Goal: Task Accomplishment & Management: Manage account settings

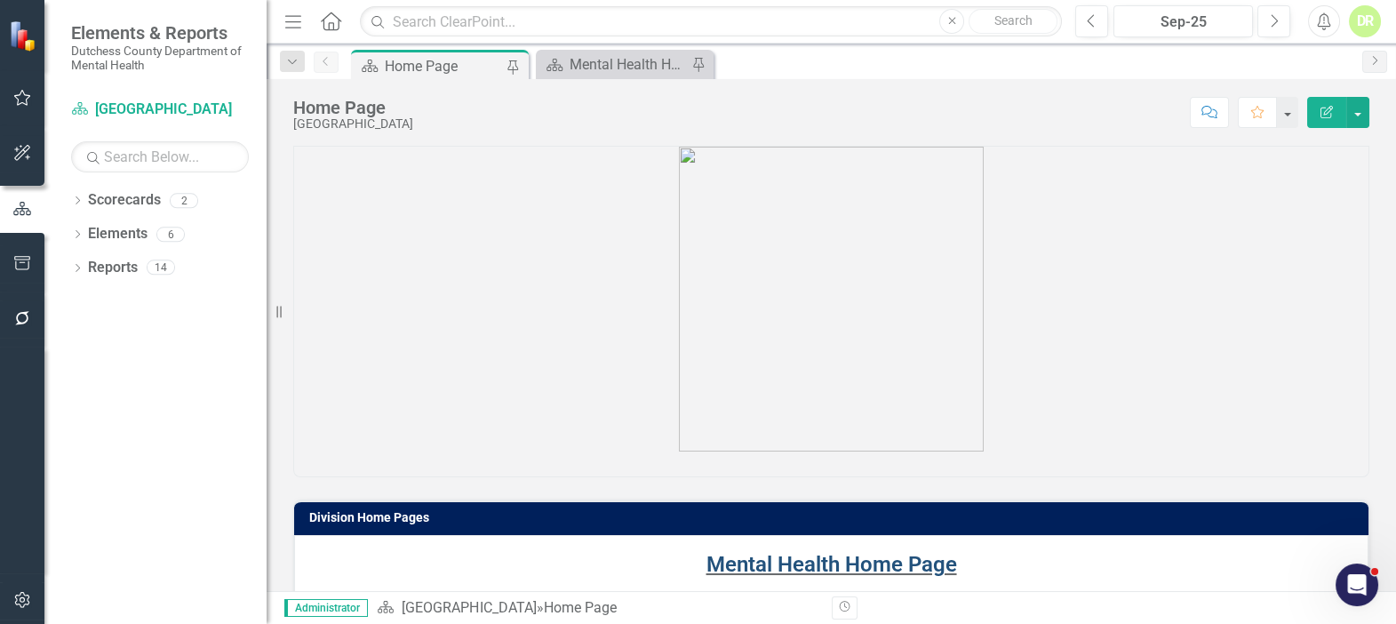
click at [863, 562] on link "Mental Health Home Page" at bounding box center [831, 564] width 251 height 25
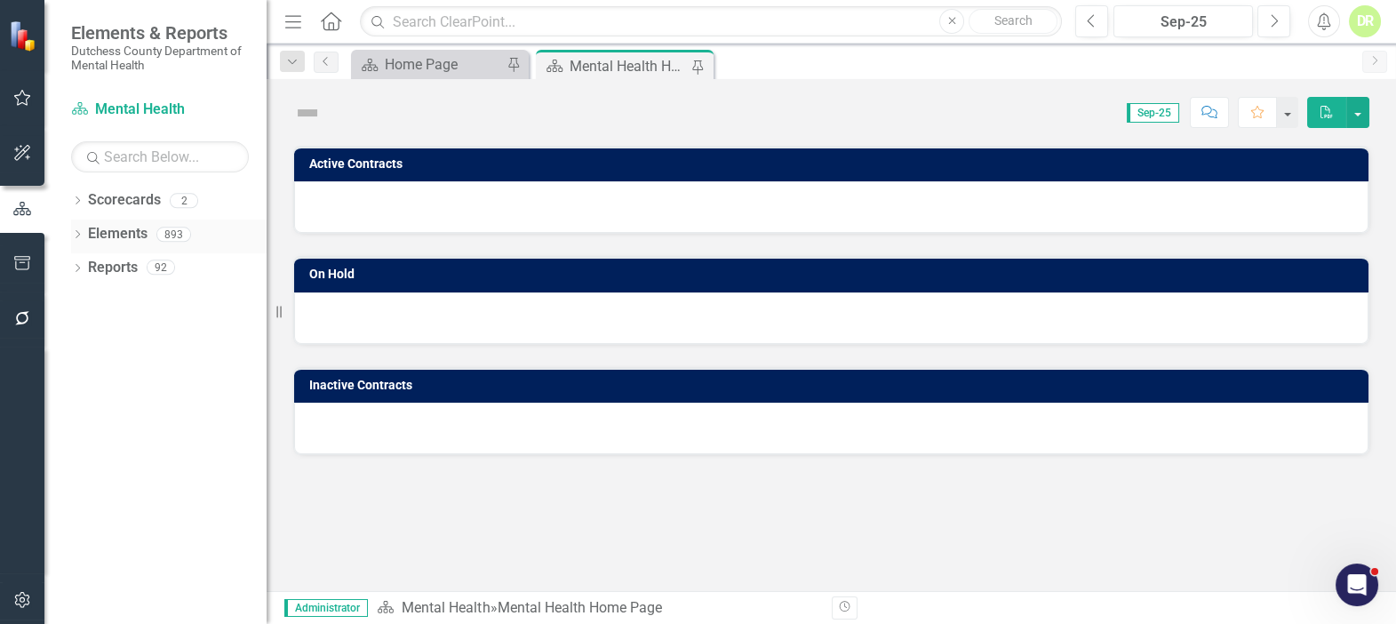
click at [99, 227] on link "Elements" at bounding box center [118, 234] width 60 height 20
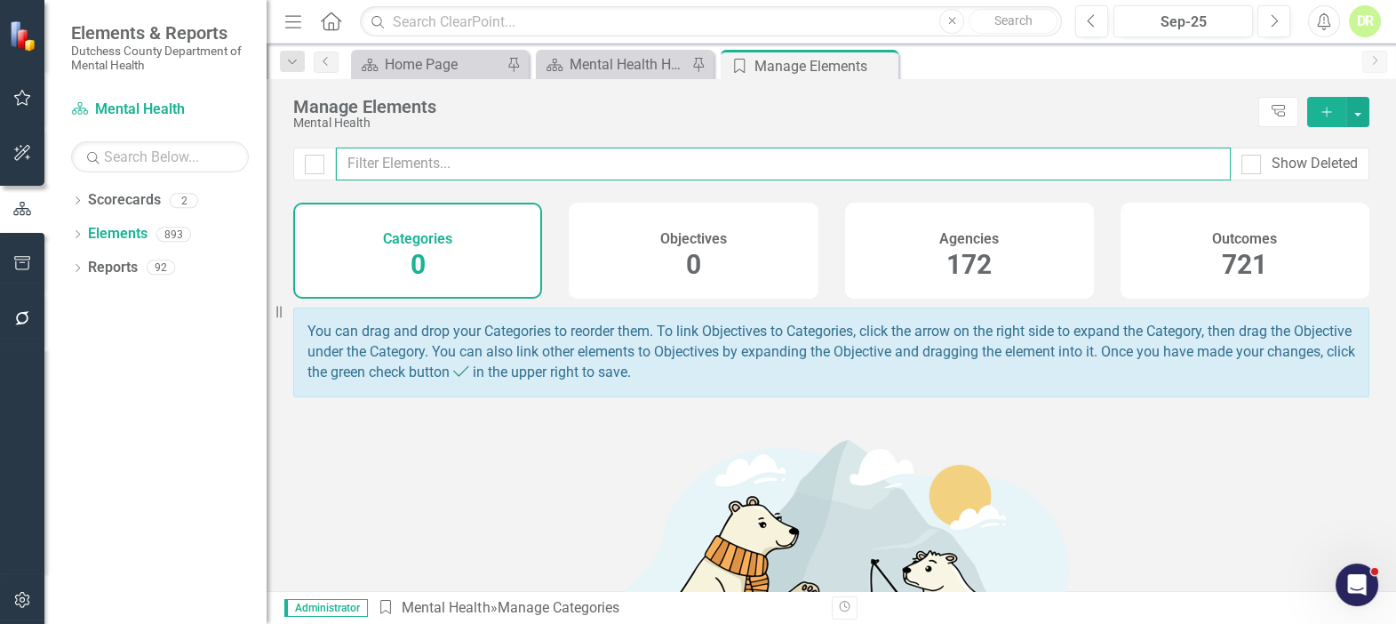
click at [439, 162] on input "text" at bounding box center [783, 163] width 895 height 33
type input "o"
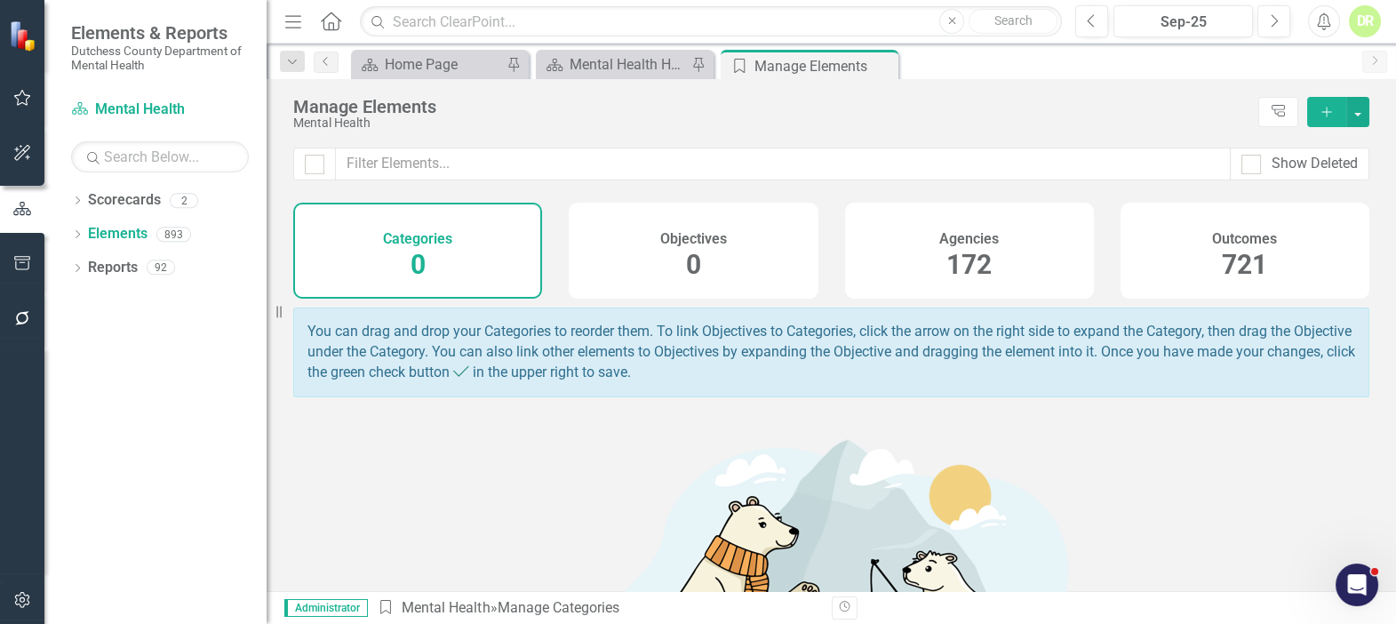
click at [942, 239] on h4 "Agencies" at bounding box center [969, 239] width 60 height 16
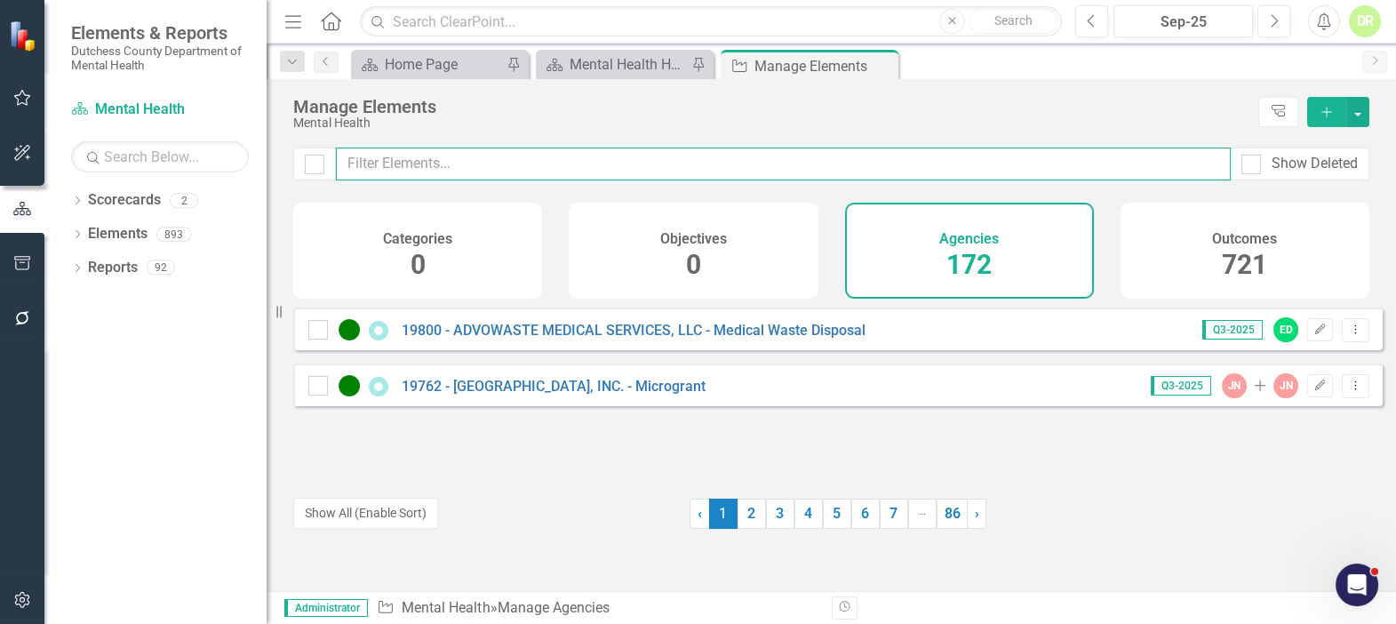
click at [404, 154] on input "text" at bounding box center [783, 163] width 895 height 33
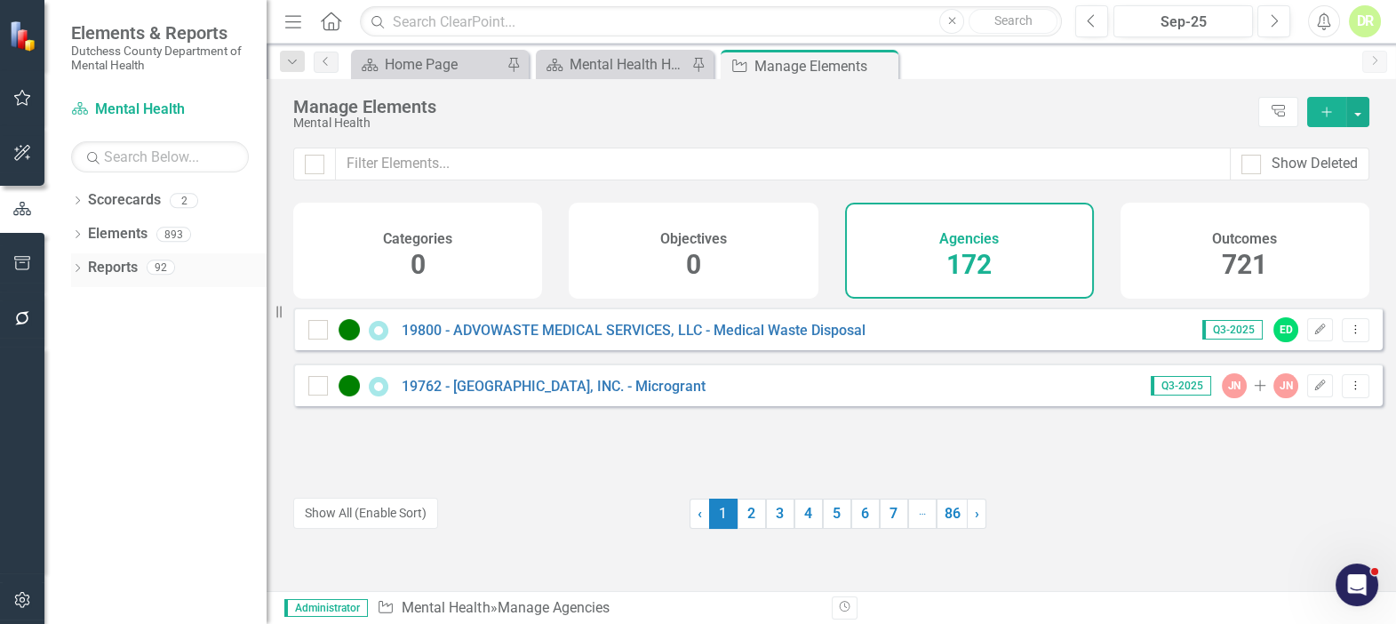
click at [112, 264] on link "Reports" at bounding box center [113, 268] width 50 height 20
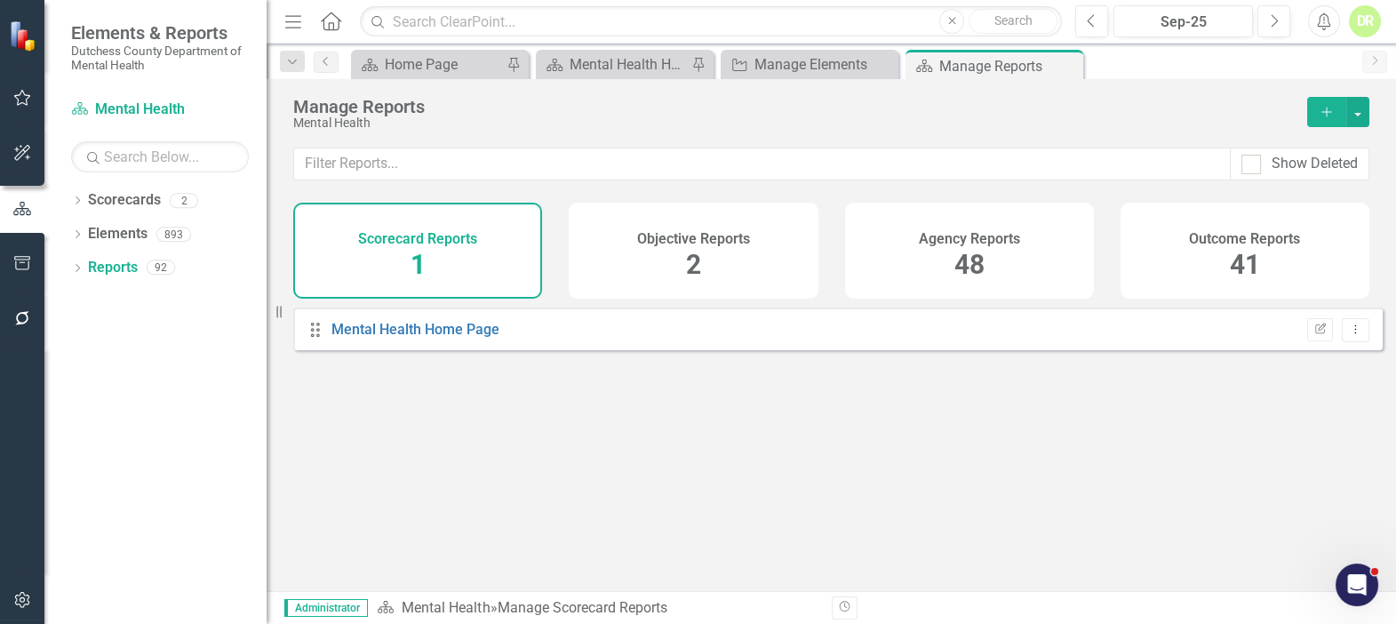
click at [970, 250] on span "48" at bounding box center [969, 264] width 30 height 31
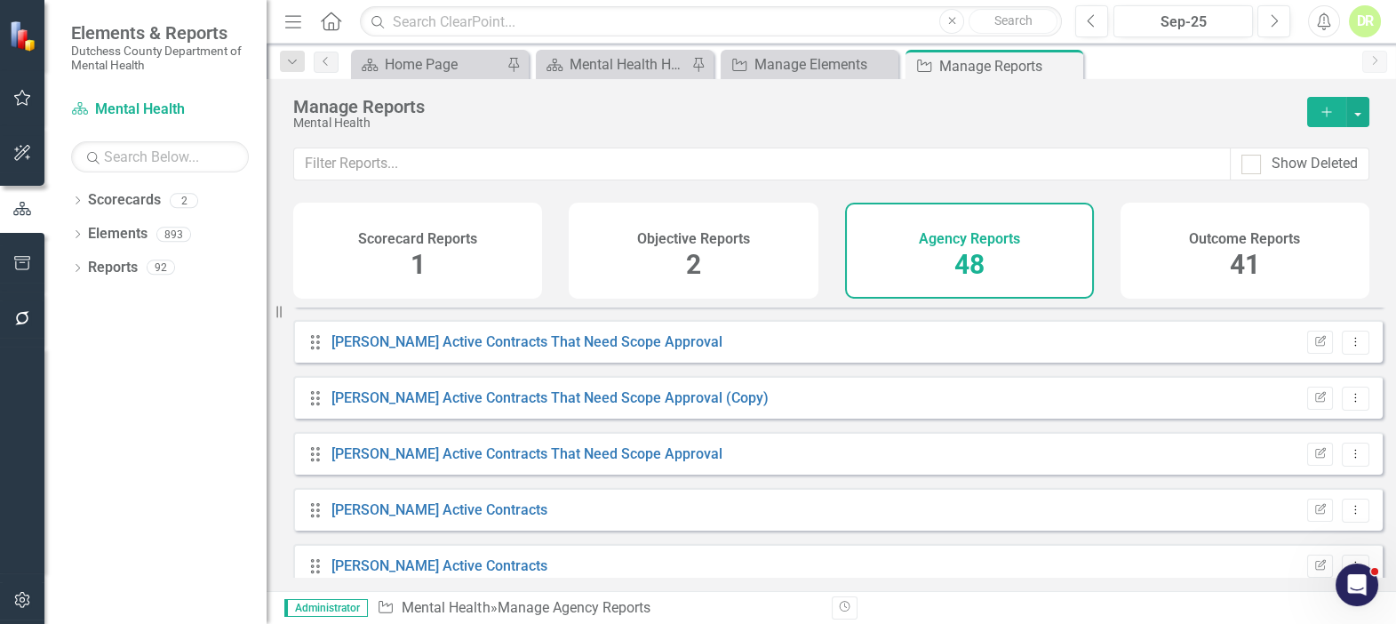
scroll to position [808, 0]
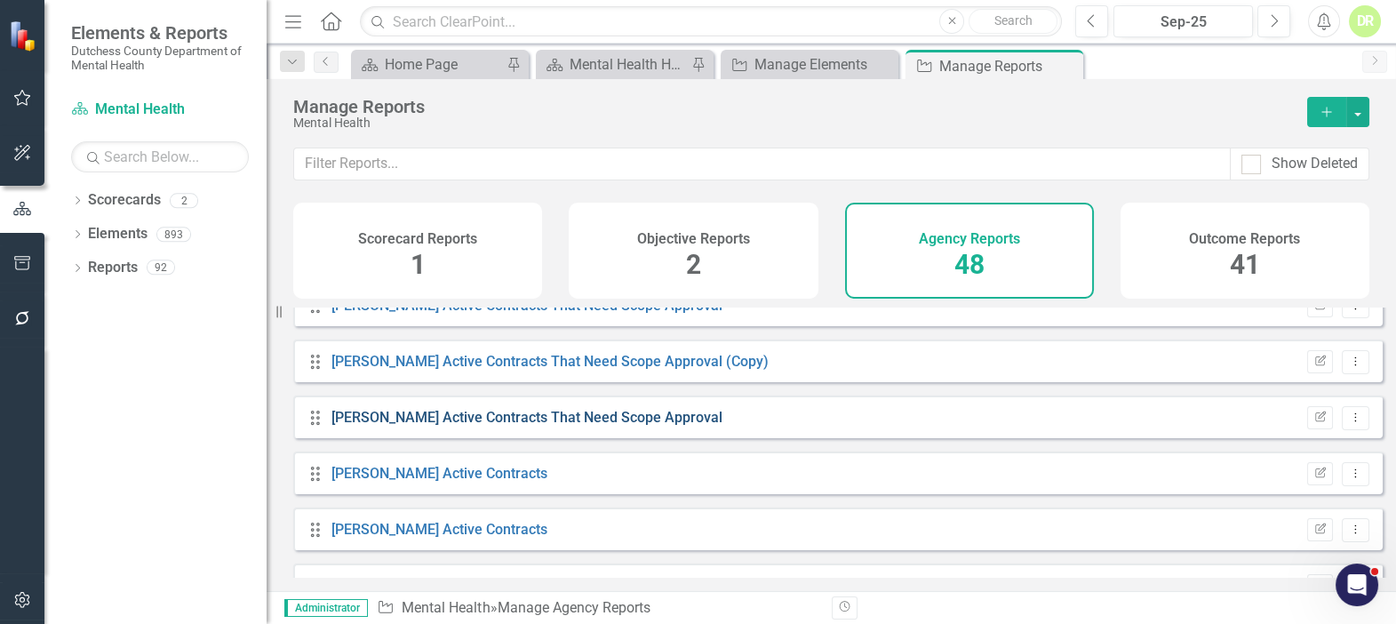
click at [472, 426] on link "[PERSON_NAME] Active Contracts That Need Scope Approval" at bounding box center [526, 417] width 391 height 17
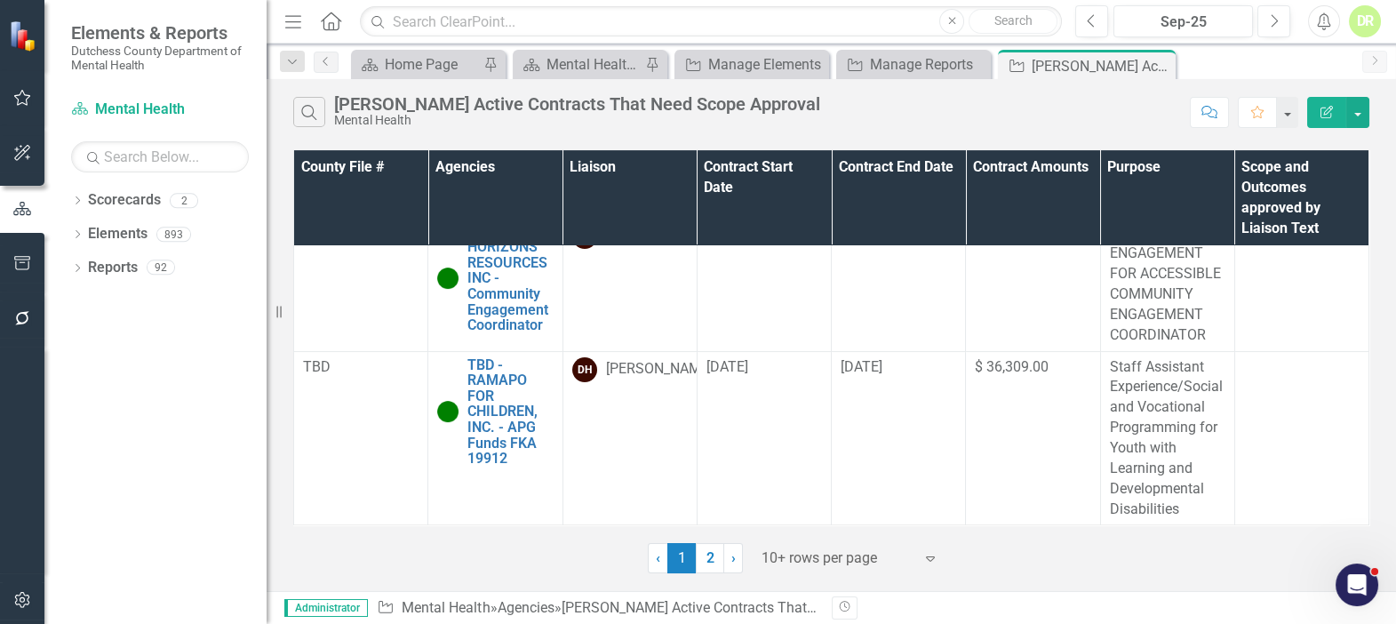
scroll to position [1369, 0]
click at [1158, 65] on icon at bounding box center [1159, 66] width 10 height 10
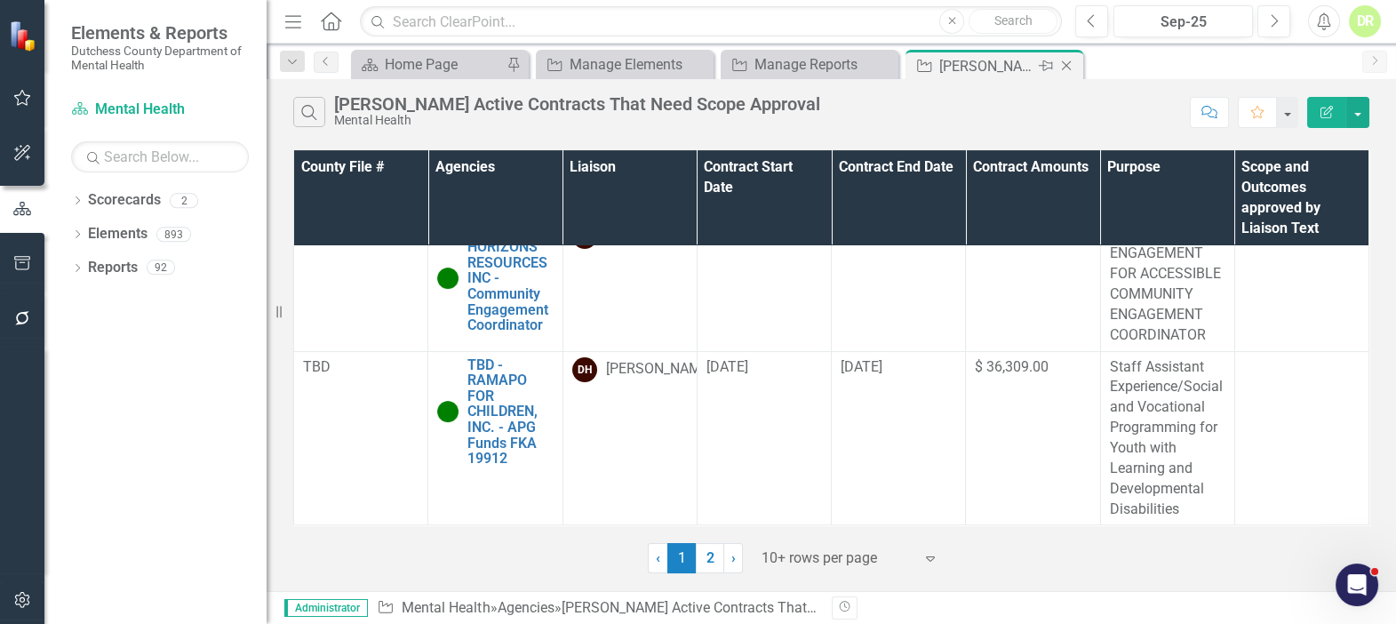
click at [1065, 62] on icon "Close" at bounding box center [1066, 66] width 18 height 14
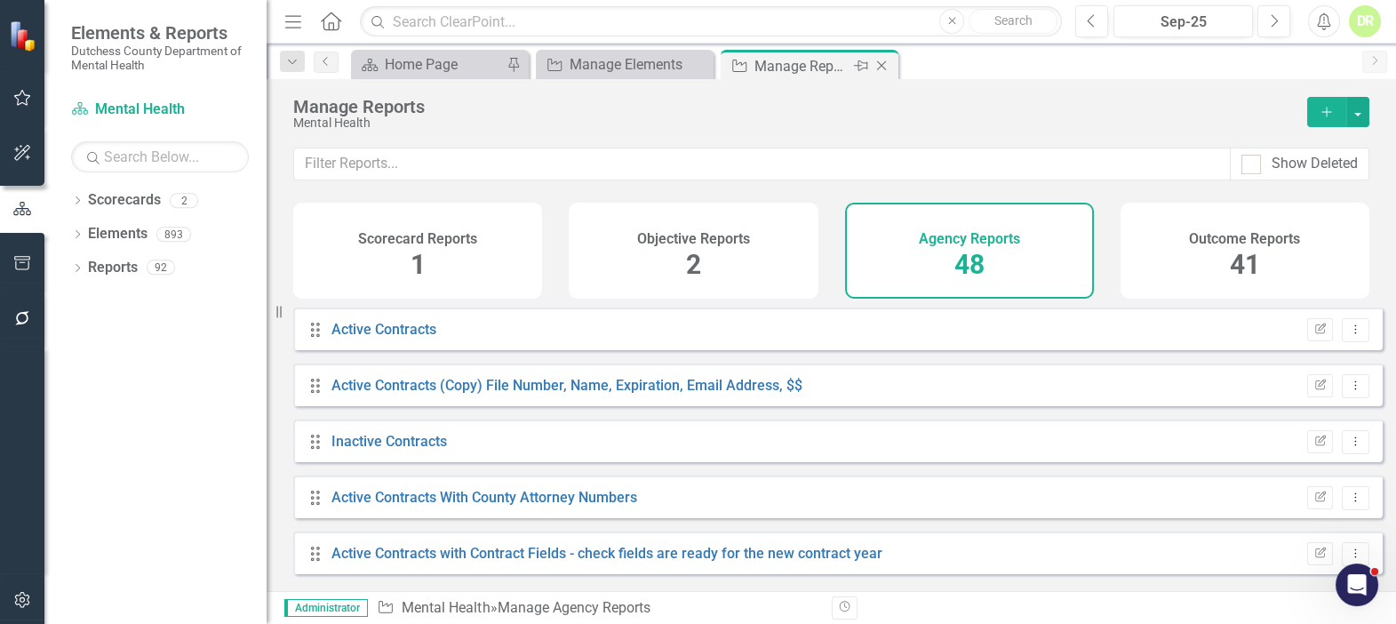
click at [878, 66] on icon "Close" at bounding box center [882, 66] width 18 height 14
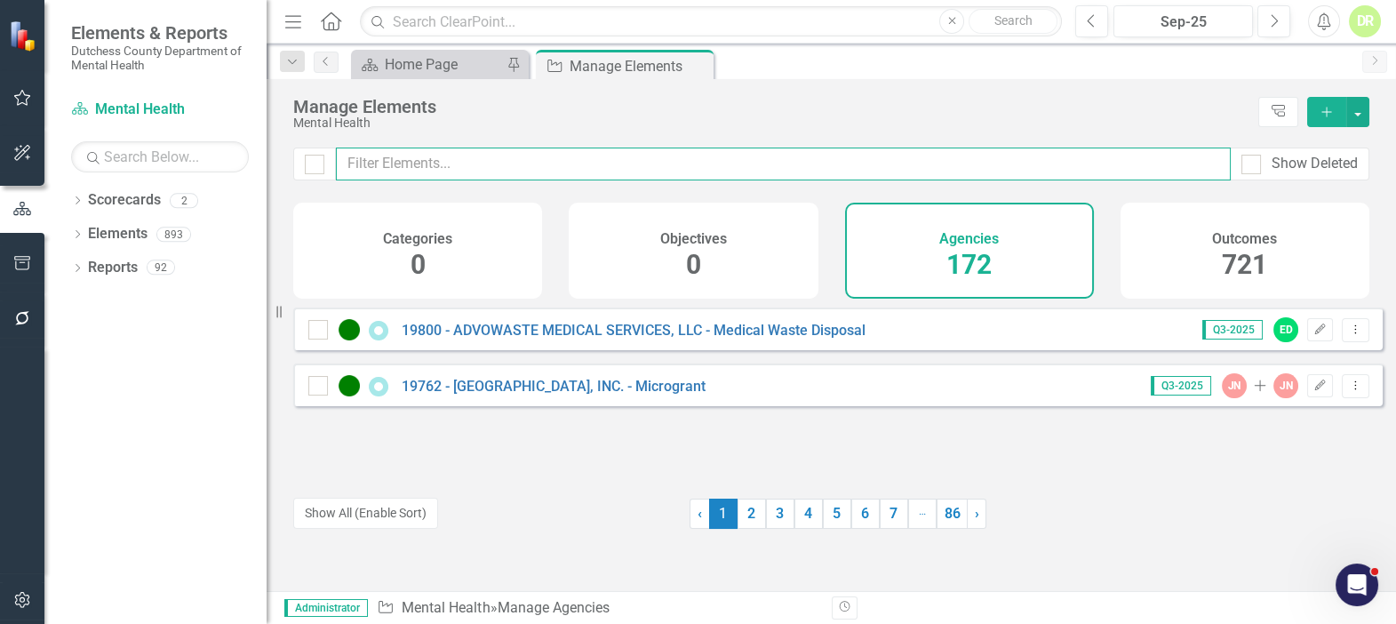
click at [430, 165] on input "text" at bounding box center [783, 163] width 895 height 33
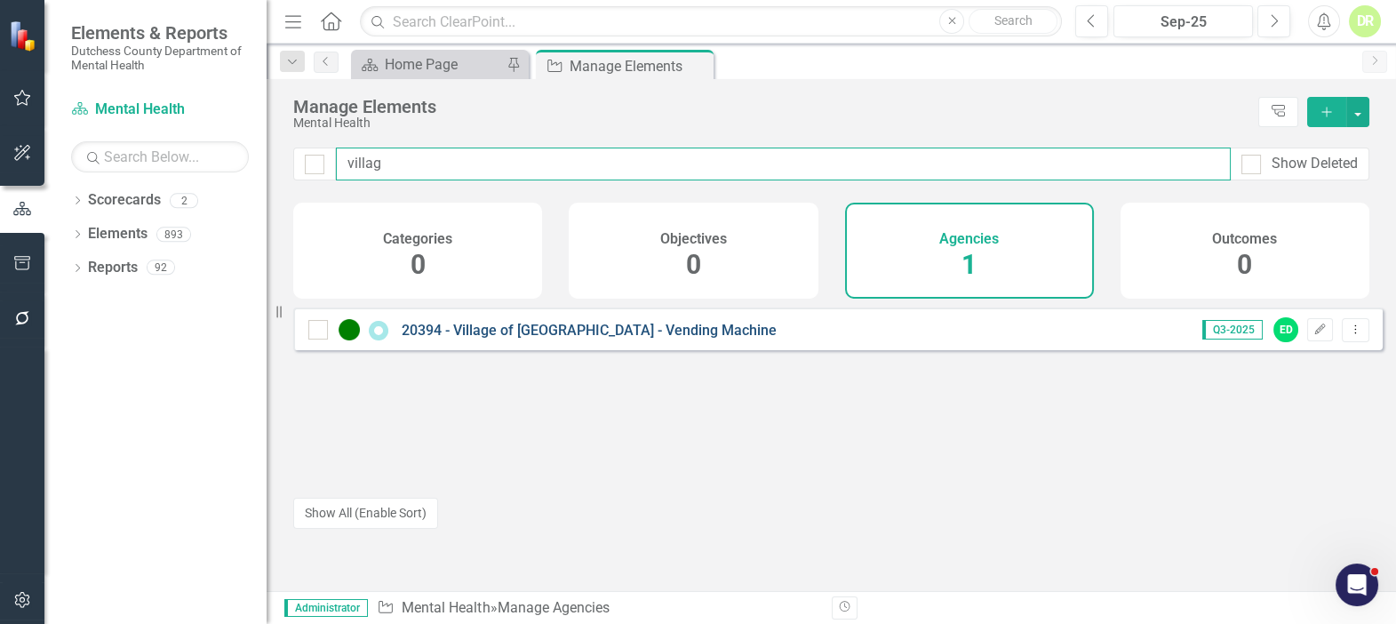
type input "villag"
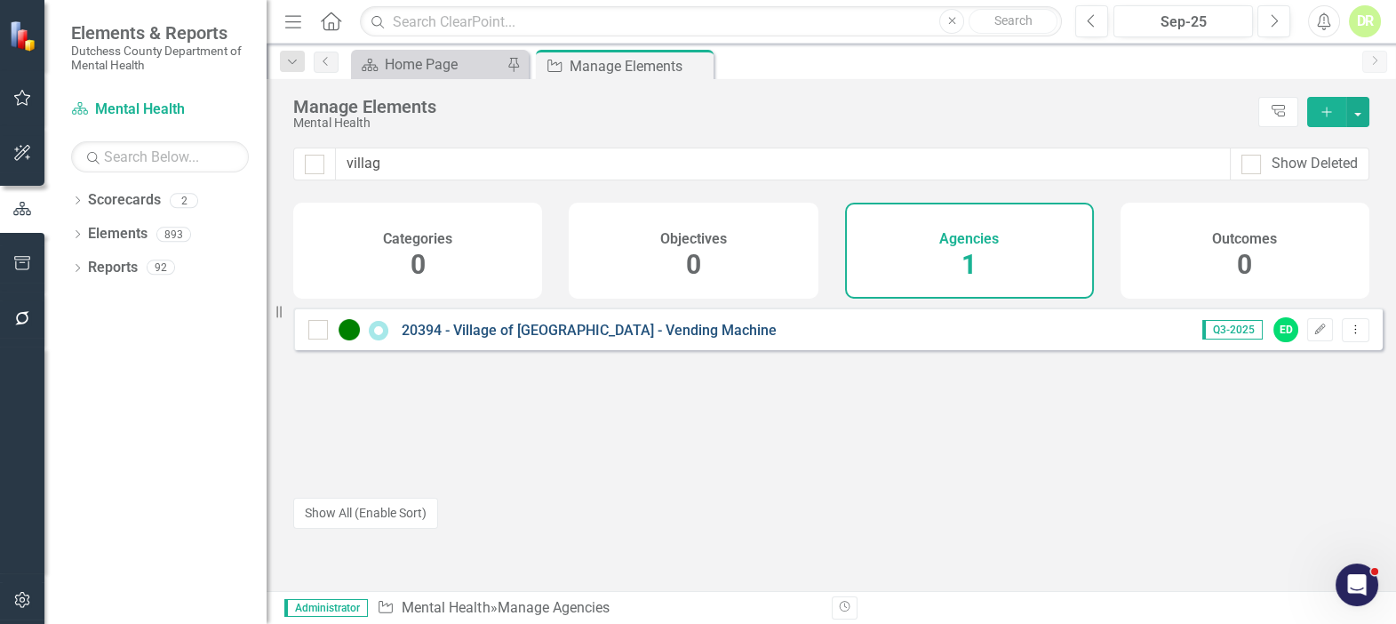
click at [465, 339] on link "20394 - Village of [GEOGRAPHIC_DATA] - Vending Machine" at bounding box center [589, 330] width 375 height 17
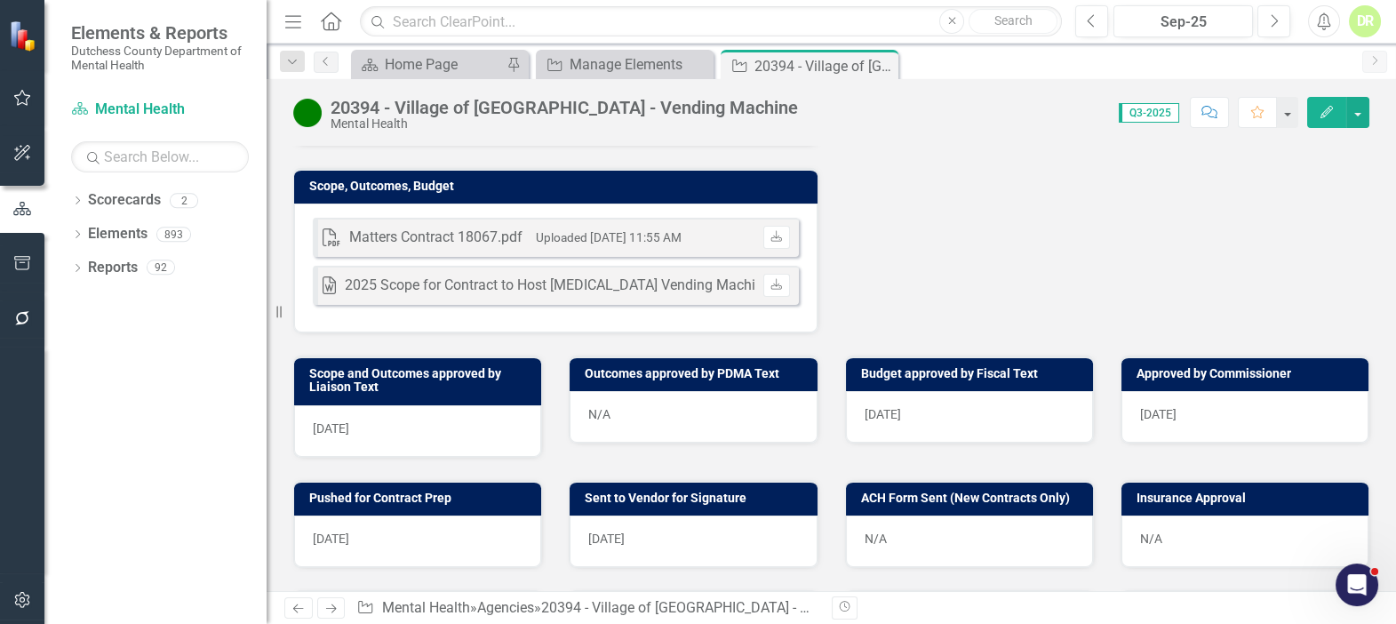
scroll to position [565, 0]
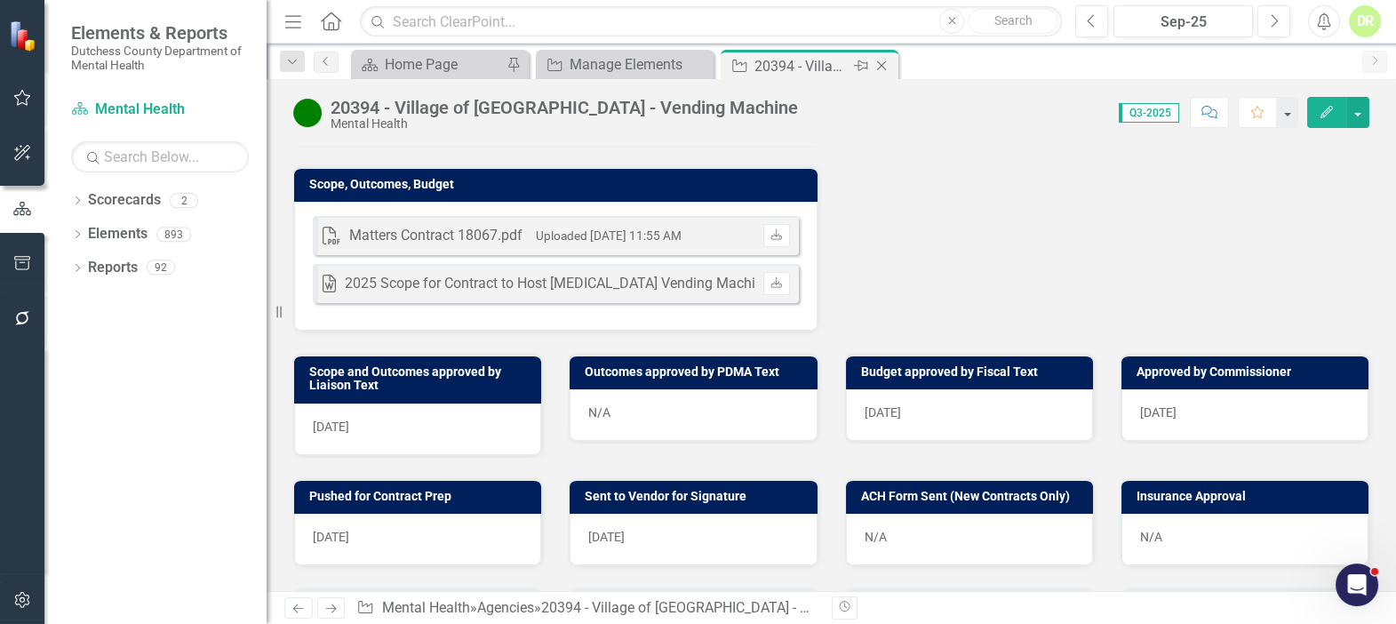
click at [879, 68] on icon "Close" at bounding box center [882, 66] width 18 height 14
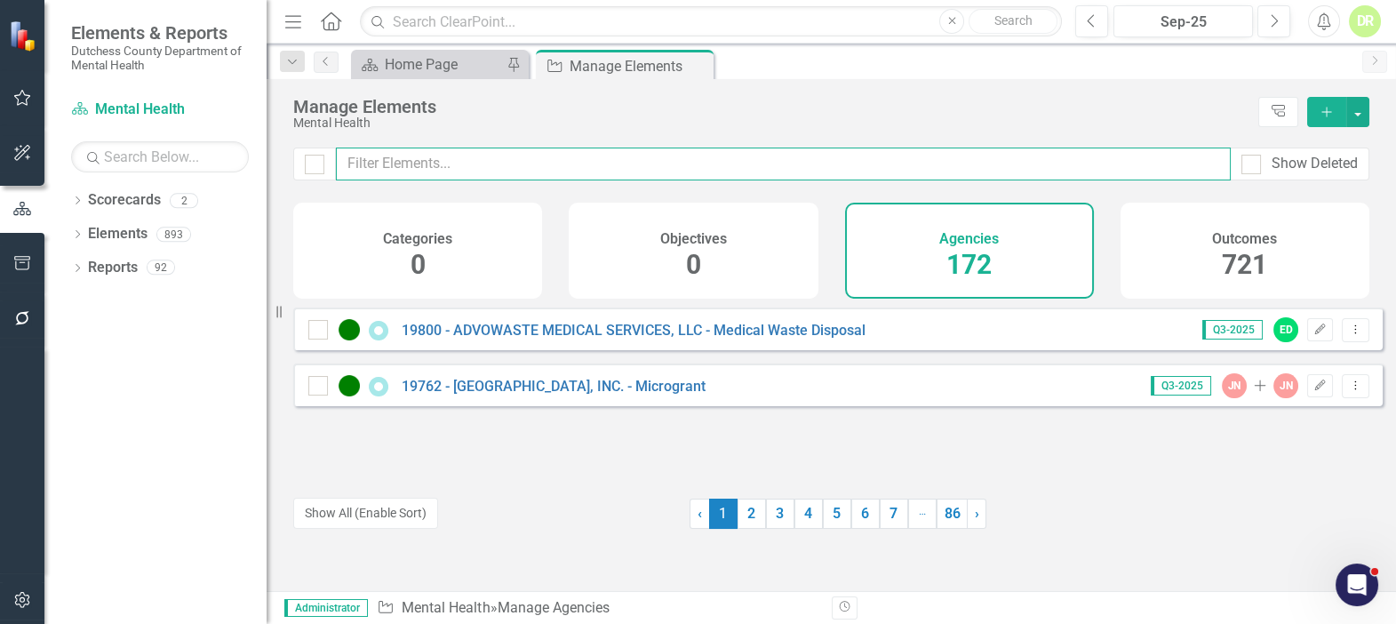
click at [391, 160] on input "text" at bounding box center [783, 163] width 895 height 33
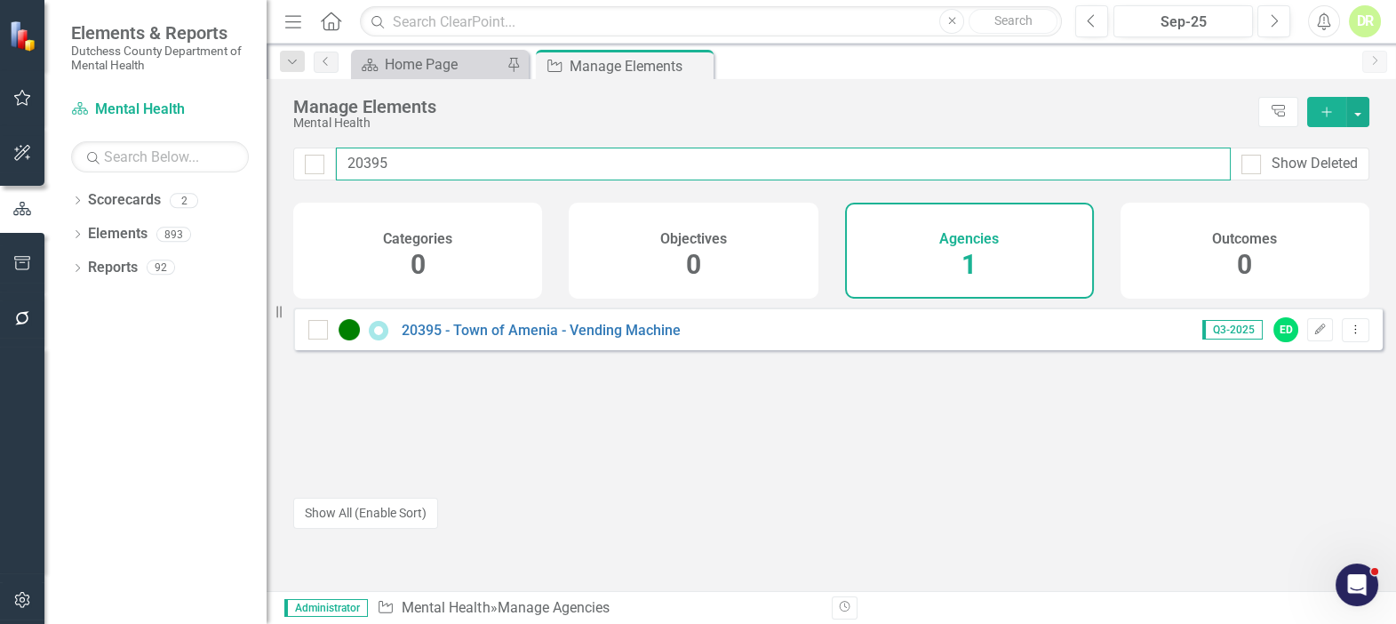
type input "20395"
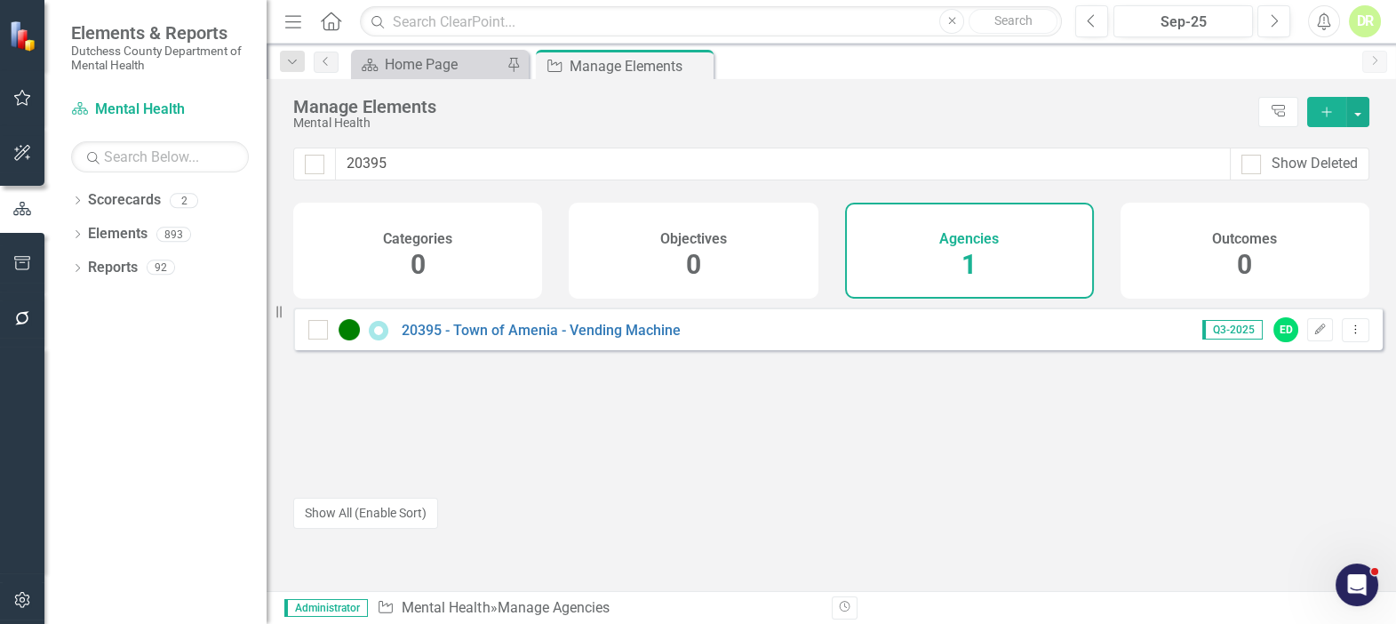
click at [466, 333] on div "20395 - Town of Amenia - Vending Machine" at bounding box center [496, 329] width 377 height 21
click at [462, 336] on link "20395 - Town of Amenia - Vending Machine" at bounding box center [541, 330] width 279 height 17
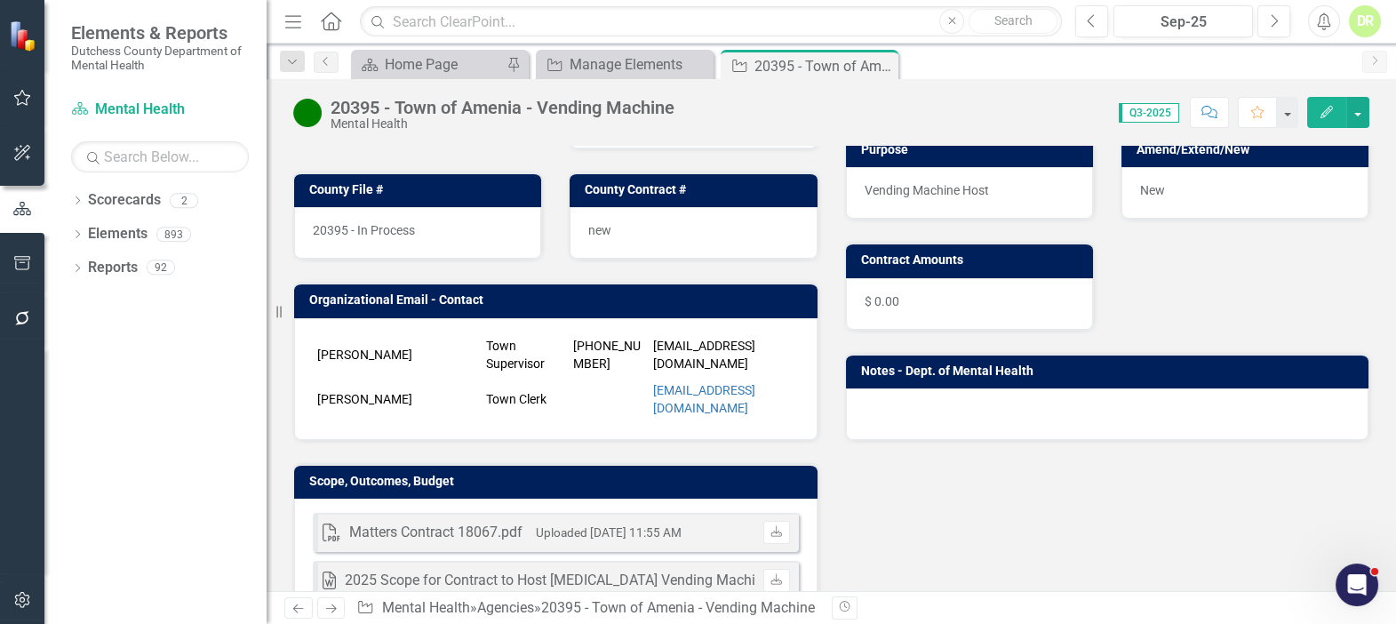
scroll to position [484, 0]
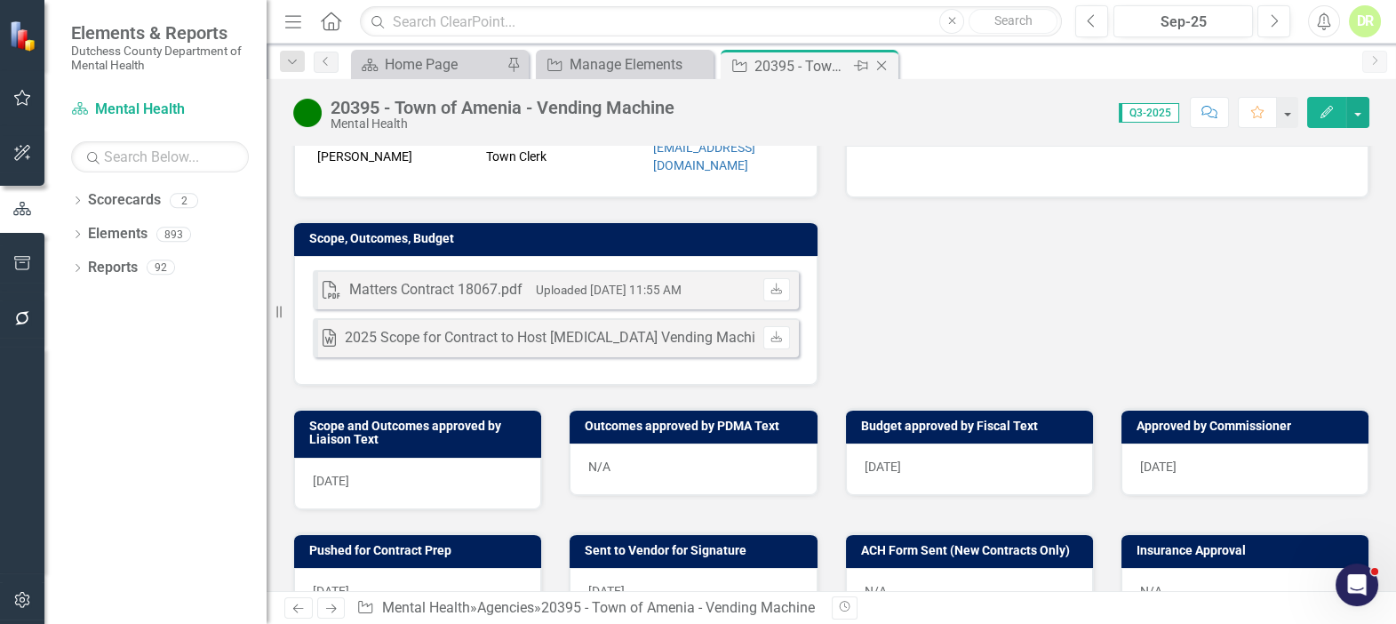
click at [881, 68] on icon "Close" at bounding box center [882, 66] width 18 height 14
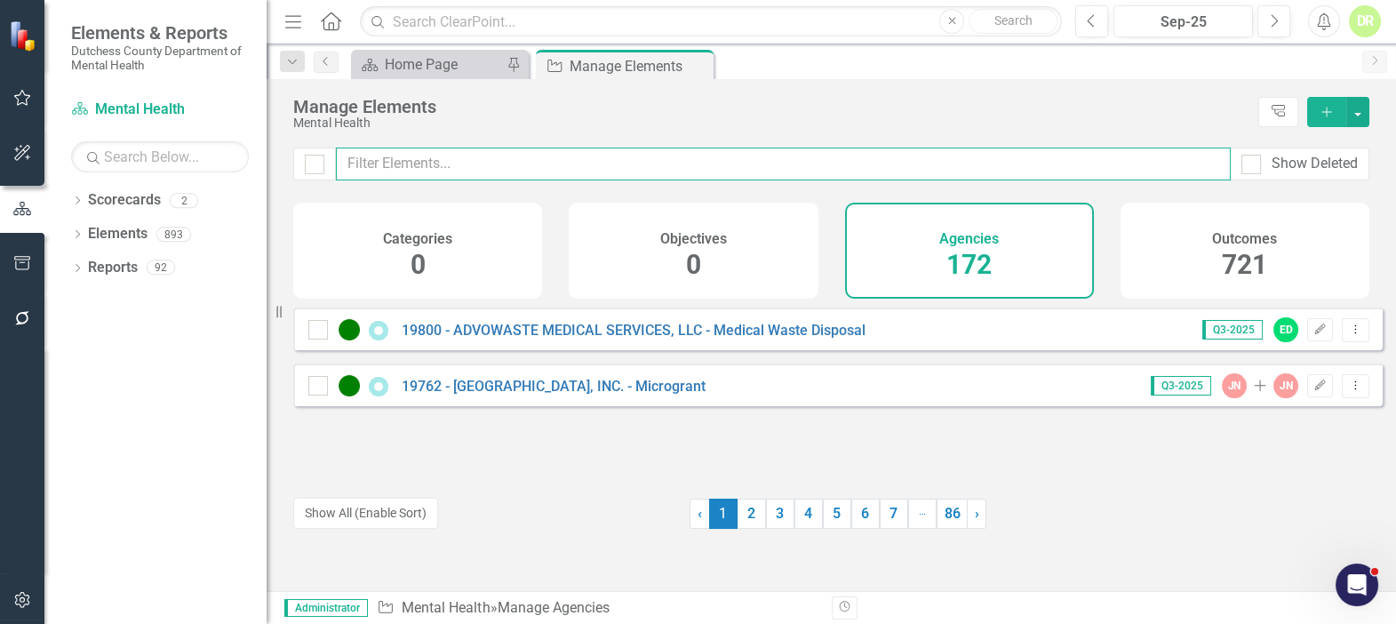
click at [379, 155] on input "text" at bounding box center [783, 163] width 895 height 33
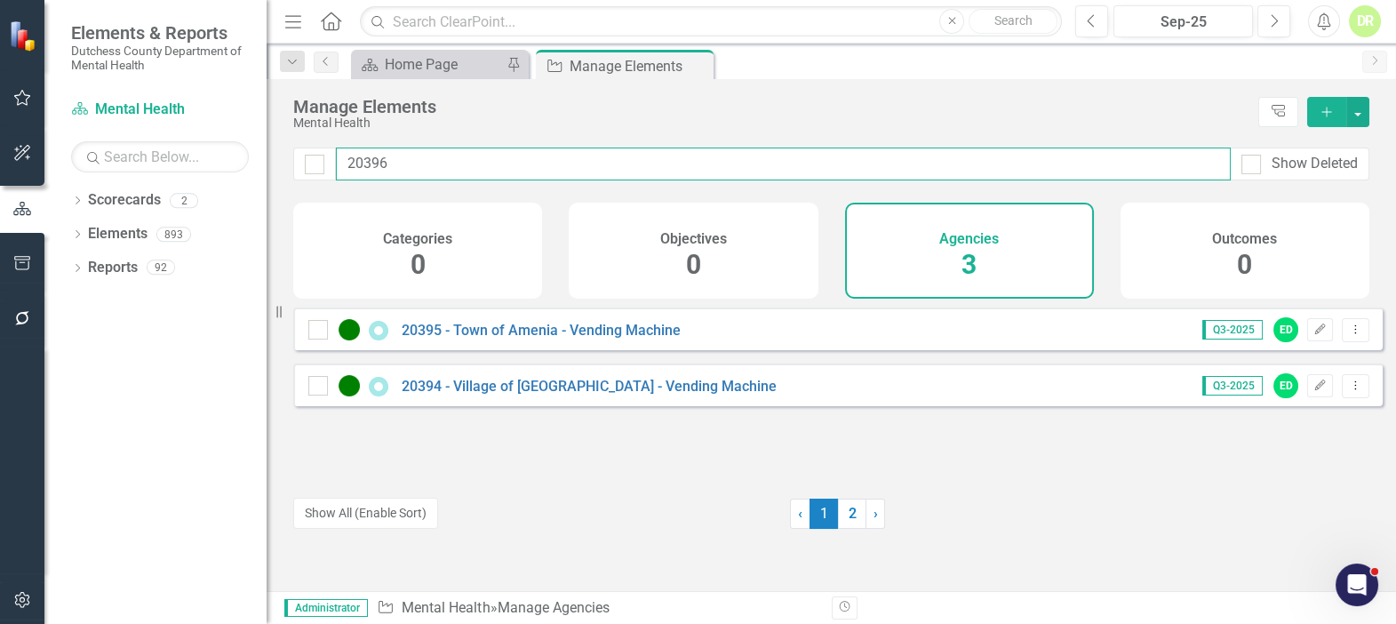
type input "20396"
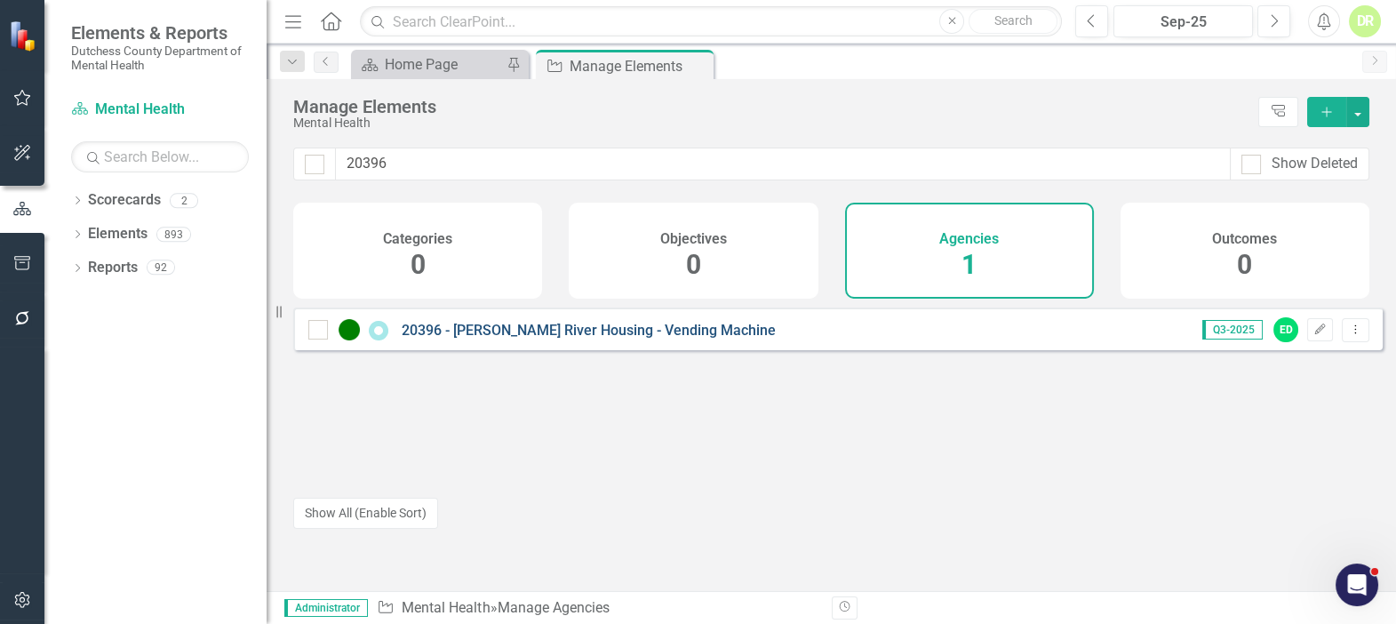
click at [466, 339] on link "20396 - [PERSON_NAME] River Housing - Vending Machine" at bounding box center [589, 330] width 374 height 17
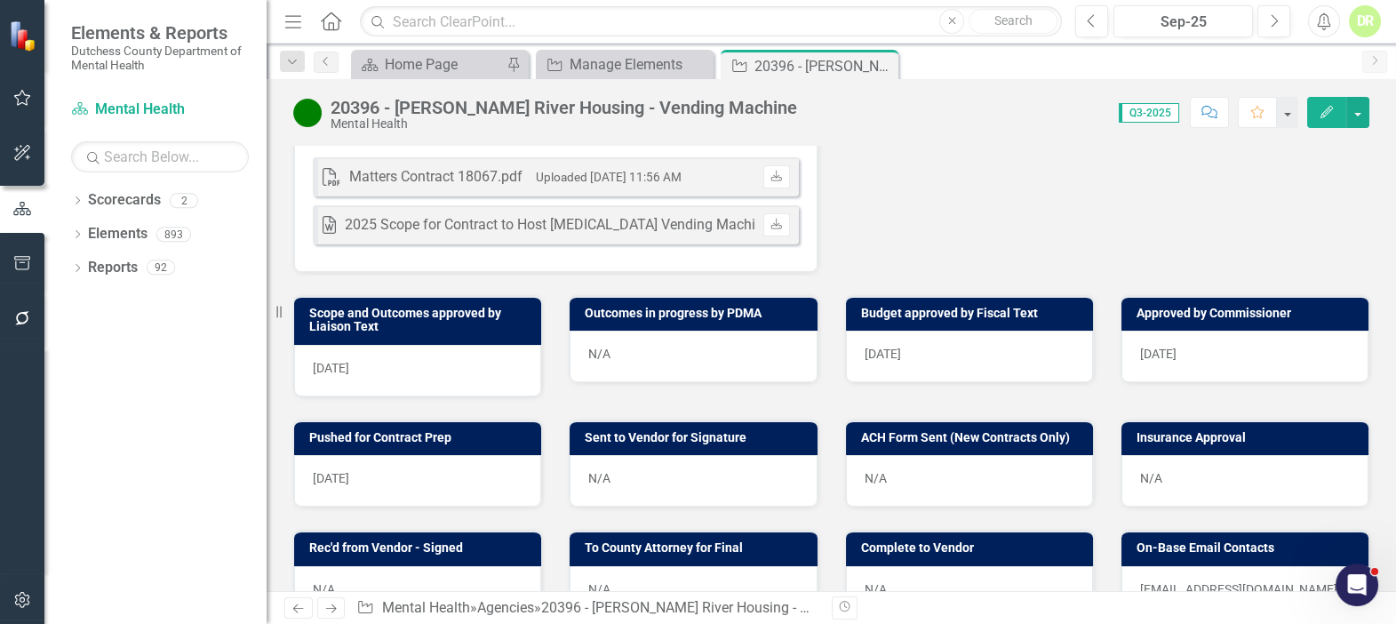
scroll to position [646, 0]
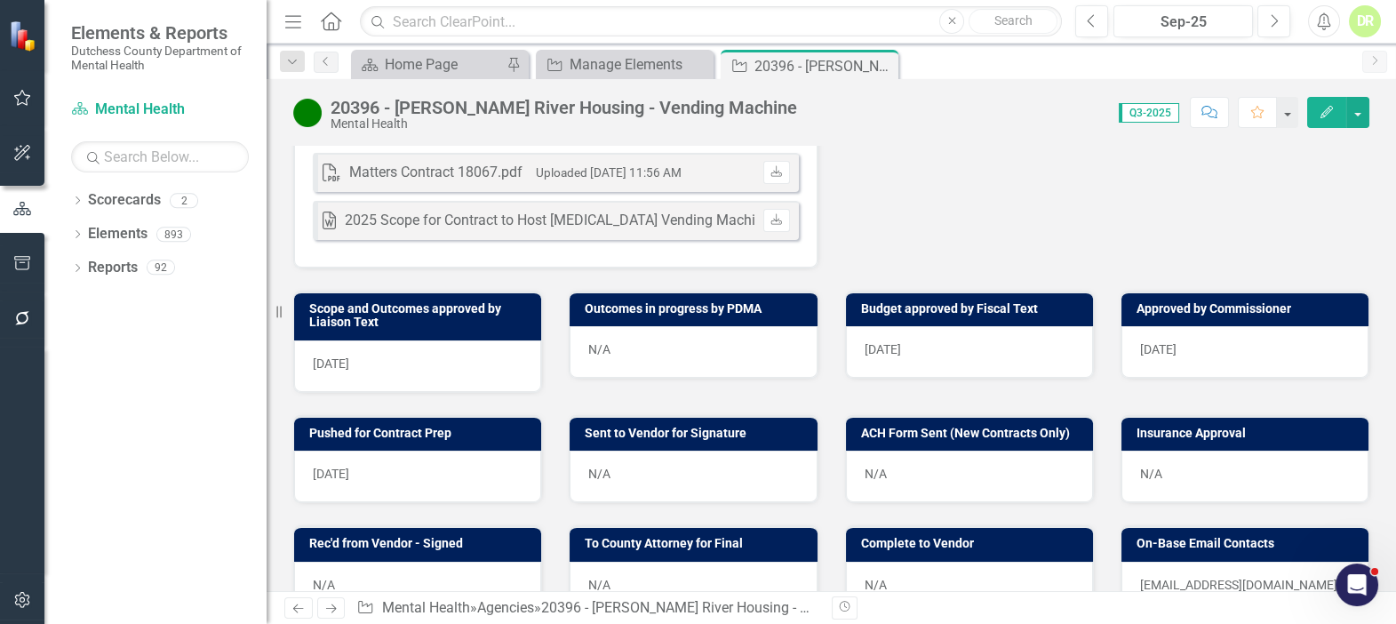
click at [595, 484] on div "N/A" at bounding box center [693, 476] width 247 height 52
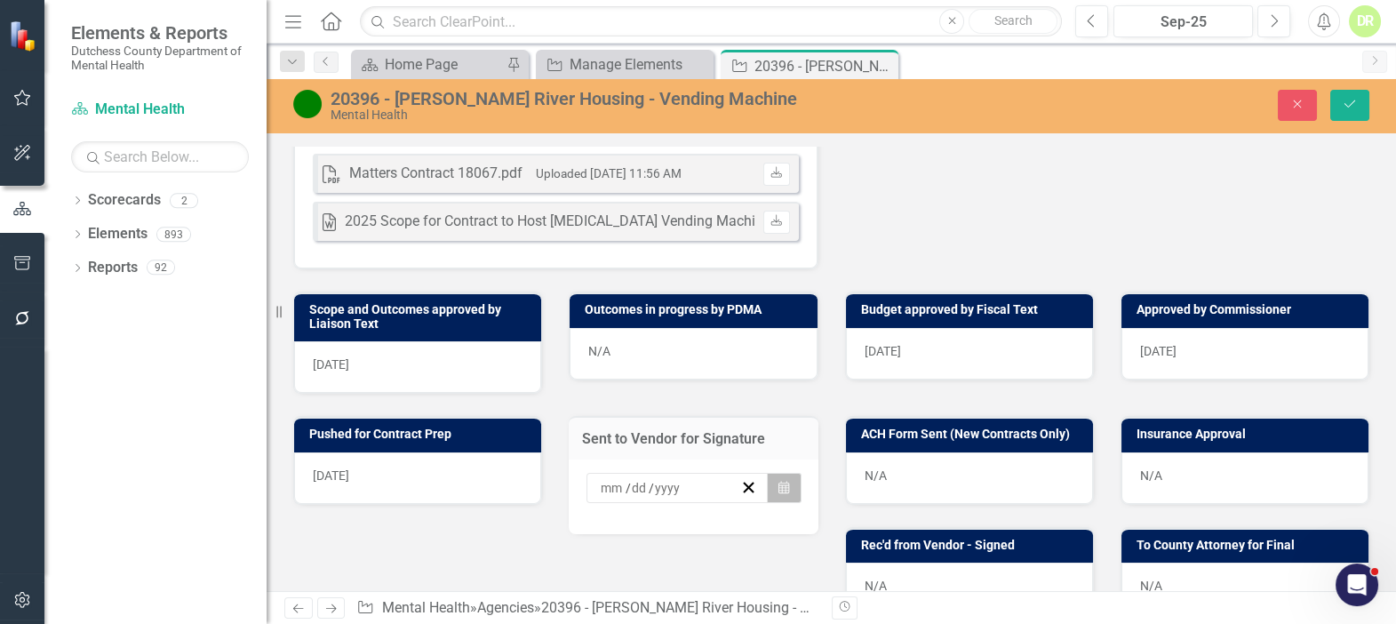
click at [785, 493] on button "Calendar" at bounding box center [784, 488] width 34 height 30
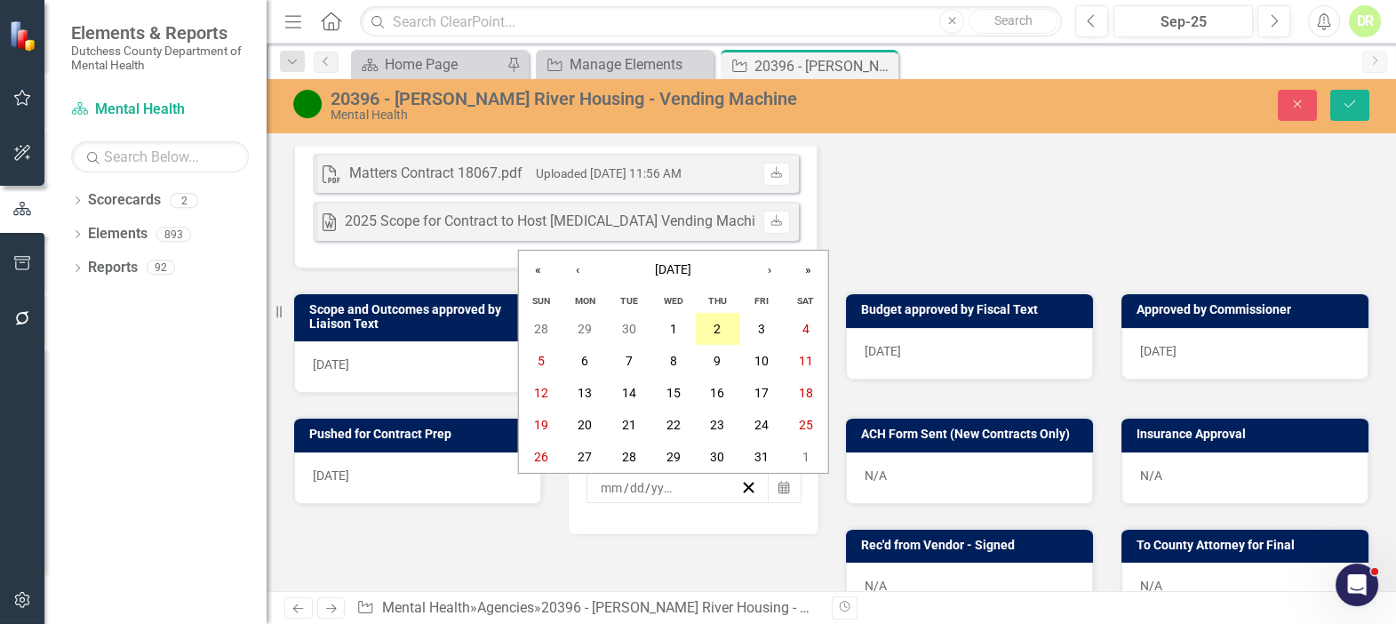
drag, startPoint x: 717, startPoint y: 325, endPoint x: 873, endPoint y: 317, distance: 156.6
click at [720, 324] on abbr "2" at bounding box center [716, 329] width 7 height 14
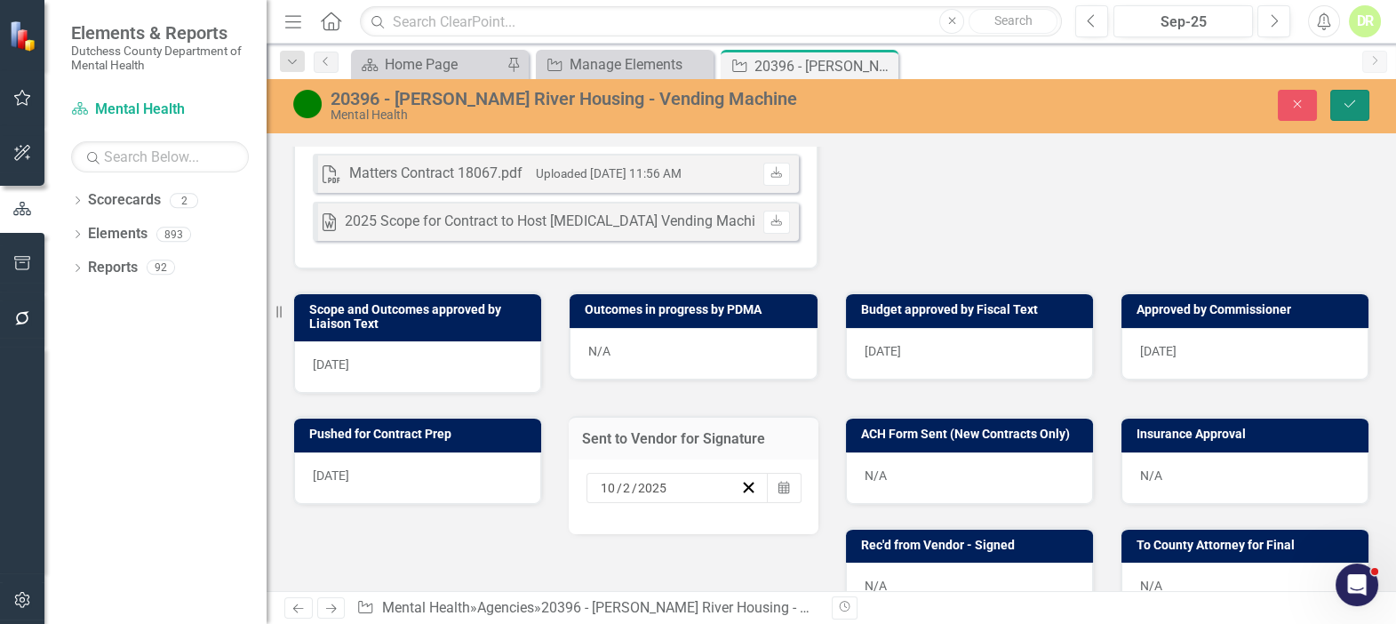
click at [1347, 100] on icon "Save" at bounding box center [1350, 104] width 16 height 12
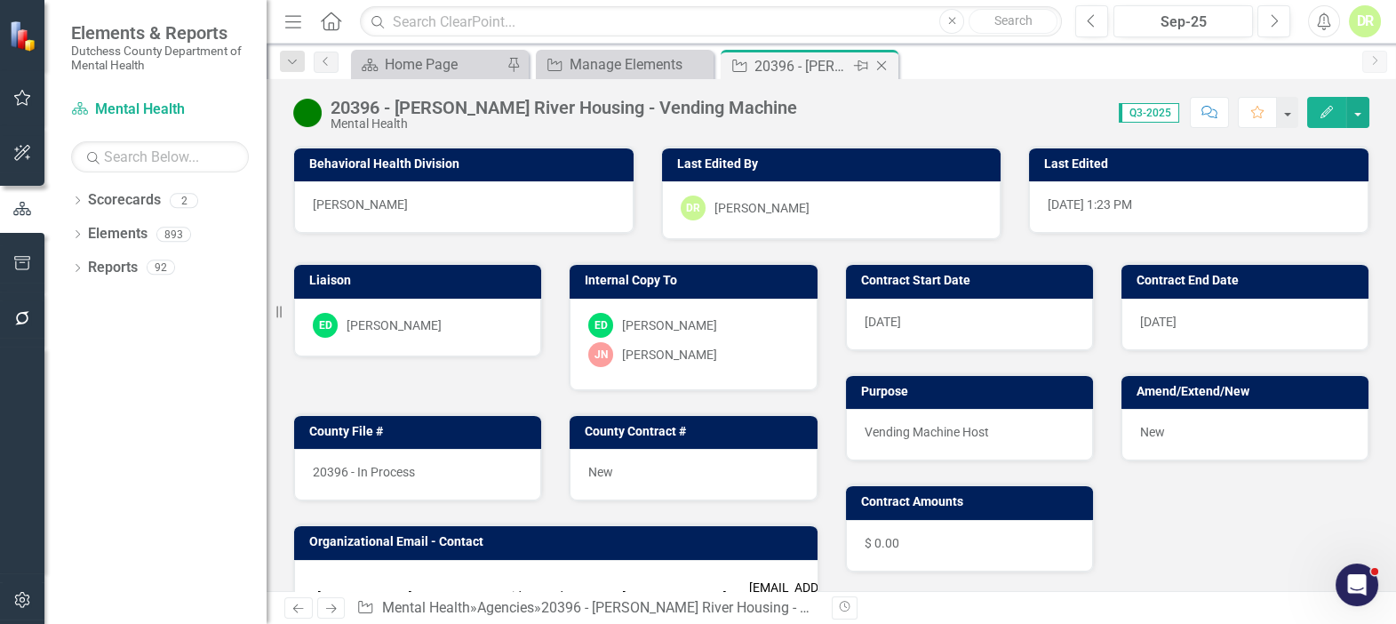
click at [887, 67] on icon "Close" at bounding box center [882, 66] width 18 height 14
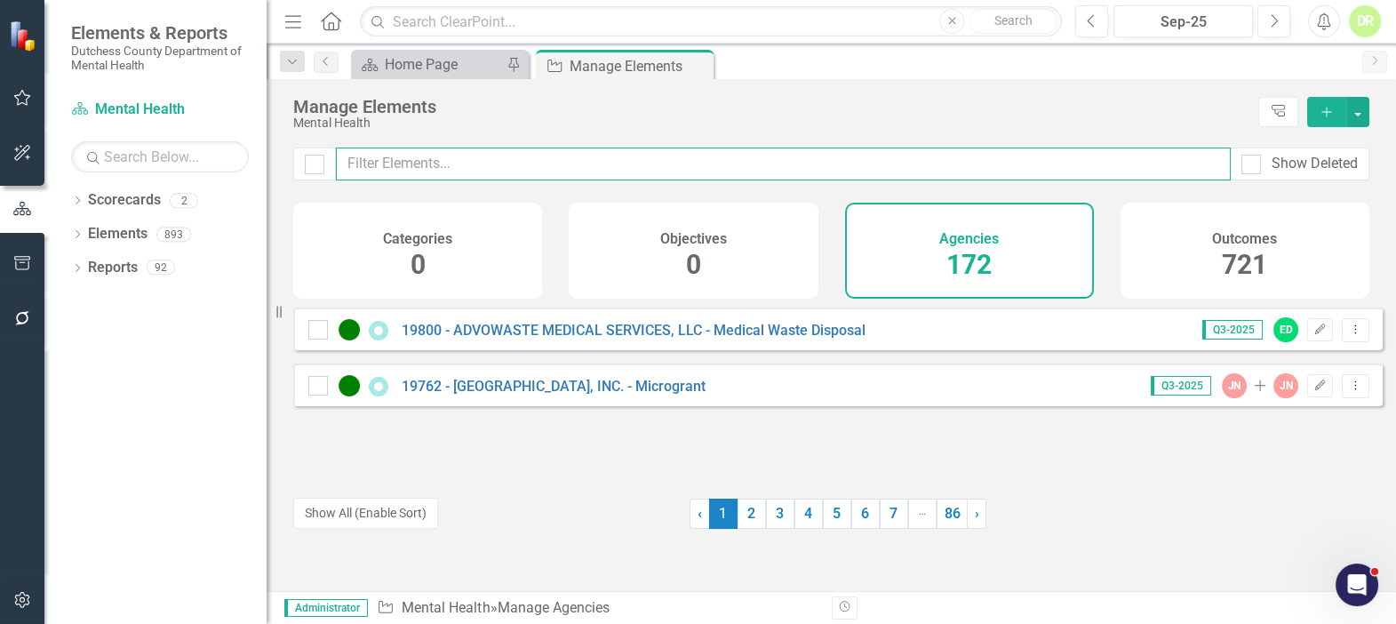
click at [602, 171] on input "text" at bounding box center [783, 163] width 895 height 33
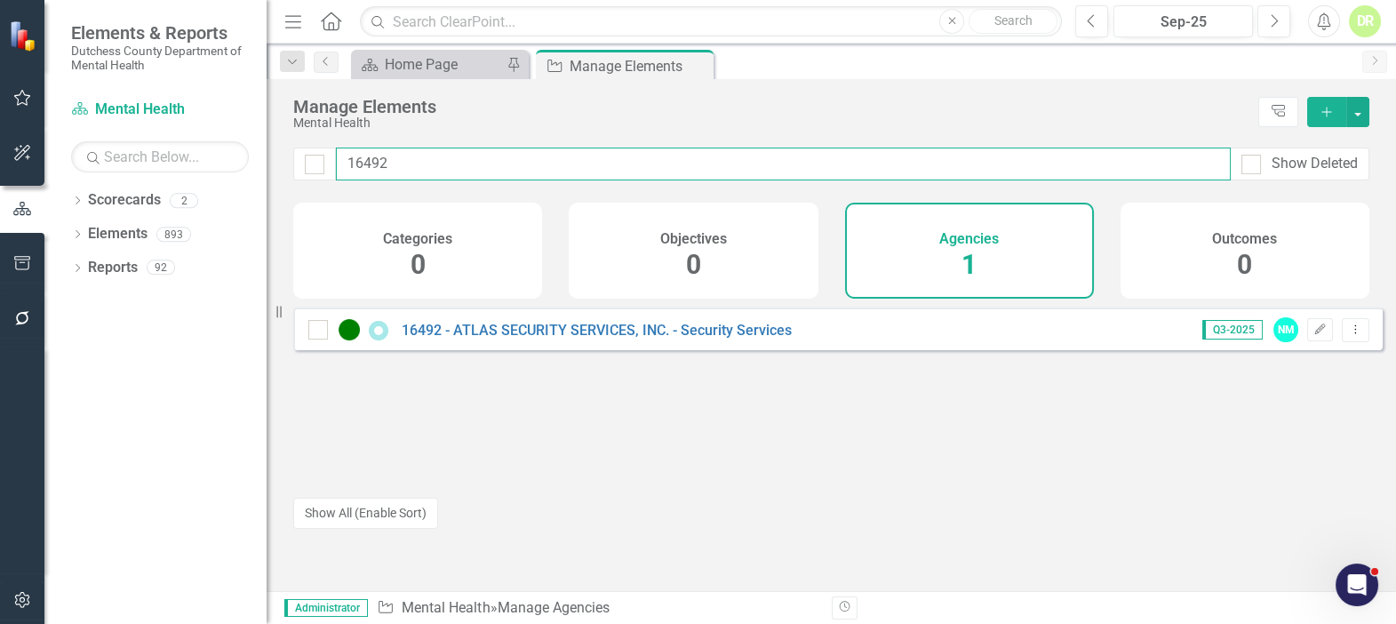
type input "16492"
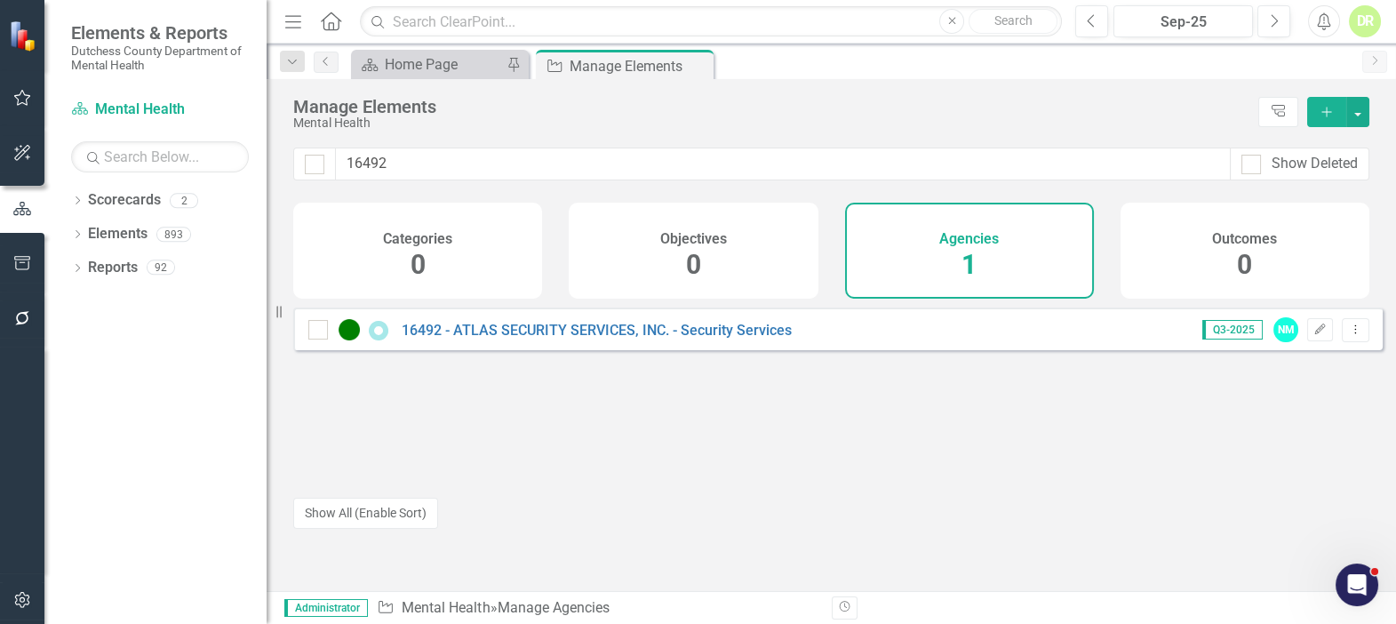
click at [596, 333] on div "16492 - ATLAS SECURITY SERVICES, INC. - Security Services" at bounding box center [552, 329] width 488 height 21
click at [596, 334] on link "16492 - ATLAS SECURITY SERVICES, INC. - Security Services" at bounding box center [597, 330] width 390 height 17
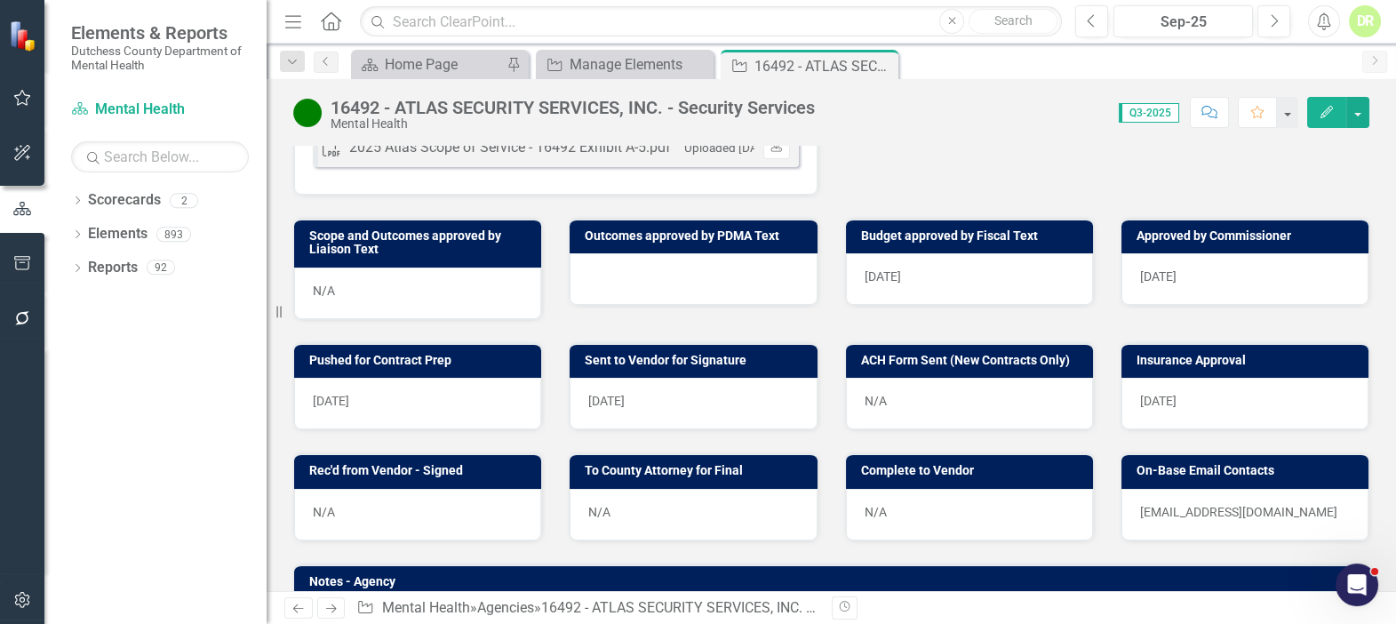
scroll to position [808, 0]
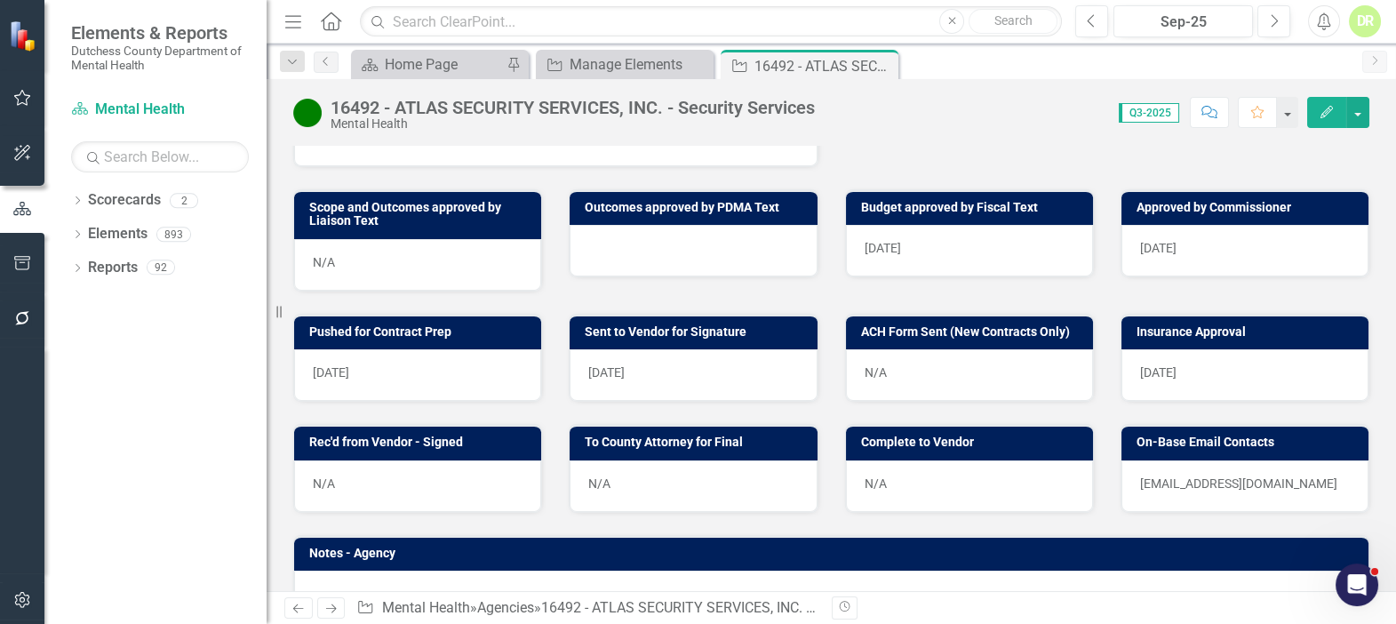
click at [373, 472] on div "N/A" at bounding box center [417, 486] width 247 height 52
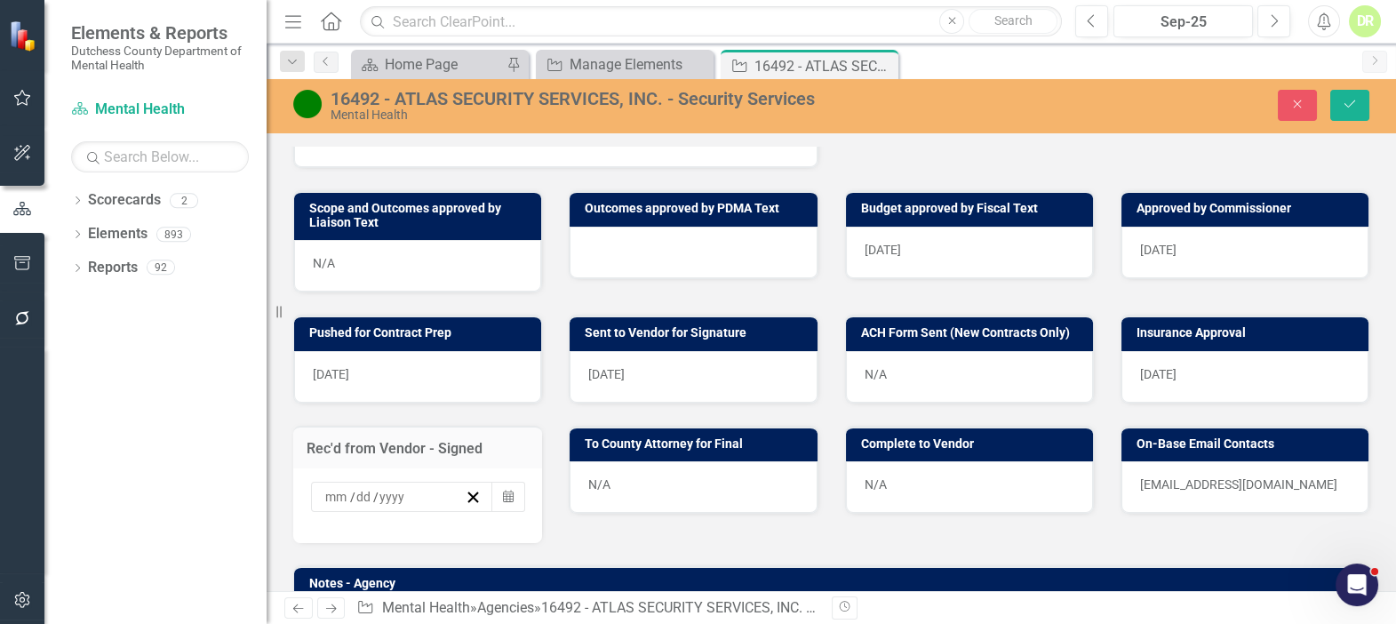
click at [373, 471] on div "/ / Calendar" at bounding box center [417, 505] width 249 height 75
click at [505, 490] on icon "Calendar" at bounding box center [508, 496] width 11 height 12
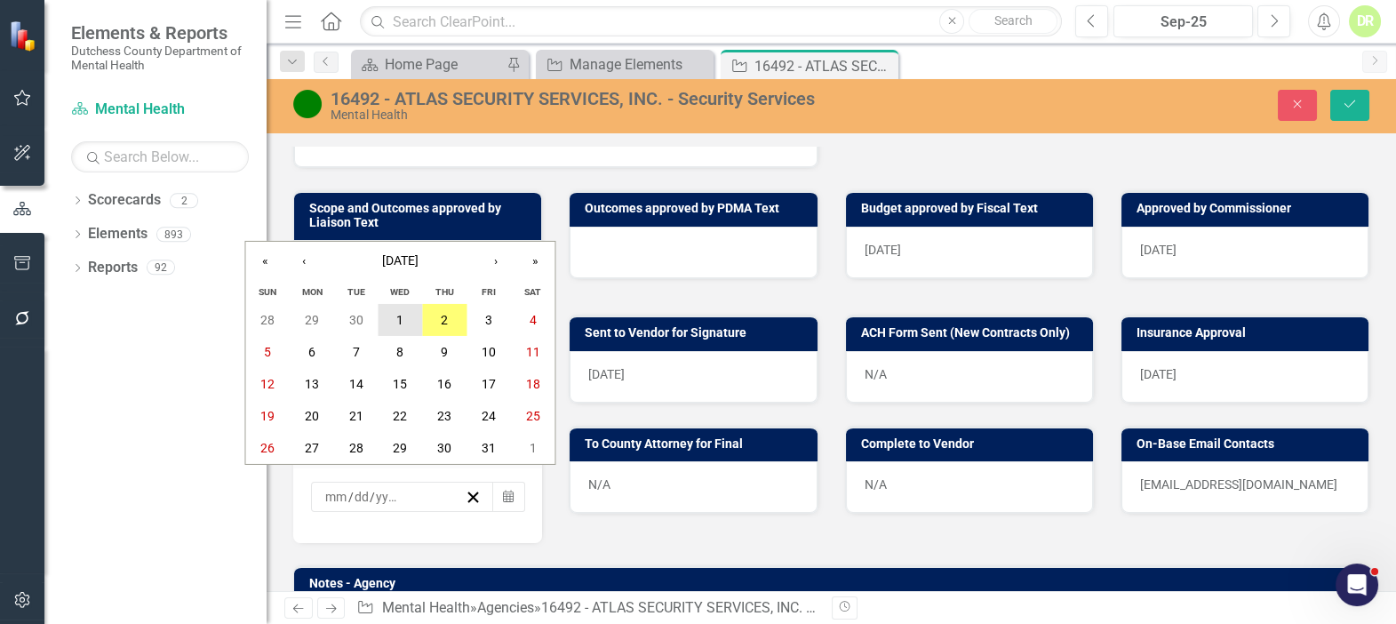
click at [403, 322] on button "1" at bounding box center [401, 320] width 44 height 32
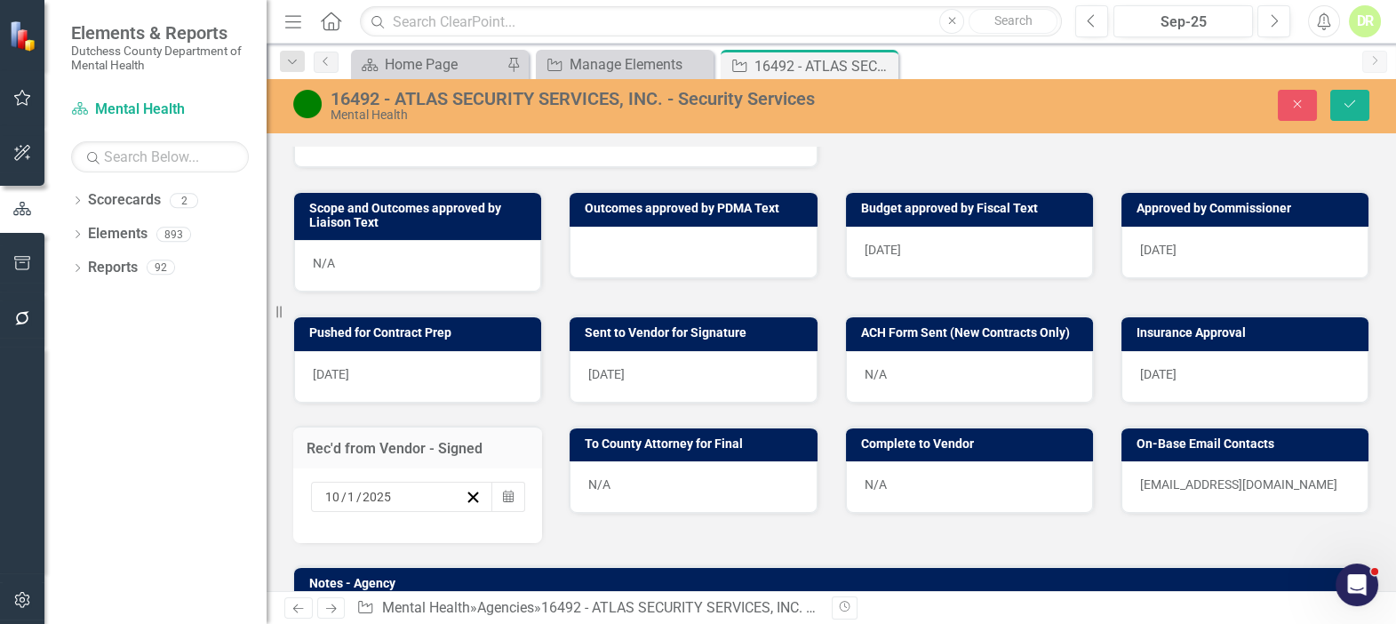
click at [608, 470] on div "N/A" at bounding box center [693, 487] width 247 height 52
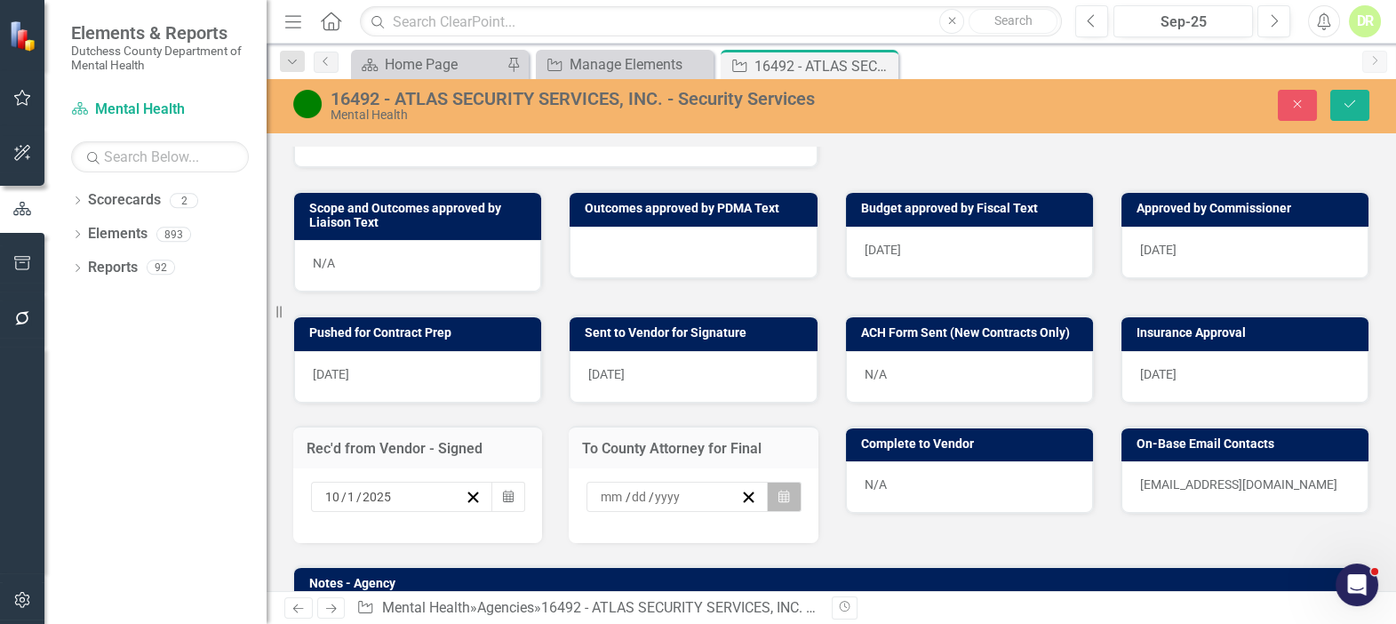
click at [778, 490] on icon "Calendar" at bounding box center [783, 496] width 11 height 12
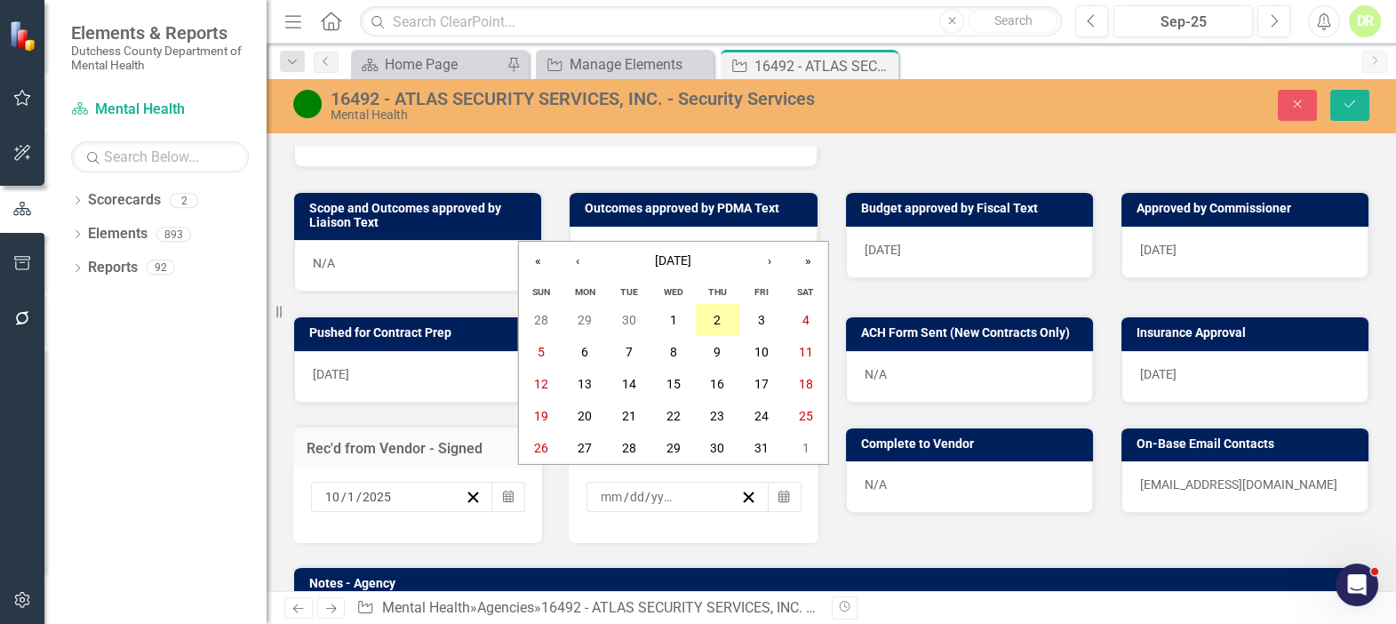
click at [724, 315] on button "2" at bounding box center [718, 320] width 44 height 32
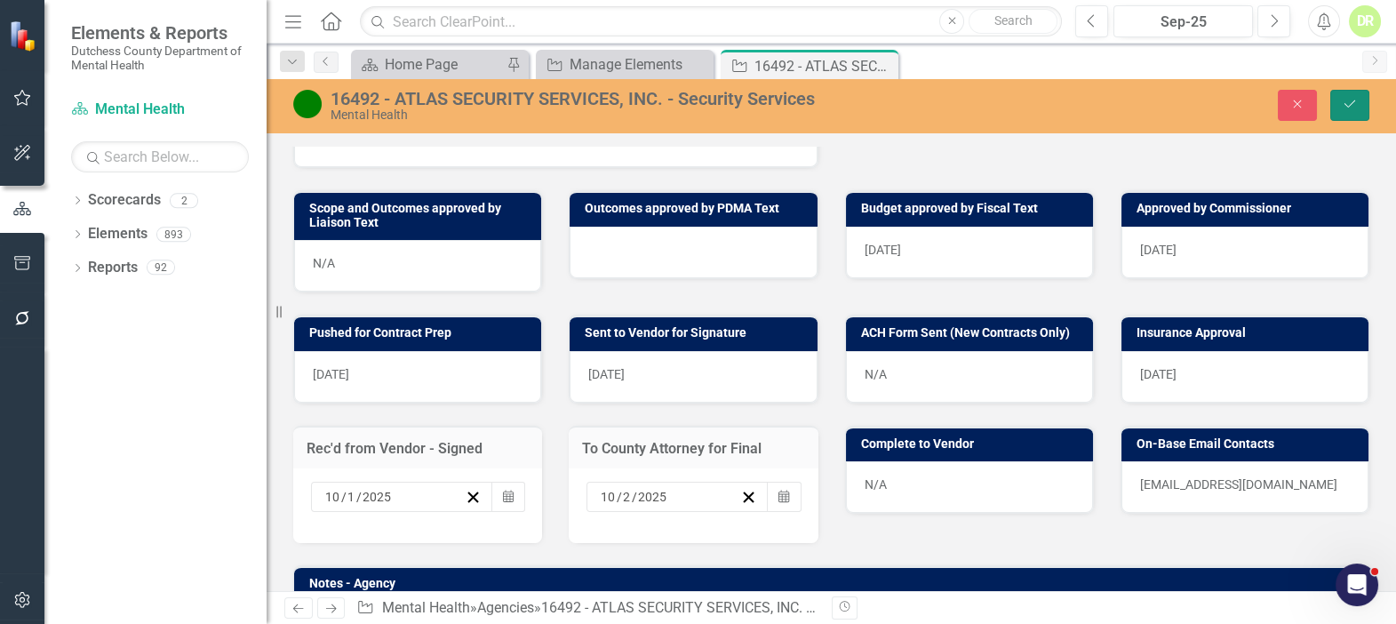
click at [1357, 101] on icon "Save" at bounding box center [1350, 104] width 16 height 12
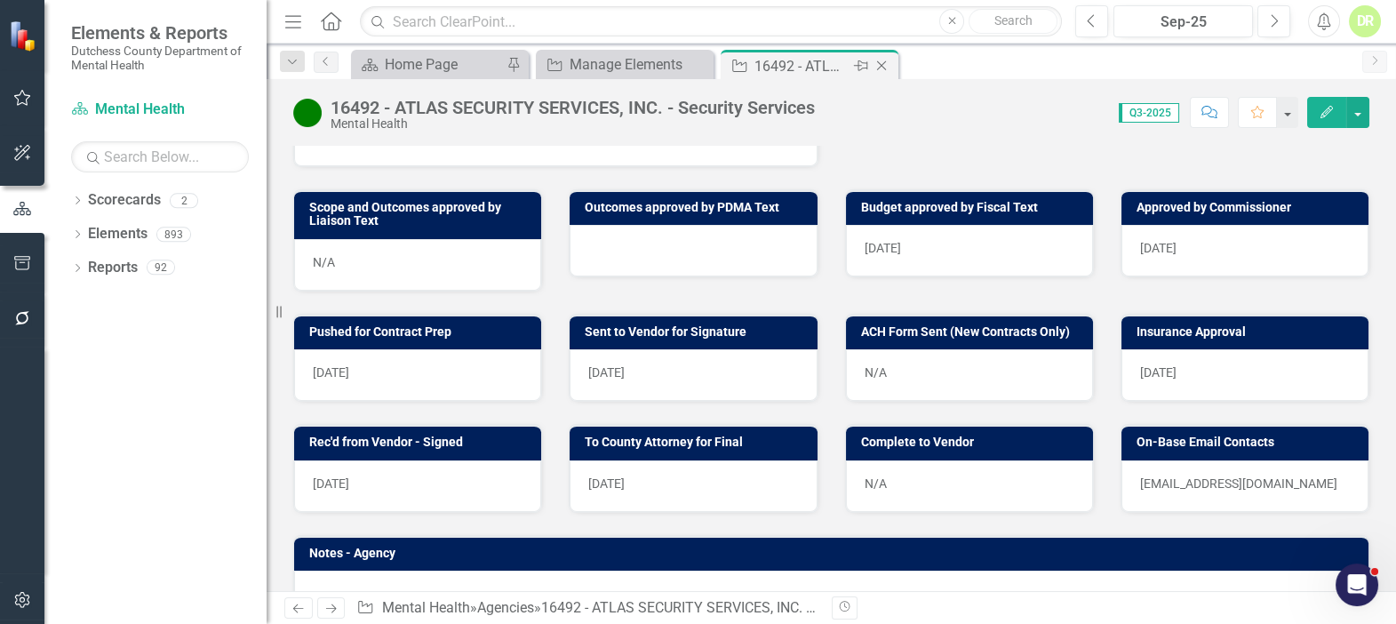
click at [886, 66] on icon "Close" at bounding box center [882, 66] width 18 height 14
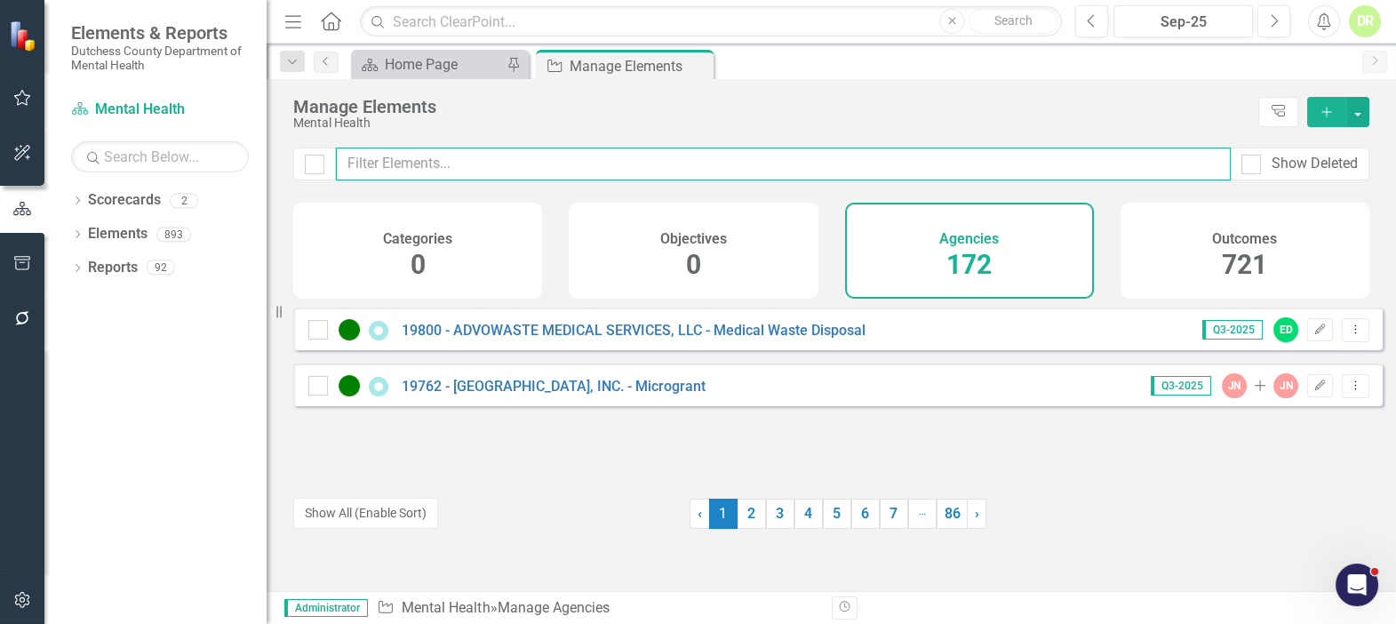
click at [462, 163] on input "text" at bounding box center [783, 163] width 895 height 33
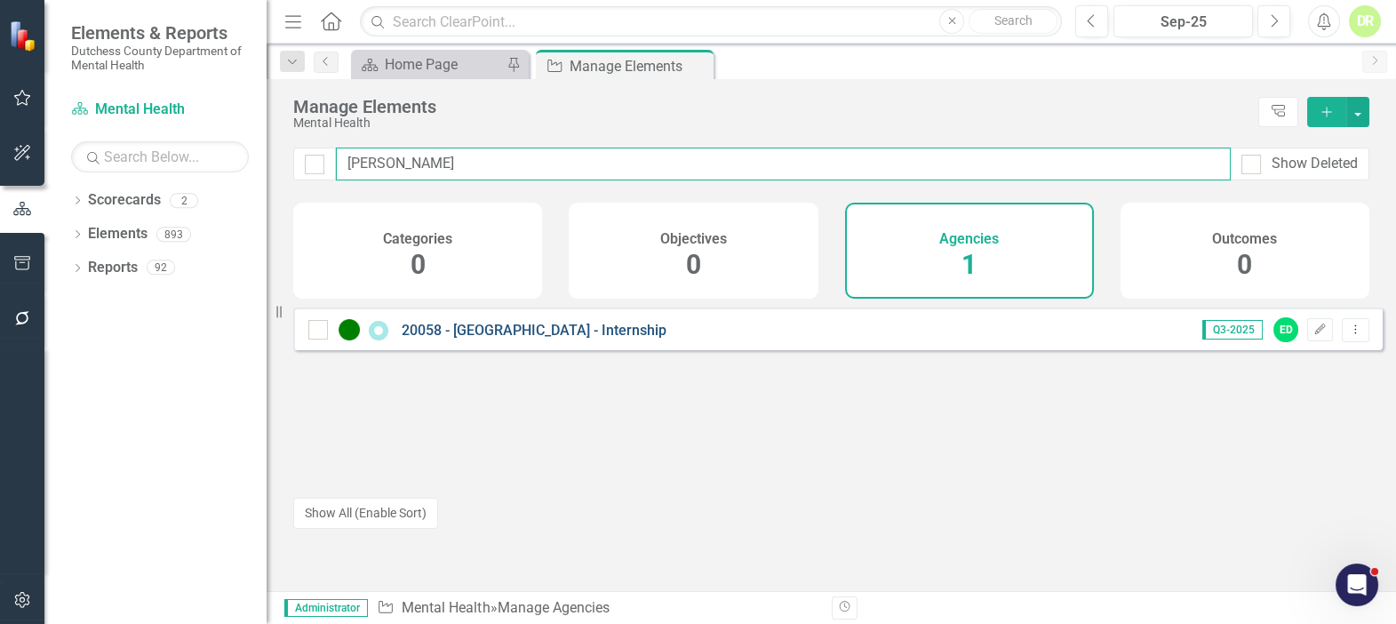
type input "manh"
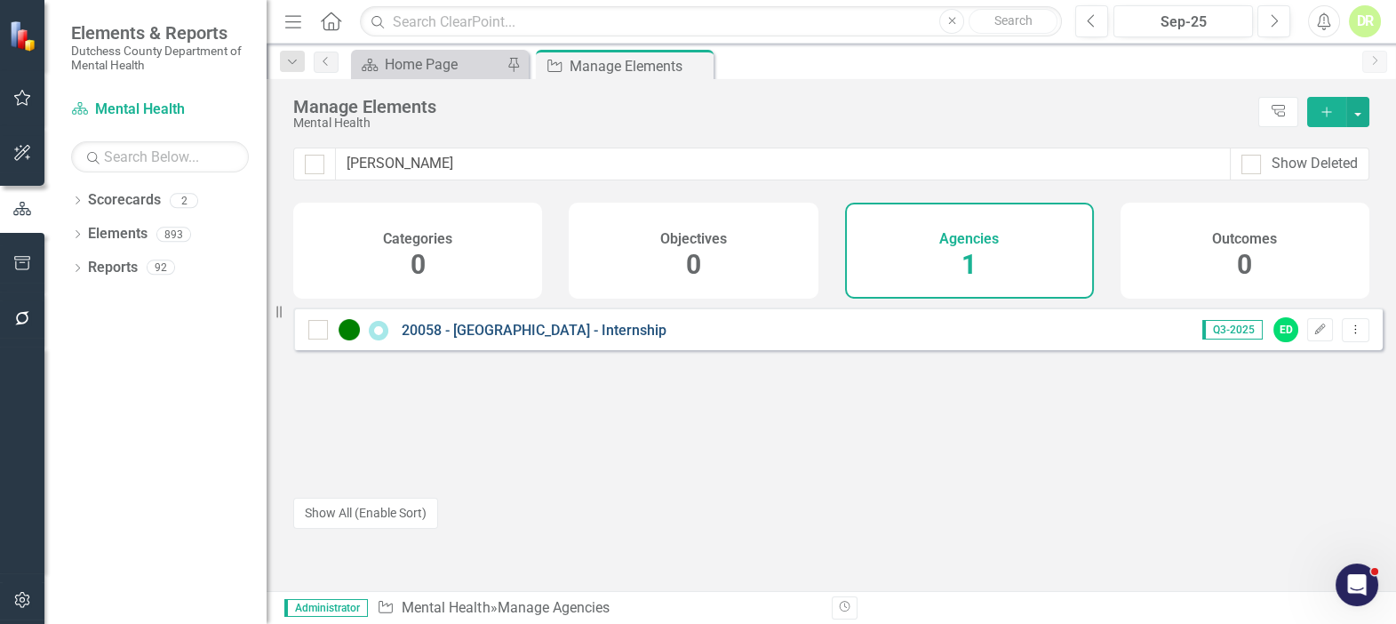
click at [471, 339] on link "20058 - [GEOGRAPHIC_DATA] - Internship" at bounding box center [534, 330] width 265 height 17
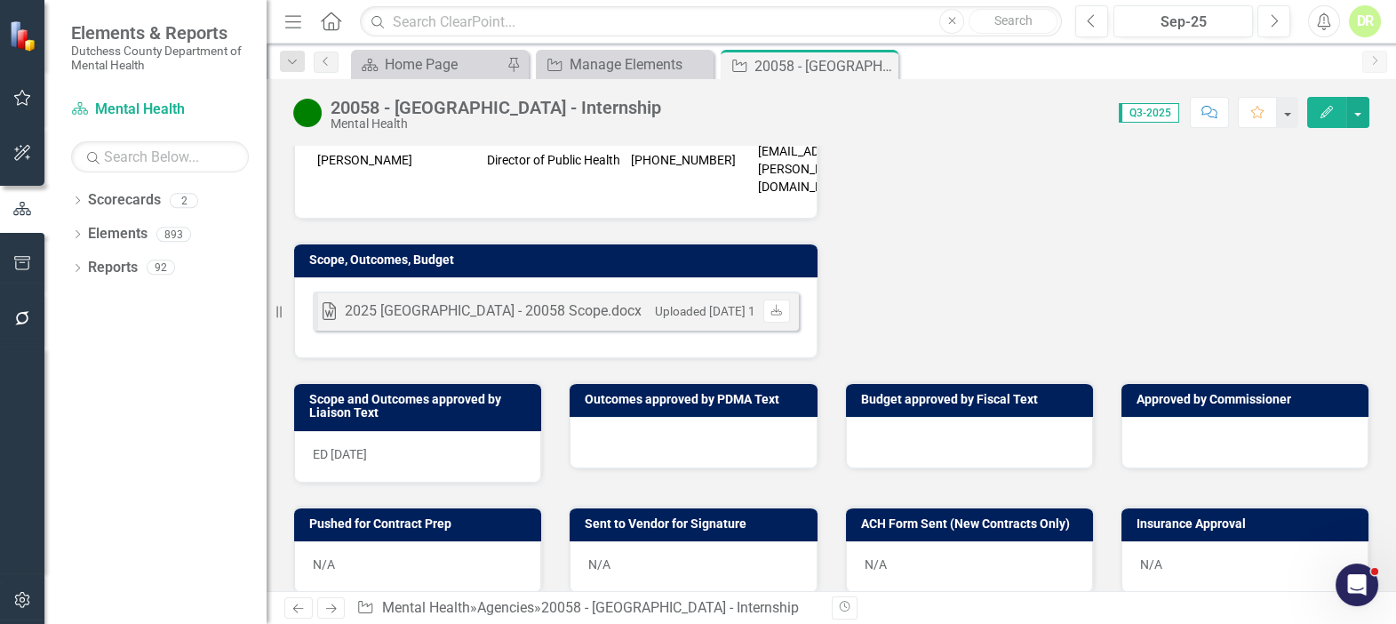
scroll to position [565, 0]
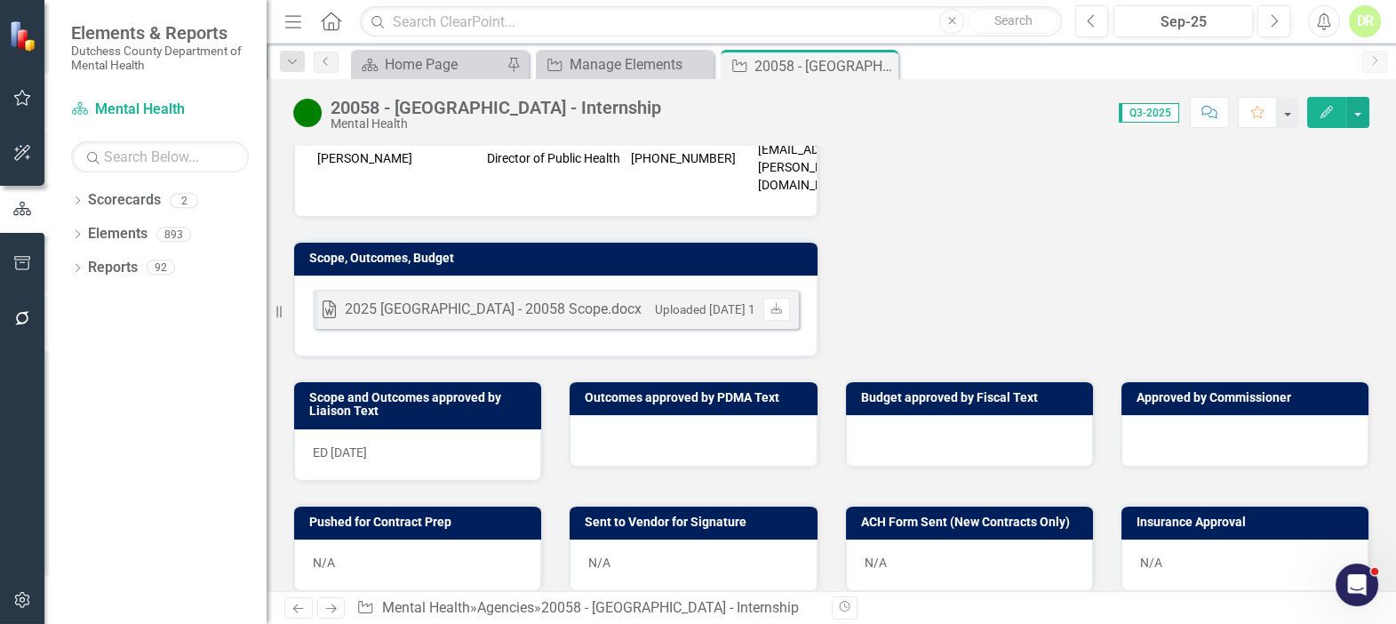
drag, startPoint x: 597, startPoint y: 392, endPoint x: 588, endPoint y: 389, distance: 9.3
click at [594, 415] on div at bounding box center [693, 441] width 247 height 52
click at [587, 415] on div at bounding box center [693, 441] width 247 height 52
drag, startPoint x: 595, startPoint y: 399, endPoint x: 586, endPoint y: 394, distance: 10.4
click at [593, 415] on div at bounding box center [693, 441] width 247 height 52
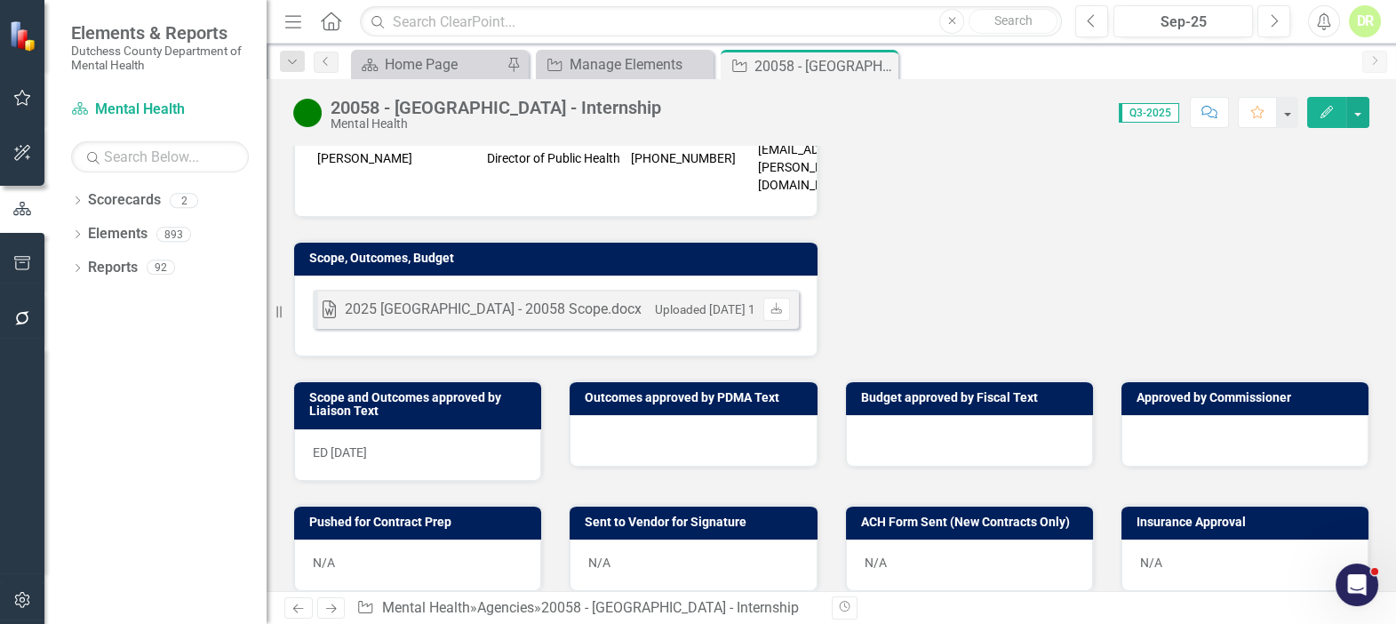
click at [586, 415] on div at bounding box center [693, 441] width 247 height 52
click at [594, 415] on div at bounding box center [693, 441] width 247 height 52
click at [590, 415] on div at bounding box center [693, 441] width 247 height 52
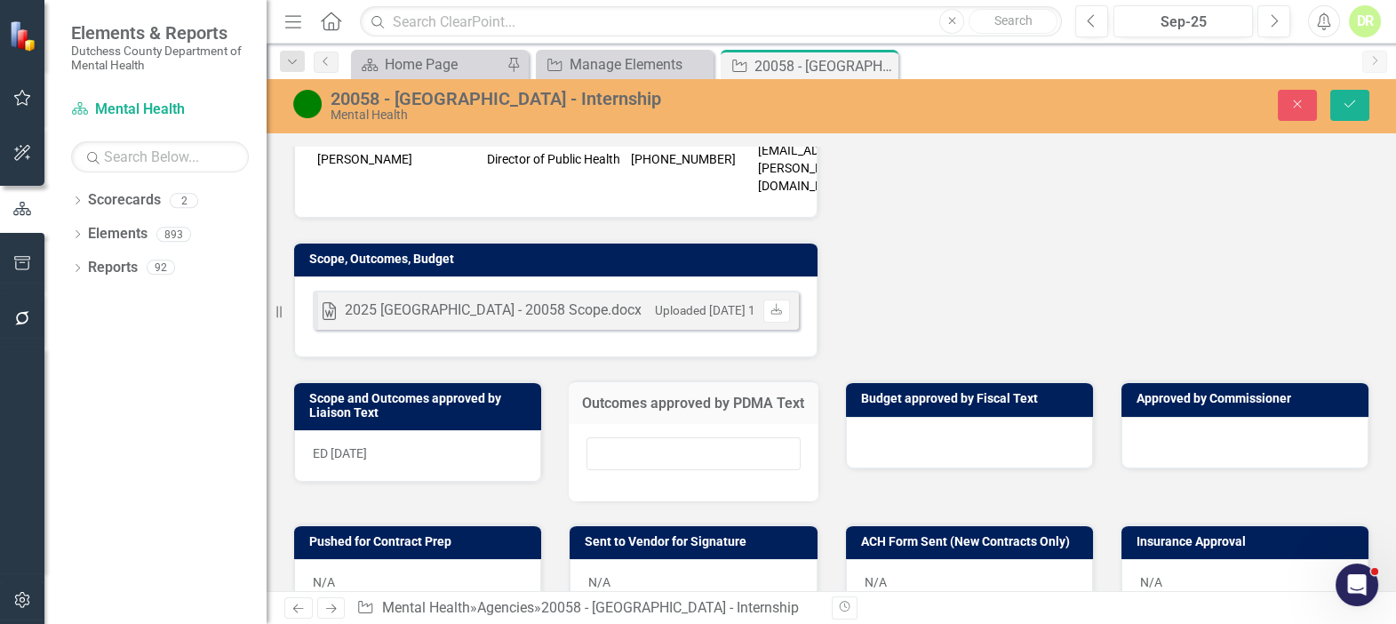
click at [590, 424] on div at bounding box center [693, 462] width 249 height 77
click at [591, 437] on input "text" at bounding box center [692, 453] width 213 height 33
type input "N/A"
click at [849, 417] on div at bounding box center [969, 443] width 247 height 52
click at [848, 417] on div at bounding box center [969, 443] width 247 height 52
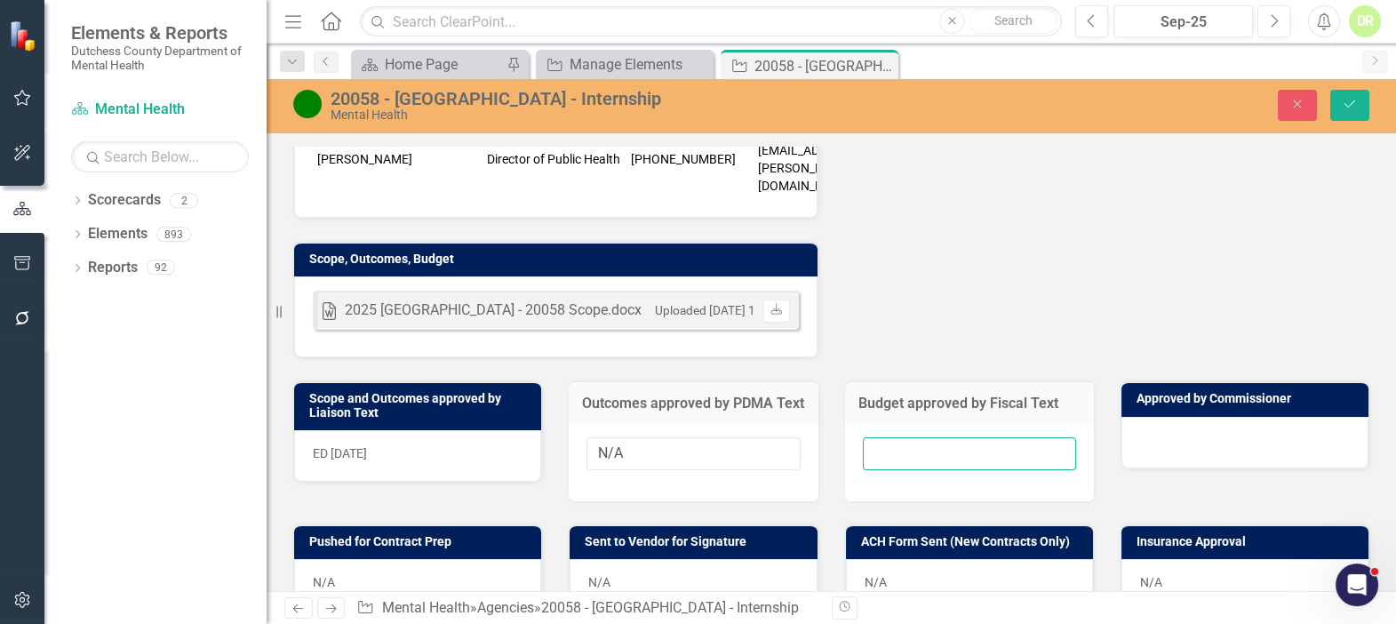
click at [865, 437] on input "text" at bounding box center [969, 453] width 213 height 33
type input "N/A"
drag, startPoint x: 1359, startPoint y: 105, endPoint x: 1351, endPoint y: 114, distance: 12.6
click at [1359, 105] on button "Save" at bounding box center [1349, 105] width 39 height 31
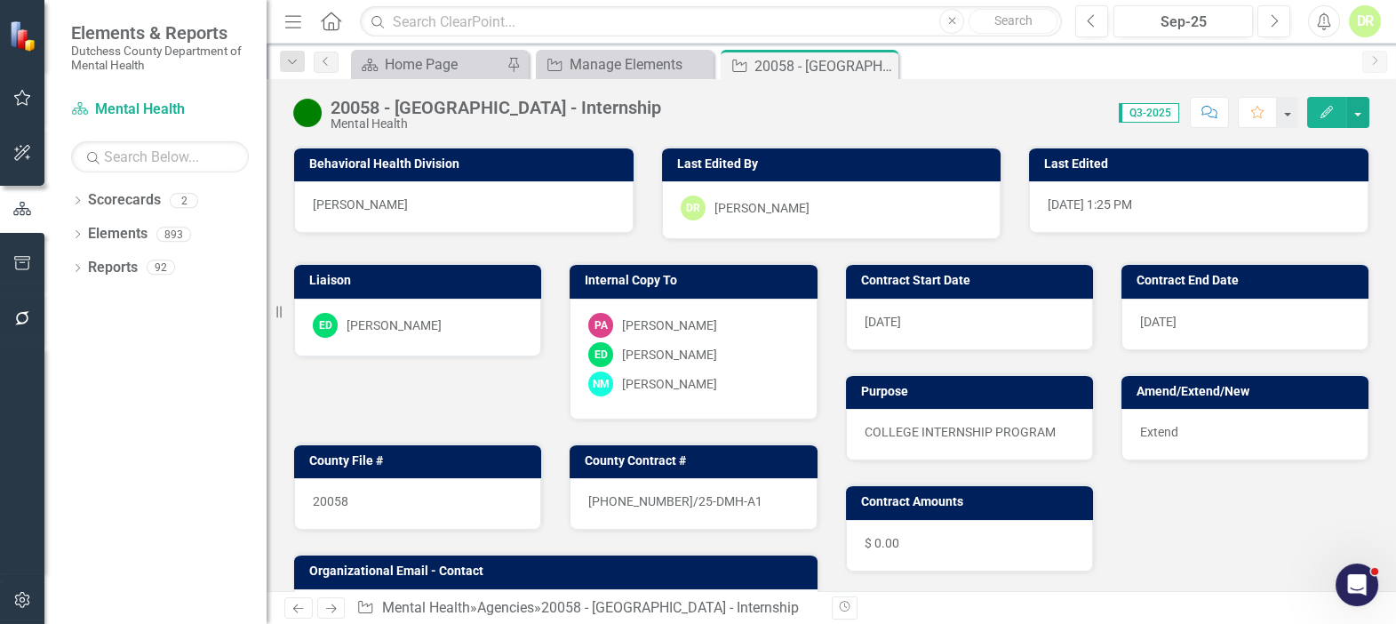
click at [1223, 113] on button "Comment" at bounding box center [1209, 112] width 39 height 31
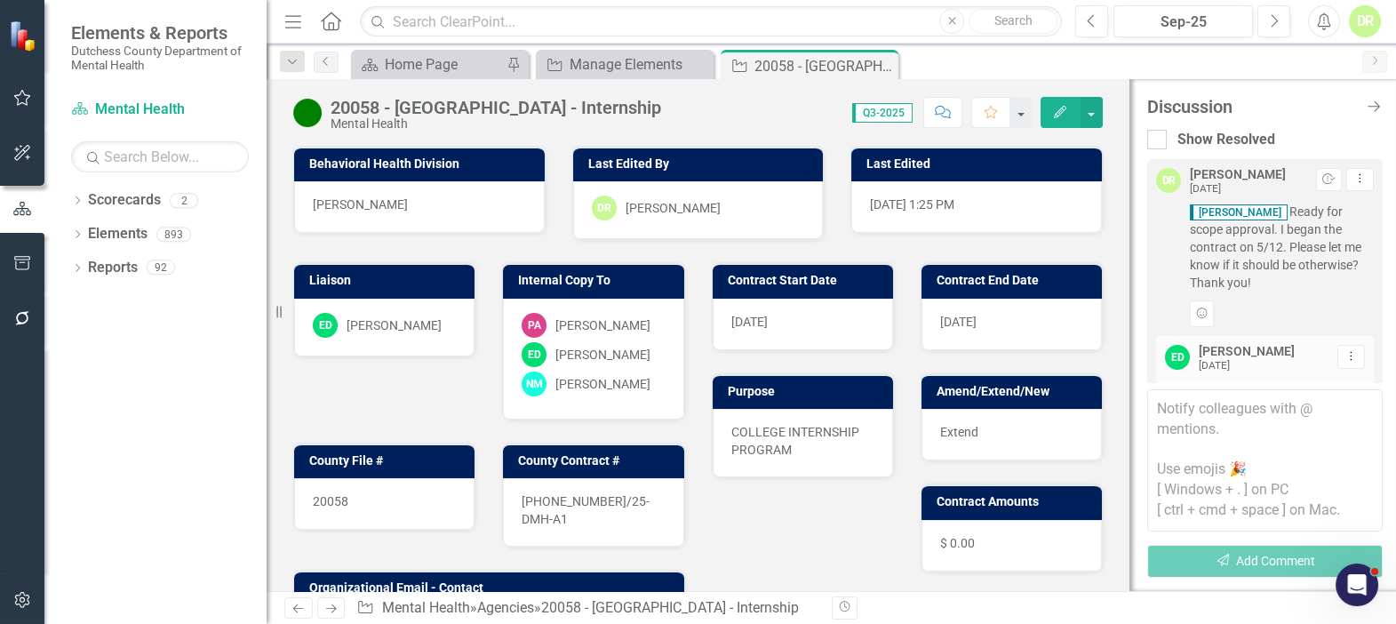
scroll to position [1104, 0]
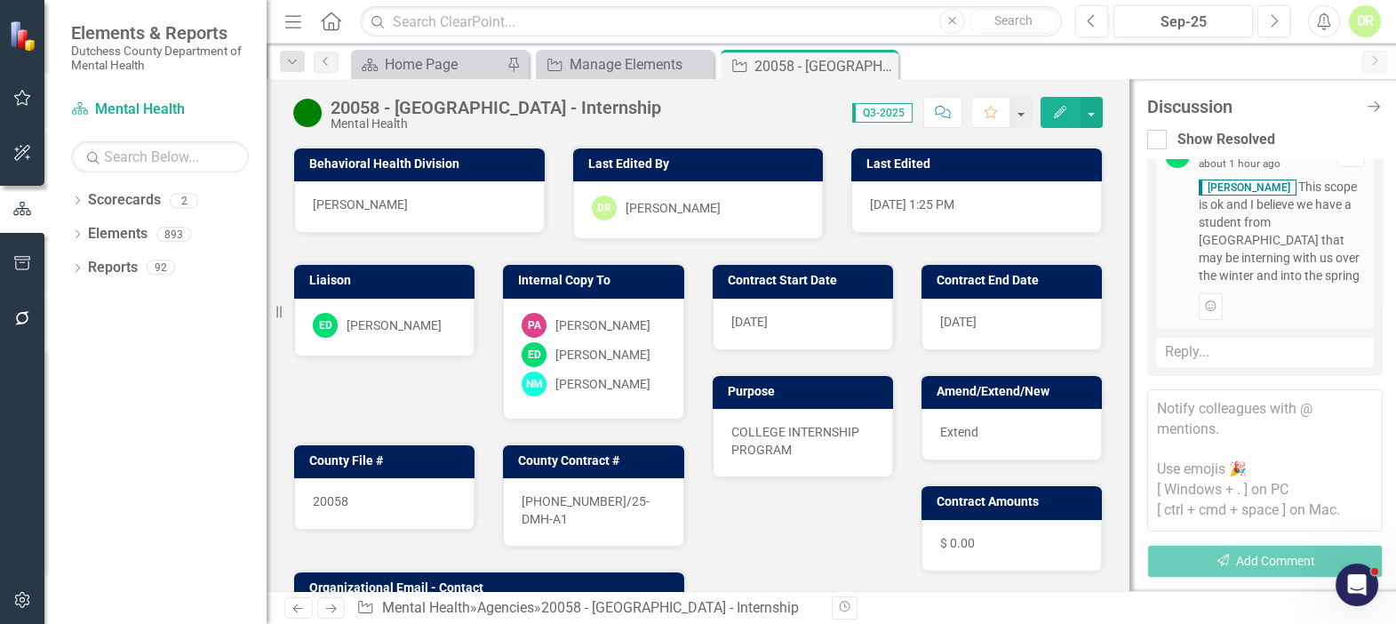
click at [1166, 409] on textarea at bounding box center [1264, 460] width 235 height 142
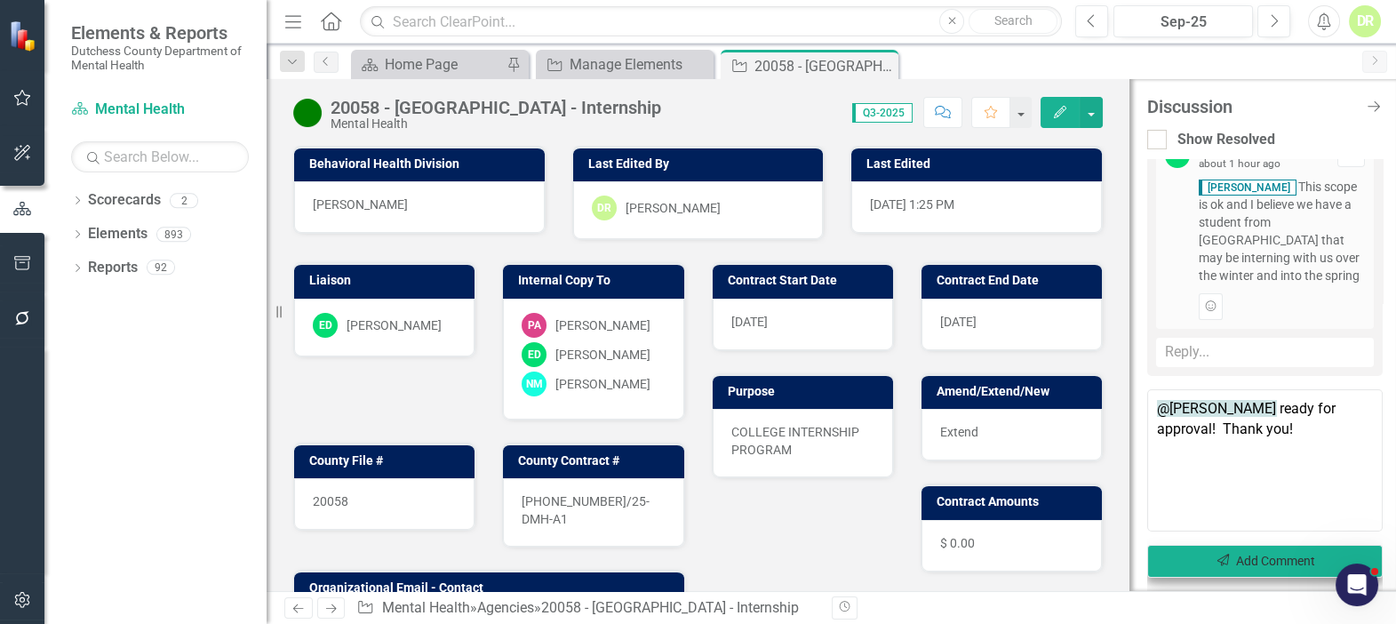
type textarea "@Jean-Marie Niebuhr ready for approval! Thank you!"
click at [1266, 559] on button "Send Add Comment" at bounding box center [1264, 561] width 235 height 33
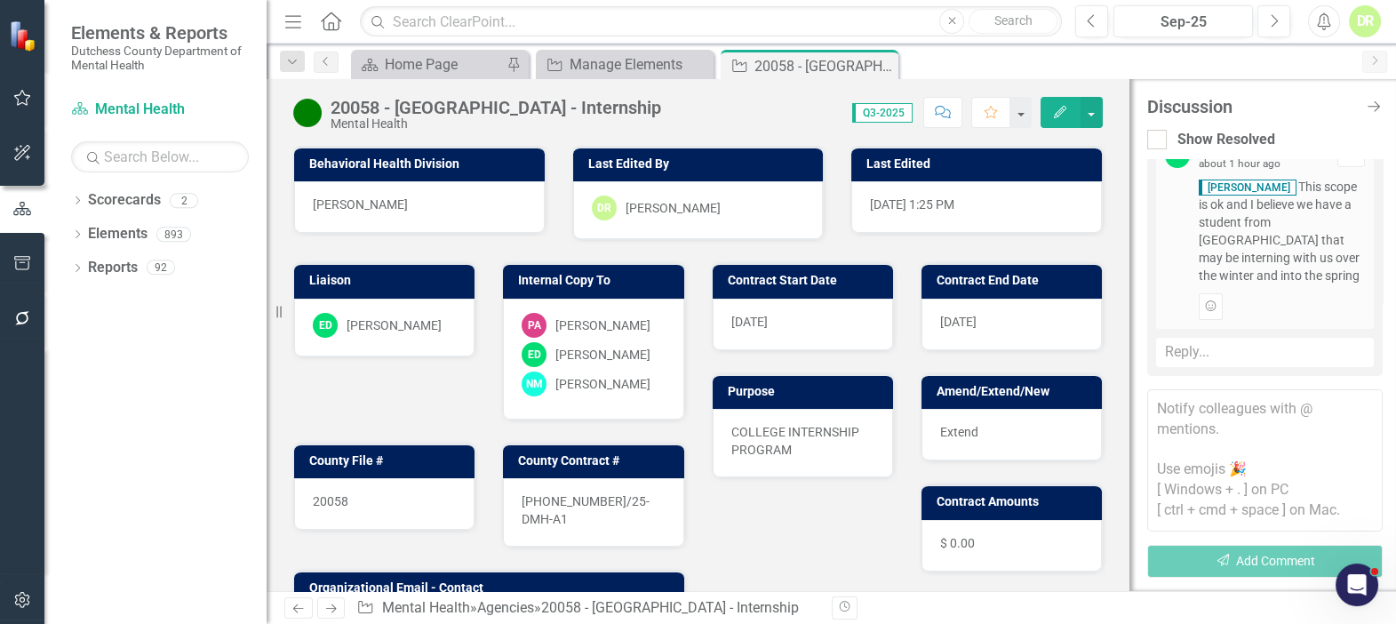
scroll to position [1275, 0]
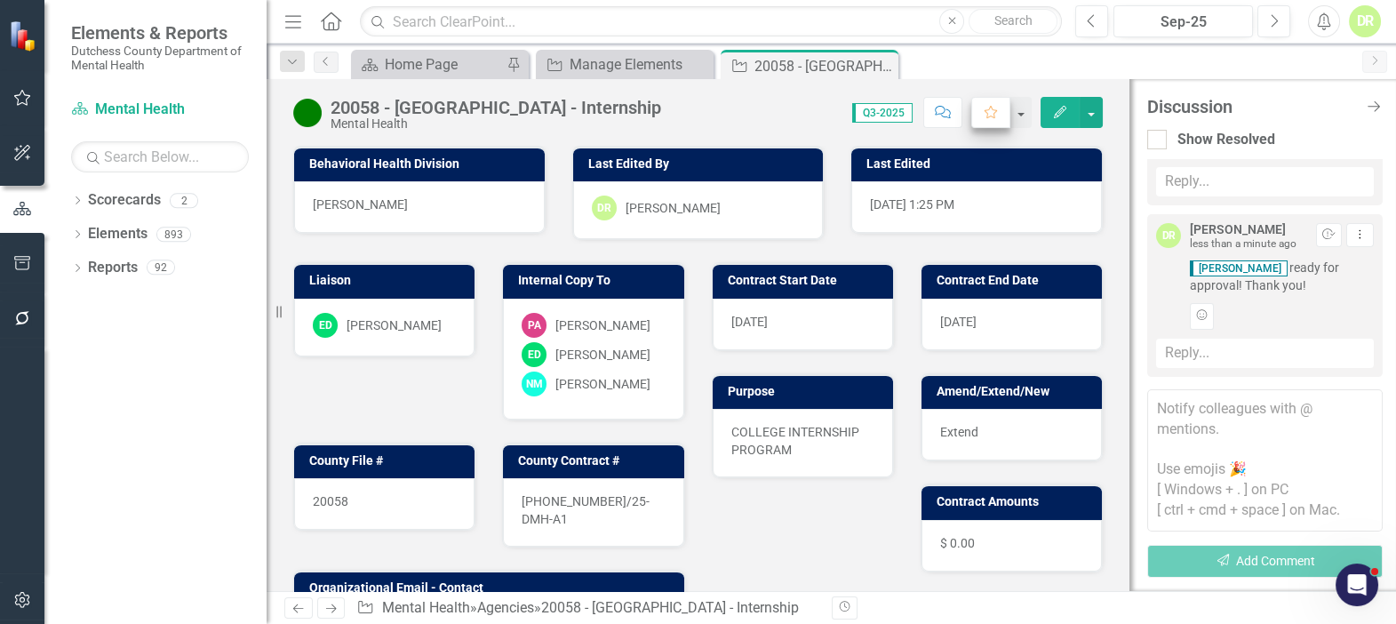
drag, startPoint x: 1375, startPoint y: 102, endPoint x: 1273, endPoint y: 99, distance: 102.2
click at [1375, 102] on icon "Close Discussion Bar" at bounding box center [1374, 107] width 18 height 14
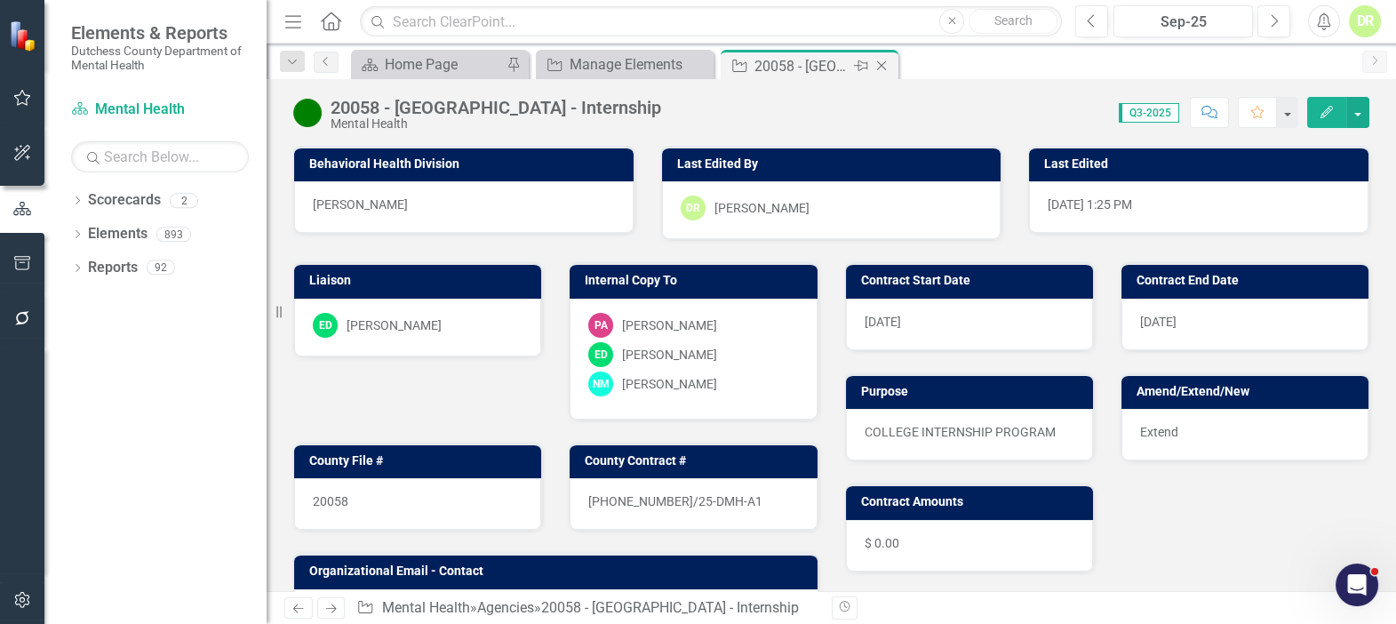
click at [877, 64] on icon "Close" at bounding box center [882, 66] width 18 height 14
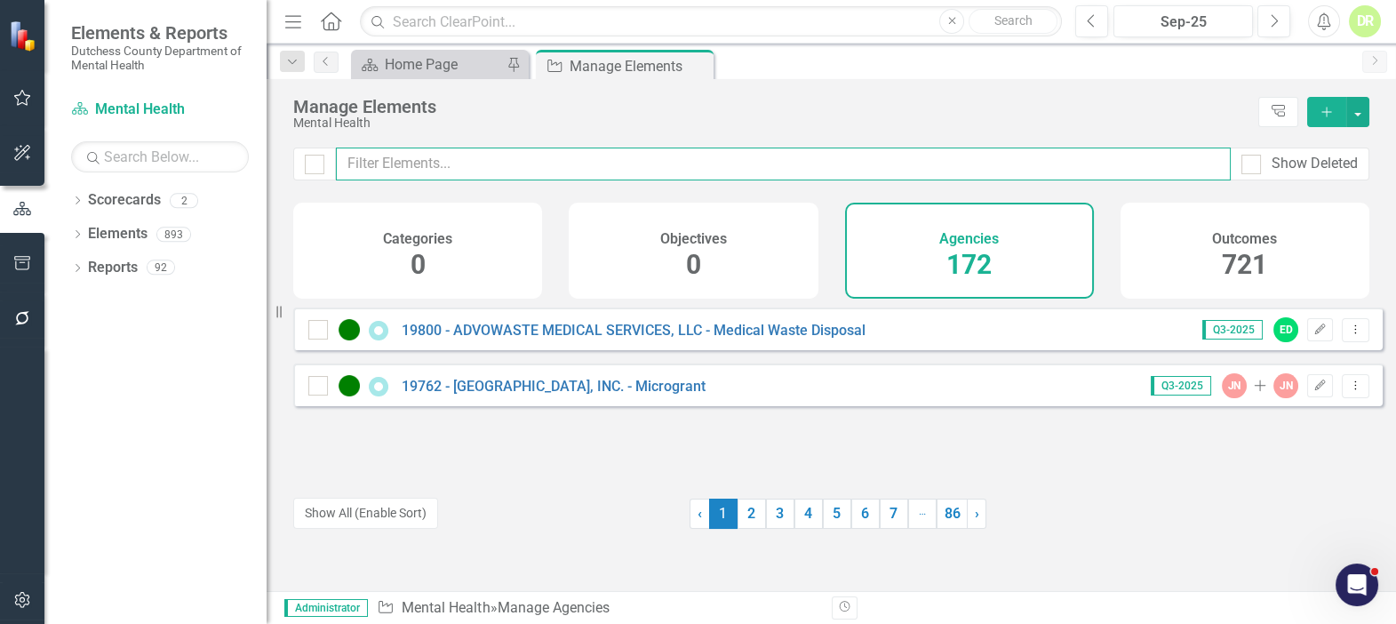
click at [480, 157] on input "text" at bounding box center [783, 163] width 895 height 33
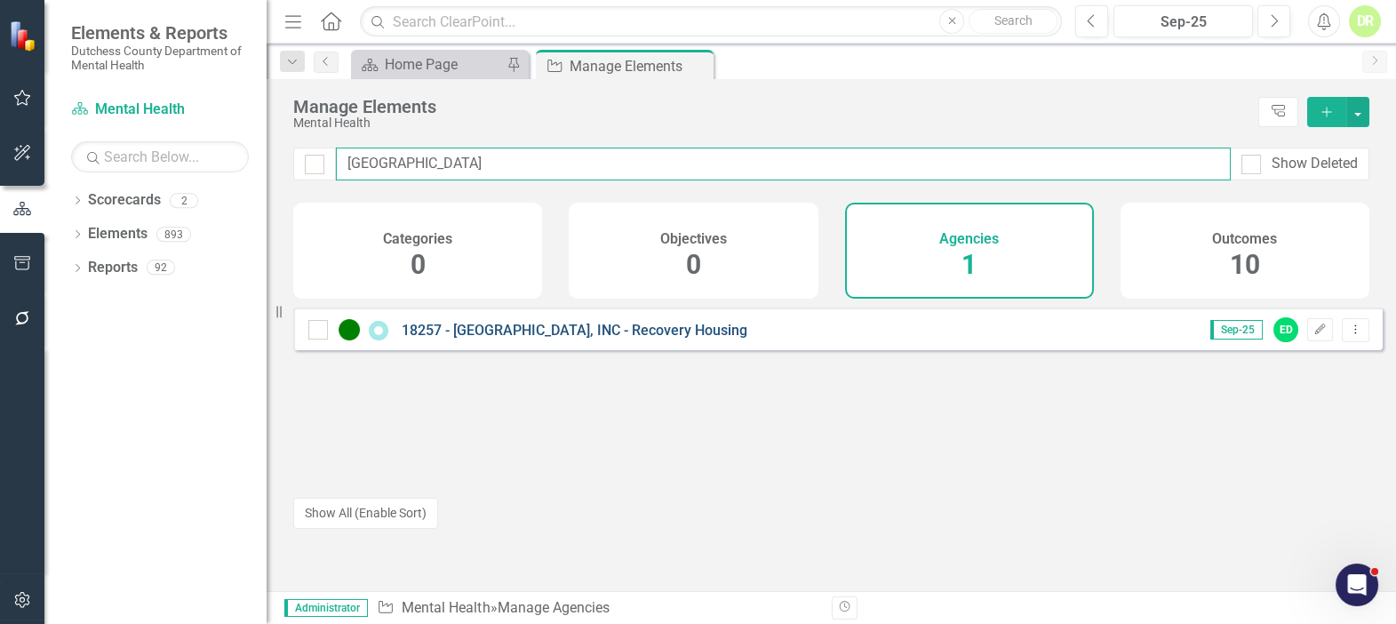
type input "oxford"
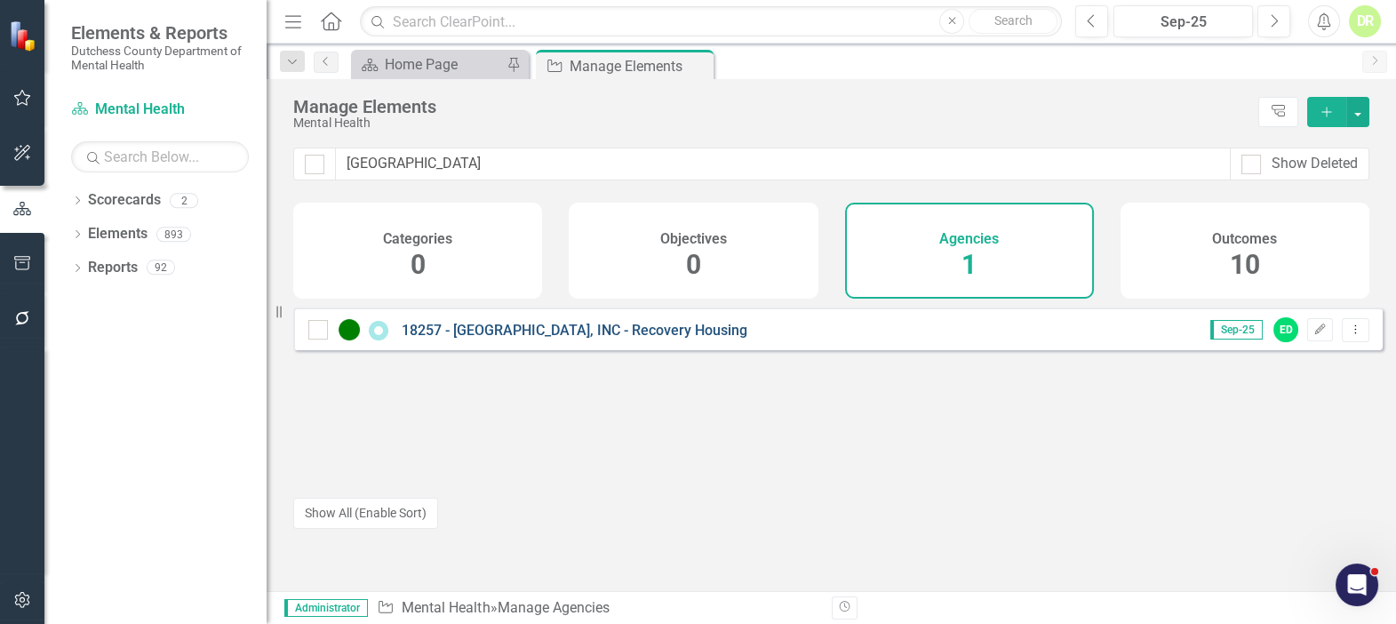
click at [556, 334] on link "18257 - [GEOGRAPHIC_DATA], INC - Recovery Housing" at bounding box center [575, 330] width 346 height 17
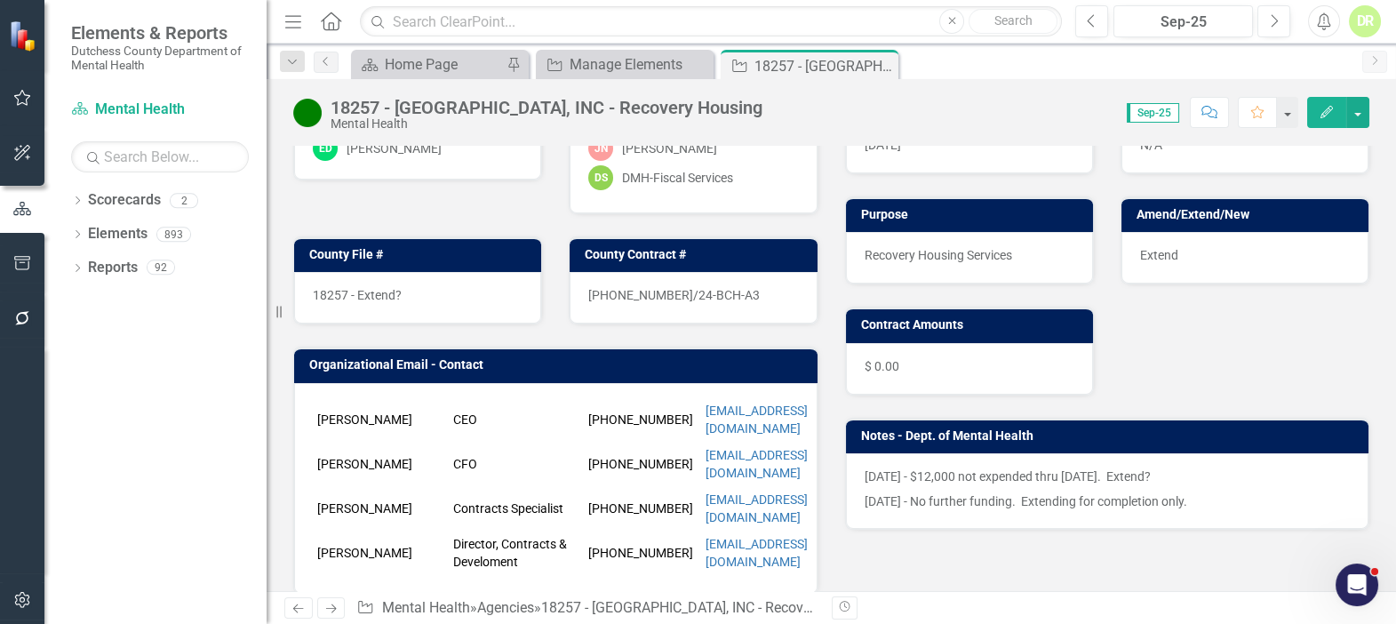
scroll to position [242, 0]
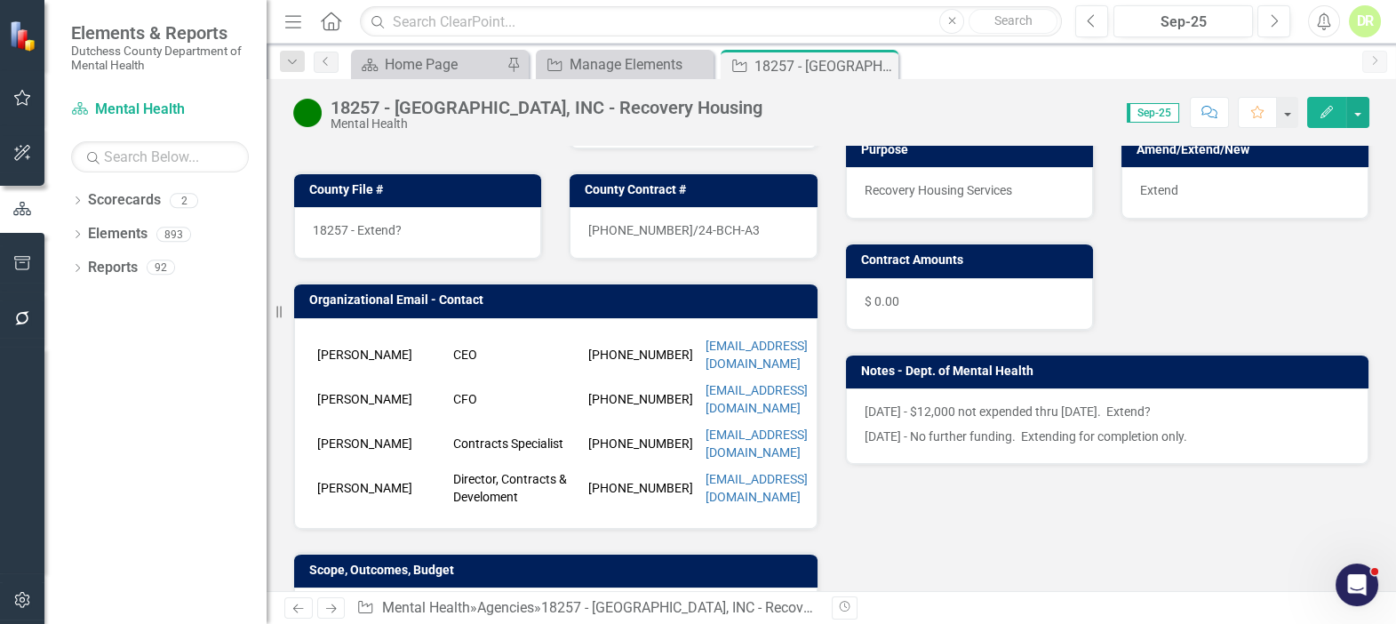
click at [1229, 430] on p "4/30/2025 - No further funding. Extending for completion only." at bounding box center [1108, 434] width 486 height 21
click at [1228, 428] on p "4/30/2025 - No further funding. Extending for completion only." at bounding box center [1108, 434] width 486 height 21
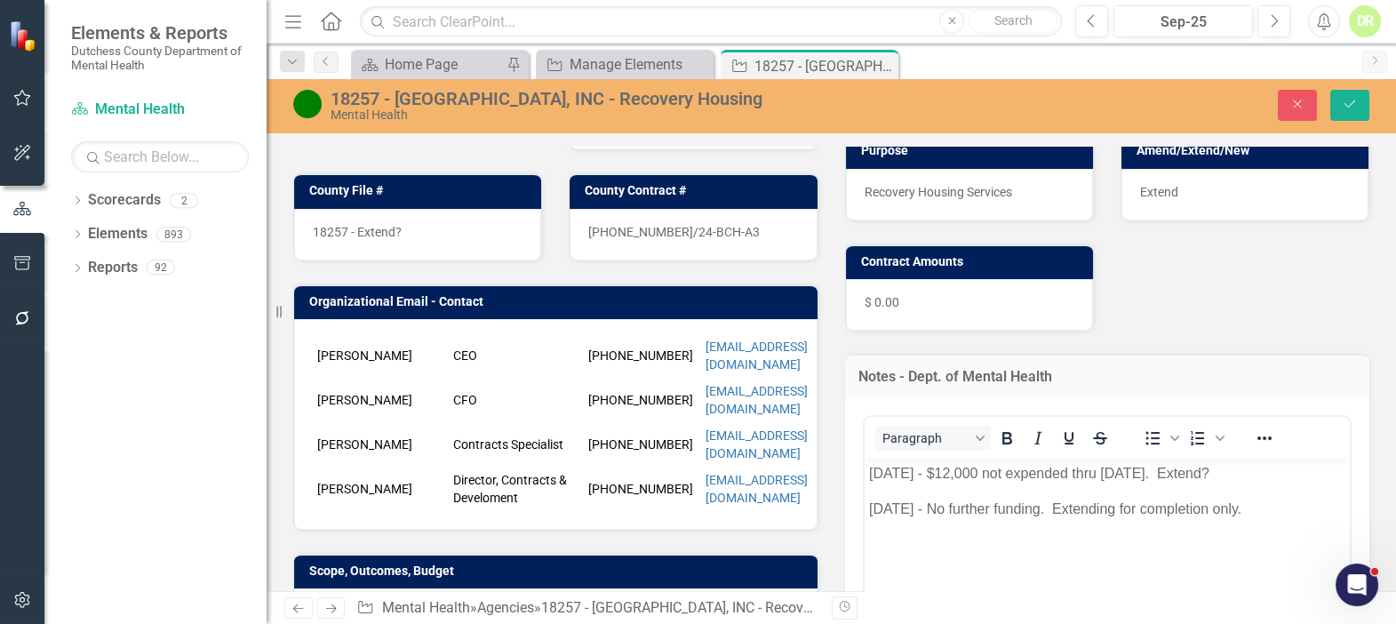
scroll to position [0, 0]
click at [867, 474] on body "8/22/25 - $12,000 not expended thru 7/15/25. Extend? 4/30/2025 - No further fun…" at bounding box center [1107, 591] width 486 height 267
click at [450, 89] on div "18257 - [GEOGRAPHIC_DATA], INC - Recovery Housing" at bounding box center [610, 99] width 559 height 20
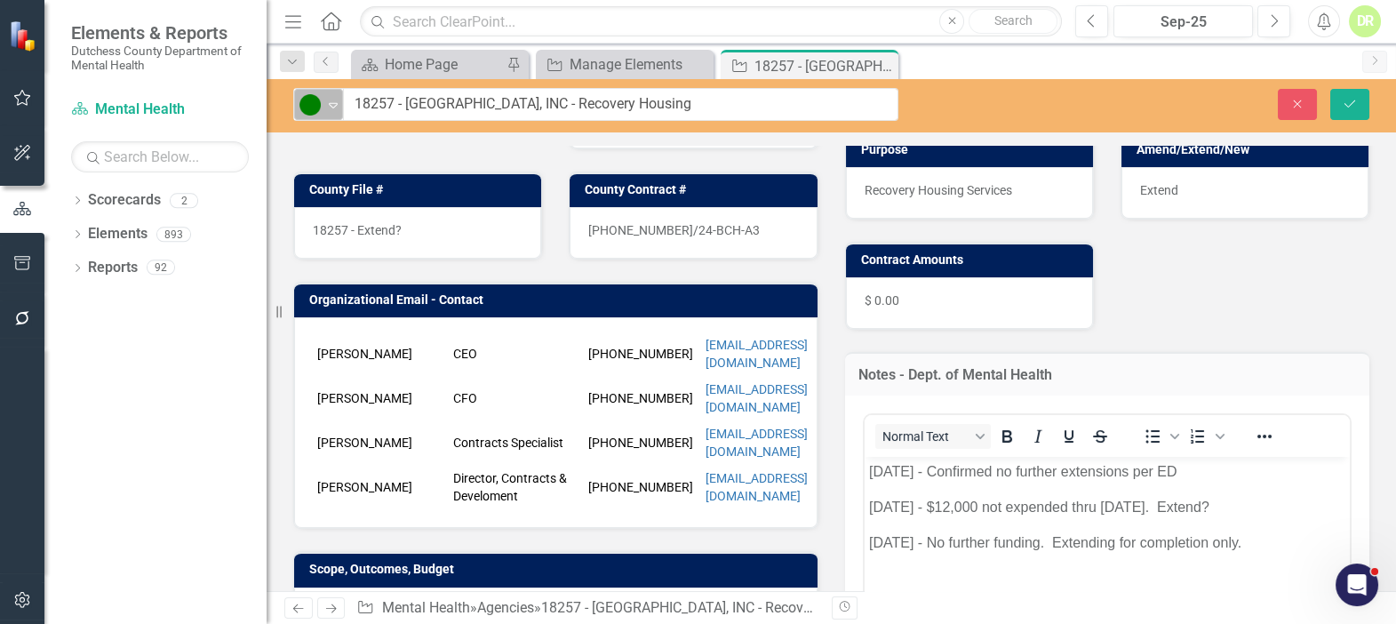
click at [333, 106] on icon at bounding box center [333, 105] width 9 height 5
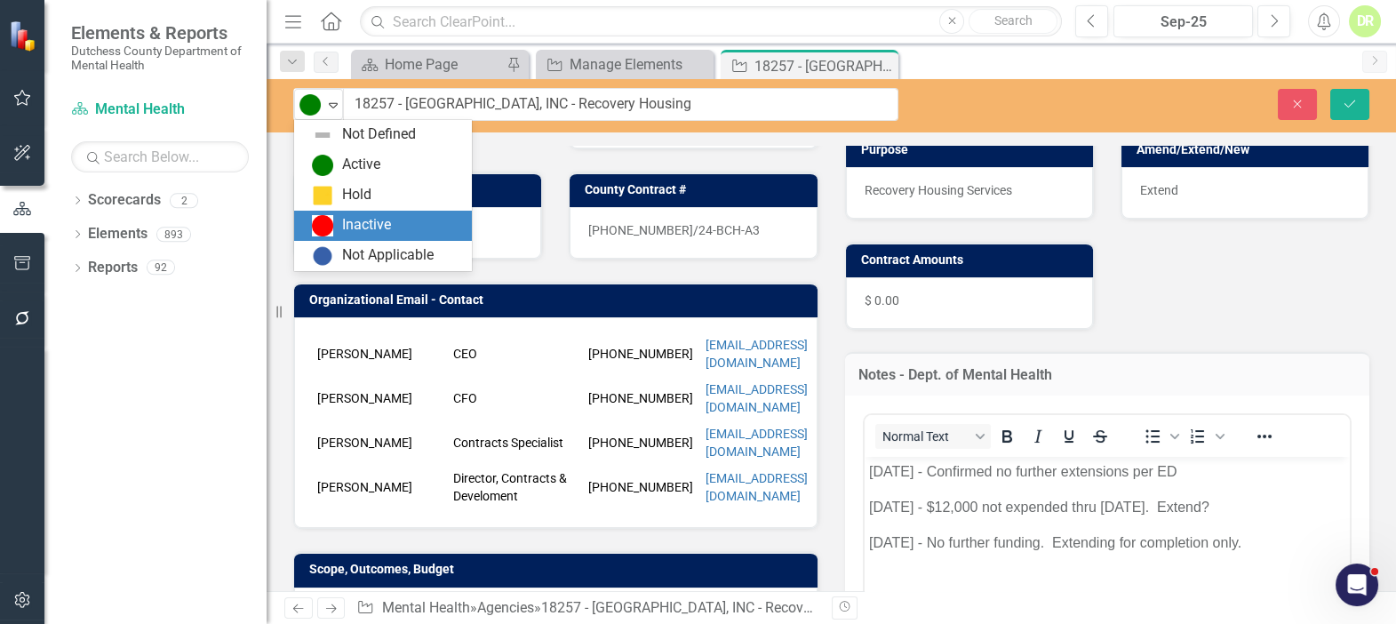
click at [363, 225] on div "Inactive" at bounding box center [366, 225] width 49 height 20
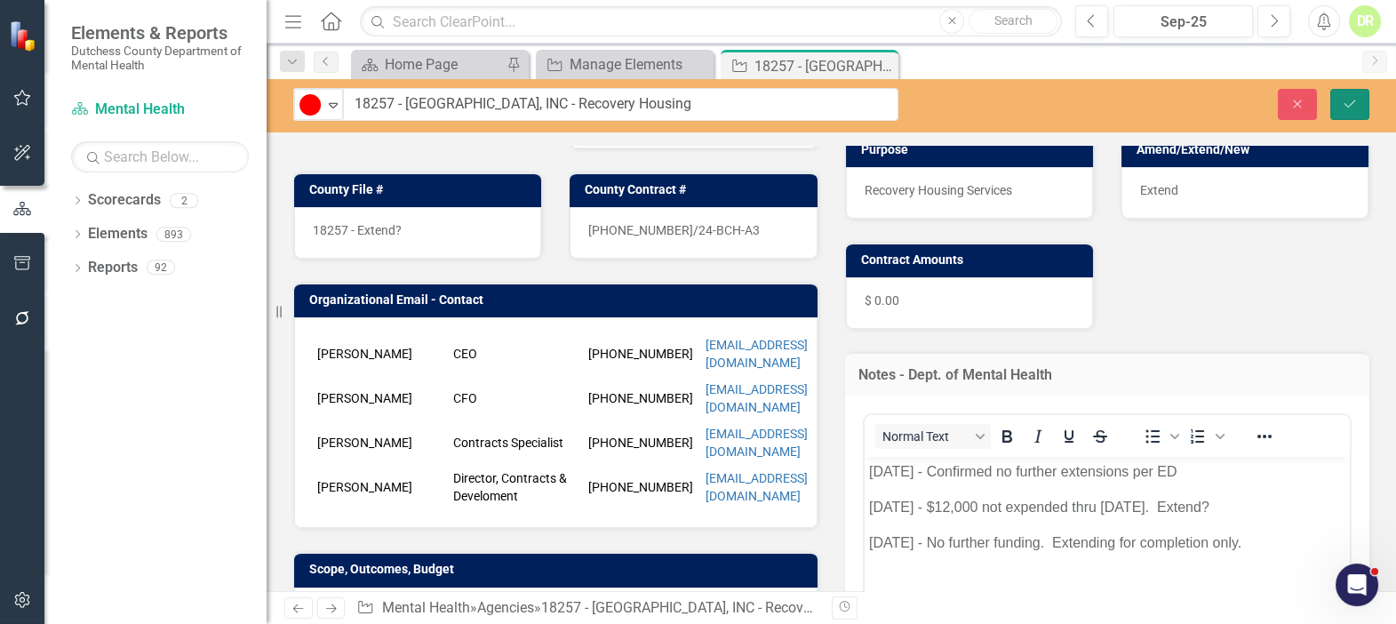
click at [1351, 102] on icon "Save" at bounding box center [1350, 104] width 16 height 12
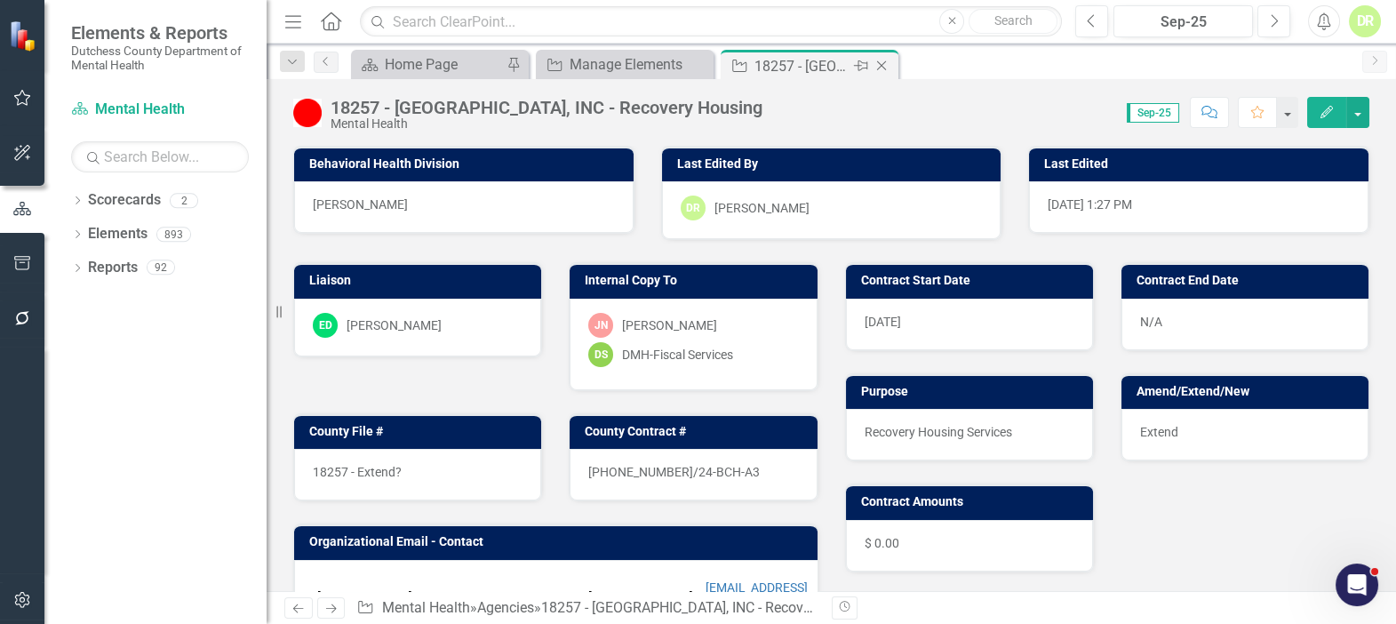
click at [881, 65] on icon "Close" at bounding box center [882, 66] width 18 height 14
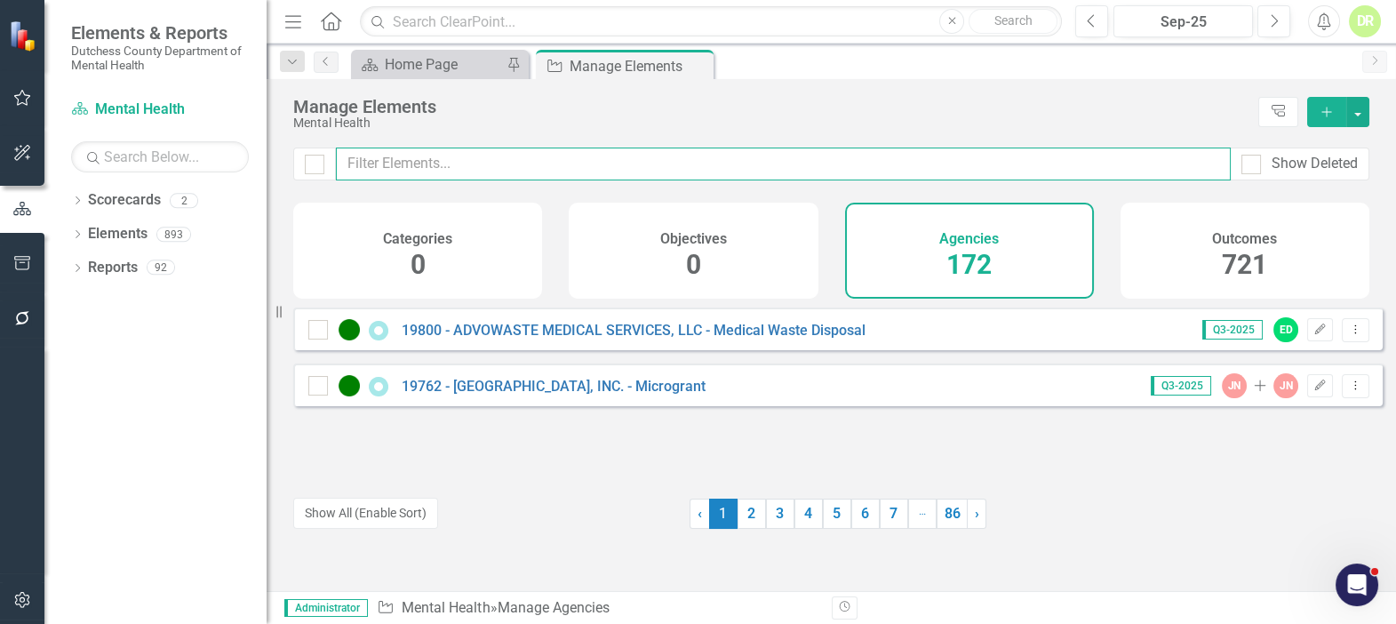
click at [399, 165] on input "text" at bounding box center [783, 163] width 895 height 33
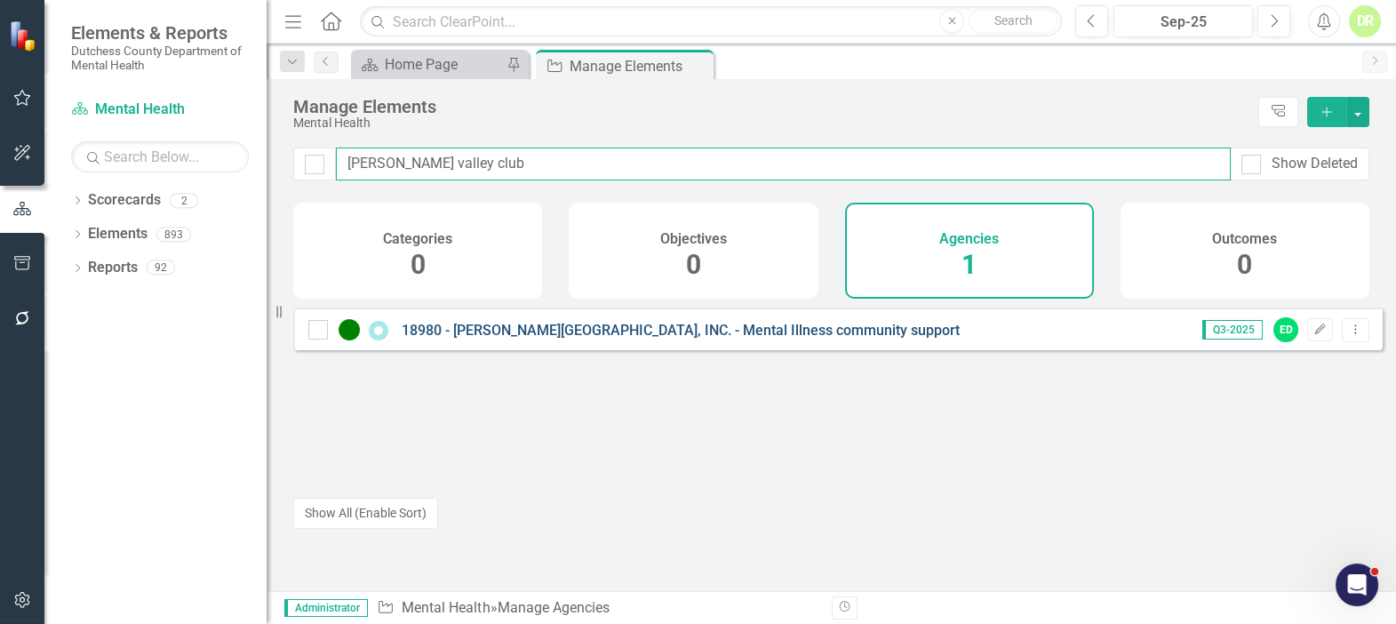
type input "hudson valley club"
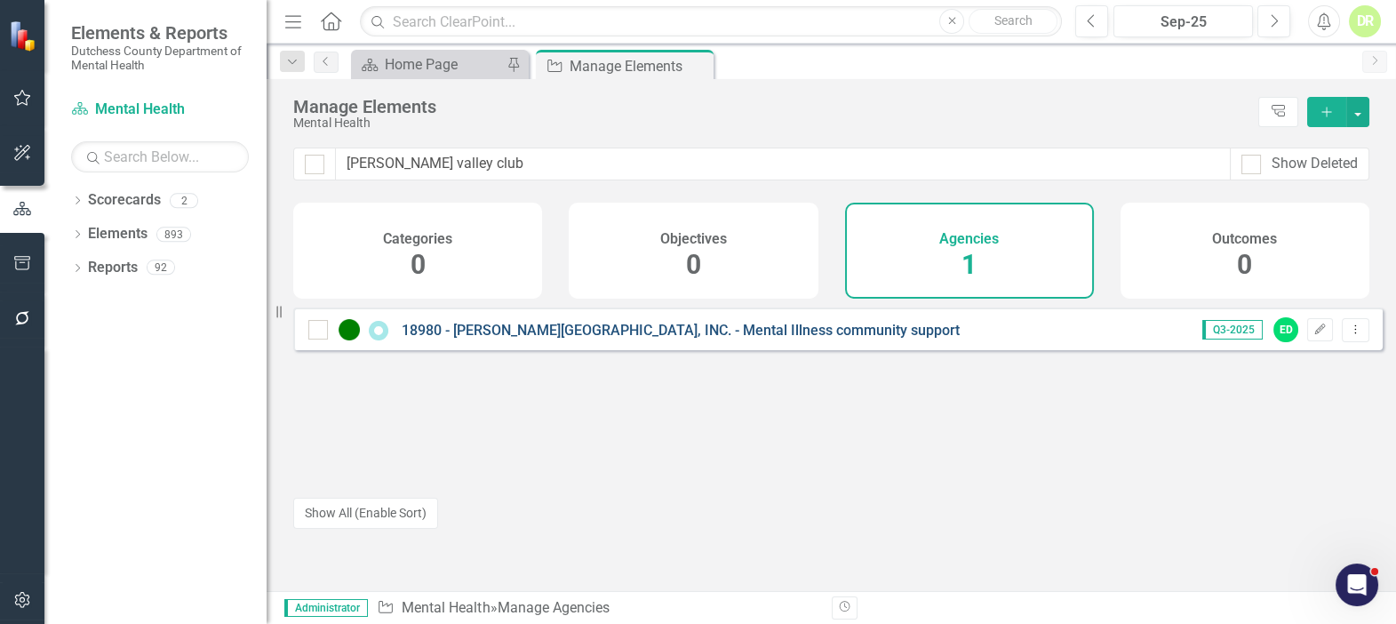
click at [524, 338] on link "18980 - [PERSON_NAME][GEOGRAPHIC_DATA], INC. - Mental Illness community support" at bounding box center [681, 330] width 558 height 17
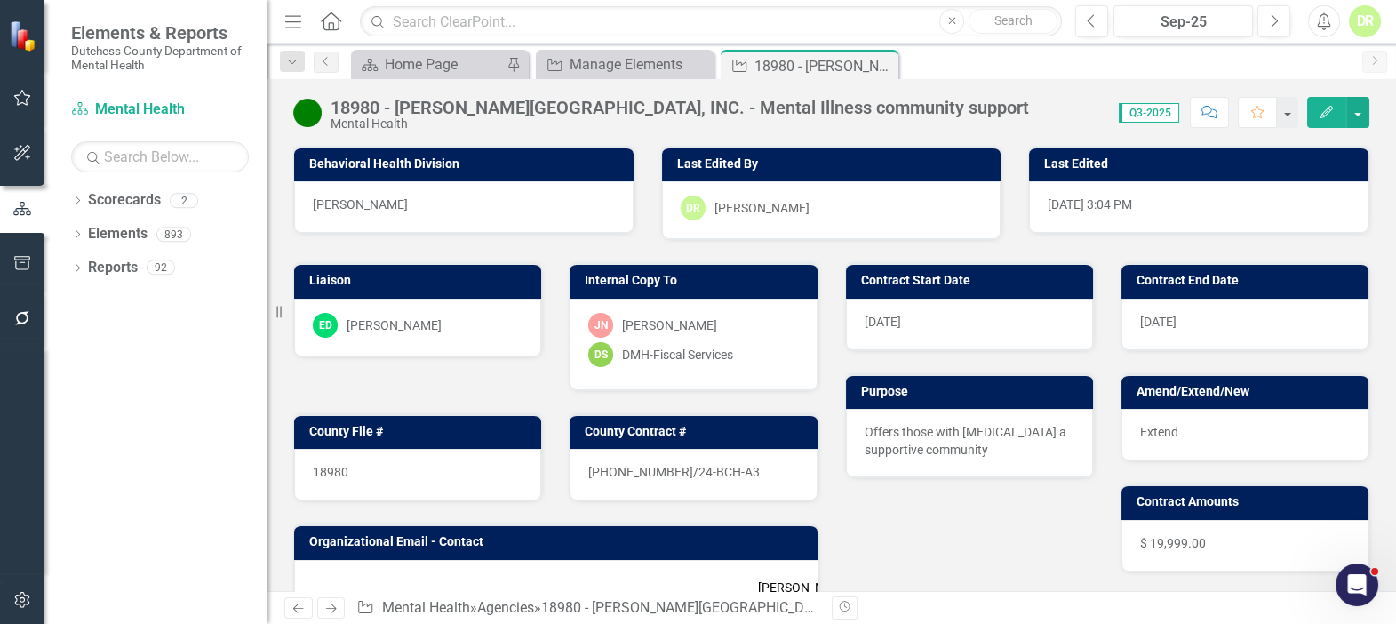
click at [356, 107] on div "18980 - [PERSON_NAME][GEOGRAPHIC_DATA], INC. - Mental Illness community support" at bounding box center [680, 108] width 698 height 20
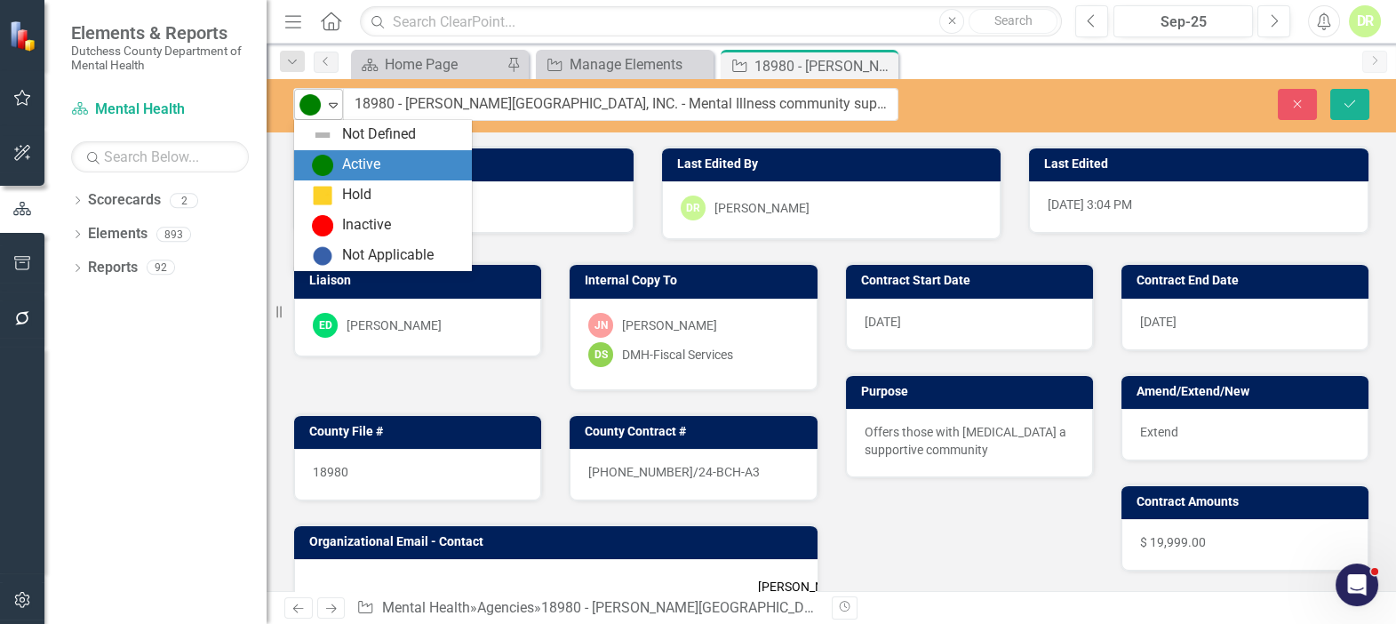
click at [332, 109] on icon "Expand" at bounding box center [333, 105] width 18 height 14
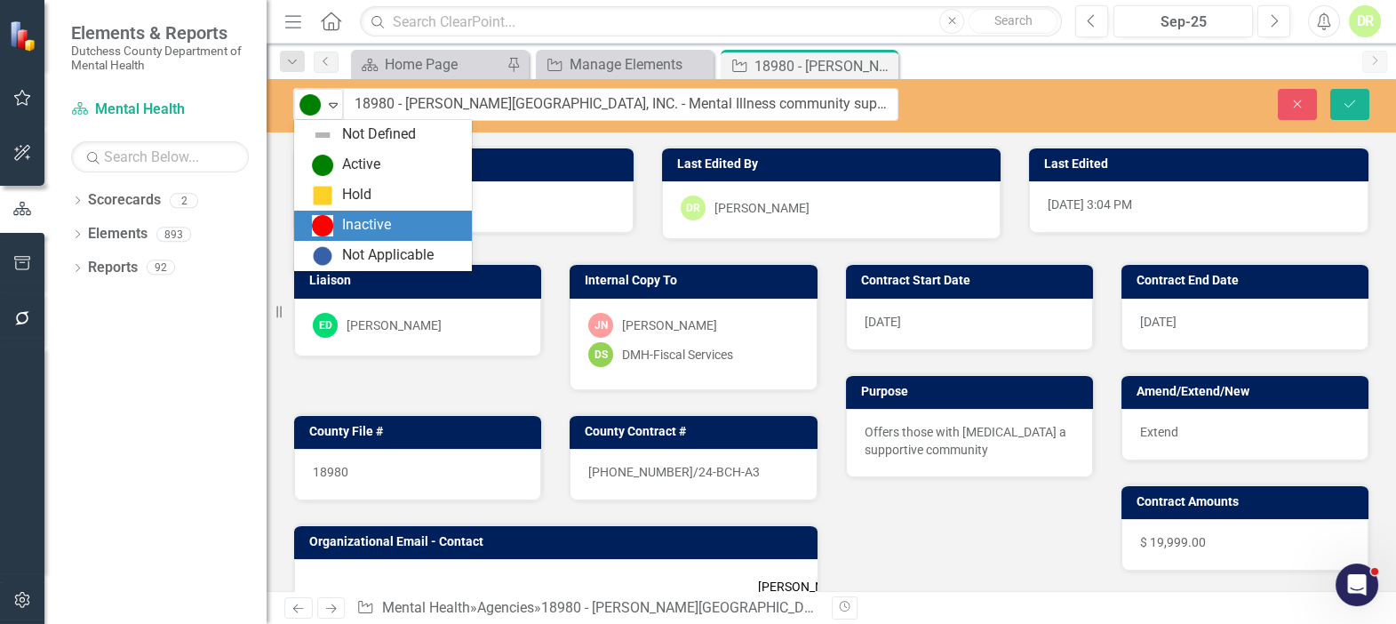
click at [377, 215] on div "Inactive" at bounding box center [386, 225] width 149 height 21
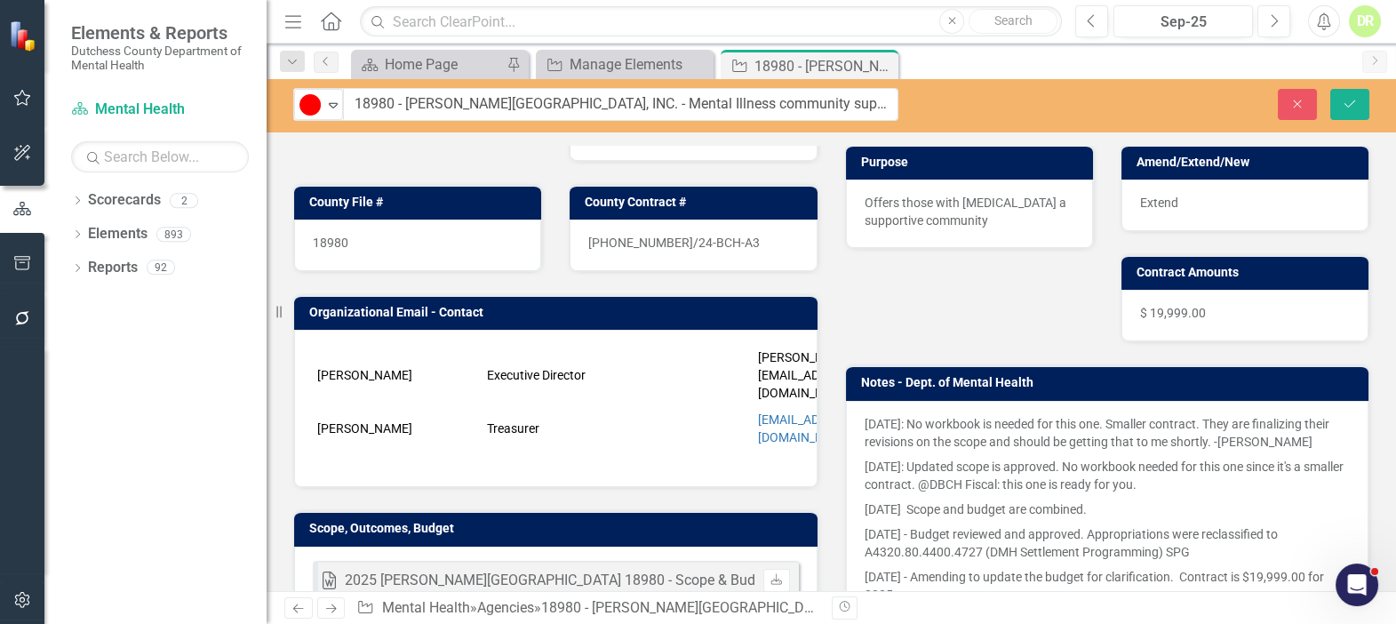
scroll to position [242, 0]
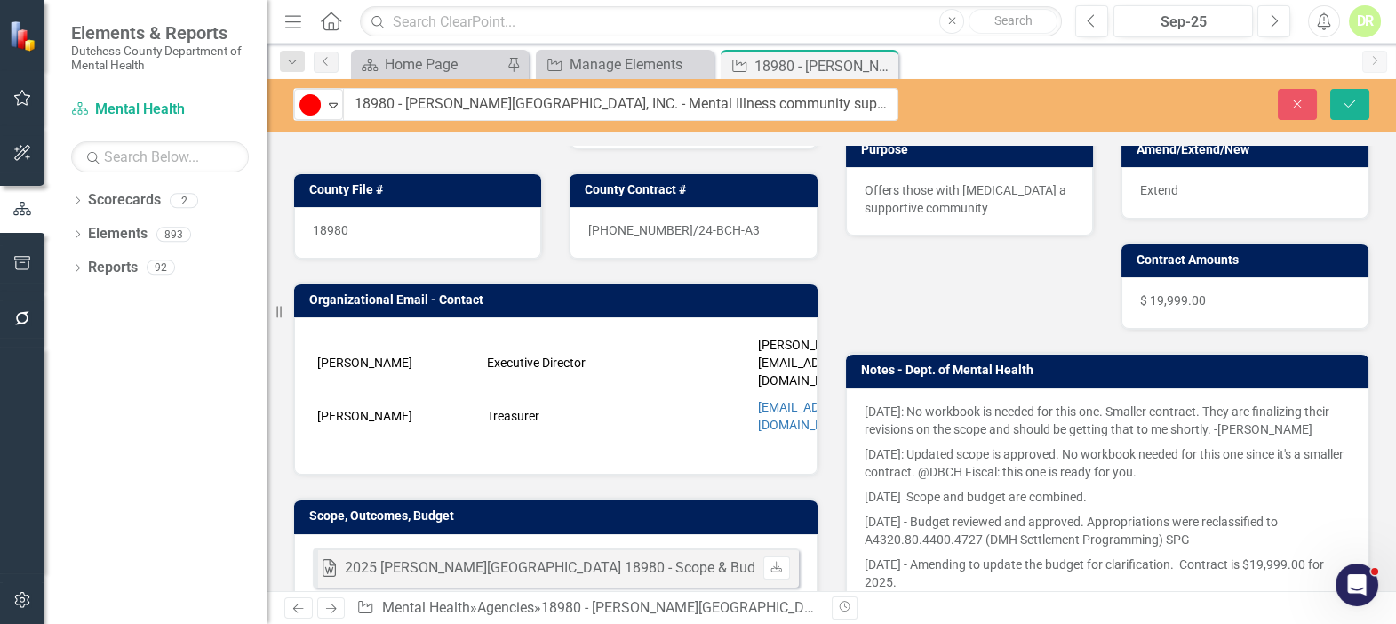
click at [856, 412] on div "11/1/24: No workbook is needed for this one. Smaller contract. They are finaliz…" at bounding box center [1107, 541] width 523 height 307
click at [865, 408] on p "11/1/24: No workbook is needed for this one. Smaller contract. They are finaliz…" at bounding box center [1108, 421] width 486 height 39
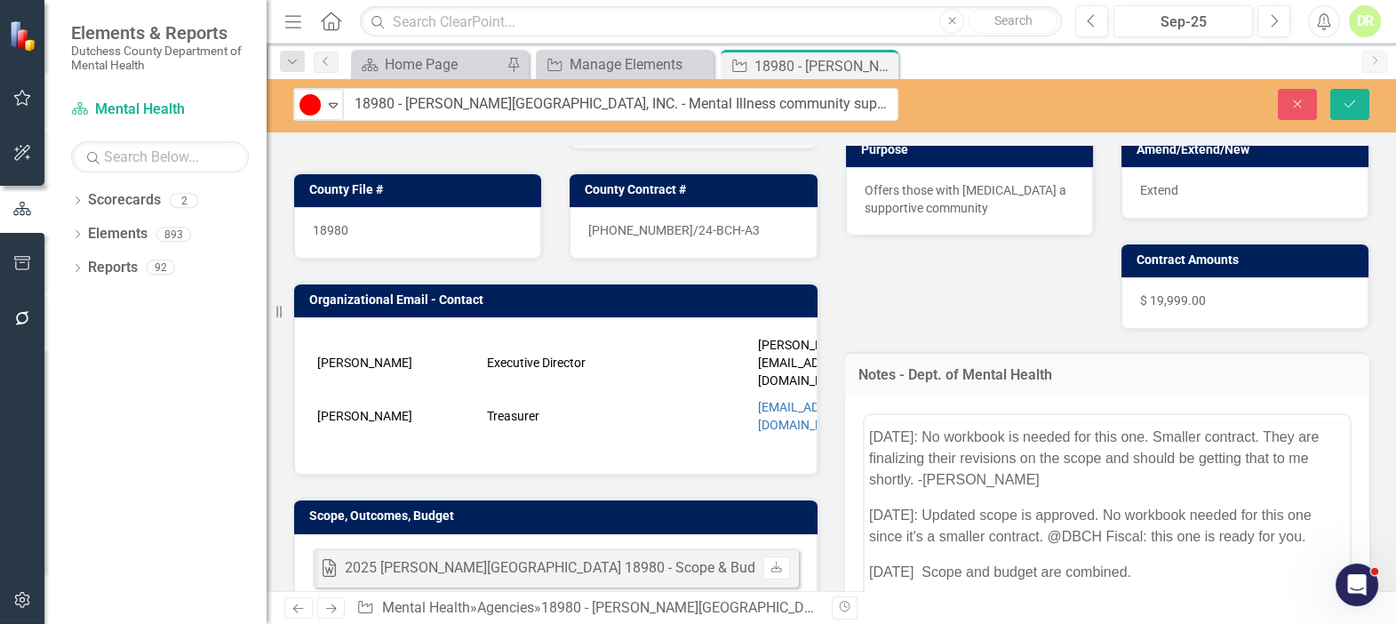
scroll to position [0, 0]
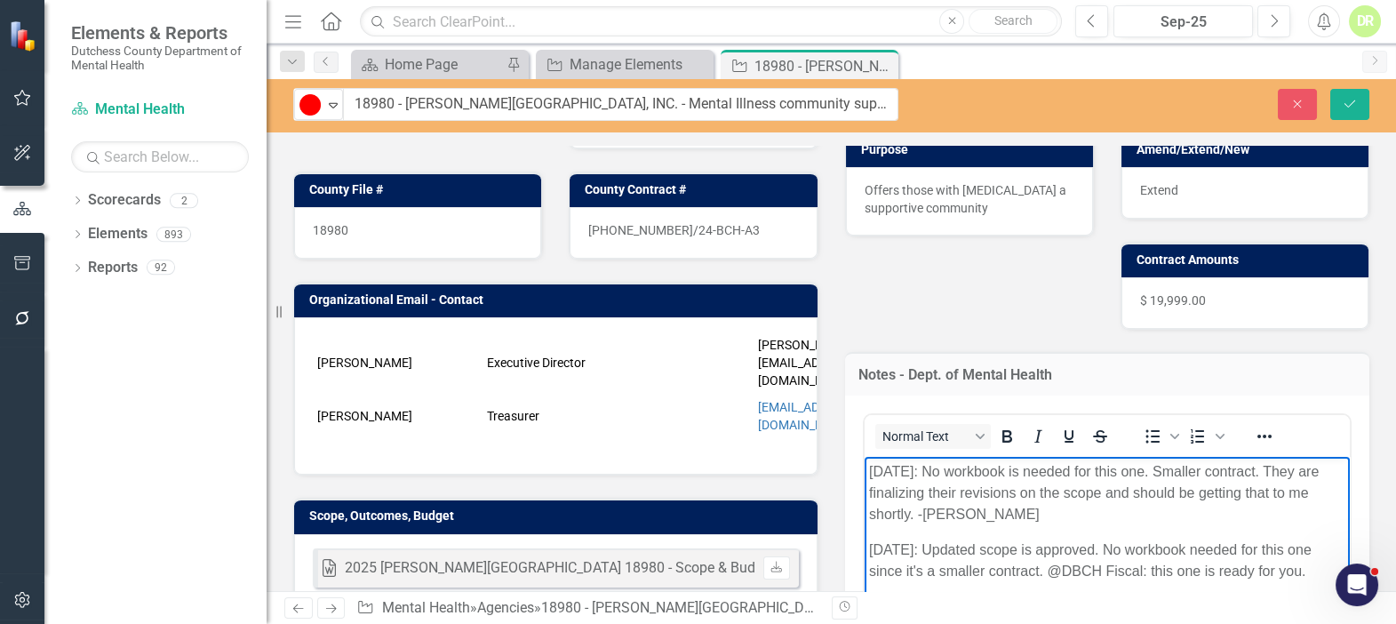
click at [871, 470] on p "11/1/24: No workbook is needed for this one. Smaller contract. They are finaliz…" at bounding box center [1106, 493] width 477 height 64
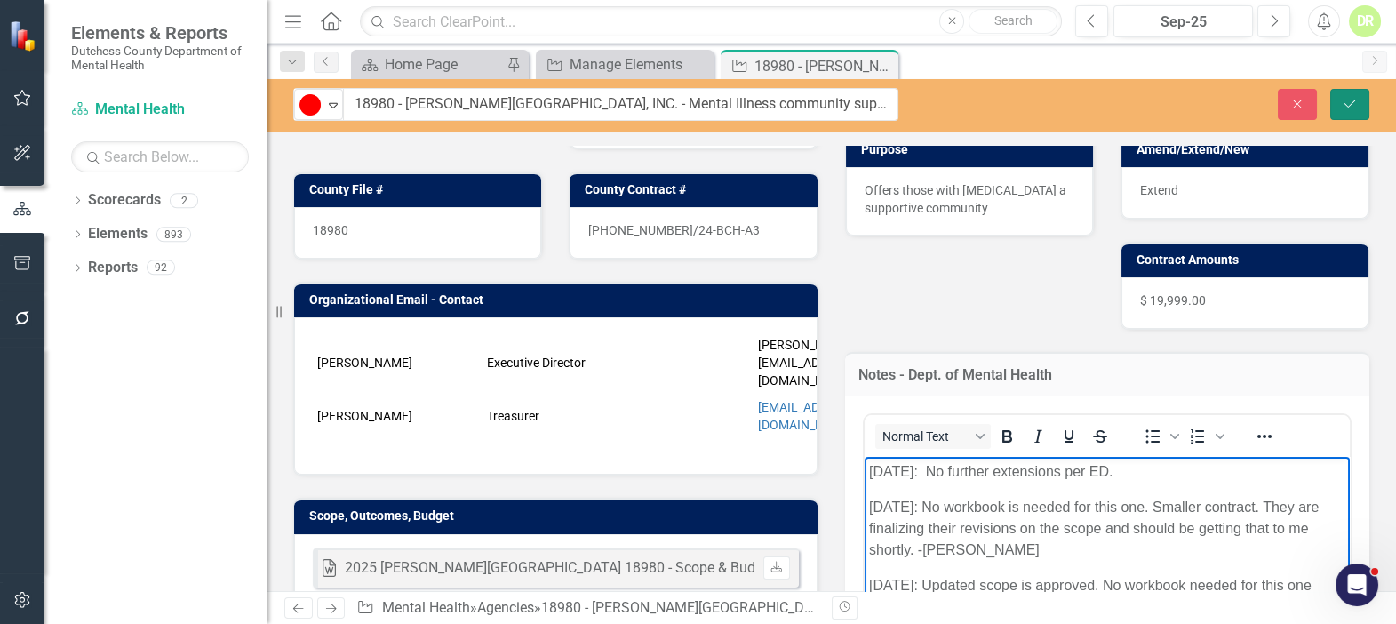
click at [1344, 98] on icon "Save" at bounding box center [1350, 104] width 16 height 12
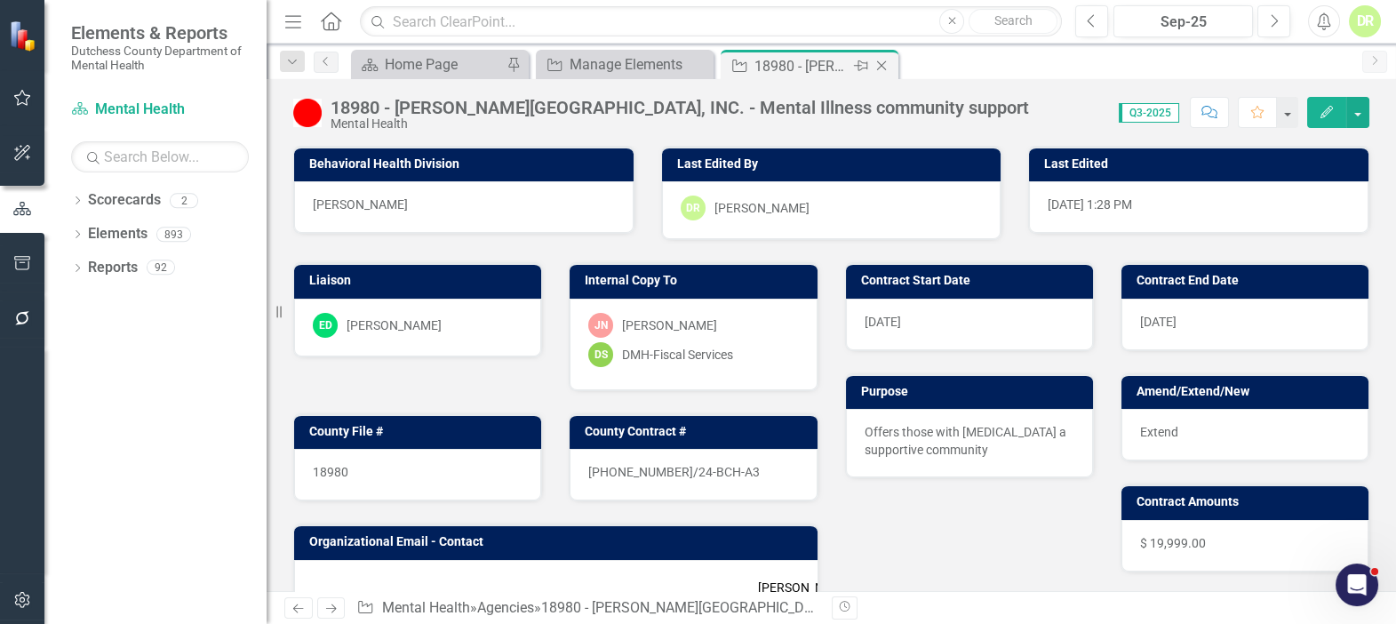
click at [890, 62] on div "Close" at bounding box center [883, 66] width 22 height 22
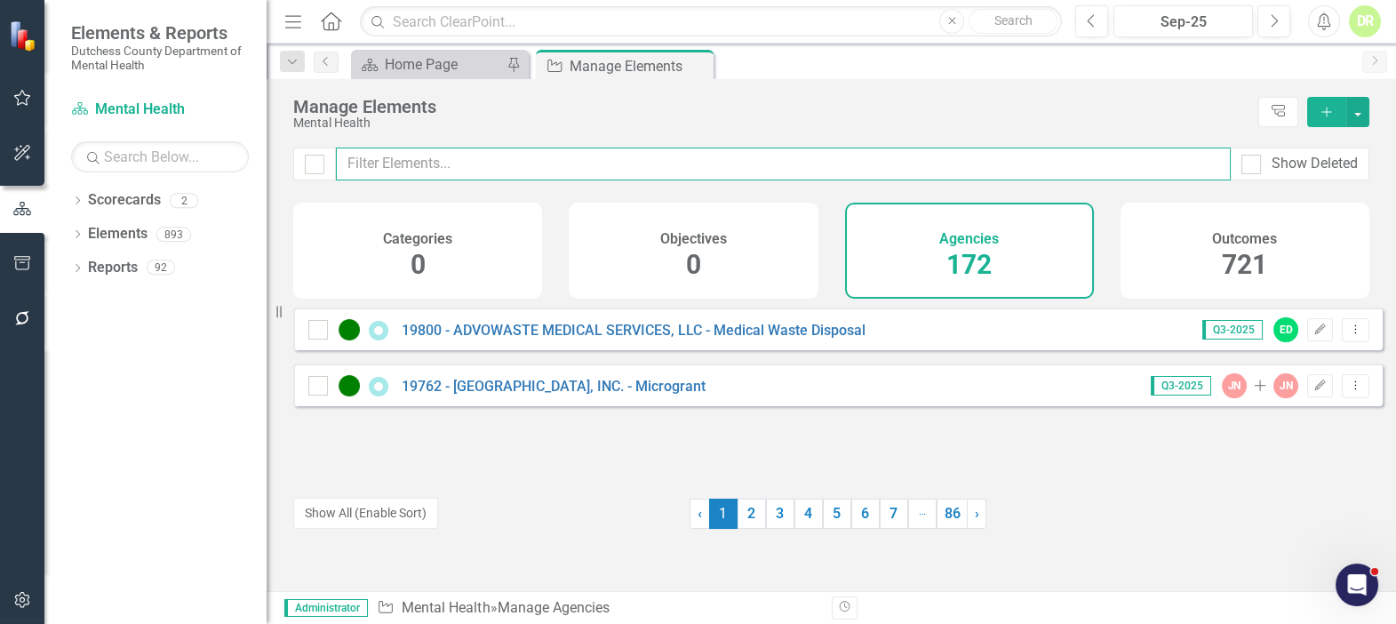
click at [395, 156] on input "text" at bounding box center [783, 163] width 895 height 33
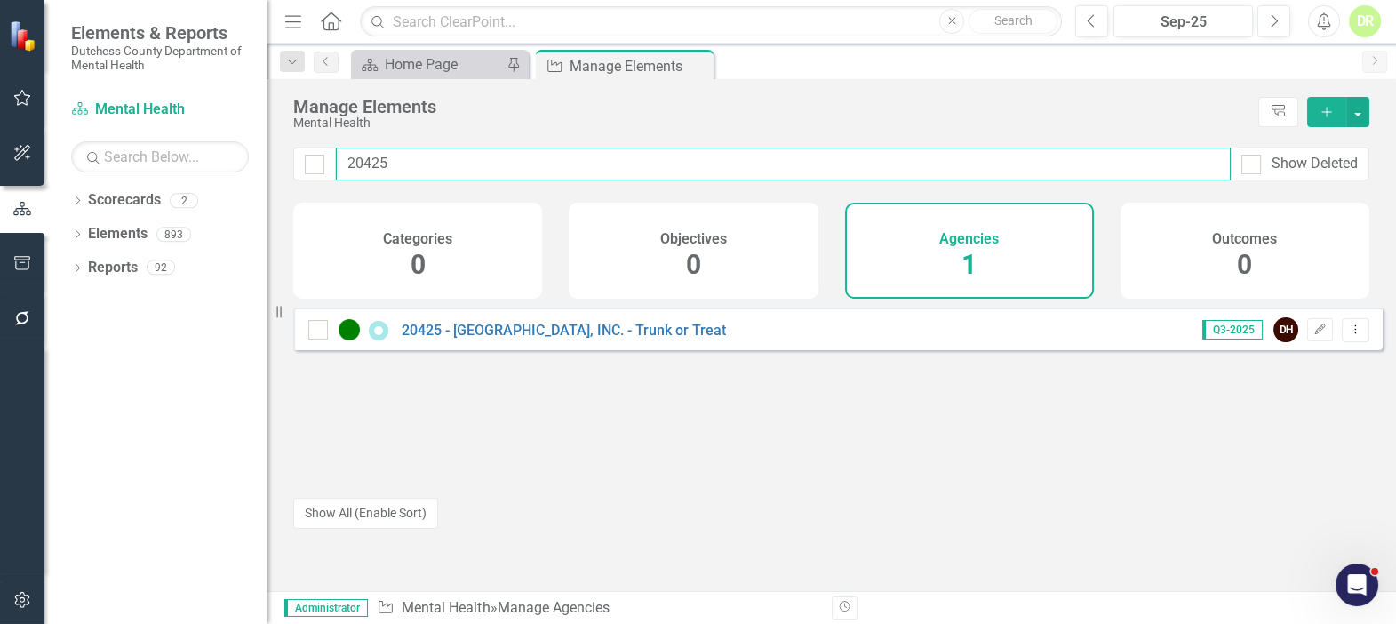
type input "20425"
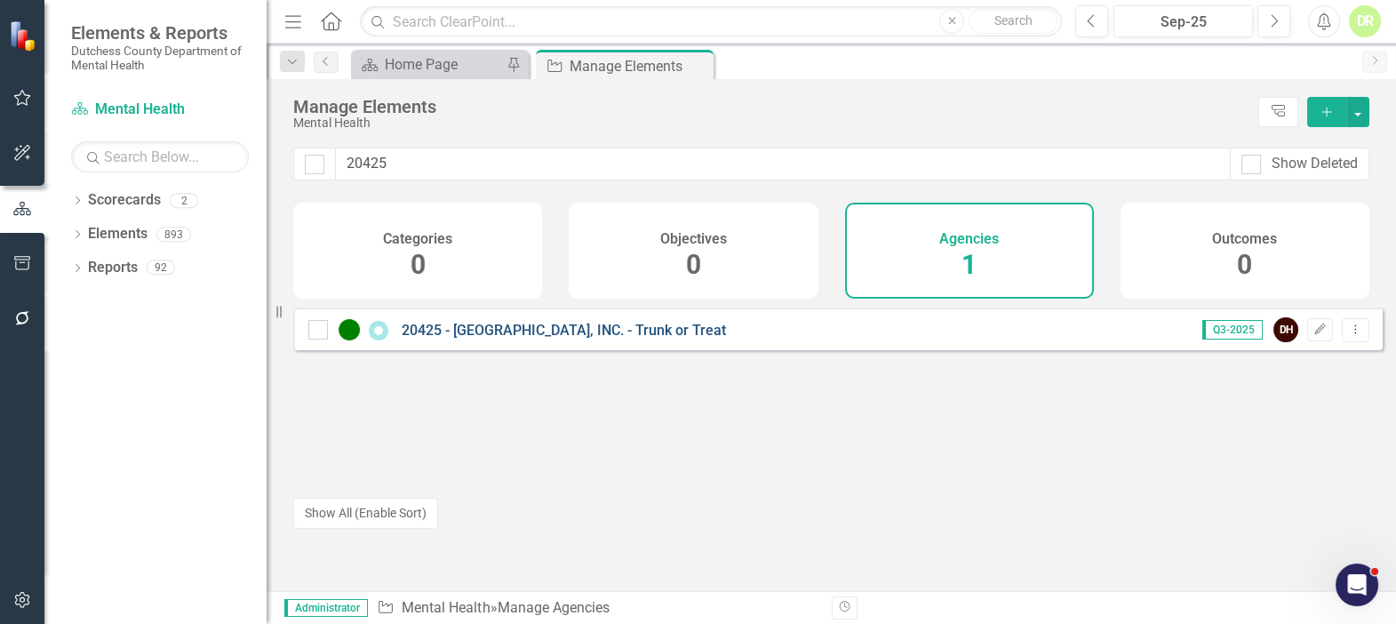
click at [562, 339] on link "20425 - [GEOGRAPHIC_DATA], INC. - Trunk or Treat" at bounding box center [564, 330] width 324 height 17
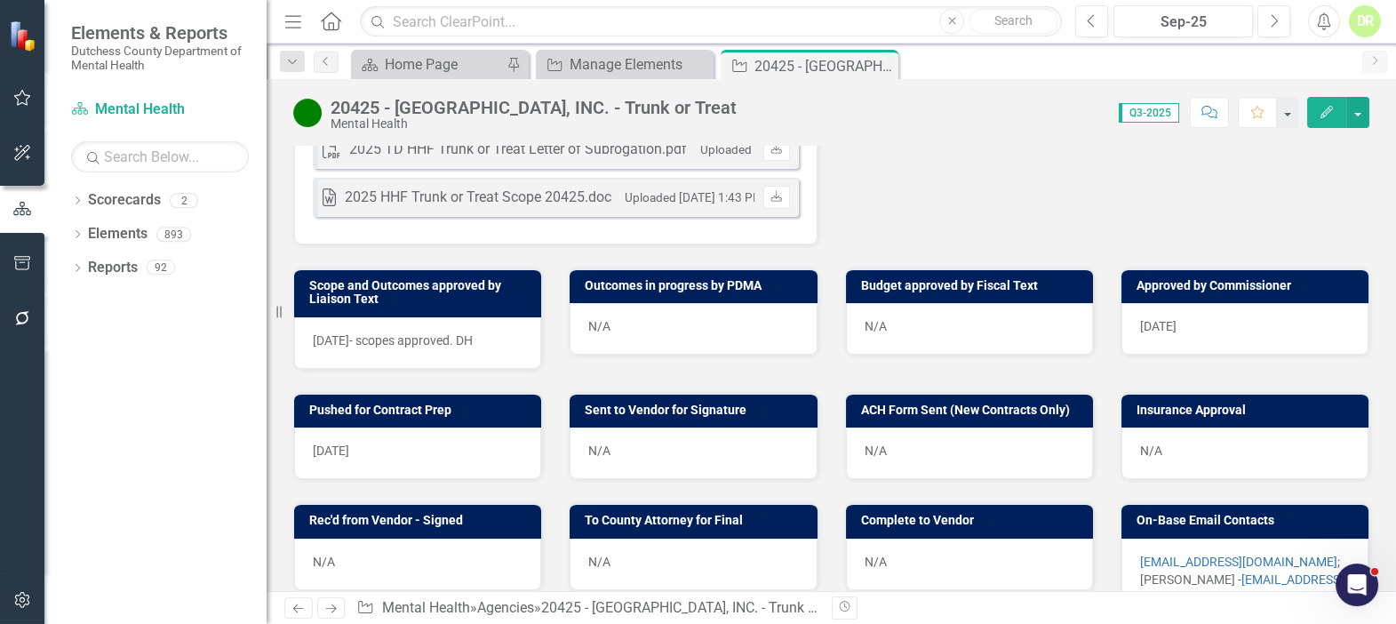
scroll to position [646, 0]
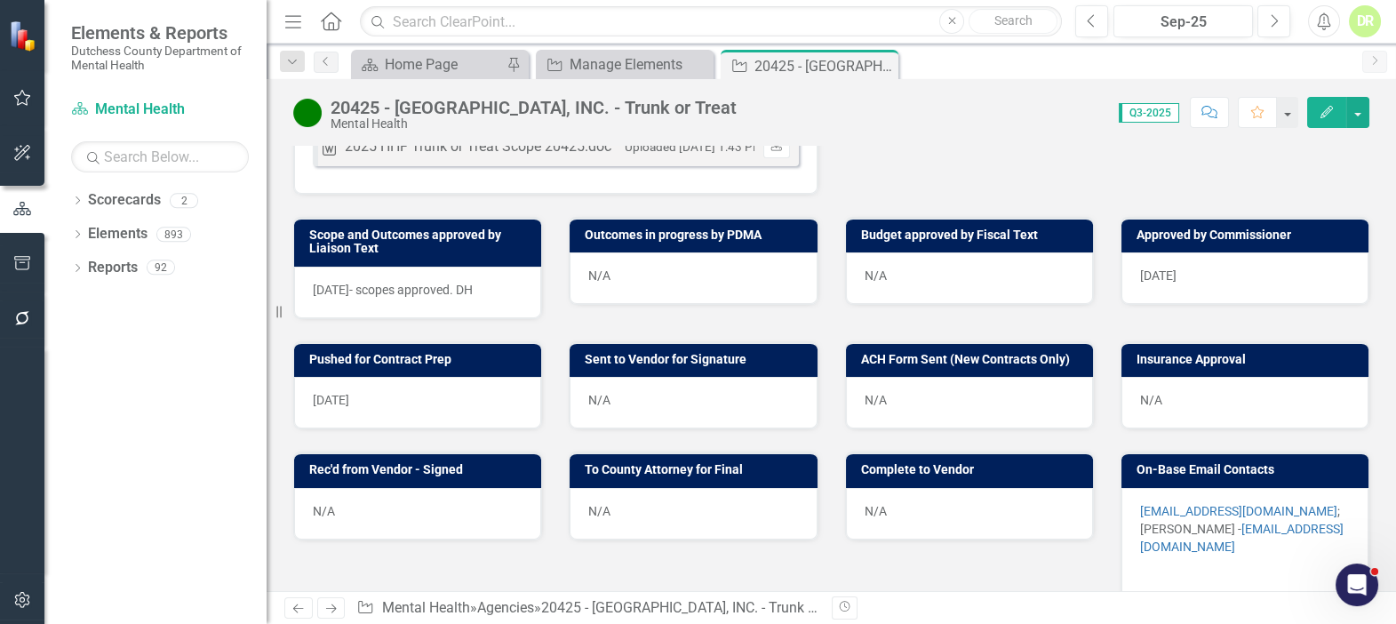
click at [666, 377] on div "N/A" at bounding box center [693, 403] width 247 height 52
drag, startPoint x: 739, startPoint y: 376, endPoint x: 732, endPoint y: 370, distance: 9.4
click at [735, 377] on div "N/A" at bounding box center [693, 403] width 247 height 52
click at [732, 377] on div "N/A" at bounding box center [693, 403] width 247 height 52
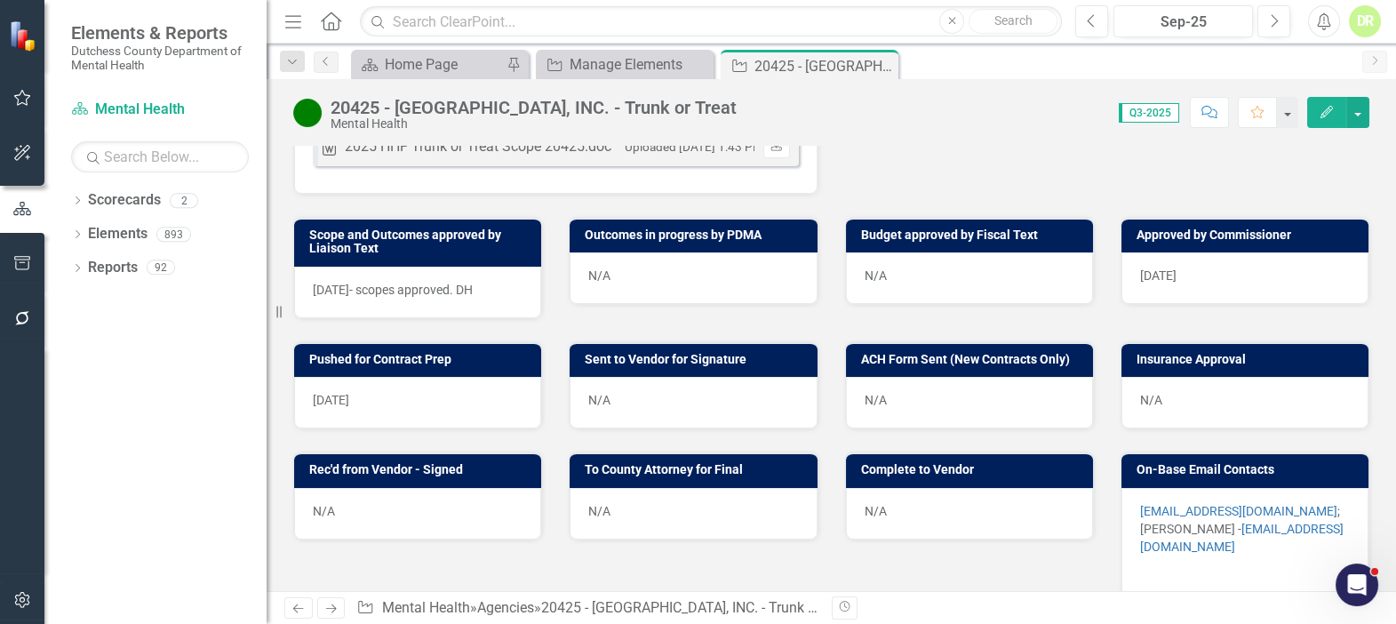
click at [619, 377] on div "N/A" at bounding box center [693, 403] width 247 height 52
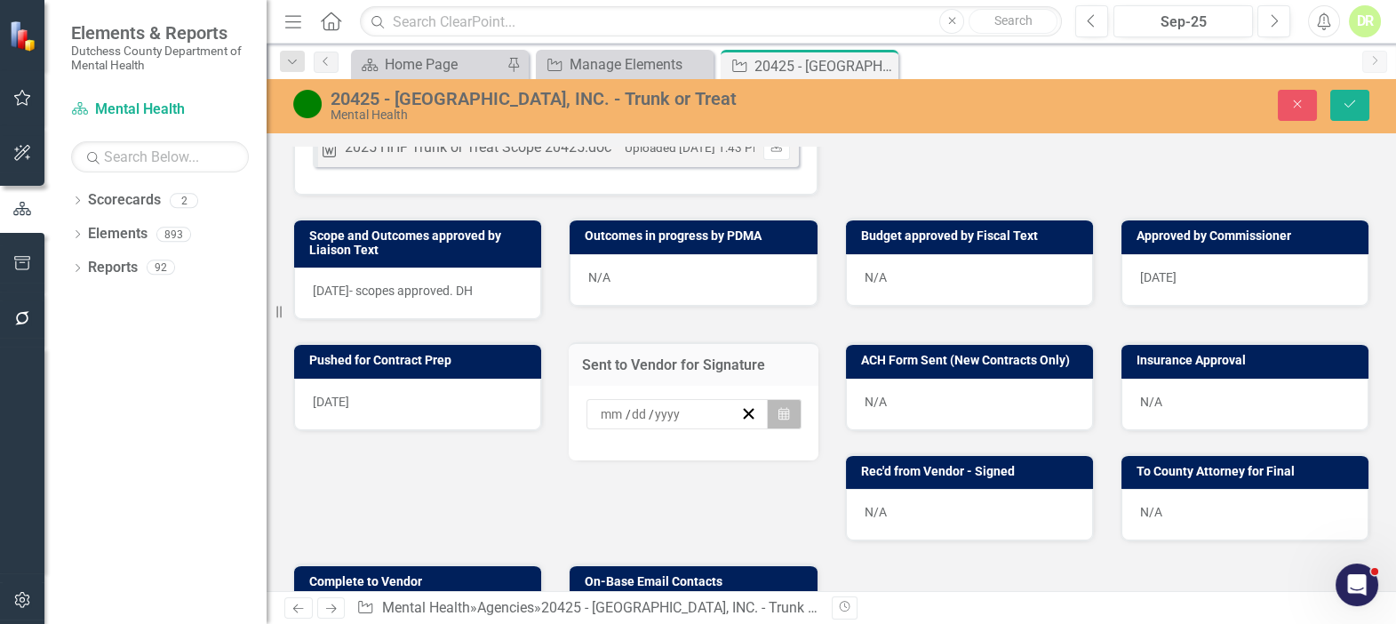
click at [785, 399] on button "Calendar" at bounding box center [784, 414] width 34 height 30
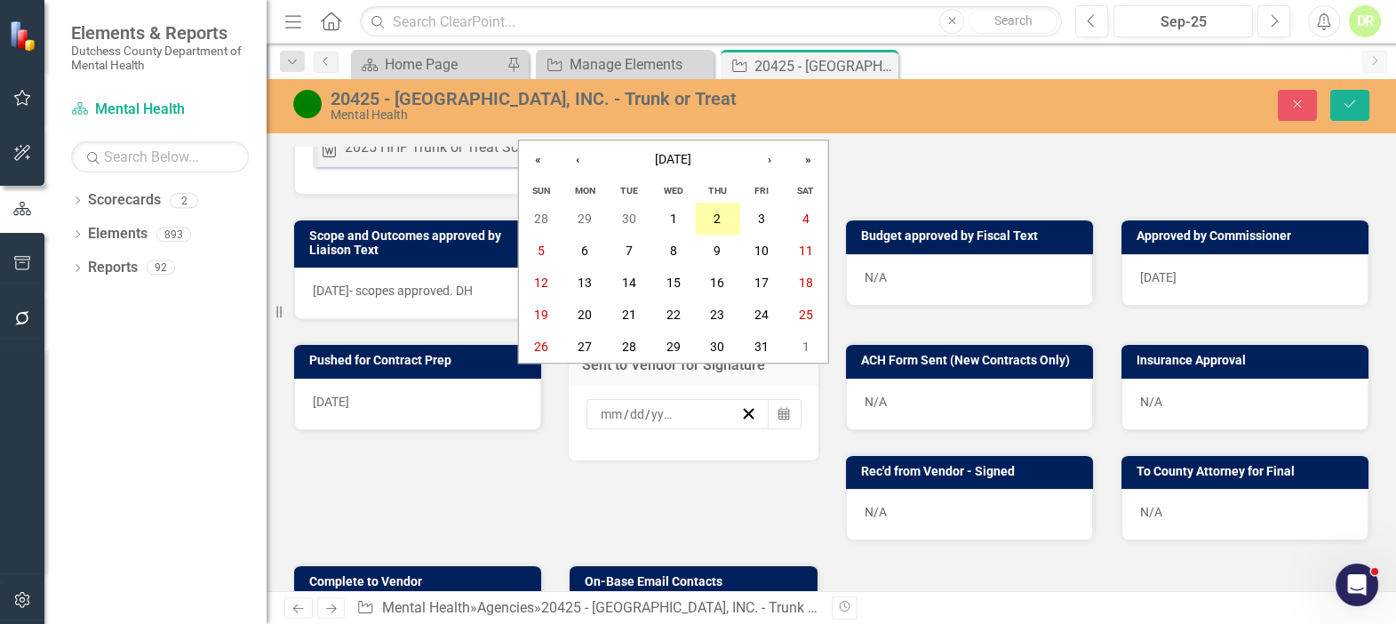
click at [718, 210] on button "2" at bounding box center [718, 219] width 44 height 32
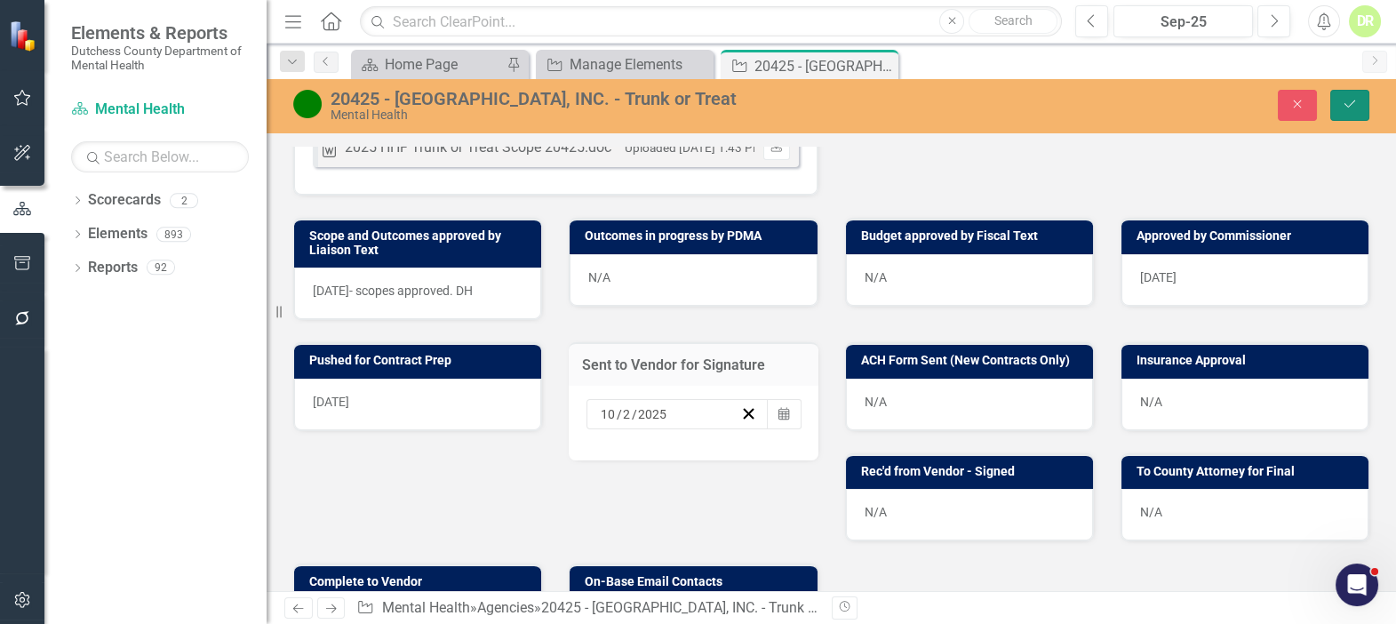
drag, startPoint x: 1357, startPoint y: 105, endPoint x: 1315, endPoint y: 103, distance: 41.8
click at [1355, 104] on icon "Save" at bounding box center [1350, 104] width 16 height 12
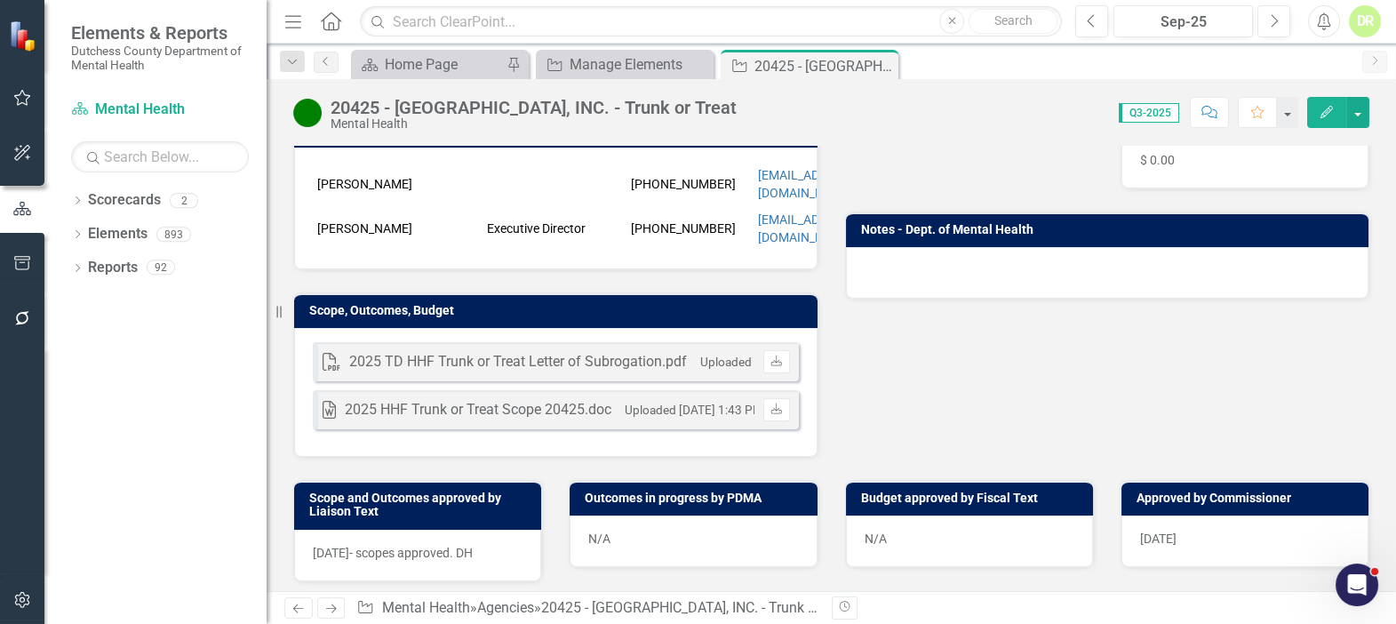
scroll to position [0, 0]
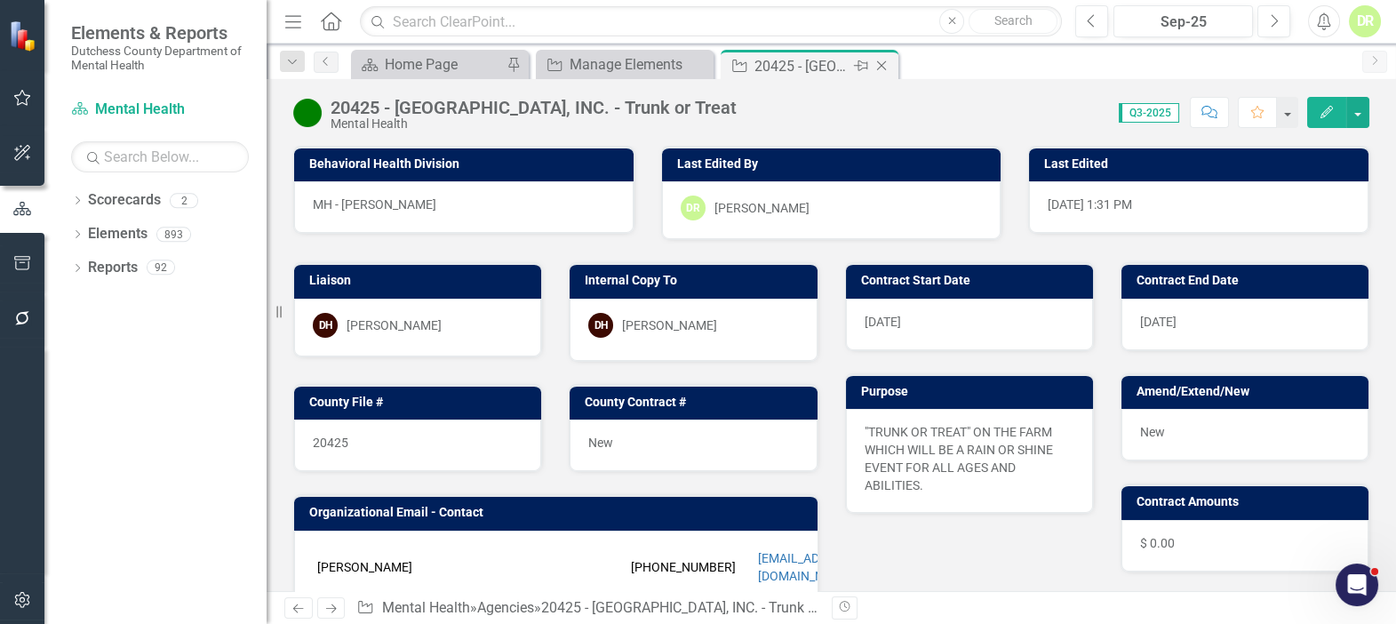
click at [884, 62] on icon at bounding box center [882, 66] width 10 height 10
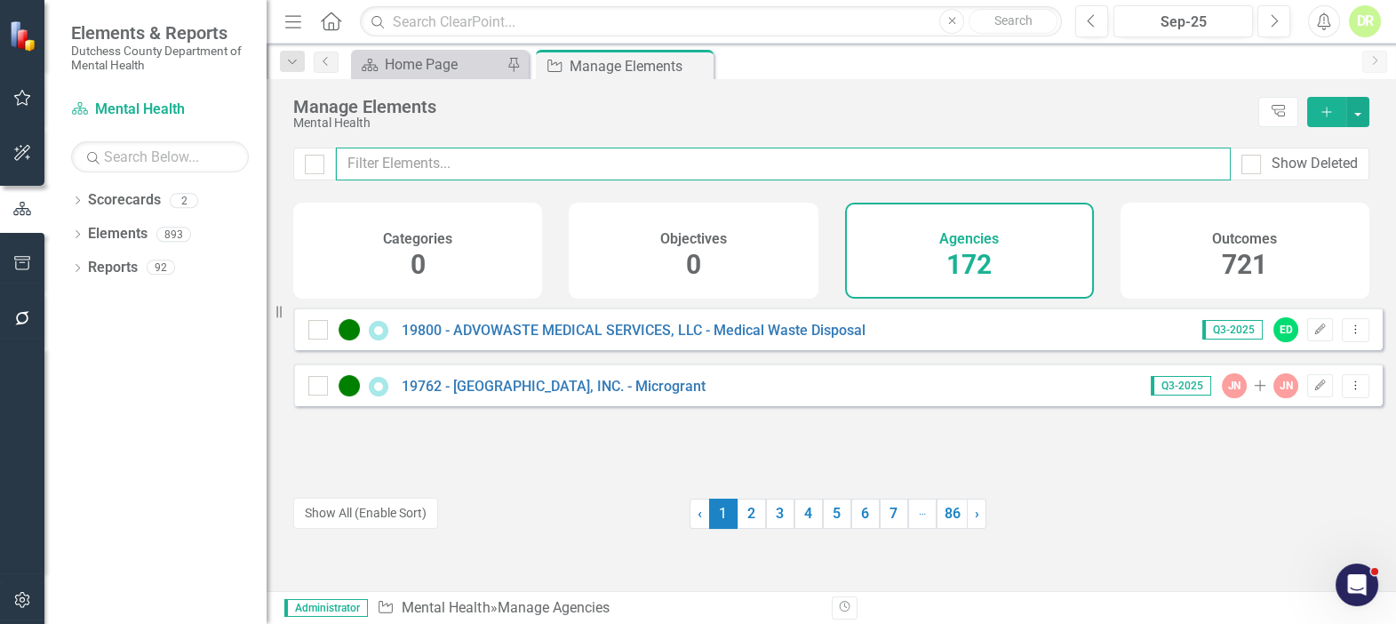
click at [395, 169] on input "text" at bounding box center [783, 163] width 895 height 33
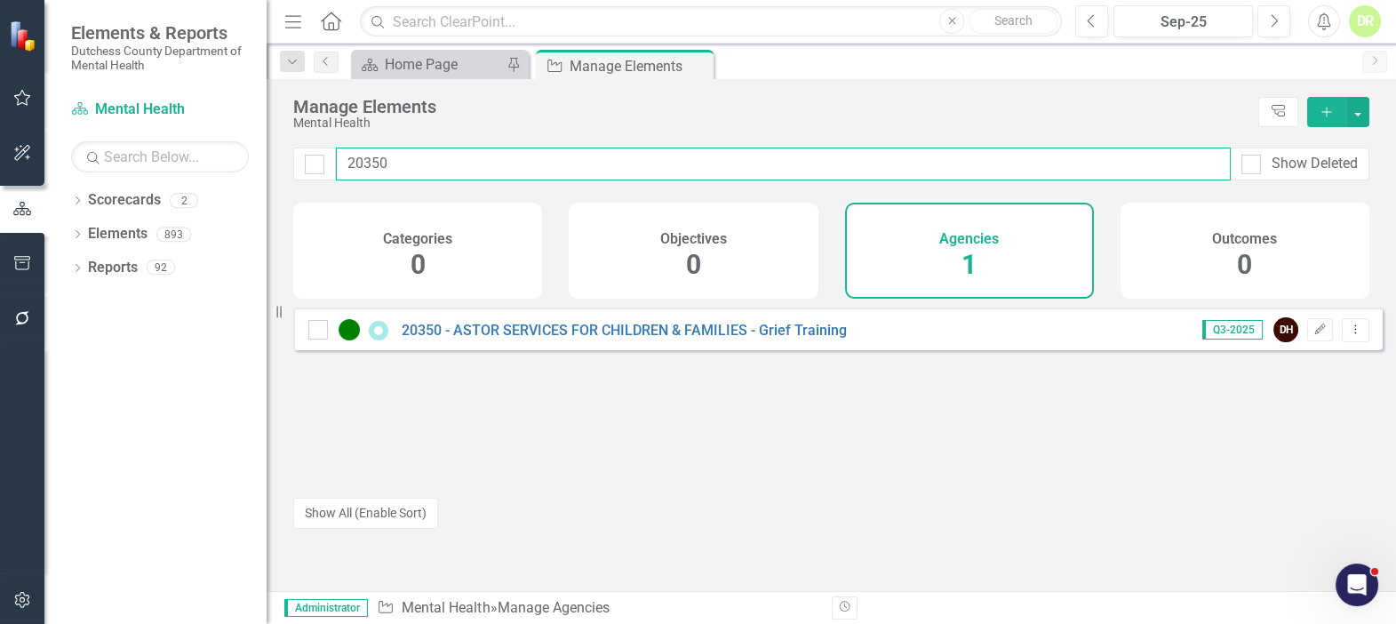
type input "20350"
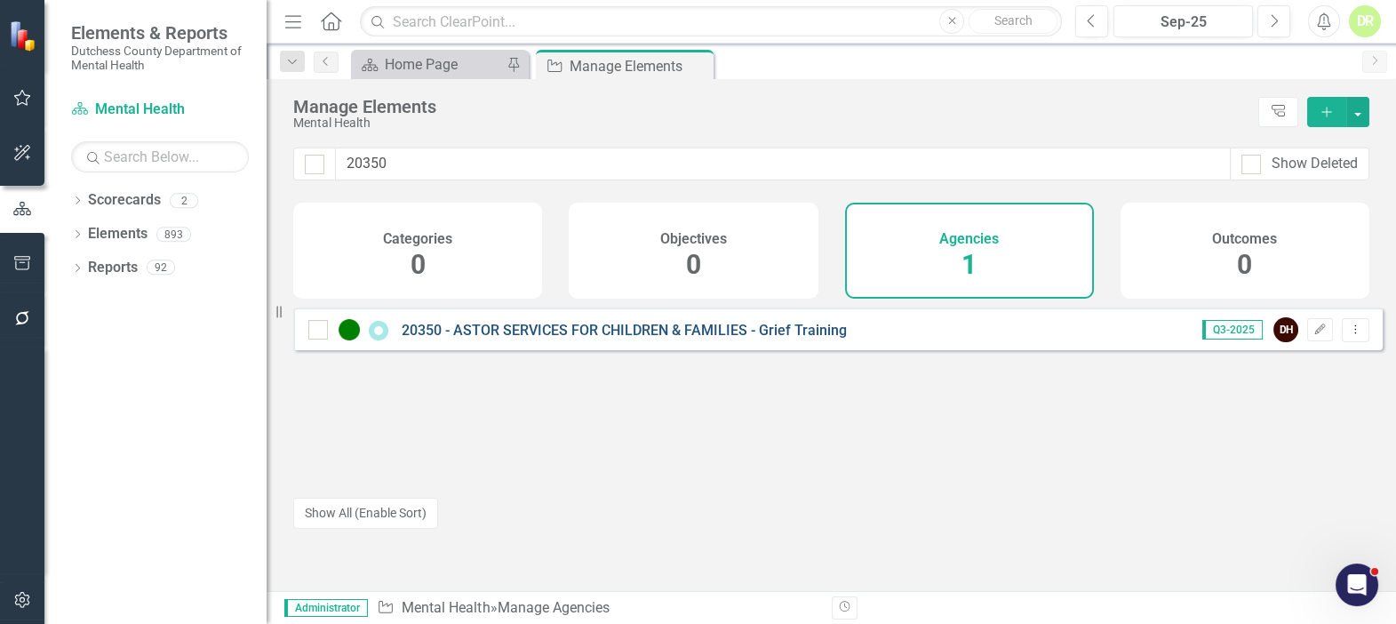
click at [542, 339] on link "20350 - ASTOR SERVICES FOR CHILDREN & FAMILIES - Grief Training" at bounding box center [624, 330] width 445 height 17
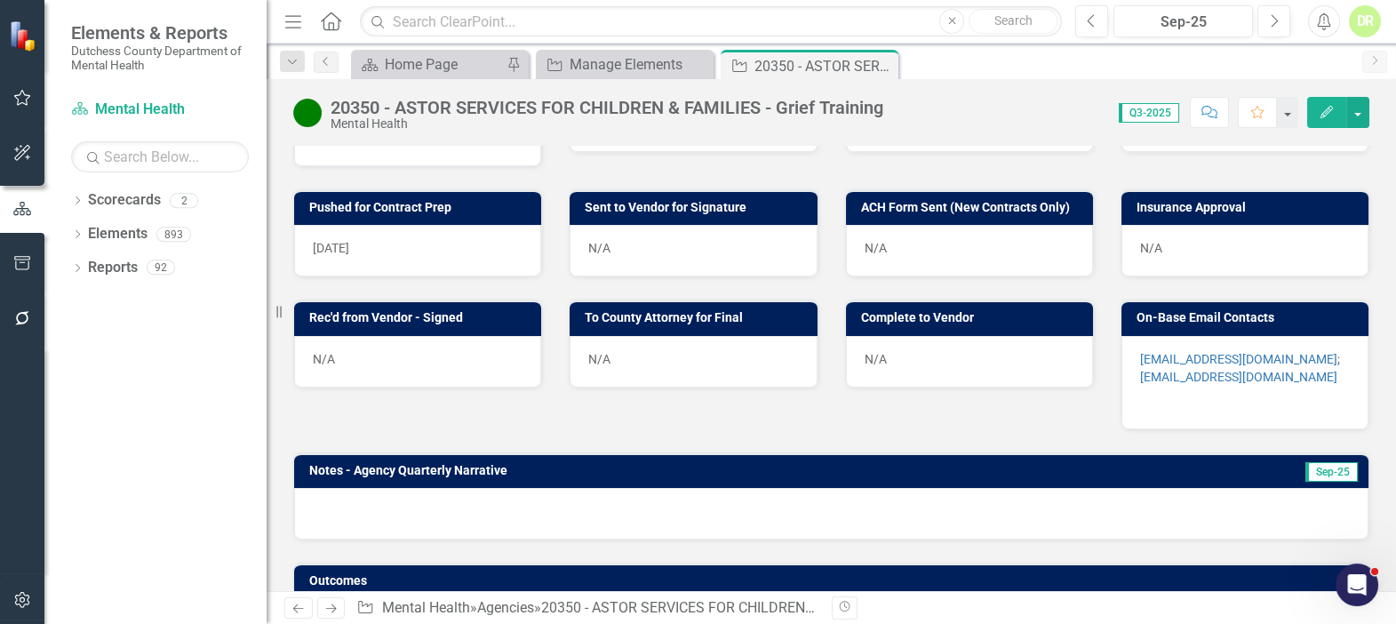
scroll to position [1049, 0]
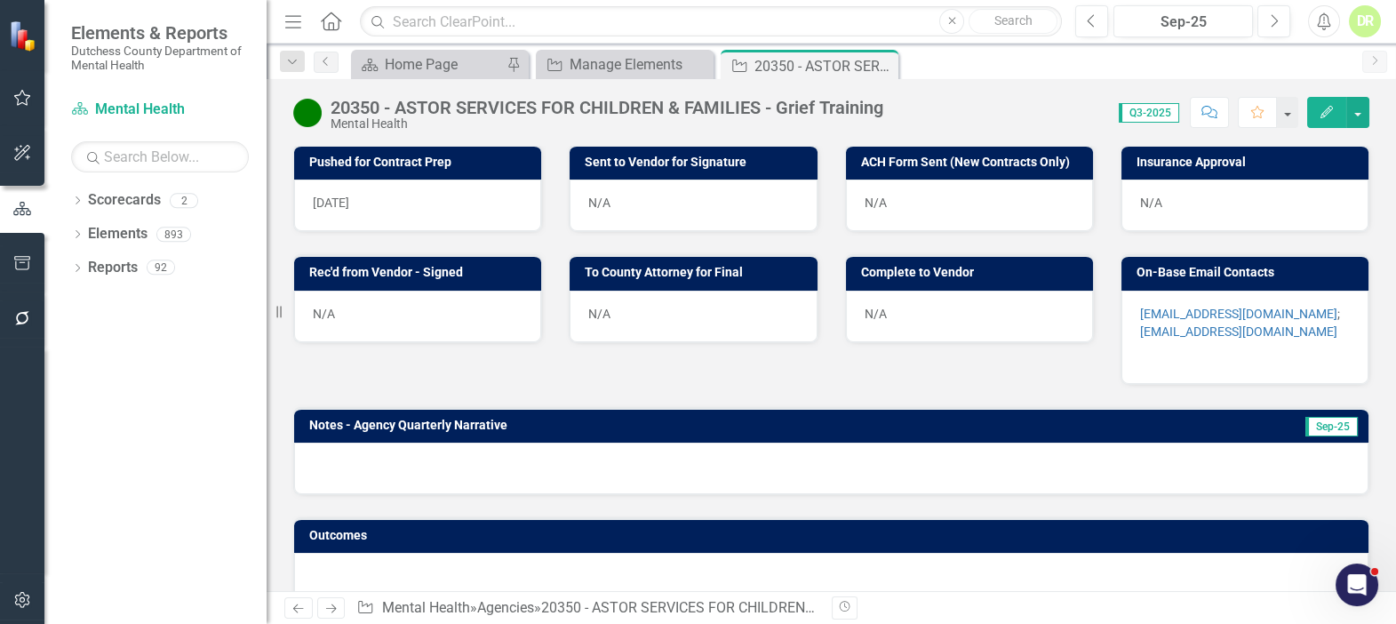
click at [1288, 364] on p at bounding box center [1245, 354] width 210 height 21
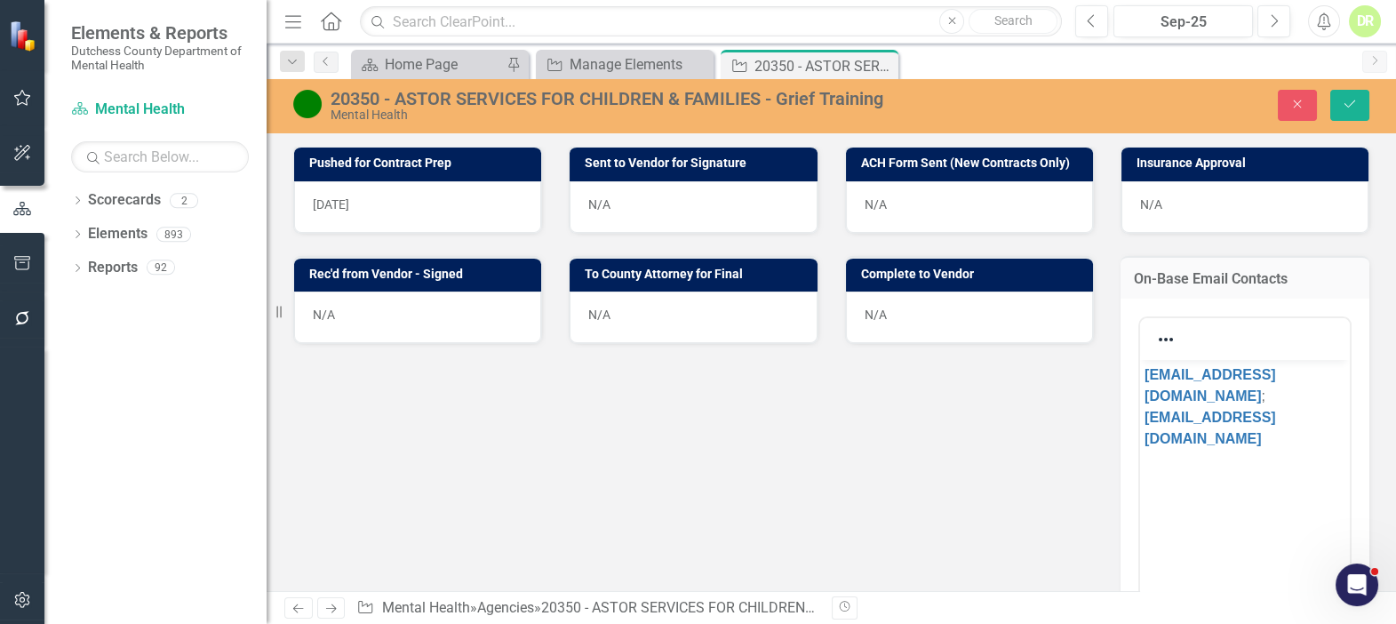
scroll to position [0, 0]
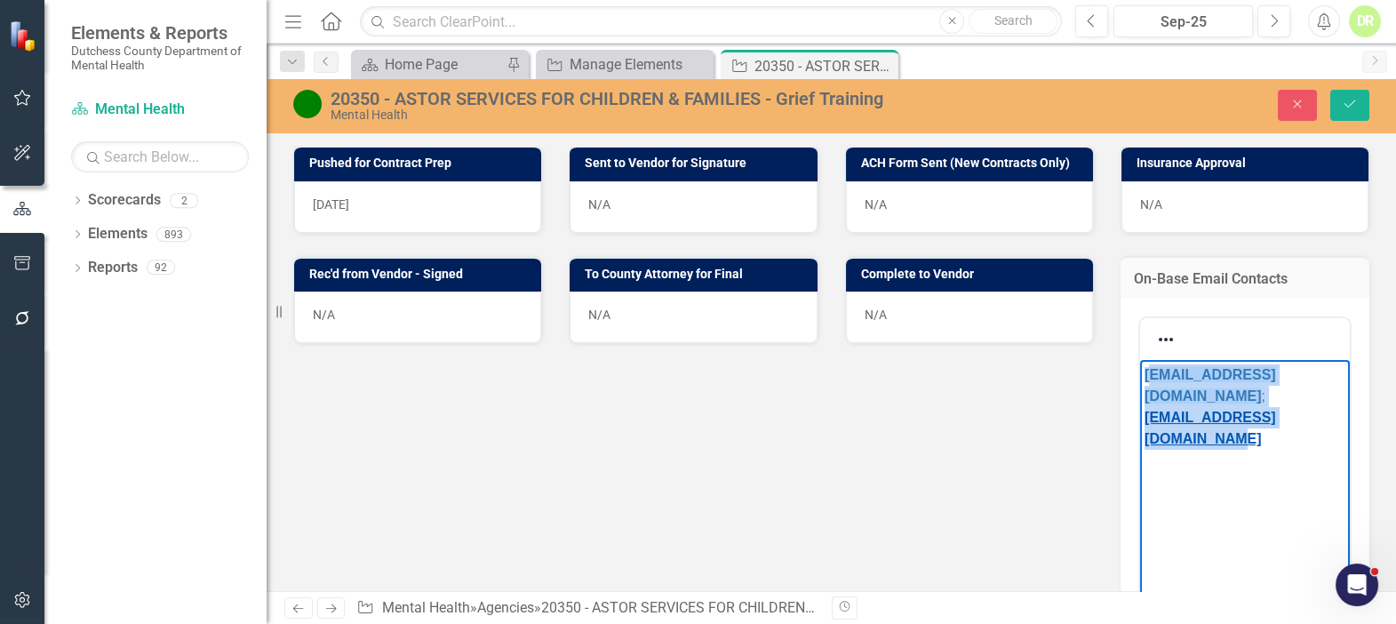
drag, startPoint x: 1144, startPoint y: 372, endPoint x: 1190, endPoint y: 433, distance: 75.5
click at [1255, 442] on p "﻿nsantiago@astorservices.org ; CANDREWS@ASTORSERVICES.ORG" at bounding box center [1244, 406] width 201 height 85
copy p "[EMAIL_ADDRESS][DOMAIN_NAME] ; [EMAIL_ADDRESS][DOMAIN_NAME]"
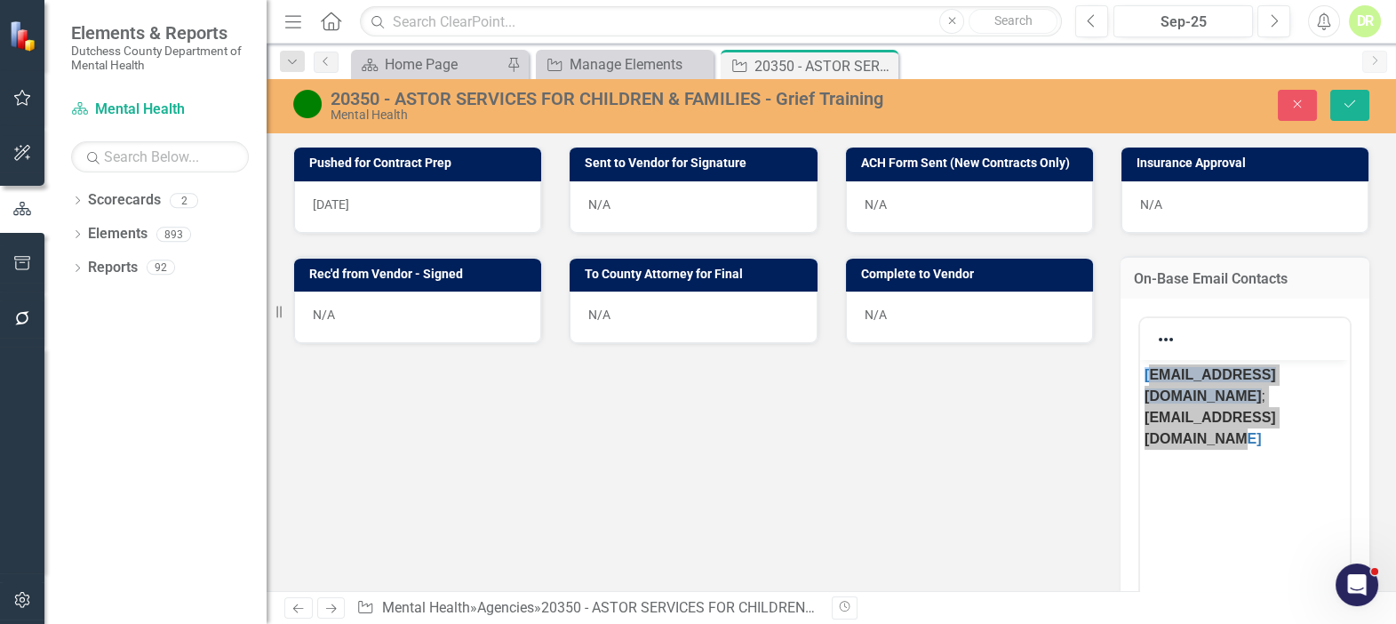
click at [785, 462] on div "Pushed for Contract Prep 9/24/25 Sent to Vendor for Signature N/A ACH Form Sent…" at bounding box center [831, 541] width 1103 height 837
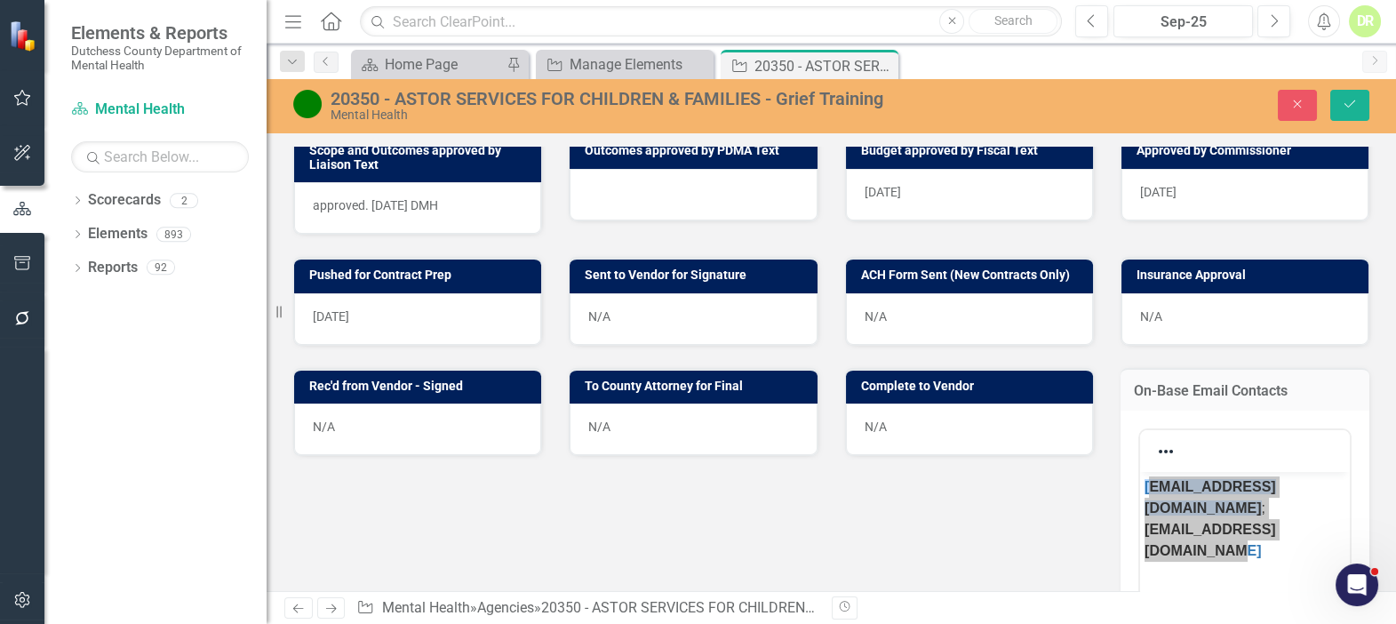
scroll to position [889, 0]
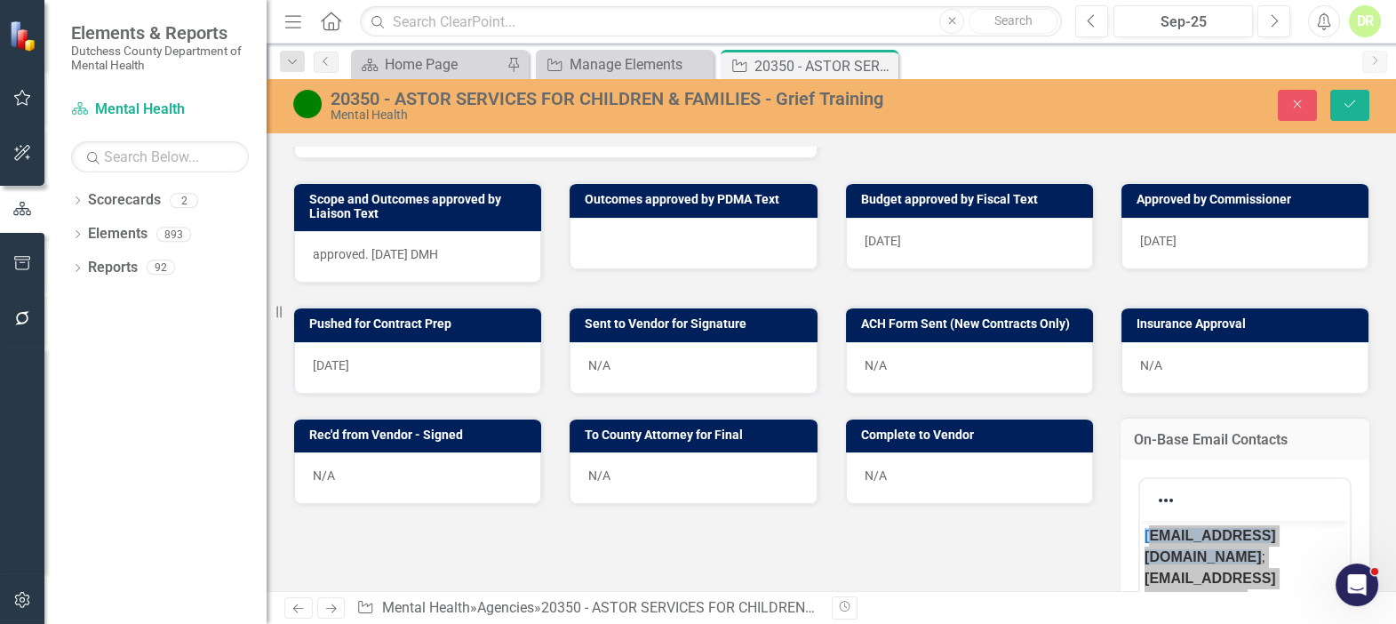
click at [689, 373] on div "N/A" at bounding box center [693, 368] width 247 height 52
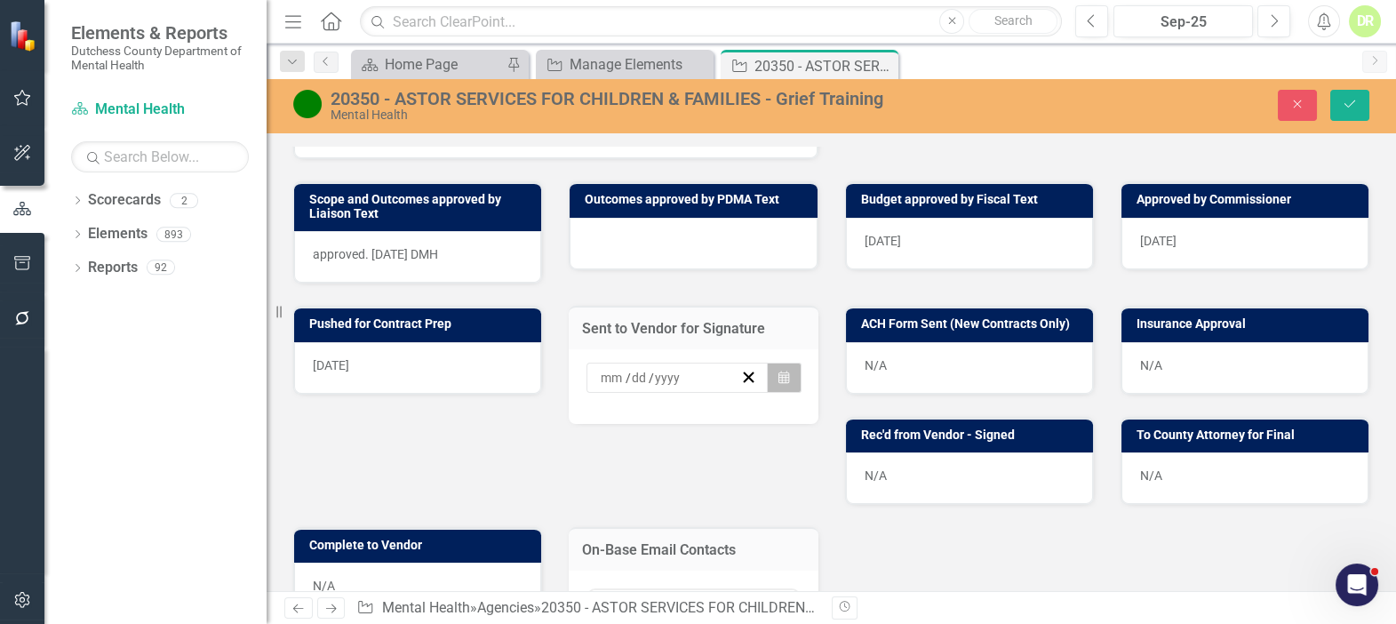
click at [778, 384] on icon "Calendar" at bounding box center [783, 377] width 11 height 12
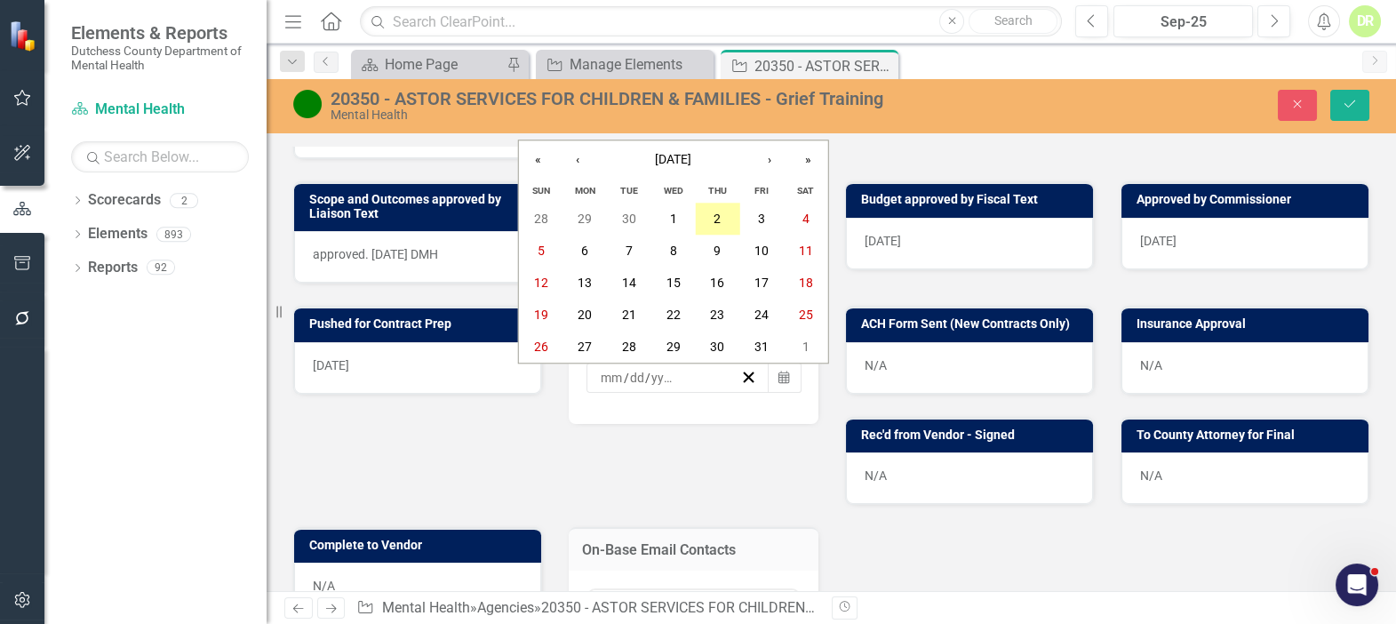
click at [711, 217] on button "2" at bounding box center [718, 219] width 44 height 32
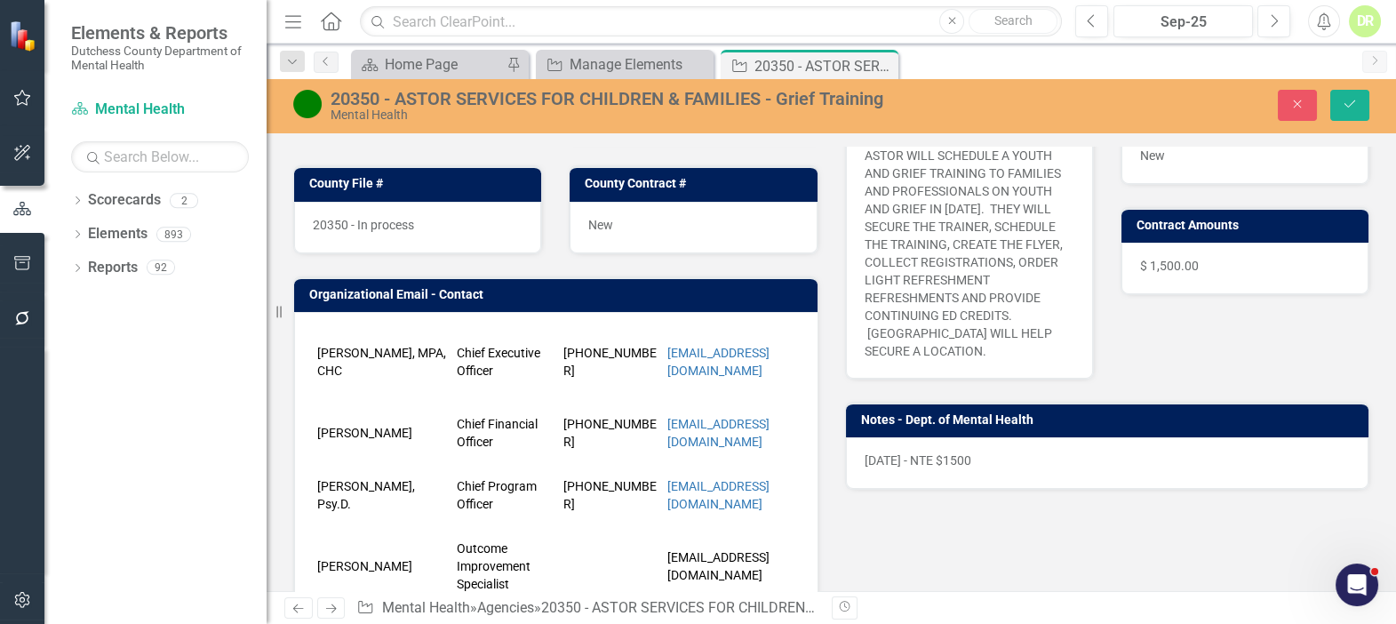
scroll to position [242, 0]
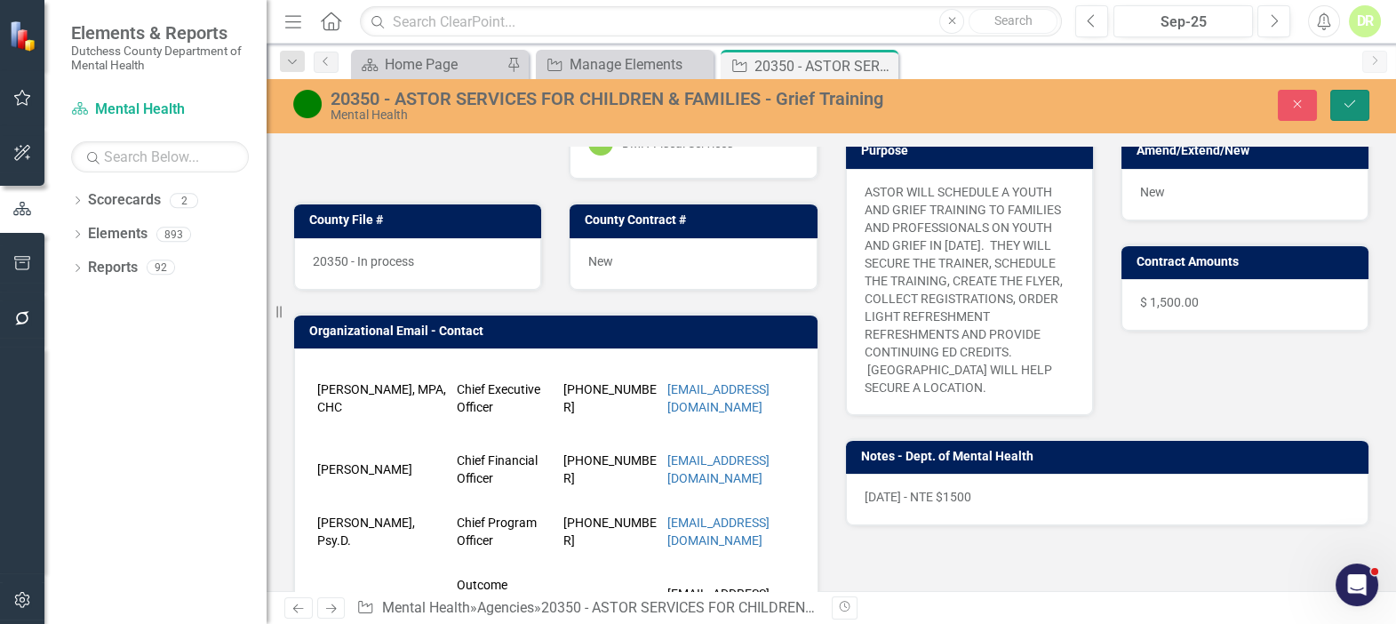
click at [1342, 98] on icon "Save" at bounding box center [1350, 104] width 16 height 12
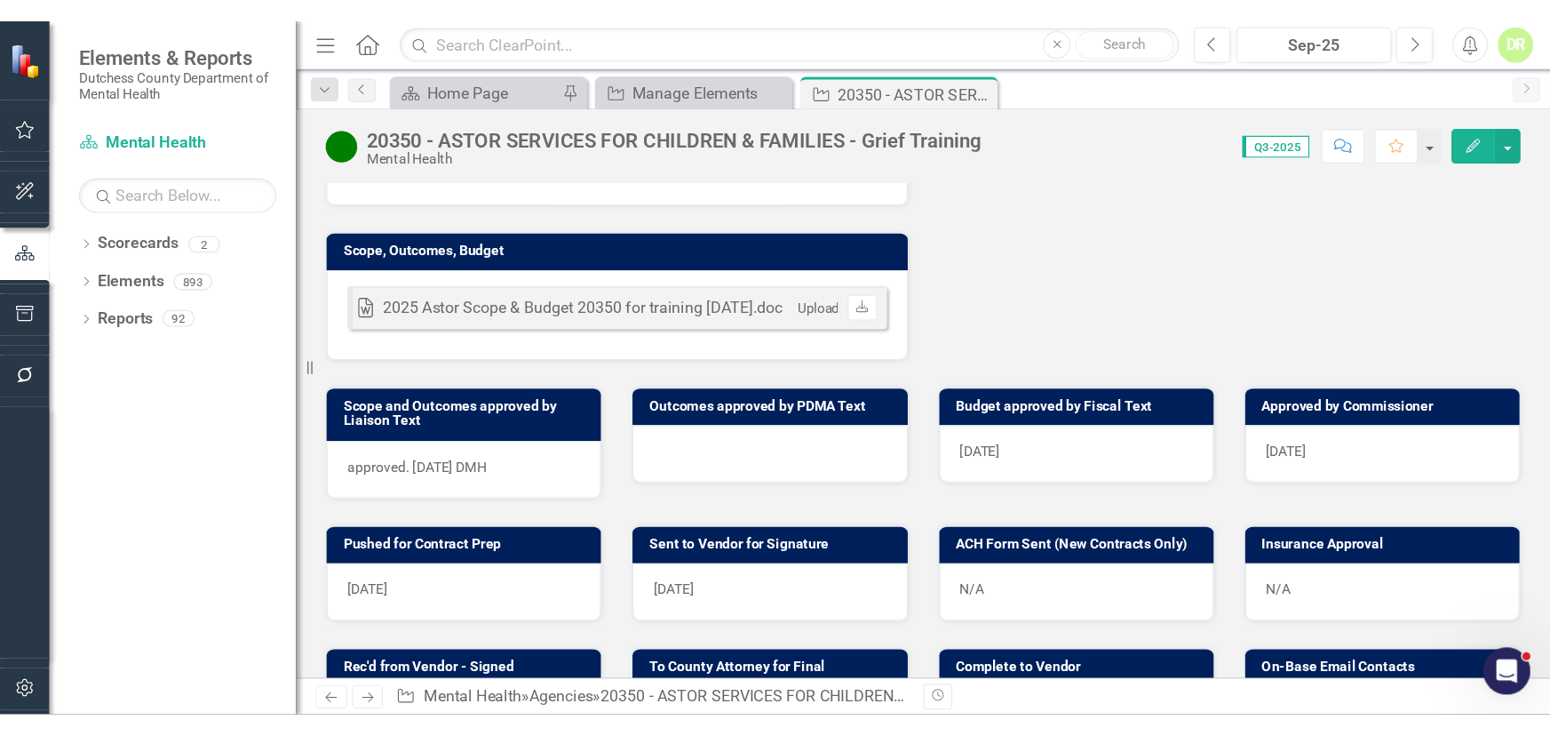
scroll to position [808, 0]
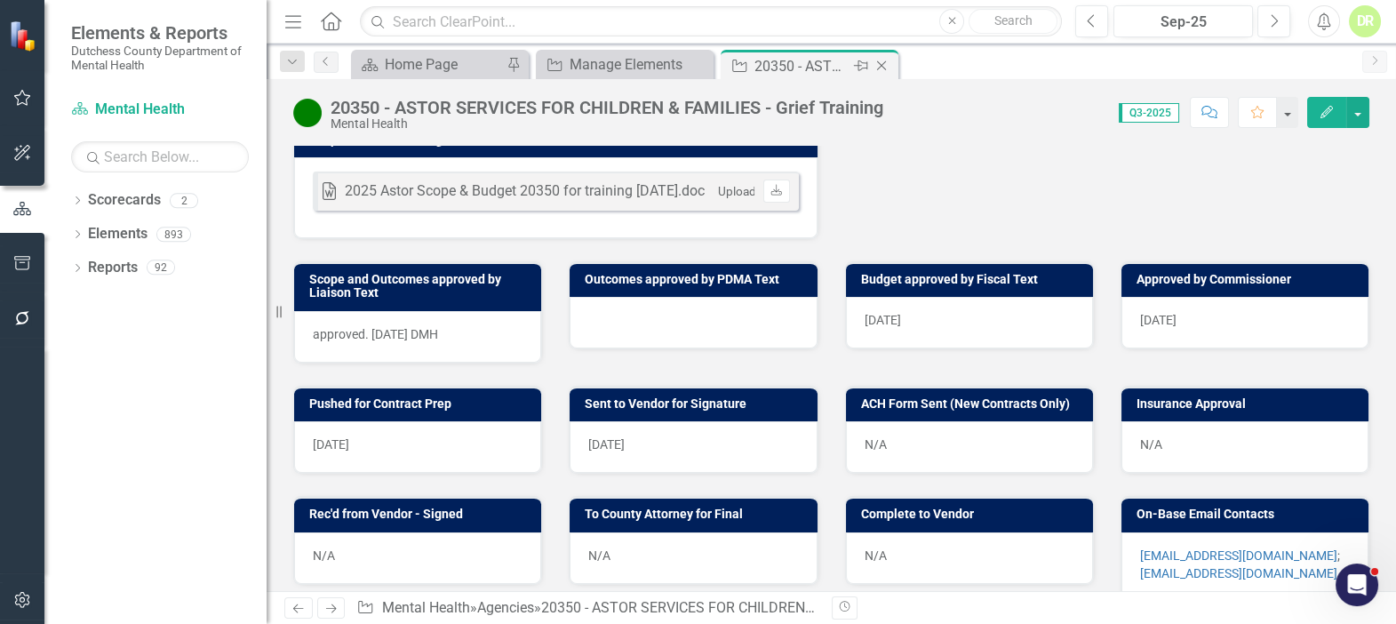
click at [884, 65] on icon "Close" at bounding box center [882, 66] width 18 height 14
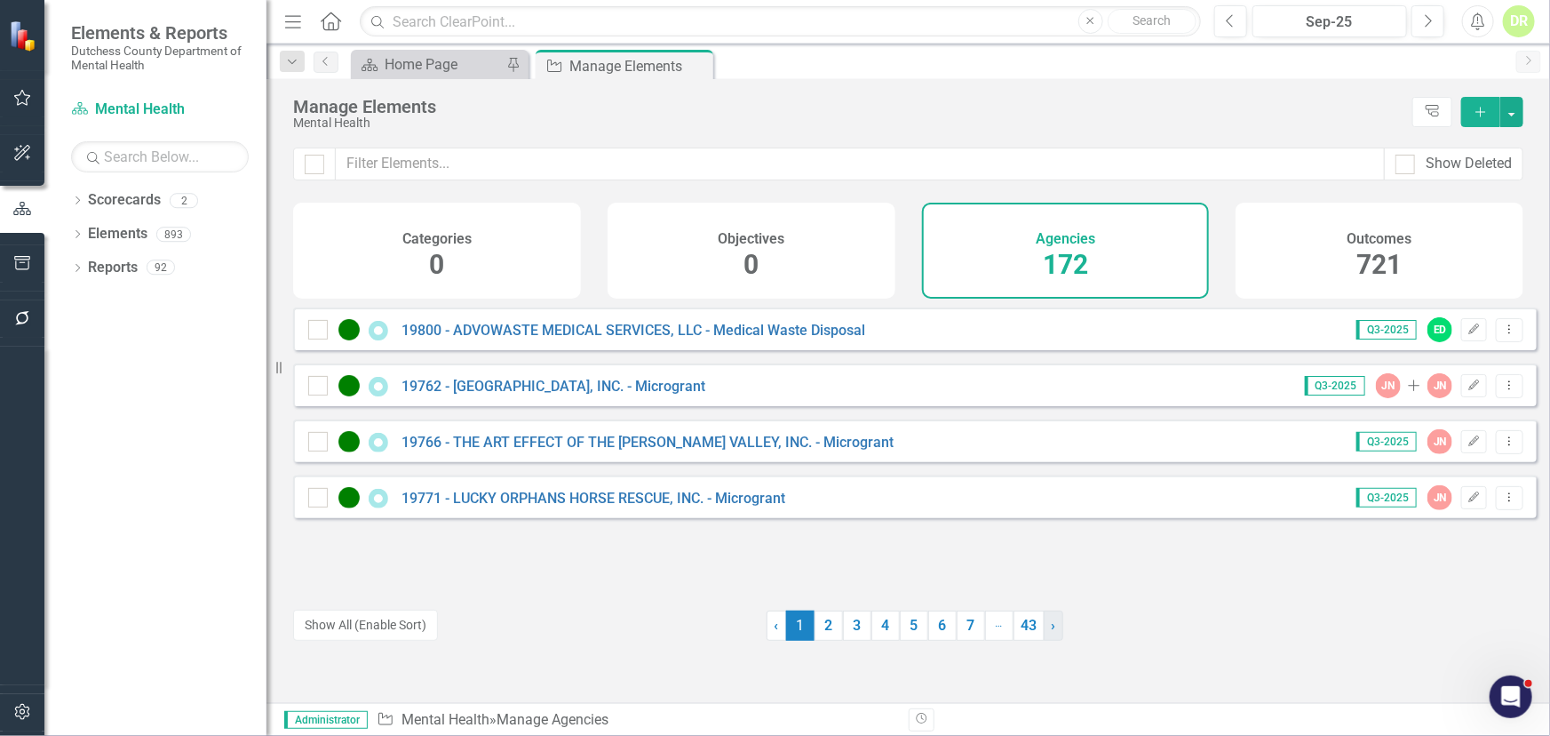
click at [1044, 623] on link "› Next" at bounding box center [1054, 625] width 20 height 30
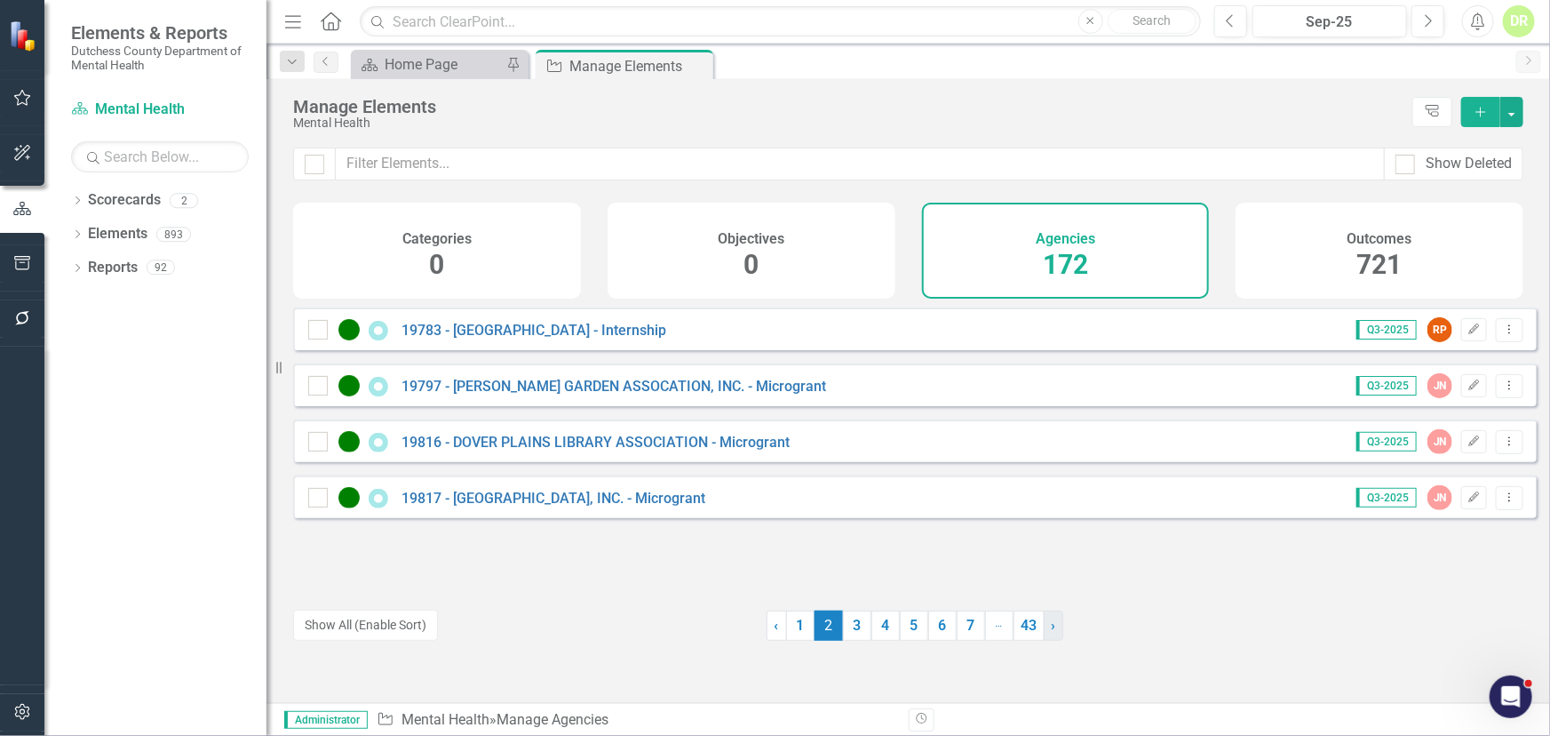
click at [1044, 623] on link "› Next" at bounding box center [1054, 625] width 20 height 30
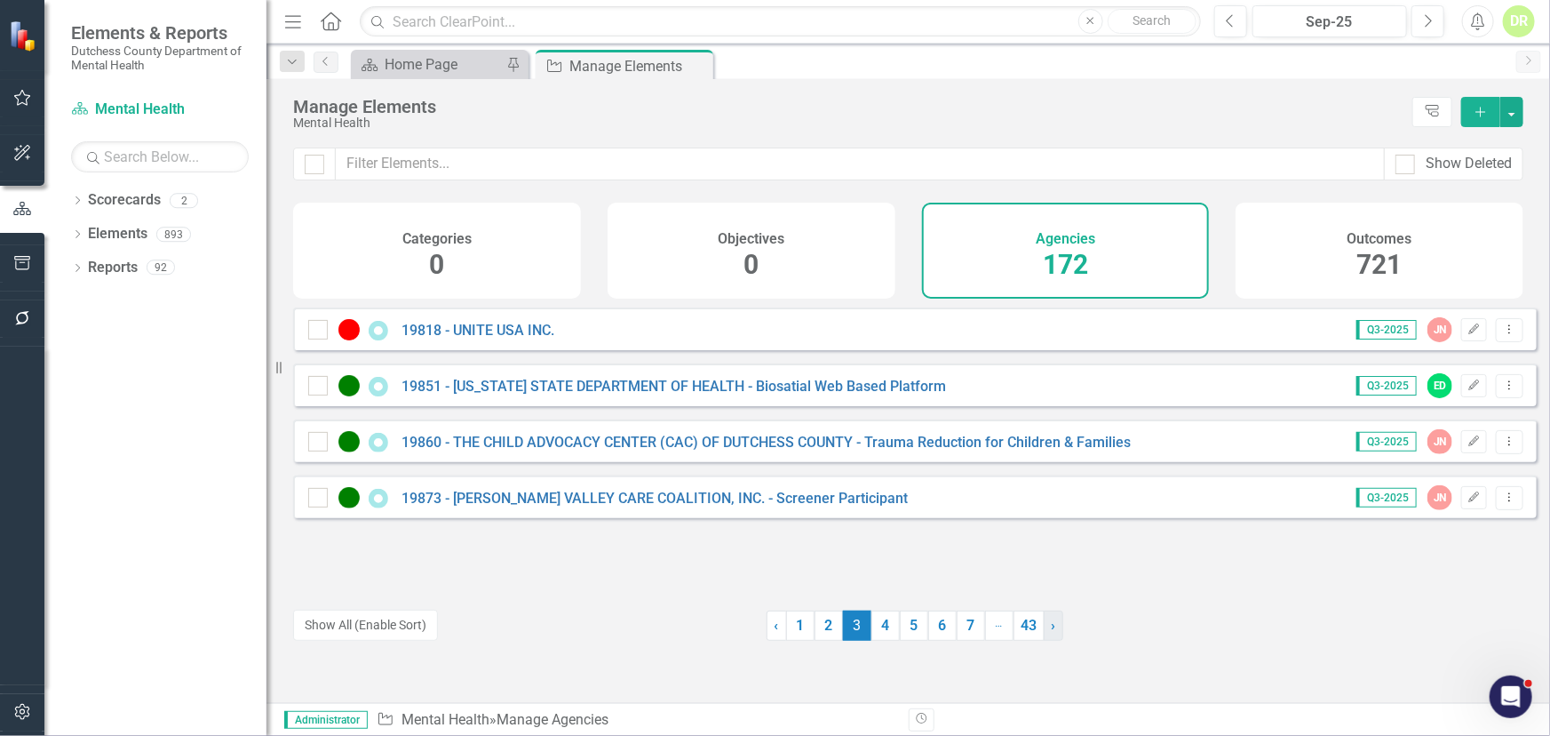
click at [1044, 623] on link "› Next" at bounding box center [1054, 625] width 20 height 30
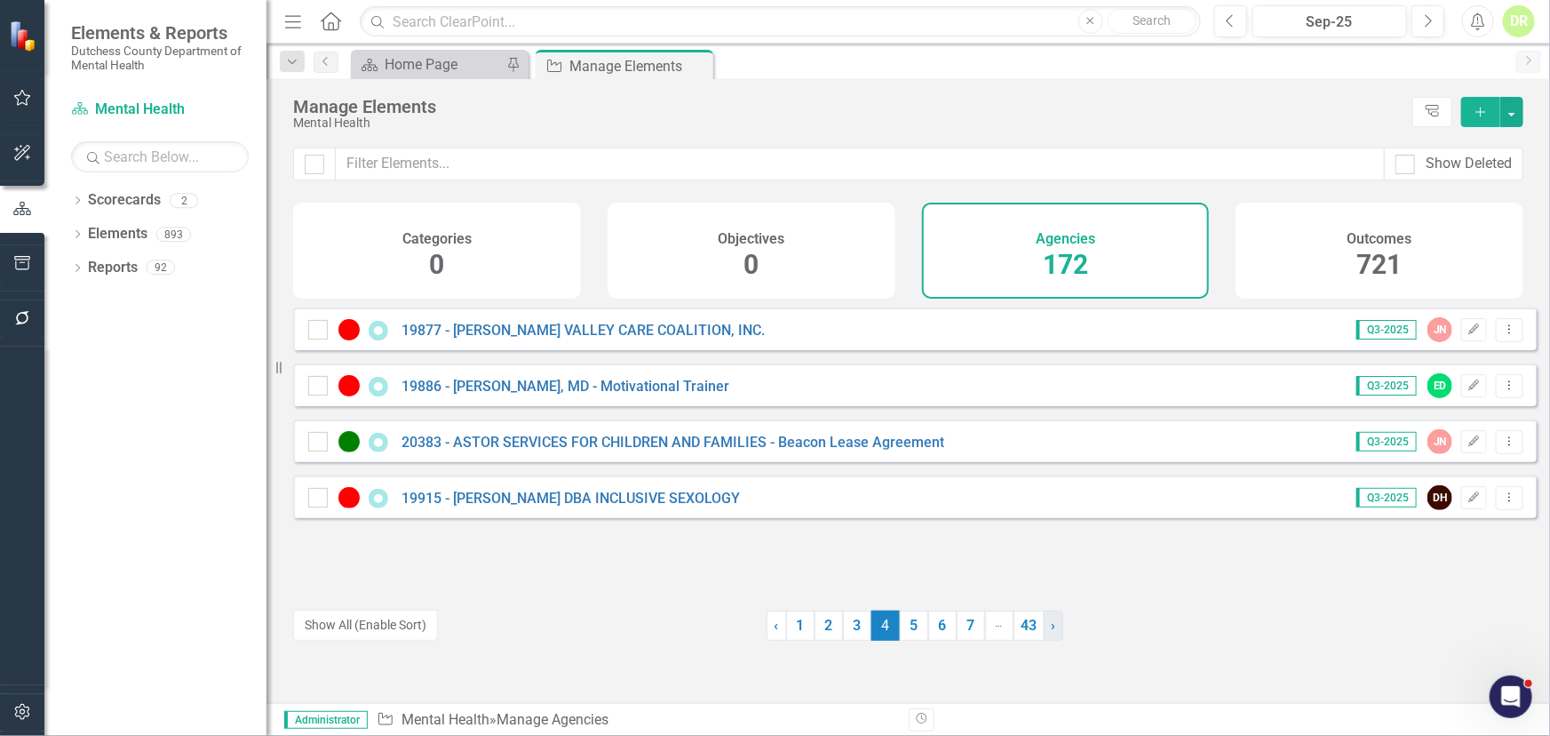
click at [1044, 622] on link "› Next" at bounding box center [1054, 625] width 20 height 30
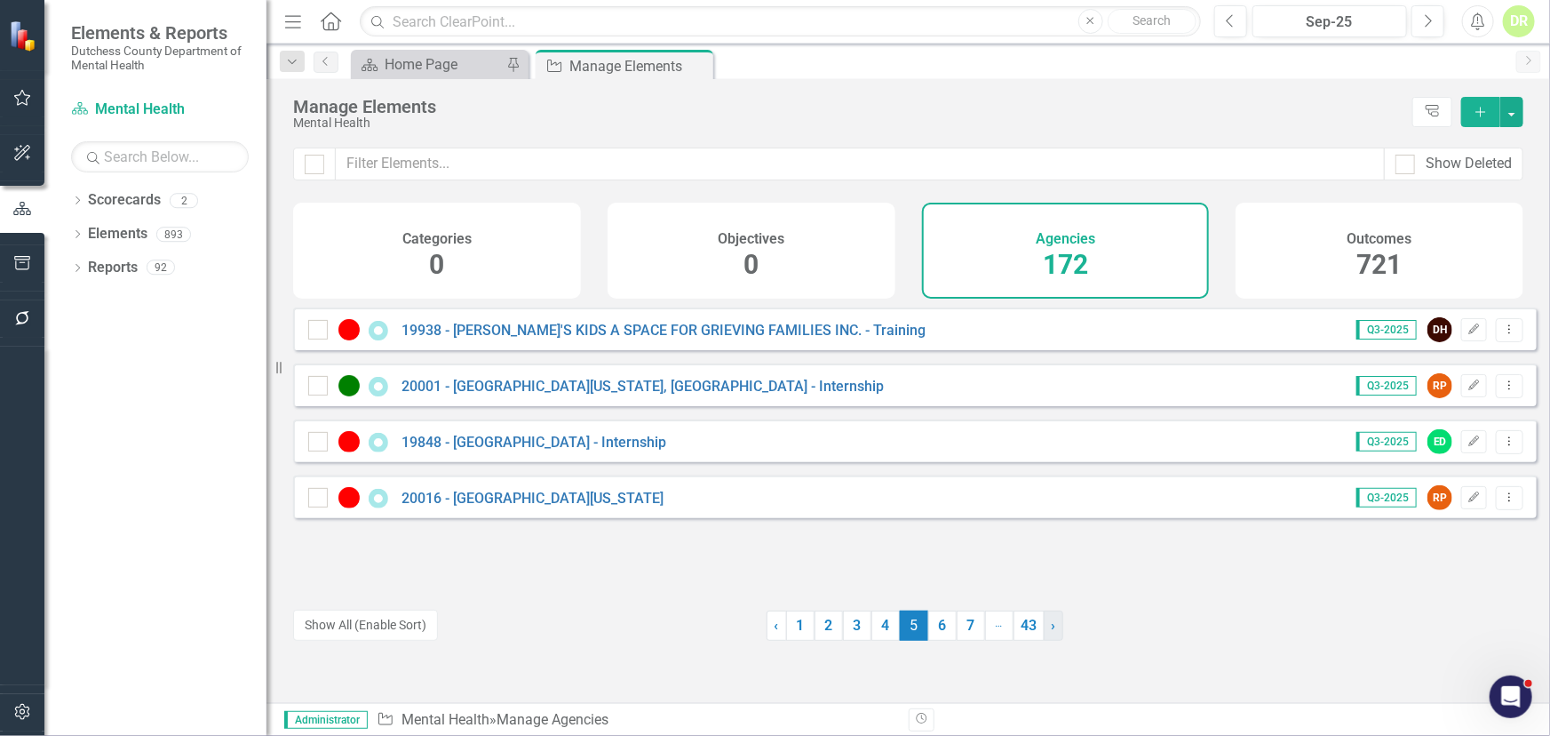
click at [1044, 622] on link "› Next" at bounding box center [1054, 625] width 20 height 30
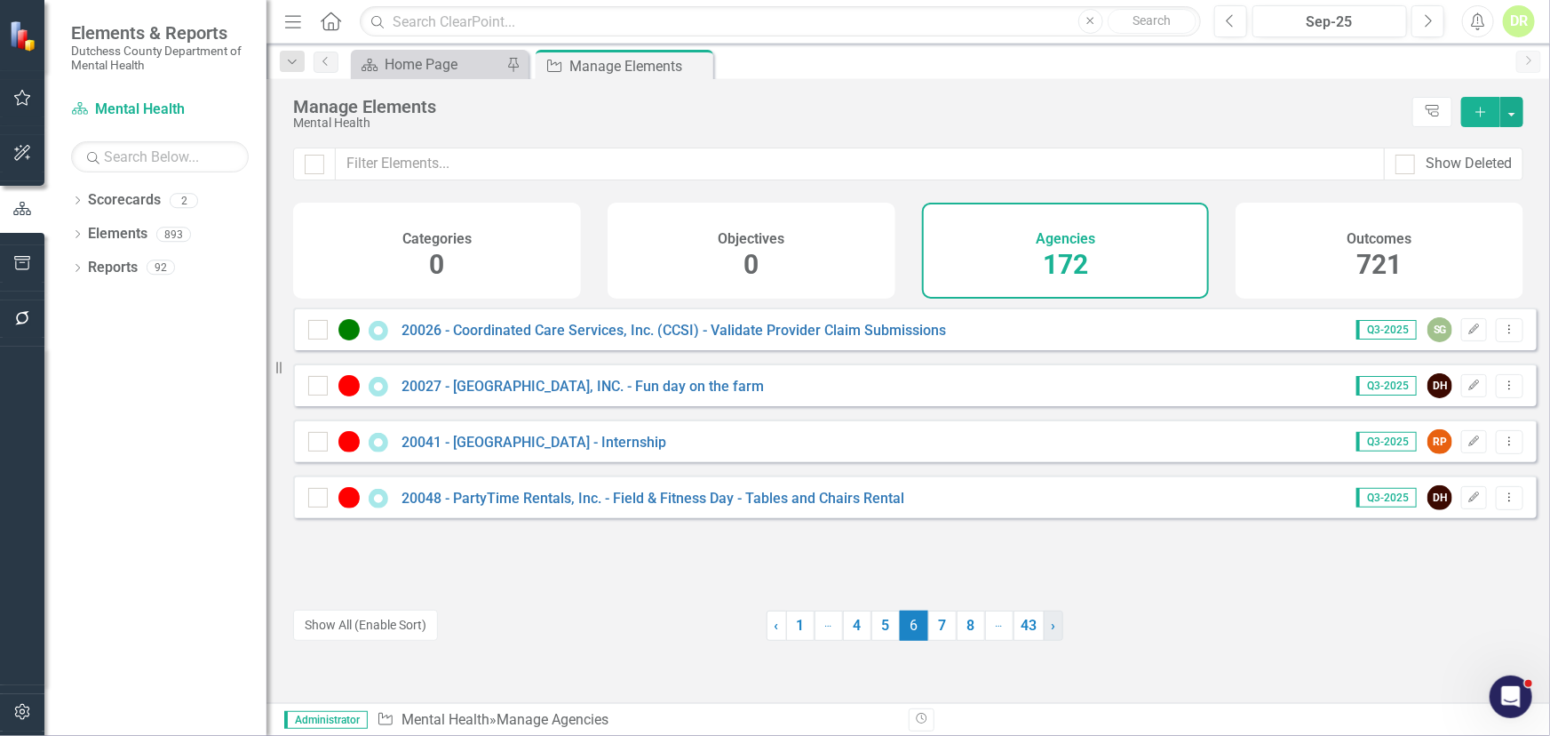
click at [1044, 620] on link "› Next" at bounding box center [1054, 625] width 20 height 30
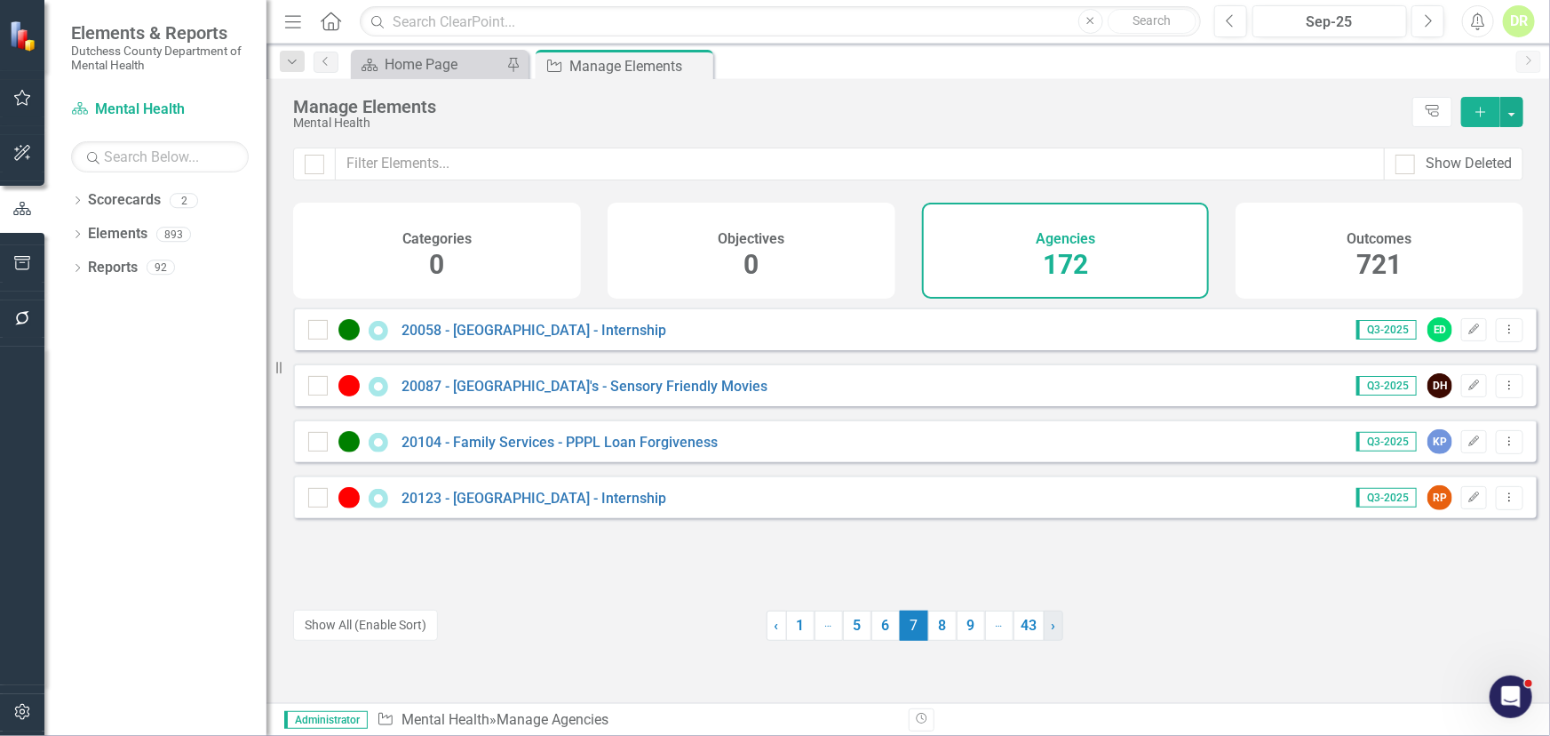
click at [1044, 620] on link "› Next" at bounding box center [1054, 625] width 20 height 30
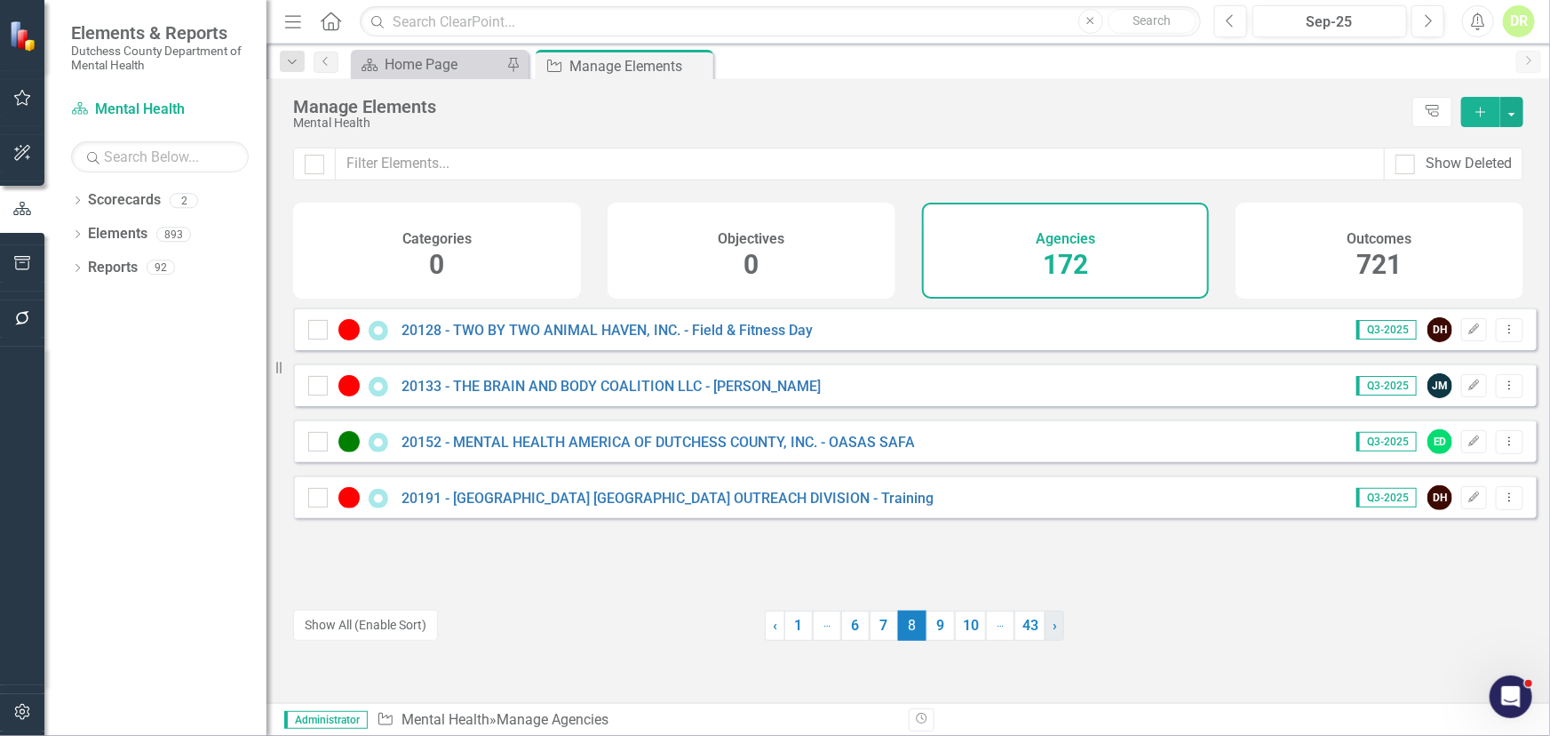
click at [1045, 620] on link "› Next" at bounding box center [1055, 625] width 20 height 30
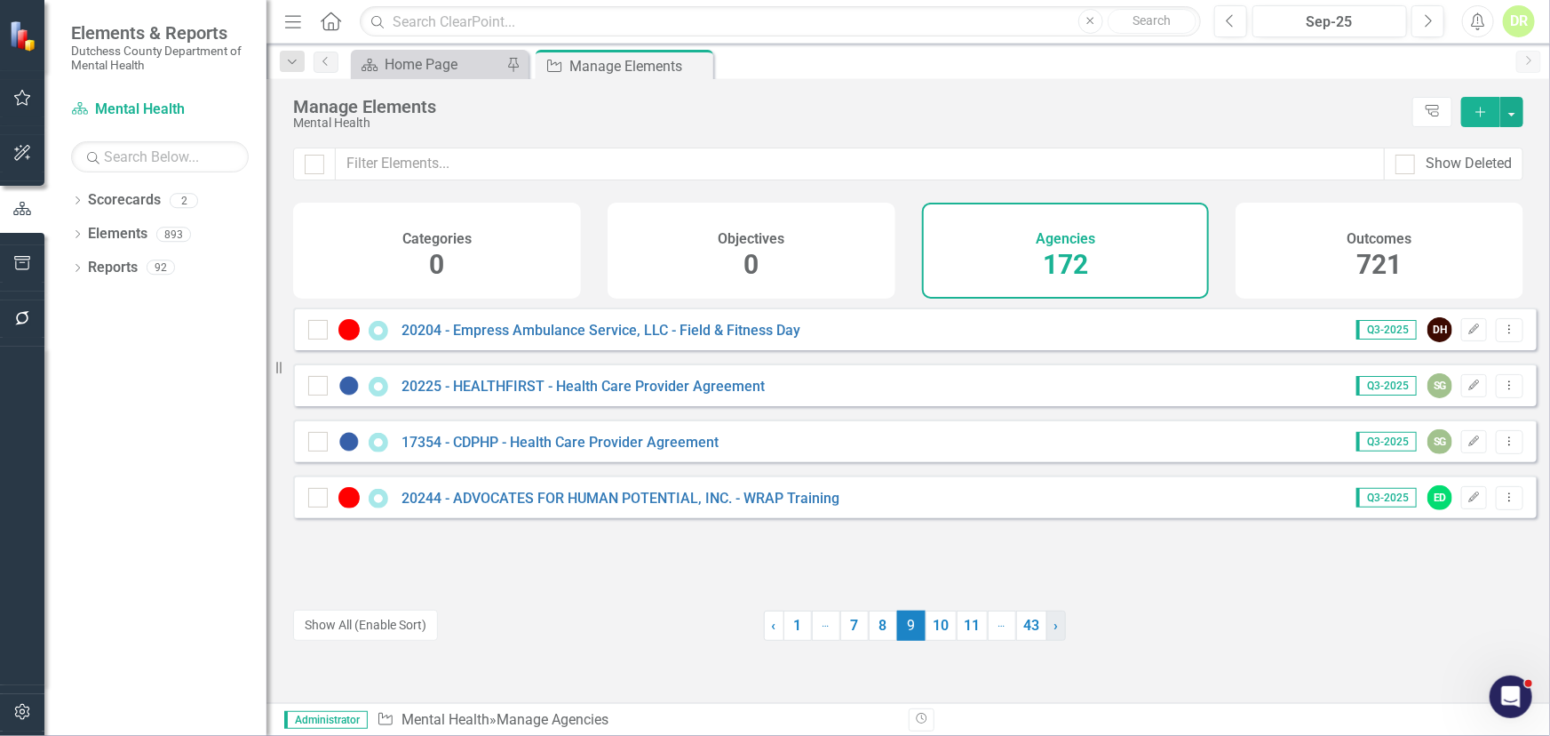
click at [1047, 620] on link "› Next" at bounding box center [1057, 625] width 20 height 30
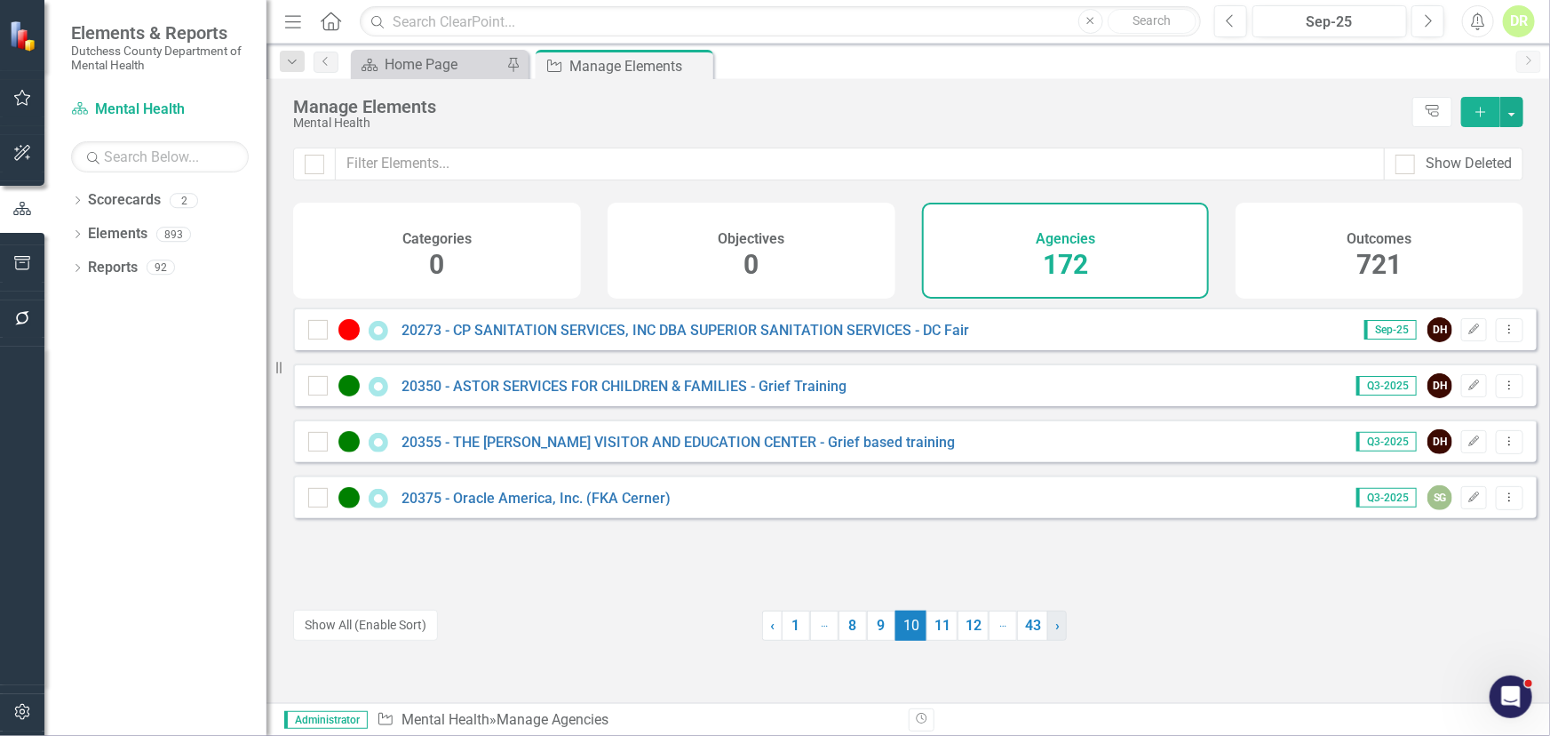
click at [1048, 620] on link "› Next" at bounding box center [1058, 625] width 20 height 30
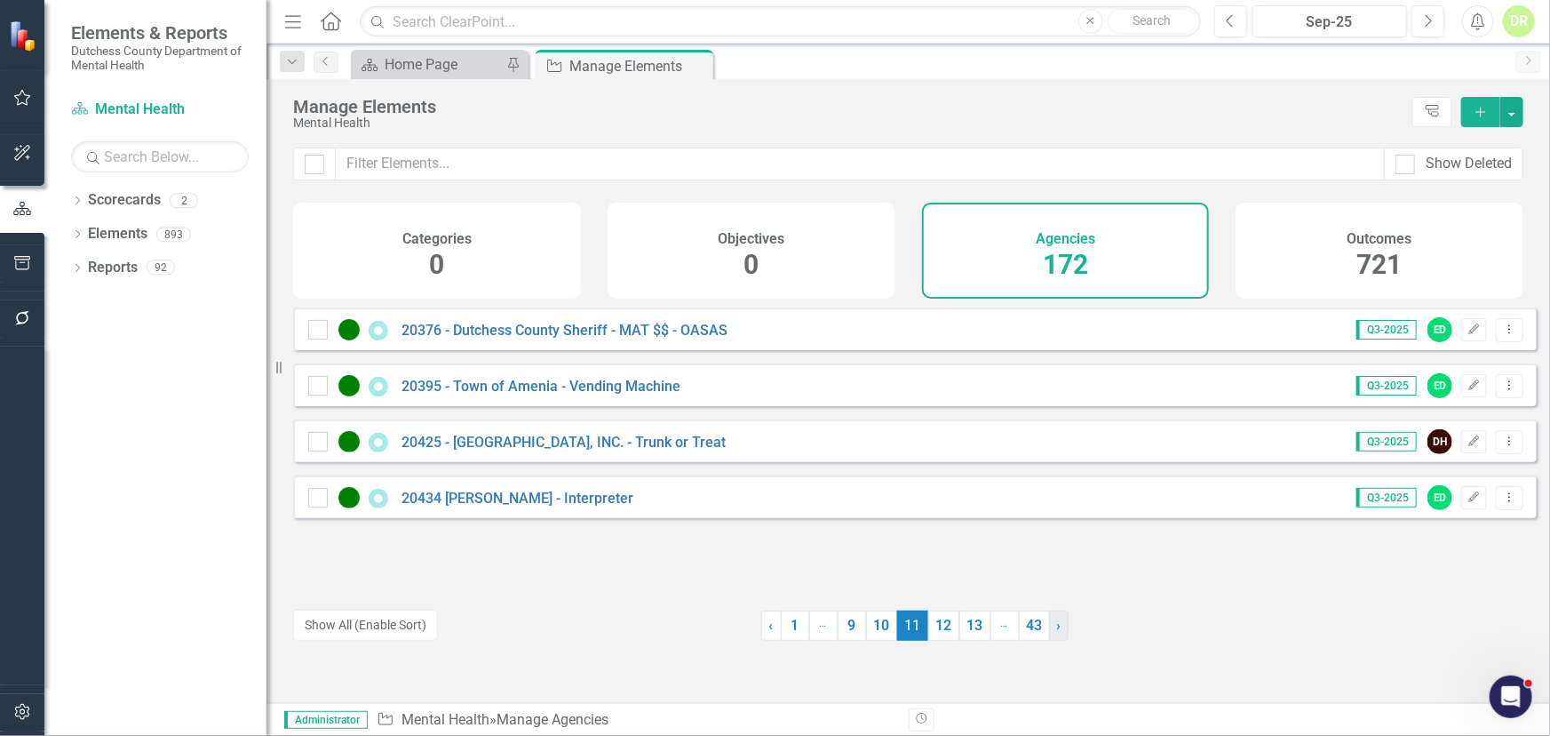
click at [1049, 620] on link "› Next" at bounding box center [1059, 625] width 20 height 30
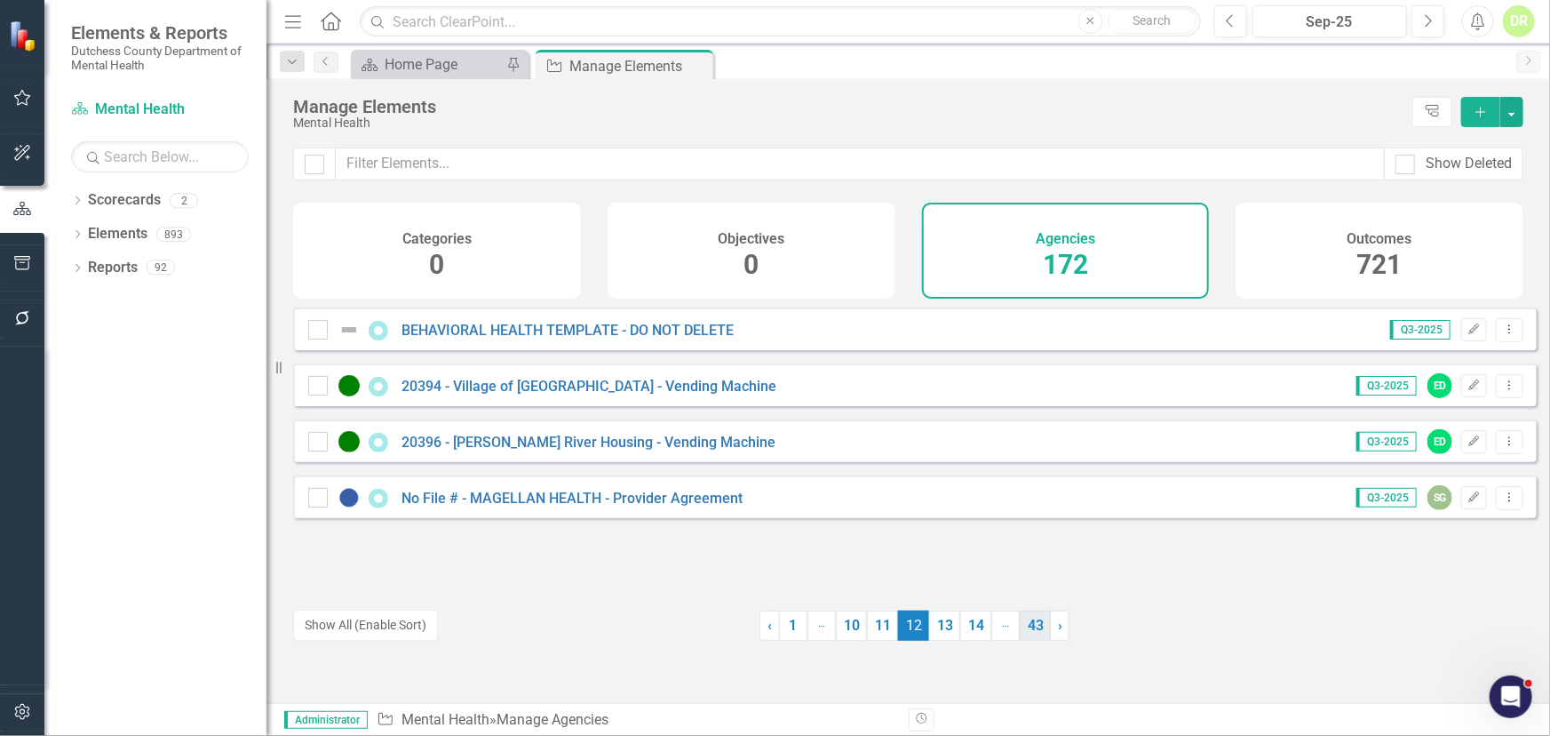
click at [1042, 618] on link "43" at bounding box center [1035, 625] width 31 height 30
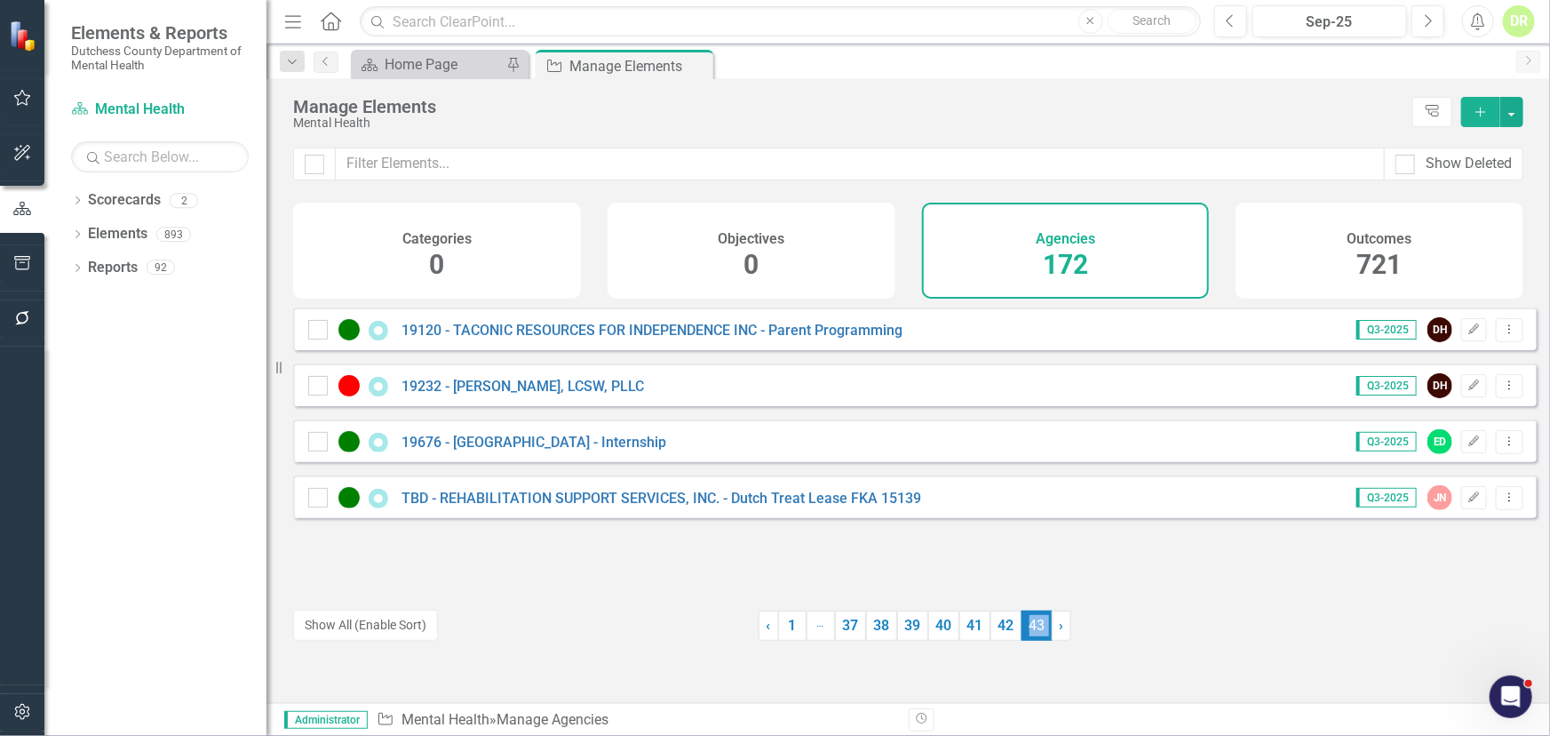
click at [1042, 618] on span "43 (current)" at bounding box center [1037, 625] width 31 height 30
click at [767, 622] on span "‹" at bounding box center [769, 625] width 4 height 17
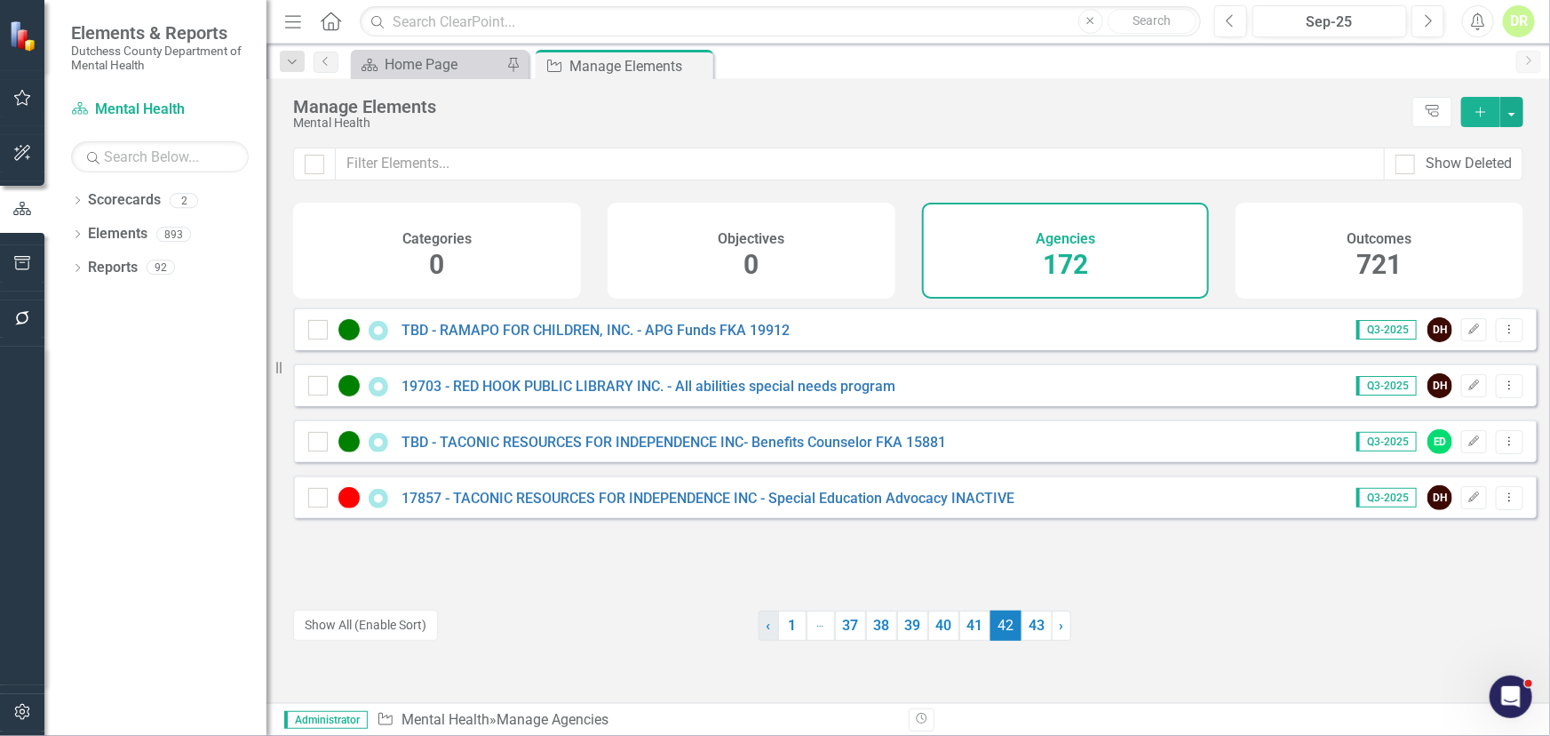
click at [767, 622] on span "‹" at bounding box center [769, 625] width 4 height 17
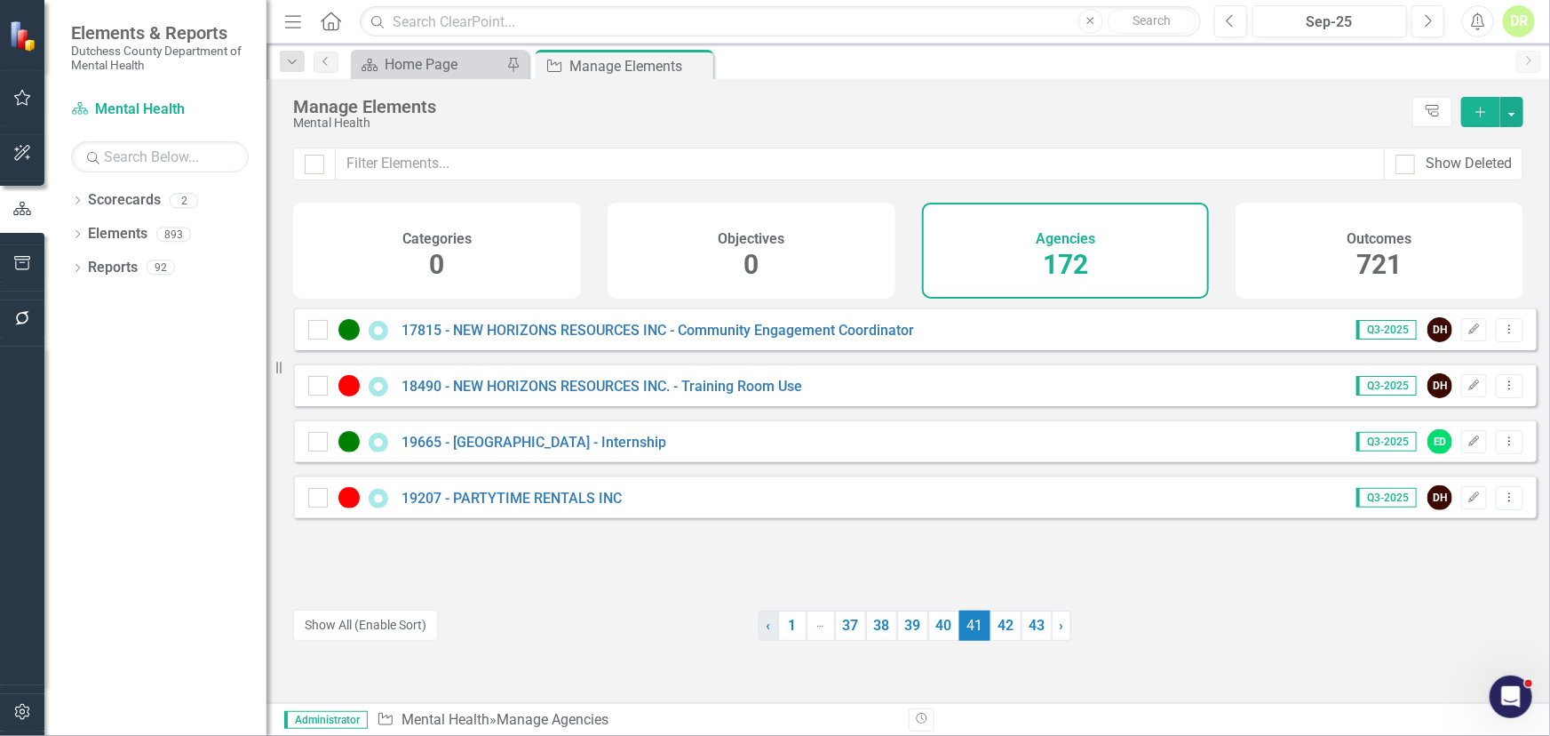
click at [767, 622] on span "‹" at bounding box center [769, 625] width 4 height 17
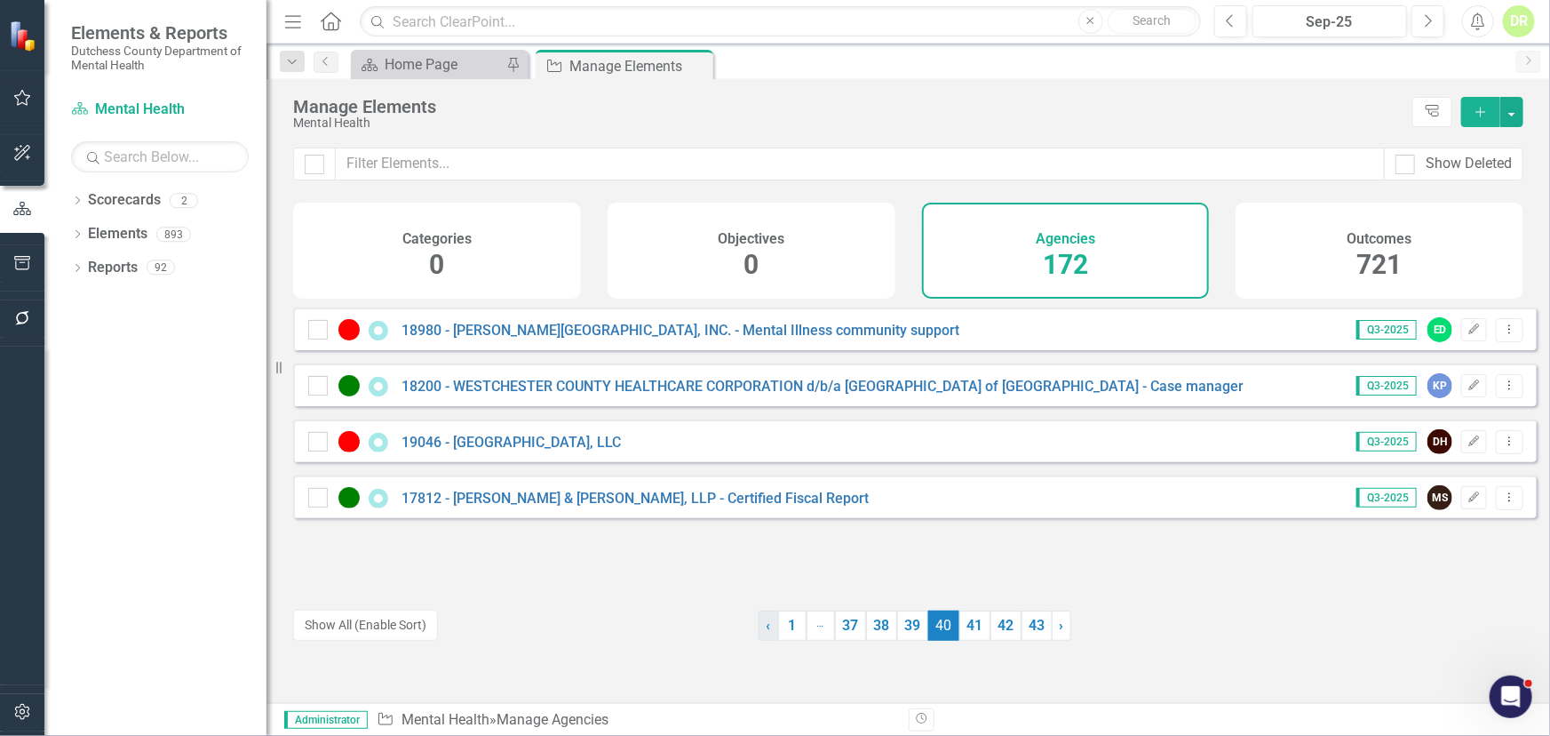
click at [767, 622] on span "‹" at bounding box center [769, 625] width 4 height 17
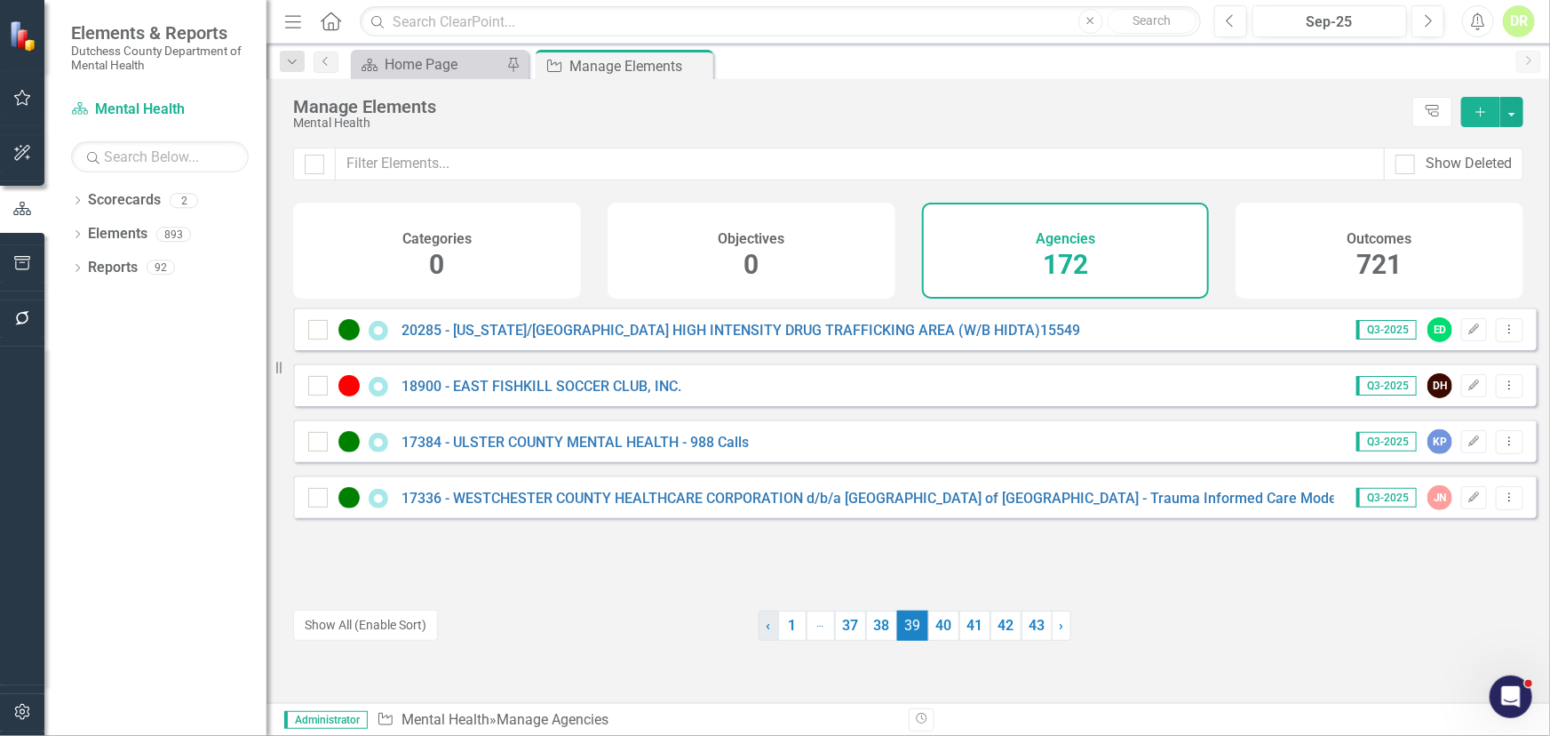
click at [767, 622] on span "‹" at bounding box center [769, 625] width 4 height 17
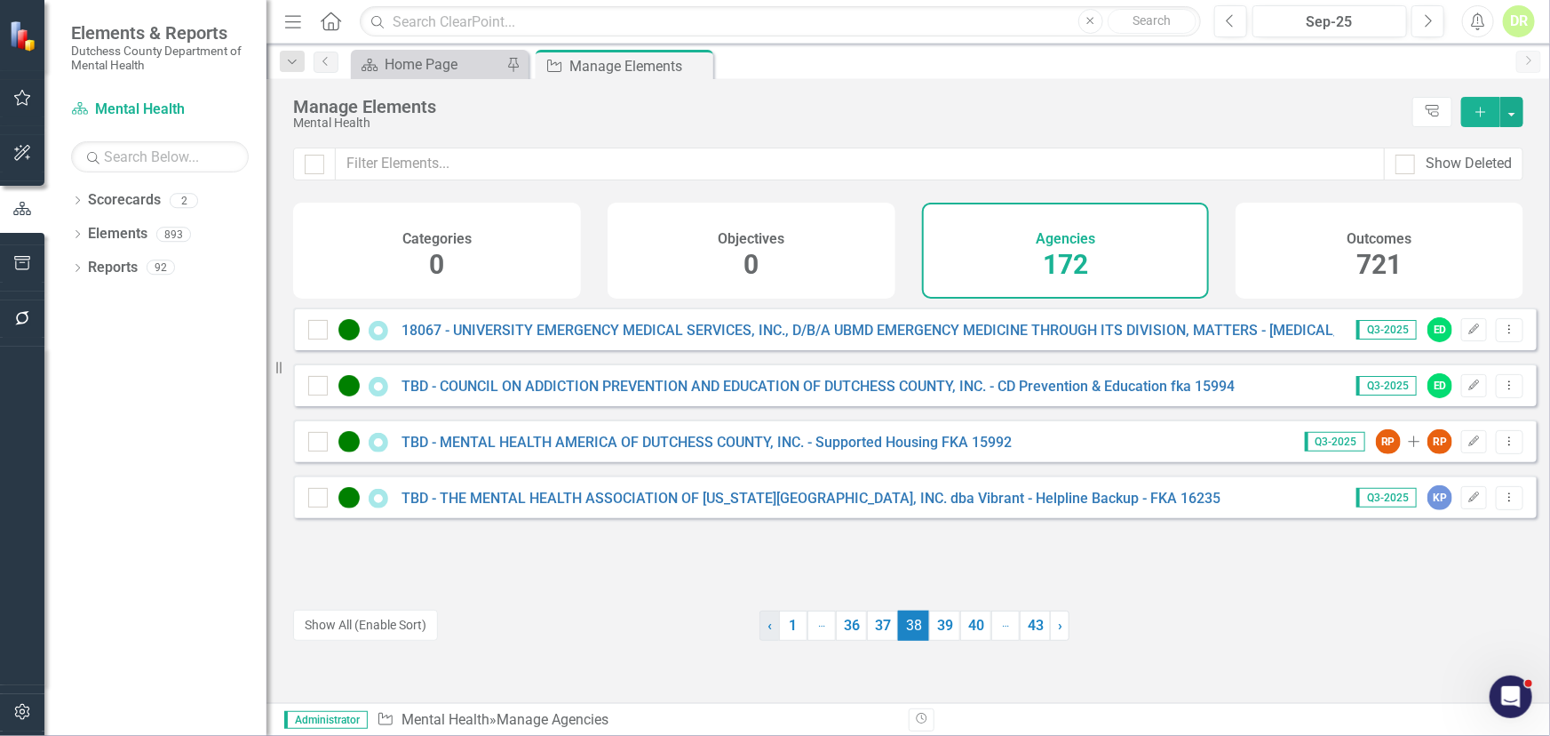
click at [768, 622] on span "‹" at bounding box center [770, 625] width 4 height 17
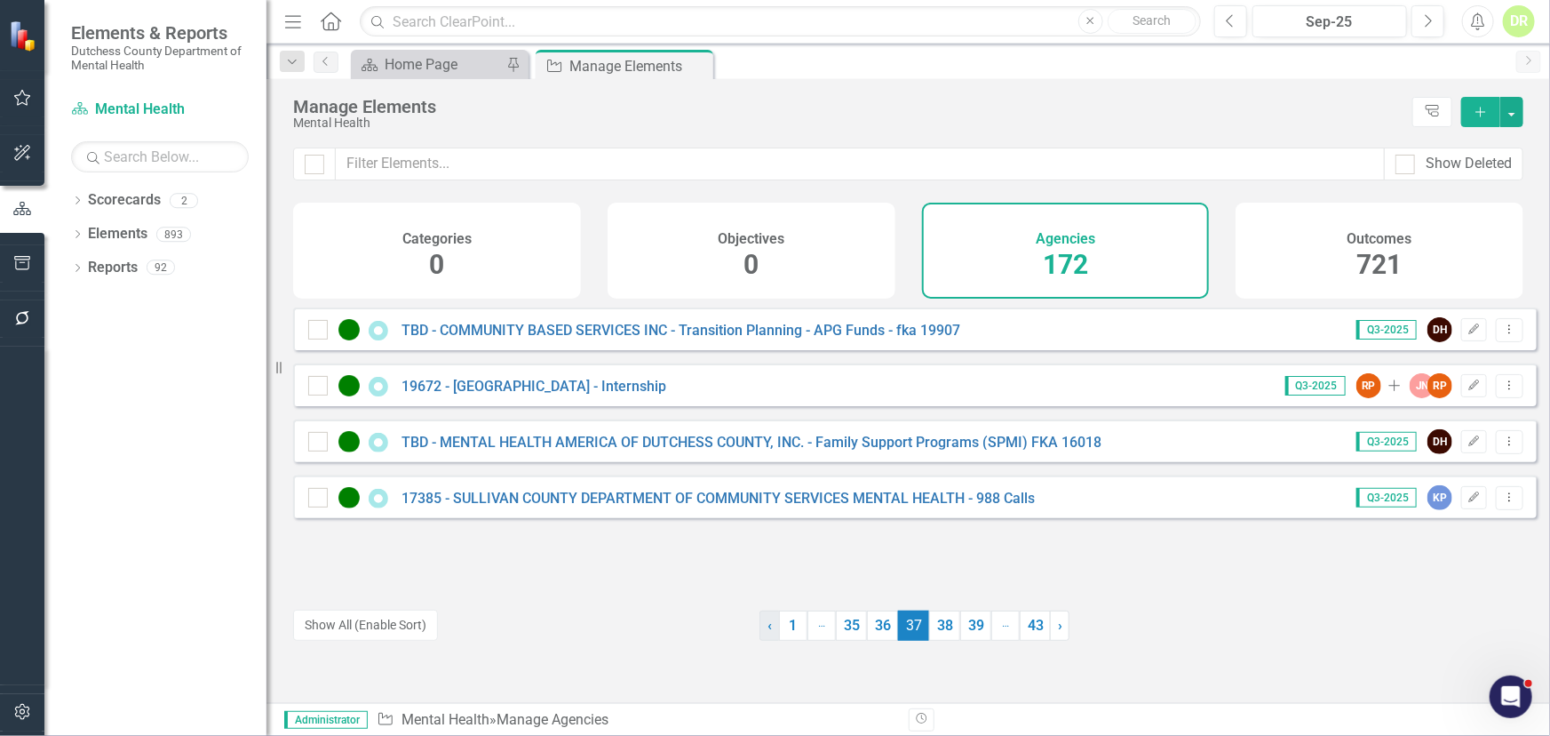
click at [768, 622] on span "‹" at bounding box center [770, 625] width 4 height 17
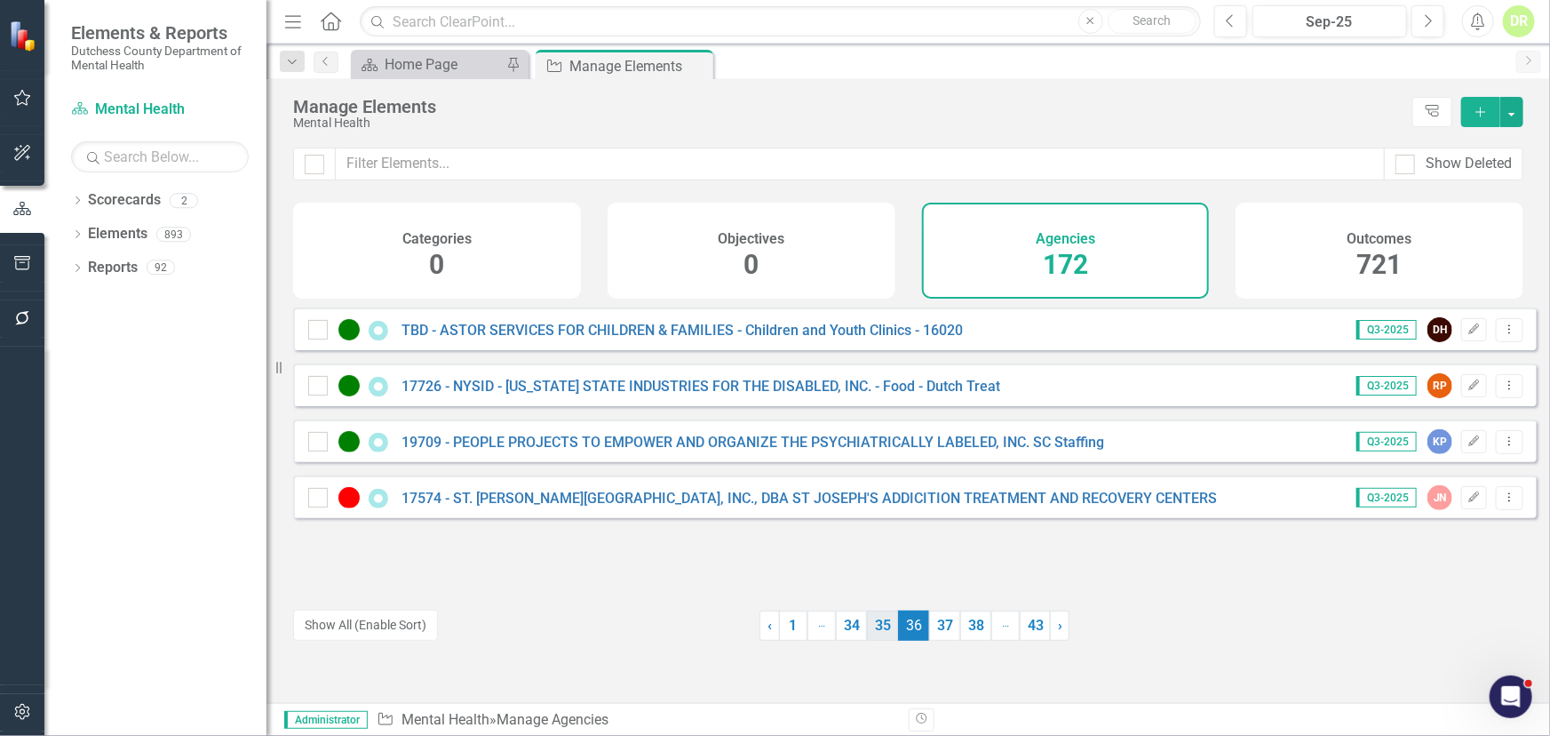
click at [880, 616] on link "35" at bounding box center [882, 625] width 31 height 30
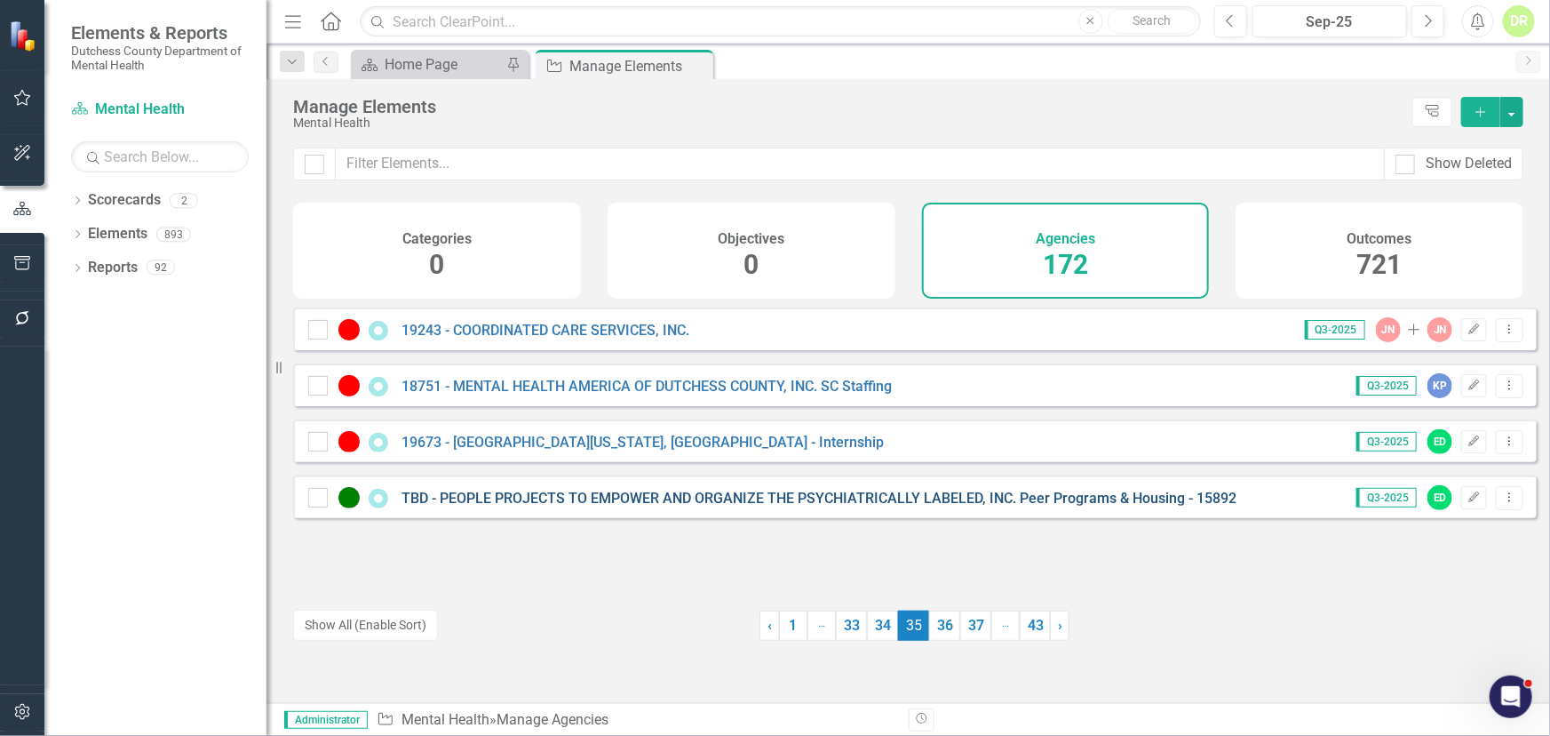
click at [724, 503] on link "TBD - PEOPLE PROJECTS TO EMPOWER AND ORGANIZE THE PSYCHIATRICALLY LABELED, INC.…" at bounding box center [819, 498] width 835 height 17
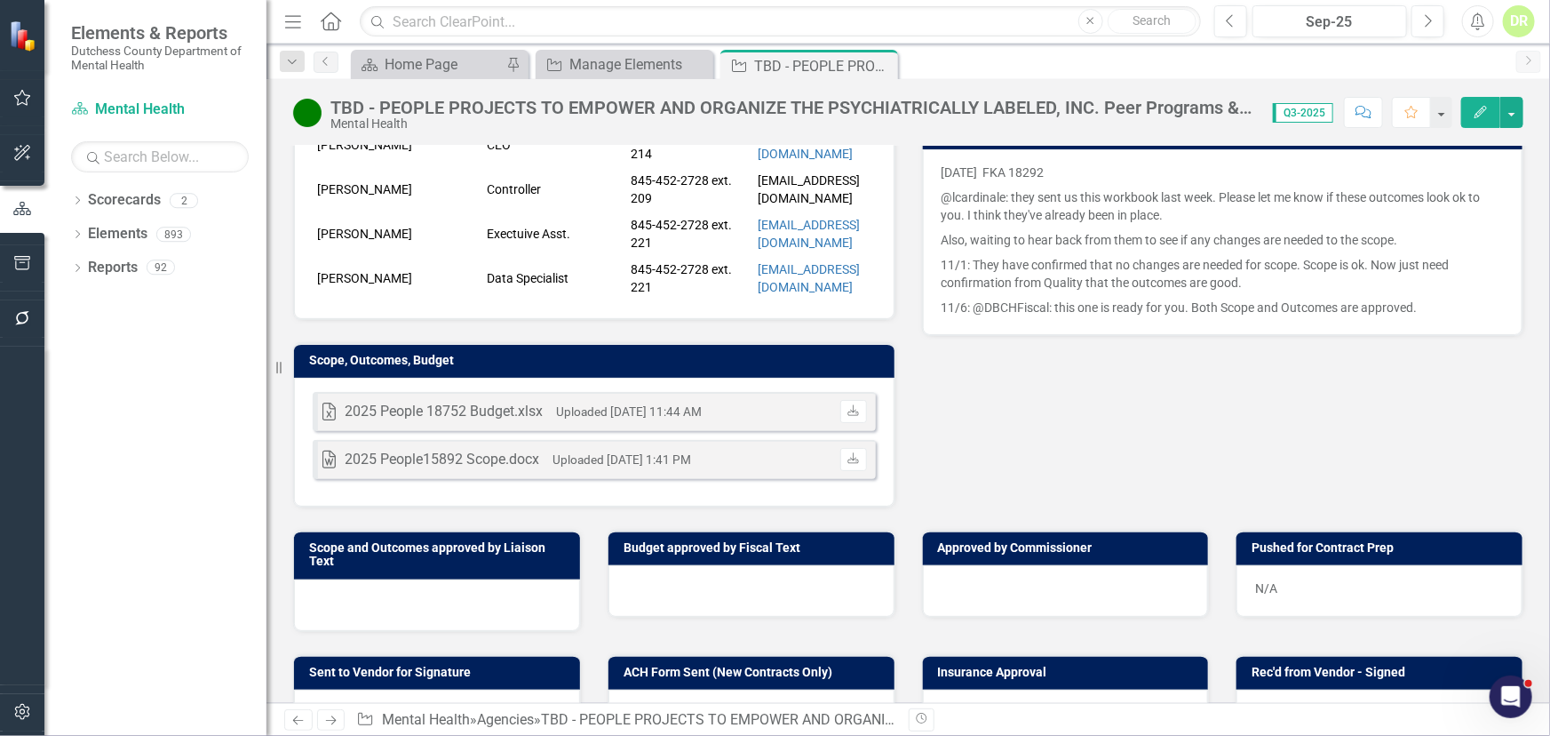
scroll to position [484, 0]
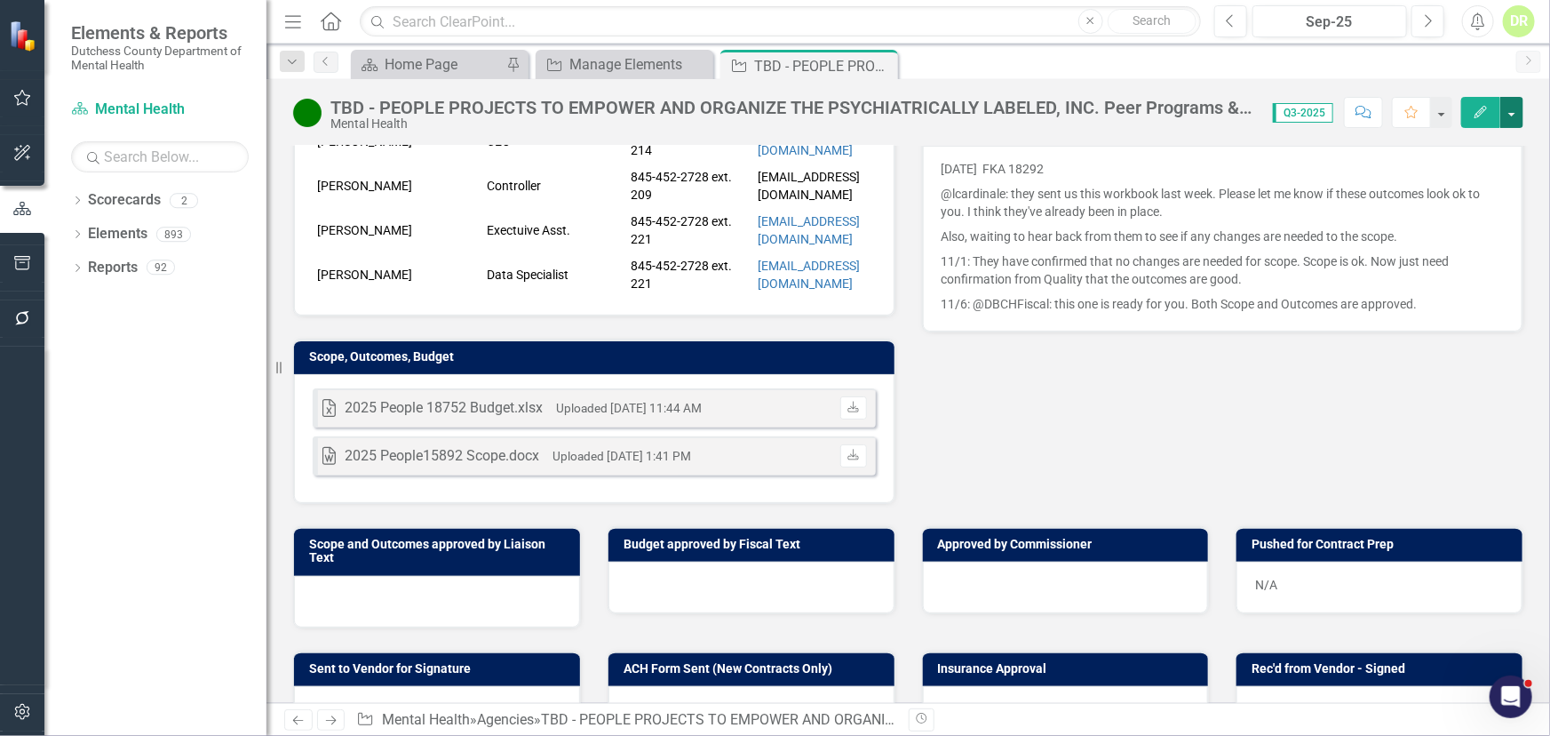
click at [1395, 115] on button "button" at bounding box center [1512, 112] width 23 height 31
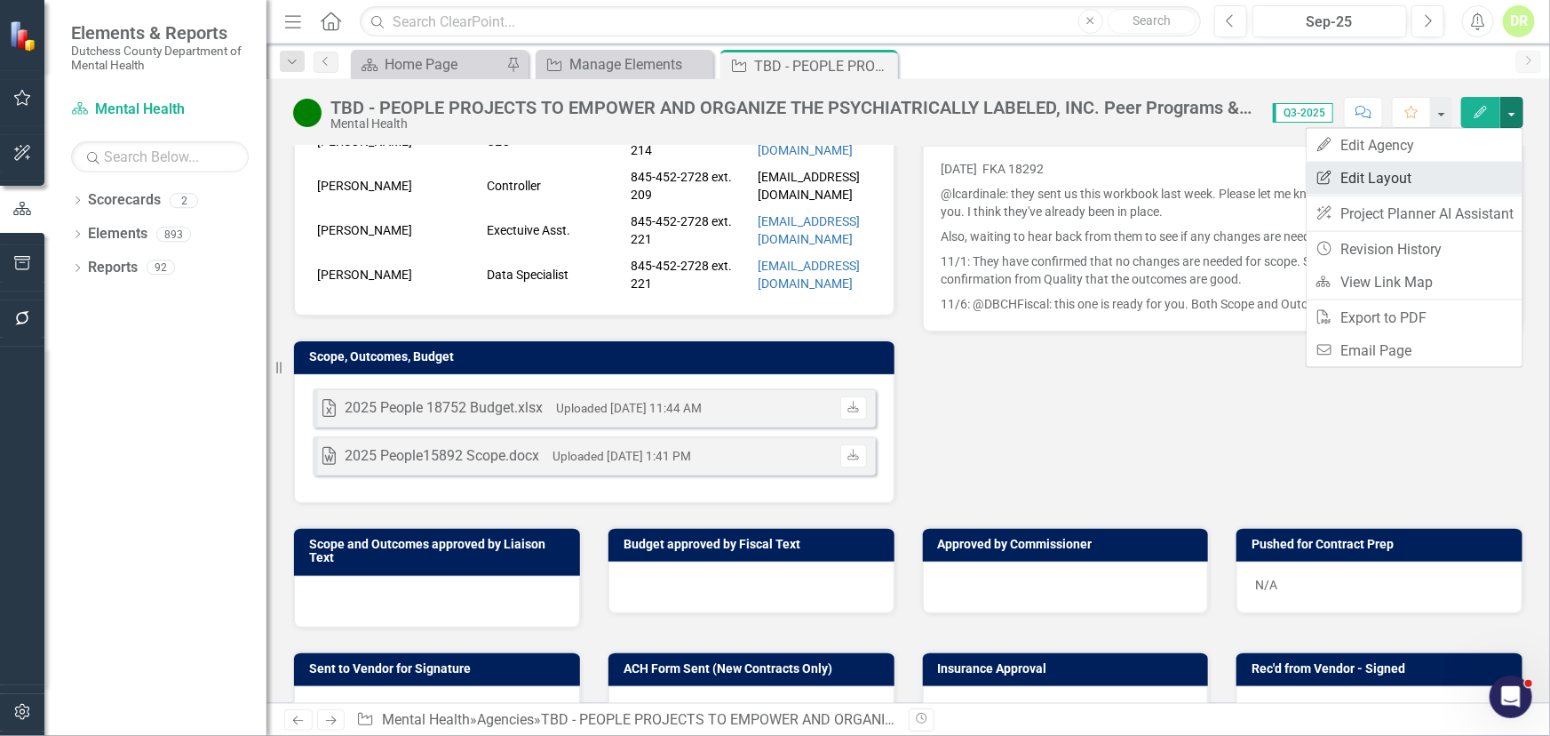
click at [1395, 175] on link "Edit Report Edit Layout" at bounding box center [1415, 178] width 216 height 33
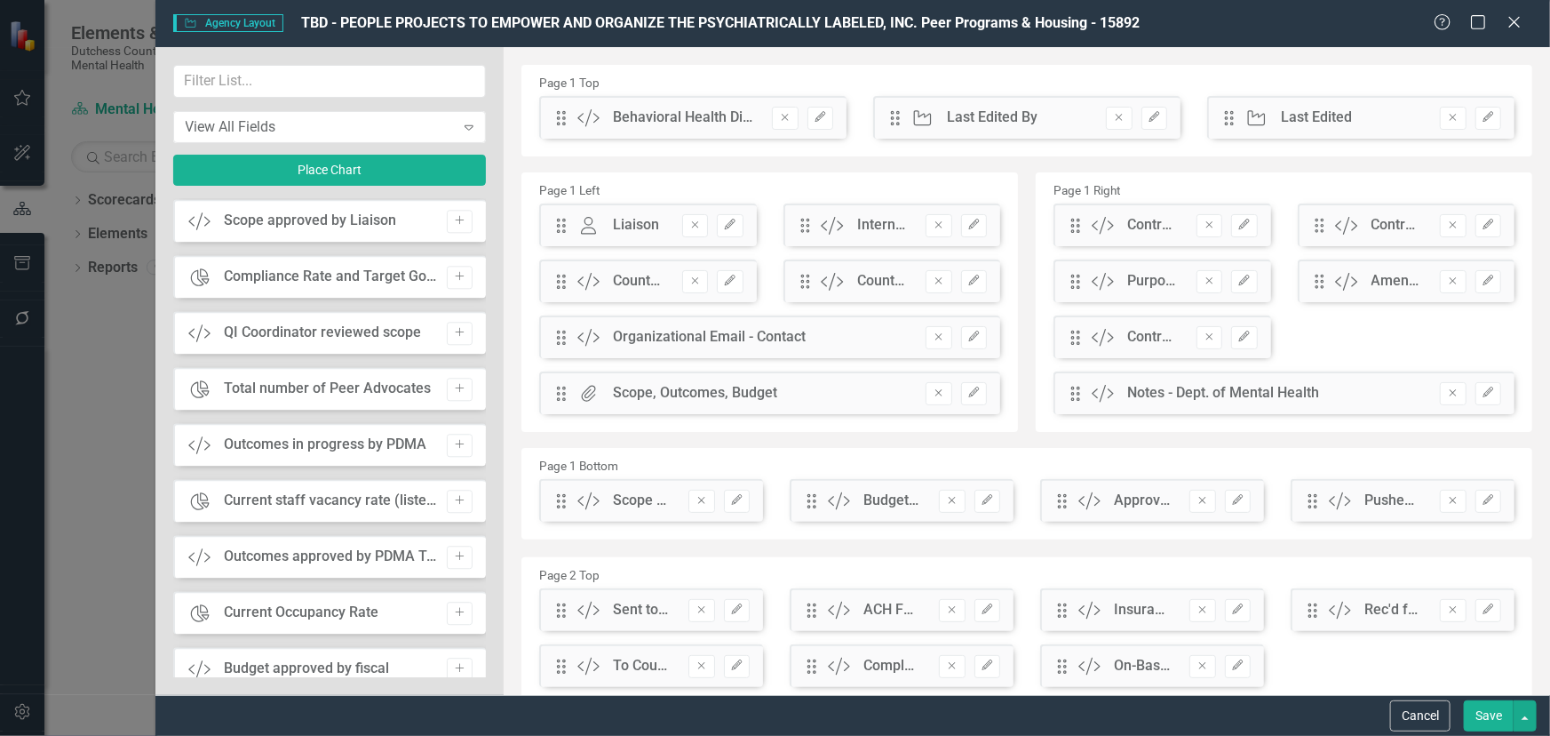
scroll to position [5735, 0]
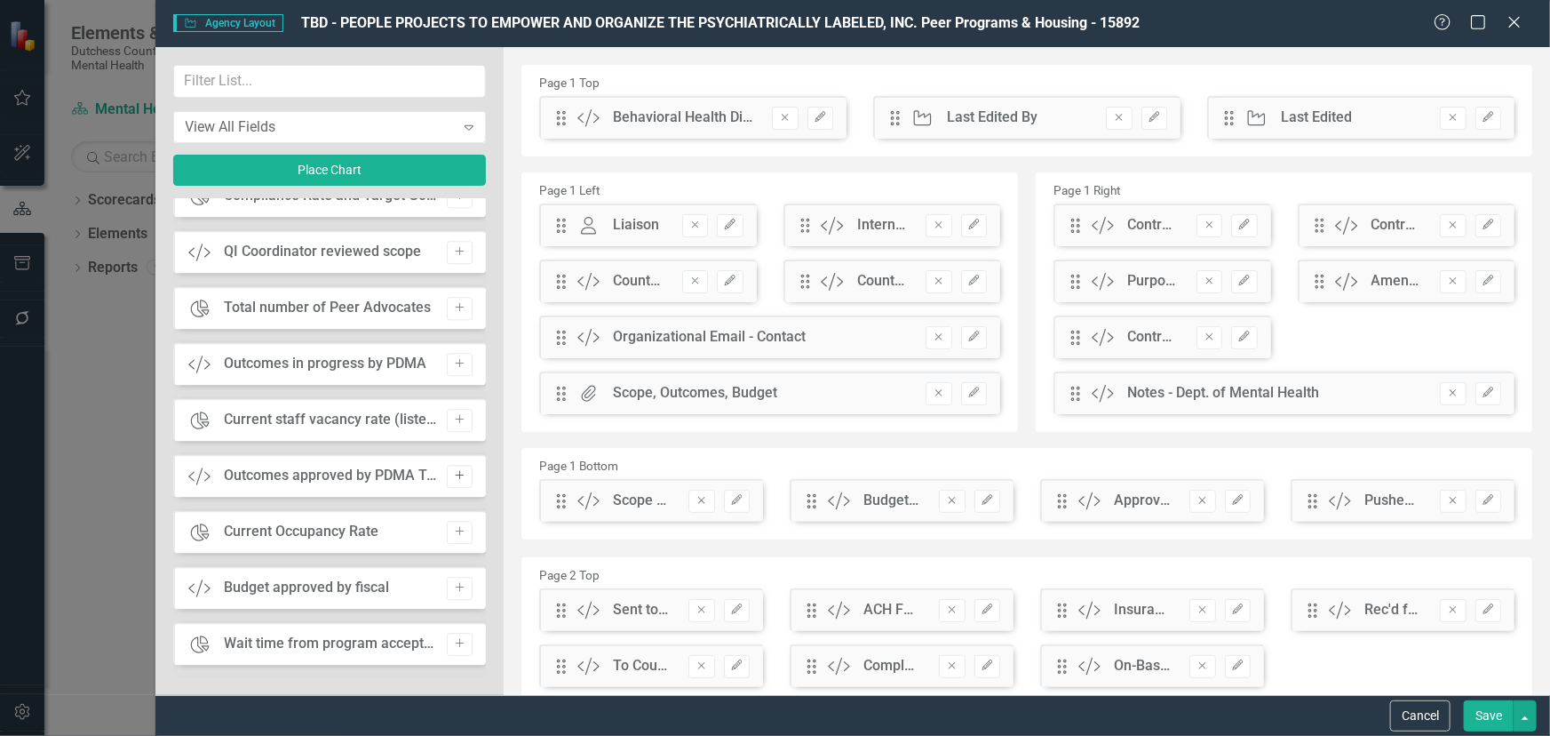
click at [453, 474] on icon "Add" at bounding box center [459, 475] width 13 height 11
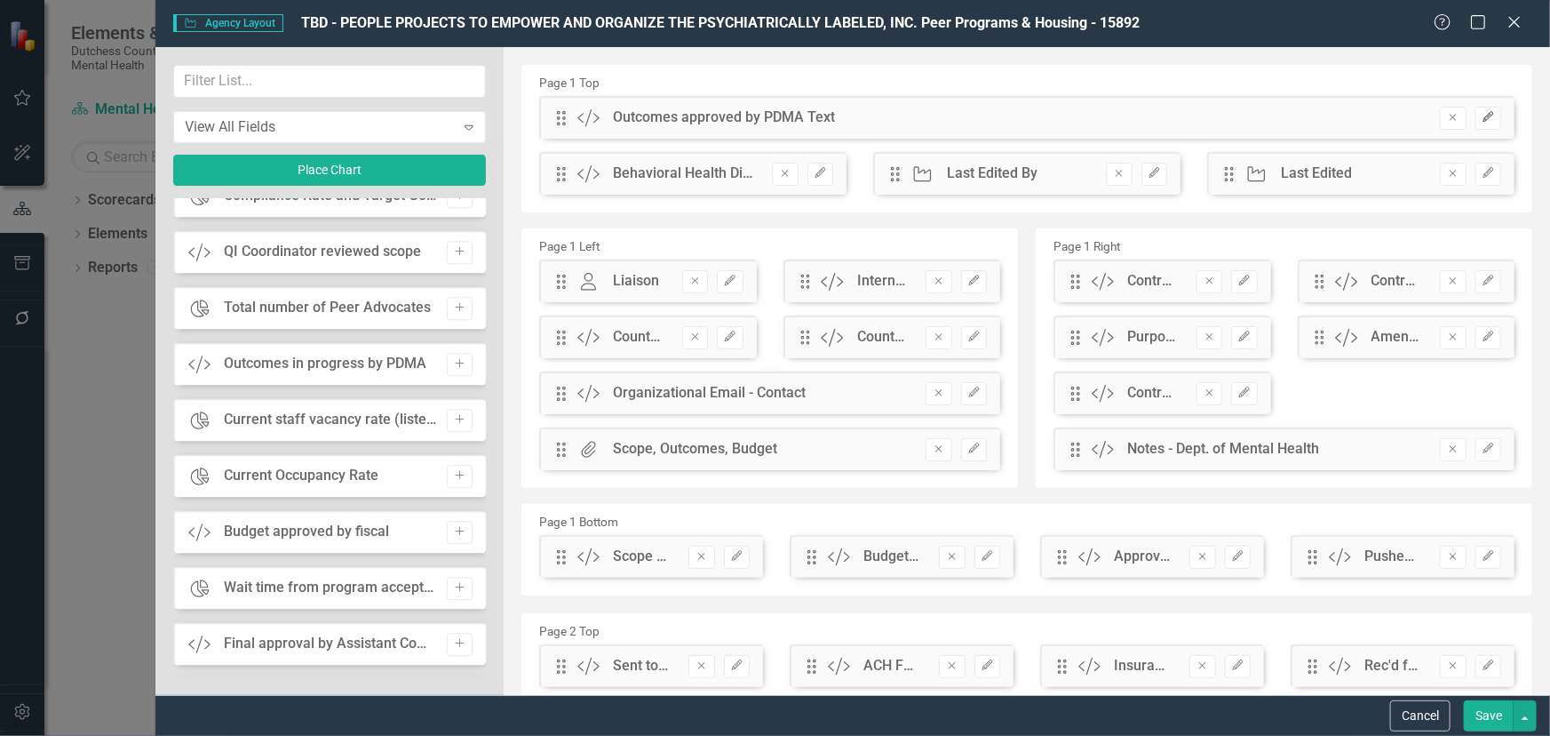
click at [1395, 120] on icon "Edit" at bounding box center [1488, 117] width 13 height 11
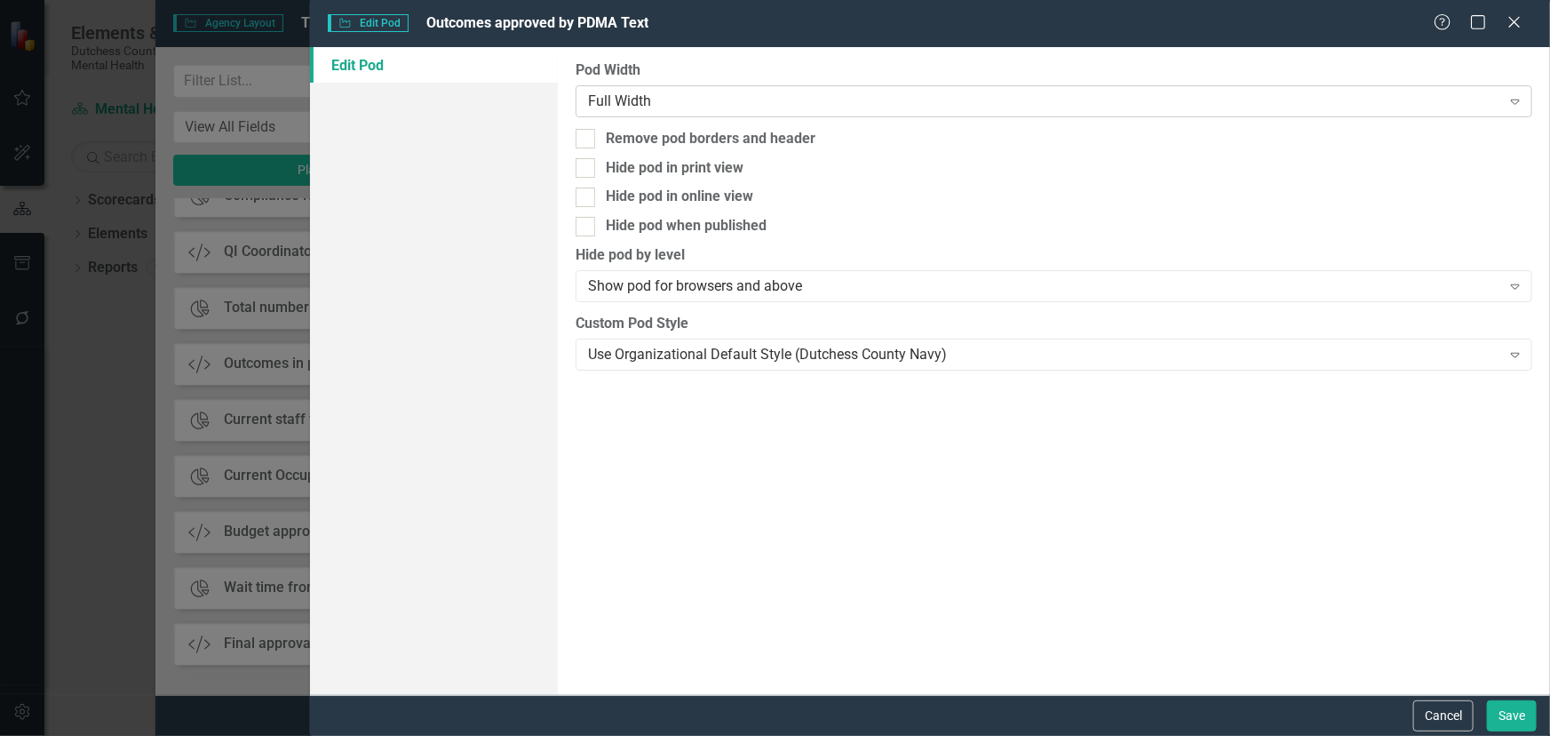
click at [840, 101] on div "Full Width" at bounding box center [1044, 101] width 913 height 20
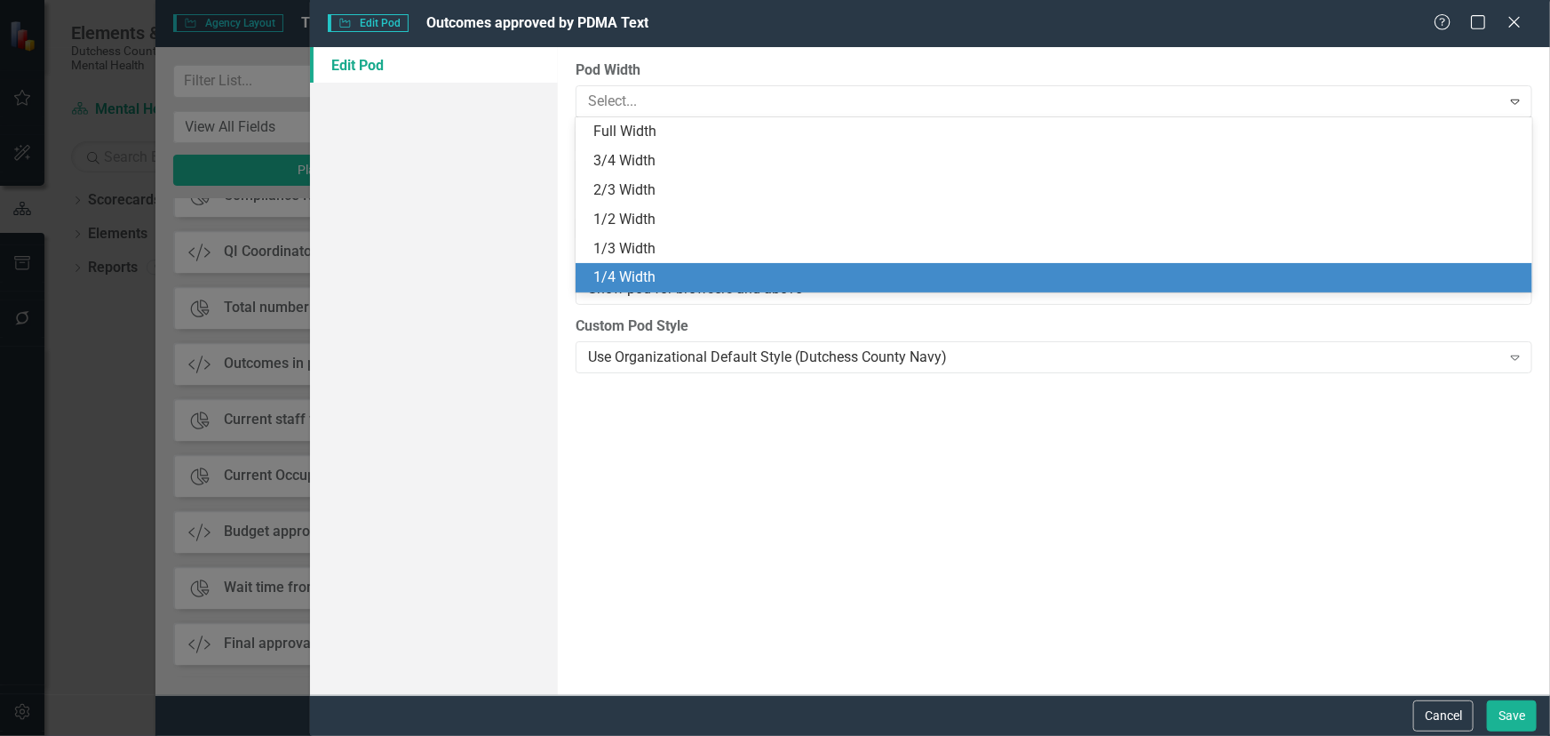
click at [751, 275] on div "1/4 Width" at bounding box center [1058, 277] width 929 height 20
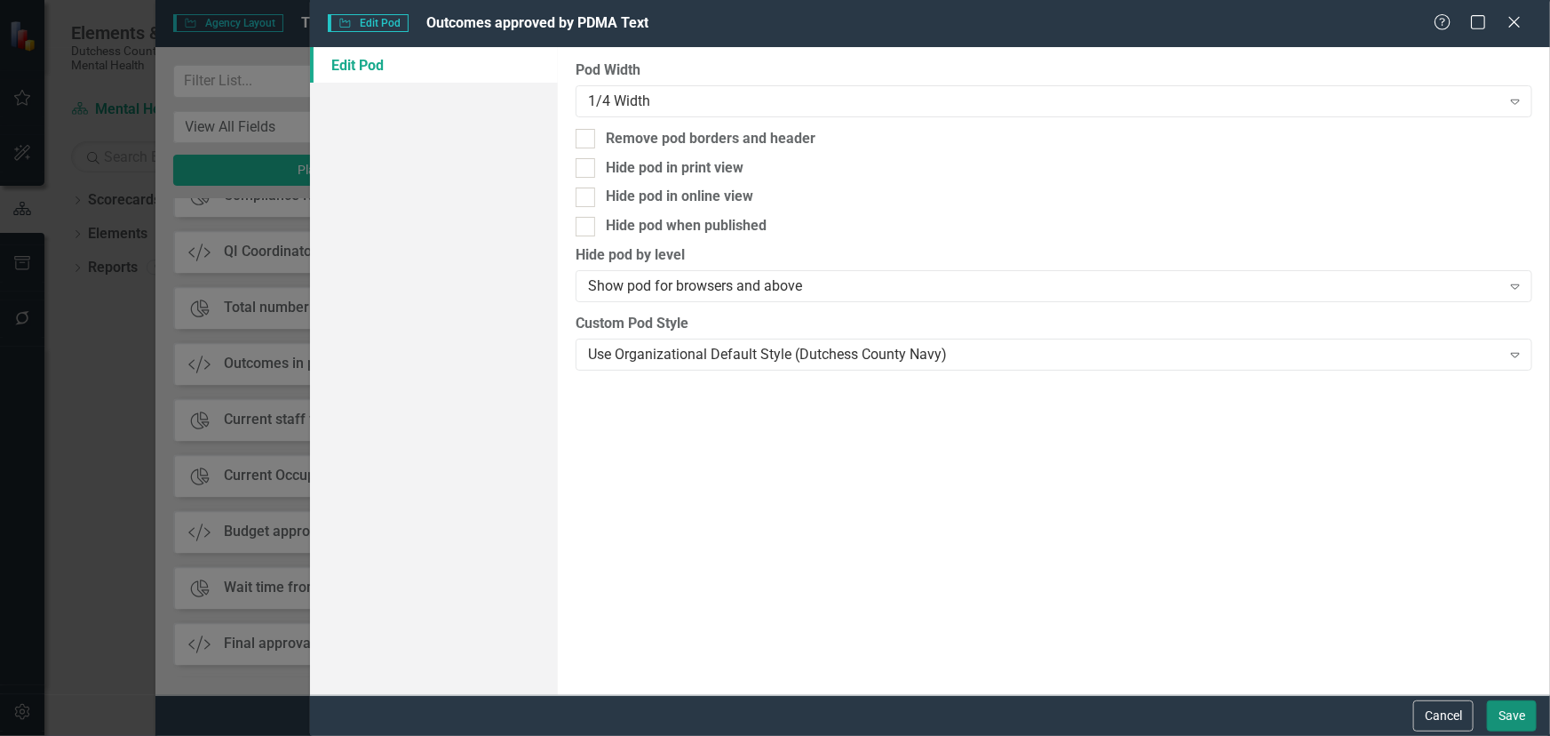
click at [1395, 623] on button "Save" at bounding box center [1512, 715] width 50 height 31
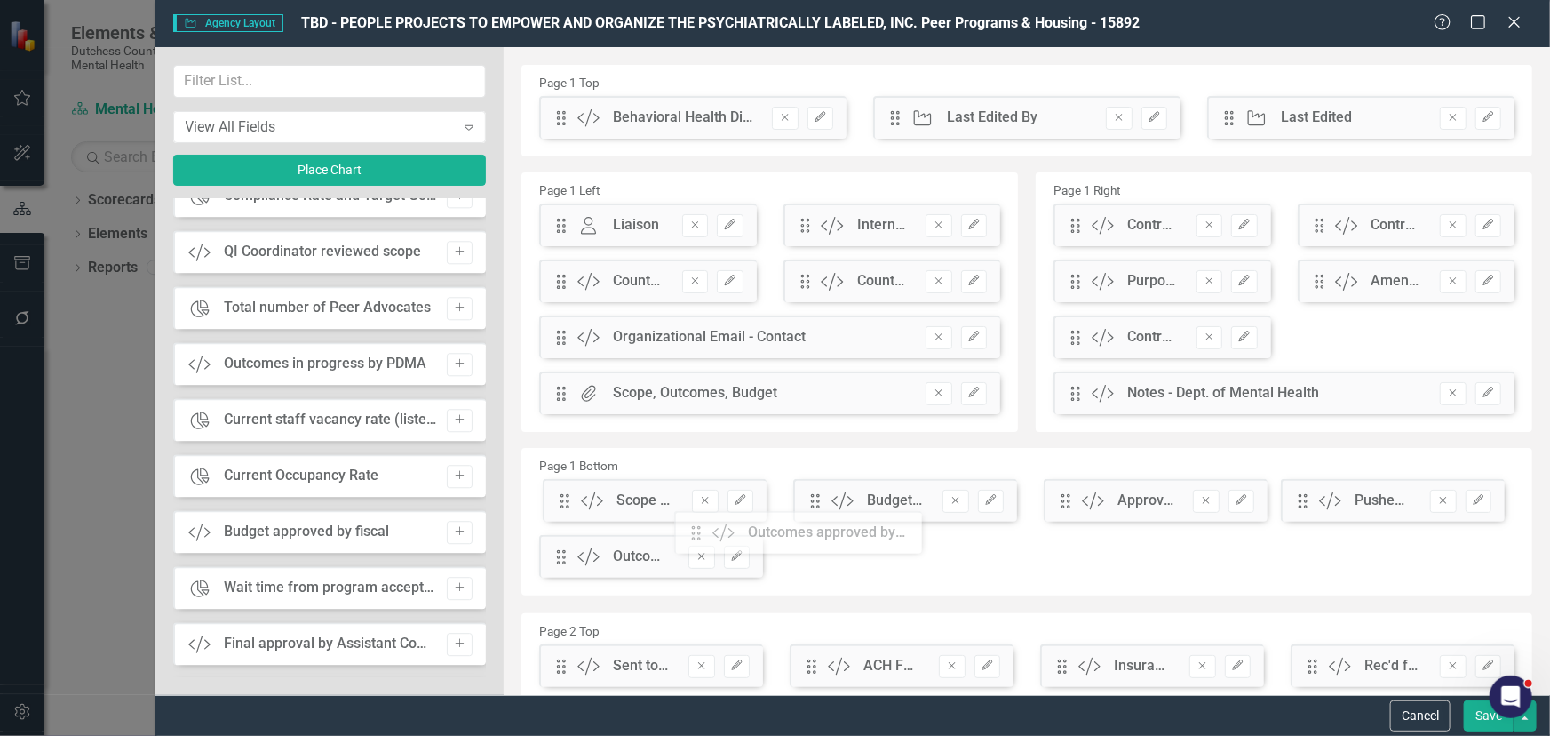
scroll to position [2, 0]
drag, startPoint x: 560, startPoint y: 123, endPoint x: 790, endPoint y: 496, distance: 438.4
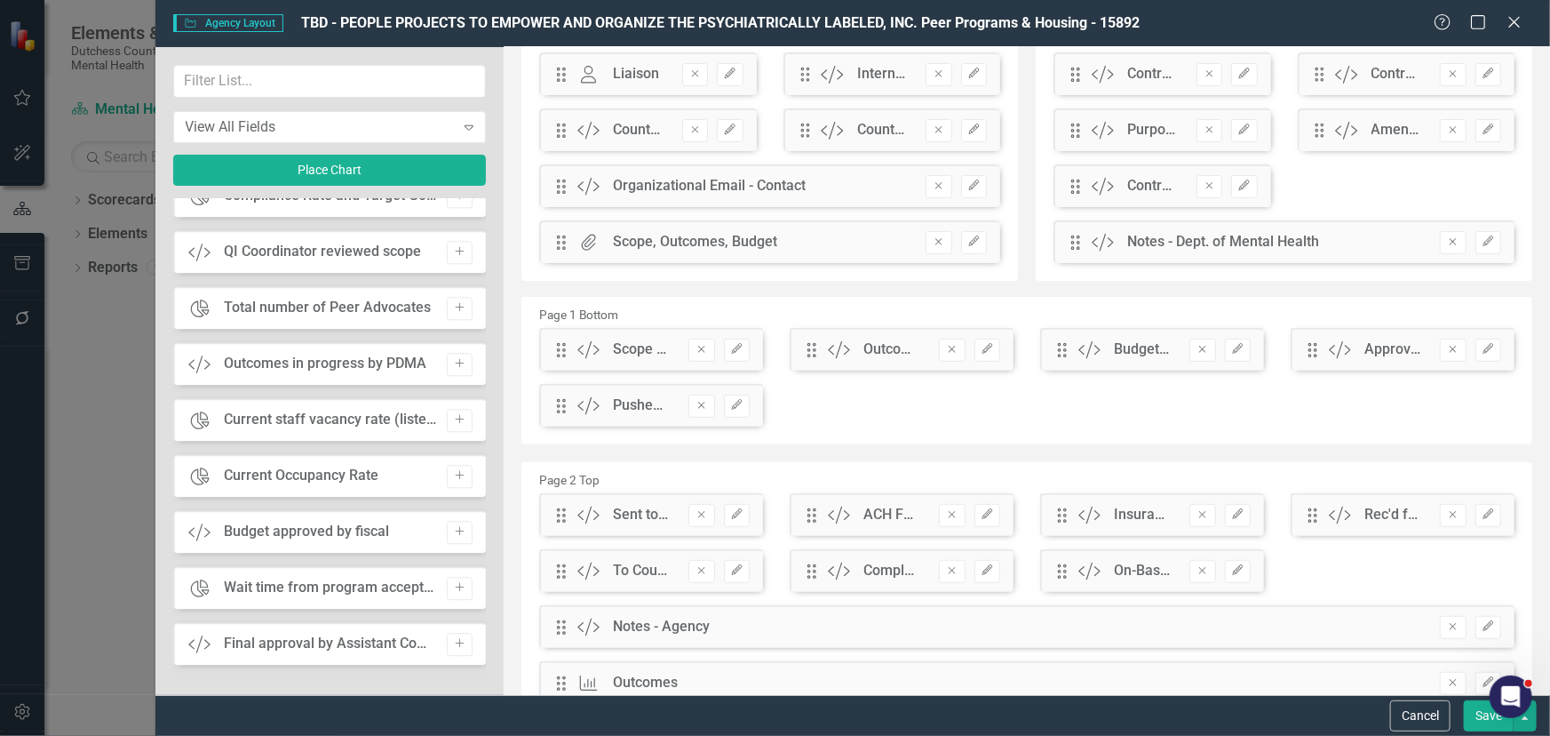
scroll to position [163, 0]
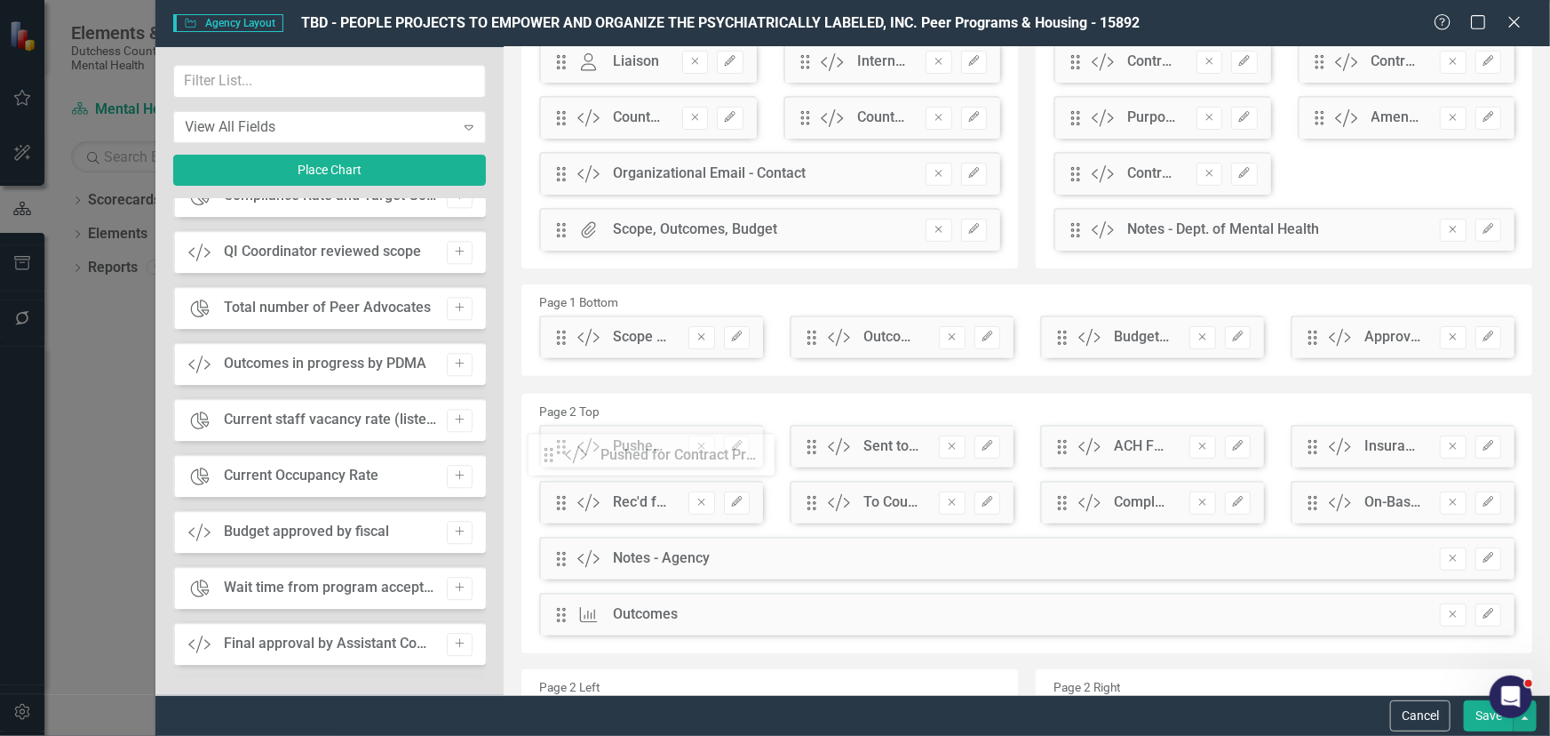
drag, startPoint x: 559, startPoint y: 401, endPoint x: 560, endPoint y: 463, distance: 62.2
drag, startPoint x: 1471, startPoint y: 718, endPoint x: 1450, endPoint y: 700, distance: 27.1
click at [1395, 623] on button "Save" at bounding box center [1489, 715] width 50 height 31
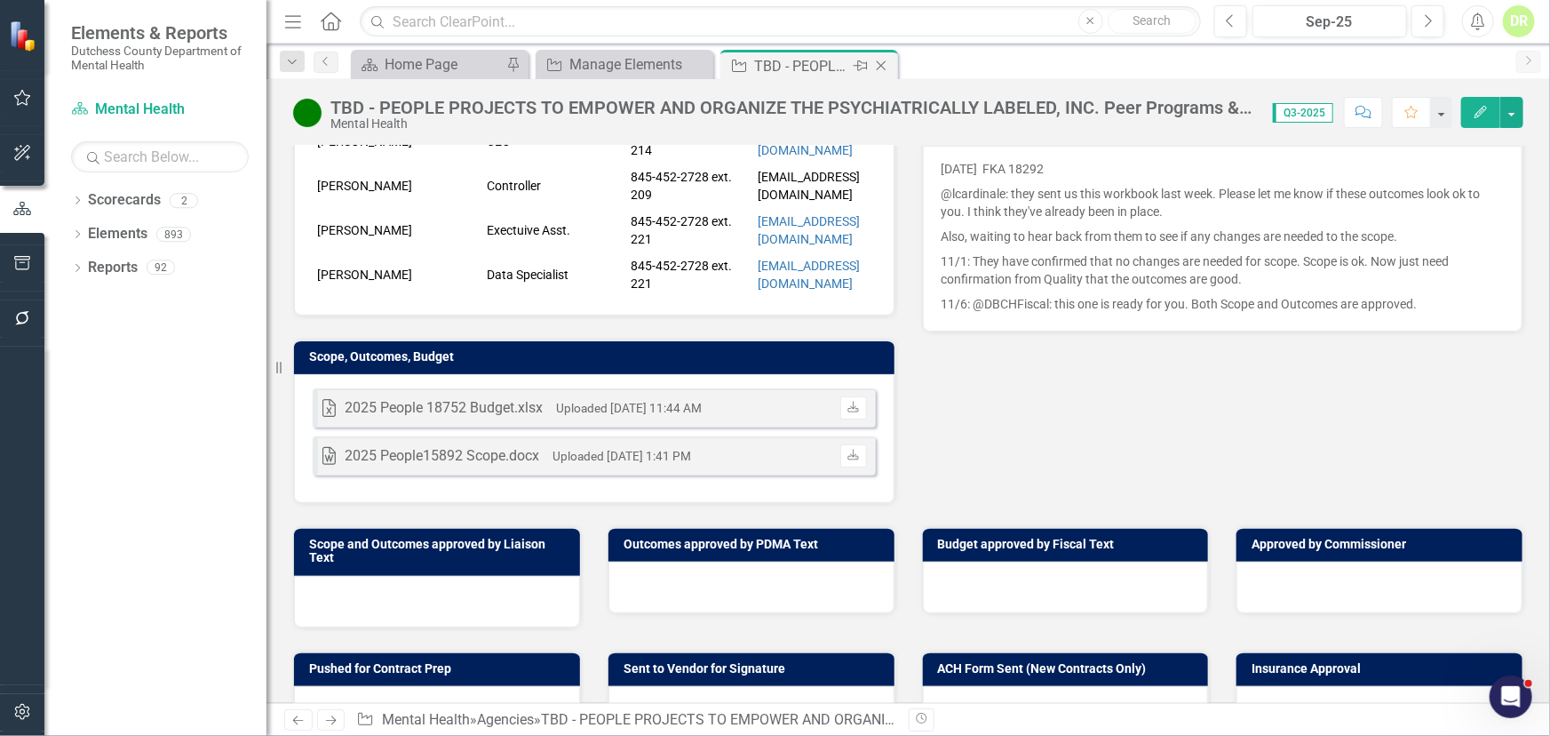
click at [883, 62] on icon at bounding box center [882, 66] width 10 height 10
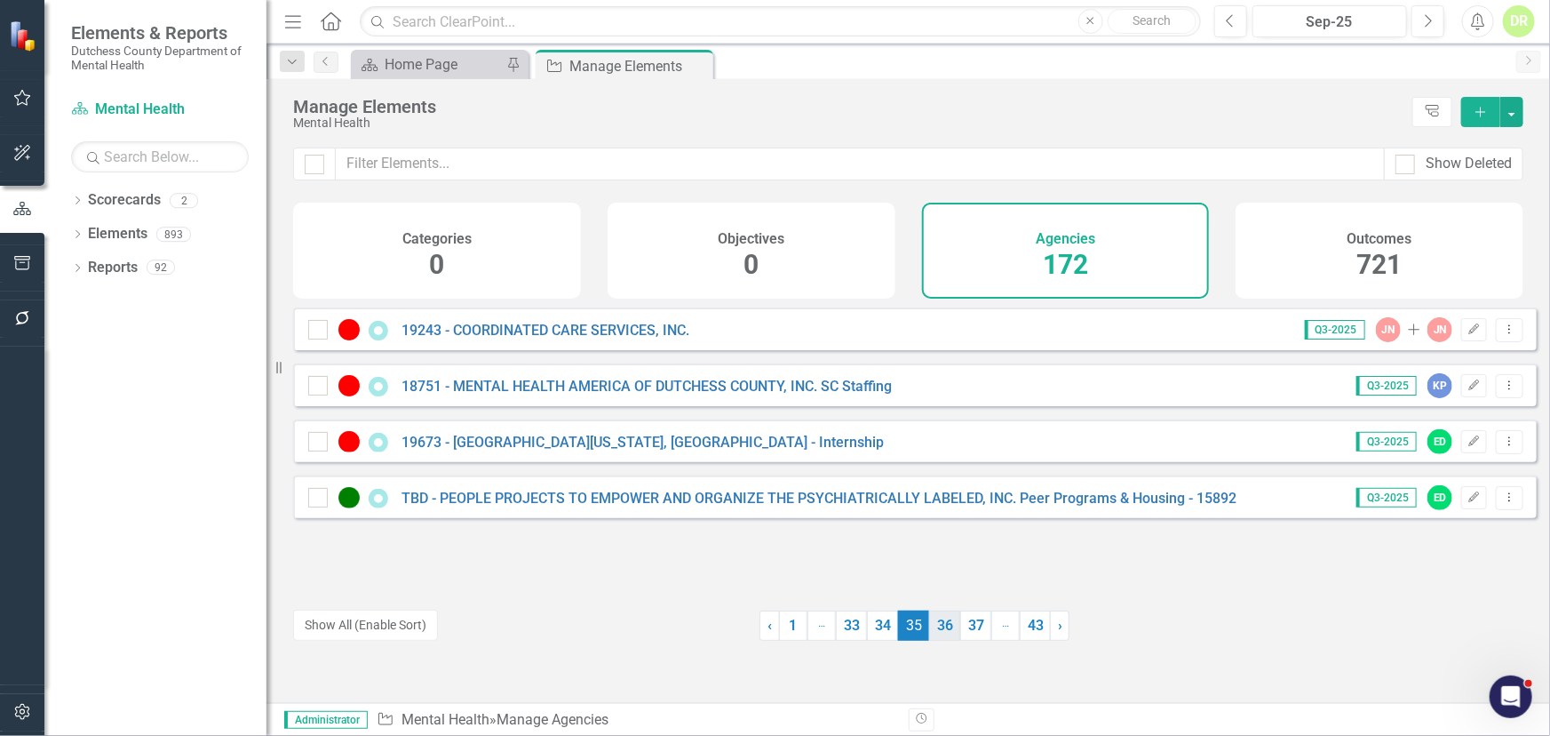
click at [944, 622] on link "36" at bounding box center [944, 625] width 31 height 30
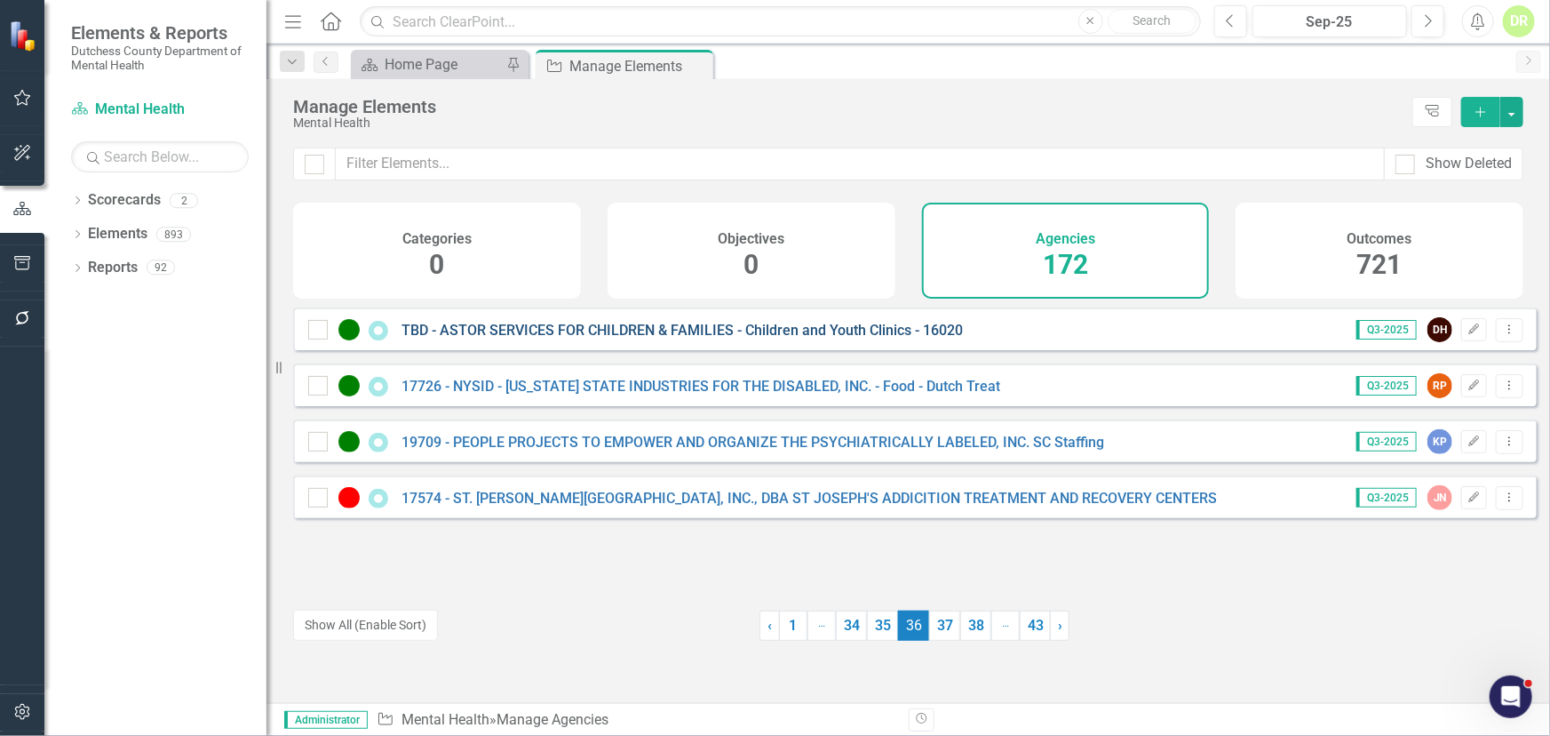
click at [711, 339] on link "TBD - ASTOR SERVICES FOR CHILDREN & FAMILIES - Children and Youth Clinics - 160…" at bounding box center [683, 330] width 562 height 17
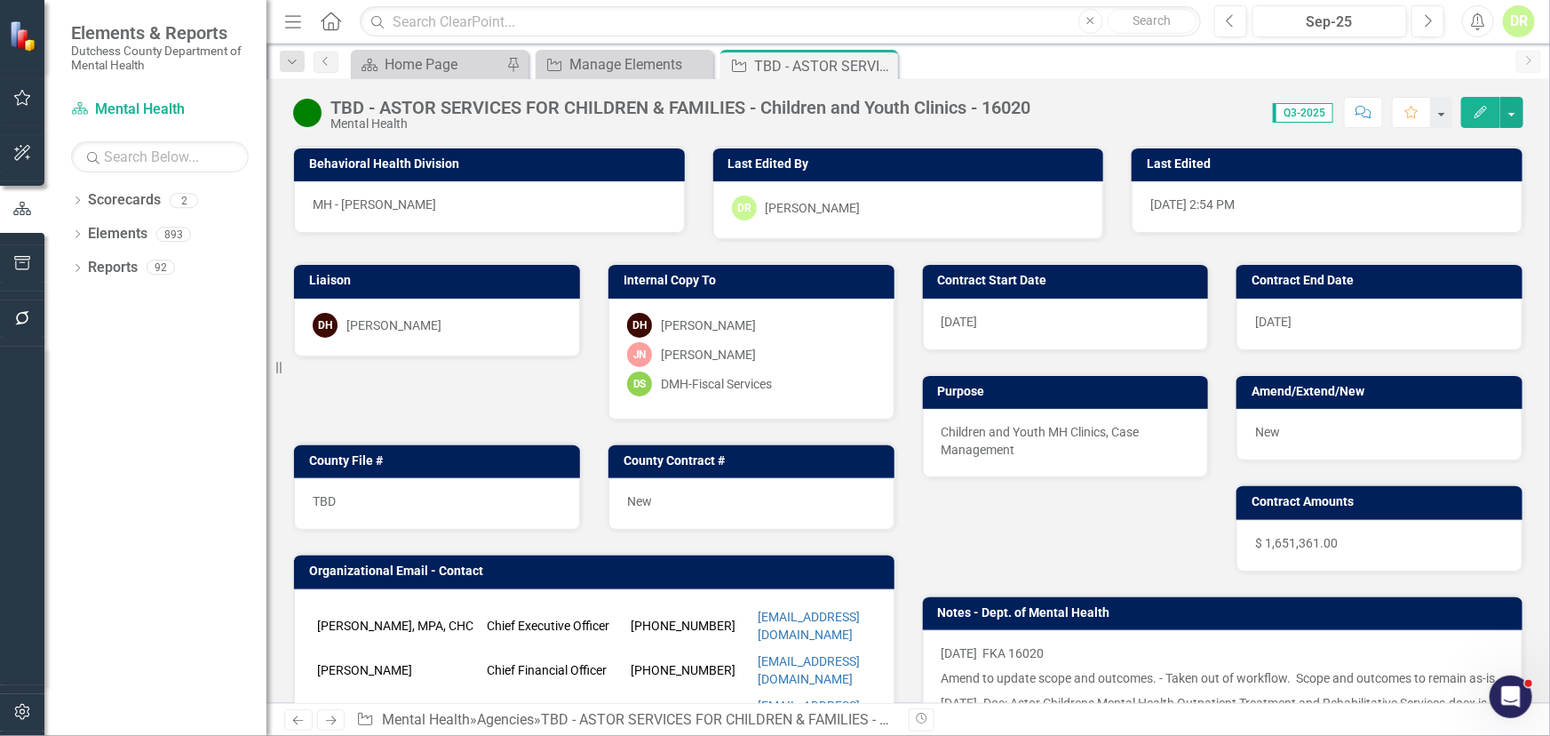
scroll to position [403, 0]
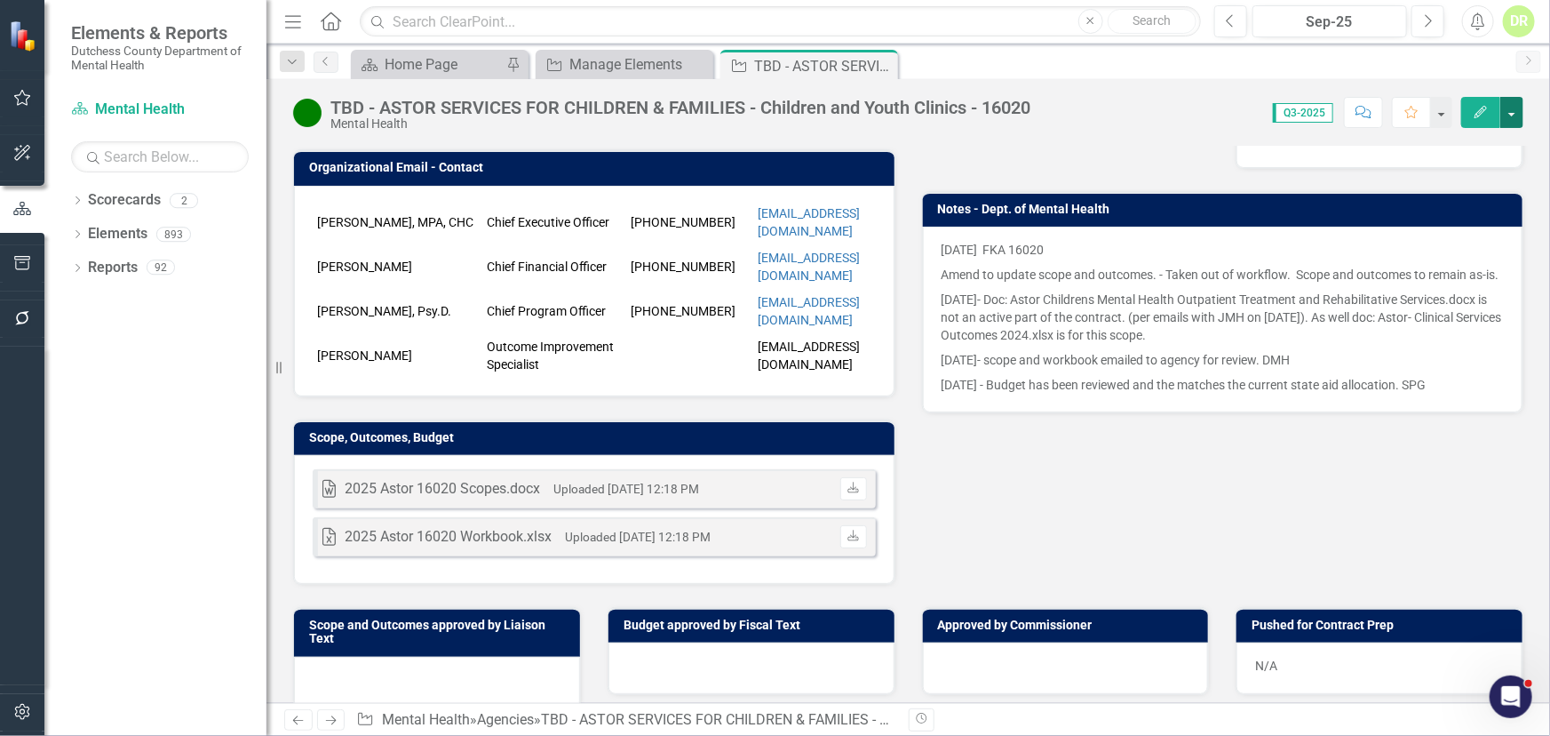
click at [1395, 116] on button "button" at bounding box center [1512, 112] width 23 height 31
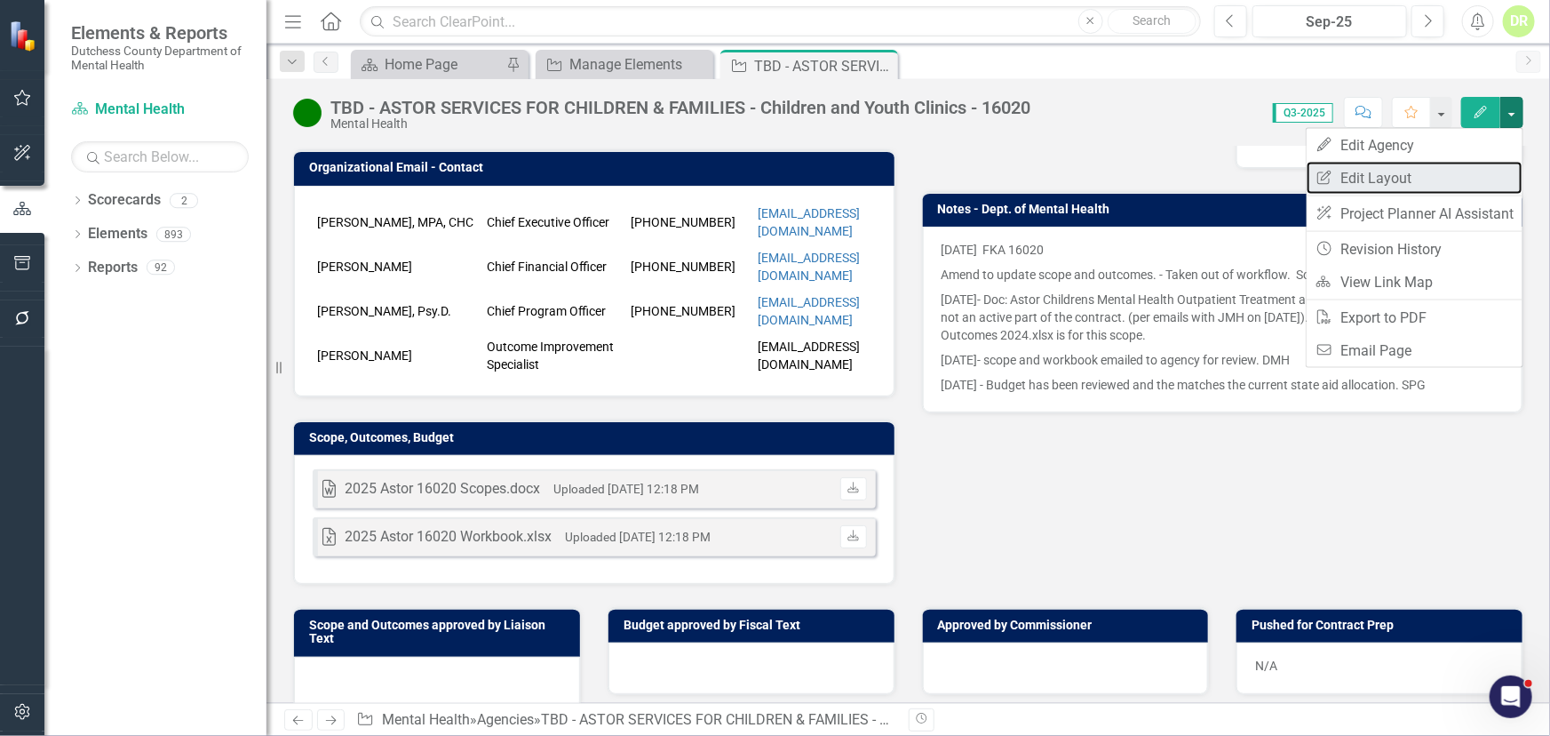
click at [1395, 169] on link "Edit Report Edit Layout" at bounding box center [1415, 178] width 216 height 33
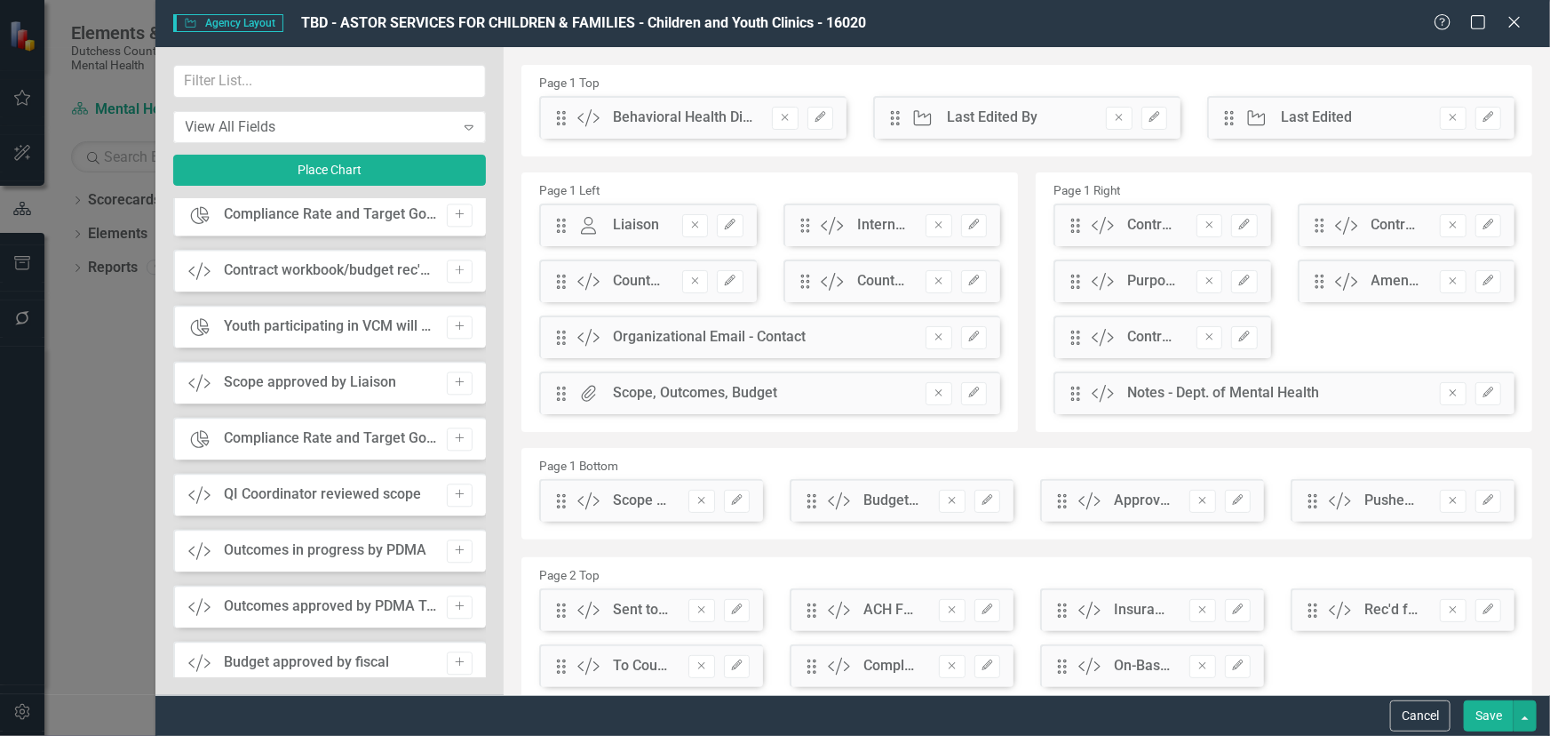
scroll to position [5573, 0]
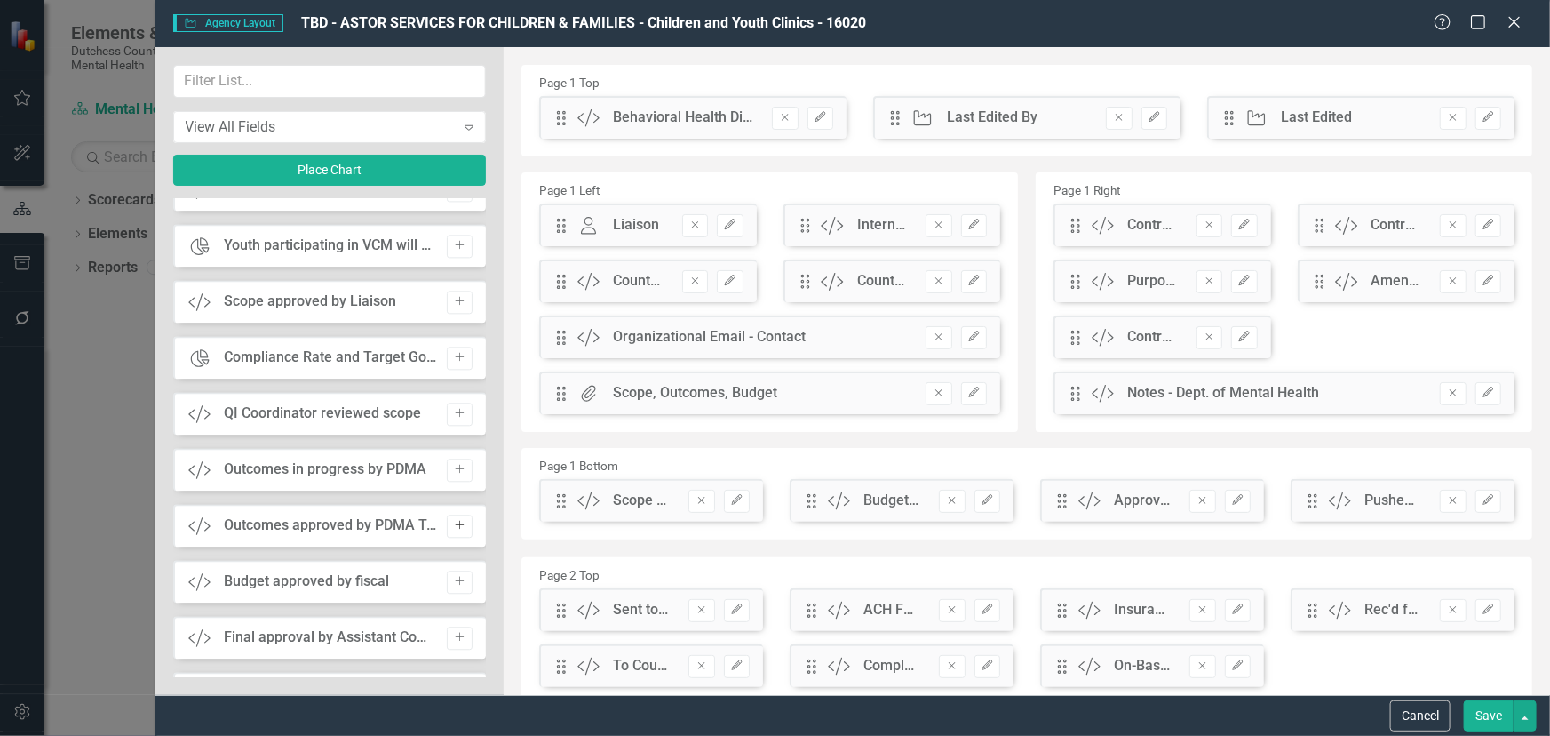
click at [458, 520] on icon "Add" at bounding box center [459, 525] width 13 height 11
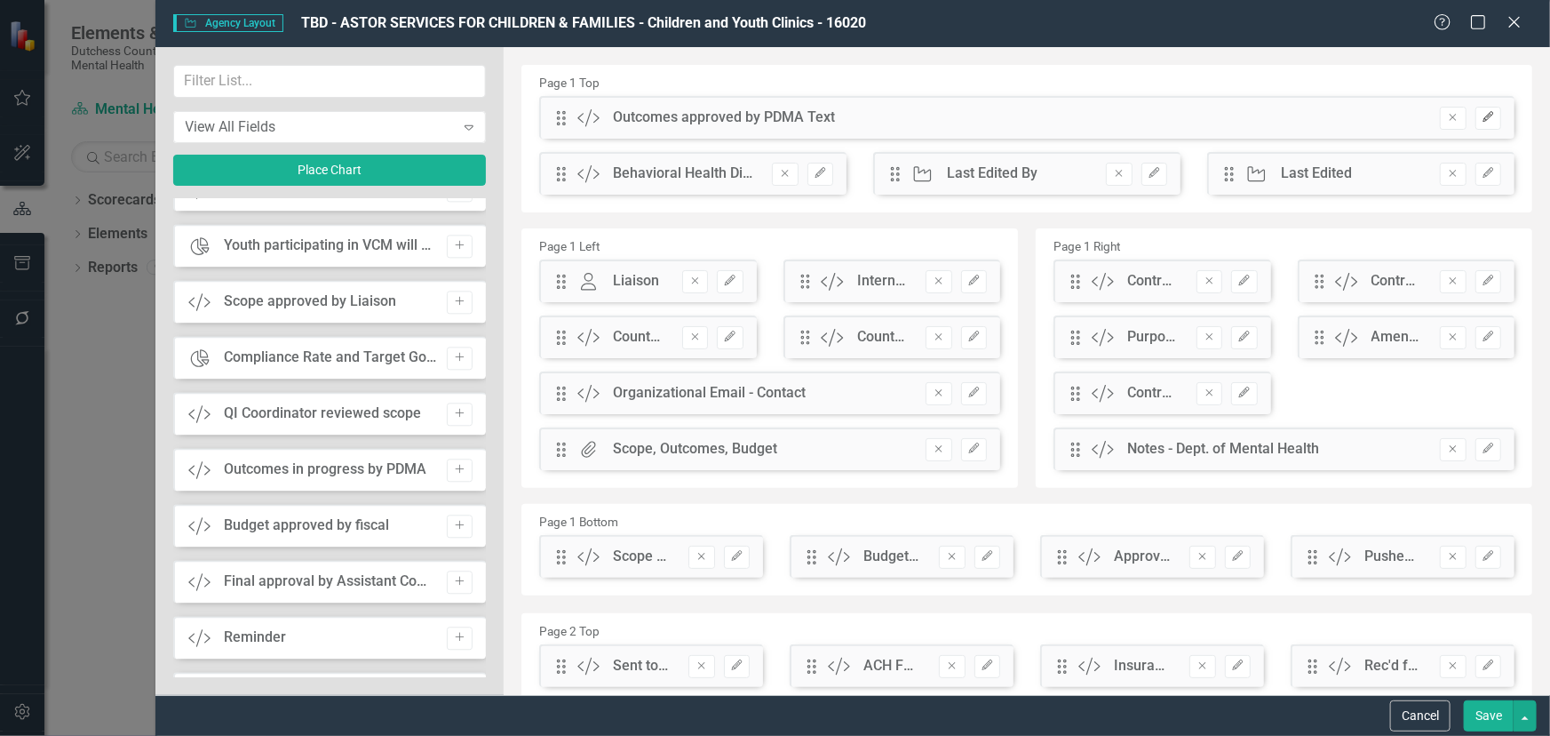
click at [1395, 122] on icon "Edit" at bounding box center [1488, 117] width 13 height 11
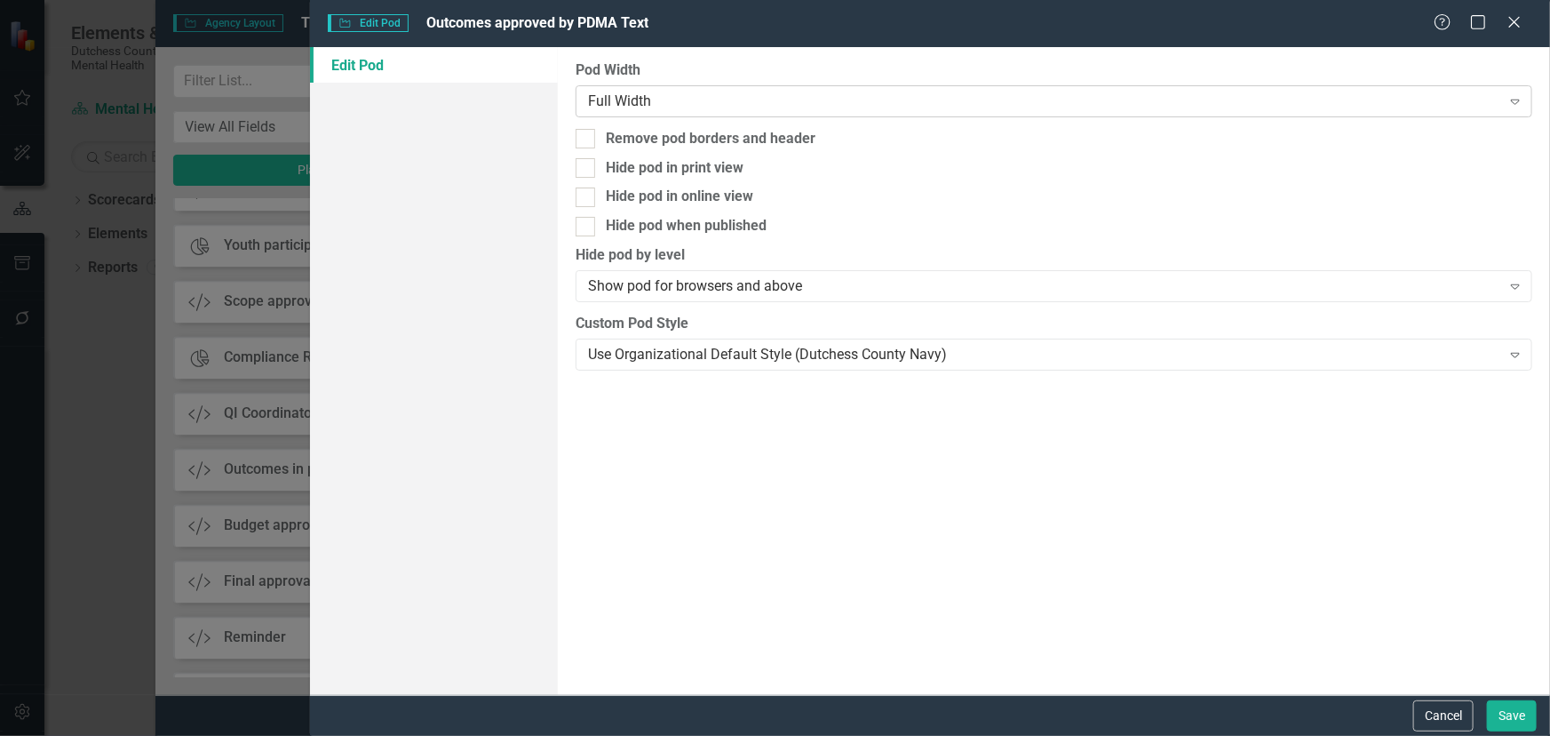
click at [721, 89] on div "Full Width Expand" at bounding box center [1054, 101] width 957 height 32
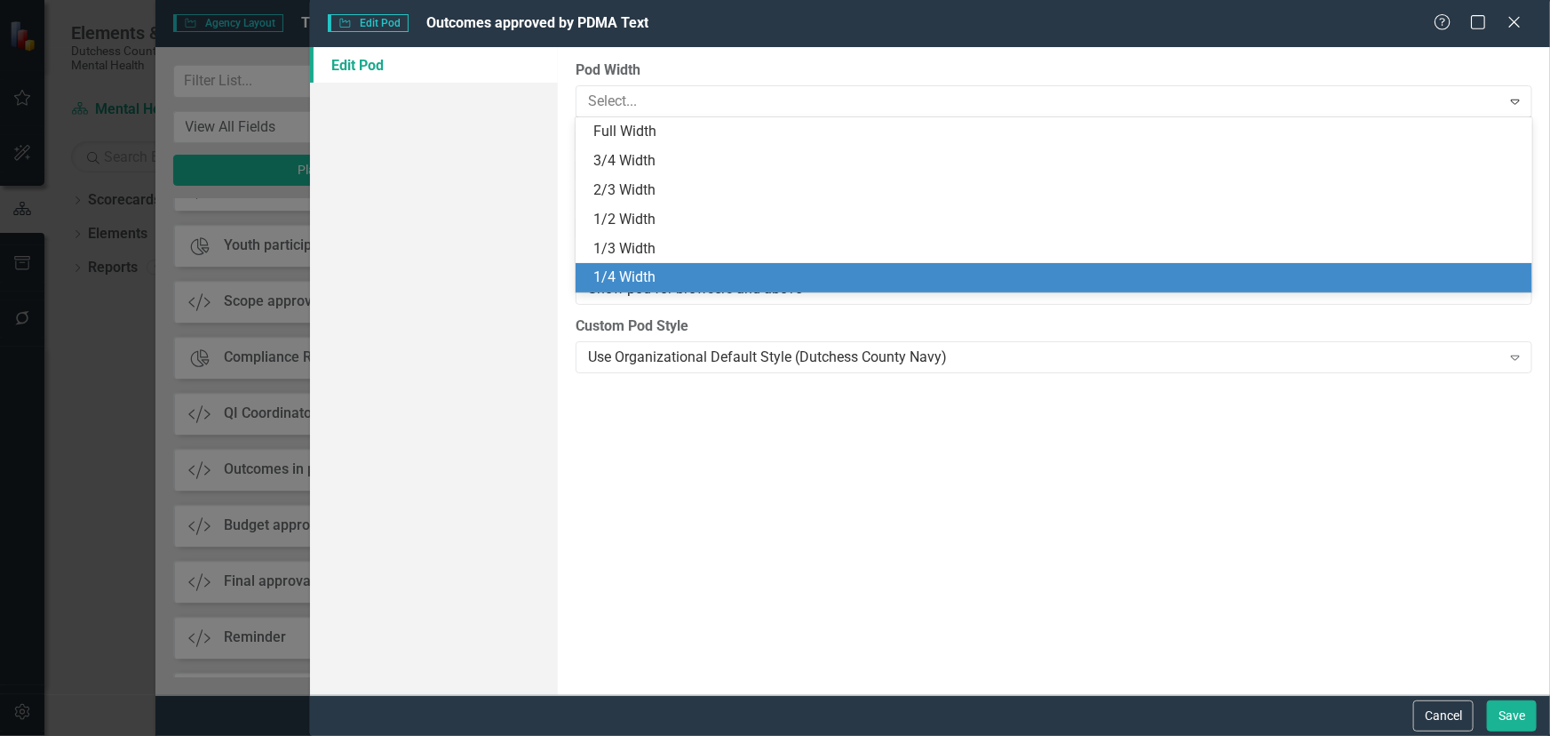
click at [720, 266] on div "1/4 Width" at bounding box center [1054, 277] width 957 height 29
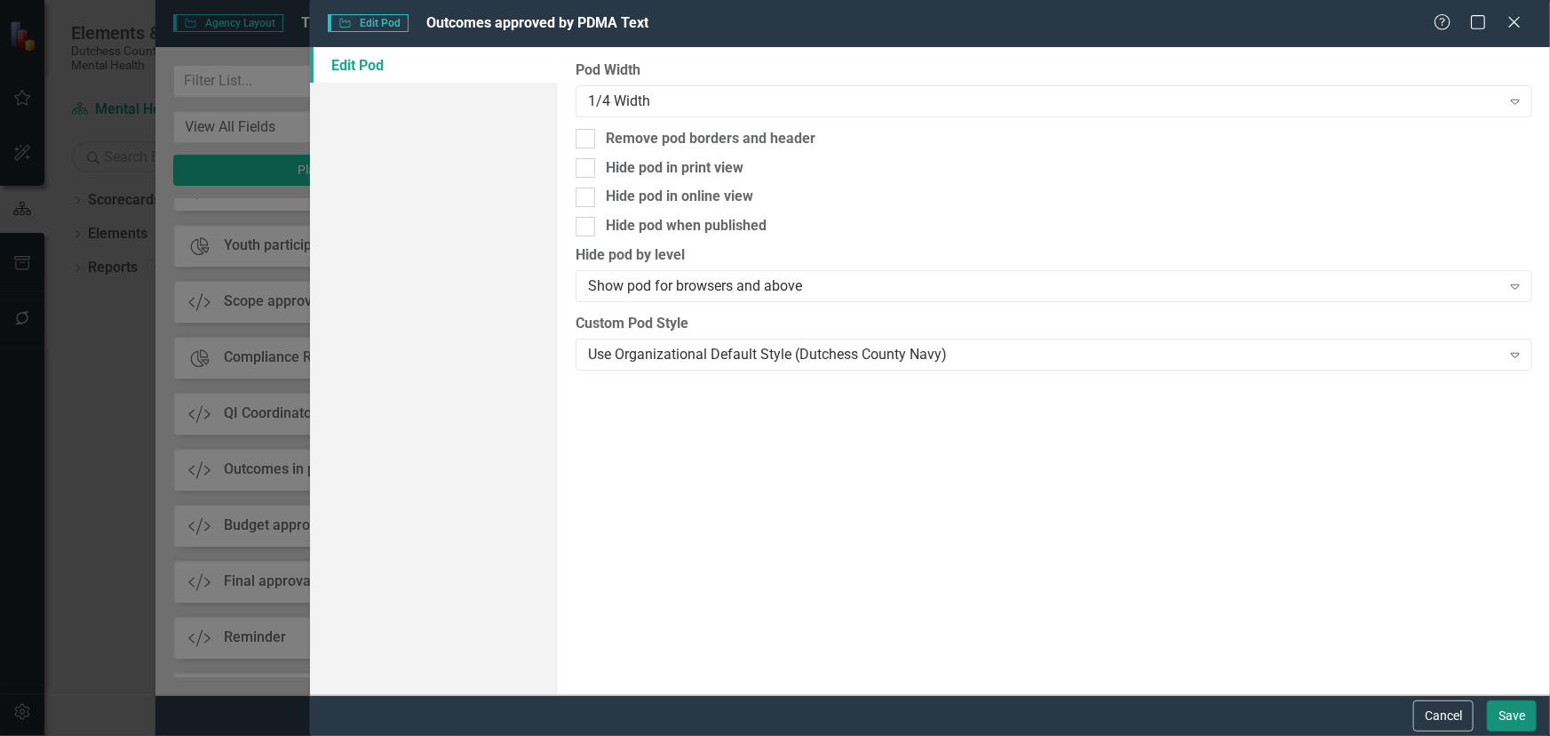
drag, startPoint x: 1512, startPoint y: 707, endPoint x: 1501, endPoint y: 695, distance: 17.0
click at [1395, 623] on button "Save" at bounding box center [1512, 715] width 50 height 31
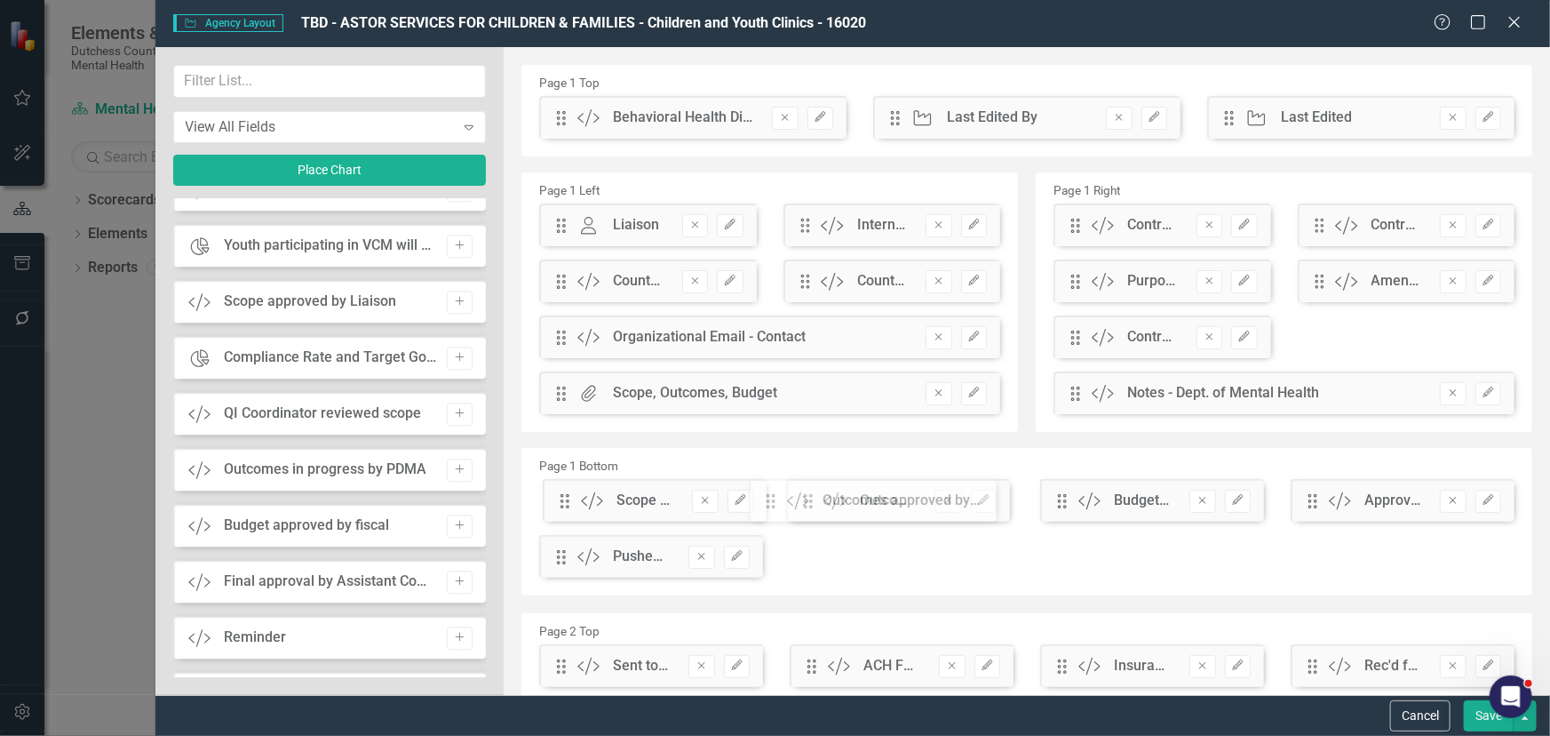
drag, startPoint x: 561, startPoint y: 127, endPoint x: 784, endPoint y: 510, distance: 443.2
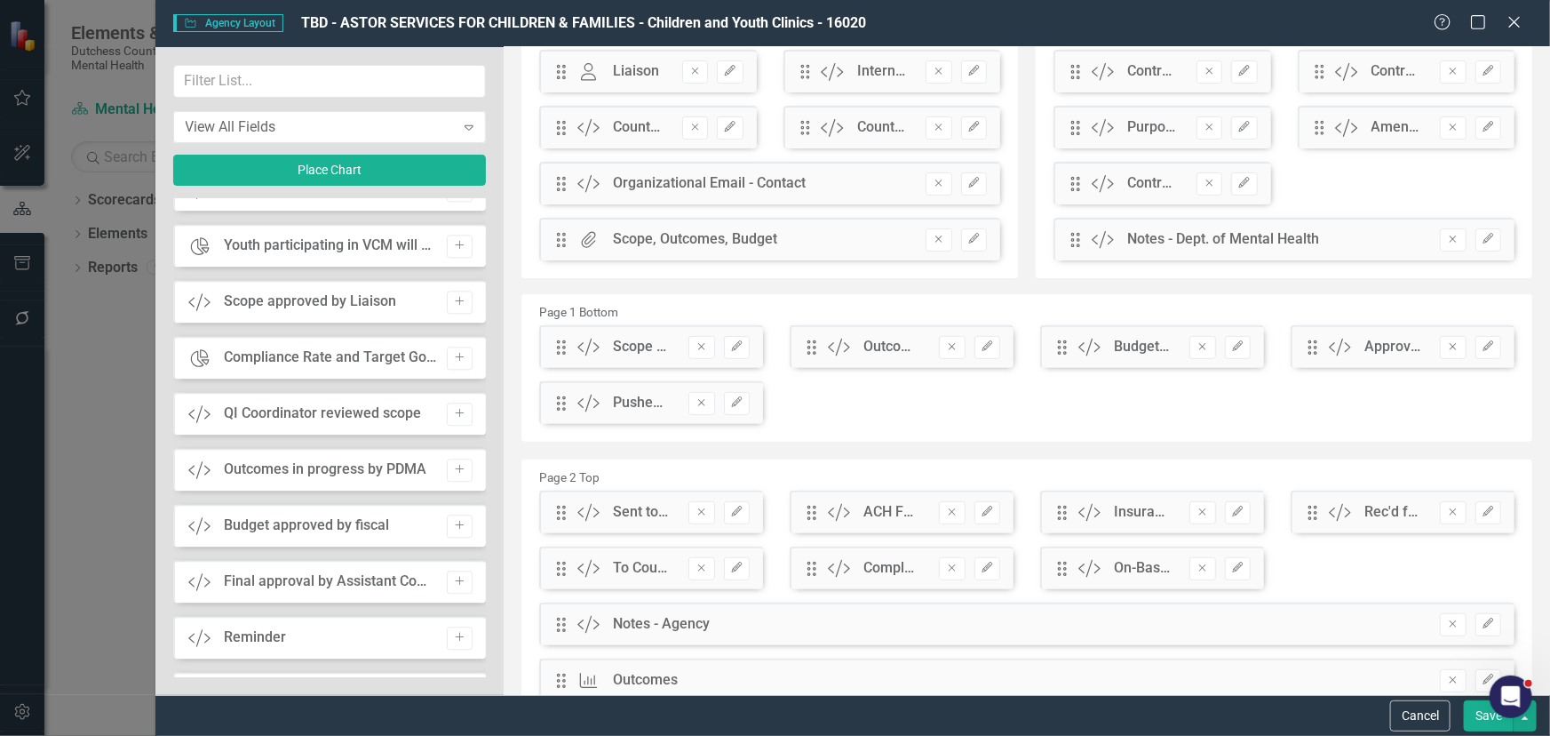
scroll to position [161, 0]
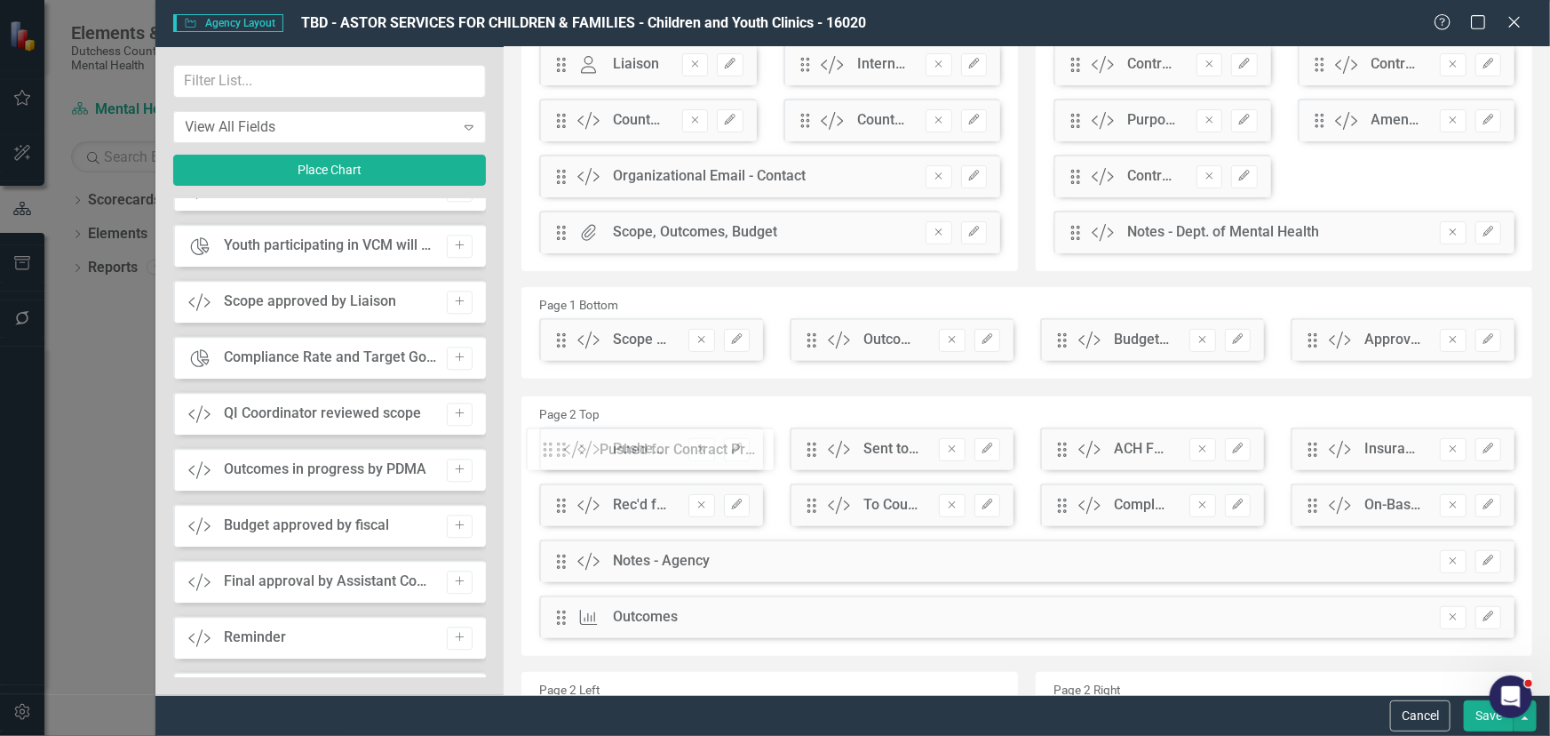
drag, startPoint x: 555, startPoint y: 398, endPoint x: 555, endPoint y: 452, distance: 54.2
click at [1395, 623] on button "Save" at bounding box center [1489, 715] width 50 height 31
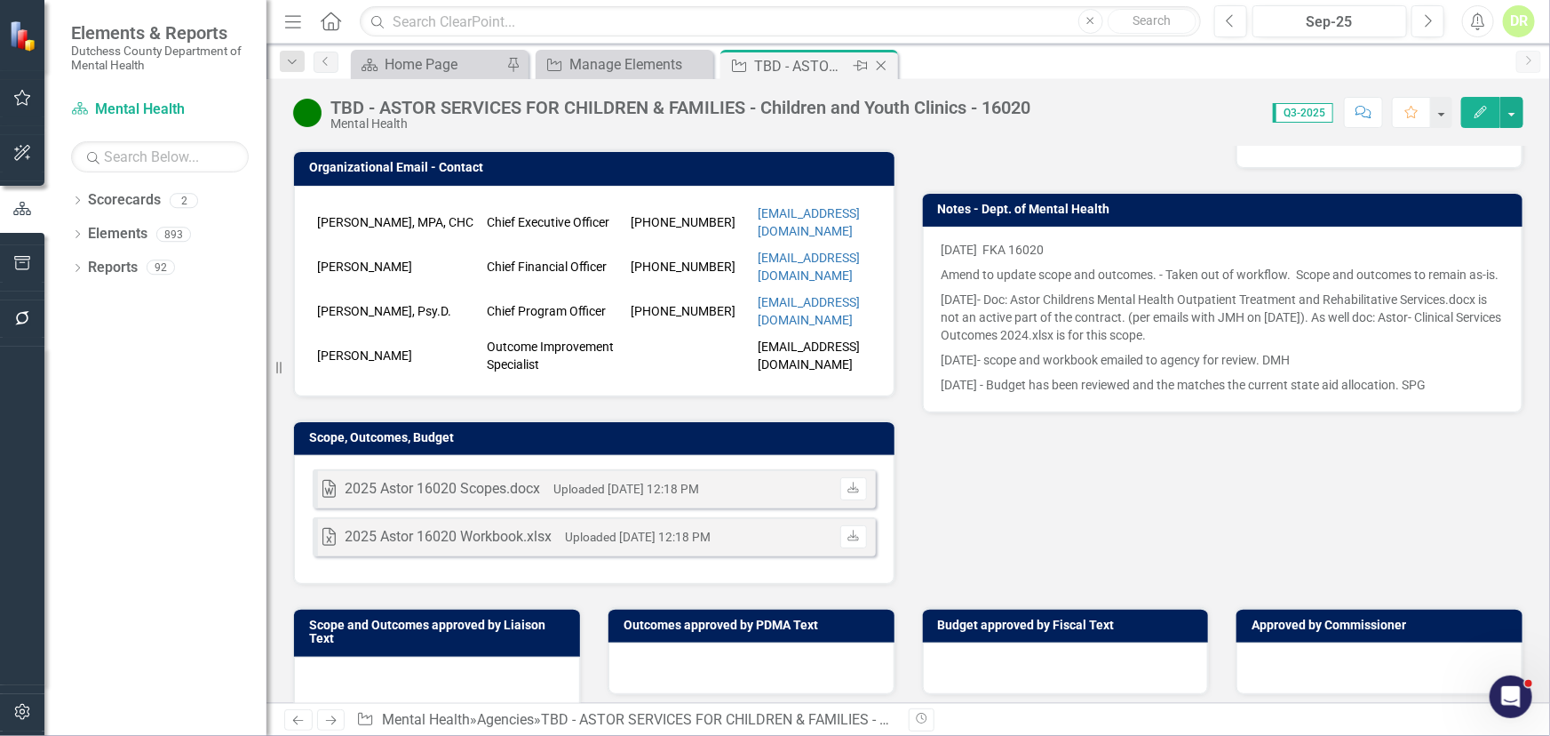
click at [885, 67] on icon "Close" at bounding box center [882, 66] width 18 height 14
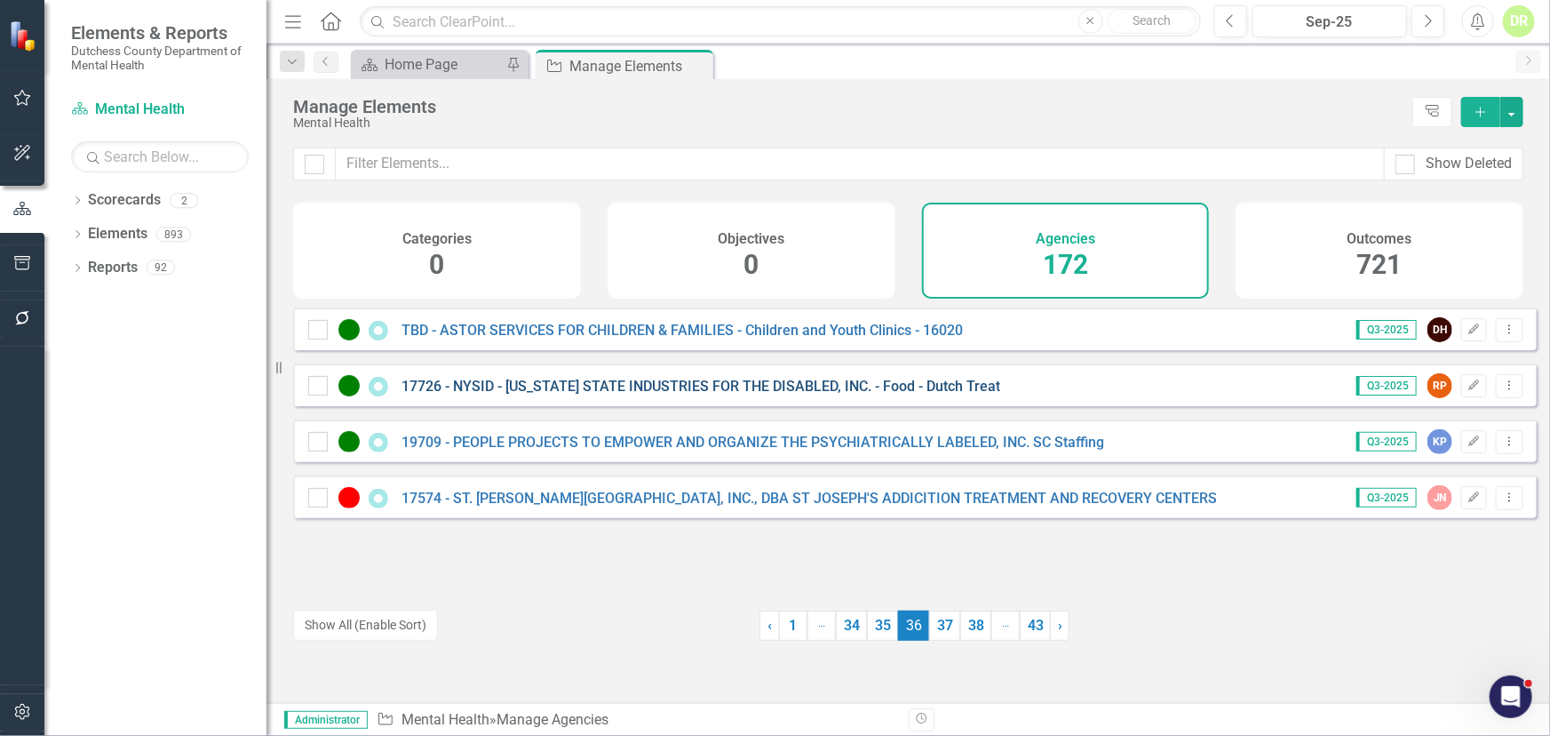
click at [474, 395] on link "17726 - NYSID - [US_STATE] STATE INDUSTRIES FOR THE DISABLED, INC. - Food - Dut…" at bounding box center [701, 386] width 599 height 17
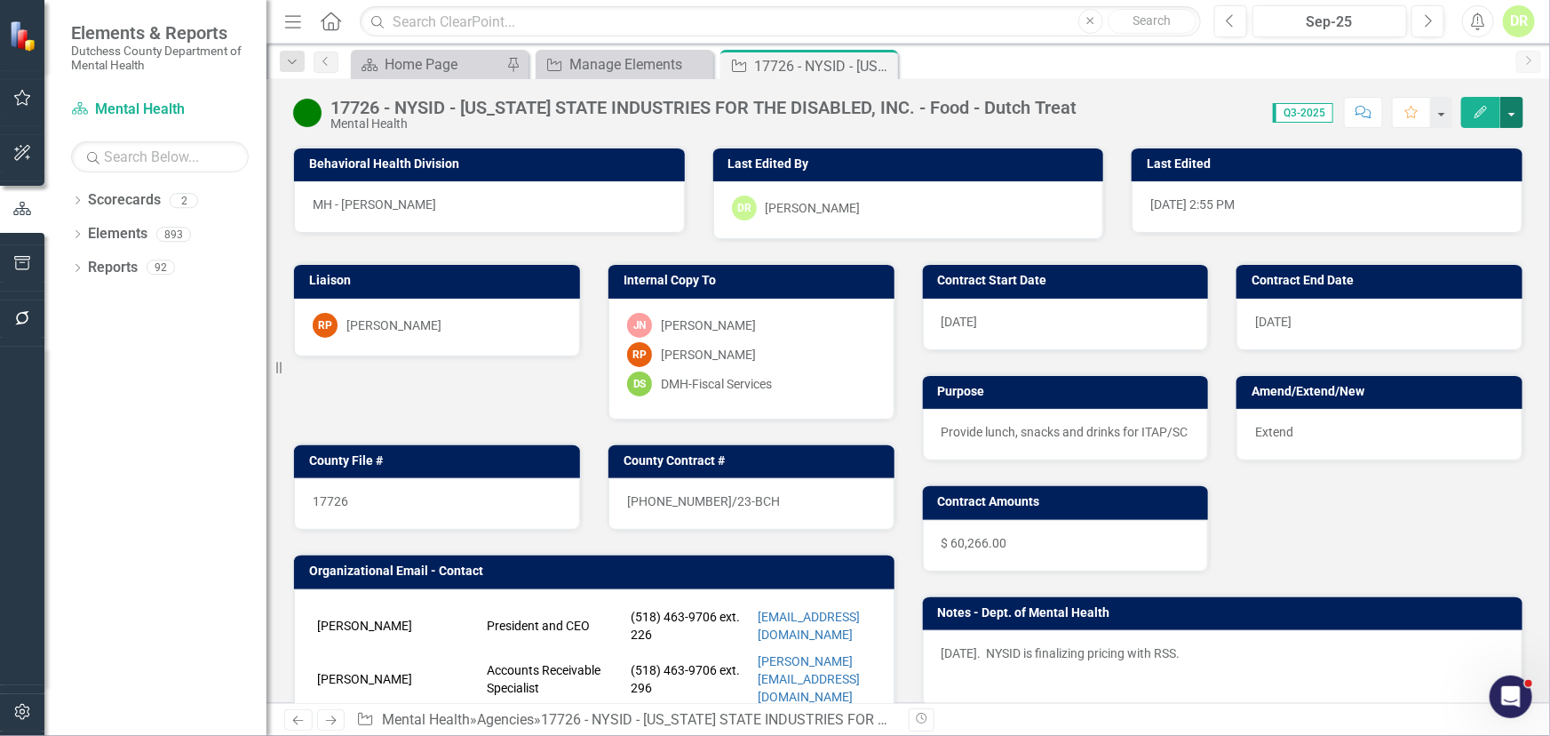
click at [1395, 110] on button "button" at bounding box center [1512, 112] width 23 height 31
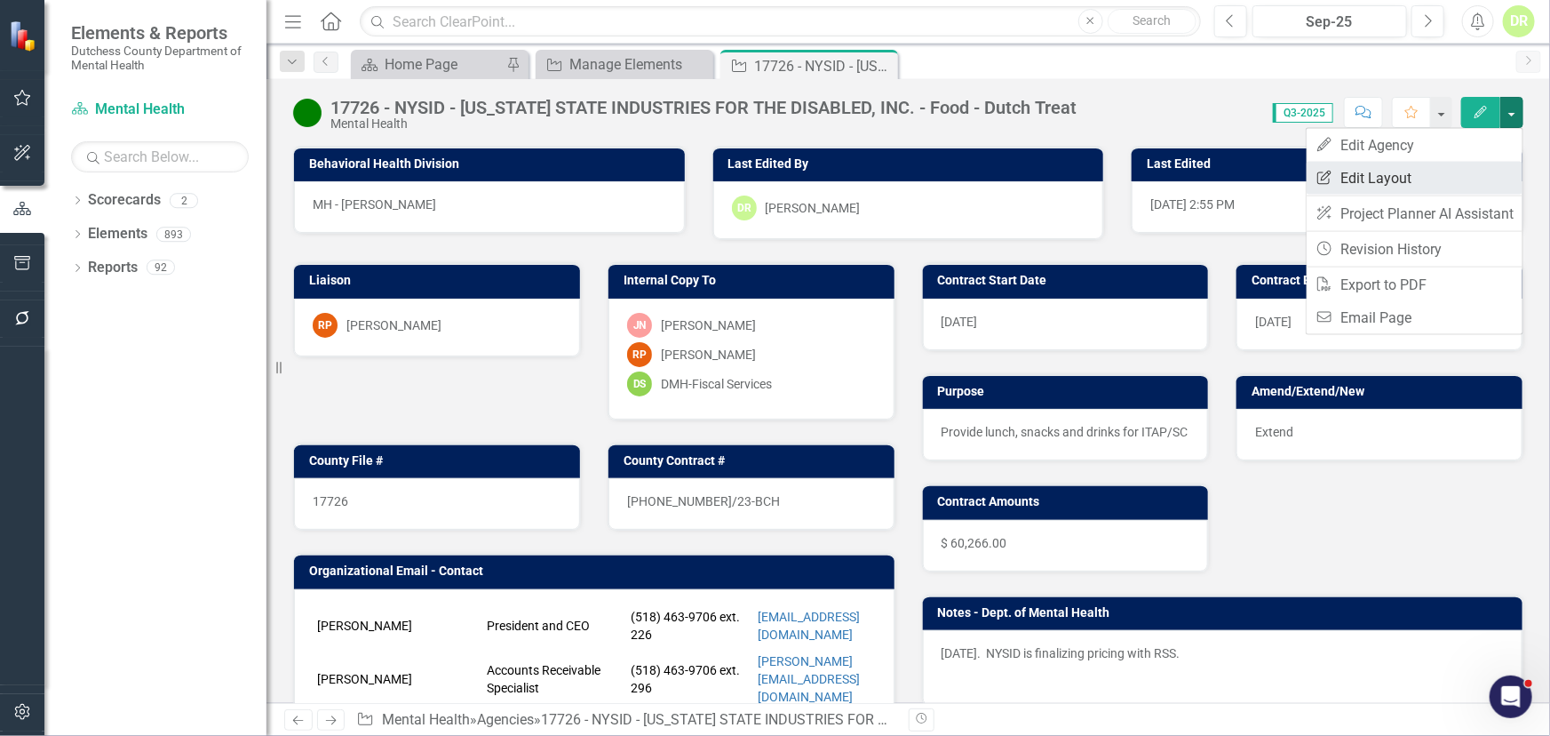
click at [1395, 178] on link "Edit Report Edit Layout" at bounding box center [1415, 178] width 216 height 33
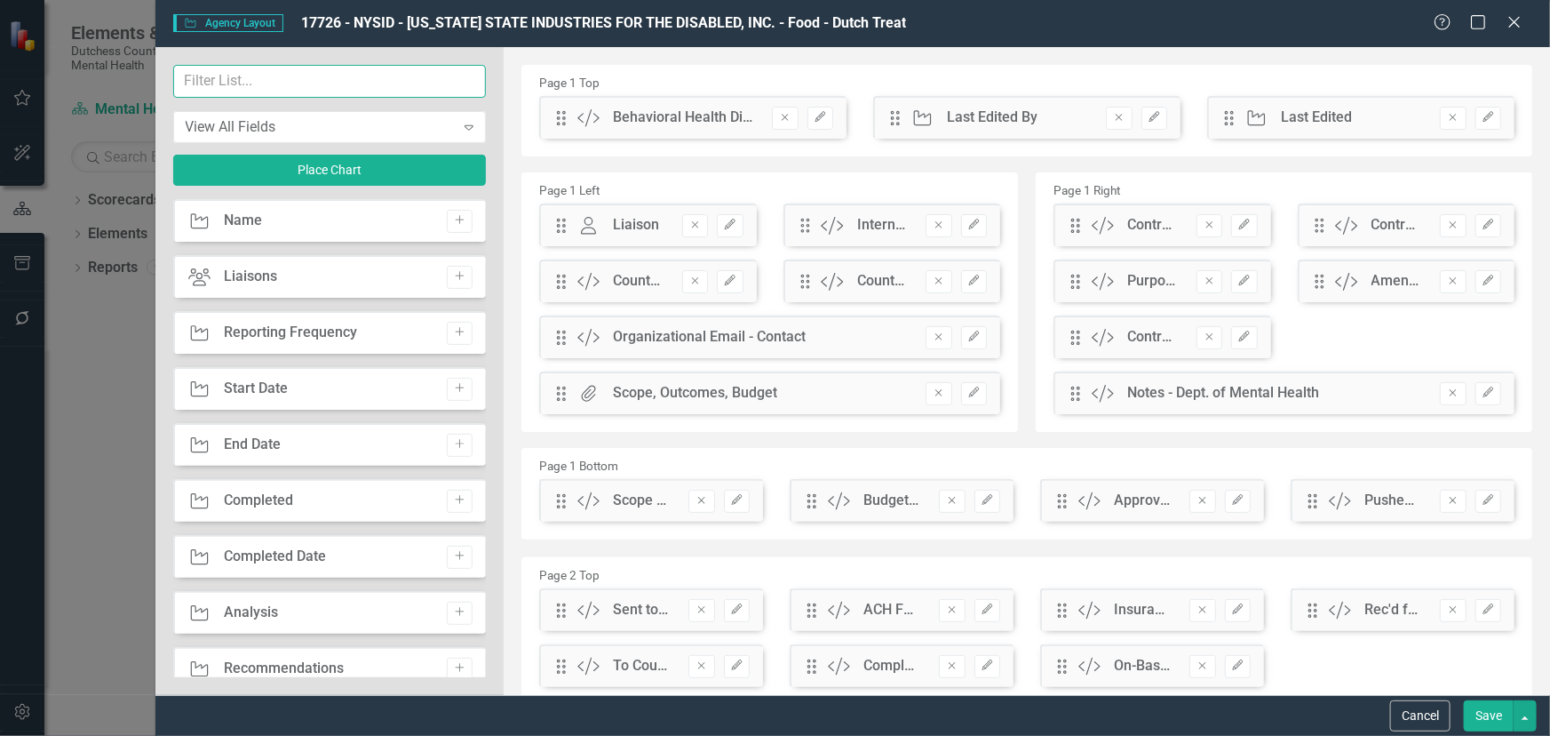
click at [203, 81] on input "text" at bounding box center [330, 81] width 314 height 33
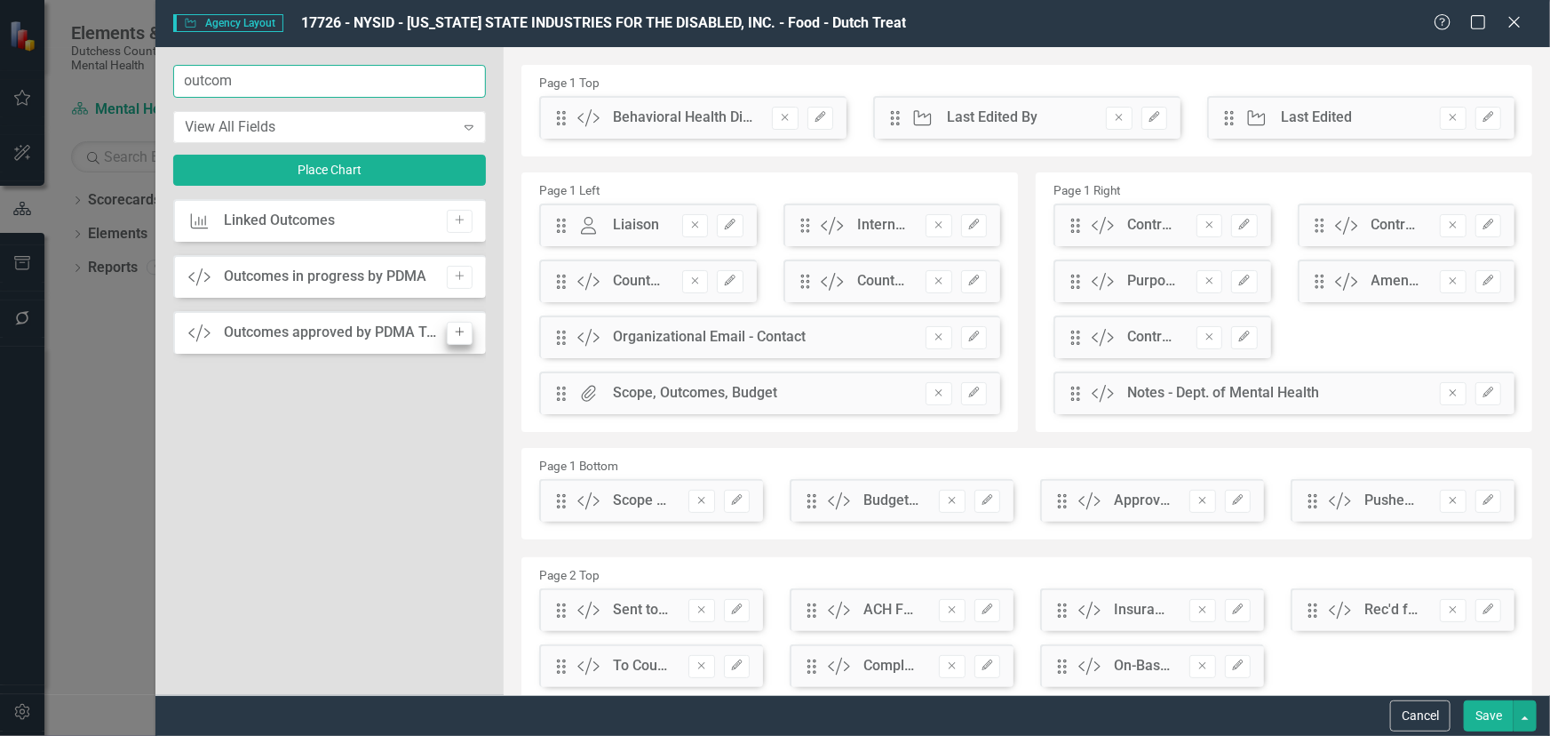
type input "outcom"
click at [462, 332] on icon "Add" at bounding box center [459, 332] width 13 height 11
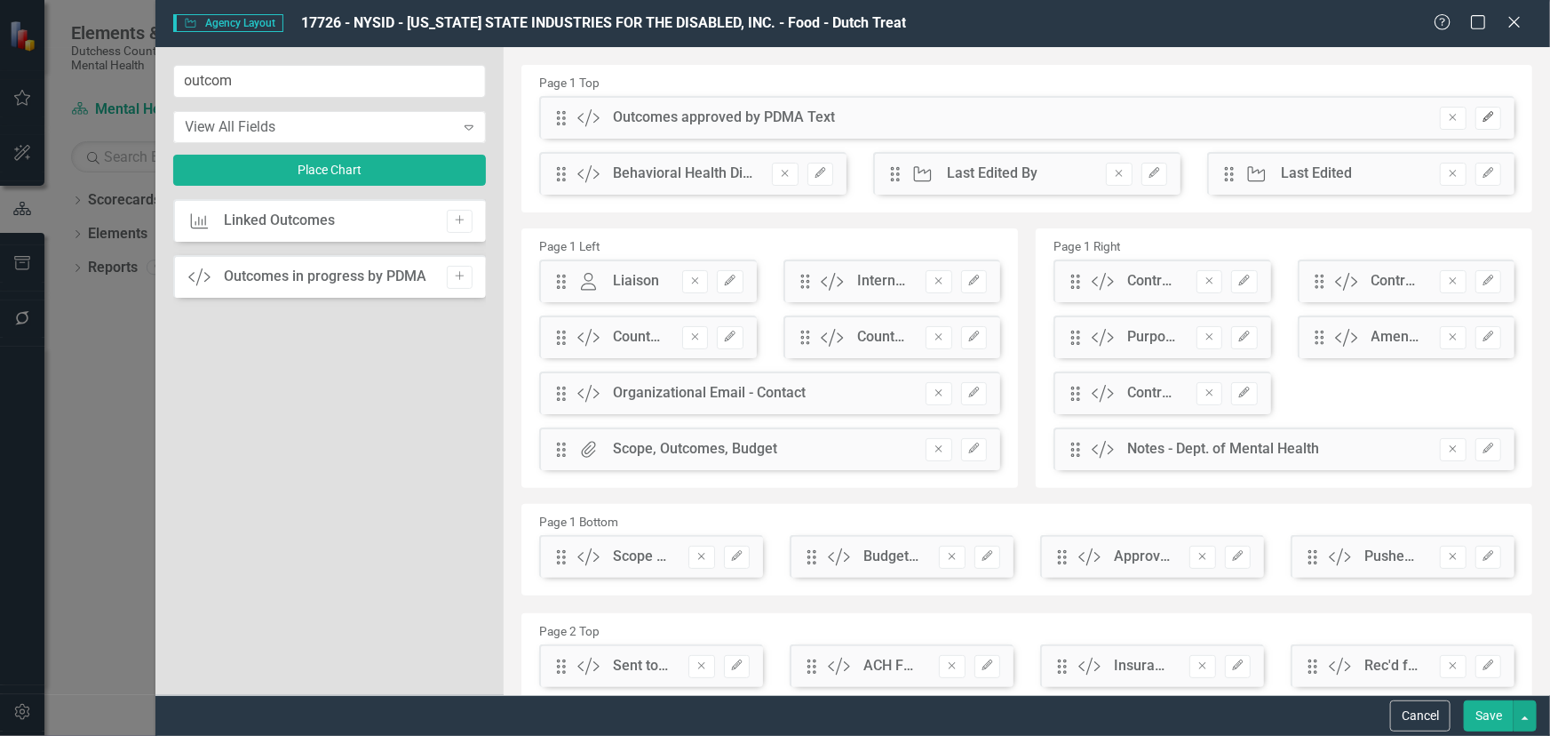
click at [1395, 116] on icon "Edit" at bounding box center [1488, 117] width 13 height 11
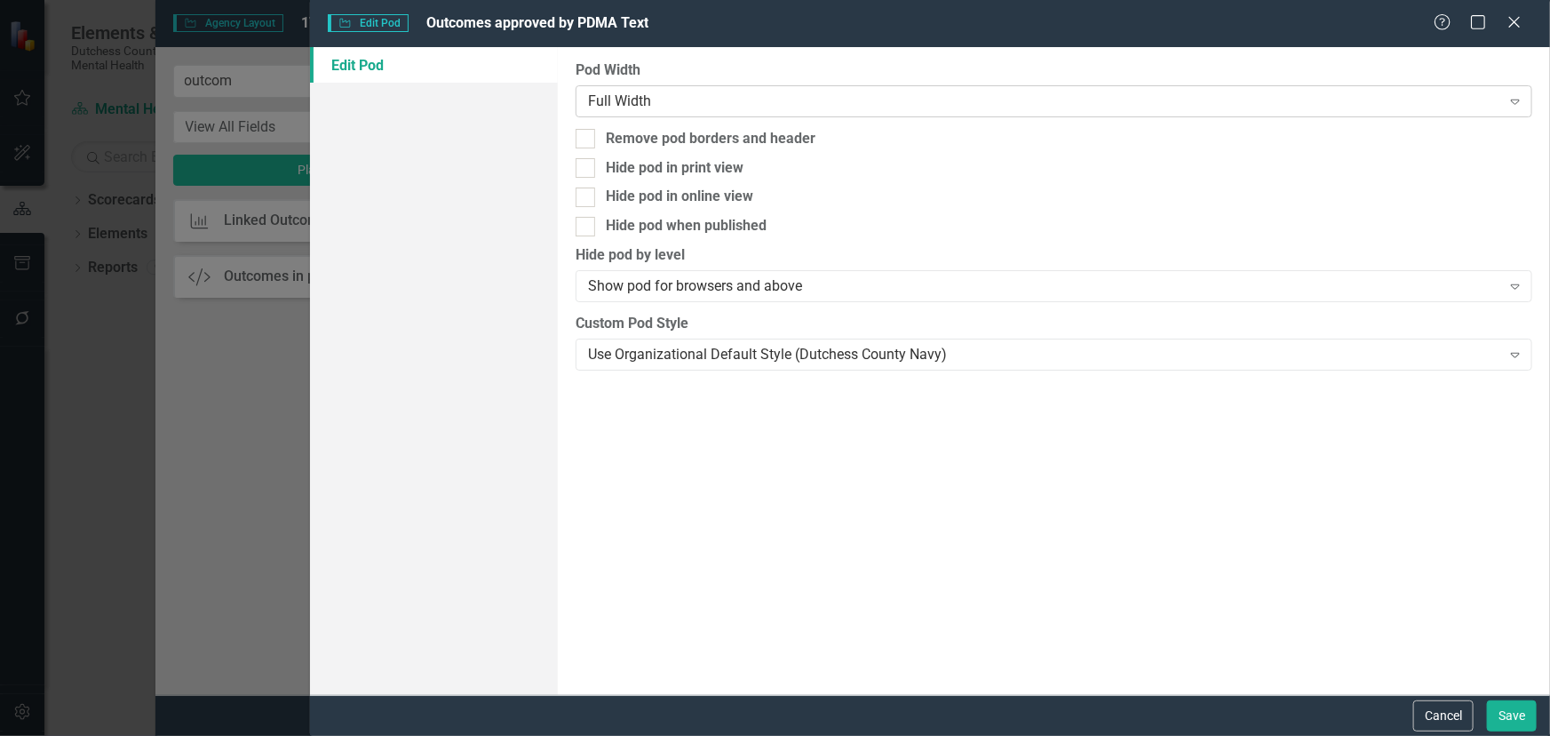
click at [676, 98] on div "Full Width" at bounding box center [1044, 101] width 913 height 20
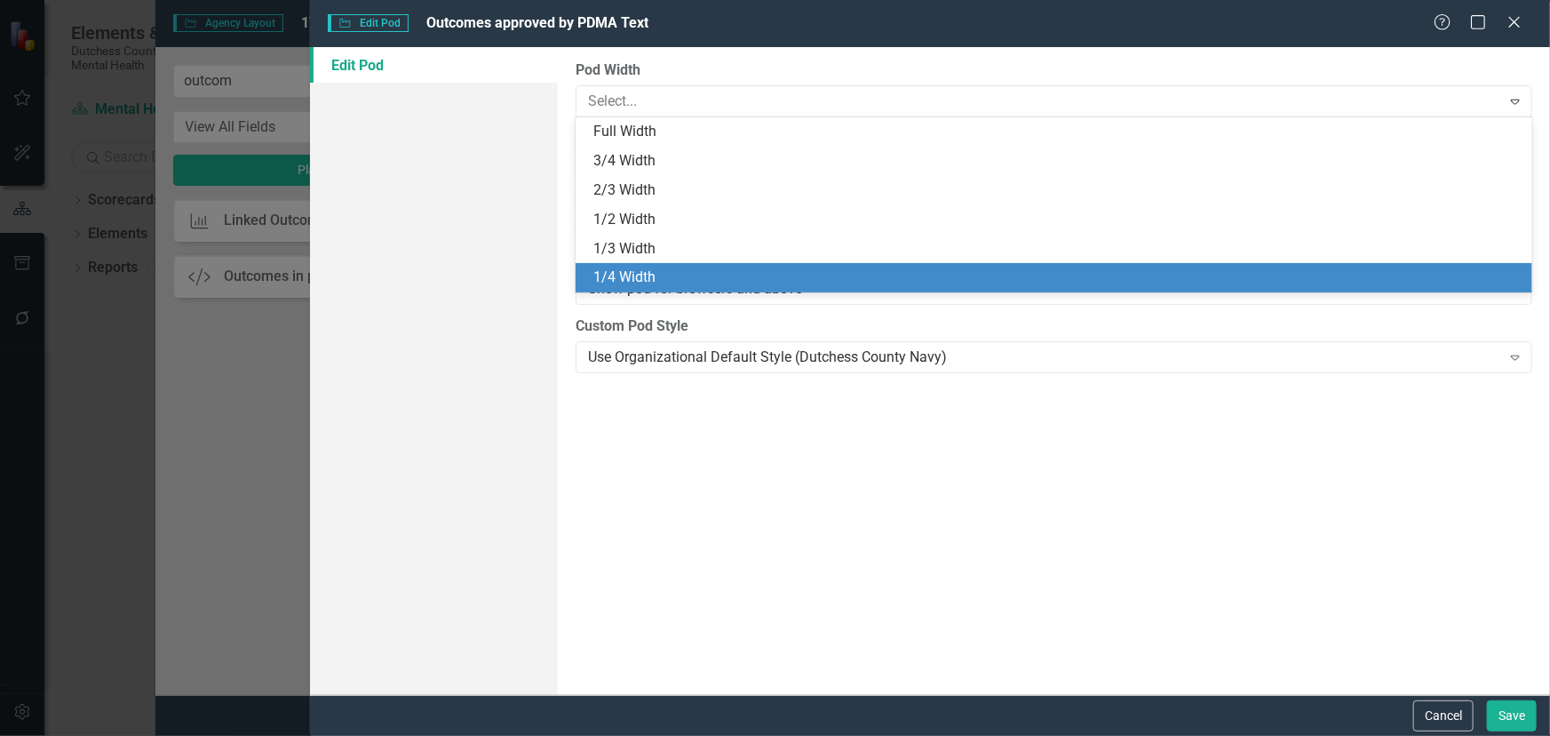
click at [683, 278] on div "1/4 Width" at bounding box center [1058, 277] width 929 height 20
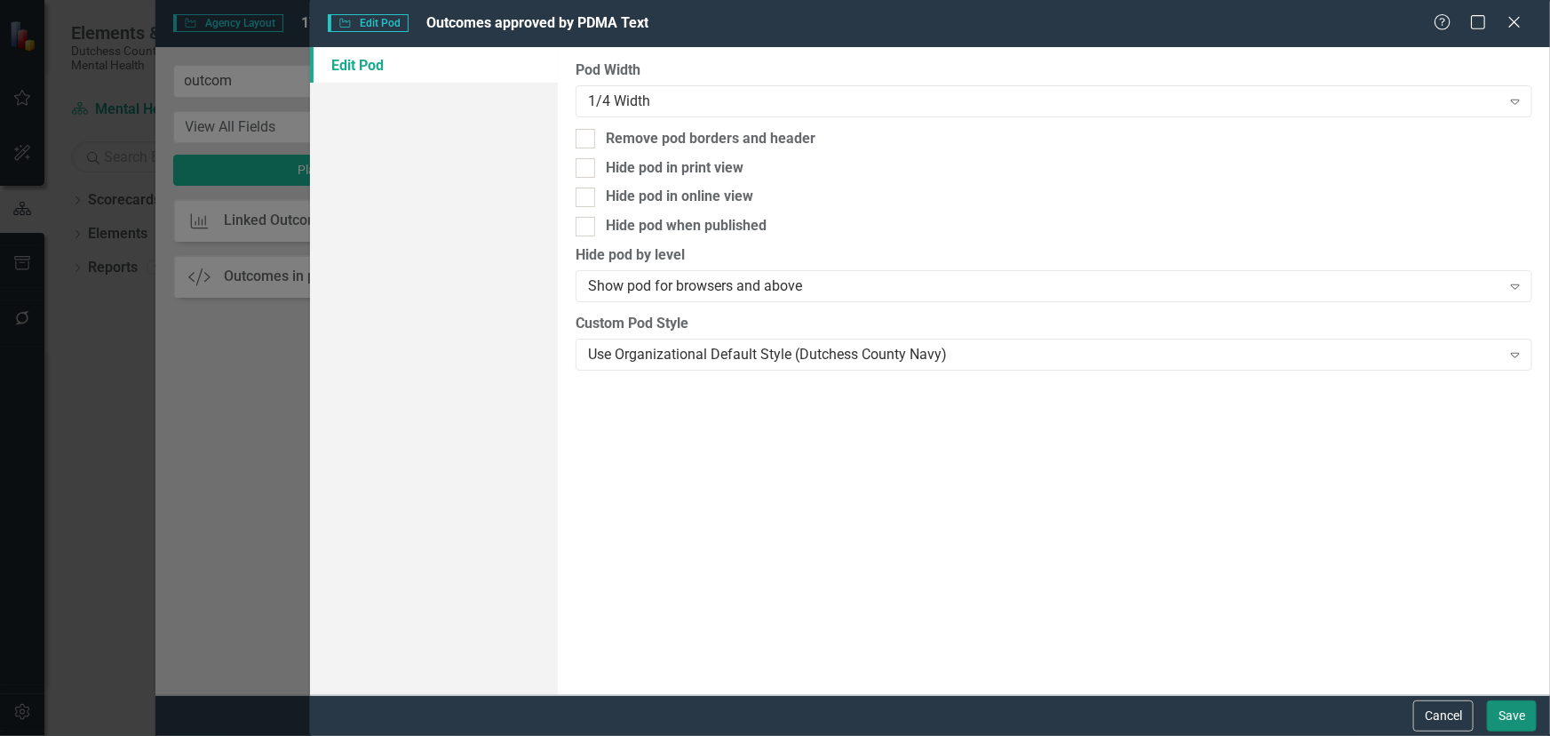
drag, startPoint x: 1511, startPoint y: 720, endPoint x: 1486, endPoint y: 711, distance: 26.4
click at [1395, 623] on button "Save" at bounding box center [1512, 715] width 50 height 31
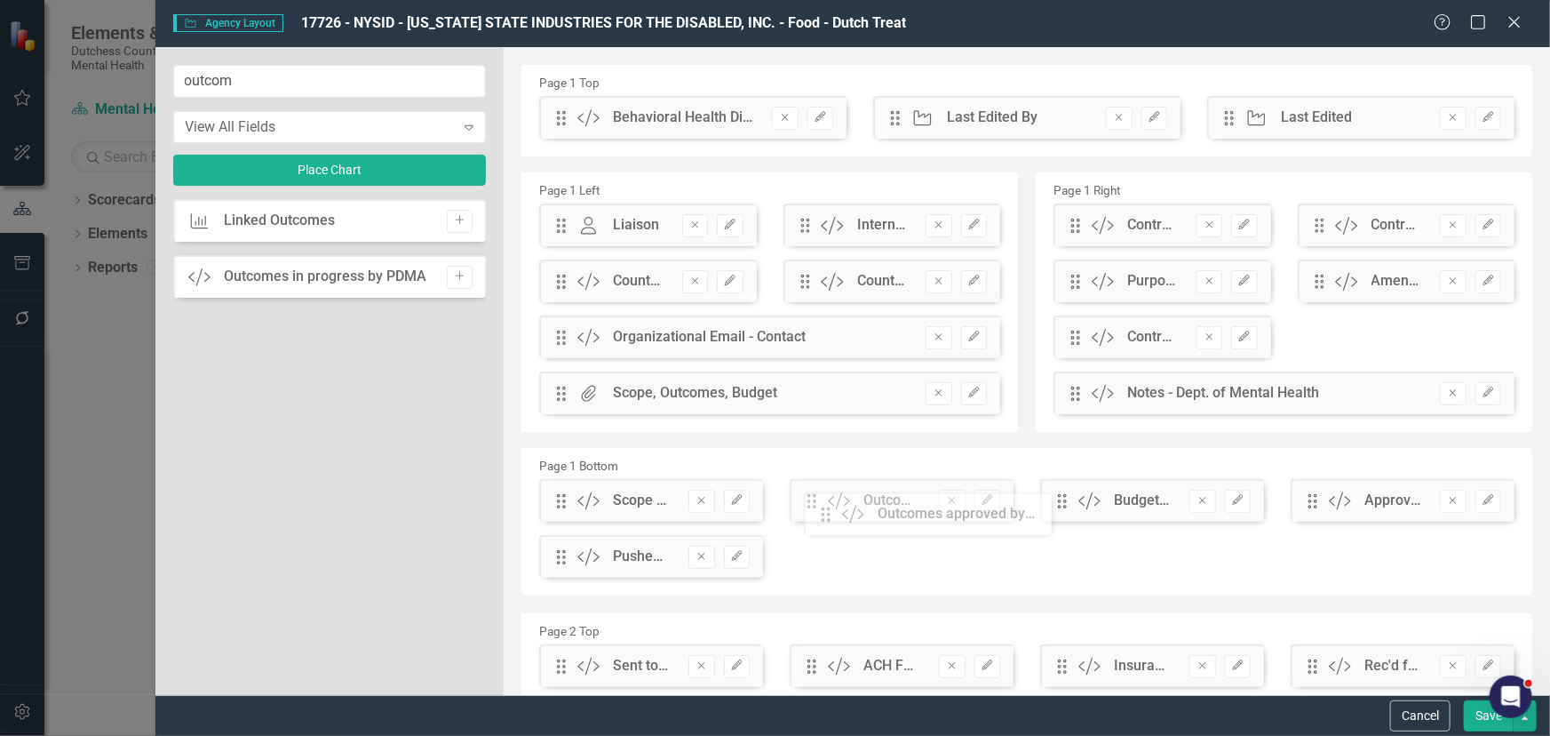
drag, startPoint x: 566, startPoint y: 122, endPoint x: 844, endPoint y: 518, distance: 484.1
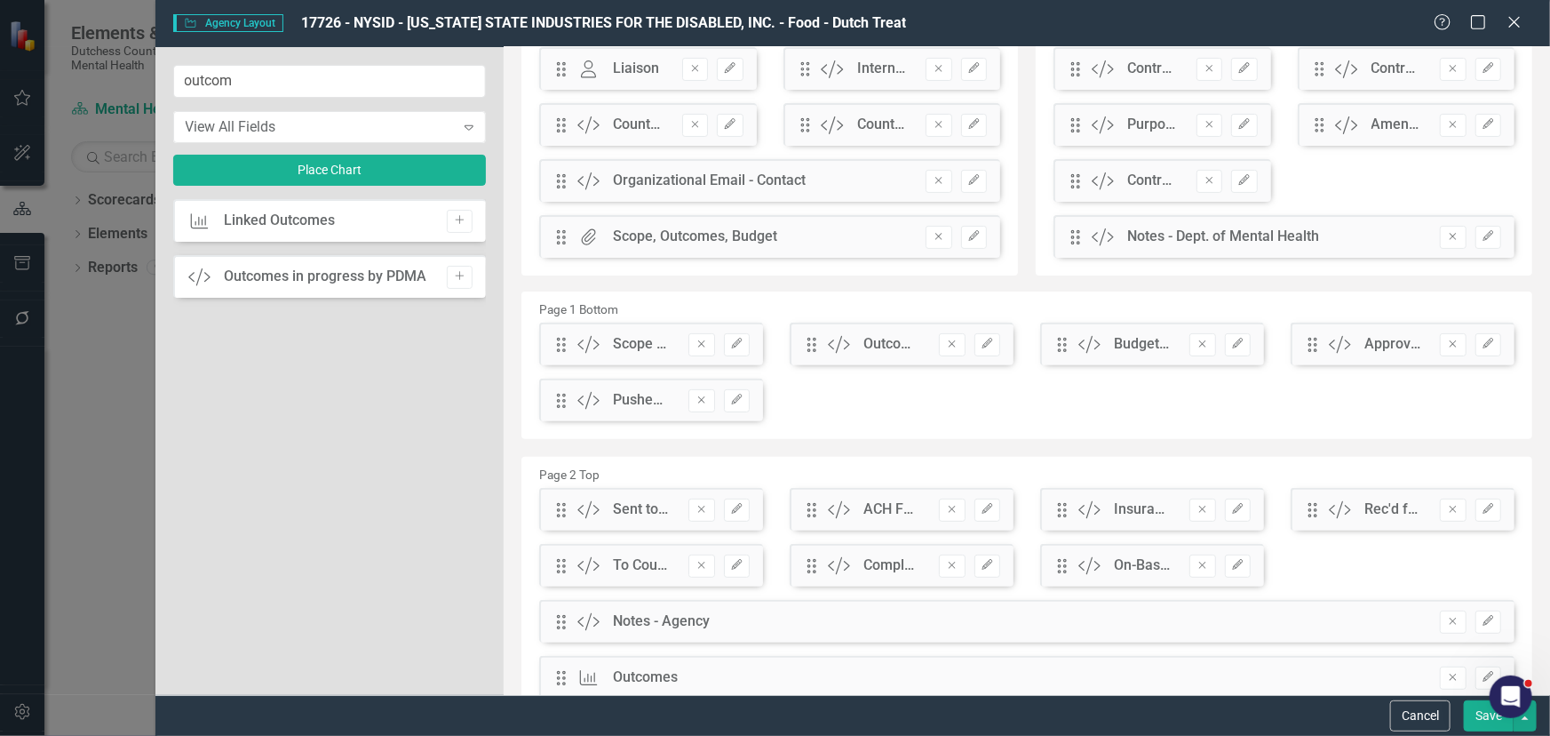
scroll to position [161, 0]
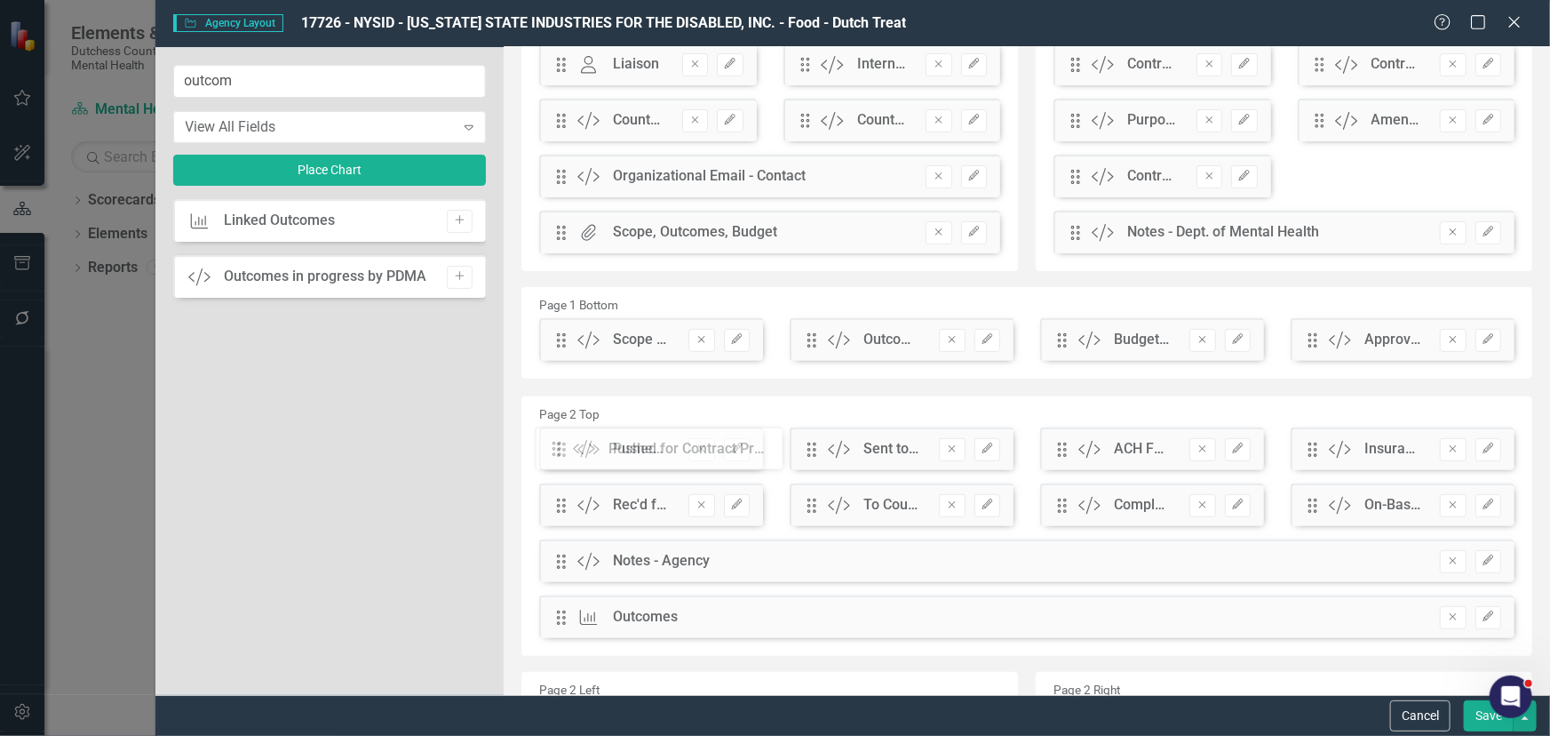
drag, startPoint x: 556, startPoint y: 397, endPoint x: 565, endPoint y: 450, distance: 54.0
click at [1395, 623] on button "Save" at bounding box center [1489, 715] width 50 height 31
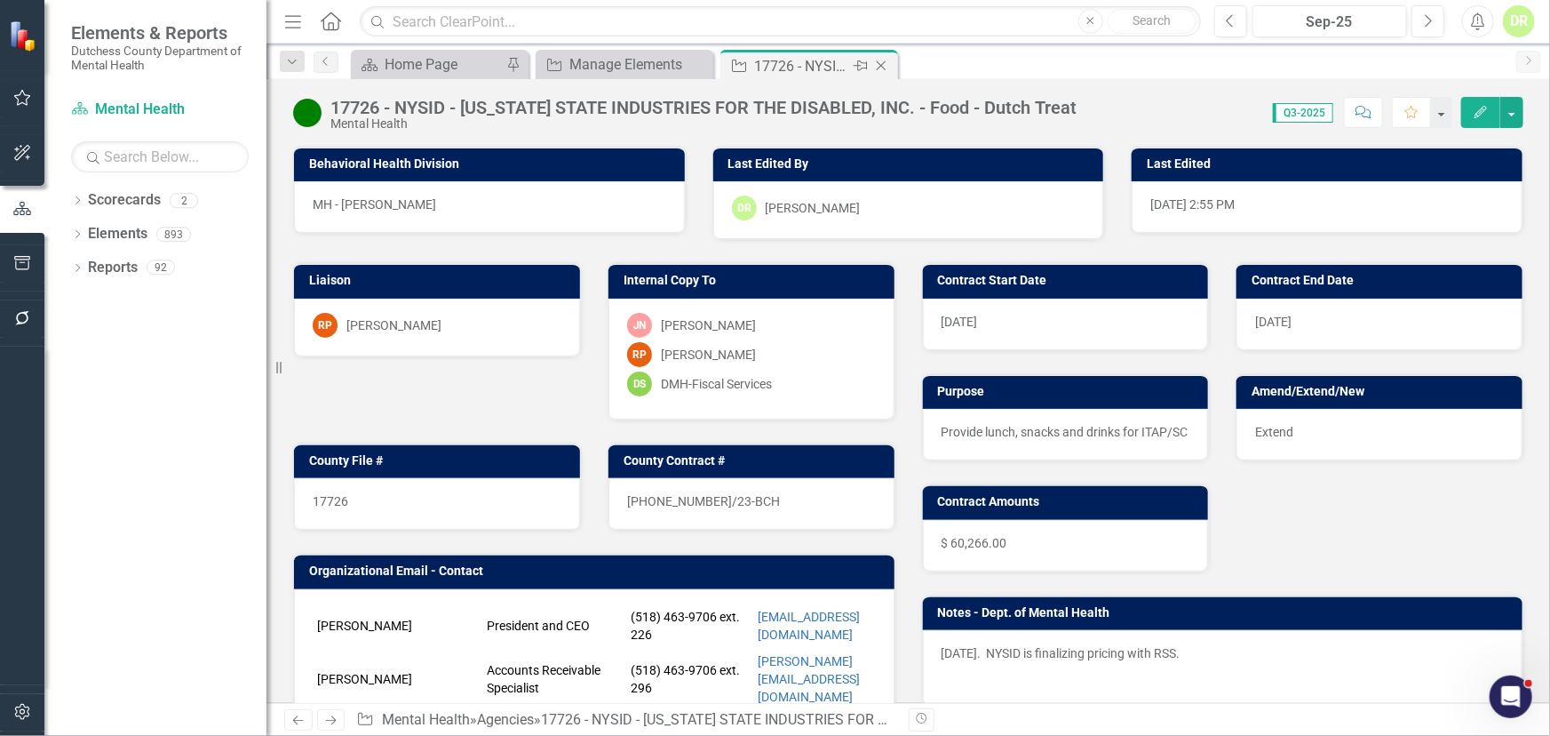
click at [881, 62] on icon "Close" at bounding box center [882, 66] width 18 height 14
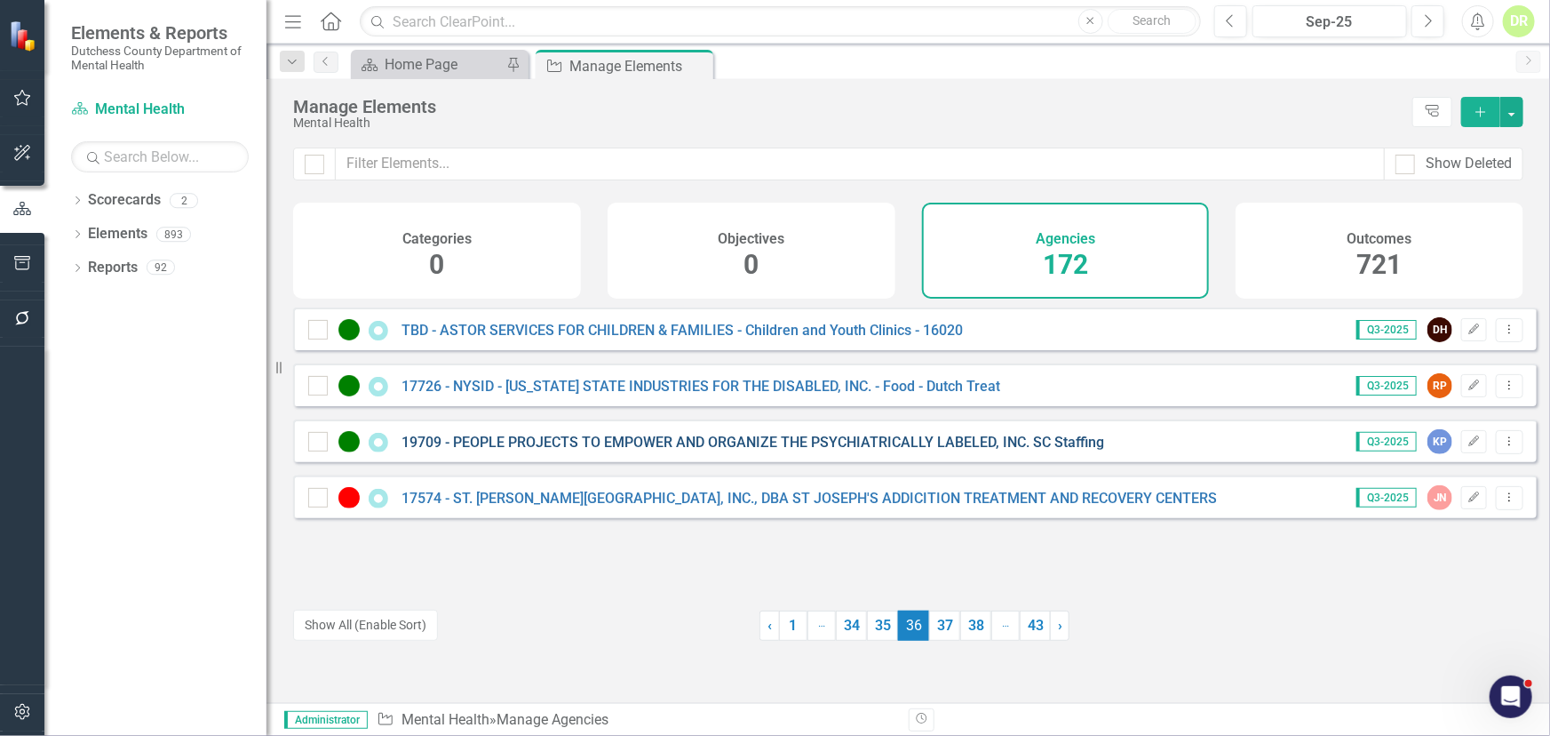
click at [640, 450] on link "19709 - PEOPLE PROJECTS TO EMPOWER AND ORGANIZE THE PSYCHIATRICALLY LABELED, IN…" at bounding box center [753, 442] width 703 height 17
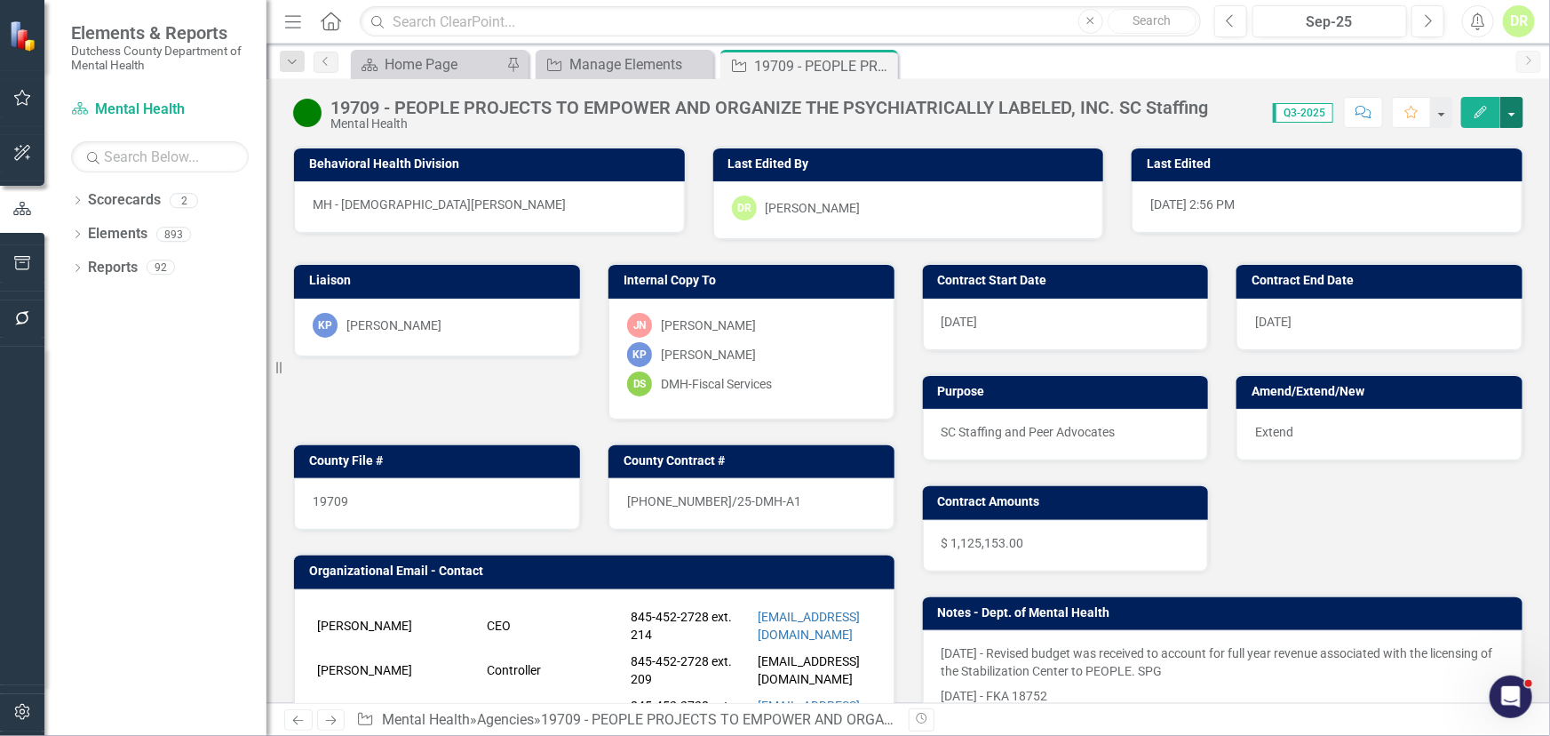
click at [1395, 112] on button "button" at bounding box center [1512, 112] width 23 height 31
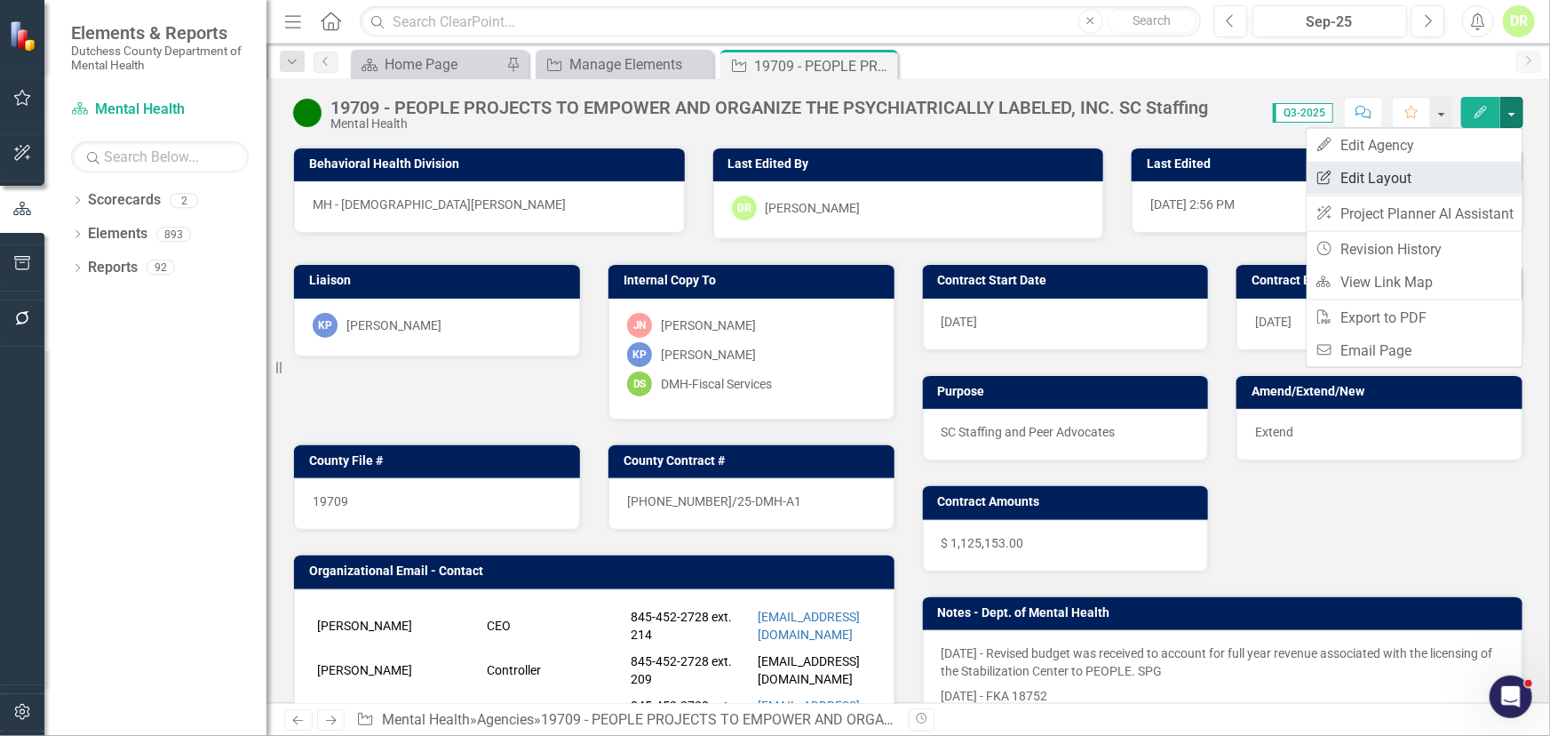
click at [1375, 181] on link "Edit Report Edit Layout" at bounding box center [1415, 178] width 216 height 33
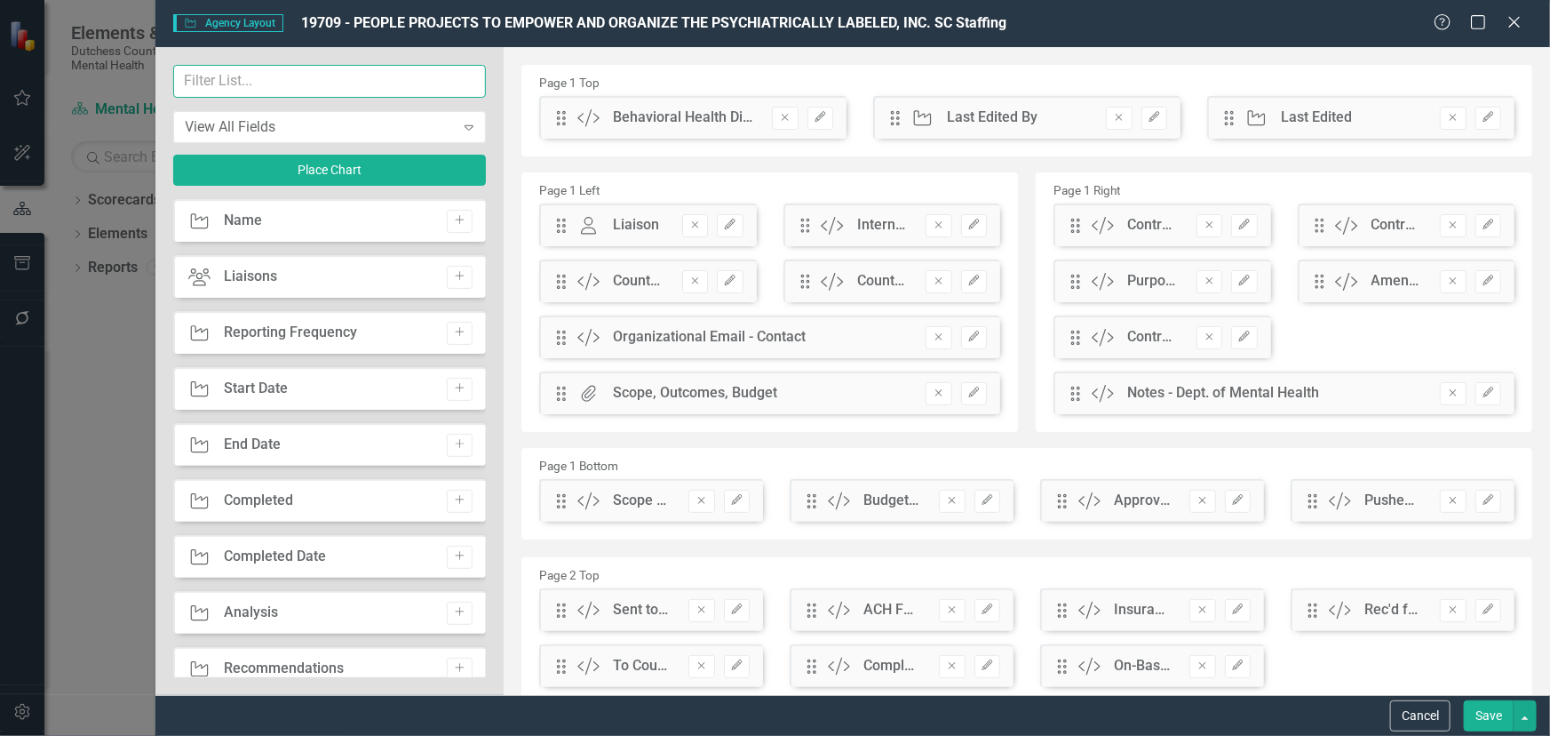
click at [199, 80] on input "text" at bounding box center [330, 81] width 314 height 33
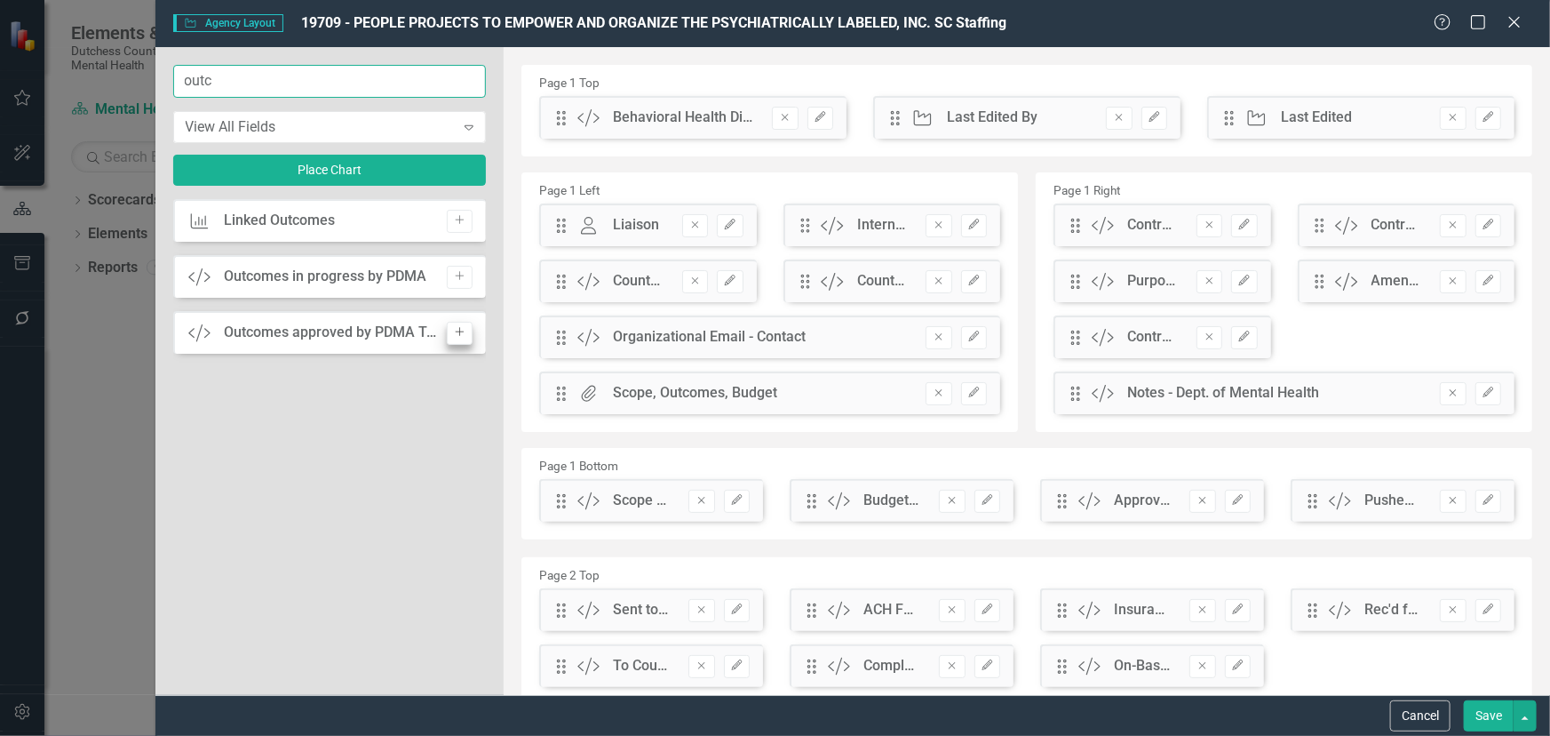
type input "outc"
click at [459, 328] on icon "Add" at bounding box center [459, 332] width 13 height 11
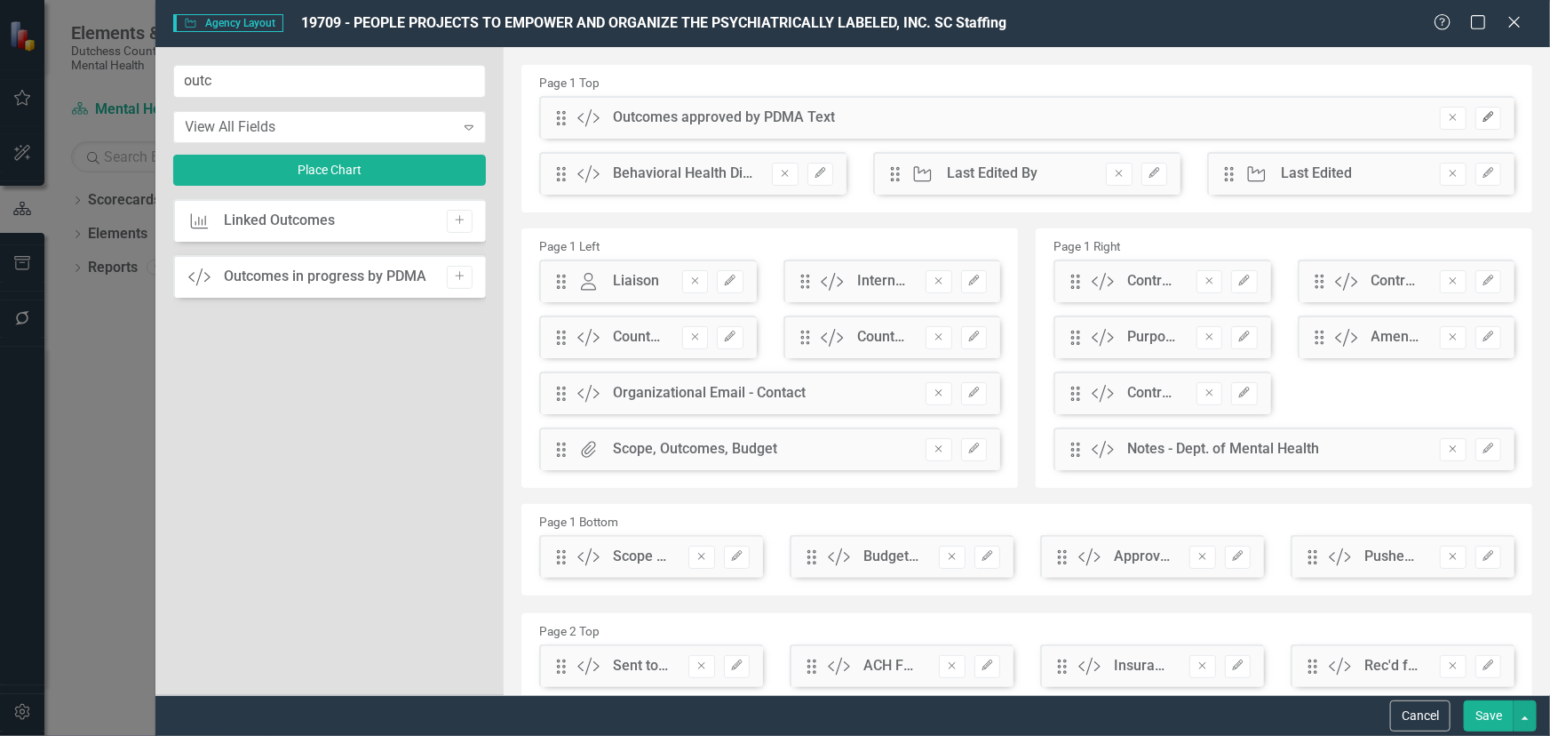
click at [1395, 123] on button "Edit" at bounding box center [1489, 118] width 26 height 23
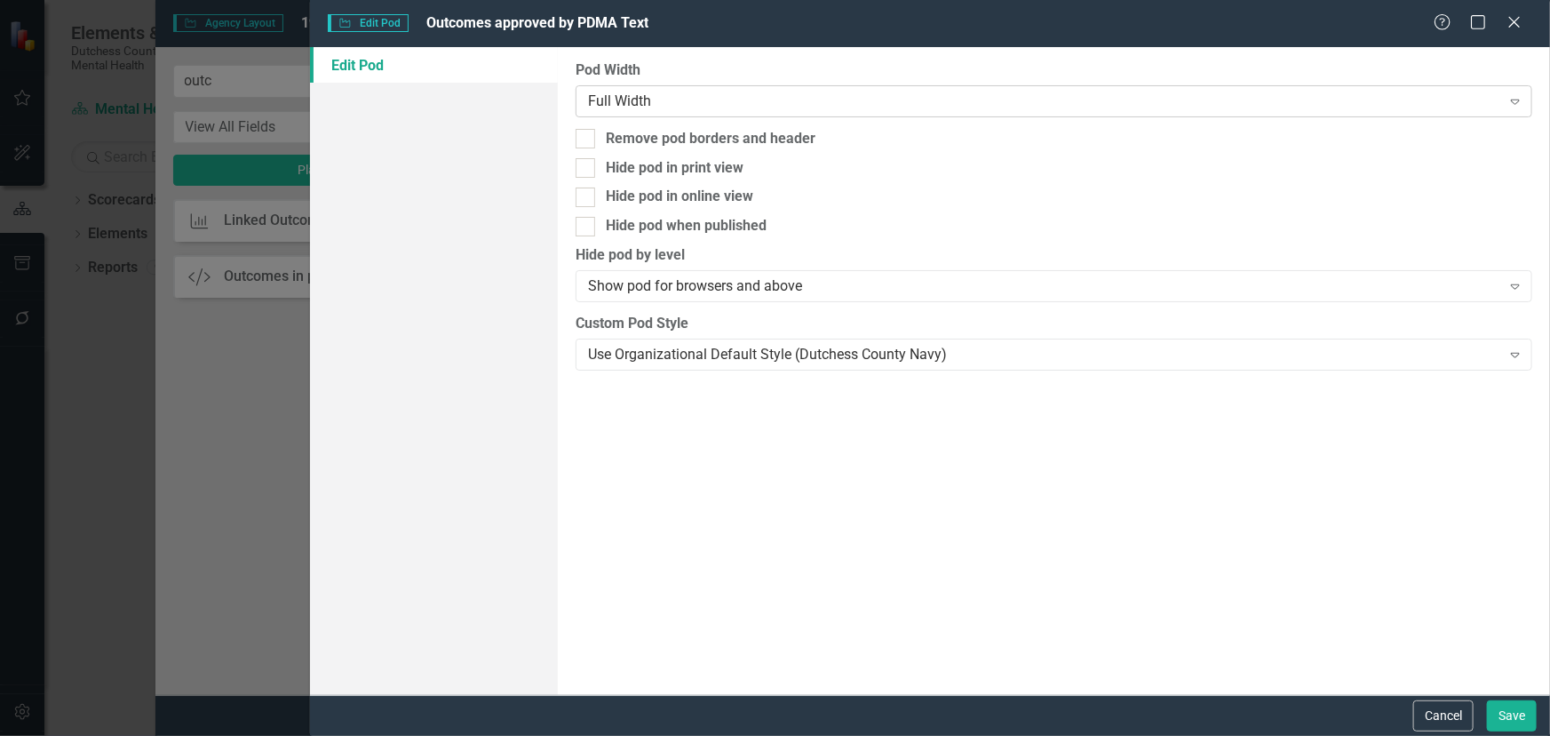
click at [626, 98] on div "Full Width" at bounding box center [1044, 101] width 913 height 20
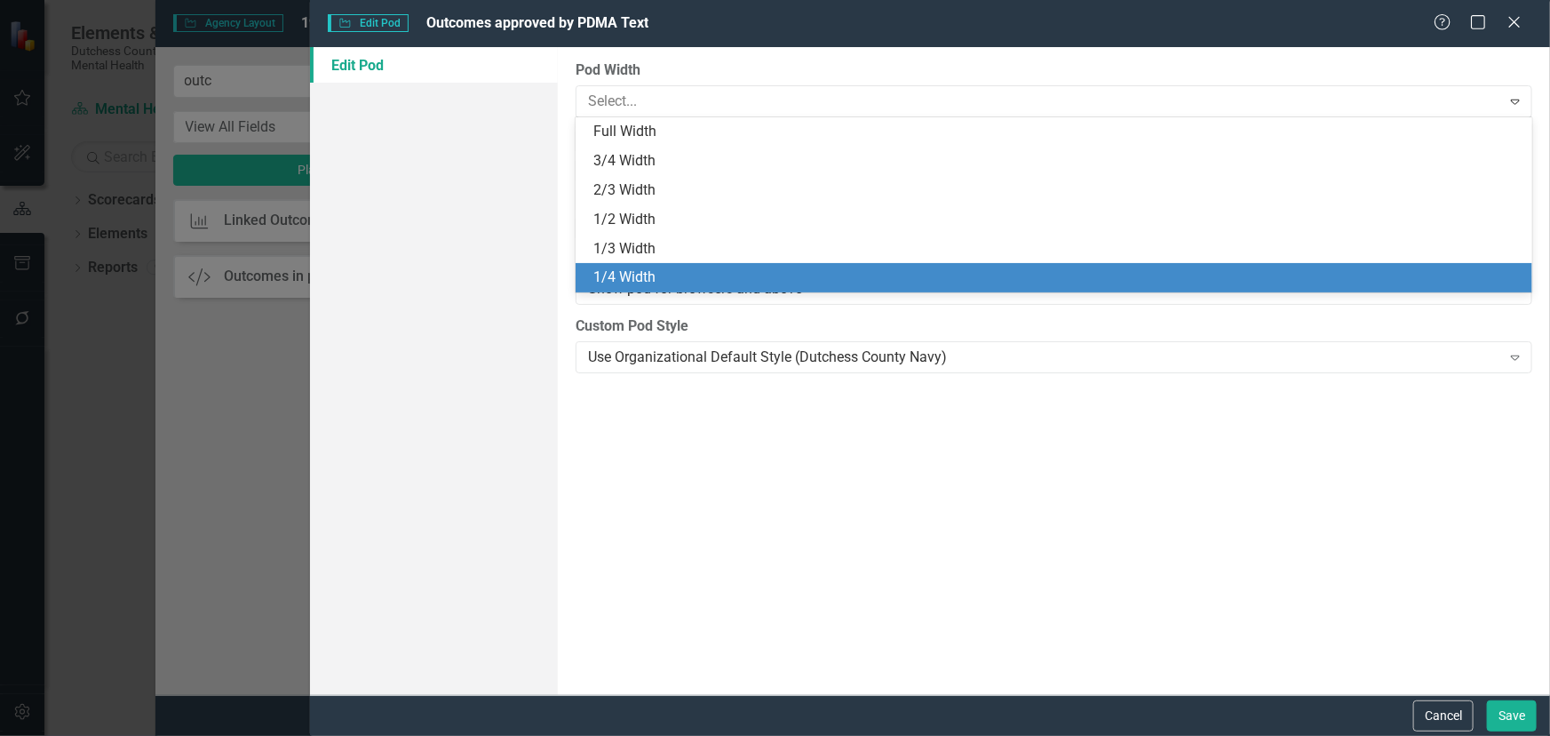
click at [653, 263] on div "1/4 Width" at bounding box center [1054, 277] width 957 height 29
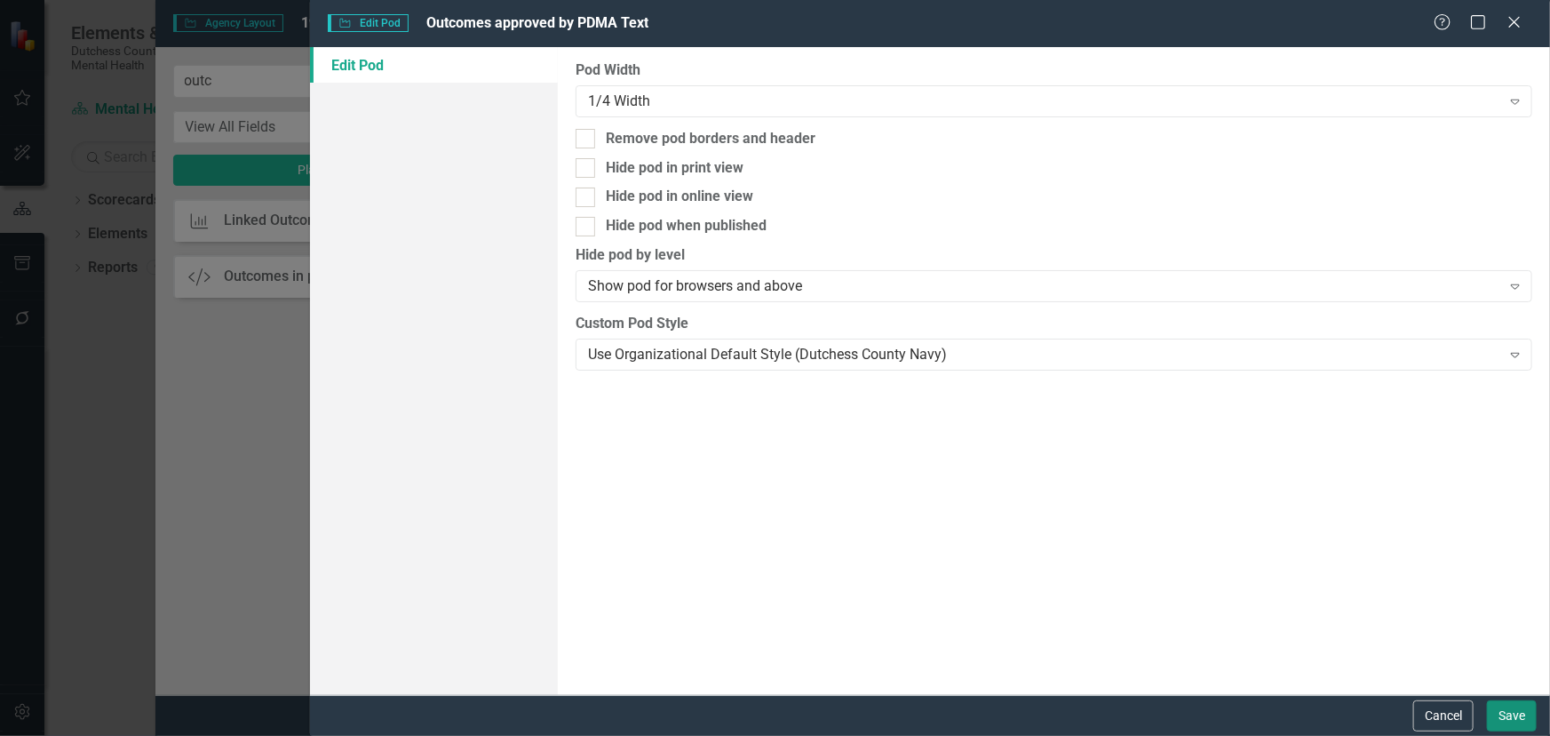
click at [1395, 623] on button "Save" at bounding box center [1512, 715] width 50 height 31
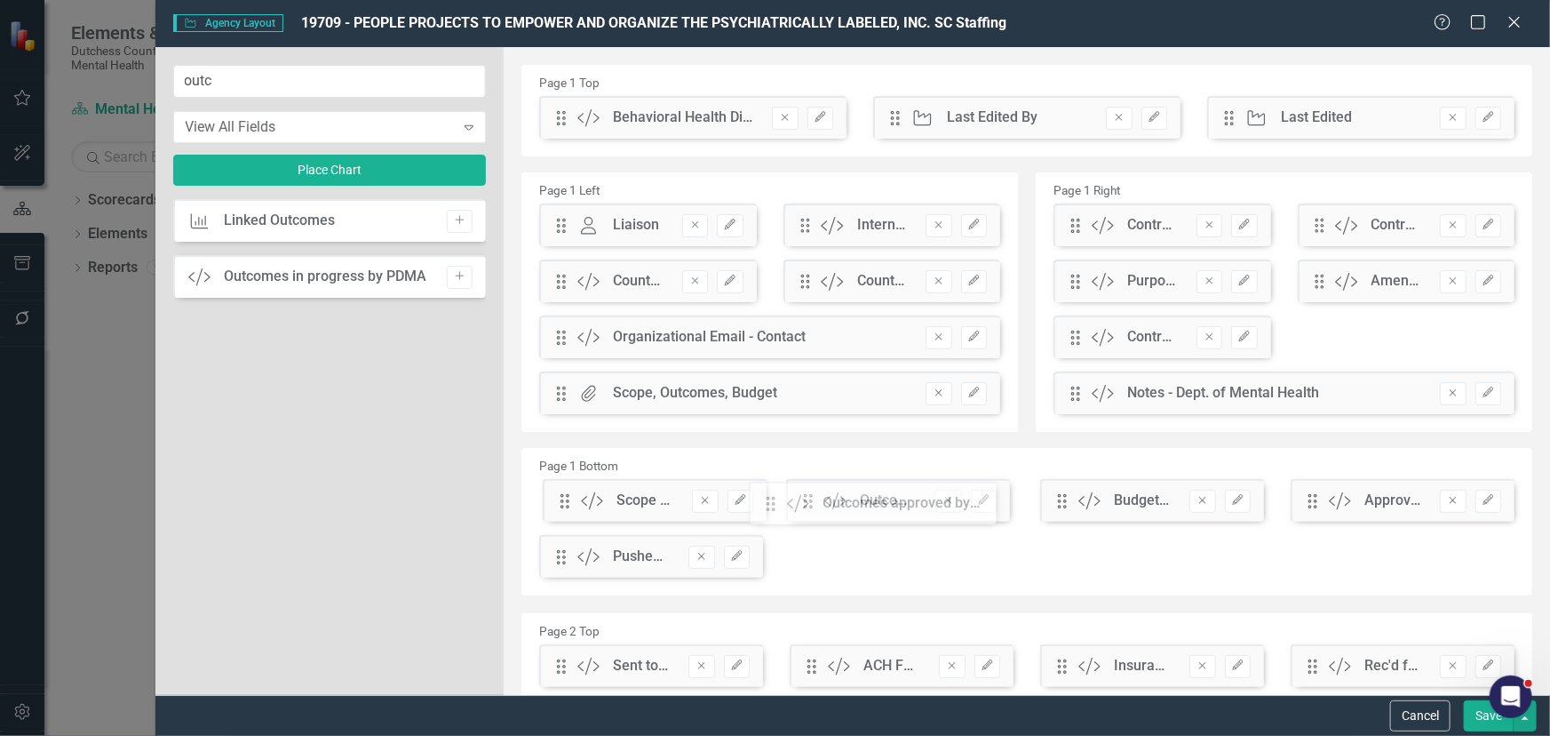
drag, startPoint x: 562, startPoint y: 125, endPoint x: 785, endPoint y: 511, distance: 445.5
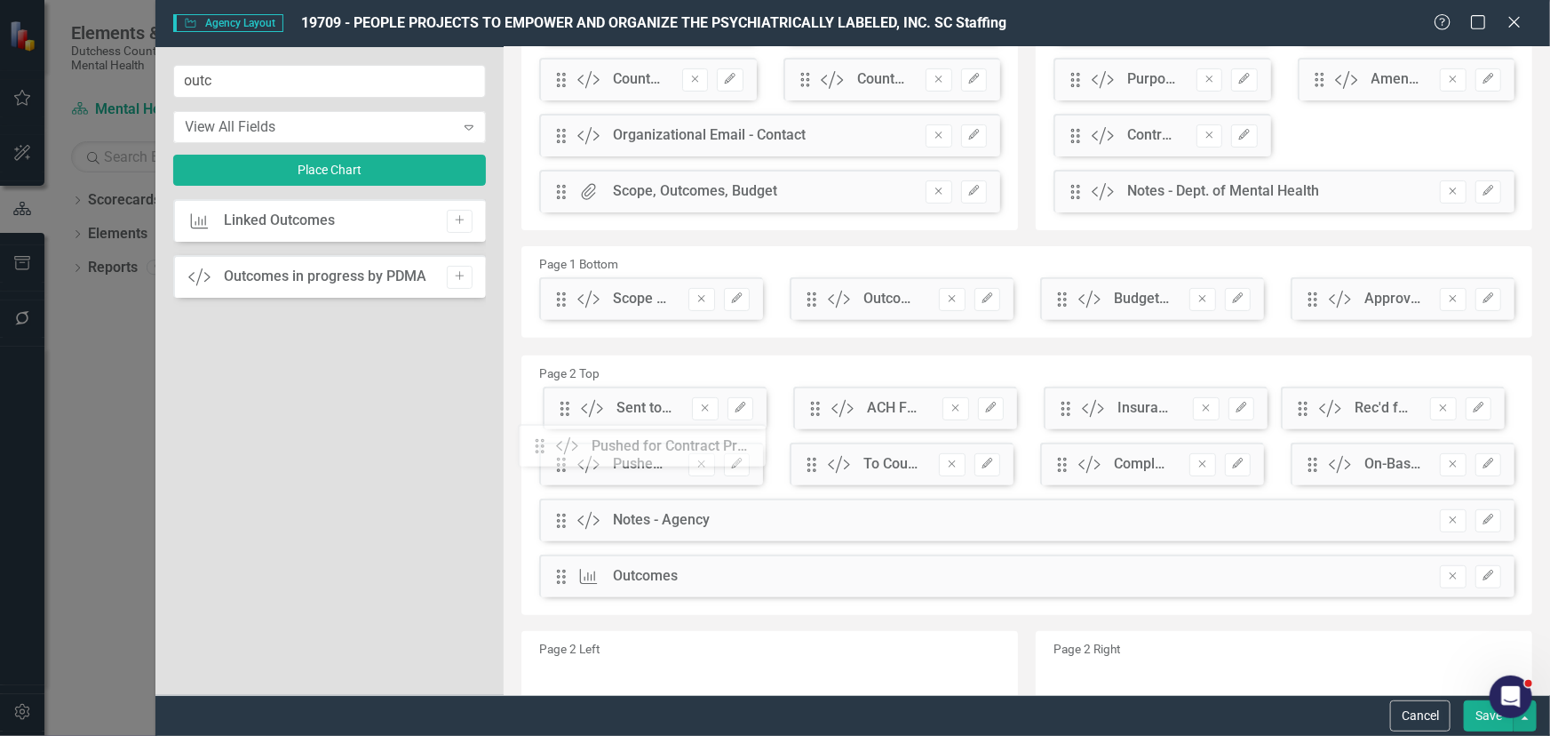
scroll to position [242, 0]
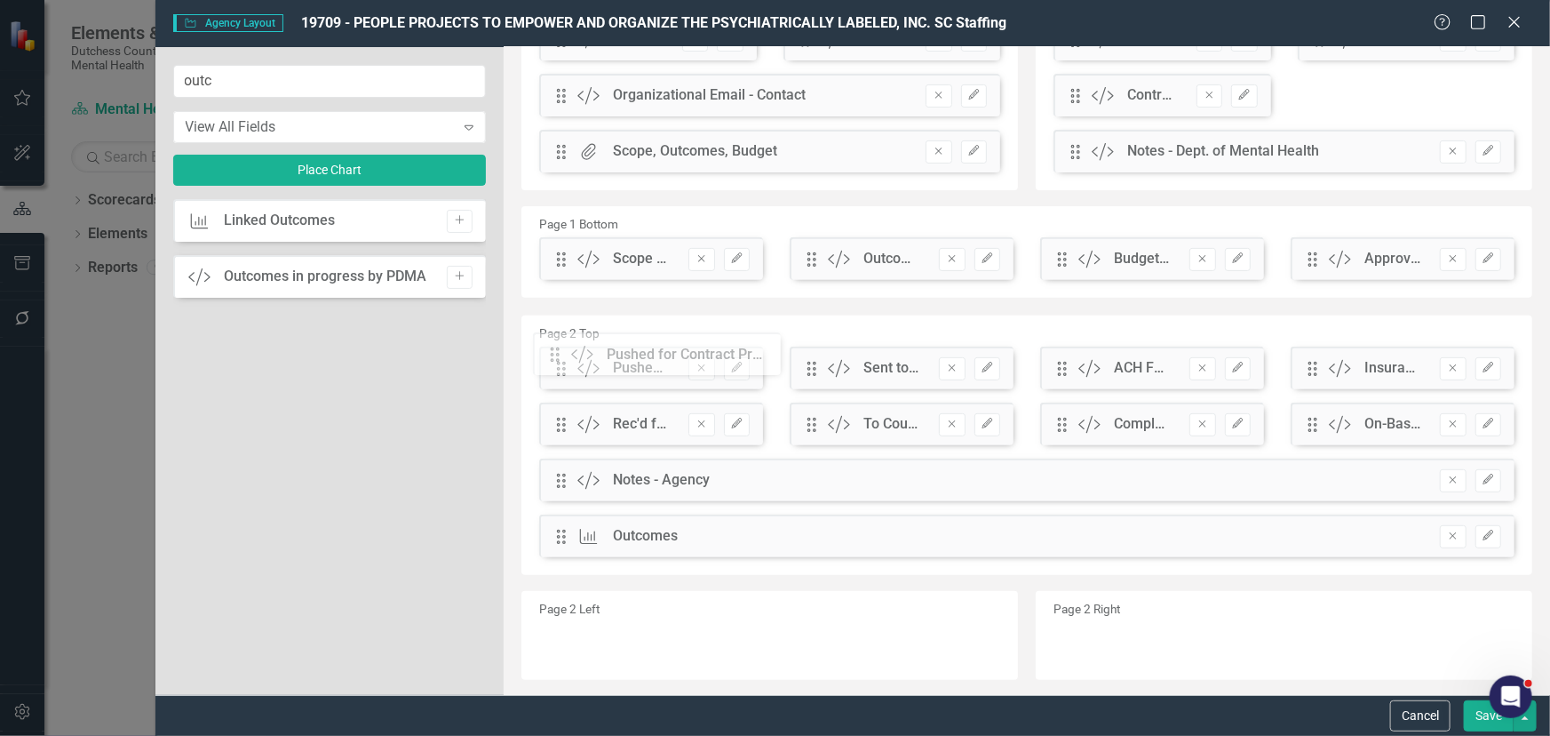
drag, startPoint x: 560, startPoint y: 399, endPoint x: 605, endPoint y: 355, distance: 62.8
click at [1395, 623] on button "Save" at bounding box center [1489, 715] width 50 height 31
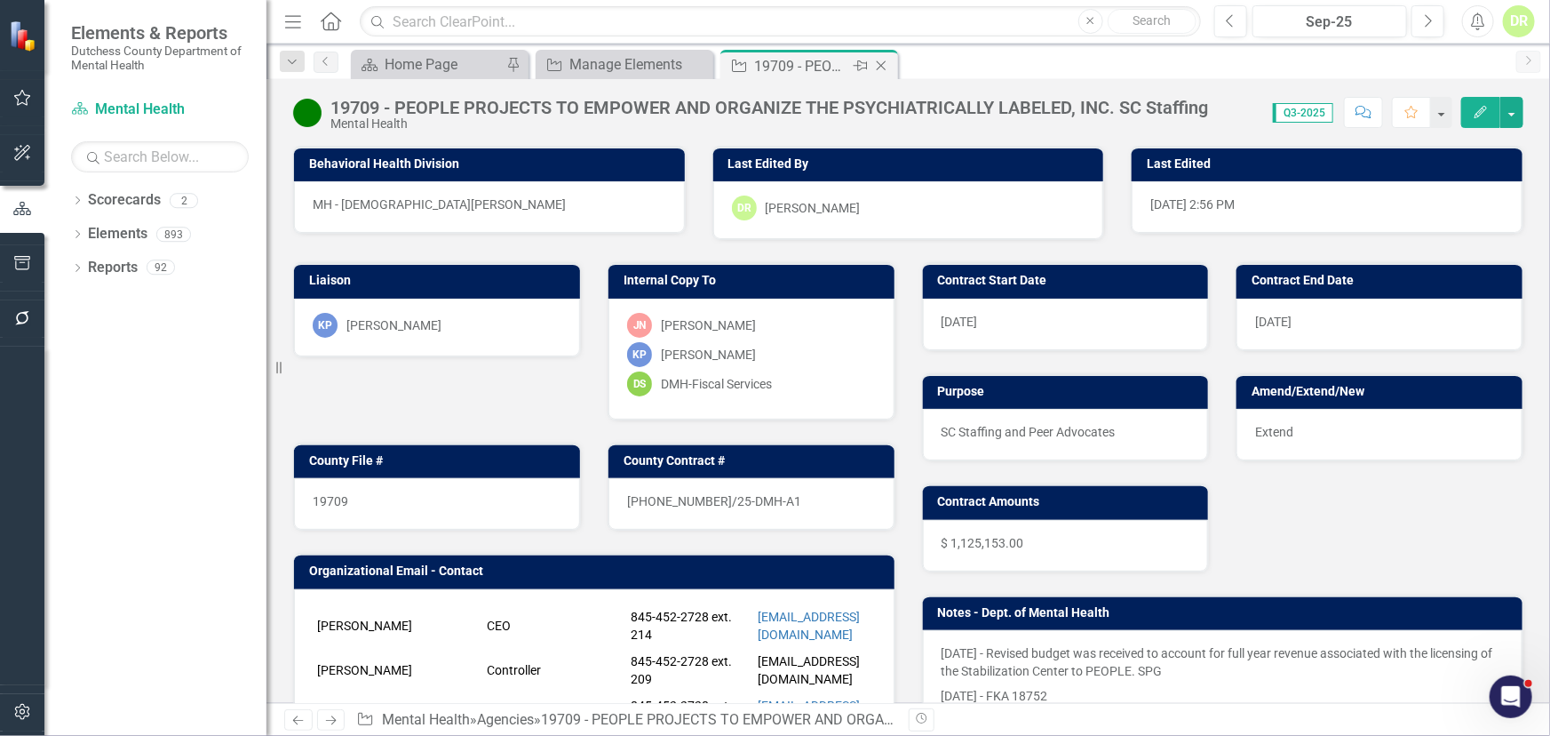
click at [884, 65] on icon "Close" at bounding box center [882, 66] width 18 height 14
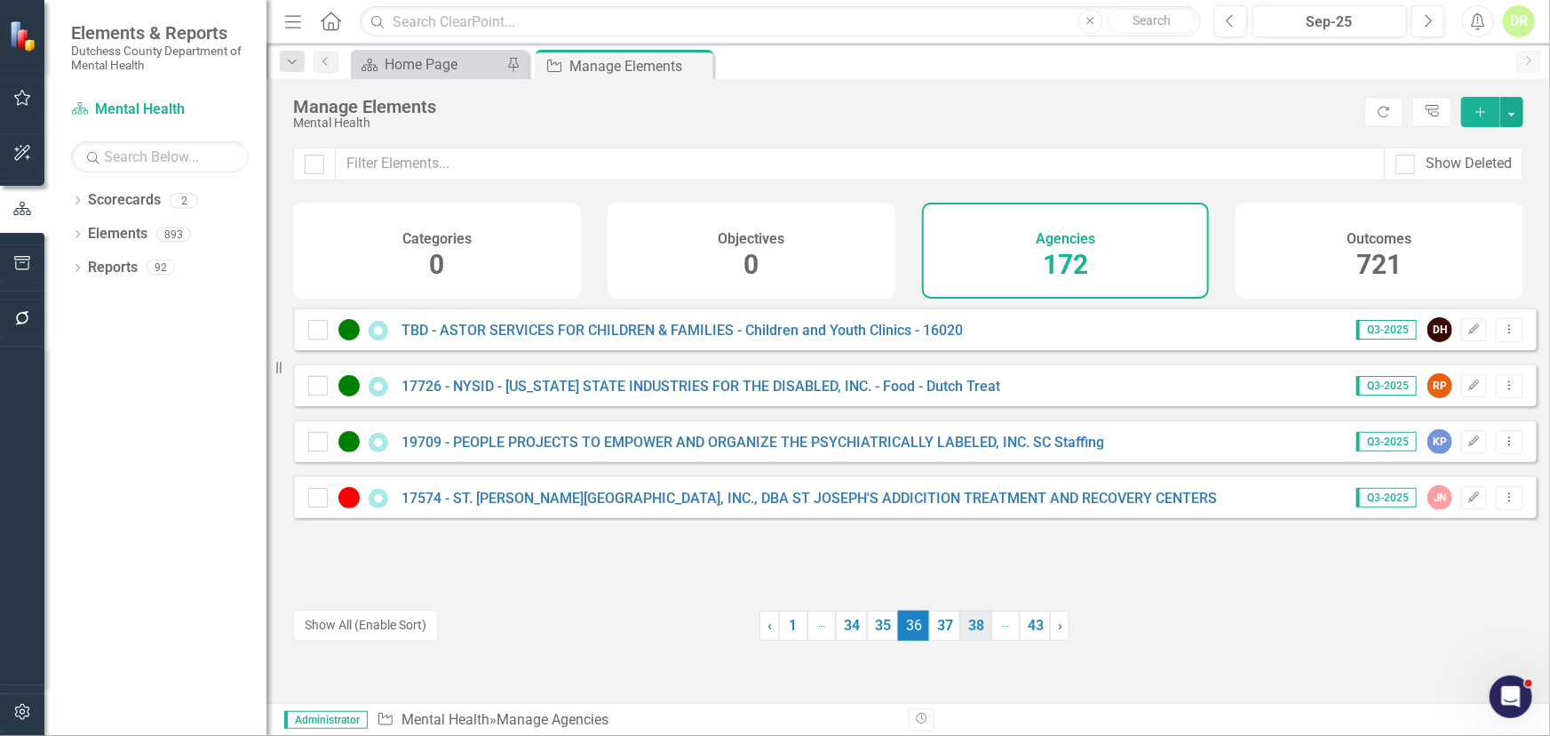
click at [938, 623] on link "37" at bounding box center [944, 625] width 31 height 30
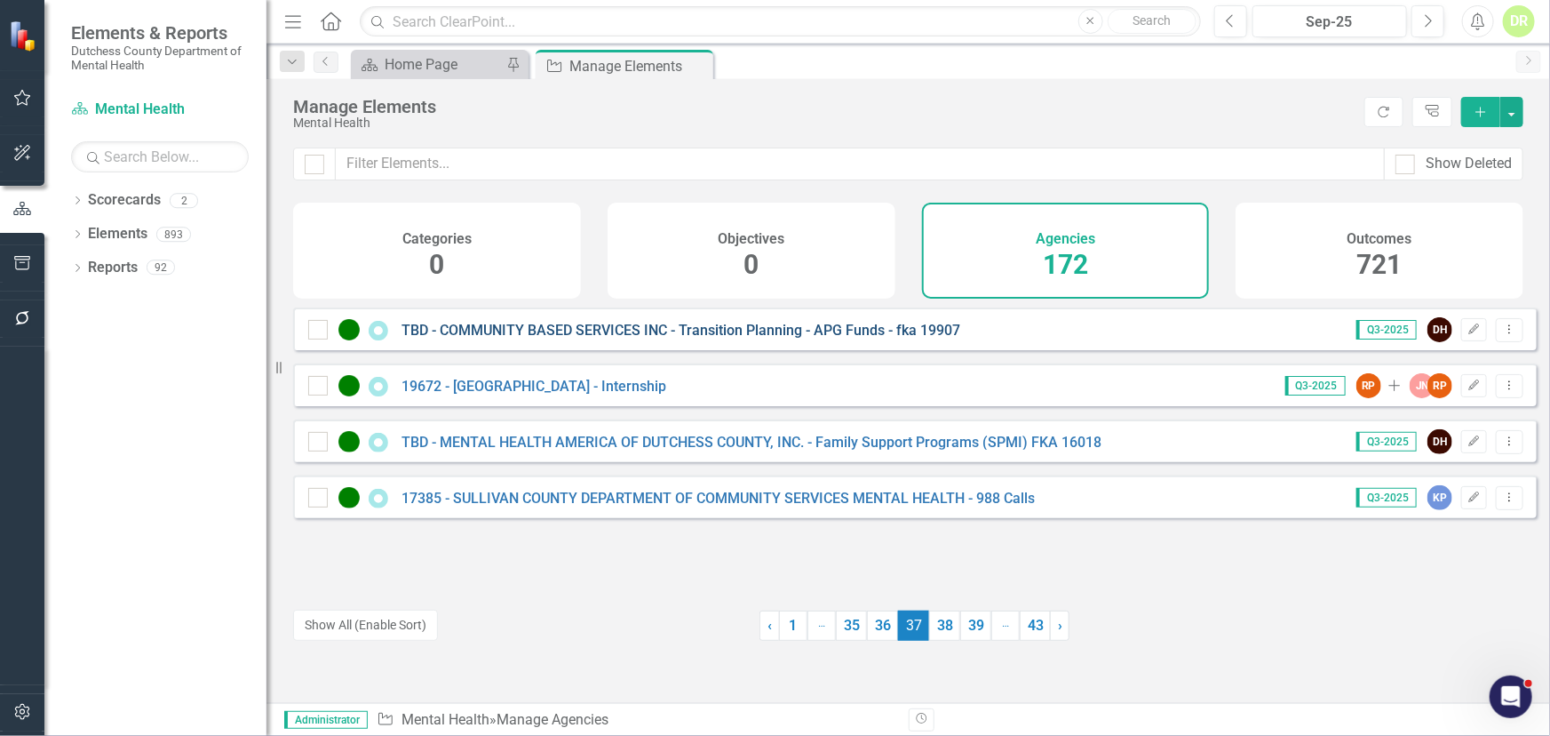
click at [538, 338] on link "TBD - COMMUNITY BASED SERVICES INC - Transition Planning - APG Funds - fka 19907" at bounding box center [681, 330] width 559 height 17
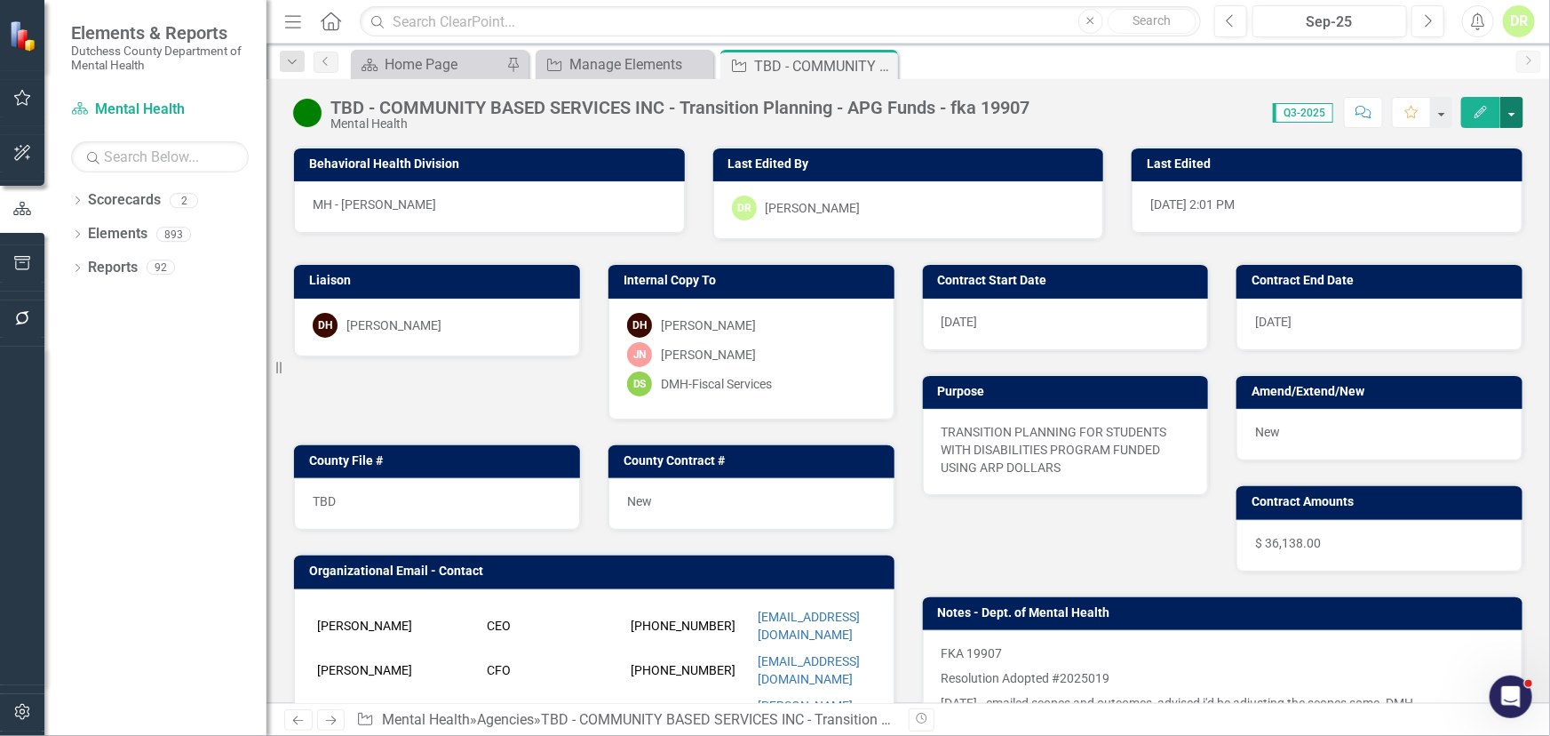
click at [1395, 111] on button "button" at bounding box center [1512, 112] width 23 height 31
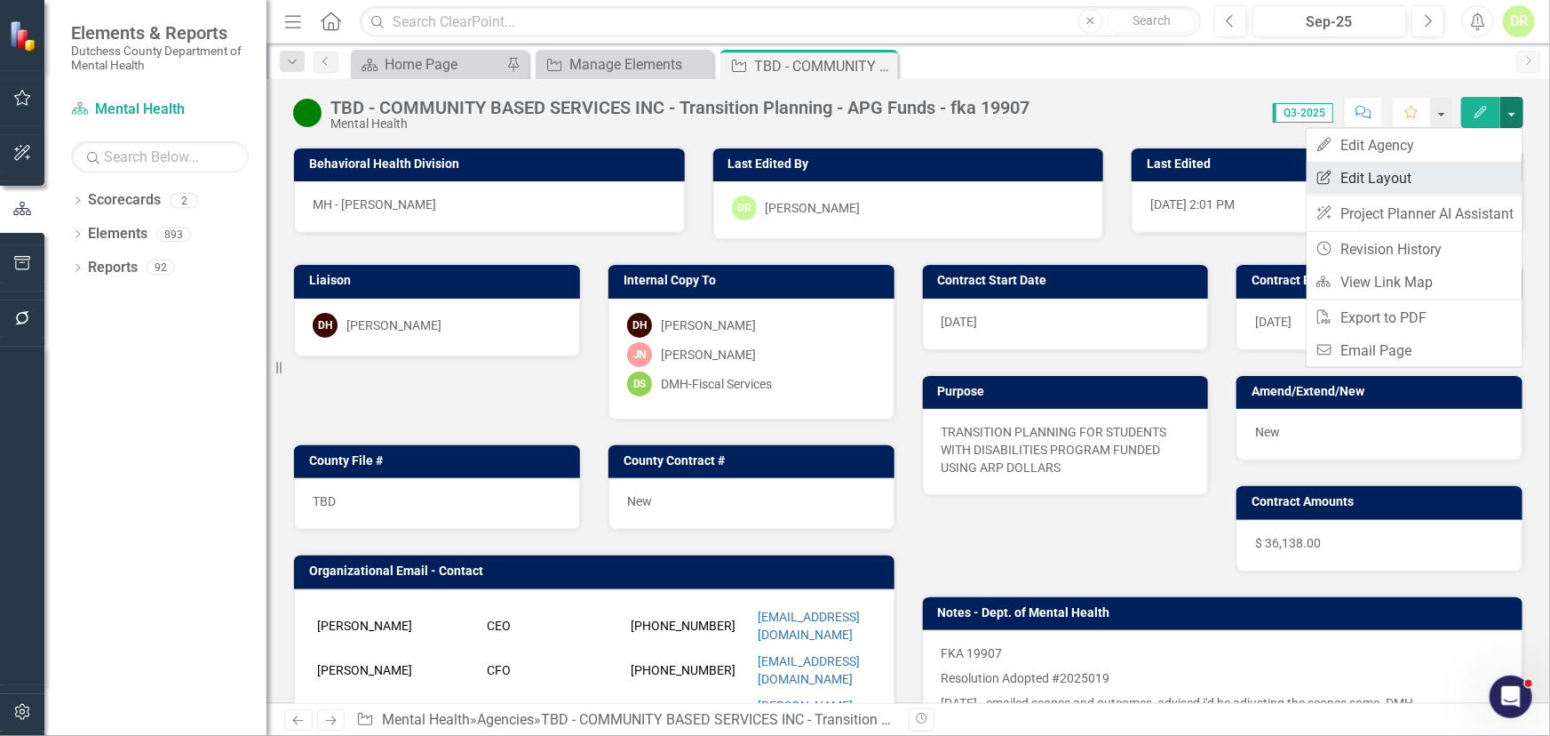
click at [1395, 179] on link "Edit Report Edit Layout" at bounding box center [1415, 178] width 216 height 33
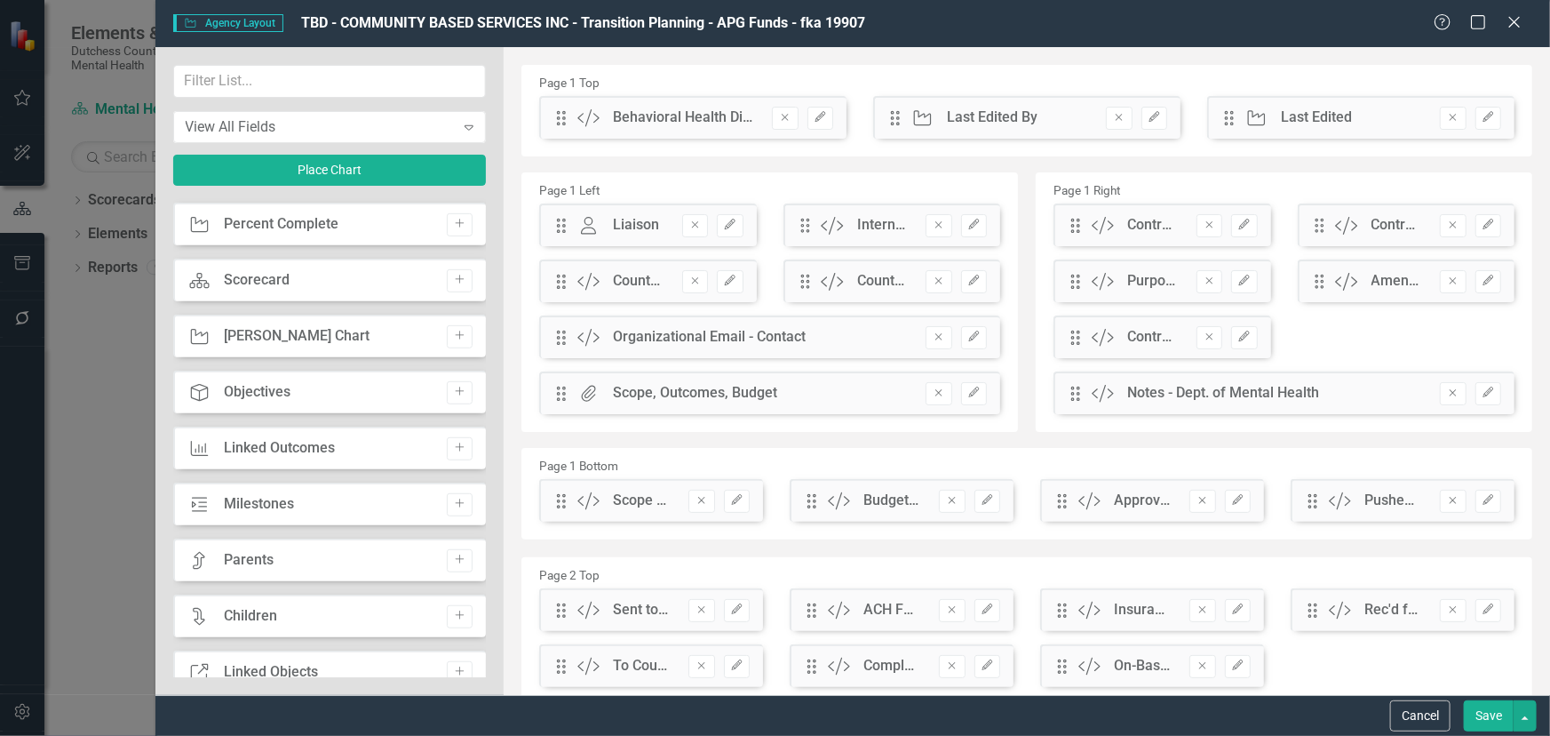
scroll to position [565, 0]
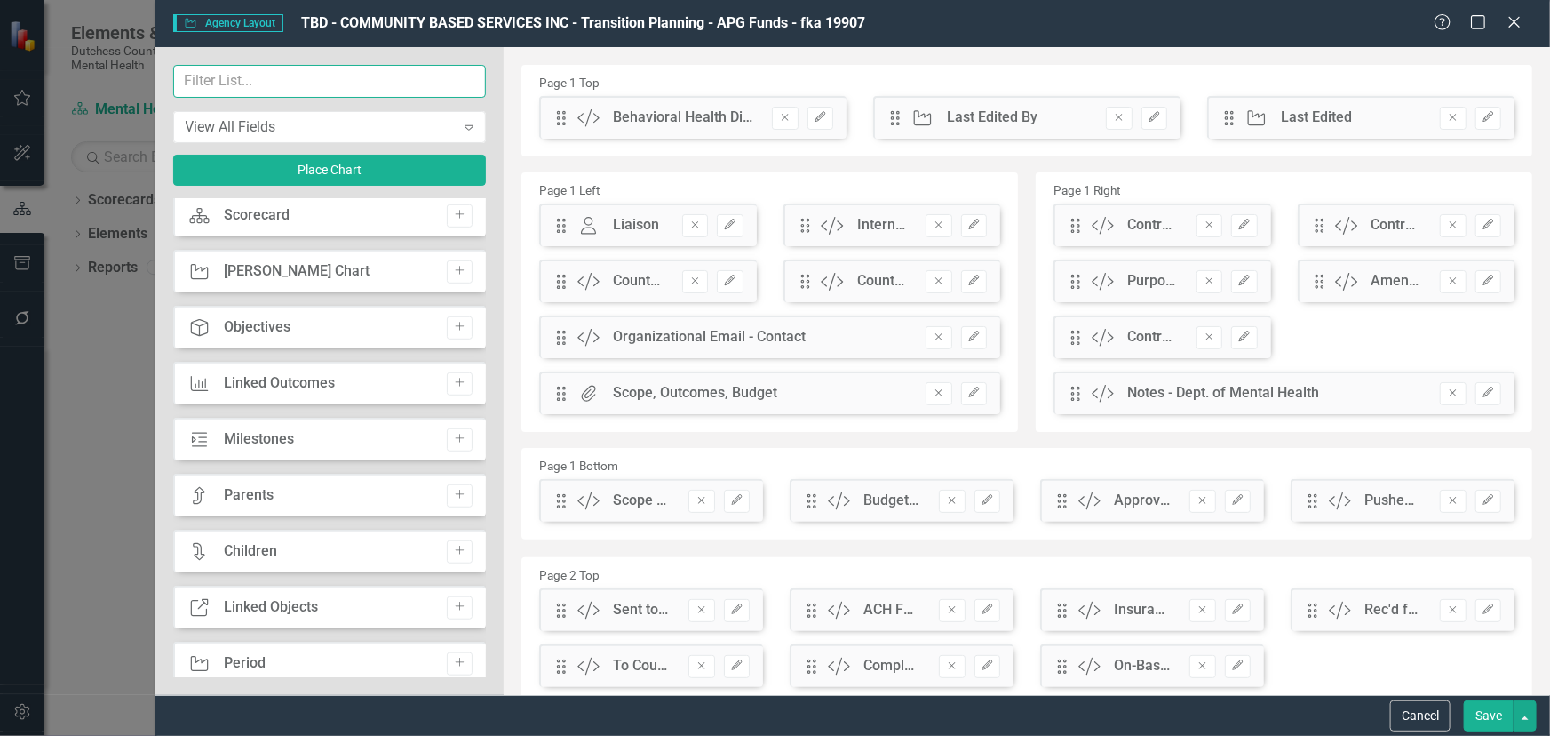
click at [262, 84] on input "text" at bounding box center [330, 81] width 314 height 33
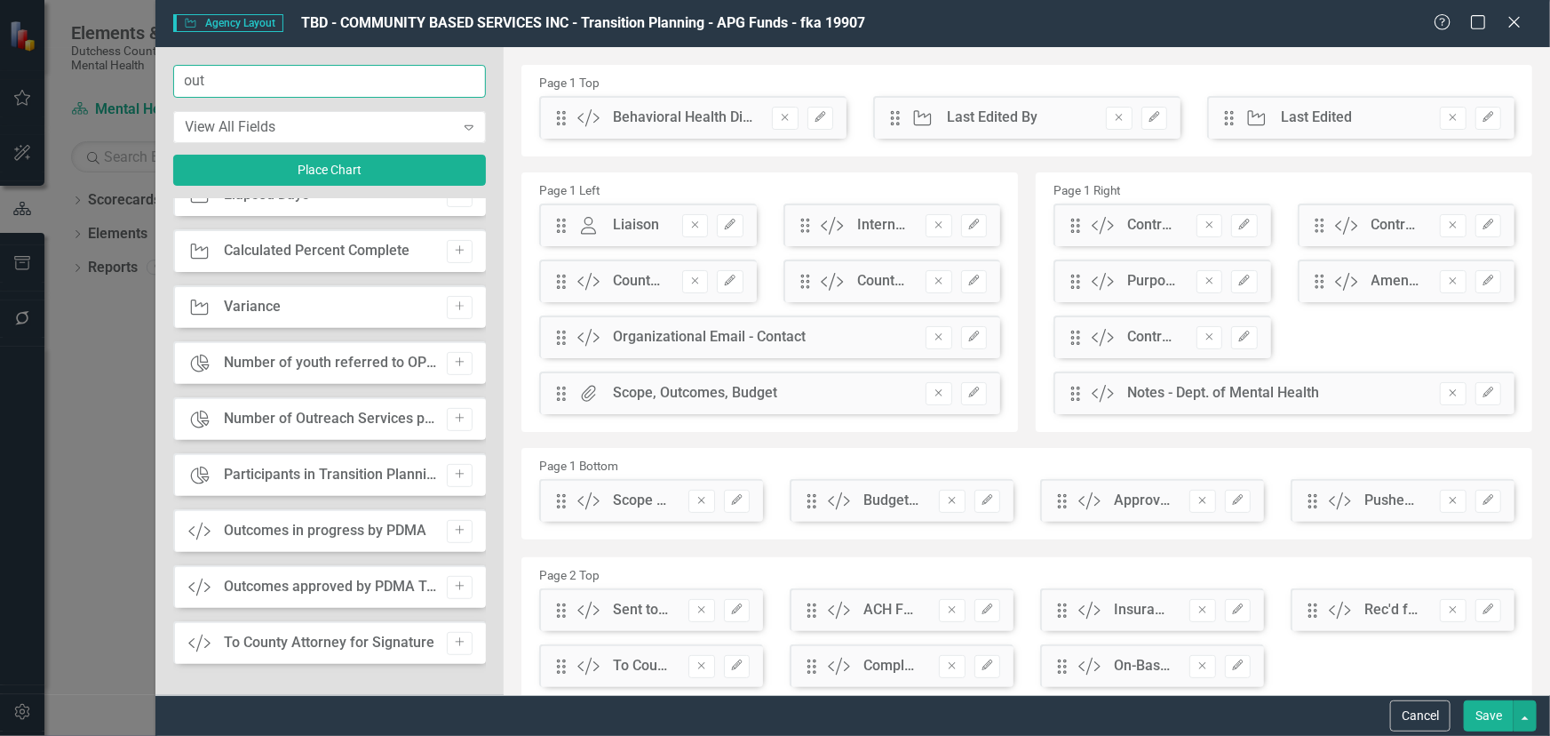
scroll to position [0, 0]
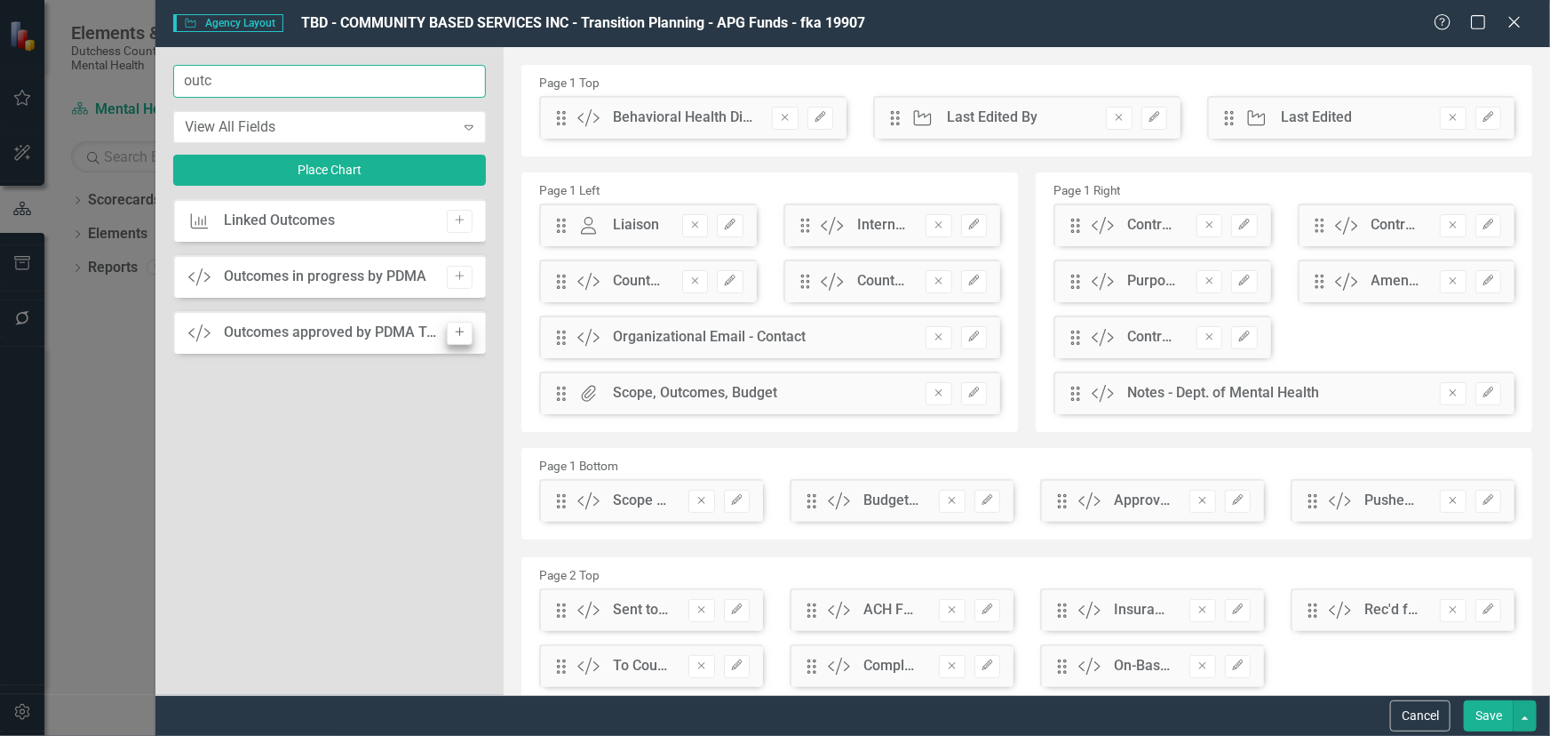
type input "outc"
click at [458, 335] on icon "Add" at bounding box center [459, 332] width 13 height 11
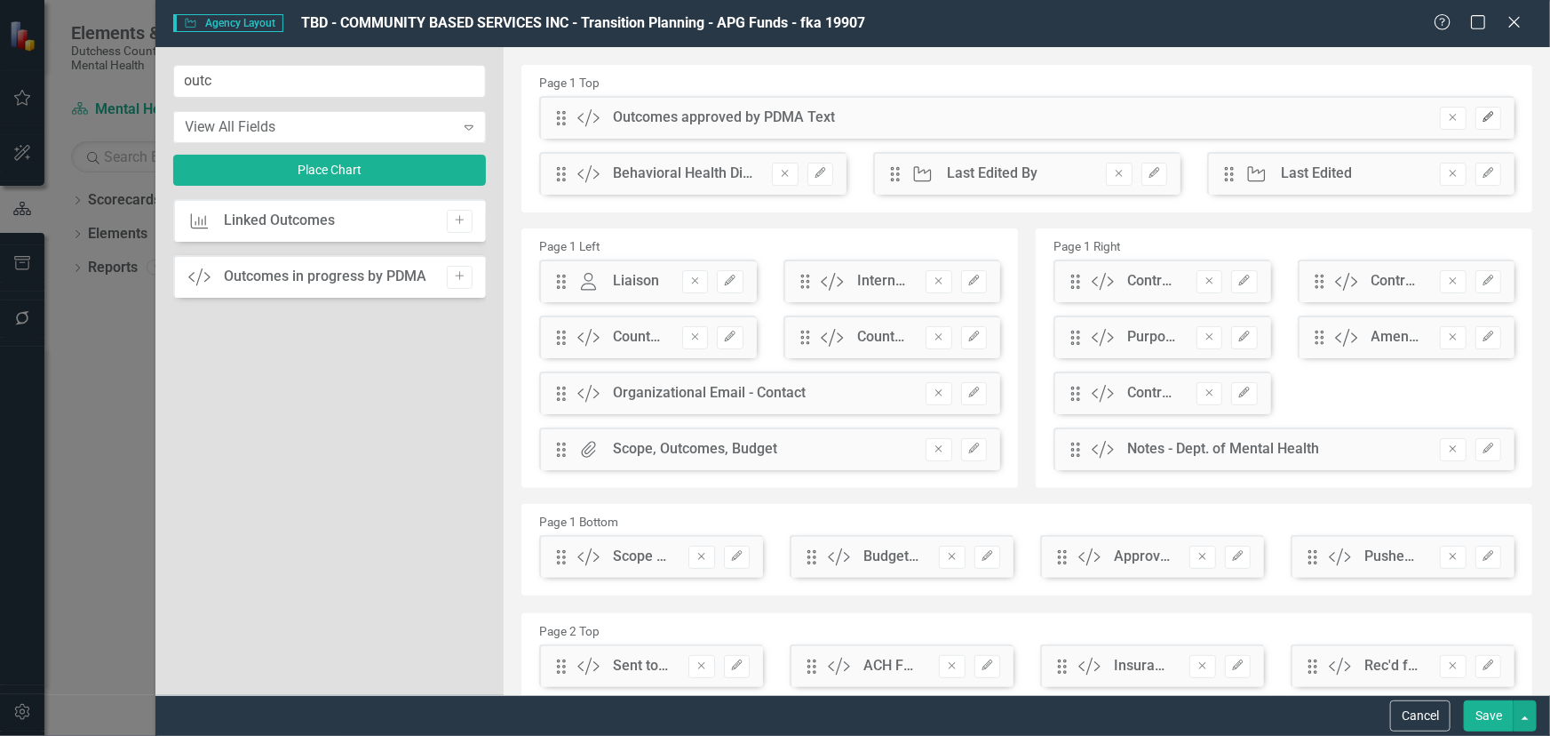
click at [1395, 120] on icon "Edit" at bounding box center [1488, 117] width 13 height 11
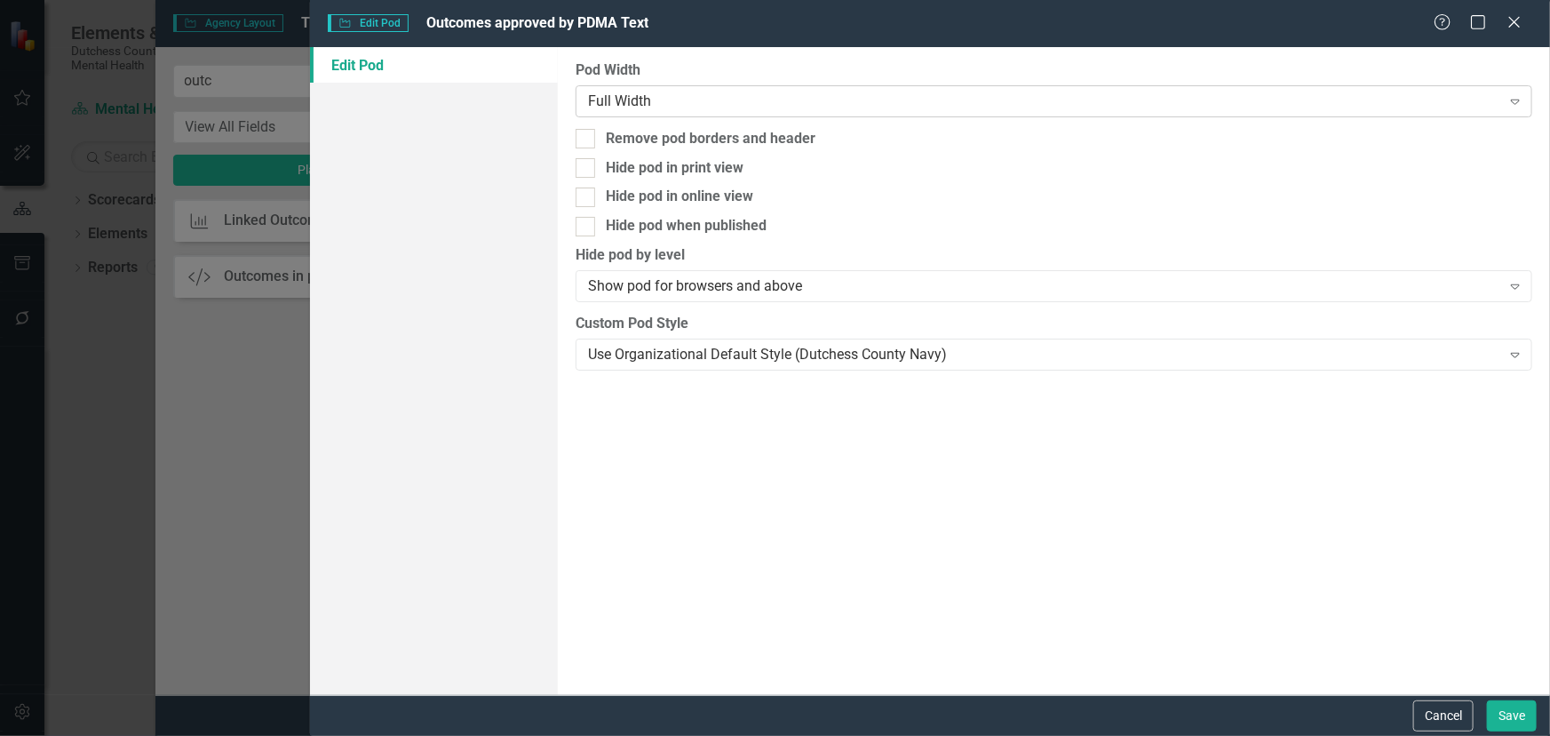
click at [765, 95] on div "Full Width" at bounding box center [1044, 101] width 913 height 20
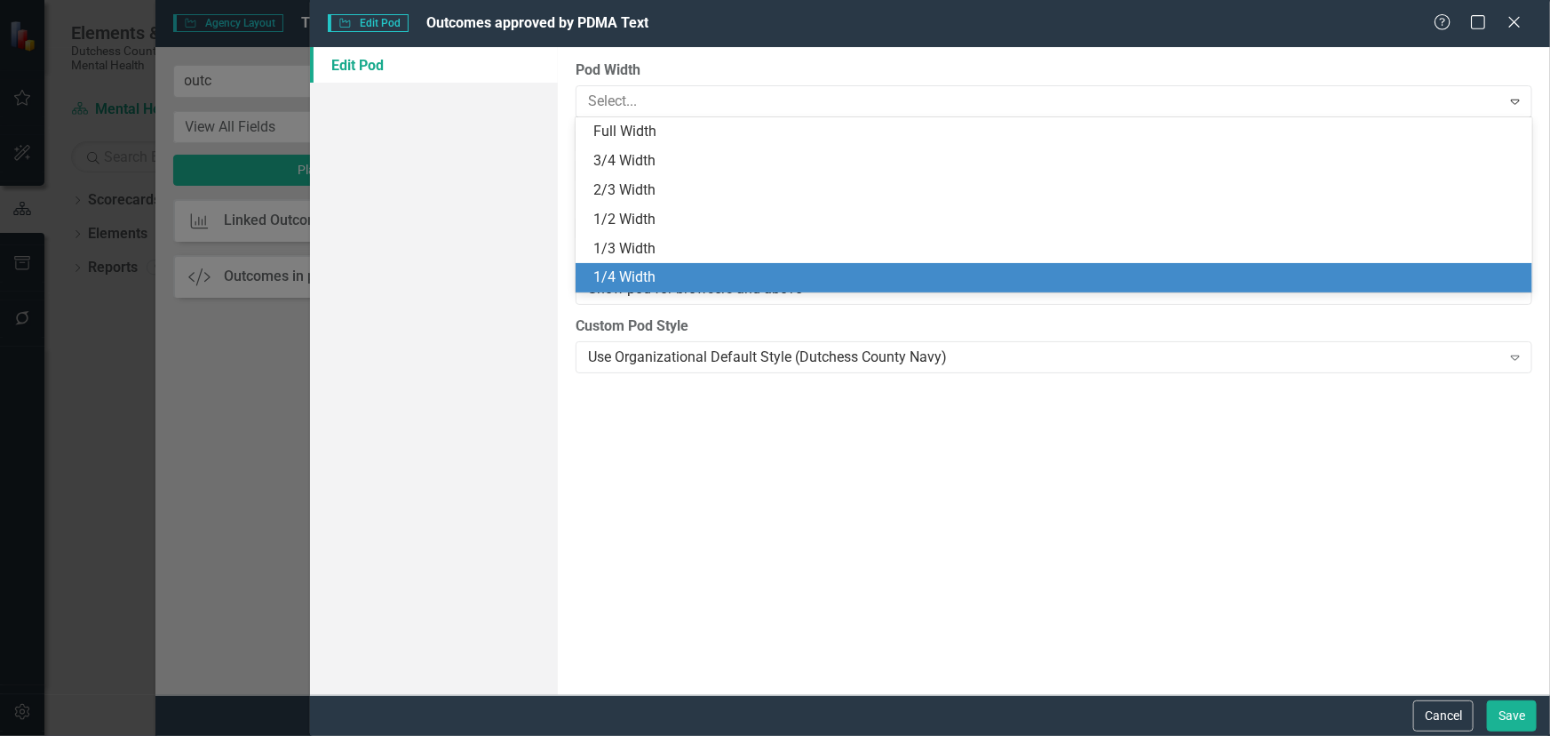
click at [706, 270] on div "1/4 Width" at bounding box center [1058, 277] width 929 height 20
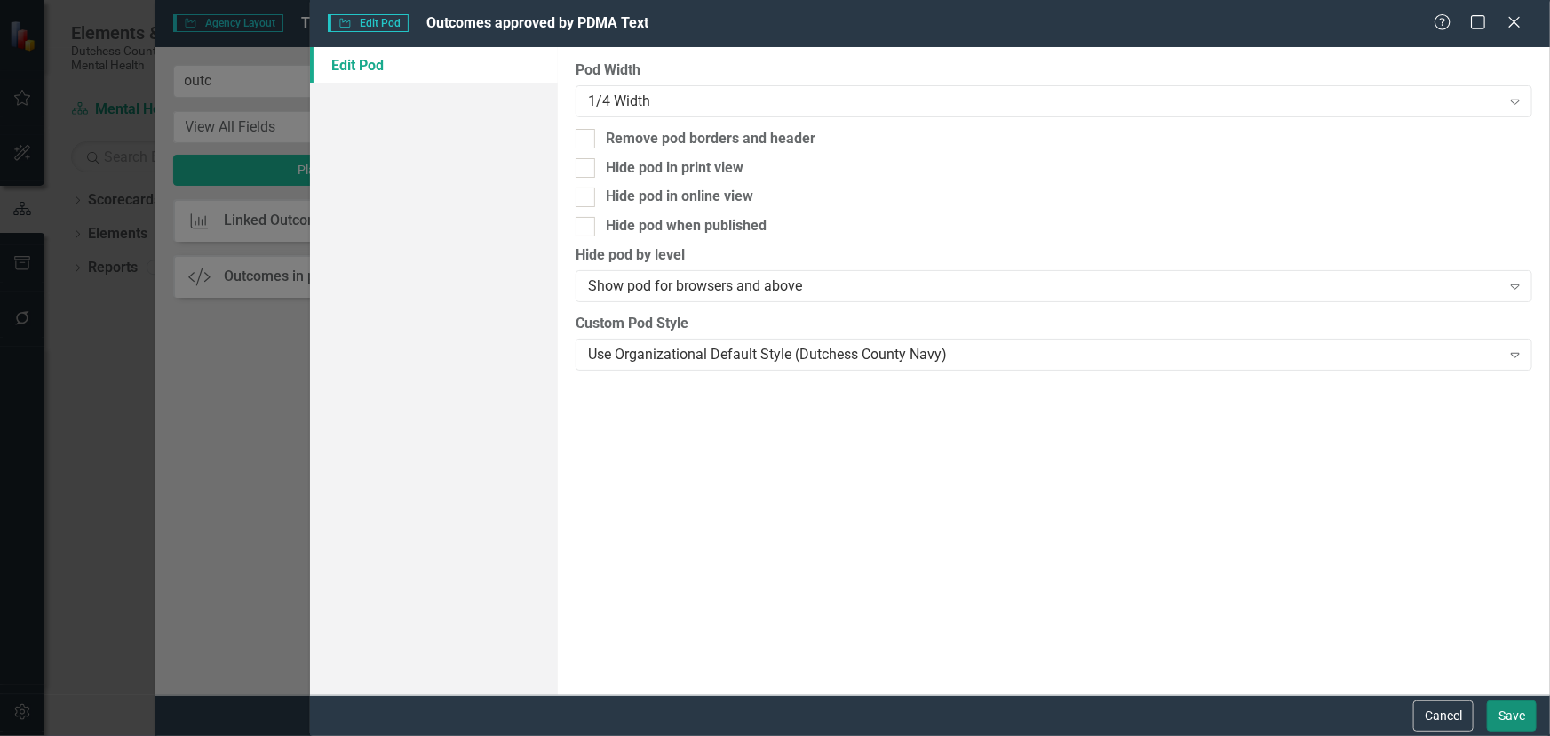
click at [1395, 623] on button "Save" at bounding box center [1512, 715] width 50 height 31
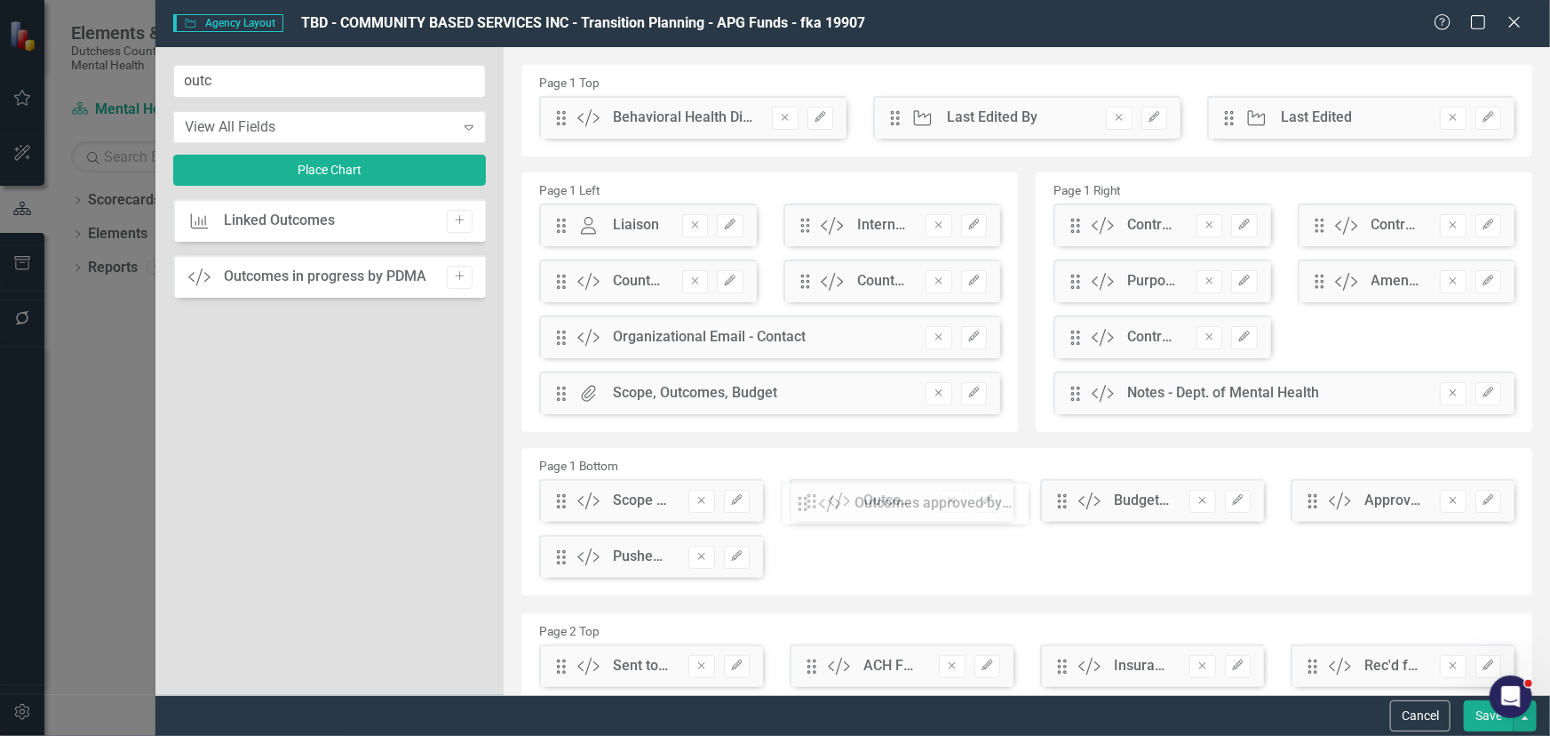
drag, startPoint x: 565, startPoint y: 121, endPoint x: 820, endPoint y: 506, distance: 462.3
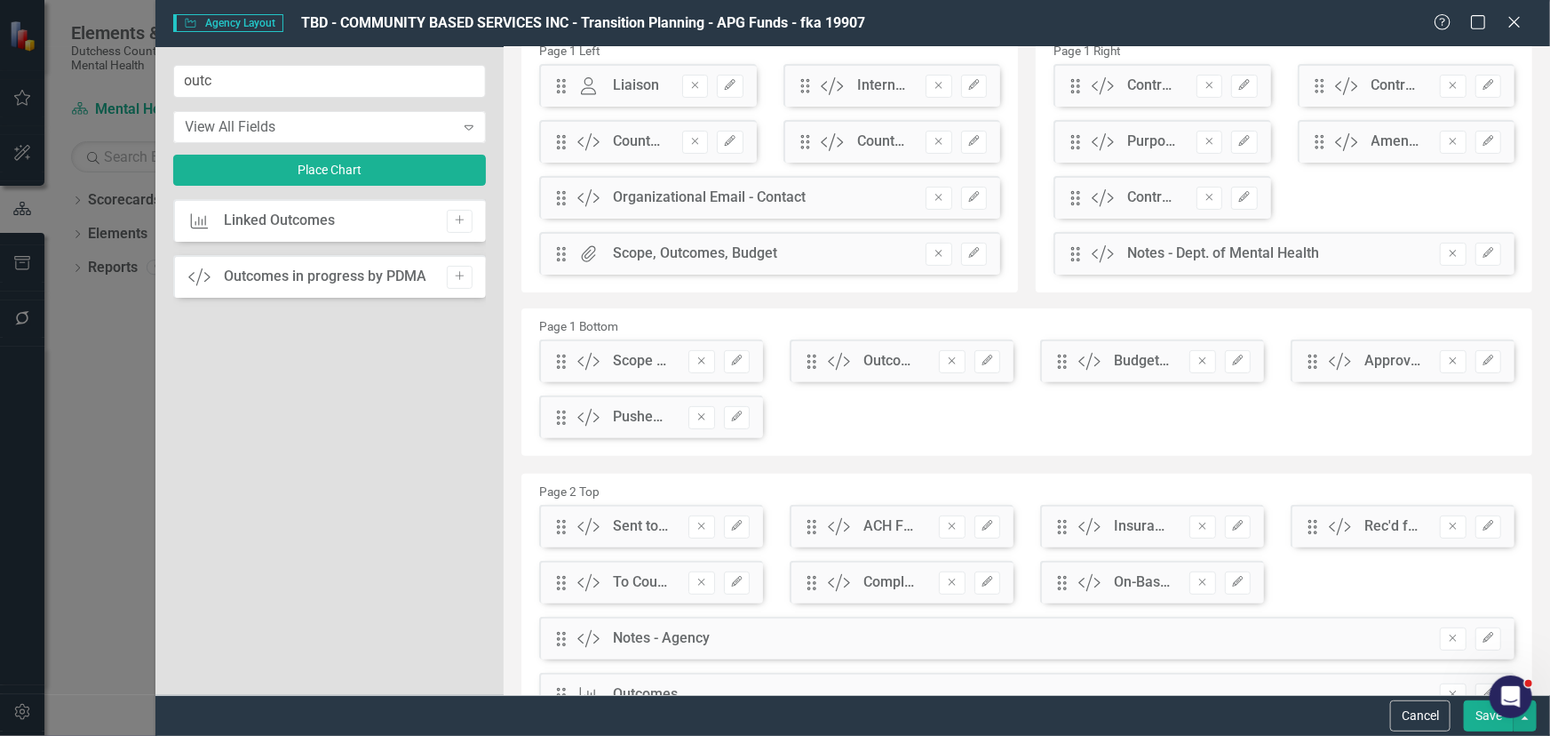
scroll to position [161, 0]
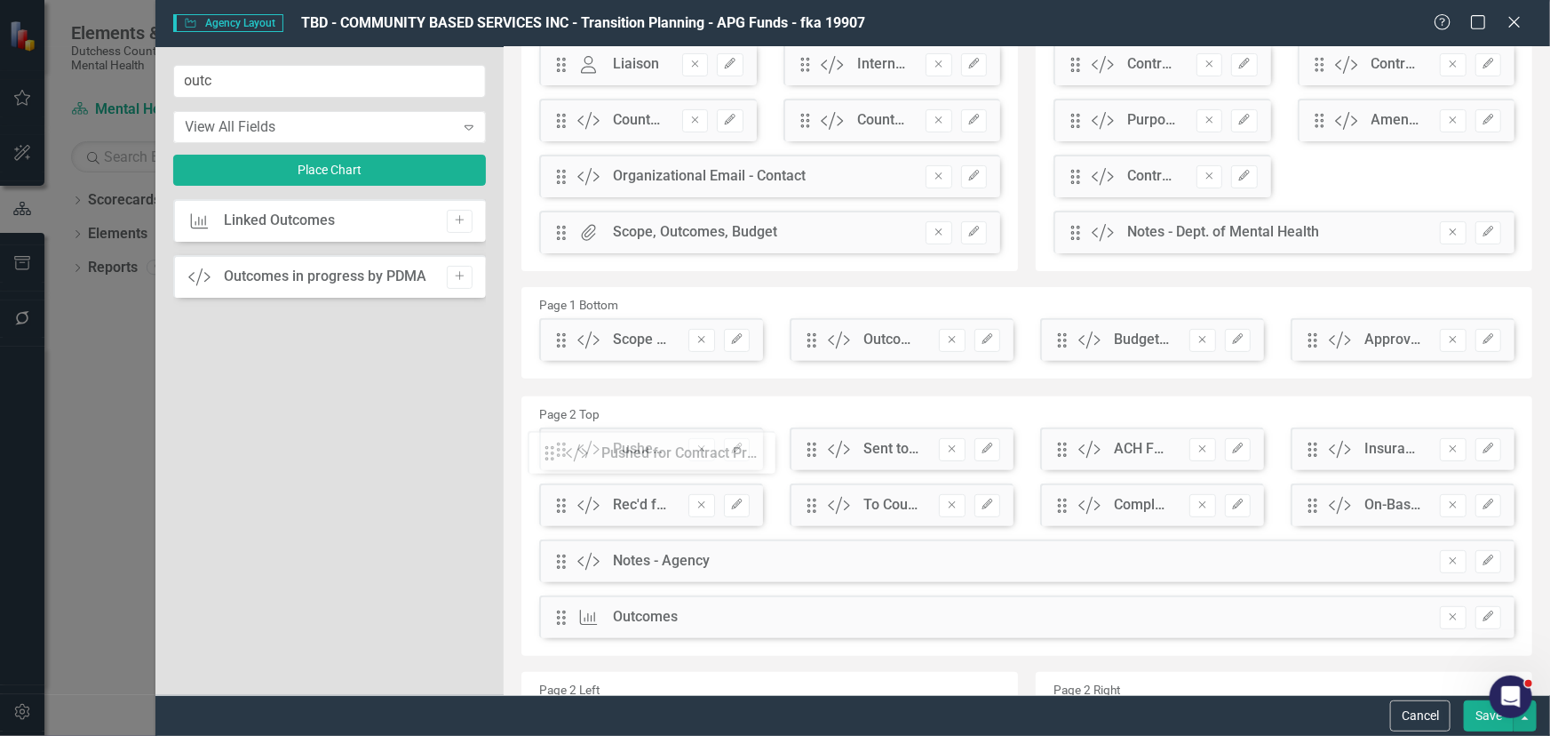
drag, startPoint x: 560, startPoint y: 399, endPoint x: 588, endPoint y: 474, distance: 80.7
click at [1395, 623] on button "Save" at bounding box center [1489, 715] width 50 height 31
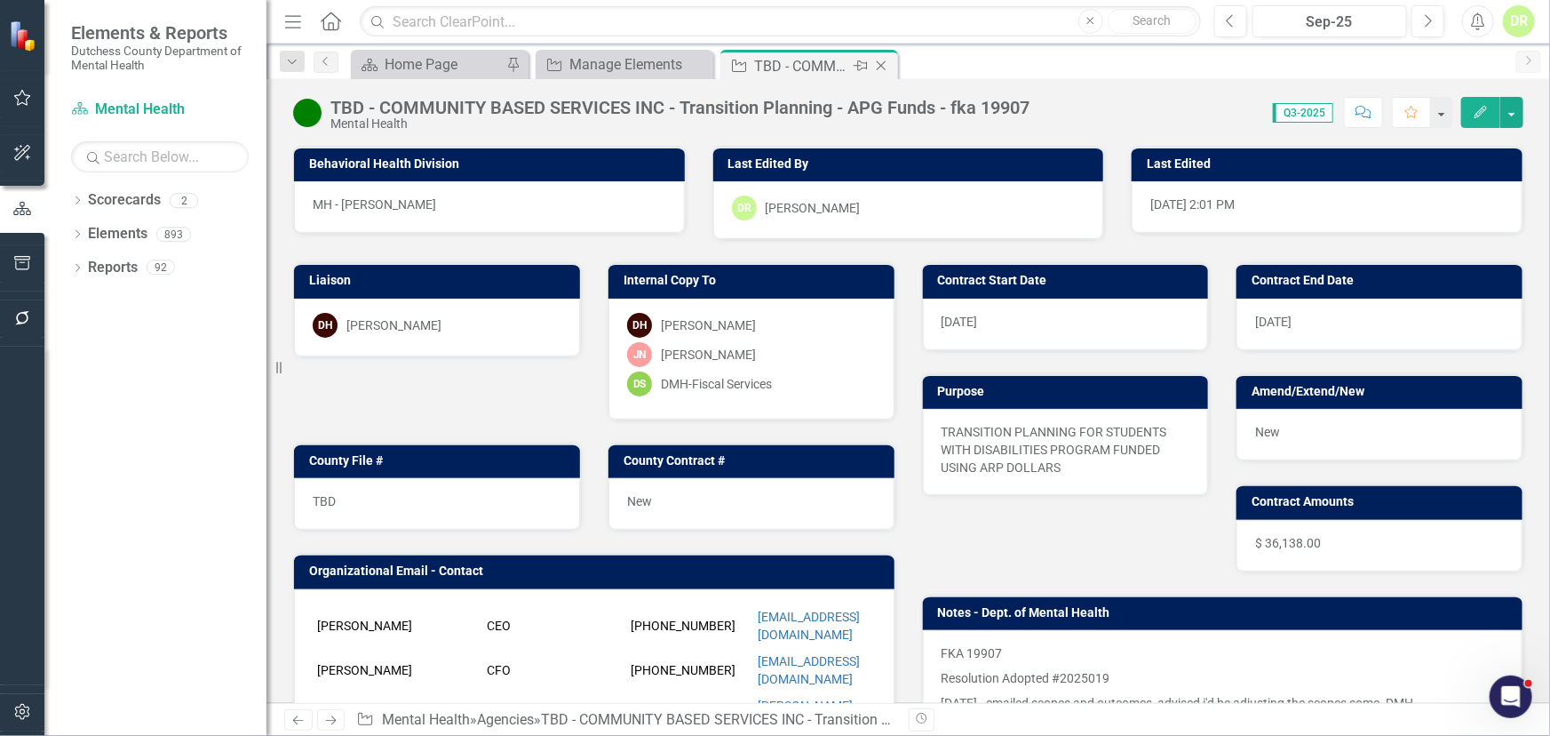
click at [888, 63] on icon "Close" at bounding box center [882, 66] width 18 height 14
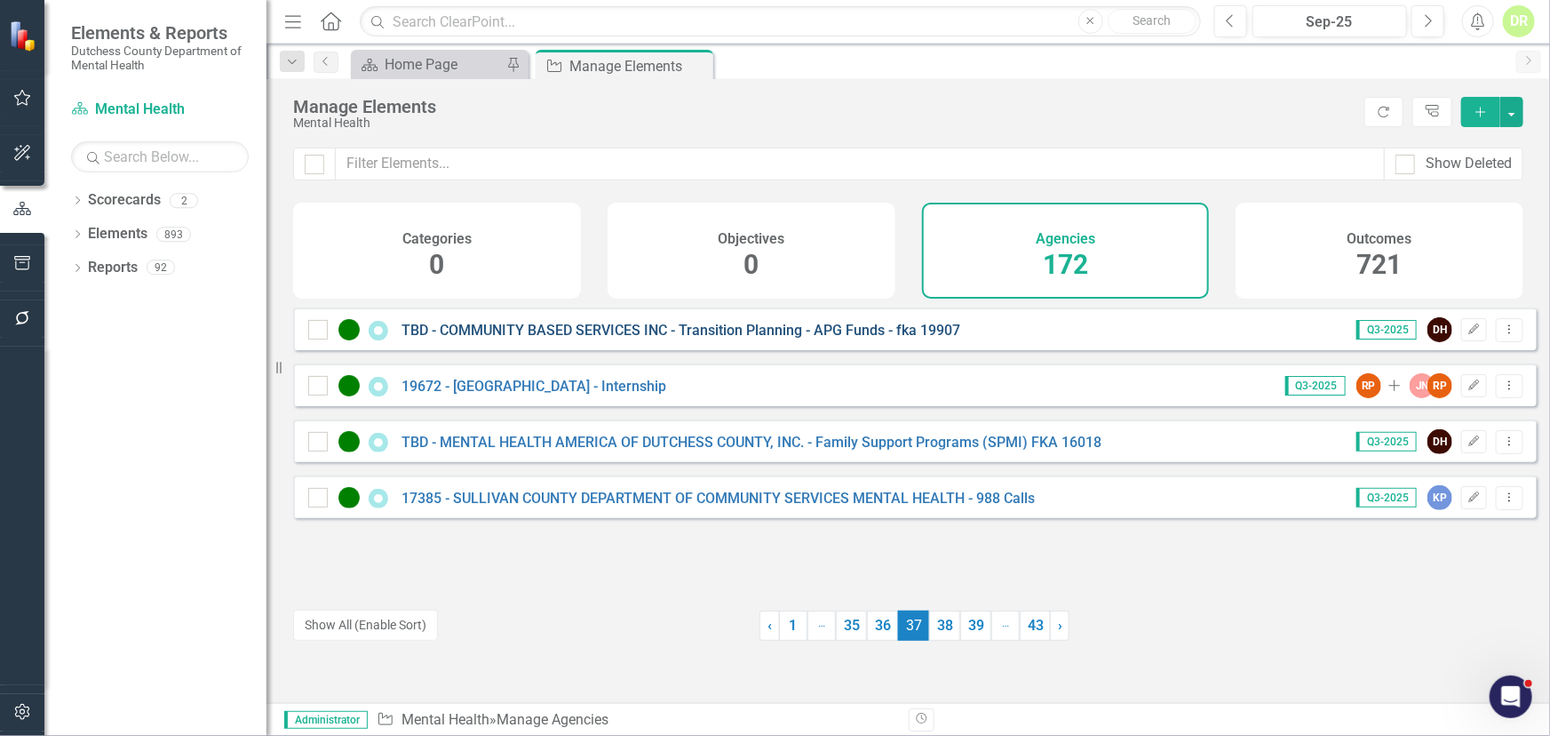
click at [531, 339] on link "TBD - COMMUNITY BASED SERVICES INC - Transition Planning - APG Funds - fka 19907" at bounding box center [681, 330] width 559 height 17
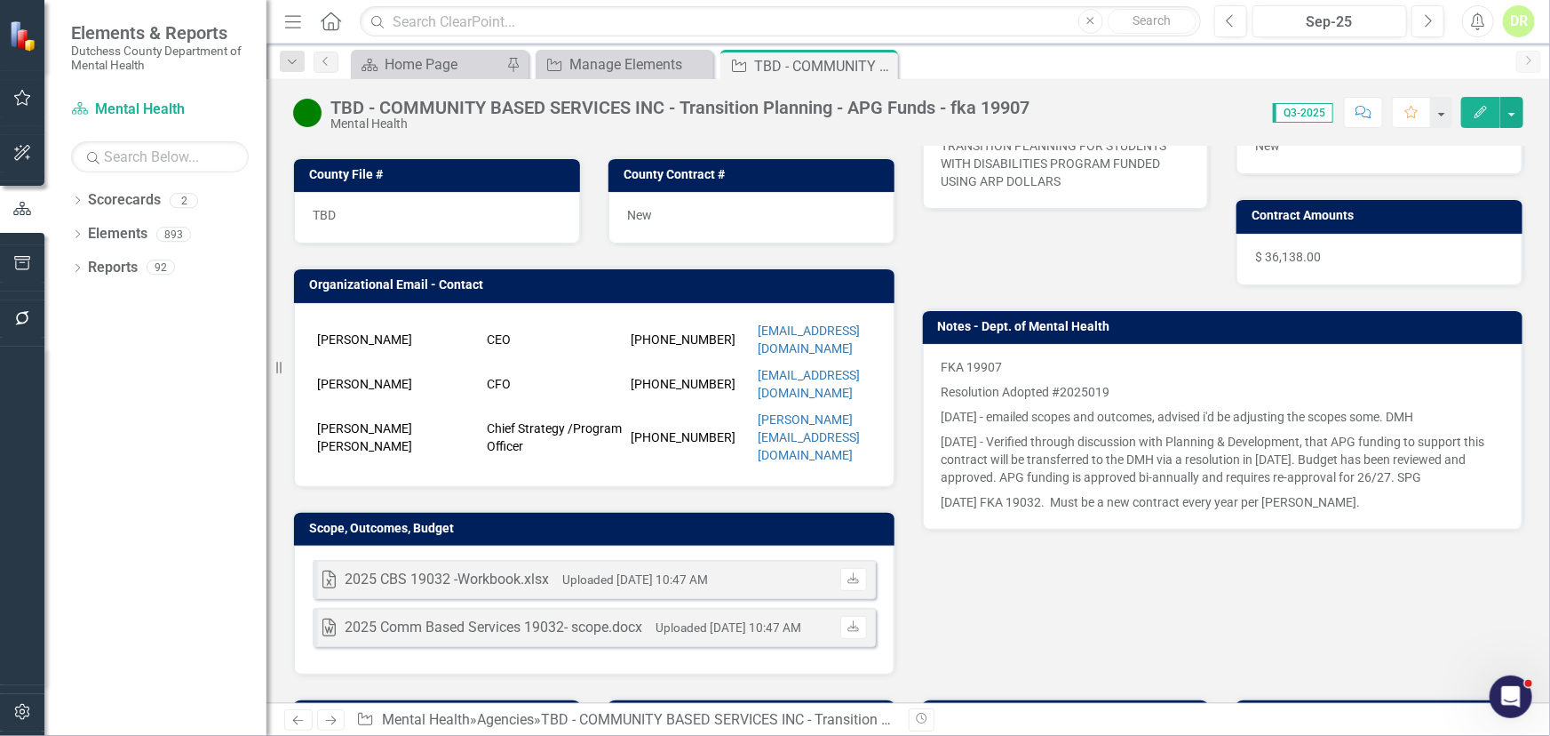
scroll to position [403, 0]
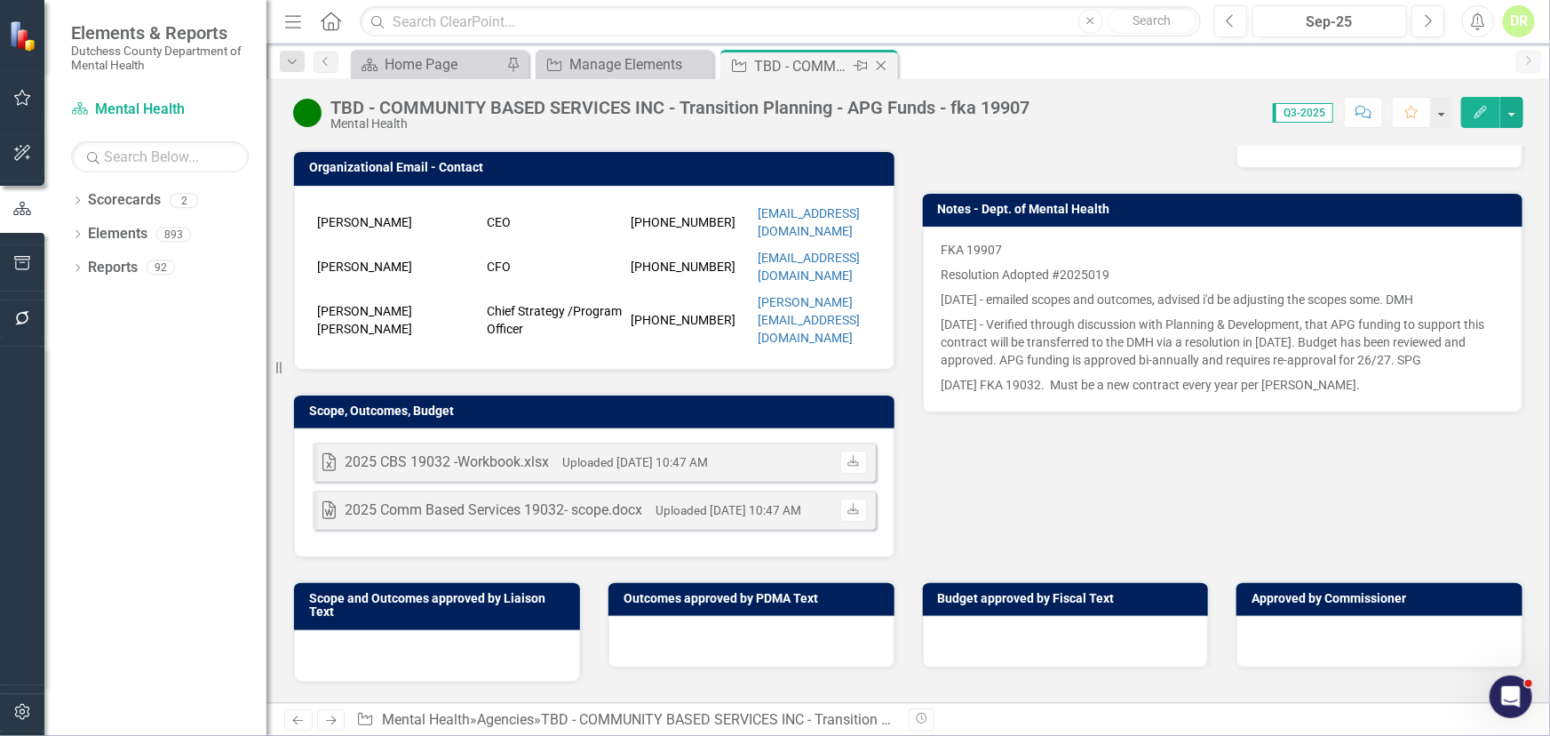
click at [882, 65] on icon "Close" at bounding box center [882, 66] width 18 height 14
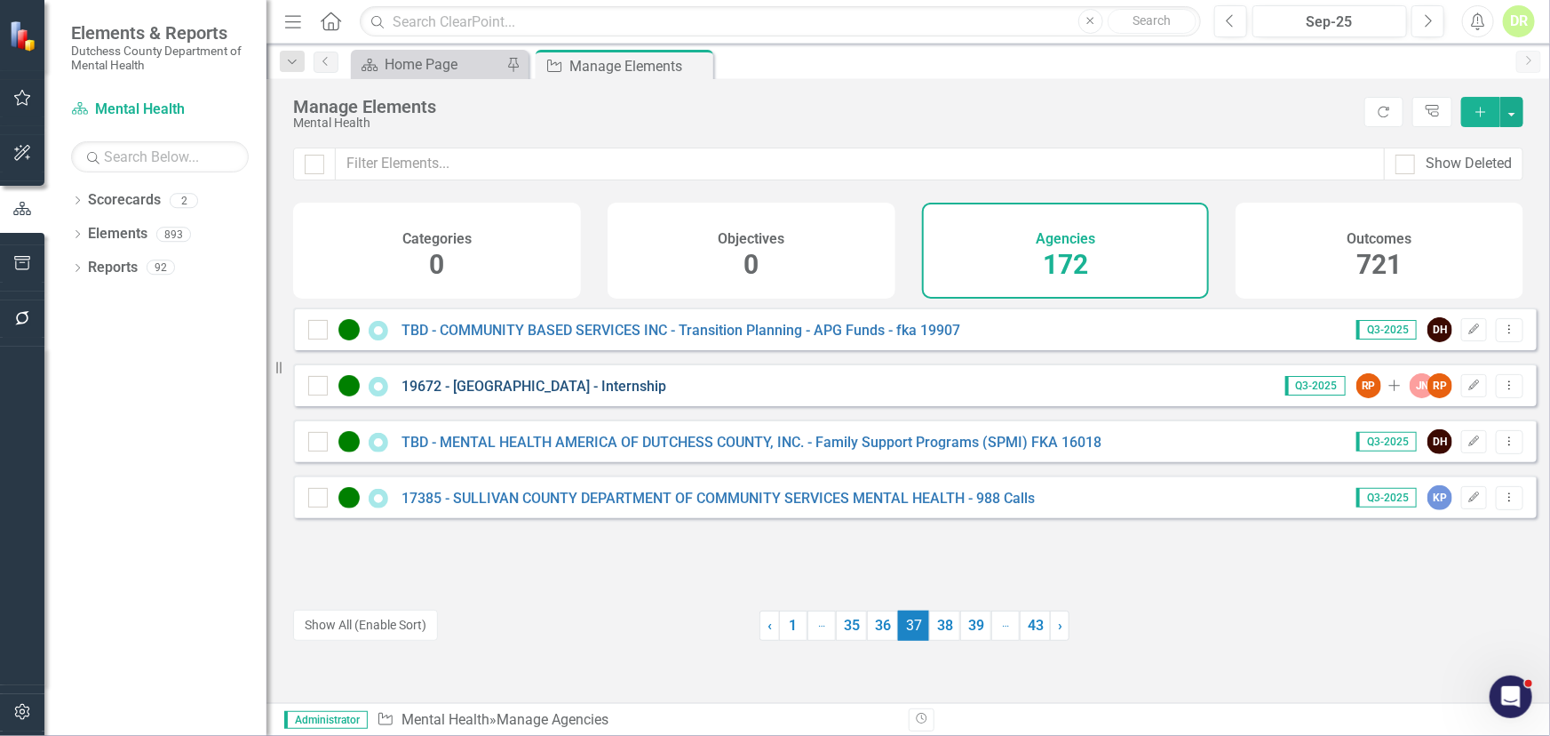
click at [618, 395] on link "19672 - [GEOGRAPHIC_DATA] - Internship" at bounding box center [534, 386] width 265 height 17
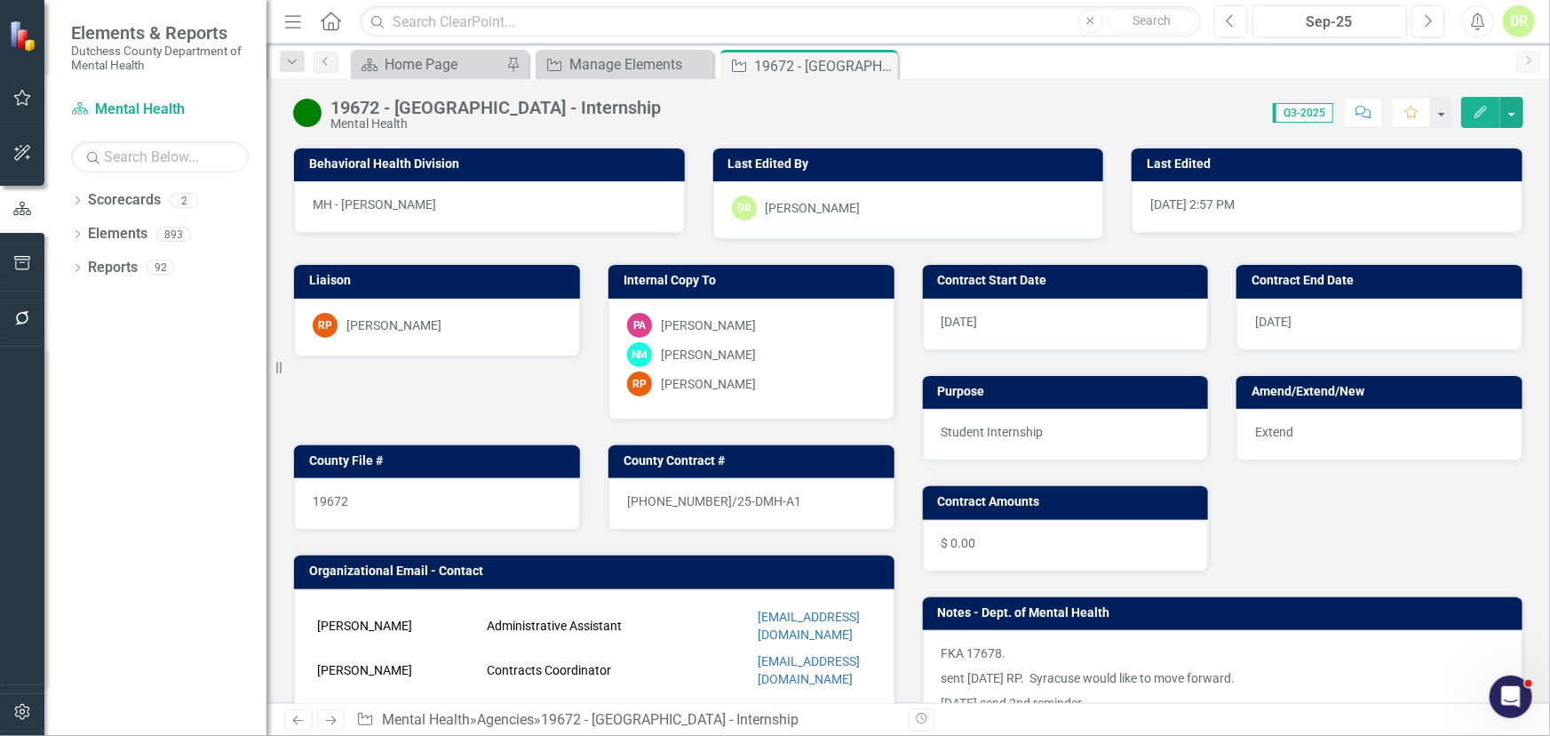
click at [1395, 109] on icon "button" at bounding box center [1481, 112] width 12 height 12
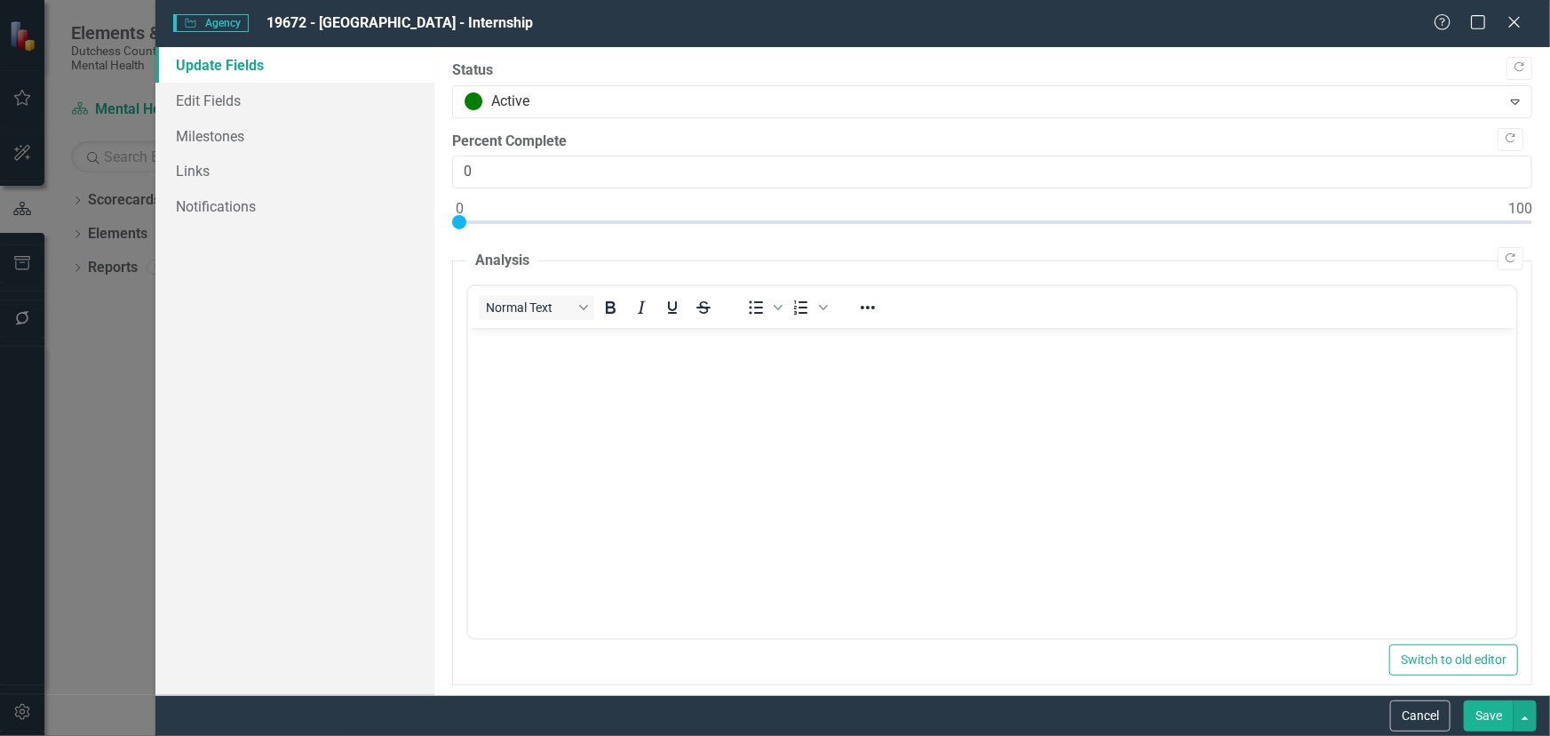
drag, startPoint x: 1517, startPoint y: 18, endPoint x: 1485, endPoint y: 79, distance: 69.2
click at [1395, 19] on icon "Close" at bounding box center [1515, 22] width 18 height 14
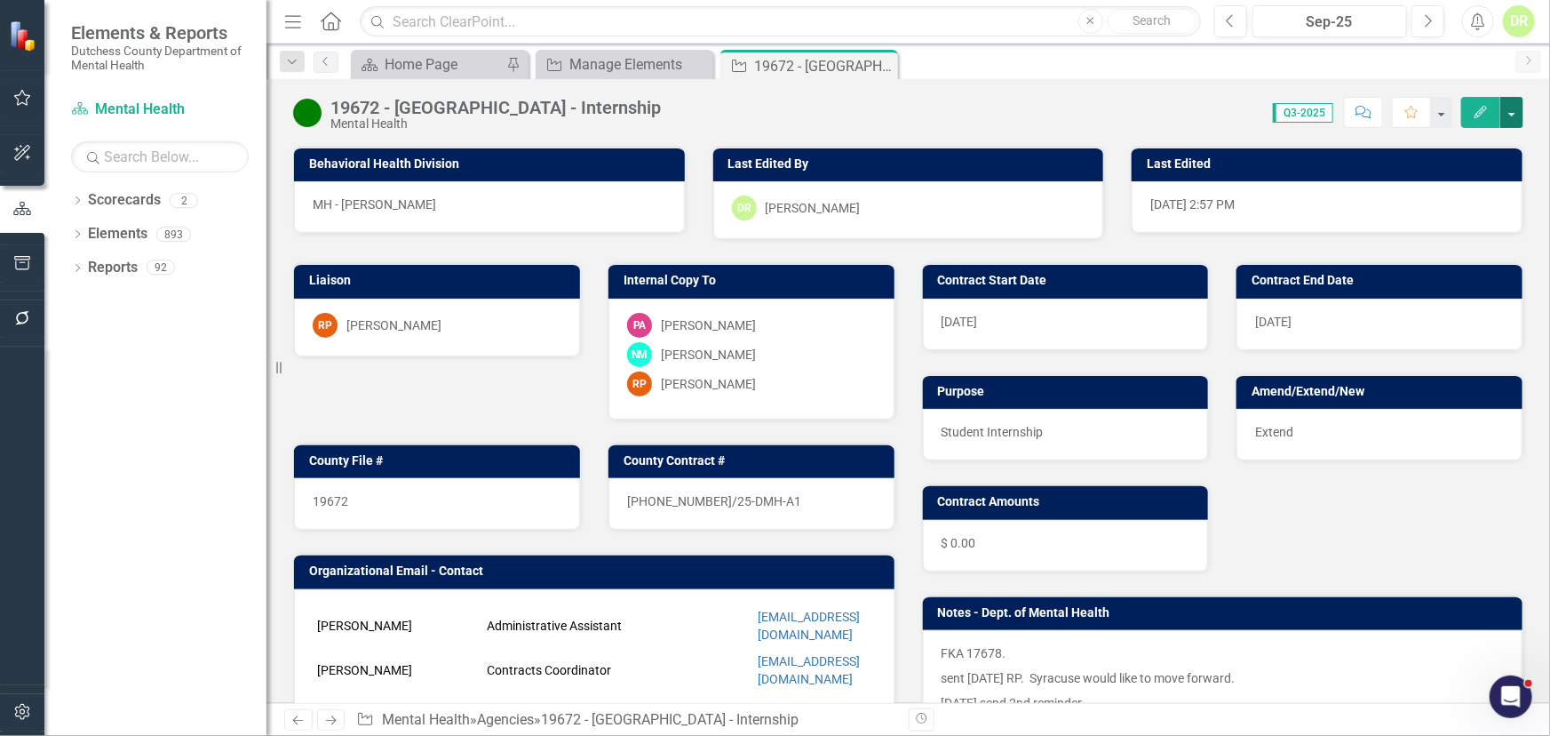
click at [1395, 121] on button "button" at bounding box center [1512, 112] width 23 height 31
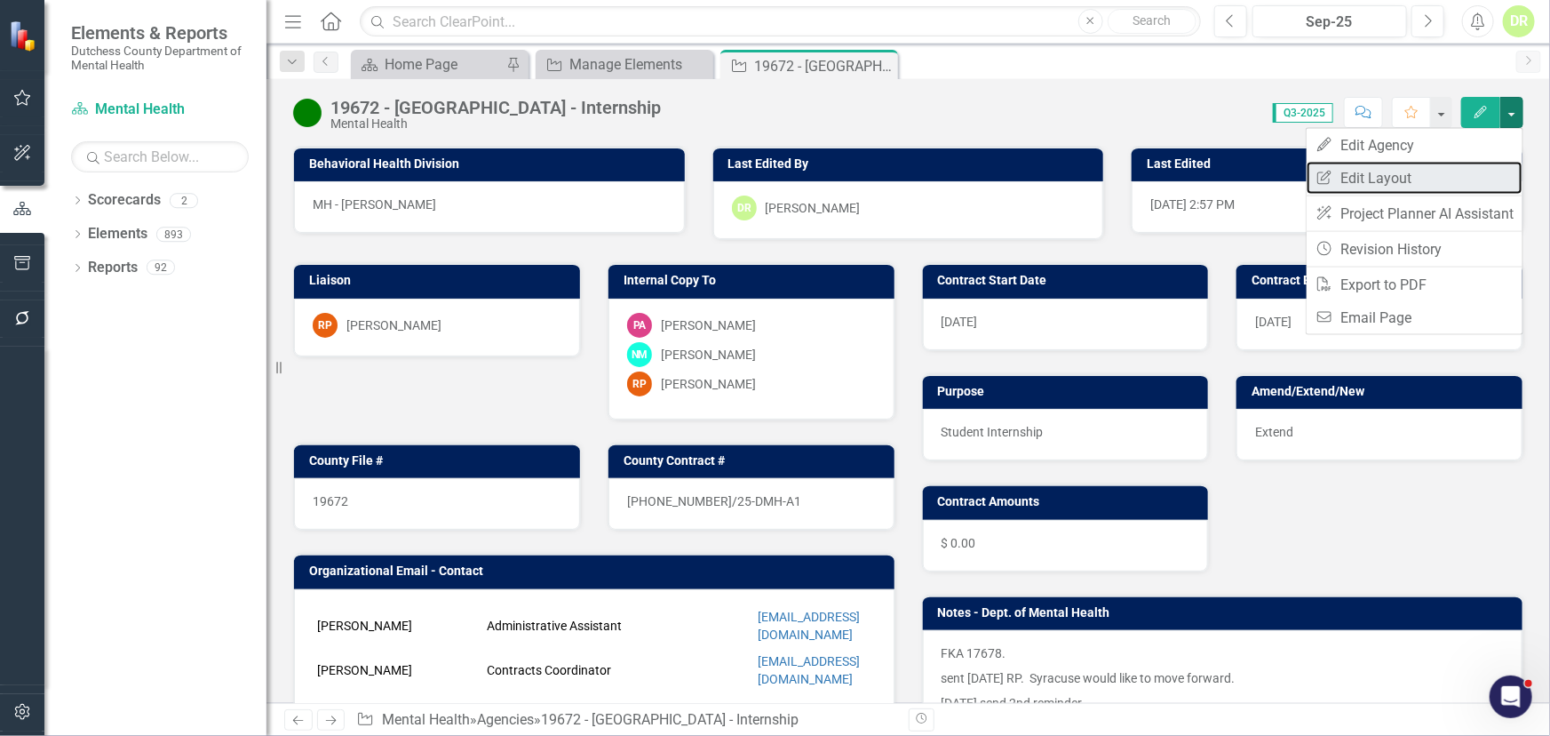
click at [1395, 187] on link "Edit Report Edit Layout" at bounding box center [1415, 178] width 216 height 33
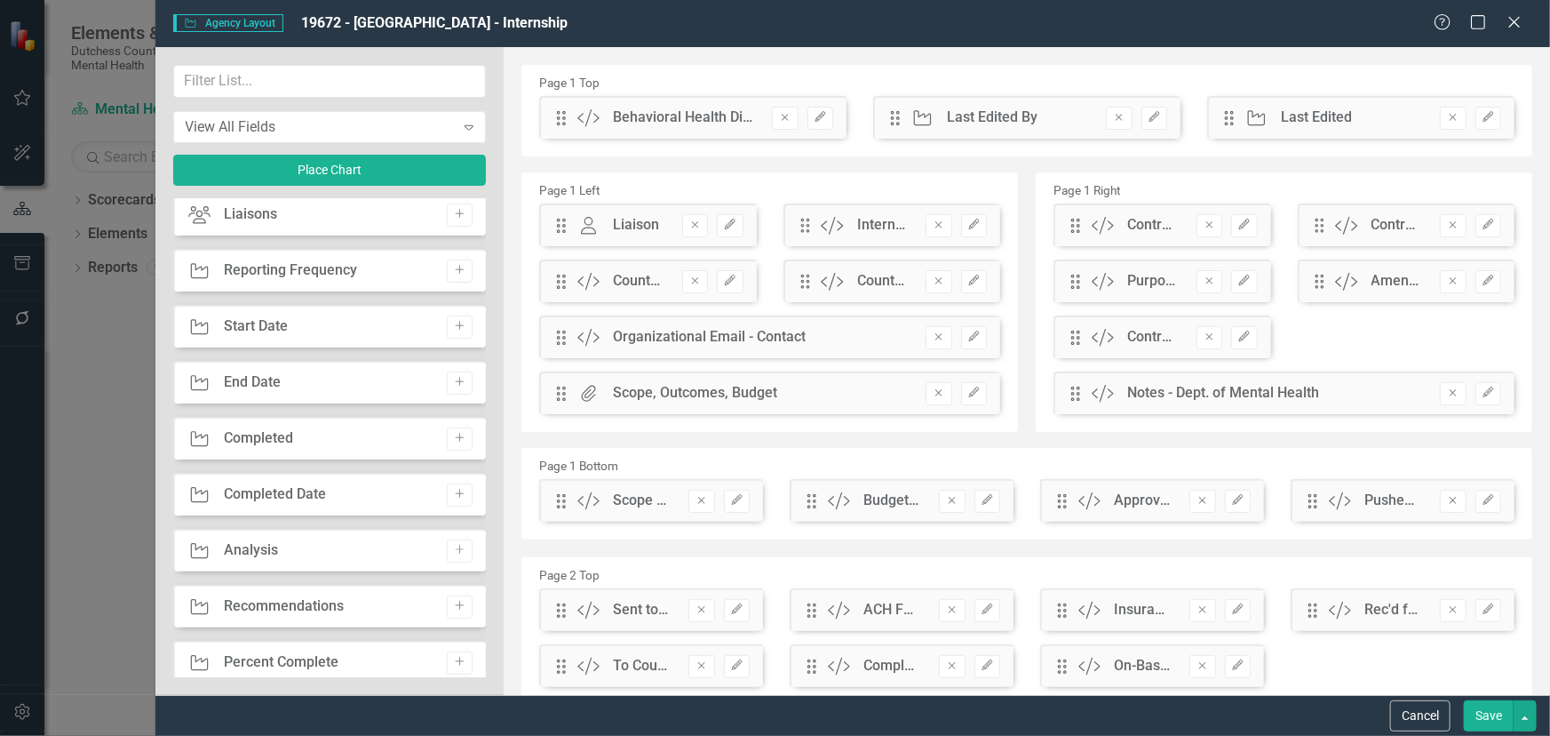
scroll to position [242, 0]
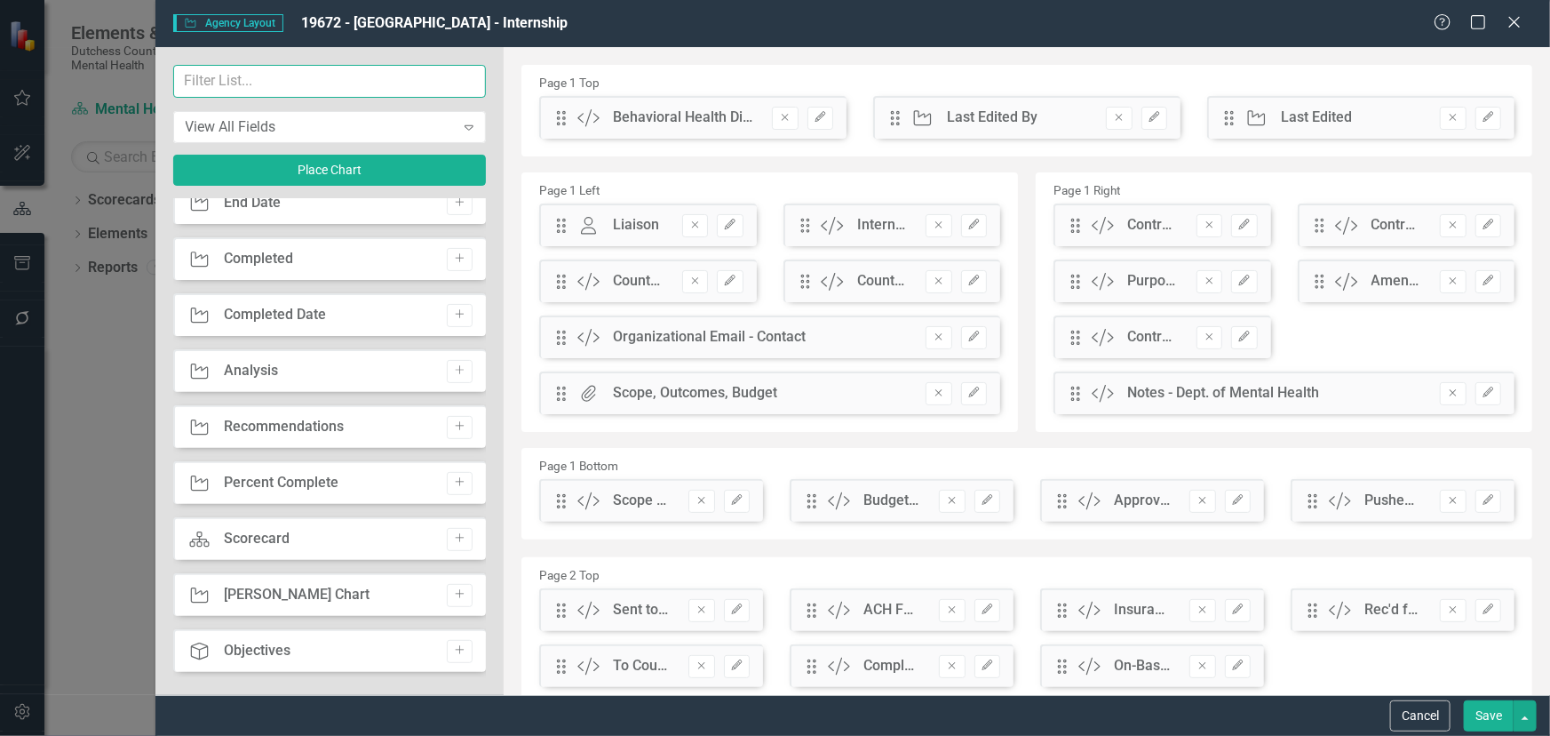
click at [217, 76] on input "text" at bounding box center [330, 81] width 314 height 33
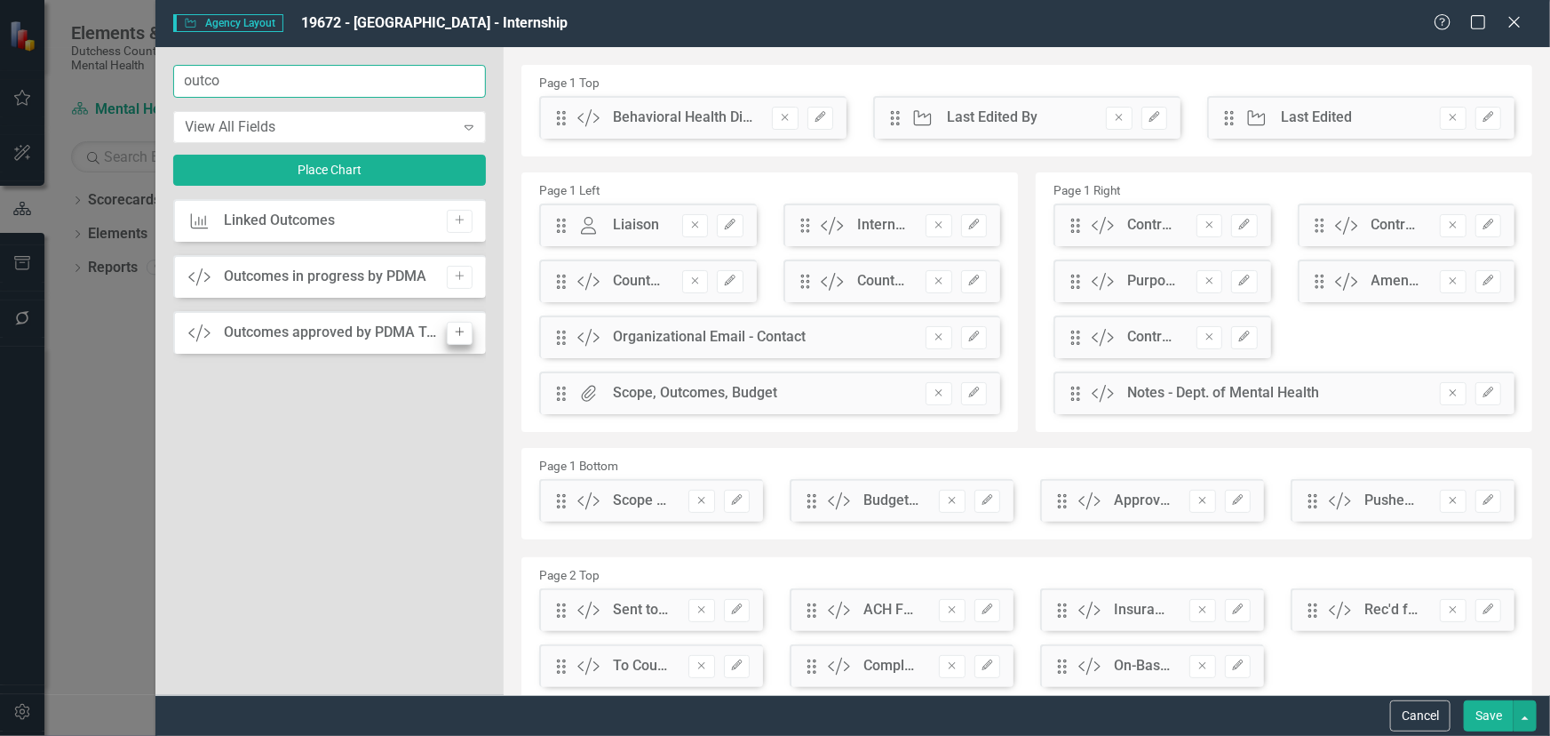
type input "outco"
click at [458, 327] on icon "Add" at bounding box center [459, 332] width 13 height 11
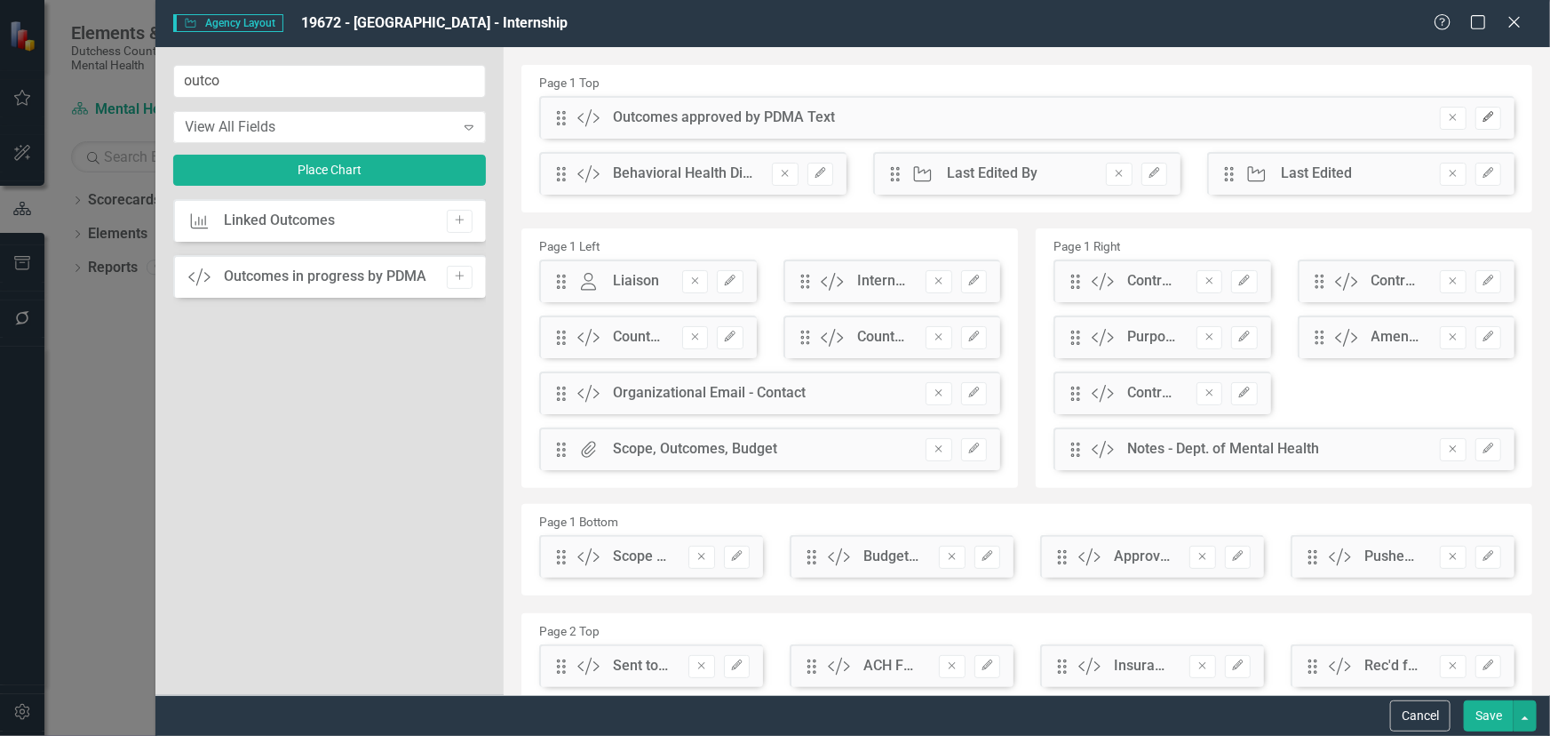
click at [1482, 120] on icon "Edit" at bounding box center [1488, 117] width 13 height 11
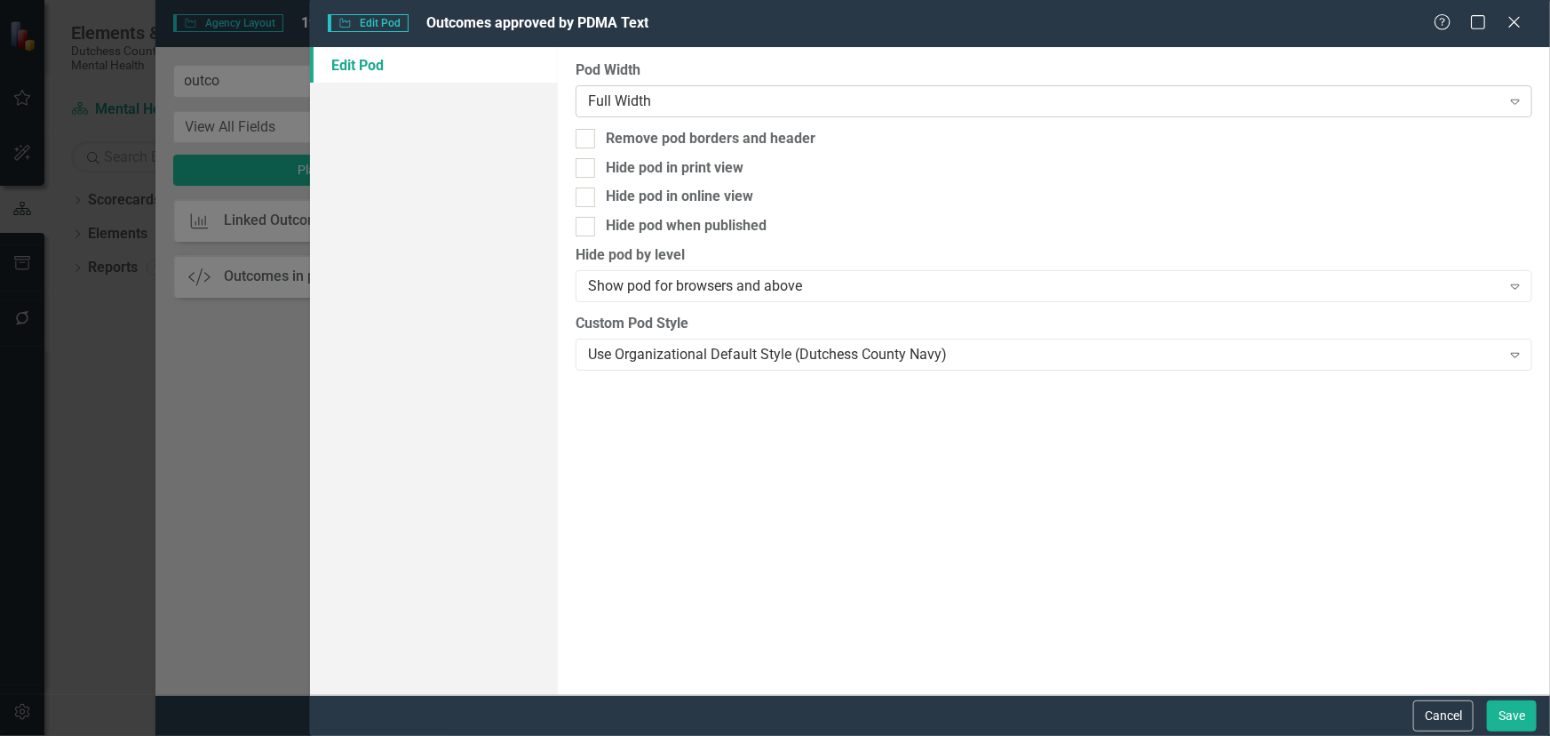
click at [694, 99] on div "Full Width" at bounding box center [1044, 101] width 913 height 20
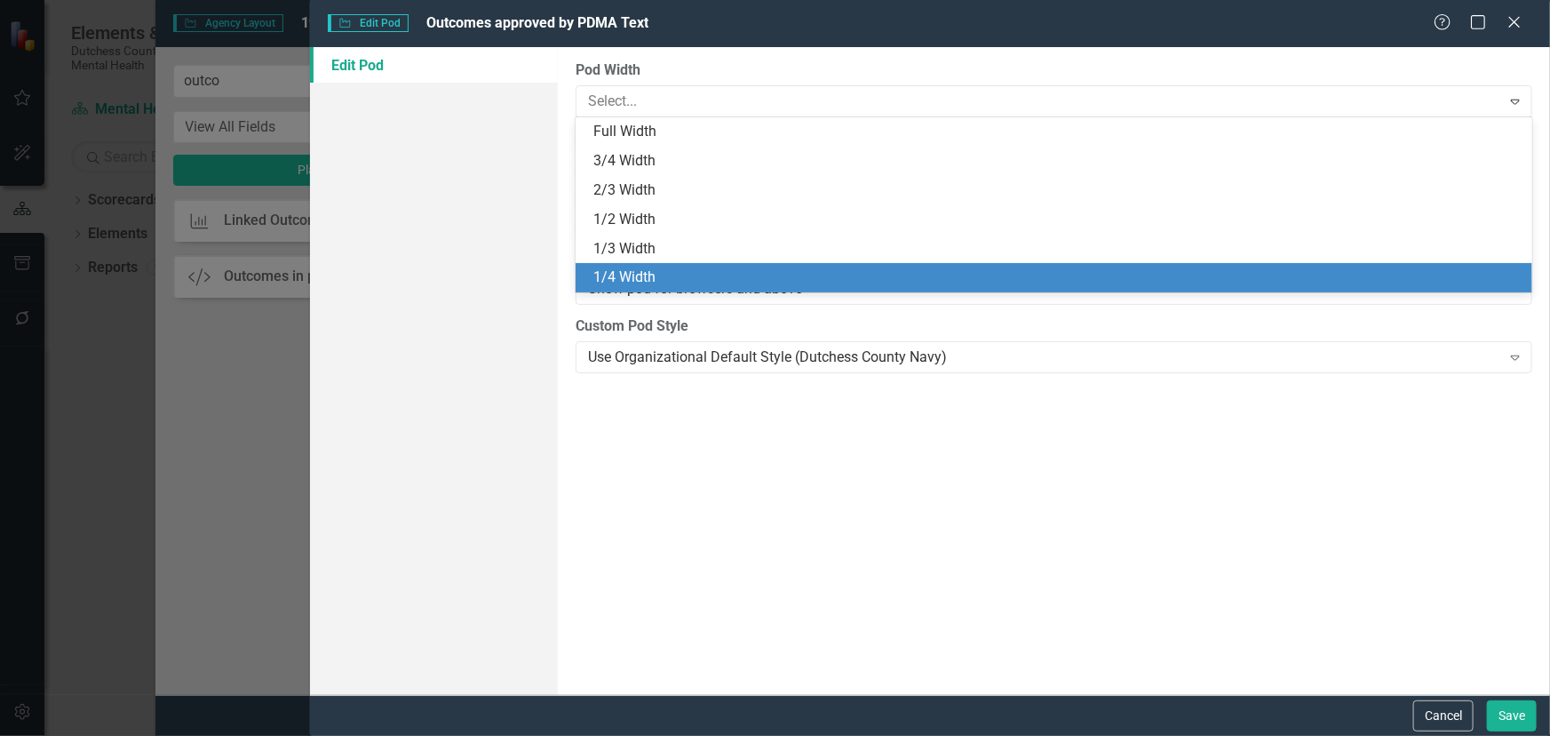
click at [664, 267] on div "1/4 Width" at bounding box center [1058, 277] width 929 height 20
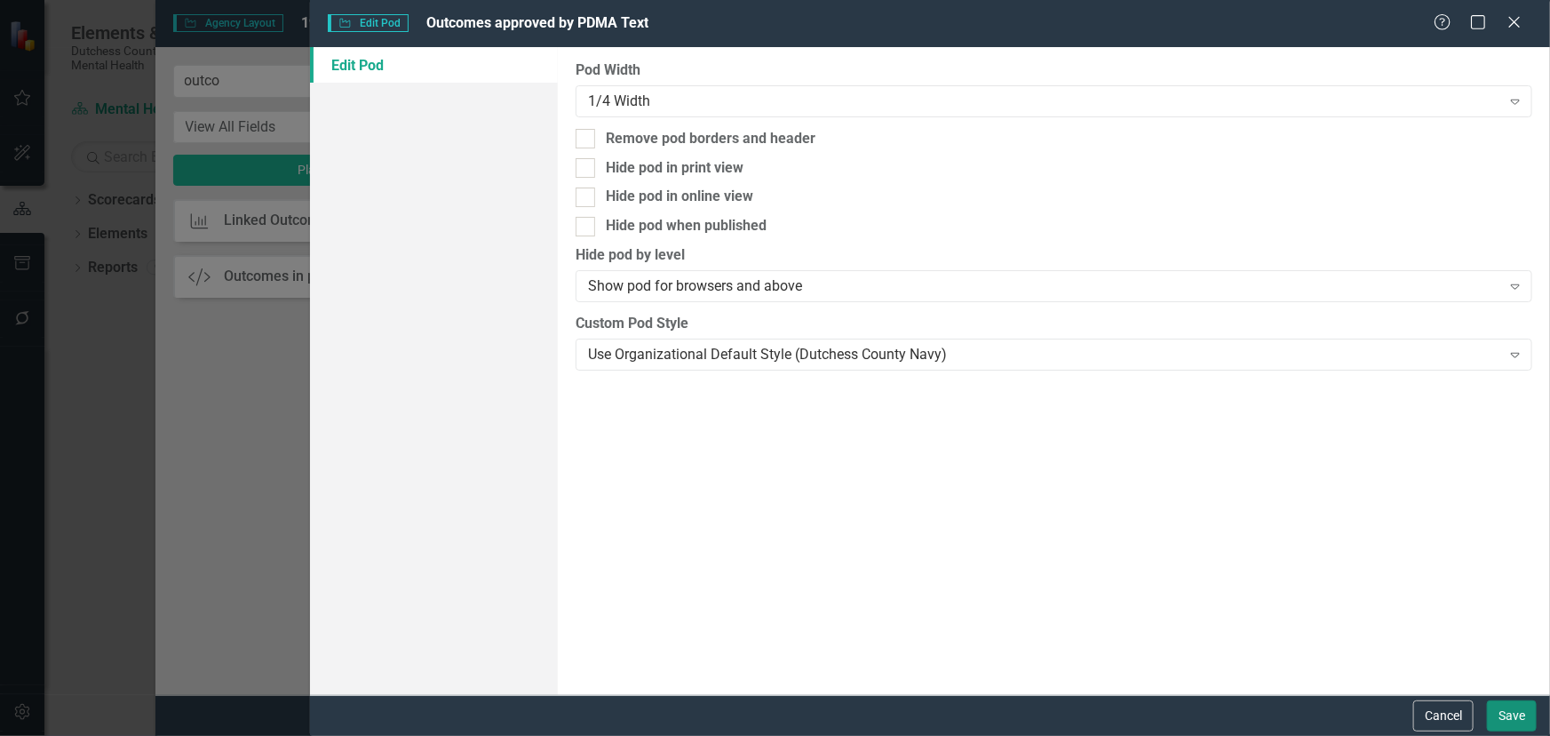
drag, startPoint x: 1506, startPoint y: 707, endPoint x: 1418, endPoint y: 655, distance: 102.4
click at [1507, 703] on button "Save" at bounding box center [1512, 715] width 50 height 31
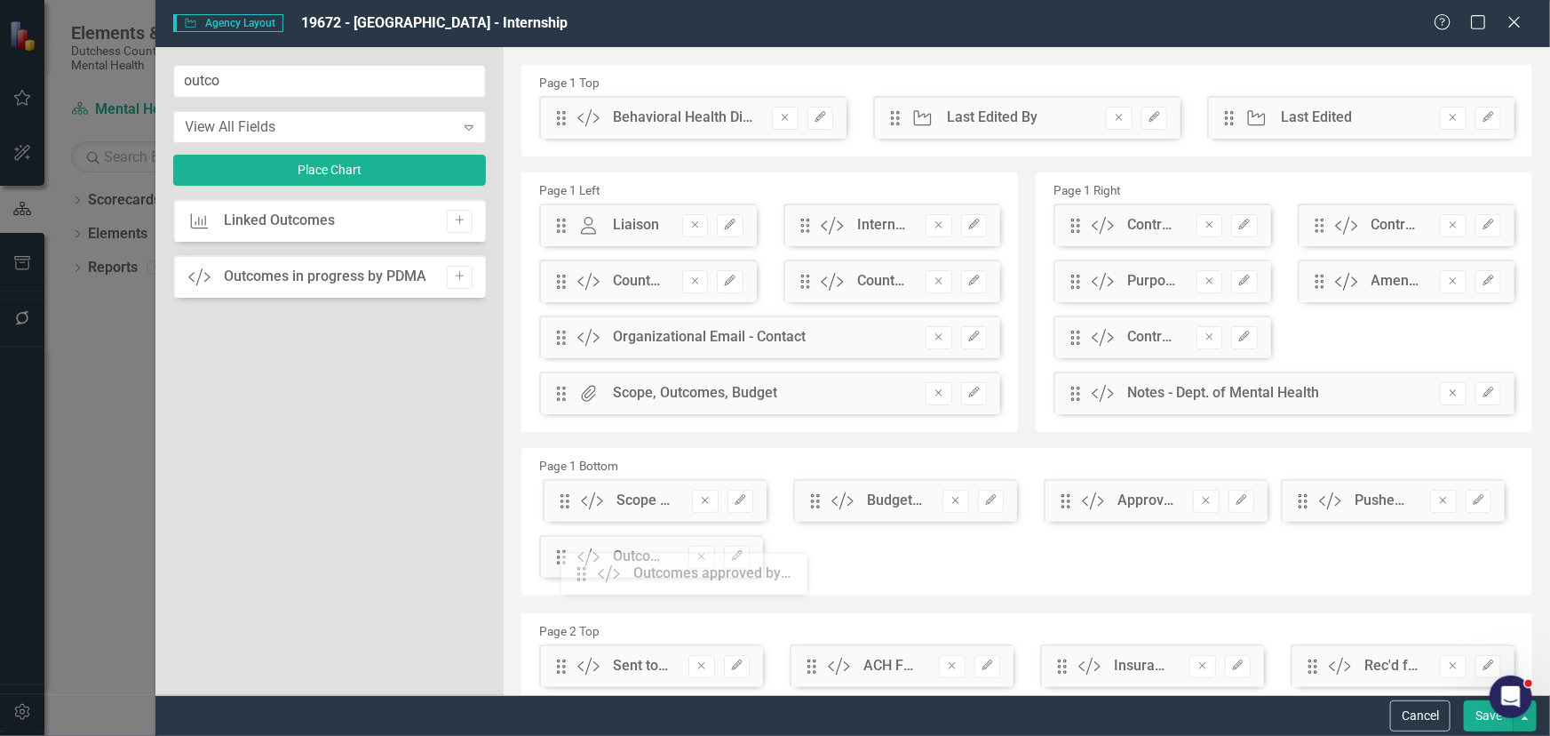
scroll to position [20, 0]
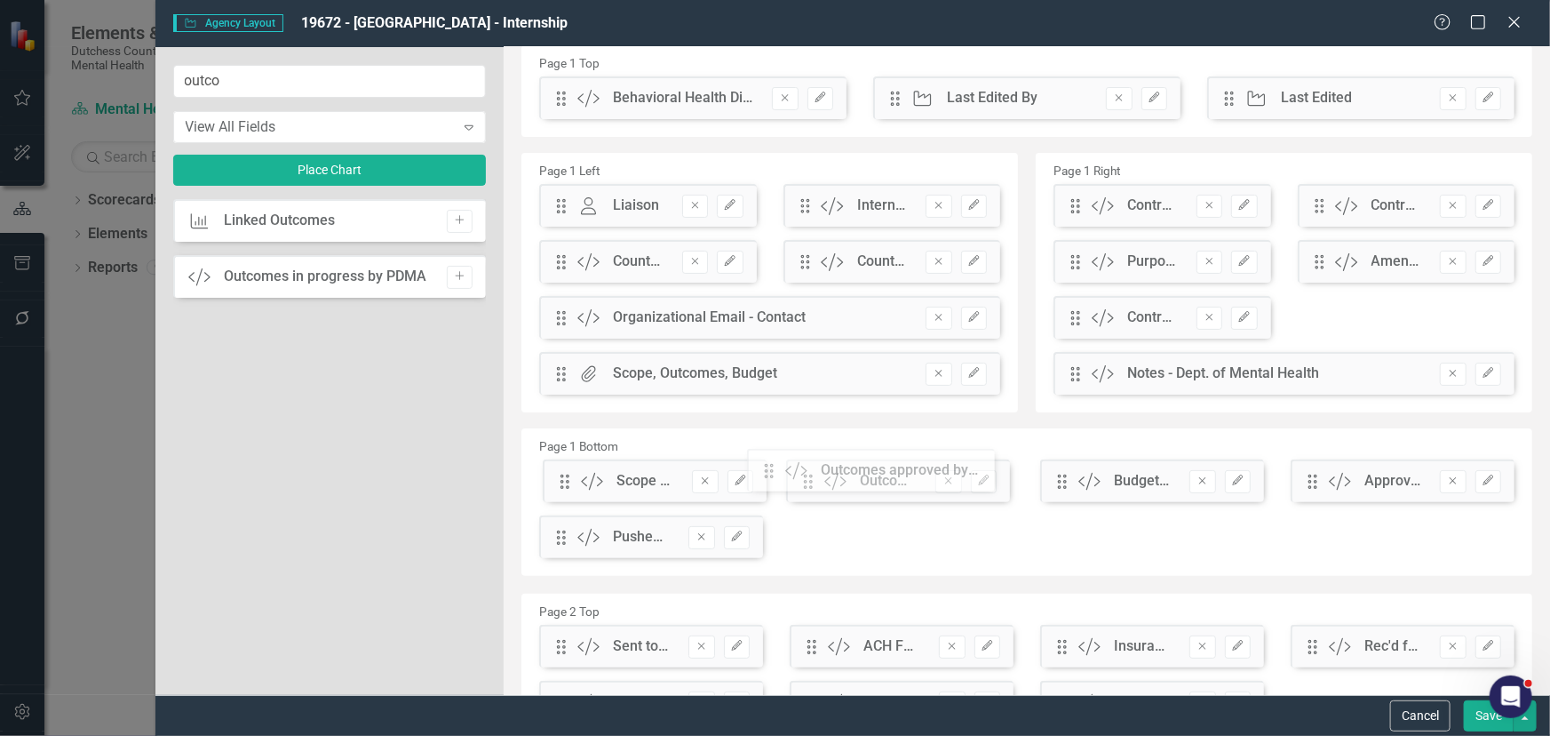
drag, startPoint x: 560, startPoint y: 122, endPoint x: 781, endPoint y: 474, distance: 416.4
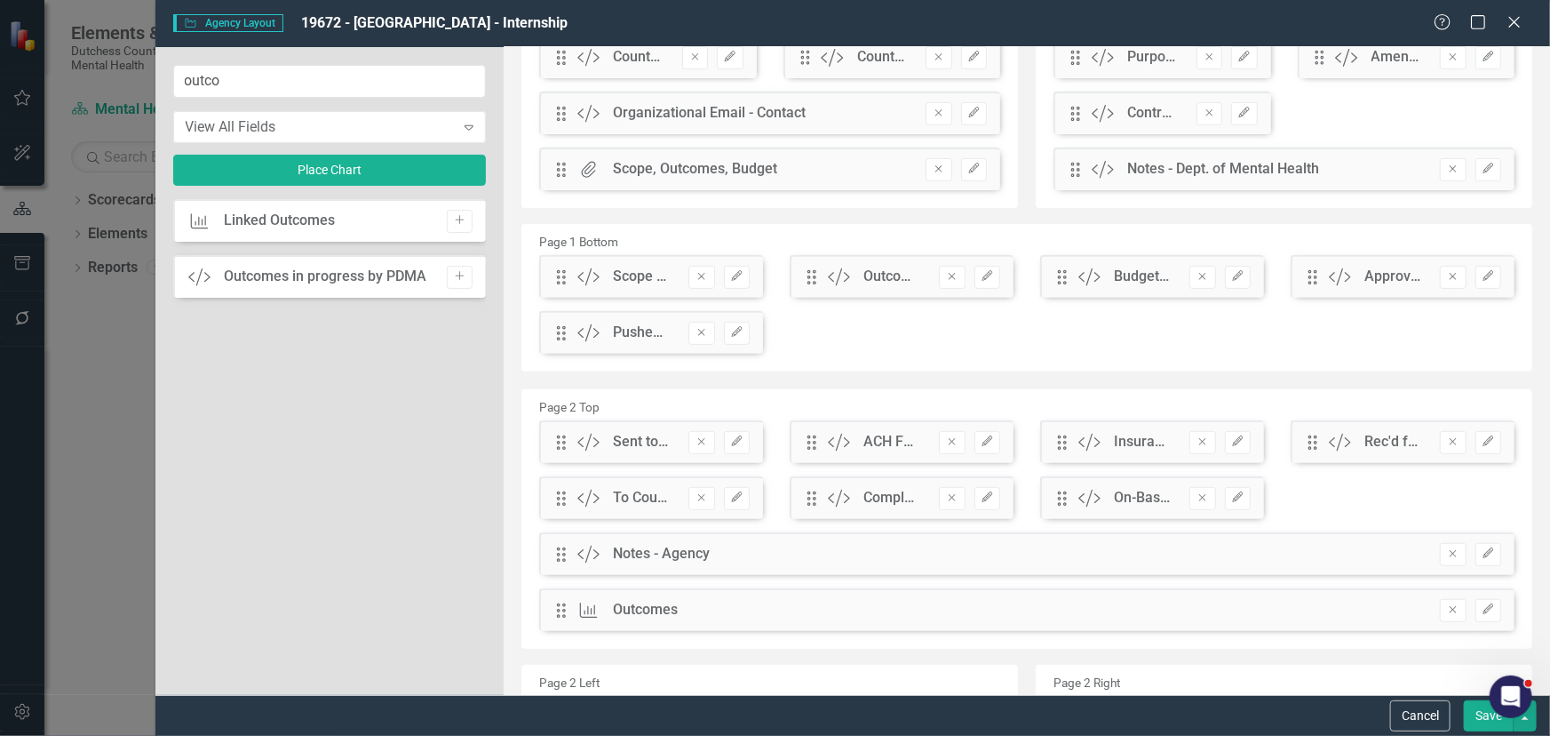
scroll to position [262, 0]
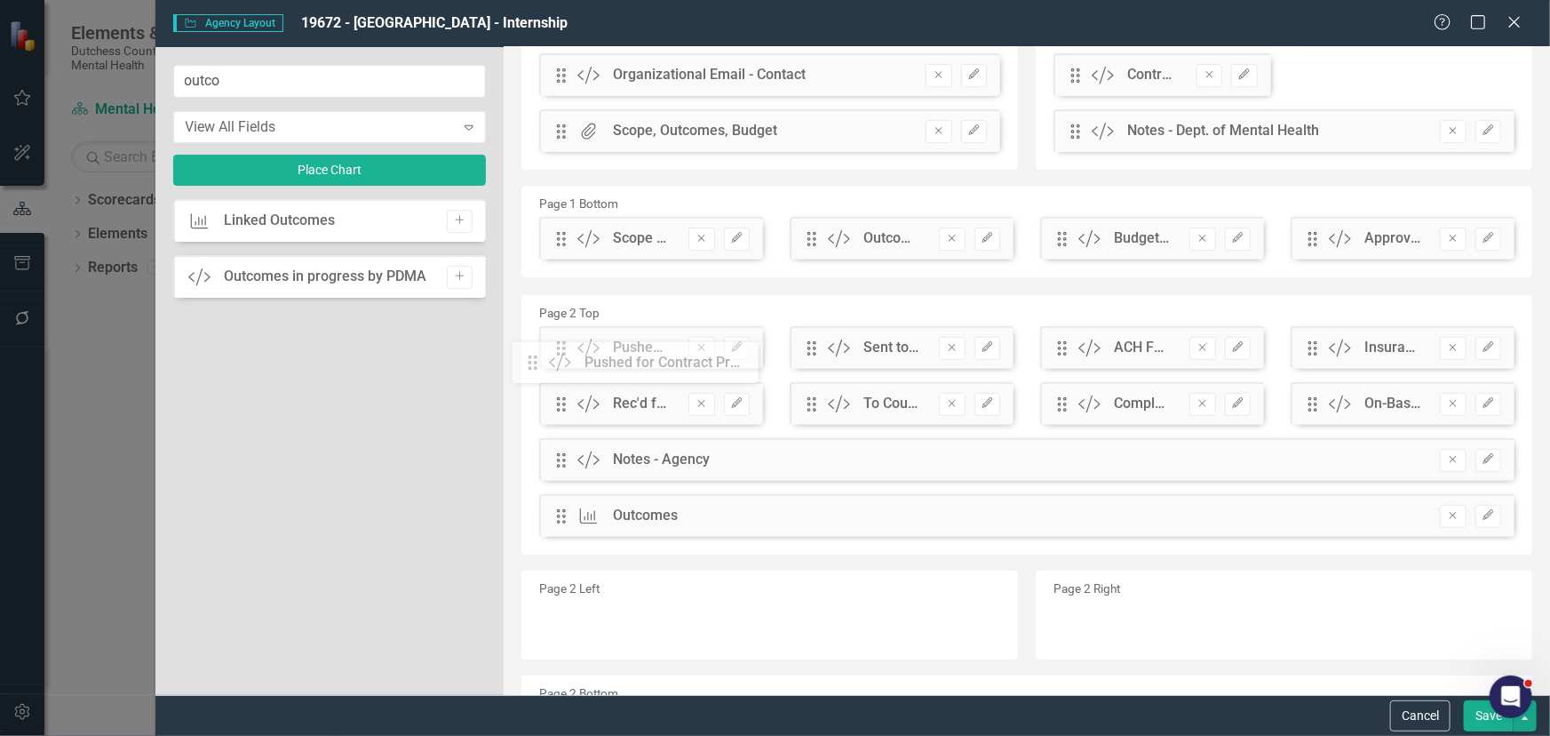
drag, startPoint x: 560, startPoint y: 300, endPoint x: 545, endPoint y: 369, distance: 70.1
drag, startPoint x: 1478, startPoint y: 713, endPoint x: 1335, endPoint y: 672, distance: 148.8
click at [1475, 711] on button "Save" at bounding box center [1489, 715] width 50 height 31
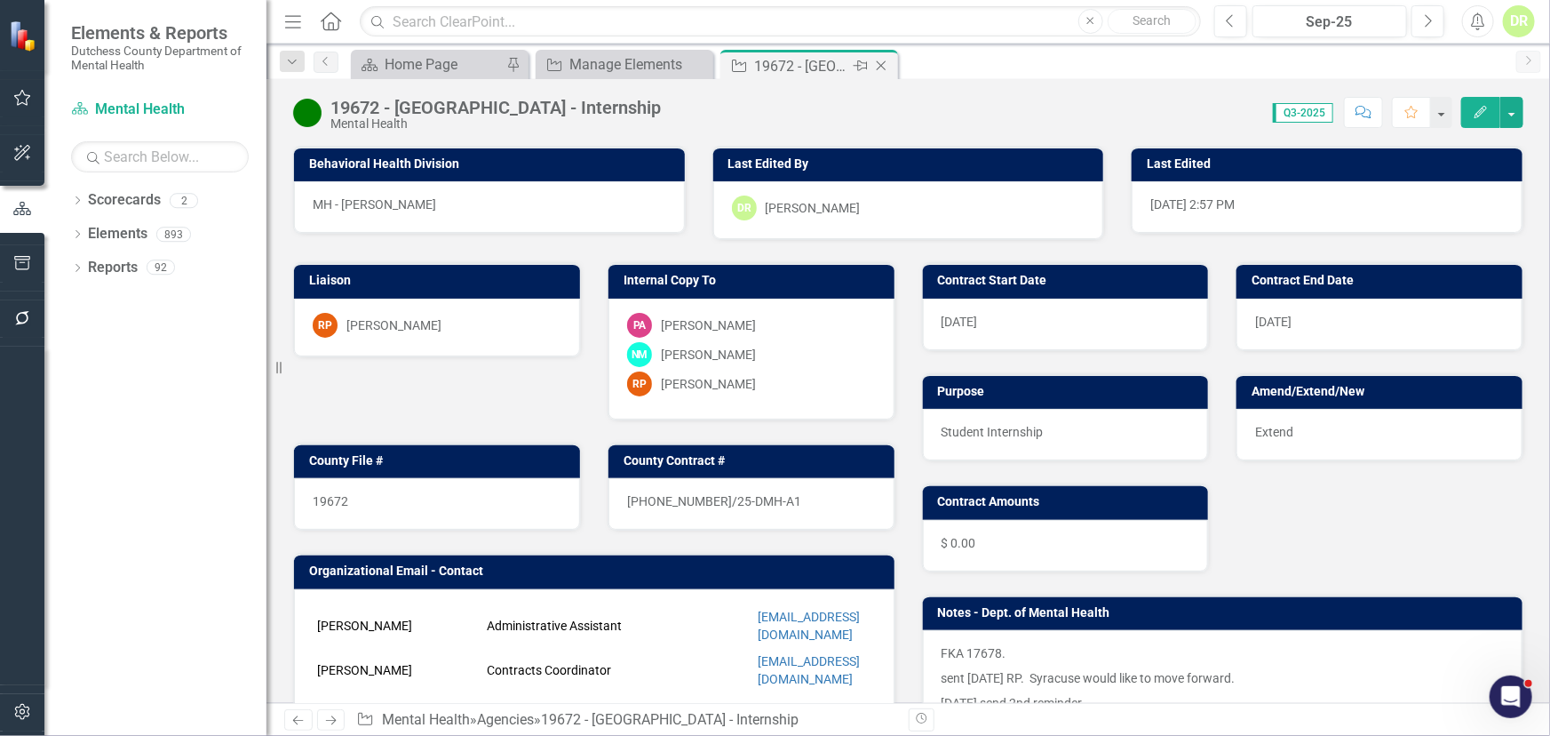
click at [880, 65] on icon "Close" at bounding box center [882, 66] width 18 height 14
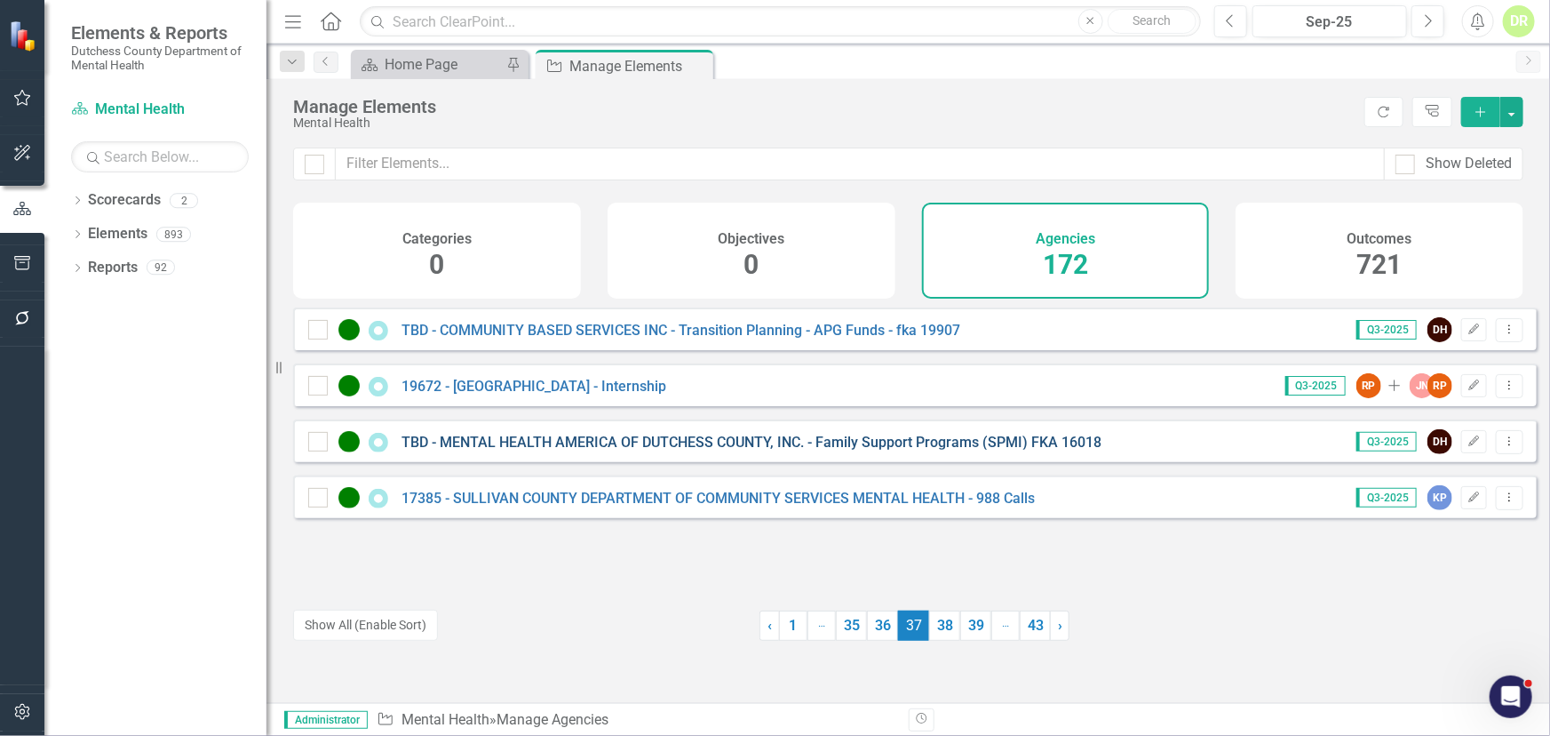
click at [569, 450] on link "TBD - MENTAL HEALTH AMERICA OF DUTCHESS COUNTY, INC. - Family Support Programs …" at bounding box center [752, 442] width 700 height 17
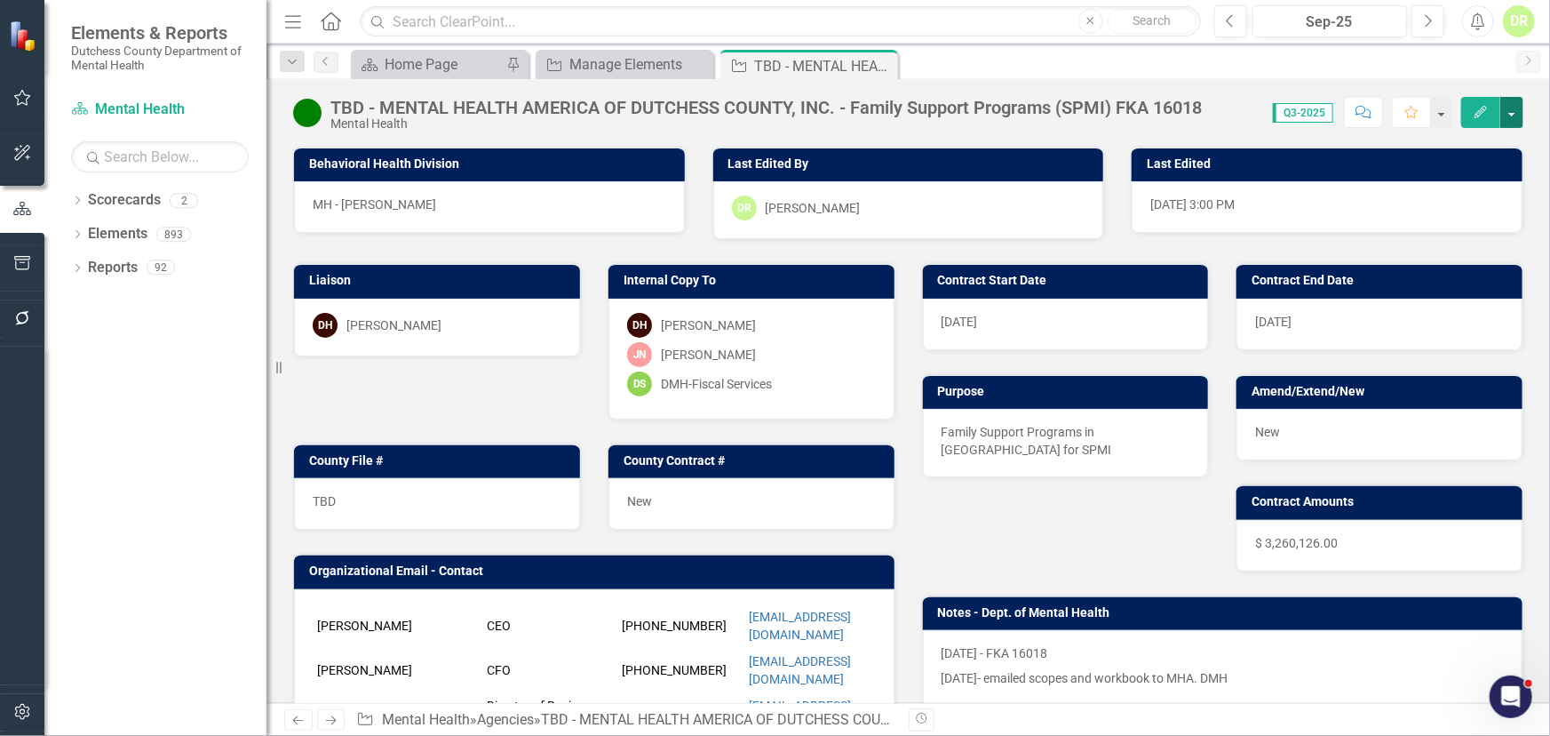
drag, startPoint x: 1512, startPoint y: 105, endPoint x: 1510, endPoint y: 116, distance: 11.0
click at [1512, 106] on button "button" at bounding box center [1512, 112] width 23 height 31
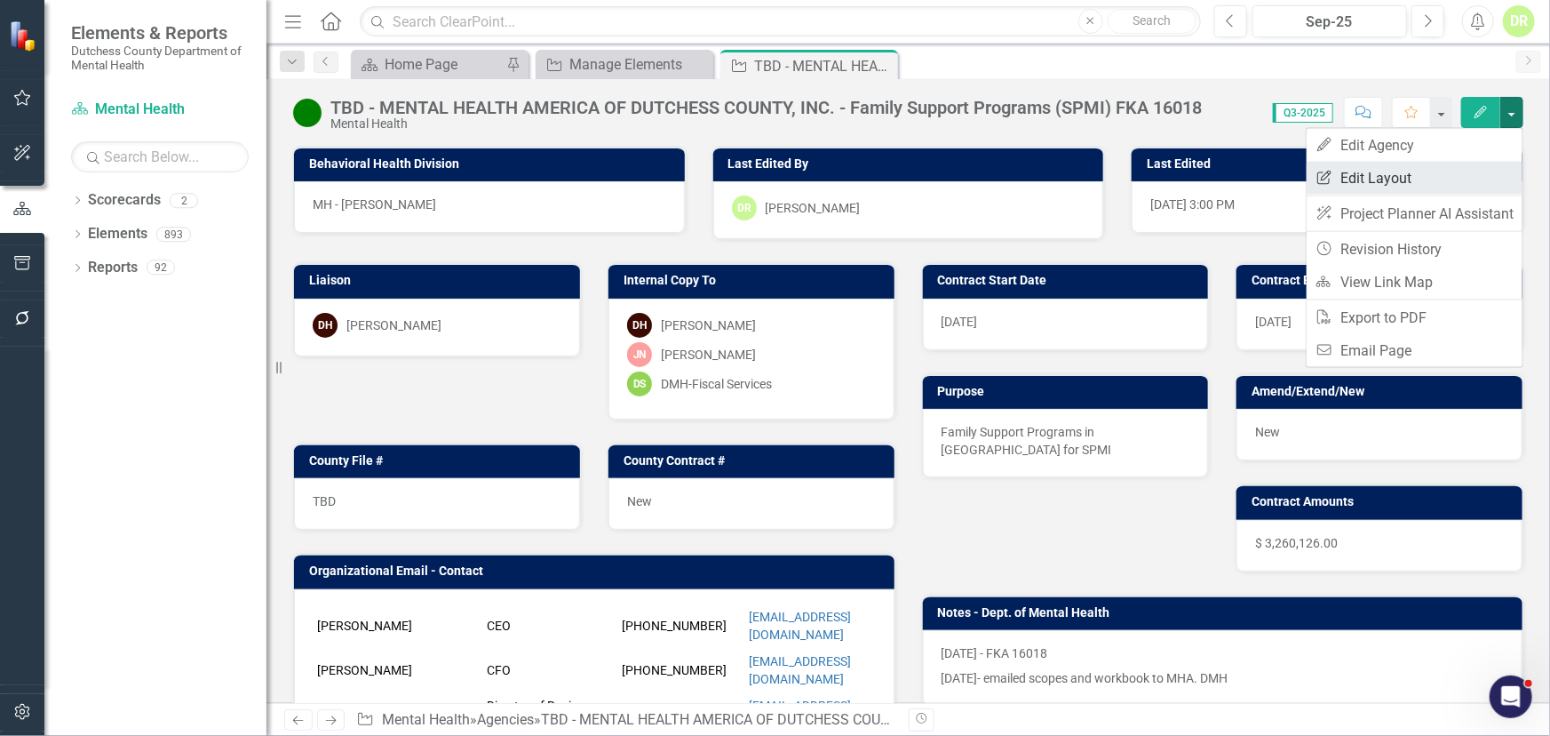
click at [1404, 178] on link "Edit Report Edit Layout" at bounding box center [1415, 178] width 216 height 33
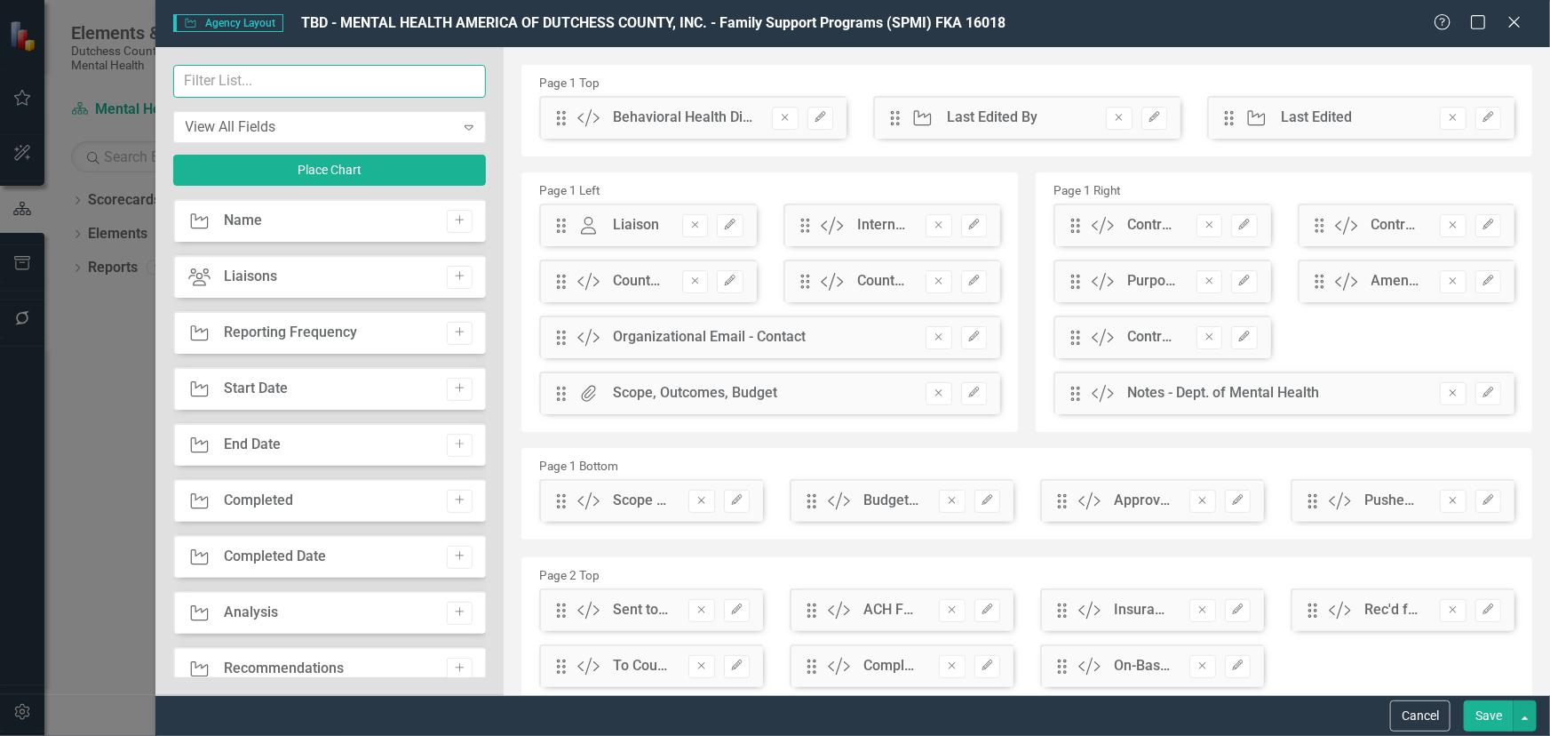
click at [311, 82] on input "text" at bounding box center [330, 81] width 314 height 33
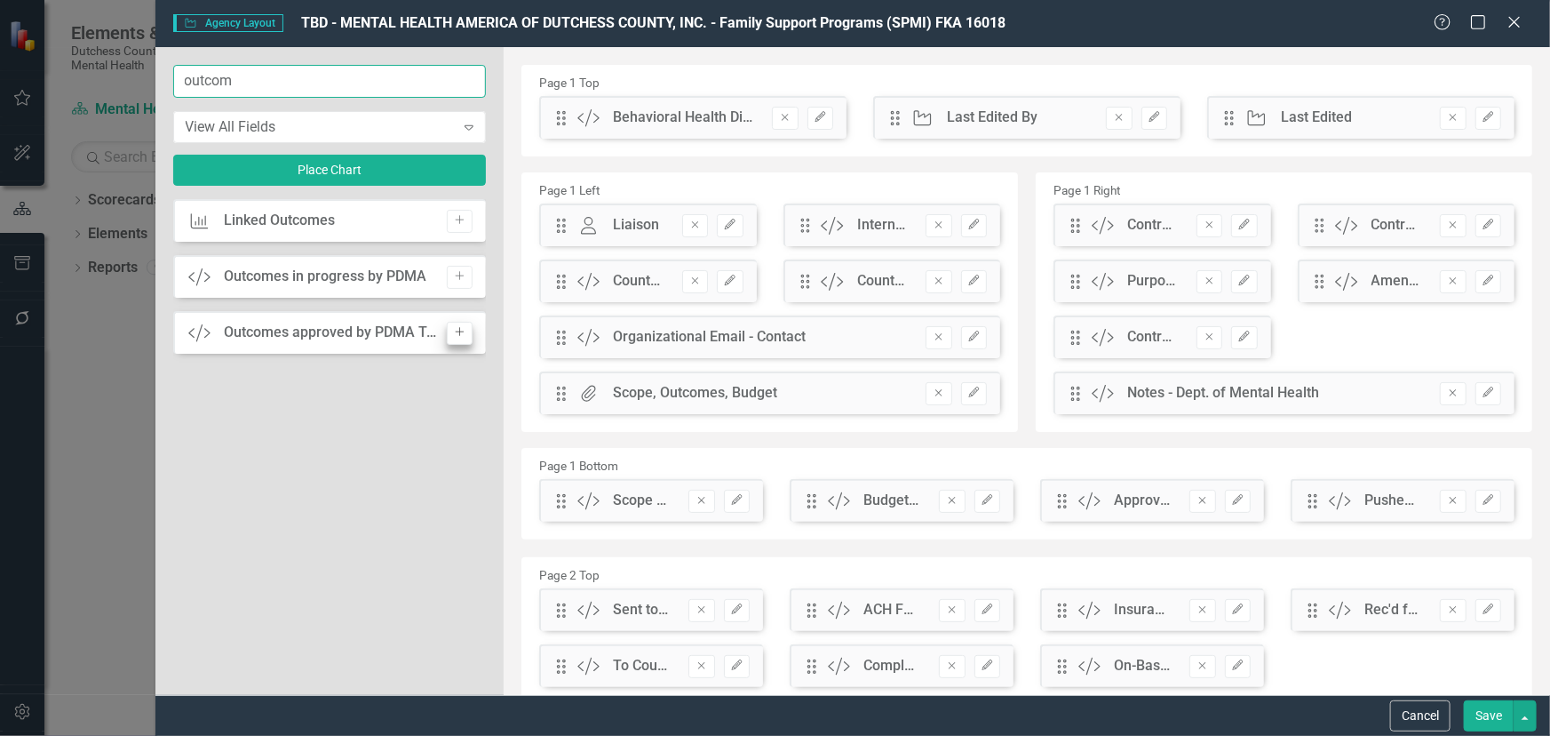
type input "outcom"
click at [466, 331] on button "Add" at bounding box center [460, 333] width 26 height 23
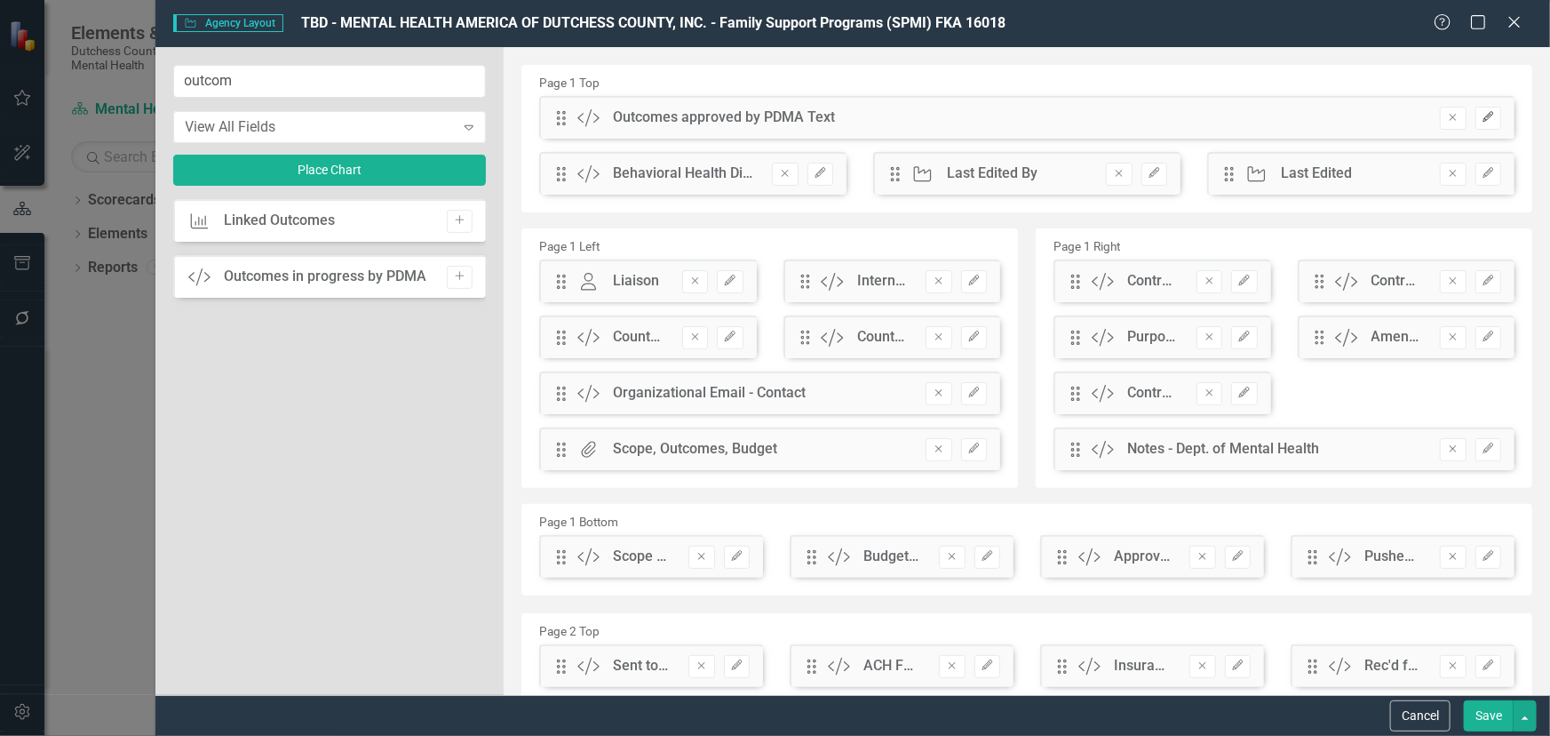
click at [1482, 116] on icon "Edit" at bounding box center [1488, 117] width 13 height 11
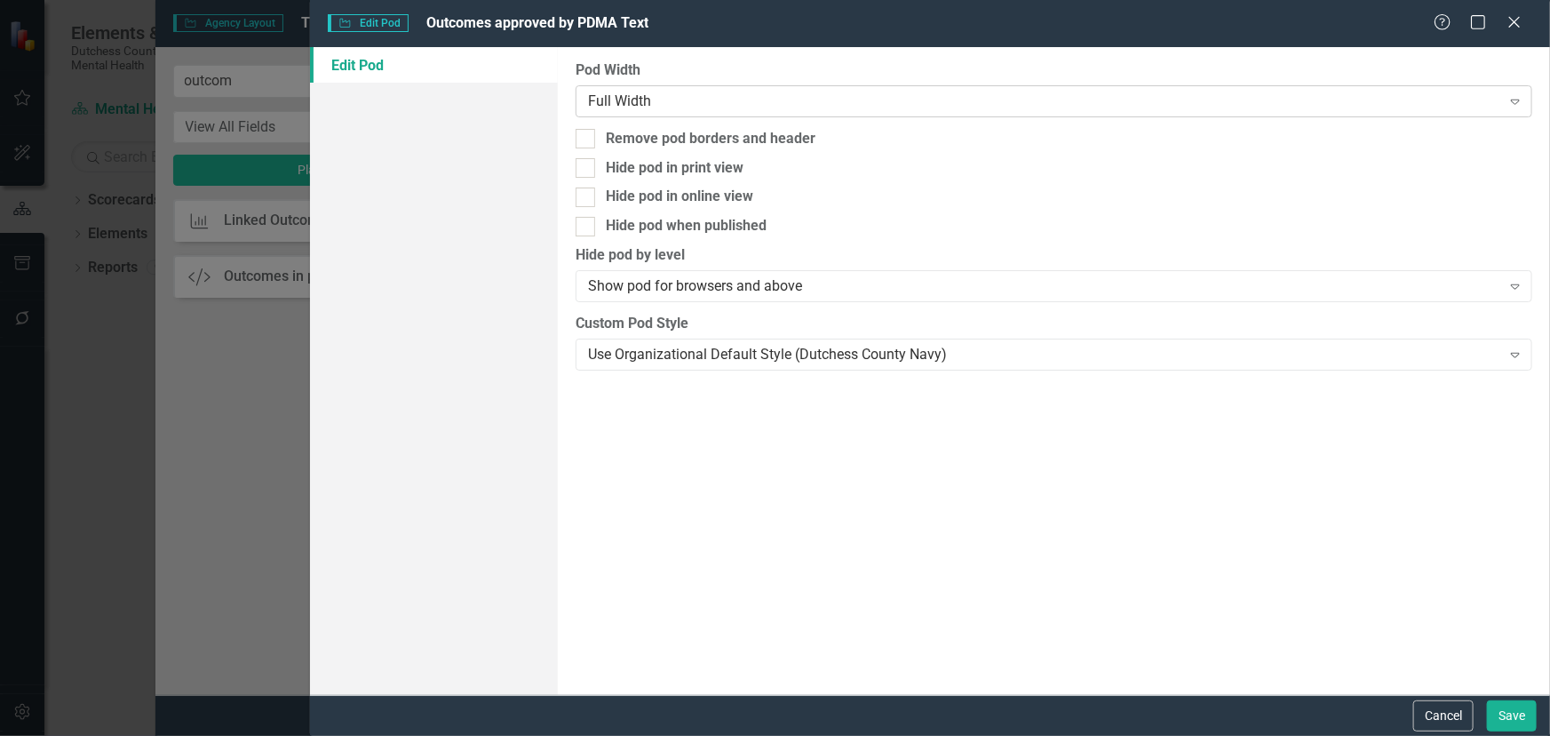
click at [640, 97] on div "Full Width" at bounding box center [1044, 101] width 913 height 20
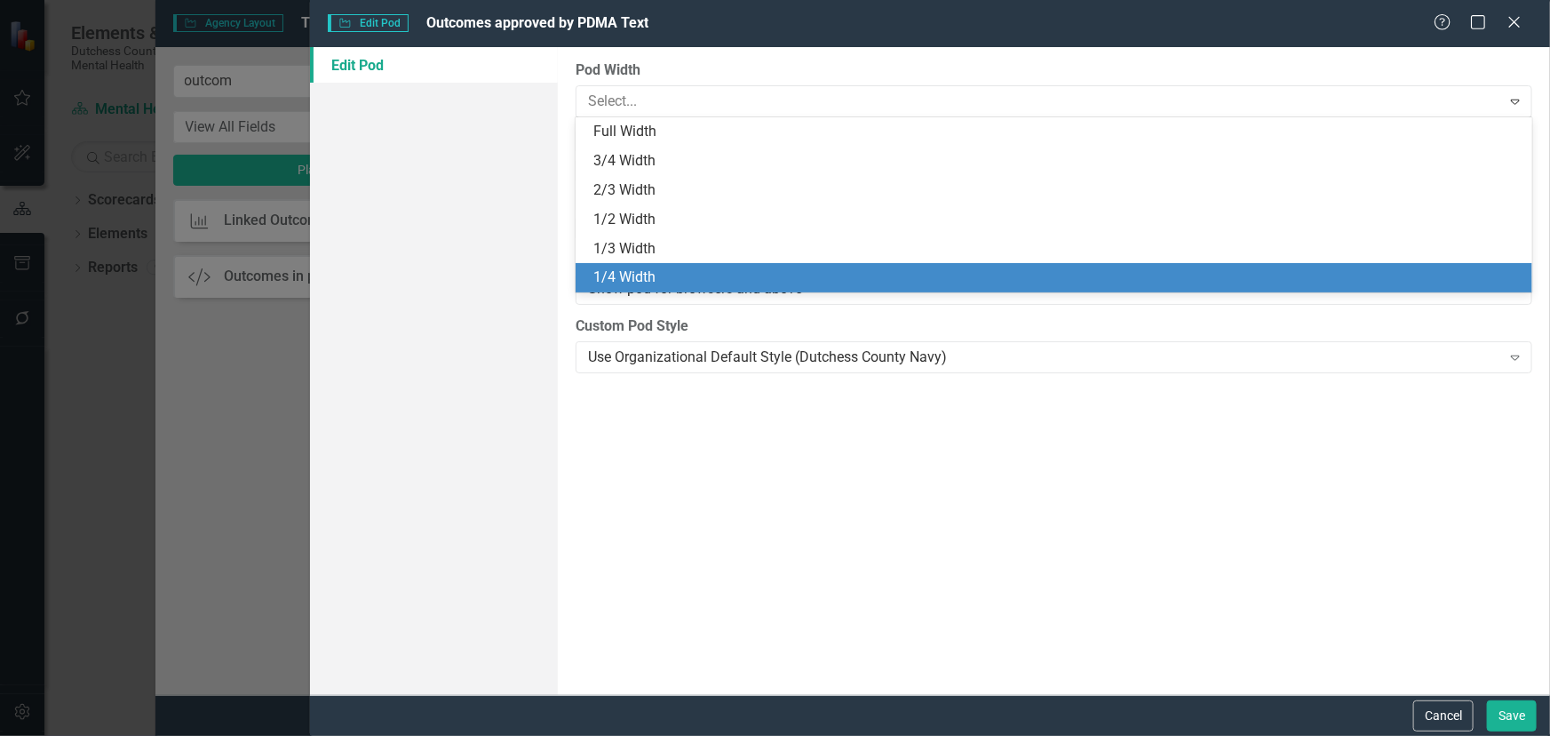
click at [652, 268] on div "1/4 Width" at bounding box center [1058, 277] width 929 height 20
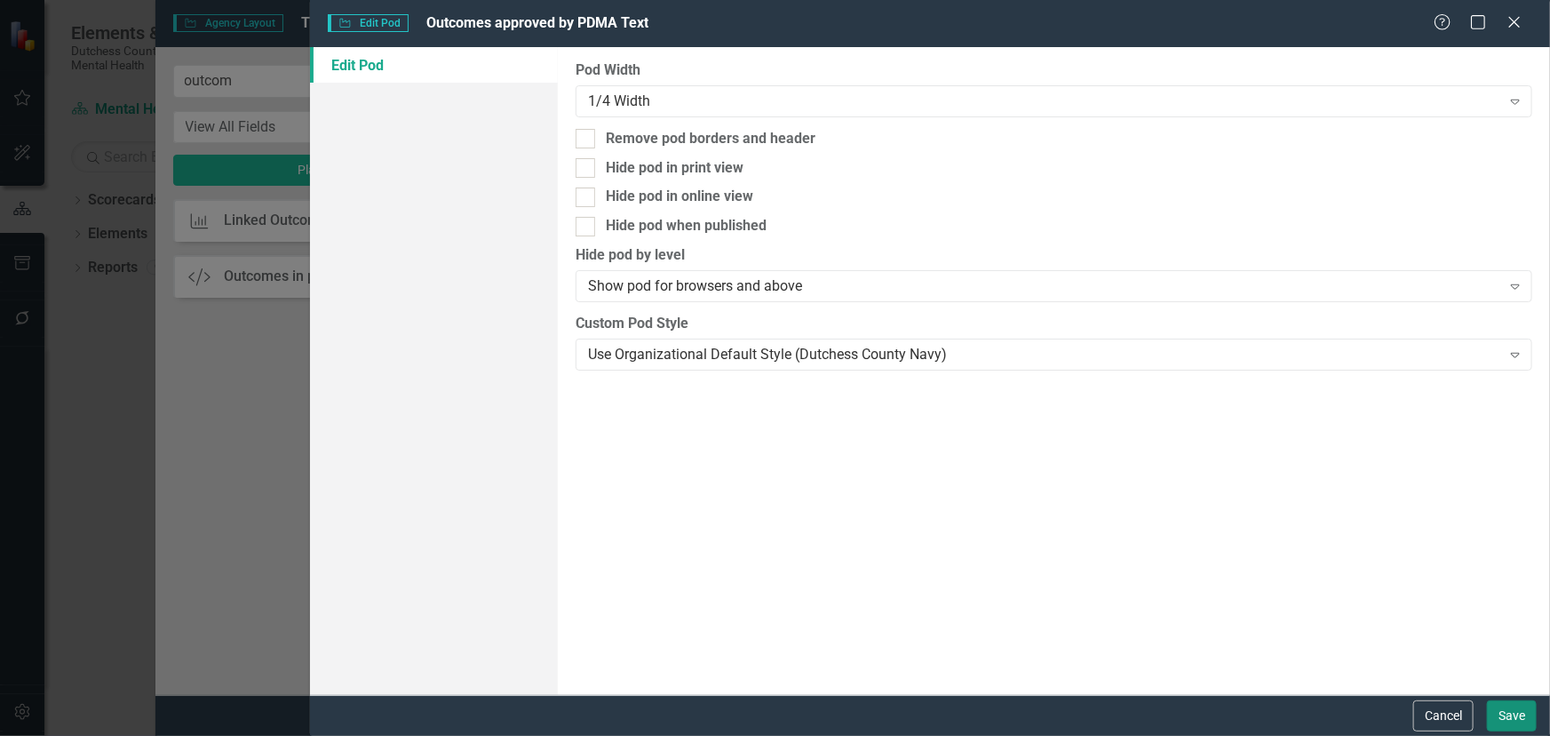
drag, startPoint x: 1517, startPoint y: 707, endPoint x: 1499, endPoint y: 696, distance: 21.2
click at [1517, 704] on button "Save" at bounding box center [1512, 715] width 50 height 31
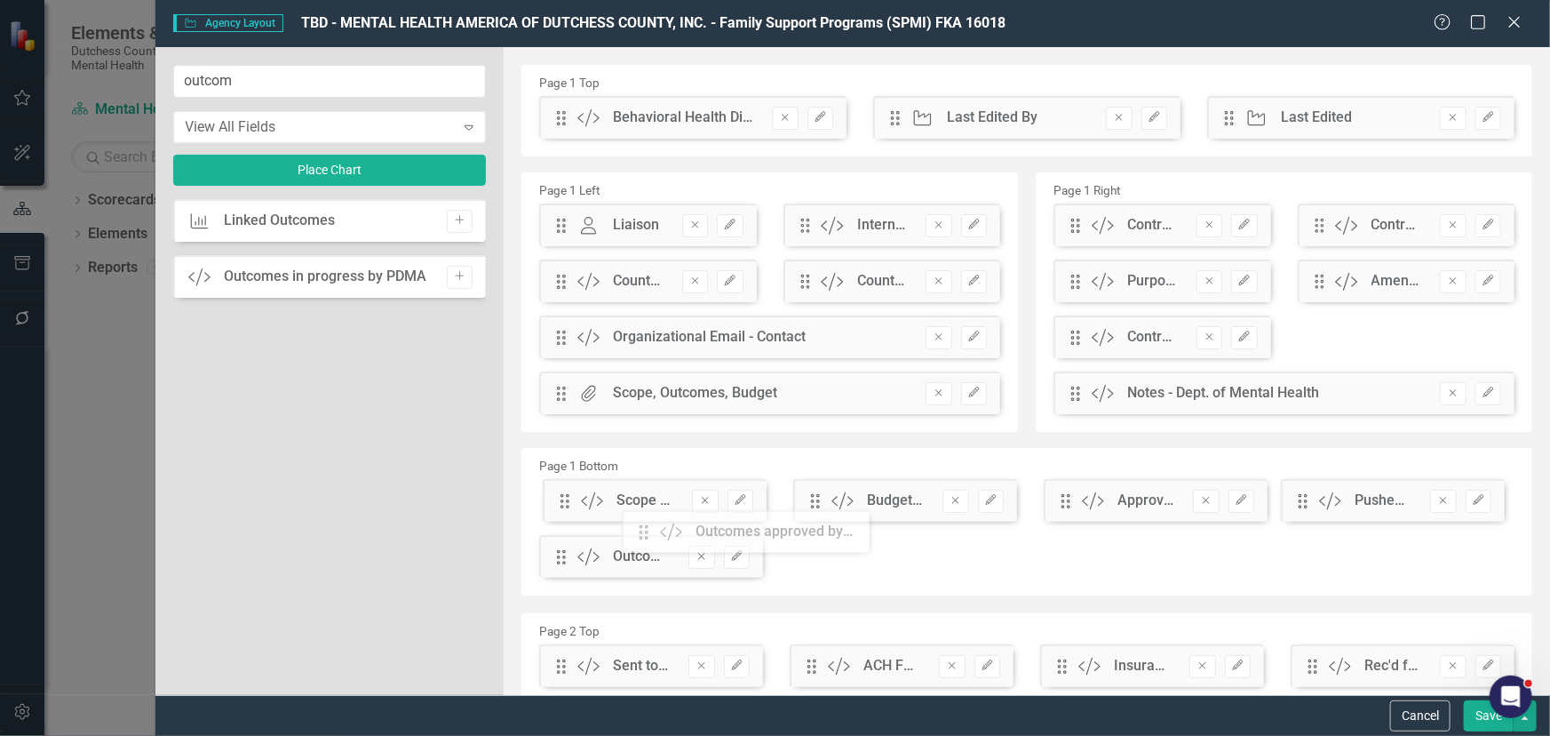
scroll to position [7, 0]
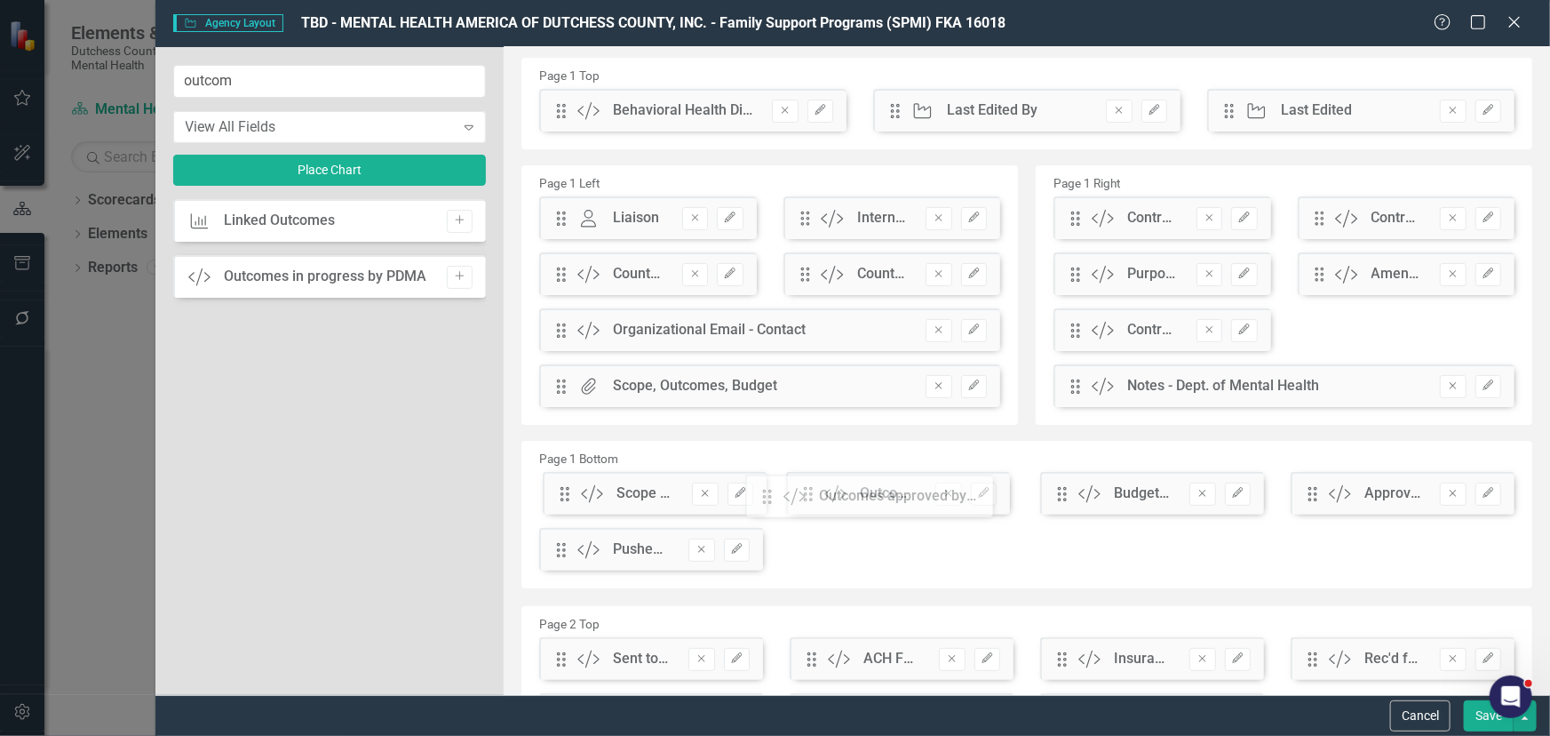
drag, startPoint x: 562, startPoint y: 122, endPoint x: 781, endPoint y: 500, distance: 437.5
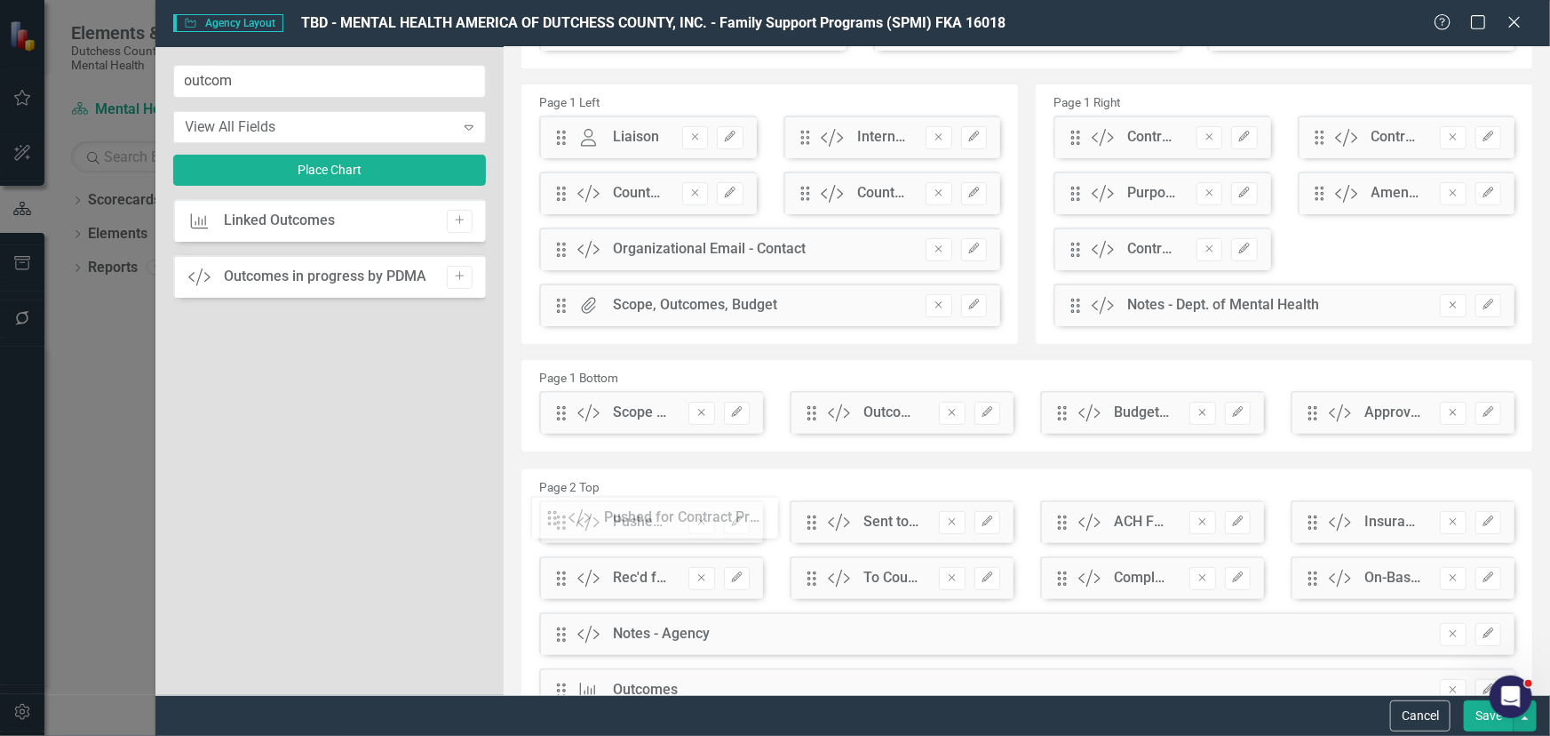
drag, startPoint x: 562, startPoint y: 473, endPoint x: 566, endPoint y: 522, distance: 49.1
click at [1477, 705] on button "Save" at bounding box center [1489, 715] width 50 height 31
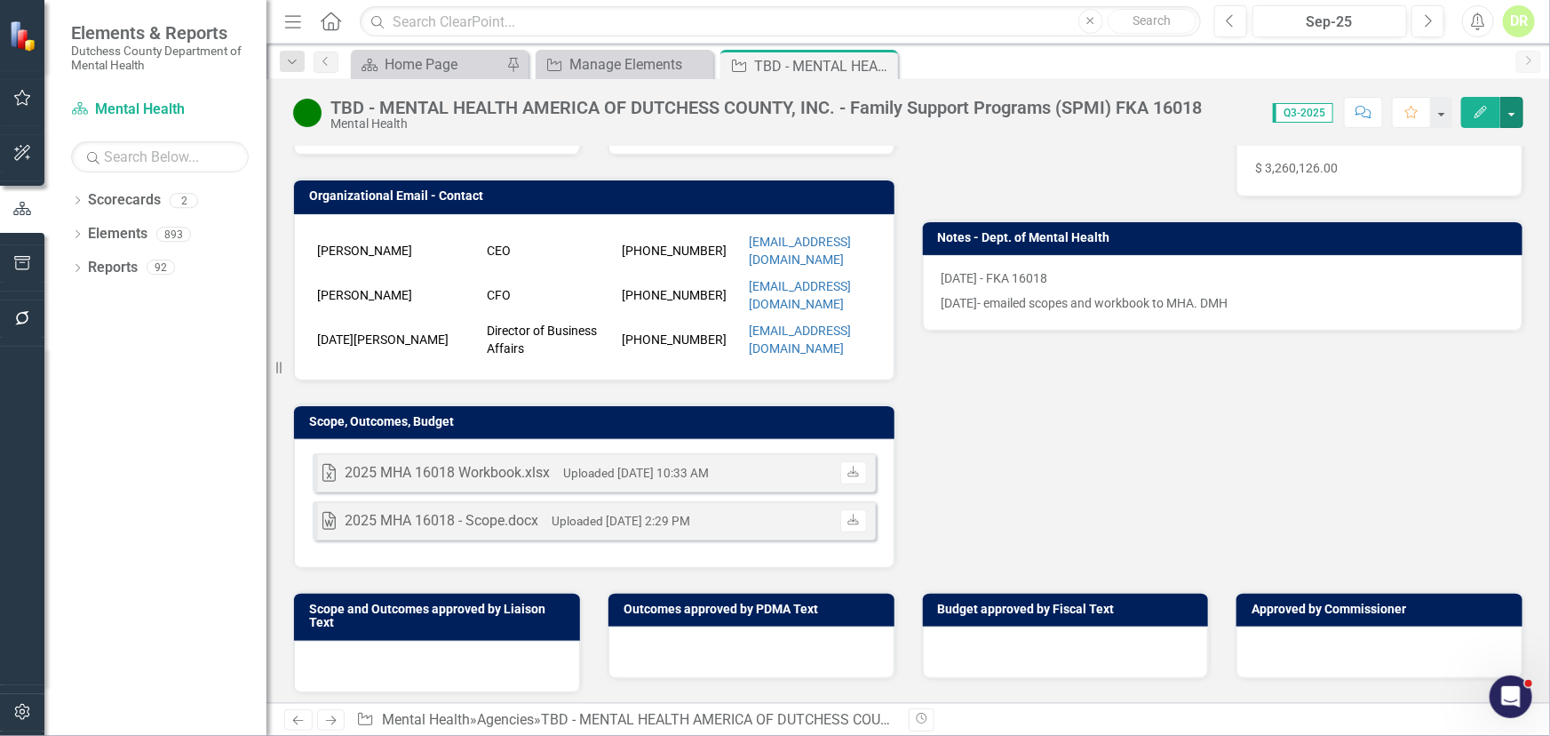
scroll to position [403, 0]
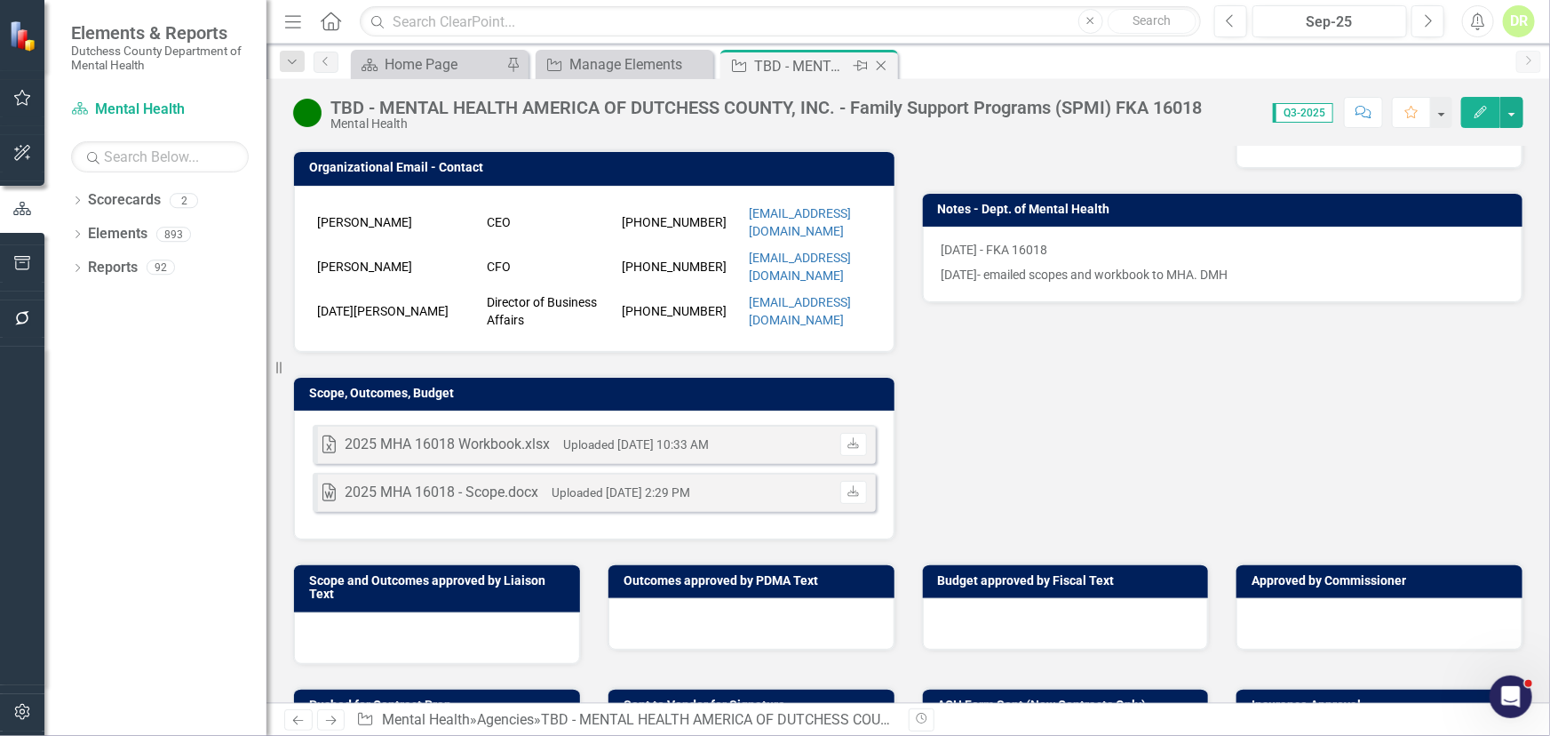
click at [883, 64] on icon "Close" at bounding box center [882, 66] width 18 height 14
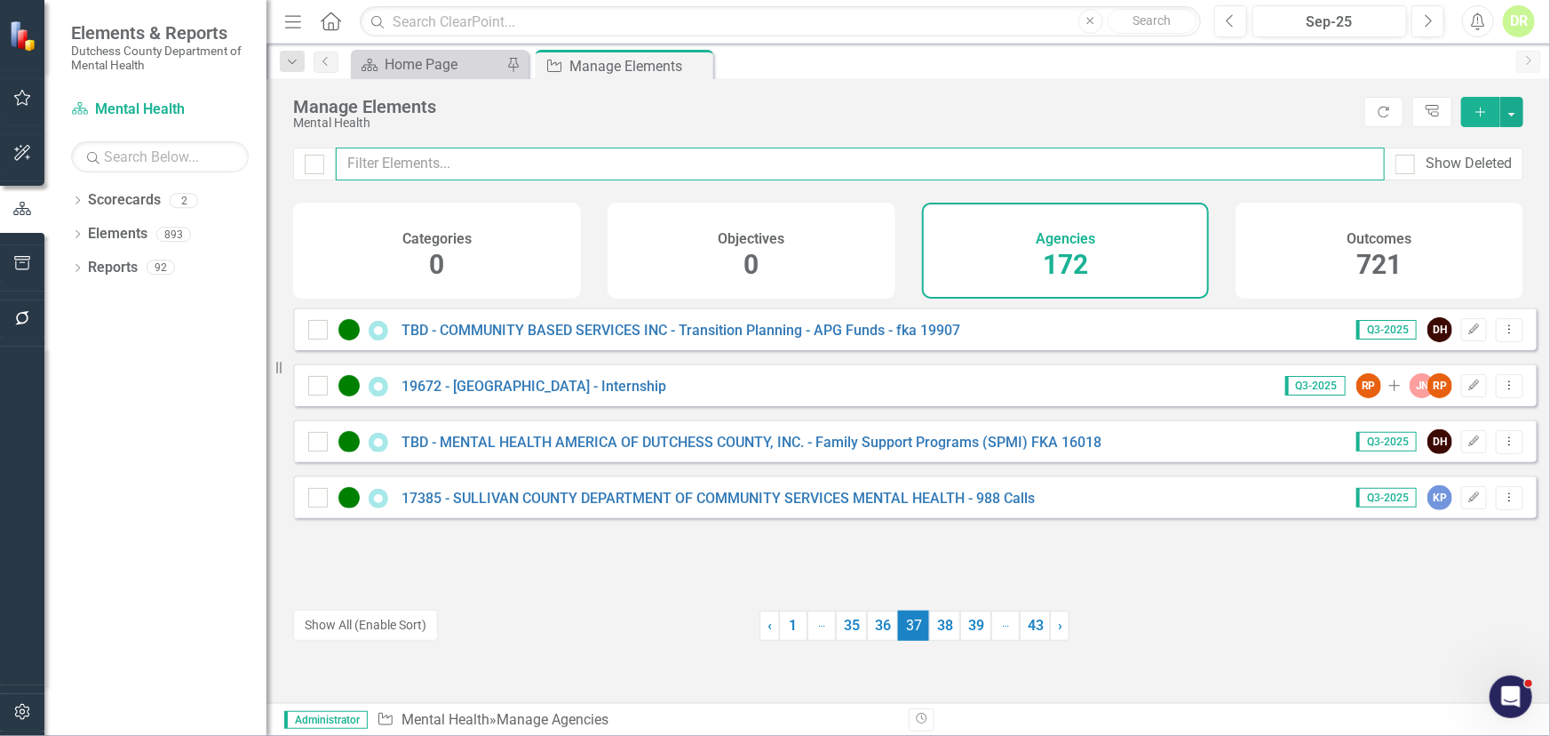
click at [458, 160] on input "text" at bounding box center [860, 163] width 1049 height 33
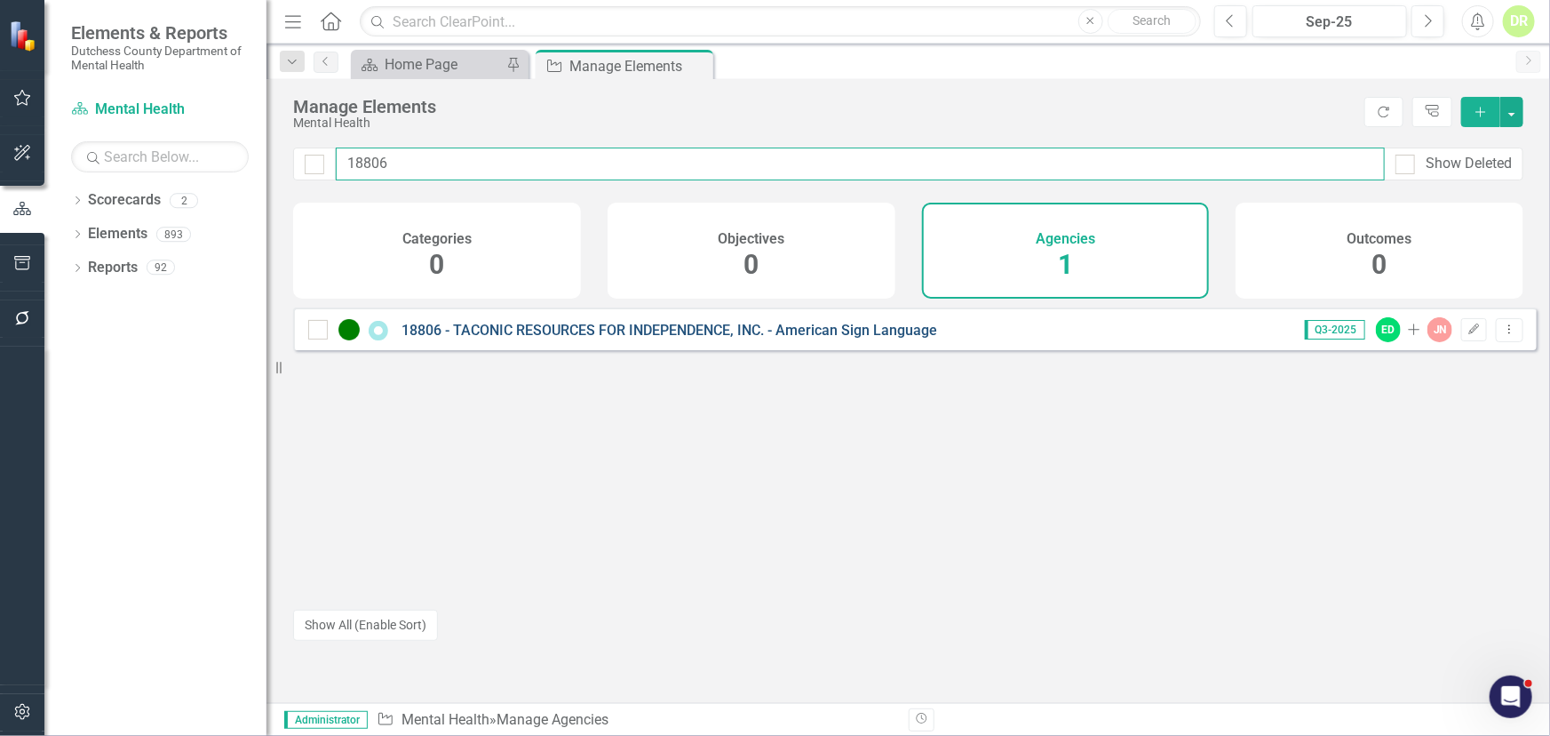
type input "18806"
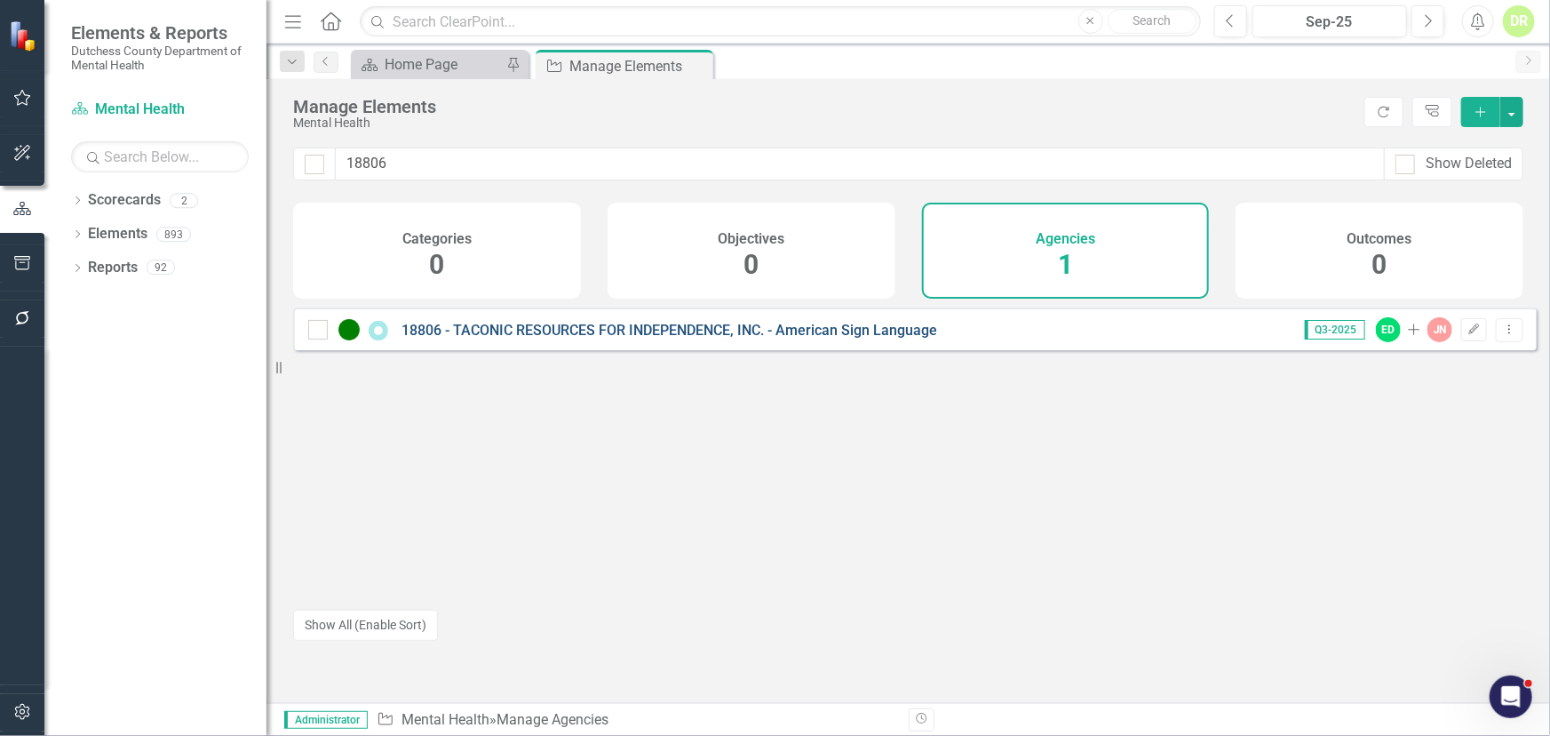
click at [571, 339] on link "18806 - TACONIC RESOURCES FOR INDEPENDENCE, INC. - American Sign Language" at bounding box center [670, 330] width 536 height 17
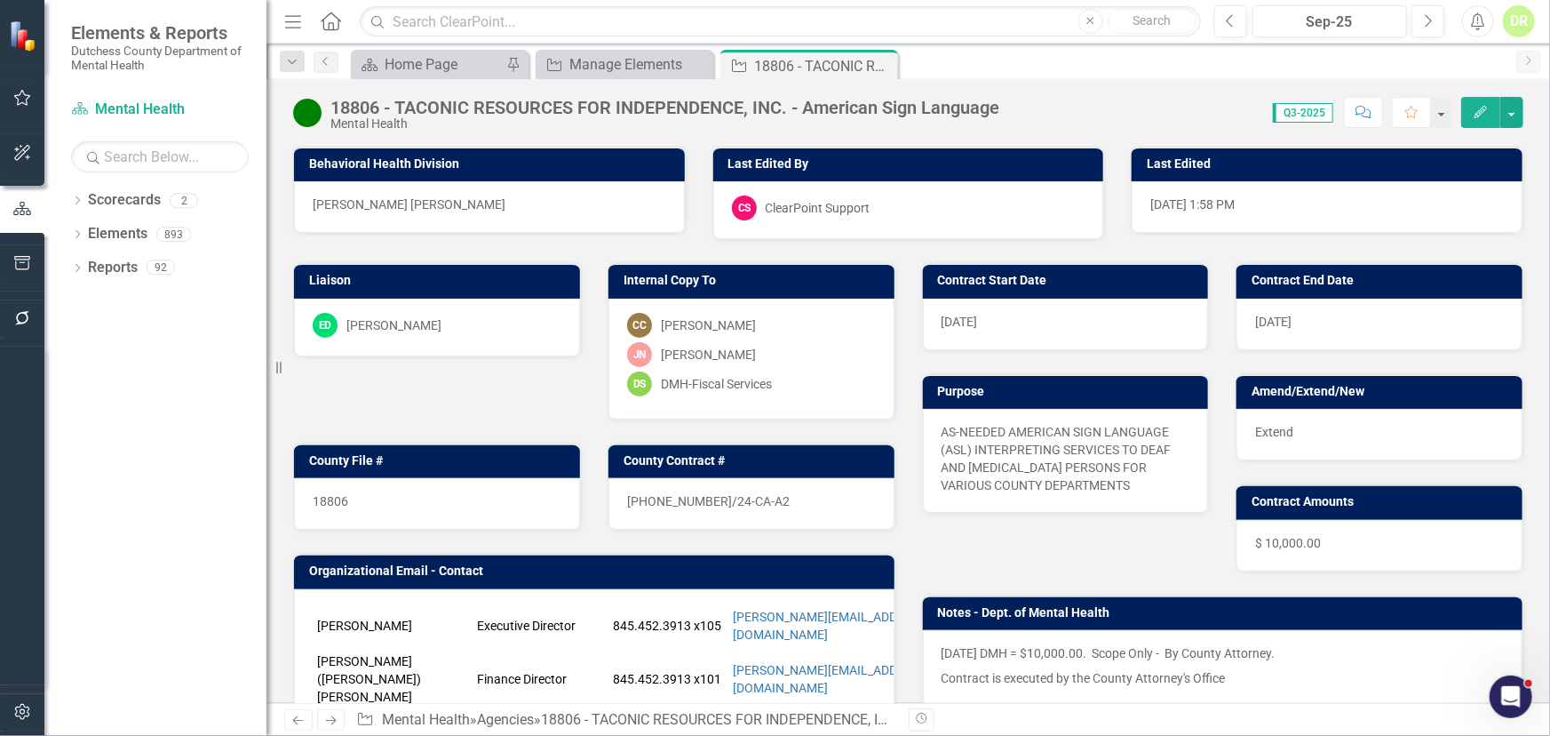
click at [1479, 116] on icon "button" at bounding box center [1481, 112] width 12 height 12
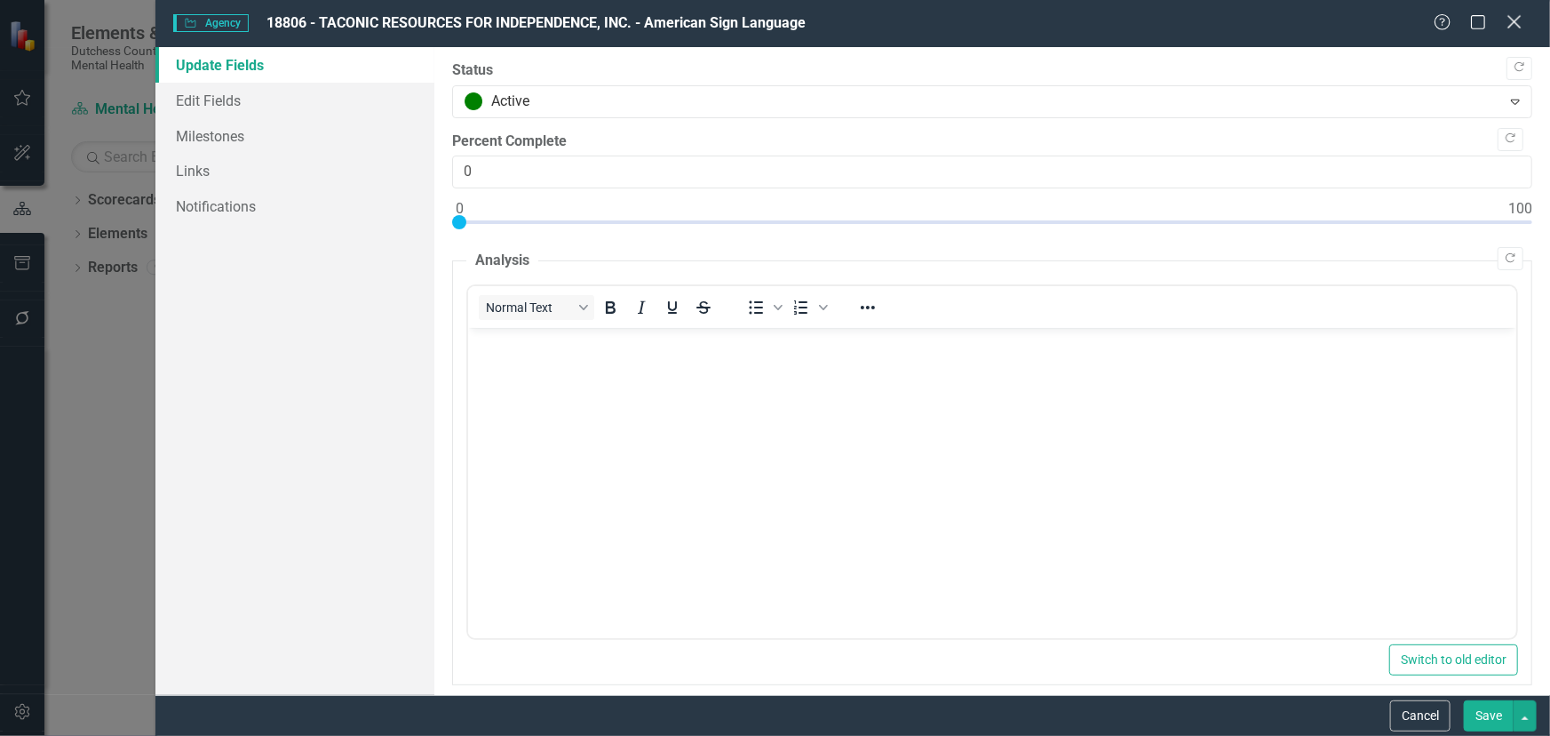
click at [1518, 18] on icon "Close" at bounding box center [1514, 21] width 22 height 17
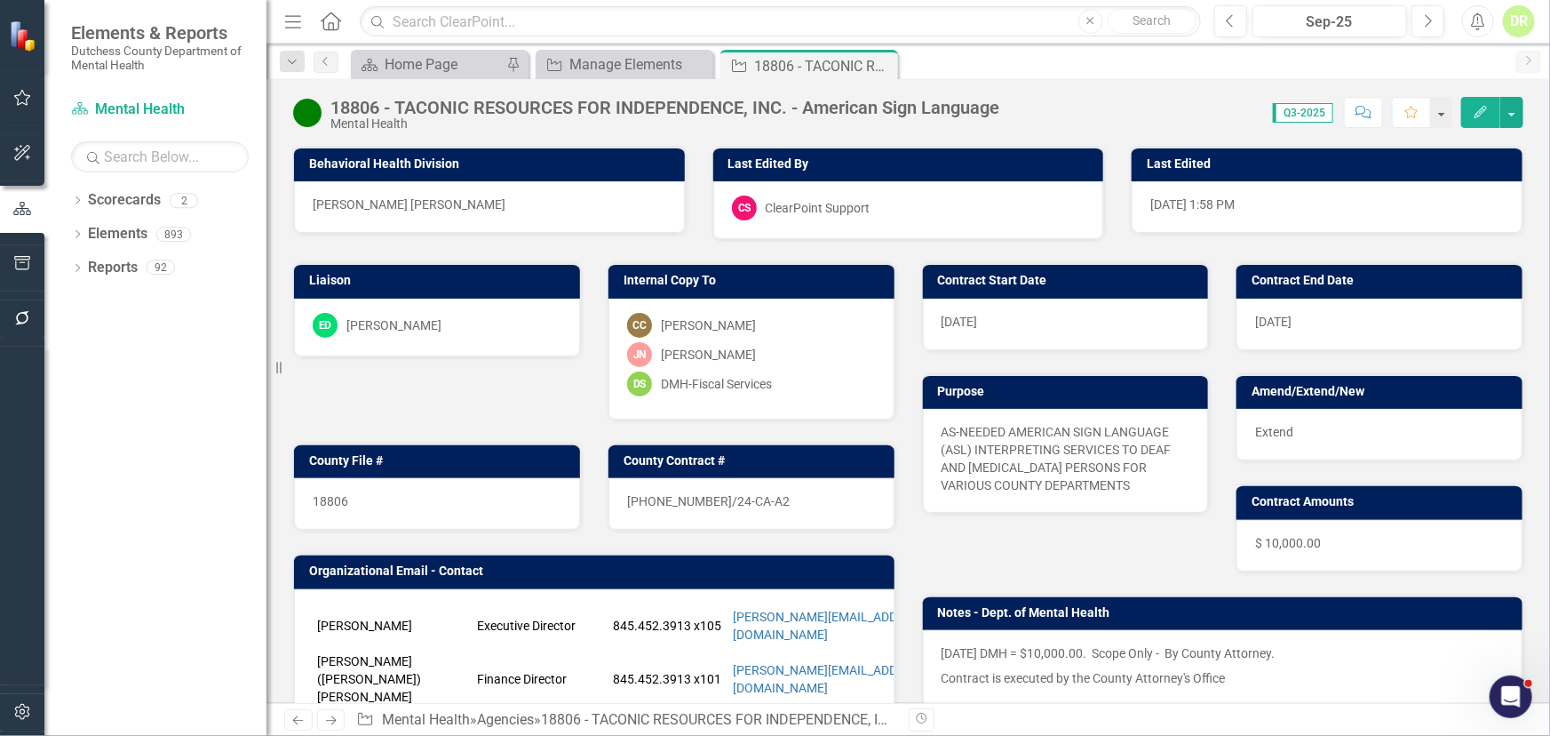
click at [1366, 108] on icon "Comment" at bounding box center [1364, 112] width 16 height 12
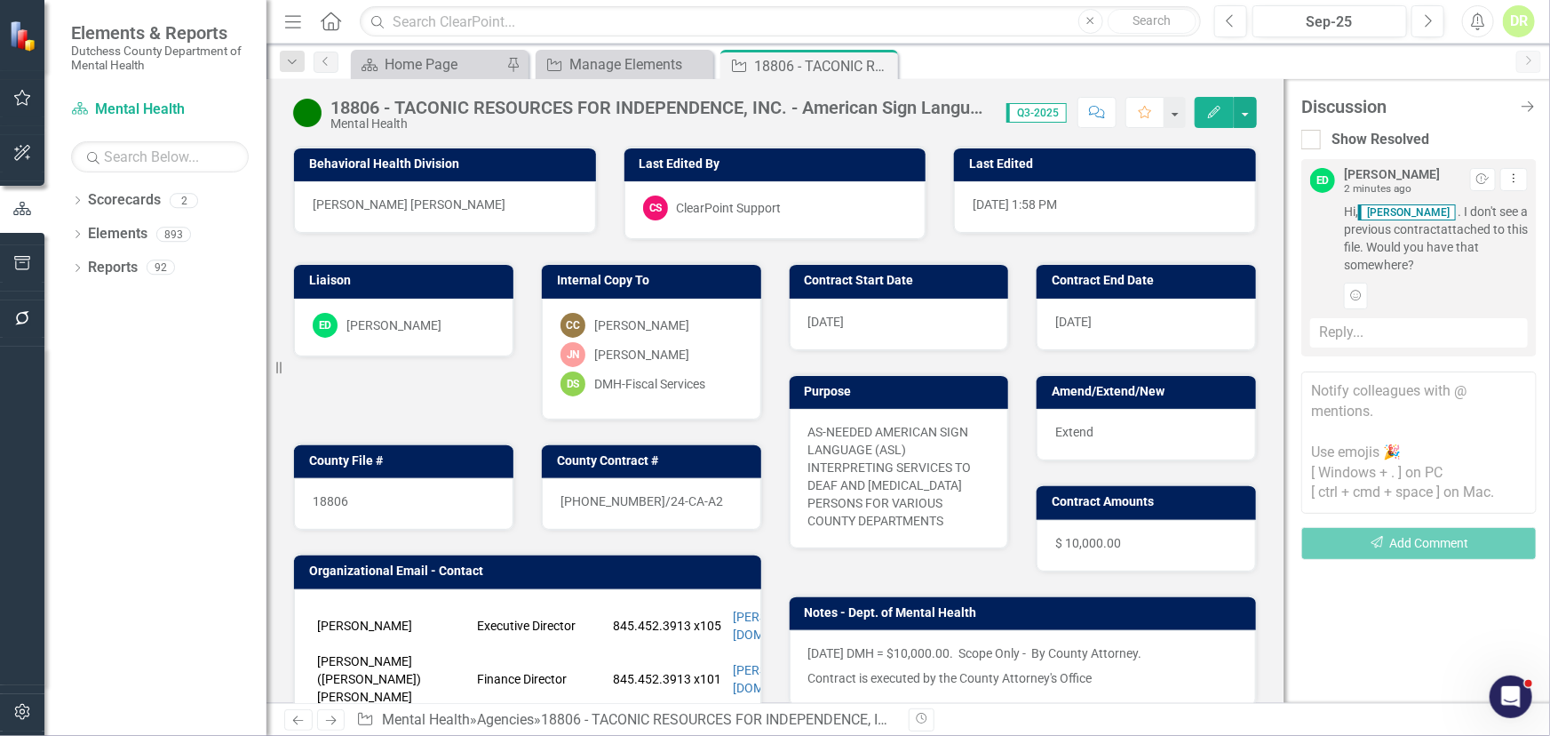
click at [1339, 398] on textarea at bounding box center [1419, 442] width 235 height 142
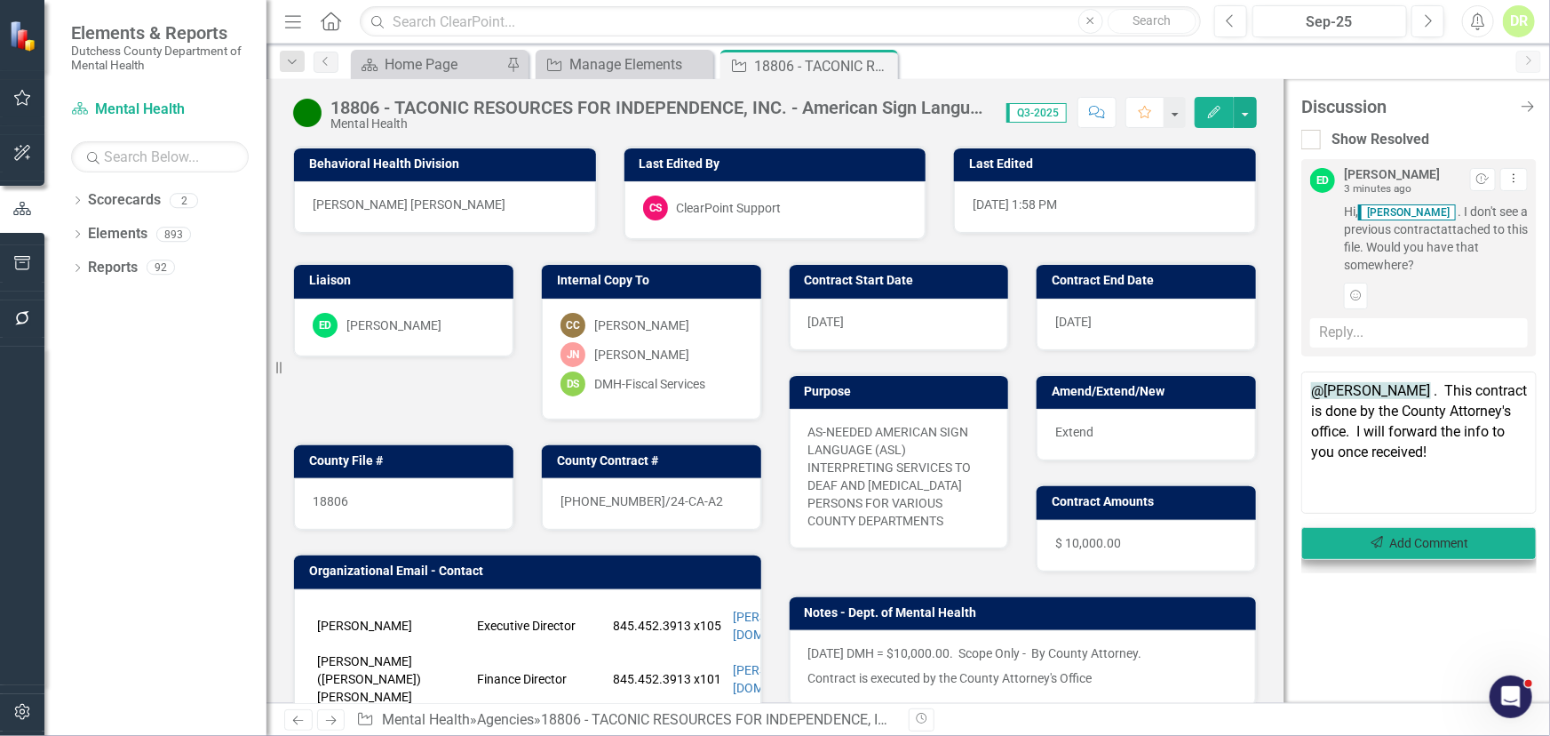
type textarea "@Eric D'Entrone . This contract is done by the County Attorney's office. I will…"
click at [1396, 550] on button "Send Add Comment" at bounding box center [1419, 543] width 235 height 33
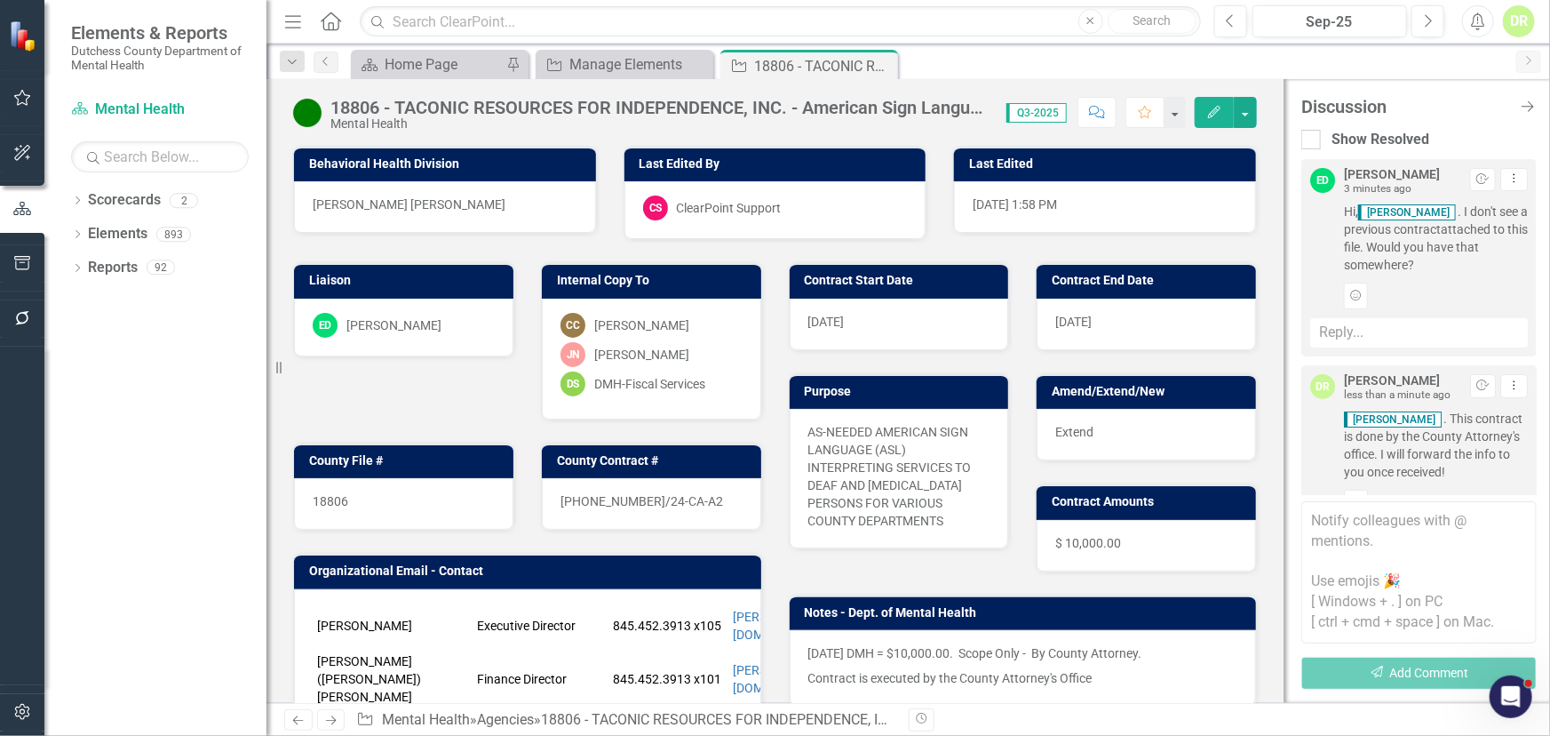
scroll to position [76, 0]
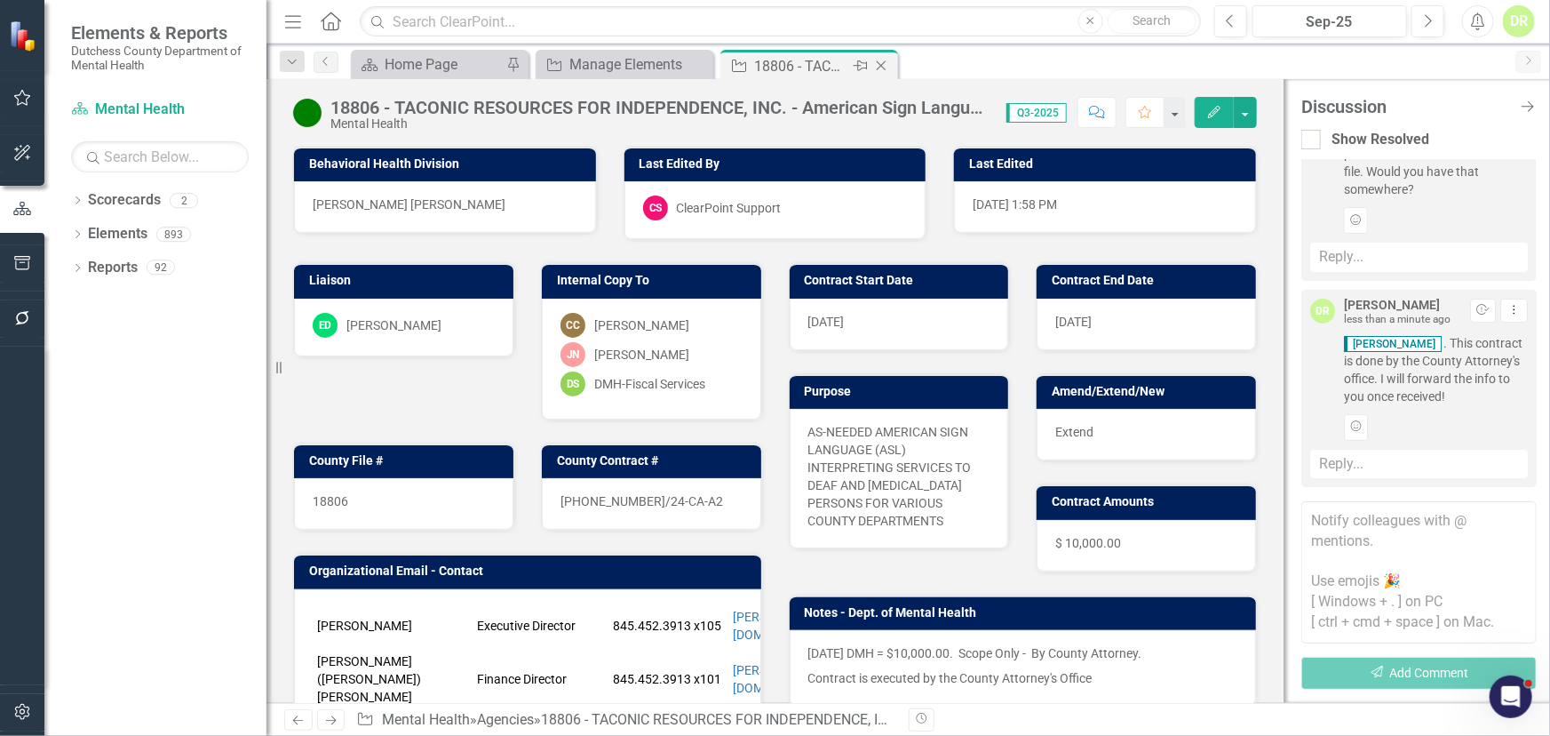
click at [883, 63] on icon "Close" at bounding box center [882, 66] width 18 height 14
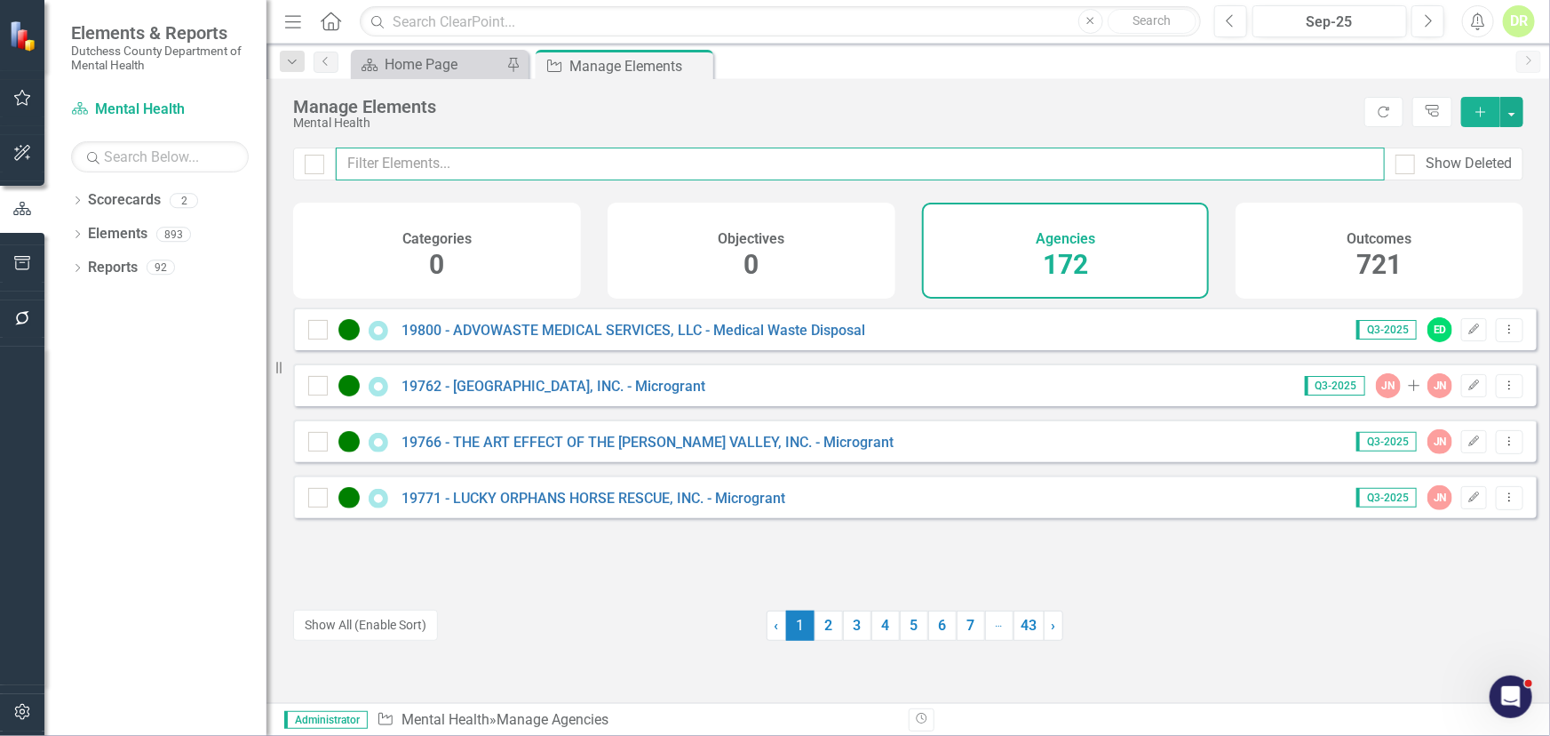
click at [488, 167] on input "text" at bounding box center [860, 163] width 1049 height 33
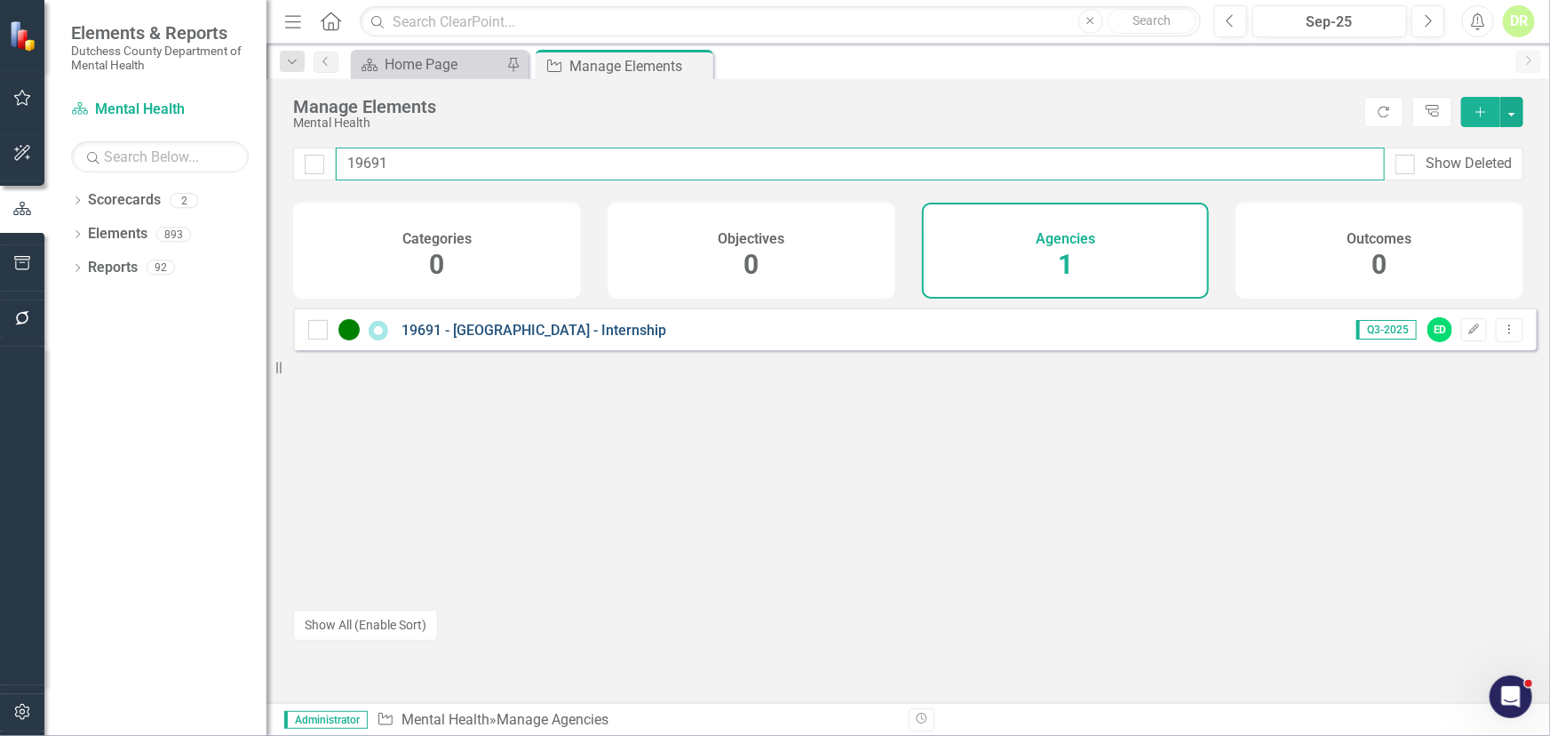
type input "19691"
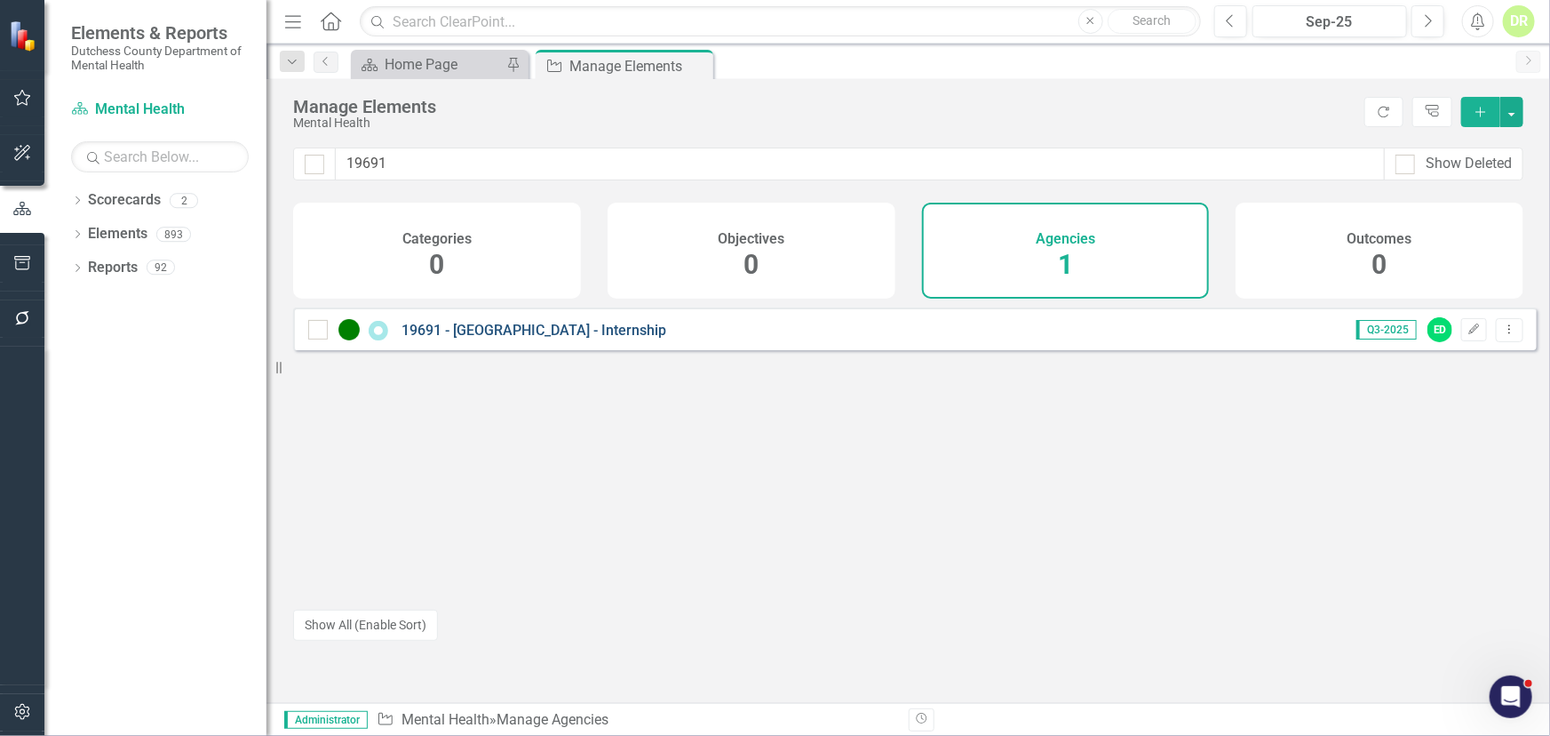
click at [419, 338] on link "19691 - [GEOGRAPHIC_DATA] - Internship" at bounding box center [534, 330] width 265 height 17
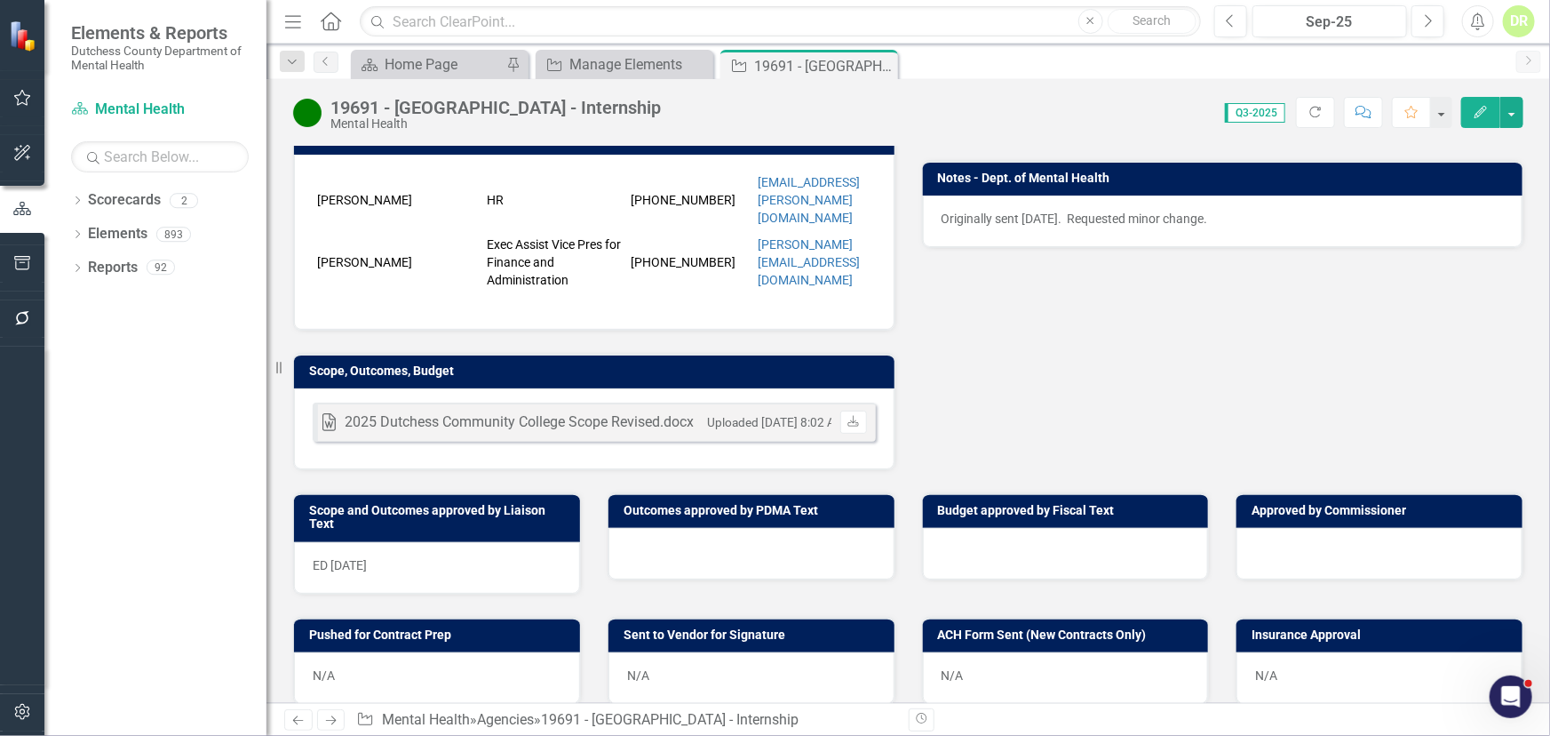
scroll to position [484, 0]
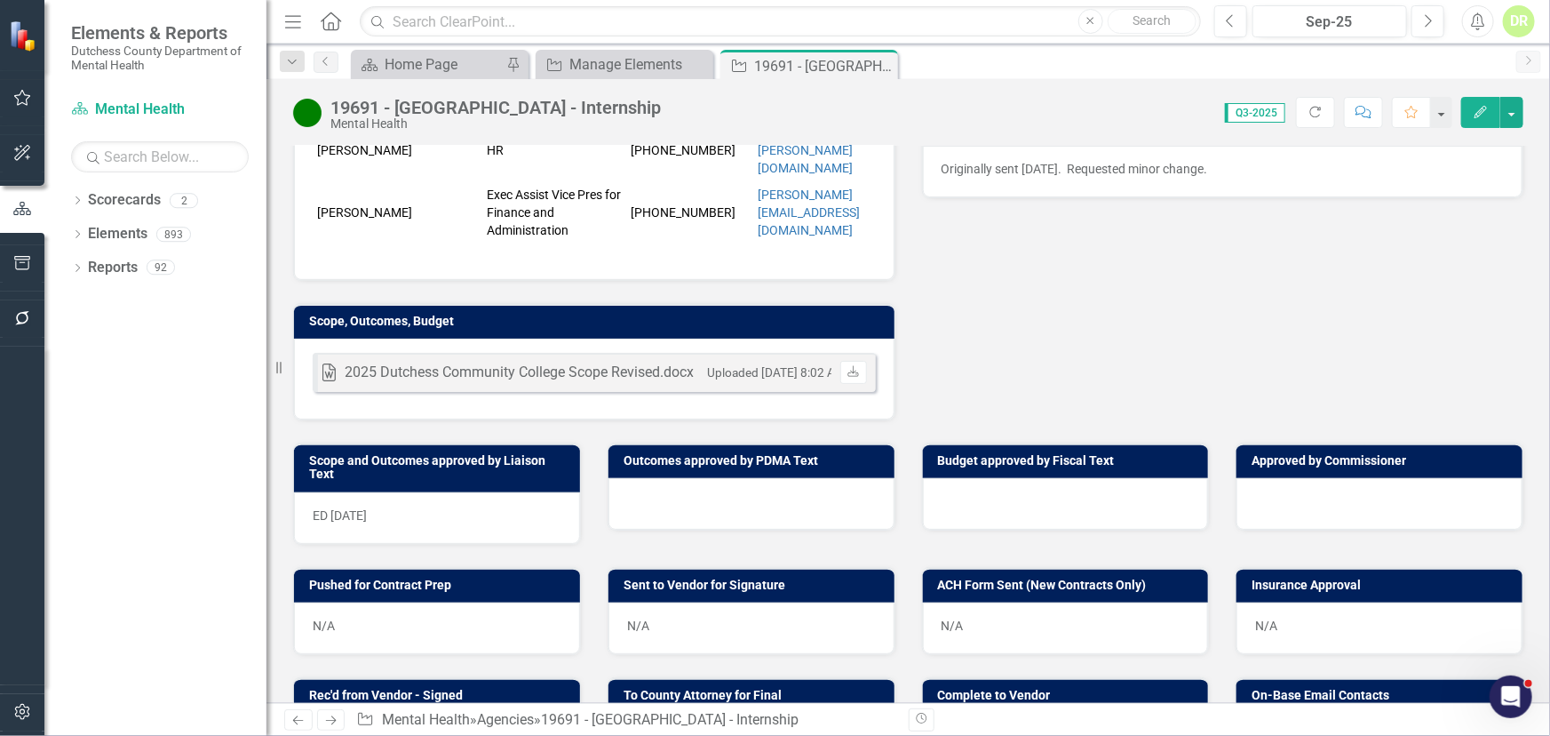
click at [673, 478] on div at bounding box center [752, 504] width 286 height 52
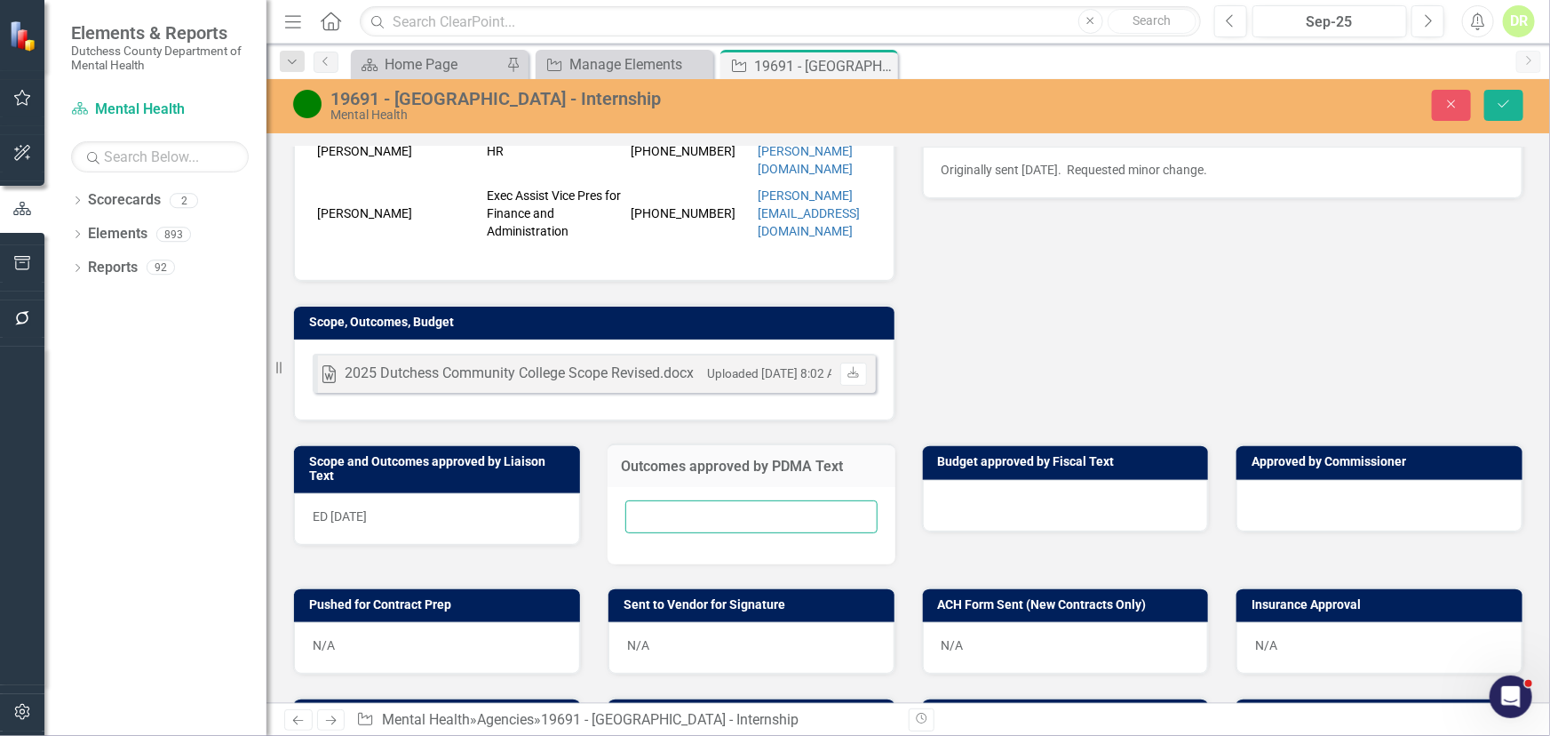
click at [661, 500] on input "text" at bounding box center [752, 516] width 252 height 33
type input "N/A"
click at [967, 482] on div at bounding box center [1066, 506] width 286 height 52
click at [965, 480] on div at bounding box center [1066, 506] width 286 height 52
click at [956, 480] on div at bounding box center [1066, 506] width 286 height 52
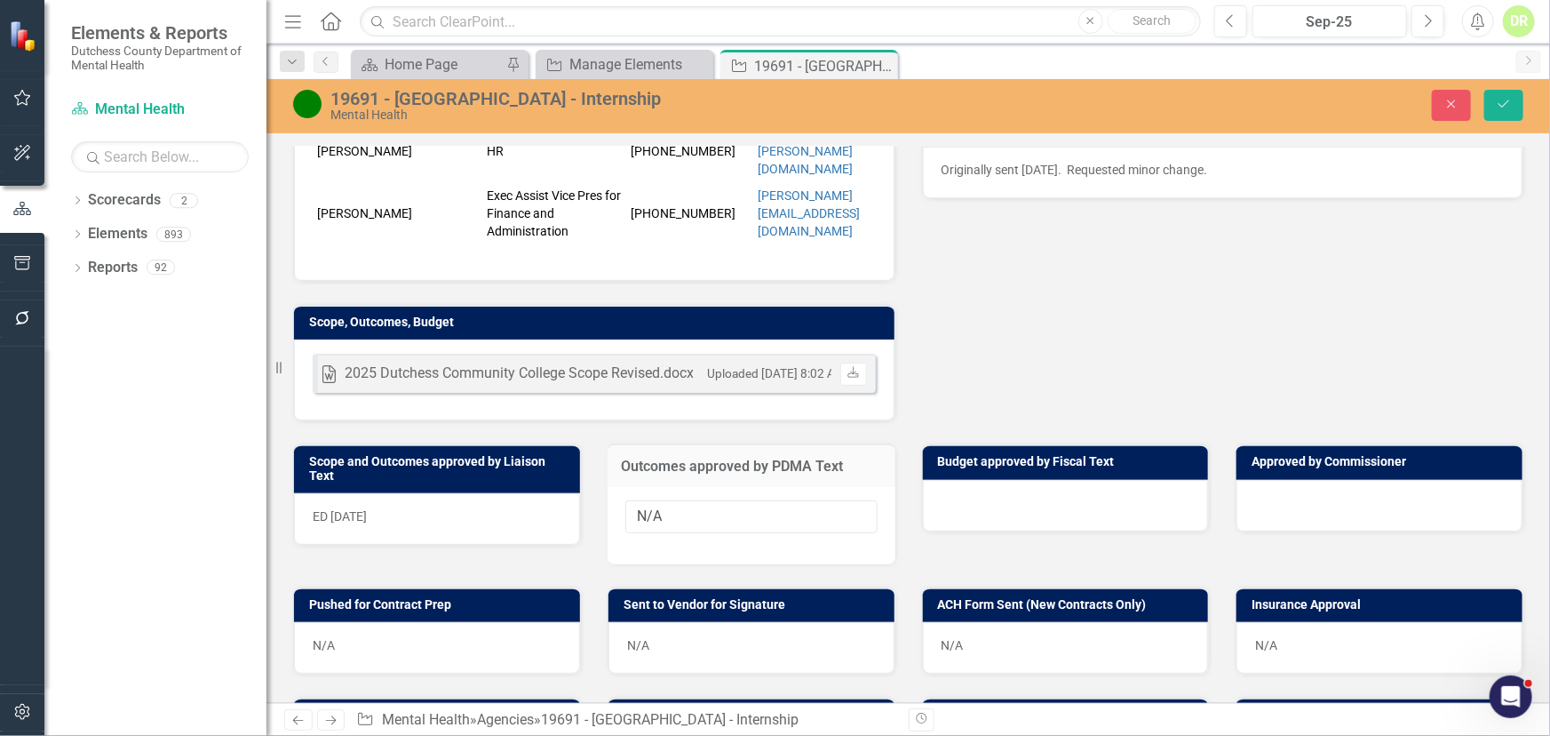
click at [956, 480] on div at bounding box center [1066, 506] width 286 height 52
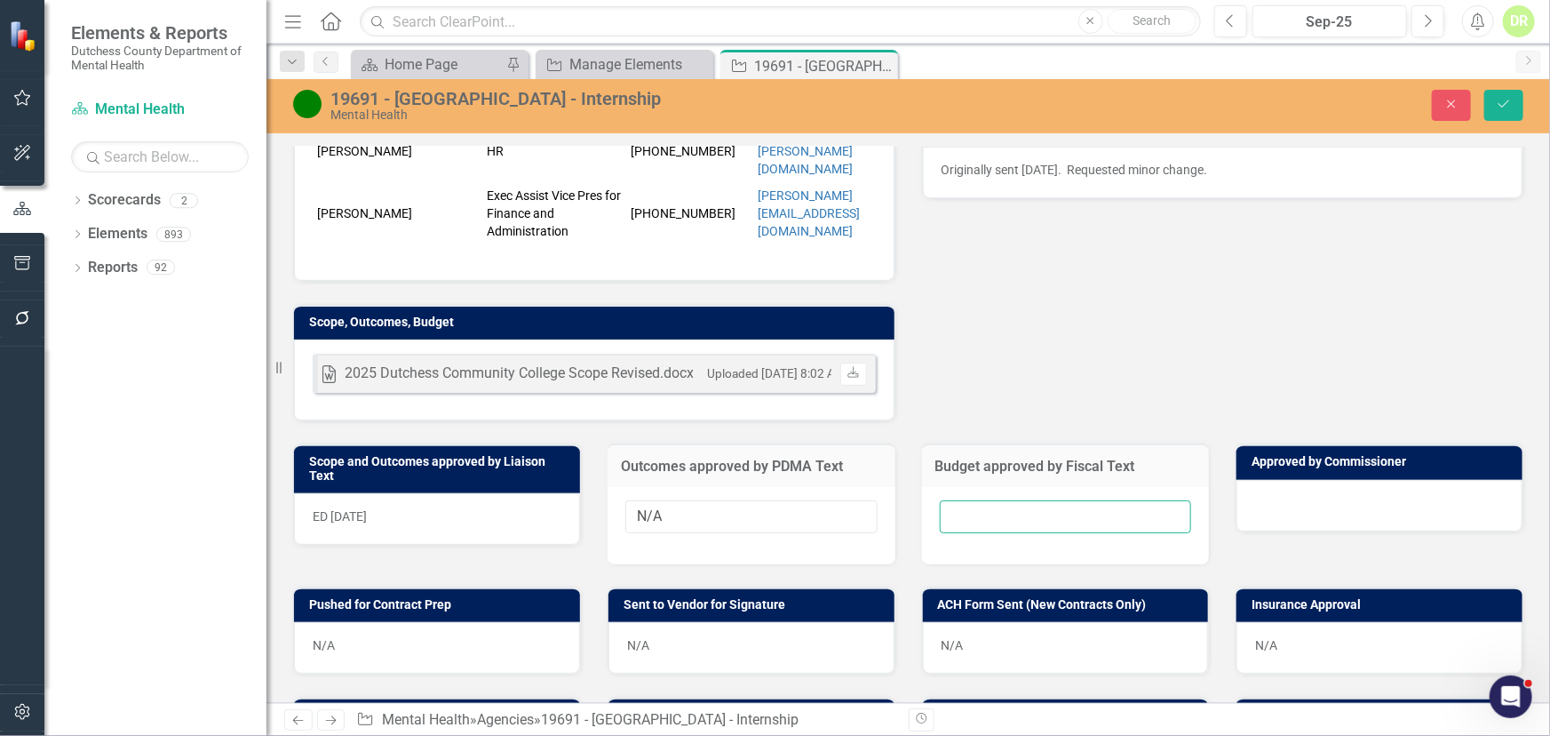
click at [953, 500] on input "text" at bounding box center [1066, 516] width 252 height 33
type input "N/A"
drag, startPoint x: 1093, startPoint y: 374, endPoint x: 1097, endPoint y: 365, distance: 9.9
click at [1093, 374] on div "Liaison ED Eric D'Entrone Internal Copy To PA Paulette Albrecht ED Eric D'Entro…" at bounding box center [908, 89] width 1257 height 665
click at [1508, 106] on icon "Save" at bounding box center [1504, 104] width 16 height 12
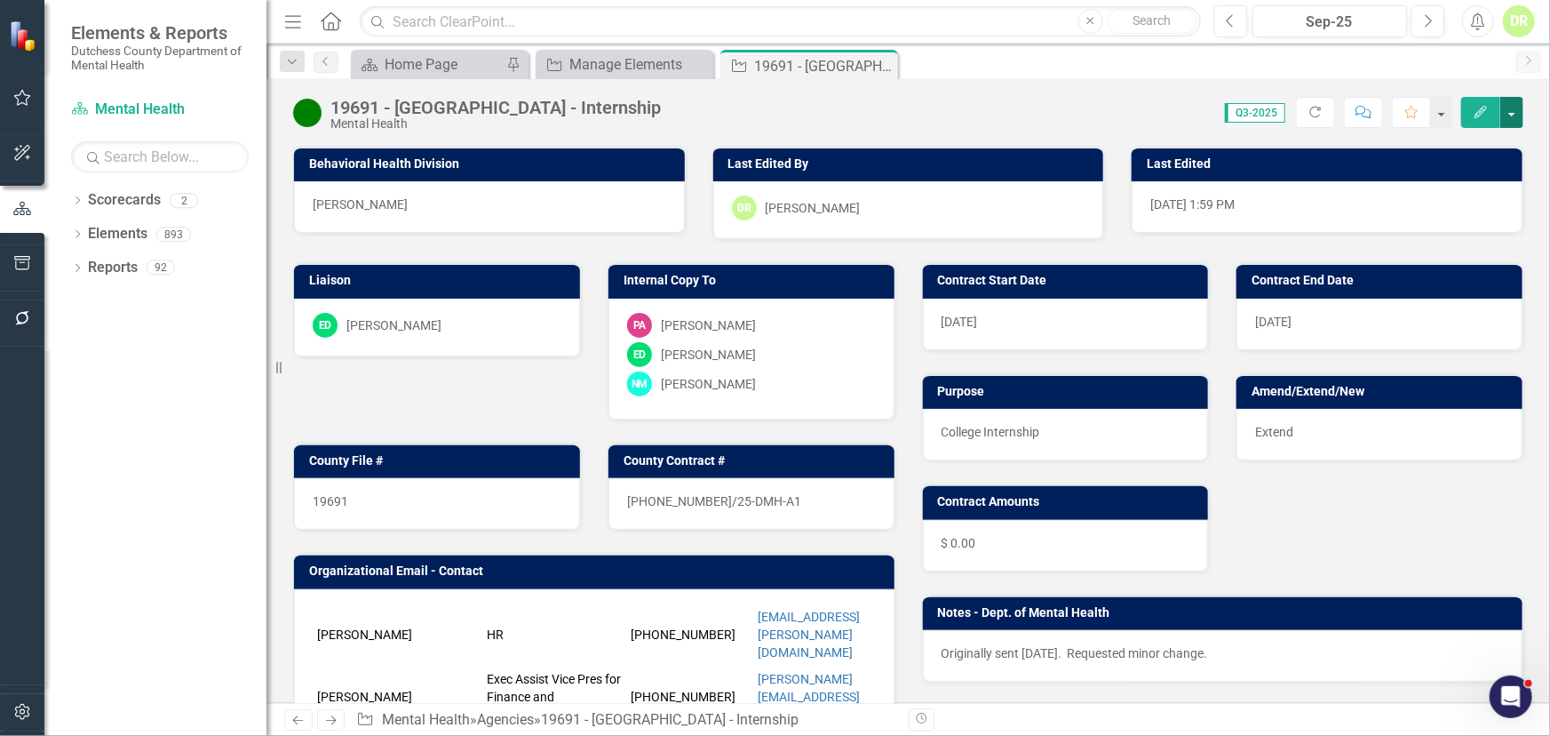
click at [1510, 116] on button "button" at bounding box center [1512, 112] width 23 height 31
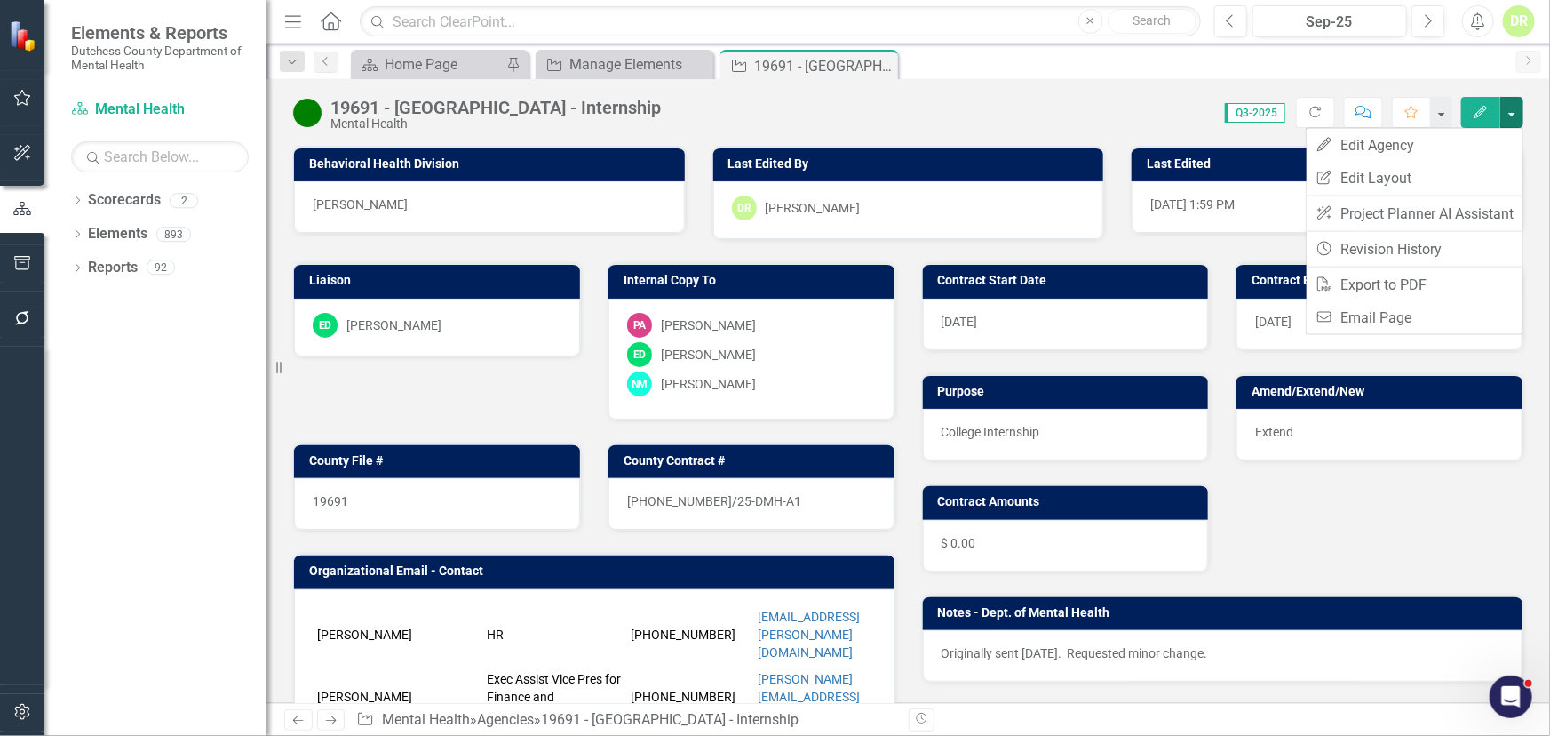
click at [1320, 507] on div "Contract Start Date 1/1/26 Contract End Date 12/31/26 Purpose College Internshi…" at bounding box center [1223, 461] width 629 height 442
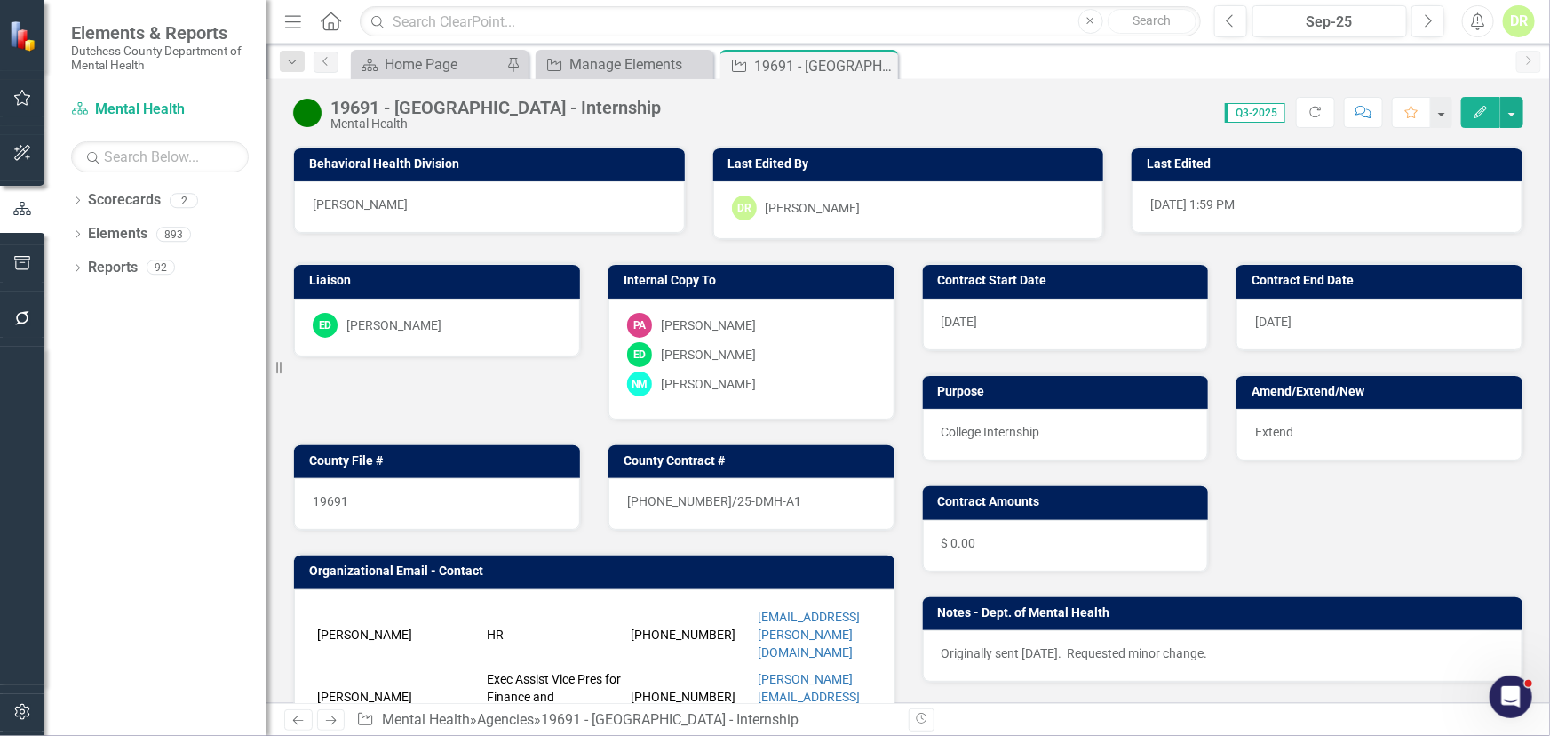
click at [1360, 104] on button "Comment" at bounding box center [1363, 112] width 39 height 31
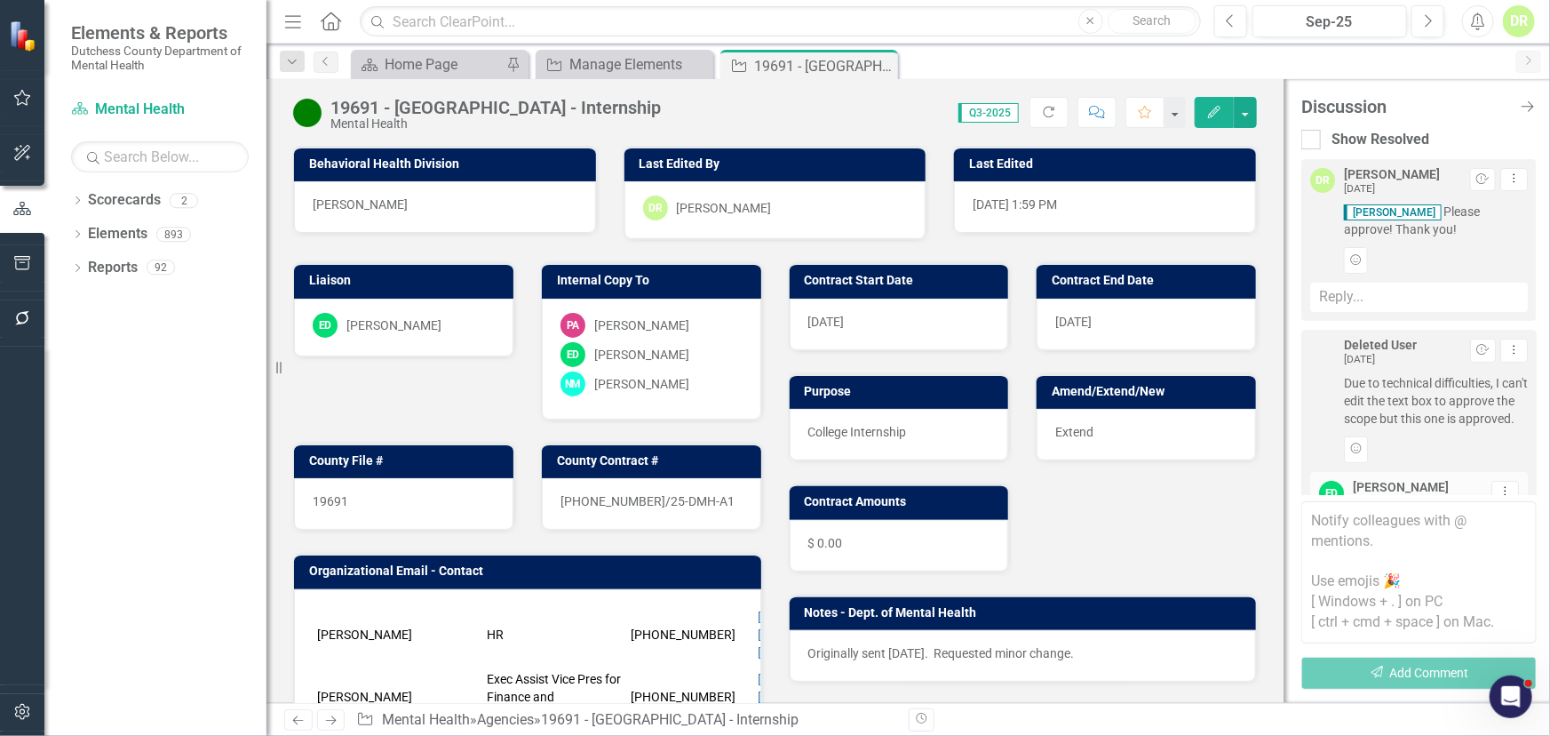
scroll to position [208, 0]
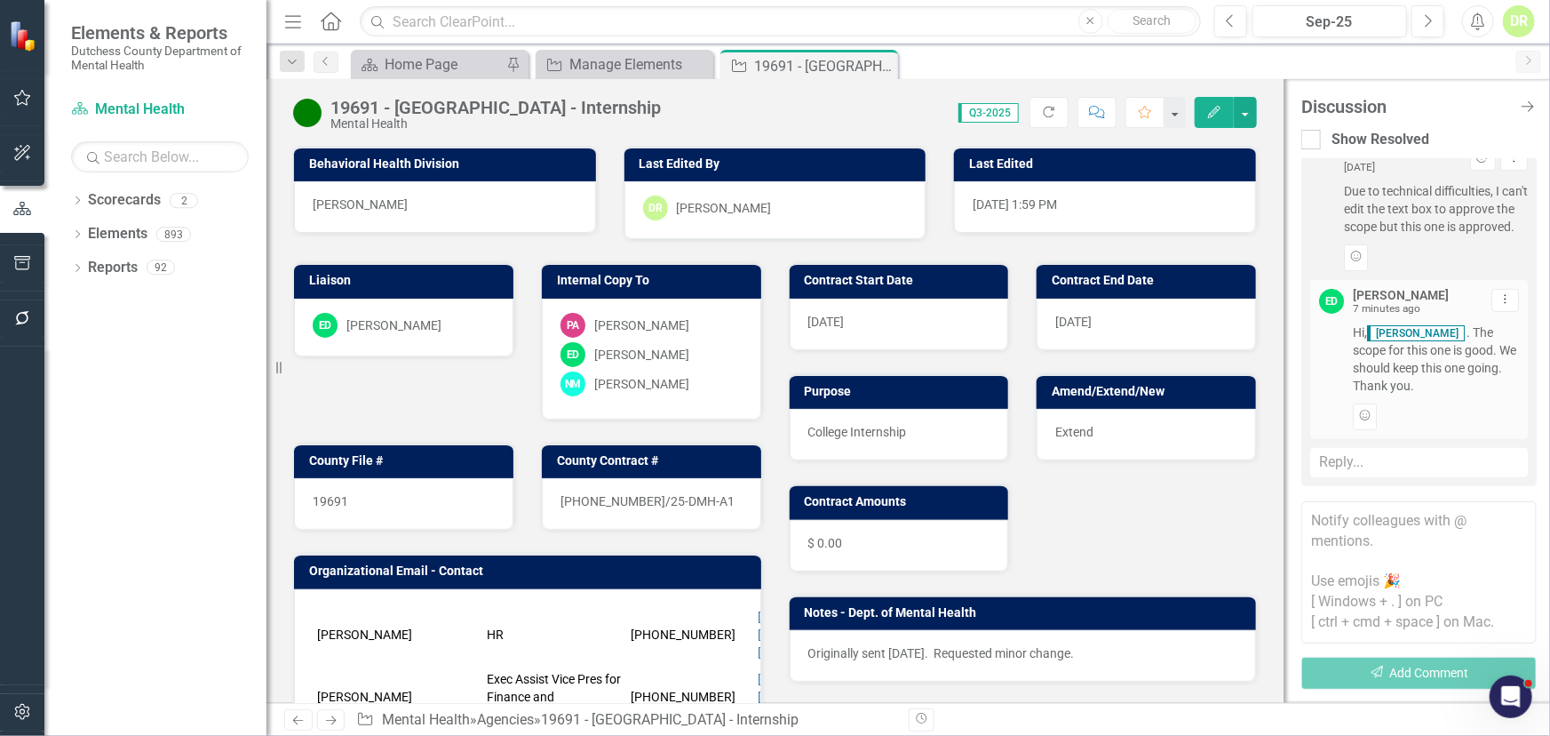
click at [1321, 518] on textarea at bounding box center [1419, 572] width 235 height 142
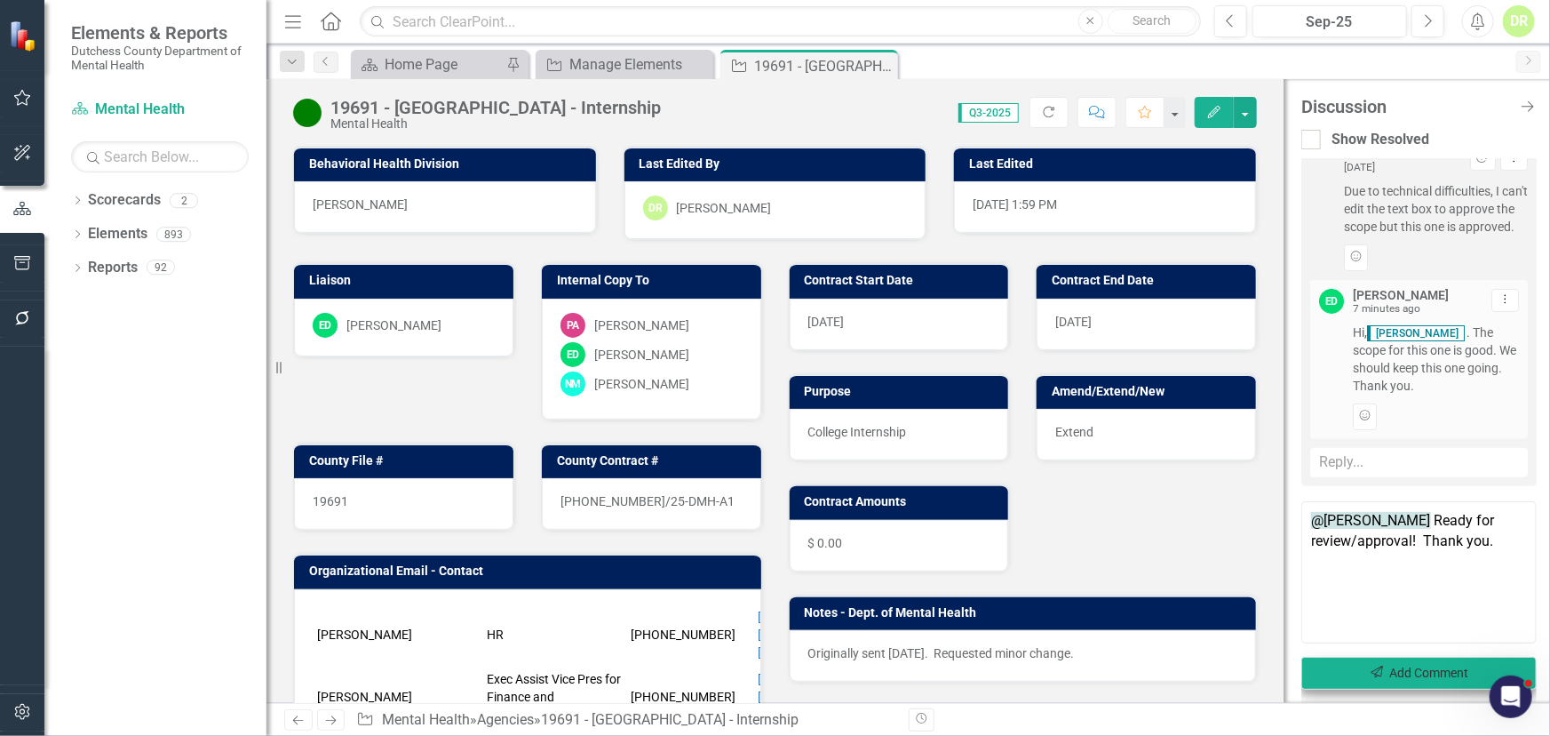
type textarea "@Jean-Marie Niebuhr Ready for review/approval! Thank you."
click at [1429, 666] on button "Send Add Comment" at bounding box center [1419, 673] width 235 height 33
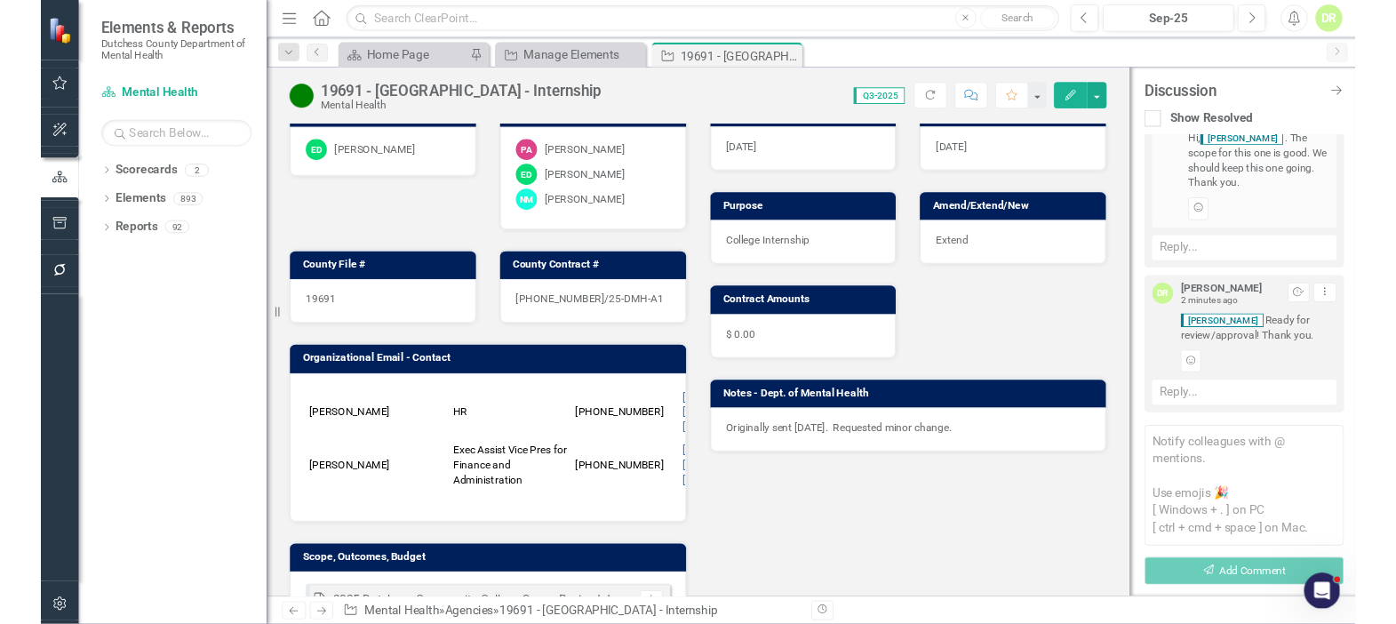
scroll to position [0, 0]
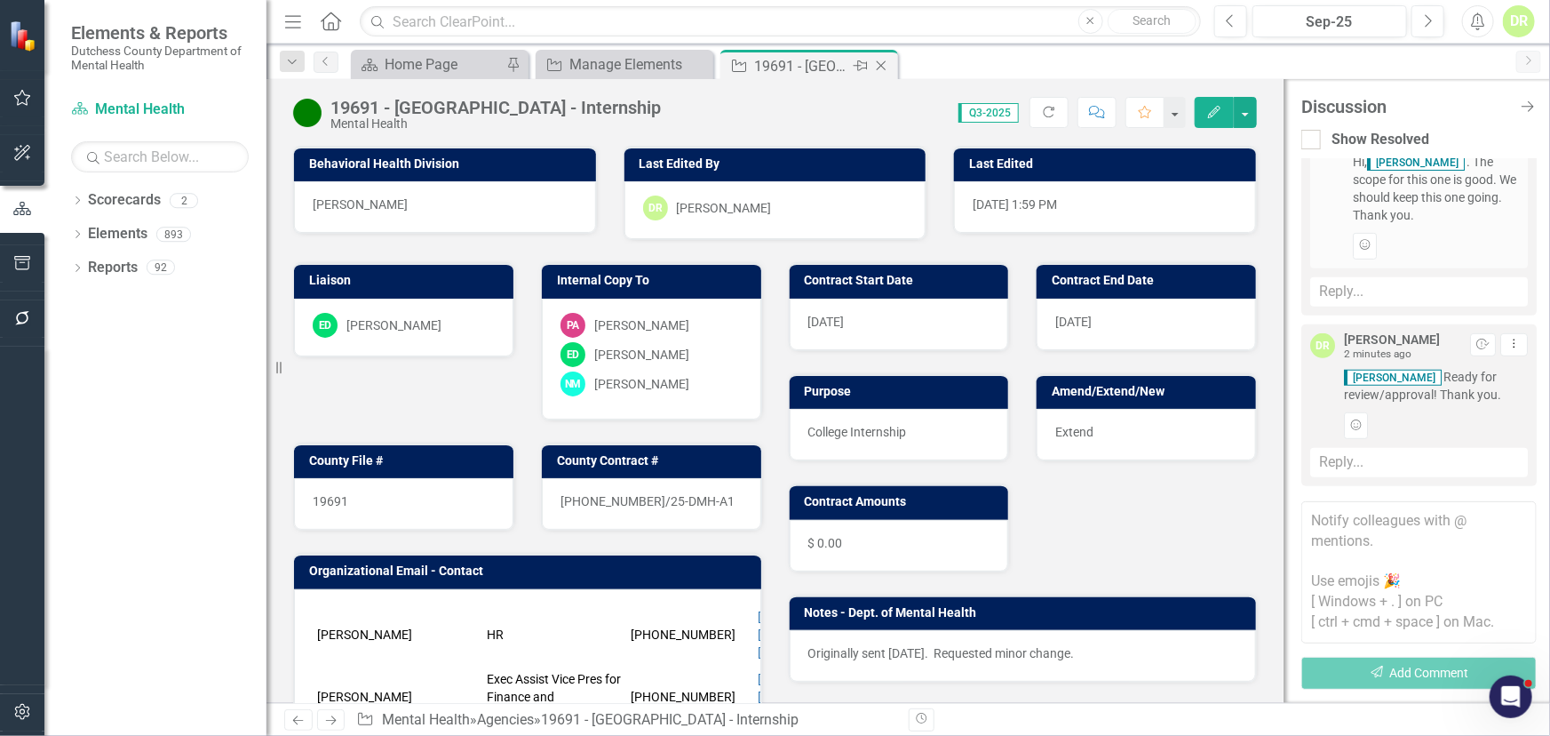
click at [883, 65] on icon "Close" at bounding box center [882, 66] width 18 height 14
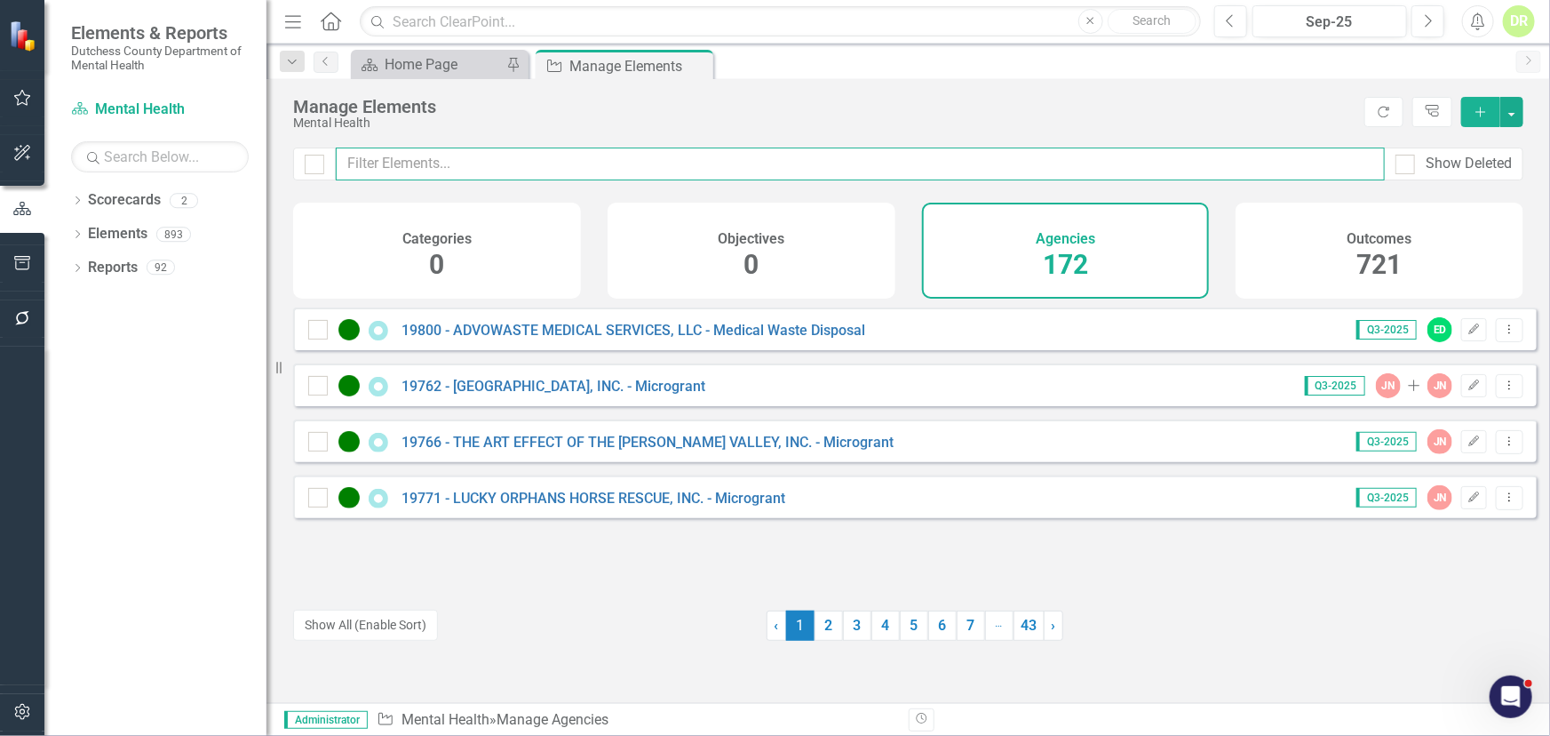
click at [479, 157] on input "text" at bounding box center [860, 163] width 1049 height 33
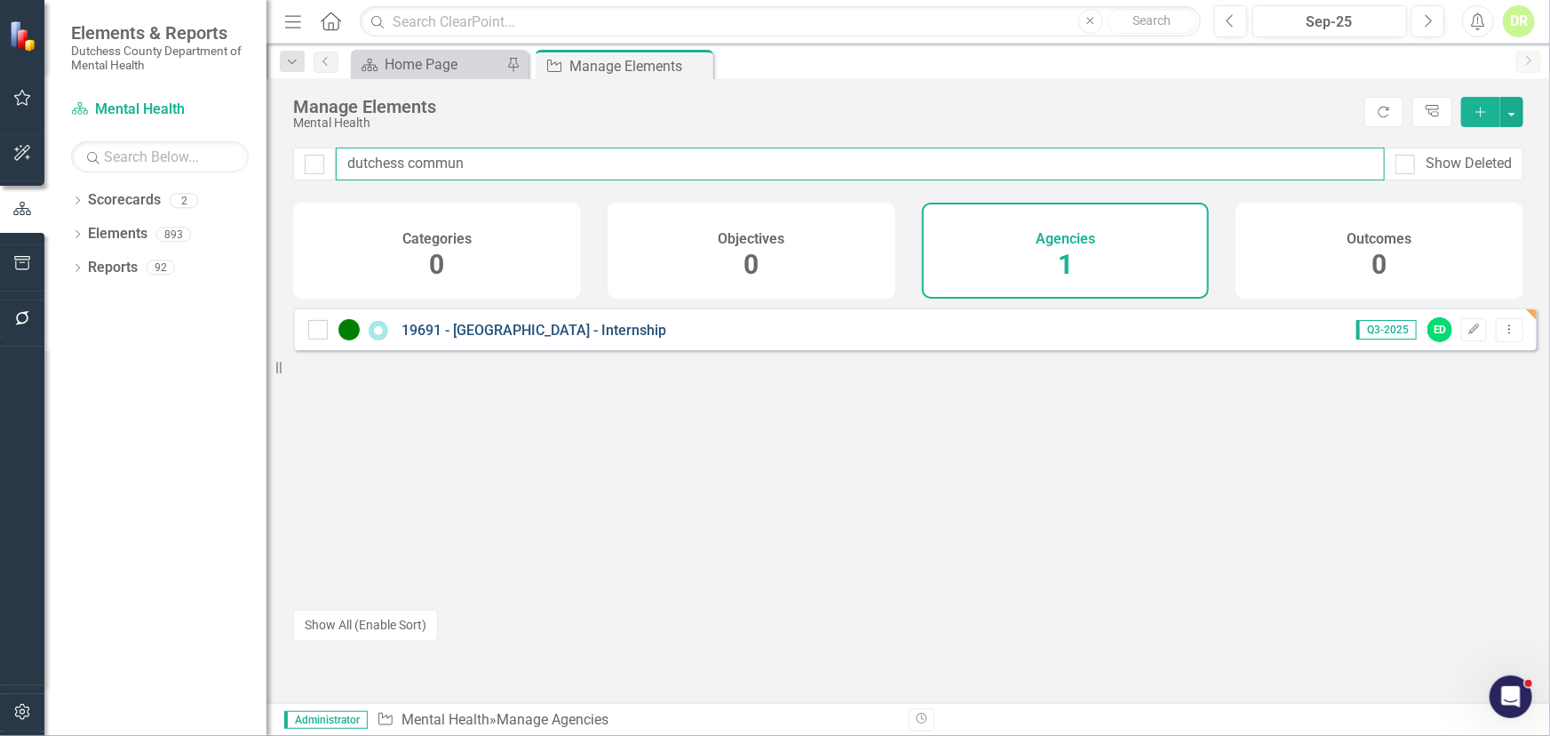
type input "dutchess commun"
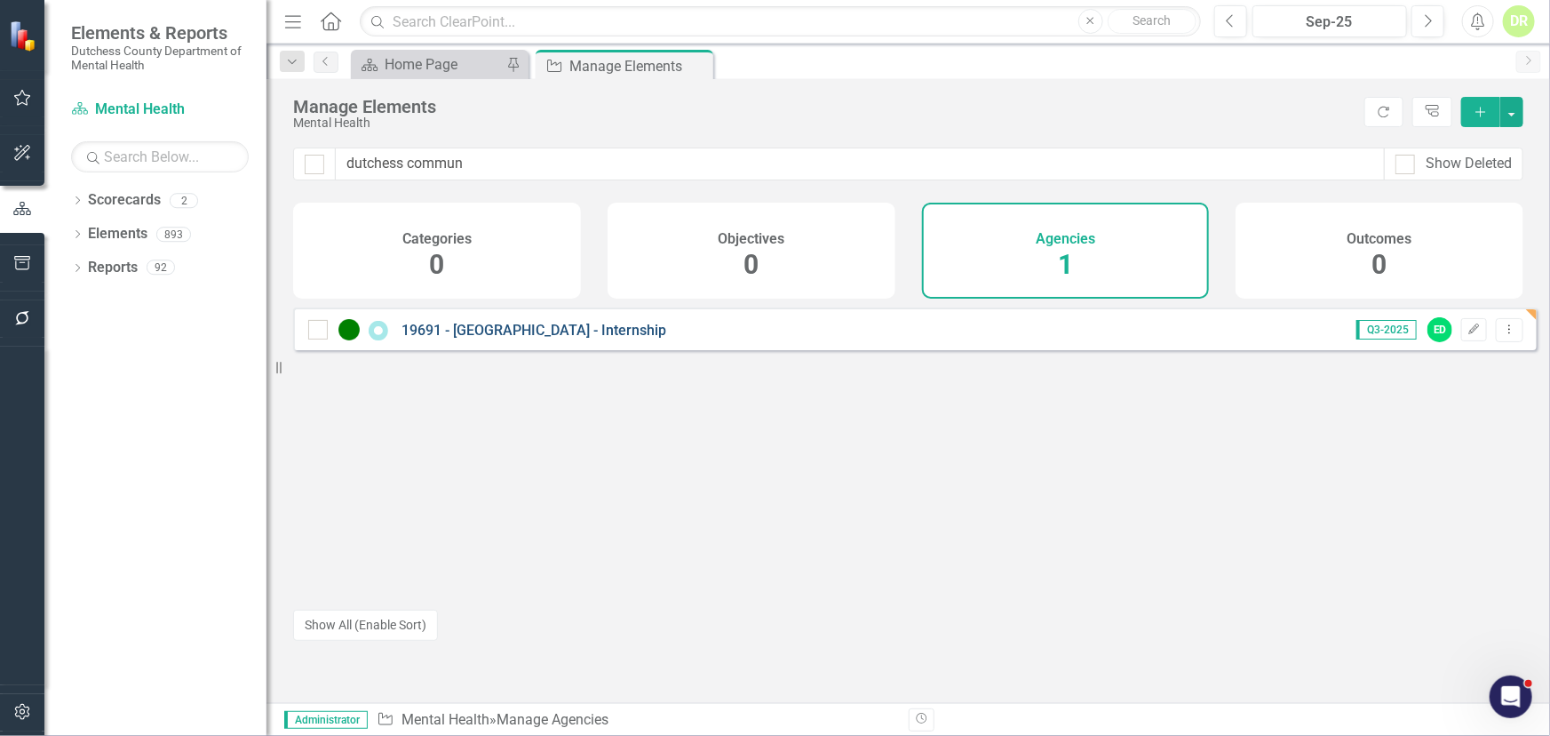
click at [505, 339] on link "19691 - [GEOGRAPHIC_DATA] - Internship" at bounding box center [534, 330] width 265 height 17
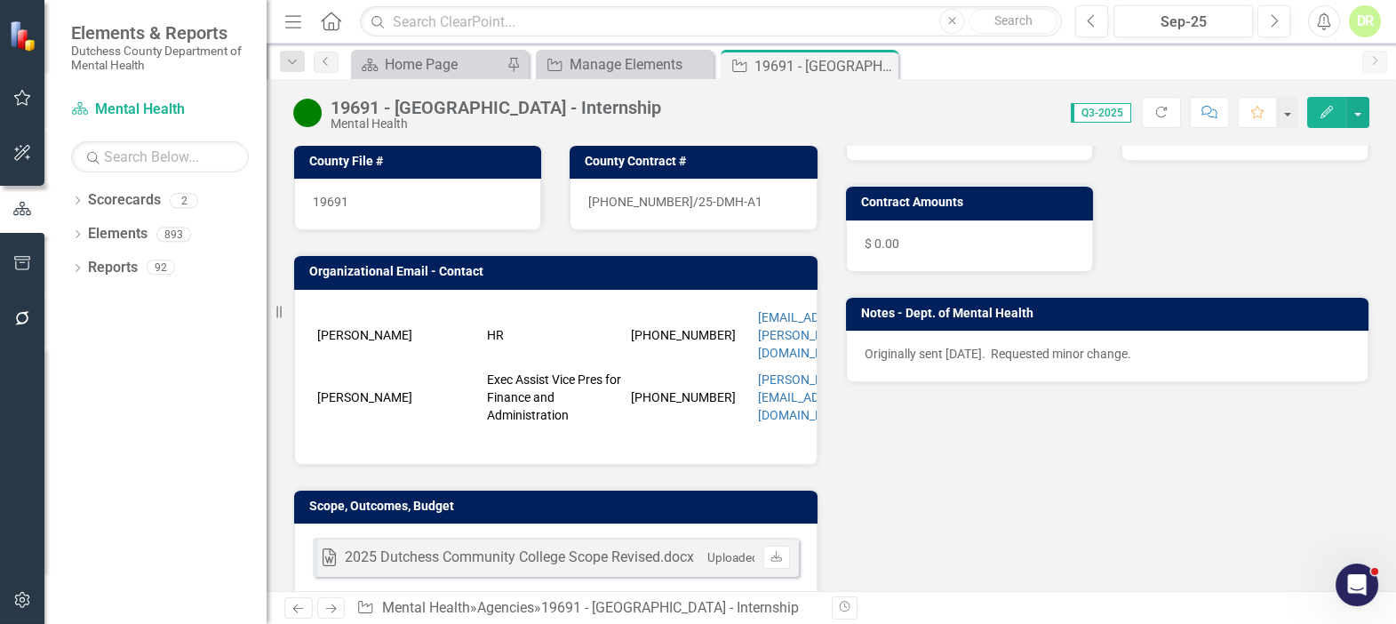
scroll to position [323, 0]
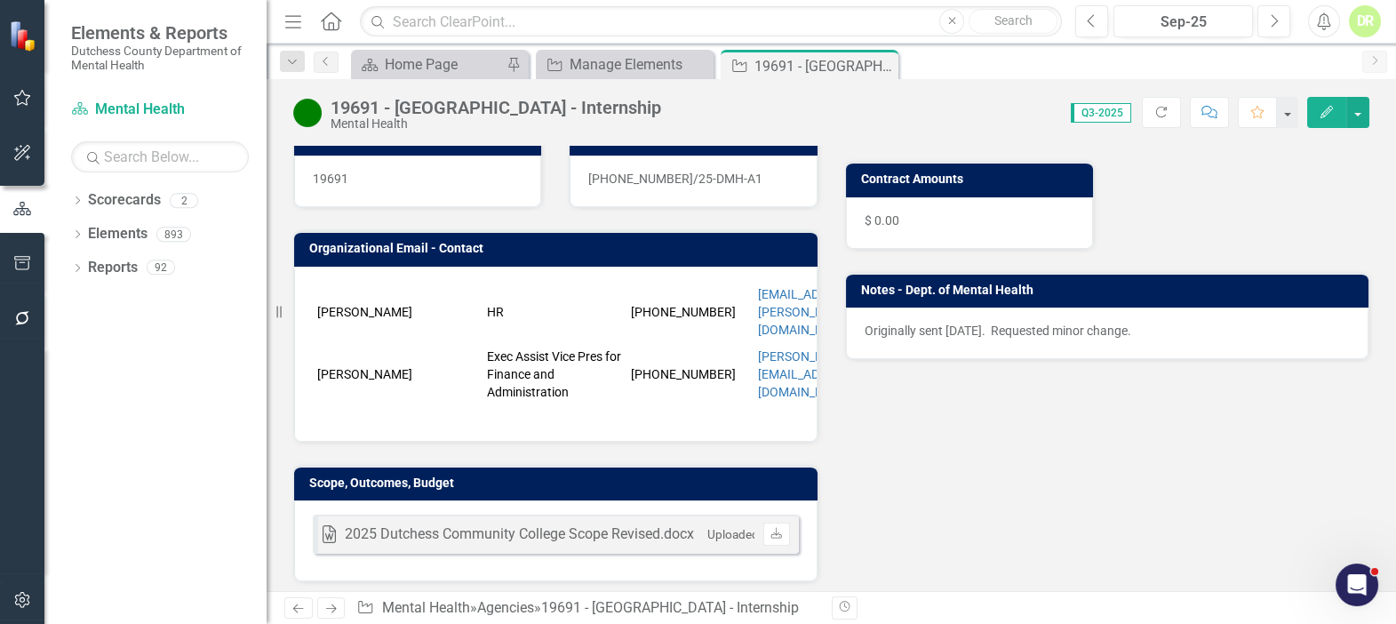
click at [745, 532] on div "Word 2025 Dutchess Community College Scope Revised.docx Uploaded Nov 15, 2024 8…" at bounding box center [555, 540] width 523 height 81
click at [745, 531] on div "Word 2025 Dutchess Community College Scope Revised.docx Uploaded Nov 15, 2024 8…" at bounding box center [555, 540] width 523 height 81
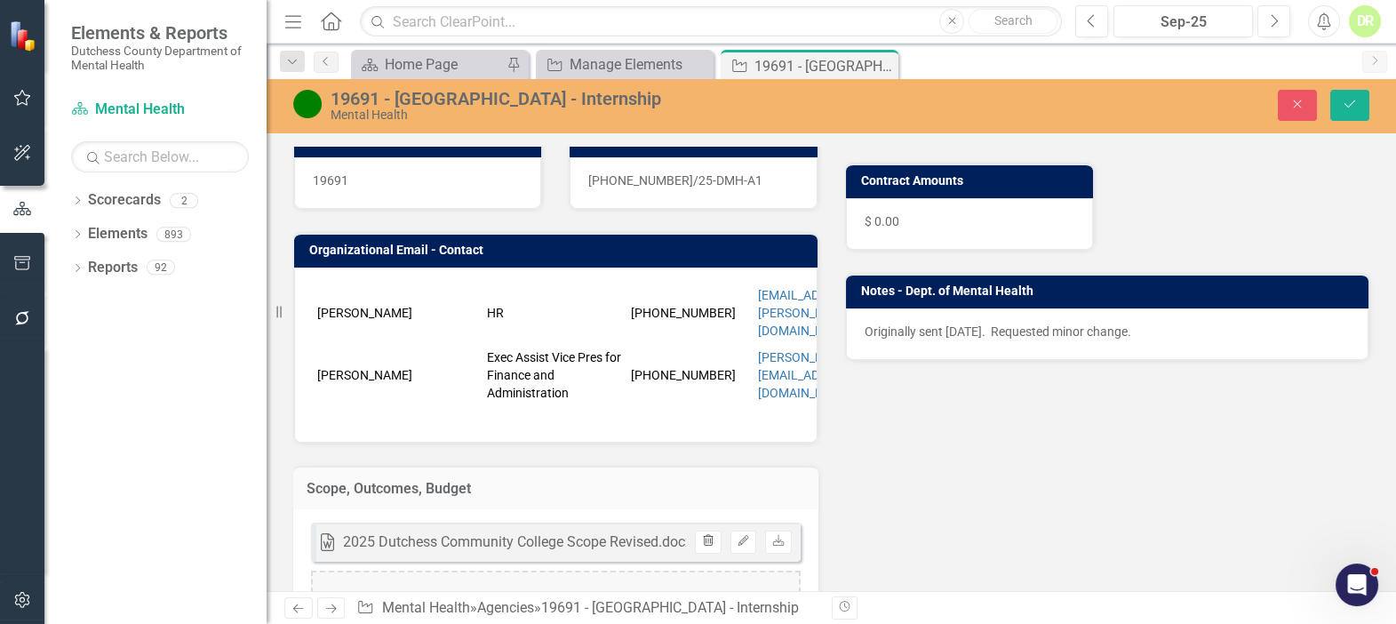
click at [703, 536] on icon "Trash" at bounding box center [707, 541] width 13 height 11
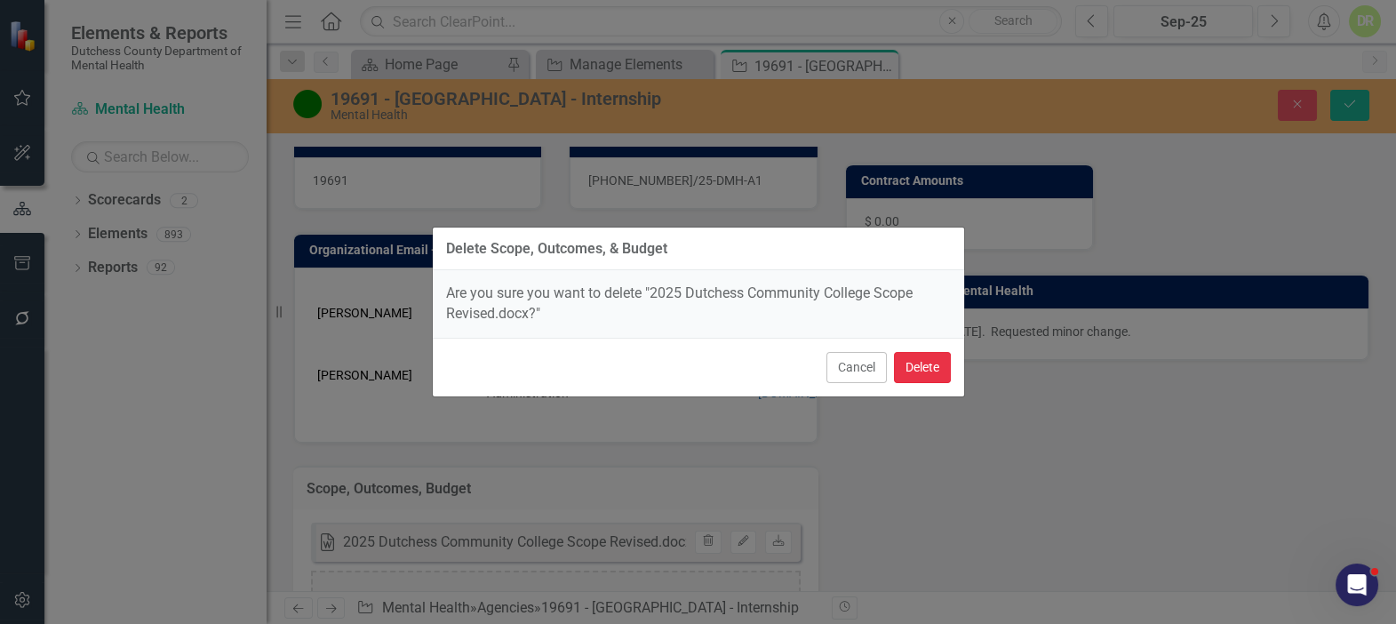
click at [934, 364] on button "Delete" at bounding box center [922, 367] width 57 height 31
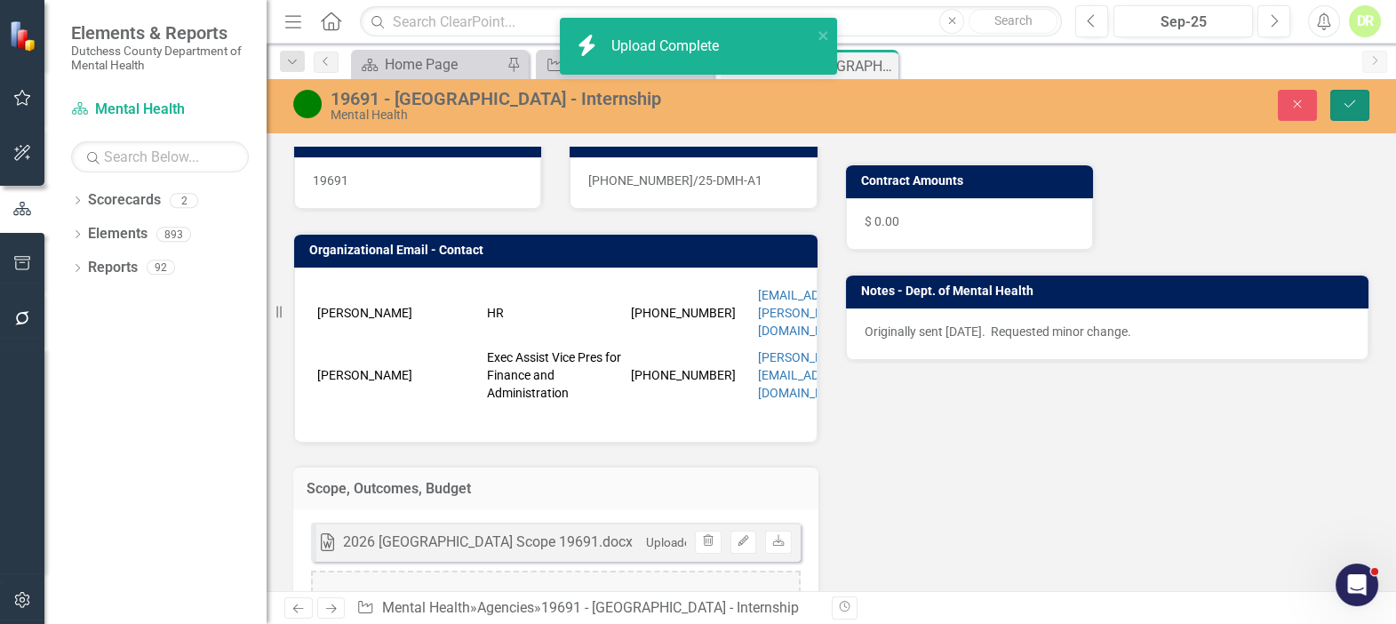
click at [1351, 106] on icon "Save" at bounding box center [1350, 104] width 16 height 12
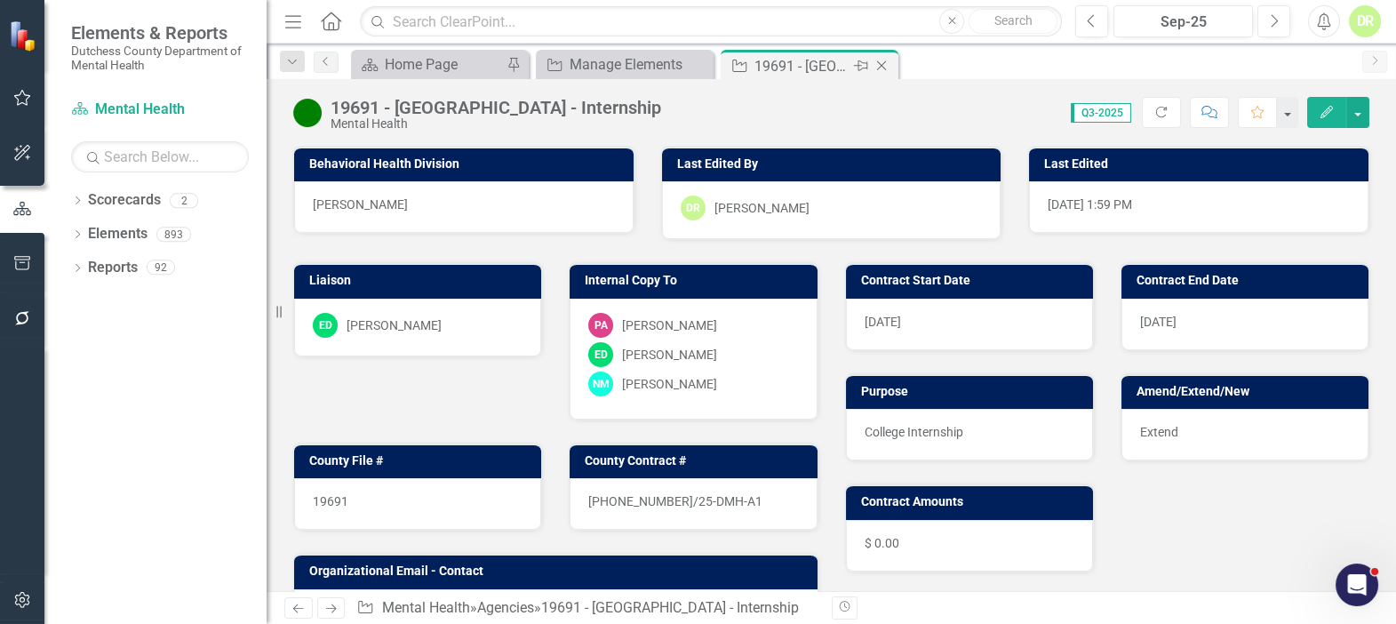
click at [893, 55] on div "Close" at bounding box center [883, 66] width 22 height 22
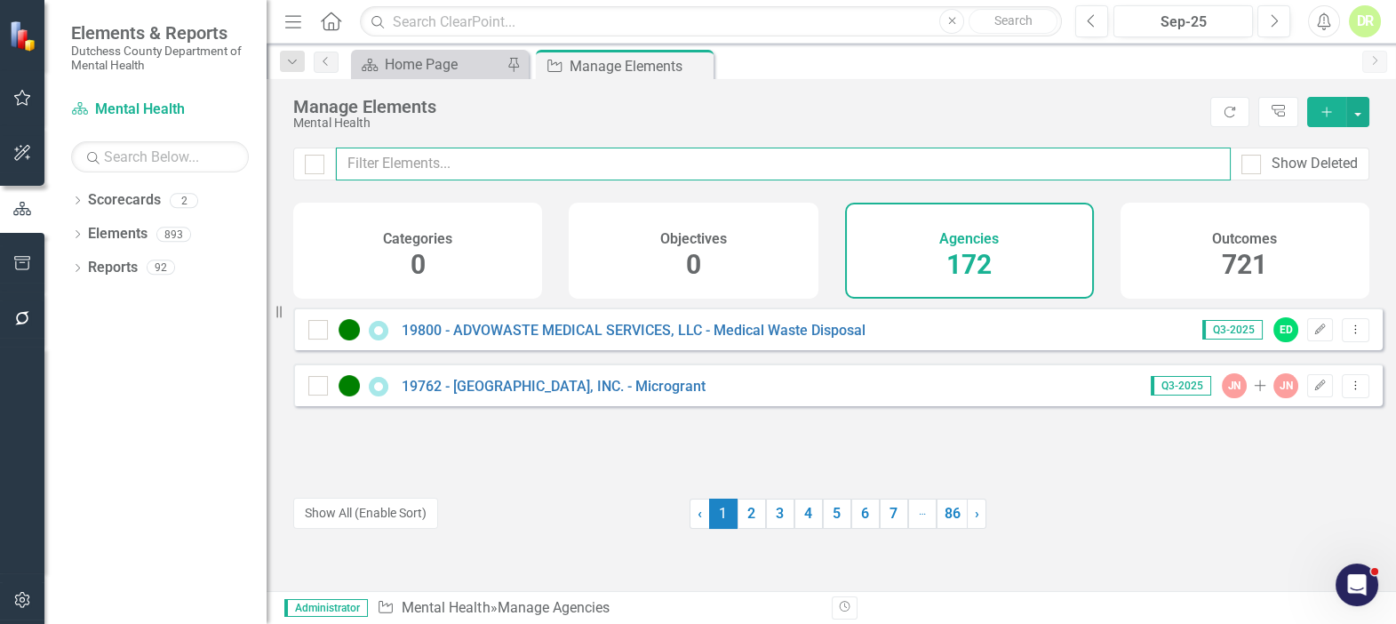
click at [417, 165] on input "text" at bounding box center [783, 163] width 895 height 33
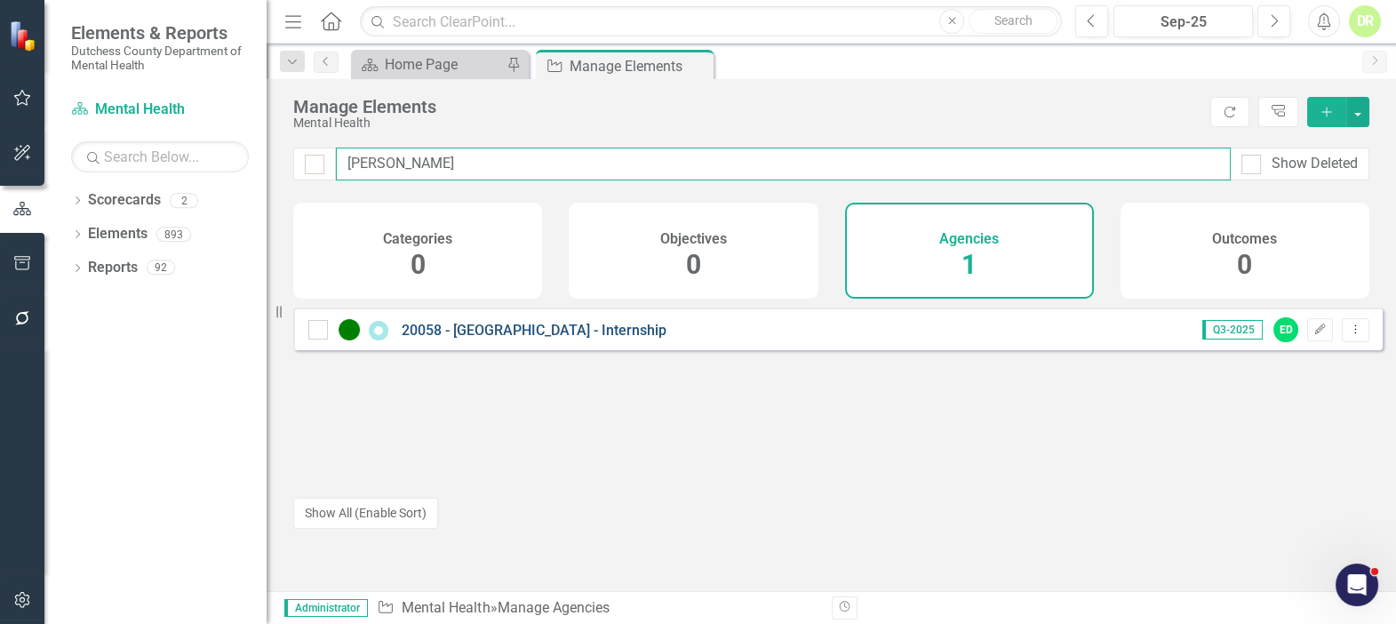
type input "manh"
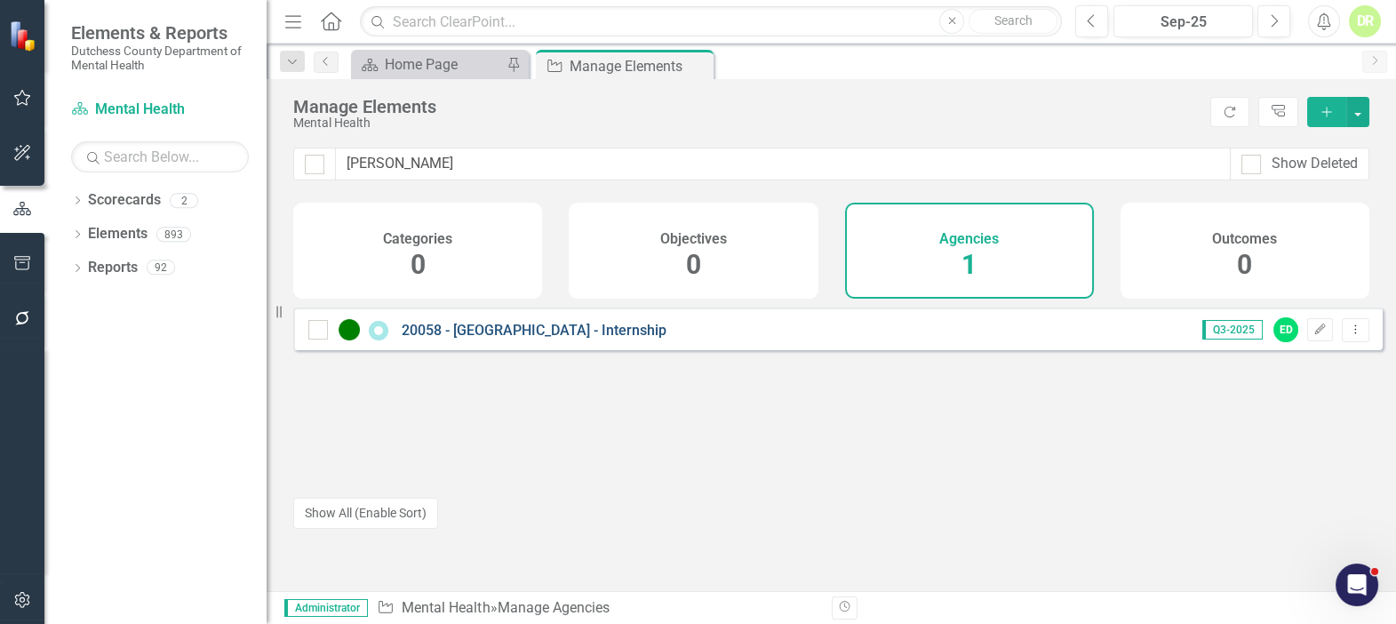
click at [481, 335] on link "20058 - [GEOGRAPHIC_DATA] - Internship" at bounding box center [534, 330] width 265 height 17
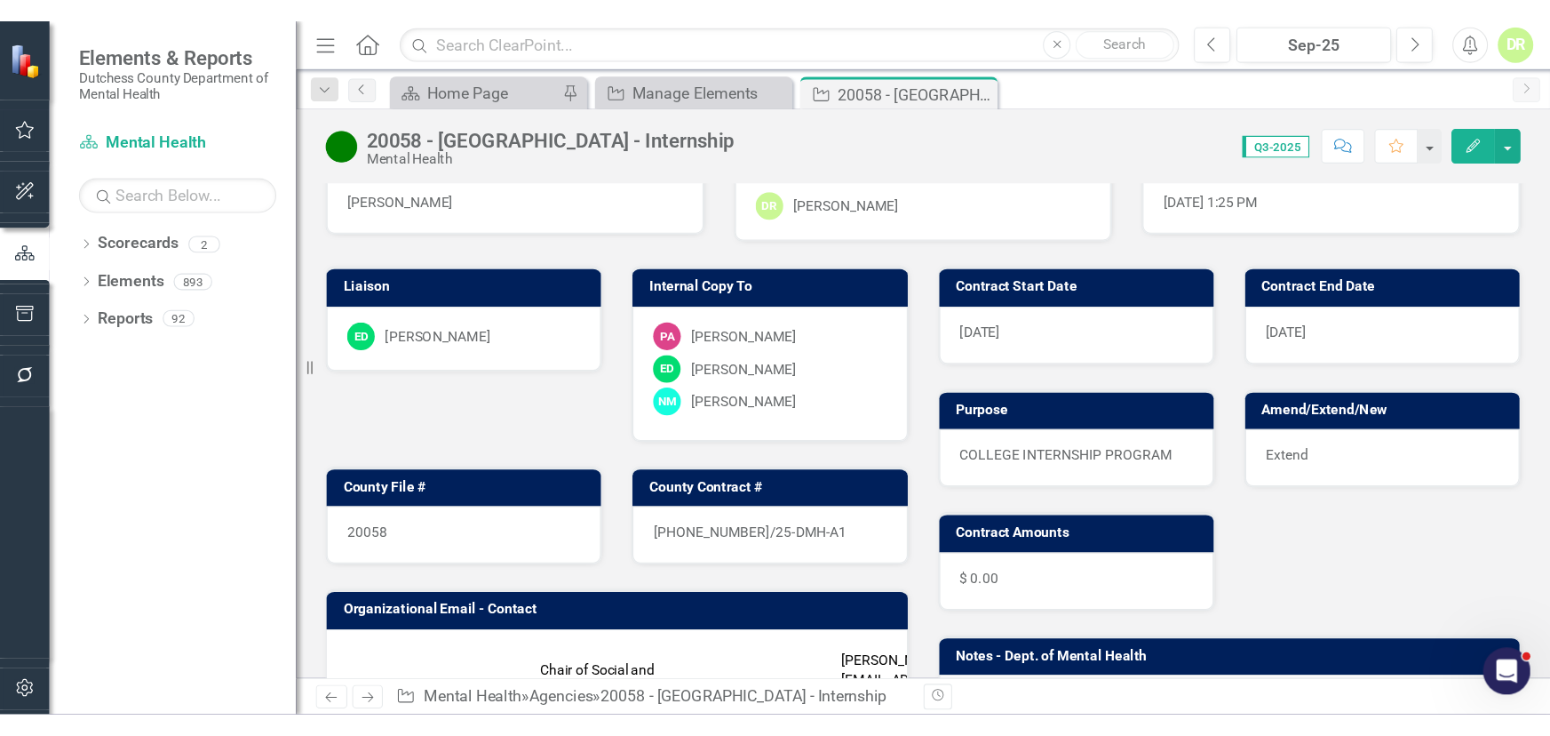
scroll to position [403, 0]
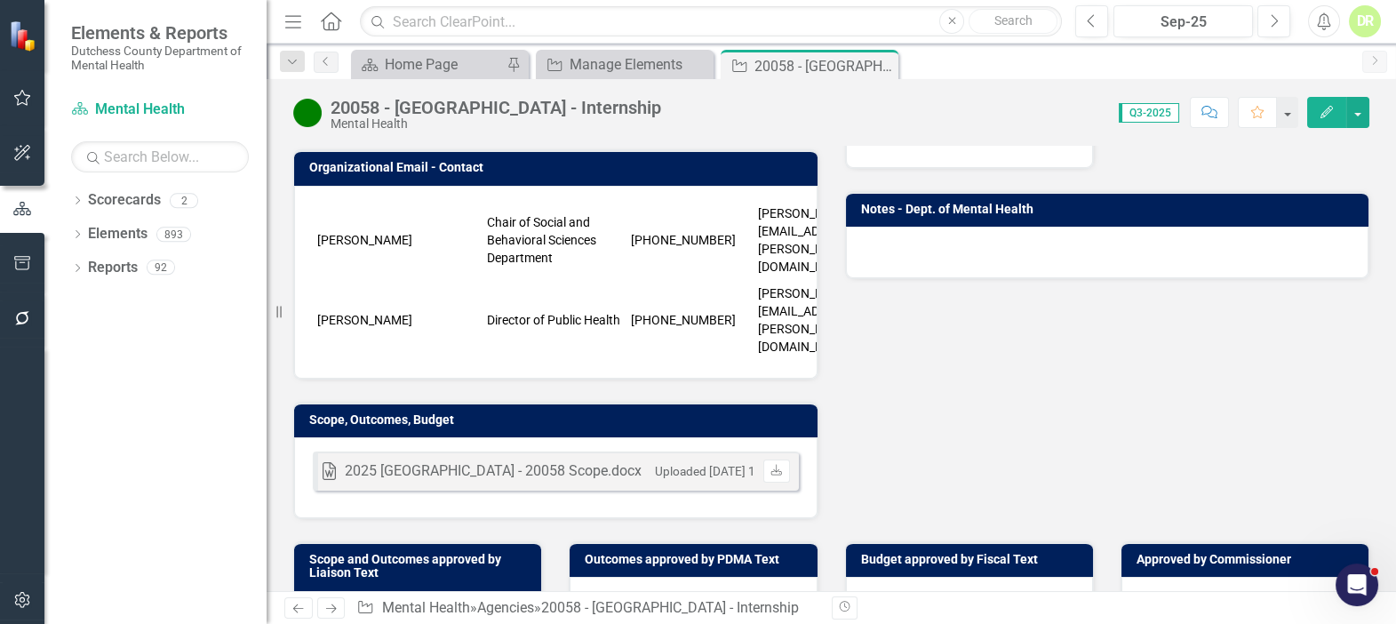
click at [721, 456] on div "Word 2025 Manhattan University - 20058 Scope.docx Uploaded Apr 30, 2025 12:08 P…" at bounding box center [555, 477] width 523 height 81
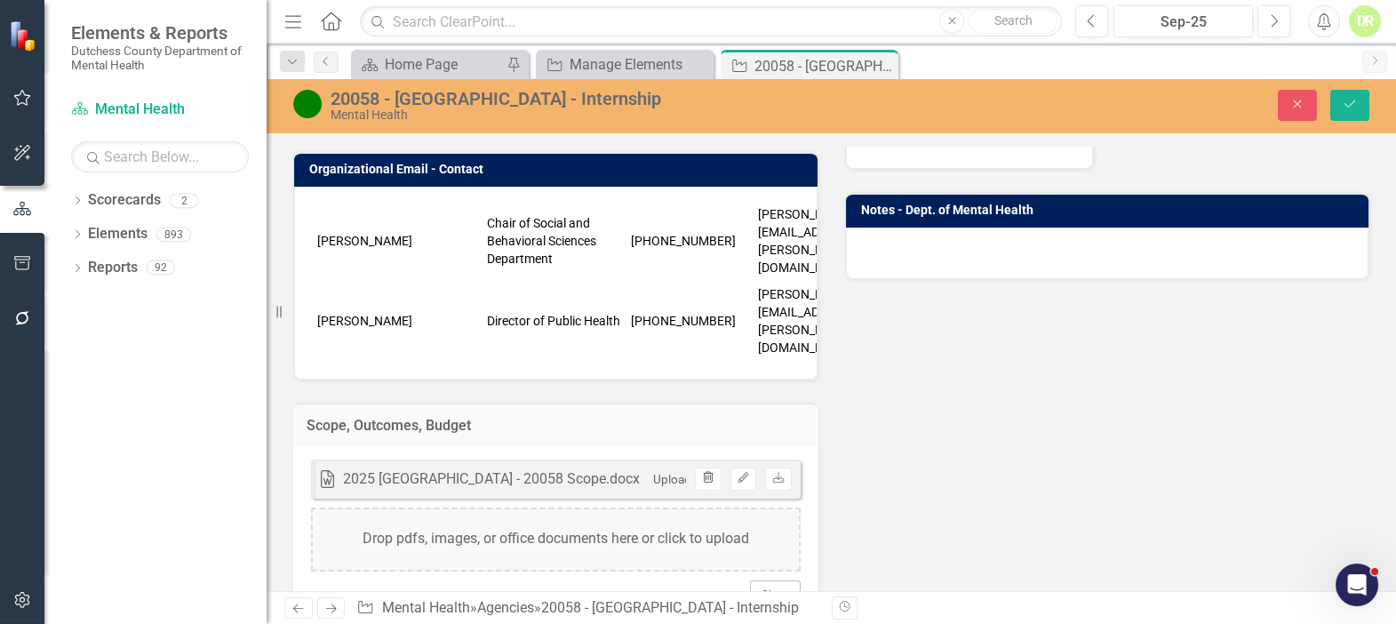
click at [702, 473] on icon "Trash" at bounding box center [707, 478] width 13 height 11
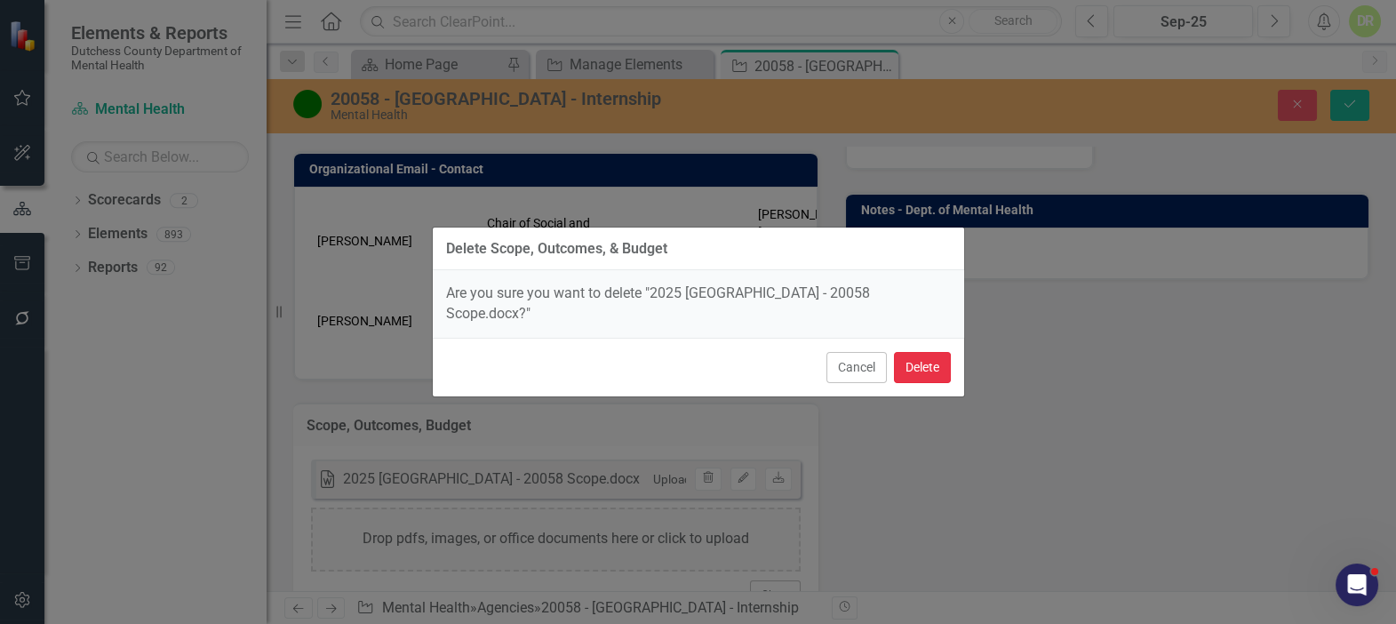
click at [921, 364] on button "Delete" at bounding box center [922, 367] width 57 height 31
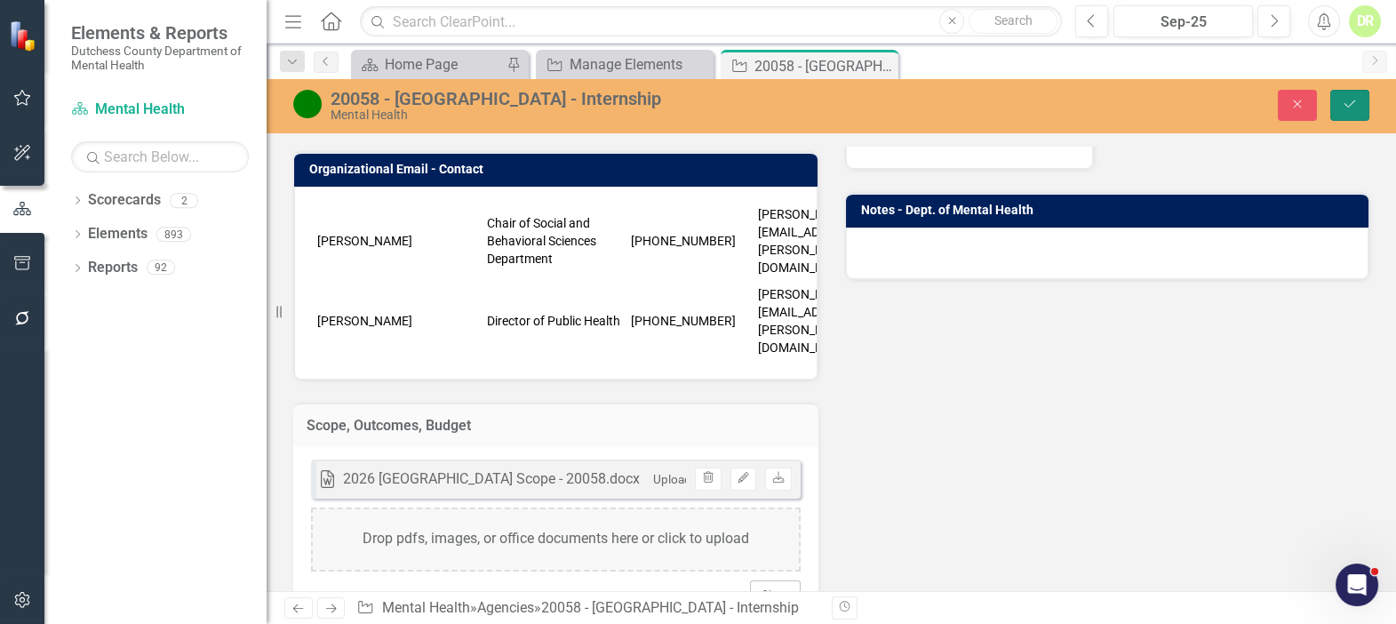
click at [1351, 97] on button "Save" at bounding box center [1349, 105] width 39 height 31
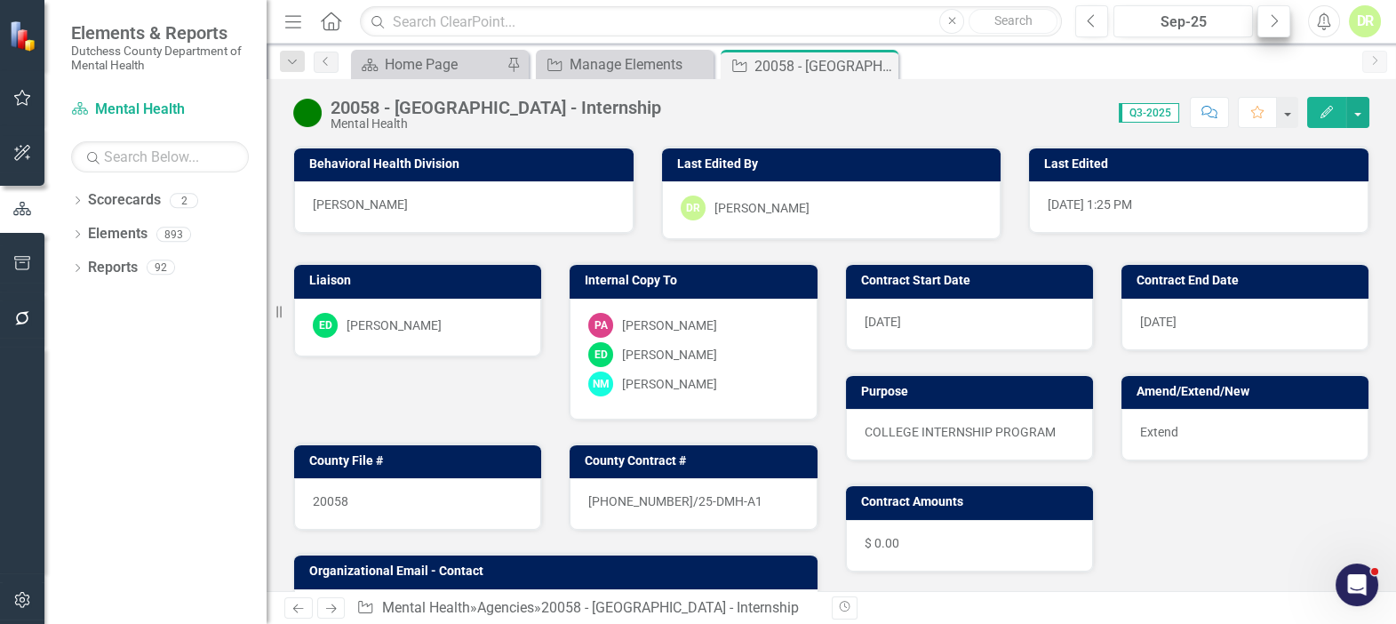
drag, startPoint x: 884, startPoint y: 64, endPoint x: 1266, endPoint y: 7, distance: 386.3
click at [0, 0] on icon "Close" at bounding box center [0, 0] width 0 height 0
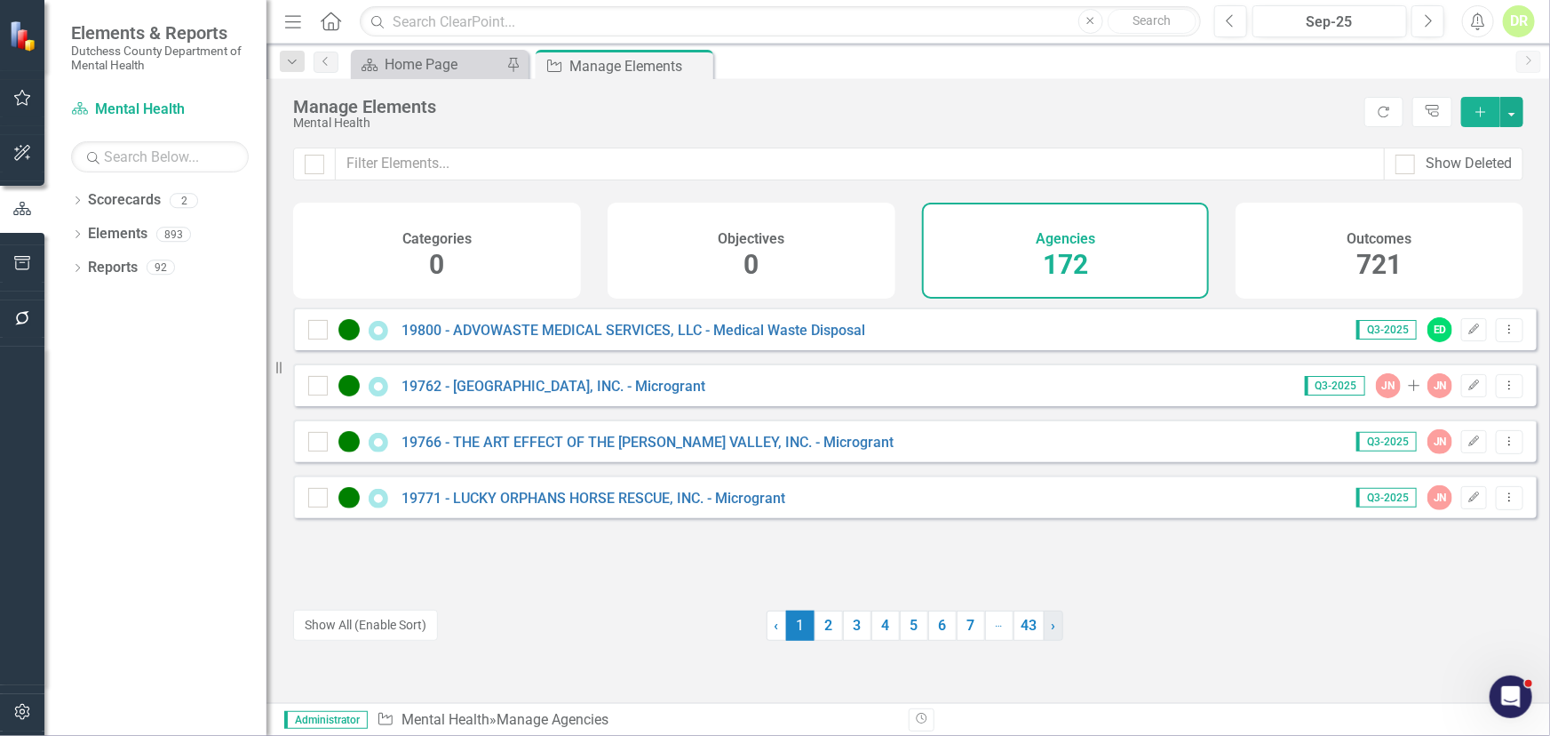
click at [1051, 628] on link "› Next" at bounding box center [1054, 625] width 20 height 30
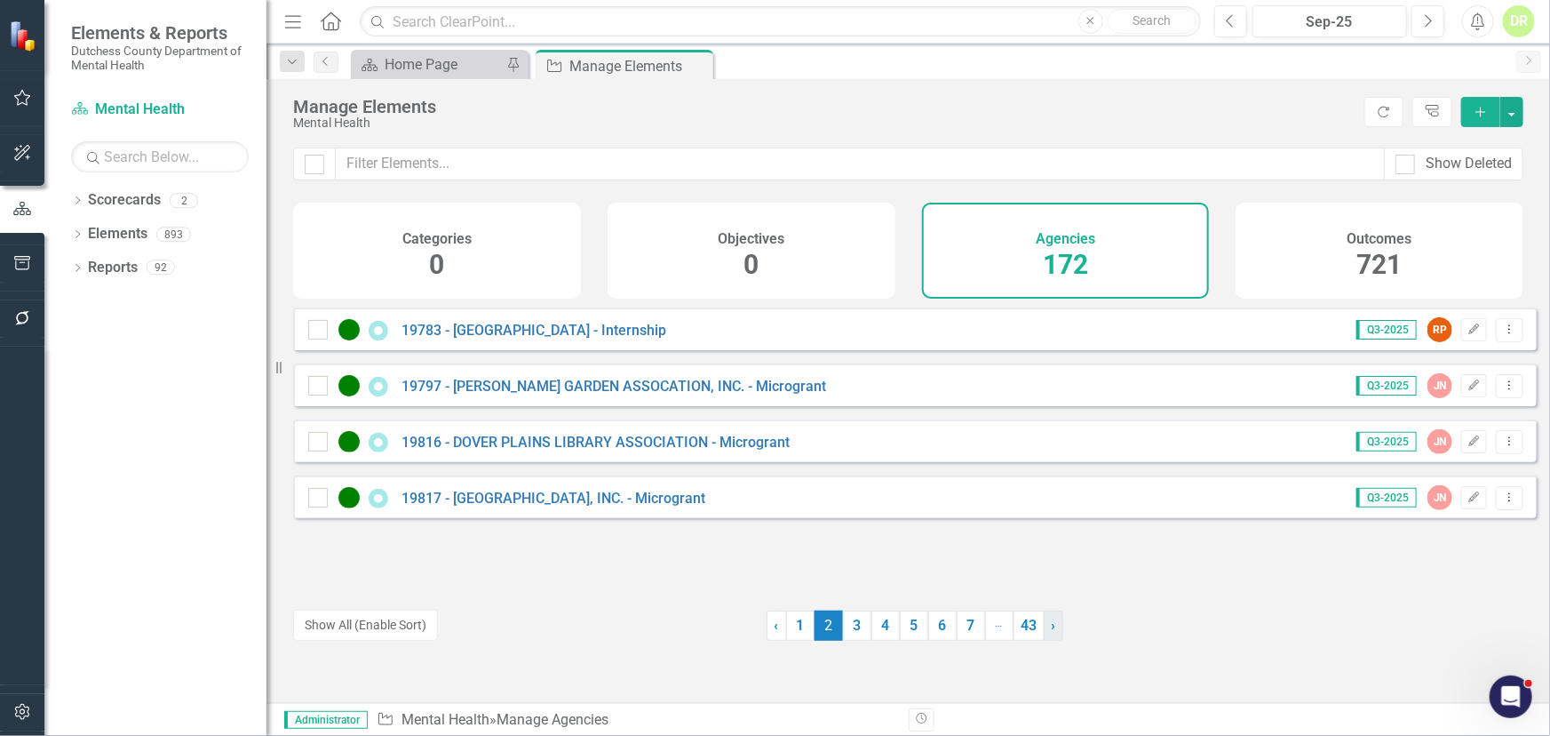
click at [1052, 627] on span "›" at bounding box center [1054, 625] width 4 height 17
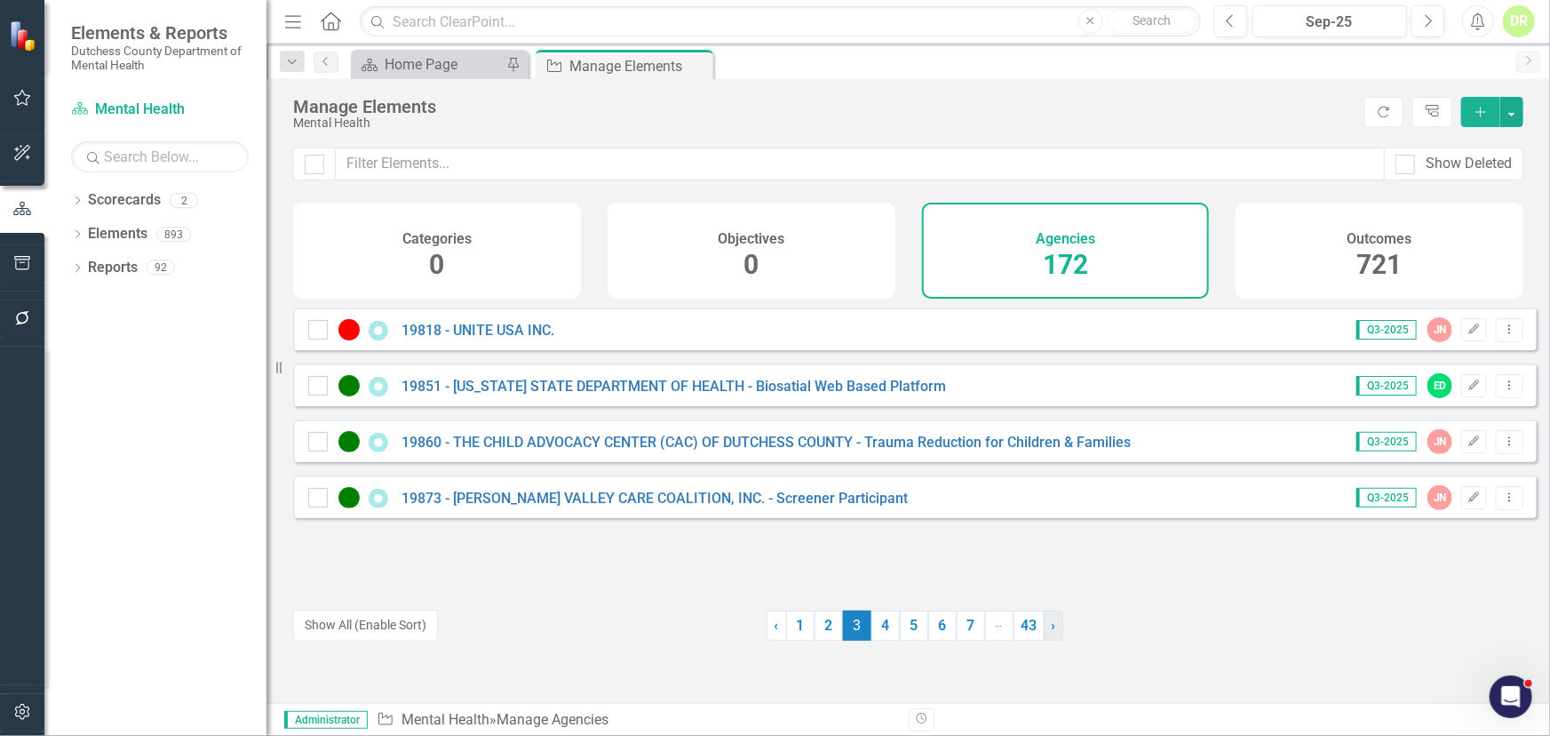
click at [1052, 627] on span "›" at bounding box center [1054, 625] width 4 height 17
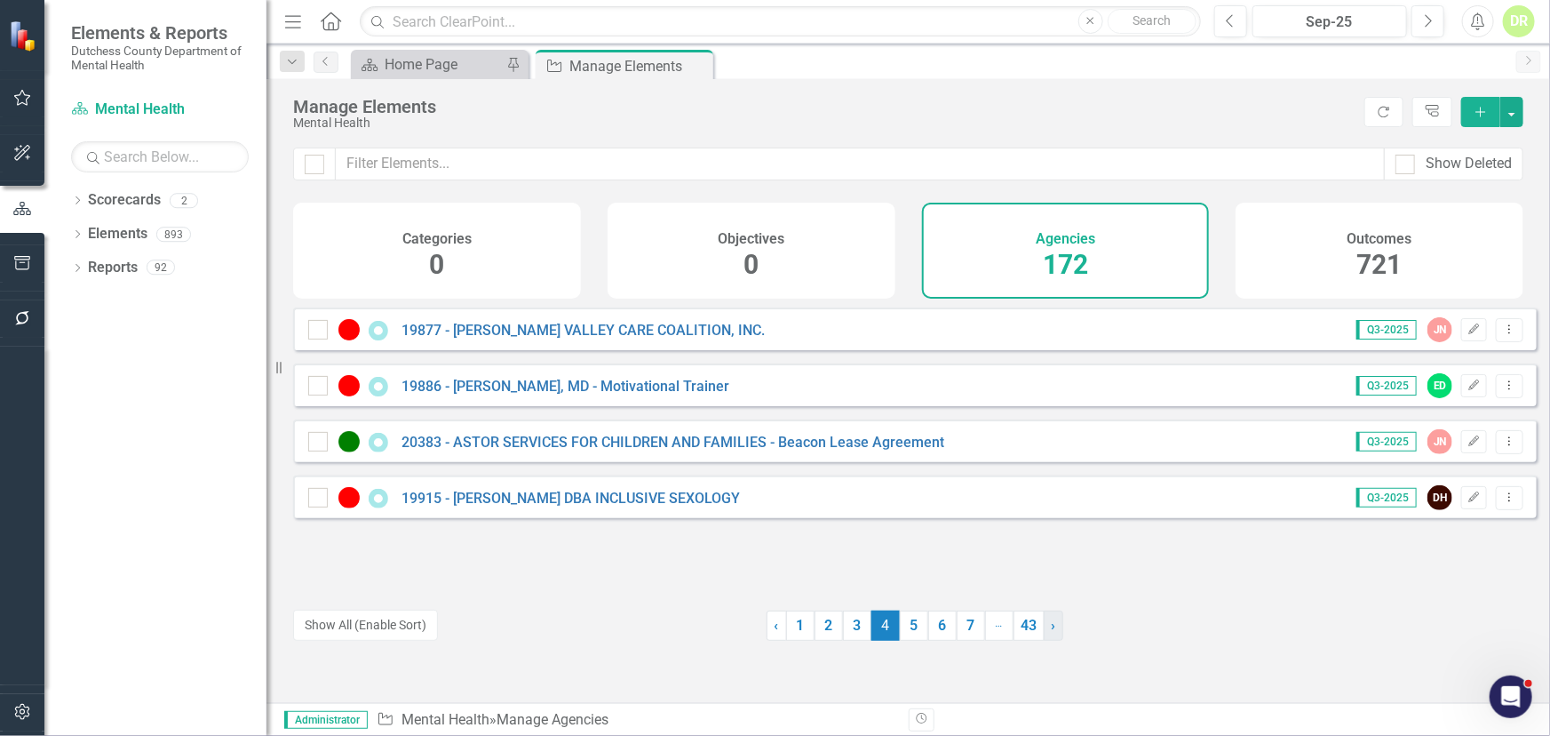
click at [1052, 627] on span "›" at bounding box center [1054, 625] width 4 height 17
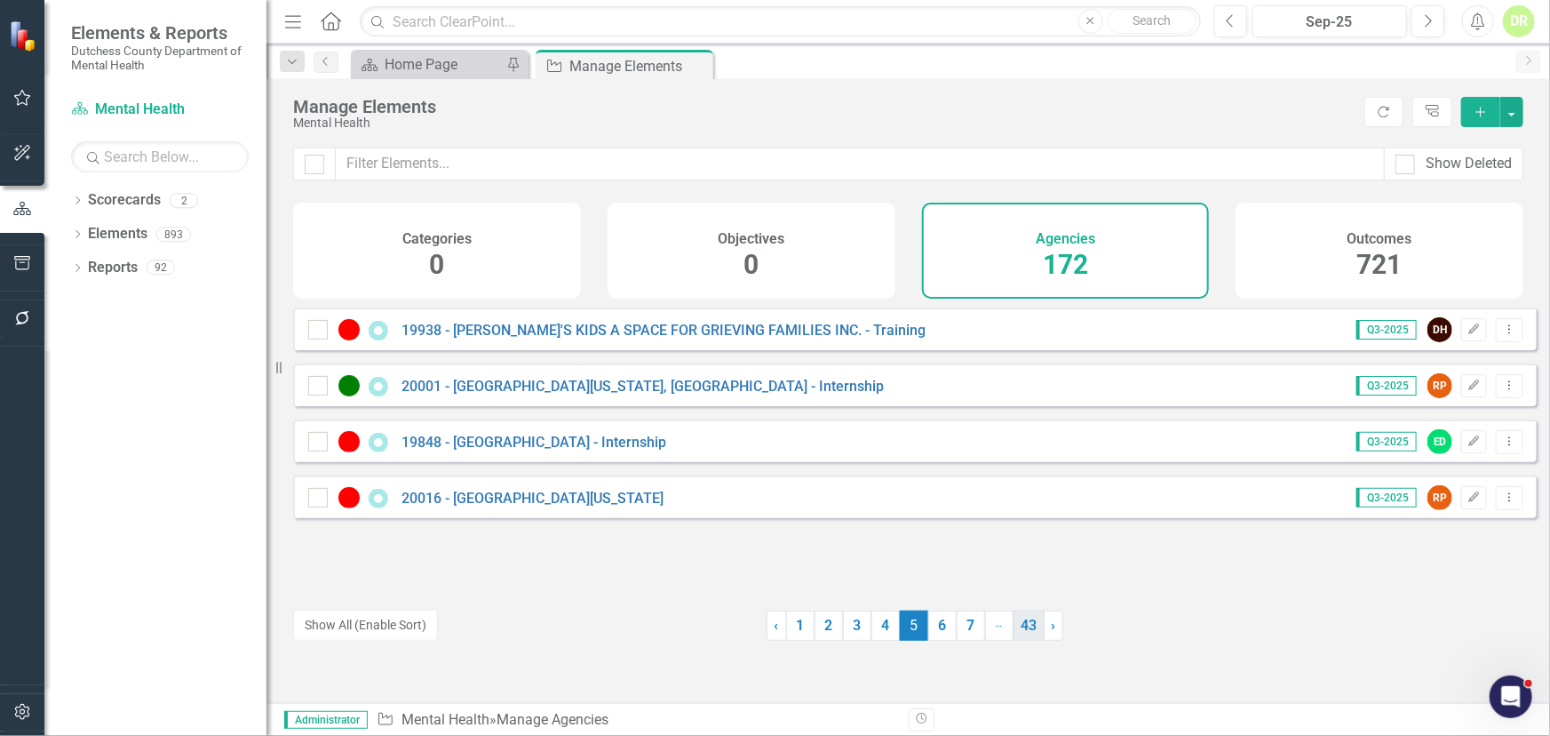
click at [1024, 625] on link "43" at bounding box center [1029, 625] width 31 height 30
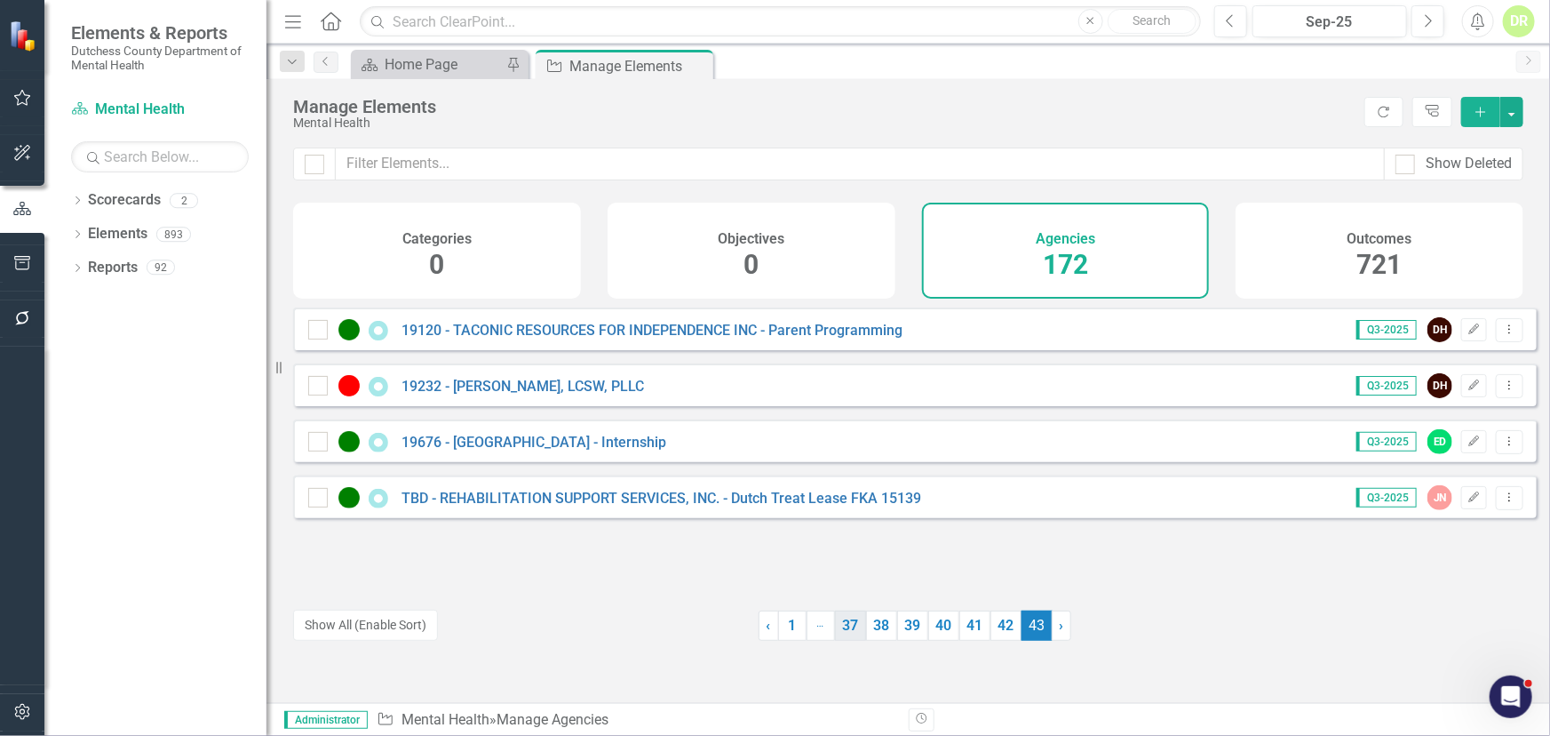
click at [849, 620] on link "37" at bounding box center [850, 625] width 31 height 30
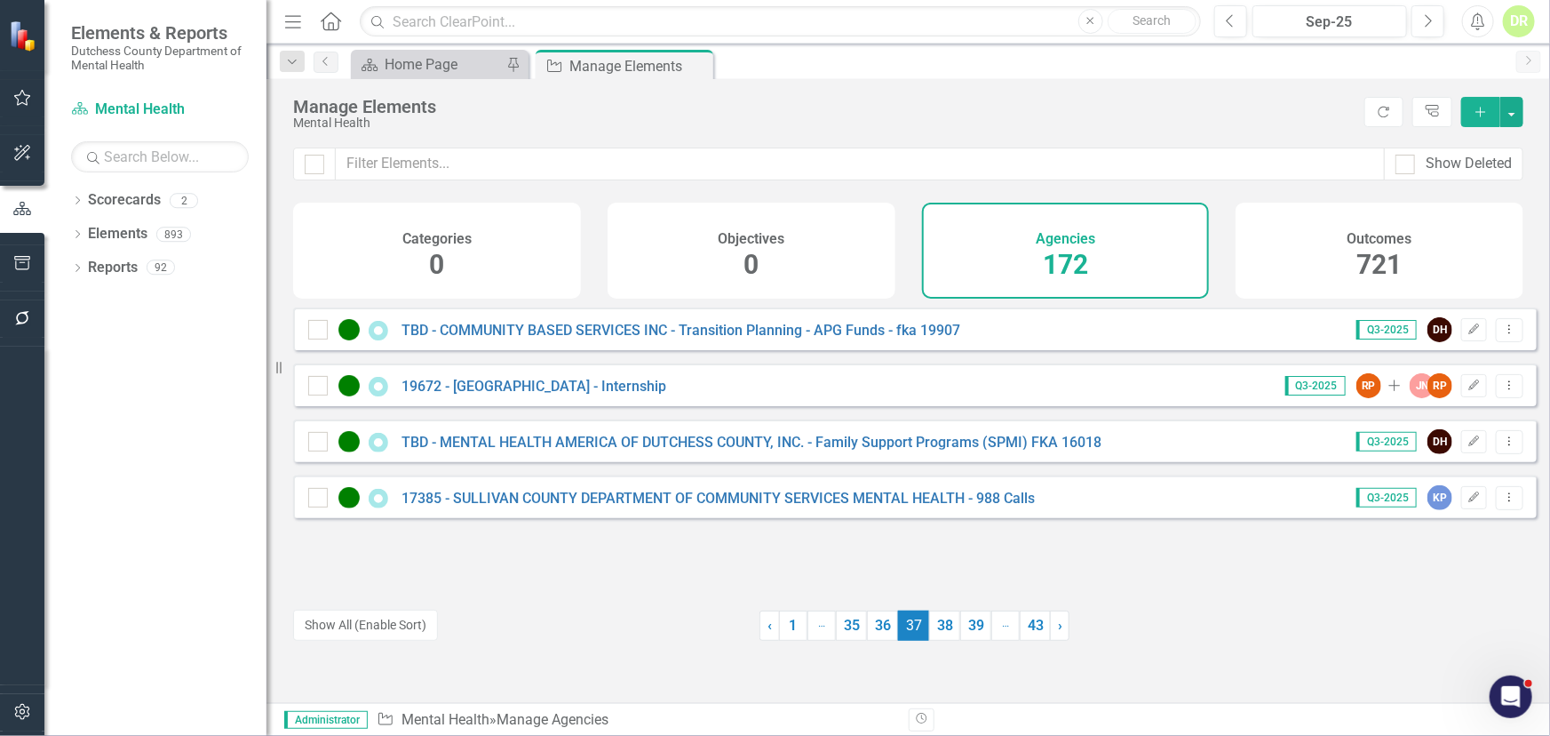
click at [907, 622] on span "37 (current)" at bounding box center [913, 625] width 31 height 30
click at [595, 387] on div "19672 - [GEOGRAPHIC_DATA] - Internship" at bounding box center [489, 385] width 363 height 21
click at [589, 395] on link "19672 - [GEOGRAPHIC_DATA] - Internship" at bounding box center [534, 386] width 265 height 17
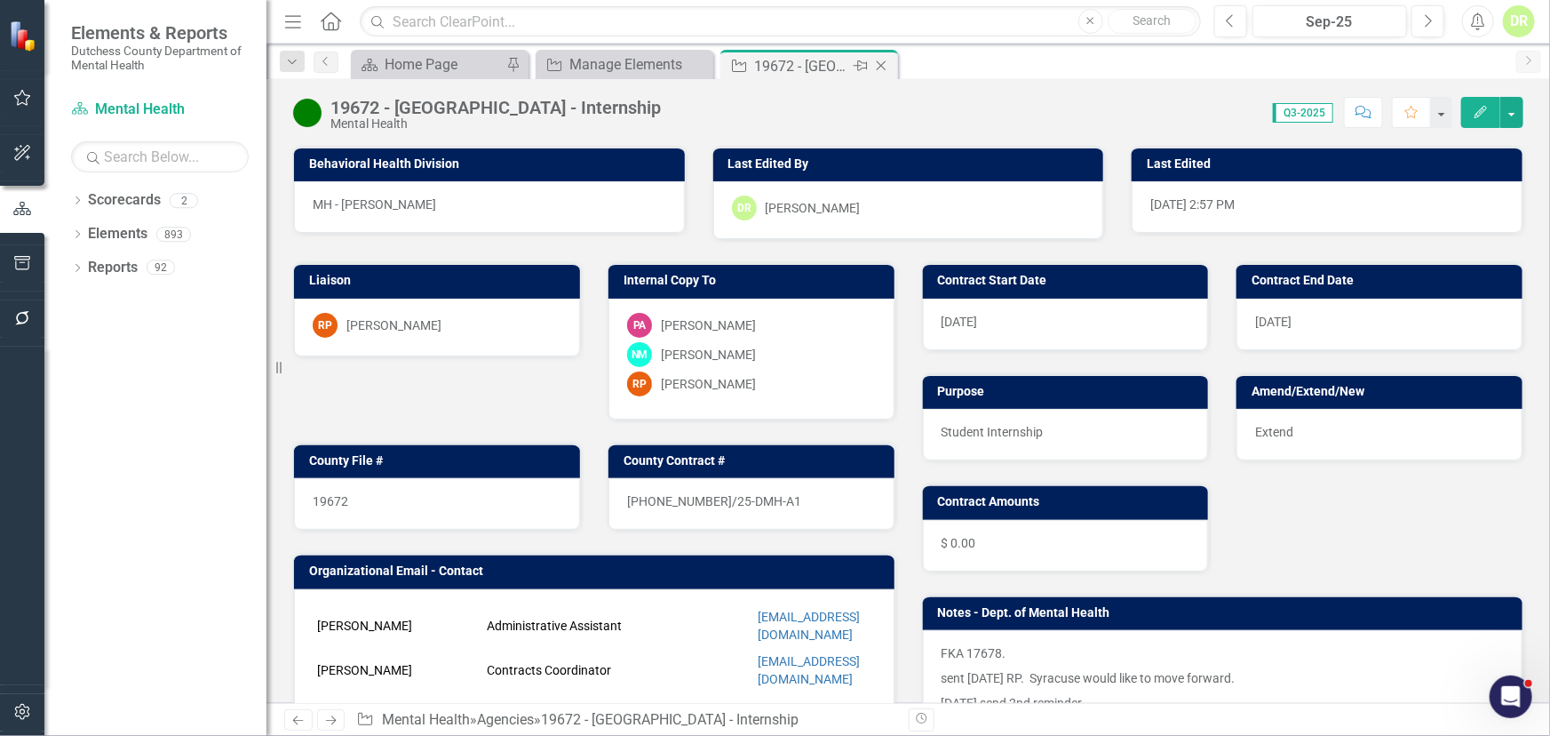
click at [886, 60] on icon "Close" at bounding box center [882, 66] width 18 height 14
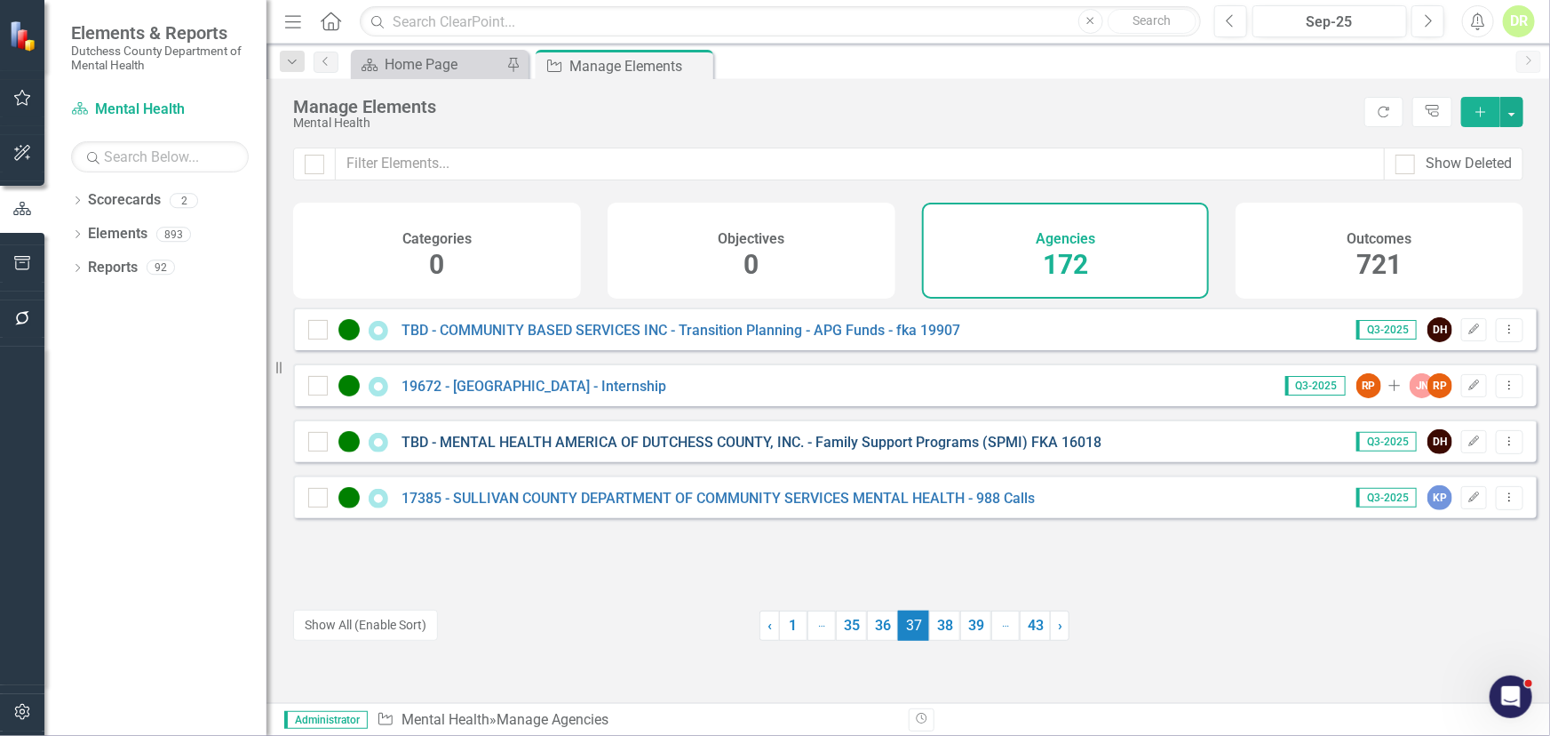
click at [647, 450] on link "TBD - MENTAL HEALTH AMERICA OF DUTCHESS COUNTY, INC. - Family Support Programs …" at bounding box center [752, 442] width 700 height 17
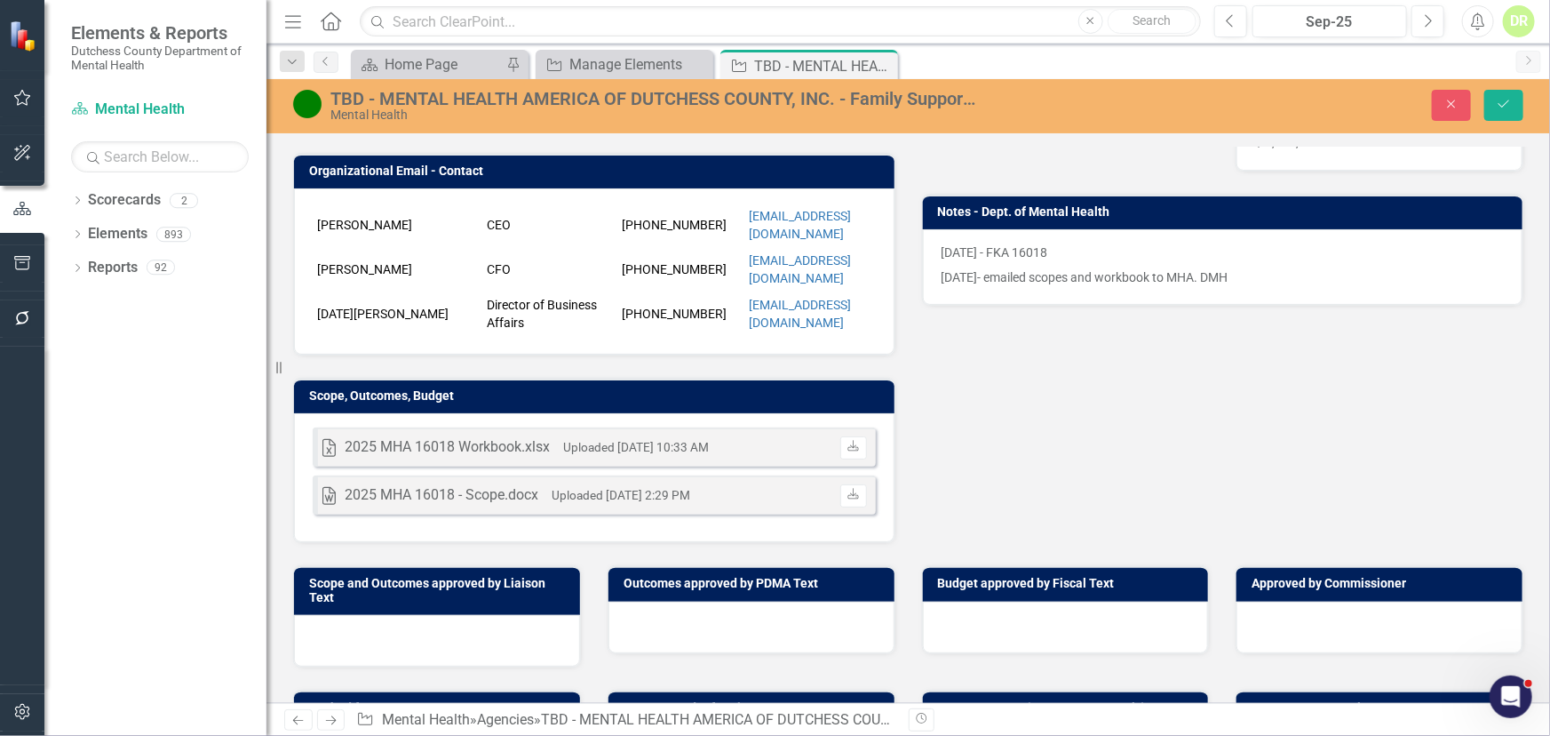
scroll to position [403, 0]
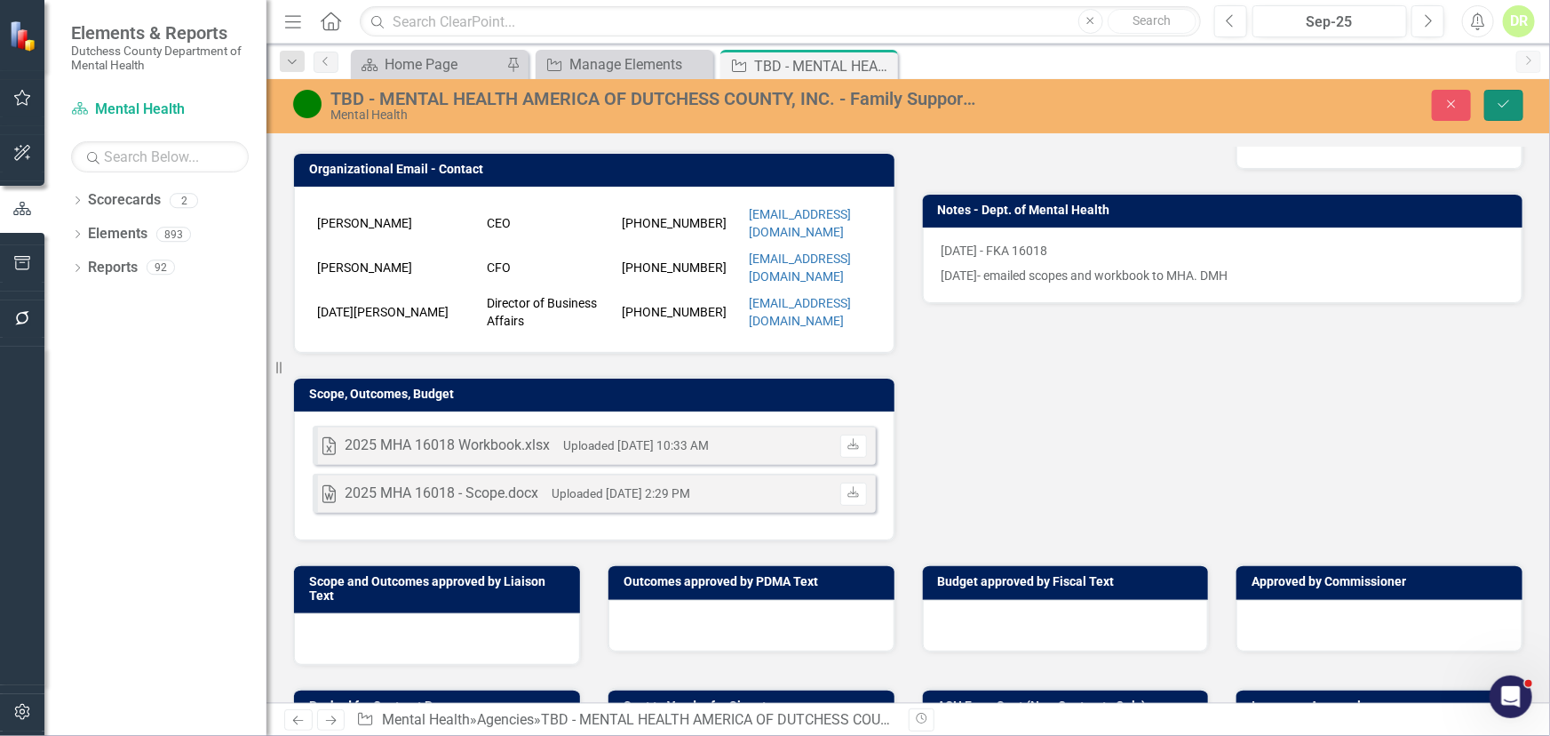
drag, startPoint x: 1504, startPoint y: 97, endPoint x: 1000, endPoint y: 291, distance: 539.7
click at [1496, 100] on button "Save" at bounding box center [1504, 105] width 39 height 31
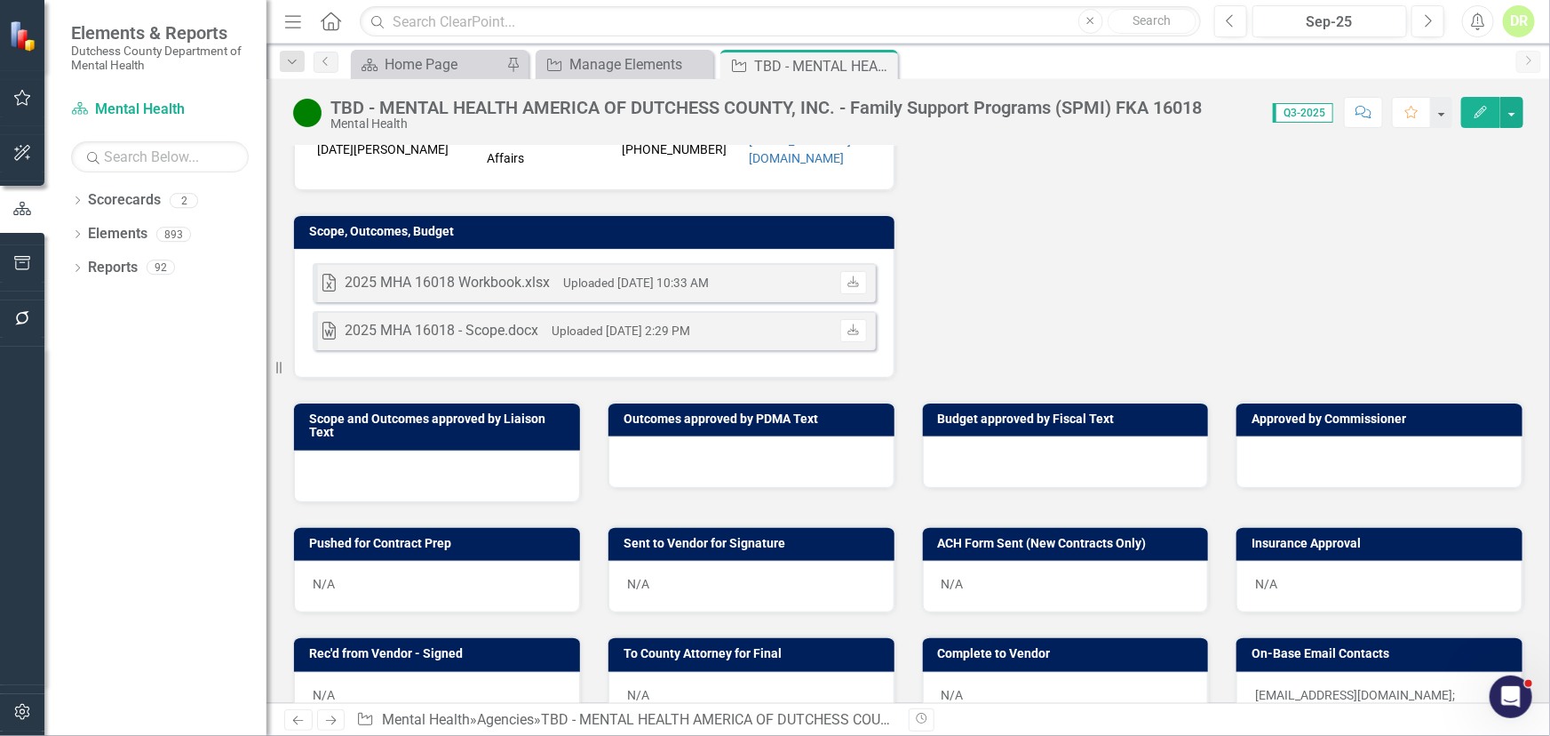
scroll to position [161, 0]
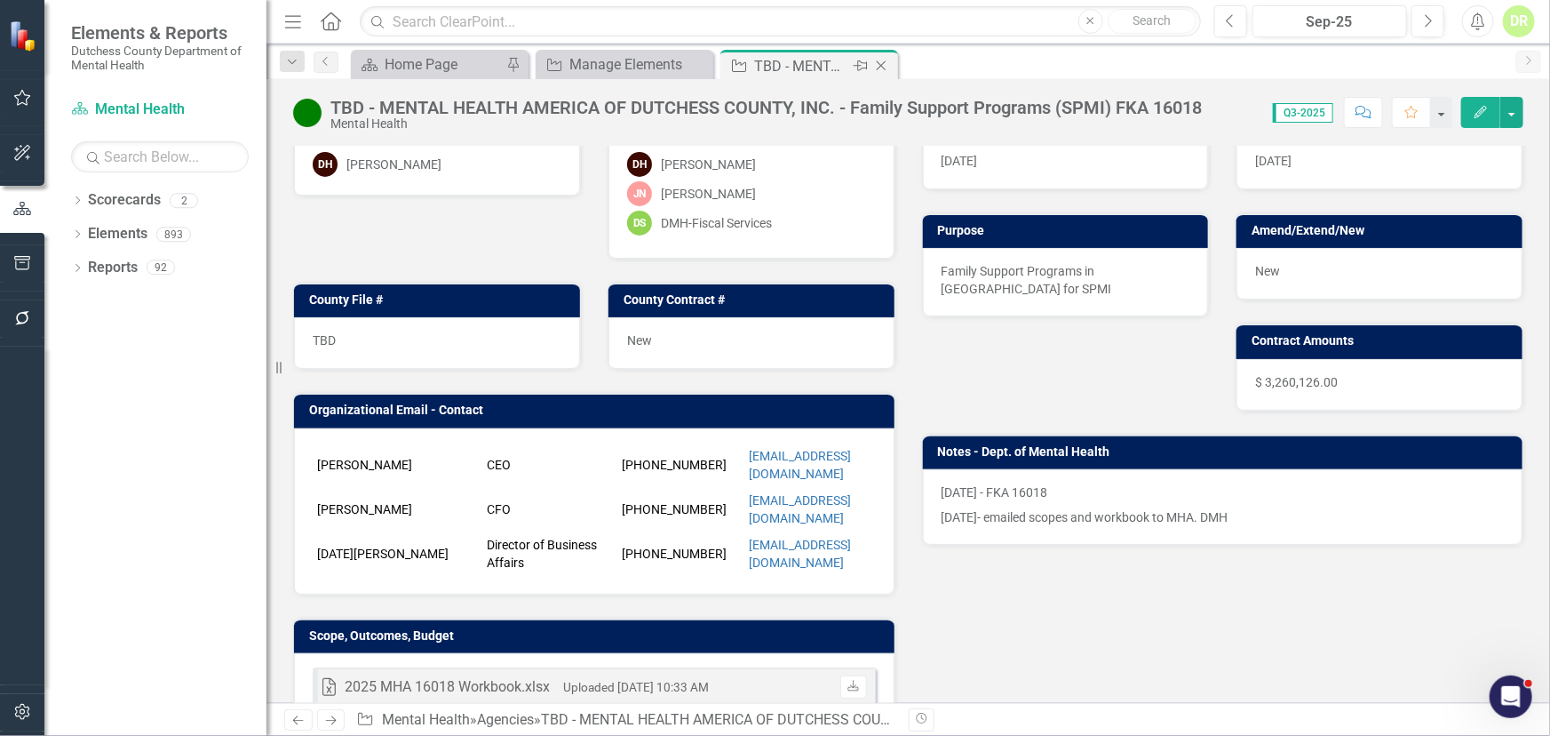
click at [885, 59] on icon "Close" at bounding box center [882, 66] width 18 height 14
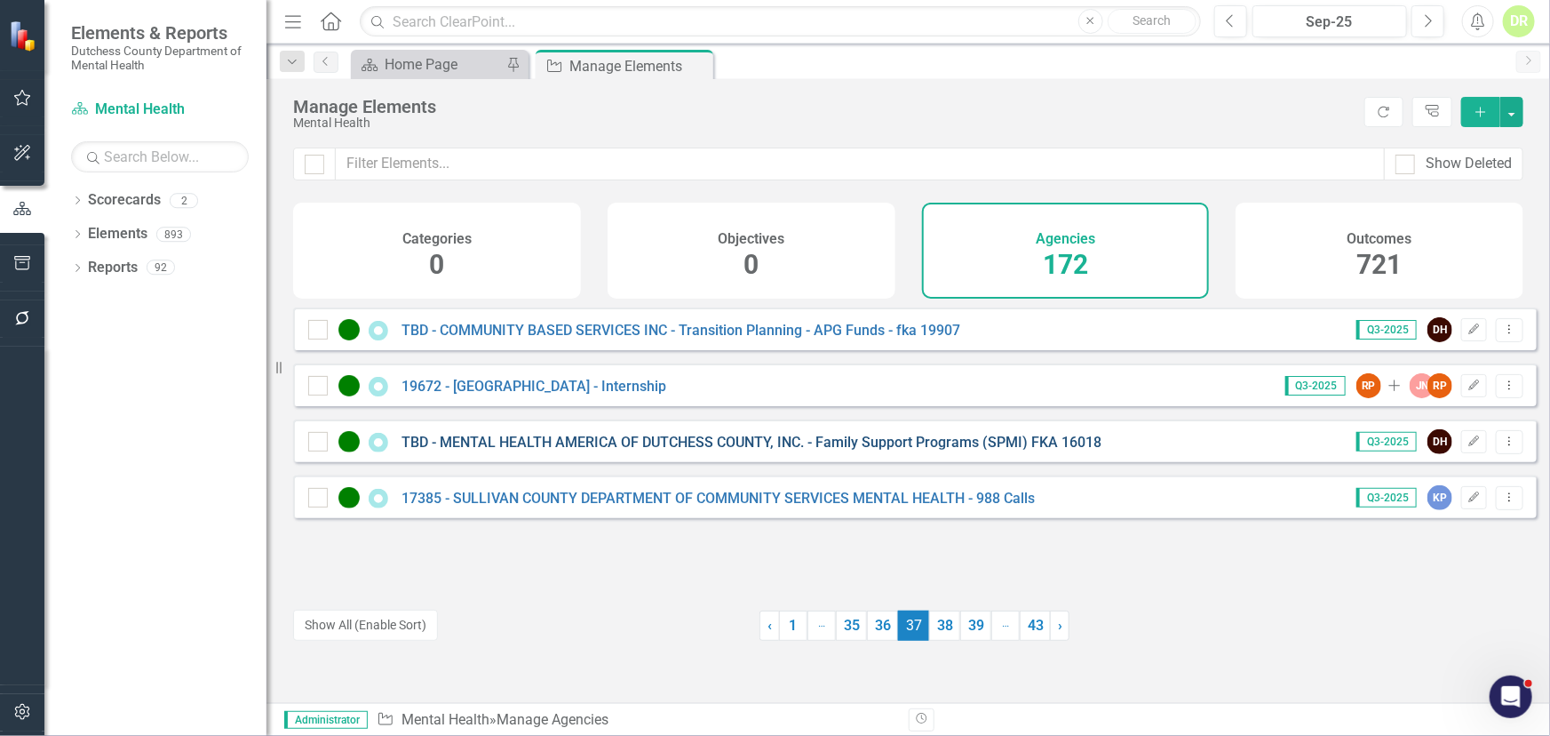
click at [686, 450] on link "TBD - MENTAL HEALTH AMERICA OF DUTCHESS COUNTY, INC. - Family Support Programs …" at bounding box center [752, 442] width 700 height 17
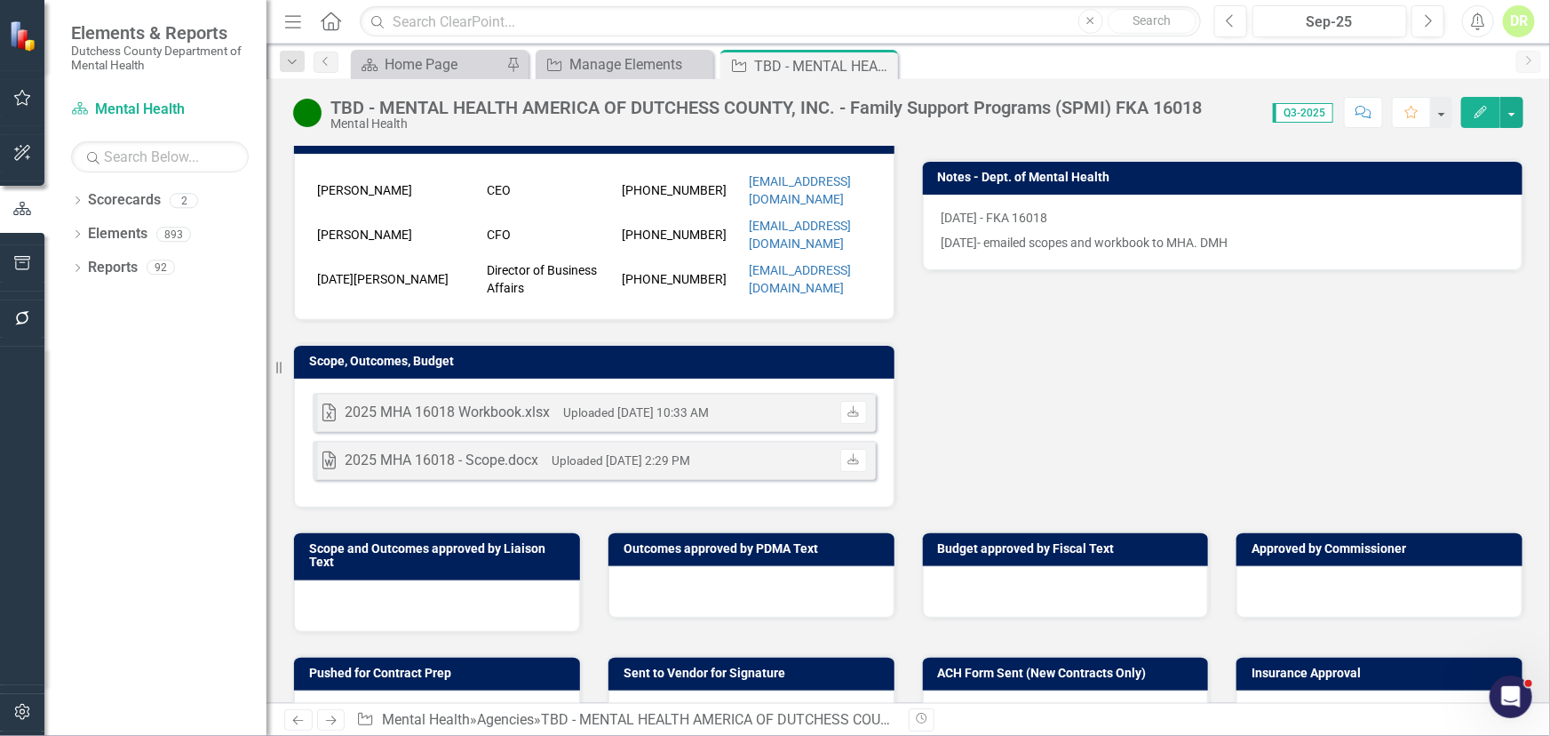
scroll to position [242, 0]
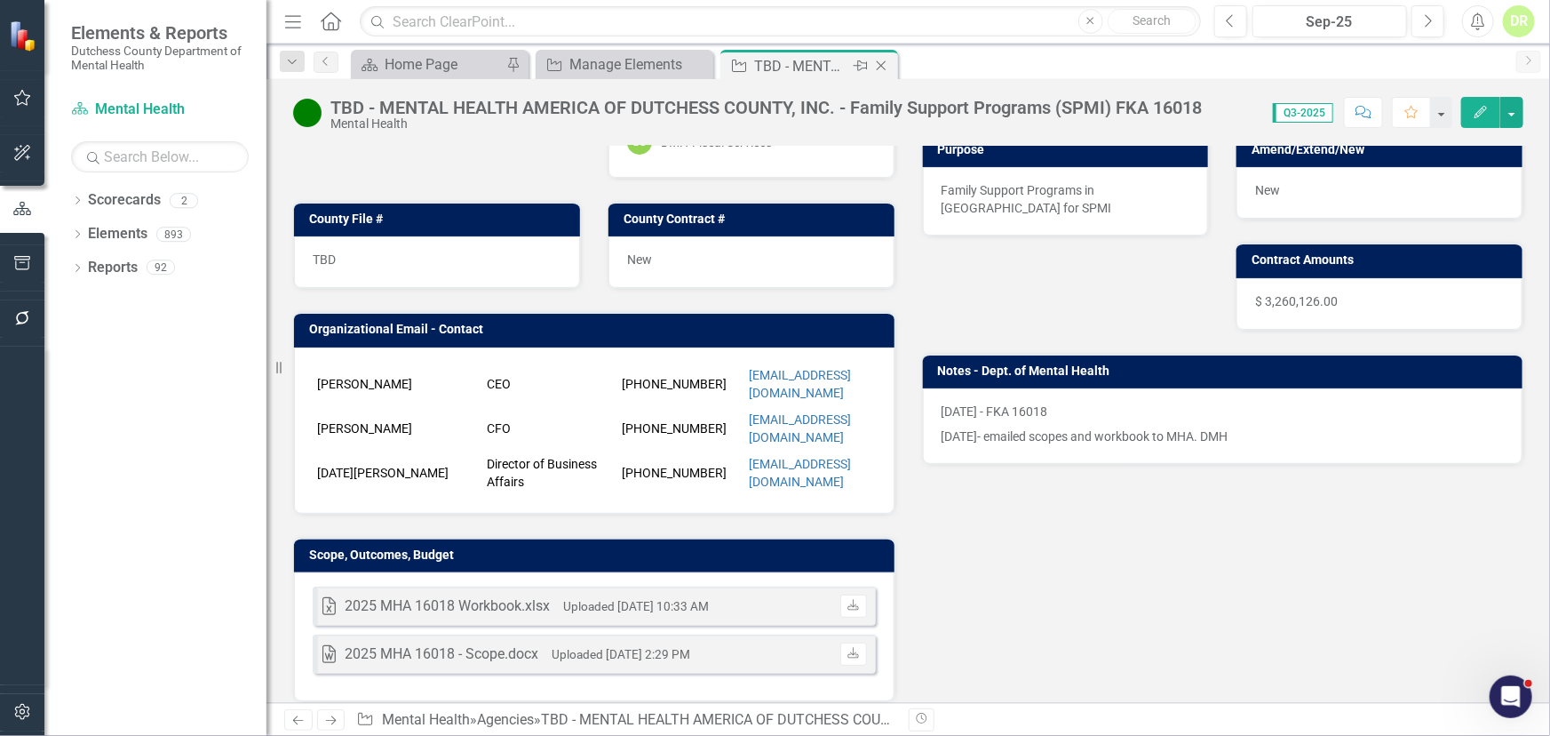
click at [879, 67] on icon "Close" at bounding box center [882, 66] width 18 height 14
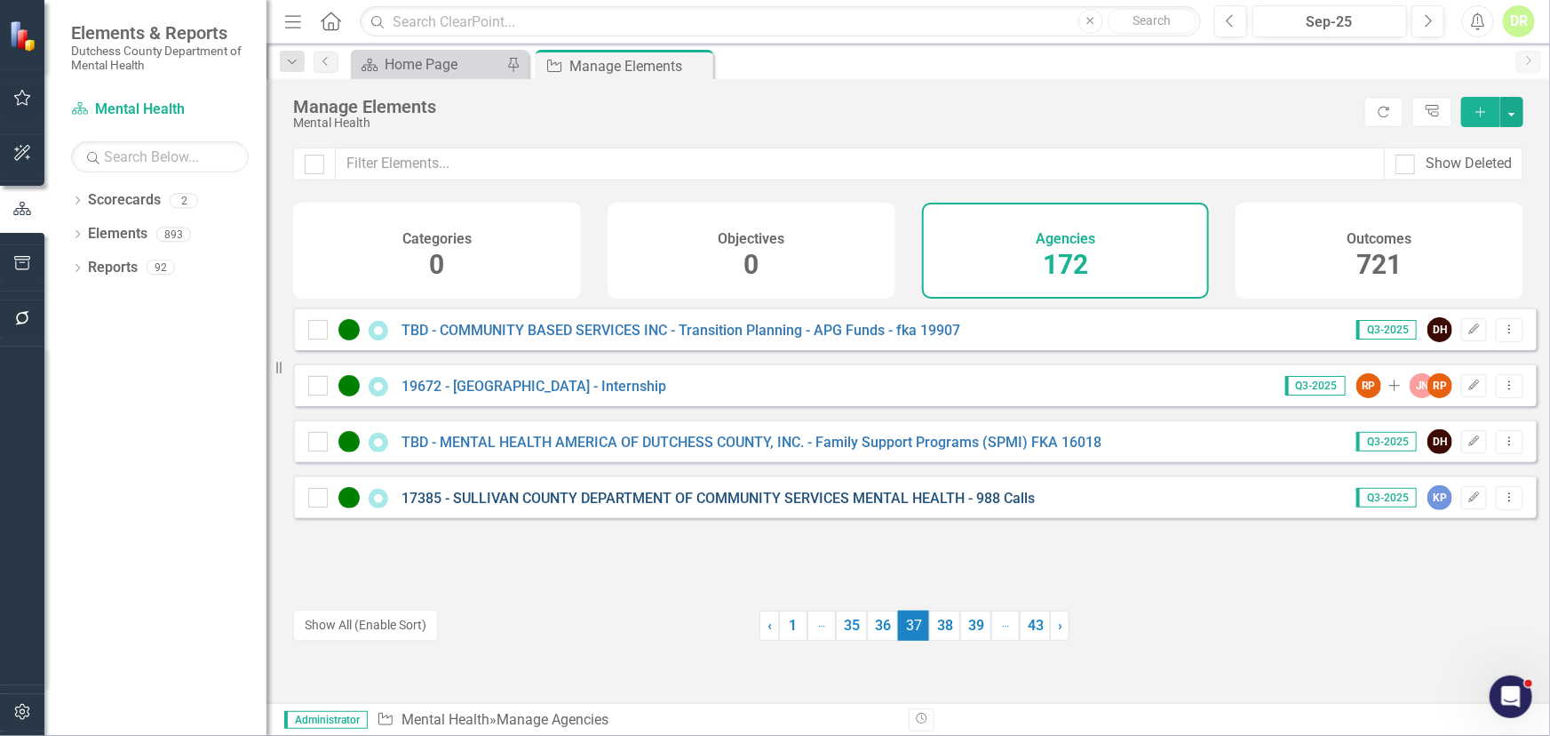
click at [621, 506] on link "17385 - SULLIVAN COUNTY DEPARTMENT OF COMMUNITY SERVICES MENTAL HEALTH - 988 Ca…" at bounding box center [719, 498] width 634 height 17
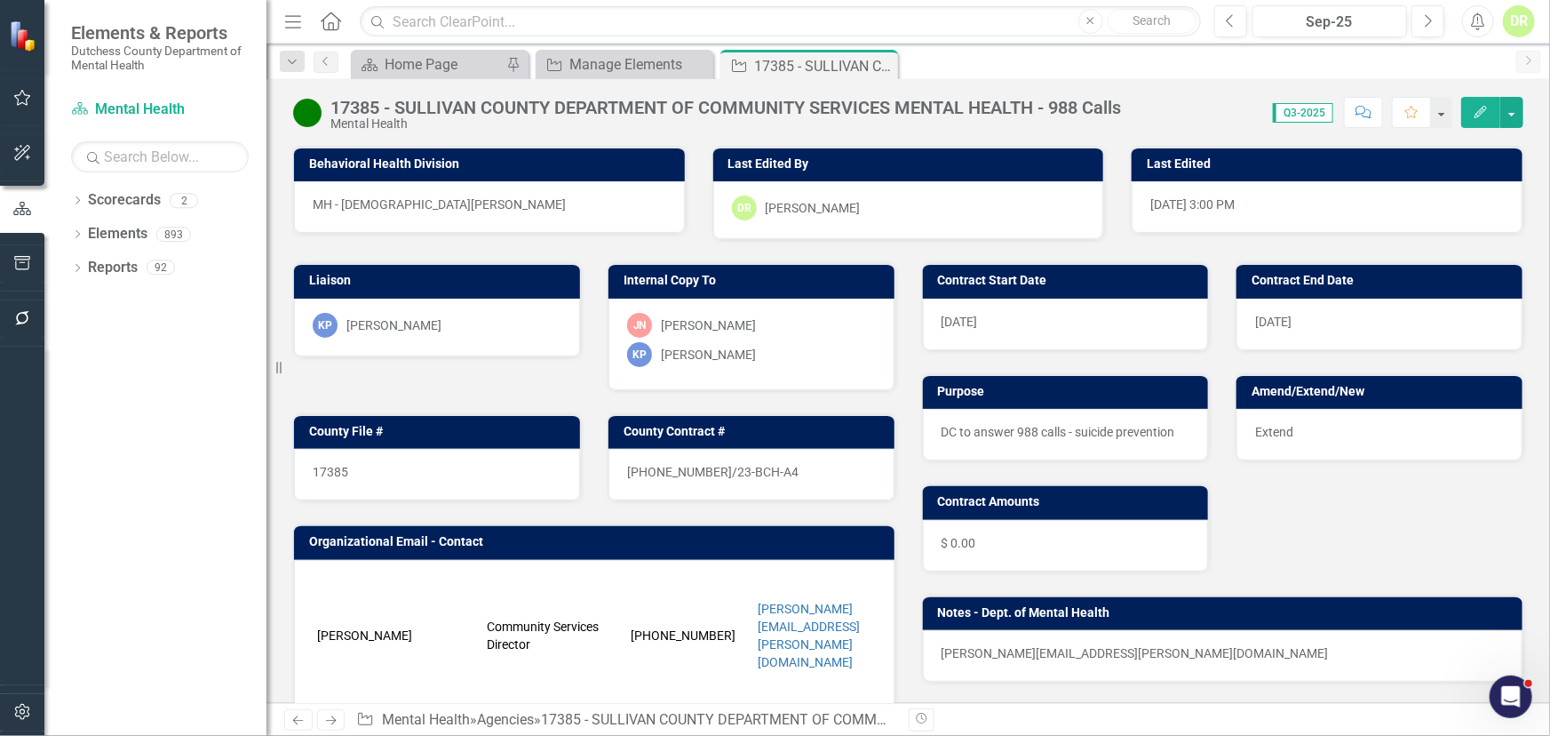
click at [1476, 108] on icon "Edit" at bounding box center [1481, 112] width 16 height 12
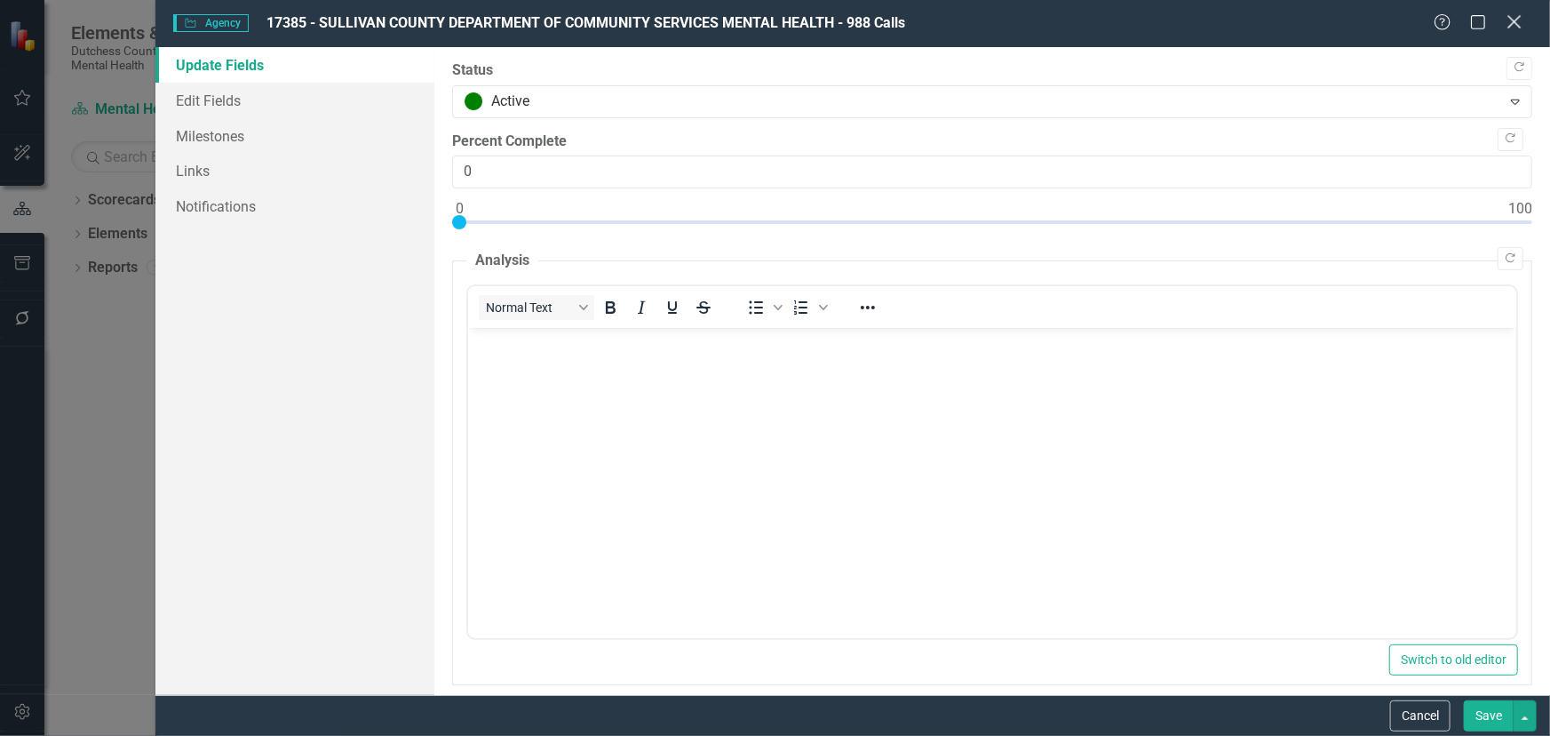
click at [1516, 18] on icon "Close" at bounding box center [1514, 21] width 22 height 17
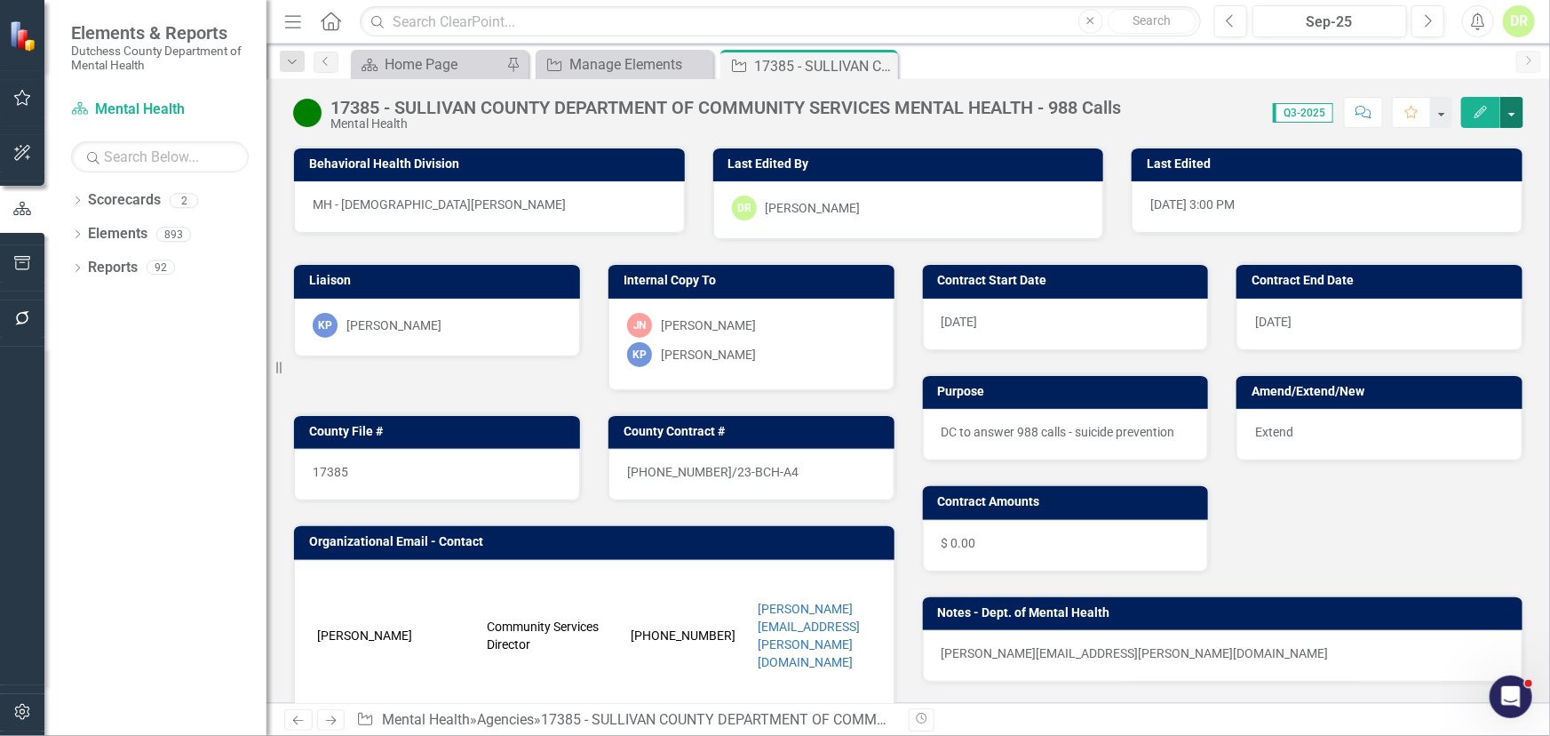
click at [1512, 111] on button "button" at bounding box center [1512, 112] width 23 height 31
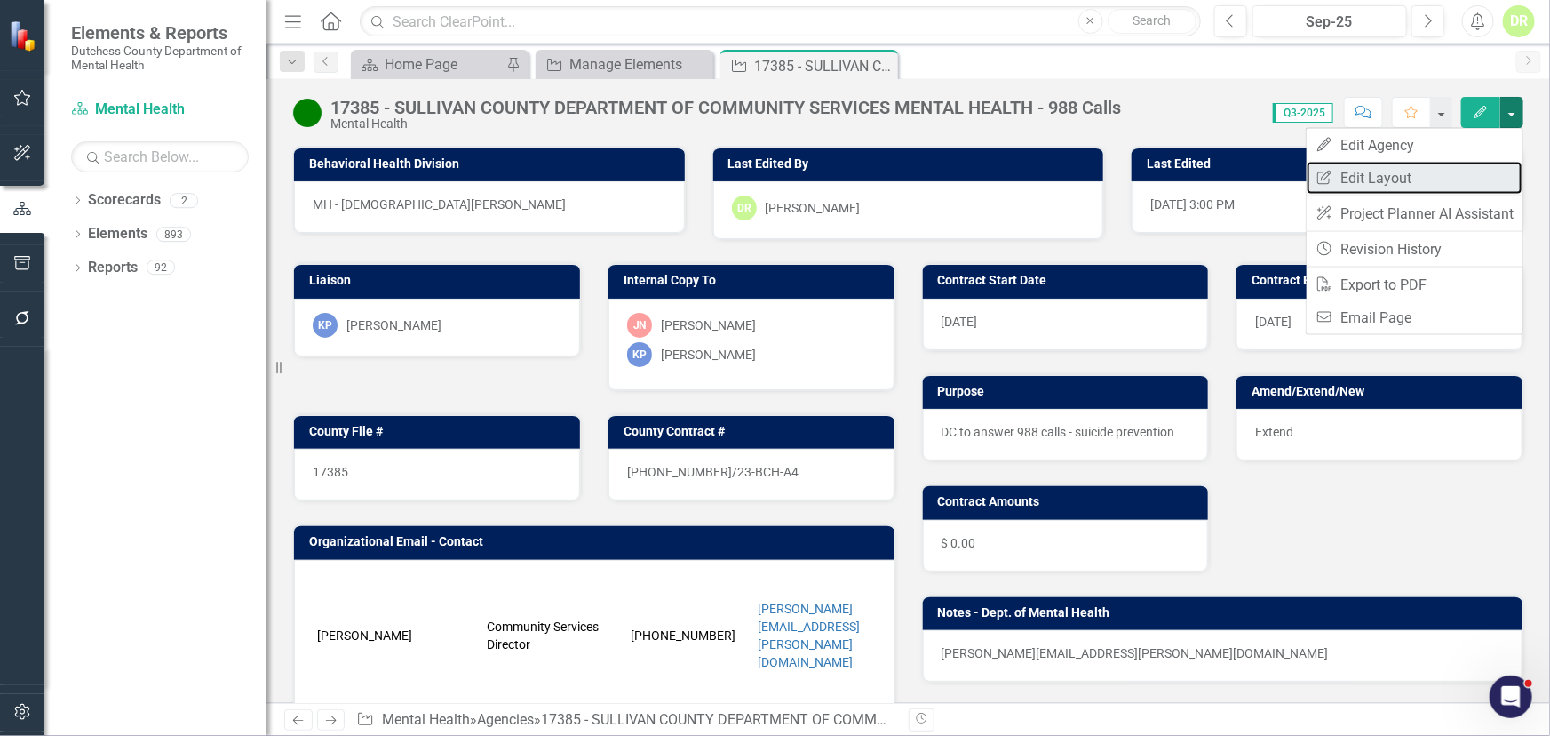
click at [1395, 168] on link "Edit Report Edit Layout" at bounding box center [1415, 178] width 216 height 33
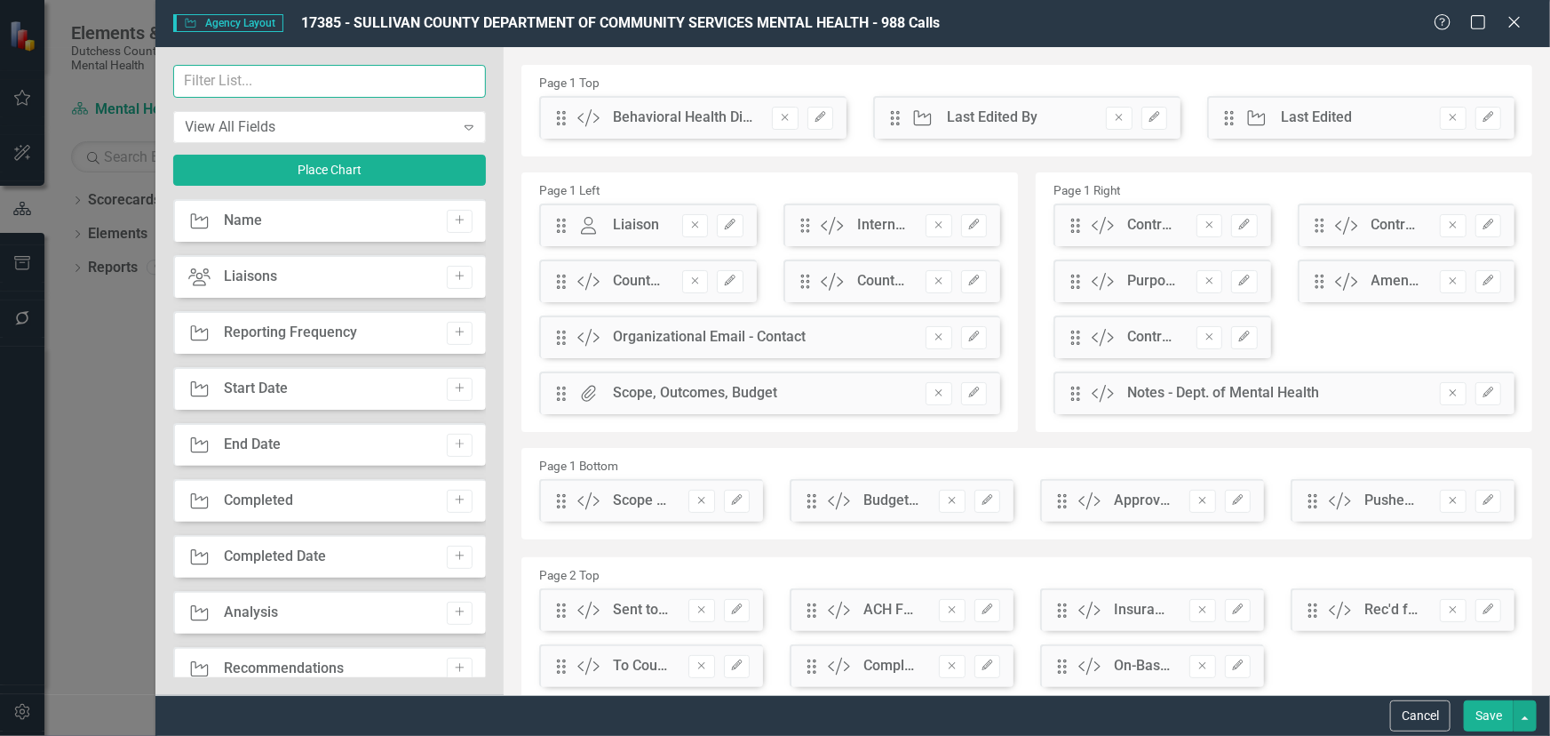
click at [287, 83] on input "text" at bounding box center [330, 81] width 314 height 33
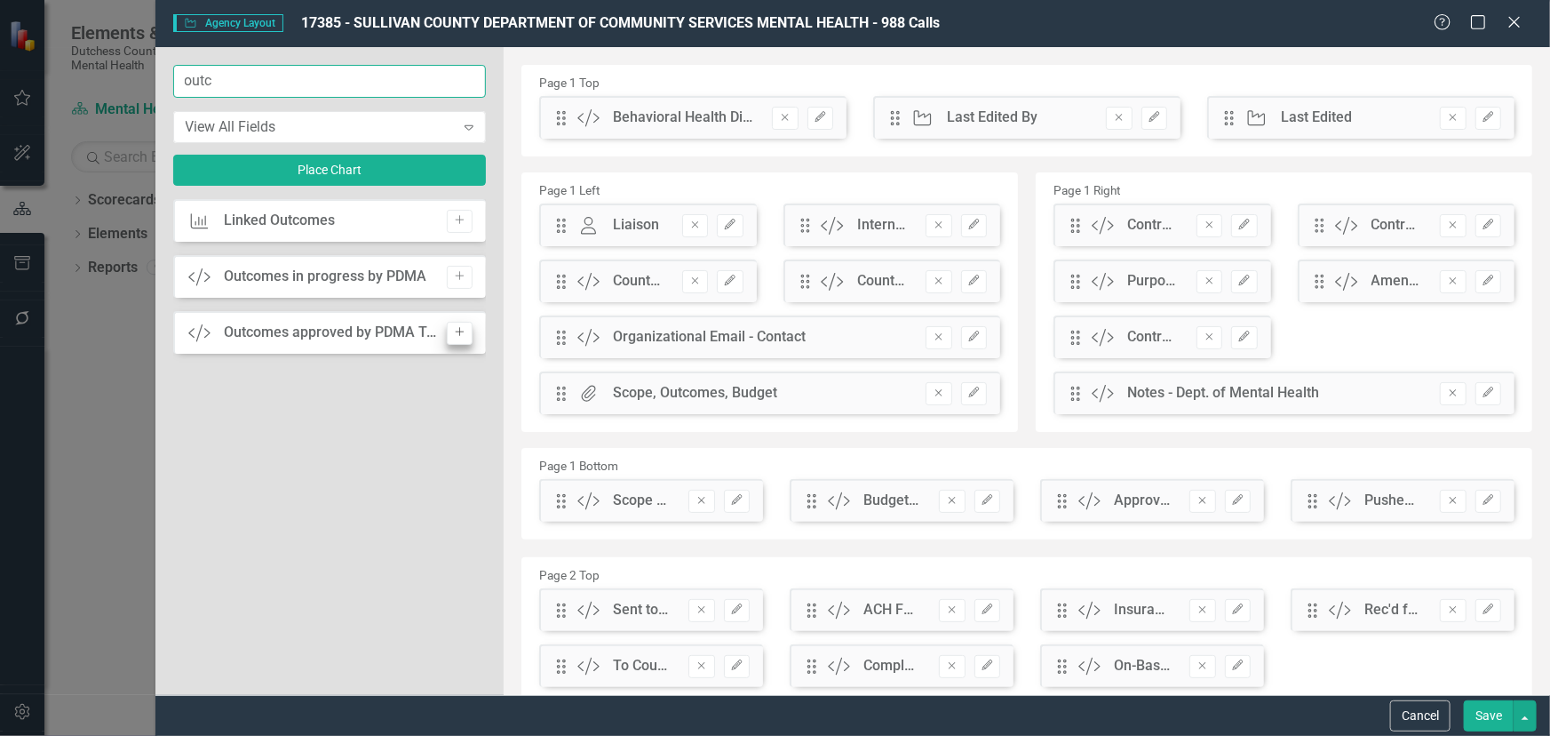
type input "outc"
click at [458, 331] on icon "Add" at bounding box center [459, 332] width 13 height 11
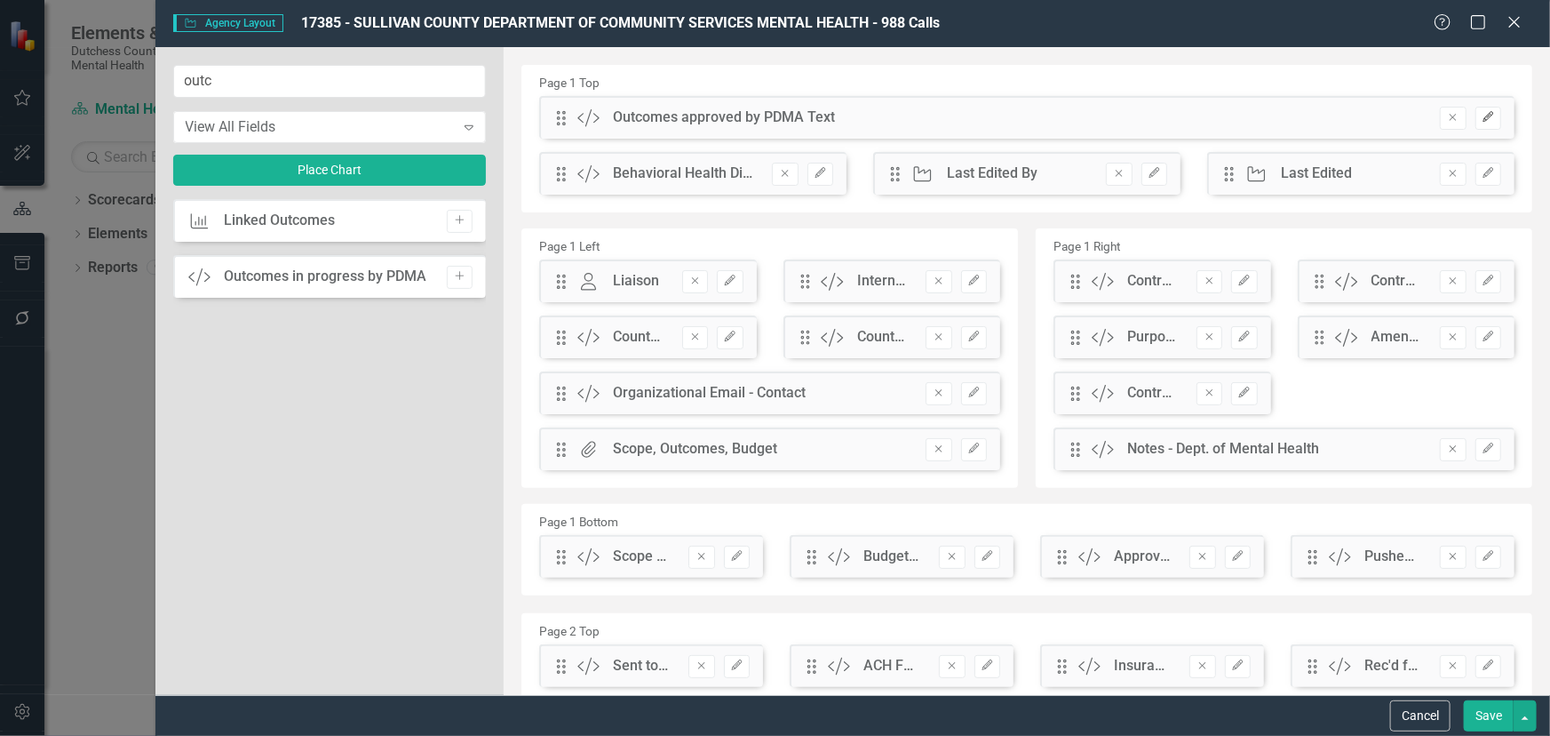
click at [1482, 116] on icon "Edit" at bounding box center [1488, 117] width 13 height 11
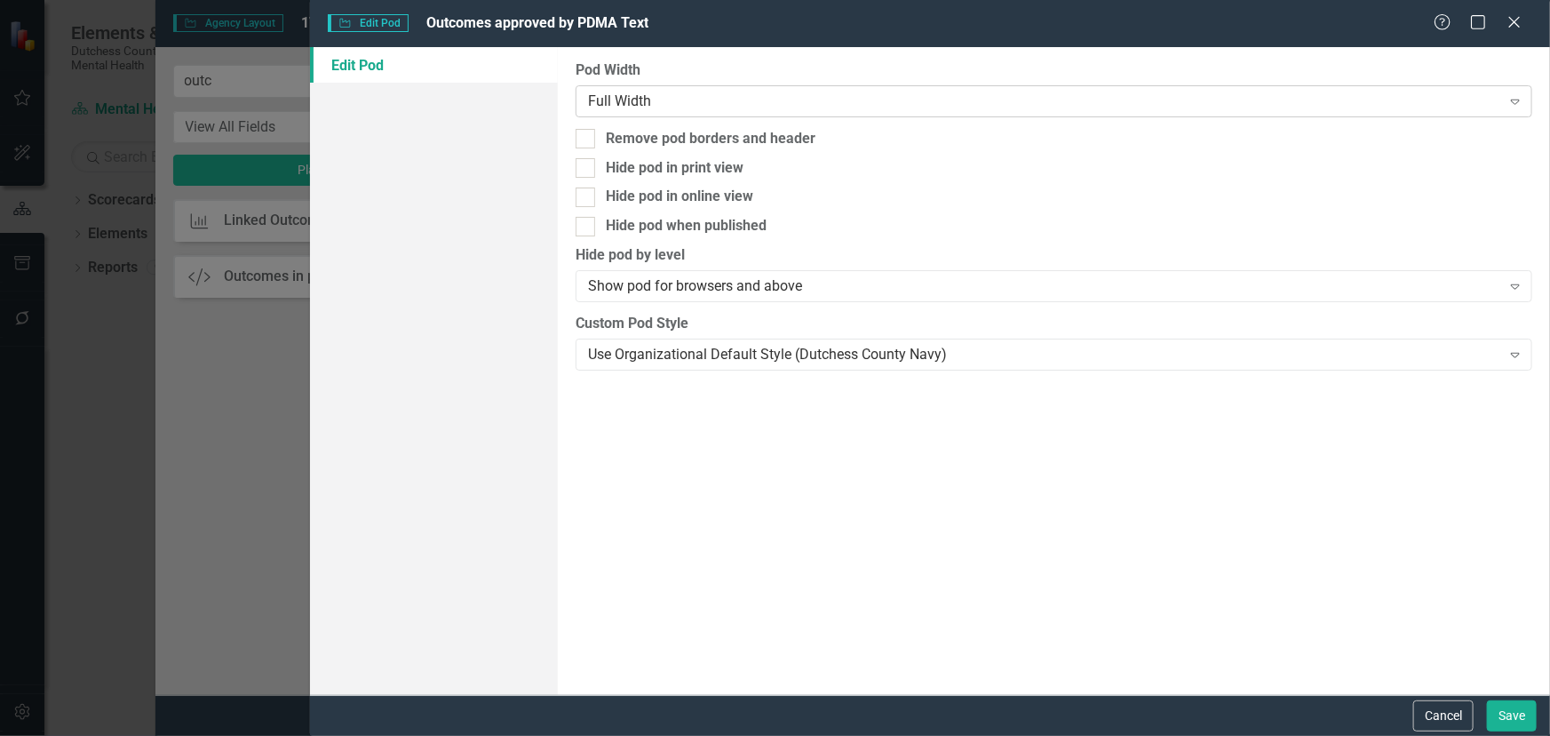
click at [687, 89] on div "Full Width Expand" at bounding box center [1054, 101] width 957 height 32
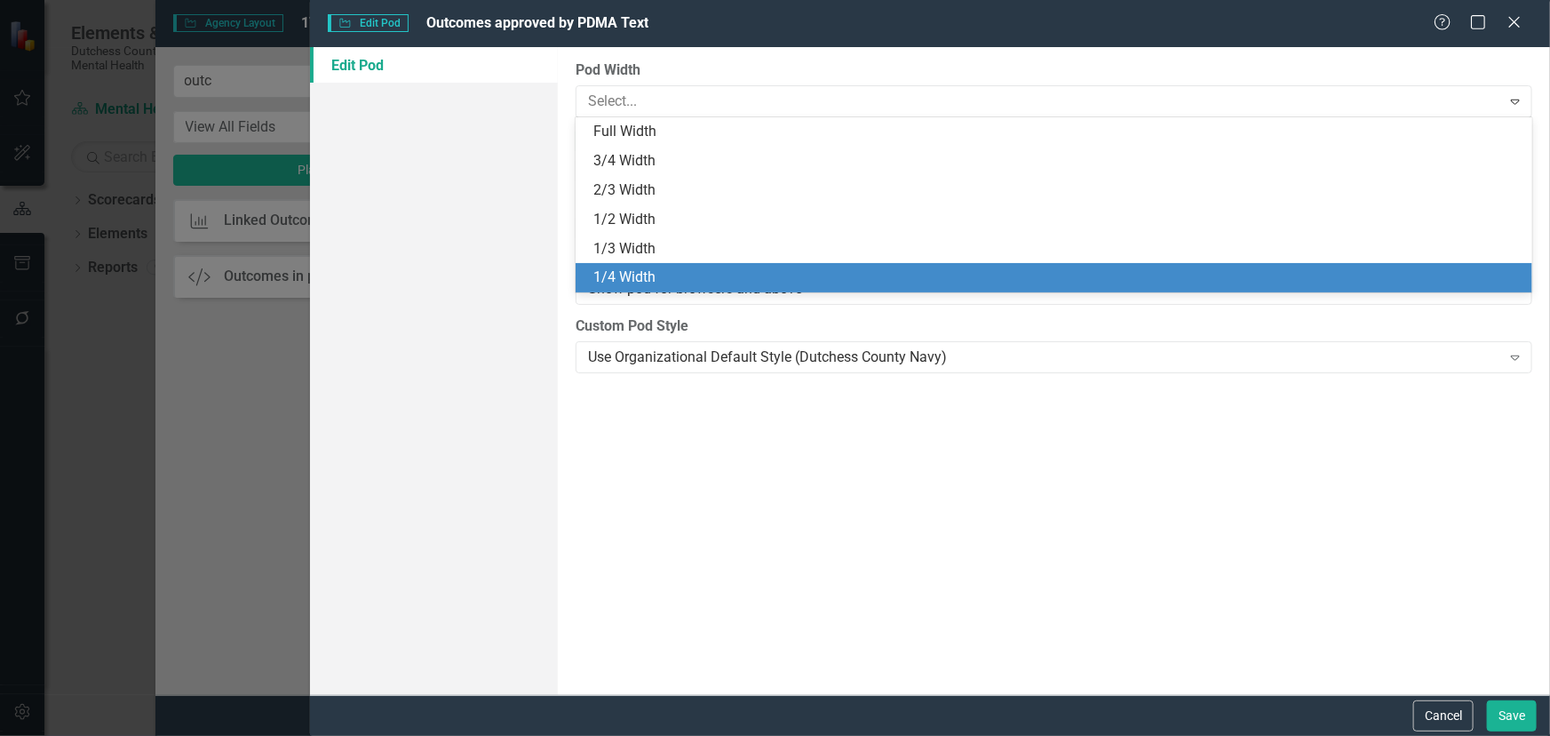
drag, startPoint x: 690, startPoint y: 270, endPoint x: 1195, endPoint y: 132, distance: 523.4
click at [693, 268] on div "1/4 Width" at bounding box center [1058, 277] width 929 height 20
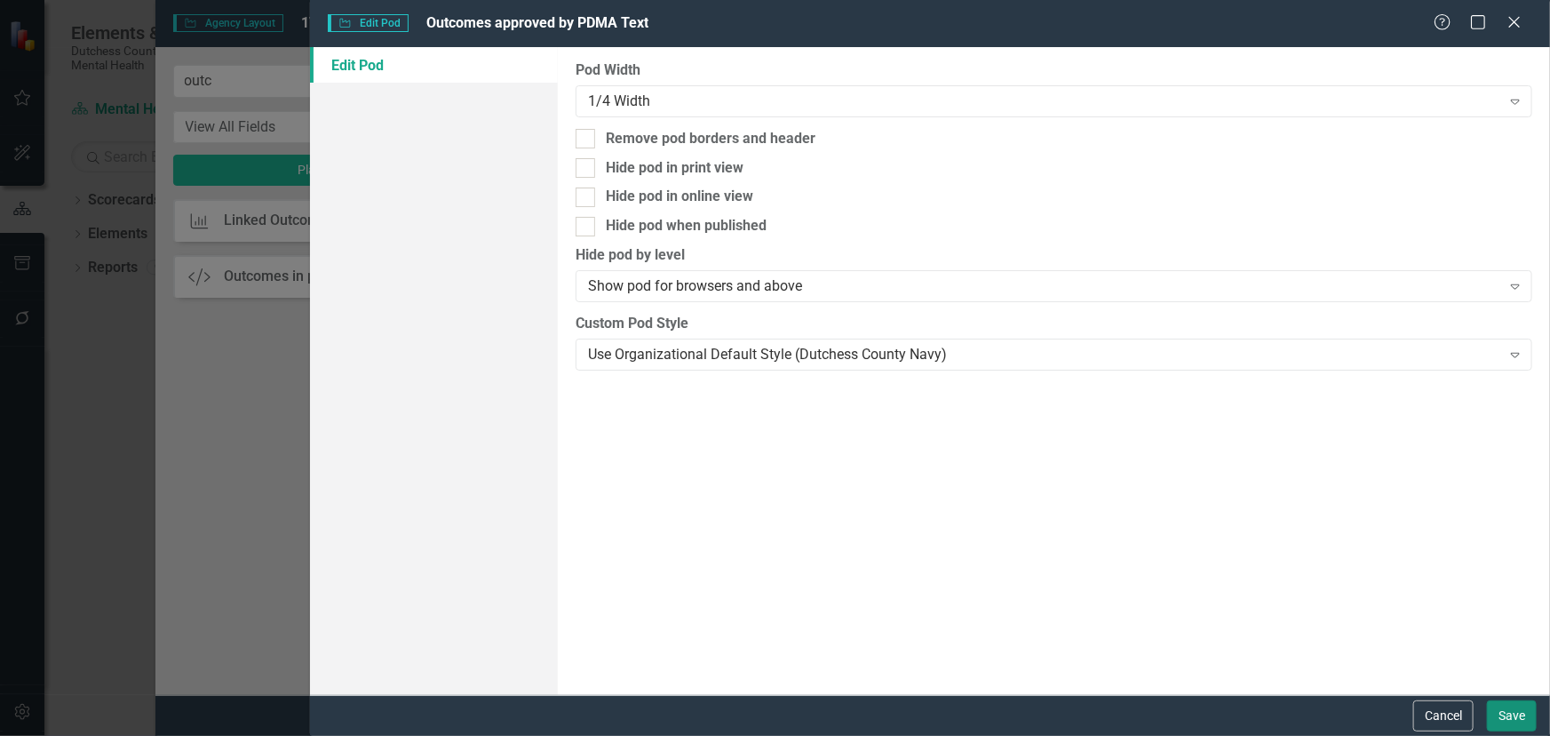
click at [1518, 715] on button "Save" at bounding box center [1512, 715] width 50 height 31
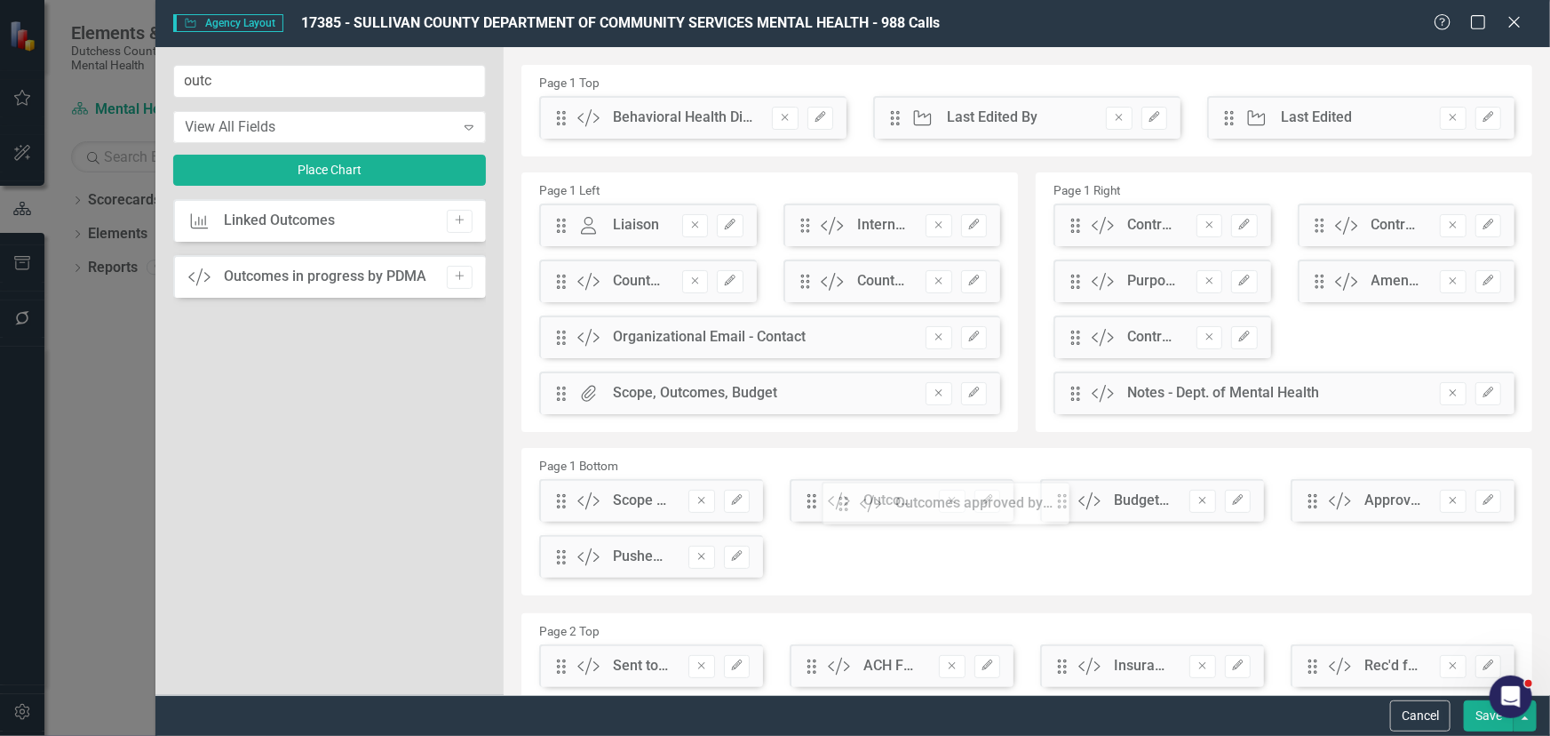
drag, startPoint x: 556, startPoint y: 121, endPoint x: 852, endPoint y: 506, distance: 486.0
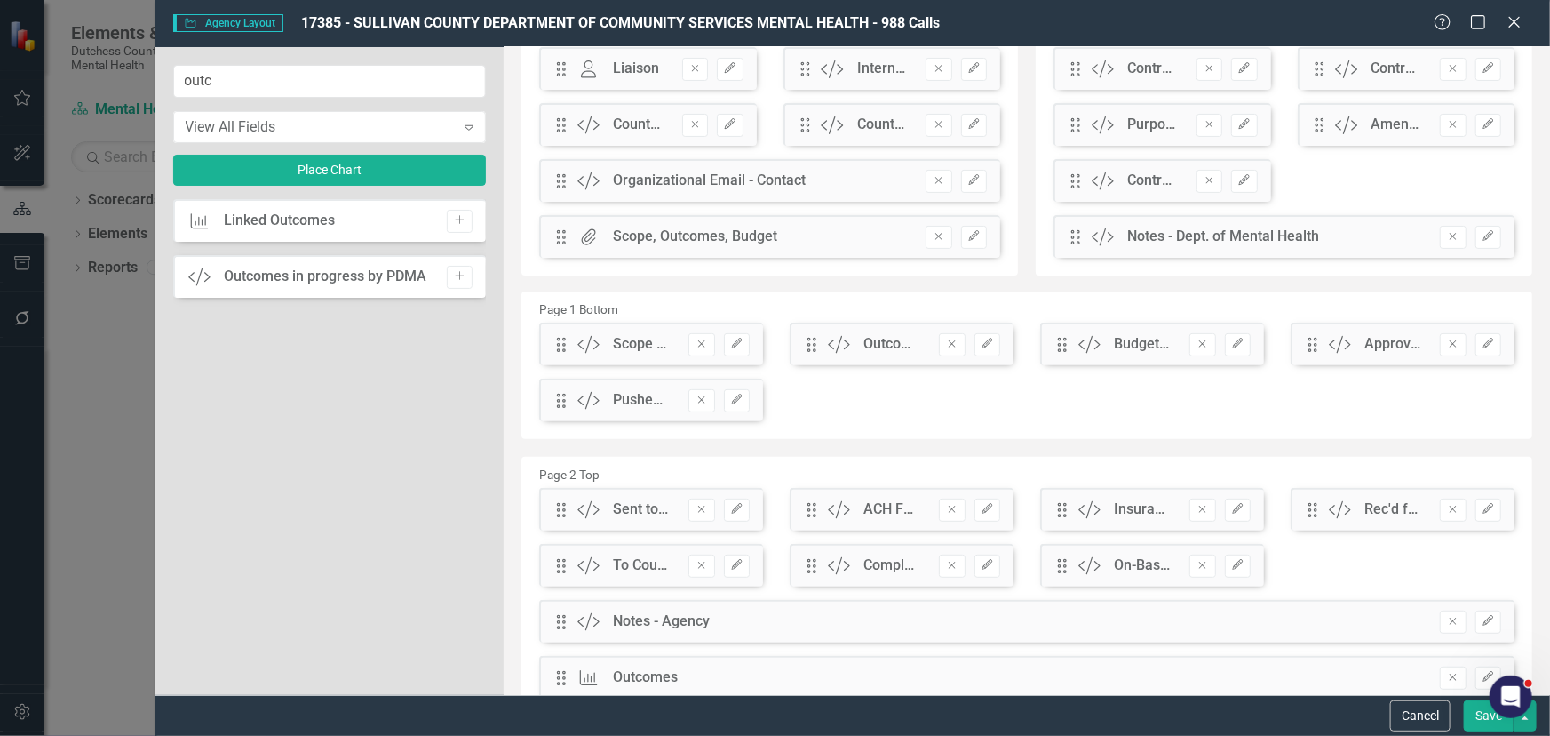
scroll to position [161, 0]
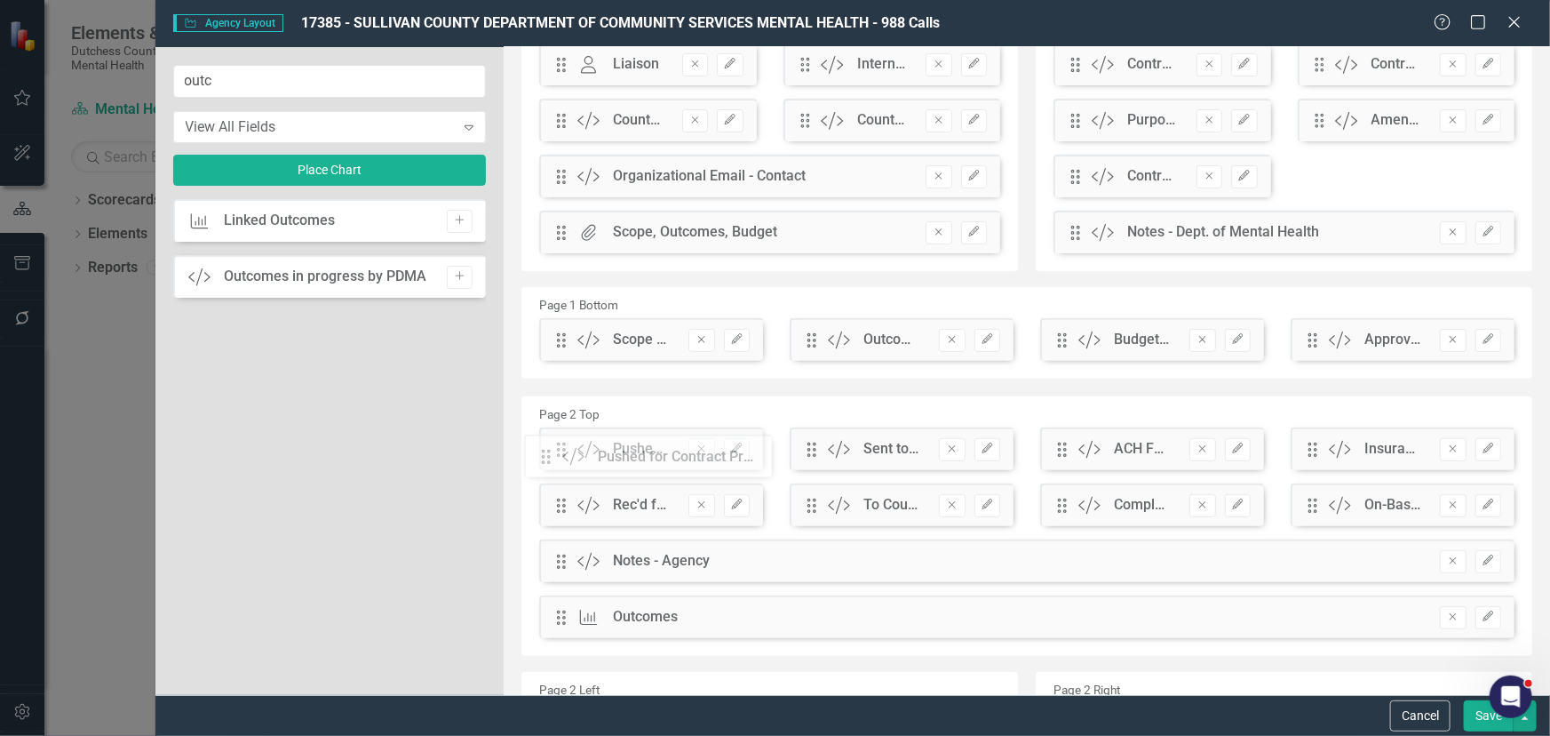
drag, startPoint x: 557, startPoint y: 398, endPoint x: 555, endPoint y: 459, distance: 61.3
click at [1481, 721] on button "Save" at bounding box center [1489, 715] width 50 height 31
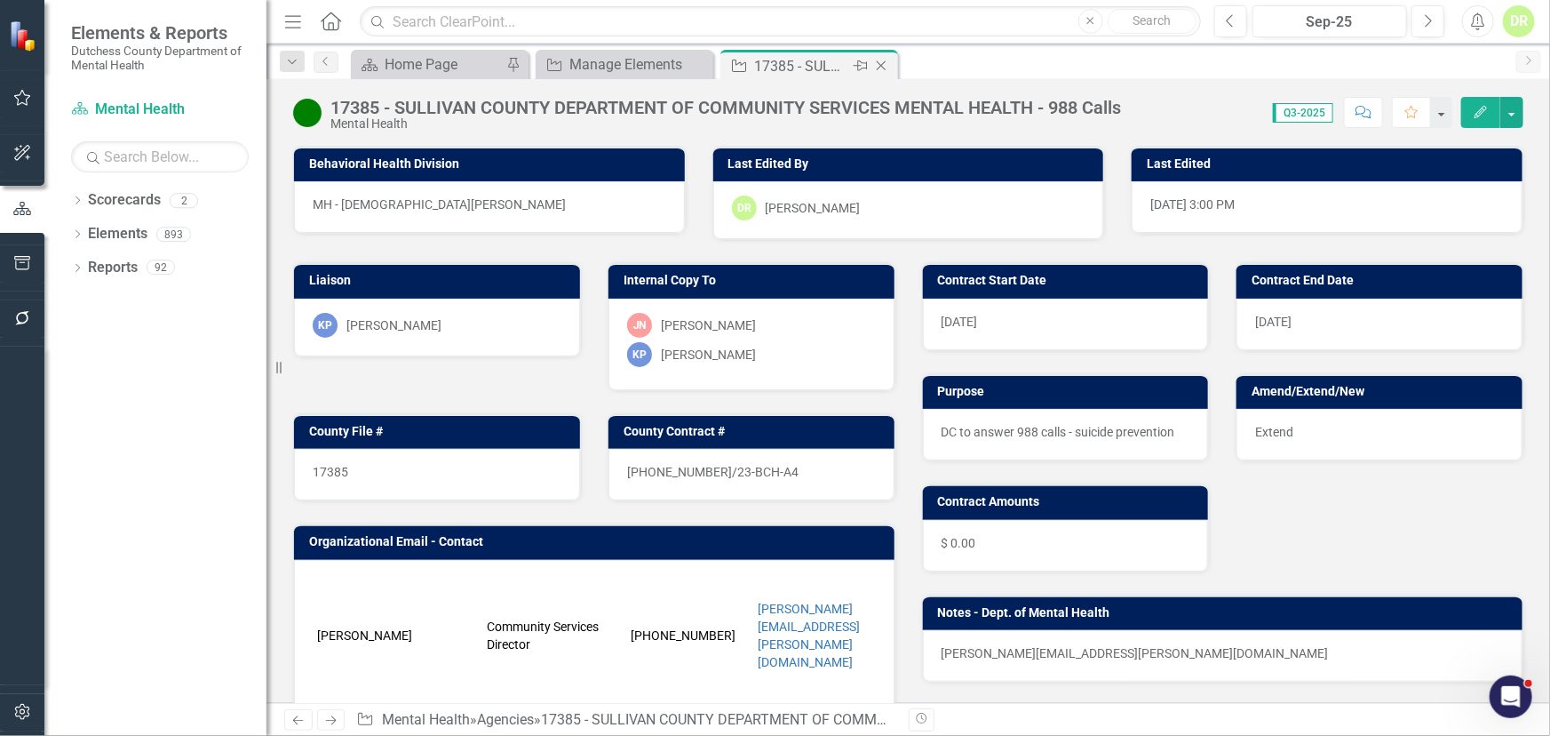
click at [881, 60] on icon "Close" at bounding box center [882, 66] width 18 height 14
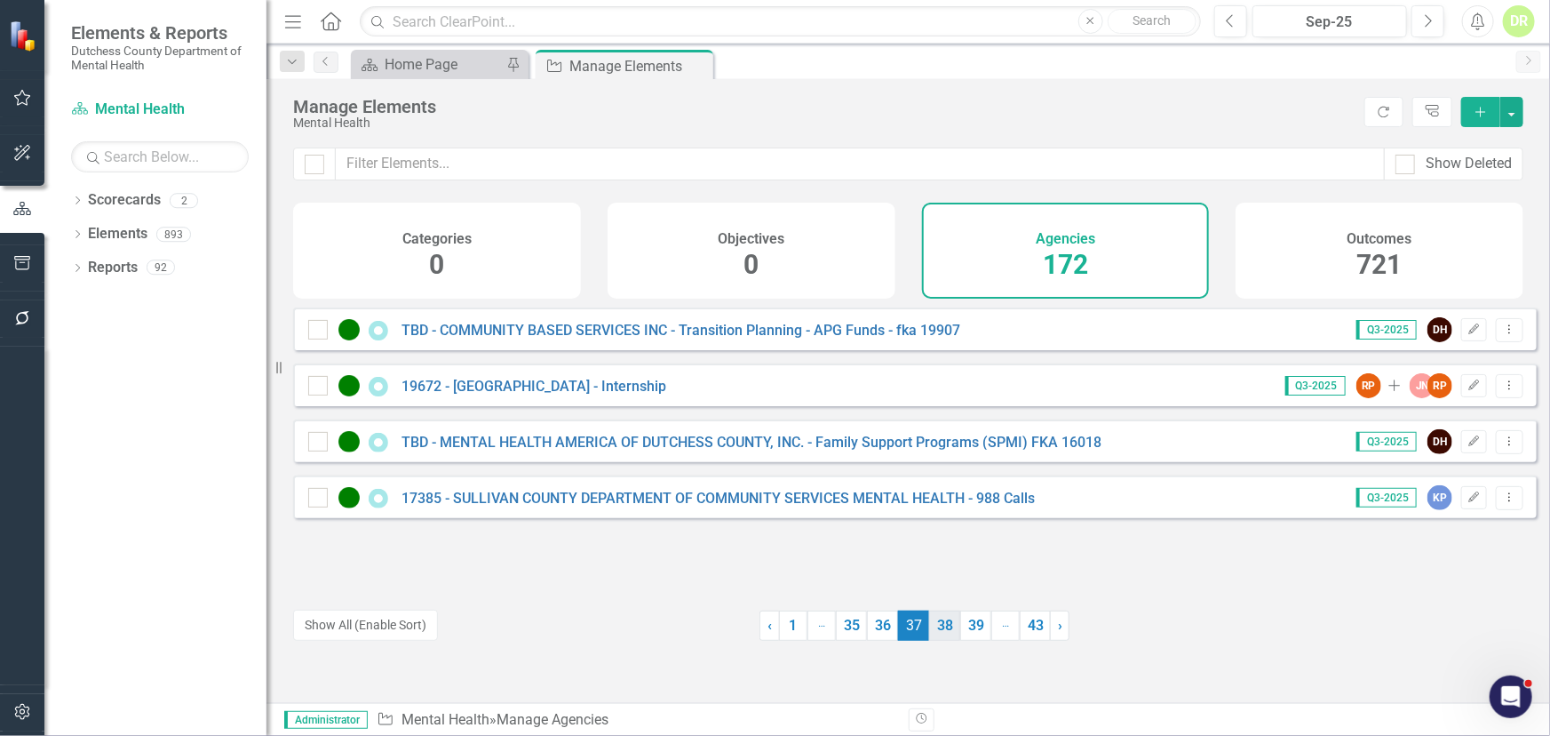
click at [935, 625] on link "38" at bounding box center [944, 625] width 31 height 30
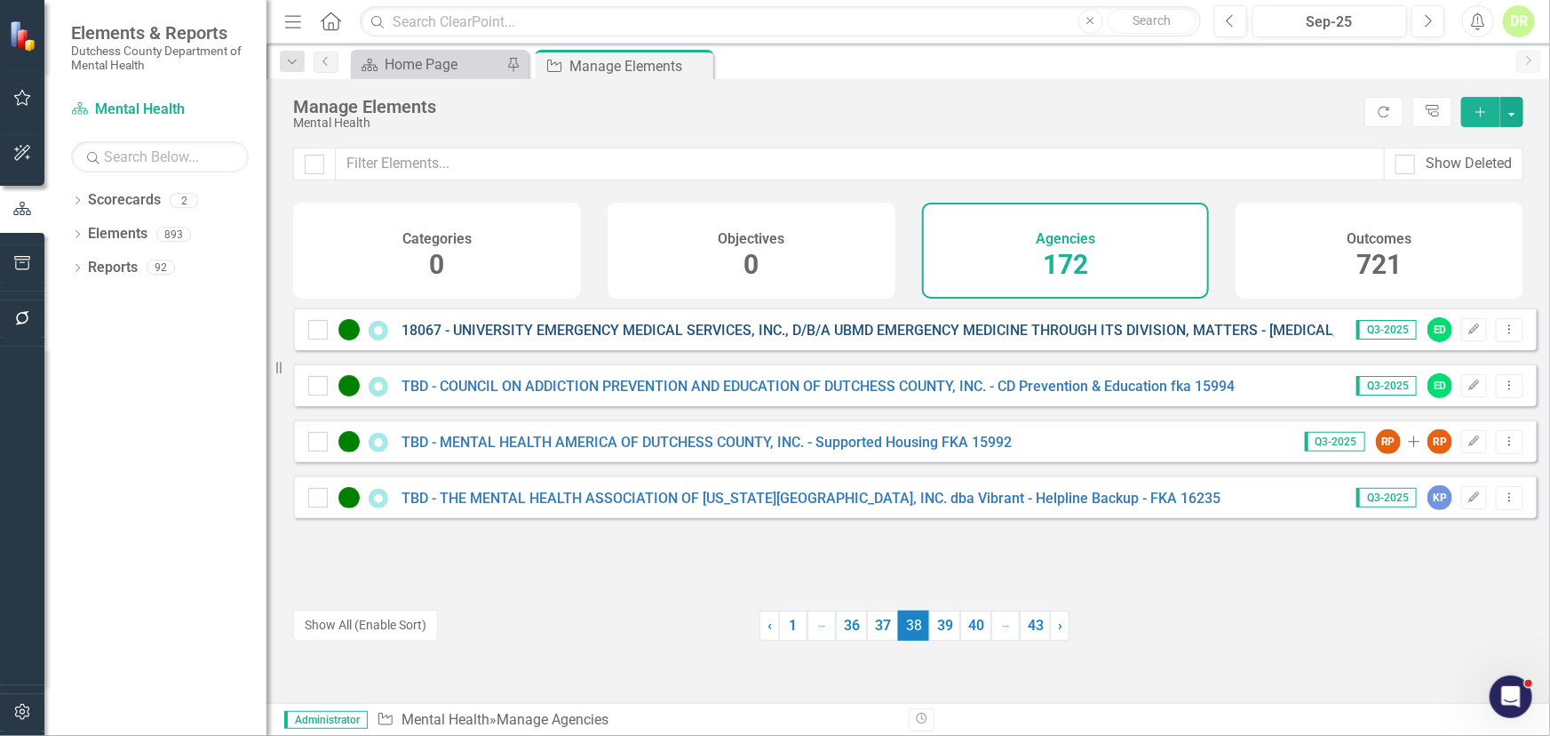
click at [729, 339] on link "18067 - UNIVERSITY EMERGENCY MEDICAL SERVICES, INC., D/B/A UBMD EMERGENCY MEDIC…" at bounding box center [948, 330] width 1092 height 17
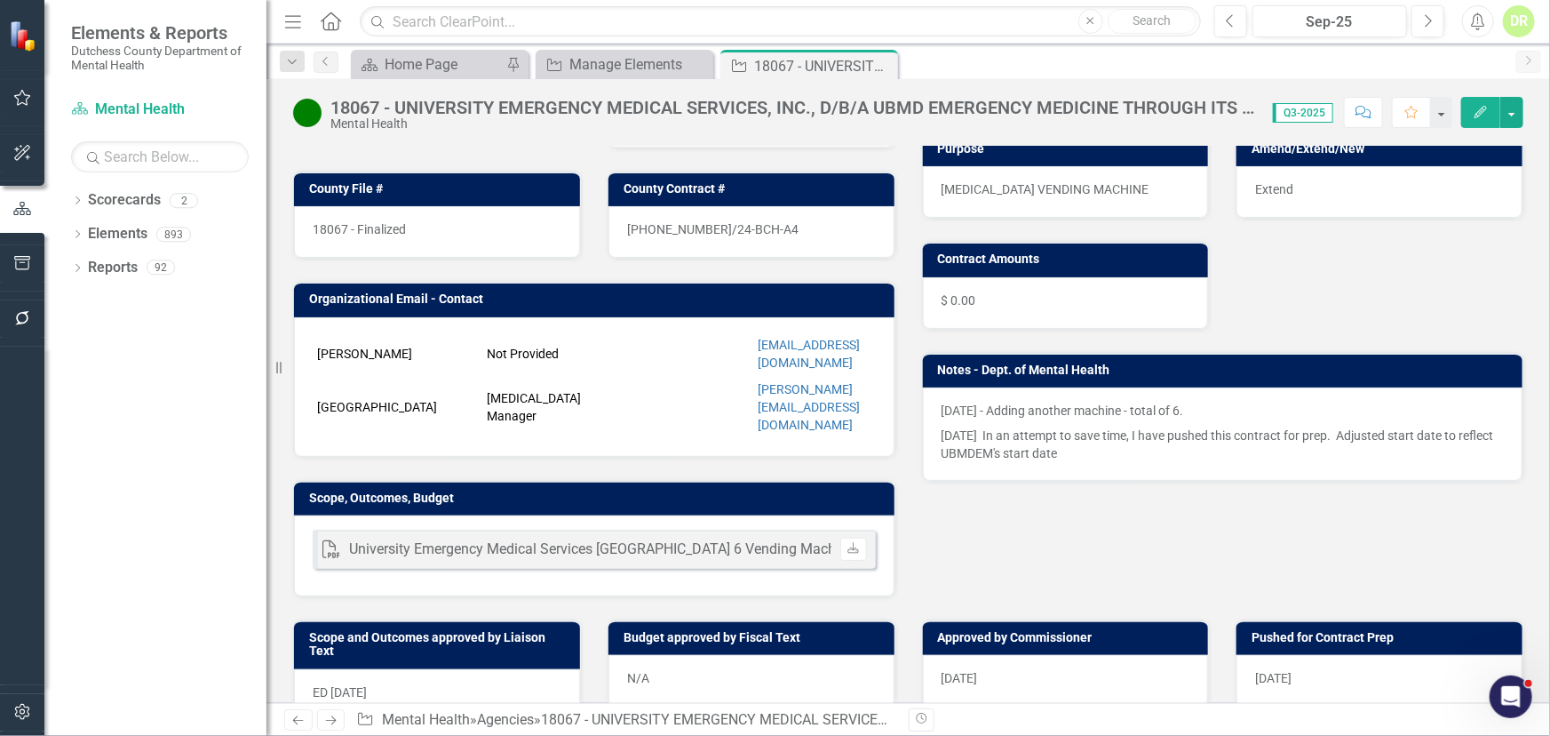
scroll to position [323, 0]
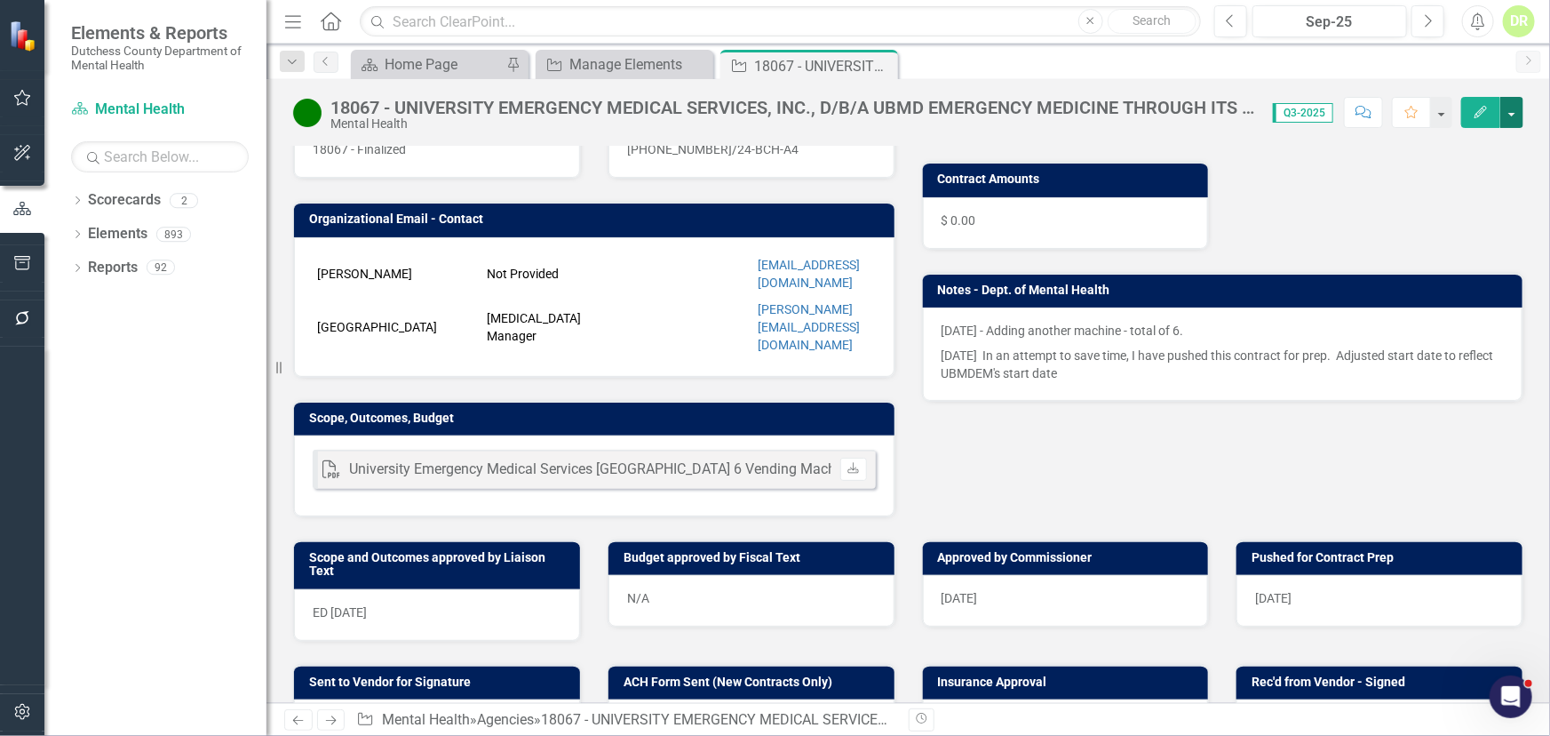
click at [1514, 109] on button "button" at bounding box center [1512, 112] width 23 height 31
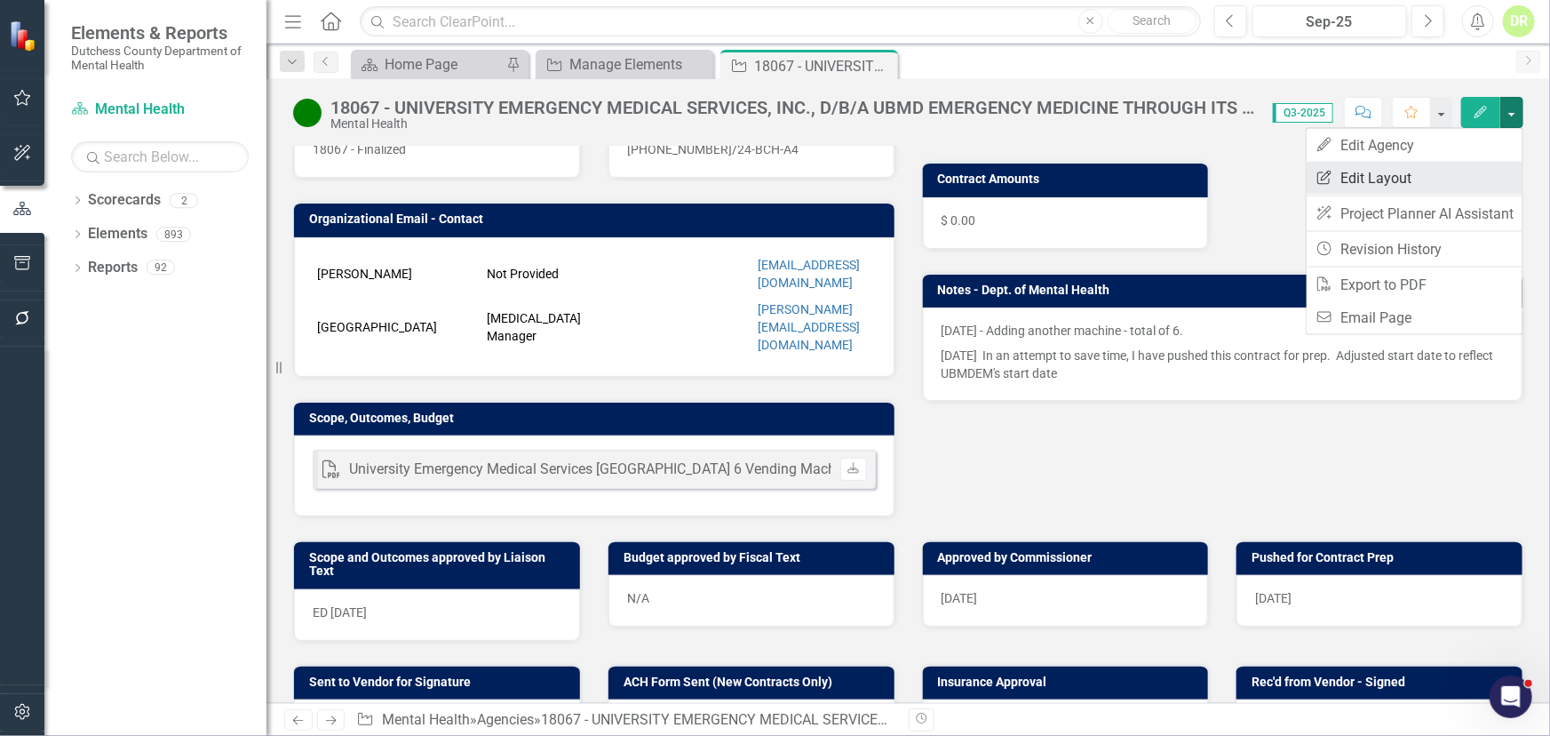
click at [1399, 166] on link "Edit Report Edit Layout" at bounding box center [1415, 178] width 216 height 33
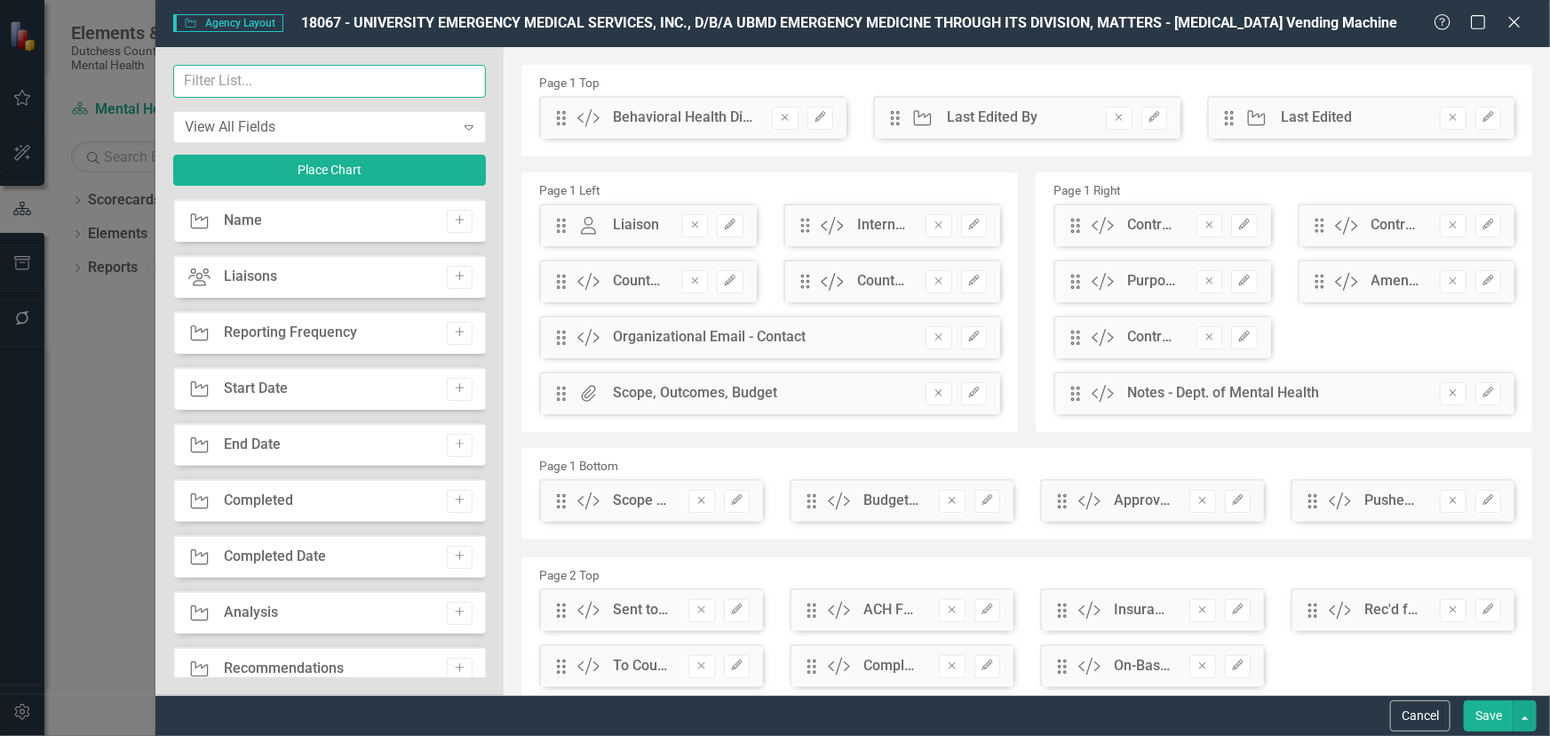
click at [203, 76] on input "text" at bounding box center [330, 81] width 314 height 33
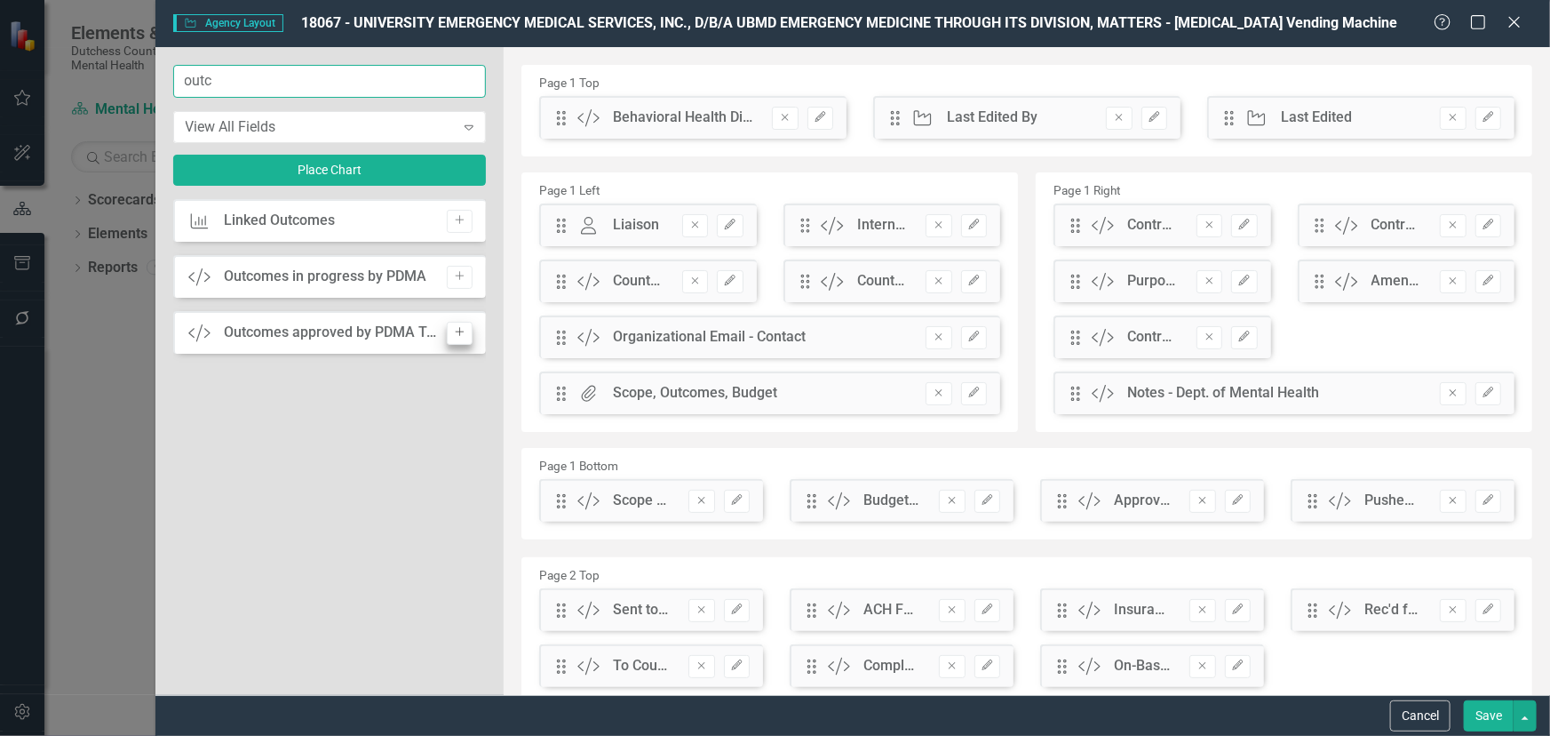
type input "outc"
click at [456, 327] on icon "Add" at bounding box center [459, 332] width 13 height 11
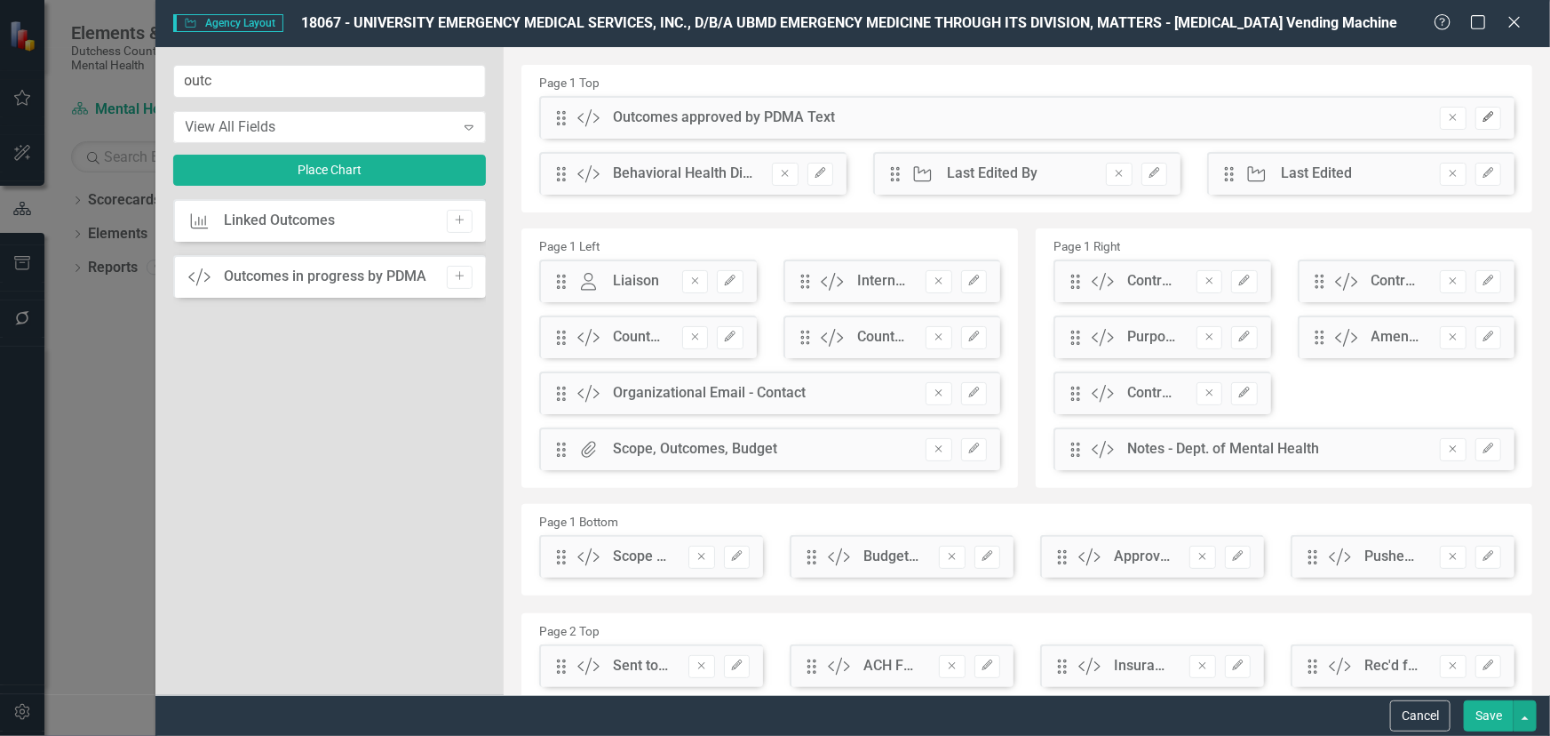
click at [1483, 118] on icon "button" at bounding box center [1488, 117] width 11 height 11
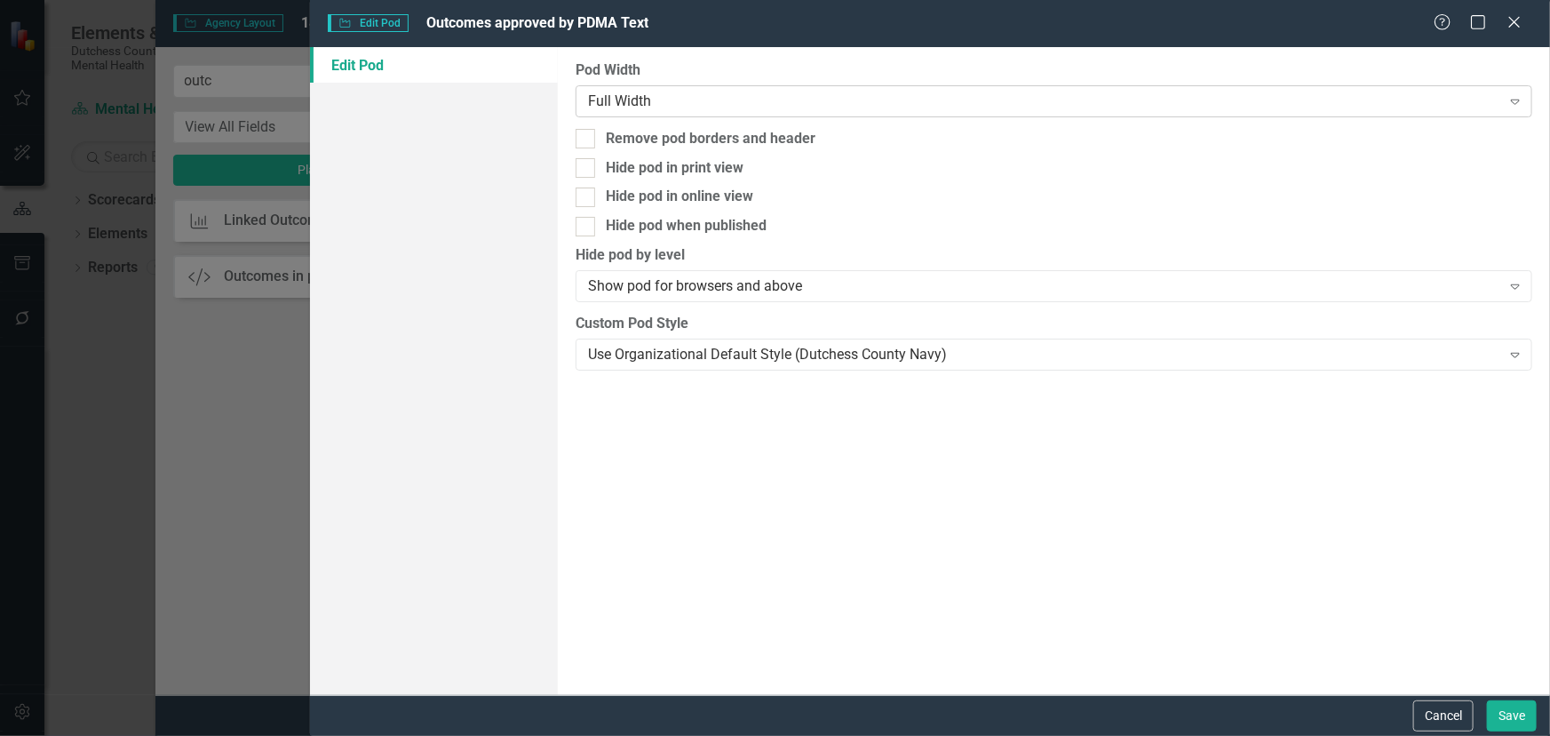
click at [691, 93] on div "Full Width" at bounding box center [1044, 101] width 913 height 20
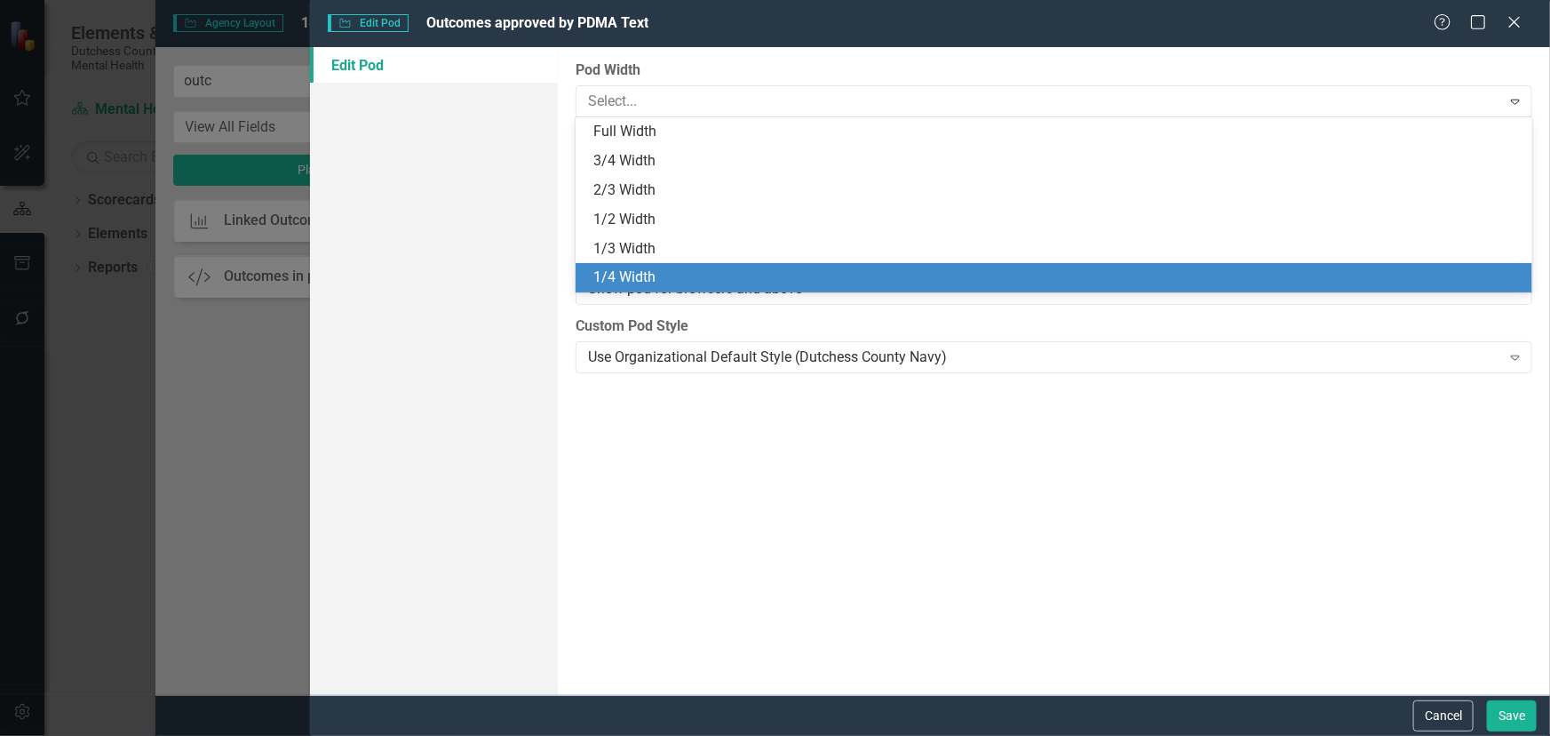
click at [675, 273] on div "1/4 Width" at bounding box center [1058, 277] width 929 height 20
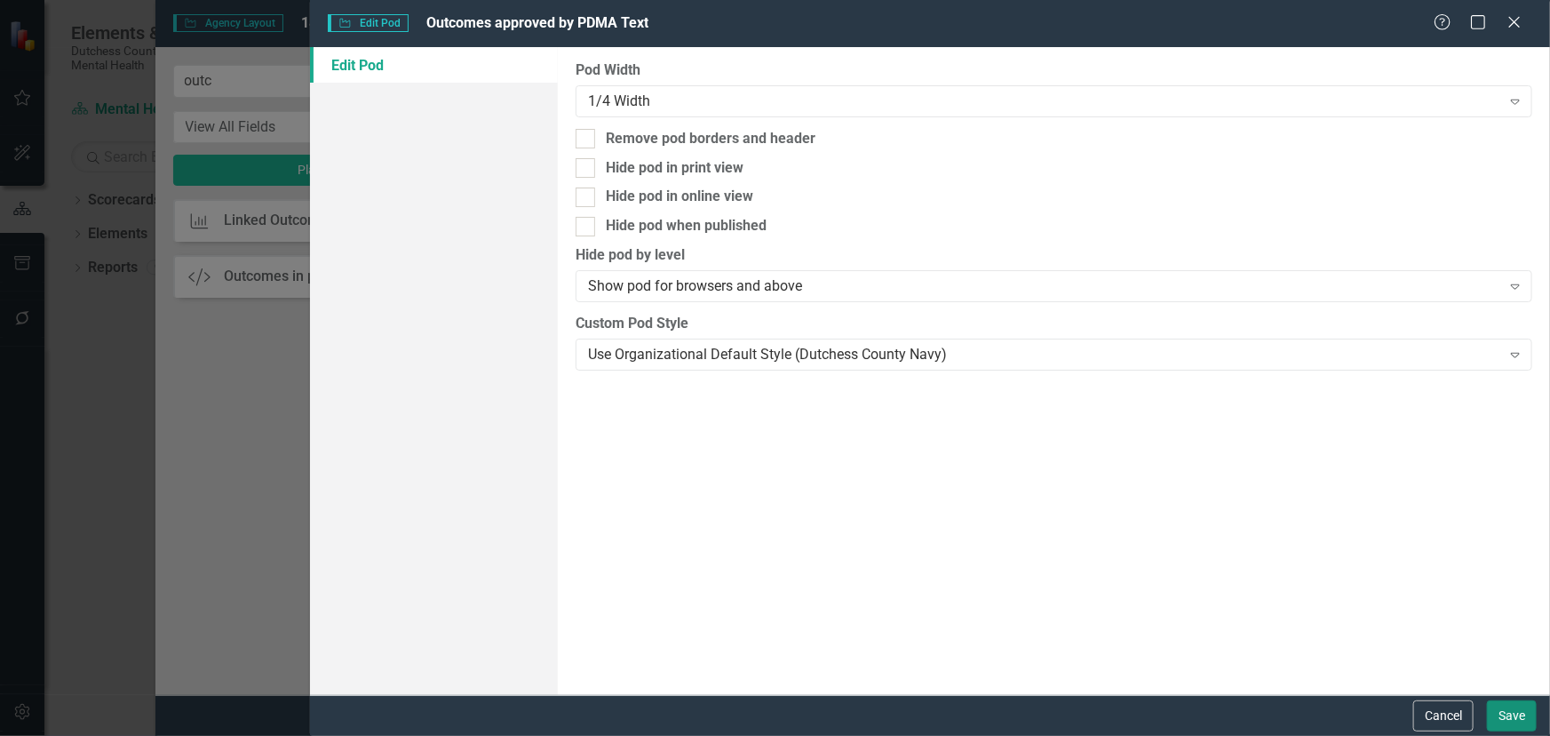
click at [1505, 705] on button "Save" at bounding box center [1512, 715] width 50 height 31
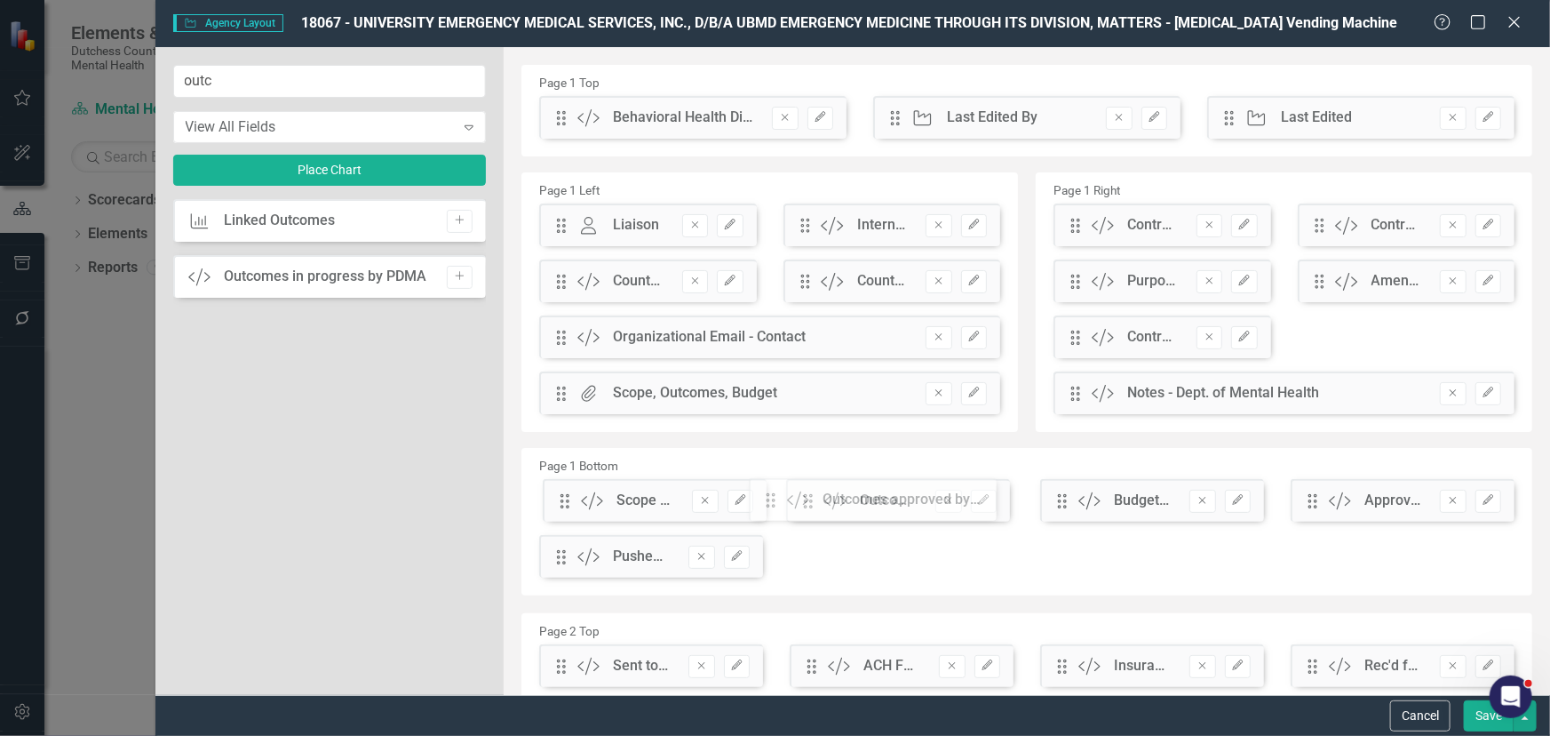
drag, startPoint x: 558, startPoint y: 121, endPoint x: 781, endPoint y: 503, distance: 442.4
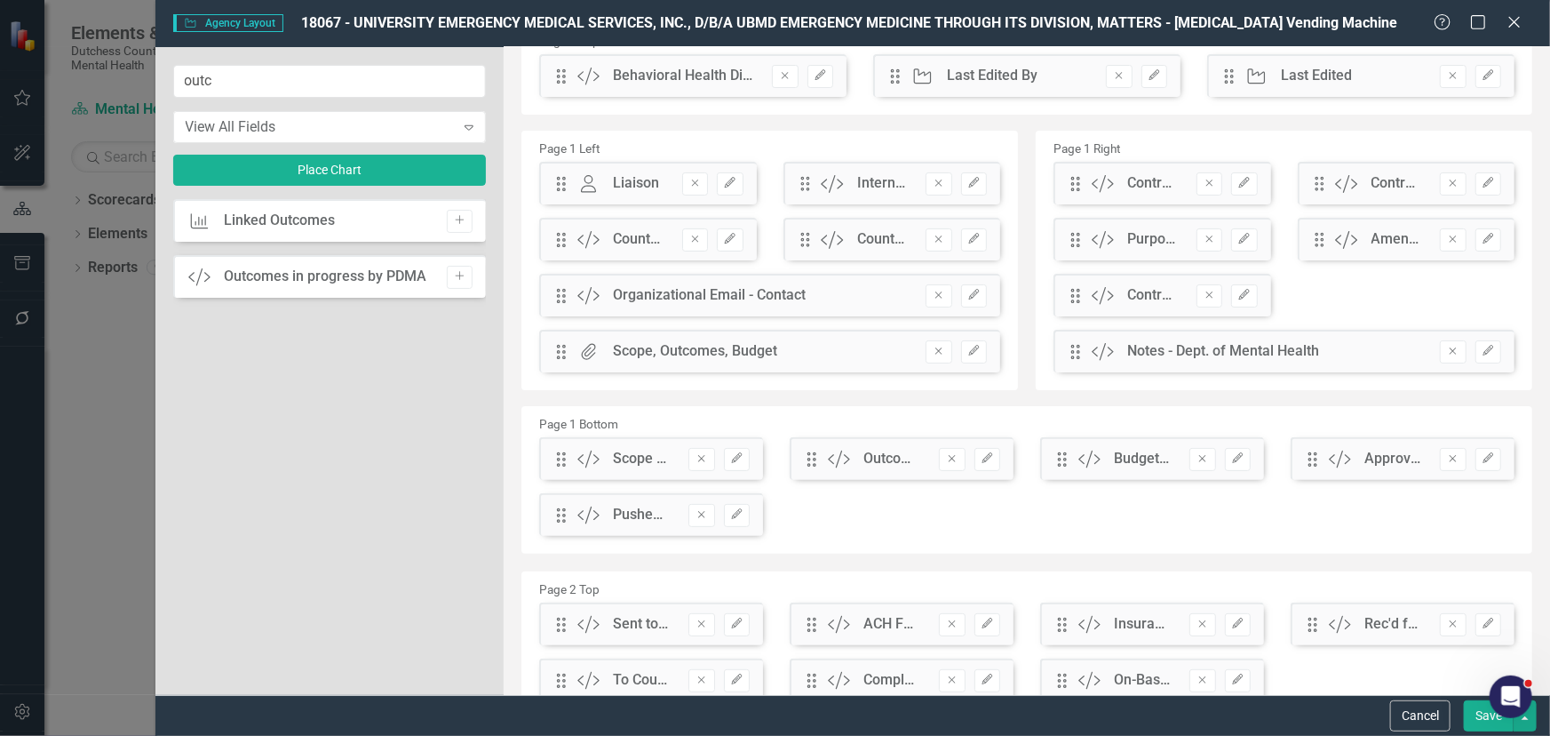
scroll to position [161, 0]
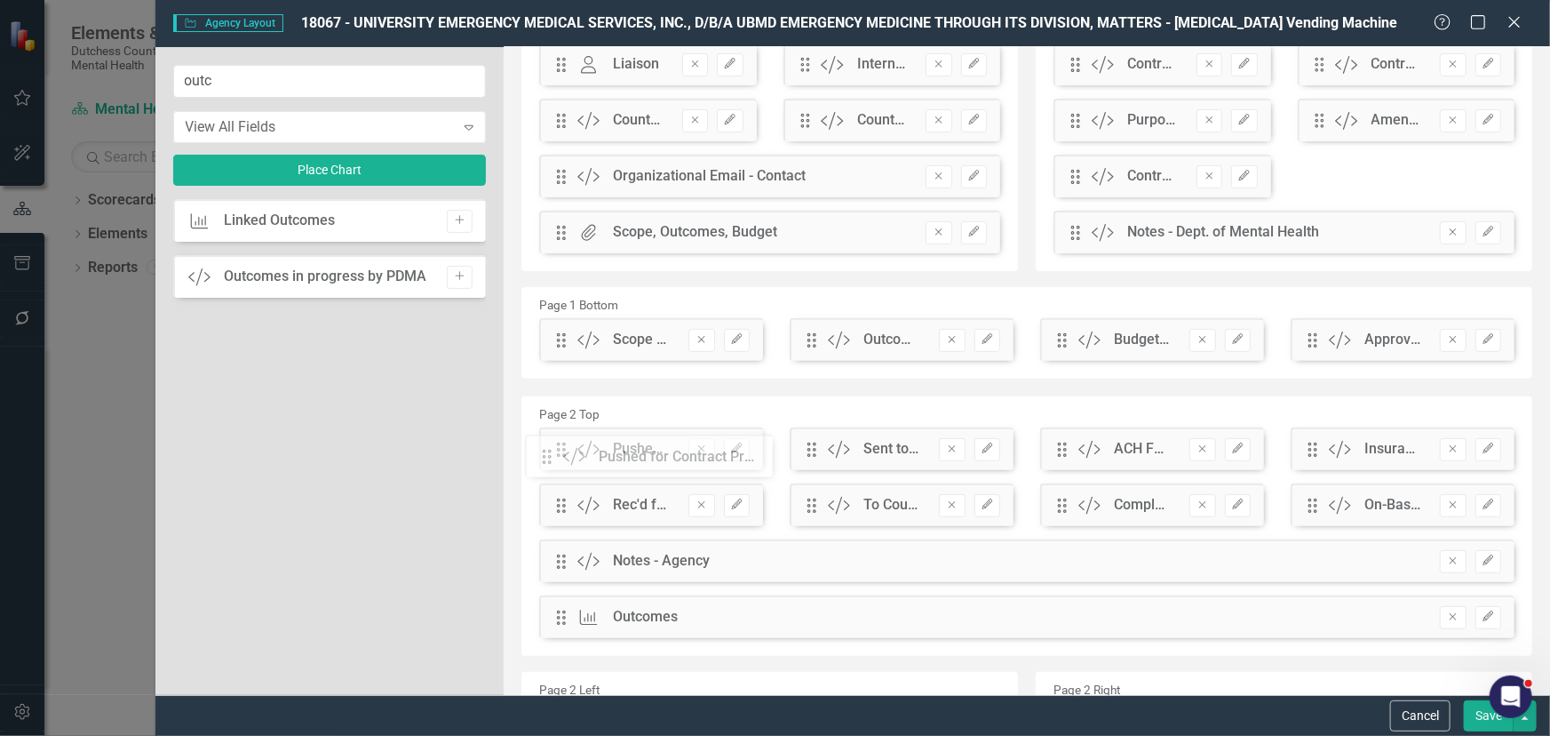
drag, startPoint x: 561, startPoint y: 398, endPoint x: 560, endPoint y: 459, distance: 61.3
drag, startPoint x: 1484, startPoint y: 722, endPoint x: 1358, endPoint y: 671, distance: 136.3
click at [1480, 720] on button "Save" at bounding box center [1489, 715] width 50 height 31
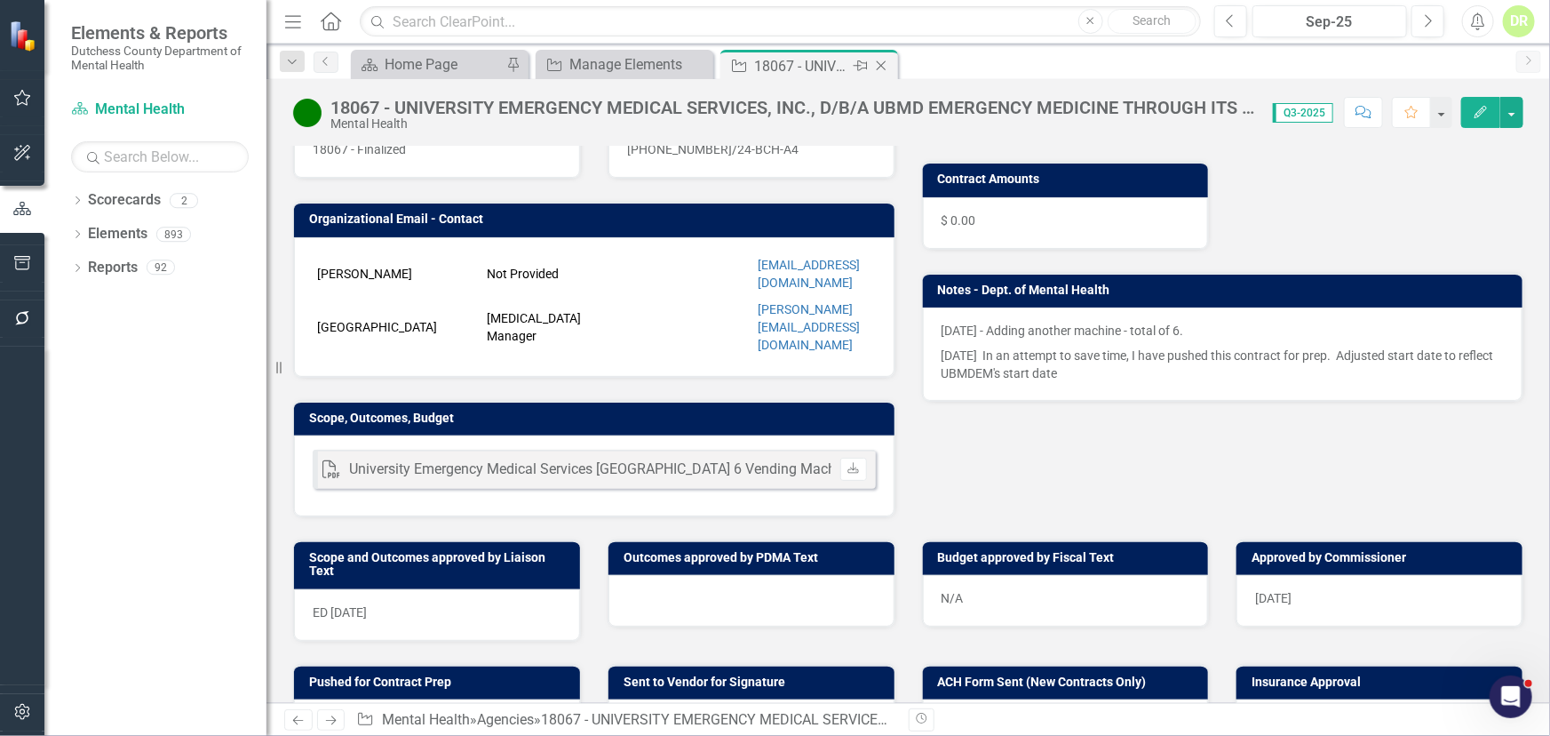
click at [881, 62] on icon "Close" at bounding box center [882, 66] width 18 height 14
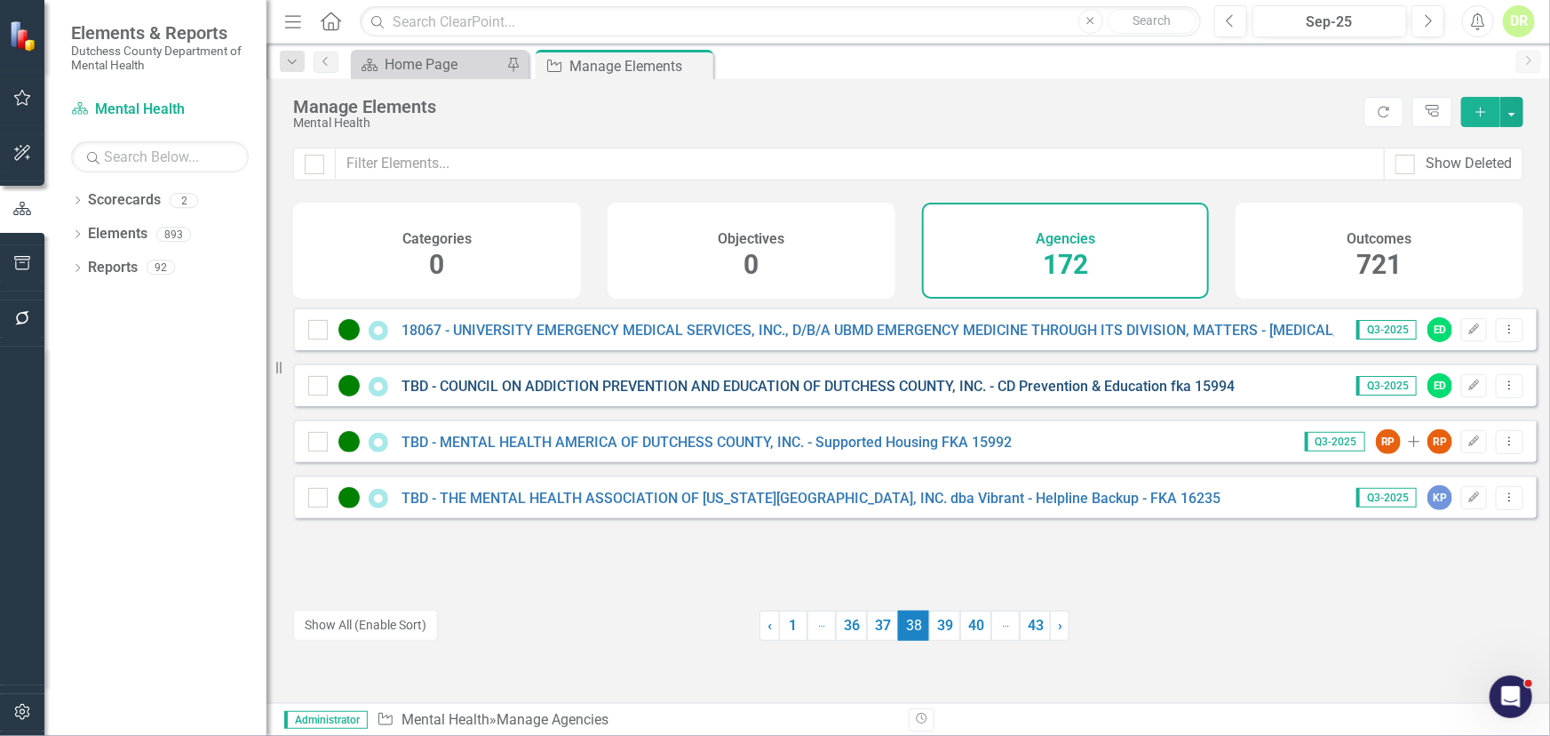
click at [506, 393] on link "TBD - COUNCIL ON ADDICTION PREVENTION AND EDUCATION OF DUTCHESS COUNTY, INC. - …" at bounding box center [818, 386] width 833 height 17
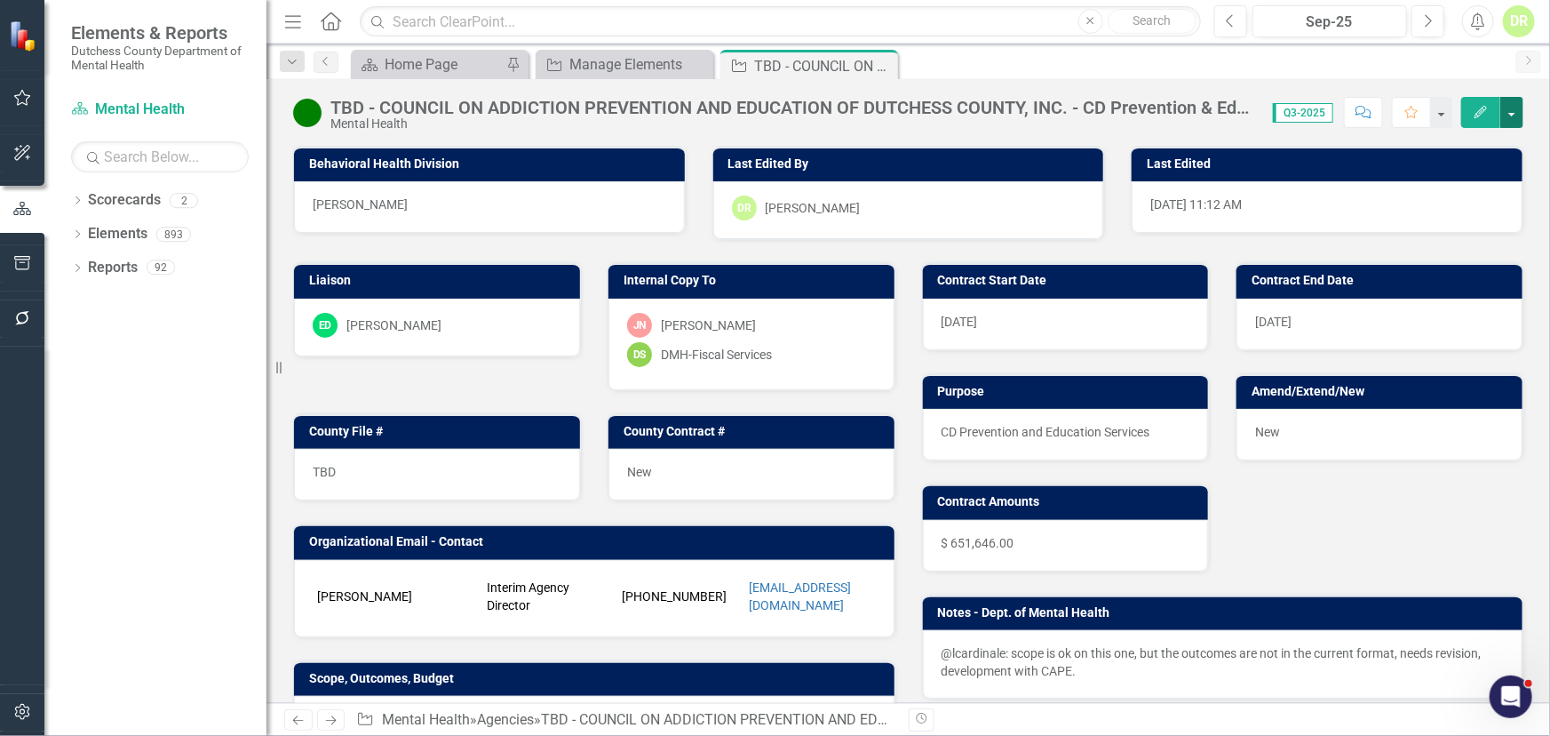
click at [1510, 111] on button "button" at bounding box center [1512, 112] width 23 height 31
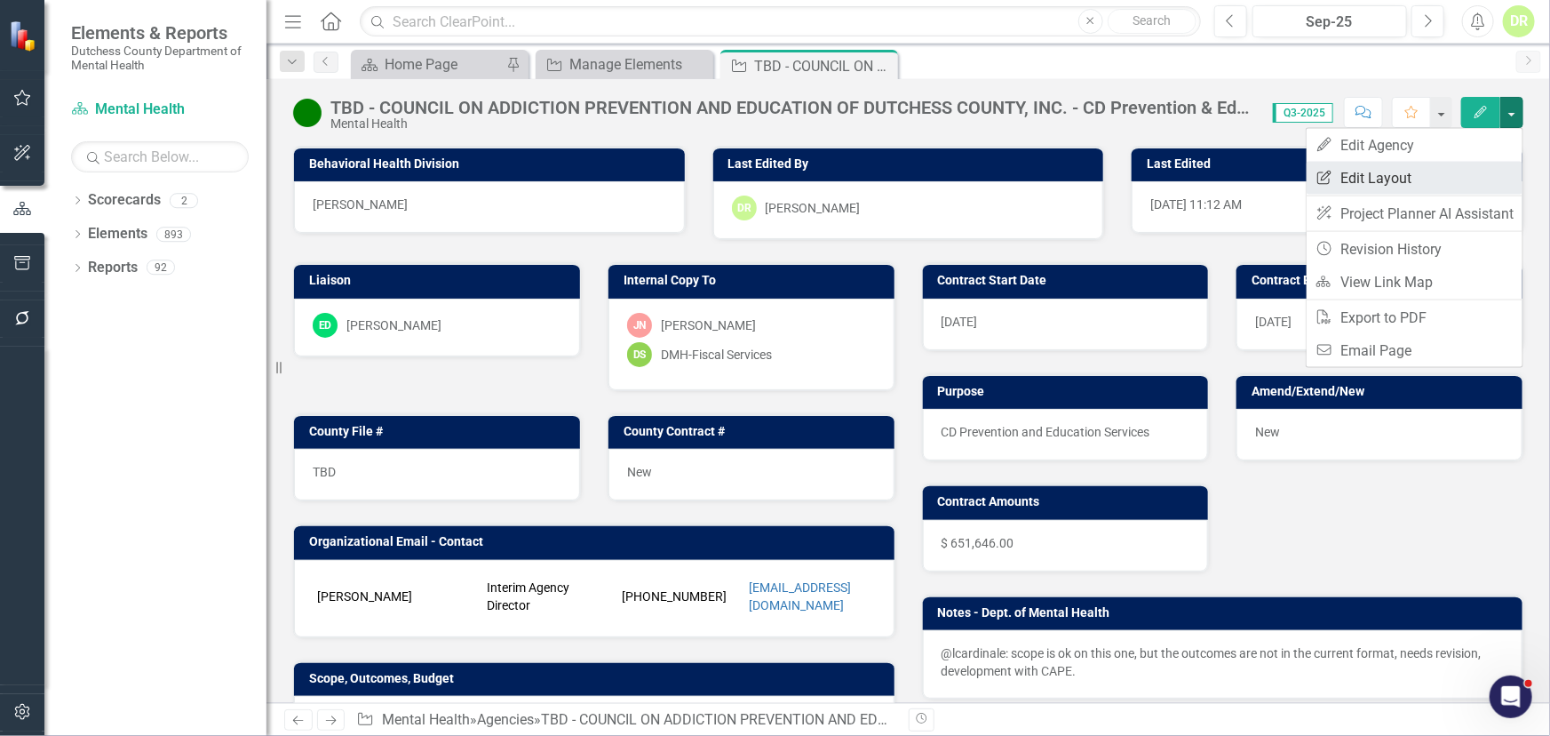
click at [1383, 174] on link "Edit Report Edit Layout" at bounding box center [1415, 178] width 216 height 33
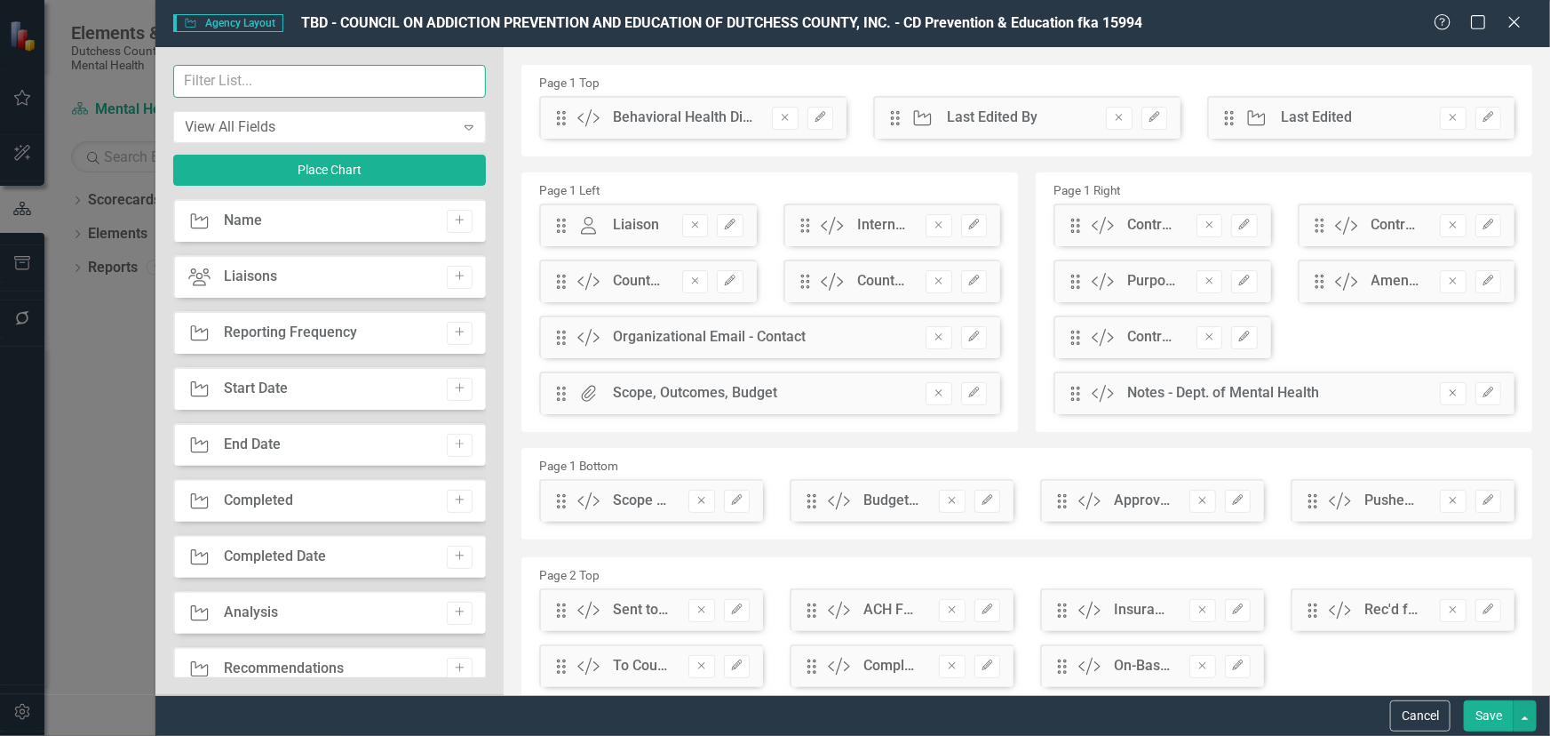
click at [307, 82] on input "text" at bounding box center [330, 81] width 314 height 33
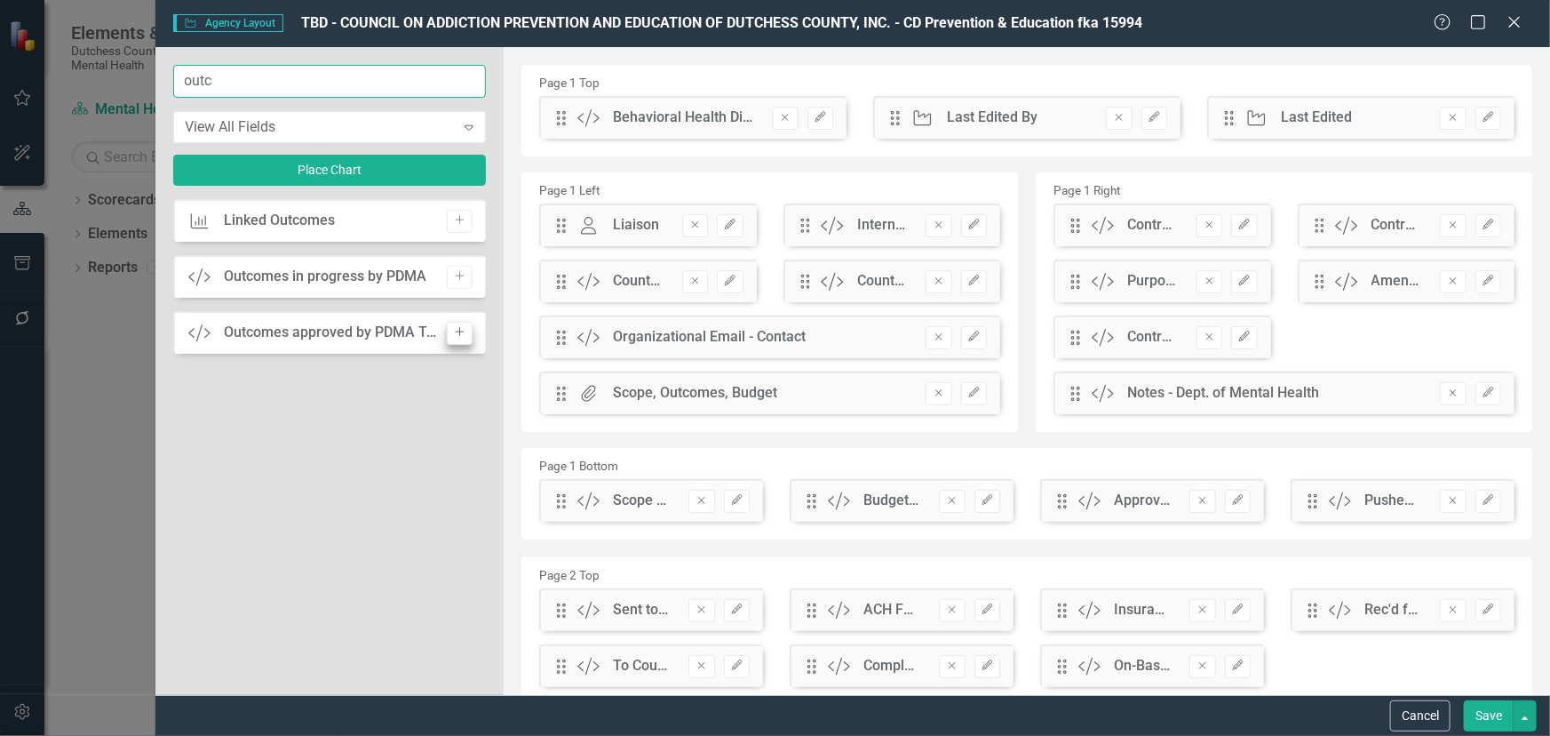
type input "outc"
click at [457, 329] on icon "Add" at bounding box center [459, 332] width 13 height 11
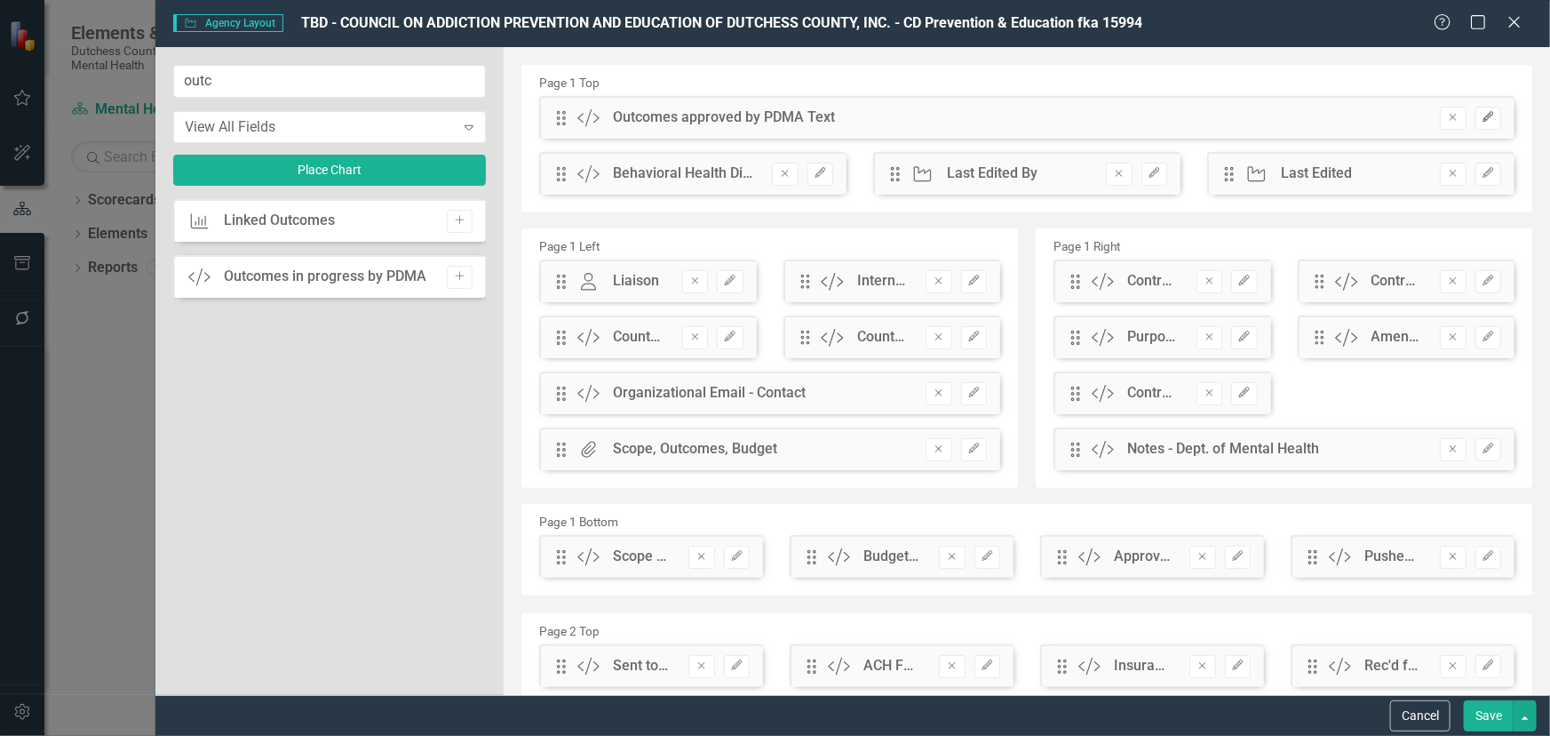
drag, startPoint x: 1480, startPoint y: 113, endPoint x: 1471, endPoint y: 109, distance: 9.6
click at [1482, 112] on icon "Edit" at bounding box center [1488, 117] width 13 height 11
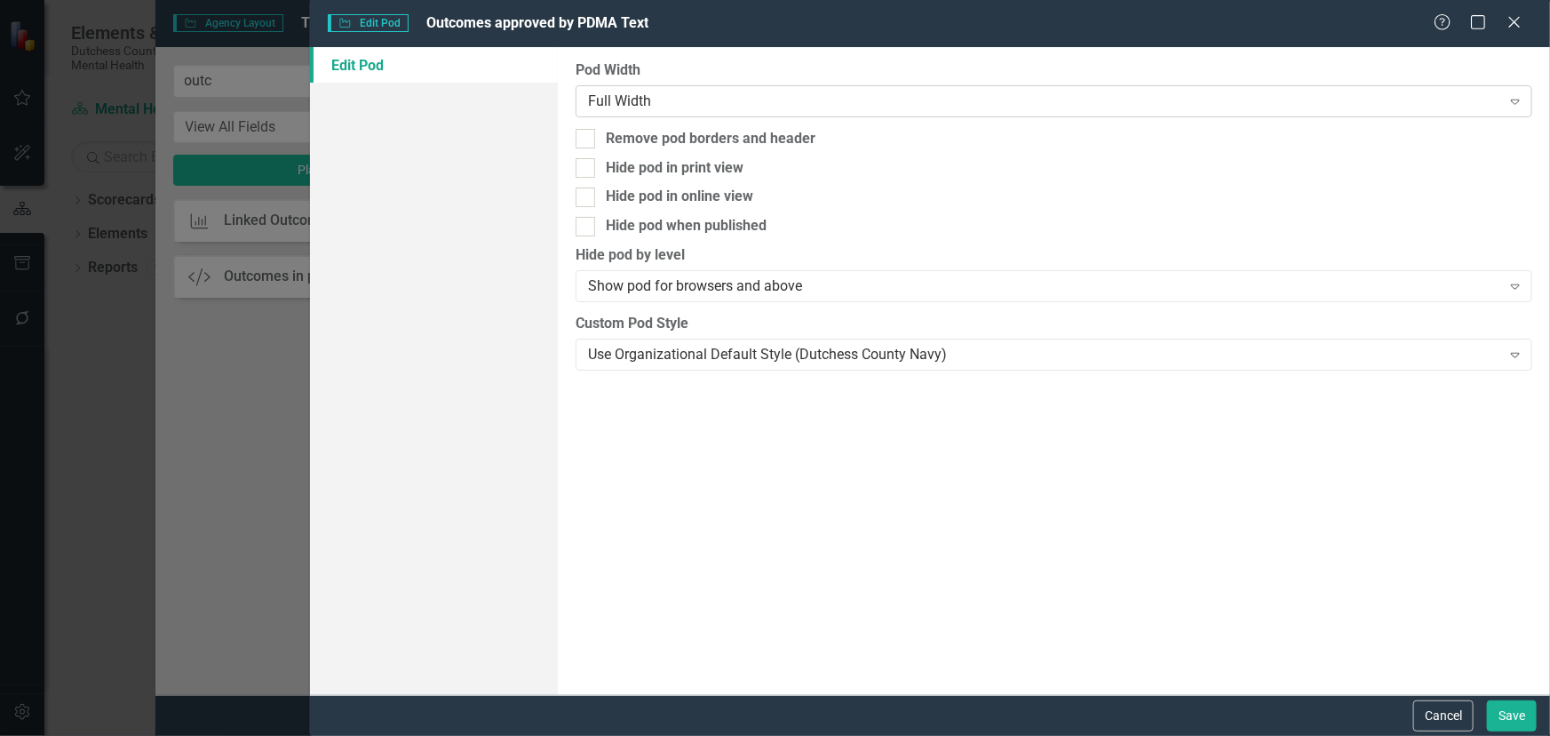
click at [690, 92] on div "Full Width" at bounding box center [1044, 101] width 913 height 20
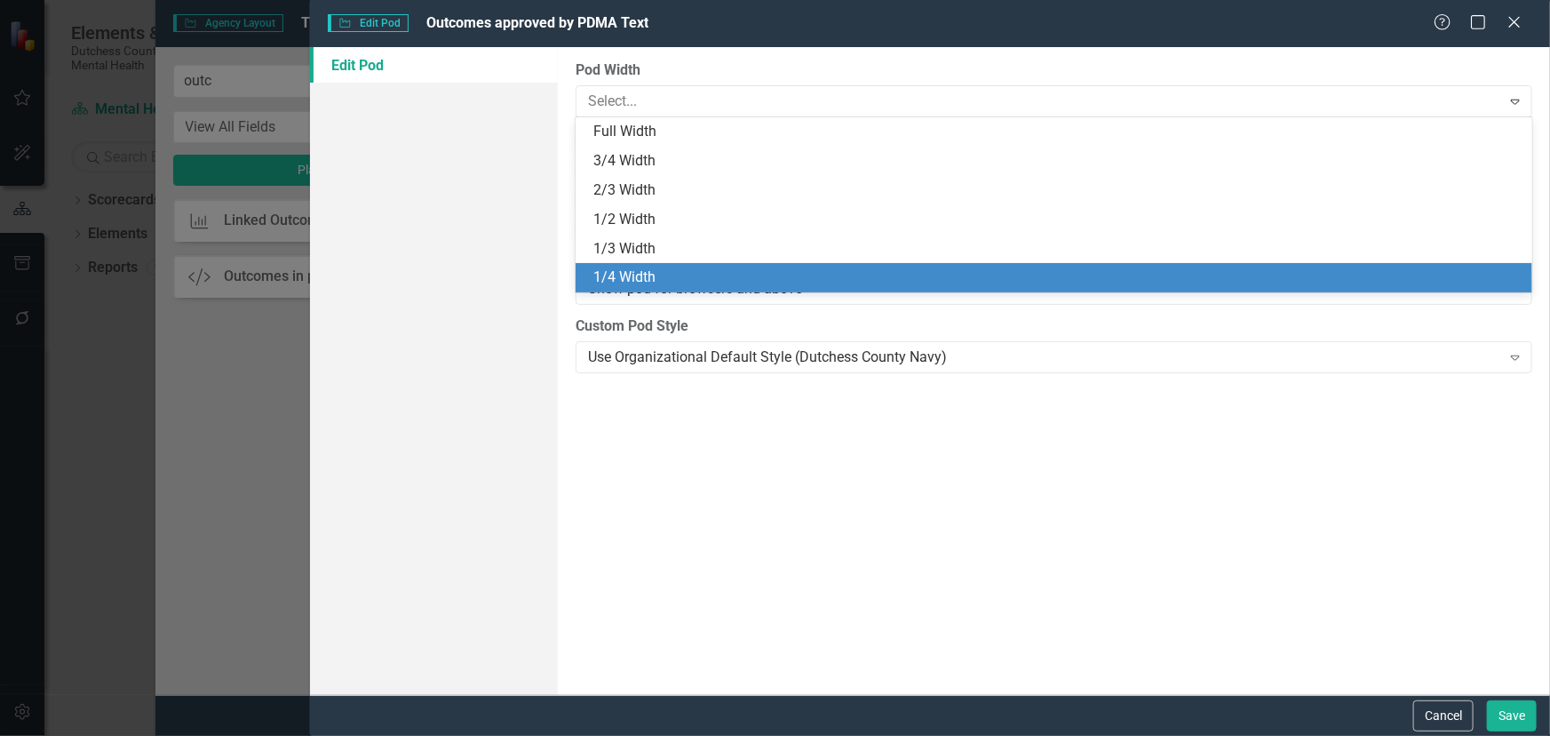
drag, startPoint x: 650, startPoint y: 266, endPoint x: 1288, endPoint y: 126, distance: 653.9
click at [650, 266] on div "1/4 Width" at bounding box center [1054, 277] width 957 height 29
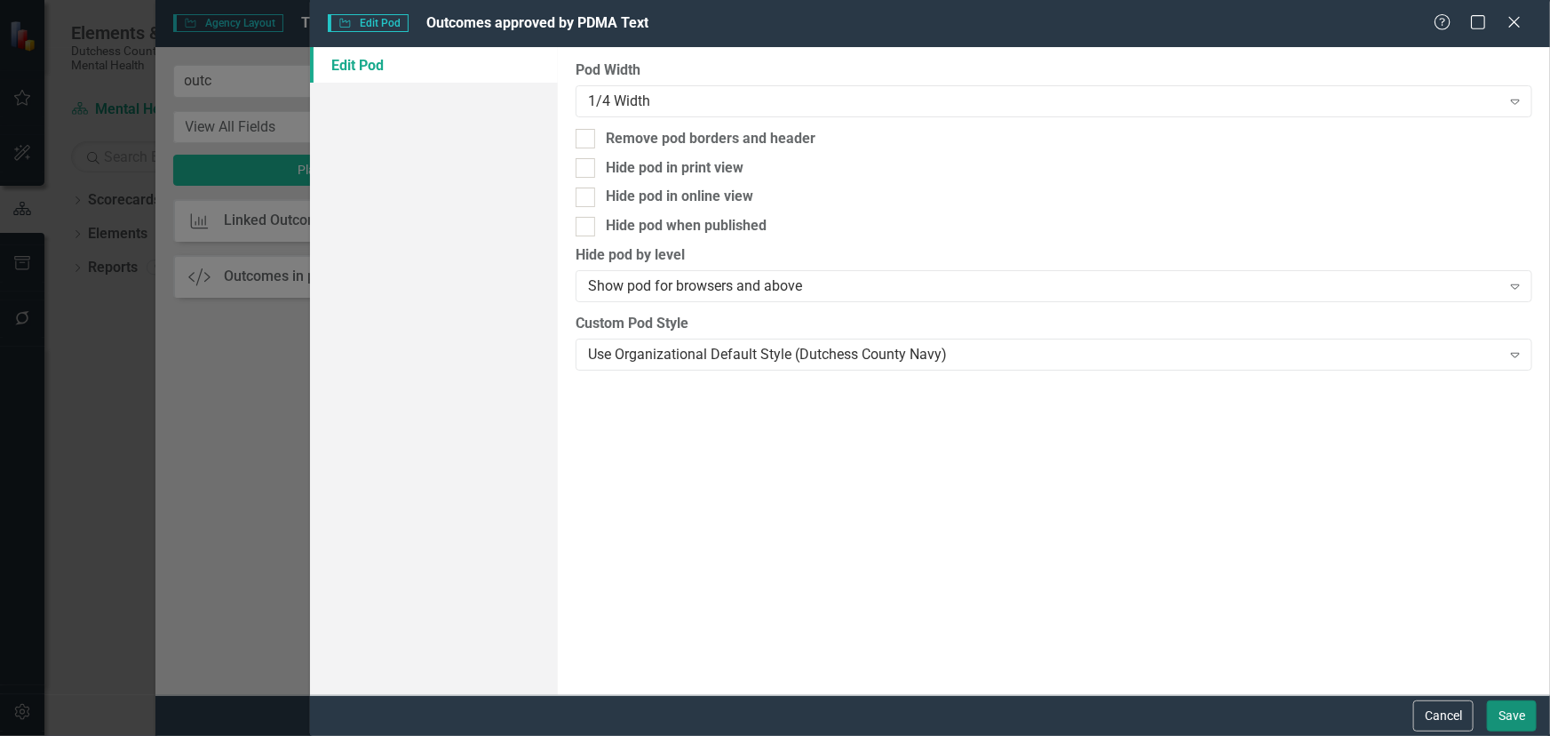
drag, startPoint x: 1511, startPoint y: 710, endPoint x: 1488, endPoint y: 645, distance: 68.9
click at [1511, 703] on button "Save" at bounding box center [1512, 715] width 50 height 31
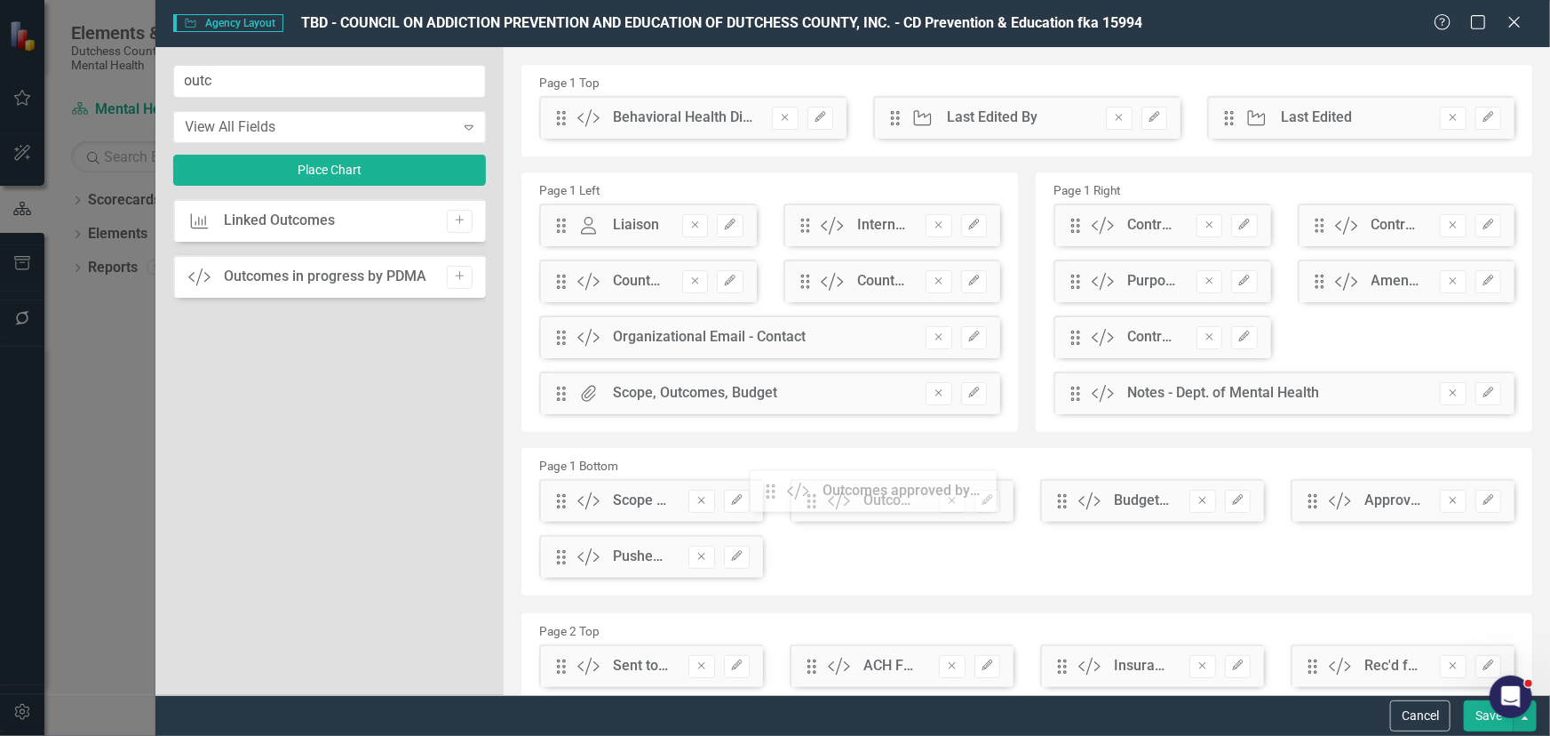
drag, startPoint x: 564, startPoint y: 124, endPoint x: 787, endPoint y: 498, distance: 434.7
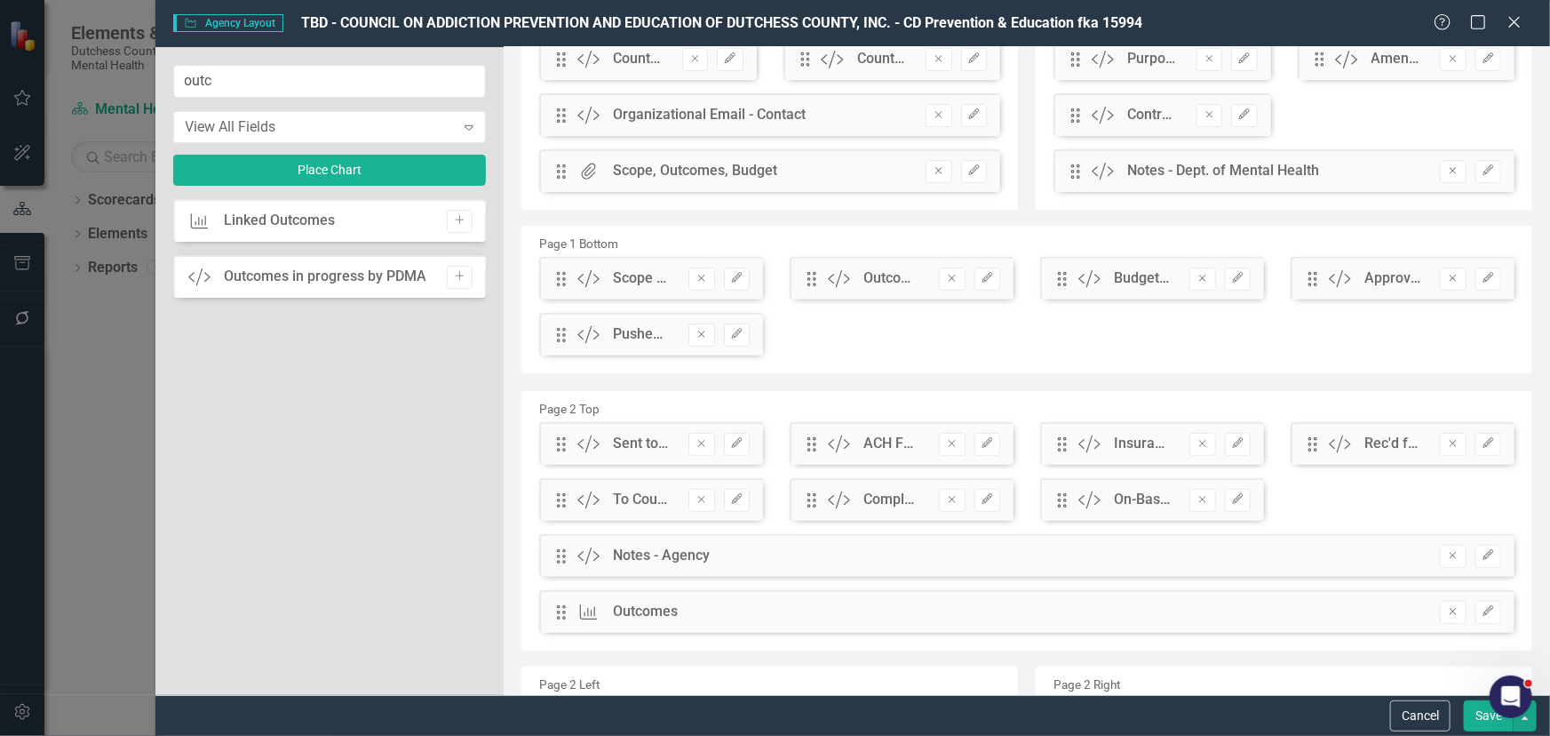
scroll to position [242, 0]
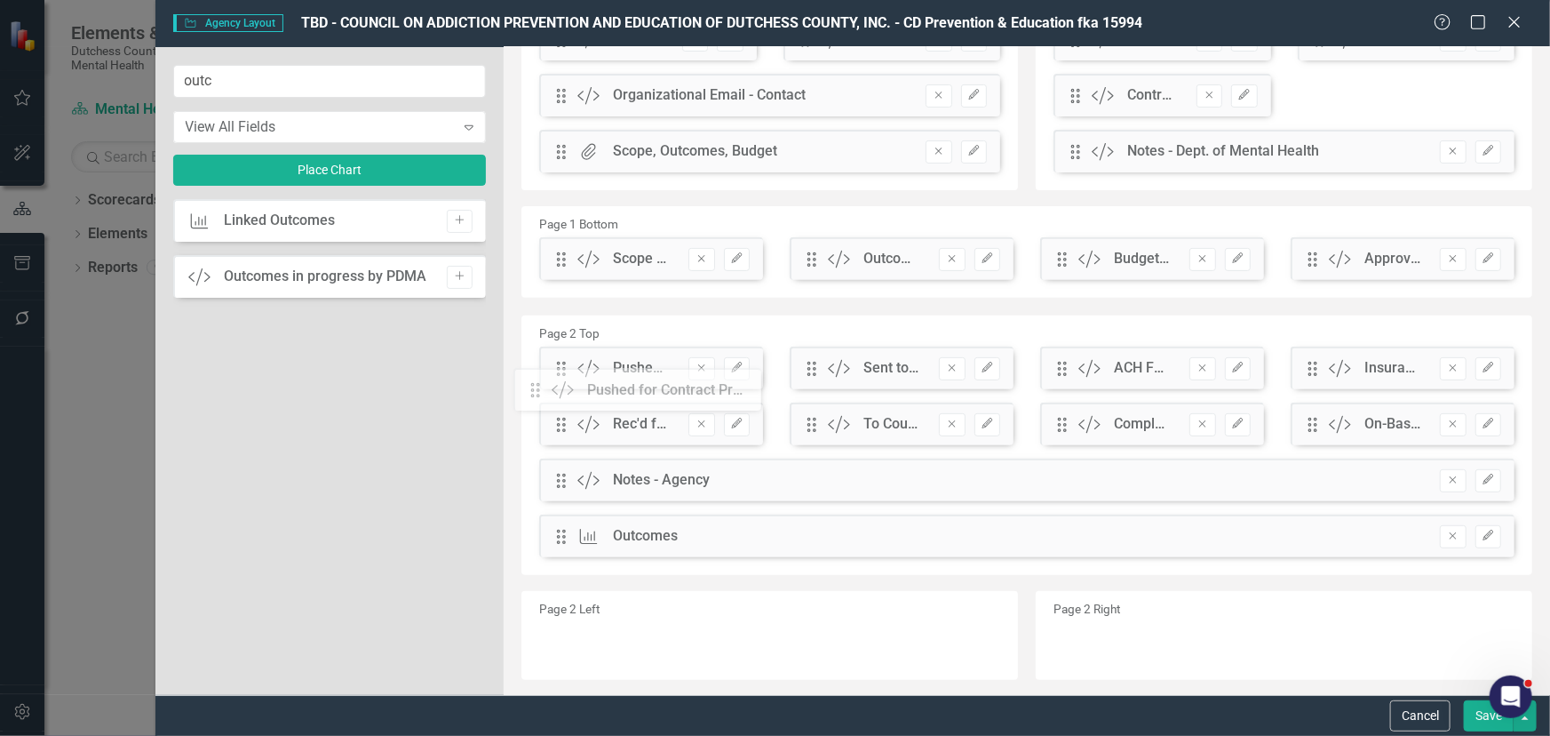
drag, startPoint x: 563, startPoint y: 314, endPoint x: 608, endPoint y: 379, distance: 78.6
click at [1481, 720] on button "Save" at bounding box center [1489, 715] width 50 height 31
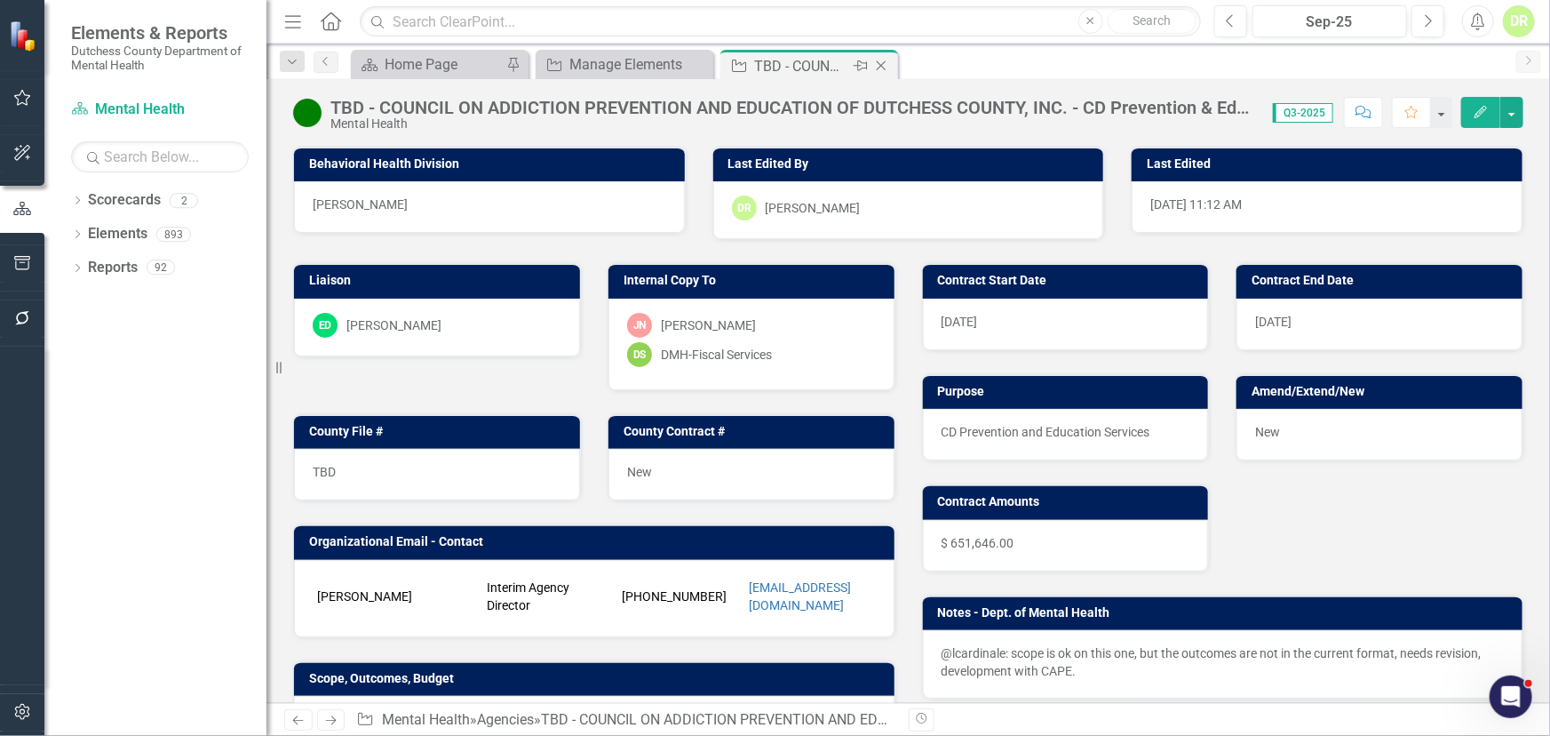
click at [888, 62] on icon "Close" at bounding box center [882, 66] width 18 height 14
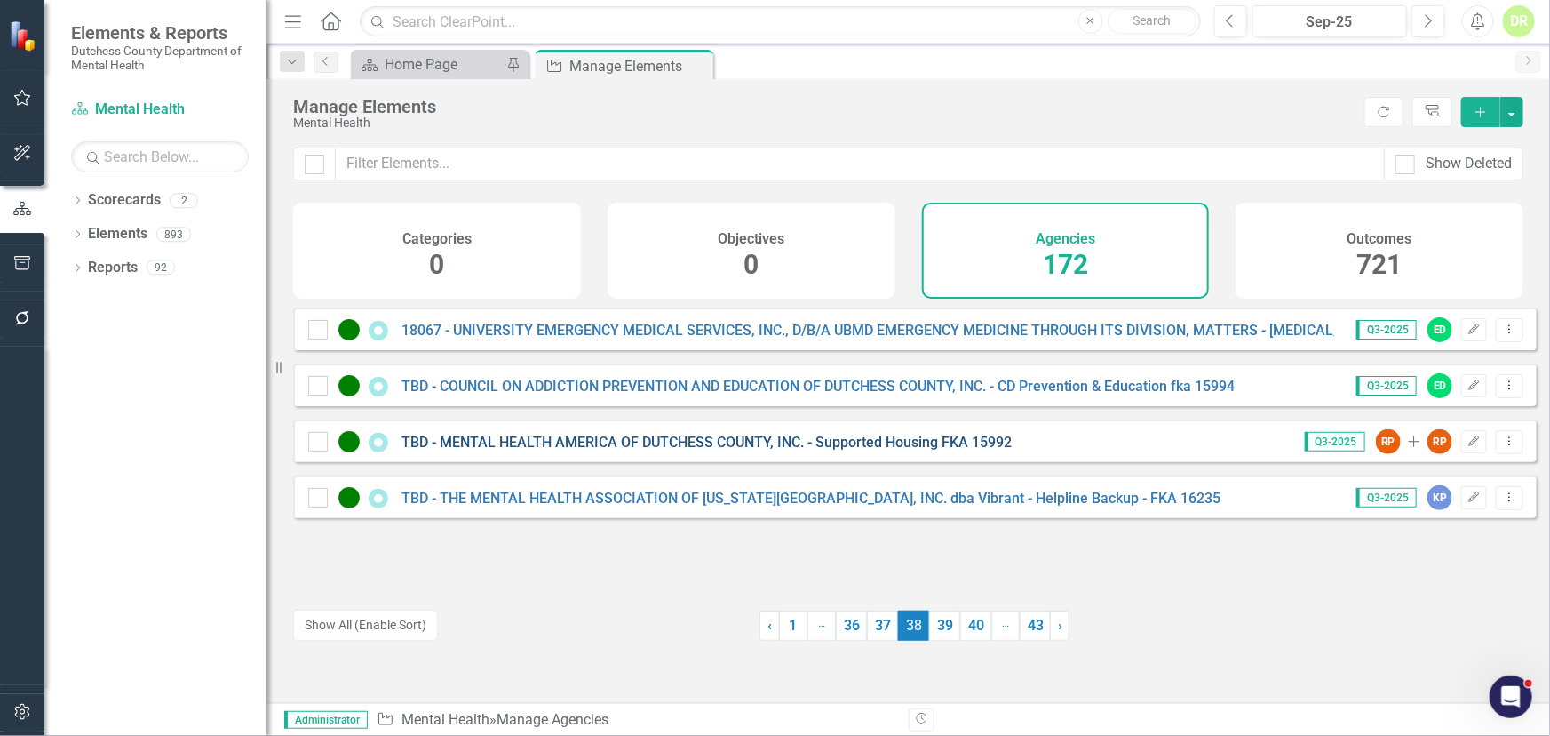
click at [577, 449] on link "TBD - MENTAL HEALTH AMERICA OF DUTCHESS COUNTY, INC. - Supported Housing FKA 15…" at bounding box center [707, 442] width 610 height 17
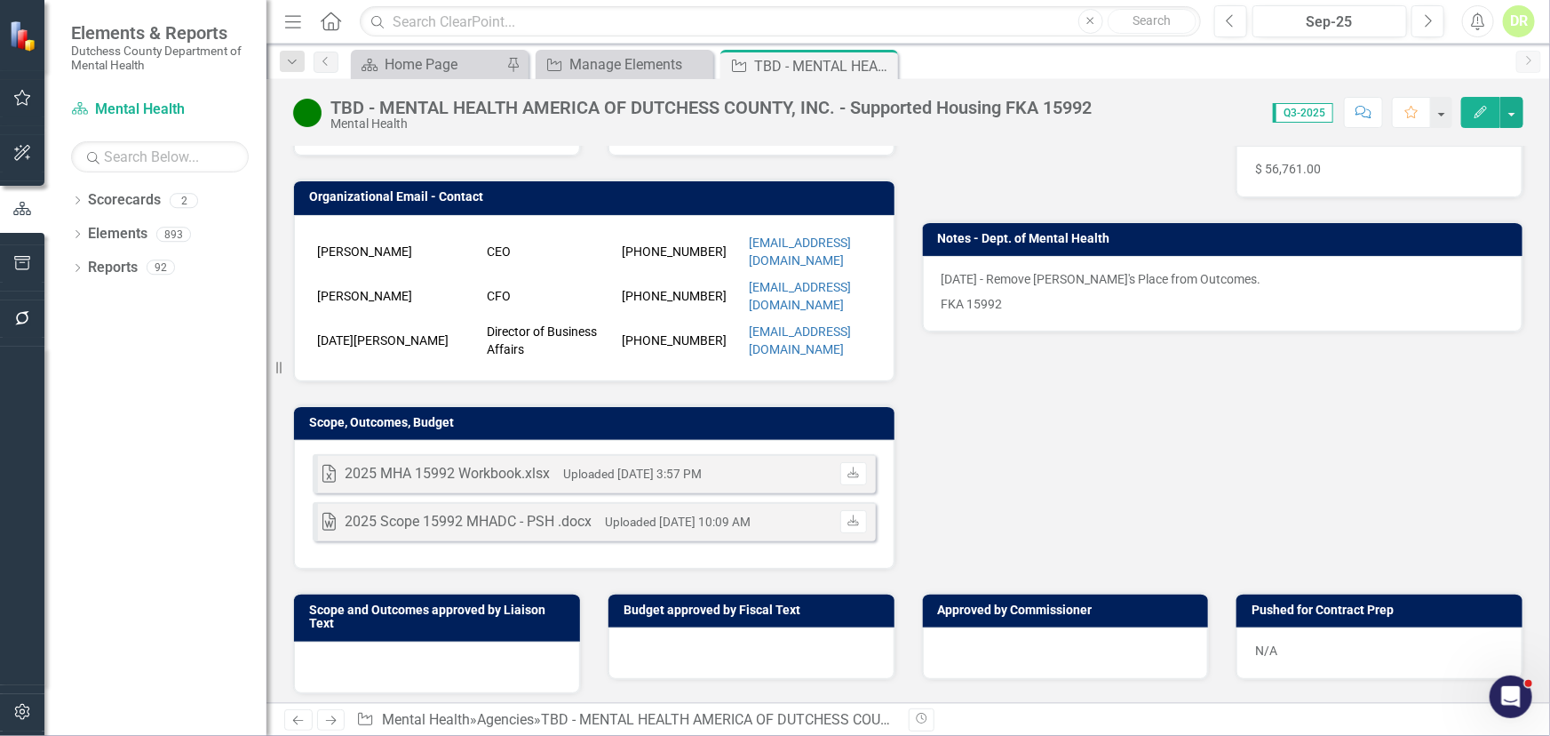
scroll to position [403, 0]
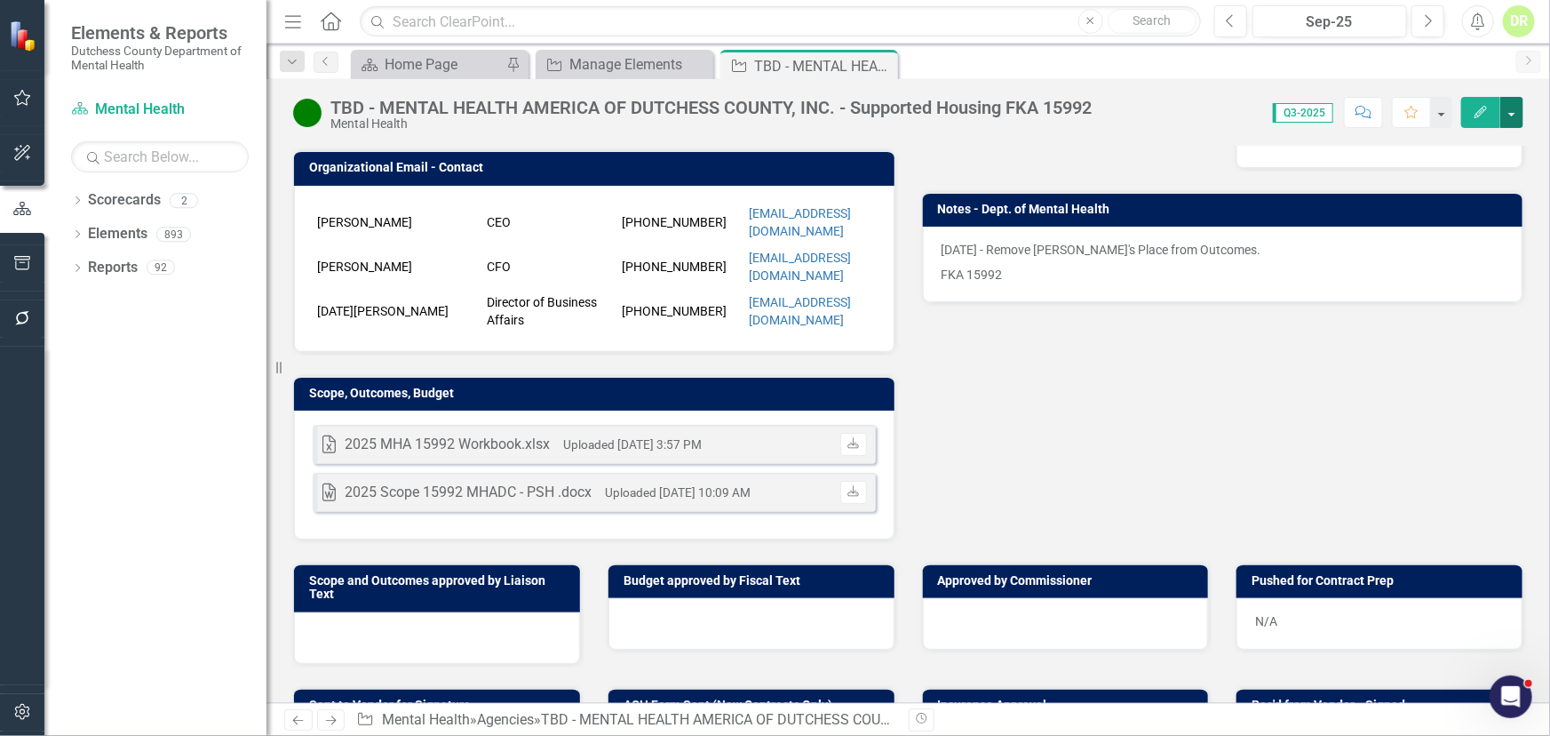
click at [1509, 113] on button "button" at bounding box center [1512, 112] width 23 height 31
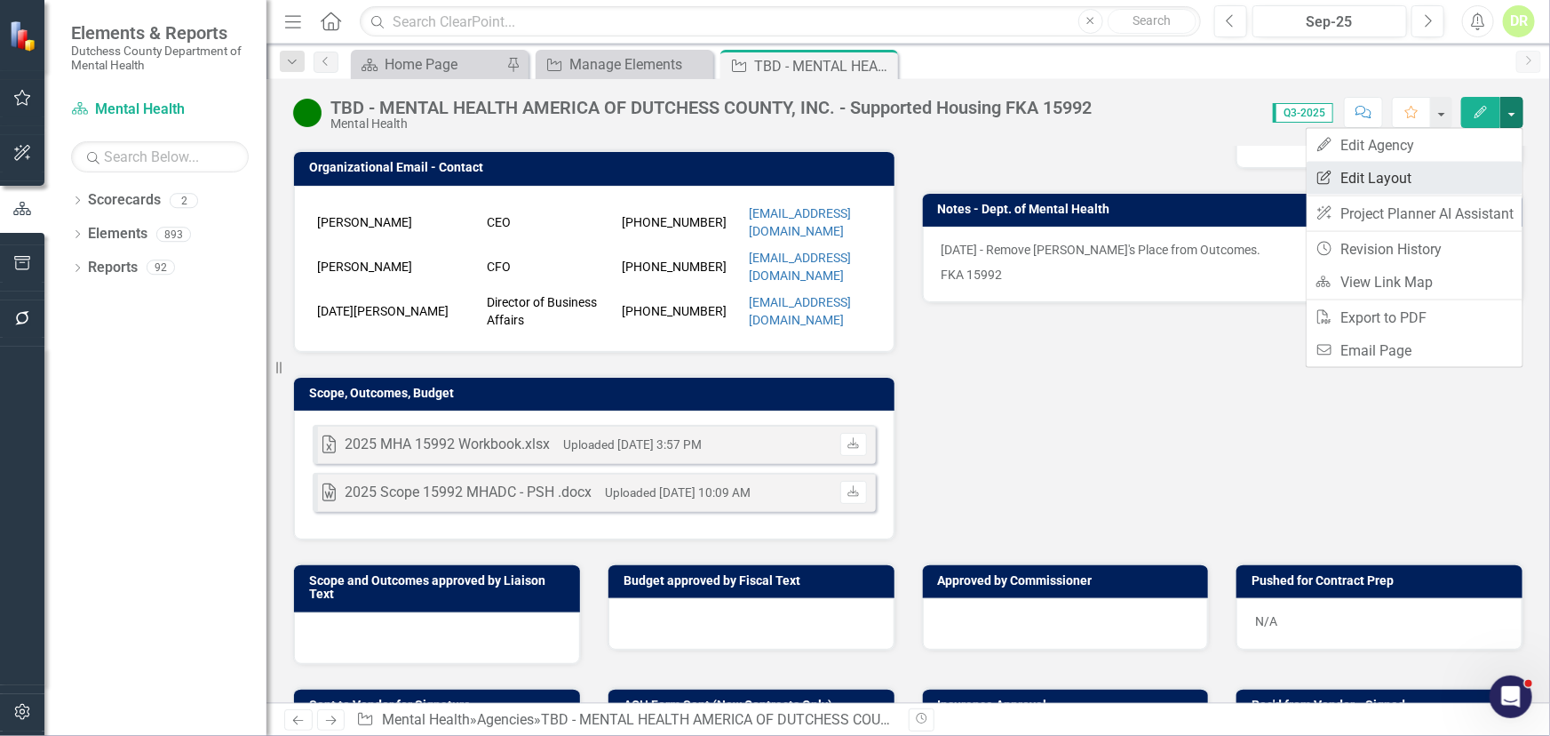
click at [1375, 174] on link "Edit Report Edit Layout" at bounding box center [1415, 178] width 216 height 33
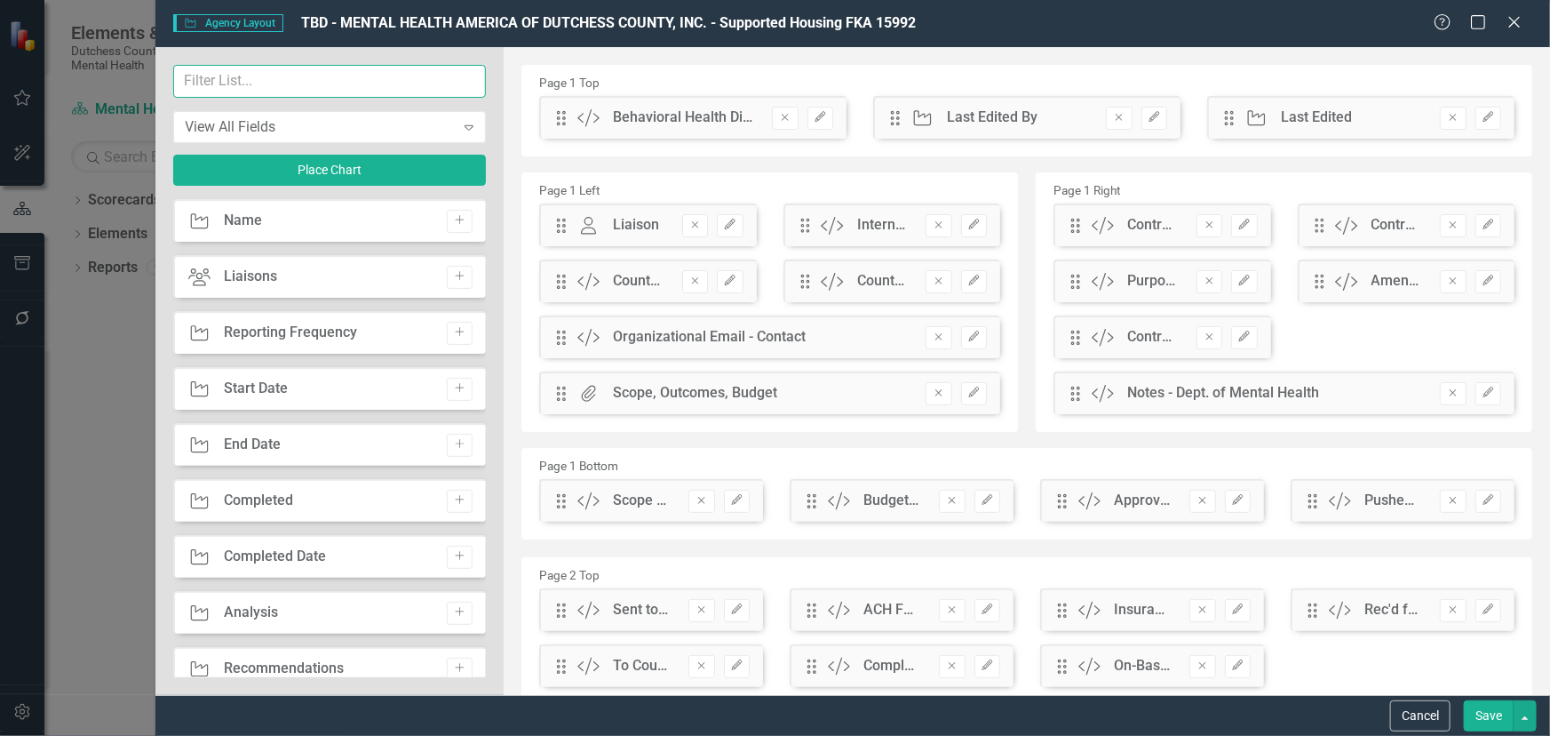
click at [291, 82] on input "text" at bounding box center [330, 81] width 314 height 33
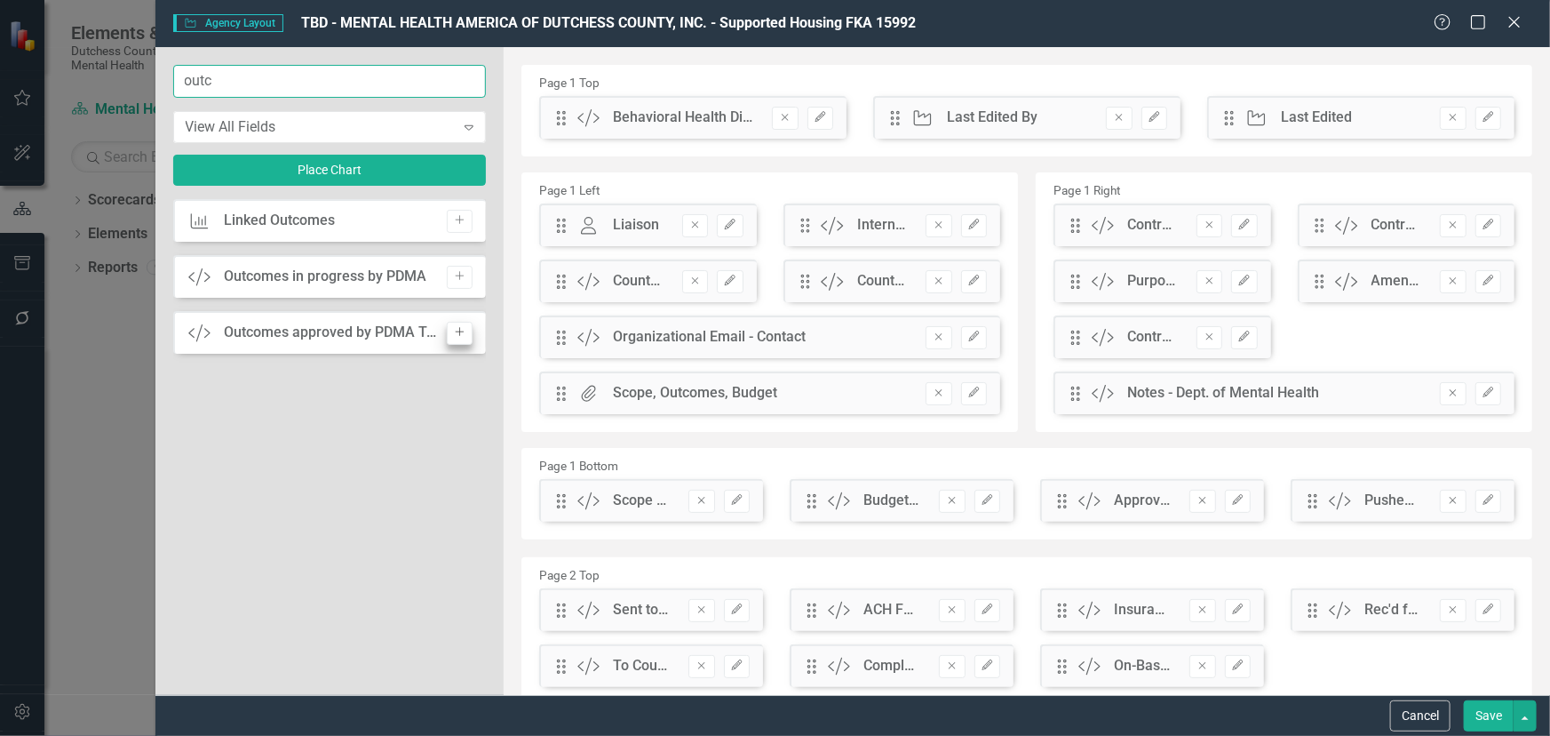
type input "outc"
drag, startPoint x: 464, startPoint y: 323, endPoint x: 619, endPoint y: 268, distance: 164.7
click at [465, 323] on button "Add" at bounding box center [460, 333] width 26 height 23
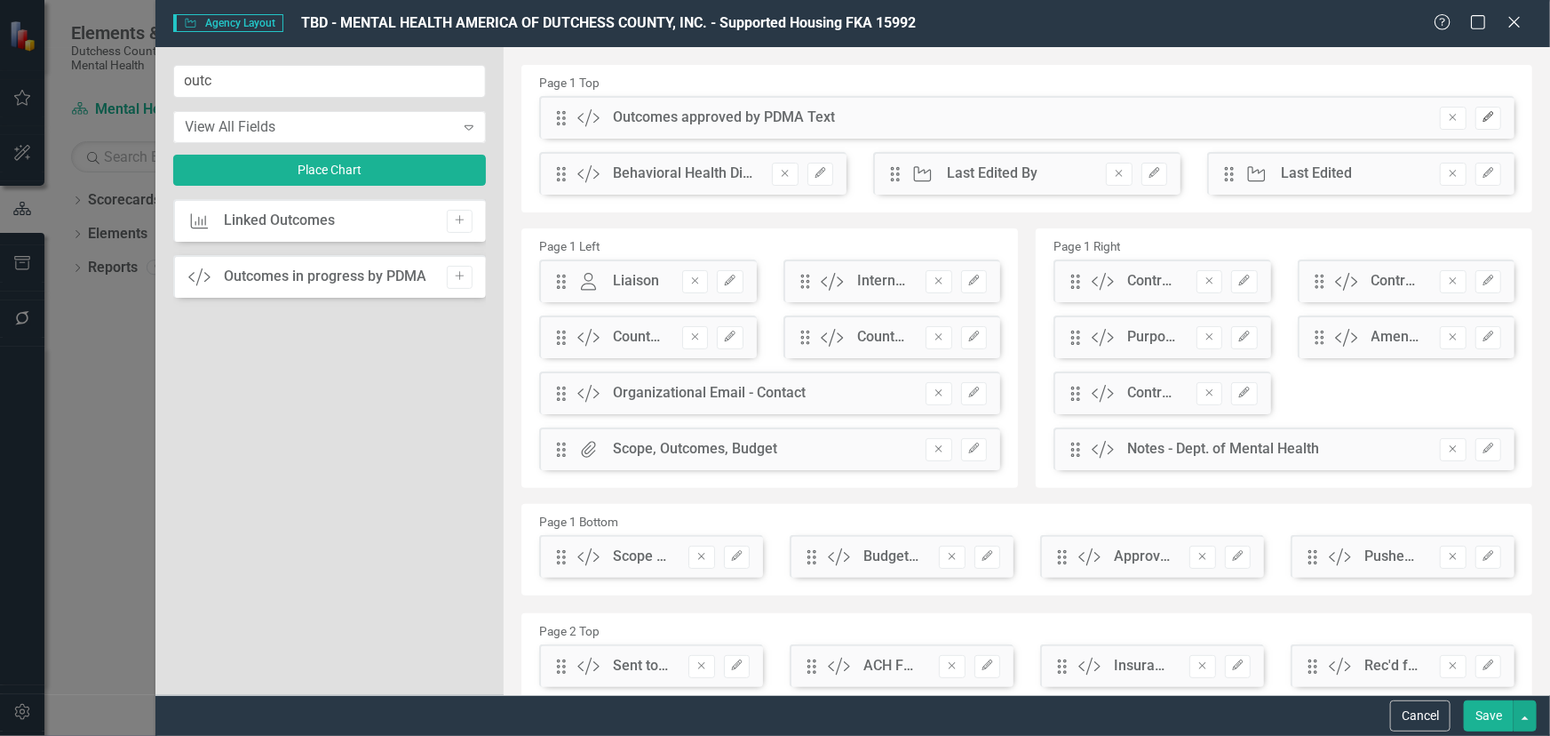
click at [1486, 114] on button "Edit" at bounding box center [1489, 118] width 26 height 23
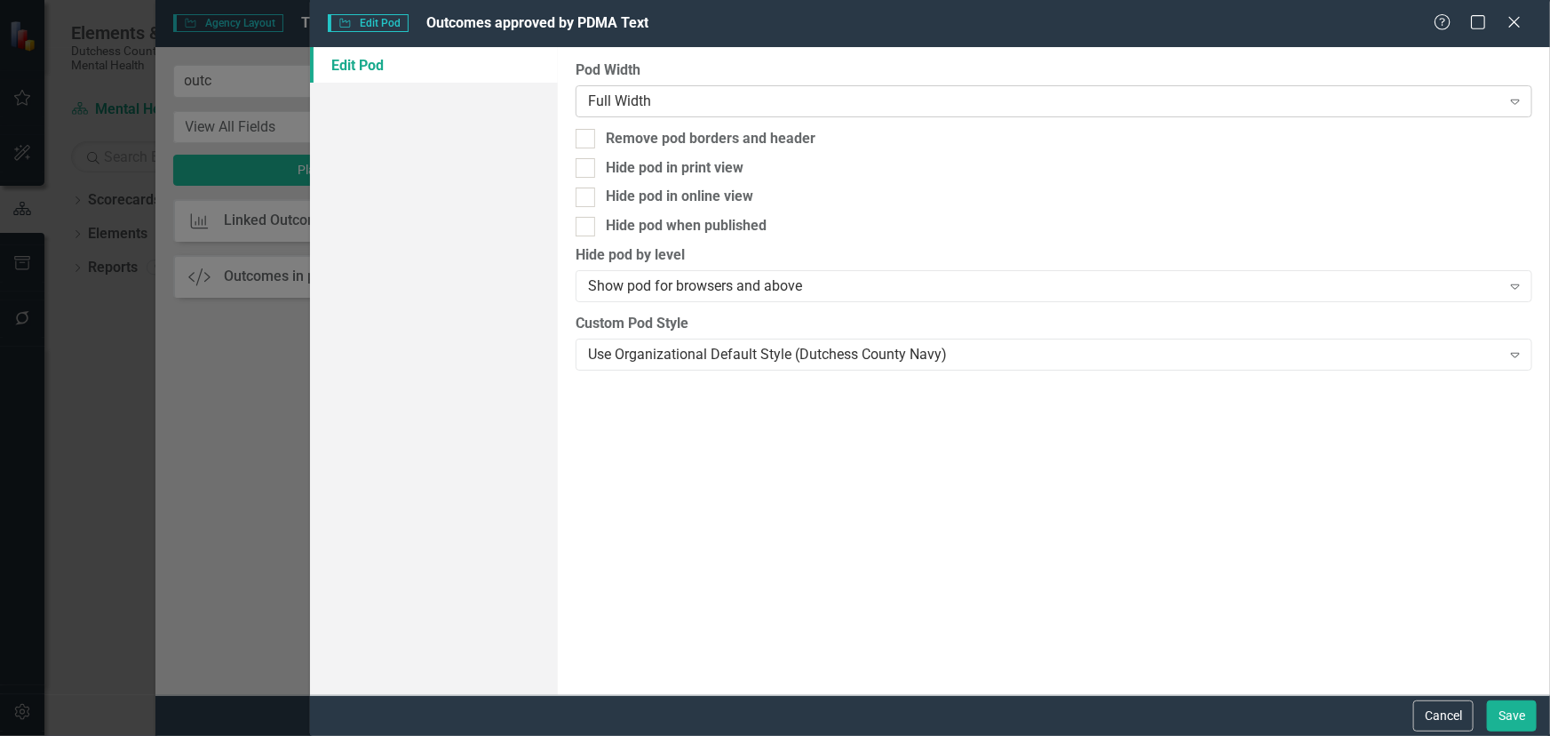
click at [632, 96] on div "Full Width" at bounding box center [1044, 101] width 913 height 20
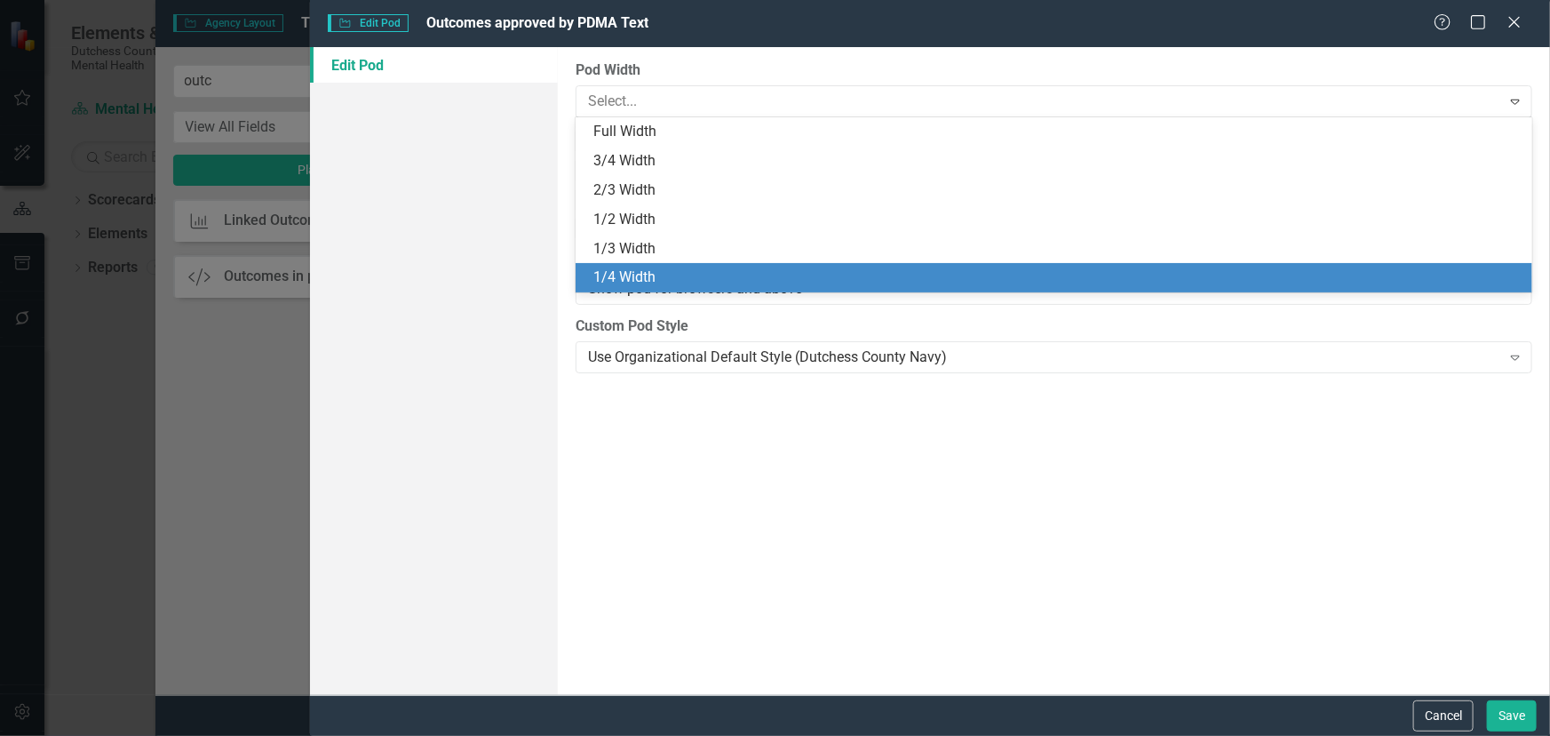
click at [659, 274] on div "1/4 Width" at bounding box center [1058, 277] width 929 height 20
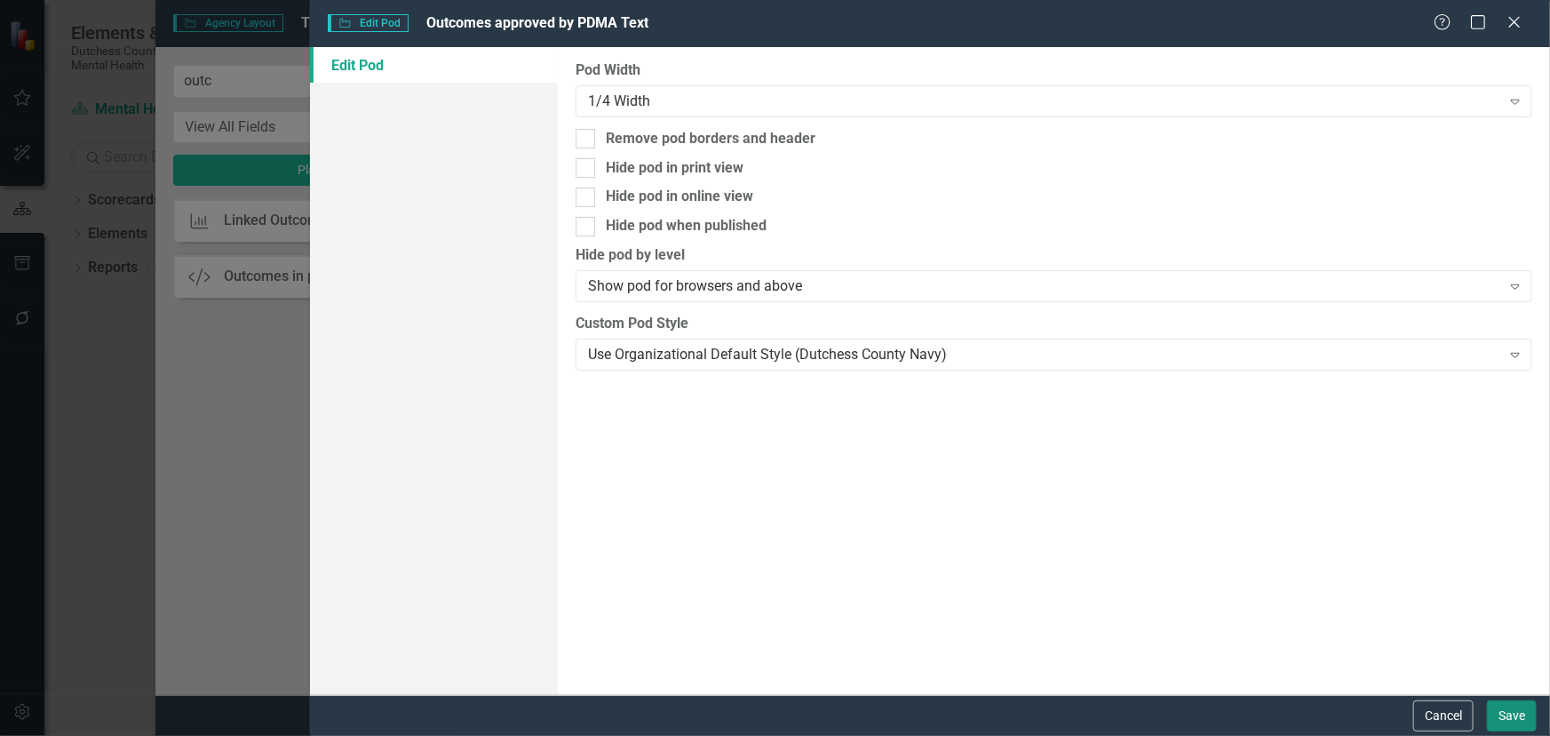
drag, startPoint x: 1530, startPoint y: 715, endPoint x: 1423, endPoint y: 643, distance: 128.6
click at [1527, 709] on button "Save" at bounding box center [1512, 715] width 50 height 31
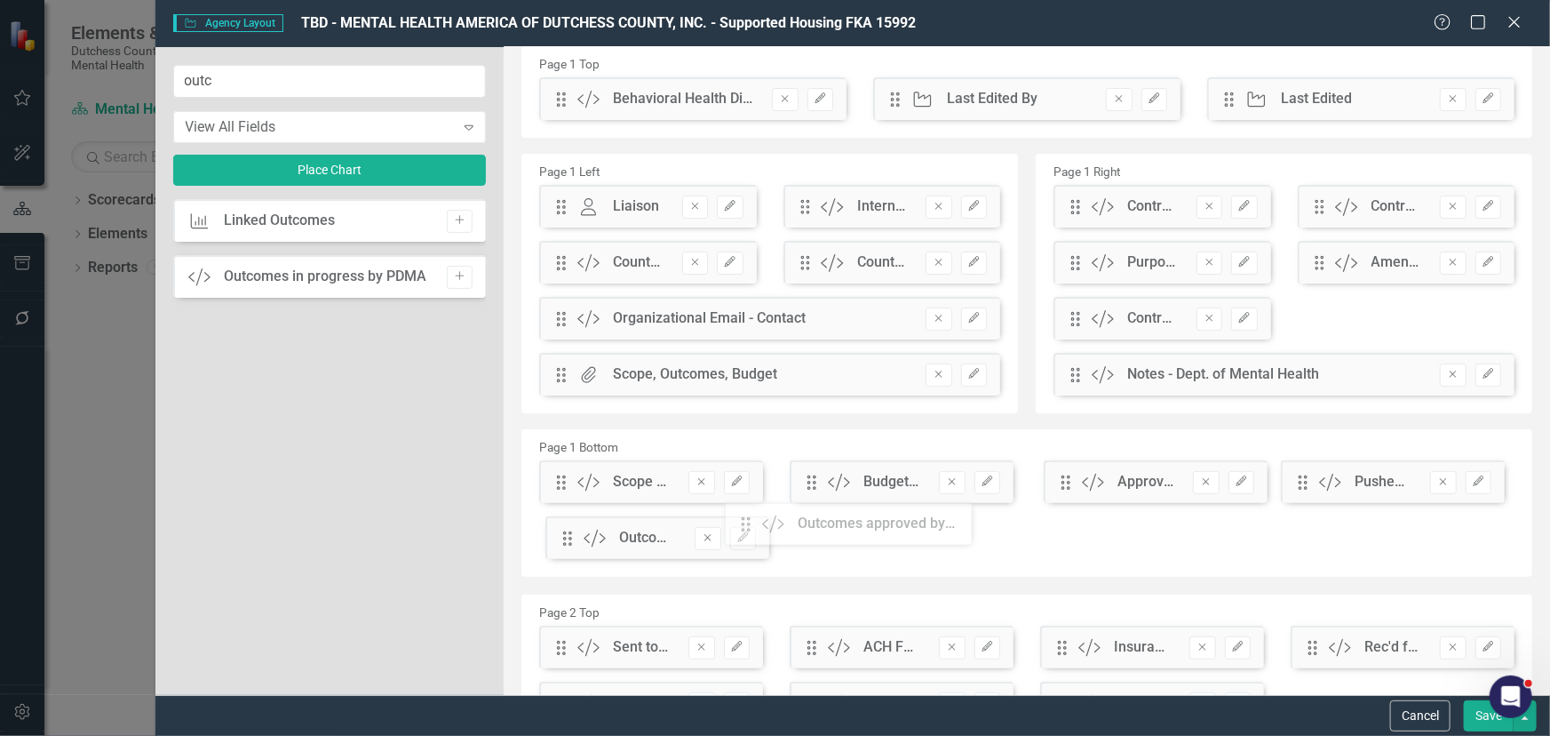
scroll to position [20, 0]
drag, startPoint x: 560, startPoint y: 118, endPoint x: 836, endPoint y: 487, distance: 460.8
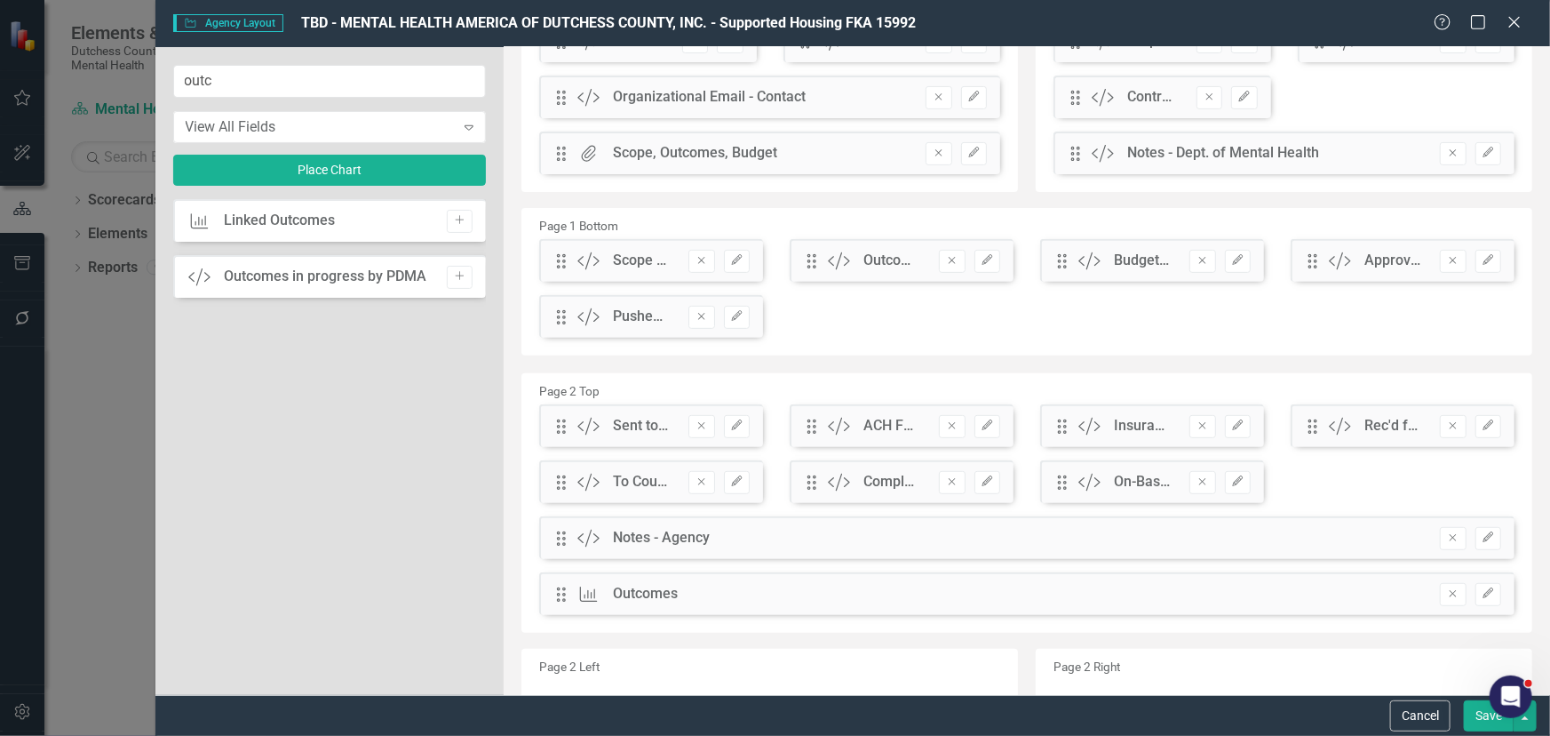
scroll to position [263, 0]
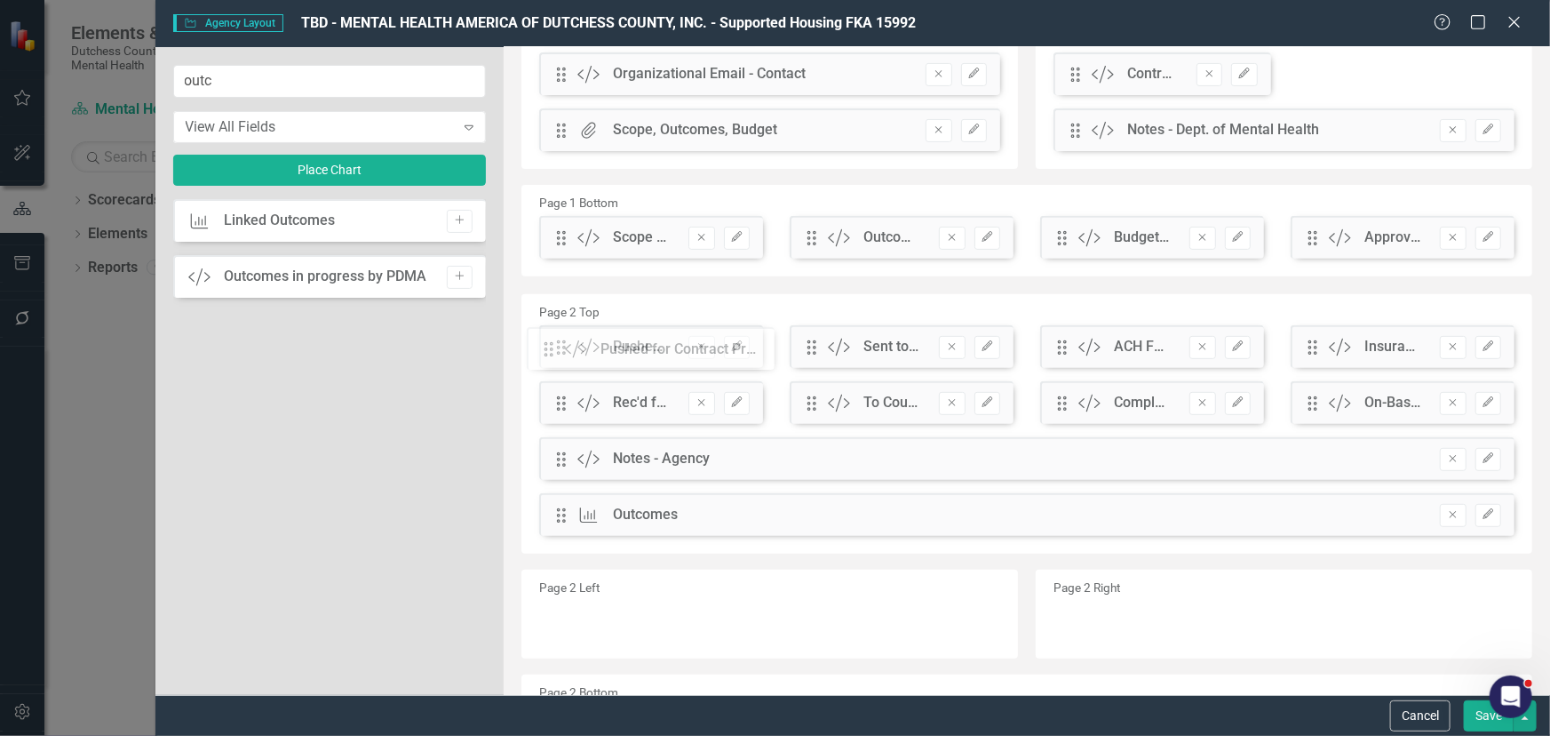
drag, startPoint x: 557, startPoint y: 293, endPoint x: 565, endPoint y: 339, distance: 46.0
drag, startPoint x: 1486, startPoint y: 713, endPoint x: 1420, endPoint y: 705, distance: 66.2
click at [1485, 711] on button "Save" at bounding box center [1489, 715] width 50 height 31
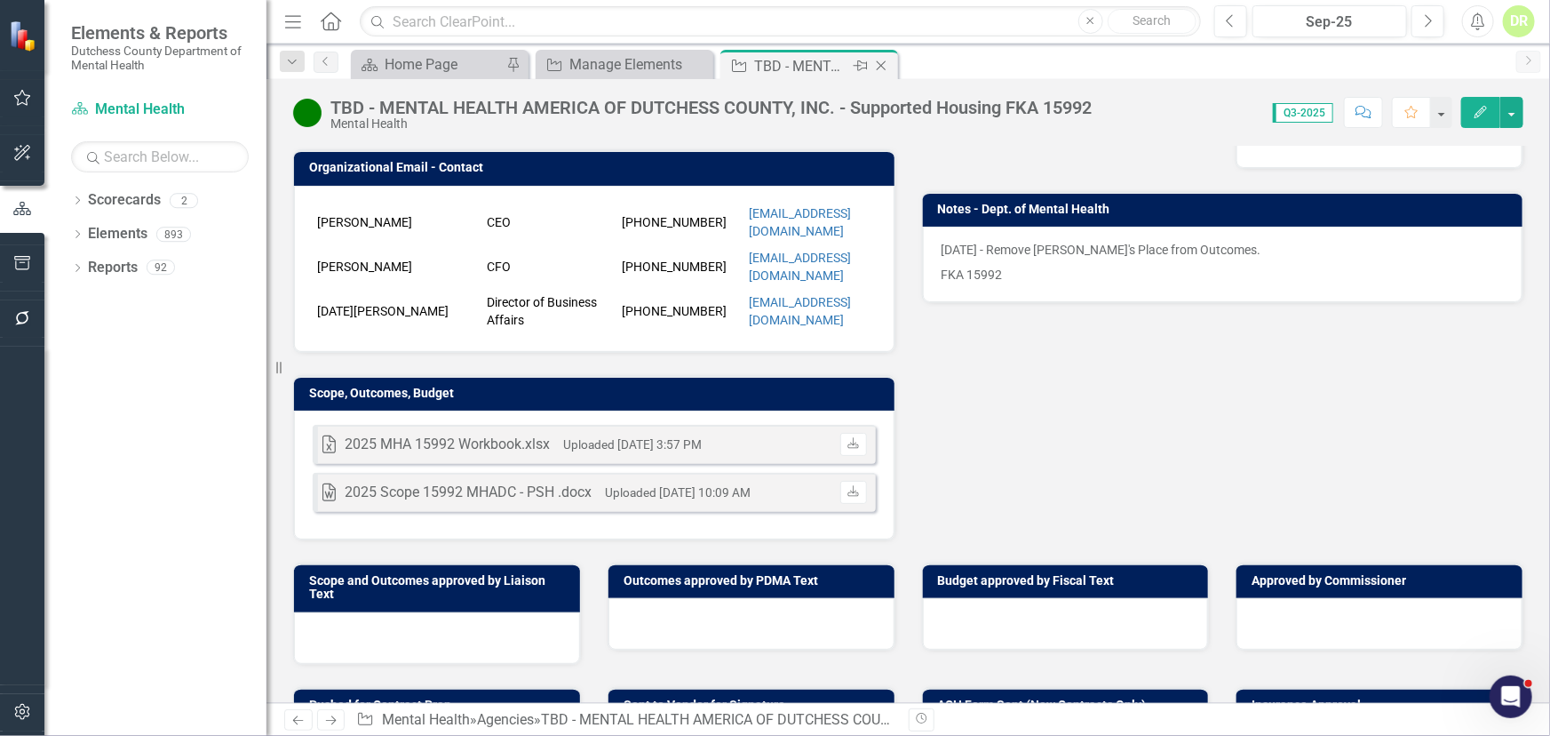
click at [880, 62] on icon "Close" at bounding box center [882, 66] width 18 height 14
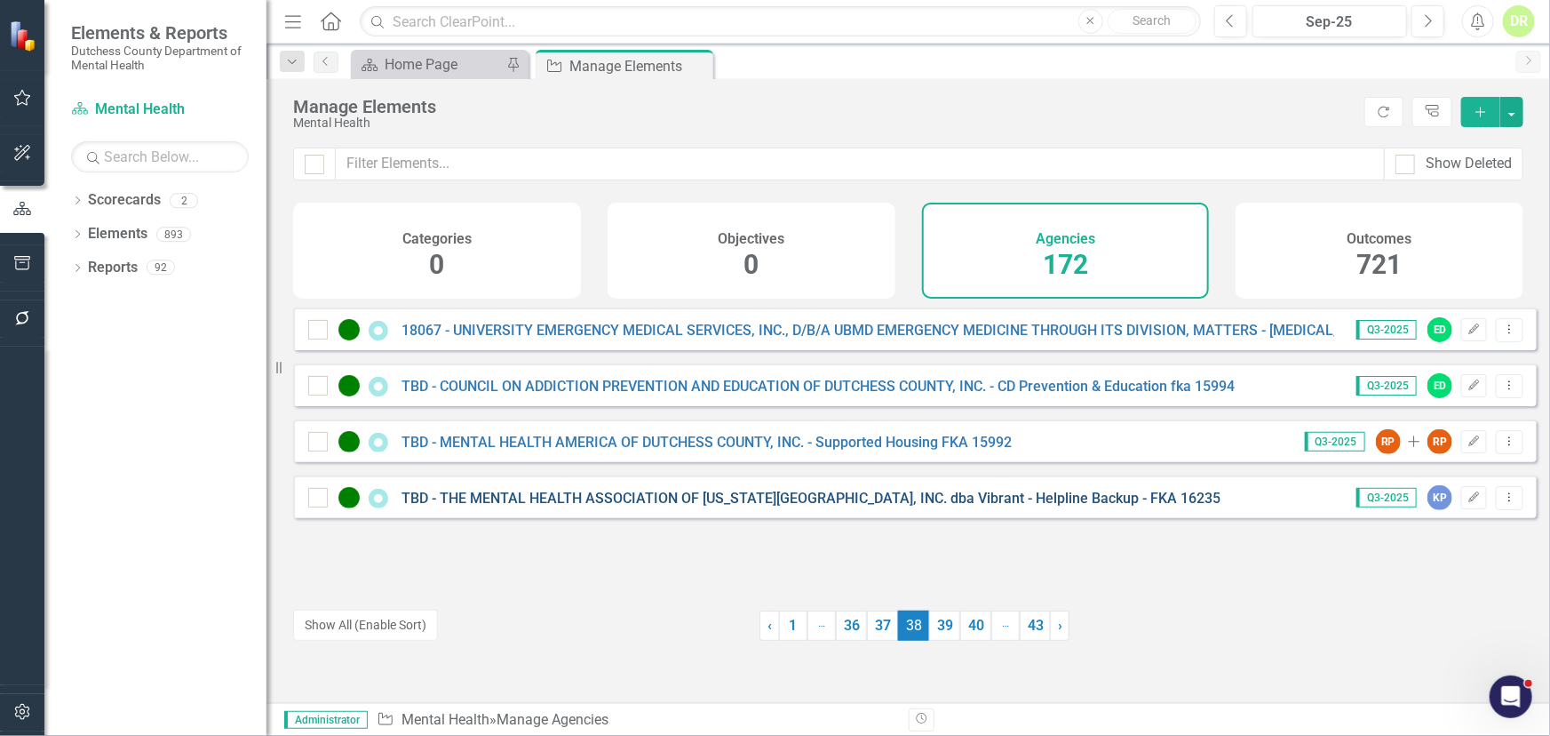
click at [572, 505] on link "TBD - THE MENTAL HEALTH ASSOCIATION OF [US_STATE][GEOGRAPHIC_DATA], INC. dba Vi…" at bounding box center [811, 498] width 819 height 17
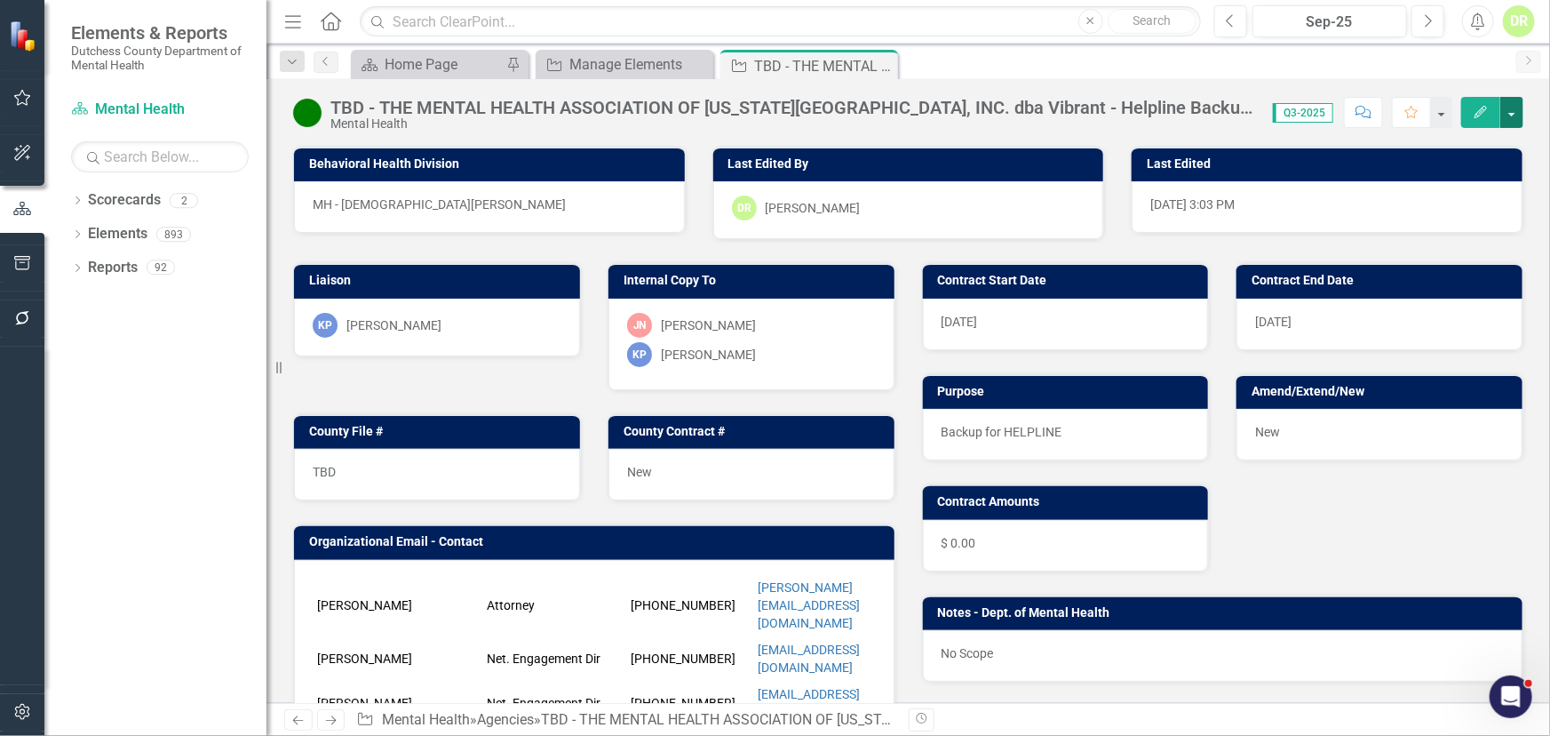
click at [1518, 113] on button "button" at bounding box center [1512, 112] width 23 height 31
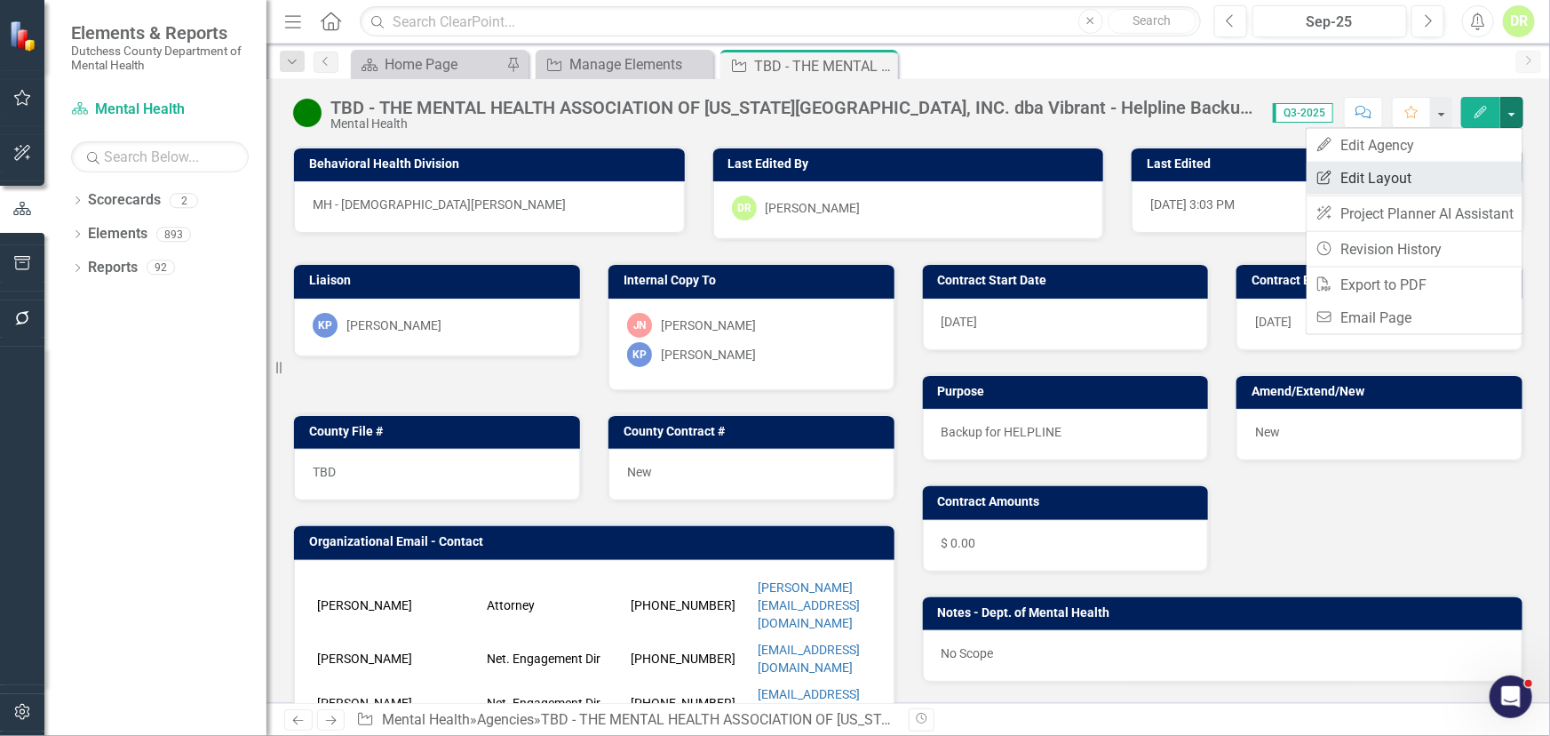
click at [1390, 179] on link "Edit Report Edit Layout" at bounding box center [1415, 178] width 216 height 33
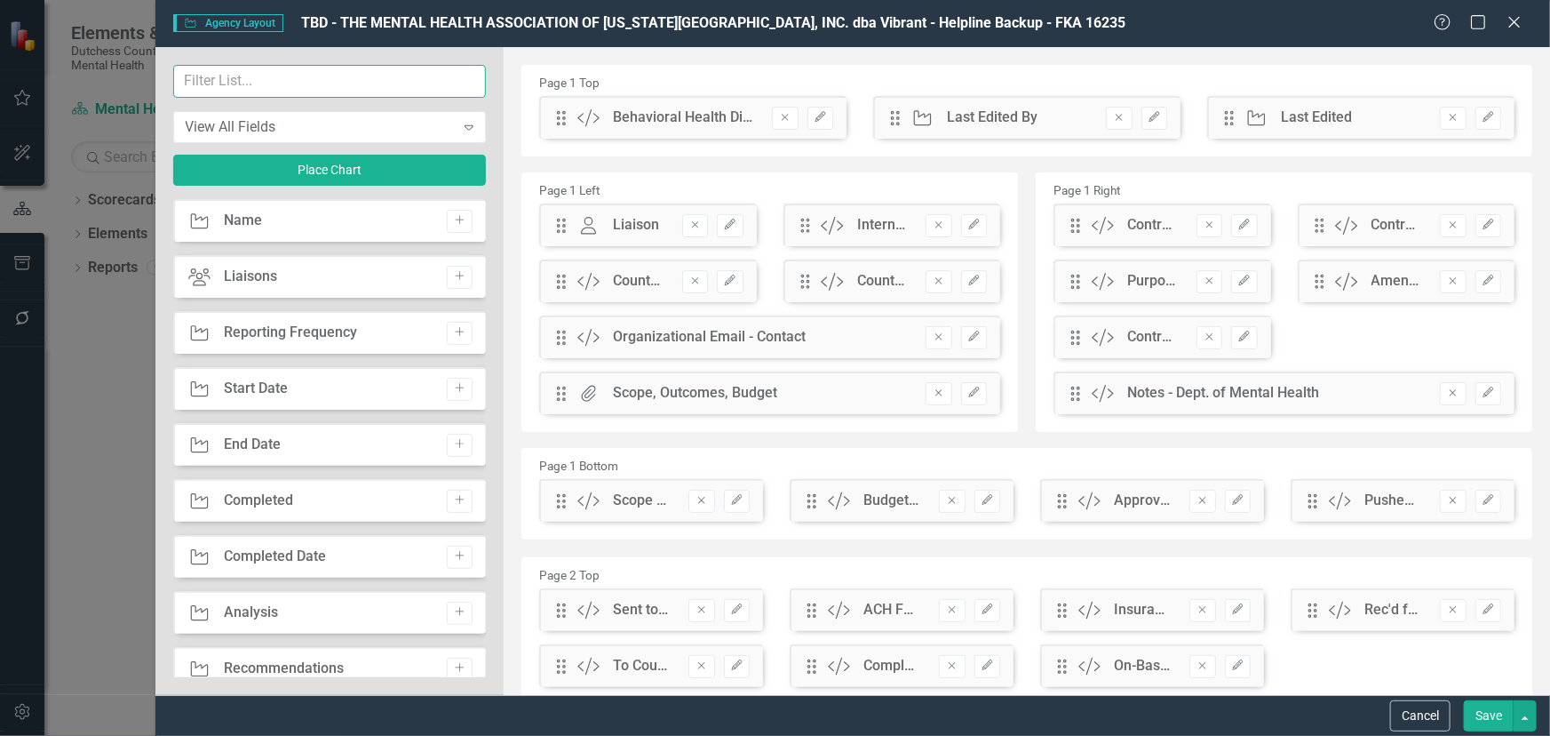
click at [283, 79] on input "text" at bounding box center [330, 81] width 314 height 33
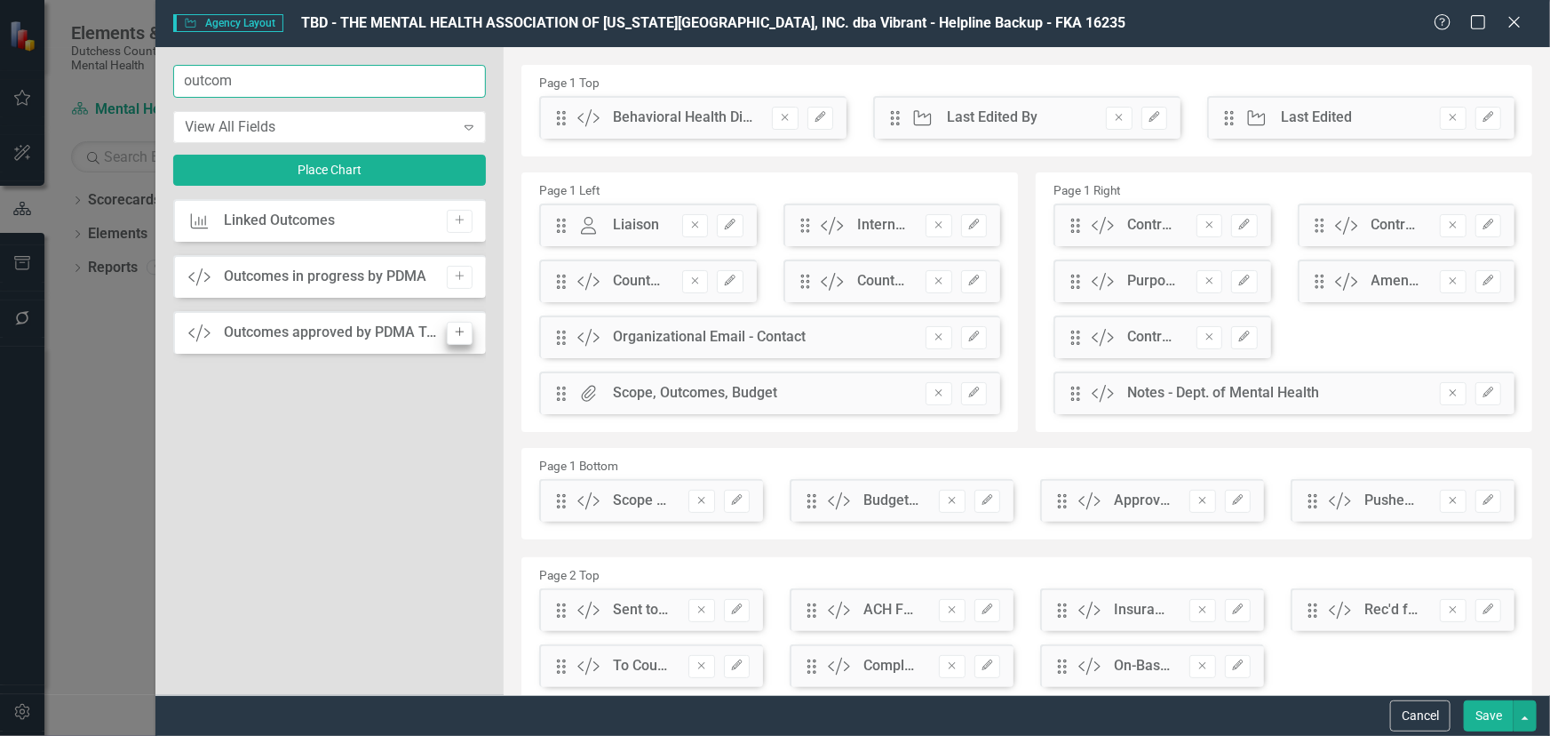
type input "outcom"
drag, startPoint x: 464, startPoint y: 329, endPoint x: 581, endPoint y: 297, distance: 121.6
click at [464, 328] on icon "Add" at bounding box center [459, 332] width 13 height 11
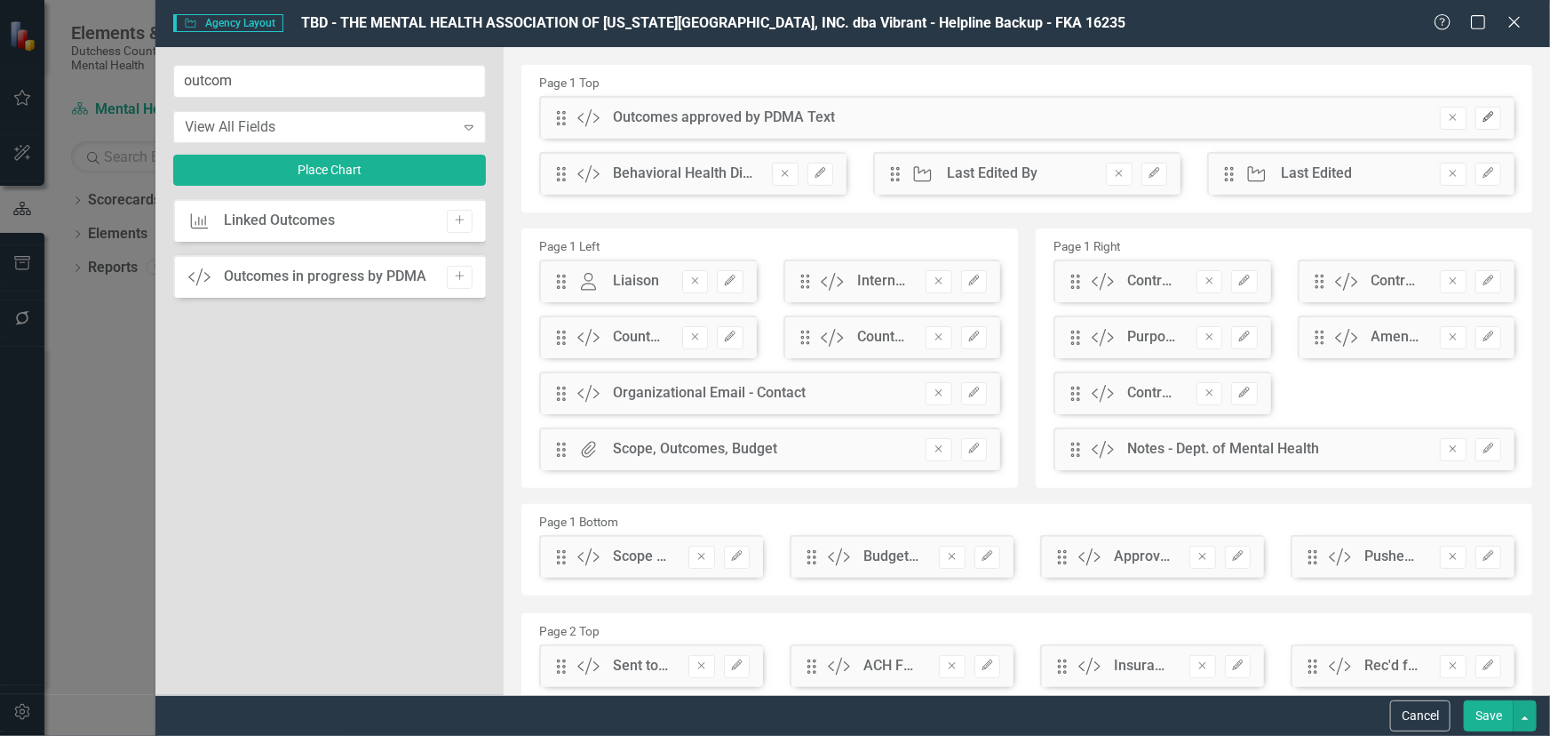
click at [1482, 115] on icon "Edit" at bounding box center [1488, 117] width 13 height 11
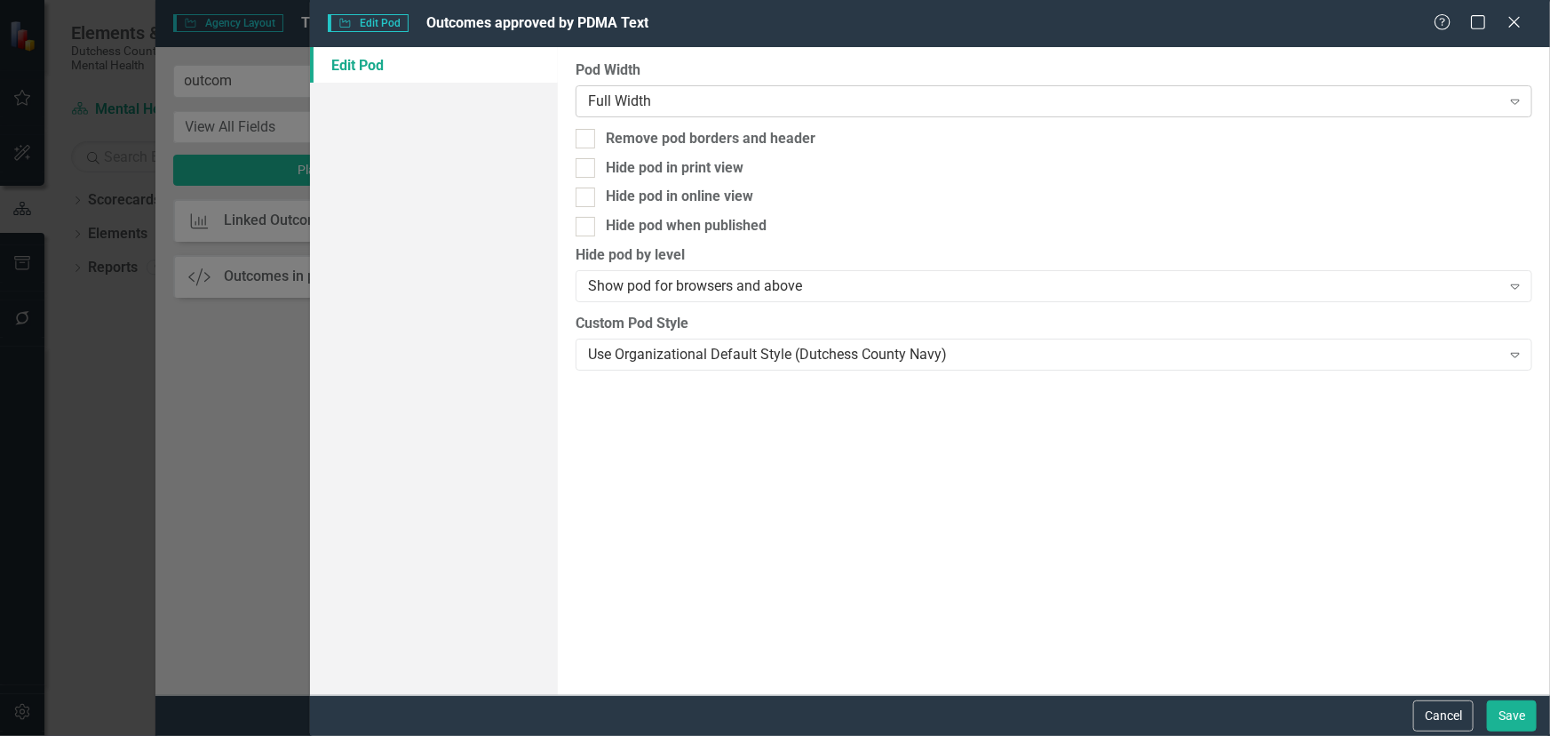
click at [687, 95] on div "Full Width" at bounding box center [1044, 101] width 913 height 20
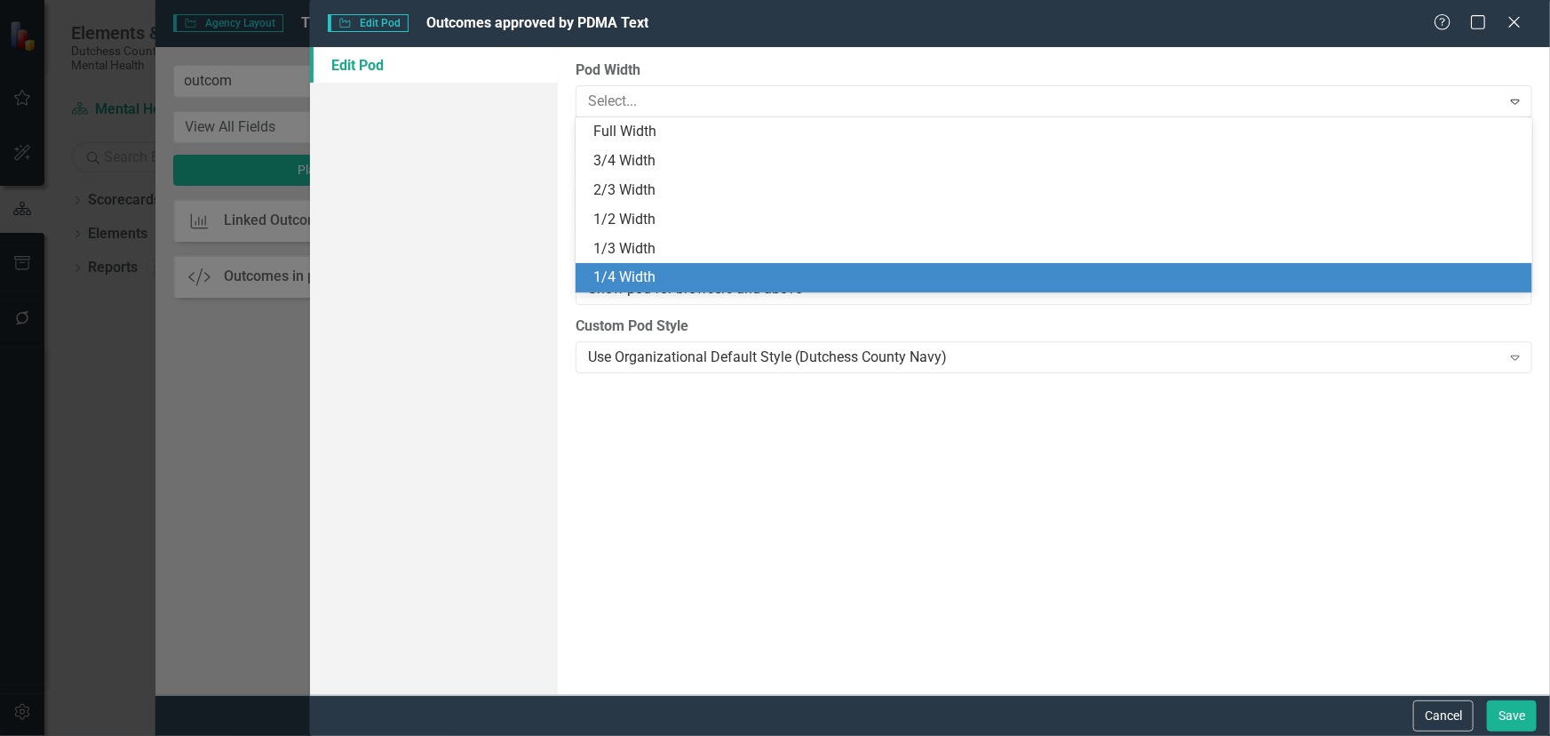
drag, startPoint x: 675, startPoint y: 267, endPoint x: 1061, endPoint y: 187, distance: 393.8
click at [679, 265] on div "1/4 Width" at bounding box center [1054, 277] width 957 height 29
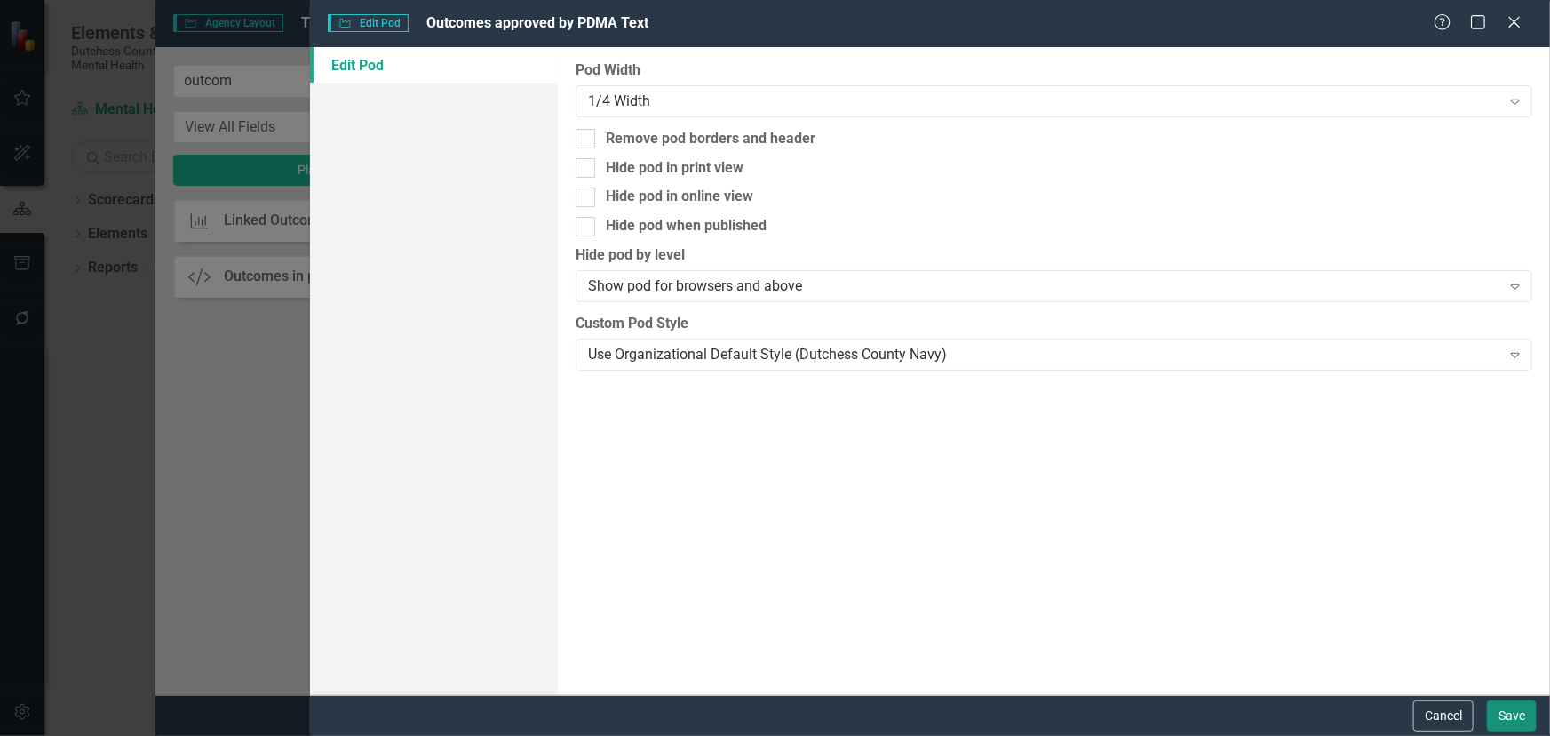
click at [1532, 710] on button "Save" at bounding box center [1512, 715] width 50 height 31
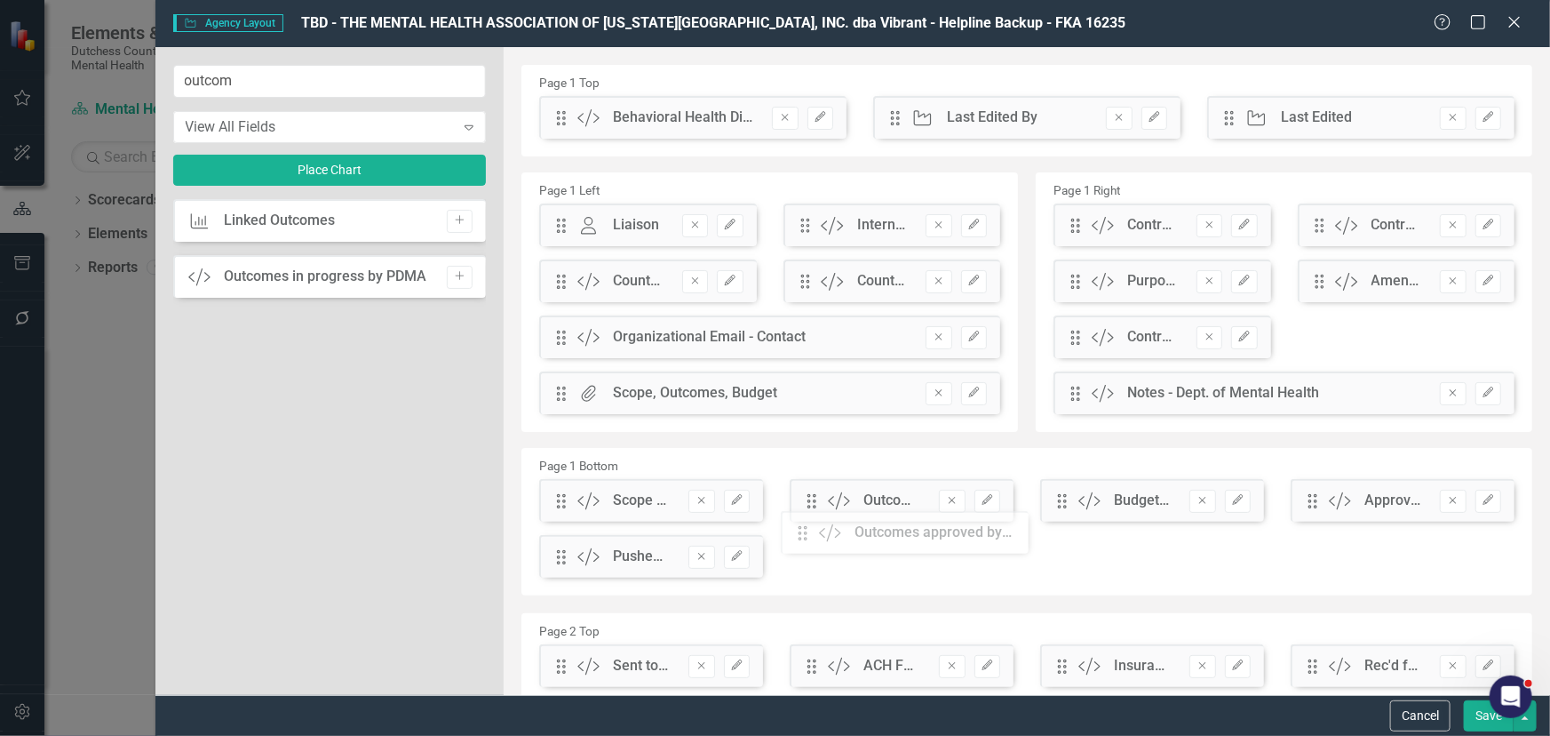
scroll to position [9, 0]
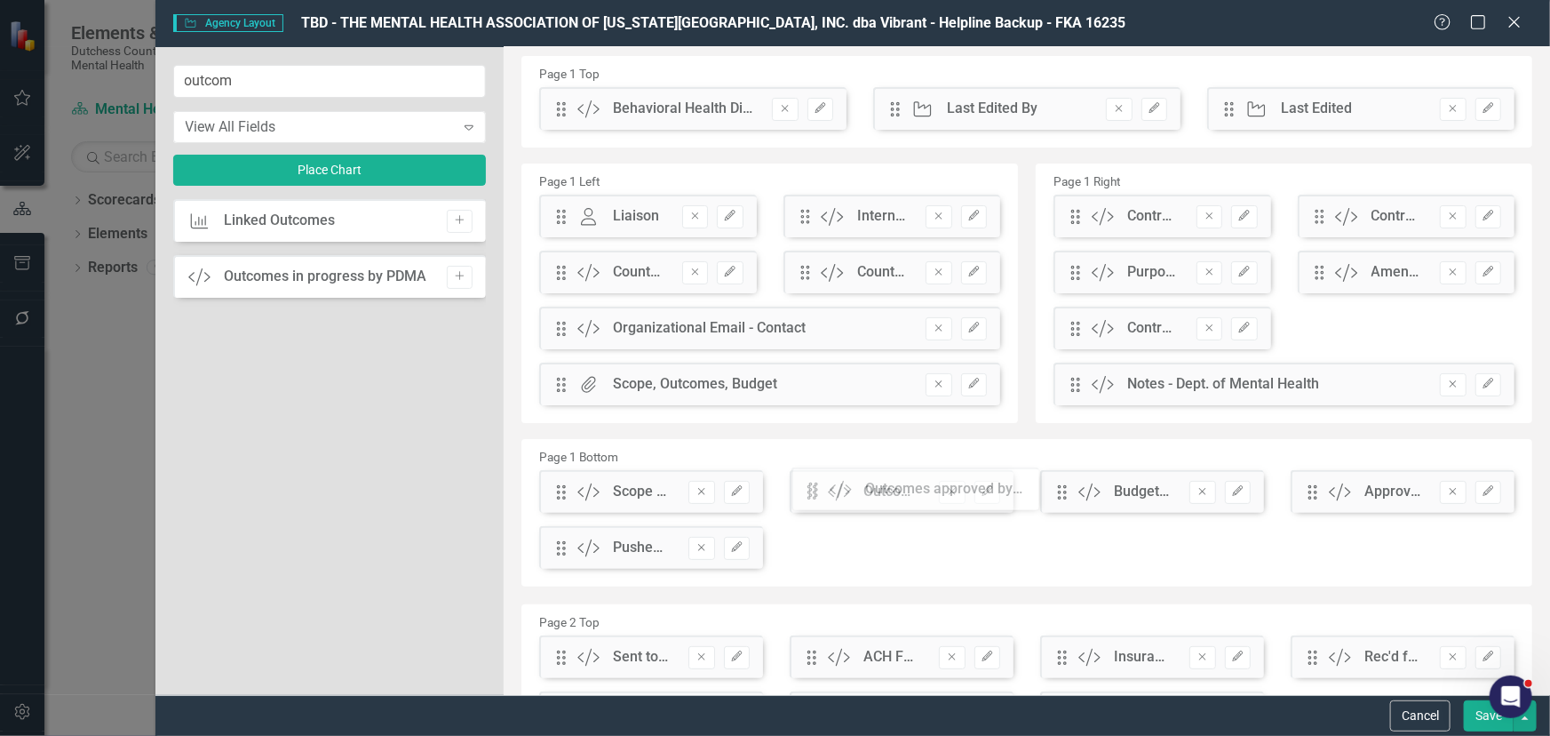
drag, startPoint x: 561, startPoint y: 122, endPoint x: 826, endPoint y: 493, distance: 456.6
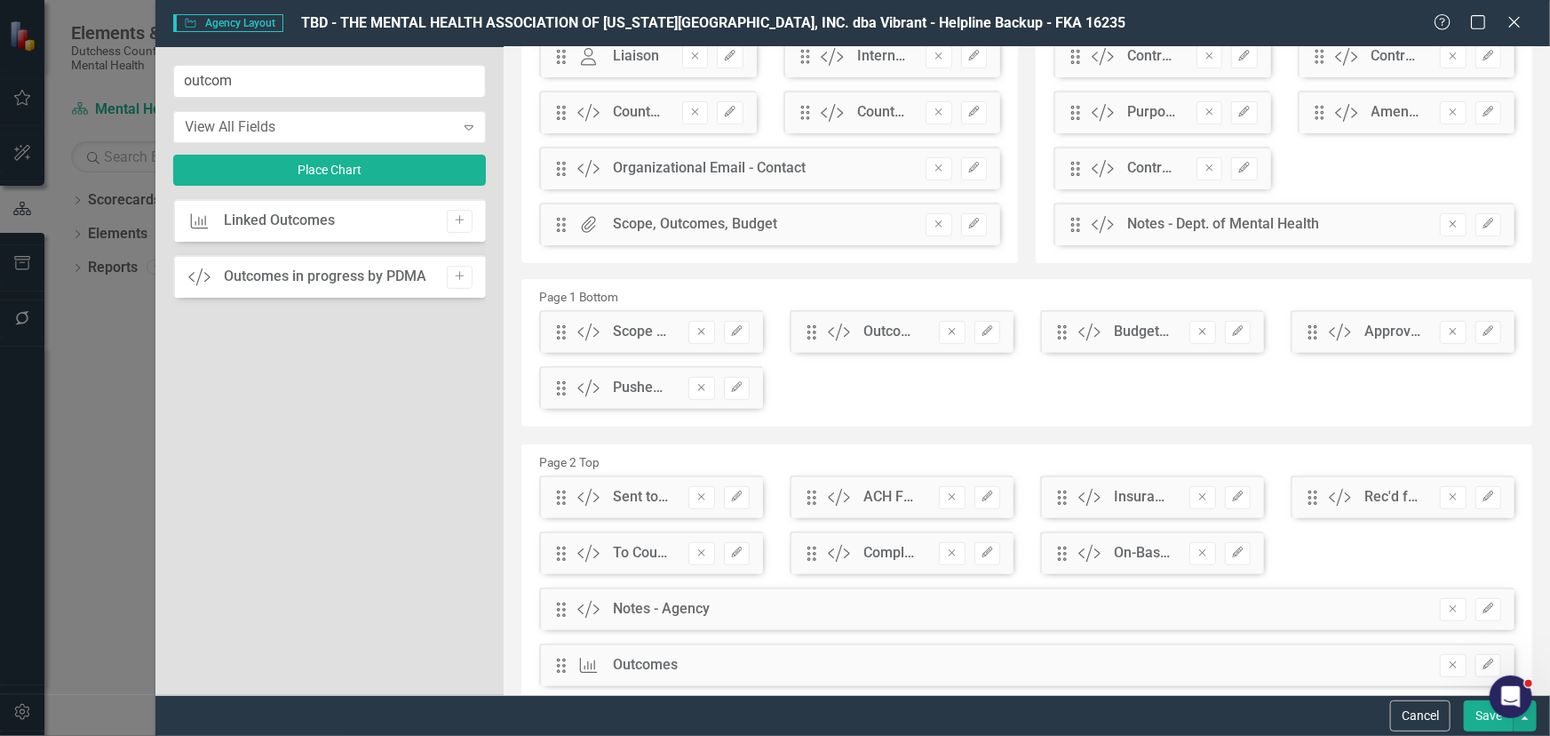
scroll to position [170, 0]
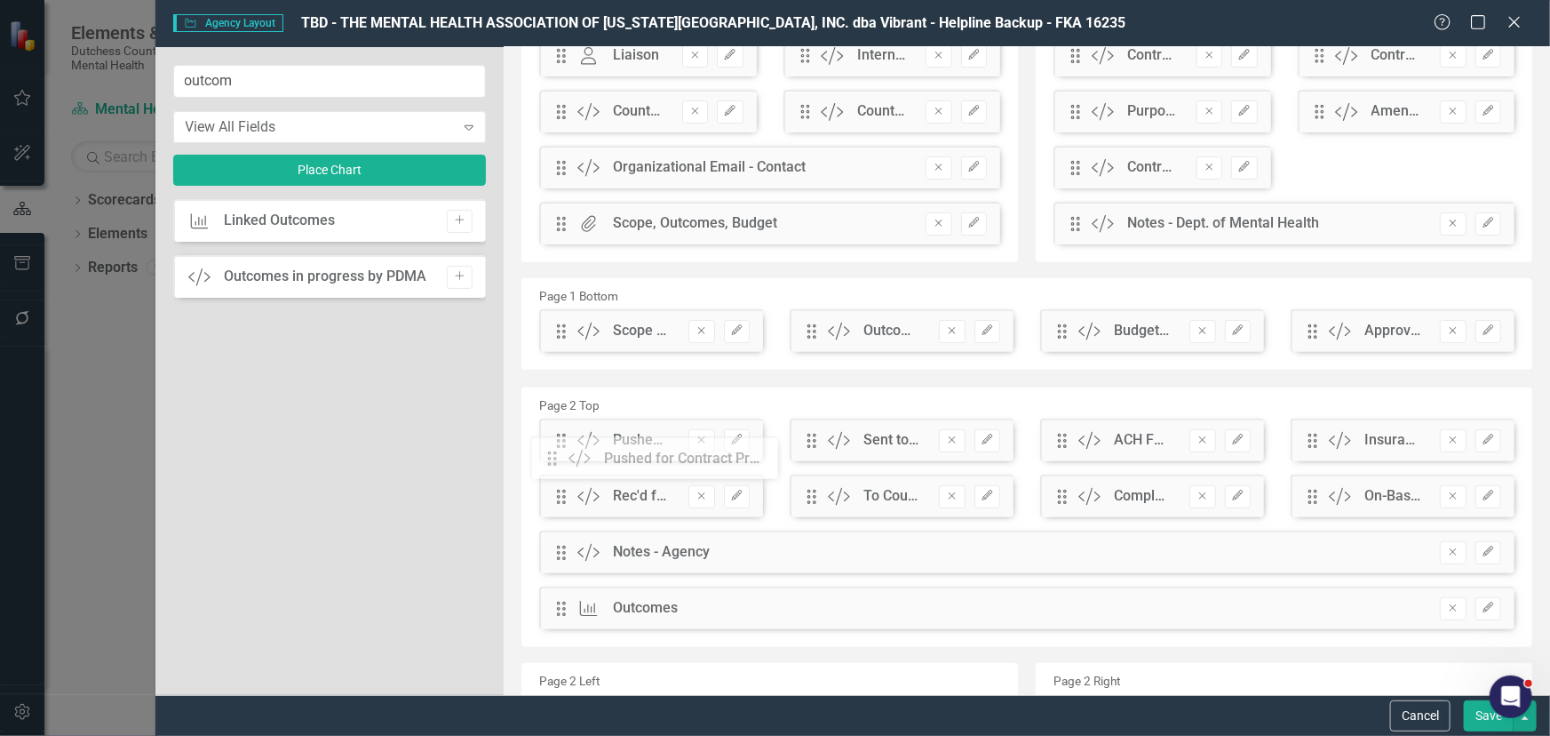
drag, startPoint x: 555, startPoint y: 390, endPoint x: 573, endPoint y: 441, distance: 53.7
click at [1475, 708] on button "Save" at bounding box center [1489, 715] width 50 height 31
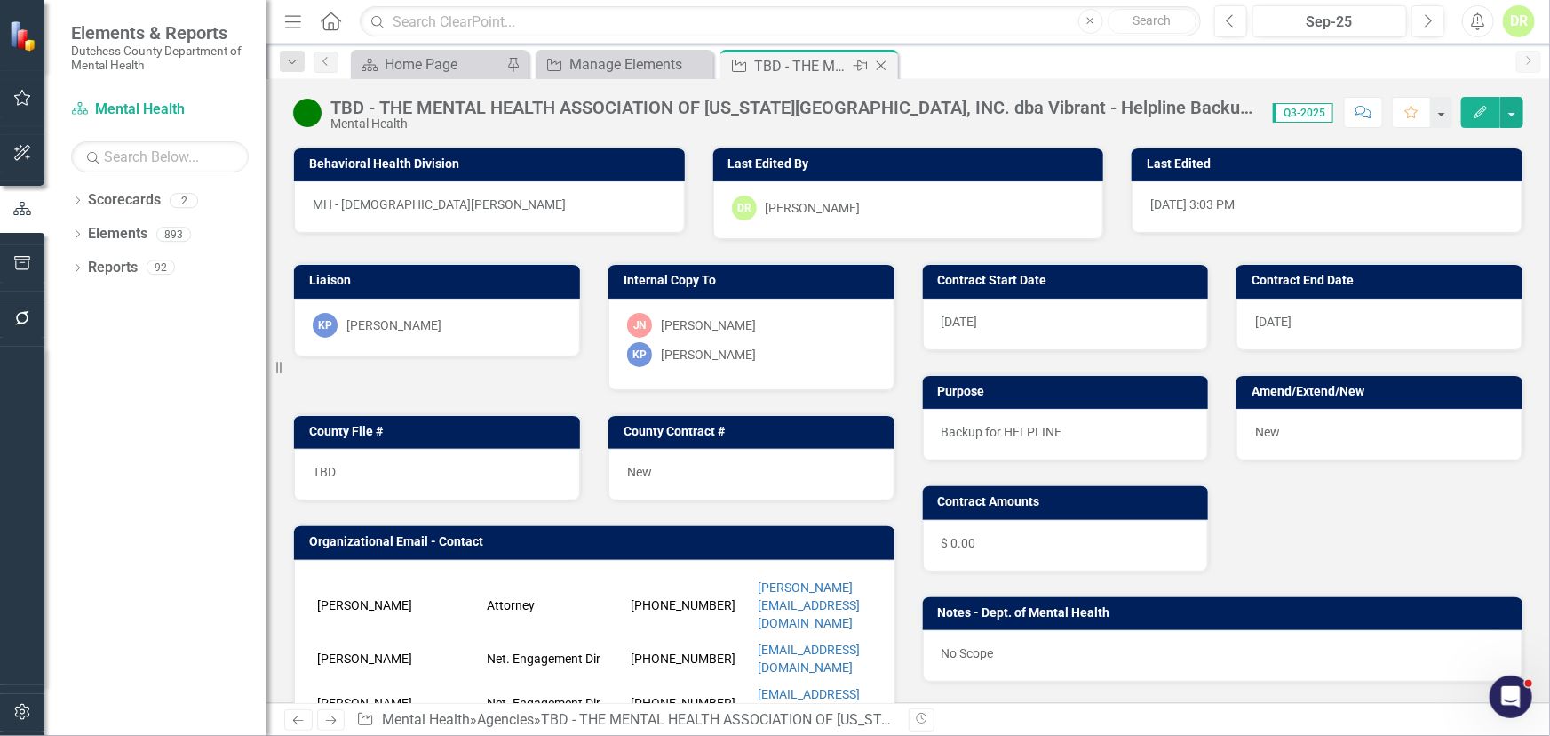
click at [881, 67] on icon "Close" at bounding box center [882, 66] width 18 height 14
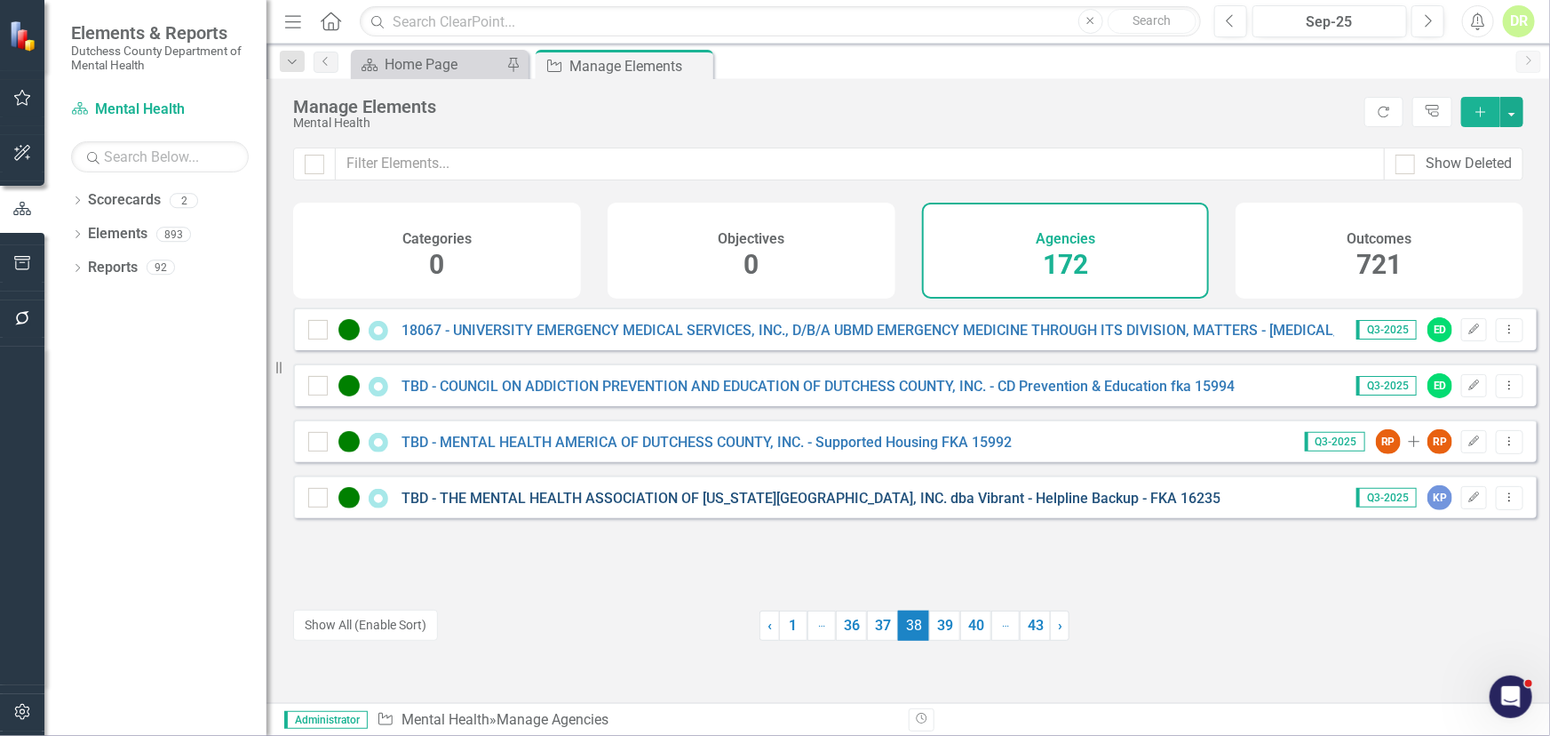
click at [548, 506] on link "TBD - THE MENTAL HEALTH ASSOCIATION OF [US_STATE][GEOGRAPHIC_DATA], INC. dba Vi…" at bounding box center [811, 498] width 819 height 17
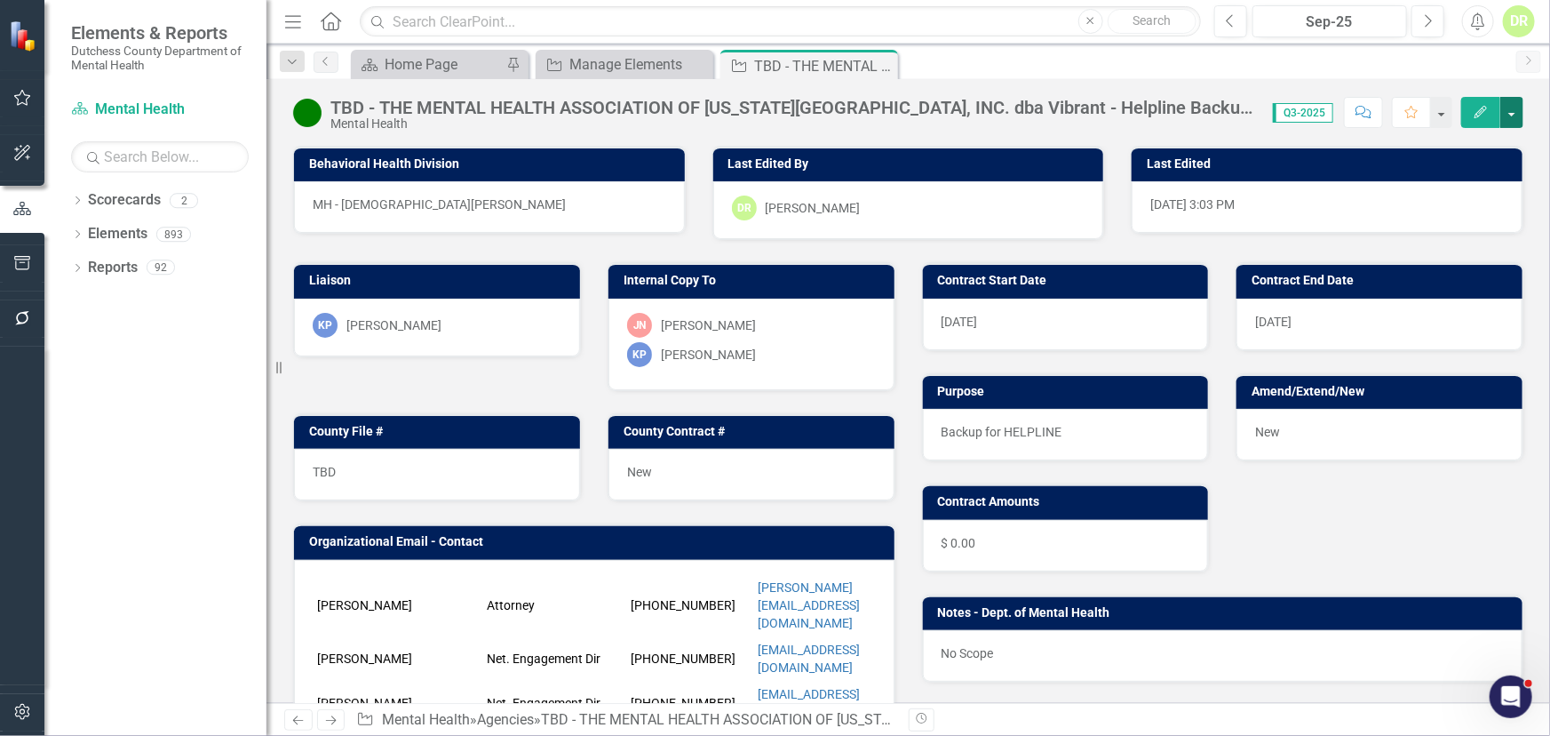
click at [1517, 111] on button "button" at bounding box center [1512, 112] width 23 height 31
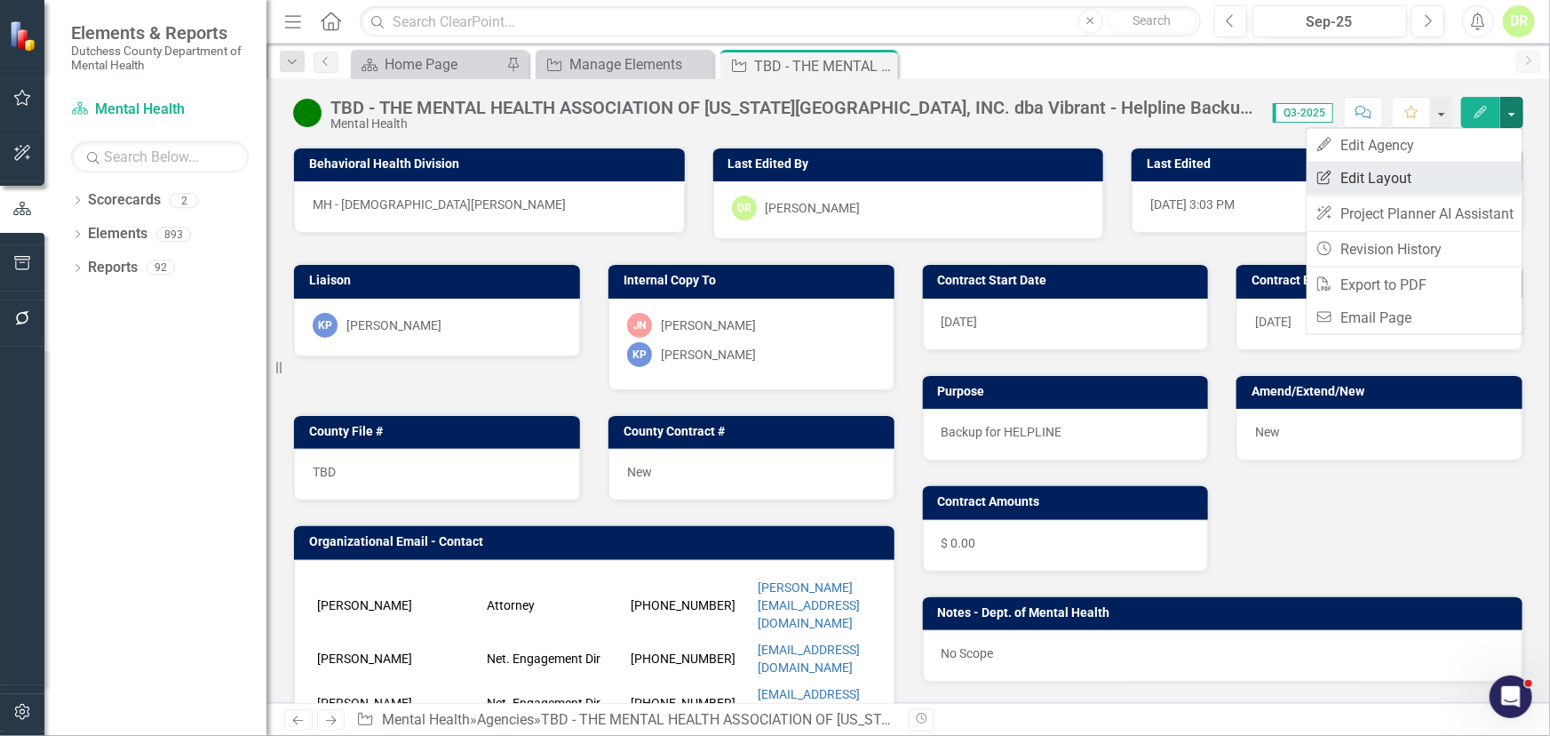
click at [1428, 176] on link "Edit Report Edit Layout" at bounding box center [1415, 178] width 216 height 33
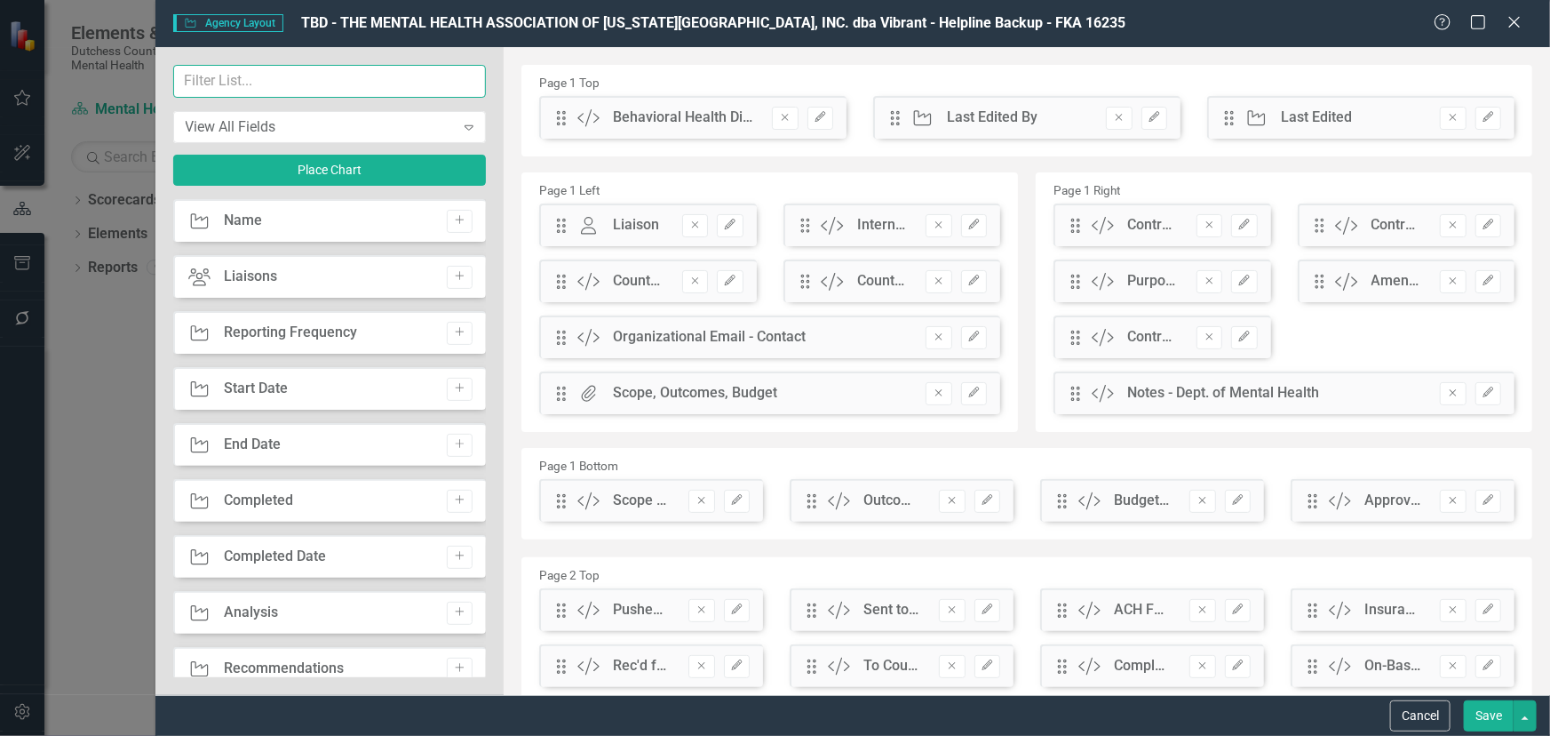
click at [201, 80] on input "text" at bounding box center [330, 81] width 314 height 33
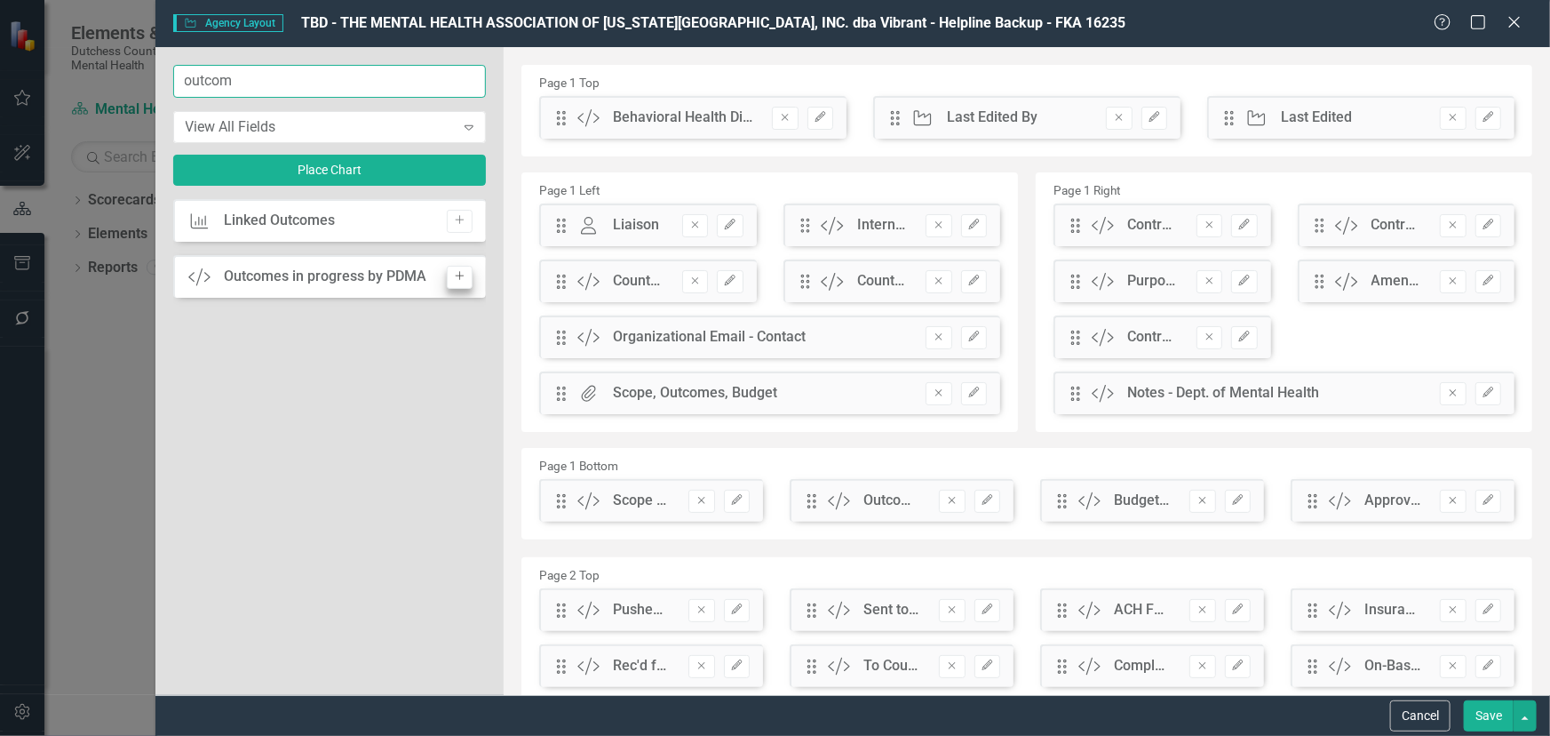
type input "outcom"
click at [458, 283] on button "Add" at bounding box center [460, 277] width 26 height 23
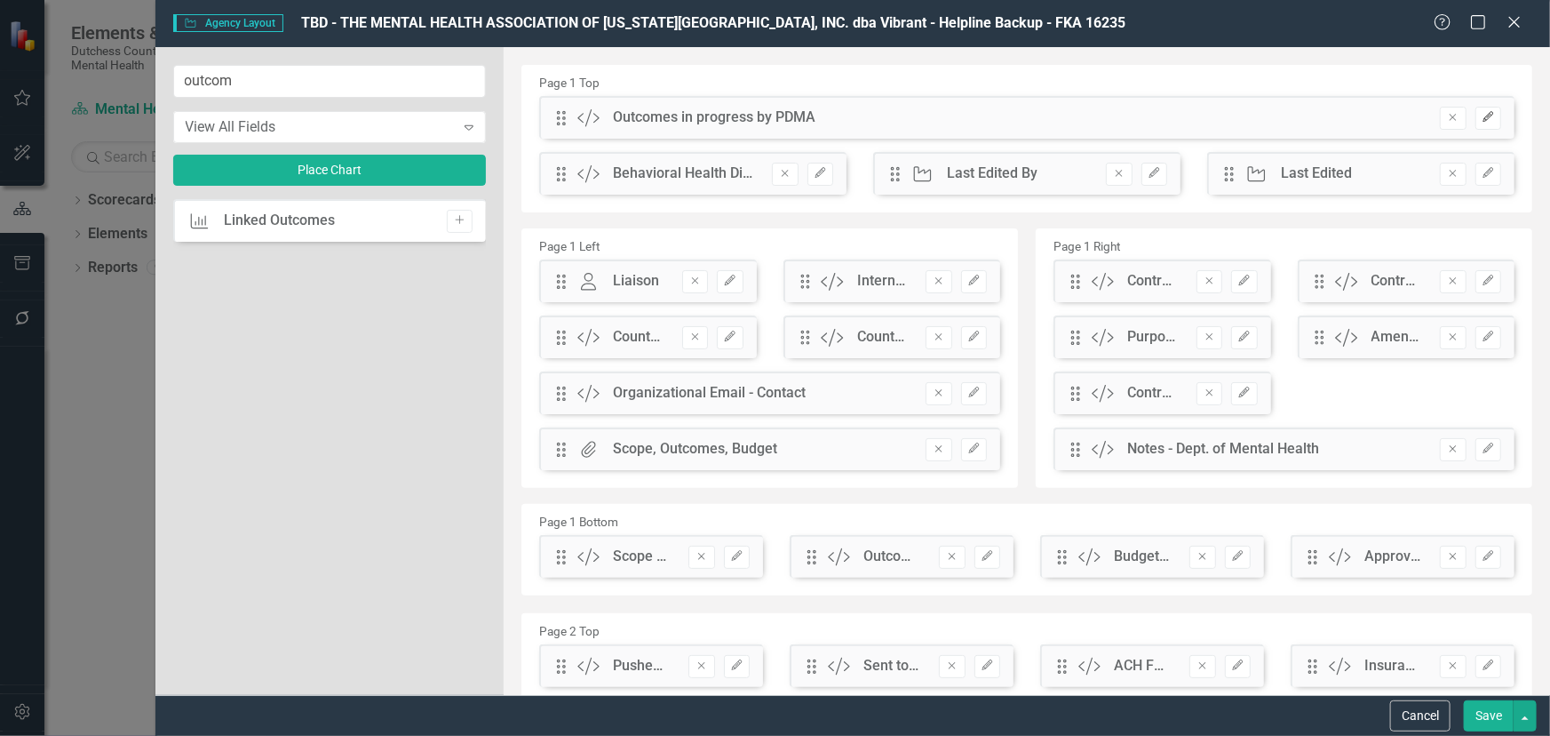
drag, startPoint x: 1474, startPoint y: 116, endPoint x: 1466, endPoint y: 108, distance: 10.7
click at [1482, 115] on icon "Edit" at bounding box center [1488, 117] width 13 height 11
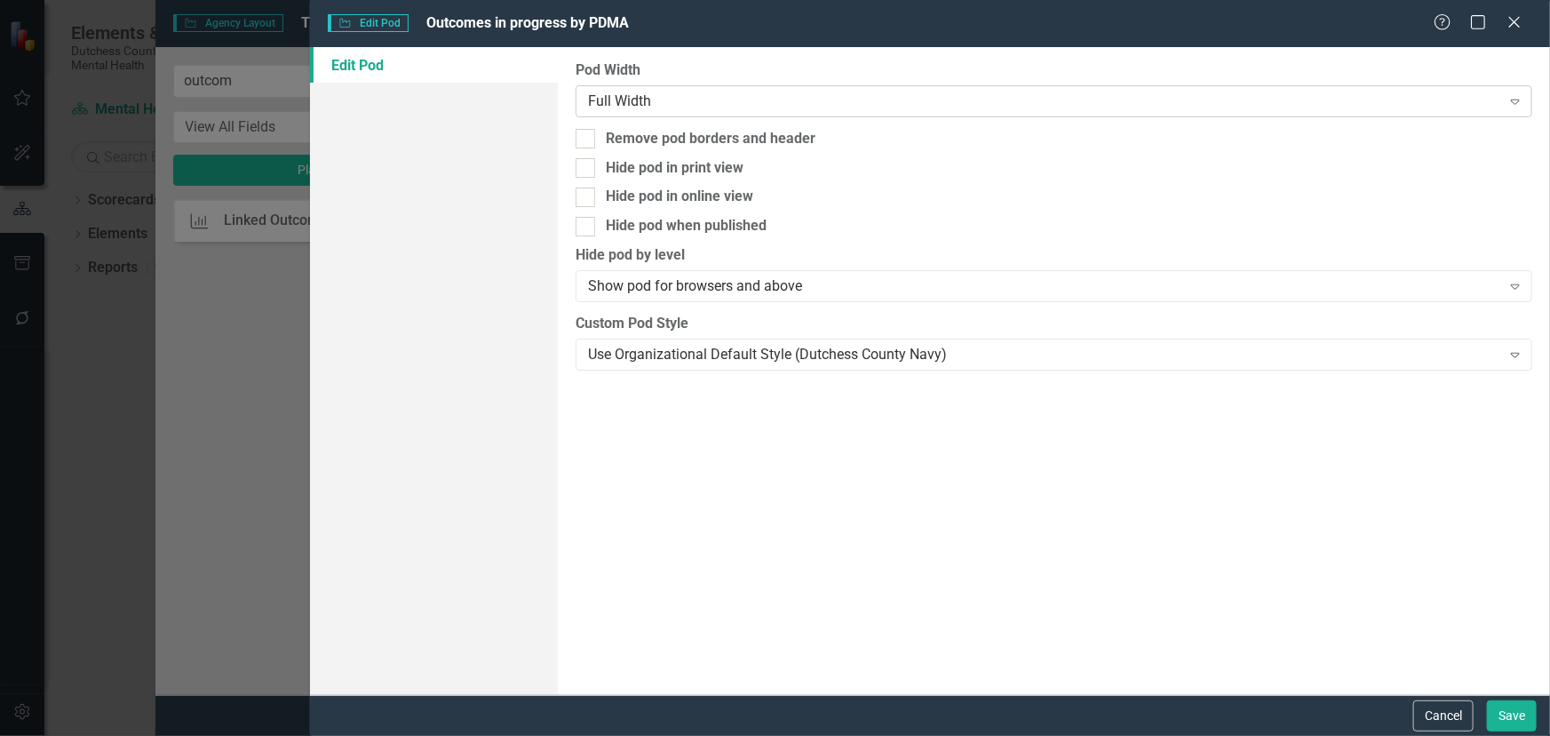
click at [669, 110] on div "Full Width" at bounding box center [1044, 101] width 913 height 20
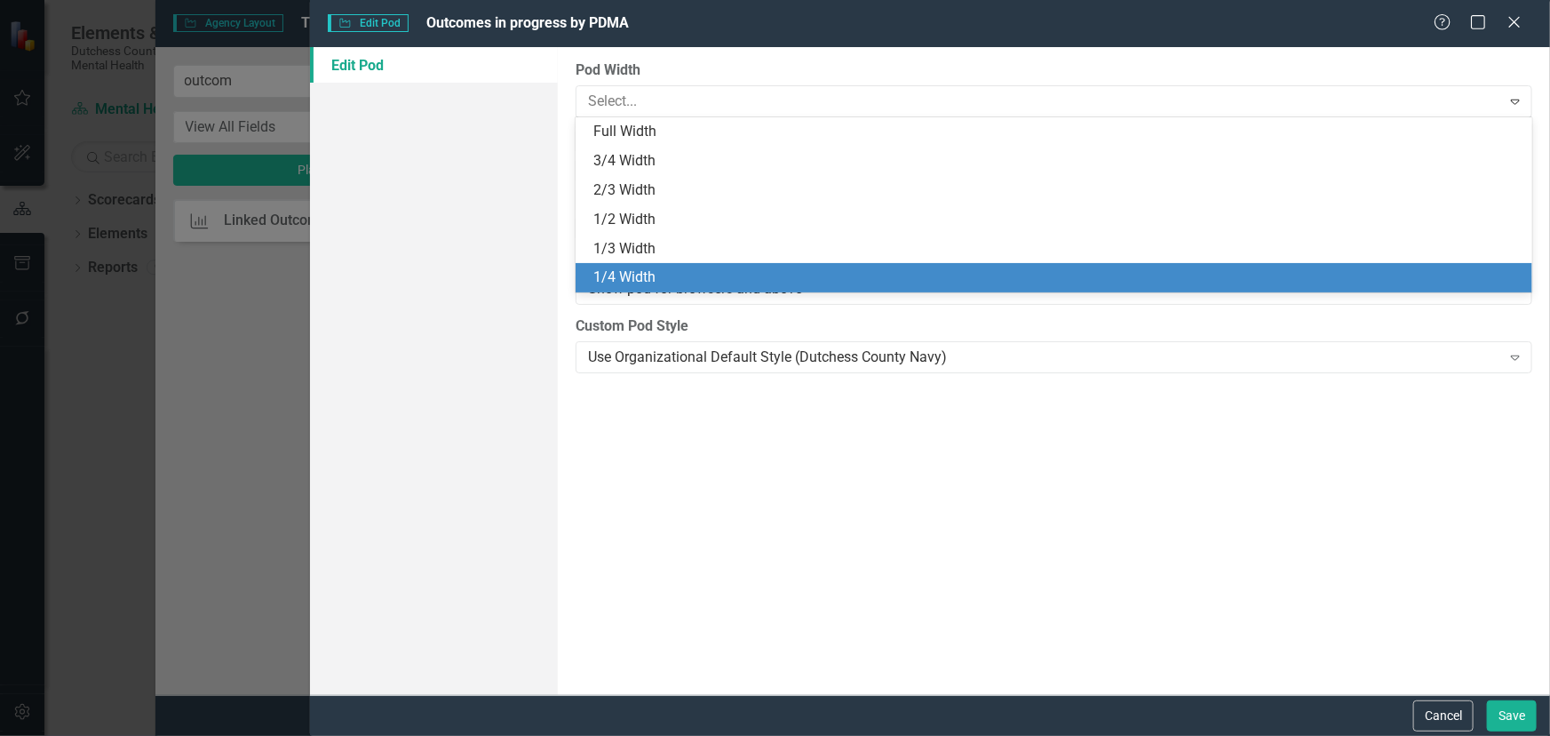
click at [670, 281] on div "1/4 Width" at bounding box center [1058, 277] width 929 height 20
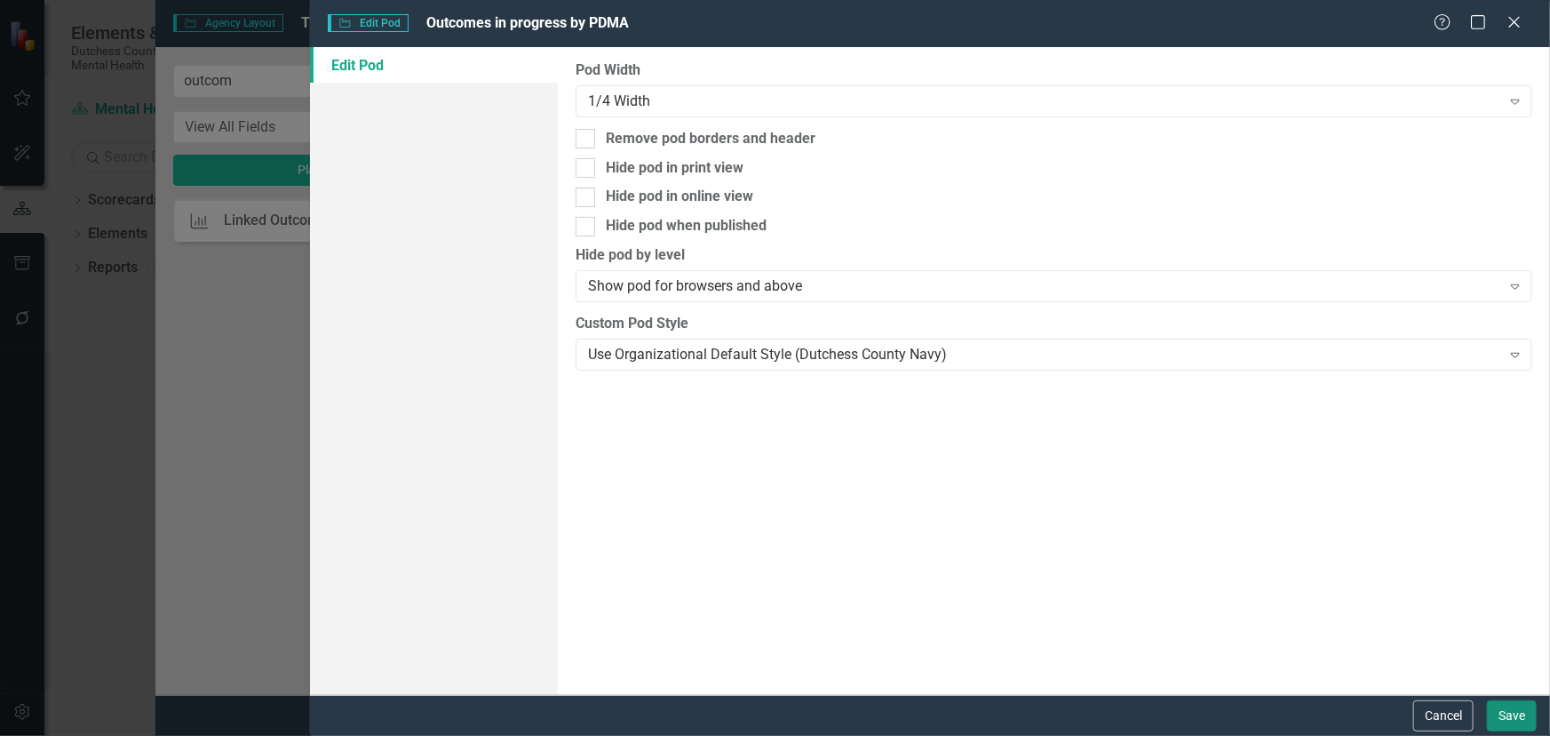
click at [1508, 708] on button "Save" at bounding box center [1512, 715] width 50 height 31
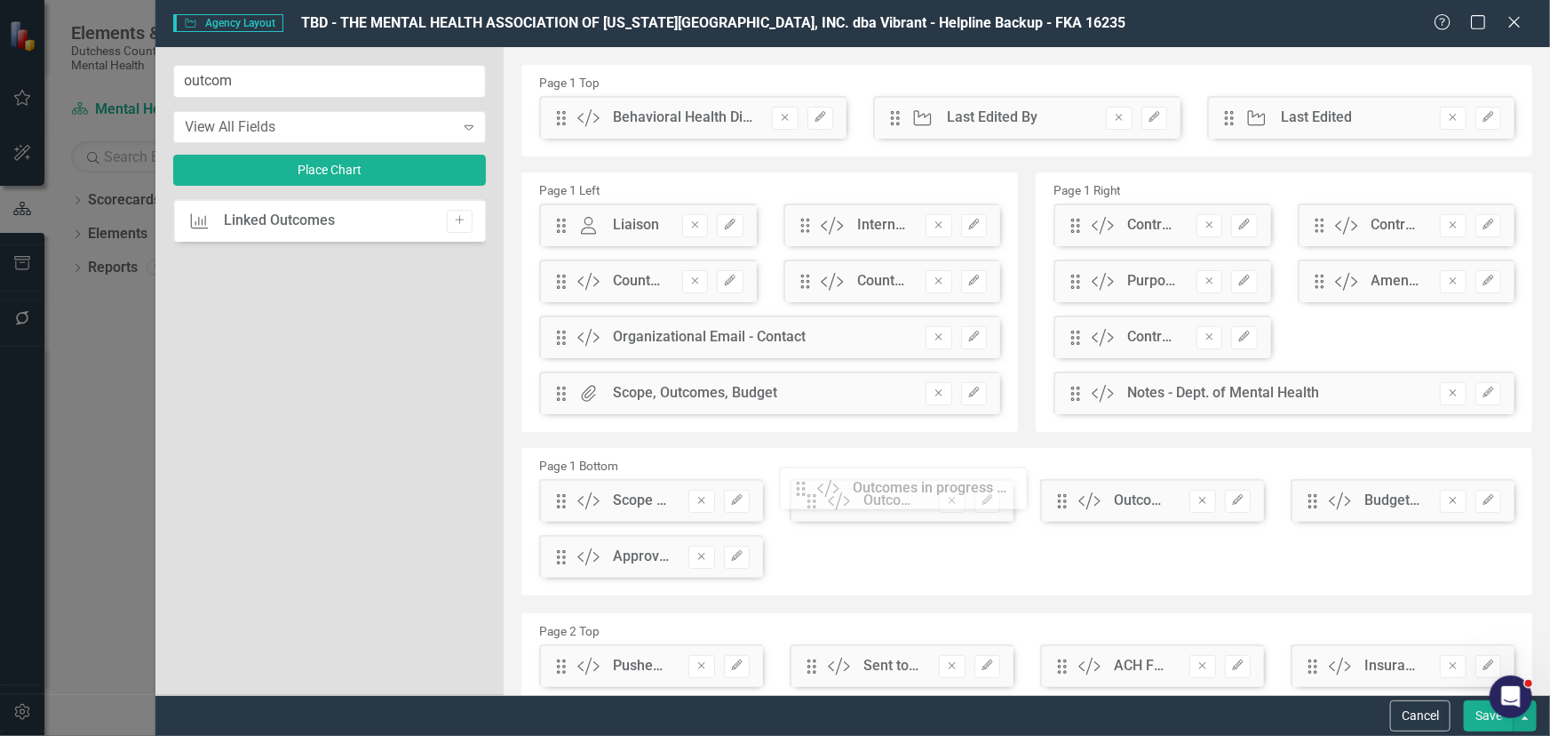
drag, startPoint x: 566, startPoint y: 124, endPoint x: 811, endPoint y: 481, distance: 433.3
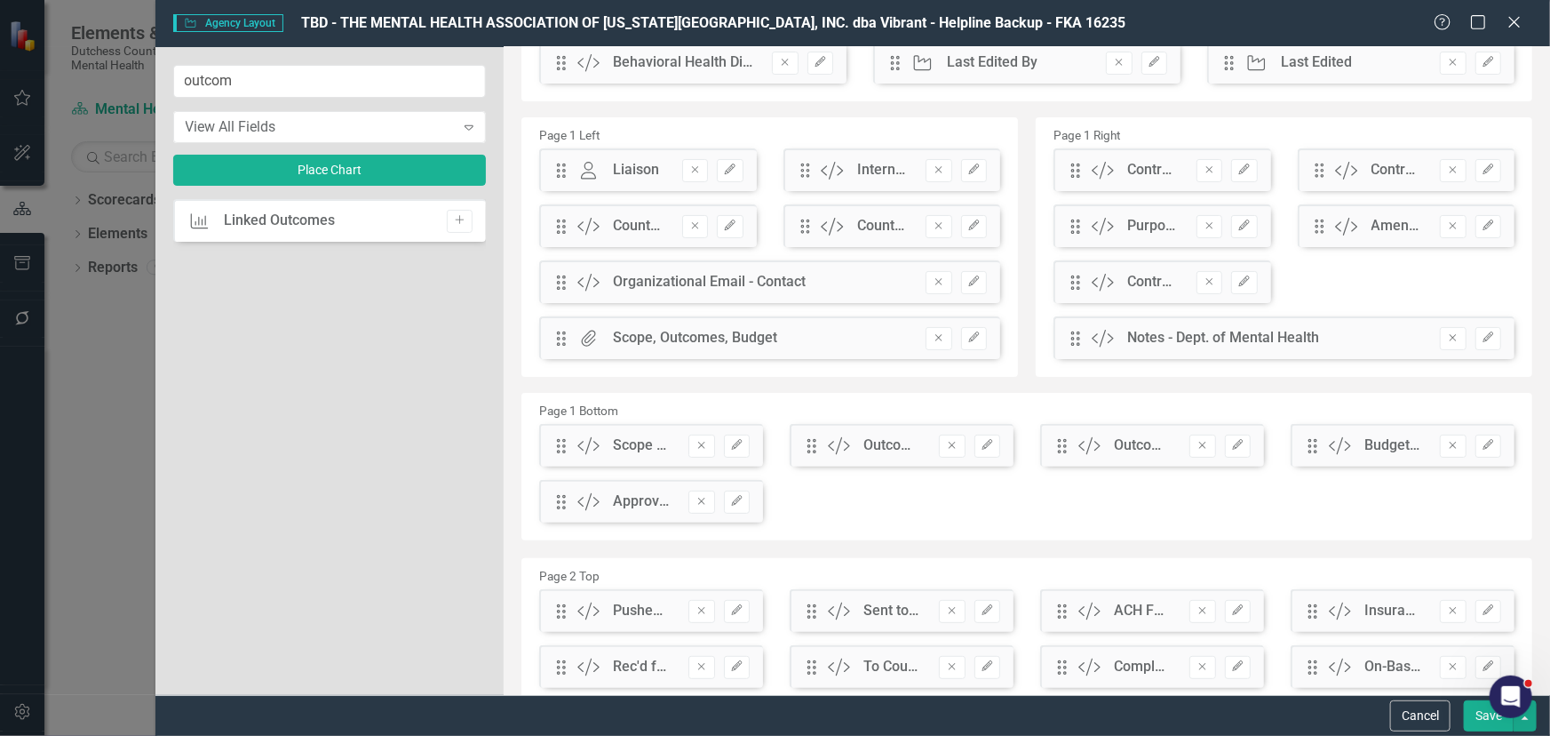
scroll to position [161, 0]
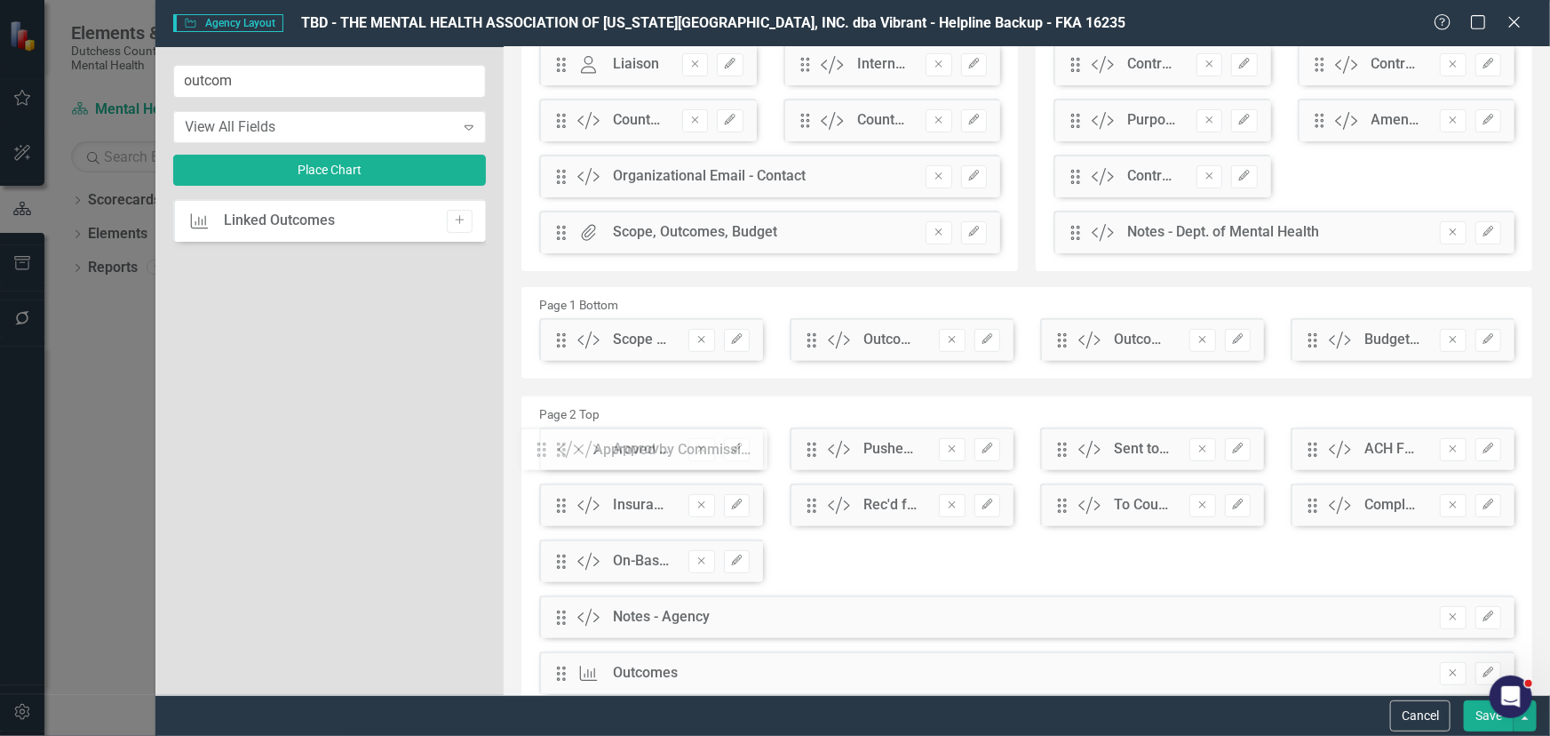
drag, startPoint x: 559, startPoint y: 402, endPoint x: 553, endPoint y: 457, distance: 54.6
click at [1472, 715] on button "Save" at bounding box center [1489, 715] width 50 height 31
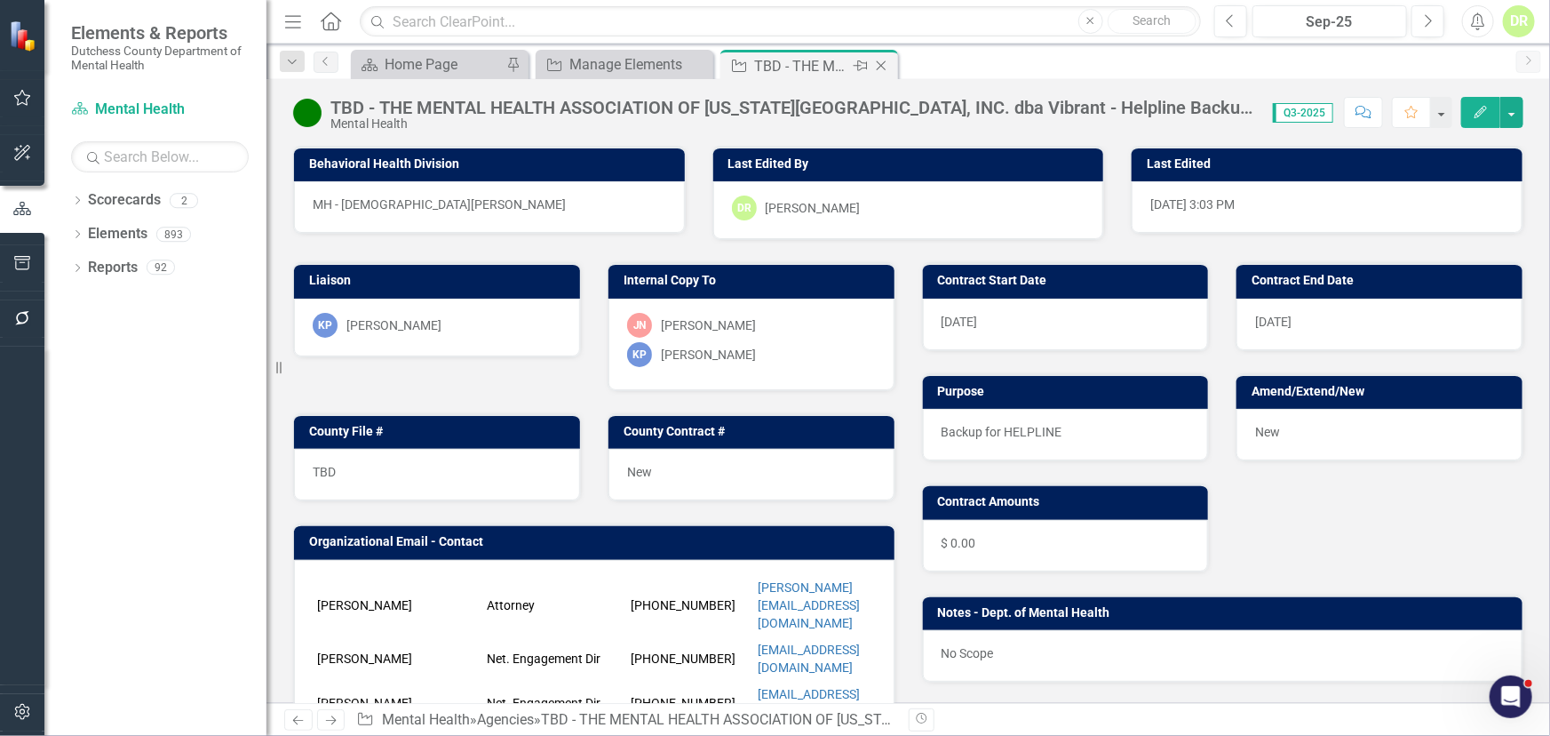
click at [882, 59] on icon "Close" at bounding box center [882, 66] width 18 height 14
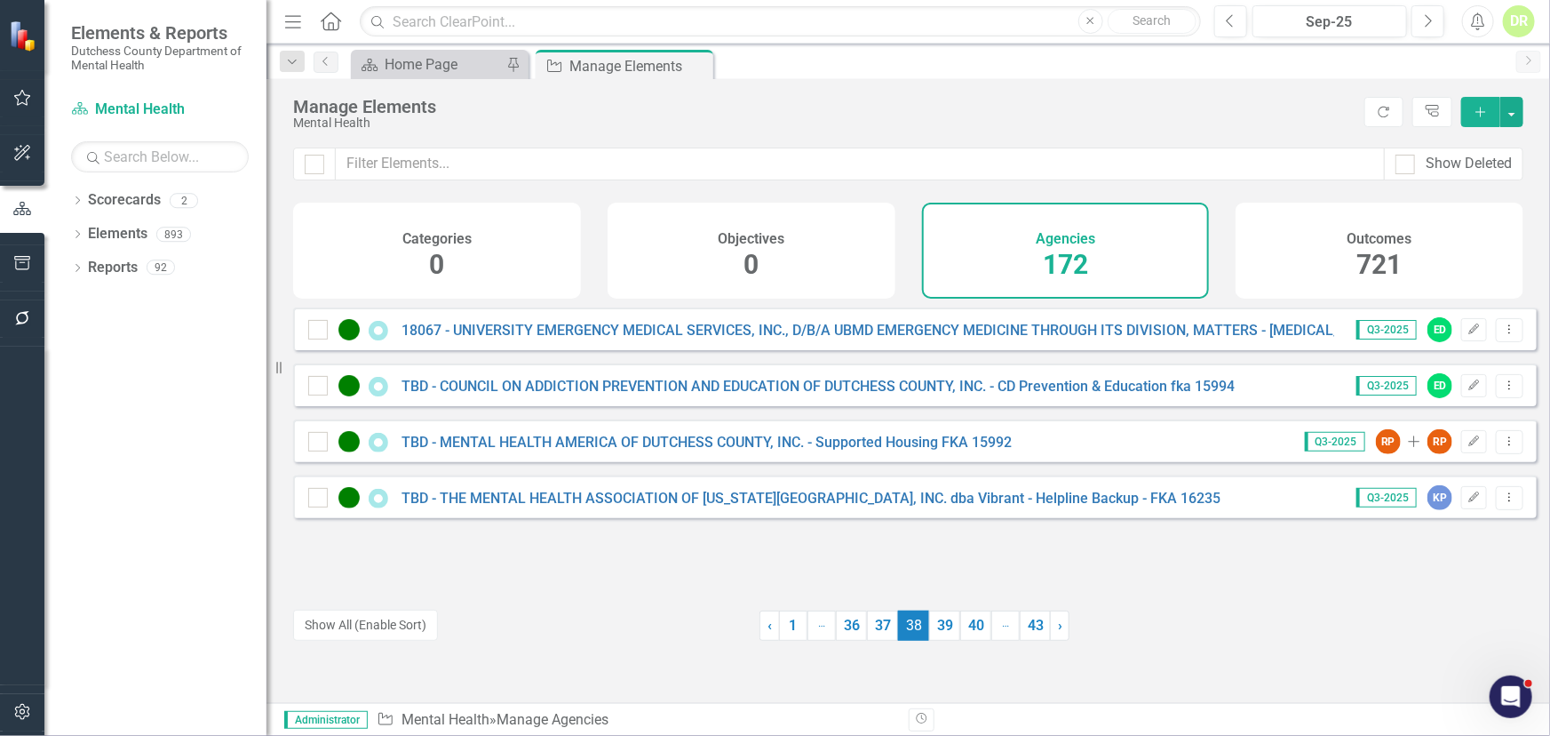
drag, startPoint x: 939, startPoint y: 624, endPoint x: 924, endPoint y: 595, distance: 32.2
click at [939, 624] on link "39" at bounding box center [944, 625] width 31 height 30
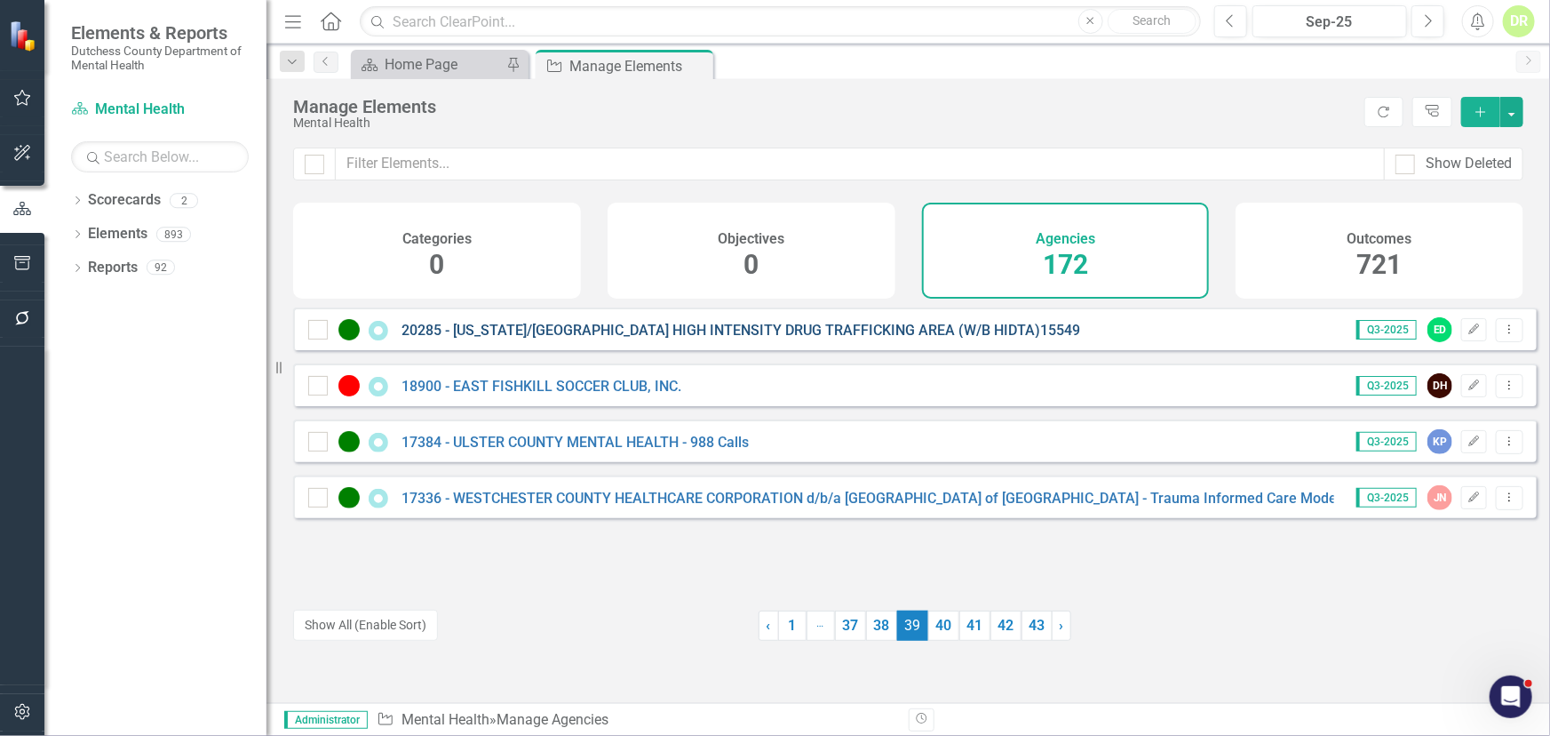
click at [511, 339] on link "20285 - [US_STATE]/[GEOGRAPHIC_DATA] HIGH INTENSITY DRUG TRAFFICKING AREA (W/B …" at bounding box center [741, 330] width 679 height 17
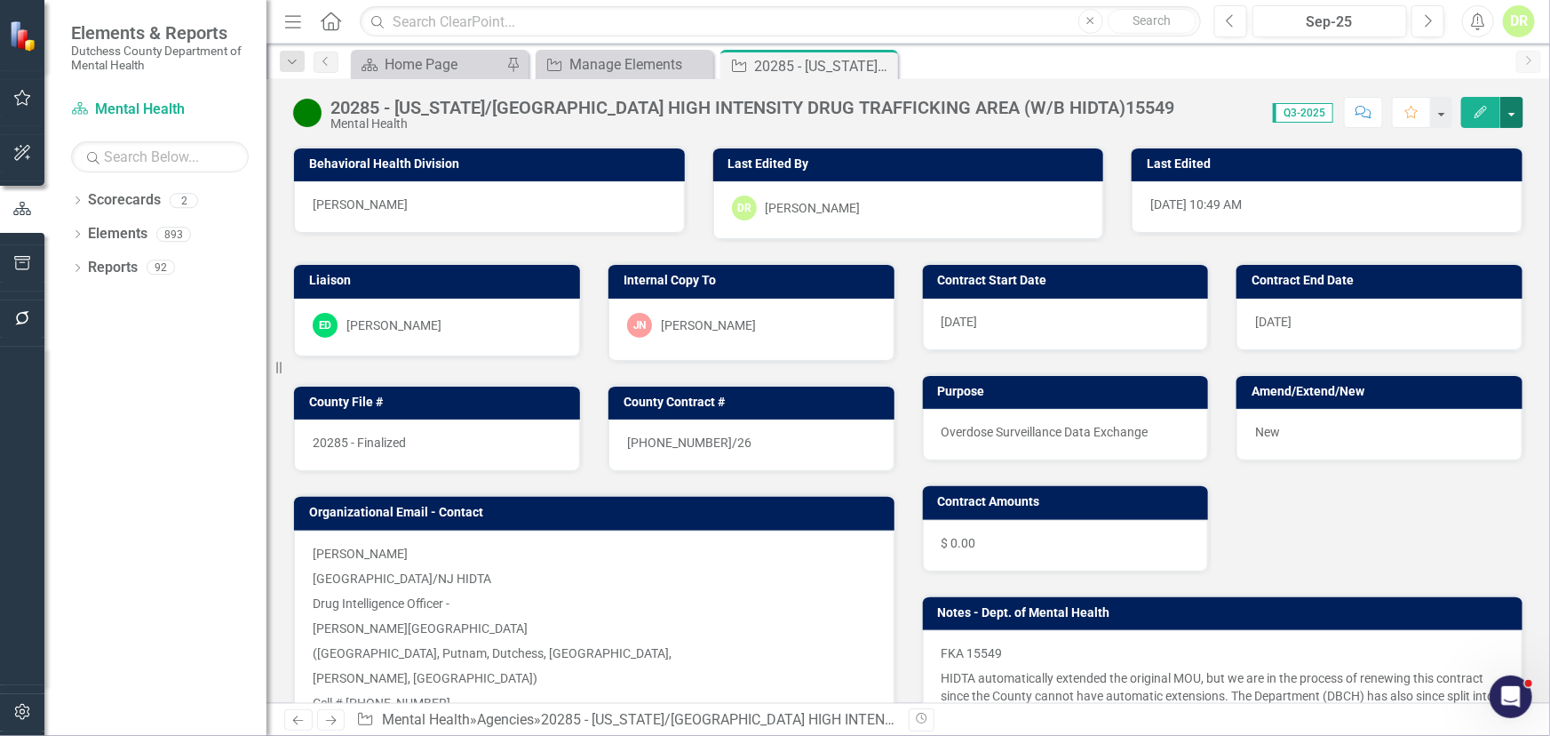
click at [1518, 107] on button "button" at bounding box center [1512, 112] width 23 height 31
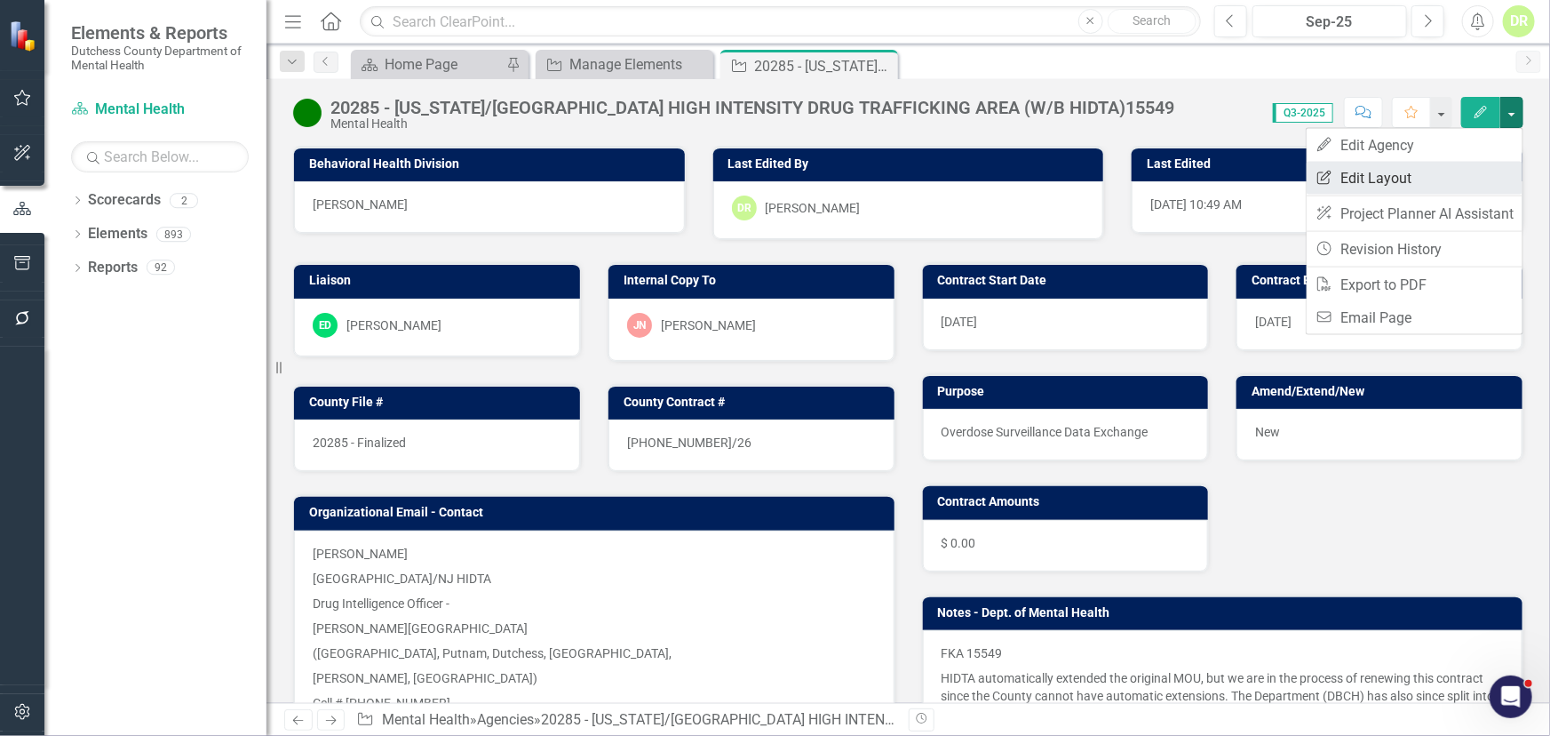
click at [1412, 167] on link "Edit Report Edit Layout" at bounding box center [1415, 178] width 216 height 33
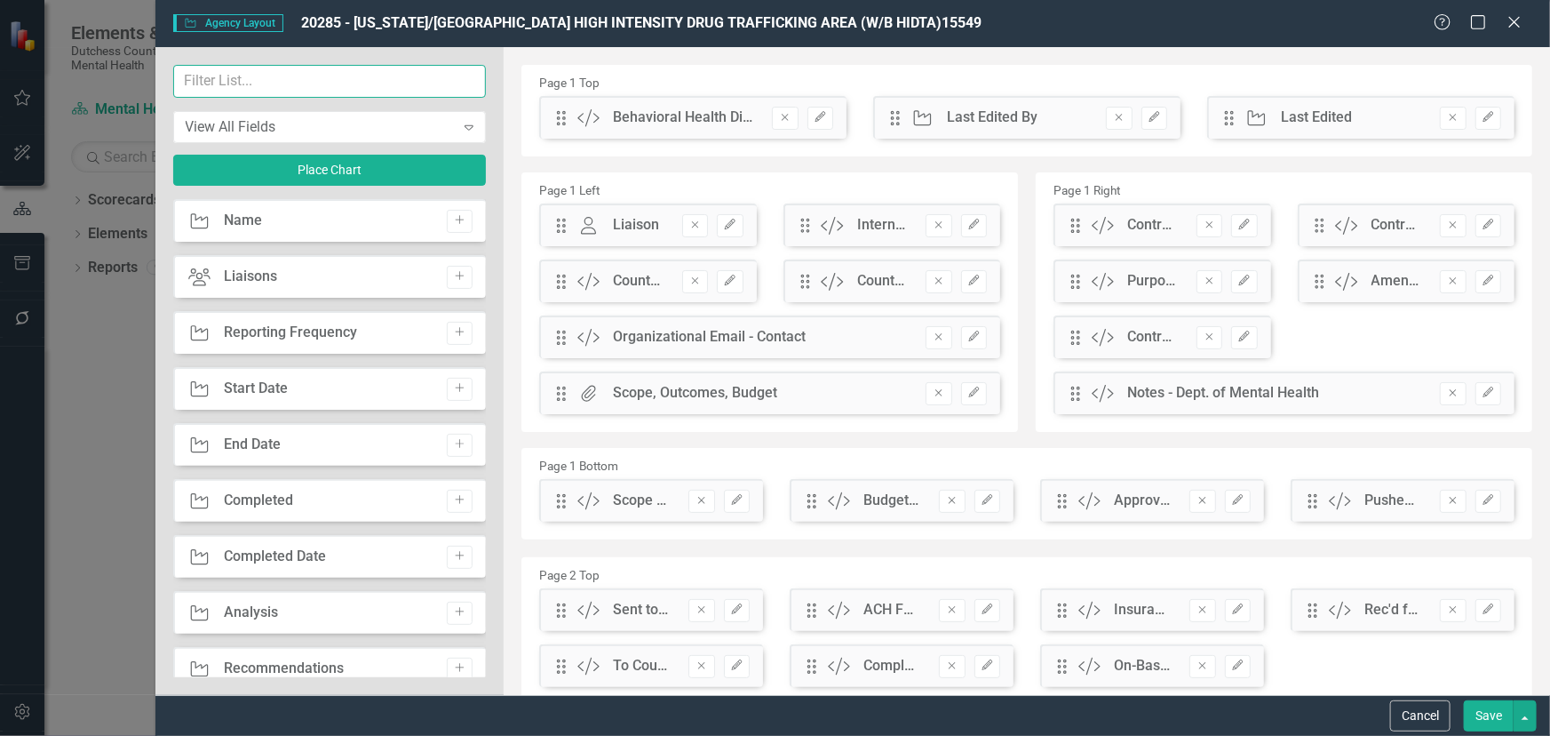
click at [217, 79] on input "text" at bounding box center [330, 81] width 314 height 33
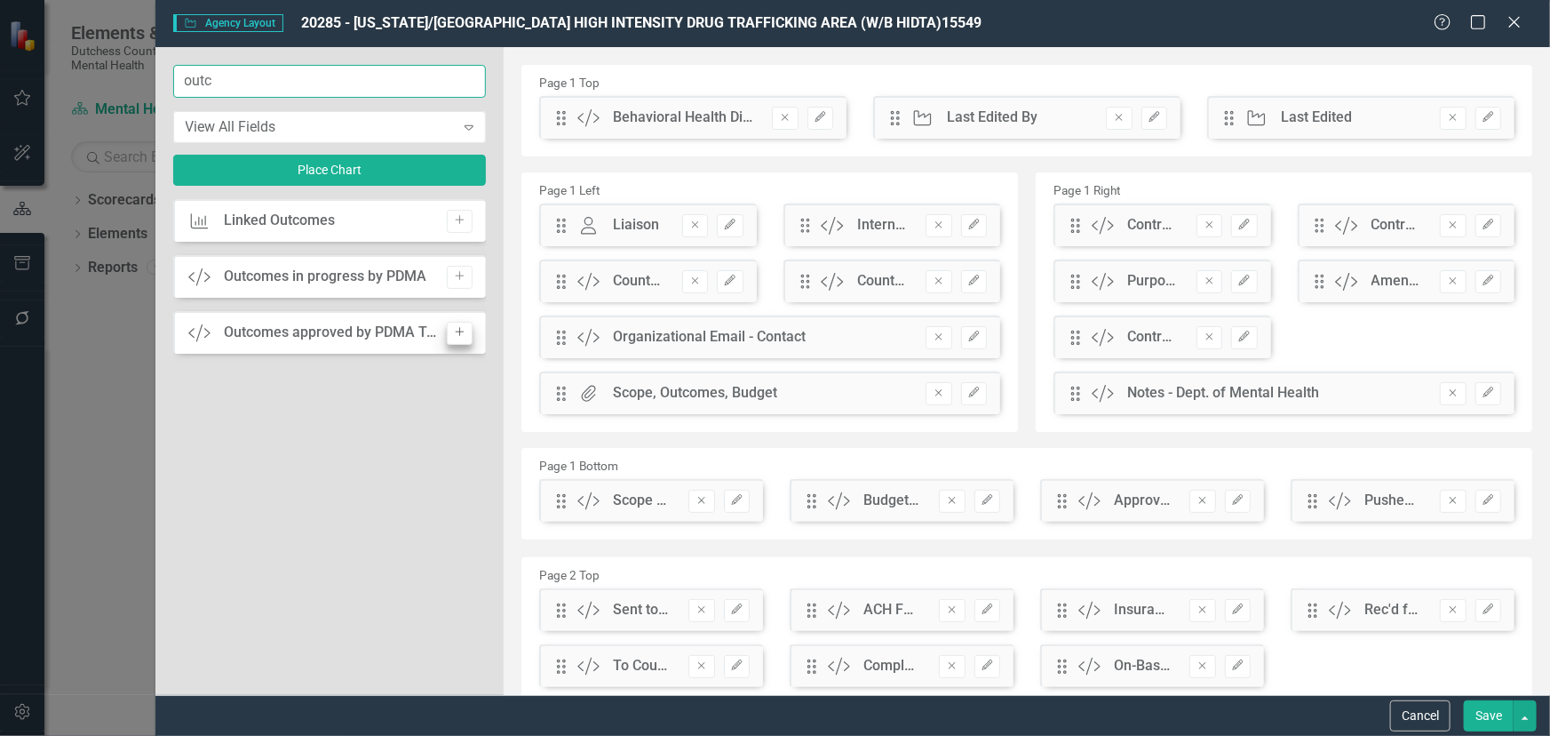
type input "outc"
click at [455, 333] on icon "Add" at bounding box center [459, 332] width 13 height 11
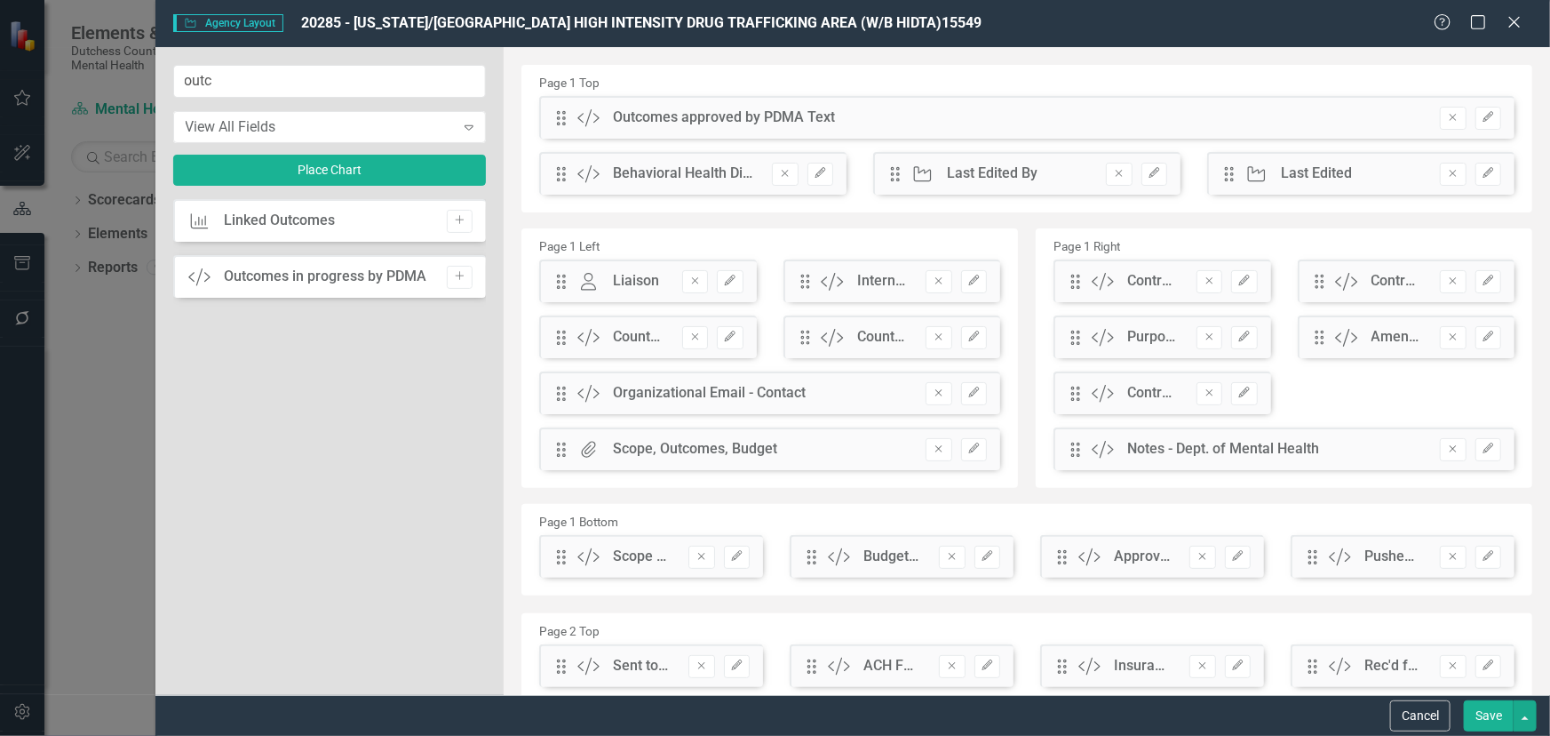
drag, startPoint x: 1472, startPoint y: 118, endPoint x: 1457, endPoint y: 118, distance: 15.1
click at [1476, 118] on button "Edit" at bounding box center [1489, 118] width 26 height 23
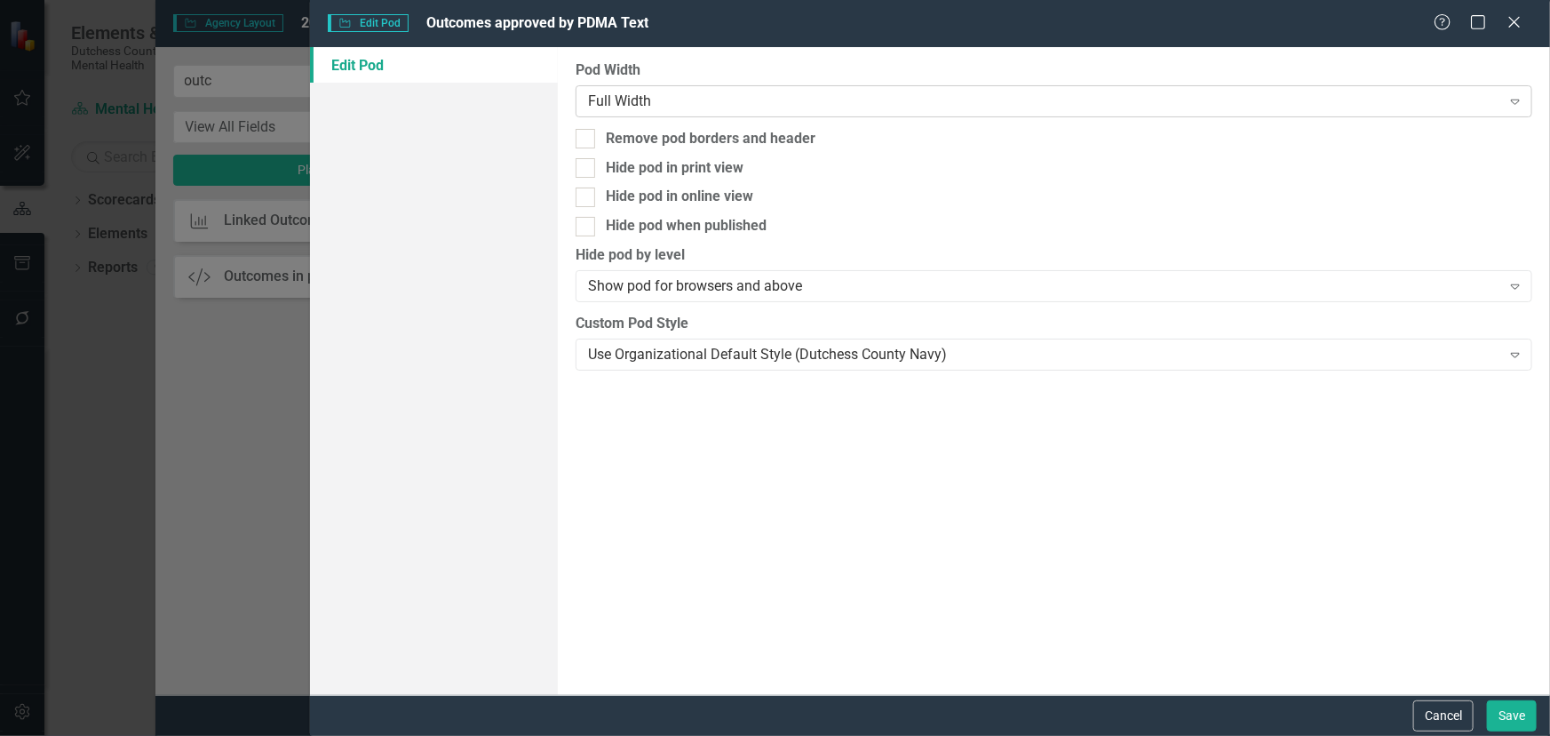
click at [748, 106] on div "Full Width" at bounding box center [1044, 101] width 913 height 20
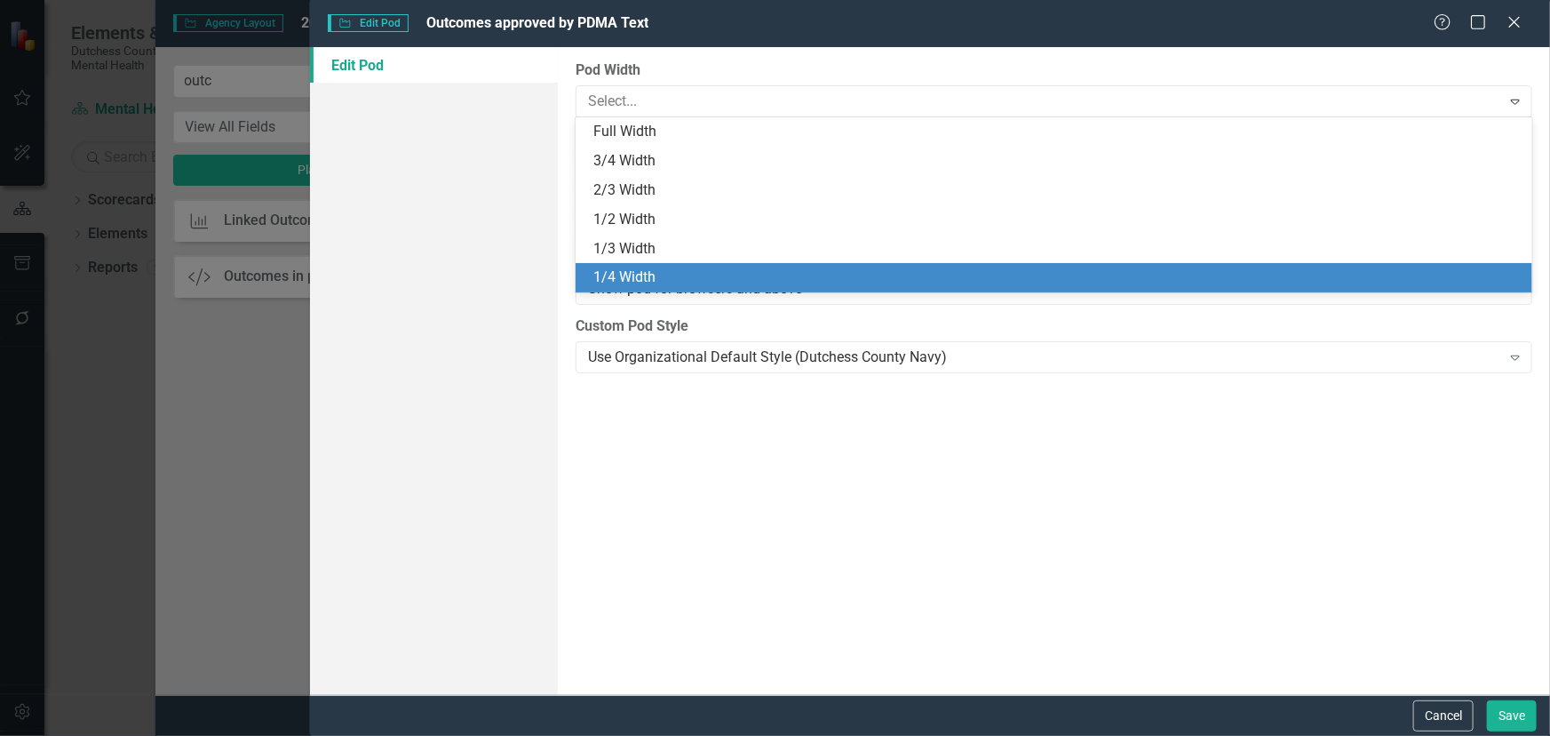
click at [702, 267] on div "1/4 Width" at bounding box center [1054, 277] width 957 height 29
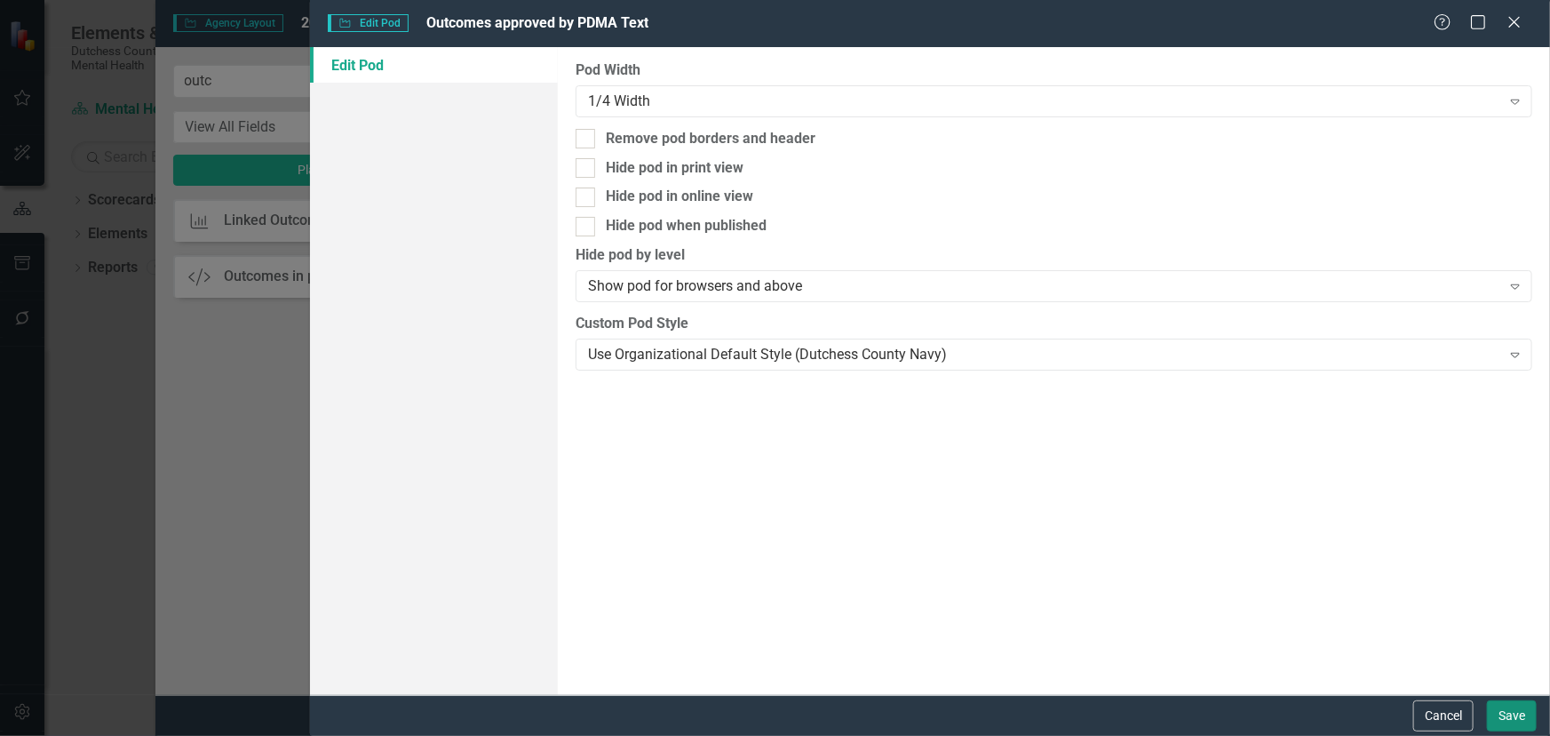
click at [1505, 707] on button "Save" at bounding box center [1512, 715] width 50 height 31
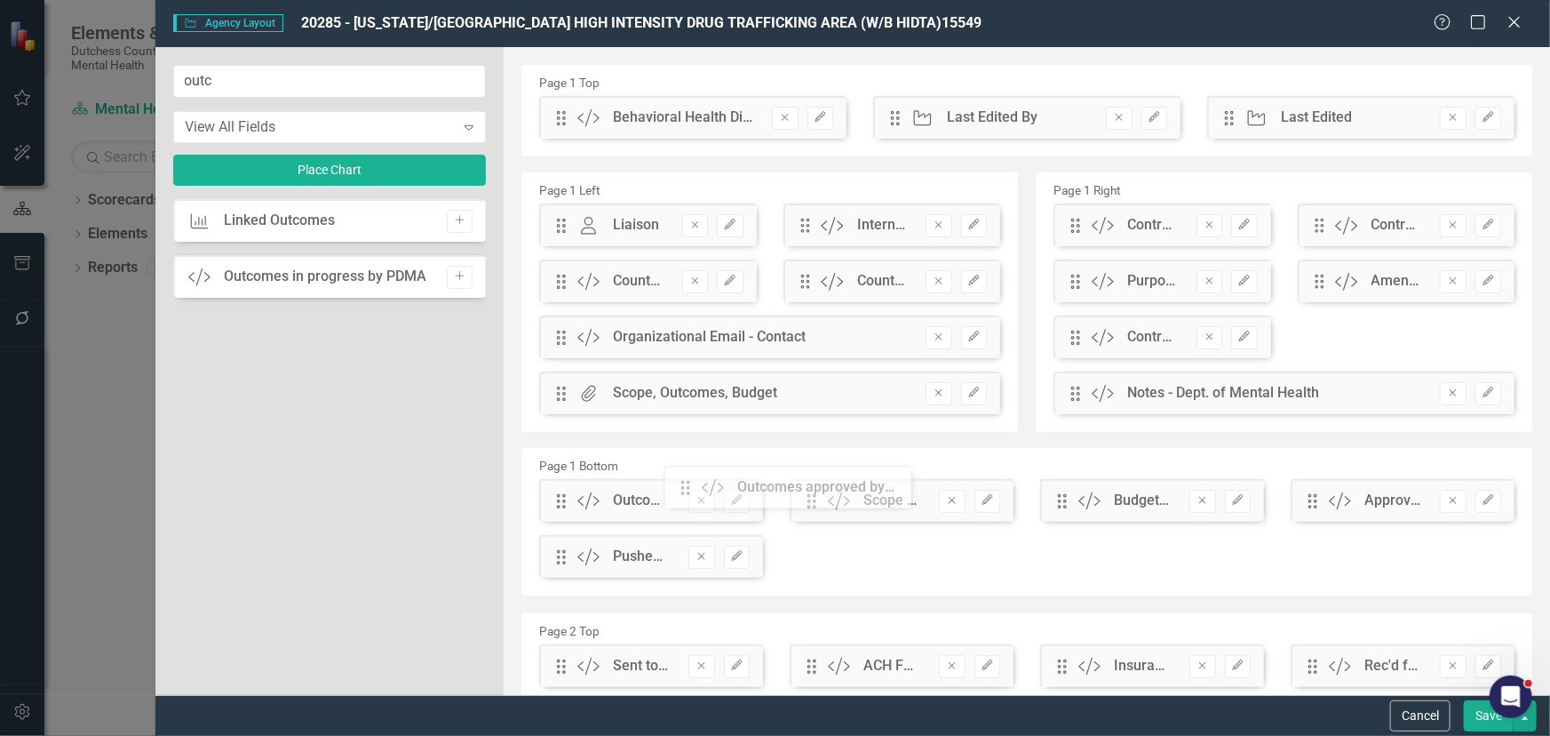
drag, startPoint x: 562, startPoint y: 116, endPoint x: 699, endPoint y: 486, distance: 394.4
drag, startPoint x: 561, startPoint y: 505, endPoint x: 775, endPoint y: 507, distance: 214.1
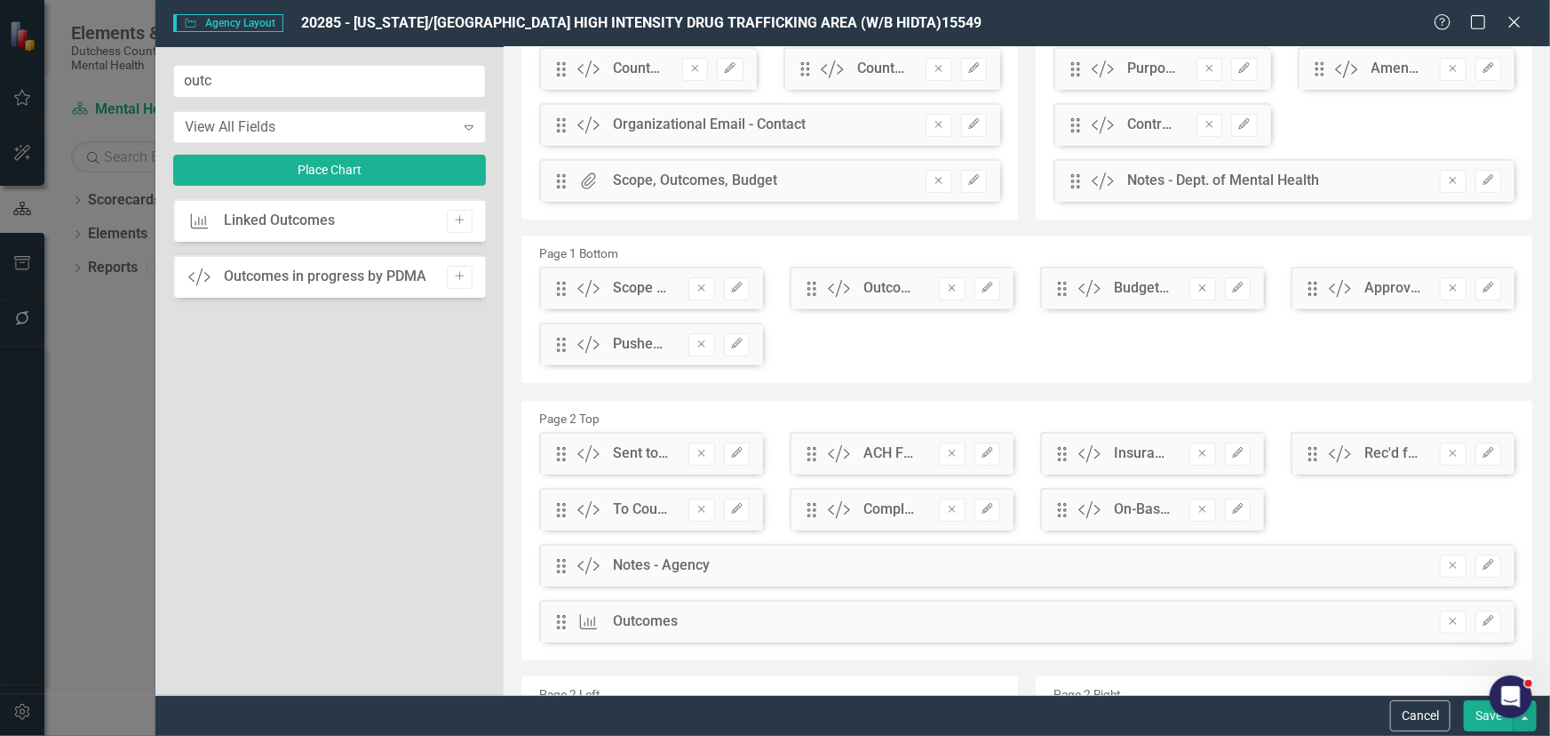
scroll to position [242, 0]
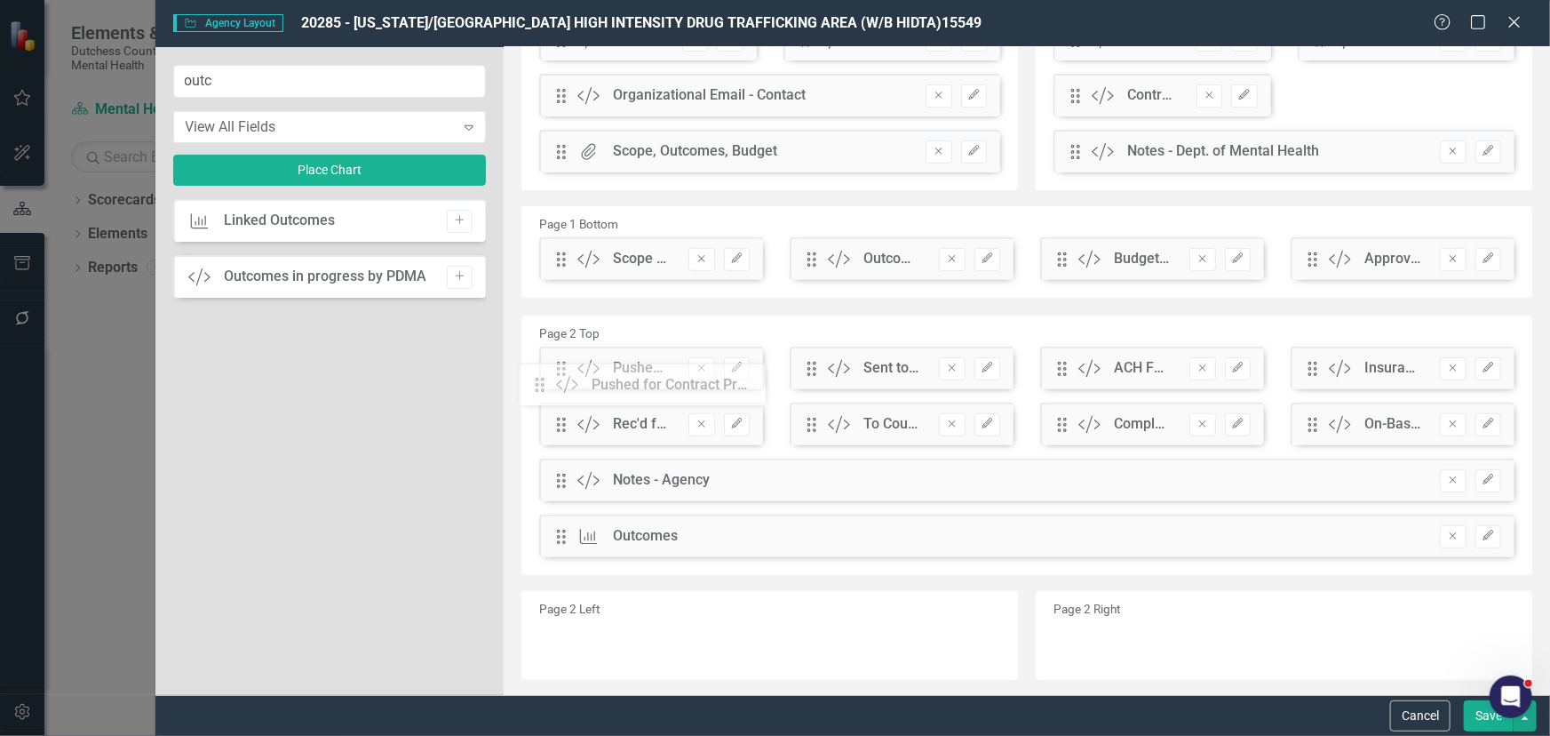
drag, startPoint x: 568, startPoint y: 317, endPoint x: 560, endPoint y: 387, distance: 70.6
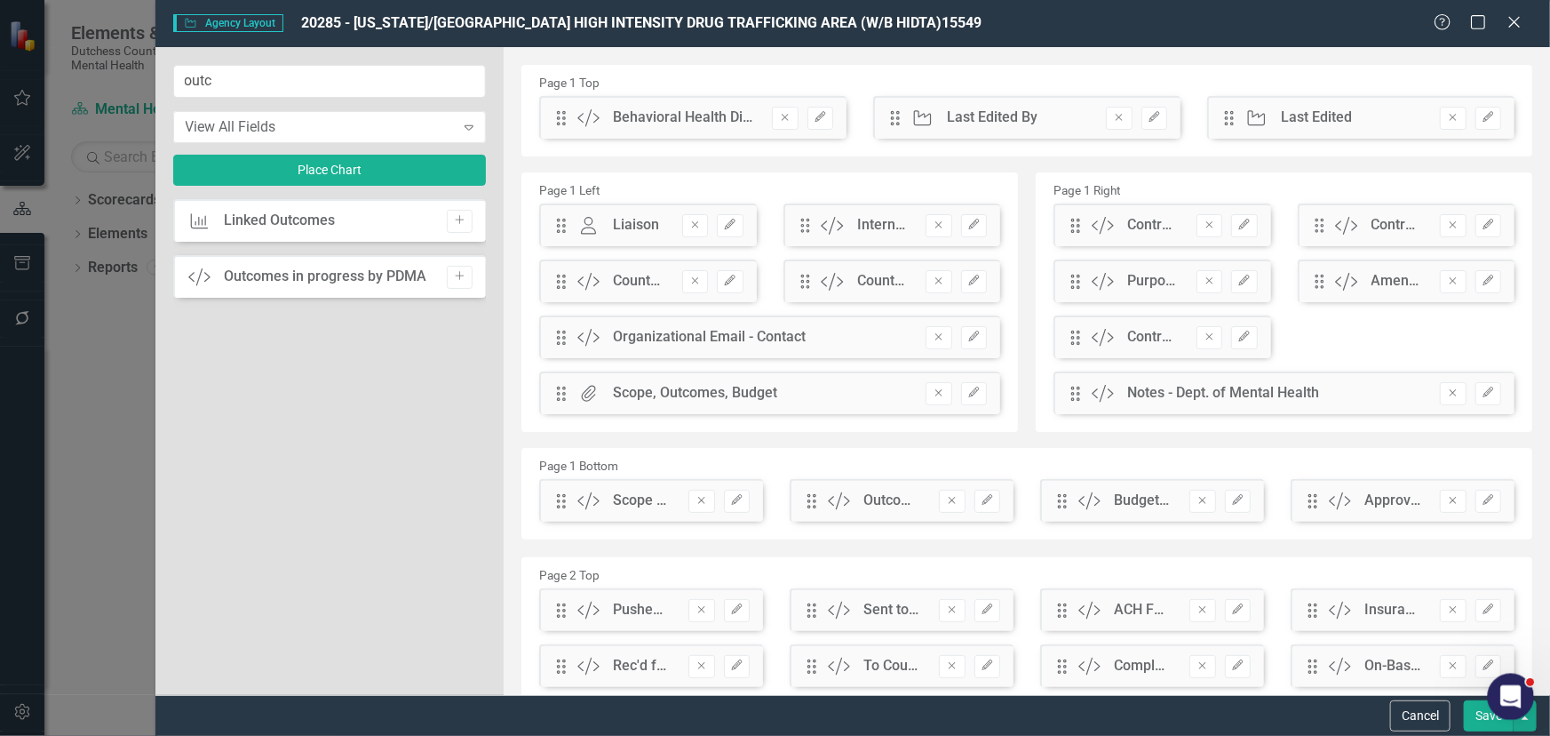
scroll to position [242, 0]
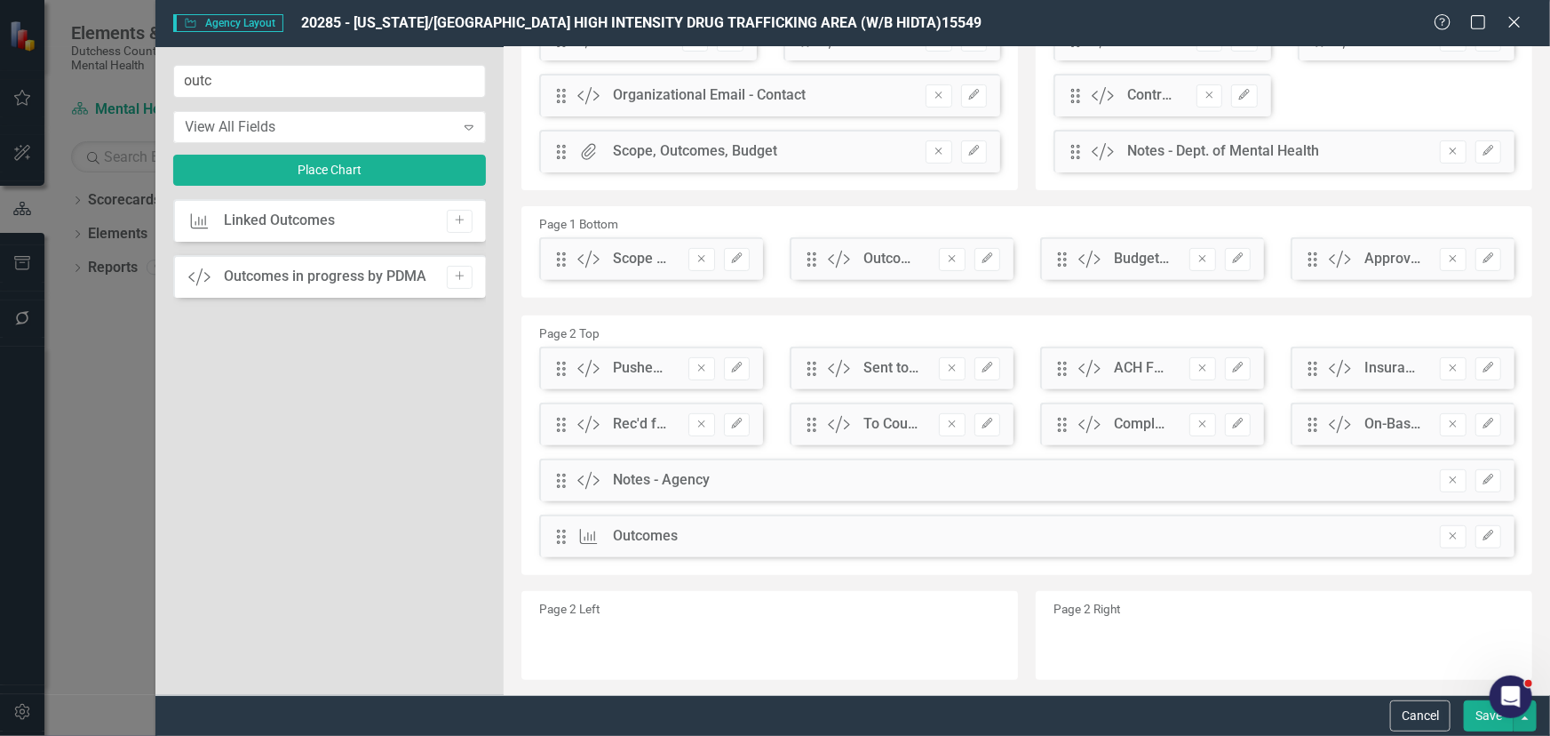
drag, startPoint x: 1478, startPoint y: 717, endPoint x: 1323, endPoint y: 604, distance: 191.4
click at [1477, 712] on button "Save" at bounding box center [1489, 715] width 50 height 31
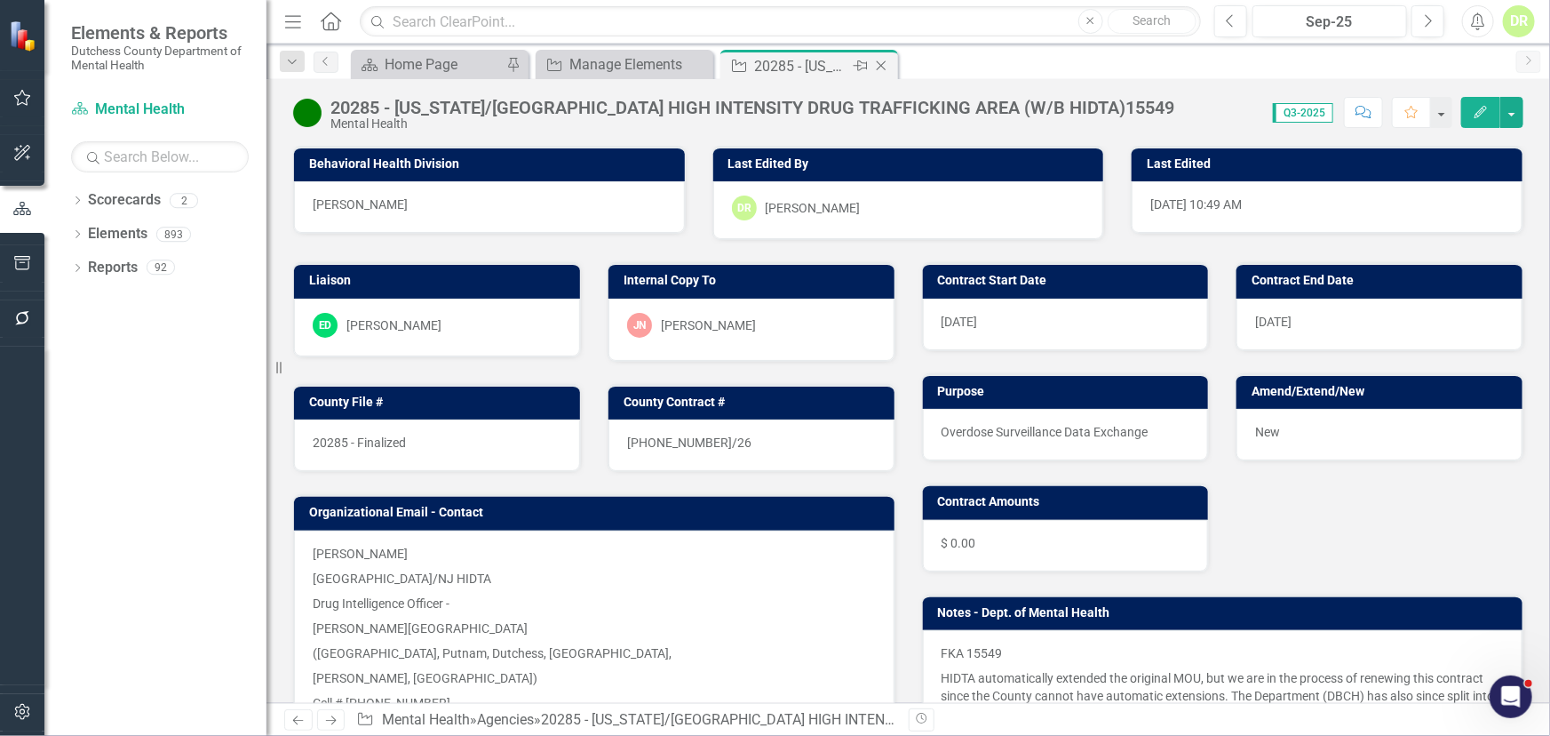
click at [884, 66] on icon "Close" at bounding box center [882, 66] width 18 height 14
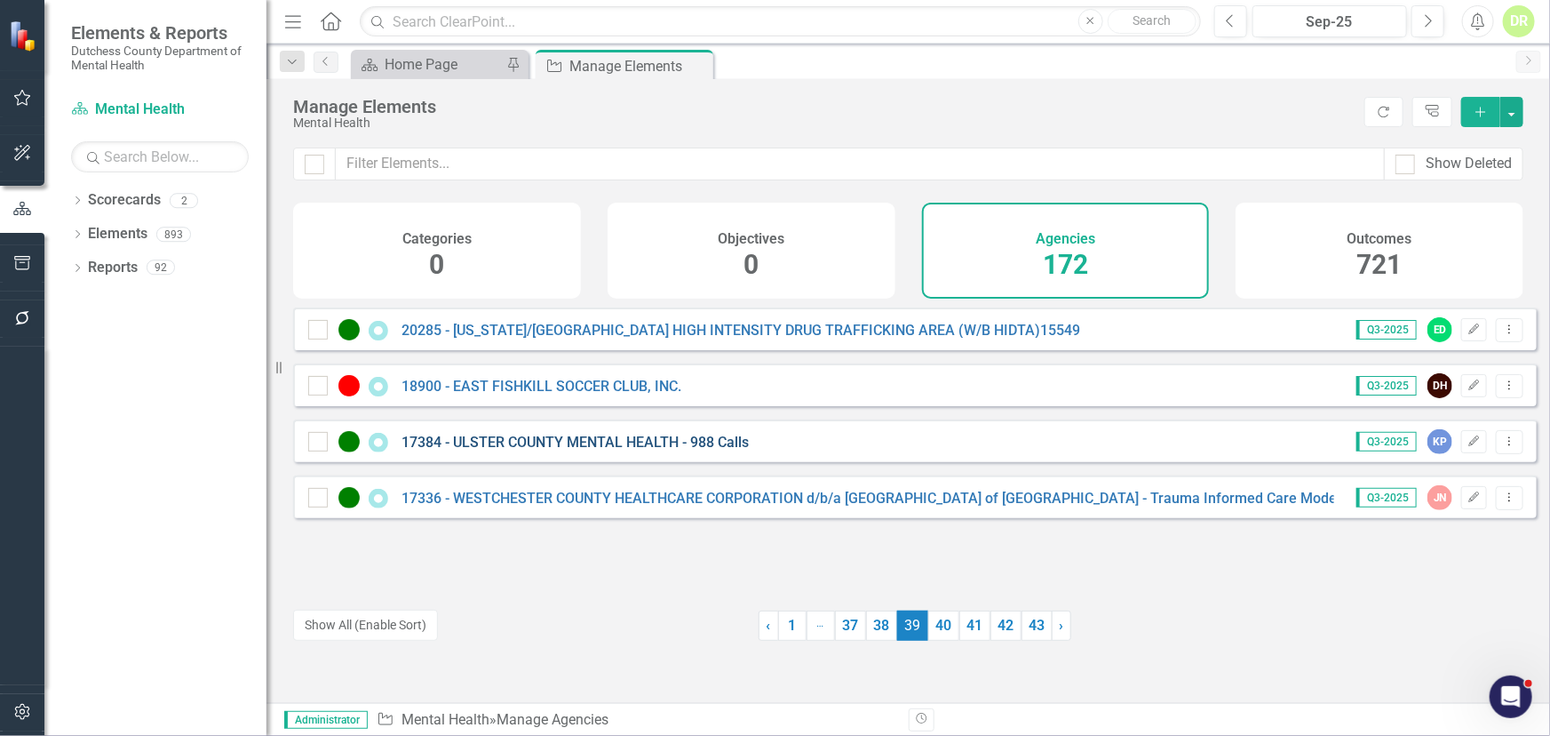
click at [544, 450] on link "17384 - ULSTER COUNTY MENTAL HEALTH - 988 Calls" at bounding box center [575, 442] width 347 height 17
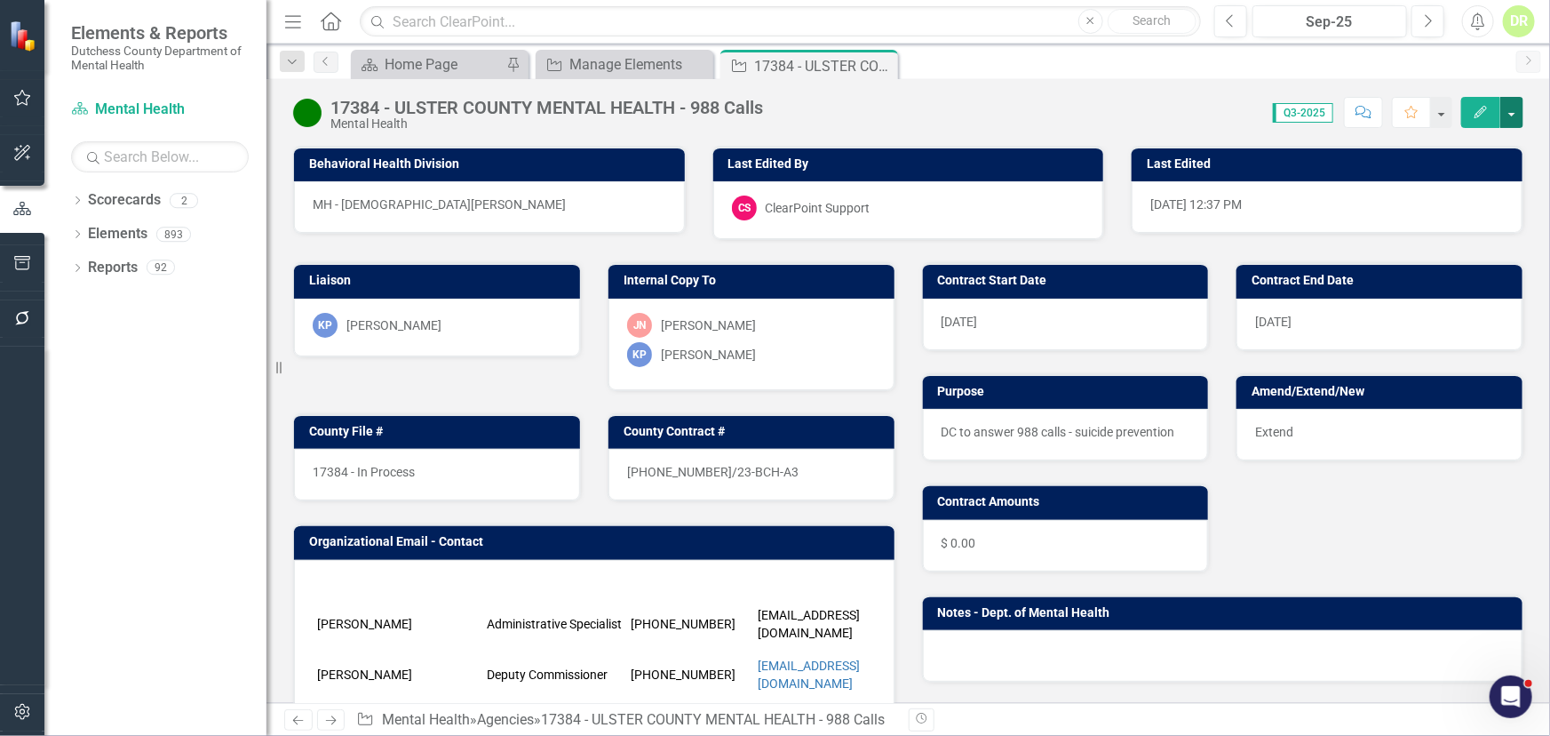
click at [1507, 117] on button "button" at bounding box center [1512, 112] width 23 height 31
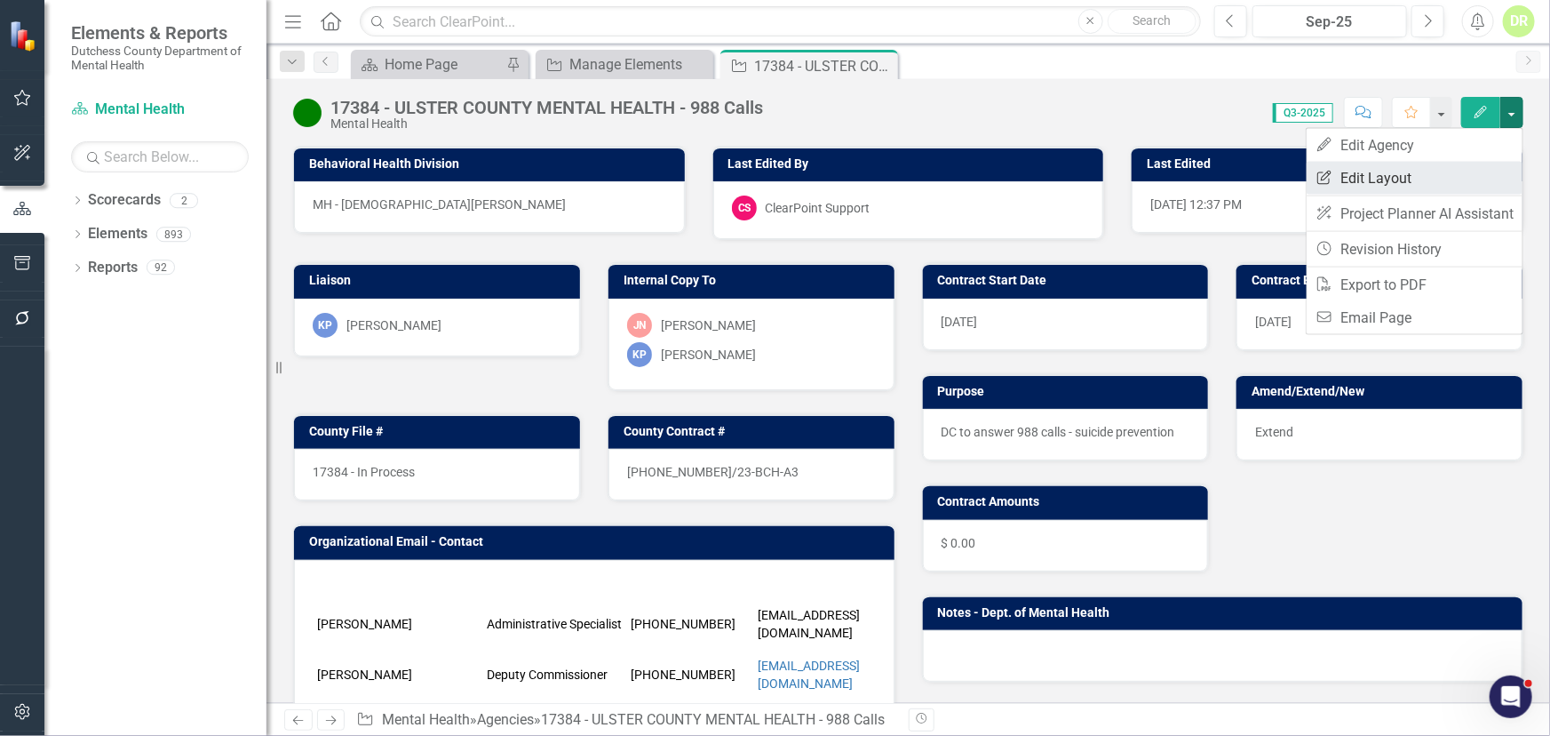
click at [1397, 172] on link "Edit Report Edit Layout" at bounding box center [1415, 178] width 216 height 33
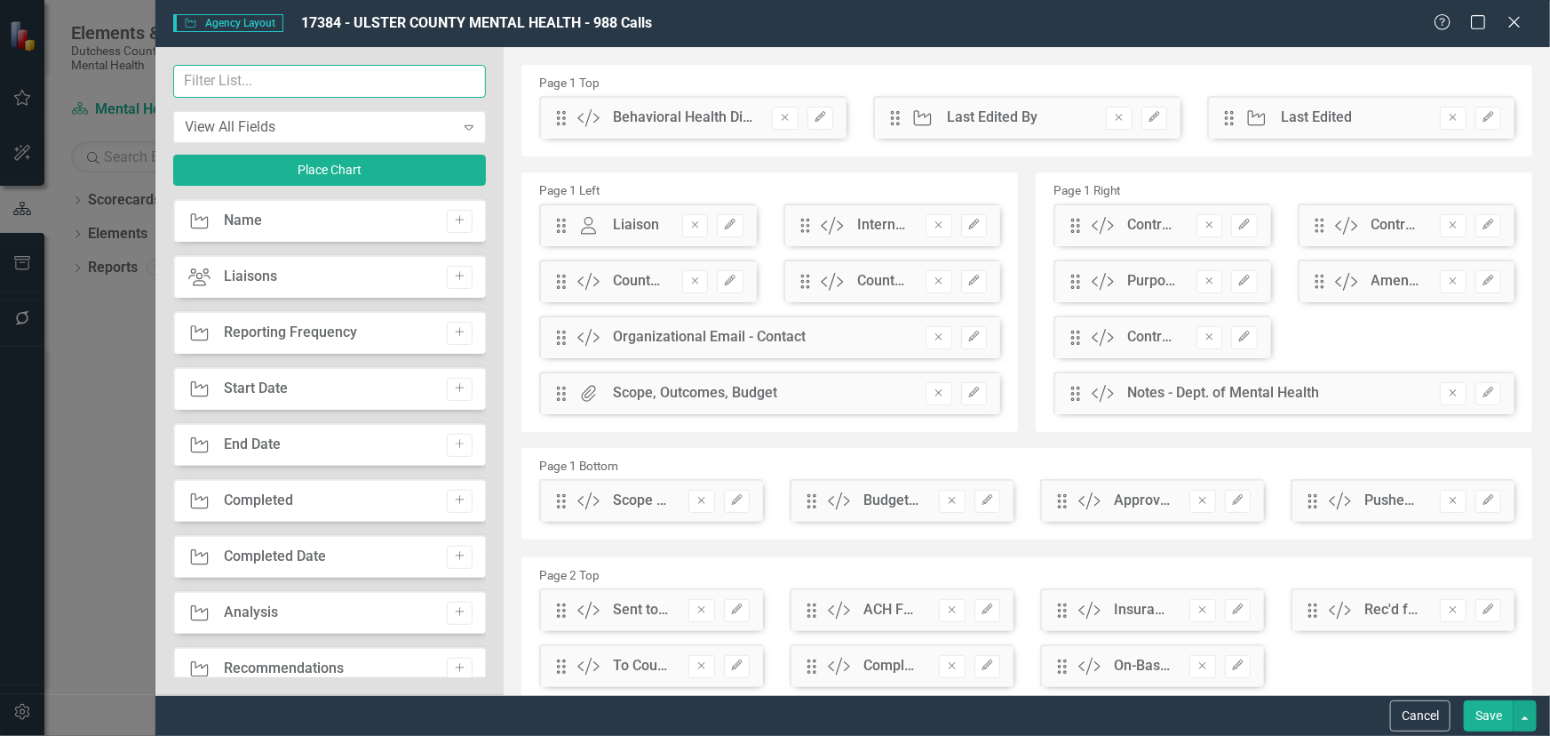
click at [267, 84] on input "text" at bounding box center [330, 81] width 314 height 33
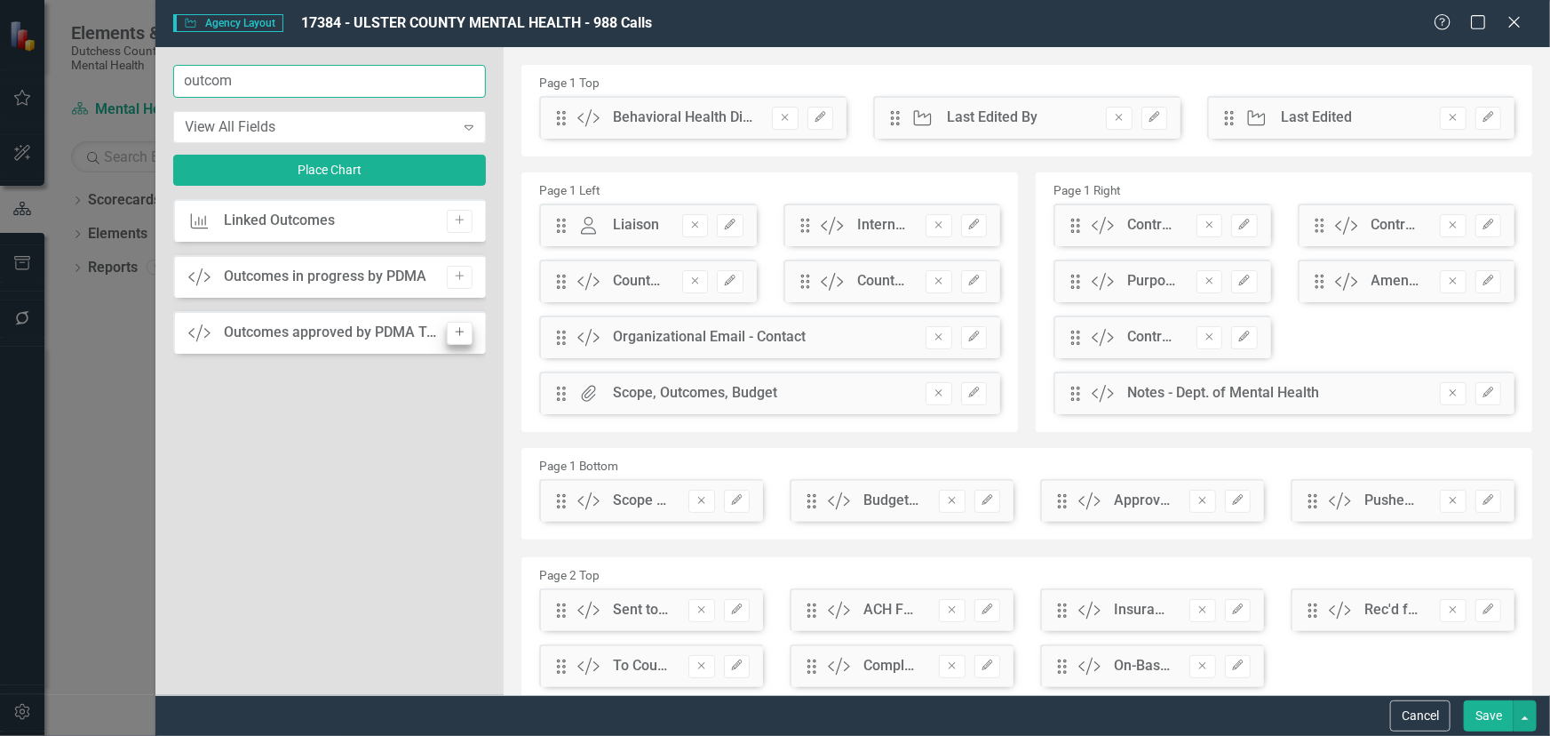
type input "outcom"
click at [463, 328] on icon "Add" at bounding box center [459, 332] width 13 height 11
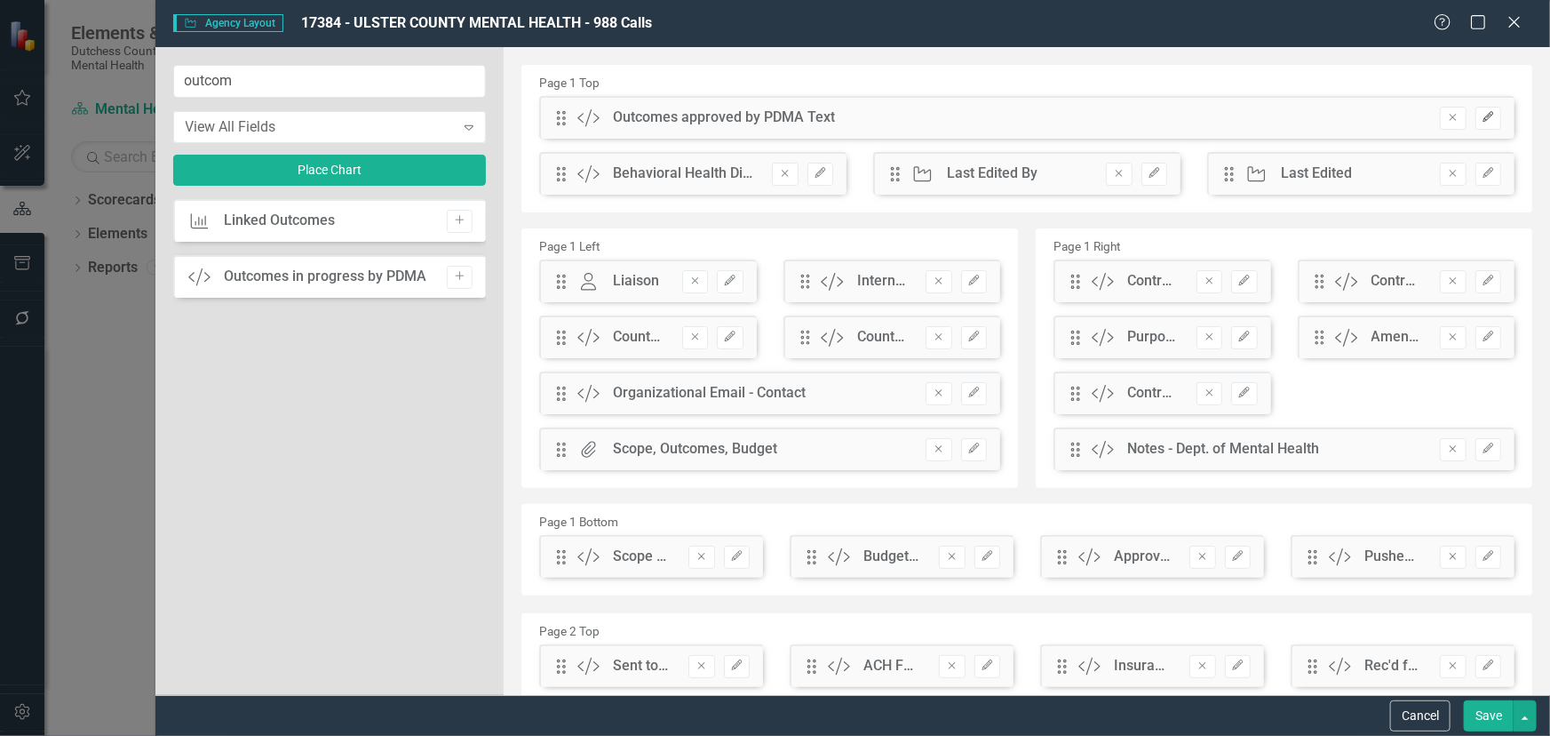
drag, startPoint x: 1474, startPoint y: 113, endPoint x: 1466, endPoint y: 108, distance: 9.6
click at [1482, 112] on icon "Edit" at bounding box center [1488, 117] width 13 height 11
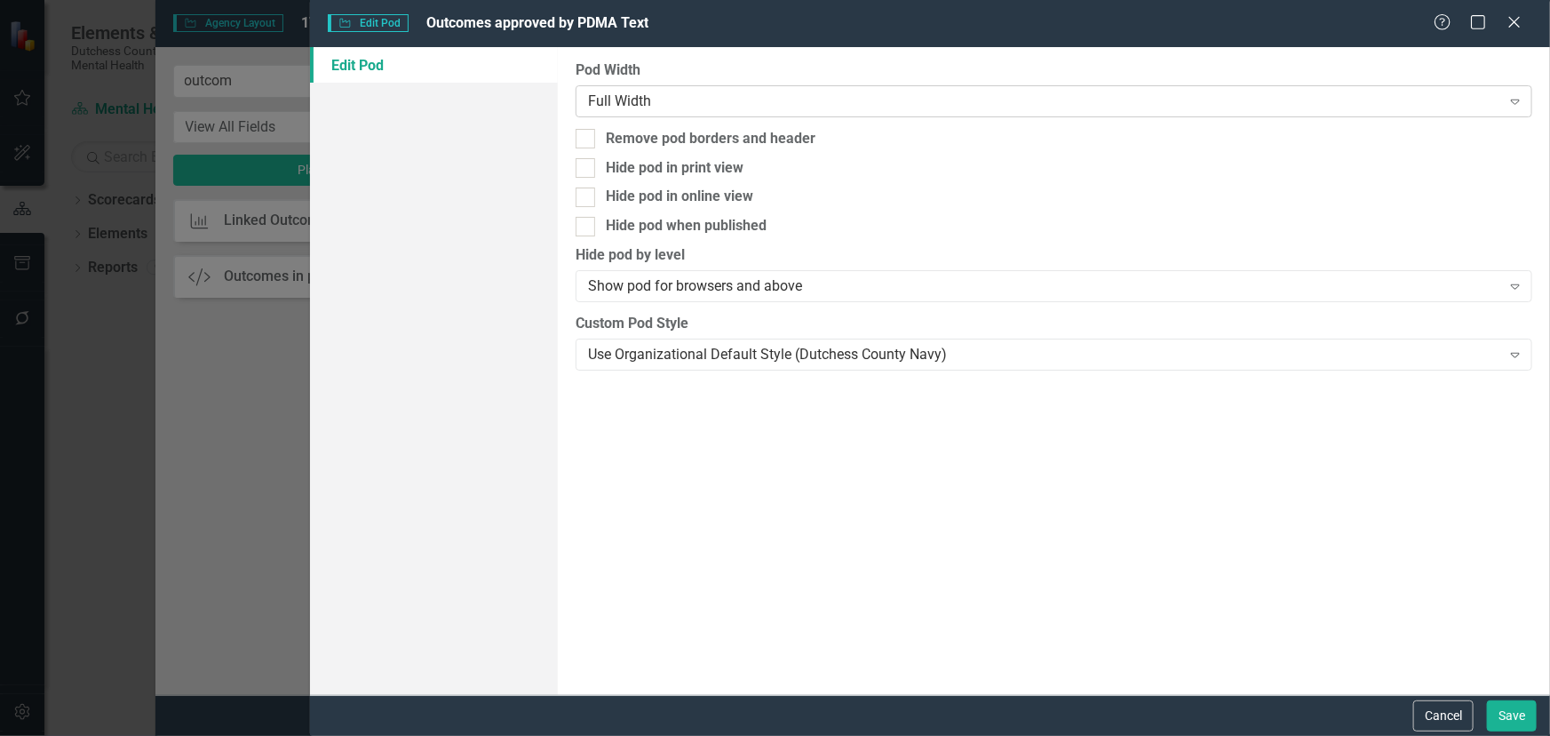
click at [702, 100] on div "Full Width" at bounding box center [1044, 101] width 913 height 20
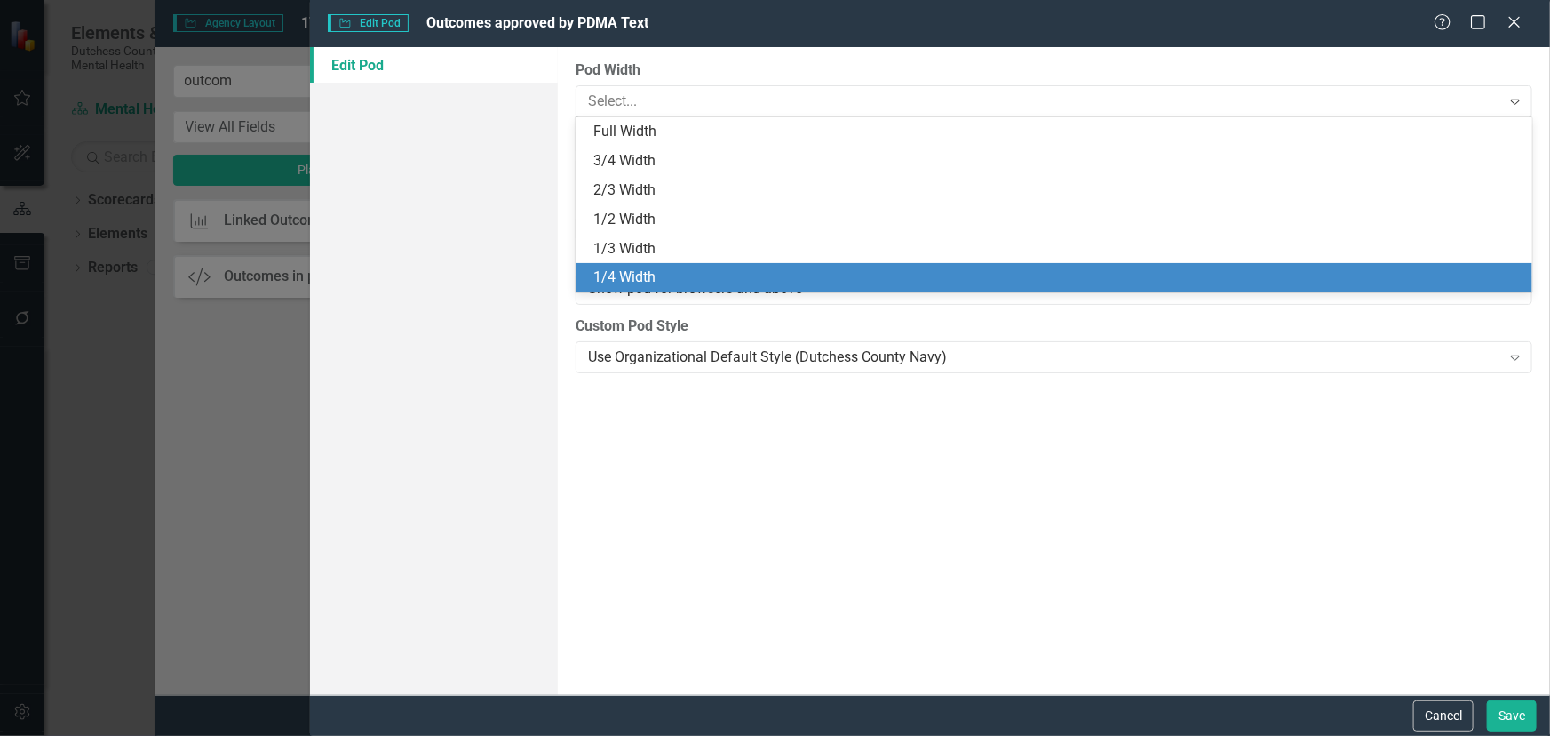
click at [647, 273] on div "1/4 Width" at bounding box center [1058, 277] width 929 height 20
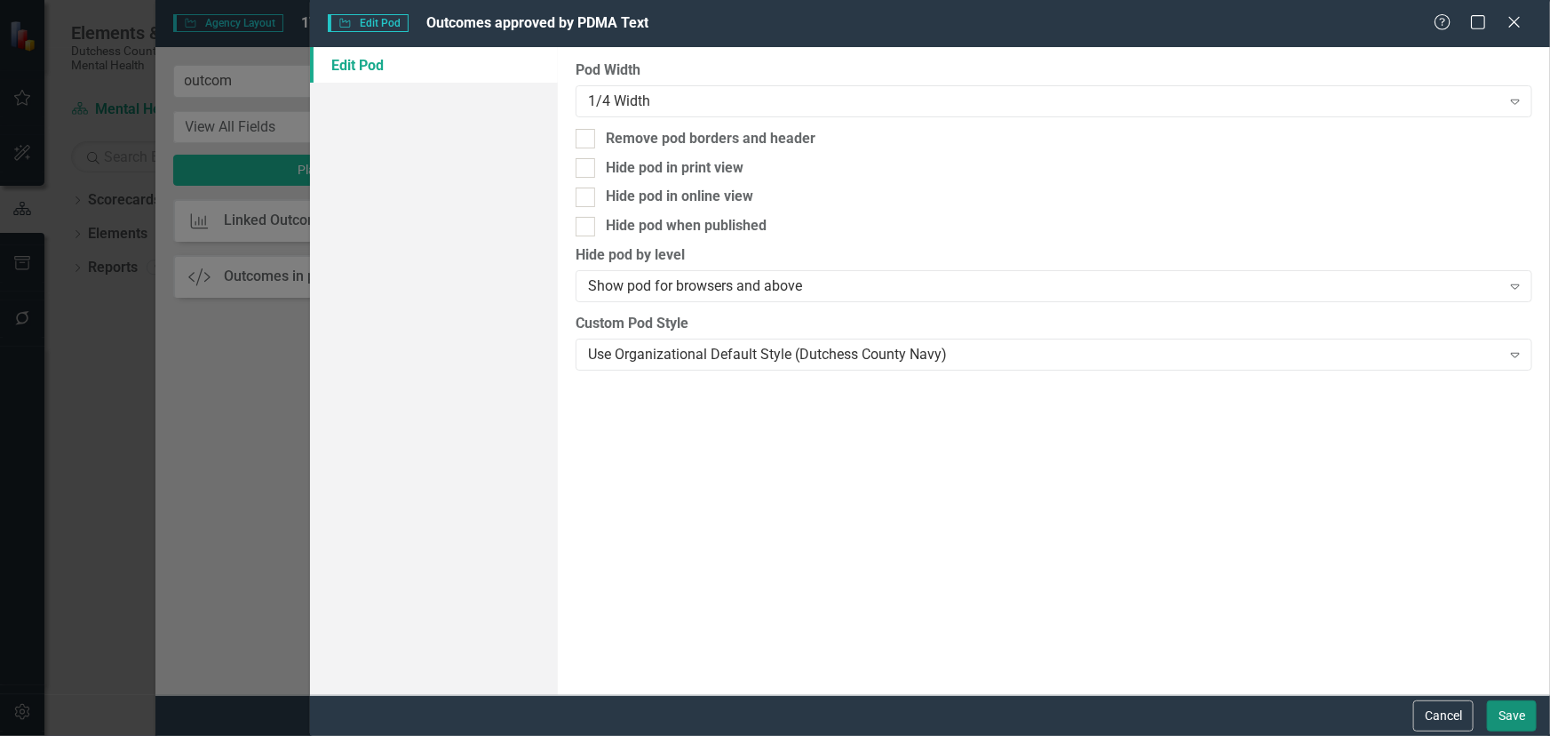
drag, startPoint x: 1502, startPoint y: 711, endPoint x: 1414, endPoint y: 641, distance: 112.5
click at [1502, 701] on button "Save" at bounding box center [1512, 715] width 50 height 31
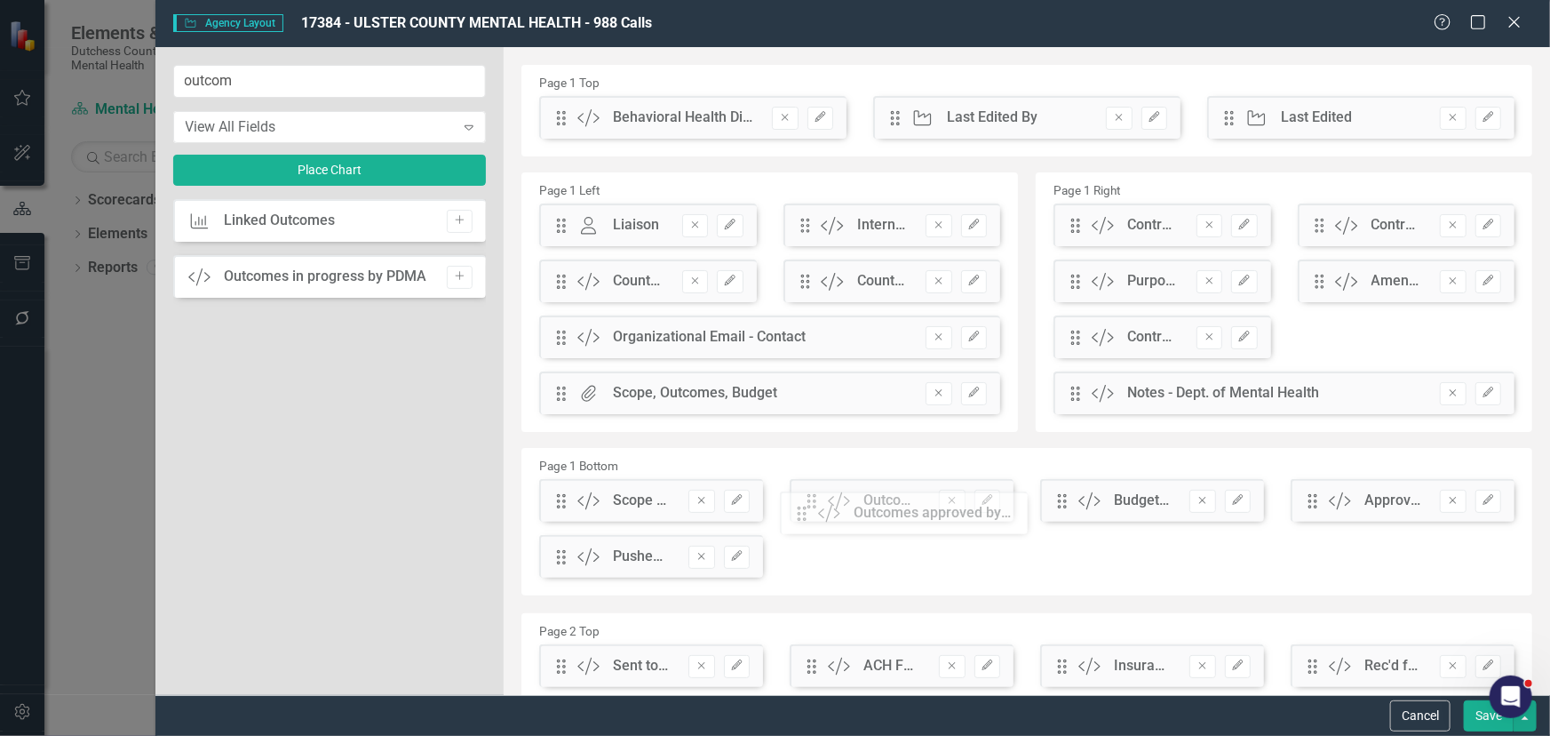
drag, startPoint x: 560, startPoint y: 121, endPoint x: 814, endPoint y: 516, distance: 470.0
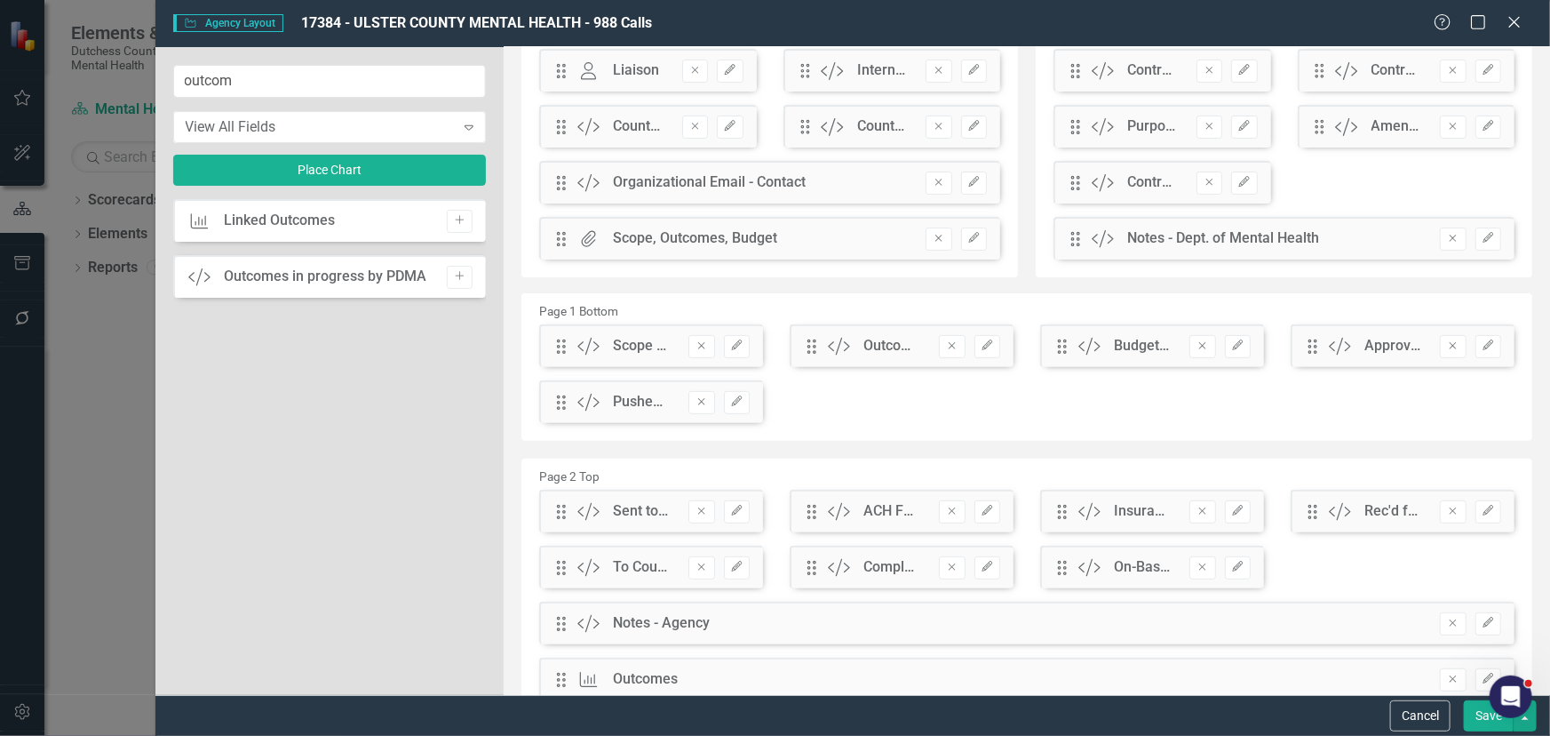
scroll to position [161, 0]
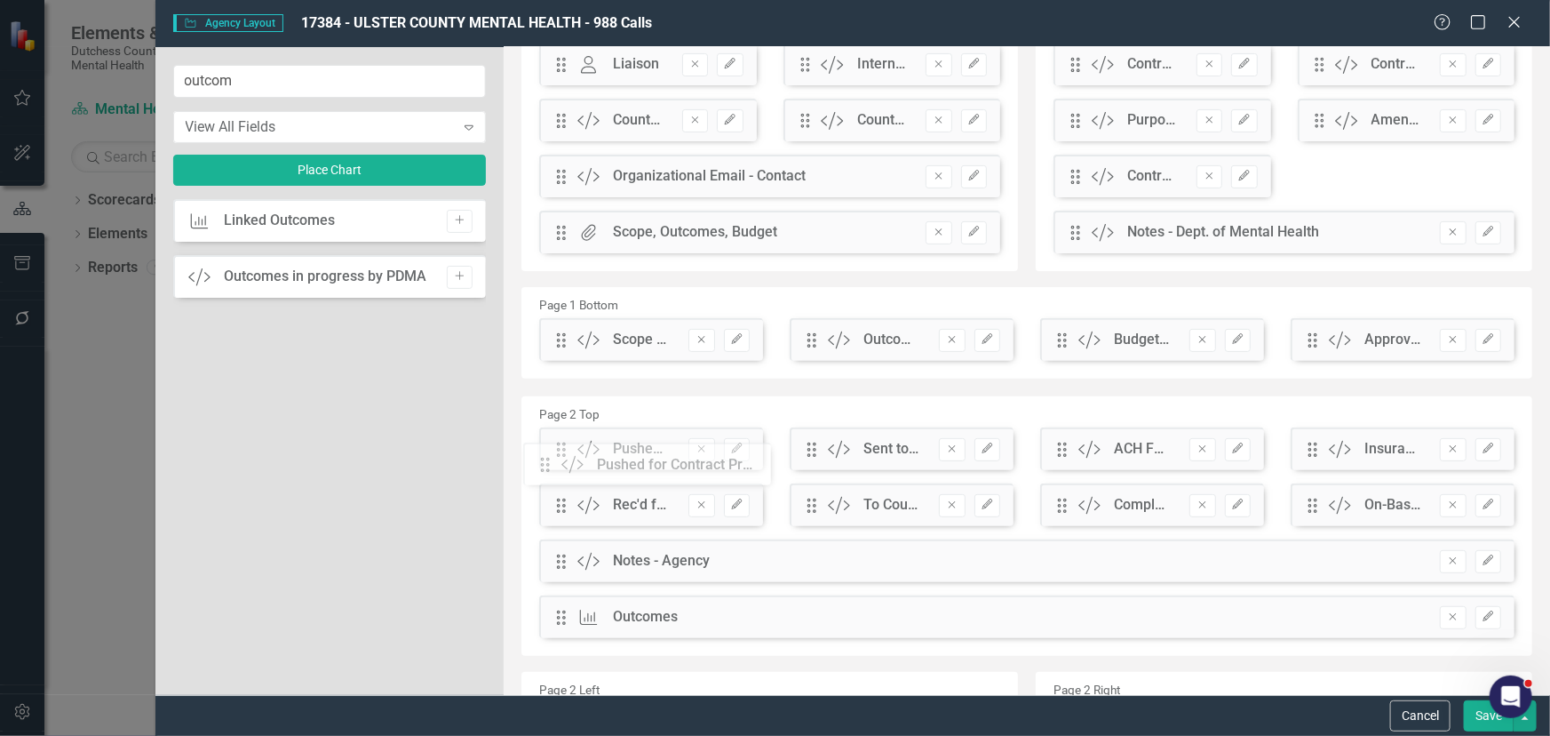
drag, startPoint x: 559, startPoint y: 399, endPoint x: 583, endPoint y: 443, distance: 50.5
click at [1470, 714] on button "Save" at bounding box center [1489, 715] width 50 height 31
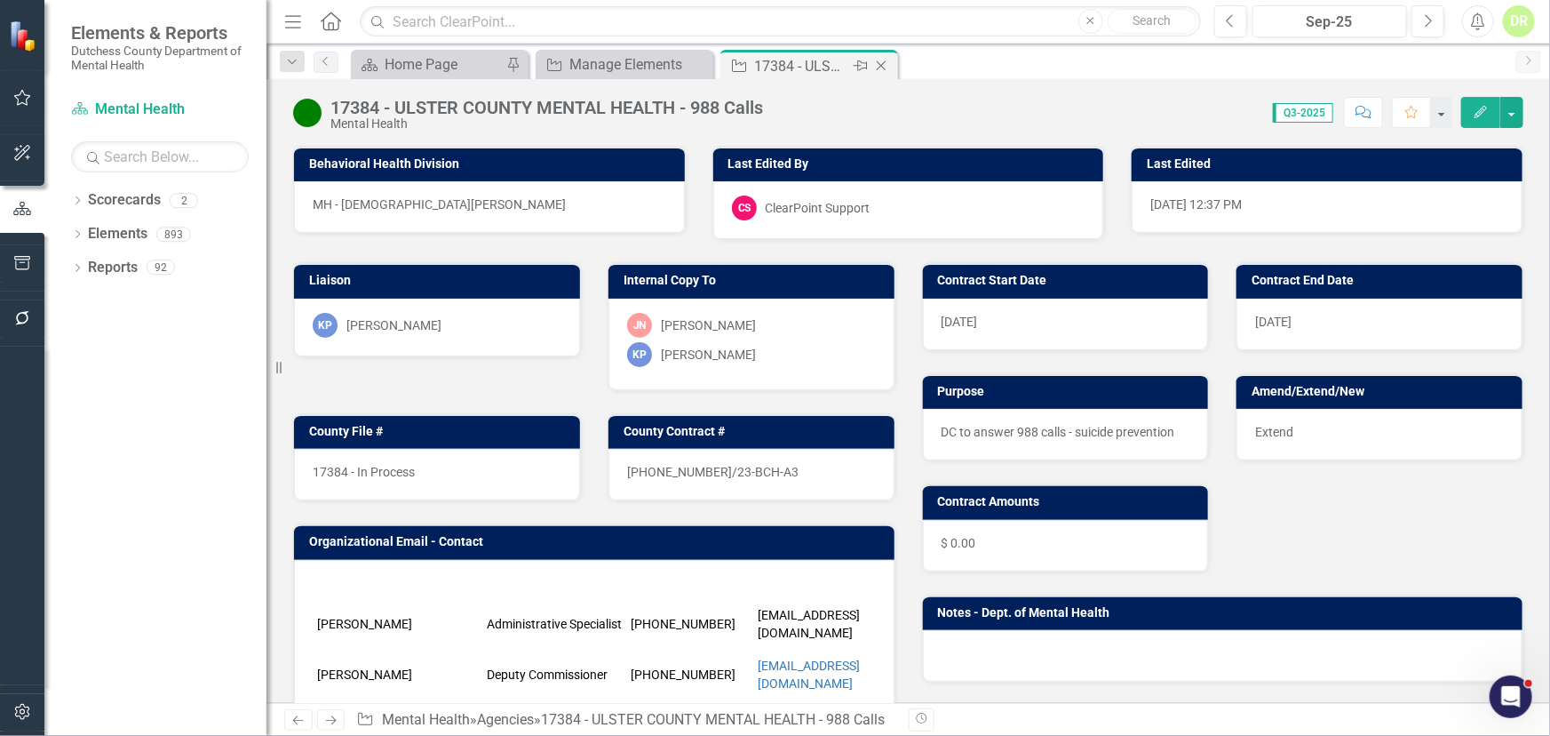
click at [881, 55] on div "Close" at bounding box center [883, 66] width 22 height 22
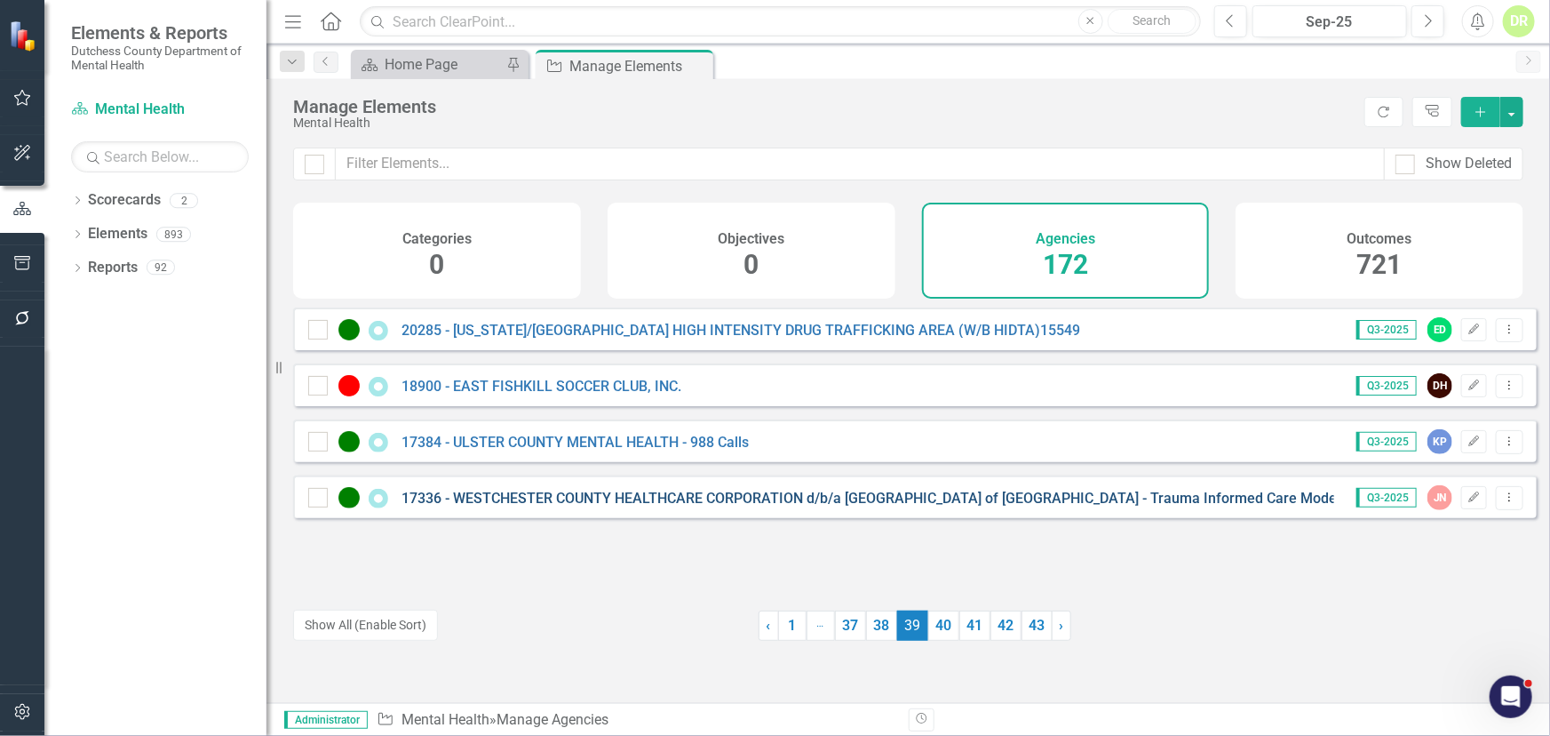
click at [661, 506] on link "17336 - WESTCHESTER COUNTY HEALTHCARE CORPORATION d/b/a [GEOGRAPHIC_DATA] of [G…" at bounding box center [871, 498] width 939 height 17
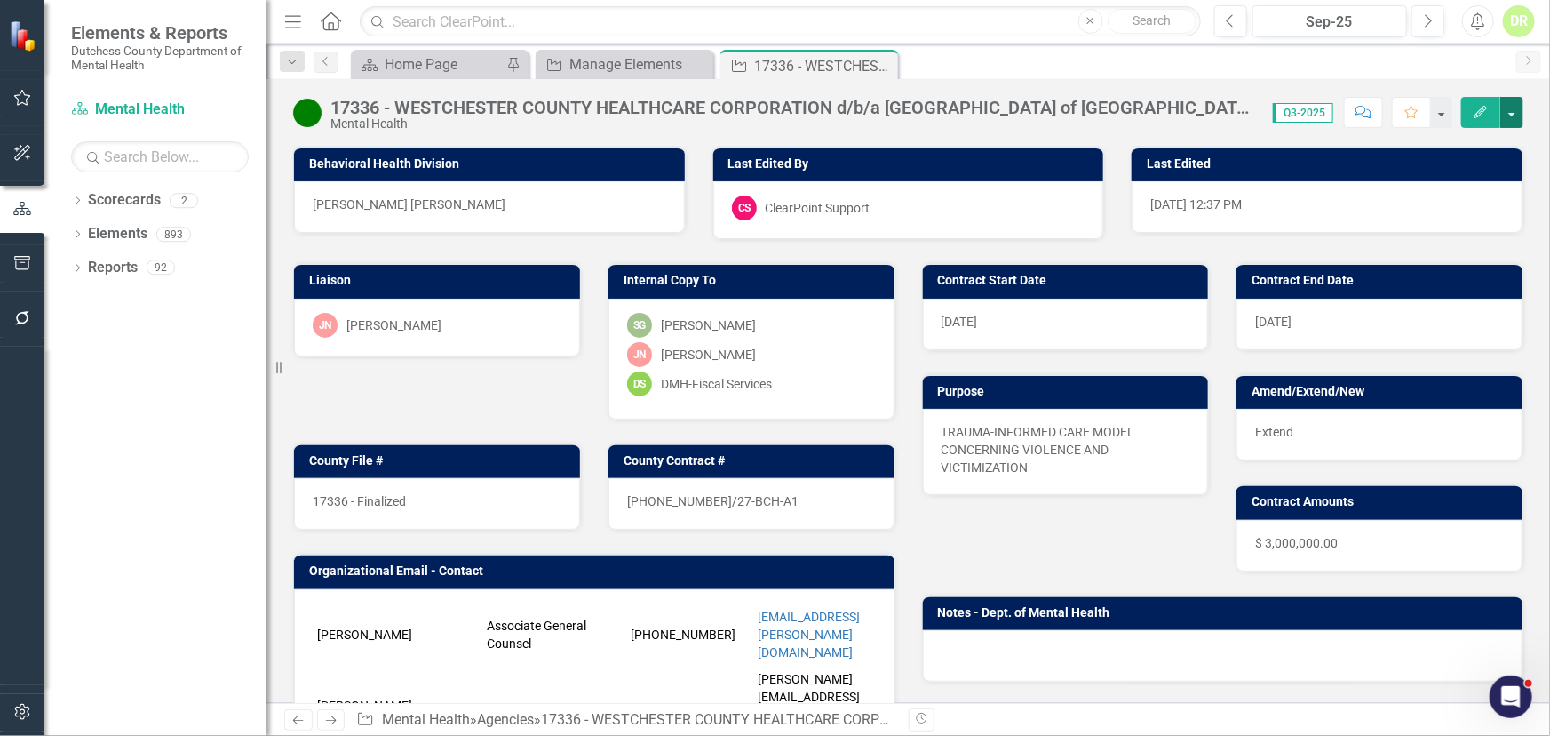
click at [1517, 113] on button "button" at bounding box center [1512, 112] width 23 height 31
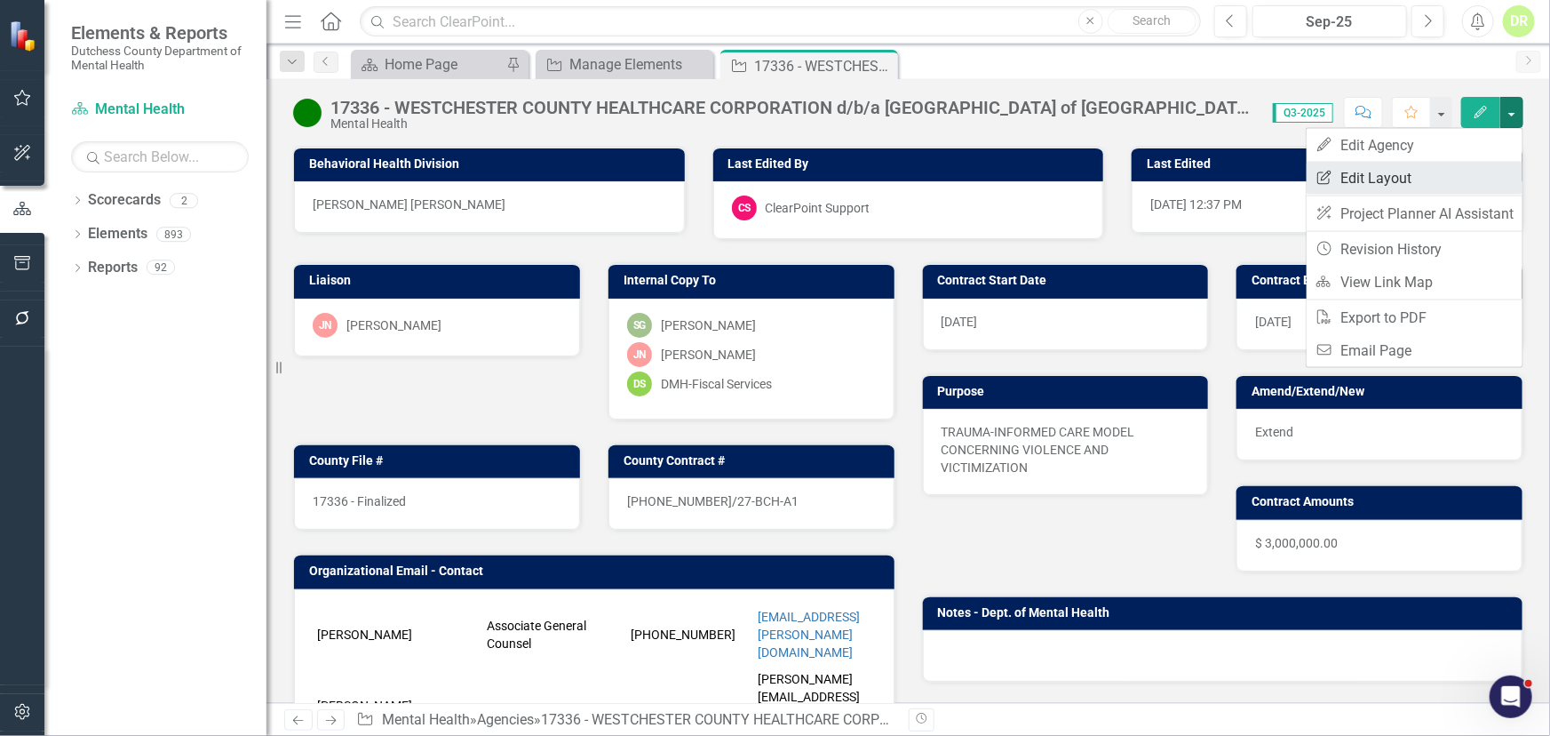
click at [1431, 167] on link "Edit Report Edit Layout" at bounding box center [1415, 178] width 216 height 33
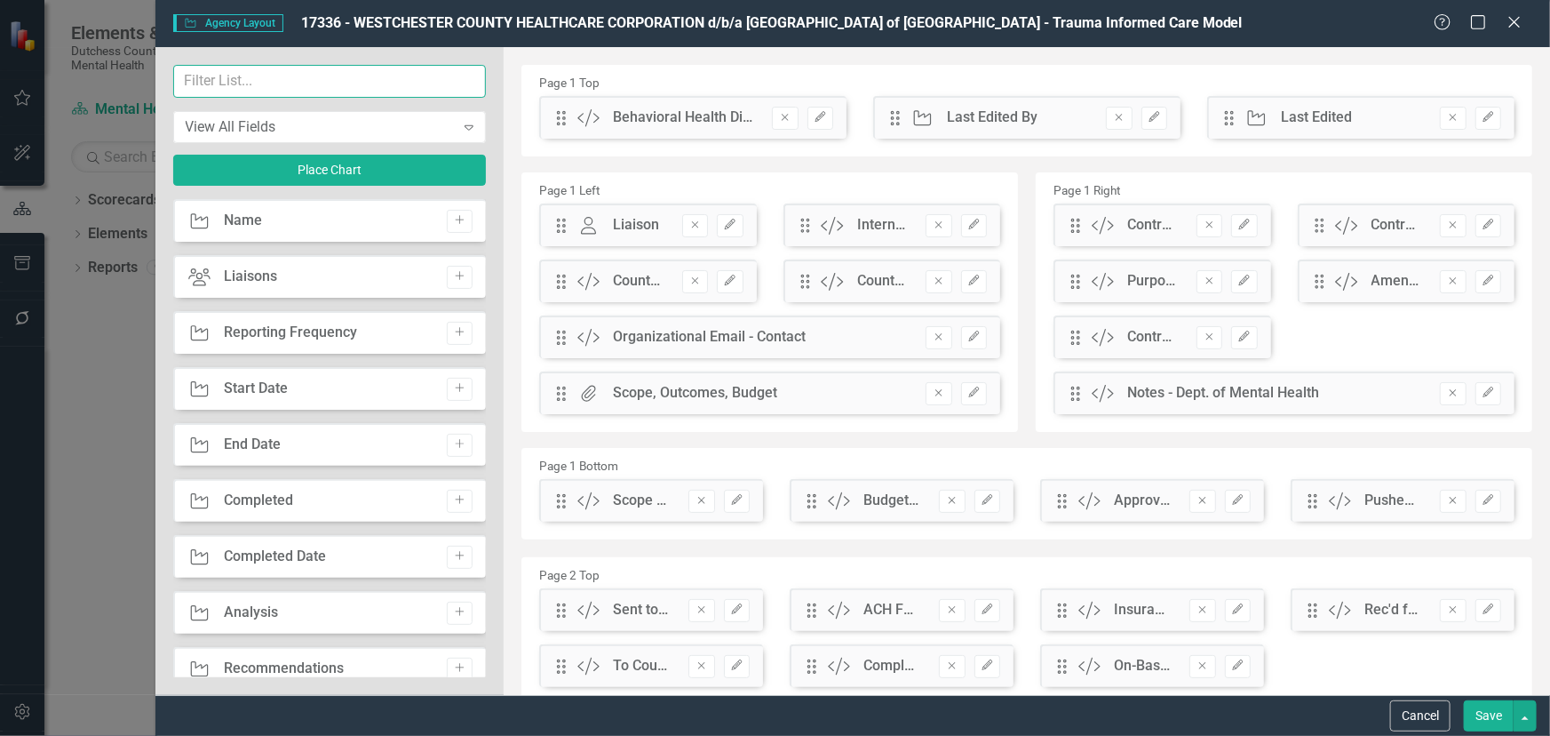
click at [342, 73] on input "text" at bounding box center [330, 81] width 314 height 33
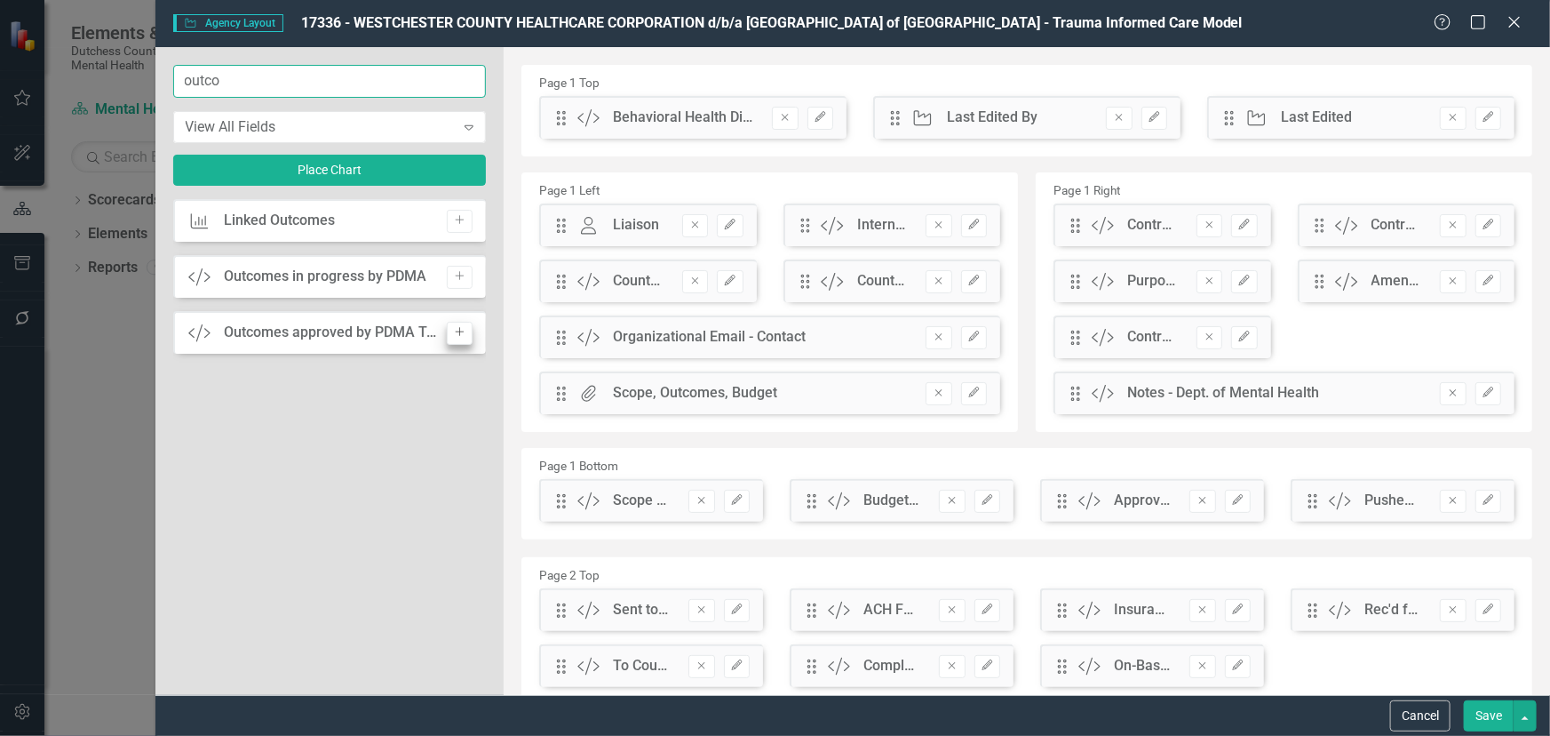
type input "outco"
click at [463, 323] on button "Add" at bounding box center [460, 333] width 26 height 23
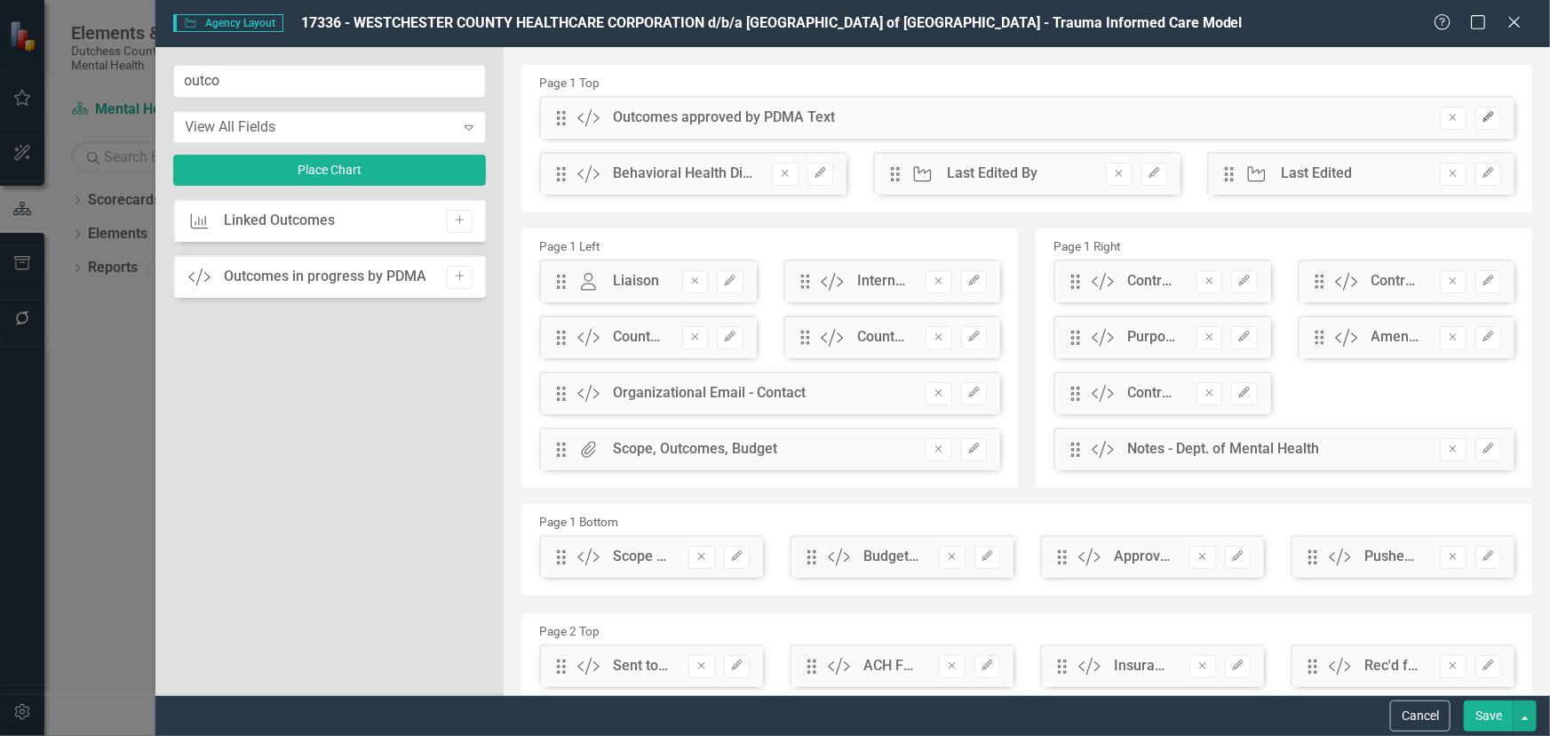
drag, startPoint x: 1471, startPoint y: 120, endPoint x: 1461, endPoint y: 116, distance: 10.4
click at [1482, 119] on icon "Edit" at bounding box center [1488, 117] width 13 height 11
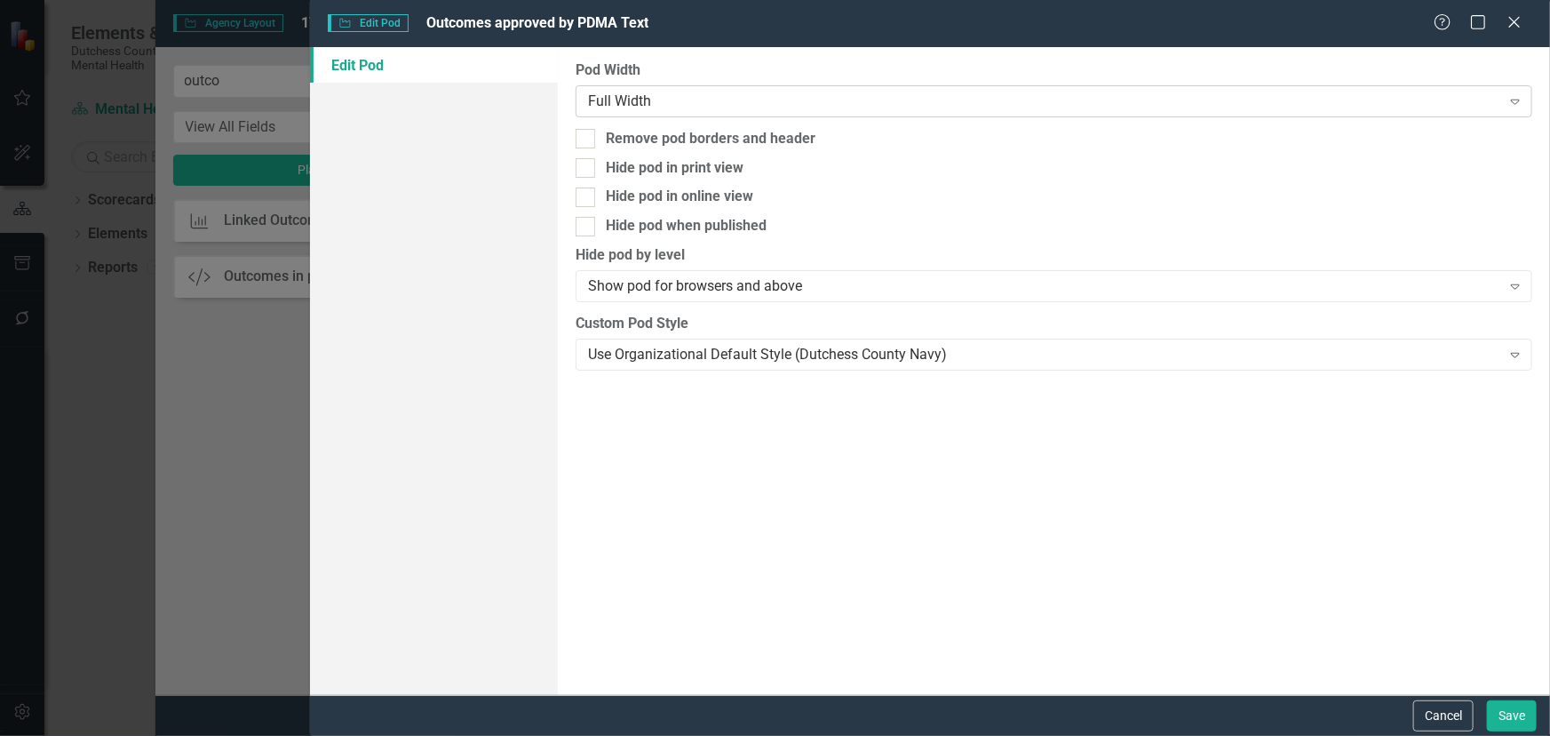
click at [608, 98] on div "Full Width" at bounding box center [1044, 101] width 913 height 20
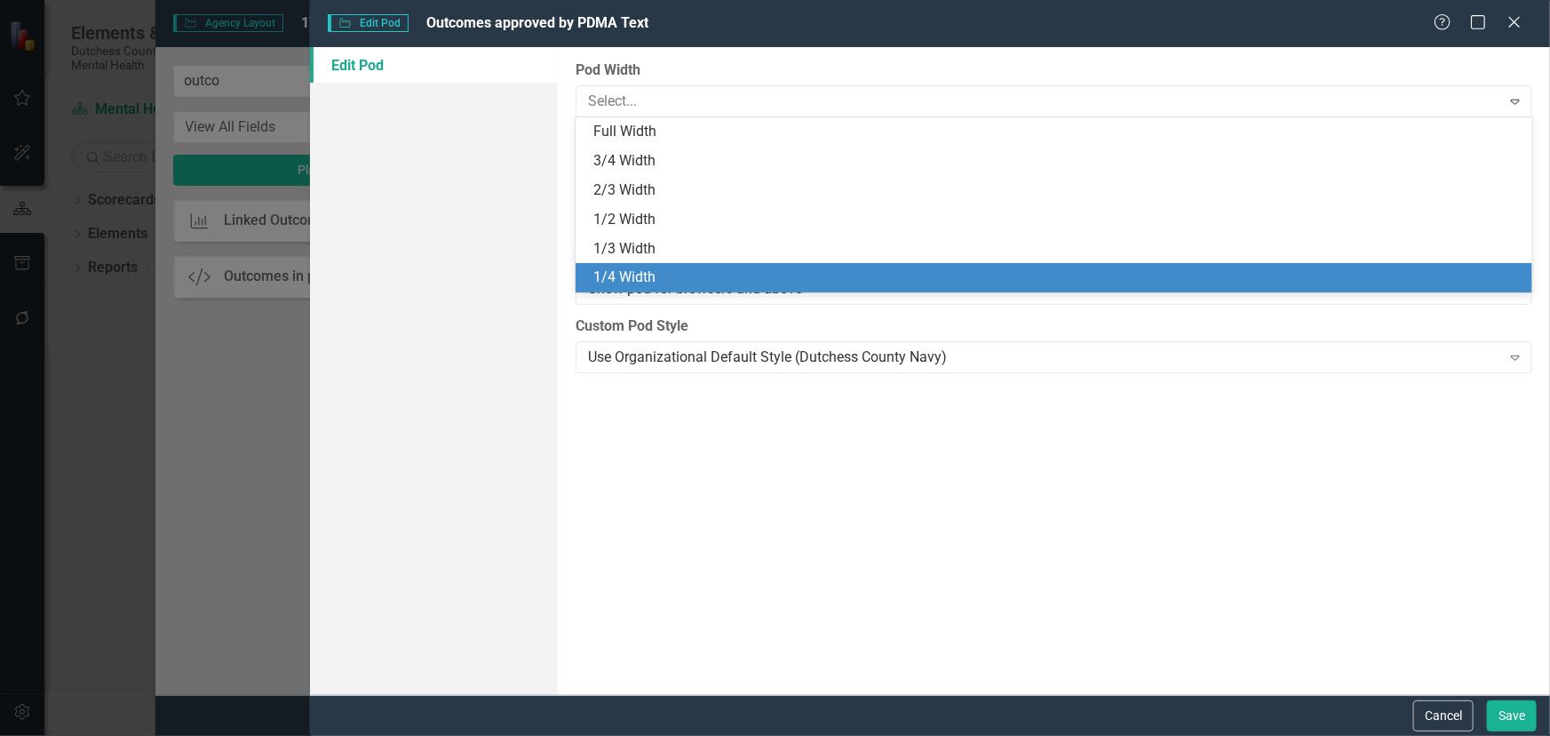
click at [638, 283] on div "1/4 Width" at bounding box center [1058, 277] width 929 height 20
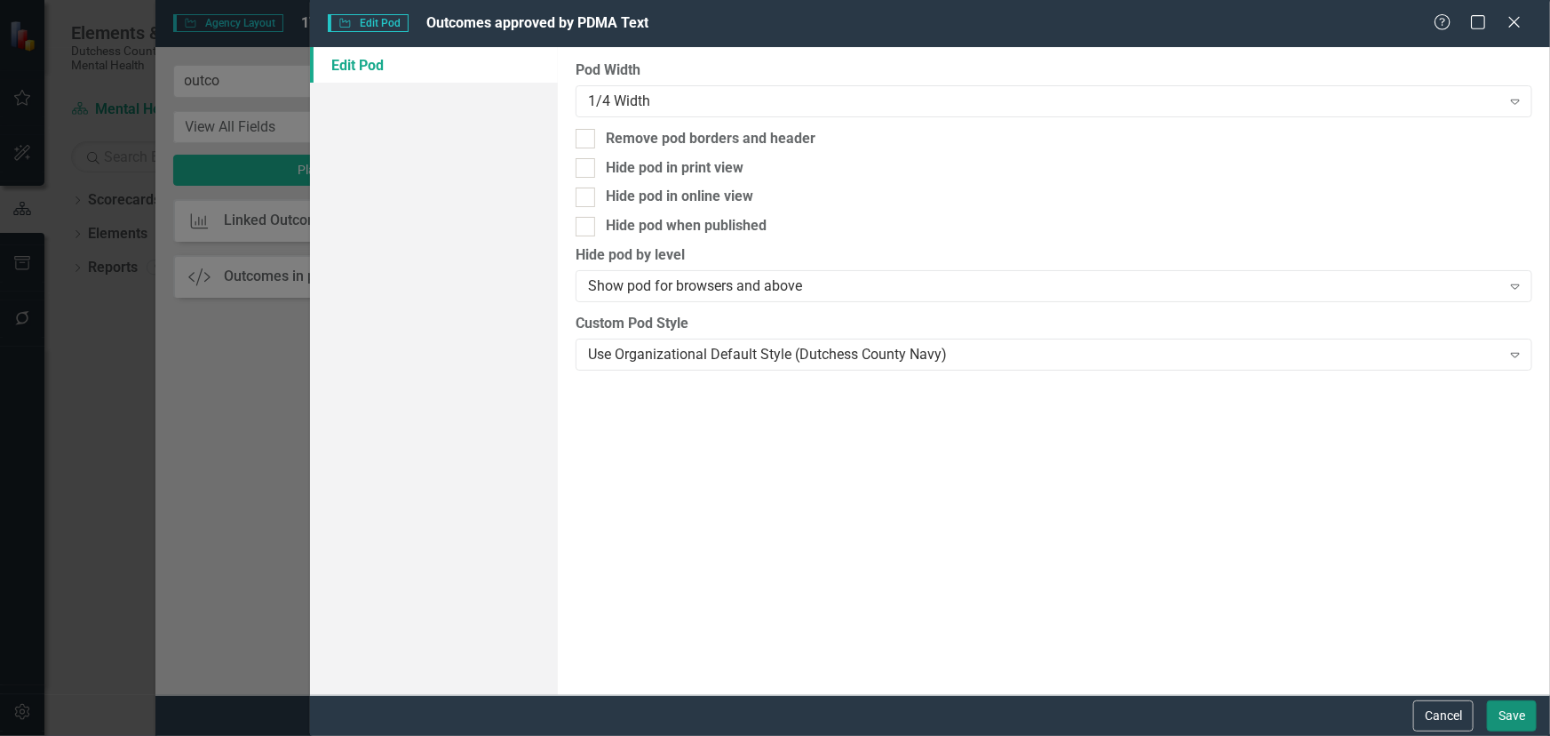
click at [1503, 713] on button "Save" at bounding box center [1512, 715] width 50 height 31
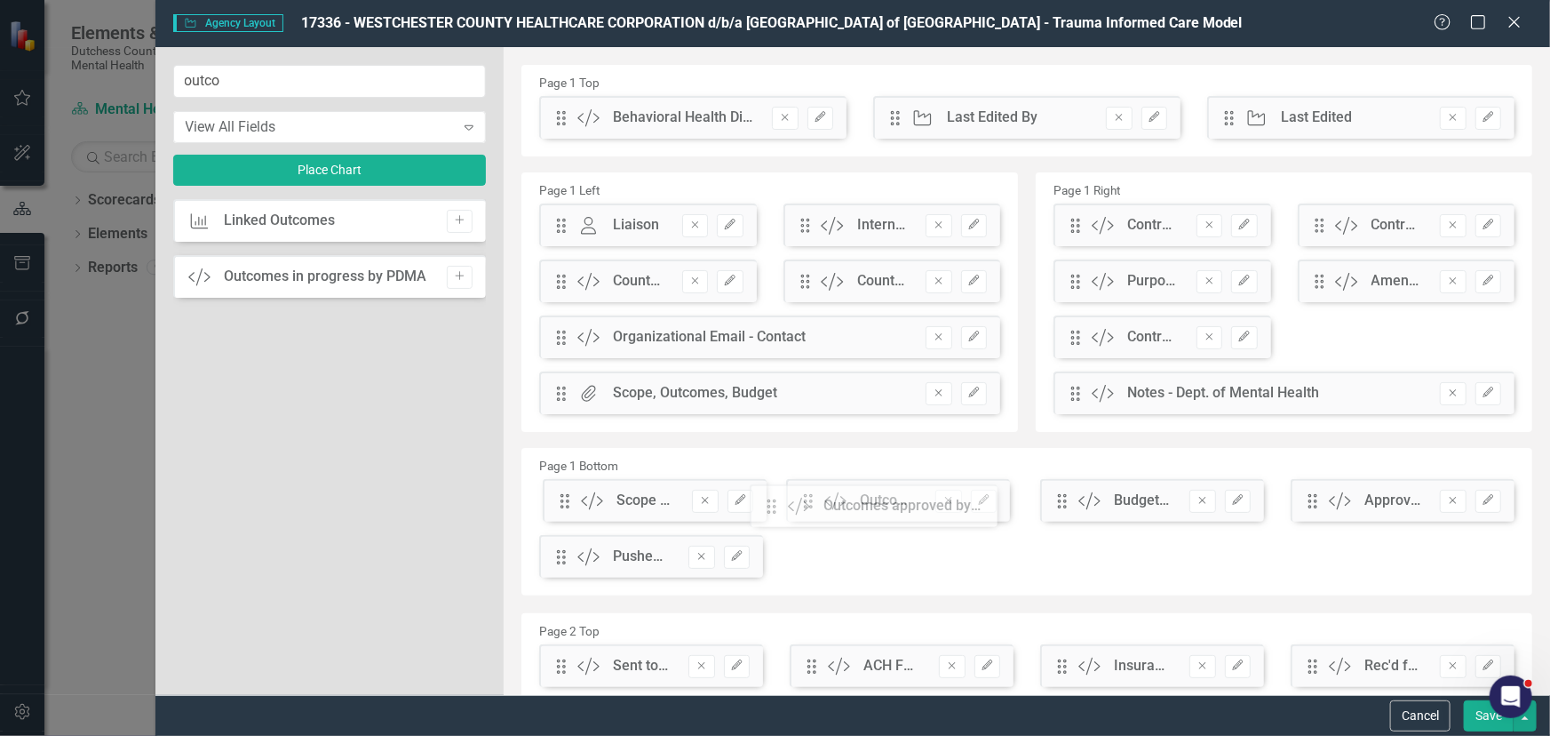
drag, startPoint x: 567, startPoint y: 124, endPoint x: 791, endPoint y: 513, distance: 448.2
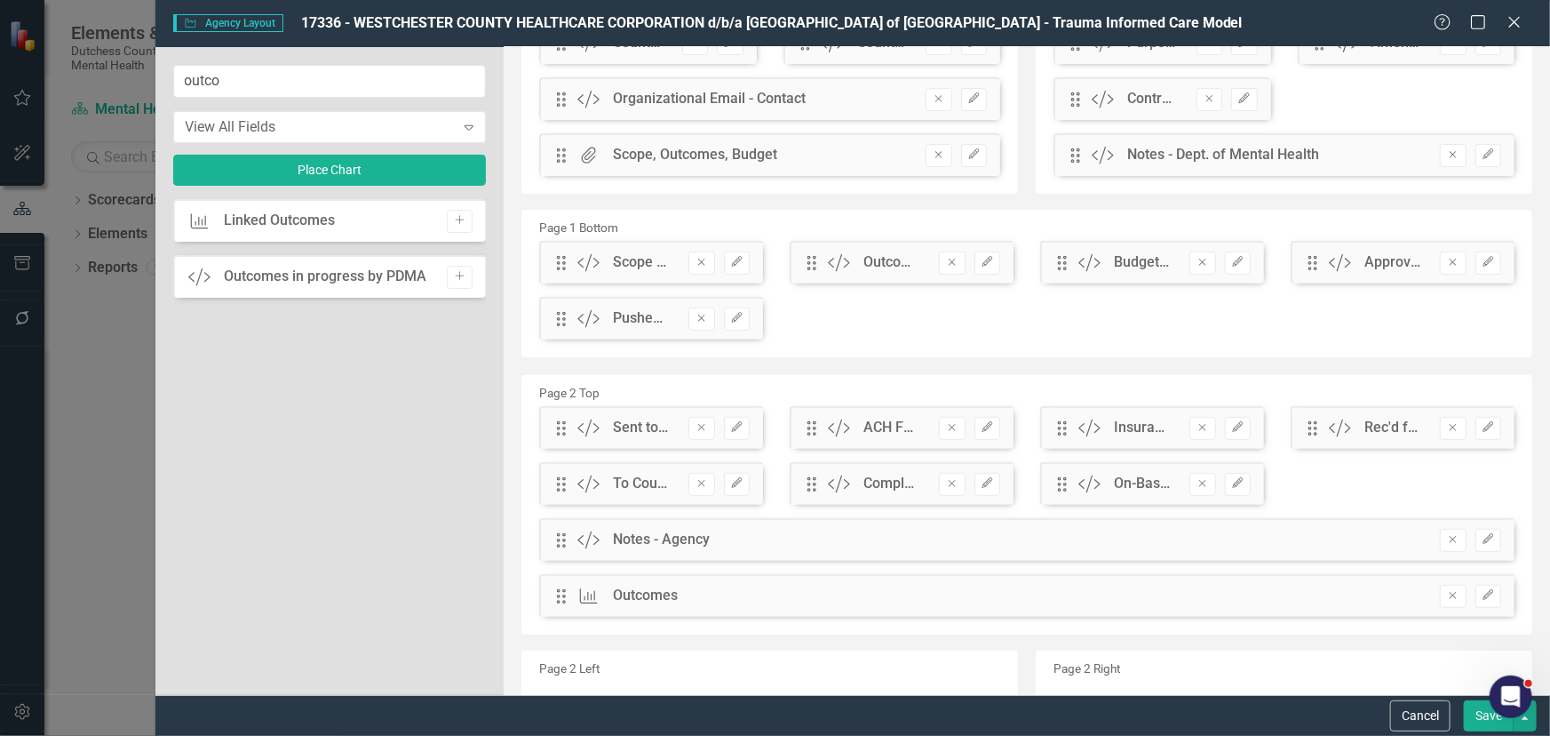
scroll to position [242, 0]
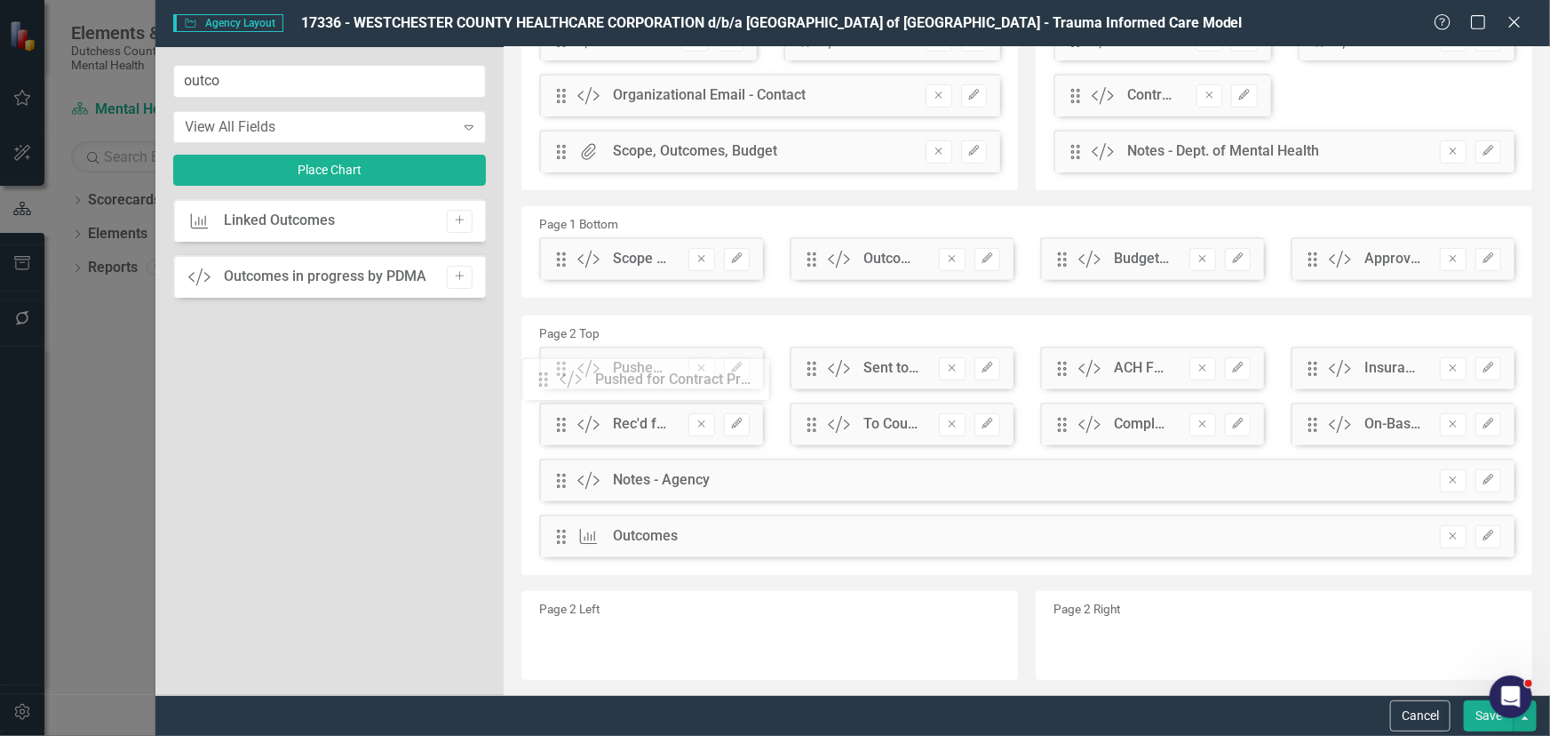
drag, startPoint x: 562, startPoint y: 316, endPoint x: 562, endPoint y: 371, distance: 55.1
drag, startPoint x: 1466, startPoint y: 711, endPoint x: 1464, endPoint y: 701, distance: 9.9
click at [1466, 704] on button "Save" at bounding box center [1489, 715] width 50 height 31
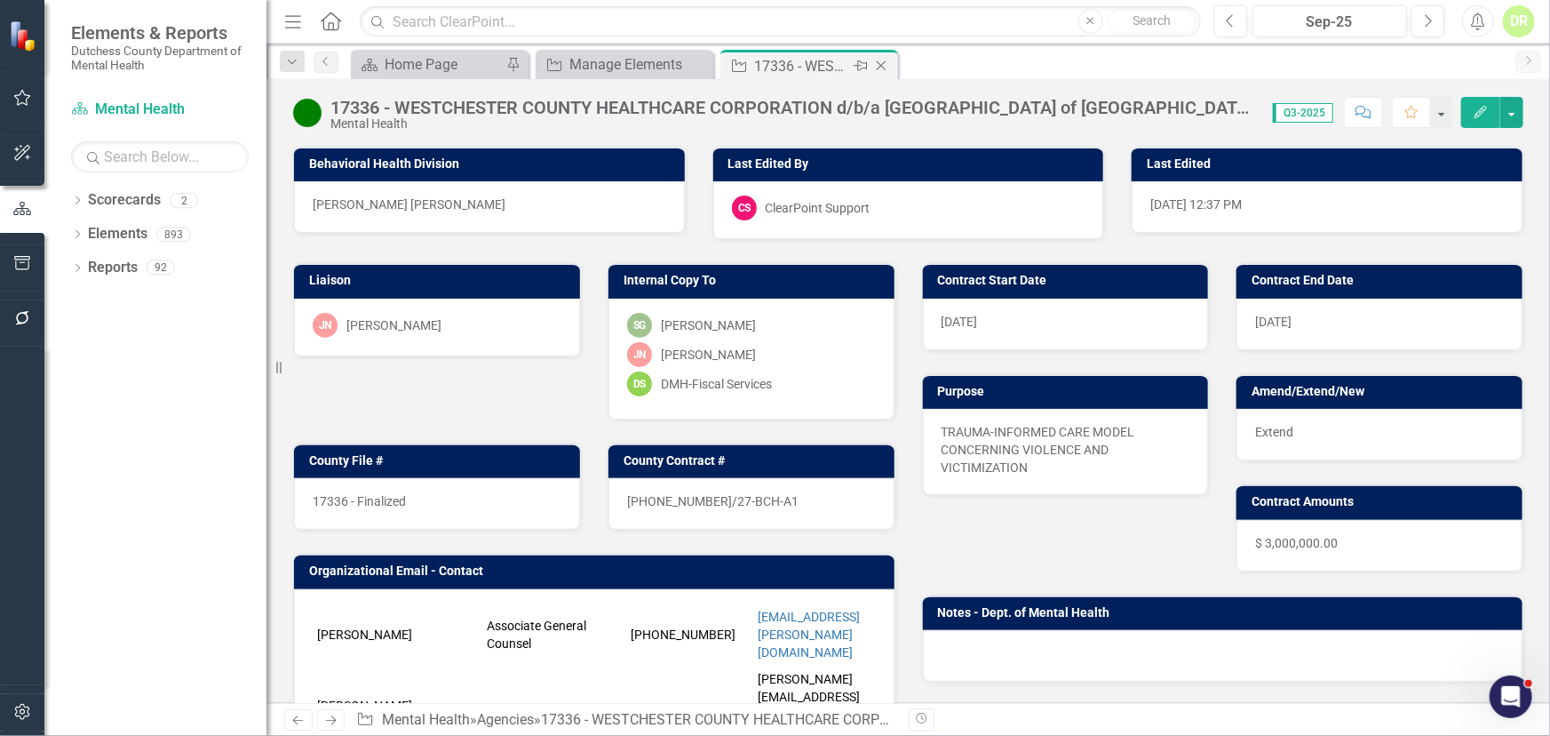
click at [876, 64] on icon "Close" at bounding box center [882, 66] width 18 height 14
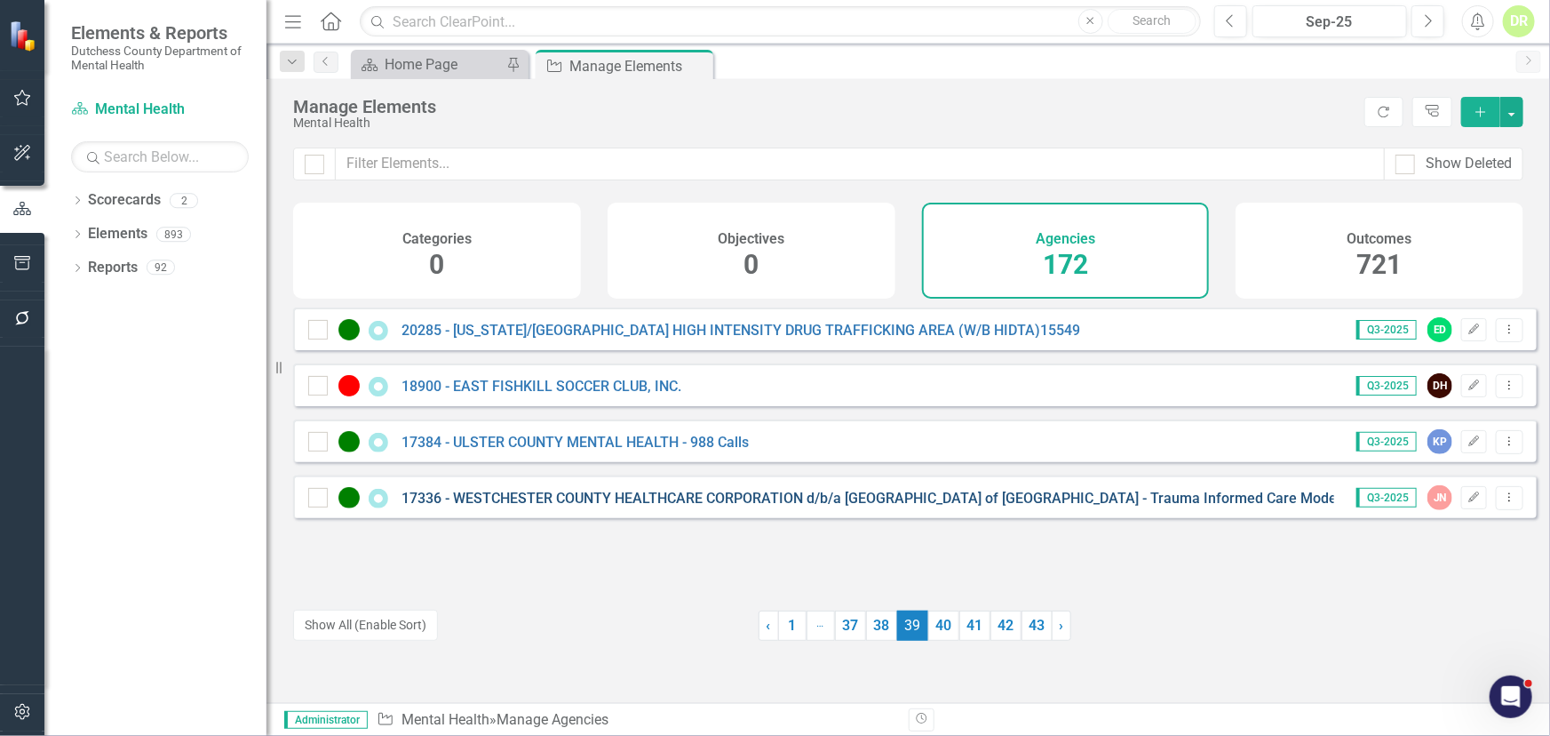
click at [656, 506] on link "17336 - WESTCHESTER COUNTY HEALTHCARE CORPORATION d/b/a [GEOGRAPHIC_DATA] of [G…" at bounding box center [871, 498] width 939 height 17
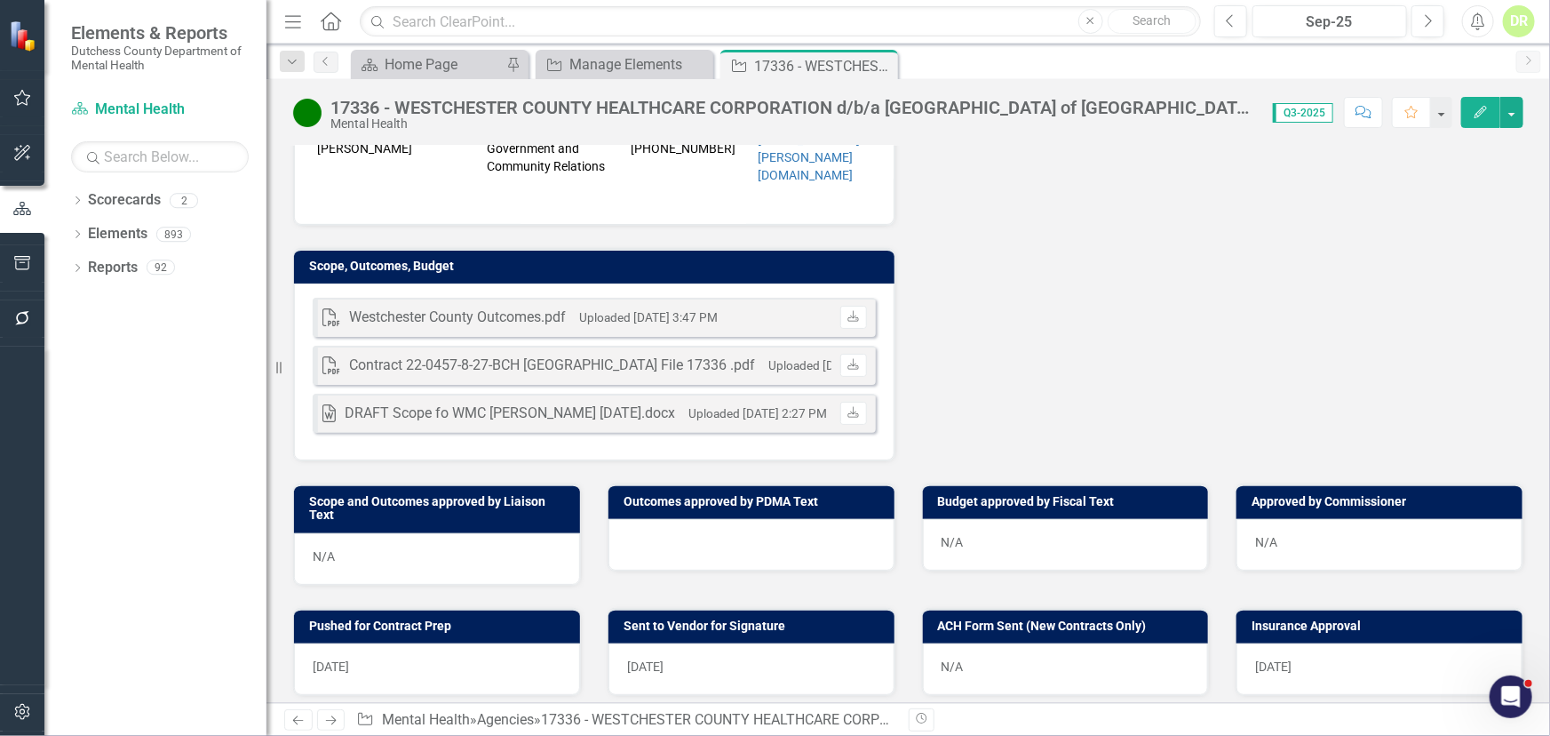
scroll to position [646, 0]
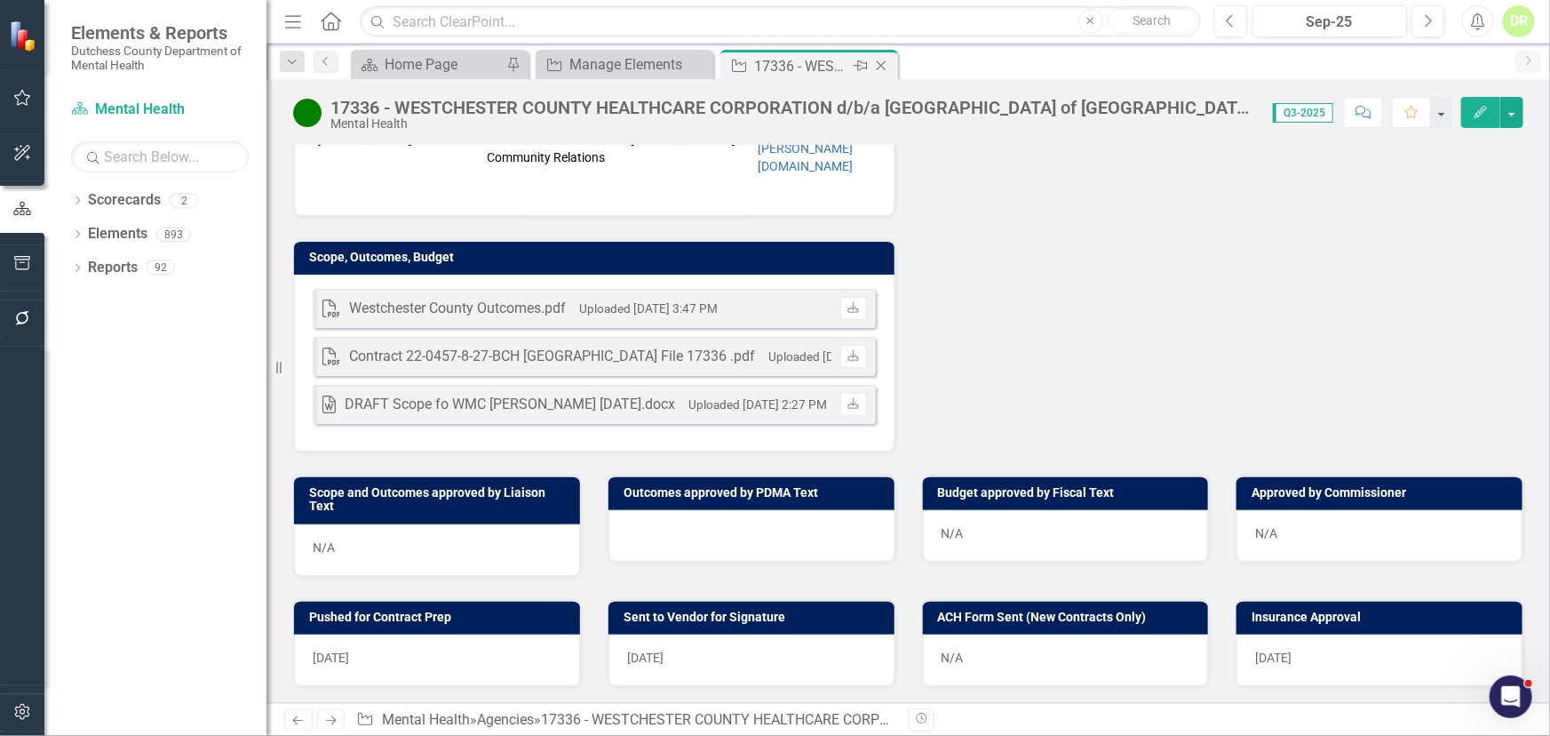
click at [881, 64] on icon at bounding box center [882, 66] width 10 height 10
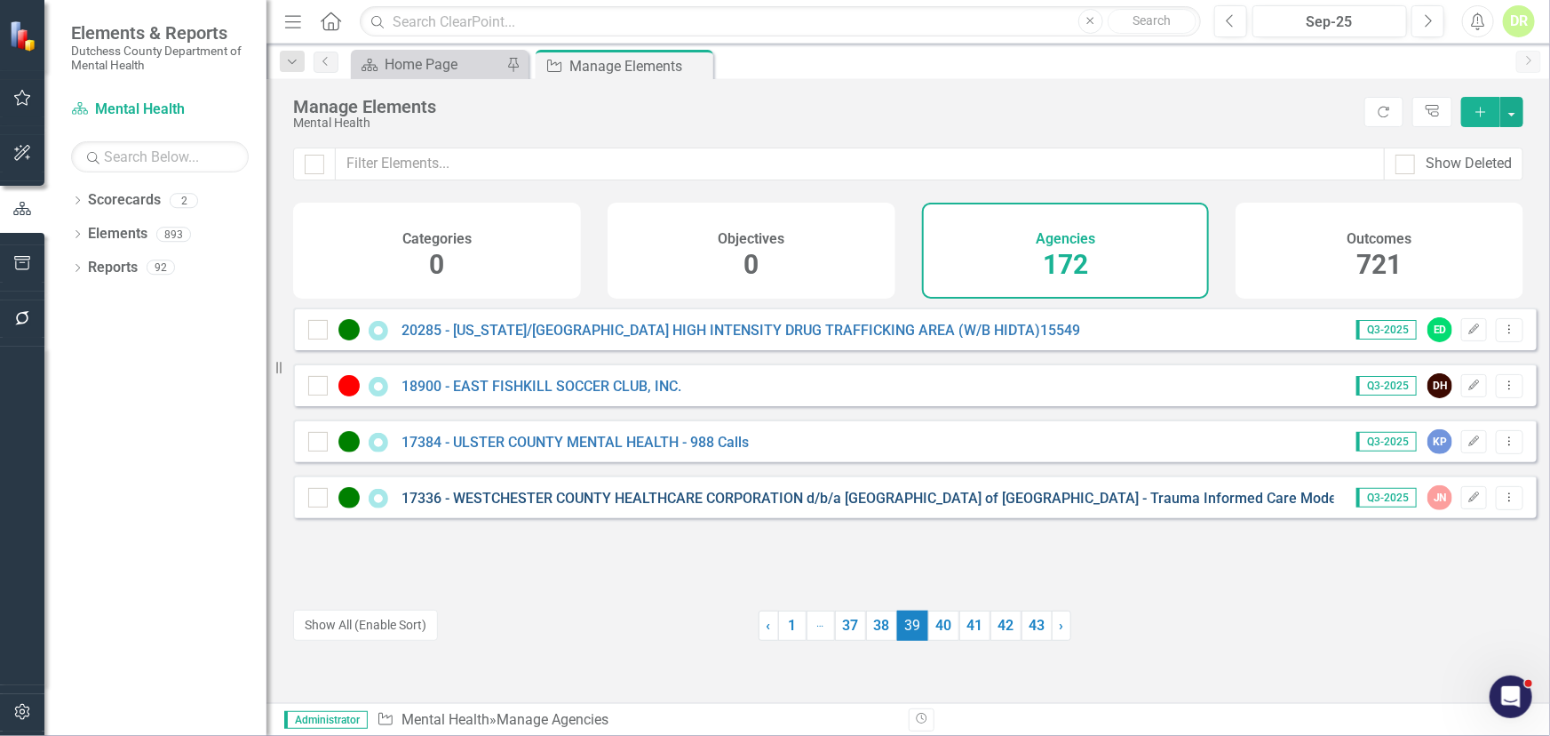
click at [589, 506] on link "17336 - WESTCHESTER COUNTY HEALTHCARE CORPORATION d/b/a [GEOGRAPHIC_DATA] of [G…" at bounding box center [871, 498] width 939 height 17
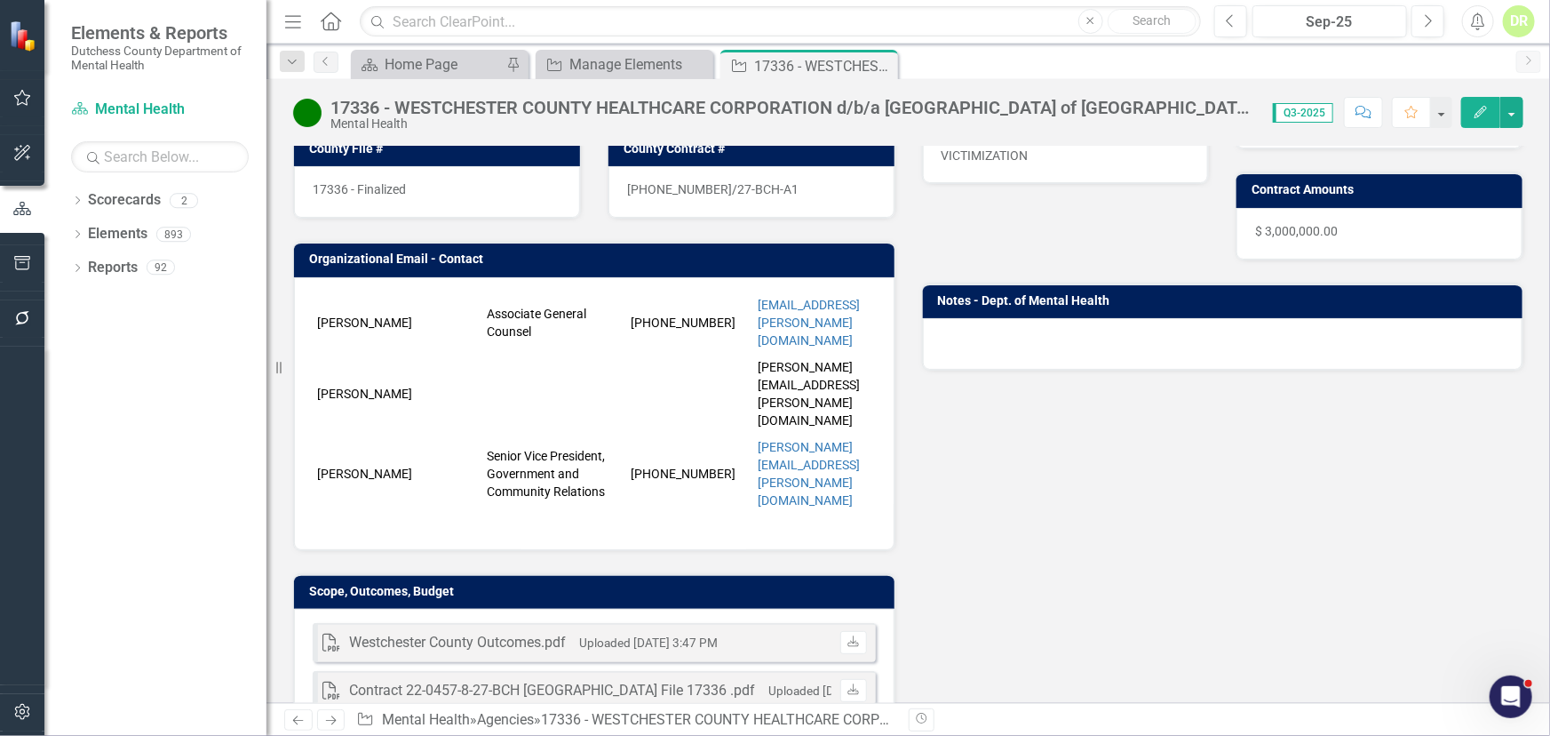
scroll to position [403, 0]
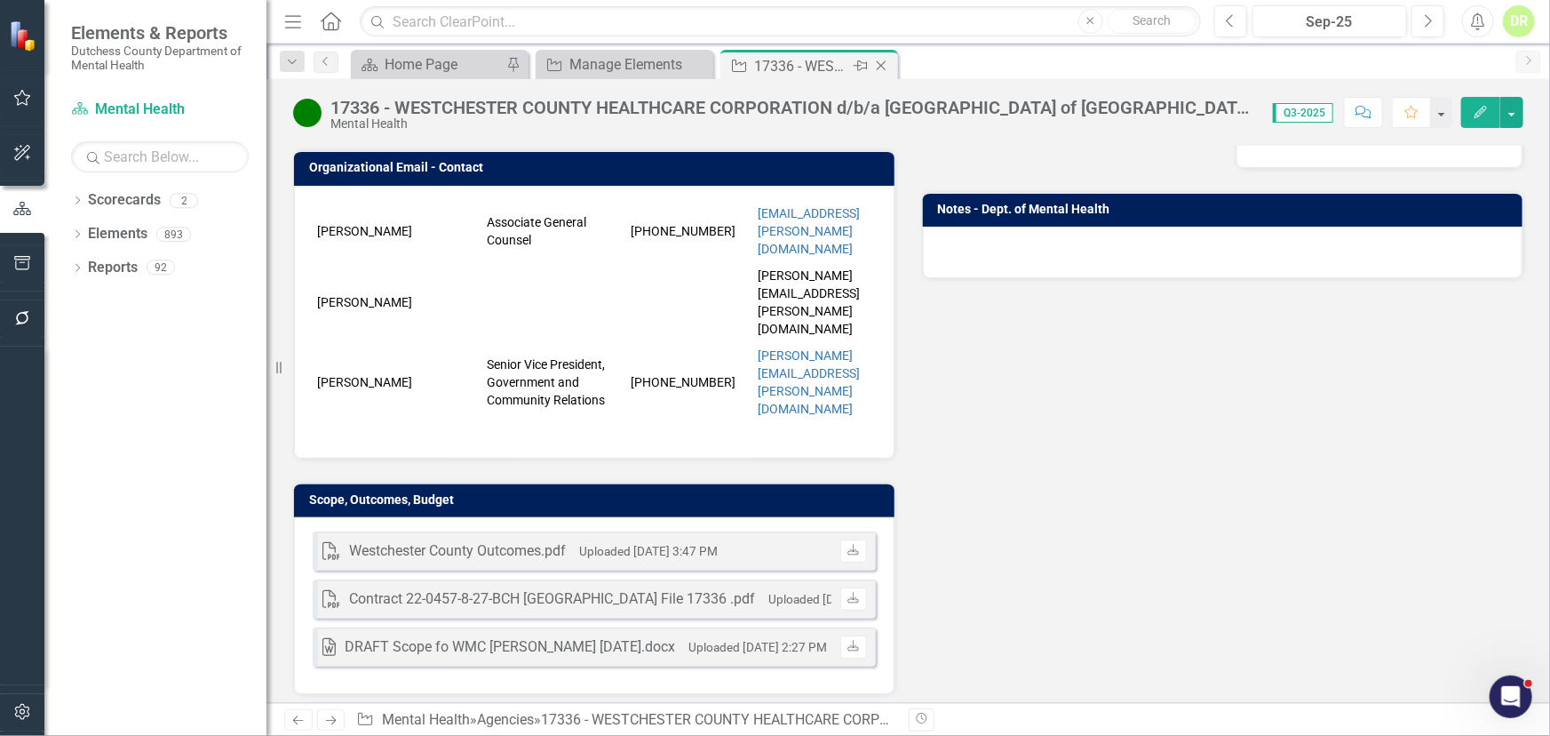
click at [880, 63] on icon "Close" at bounding box center [882, 66] width 18 height 14
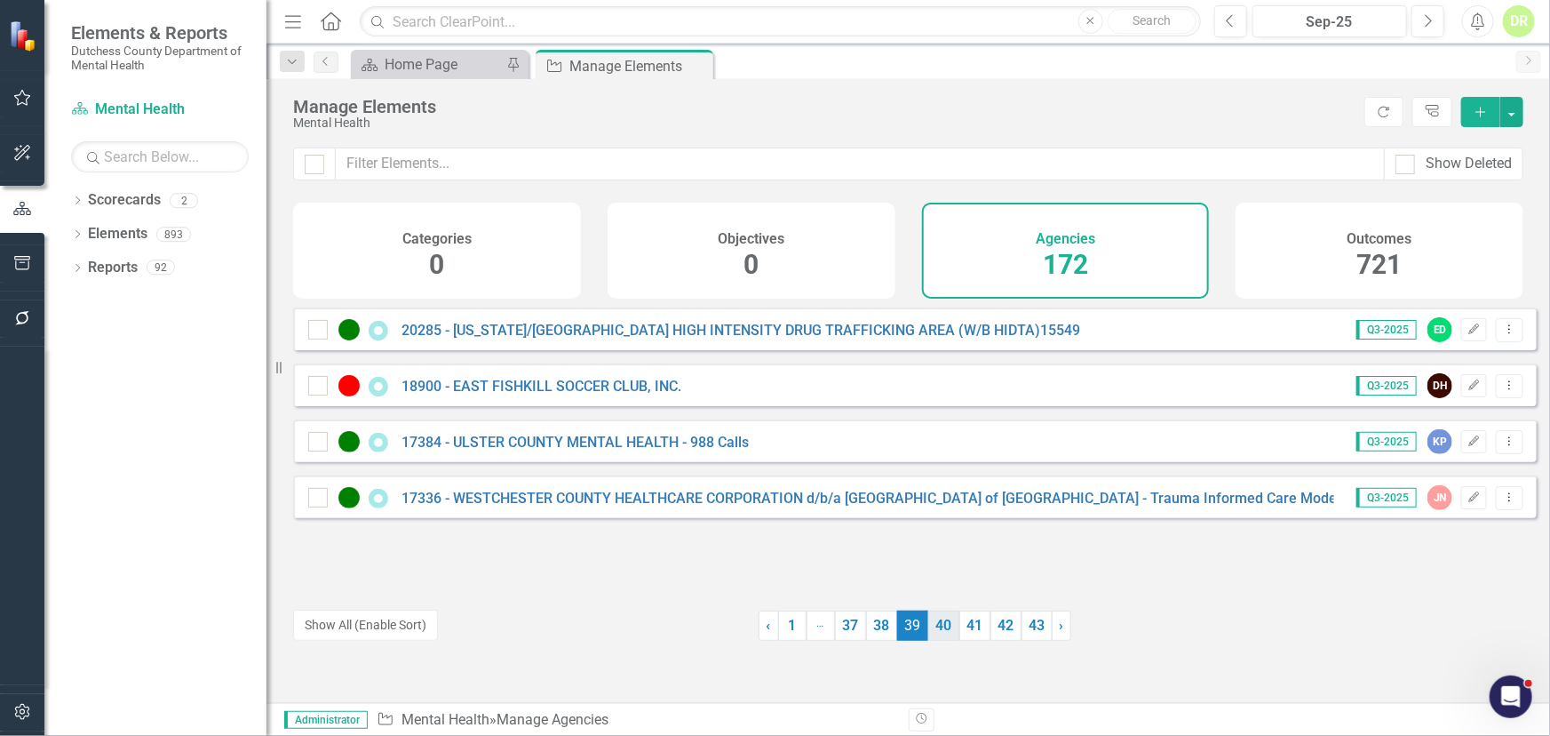
click at [933, 626] on link "40" at bounding box center [944, 625] width 31 height 30
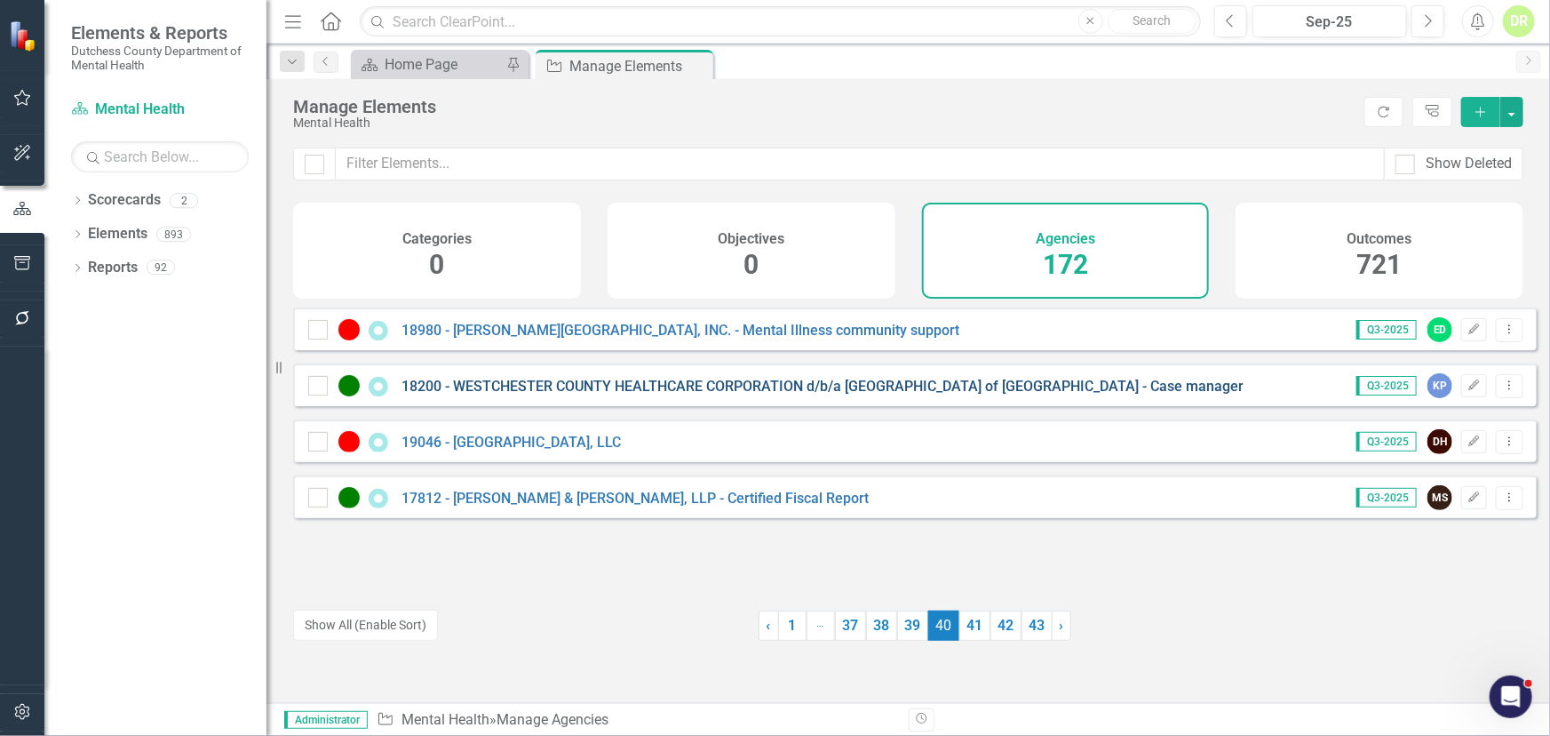
click at [569, 395] on link "18200 - WESTCHESTER COUNTY HEALTHCARE CORPORATION d/b/a [GEOGRAPHIC_DATA] of [G…" at bounding box center [823, 386] width 842 height 17
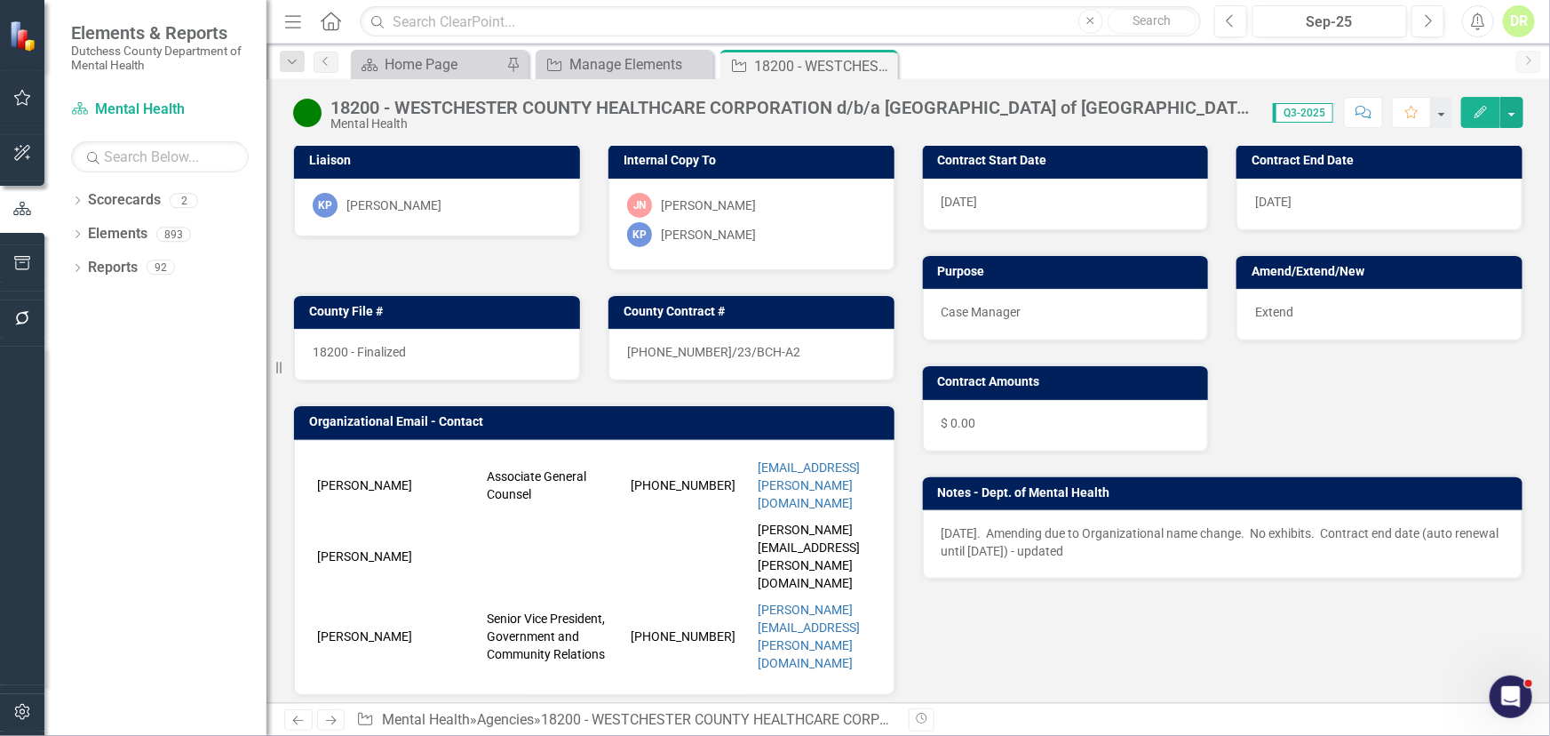
scroll to position [80, 0]
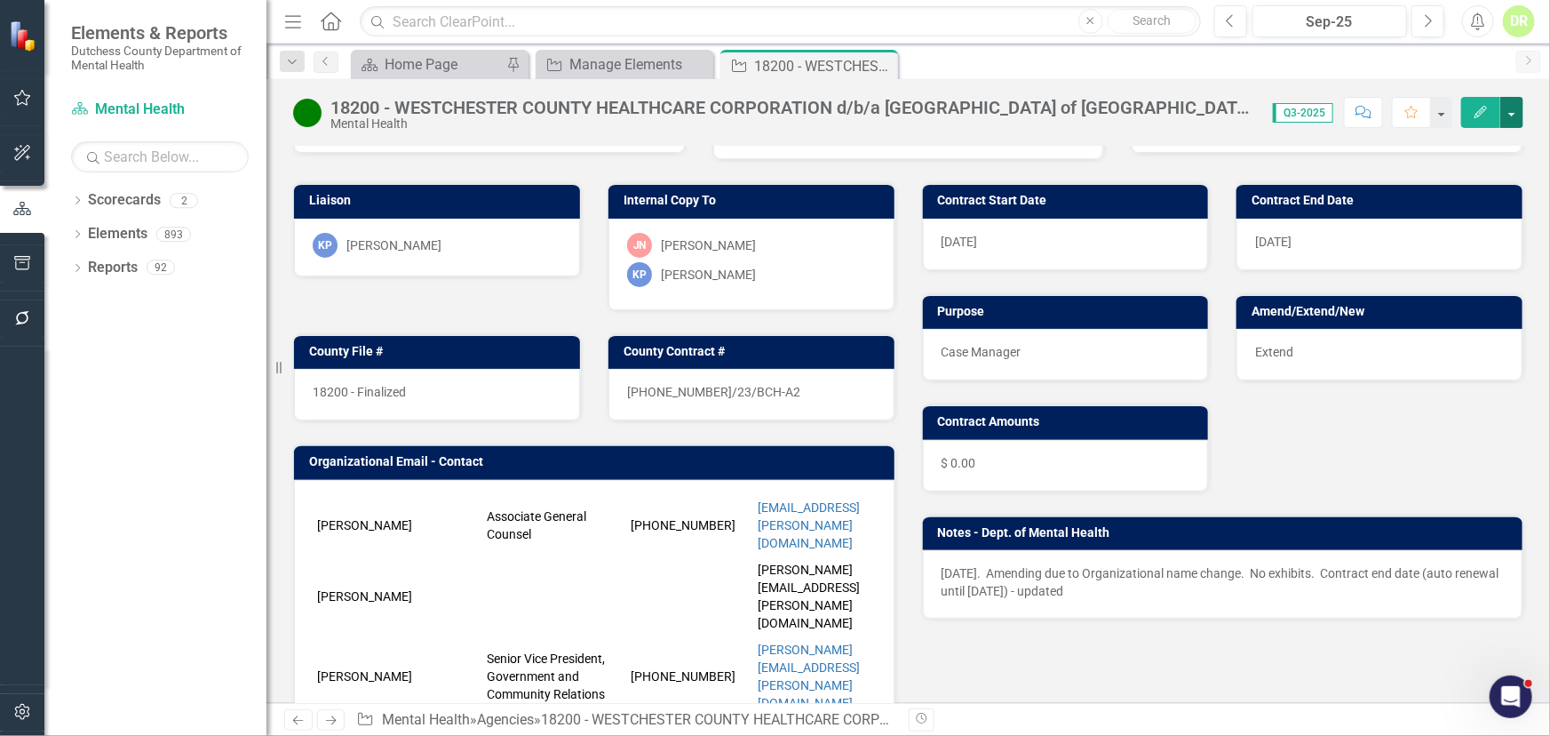
click at [1512, 110] on button "button" at bounding box center [1512, 112] width 23 height 31
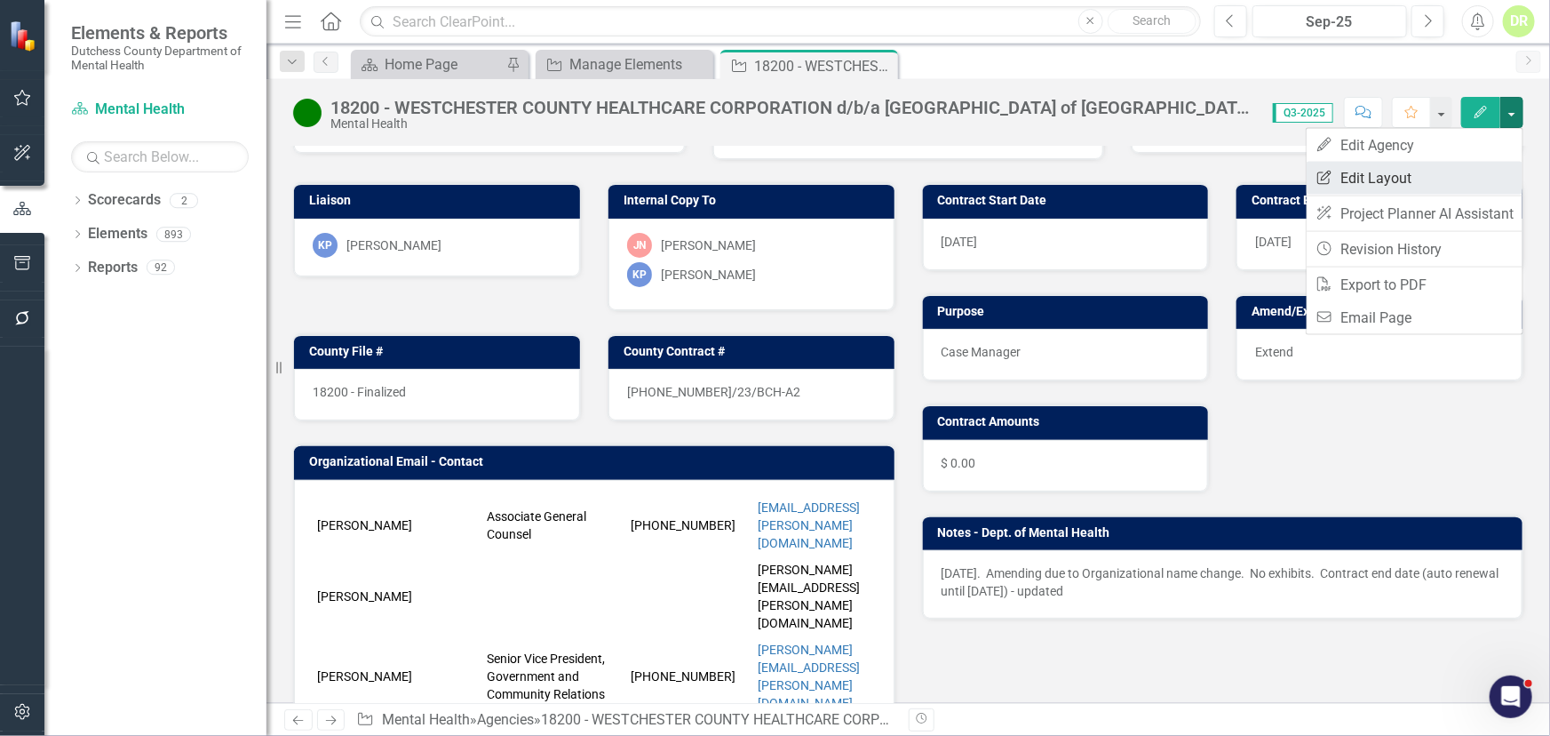
click at [1422, 173] on link "Edit Report Edit Layout" at bounding box center [1415, 178] width 216 height 33
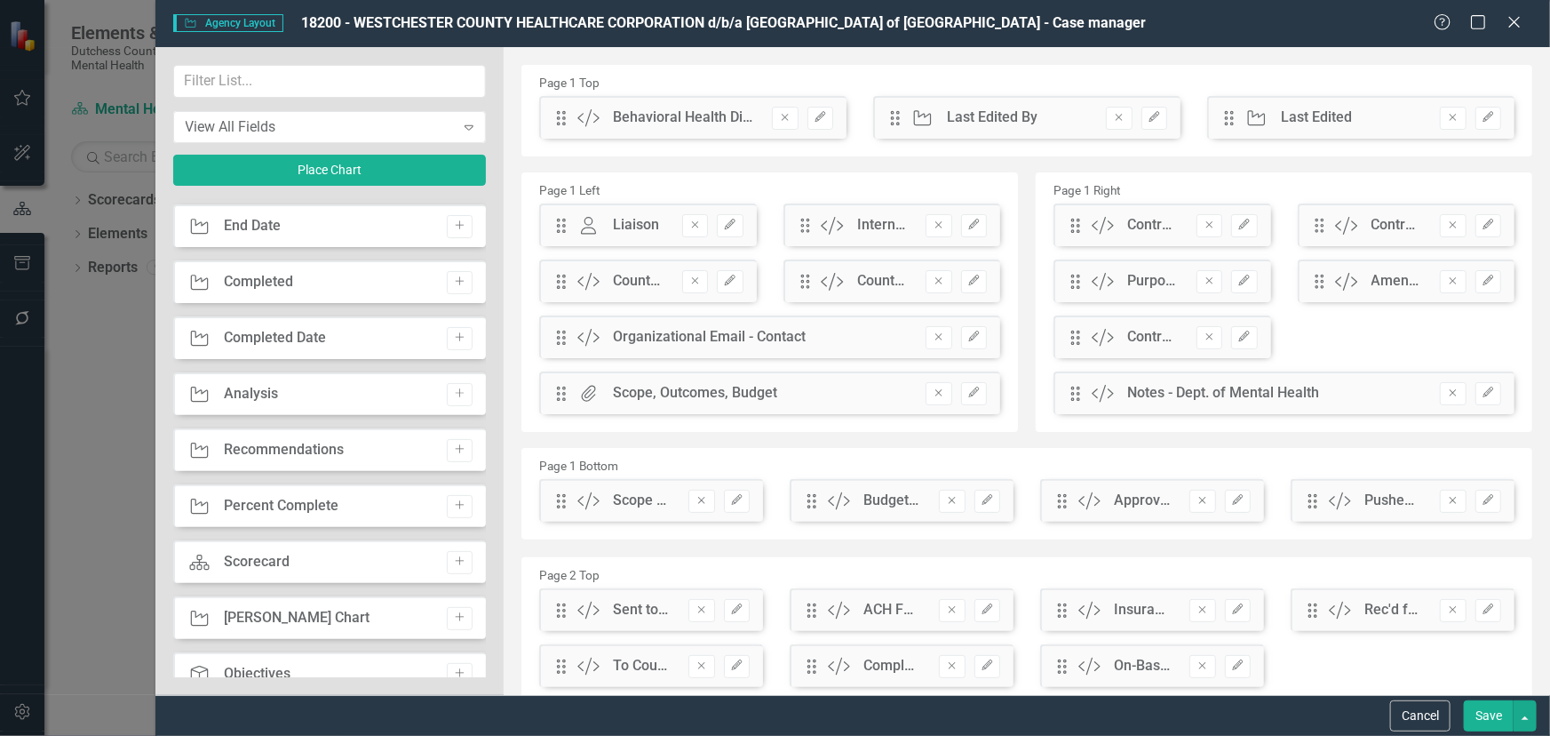
scroll to position [242, 0]
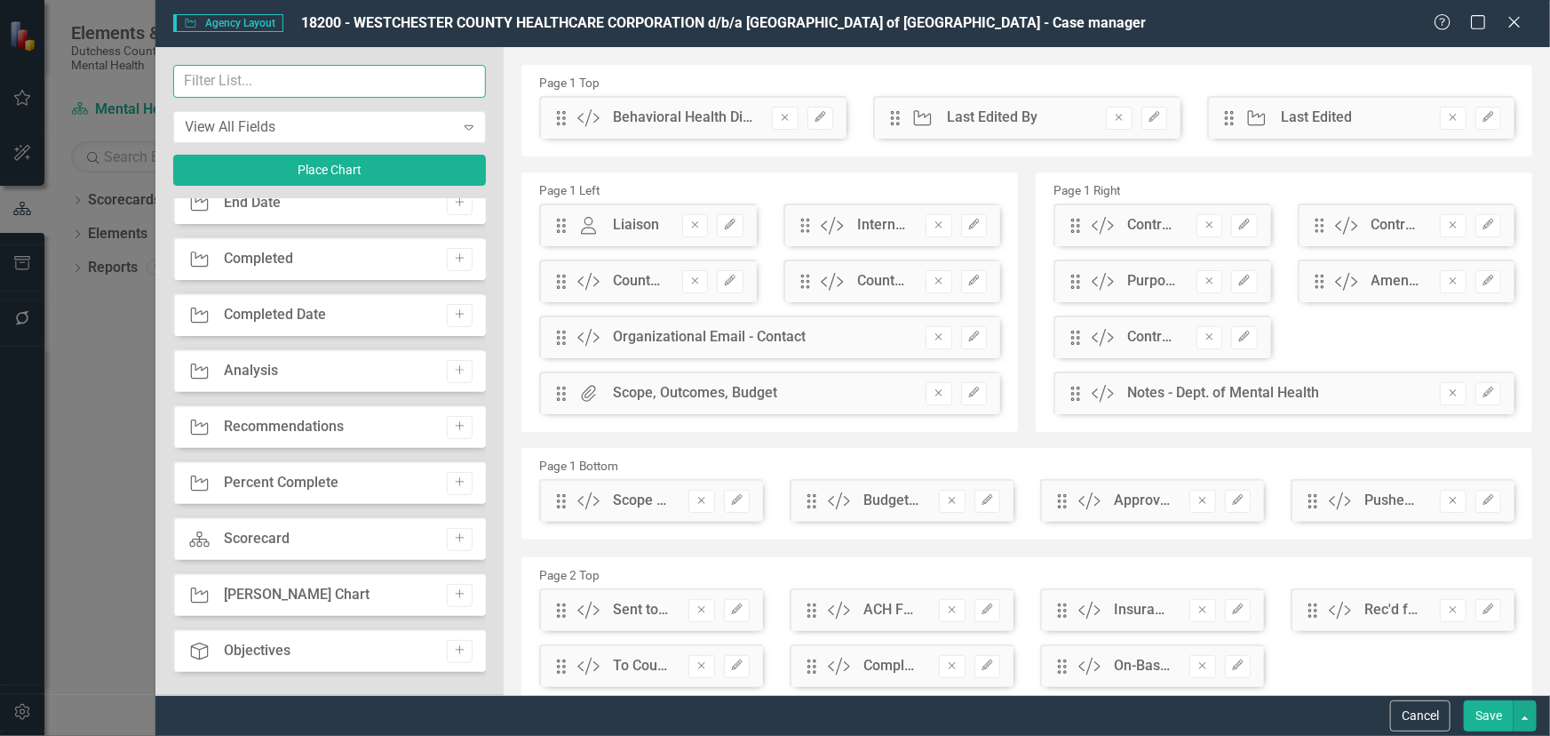
click at [203, 71] on input "text" at bounding box center [330, 81] width 314 height 33
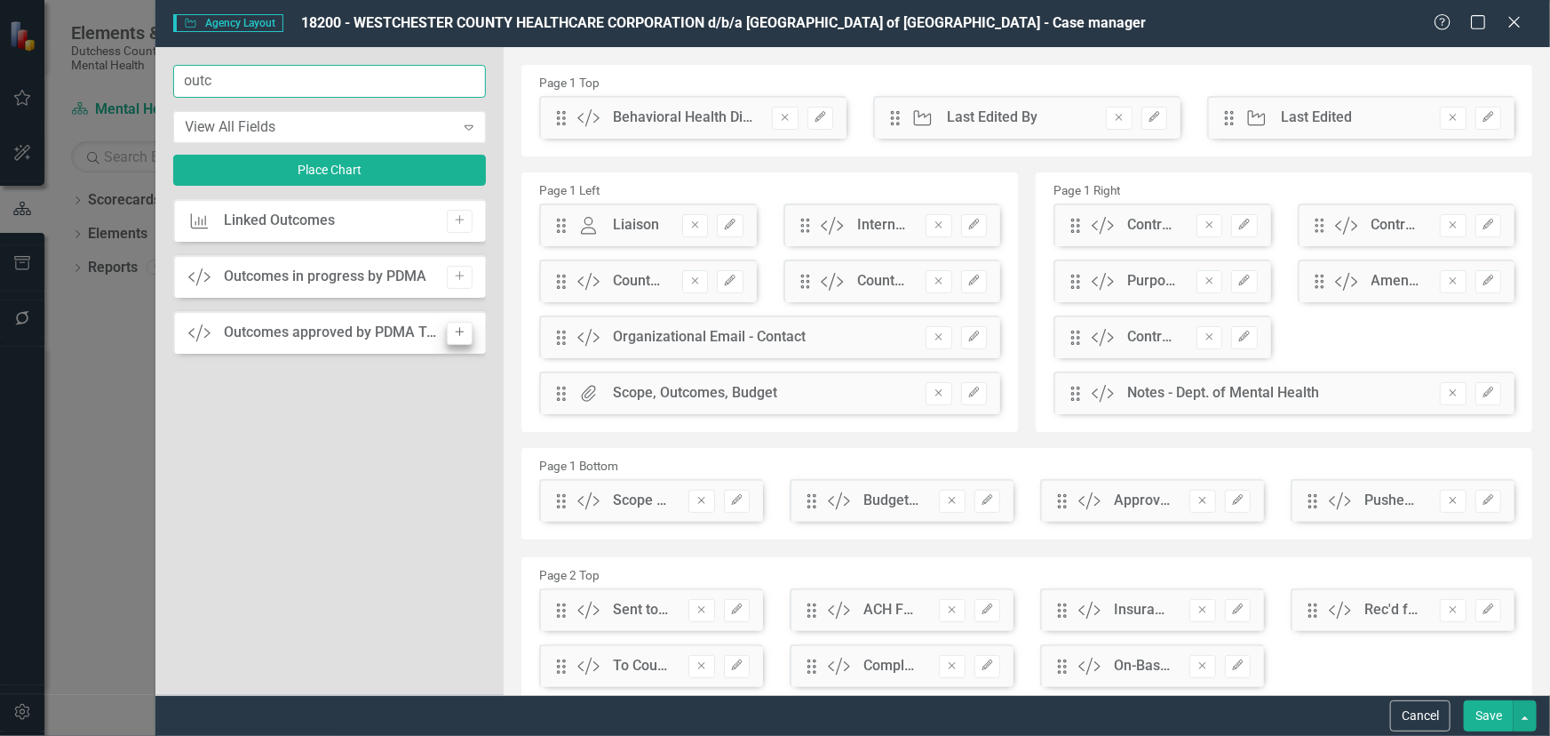
type input "outc"
drag, startPoint x: 468, startPoint y: 324, endPoint x: 475, endPoint y: 286, distance: 38.9
click at [469, 322] on button "Add" at bounding box center [460, 333] width 26 height 23
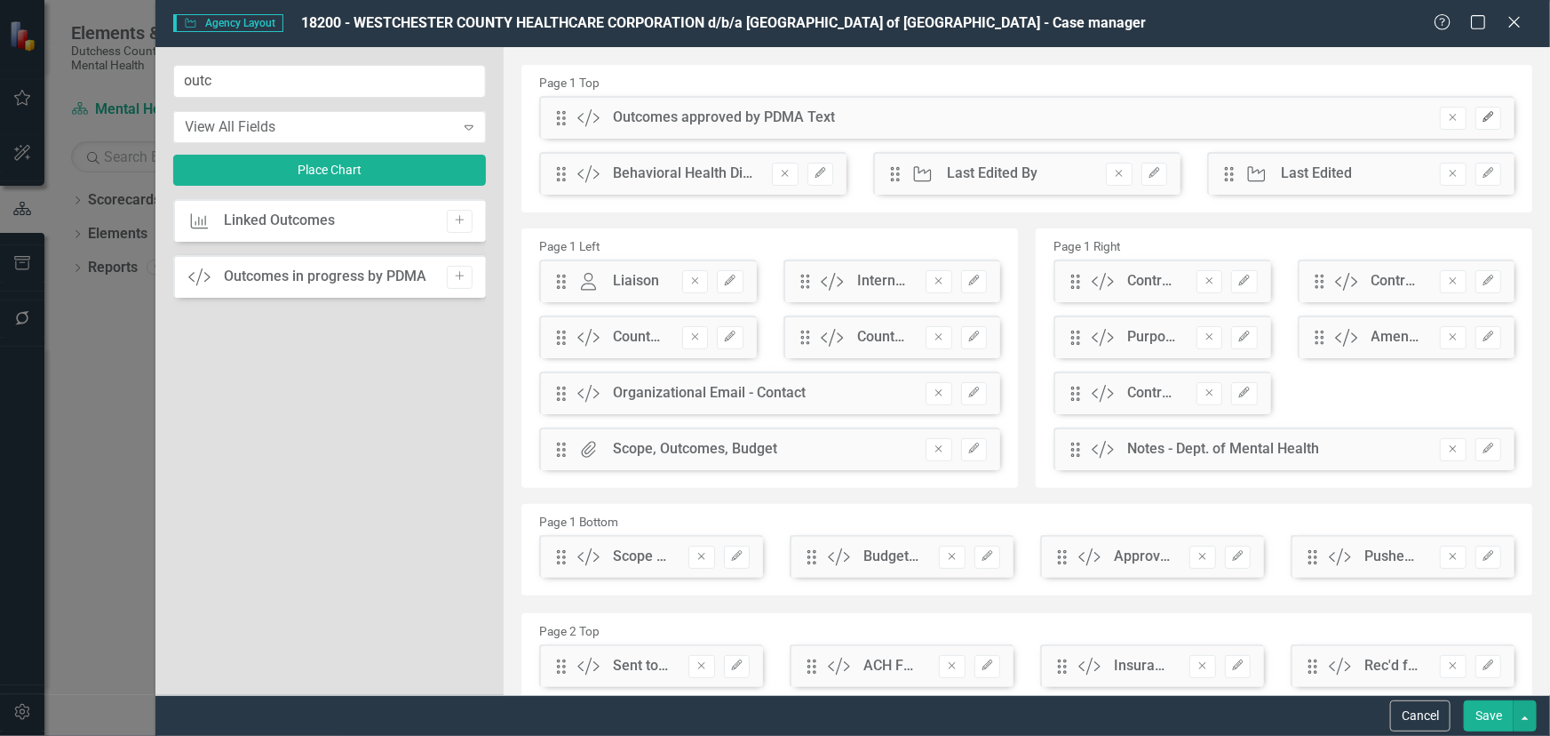
click at [1482, 118] on icon "Edit" at bounding box center [1488, 117] width 13 height 11
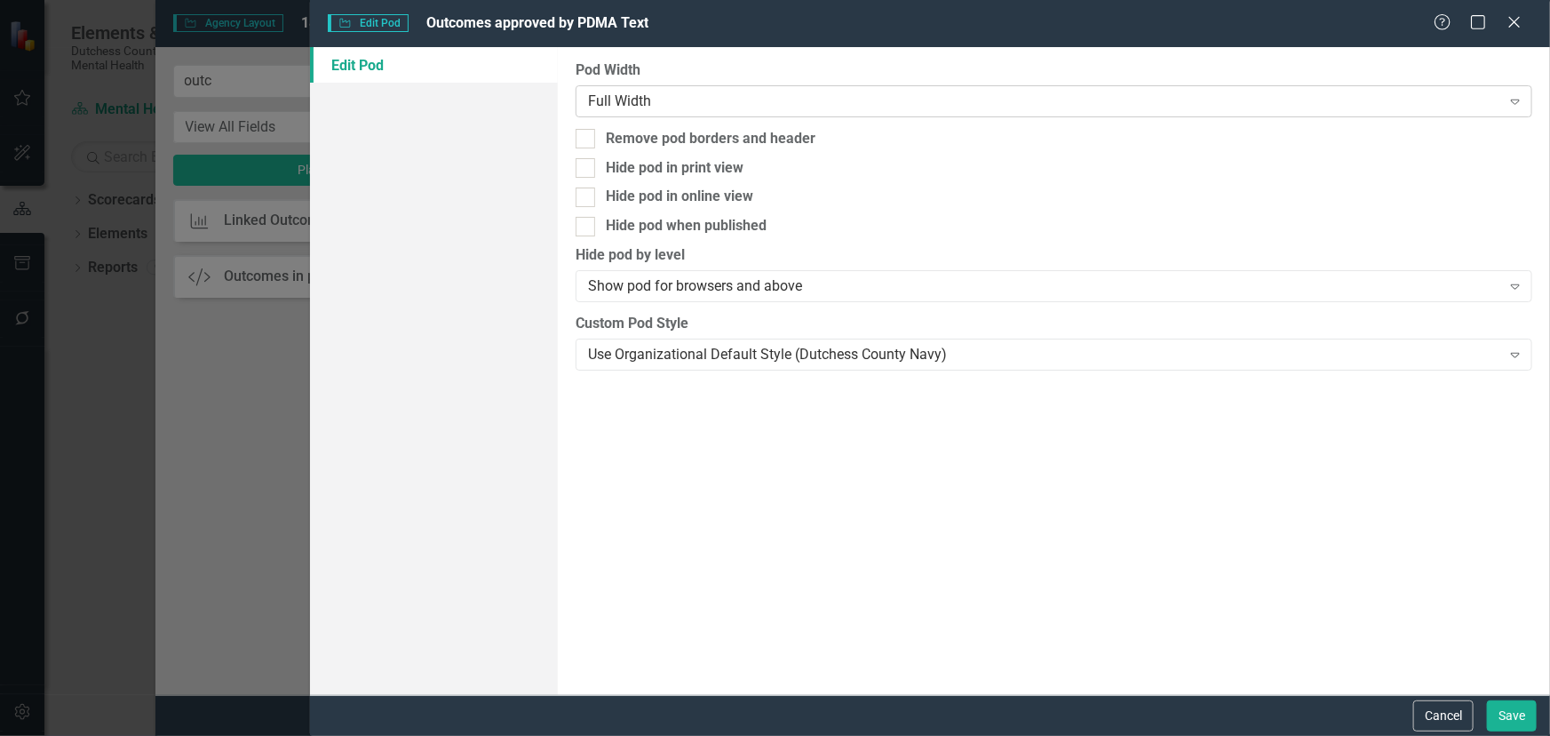
click at [624, 106] on div "Full Width" at bounding box center [1044, 101] width 913 height 20
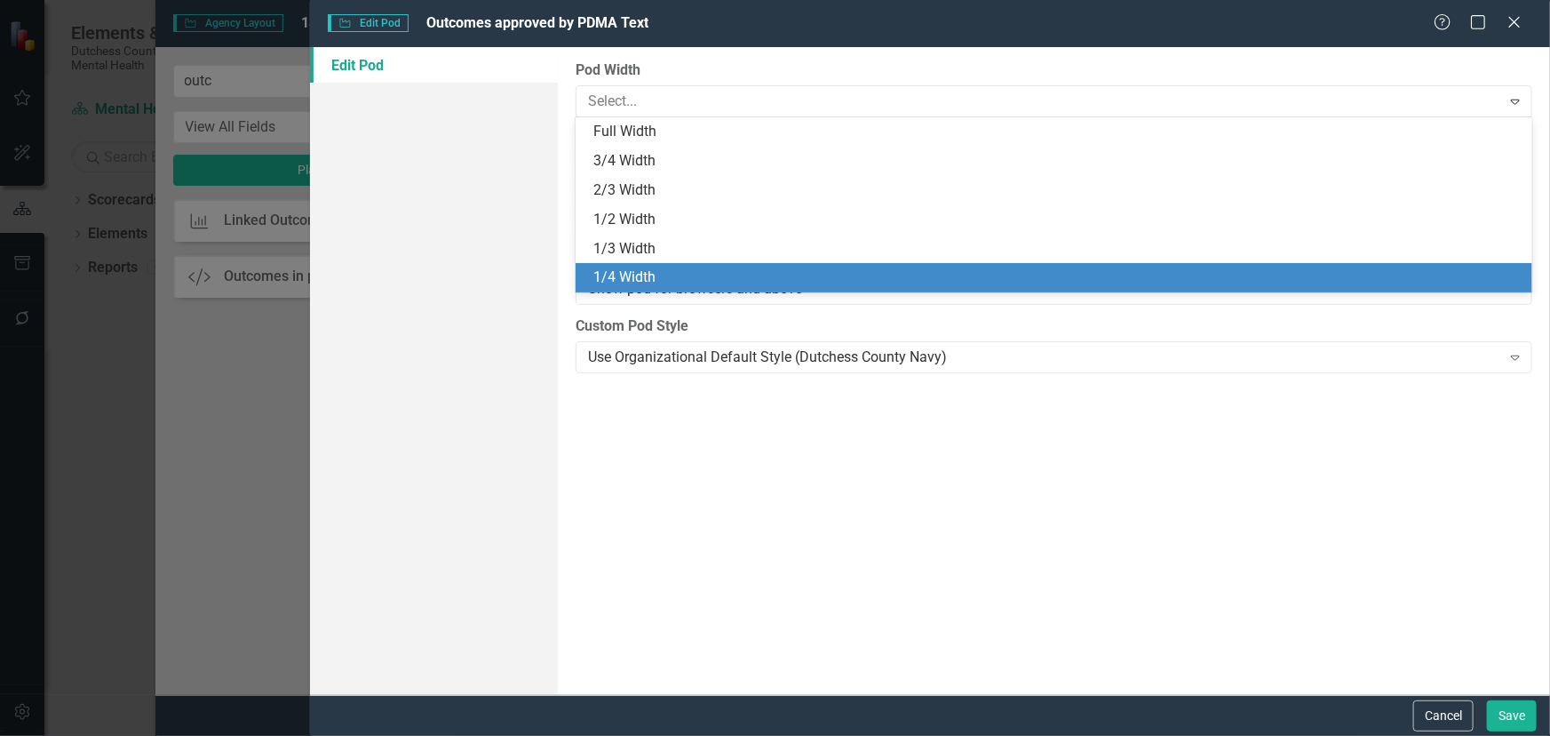
click at [662, 269] on div "1/4 Width" at bounding box center [1058, 277] width 929 height 20
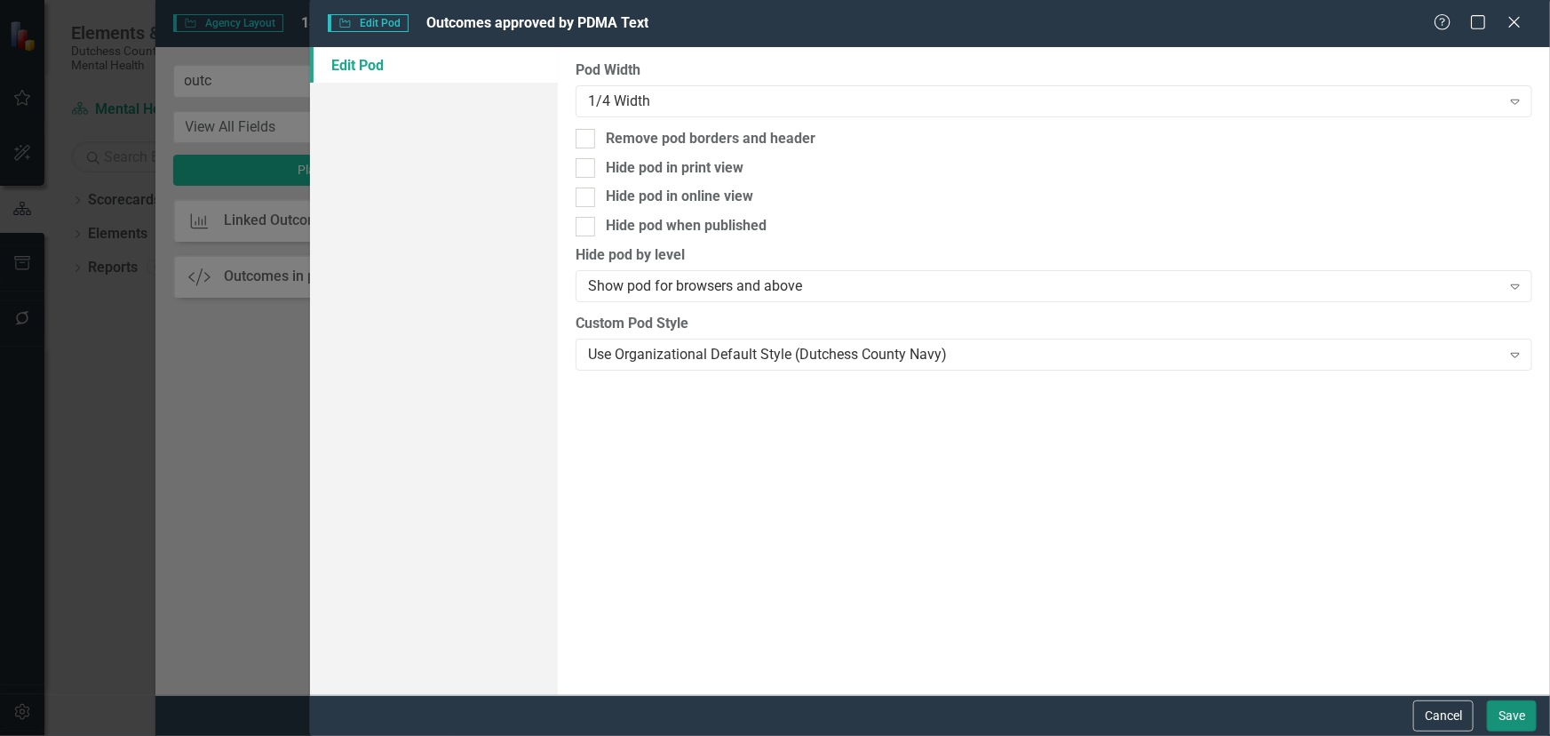
click at [1518, 697] on div "Cancel Save" at bounding box center [930, 715] width 1240 height 41
drag, startPoint x: 1502, startPoint y: 708, endPoint x: 1394, endPoint y: 652, distance: 122.0
click at [1502, 706] on button "Save" at bounding box center [1512, 715] width 50 height 31
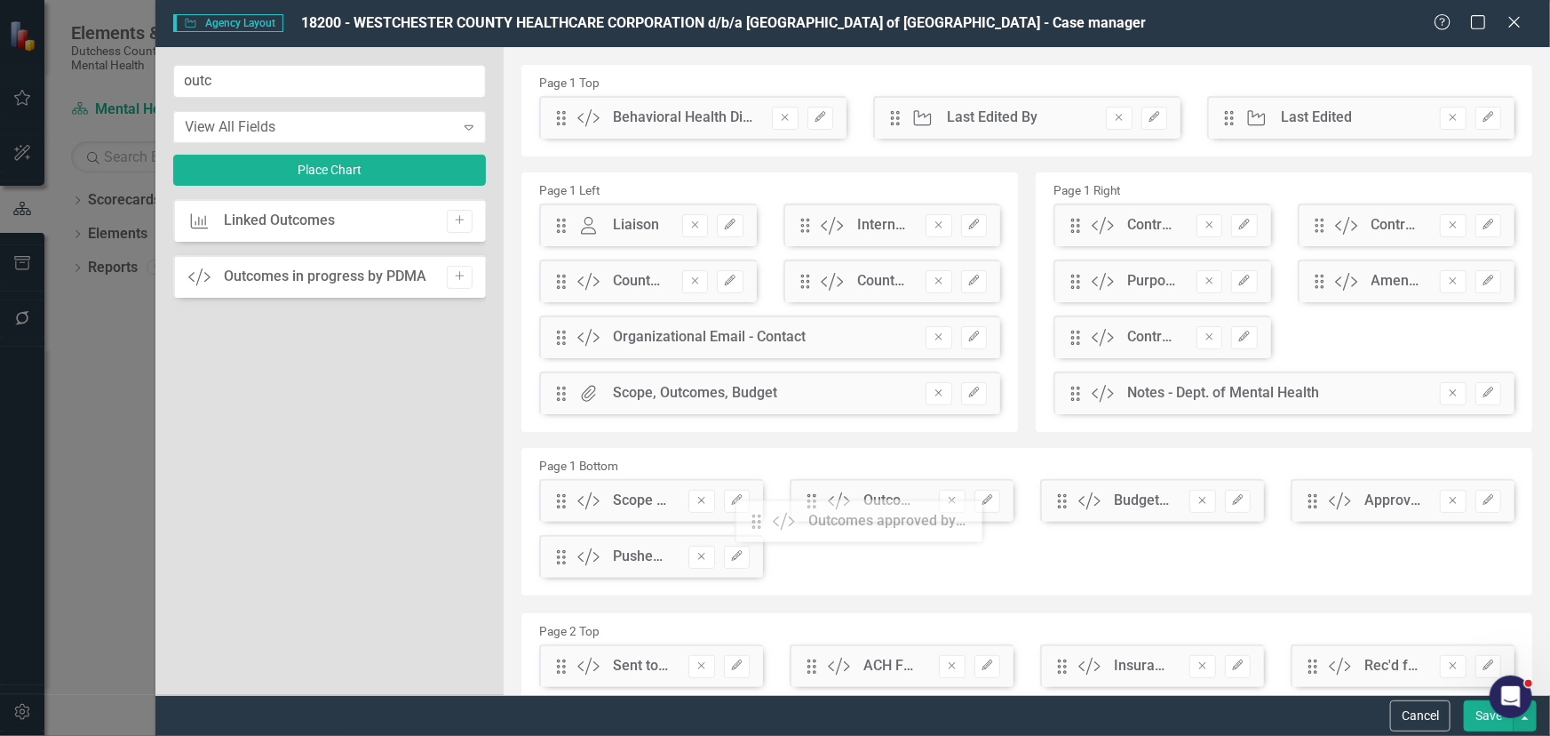
drag, startPoint x: 567, startPoint y: 124, endPoint x: 776, endPoint y: 527, distance: 454.2
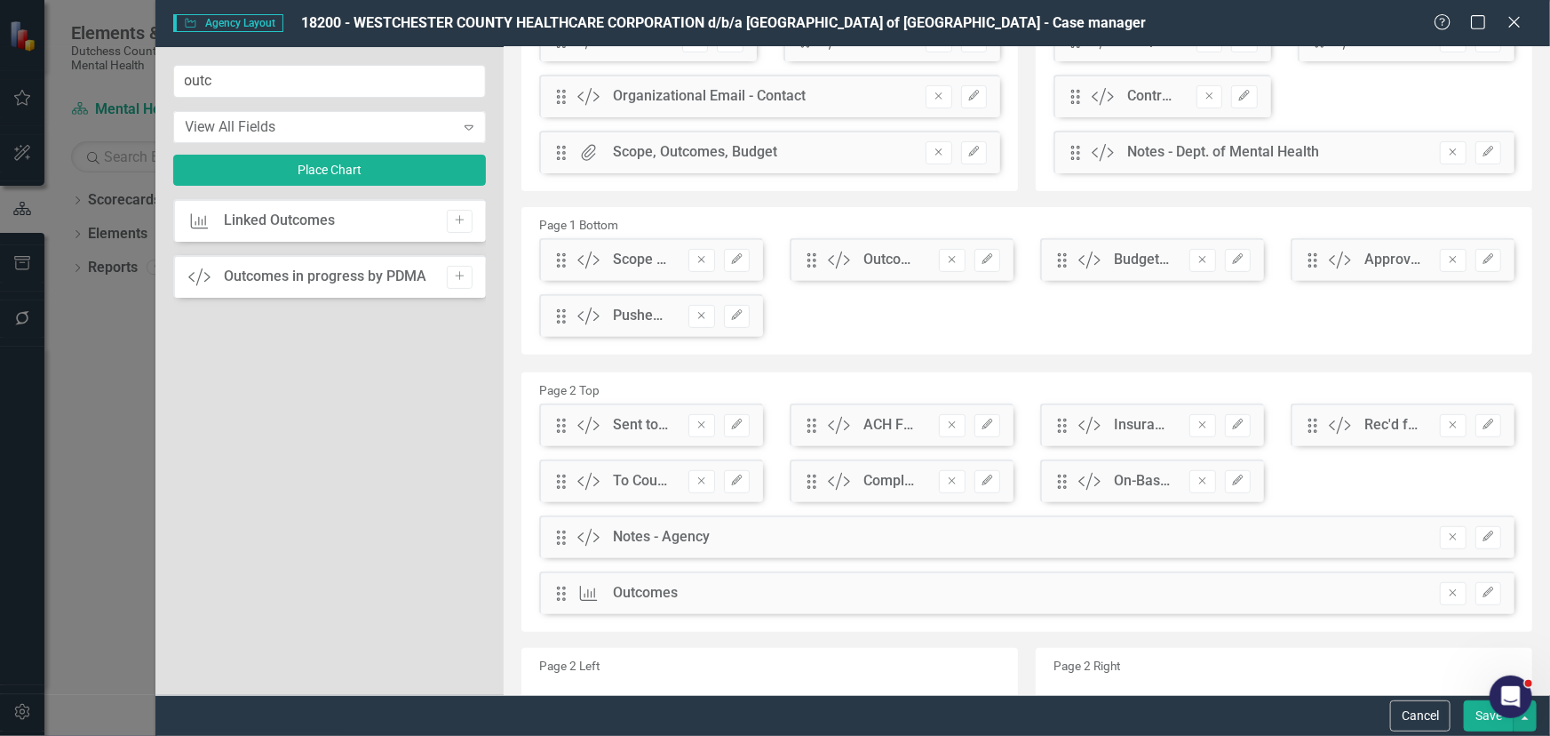
scroll to position [242, 0]
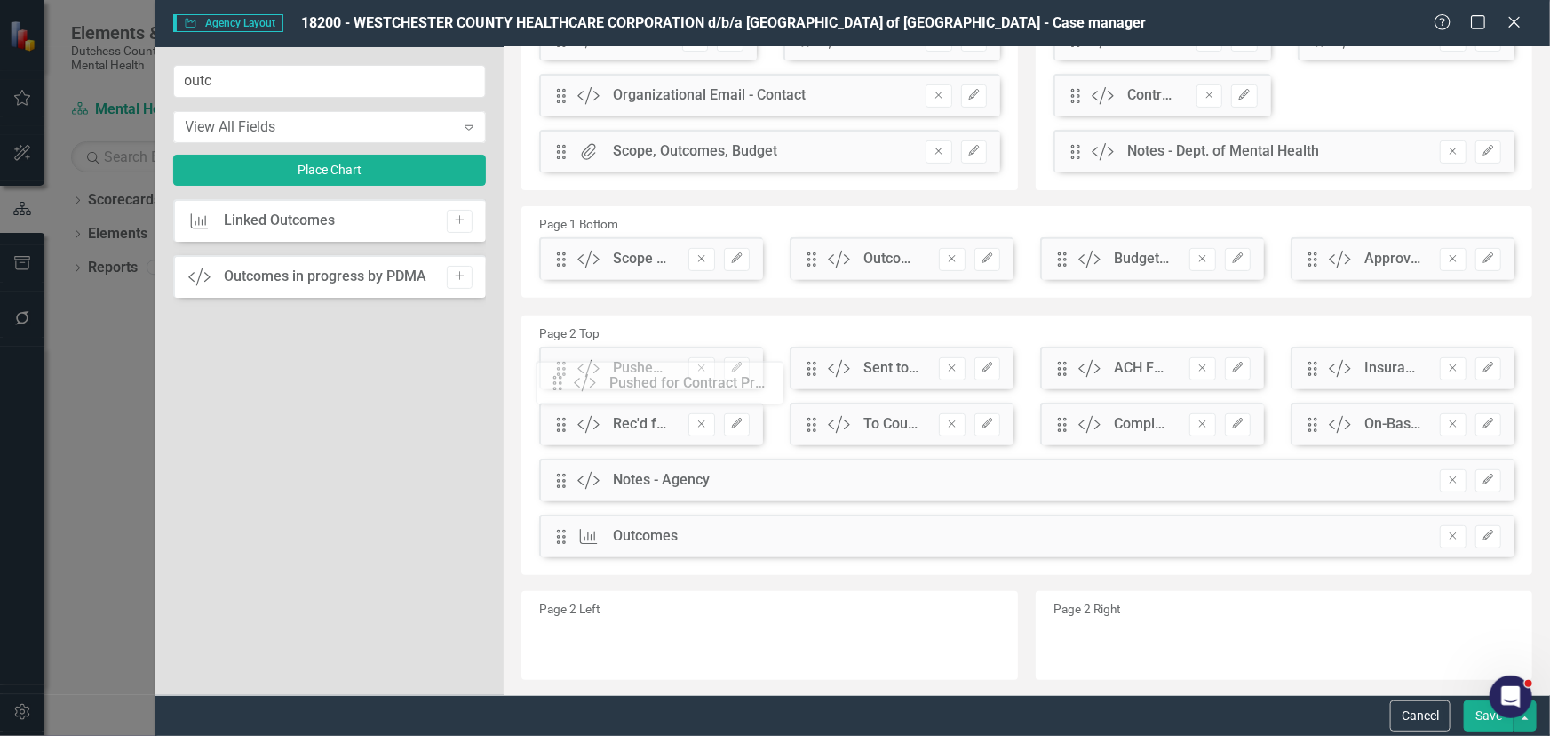
drag, startPoint x: 561, startPoint y: 320, endPoint x: 570, endPoint y: 388, distance: 69.1
click at [1478, 715] on button "Save" at bounding box center [1489, 715] width 50 height 31
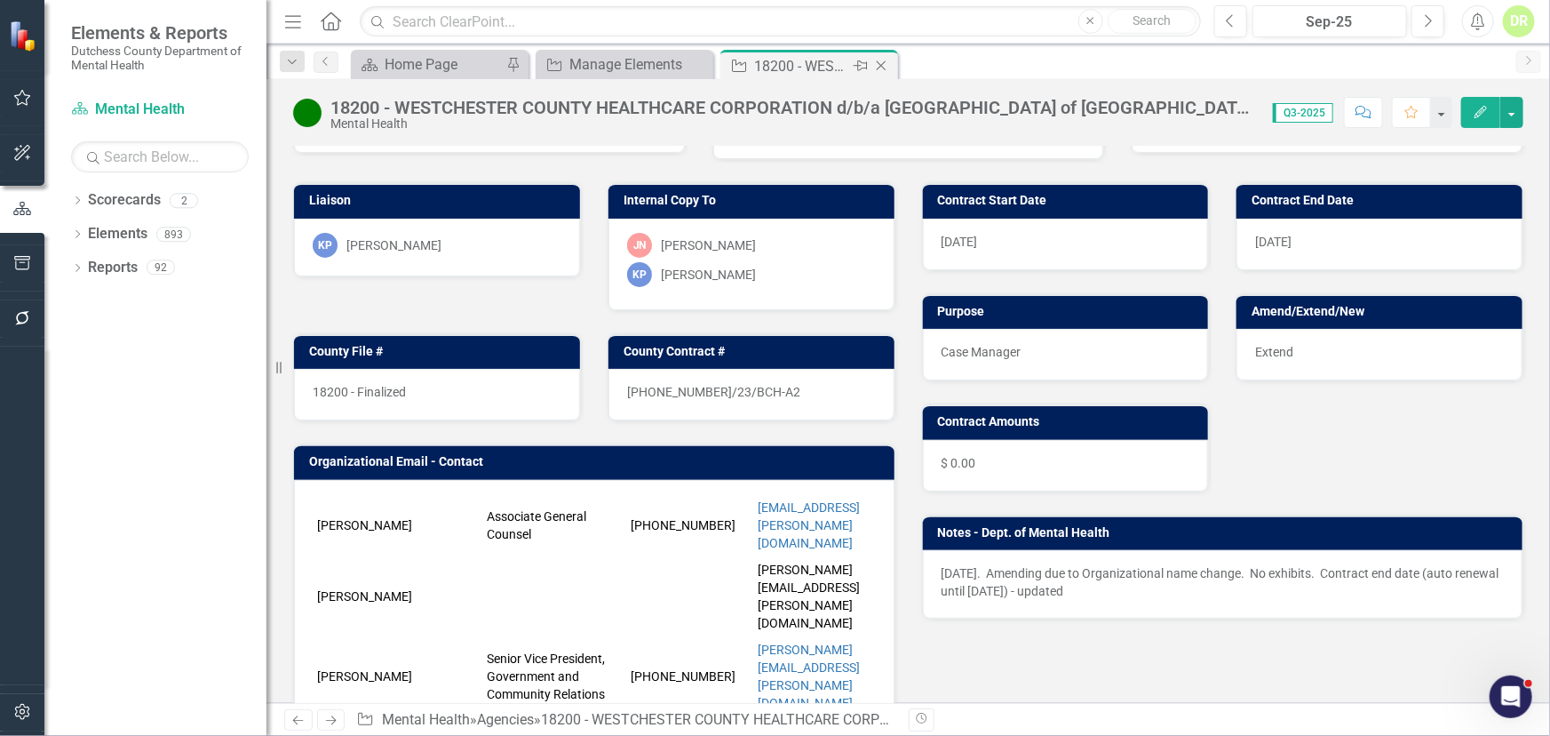
click at [884, 62] on icon "Close" at bounding box center [882, 66] width 18 height 14
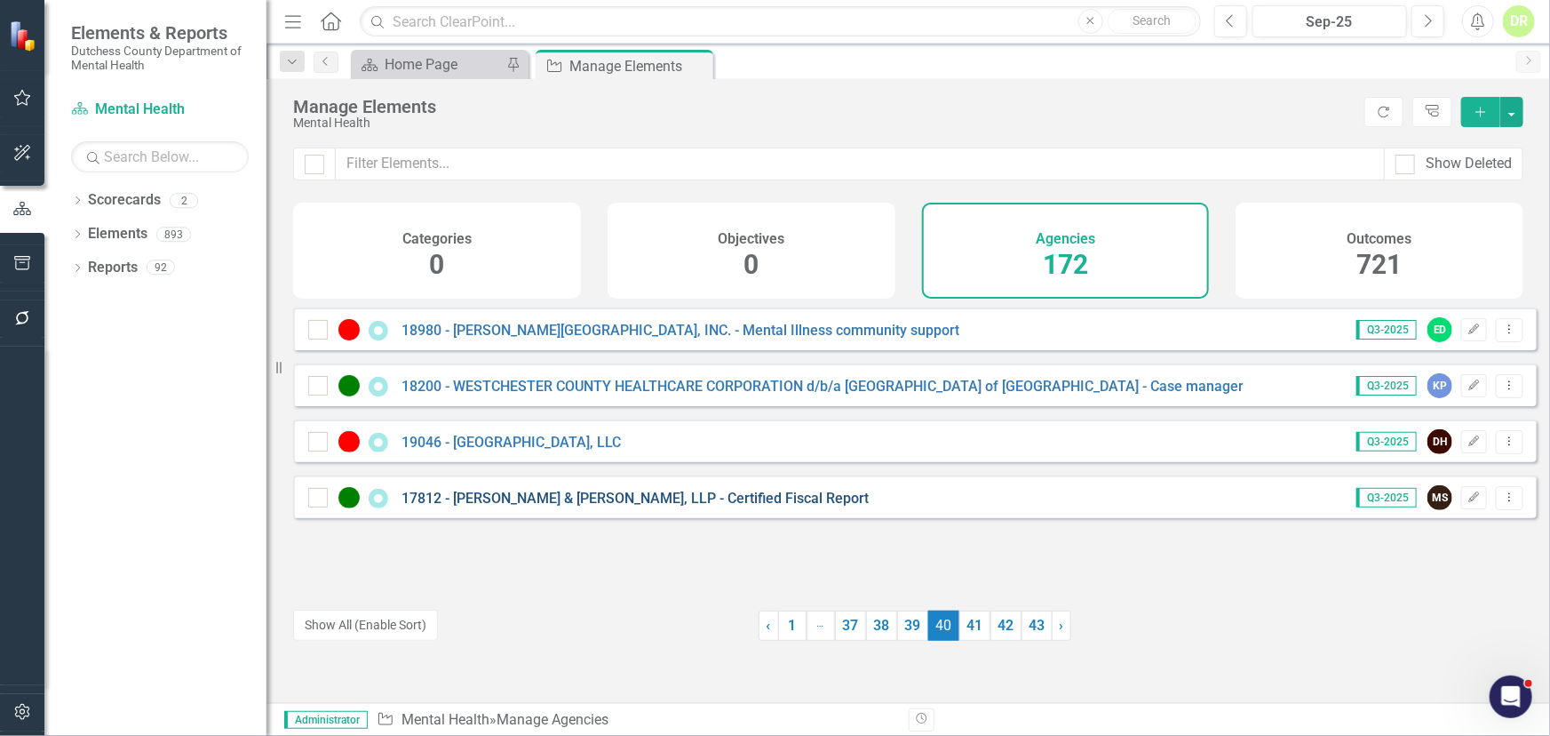
click at [577, 506] on link "17812 - [PERSON_NAME] & [PERSON_NAME], LLP - Certified Fiscal Report" at bounding box center [635, 498] width 467 height 17
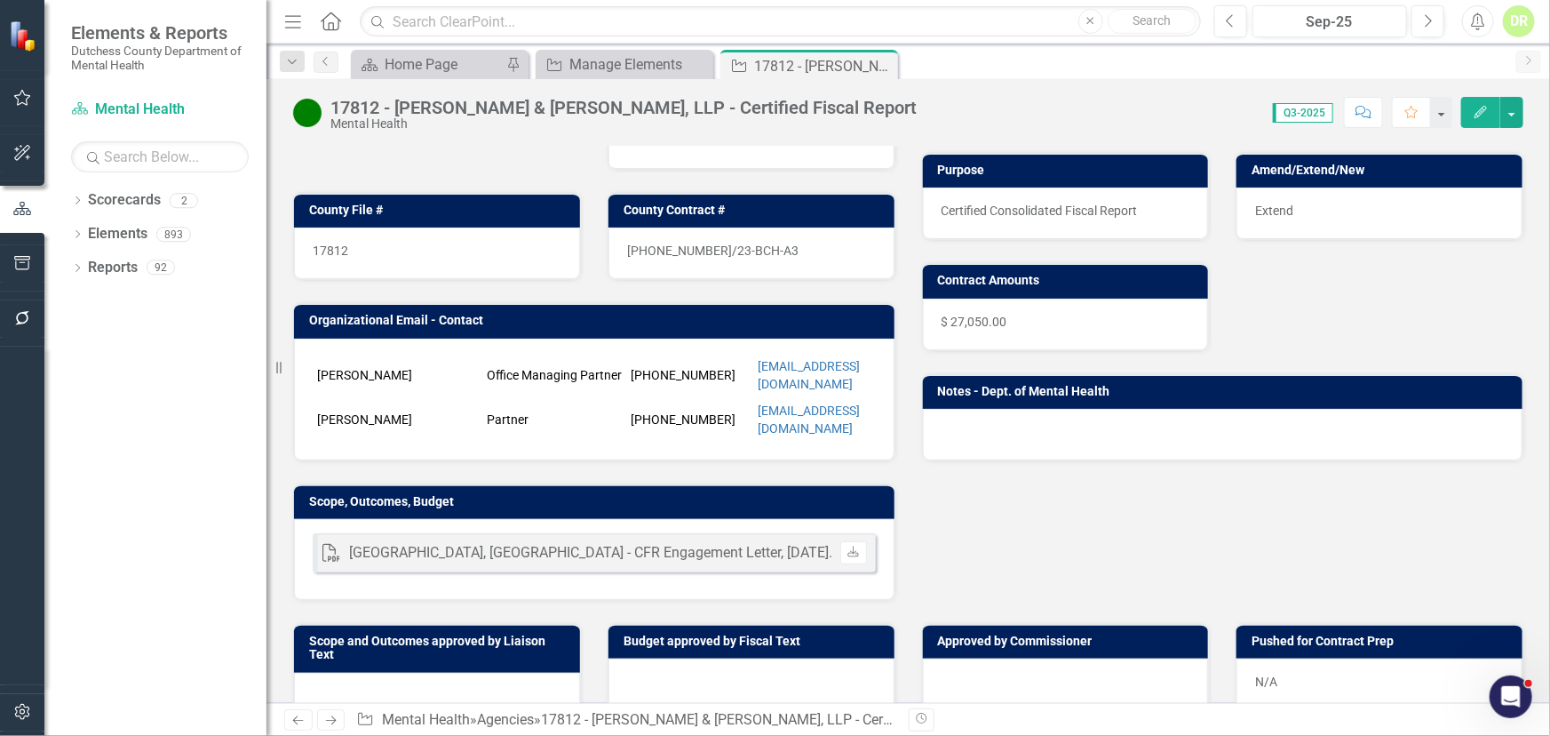
scroll to position [242, 0]
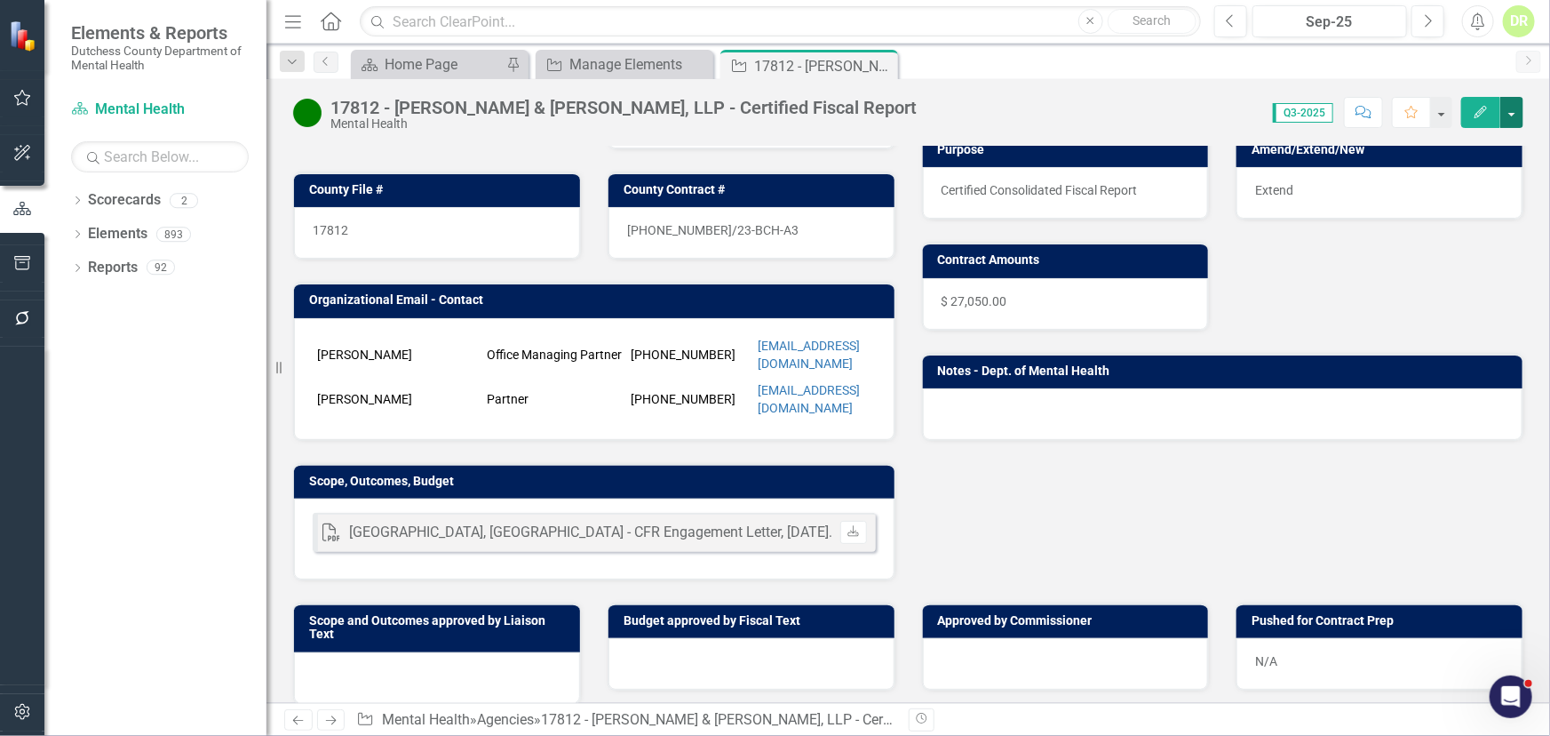
click at [1516, 109] on button "button" at bounding box center [1512, 112] width 23 height 31
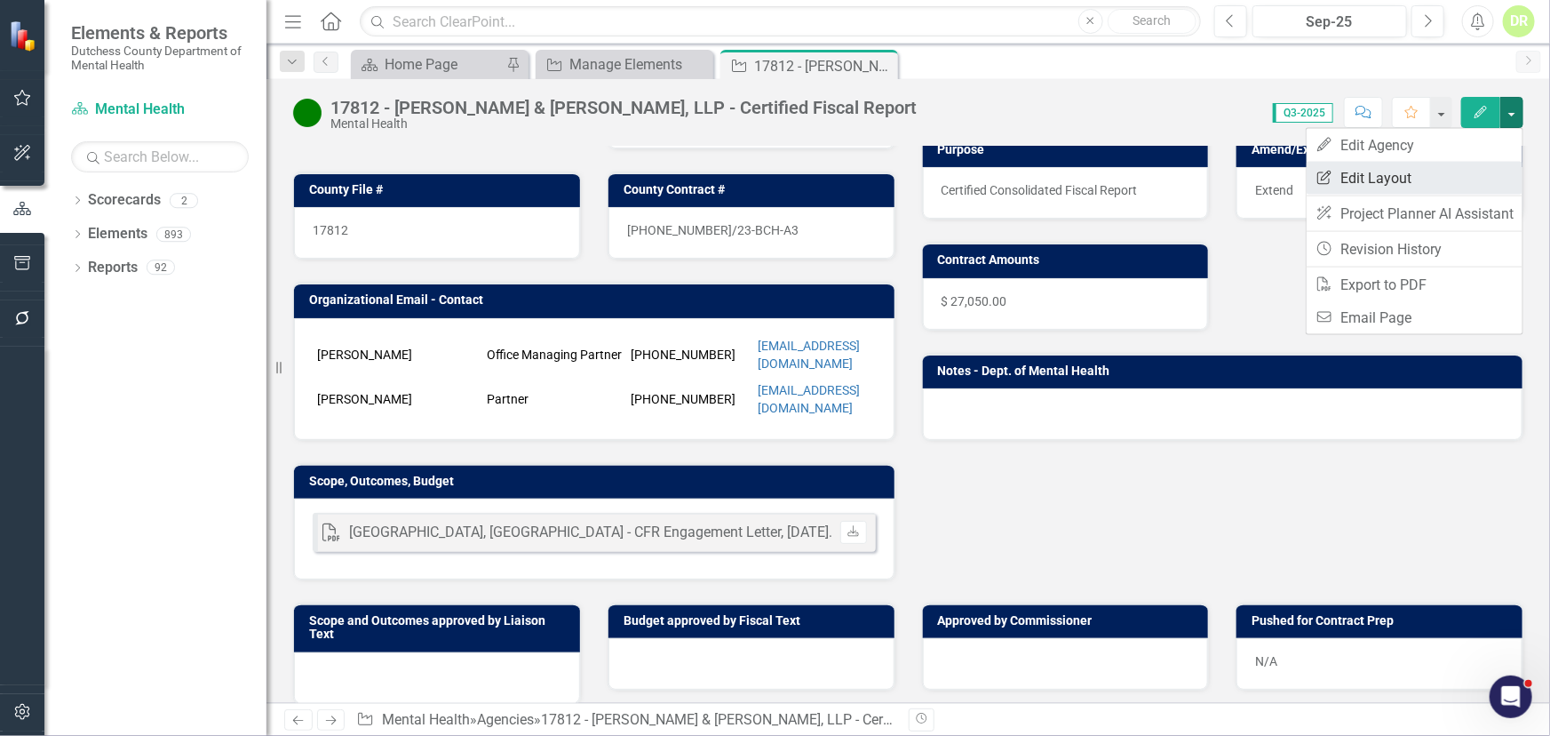
click at [1405, 178] on link "Edit Report Edit Layout" at bounding box center [1415, 178] width 216 height 33
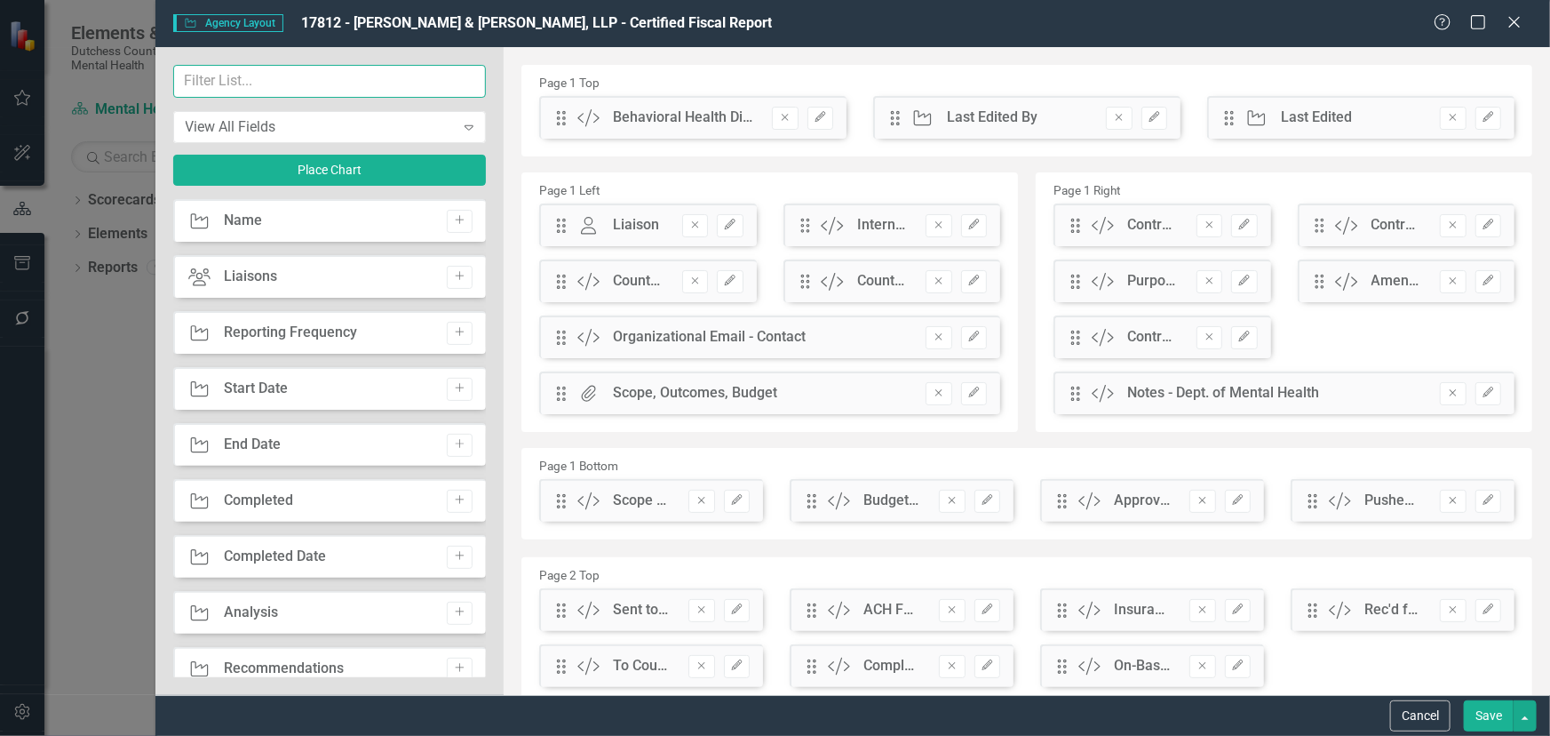
click at [254, 76] on input "text" at bounding box center [330, 81] width 314 height 33
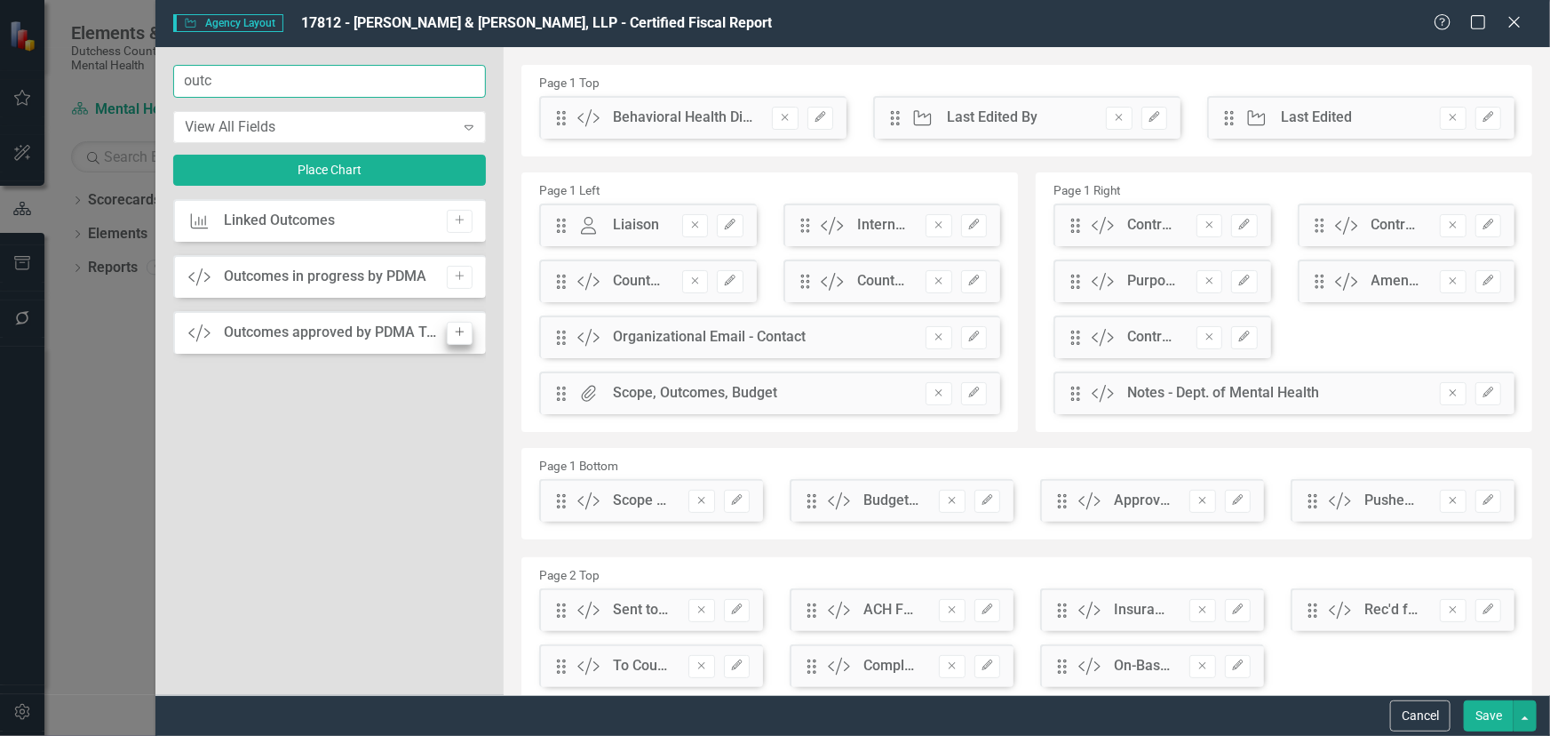
type input "outc"
click at [454, 332] on icon "Add" at bounding box center [459, 332] width 13 height 11
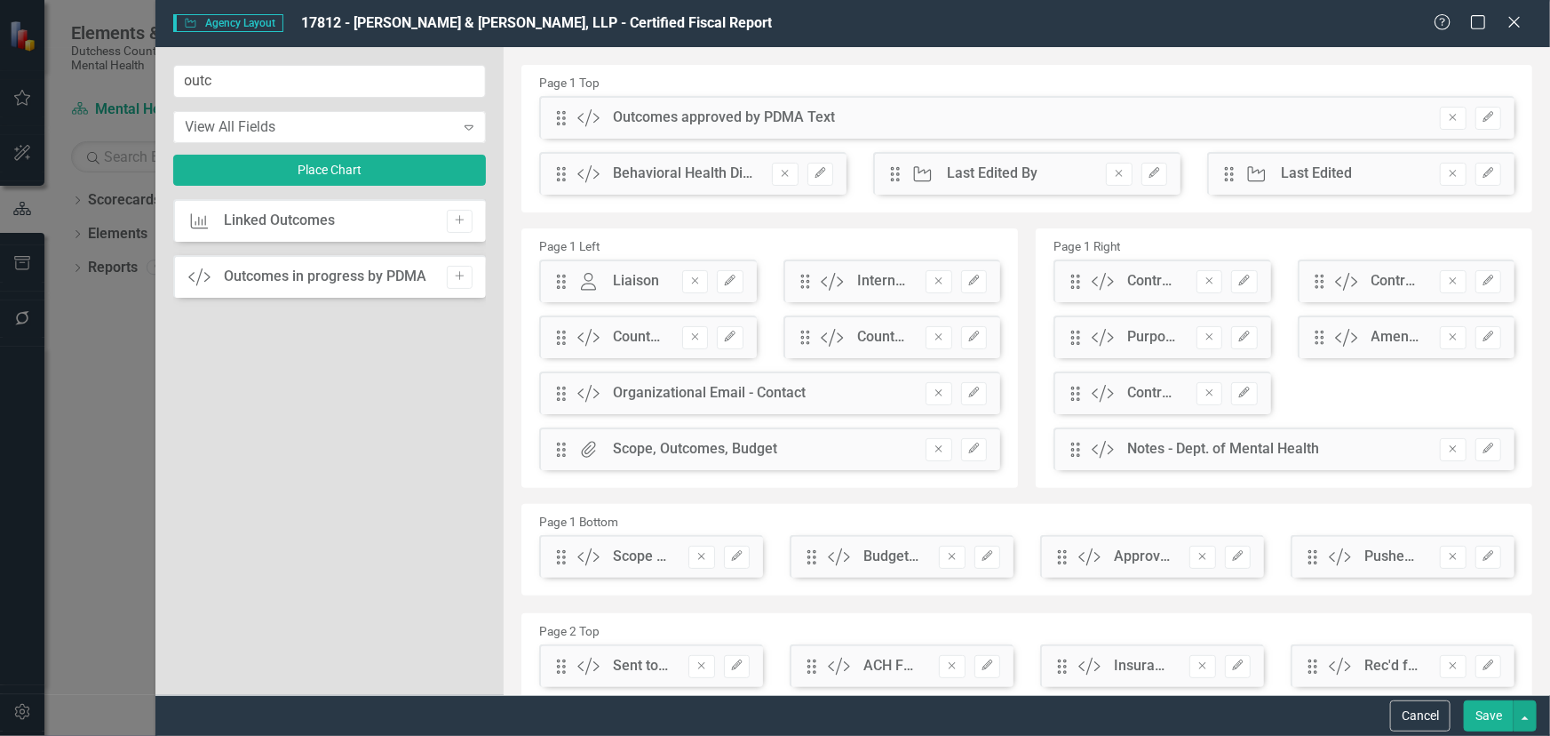
click at [1476, 115] on button "Edit" at bounding box center [1489, 118] width 26 height 23
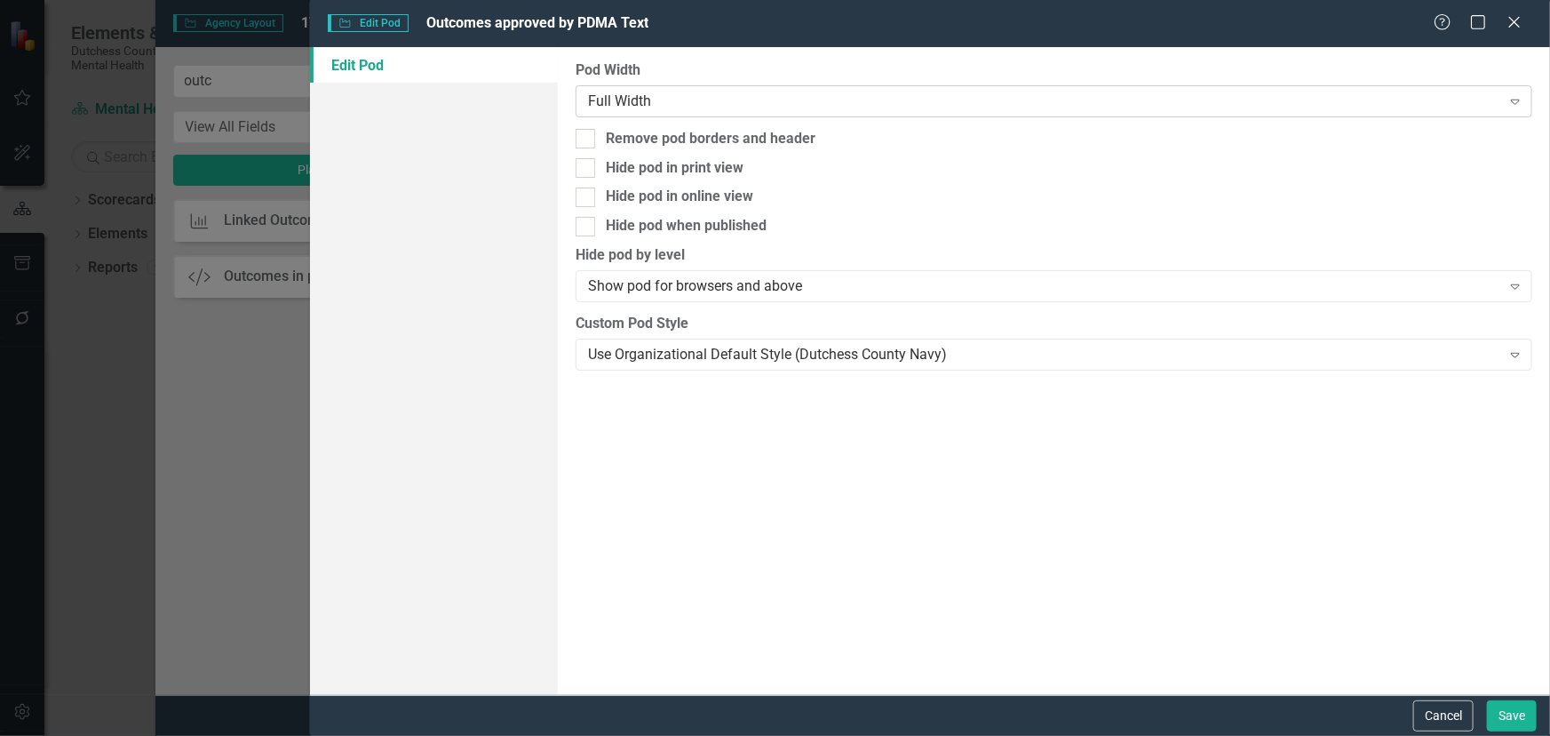
click at [715, 101] on div "Full Width" at bounding box center [1044, 101] width 913 height 20
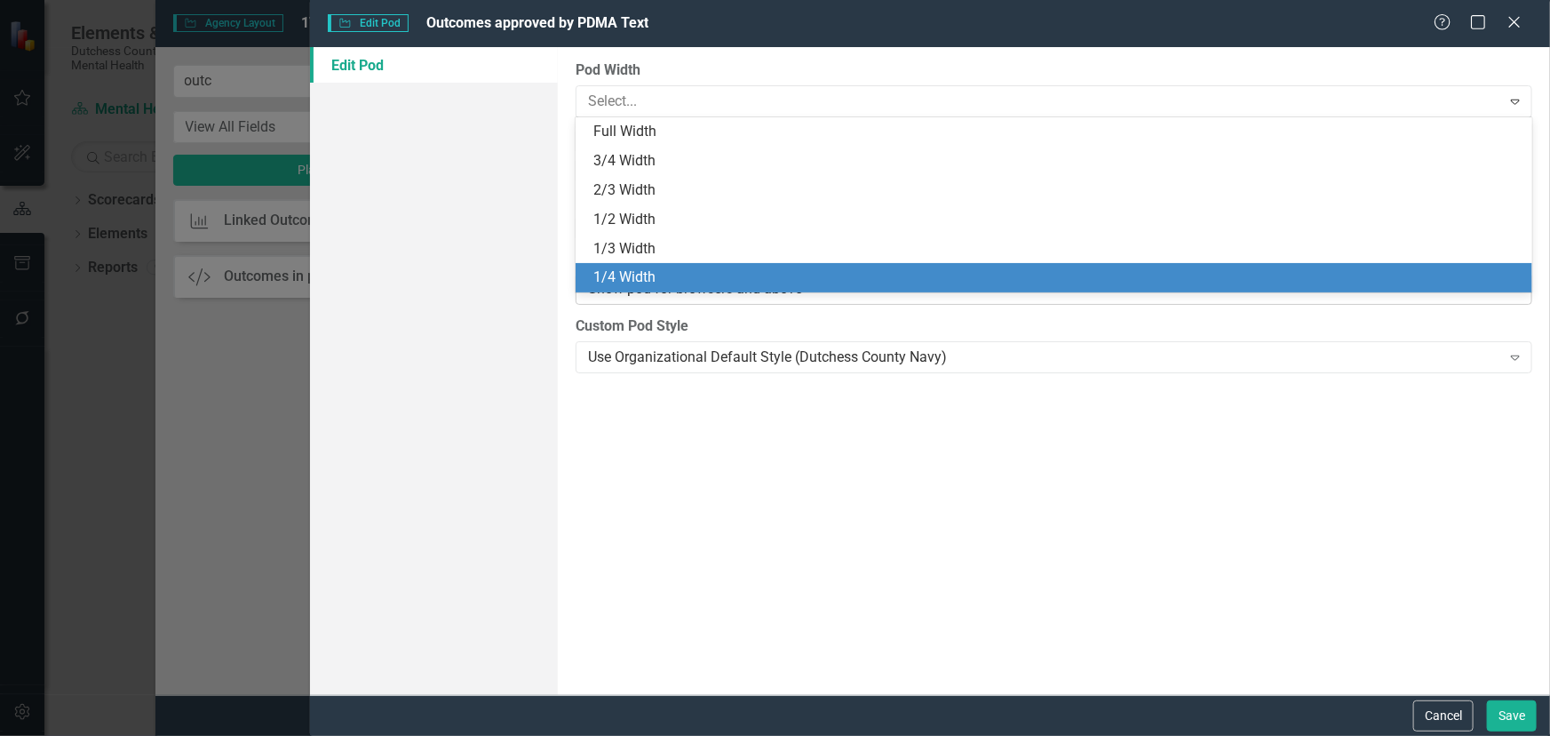
click at [661, 286] on div "1/4 Width" at bounding box center [1054, 277] width 957 height 29
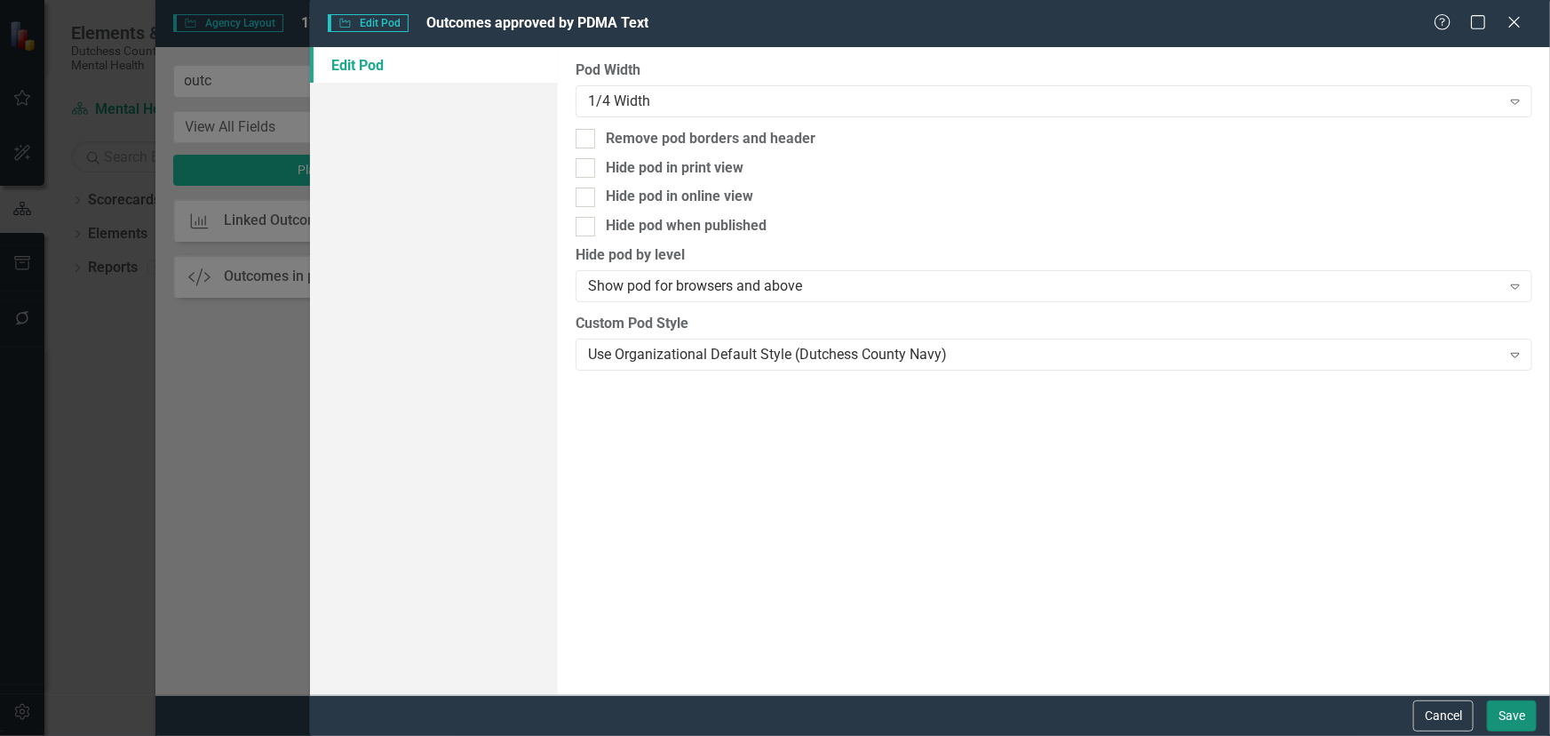
drag, startPoint x: 1521, startPoint y: 712, endPoint x: 1448, endPoint y: 683, distance: 78.2
click at [1521, 710] on button "Save" at bounding box center [1512, 715] width 50 height 31
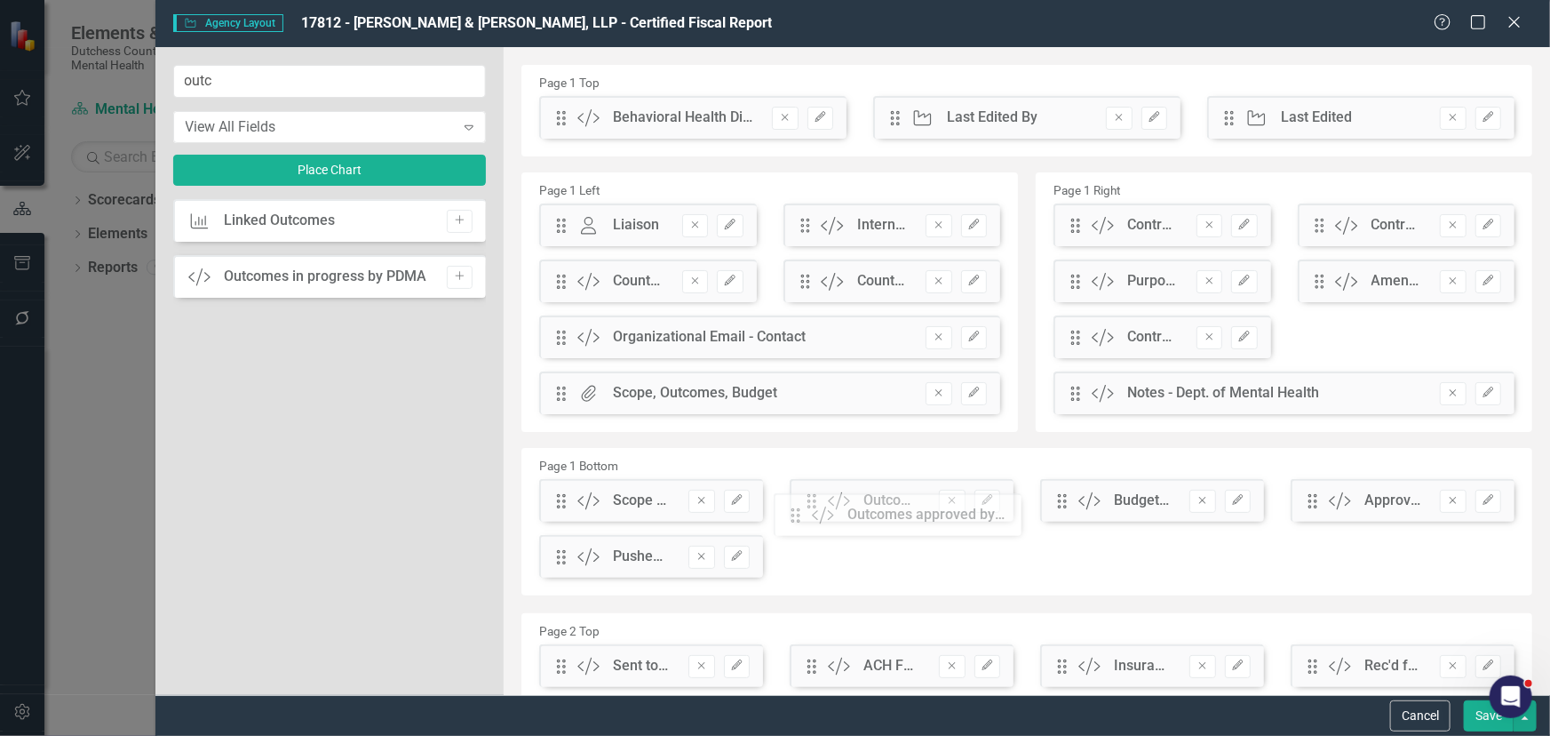
drag, startPoint x: 557, startPoint y: 122, endPoint x: 805, endPoint y: 519, distance: 468.2
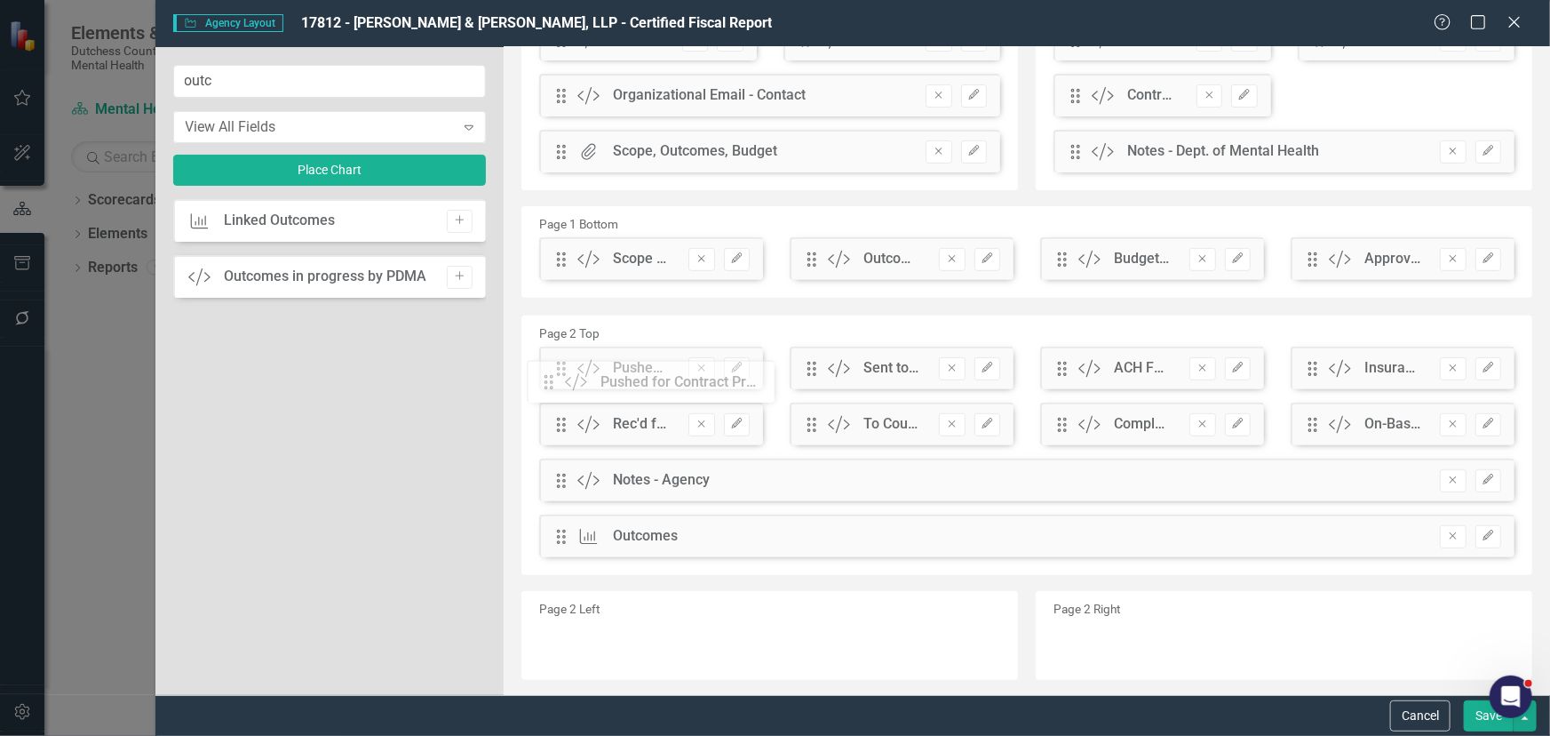
drag, startPoint x: 557, startPoint y: 320, endPoint x: 558, endPoint y: 387, distance: 66.6
drag, startPoint x: 1471, startPoint y: 711, endPoint x: 1457, endPoint y: 689, distance: 26.4
click at [1469, 706] on button "Save" at bounding box center [1489, 715] width 50 height 31
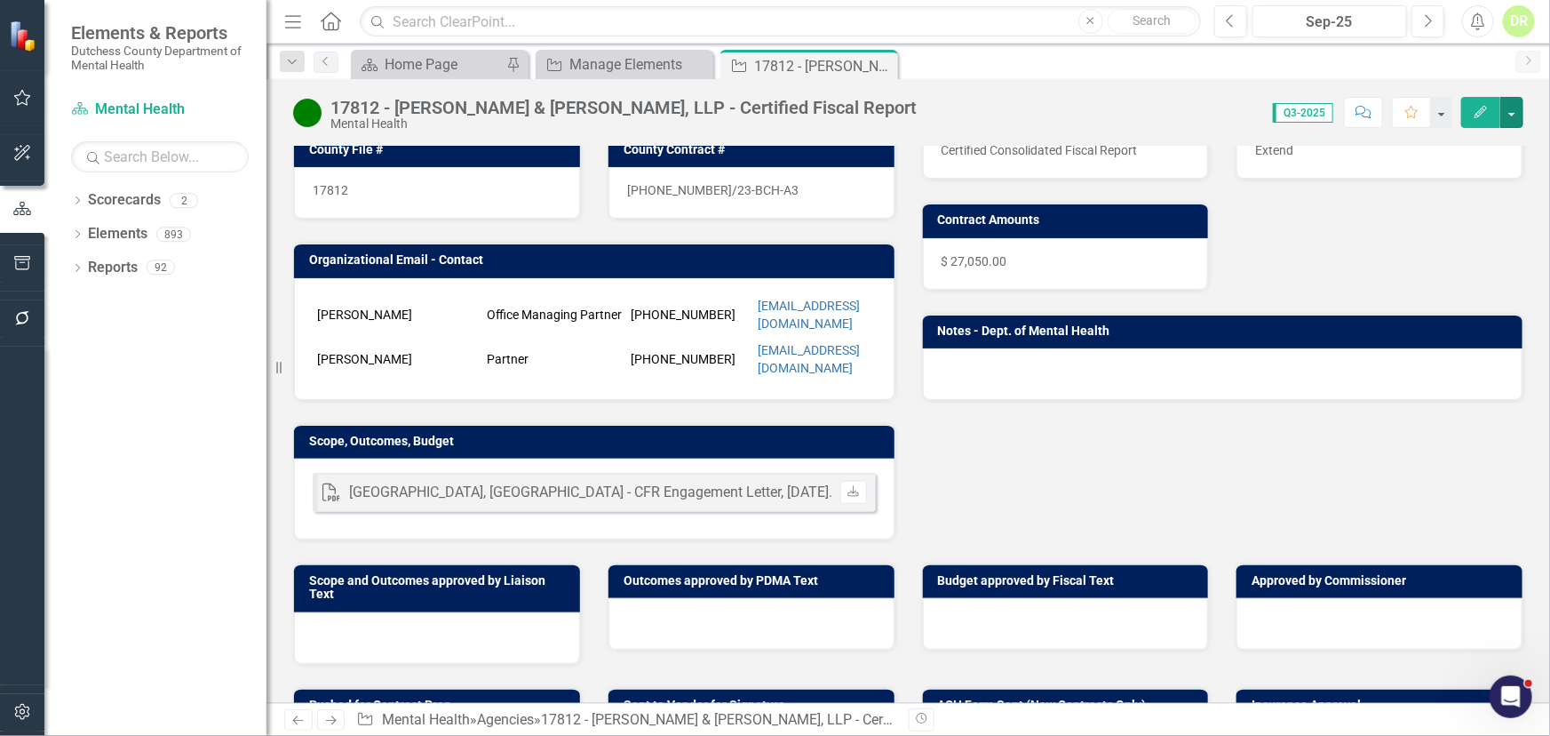
scroll to position [323, 0]
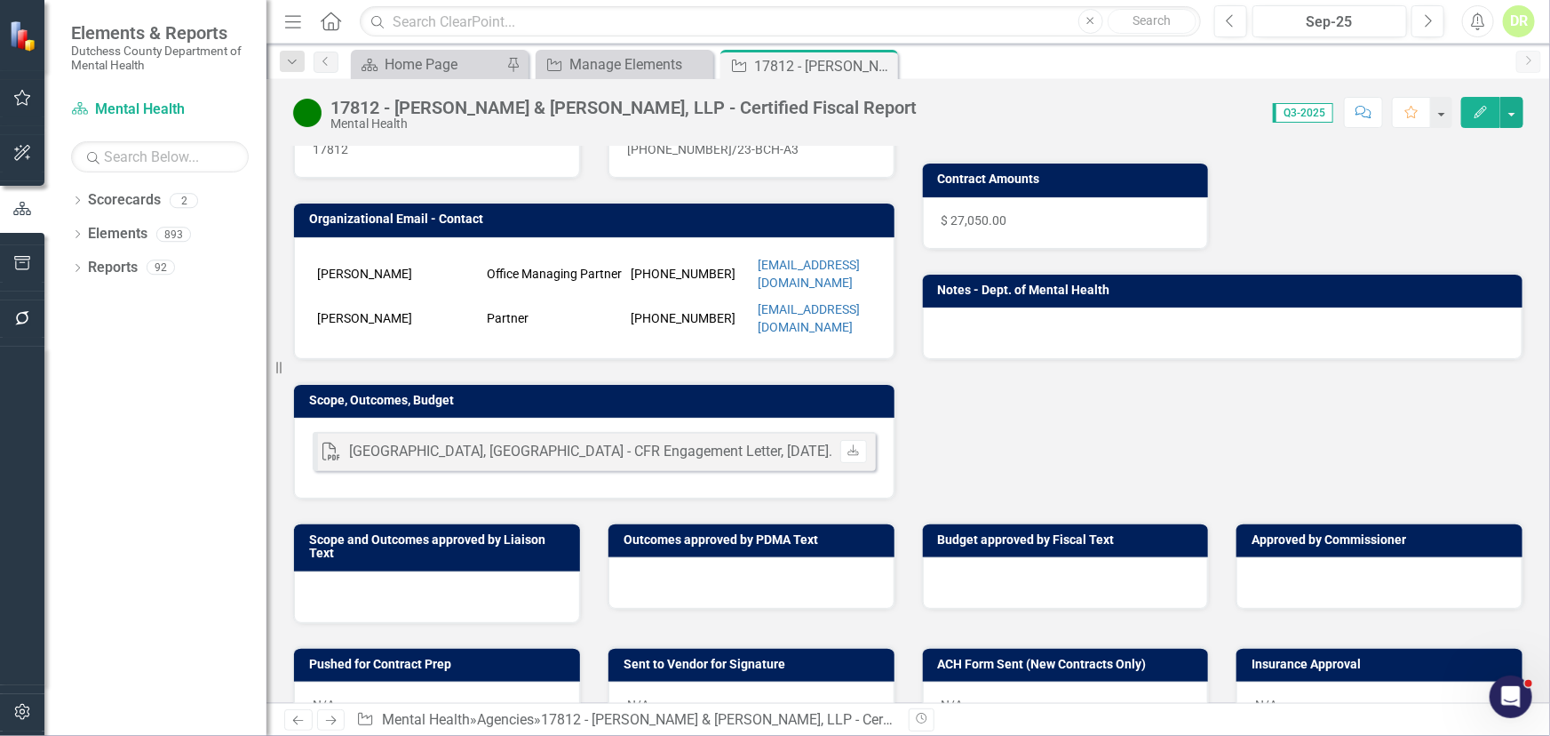
click at [678, 557] on div at bounding box center [752, 583] width 286 height 52
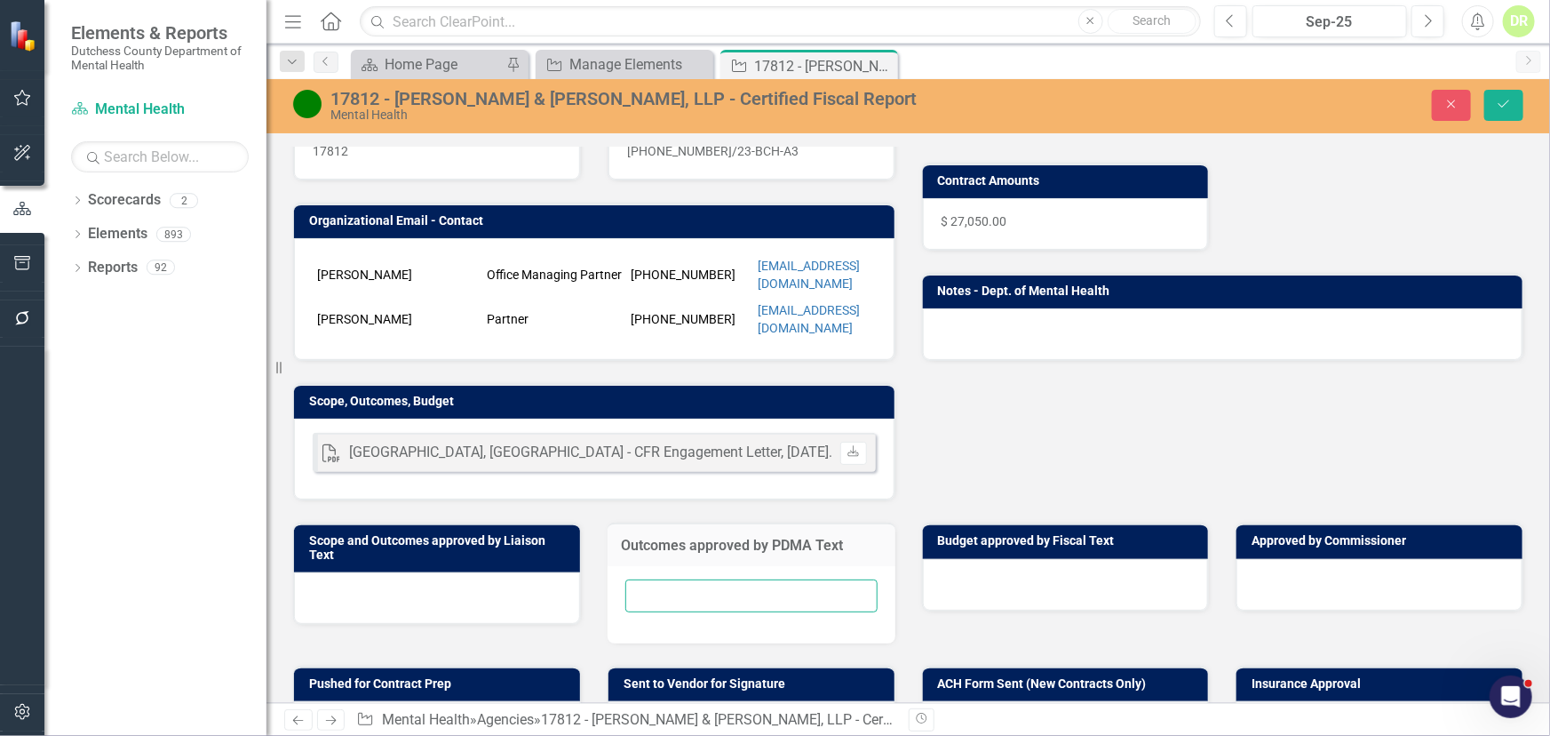
drag, startPoint x: 666, startPoint y: 578, endPoint x: 663, endPoint y: 568, distance: 10.1
click at [665, 579] on input "text" at bounding box center [752, 595] width 252 height 33
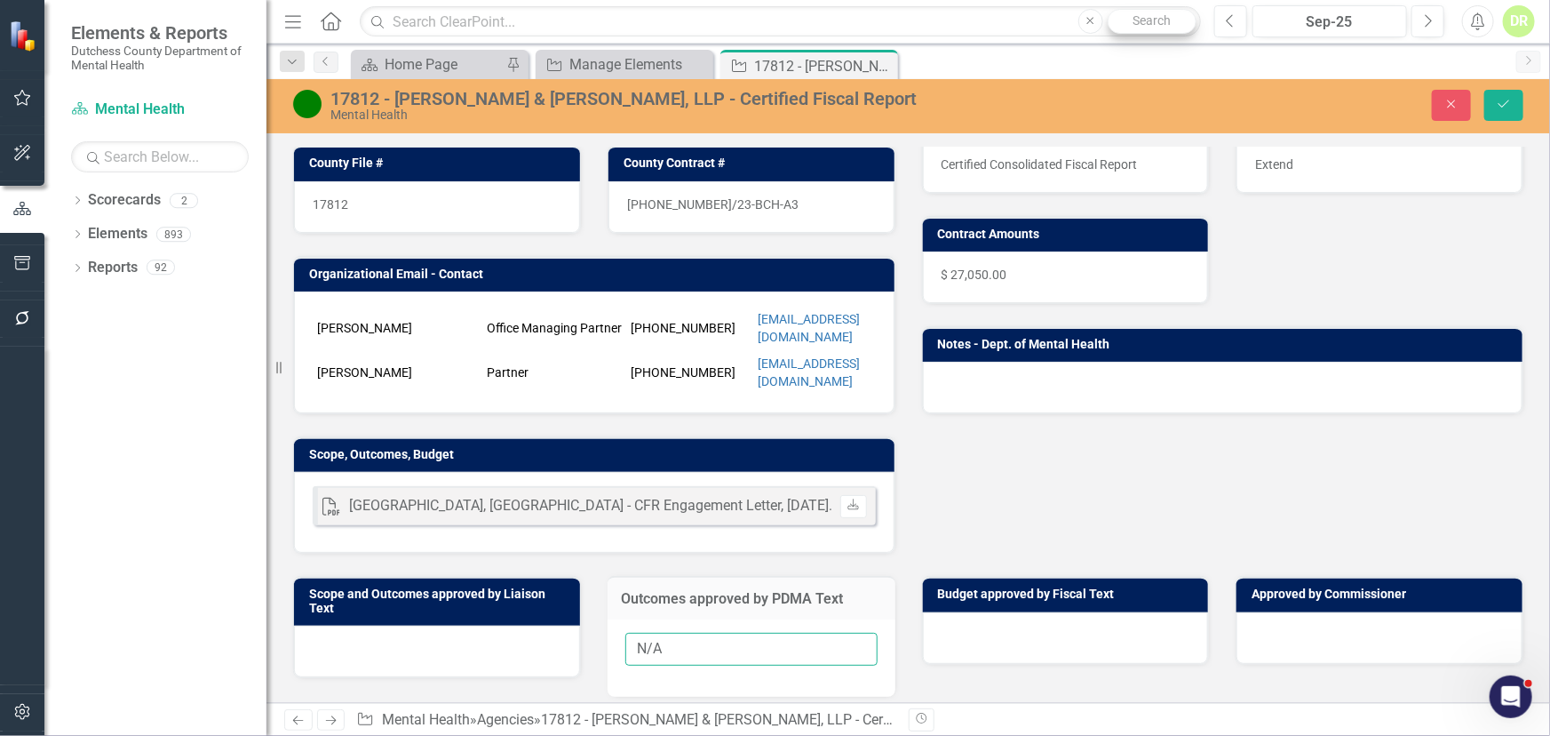
scroll to position [242, 0]
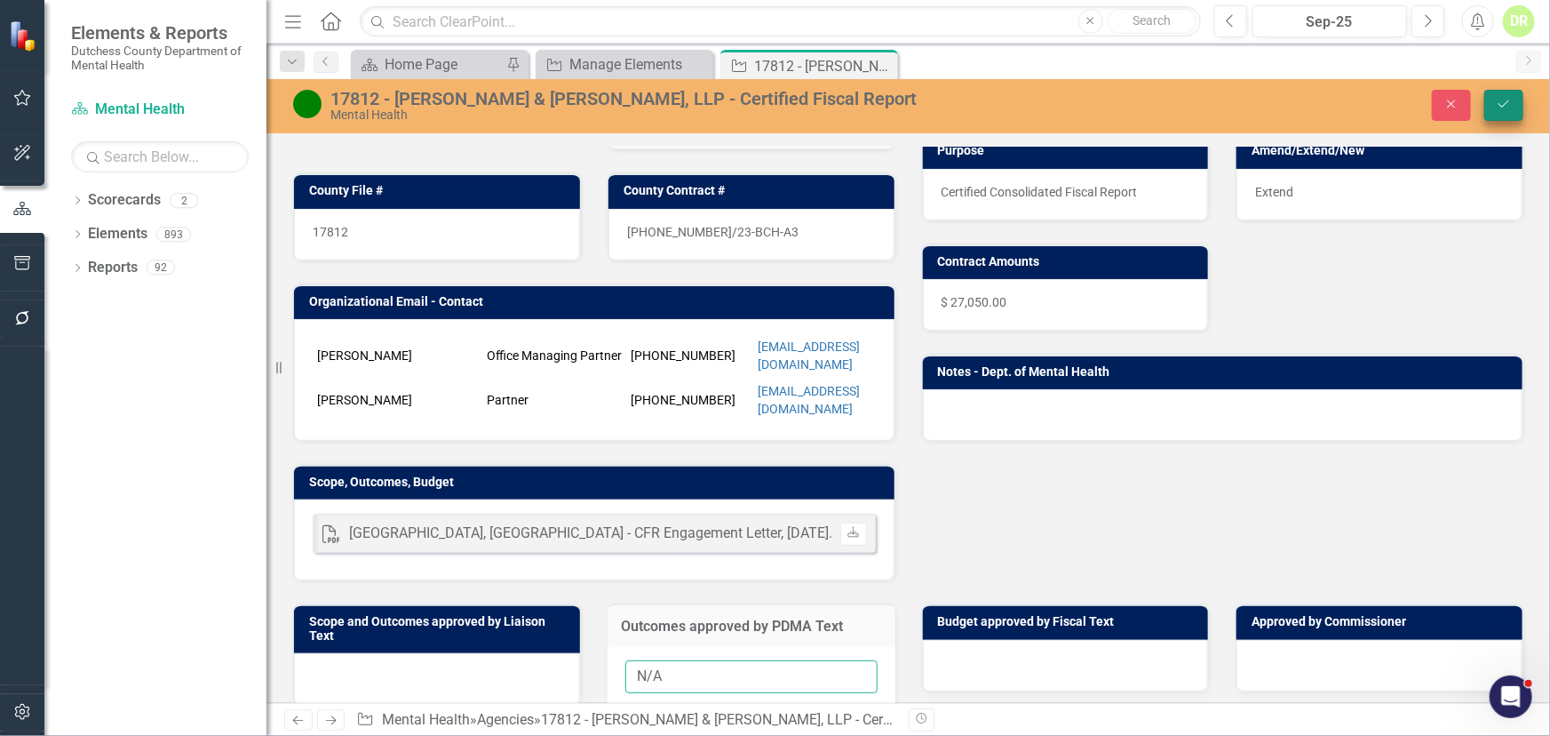
type input "N/A"
click at [1510, 101] on icon "Save" at bounding box center [1504, 104] width 16 height 12
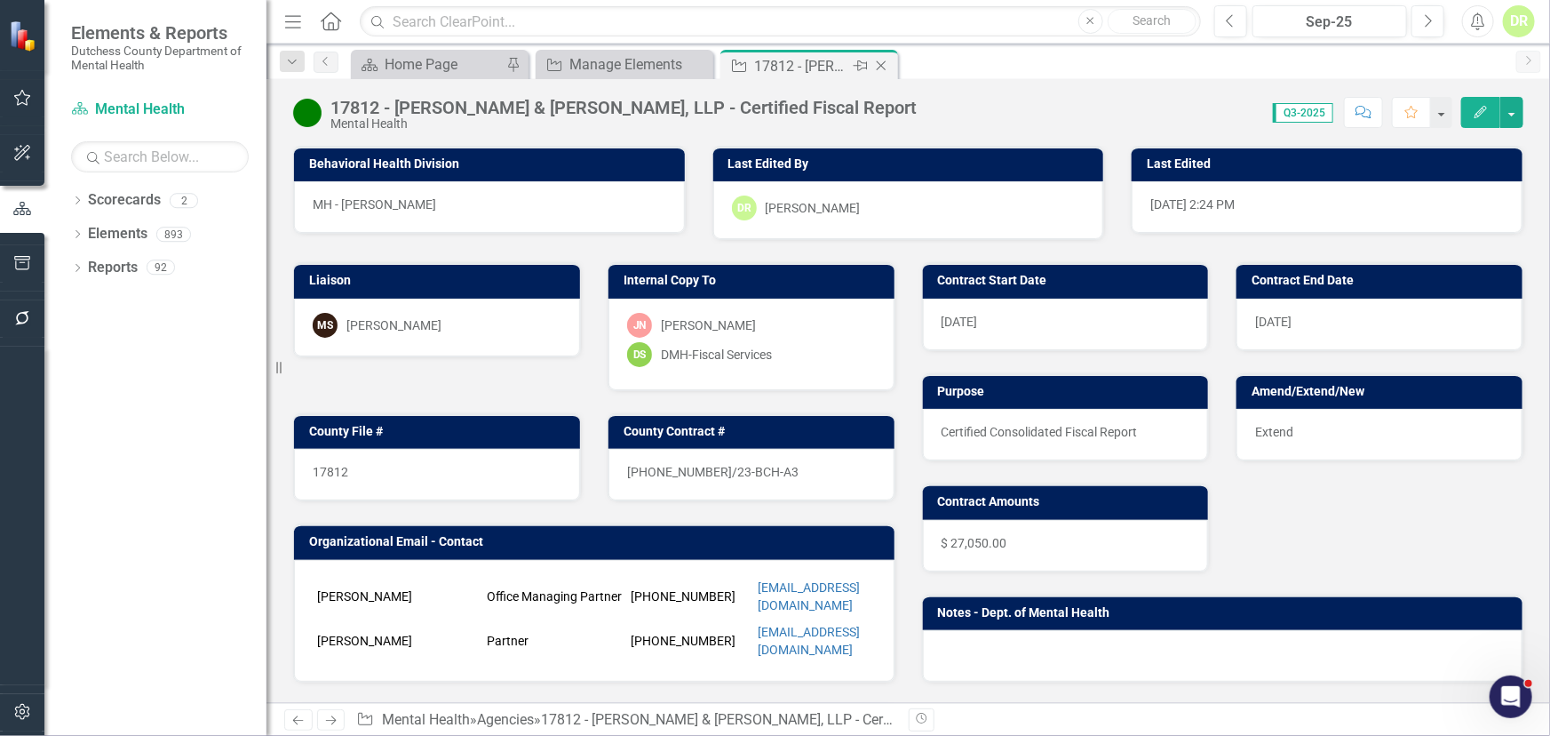
click at [884, 60] on icon "Close" at bounding box center [882, 66] width 18 height 14
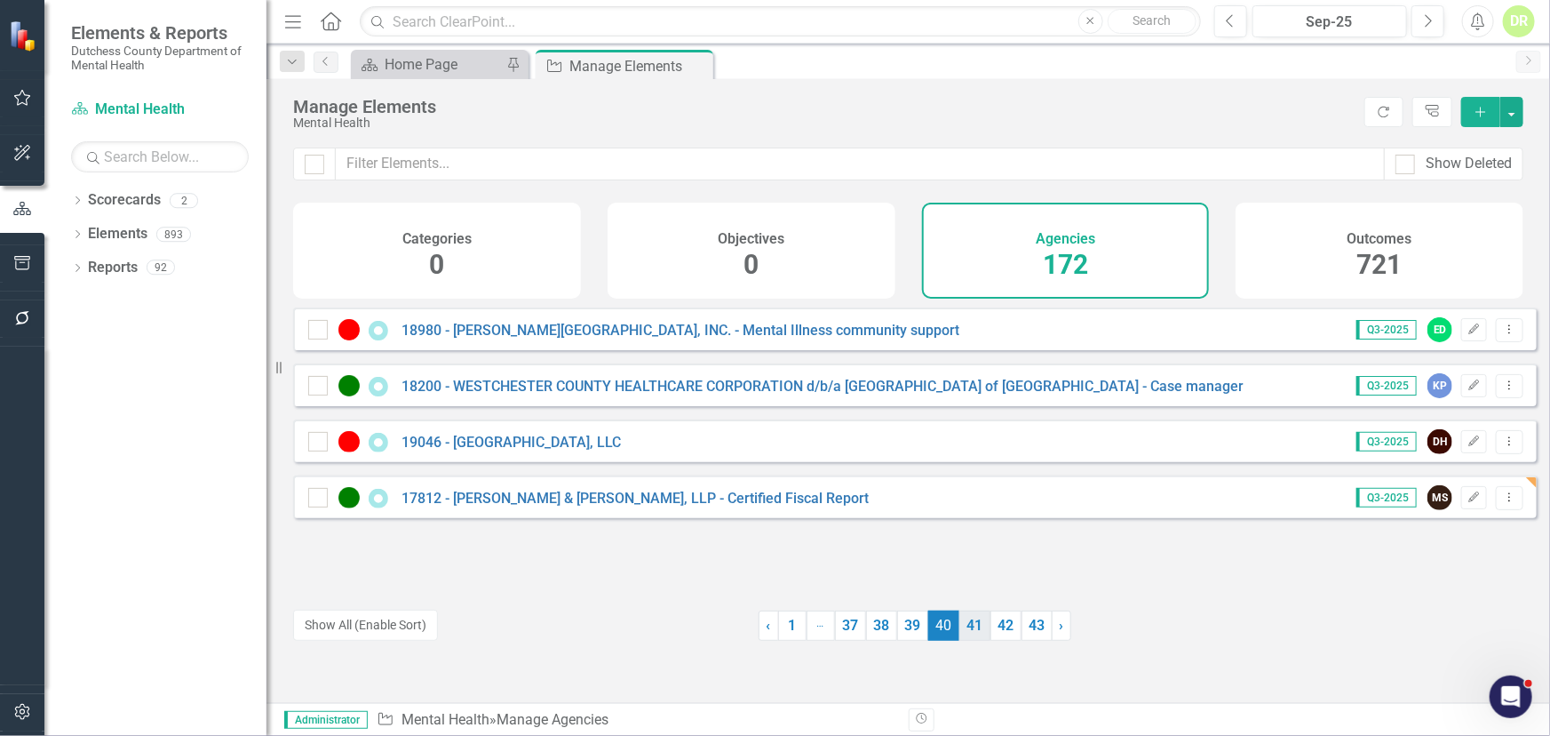
click at [970, 622] on link "41" at bounding box center [975, 625] width 31 height 30
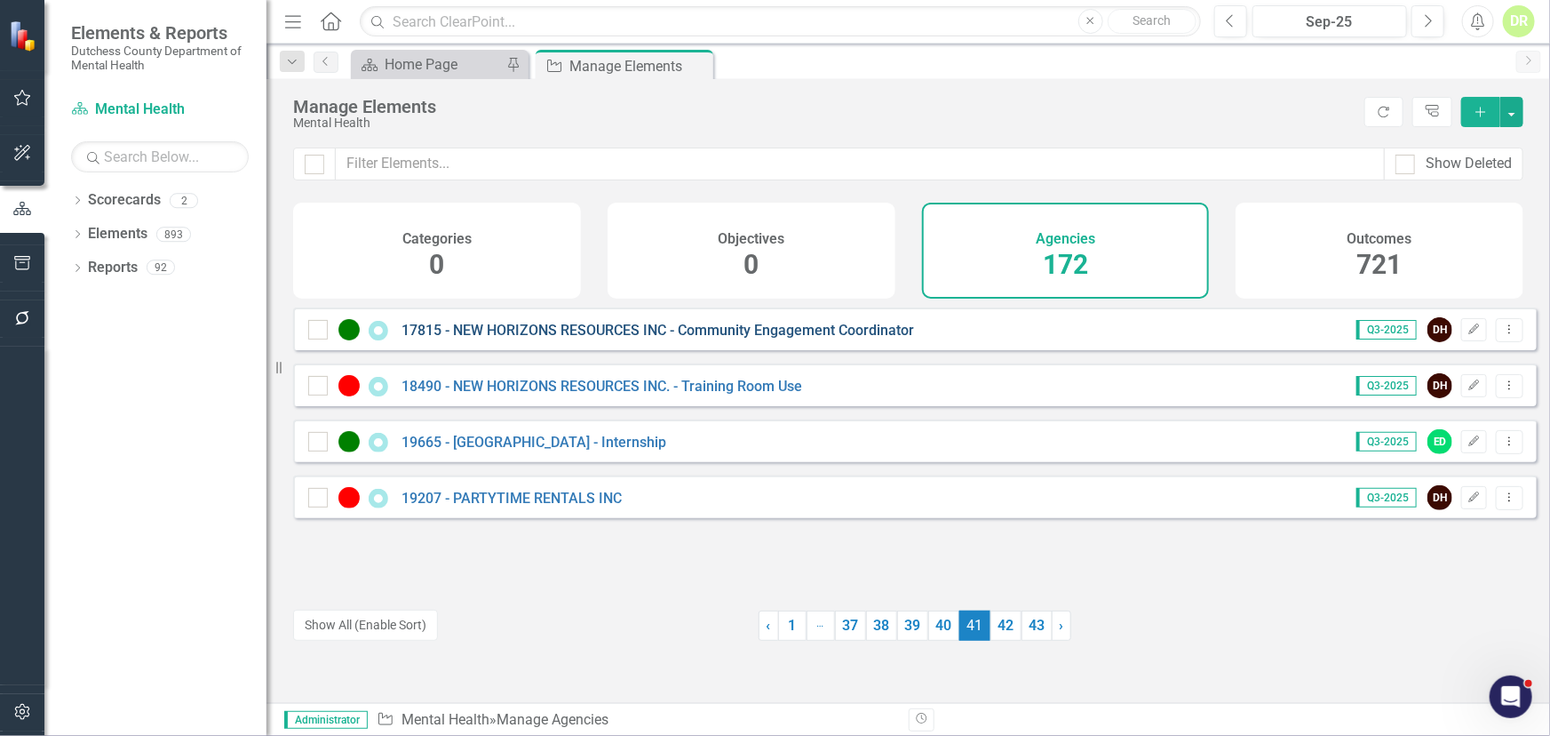
click at [576, 339] on link "17815 - NEW HORIZONS RESOURCES INC - Community Engagement Coordinator" at bounding box center [658, 330] width 513 height 17
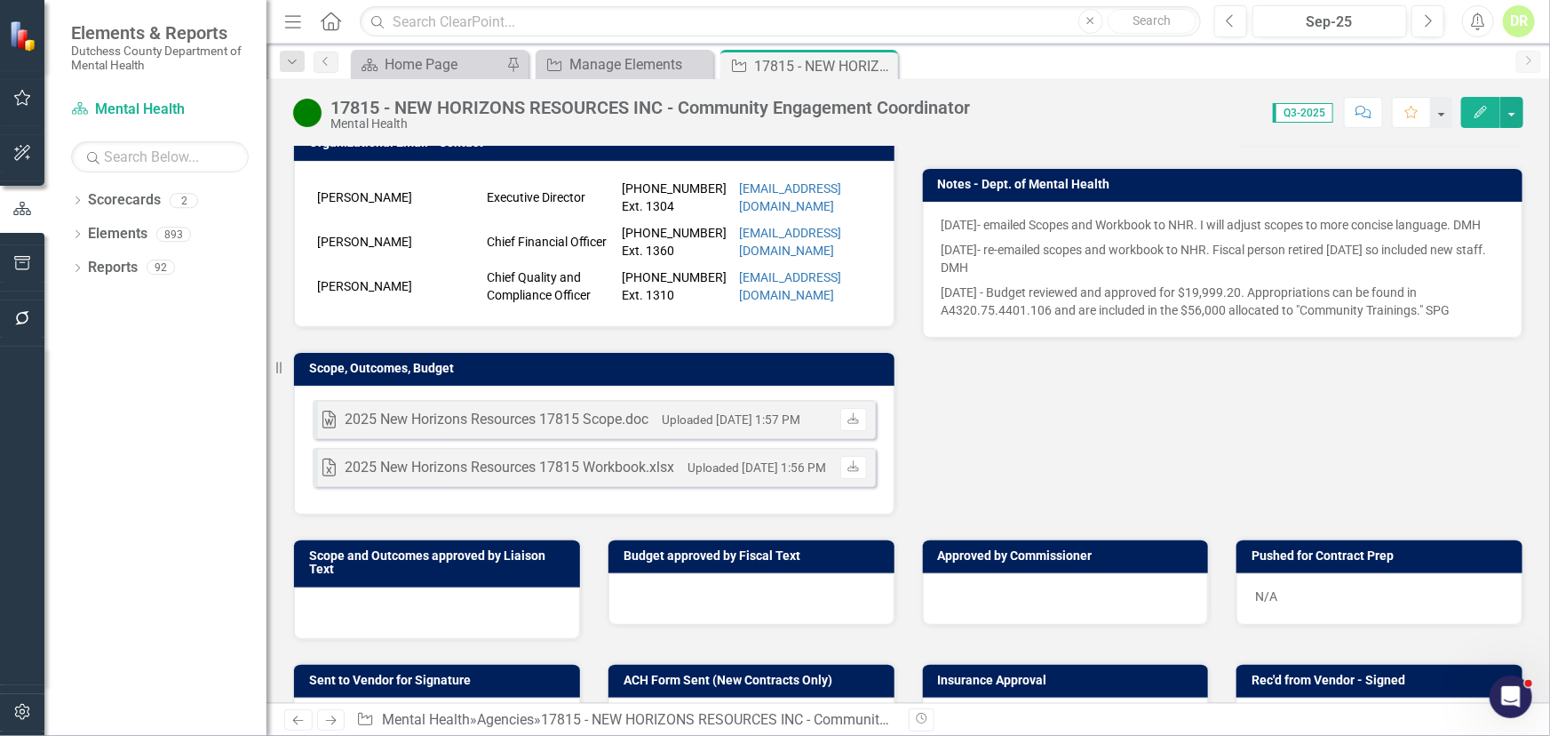
scroll to position [484, 0]
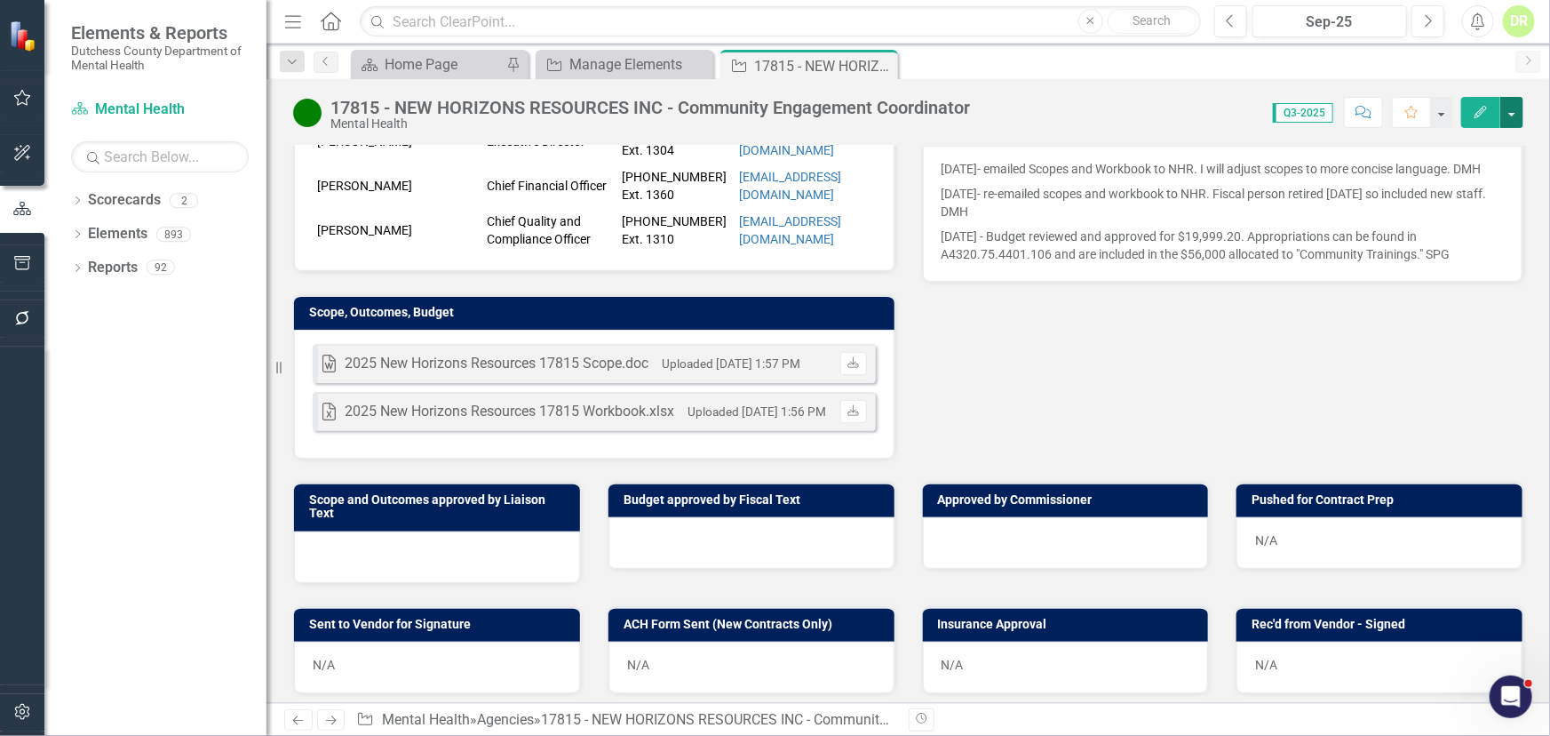
click at [1515, 108] on button "button" at bounding box center [1512, 112] width 23 height 31
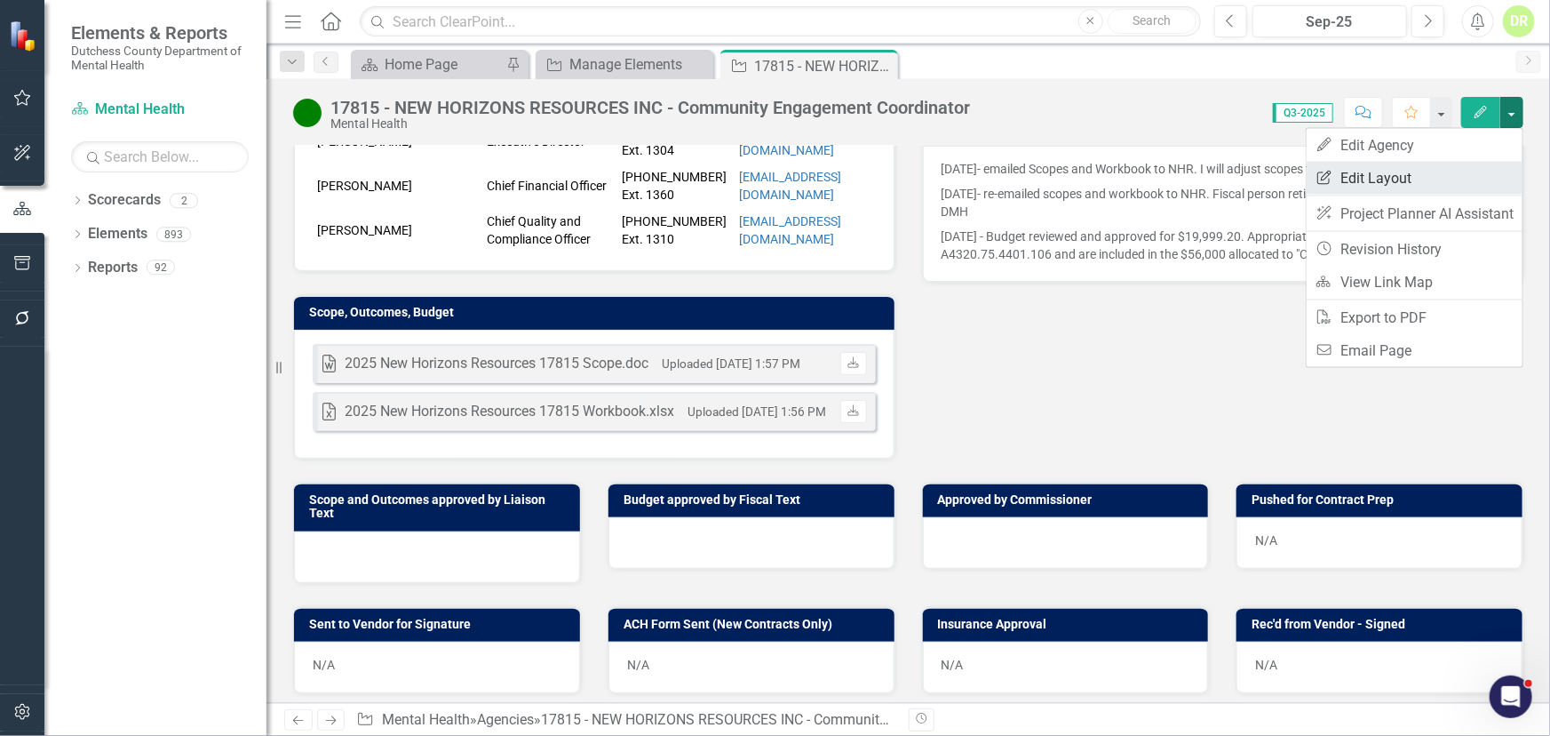
click at [1378, 178] on link "Edit Report Edit Layout" at bounding box center [1415, 178] width 216 height 33
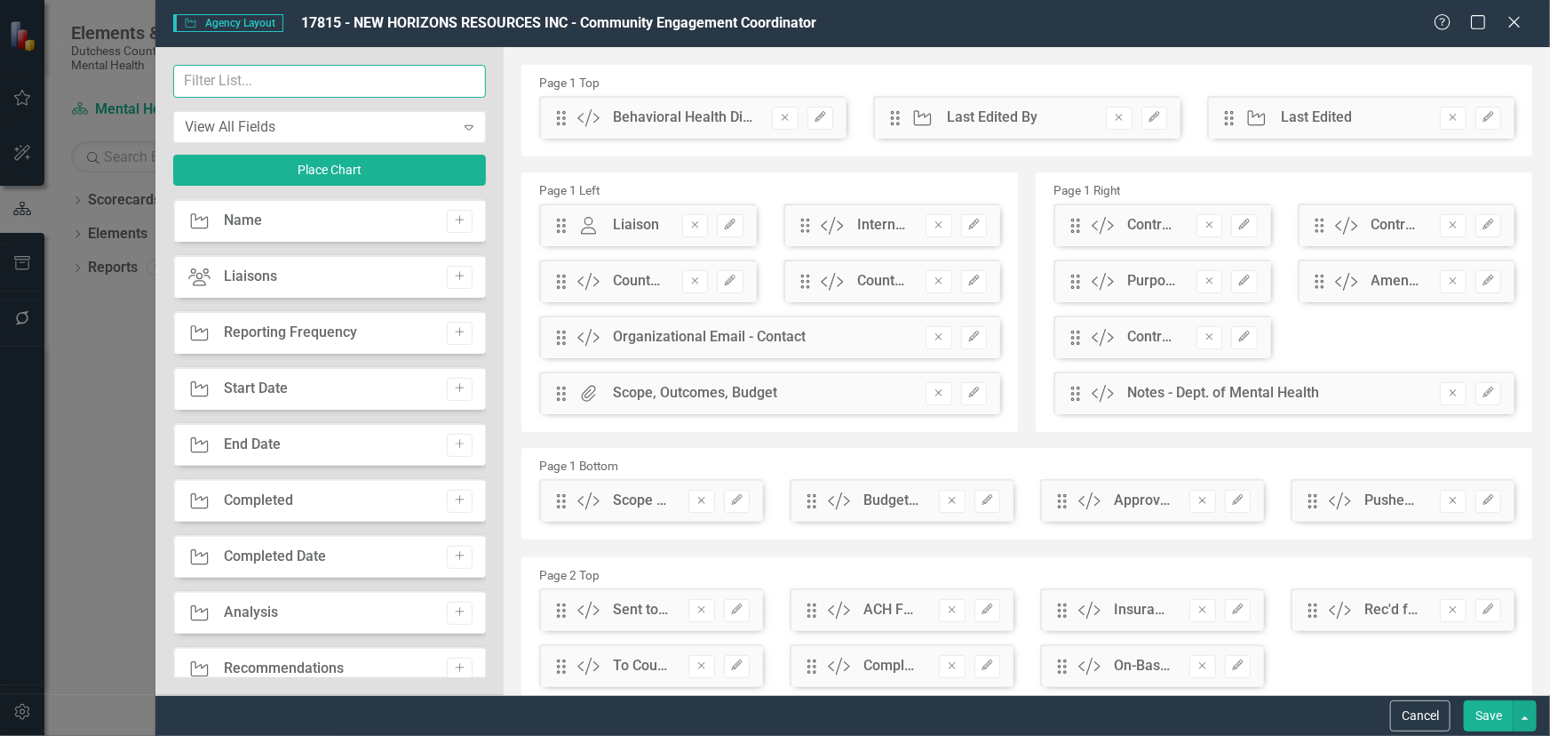
click at [217, 68] on input "text" at bounding box center [330, 81] width 314 height 33
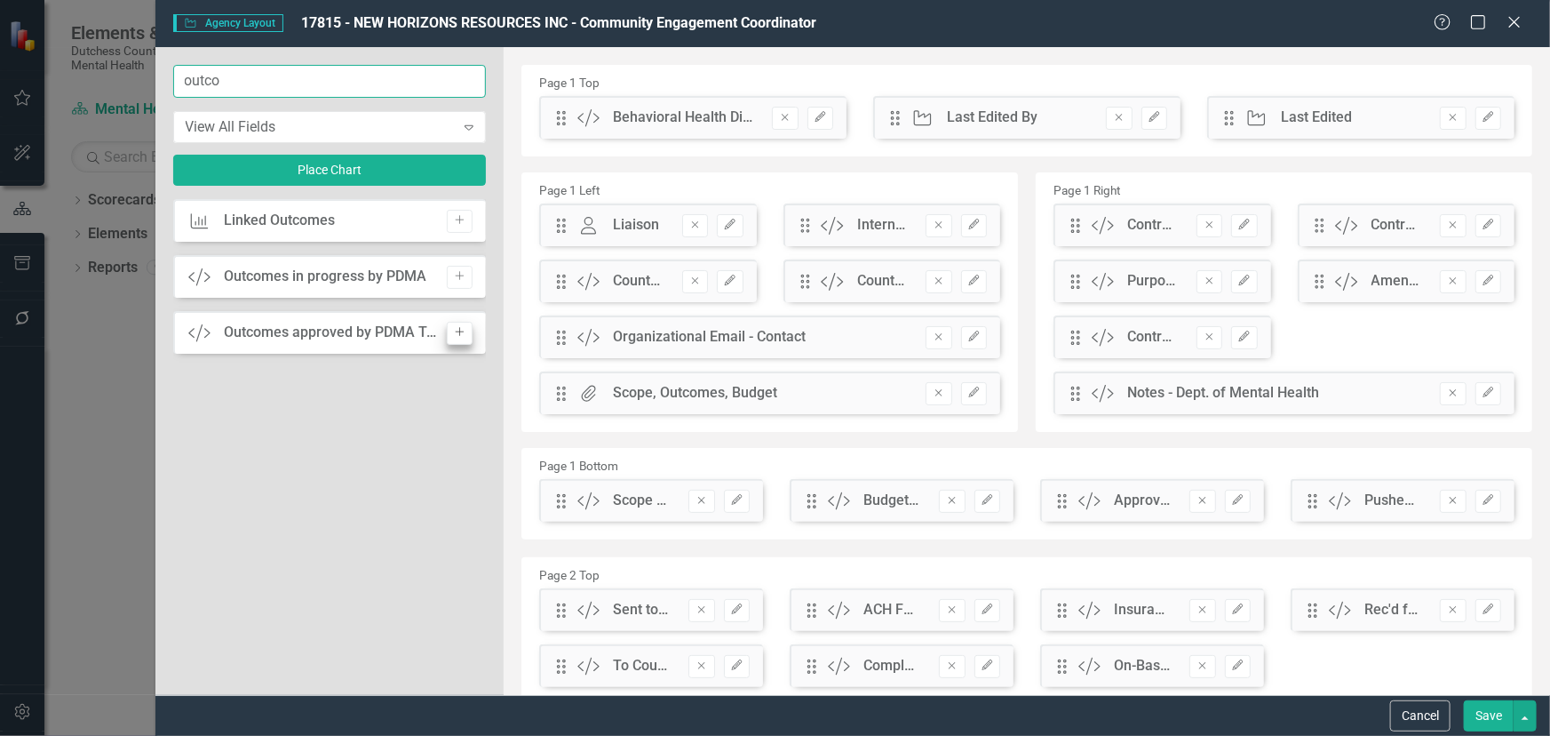
type input "outco"
click at [459, 323] on button "Add" at bounding box center [460, 333] width 26 height 23
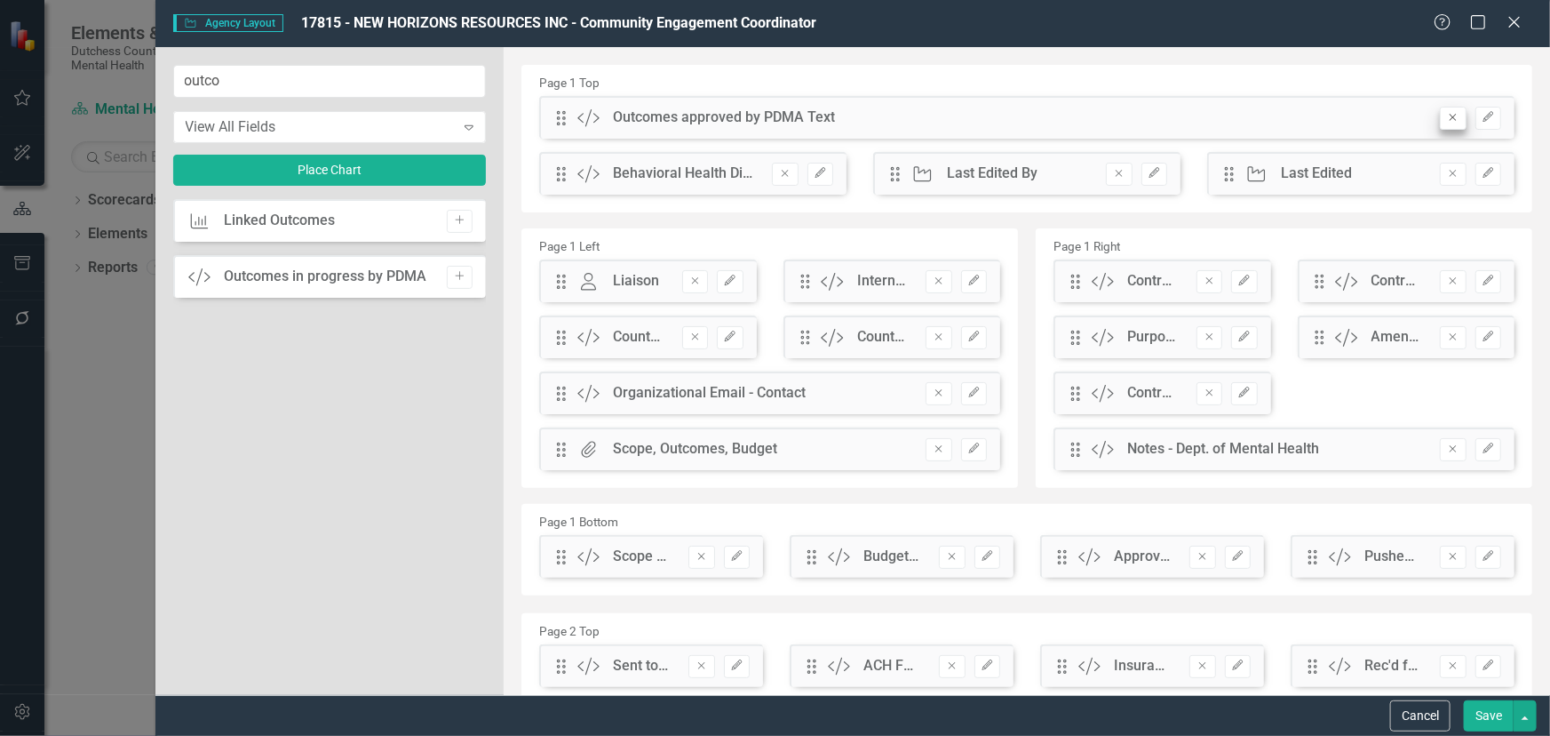
drag, startPoint x: 1474, startPoint y: 114, endPoint x: 1448, endPoint y: 116, distance: 25.8
click at [1482, 114] on icon "Edit" at bounding box center [1488, 117] width 13 height 11
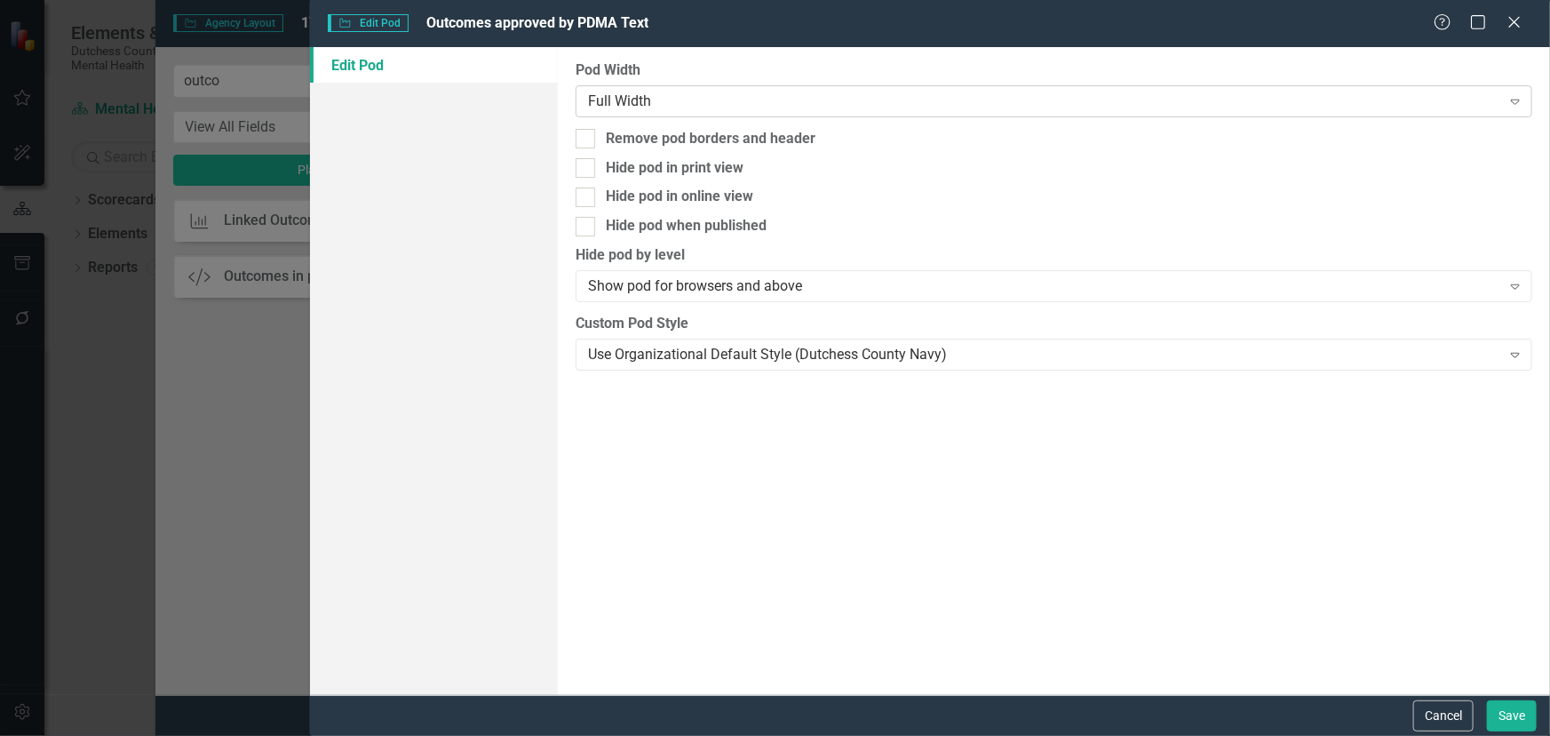
click at [656, 92] on div "Full Width" at bounding box center [1044, 101] width 913 height 20
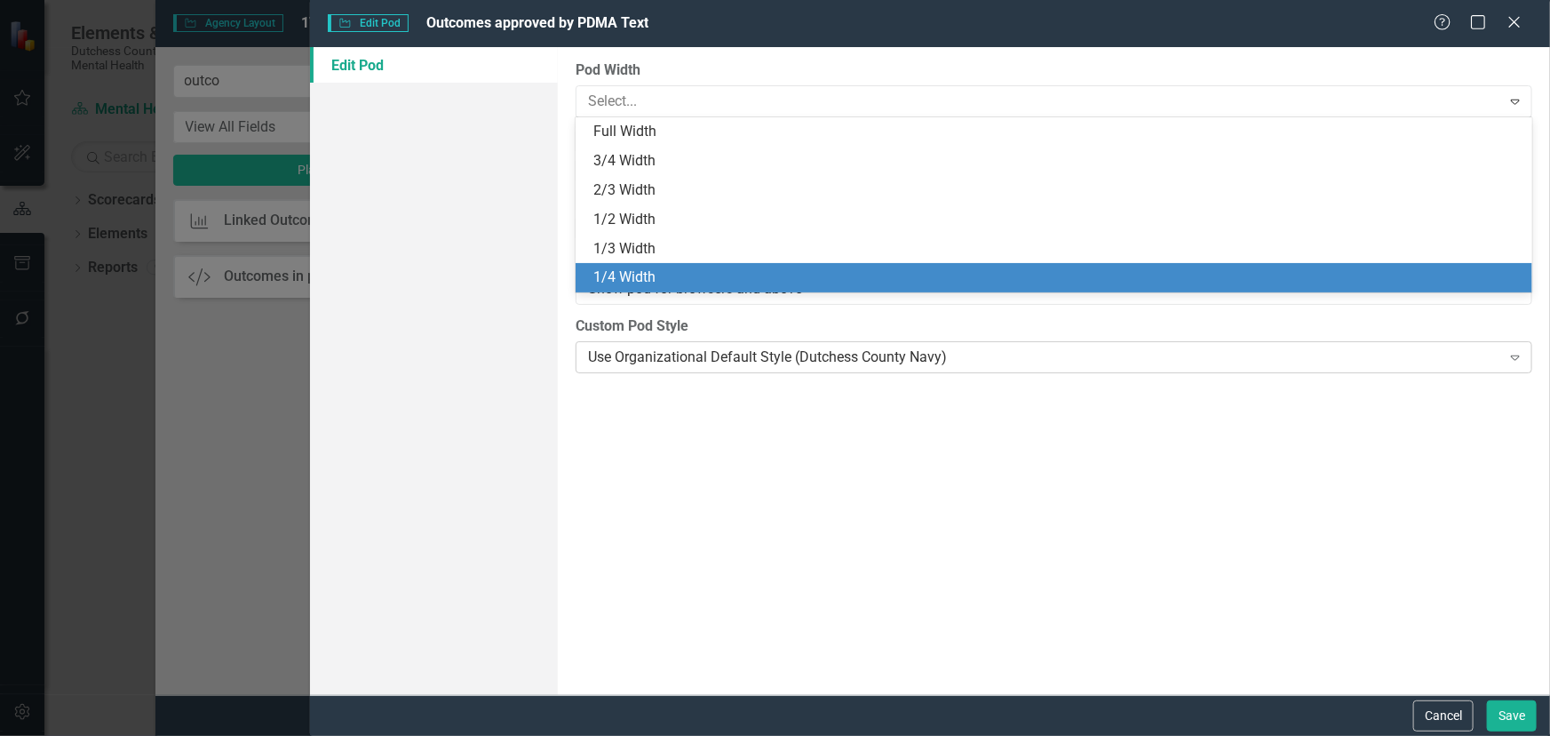
drag, startPoint x: 647, startPoint y: 273, endPoint x: 1200, endPoint y: 368, distance: 560.8
click at [649, 273] on div "1/4 Width" at bounding box center [1058, 277] width 929 height 20
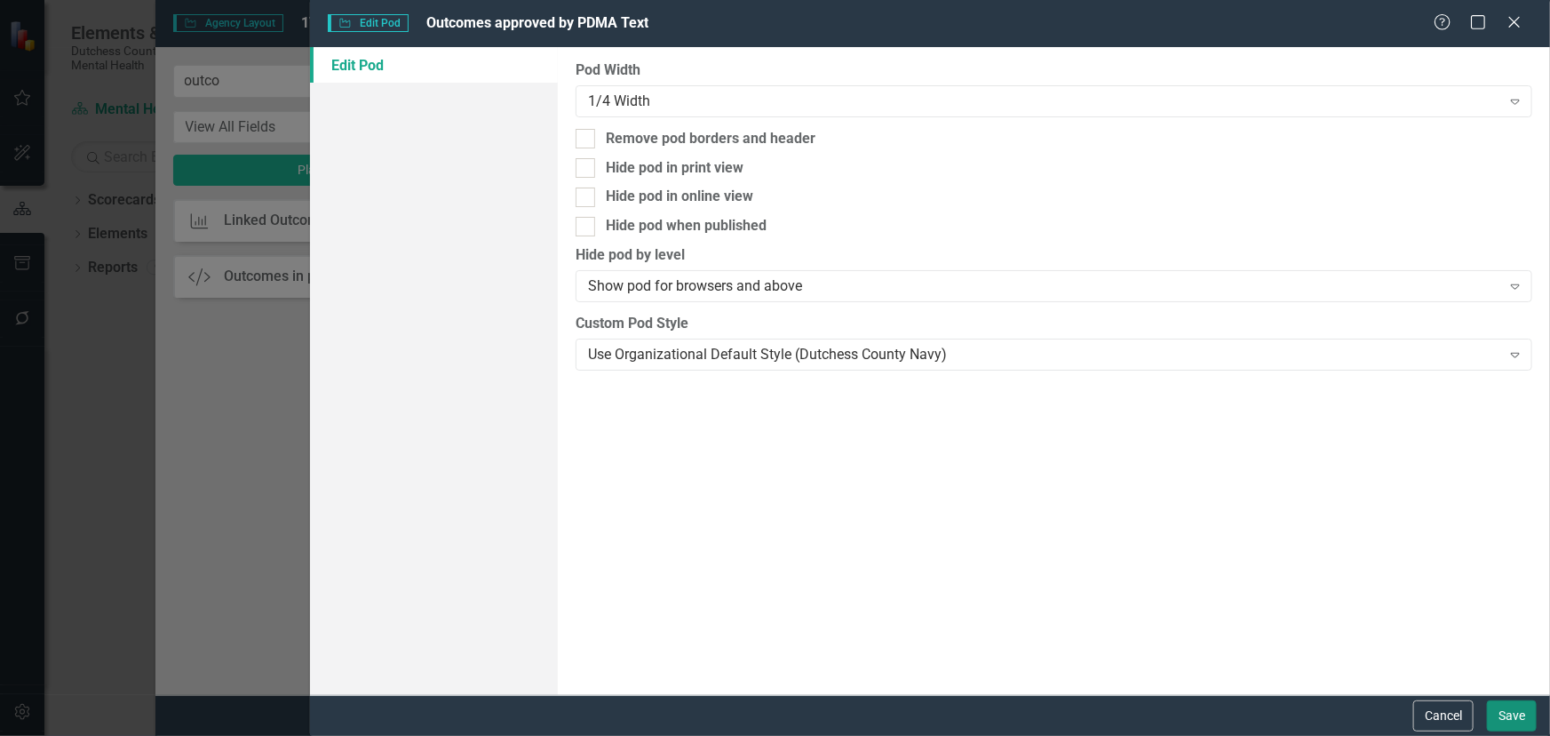
click at [1510, 705] on button "Save" at bounding box center [1512, 715] width 50 height 31
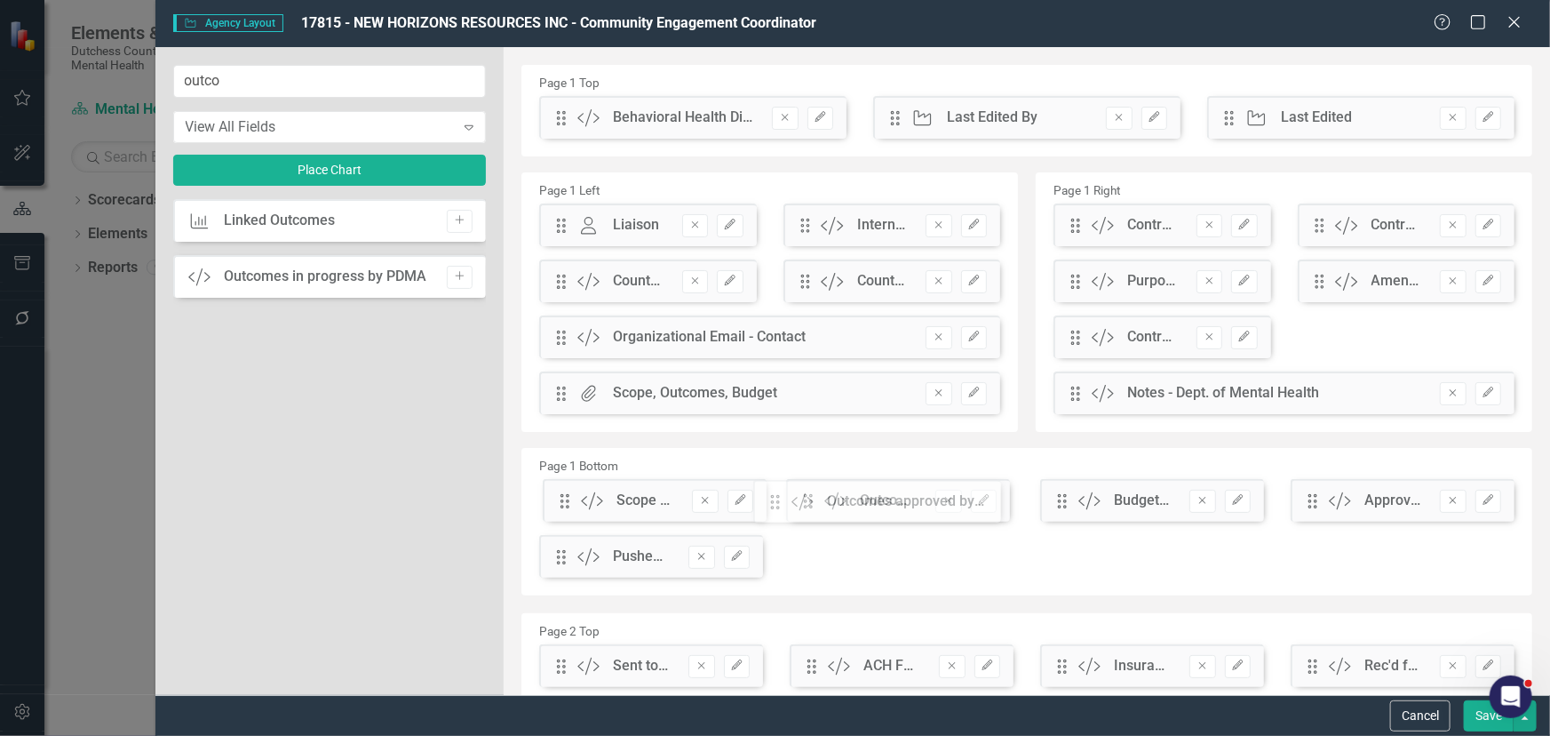
drag, startPoint x: 556, startPoint y: 124, endPoint x: 784, endPoint y: 508, distance: 446.2
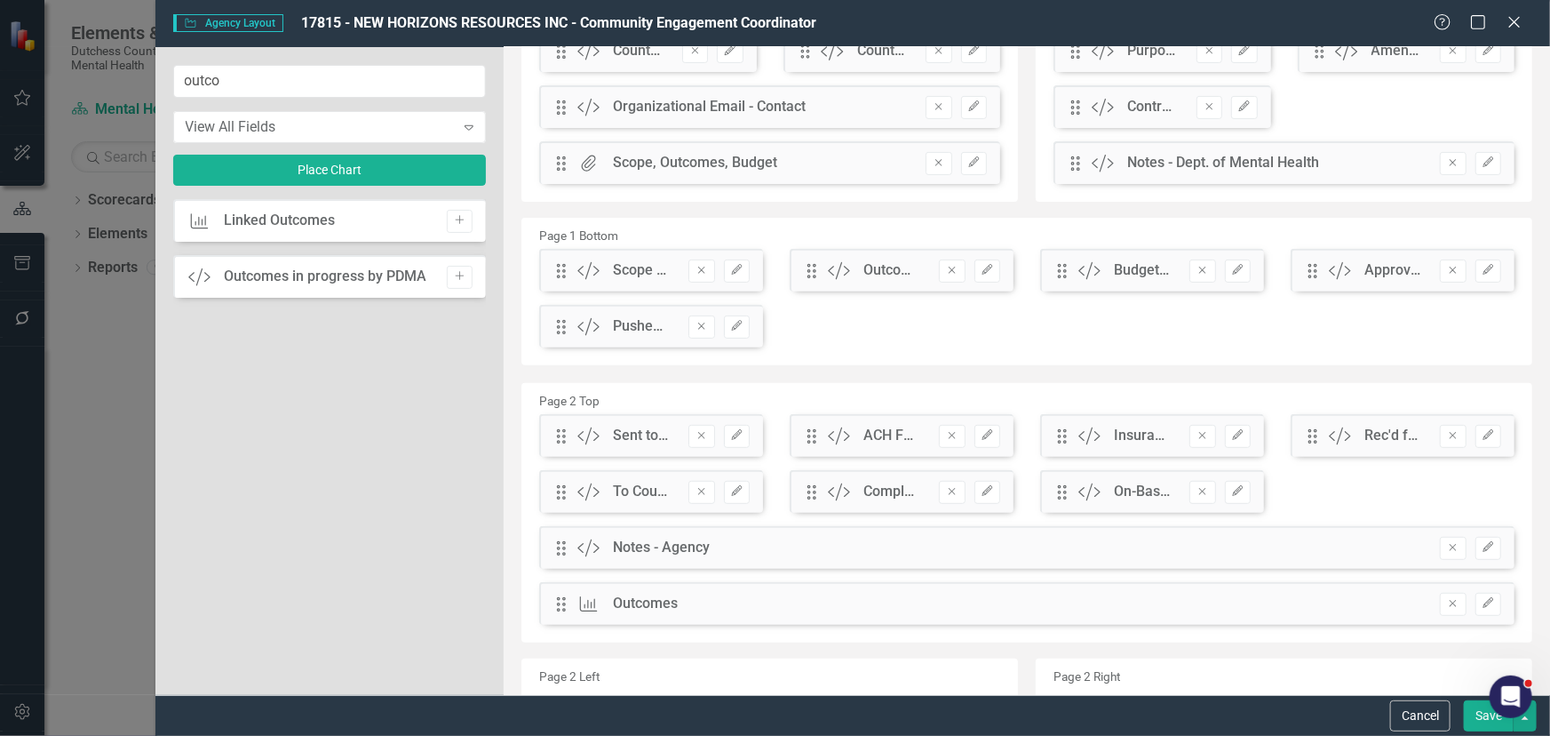
scroll to position [323, 0]
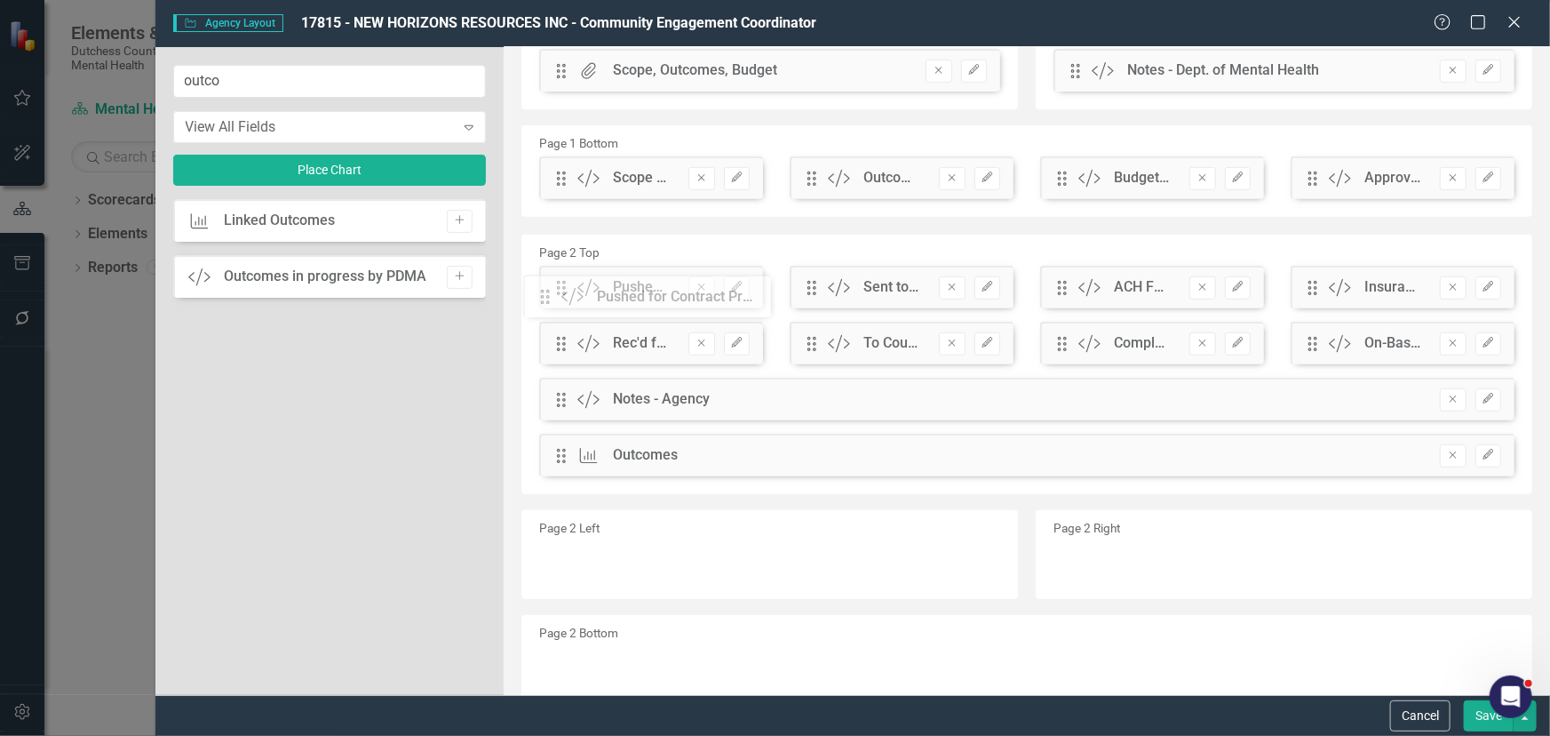
drag, startPoint x: 559, startPoint y: 239, endPoint x: 557, endPoint y: 295, distance: 56.0
drag, startPoint x: 1478, startPoint y: 720, endPoint x: 1334, endPoint y: 650, distance: 160.9
click at [1478, 718] on button "Save" at bounding box center [1489, 715] width 50 height 31
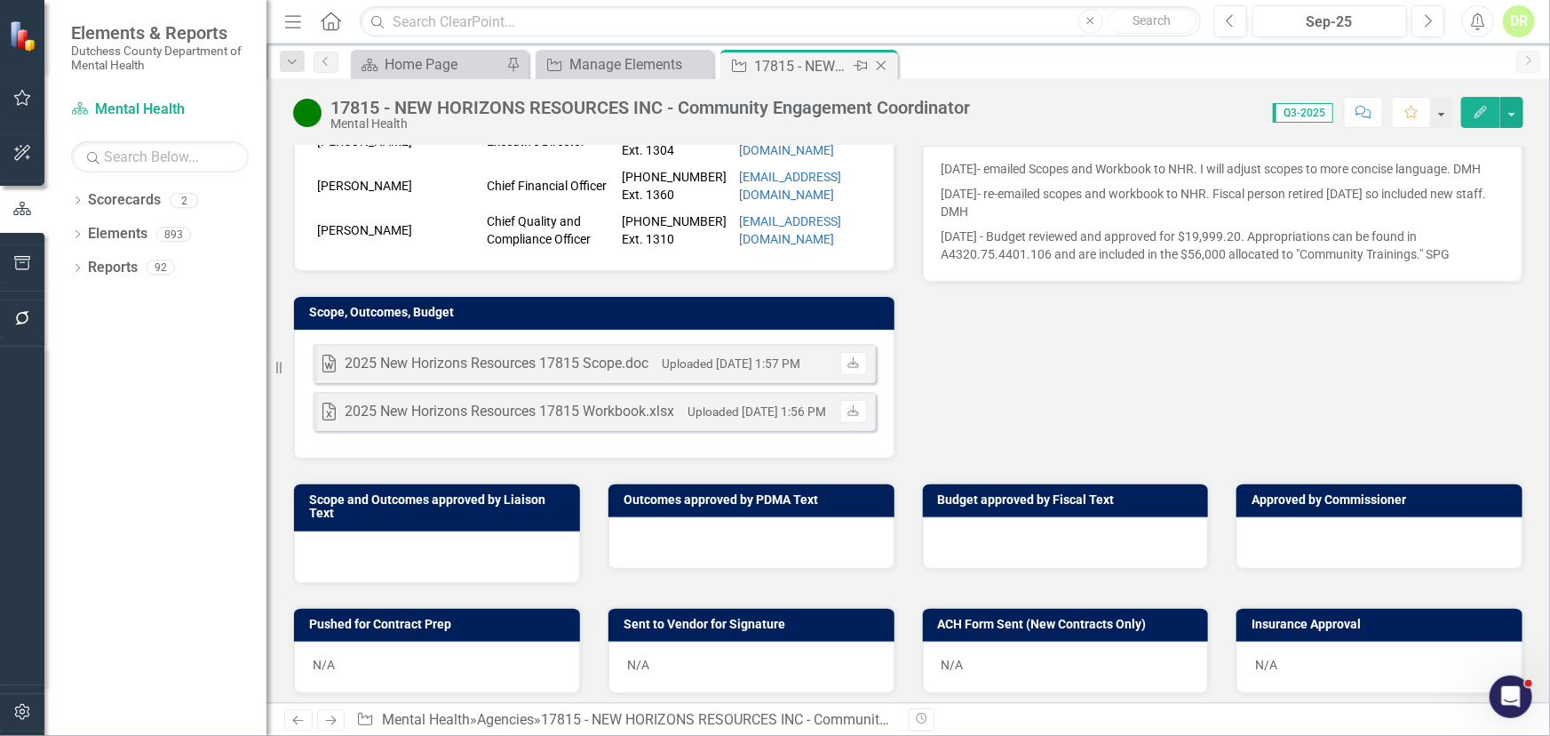
click at [880, 61] on icon "Close" at bounding box center [882, 66] width 18 height 14
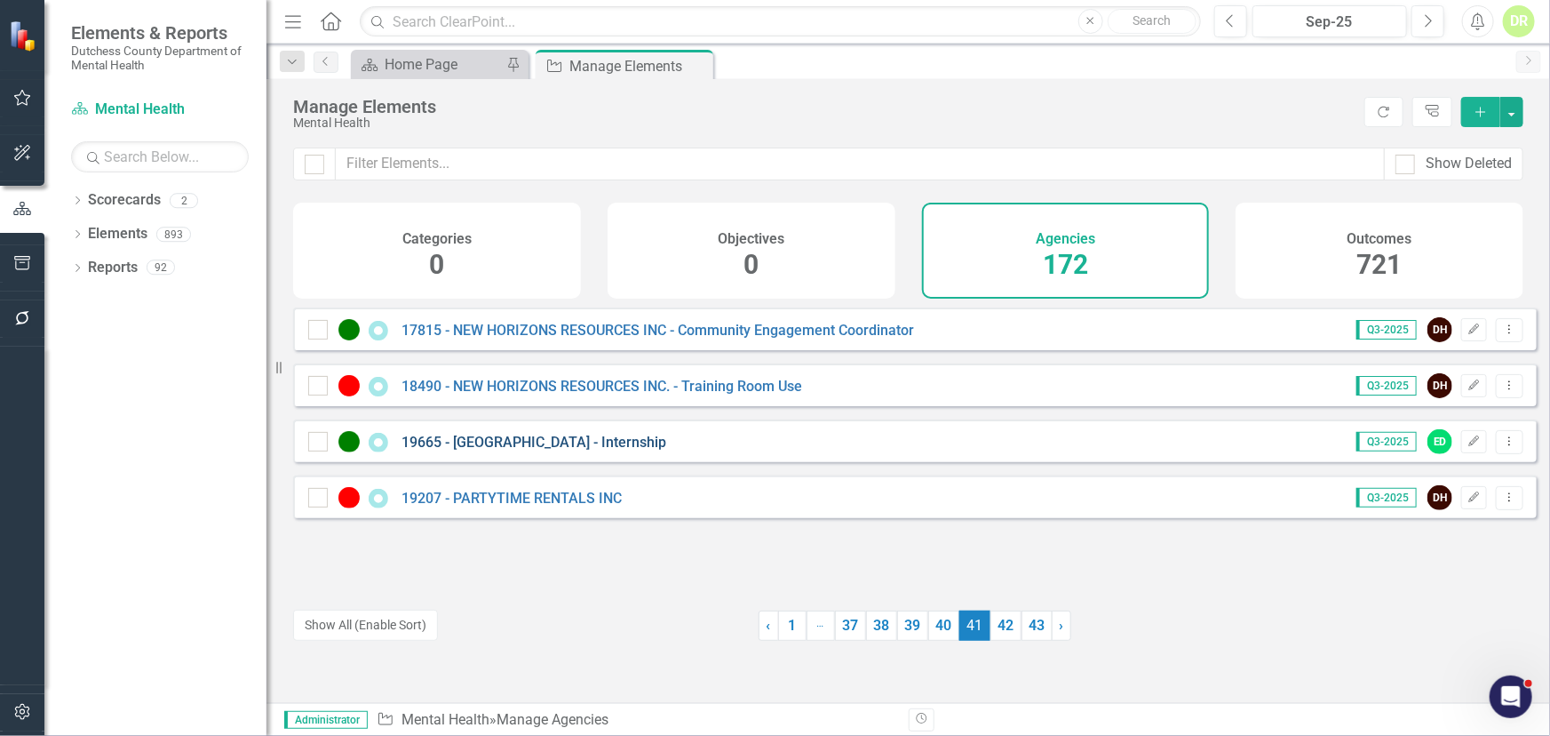
click at [617, 450] on link "19665 - [GEOGRAPHIC_DATA] - Internship" at bounding box center [534, 442] width 265 height 17
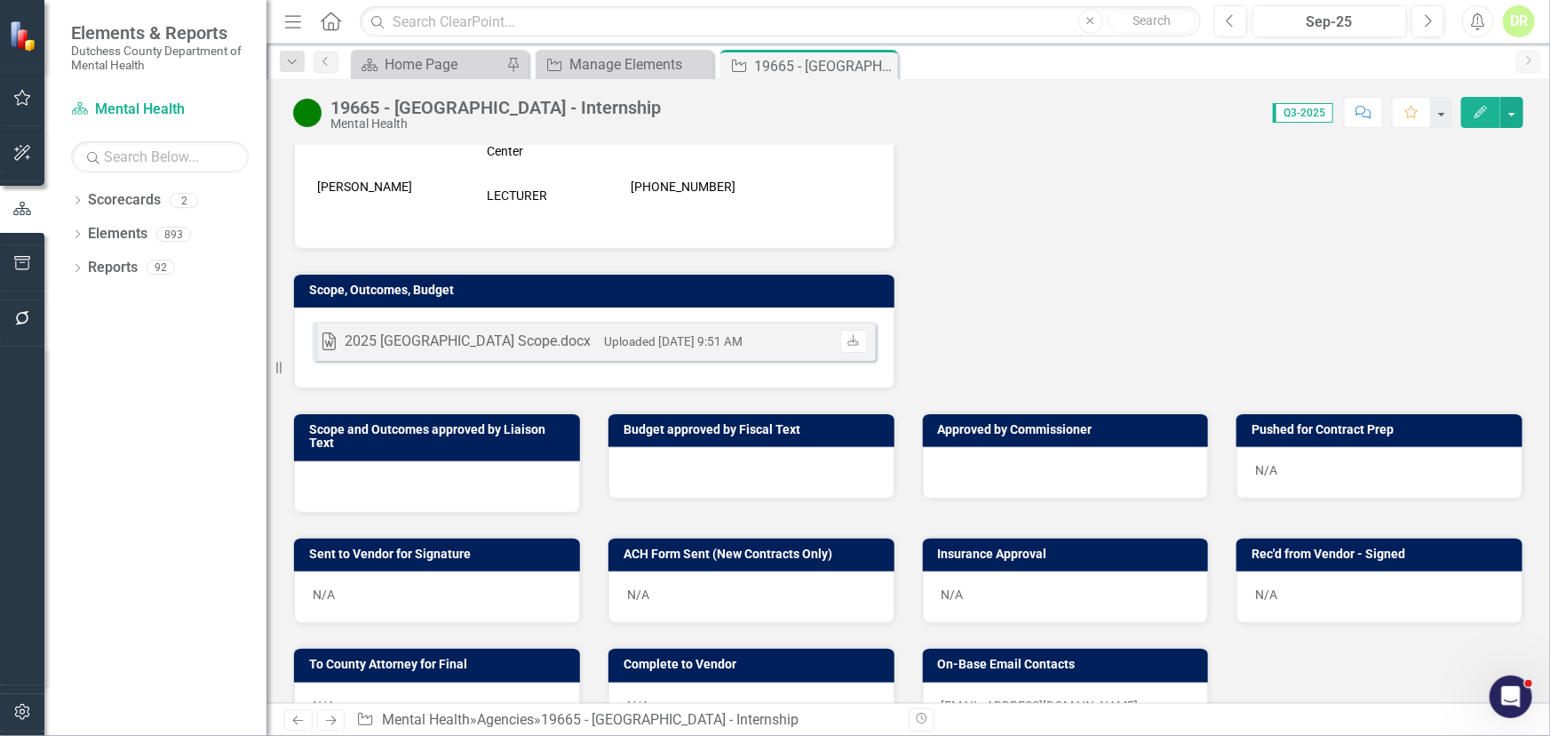
scroll to position [565, 0]
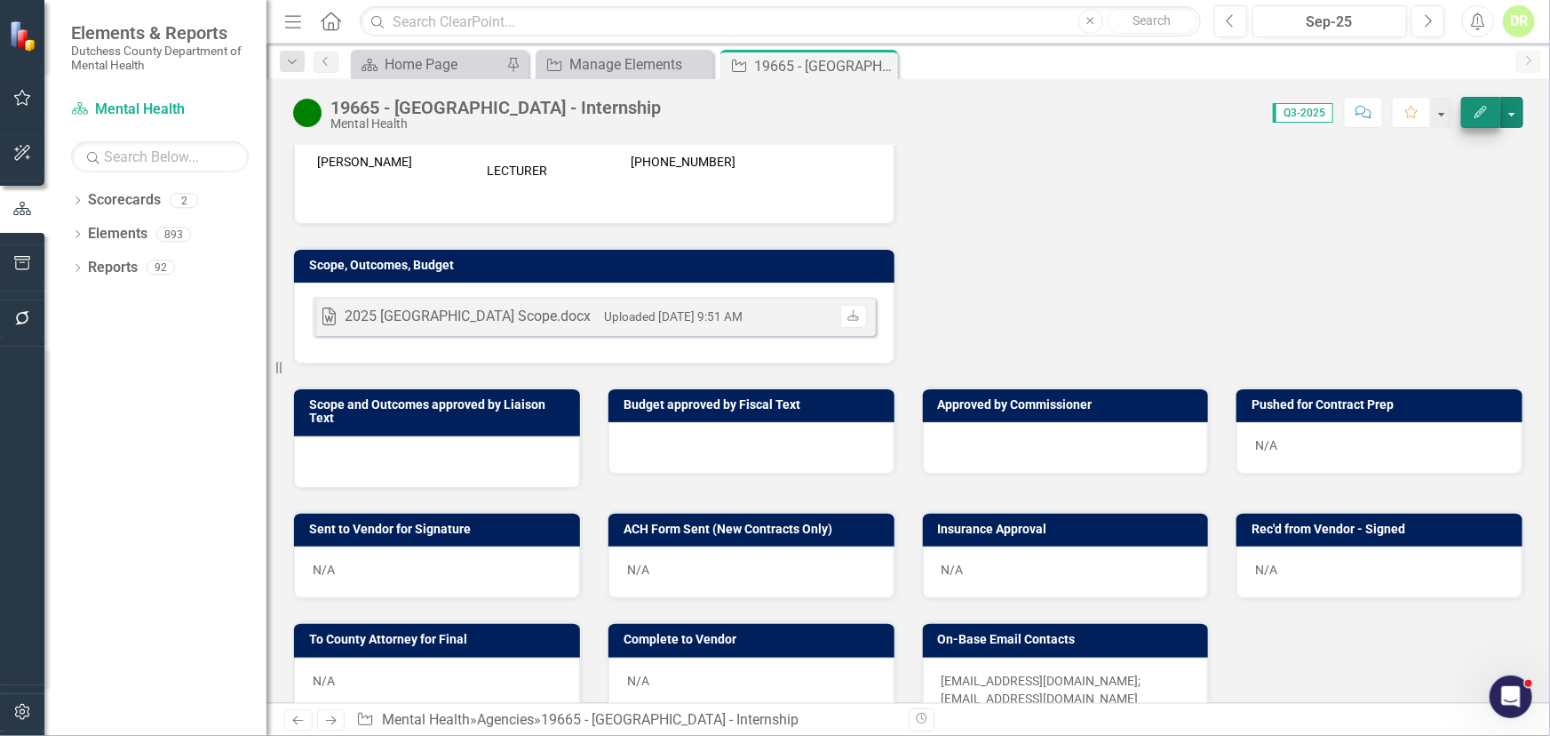
drag, startPoint x: 1513, startPoint y: 116, endPoint x: 1498, endPoint y: 124, distance: 17.1
click at [1513, 116] on button "button" at bounding box center [1512, 112] width 23 height 31
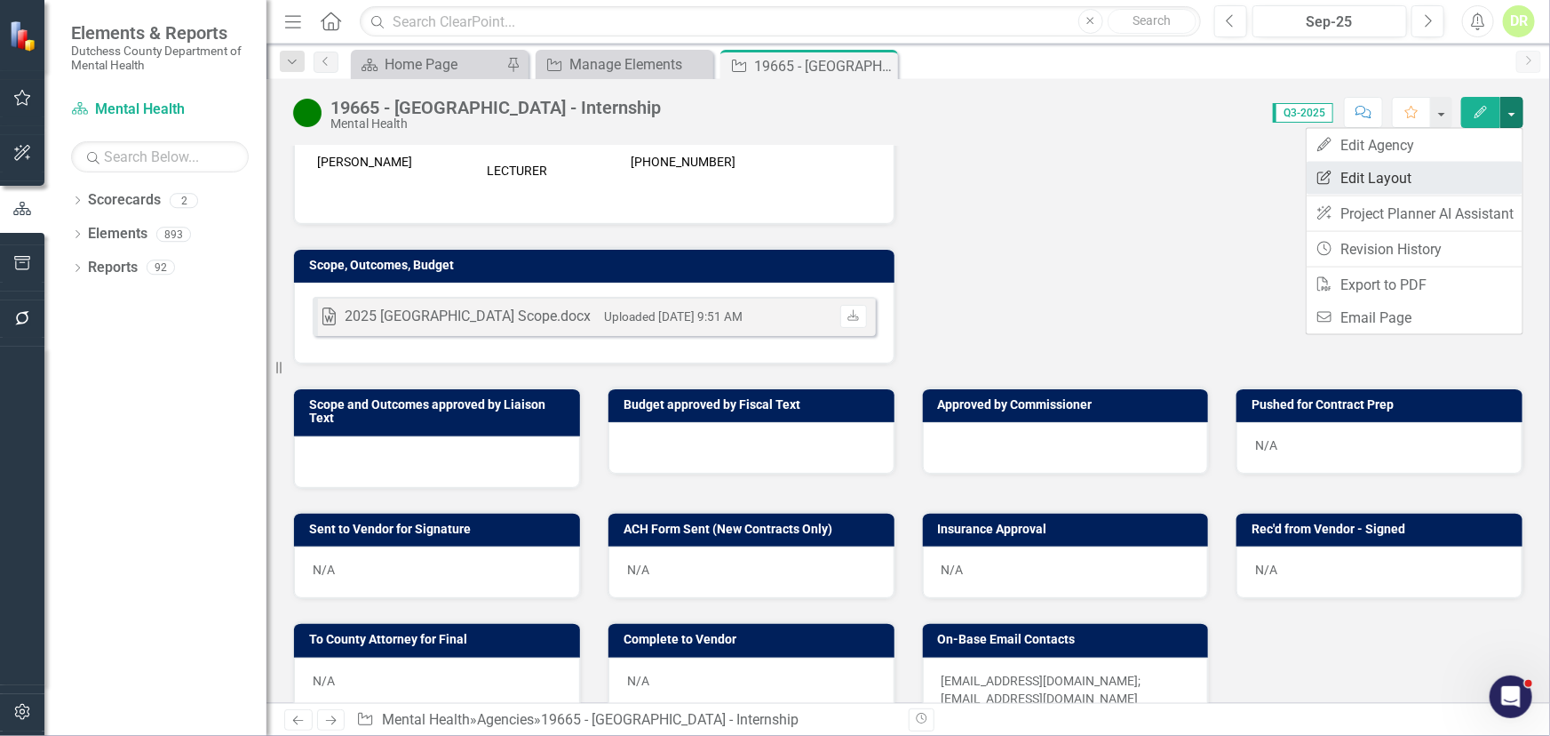
click at [1394, 187] on link "Edit Report Edit Layout" at bounding box center [1415, 178] width 216 height 33
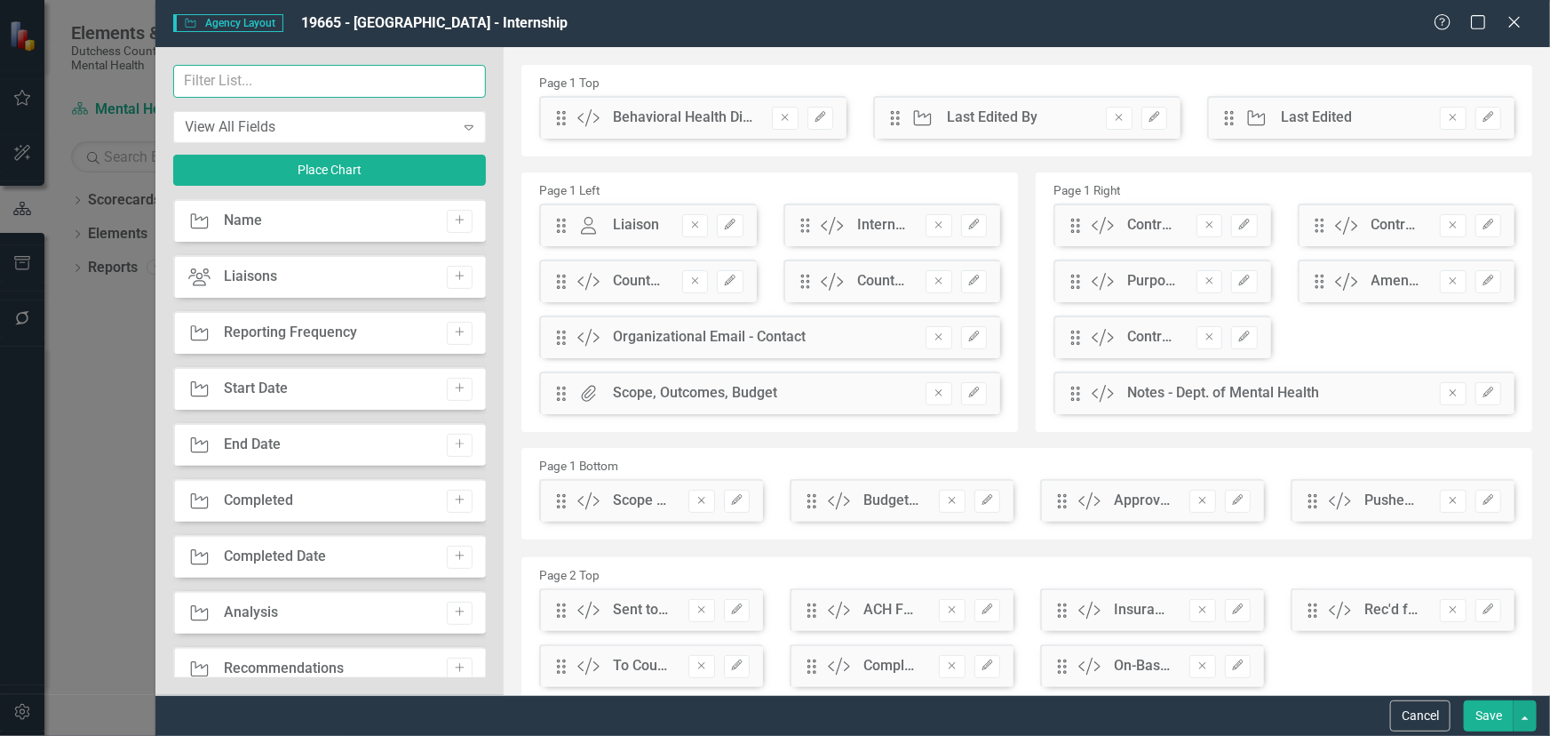
click at [191, 80] on input "text" at bounding box center [330, 81] width 314 height 33
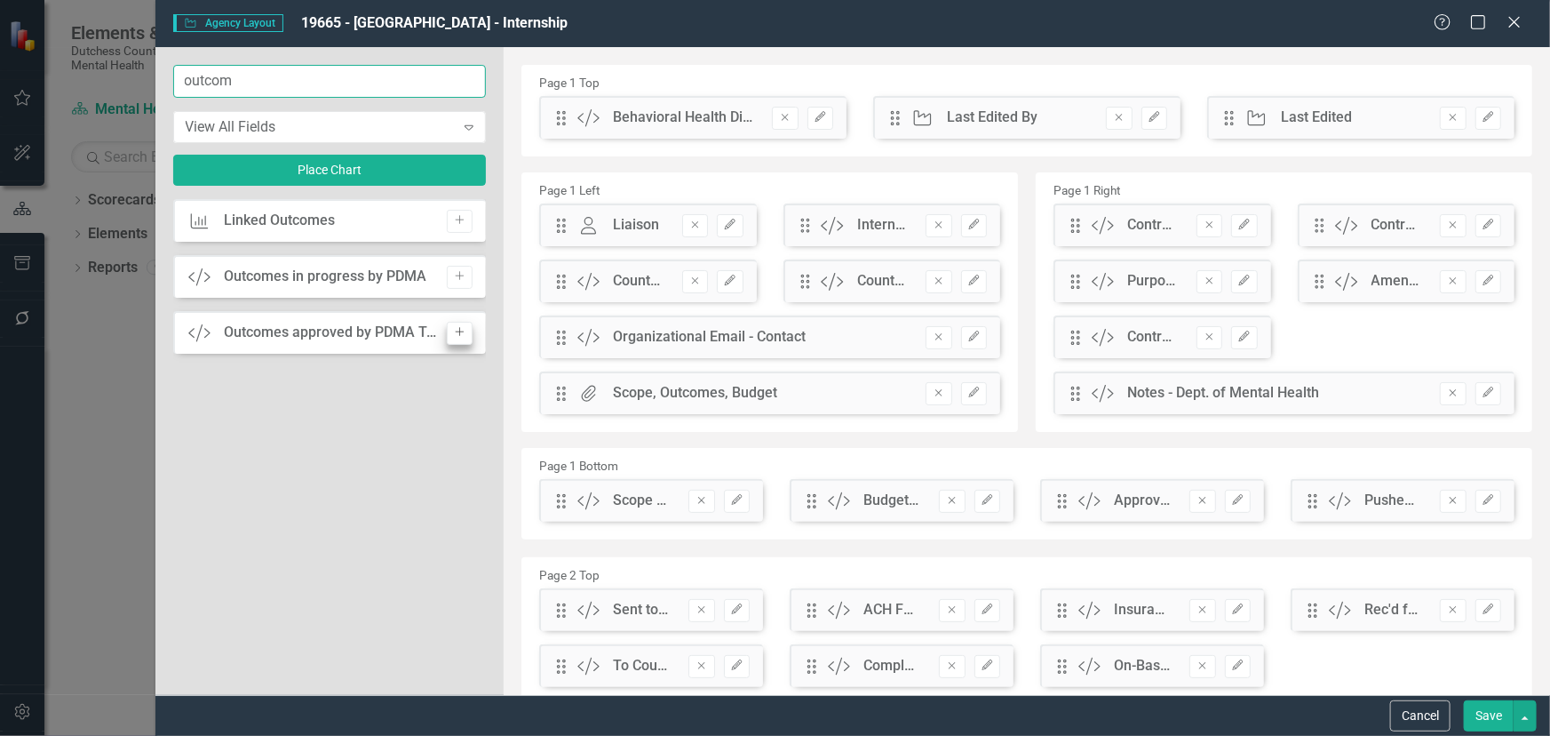
type input "outcom"
click at [457, 331] on icon "Add" at bounding box center [459, 332] width 13 height 11
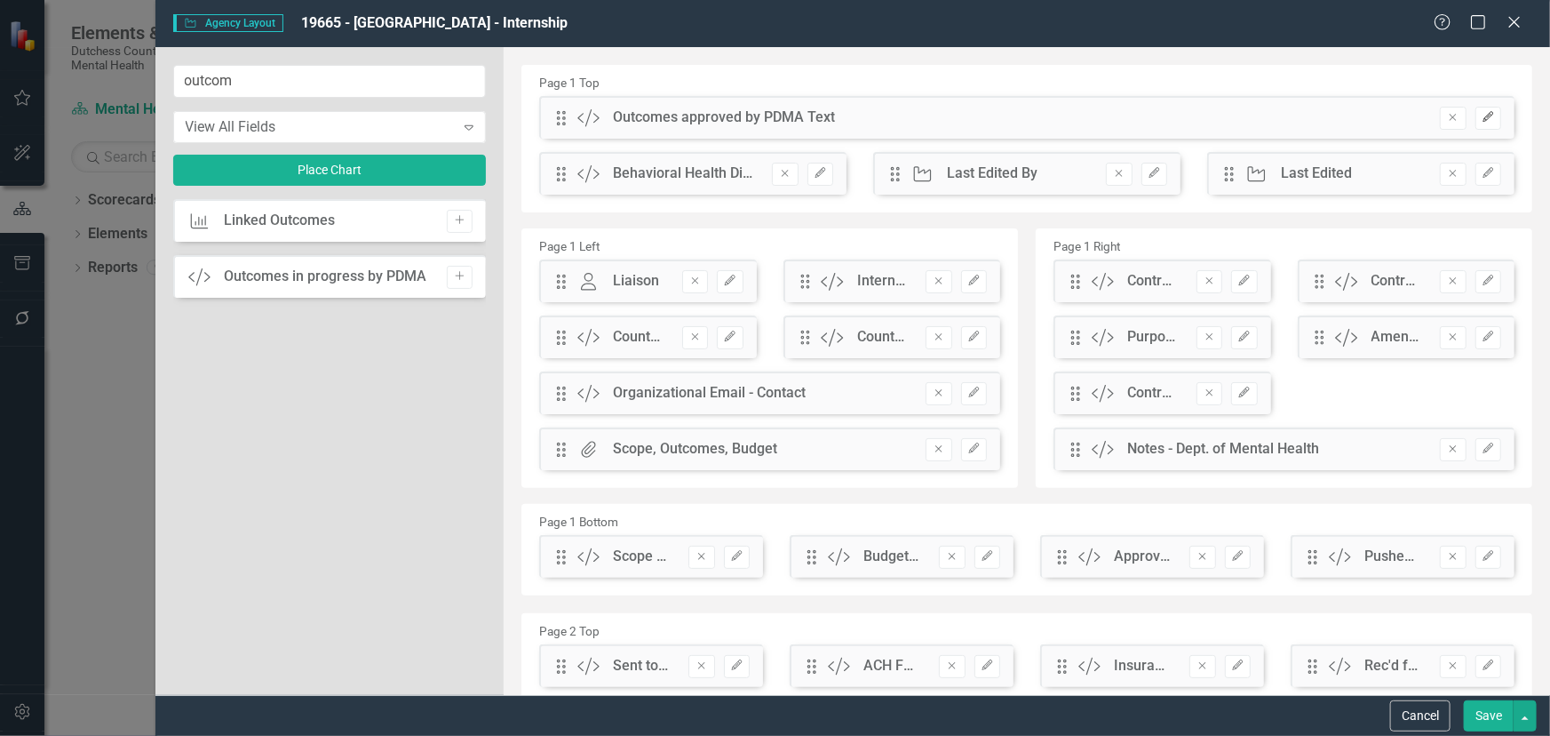
click at [1483, 121] on icon "button" at bounding box center [1488, 117] width 11 height 11
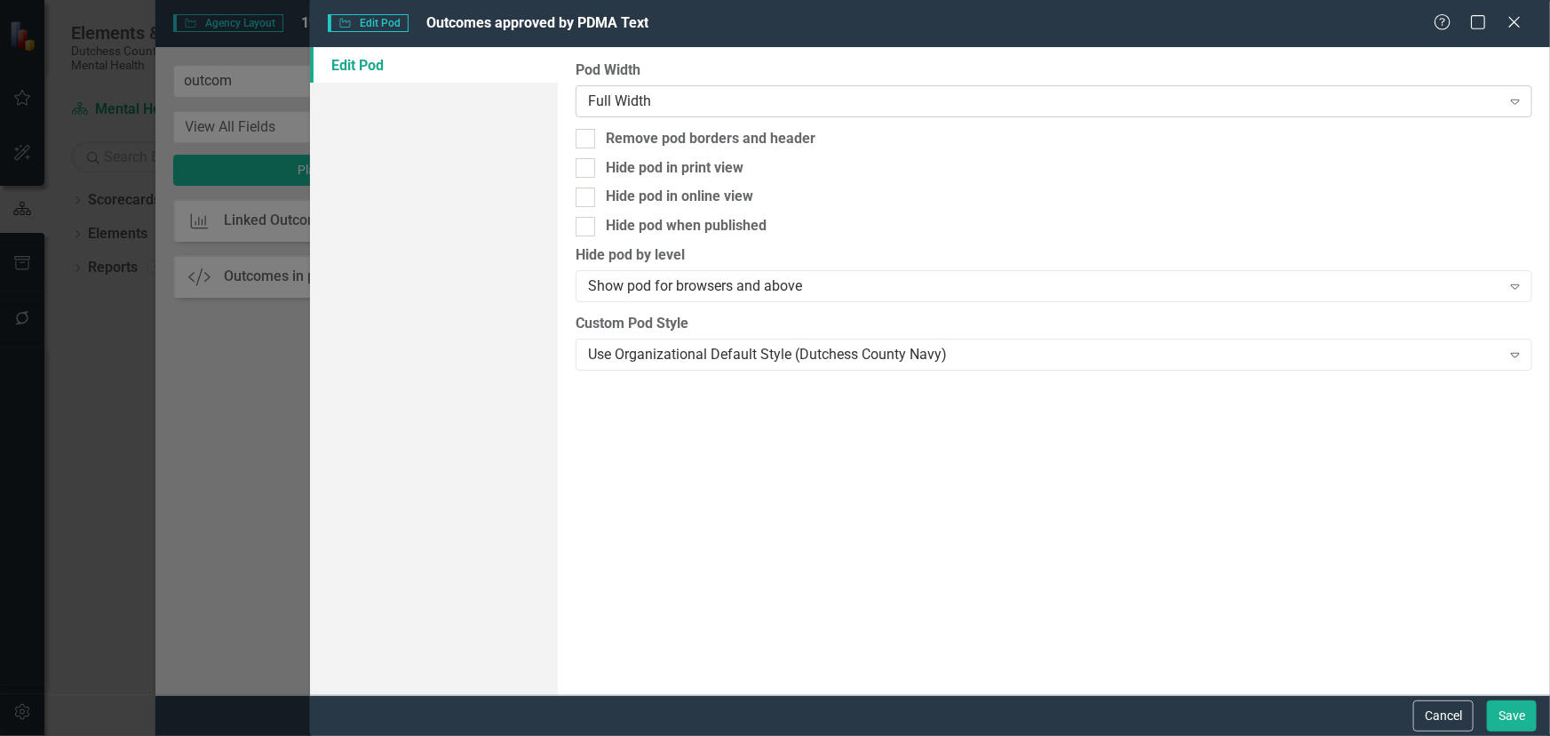
click at [689, 98] on div "Full Width" at bounding box center [1044, 101] width 913 height 20
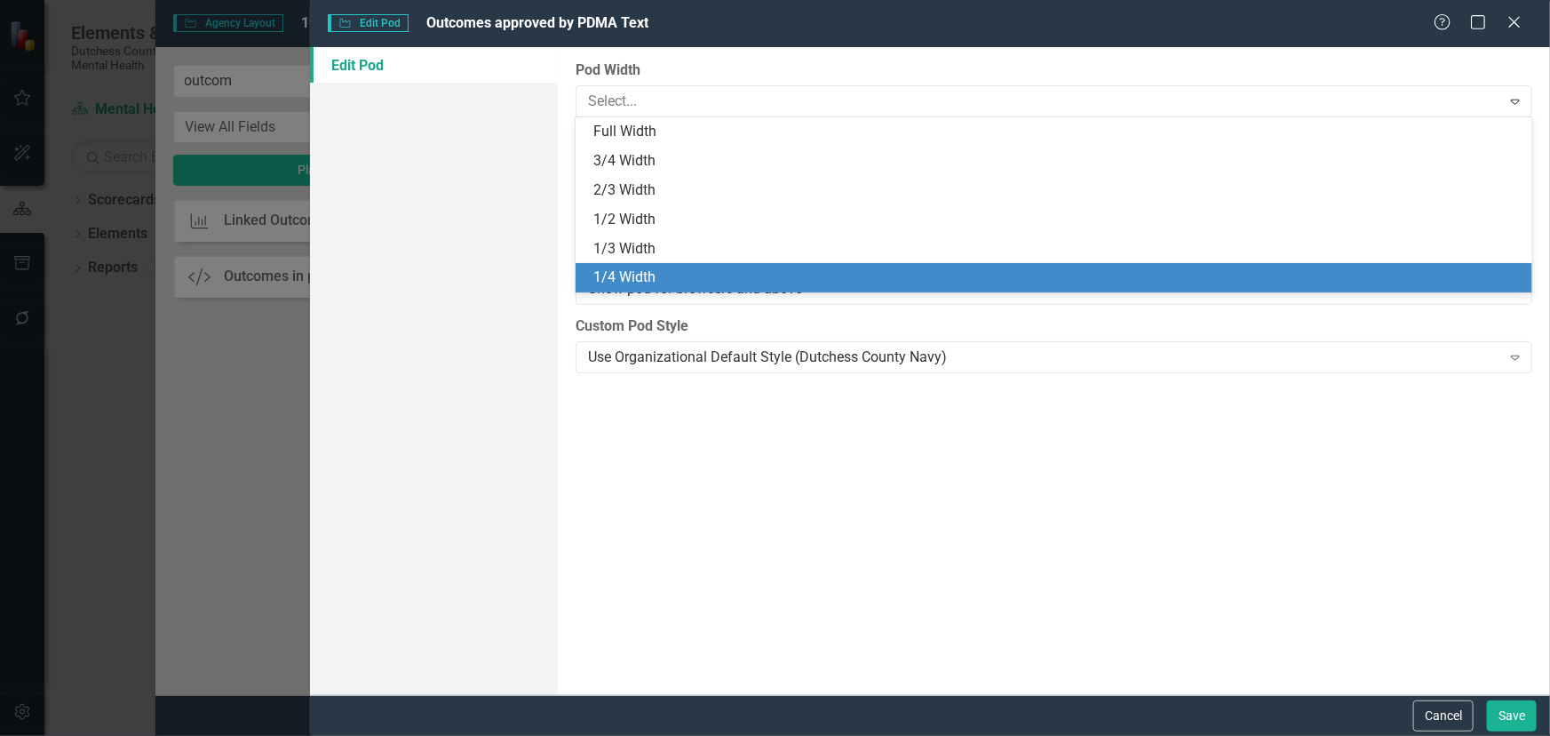
click at [673, 273] on div "1/4 Width" at bounding box center [1058, 277] width 929 height 20
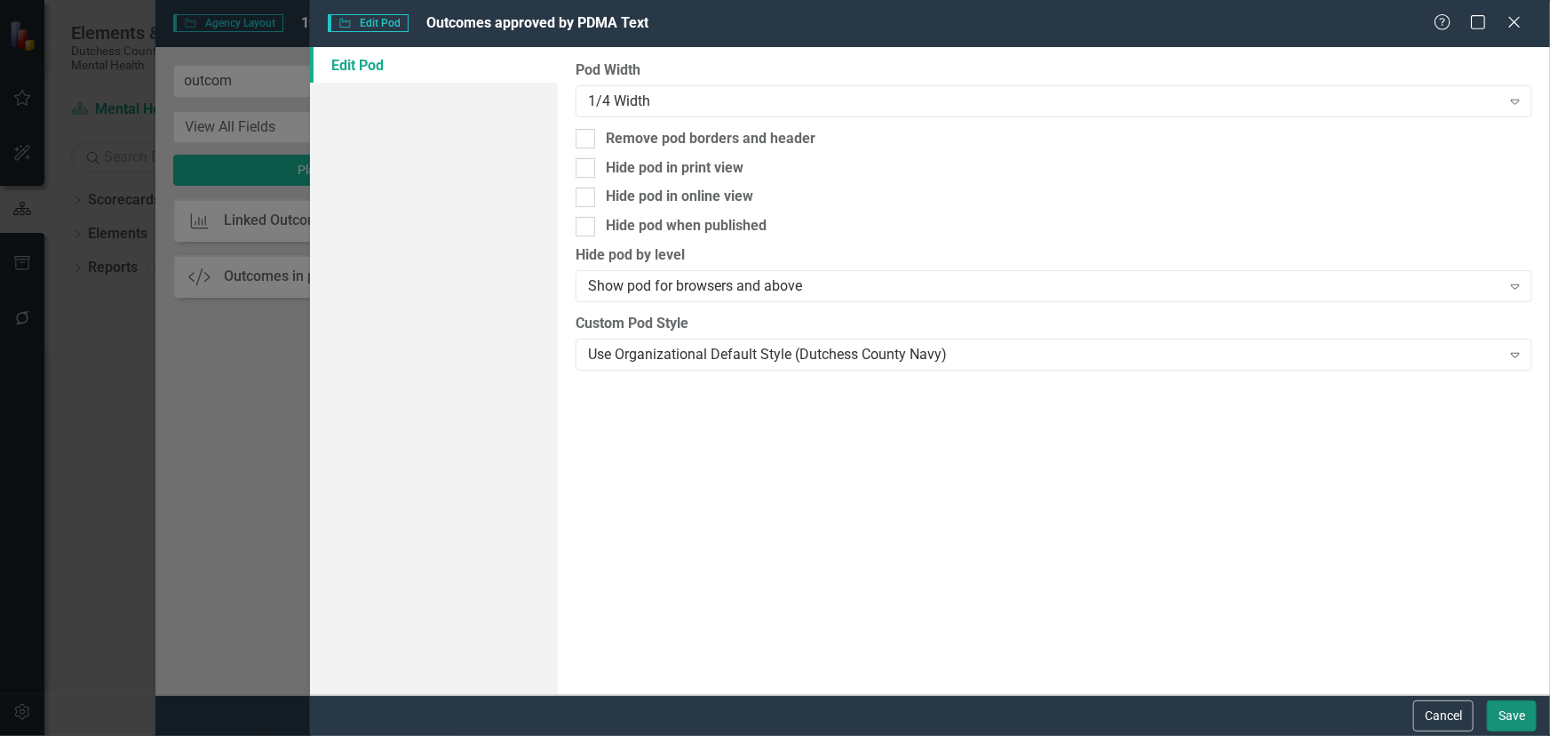
drag, startPoint x: 1502, startPoint y: 713, endPoint x: 1477, endPoint y: 667, distance: 52.1
click at [1503, 705] on button "Save" at bounding box center [1512, 715] width 50 height 31
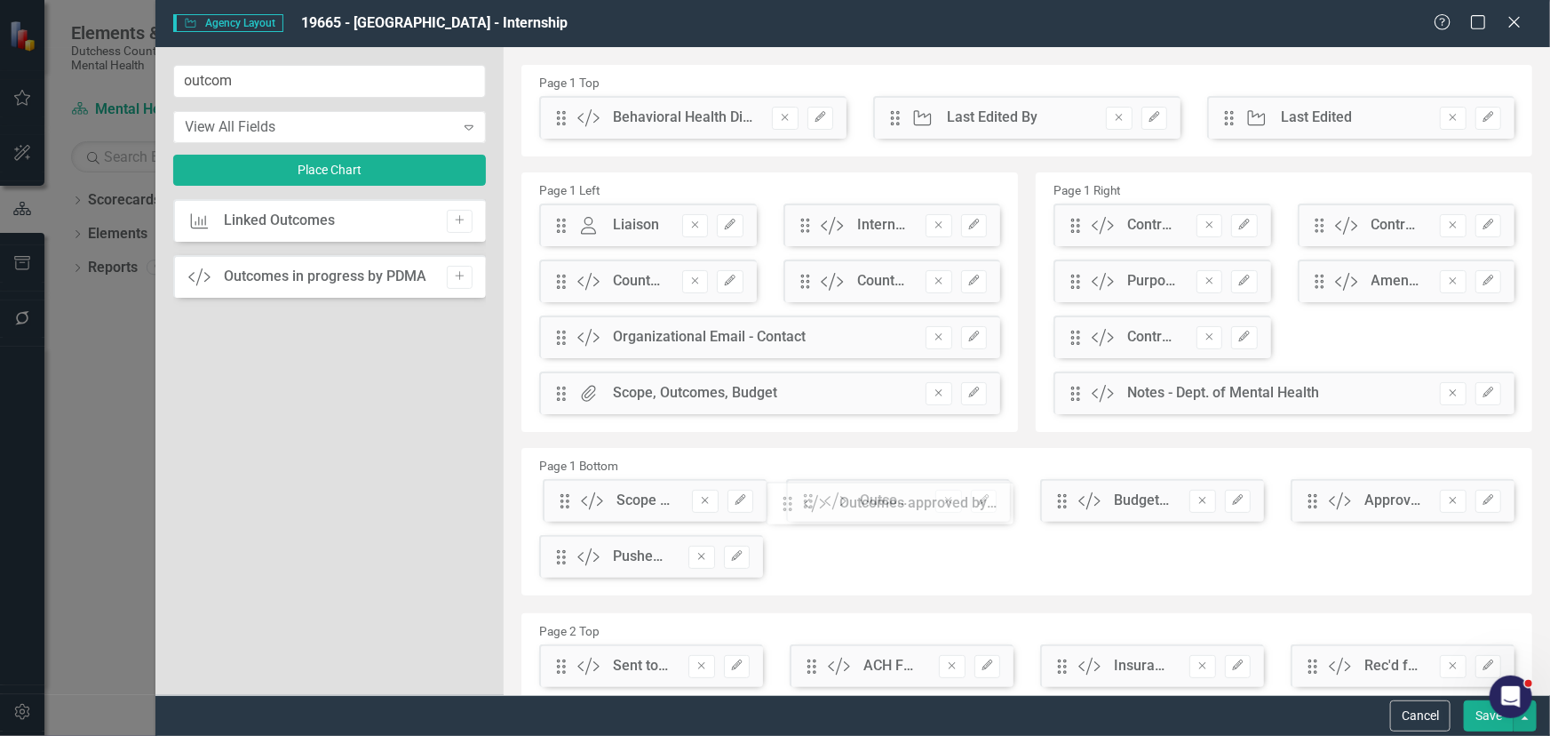
drag, startPoint x: 559, startPoint y: 120, endPoint x: 650, endPoint y: 552, distance: 441.2
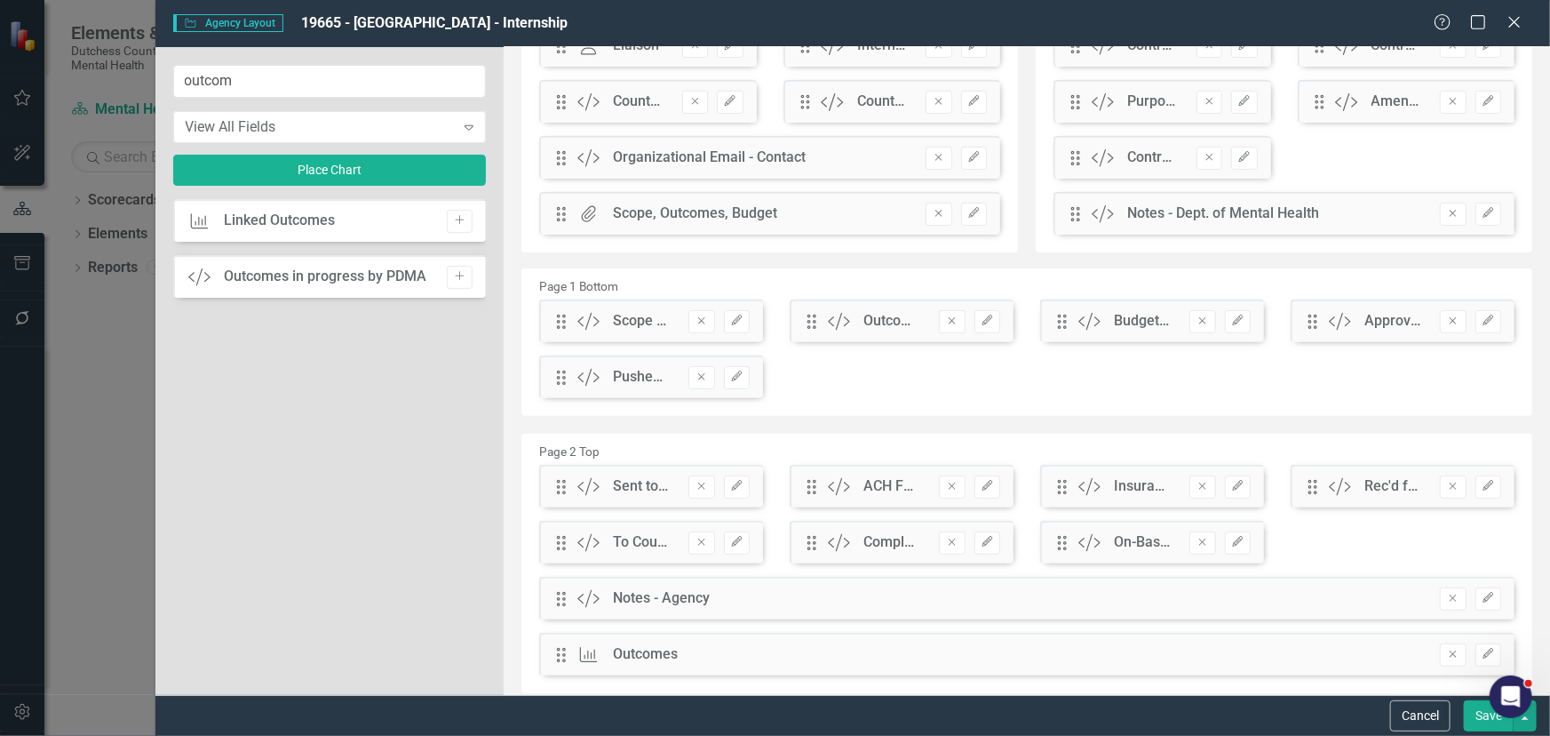
scroll to position [242, 0]
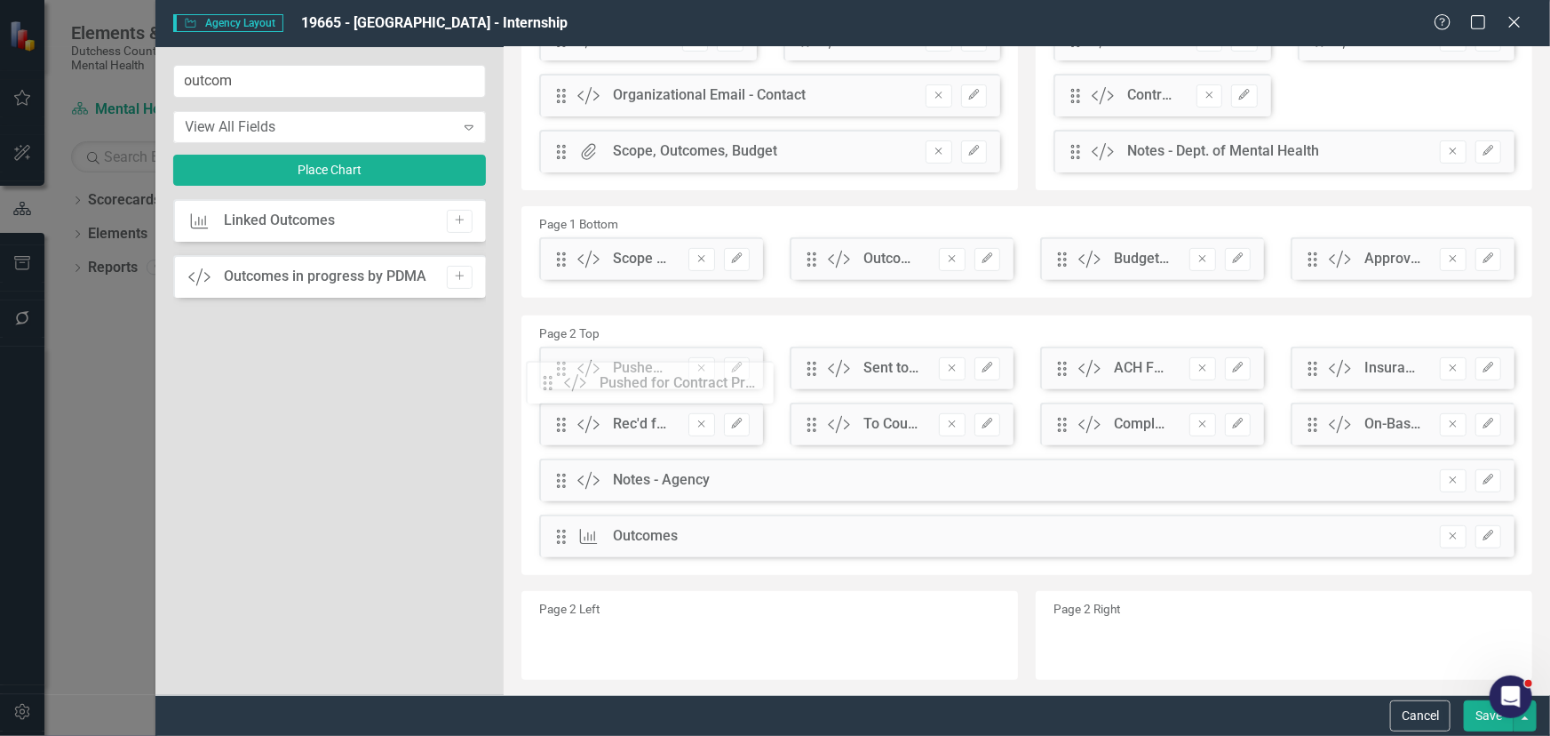
drag, startPoint x: 561, startPoint y: 315, endPoint x: 561, endPoint y: 384, distance: 68.4
click at [1485, 713] on button "Save" at bounding box center [1489, 715] width 50 height 31
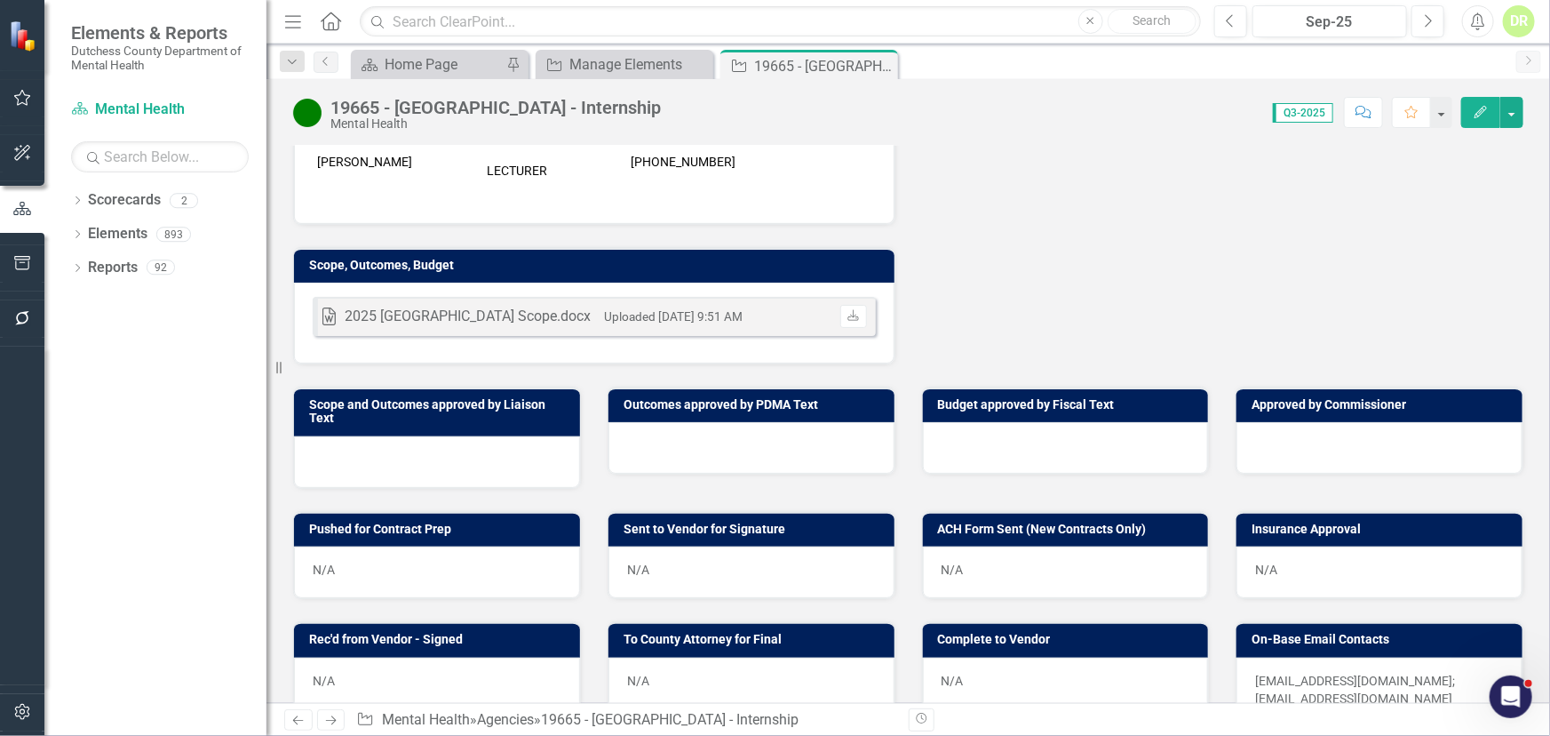
click at [653, 465] on div at bounding box center [752, 448] width 286 height 52
click at [653, 464] on div at bounding box center [752, 448] width 286 height 52
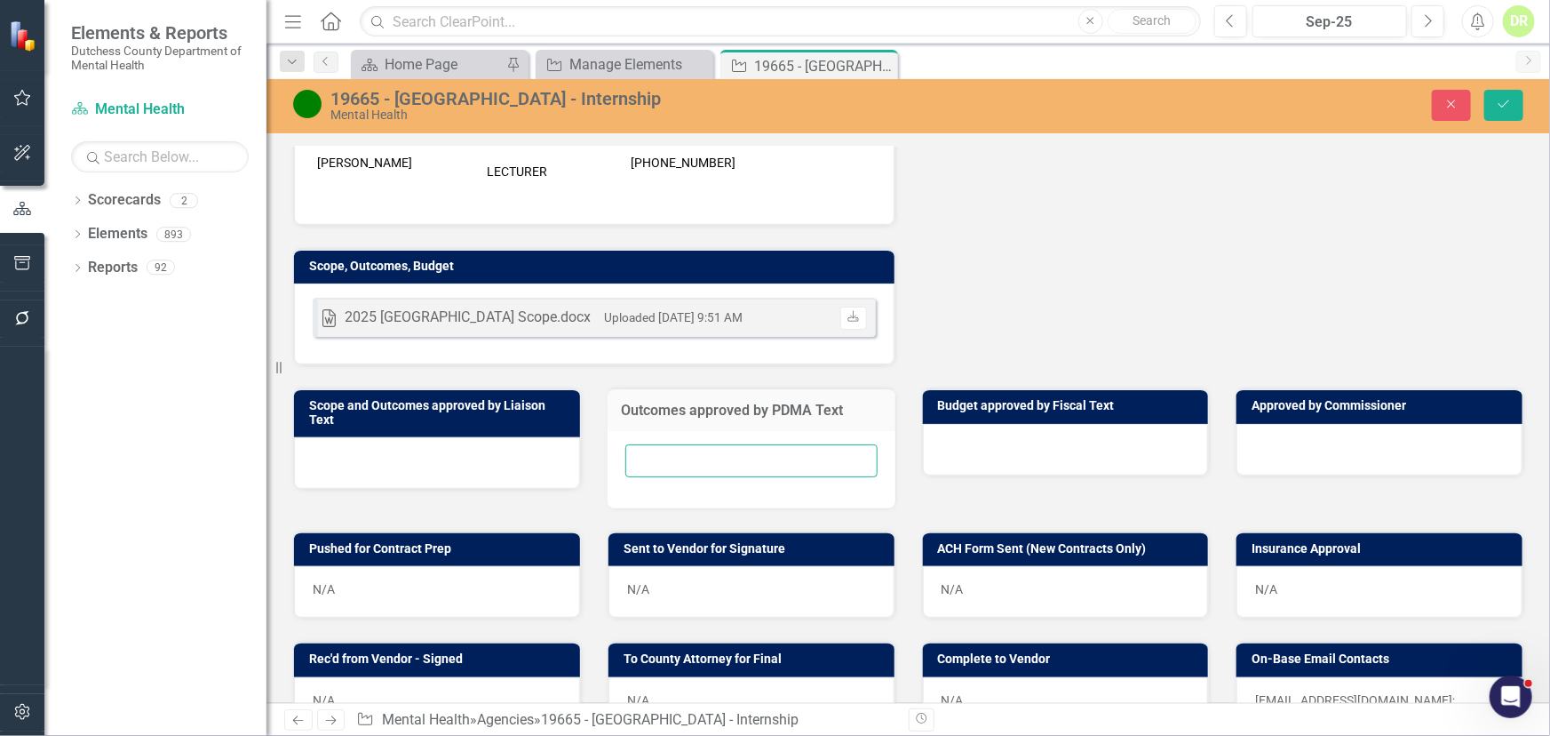
click at [650, 465] on input "text" at bounding box center [752, 460] width 252 height 33
type input "N/A"
click at [1012, 457] on div at bounding box center [1066, 450] width 286 height 52
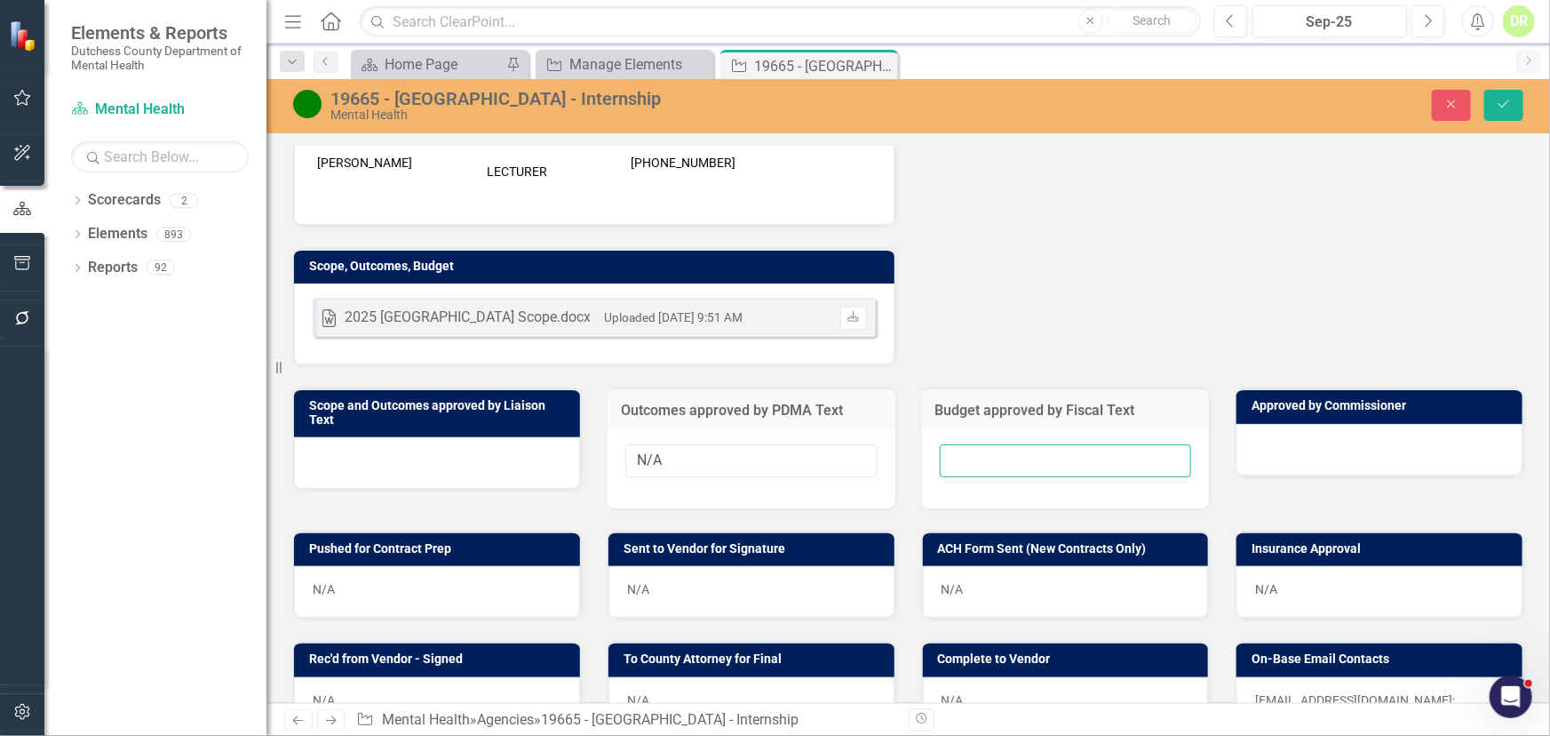
click at [1012, 457] on input "text" at bounding box center [1066, 460] width 252 height 33
type input "N/A"
drag, startPoint x: 1510, startPoint y: 108, endPoint x: 1457, endPoint y: 116, distance: 53.9
click at [1510, 108] on icon "Save" at bounding box center [1504, 104] width 16 height 12
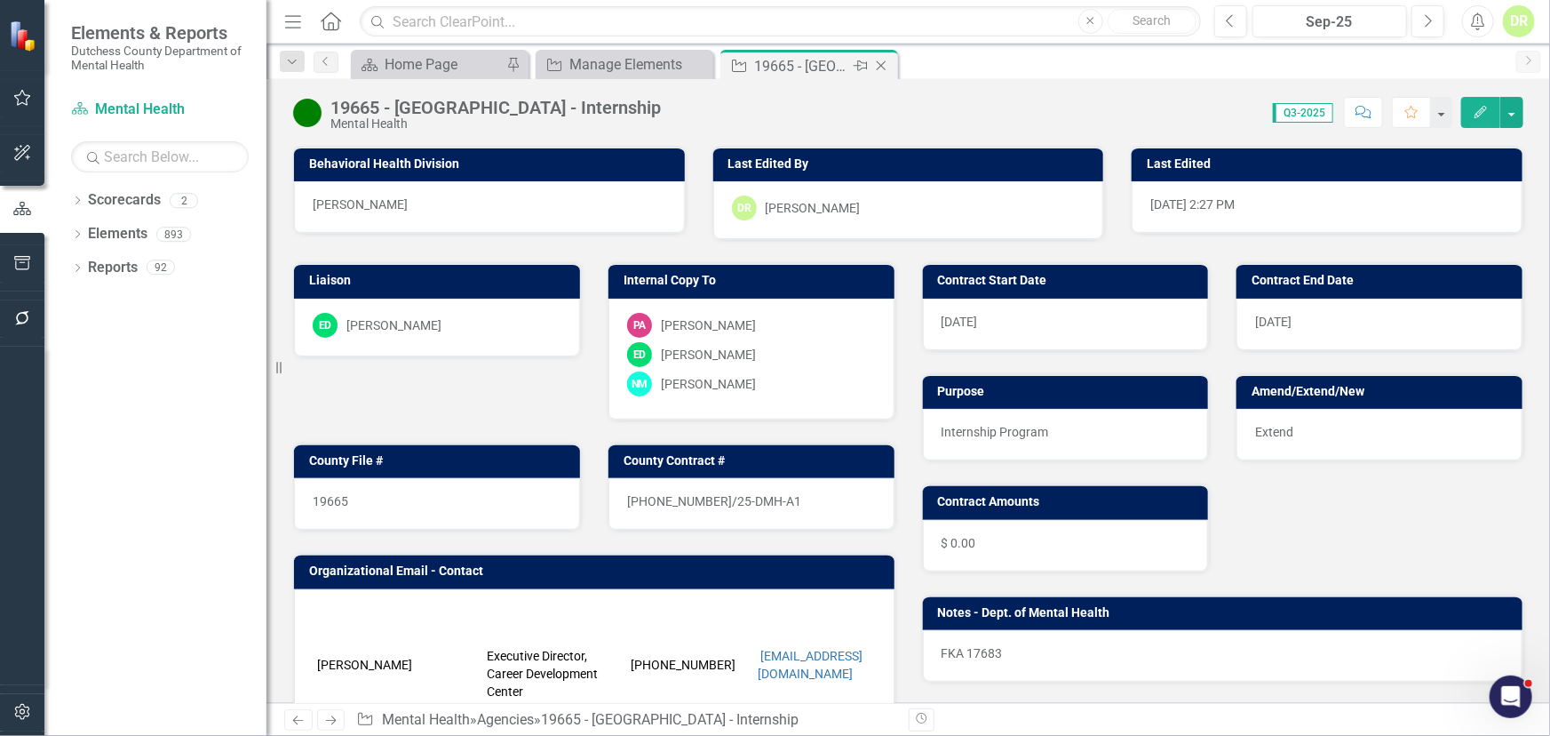
click at [880, 62] on icon "Close" at bounding box center [882, 66] width 18 height 14
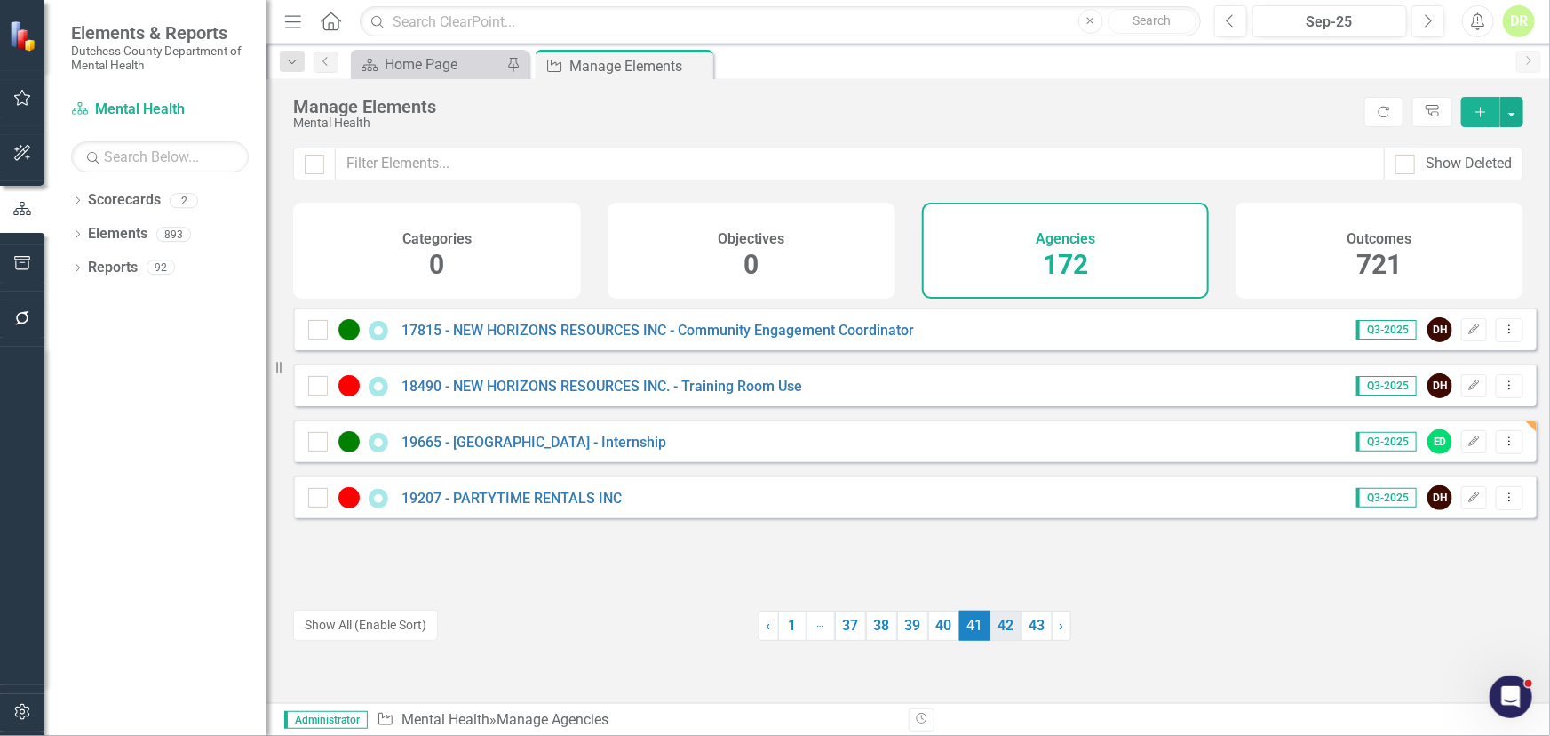
click at [999, 621] on link "42" at bounding box center [1006, 625] width 31 height 30
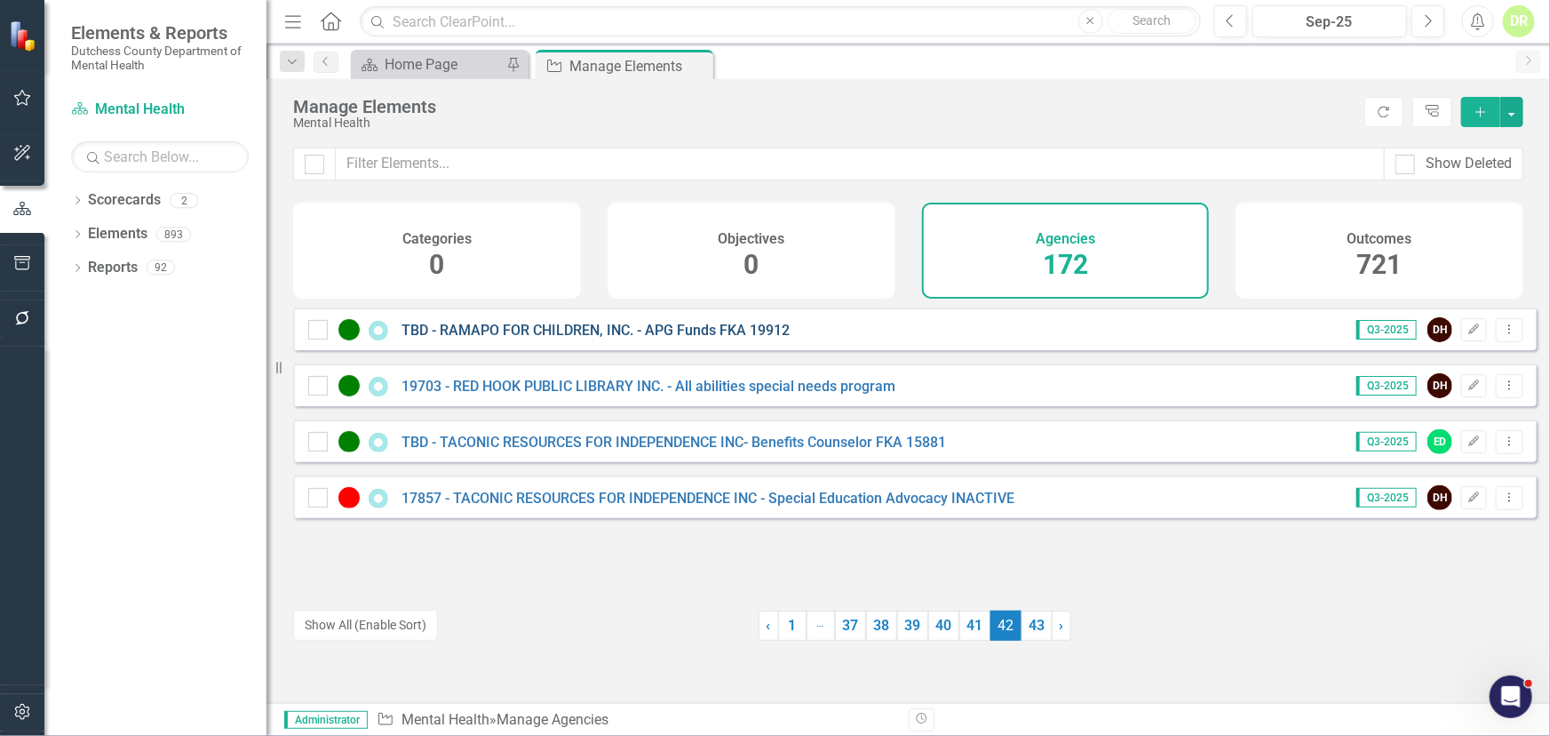
click at [551, 339] on link "TBD - RAMAPO FOR CHILDREN, INC. - APG Funds FKA 19912" at bounding box center [596, 330] width 388 height 17
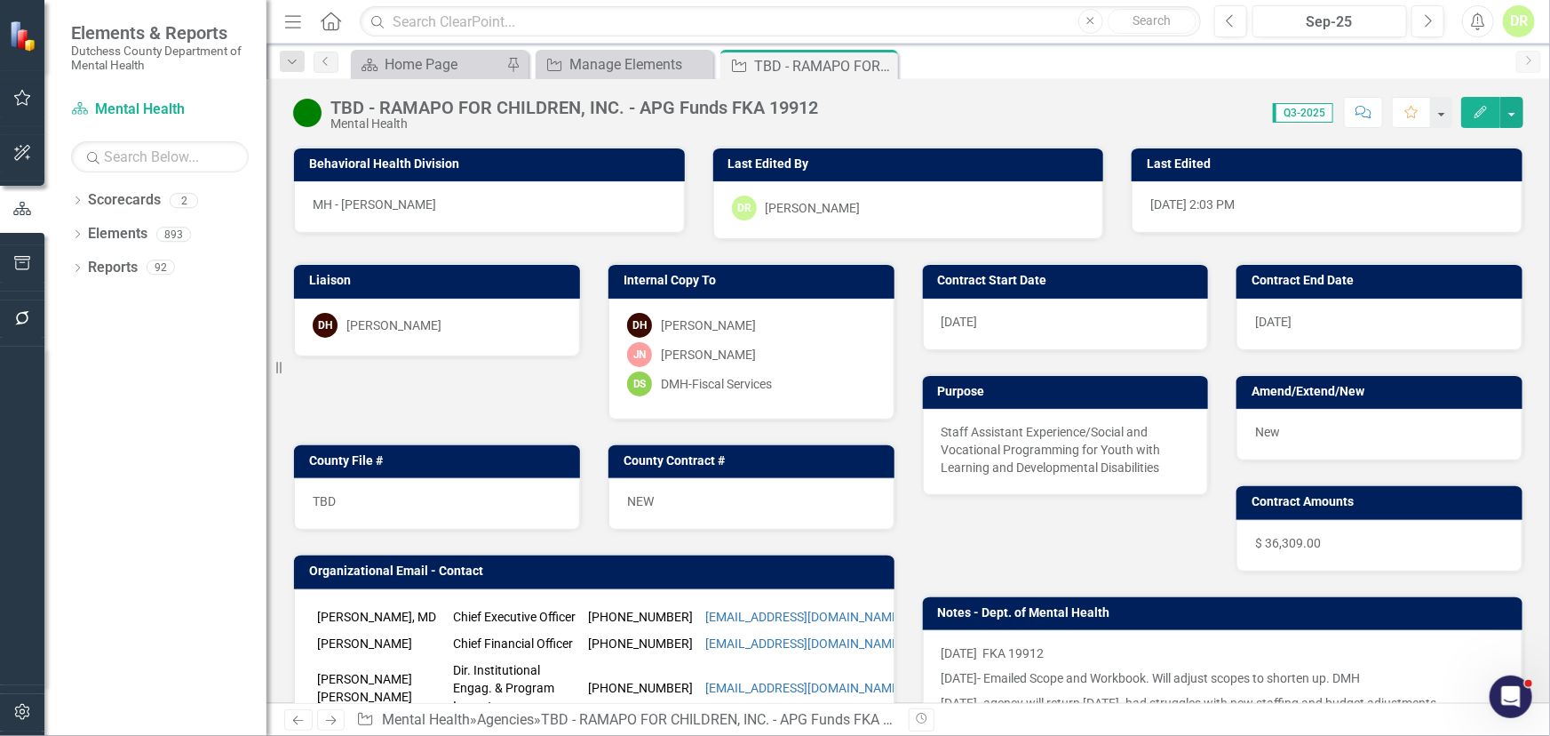
click at [1485, 116] on icon "Edit" at bounding box center [1481, 112] width 16 height 12
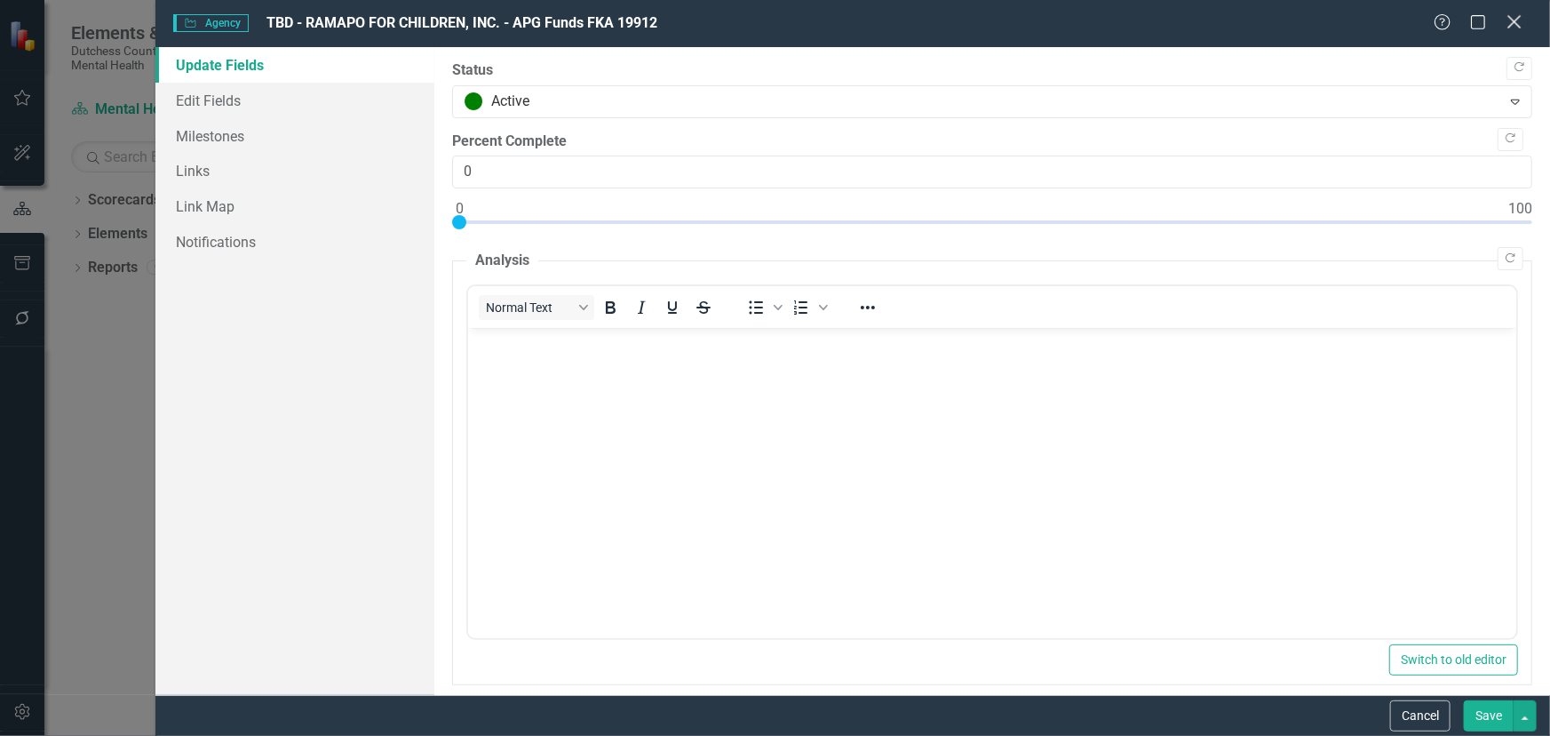
click at [1514, 27] on icon "Close" at bounding box center [1514, 21] width 22 height 17
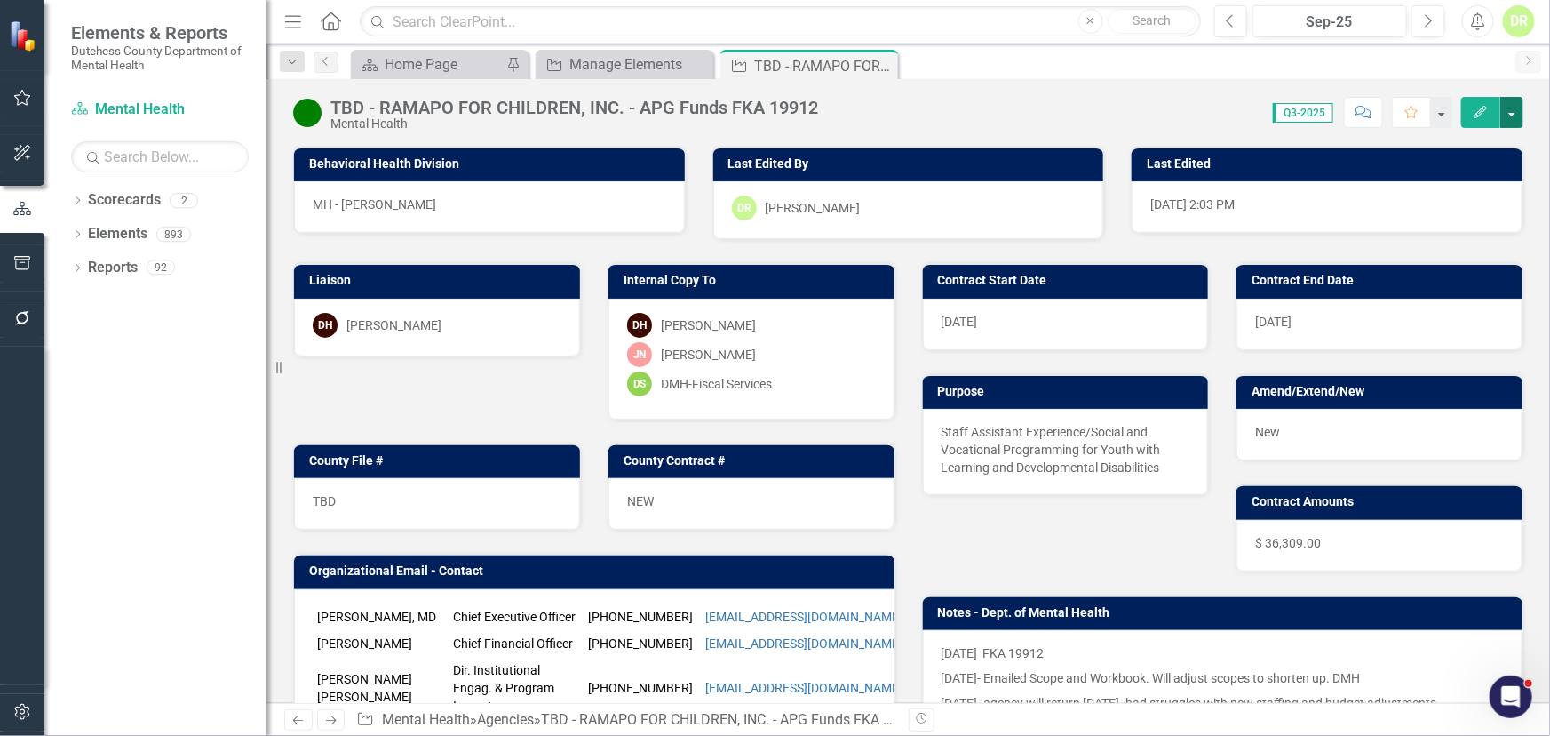
click at [1512, 115] on button "button" at bounding box center [1512, 112] width 23 height 31
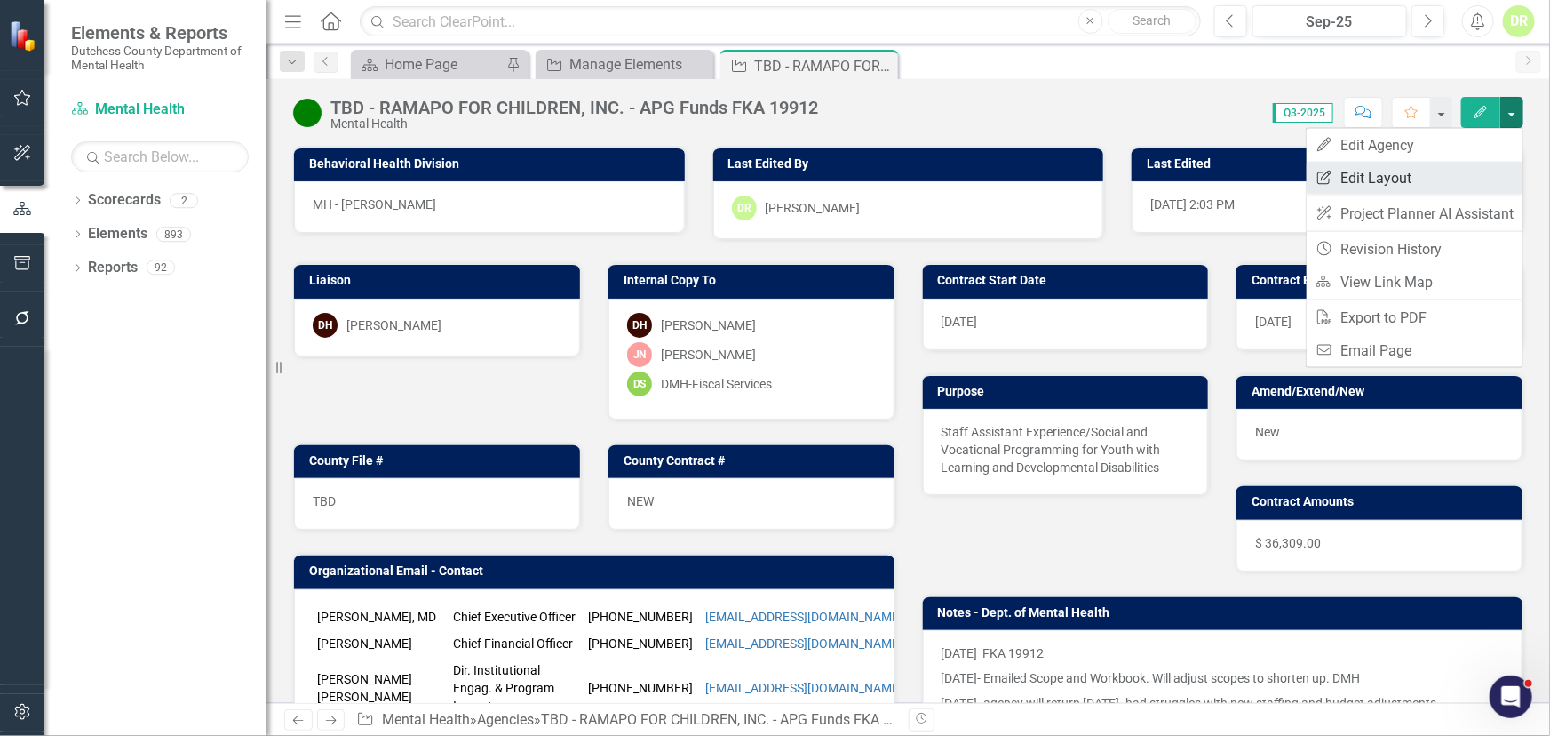
click at [1383, 184] on link "Edit Report Edit Layout" at bounding box center [1415, 178] width 216 height 33
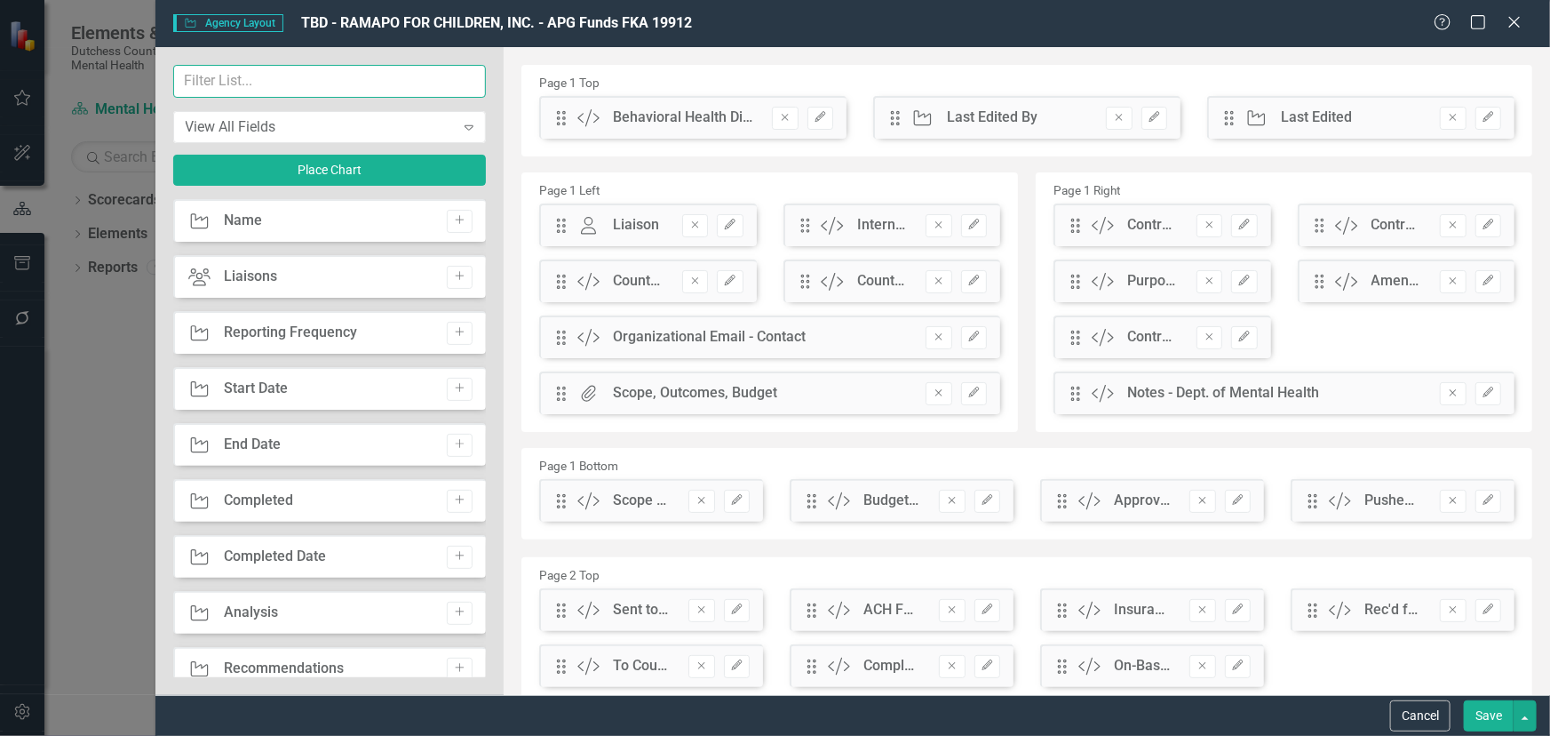
click at [242, 82] on input "text" at bounding box center [330, 81] width 314 height 33
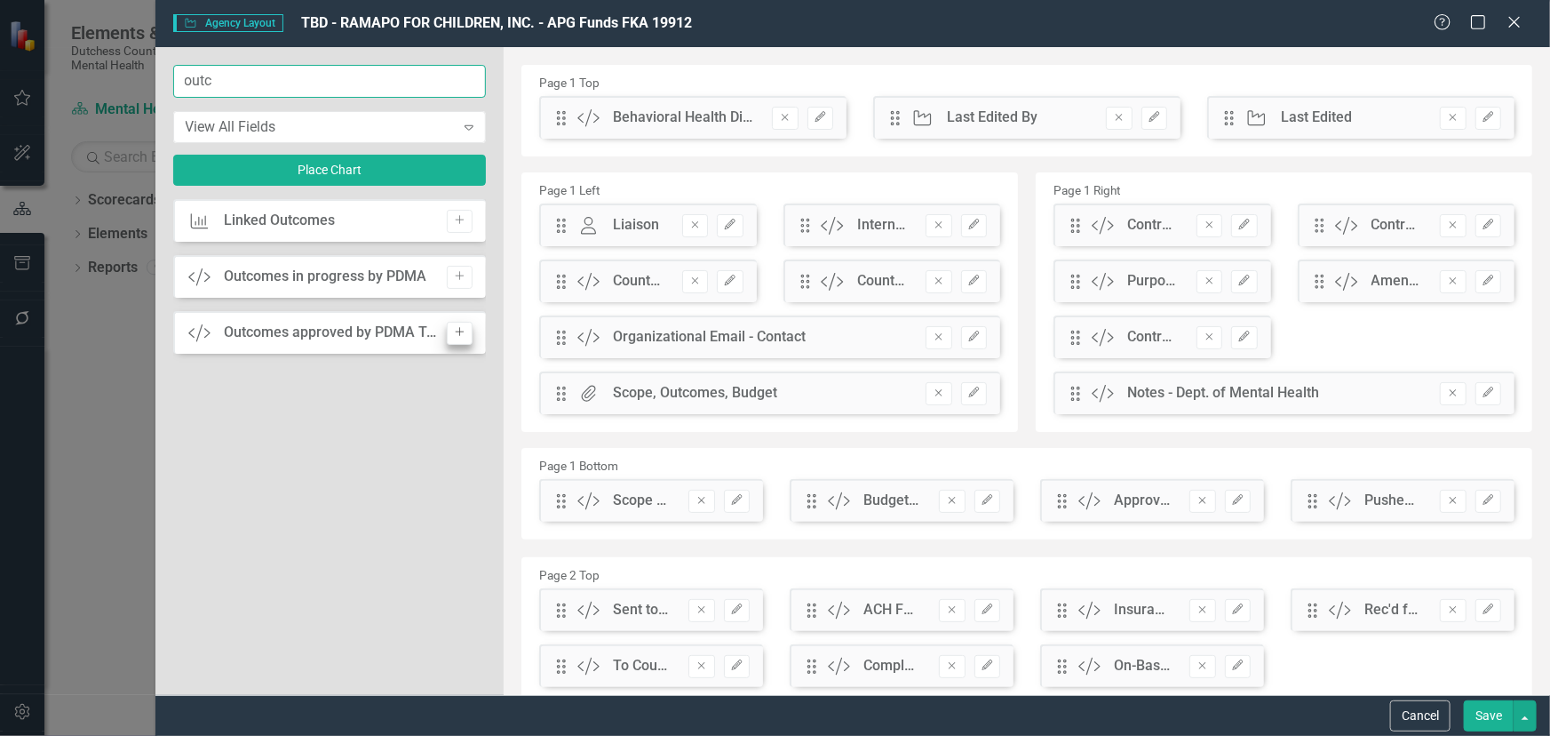
type input "outc"
click at [463, 327] on icon "Add" at bounding box center [459, 332] width 13 height 11
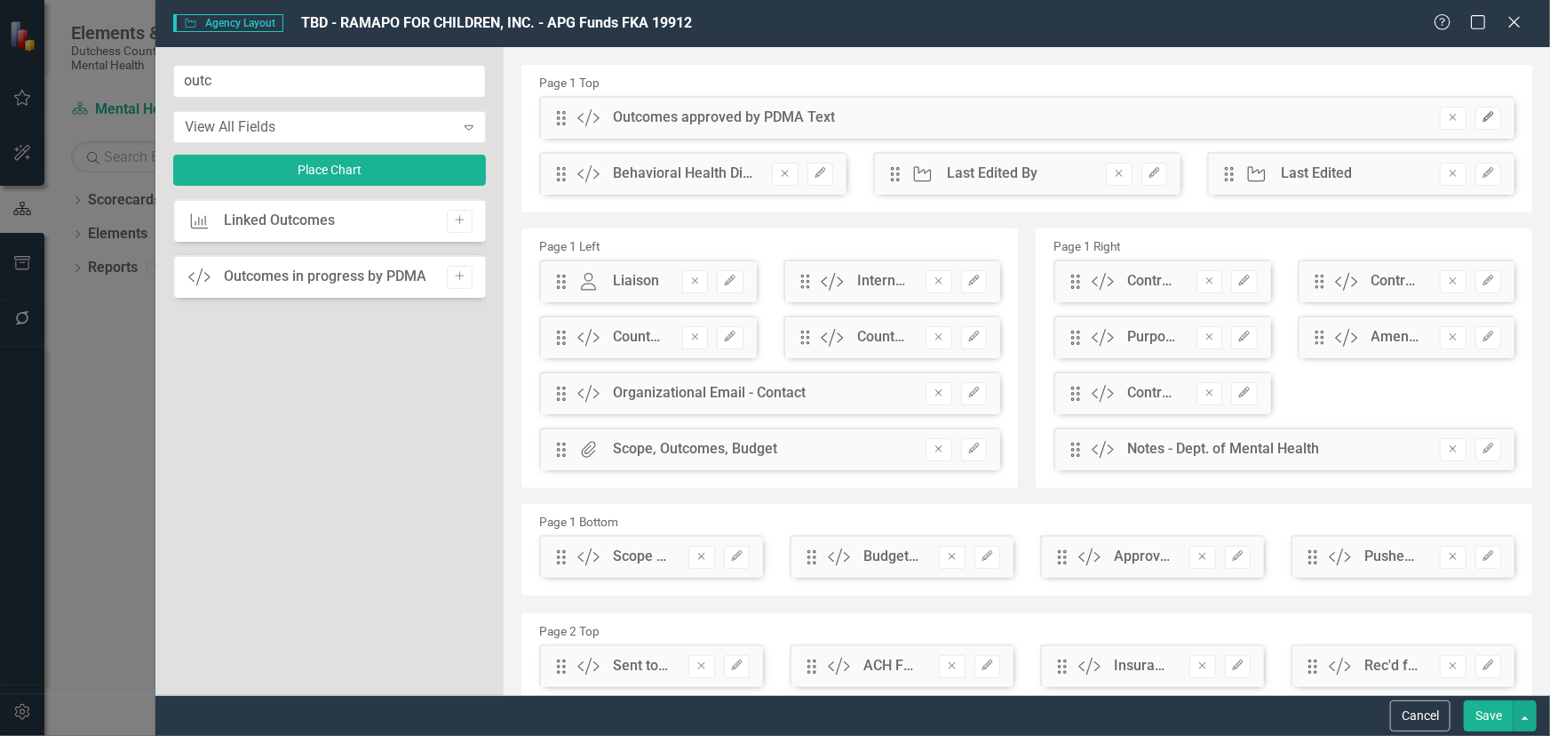
click at [1479, 125] on button "Edit" at bounding box center [1489, 118] width 26 height 23
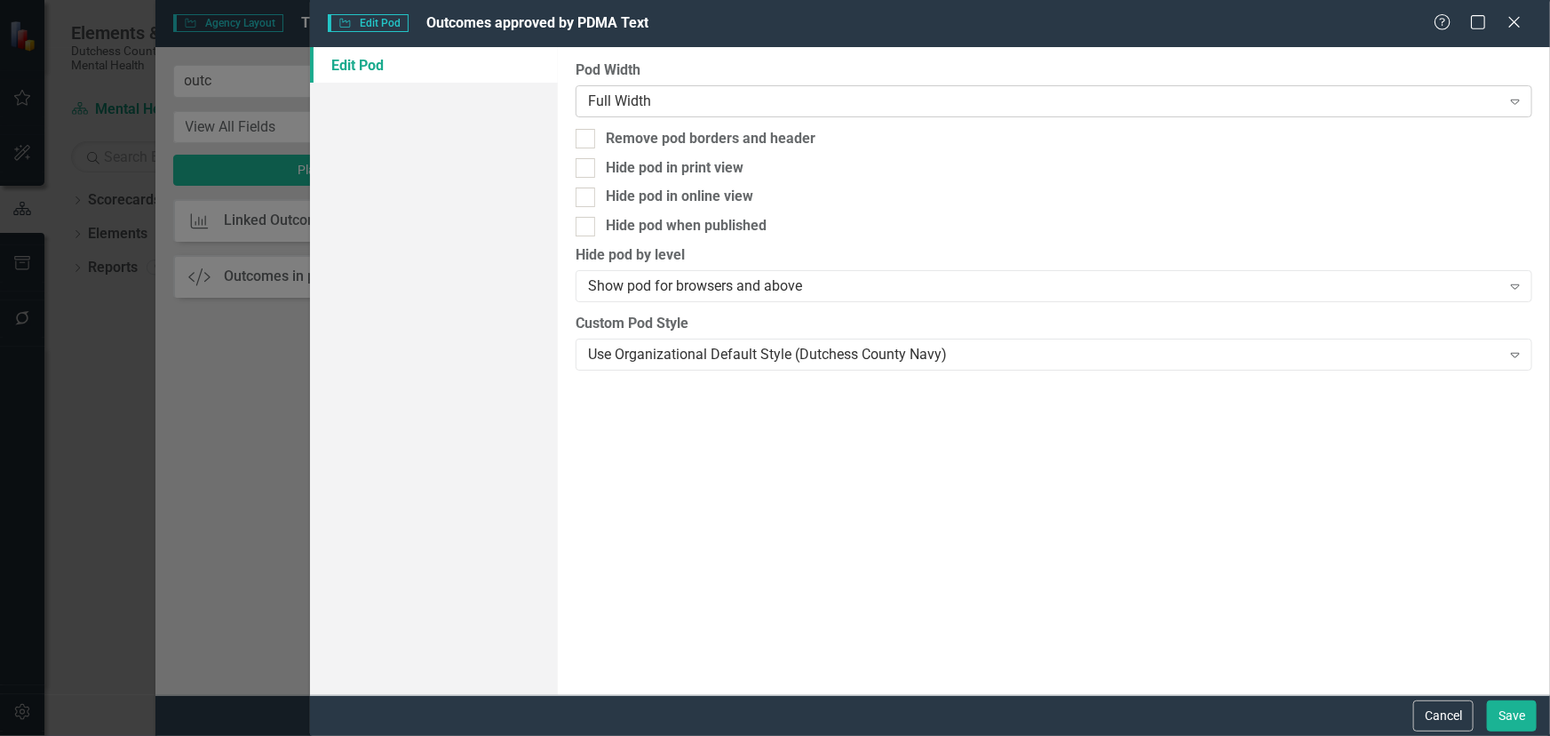
click at [612, 100] on div "Full Width" at bounding box center [1044, 101] width 913 height 20
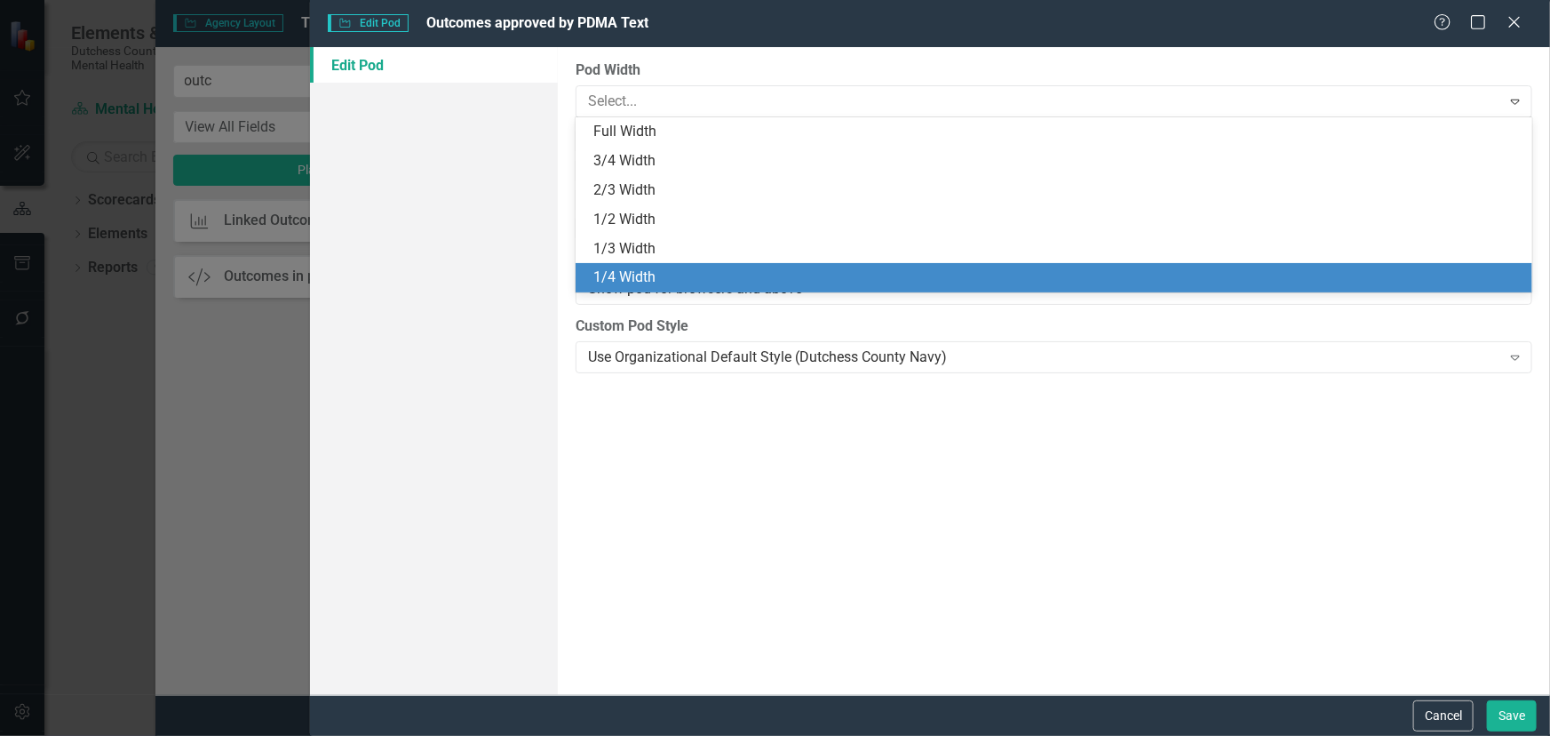
click at [652, 275] on div "1/4 Width" at bounding box center [1058, 277] width 929 height 20
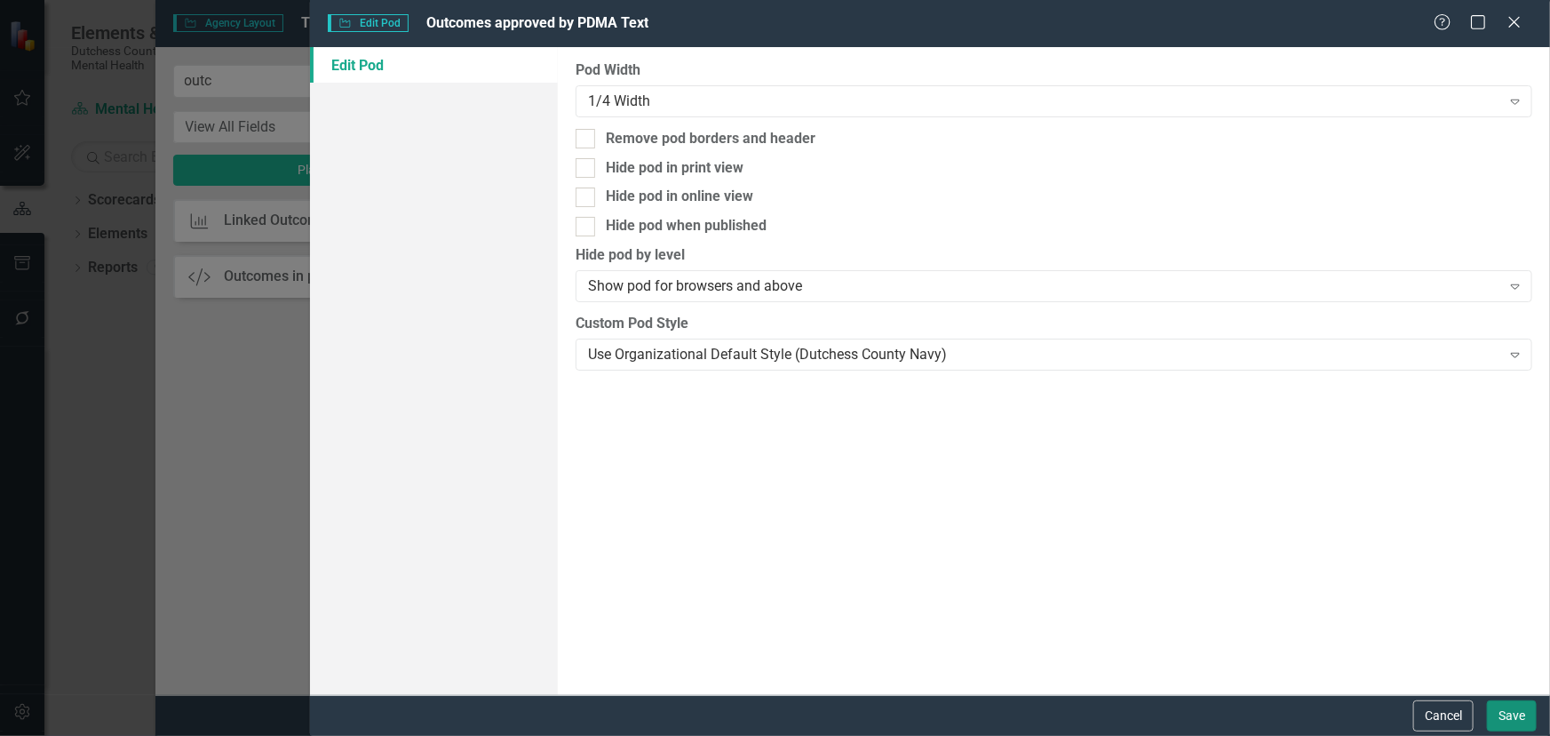
drag, startPoint x: 1518, startPoint y: 711, endPoint x: 1450, endPoint y: 642, distance: 96.8
click at [1518, 711] on button "Save" at bounding box center [1512, 715] width 50 height 31
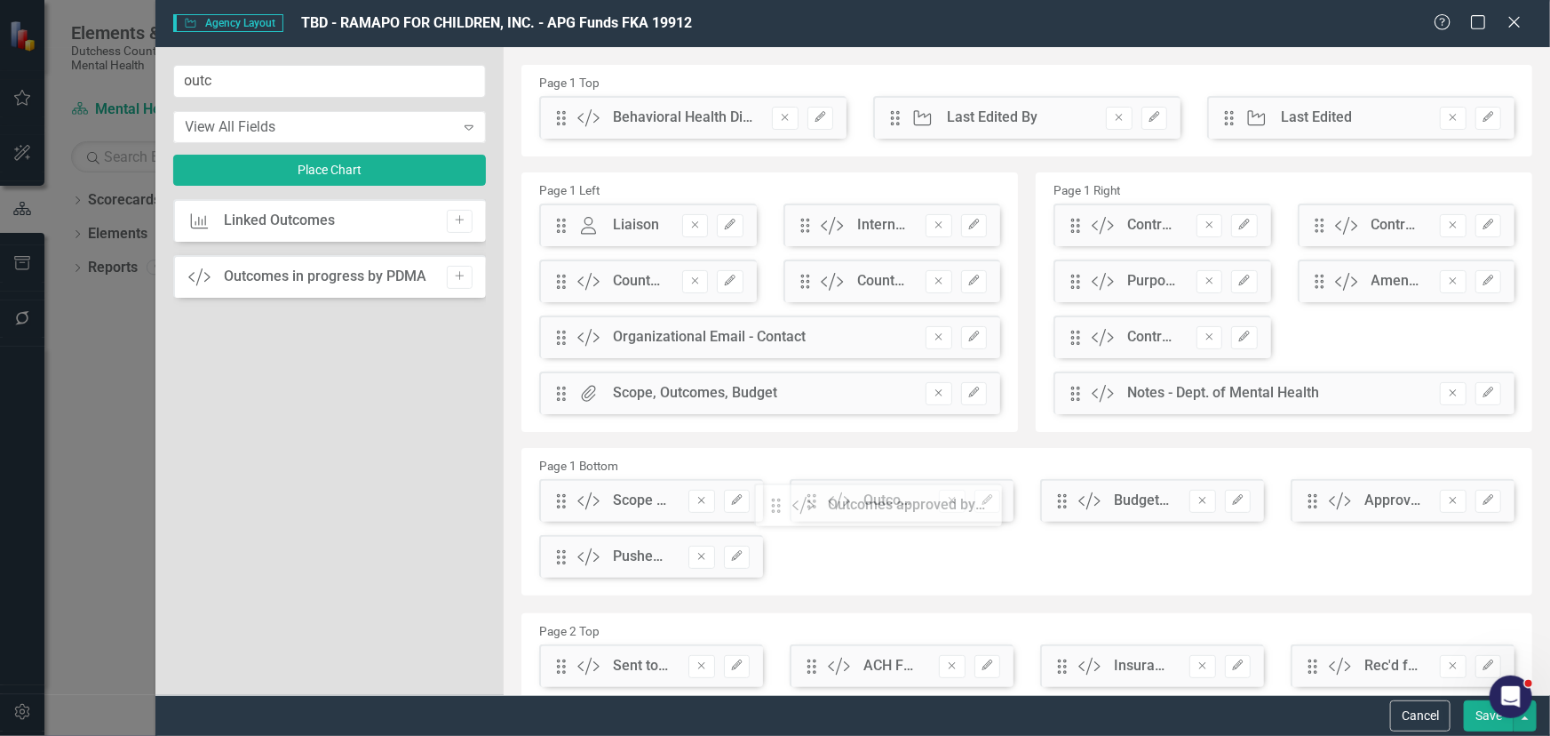
drag, startPoint x: 565, startPoint y: 124, endPoint x: 793, endPoint y: 511, distance: 449.7
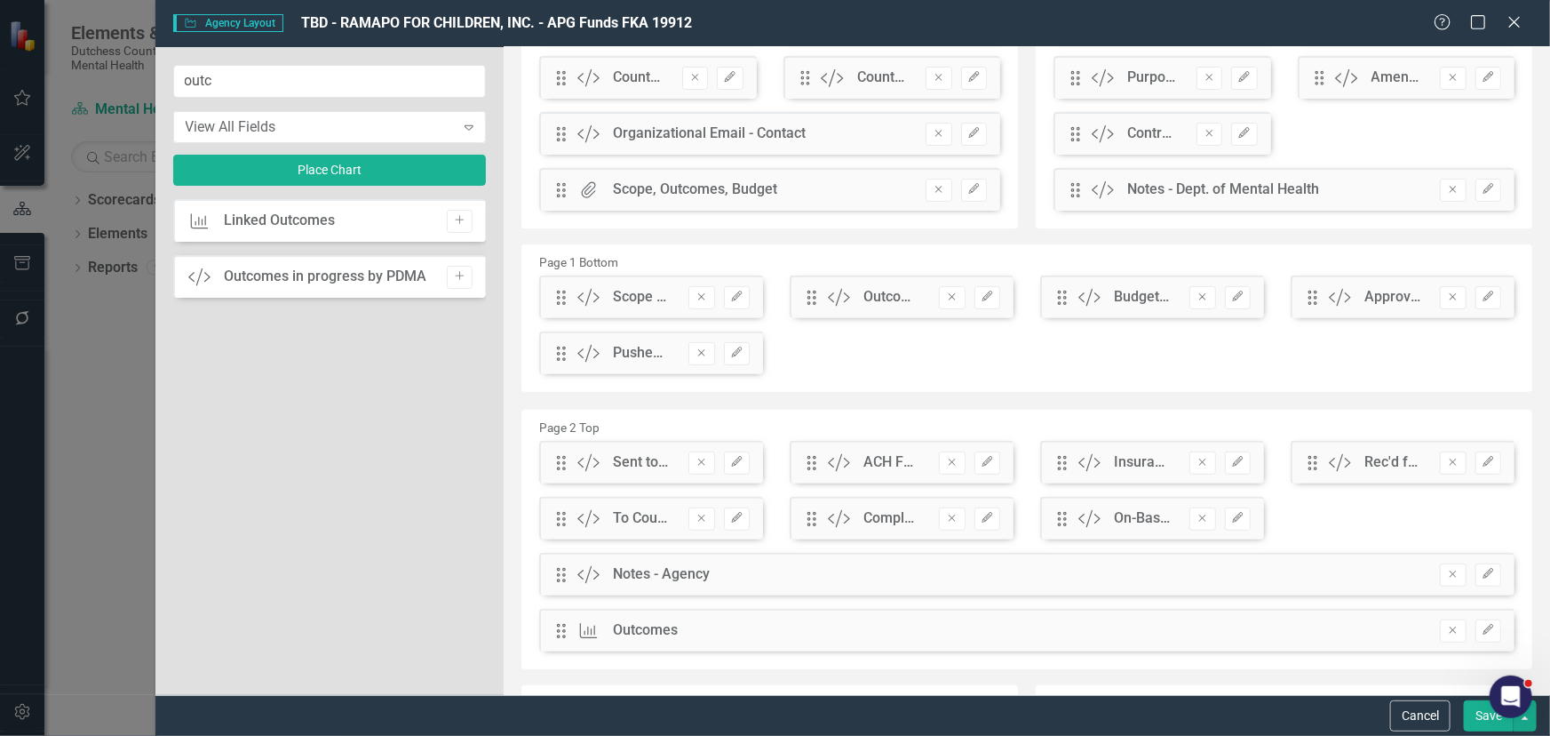
scroll to position [242, 0]
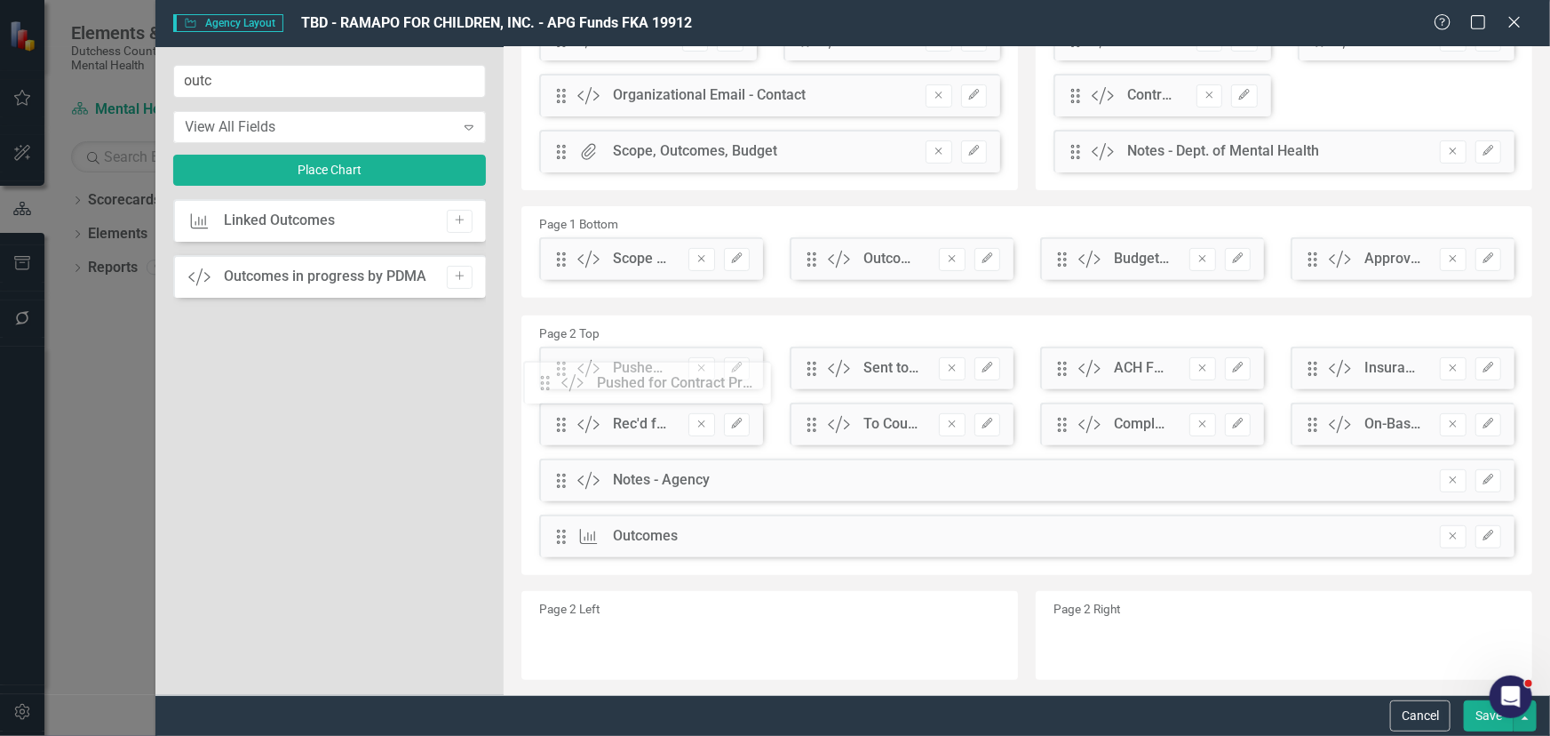
drag, startPoint x: 563, startPoint y: 315, endPoint x: 574, endPoint y: 381, distance: 67.5
drag, startPoint x: 1481, startPoint y: 710, endPoint x: 1330, endPoint y: 729, distance: 152.2
click at [1477, 711] on button "Save" at bounding box center [1489, 715] width 50 height 31
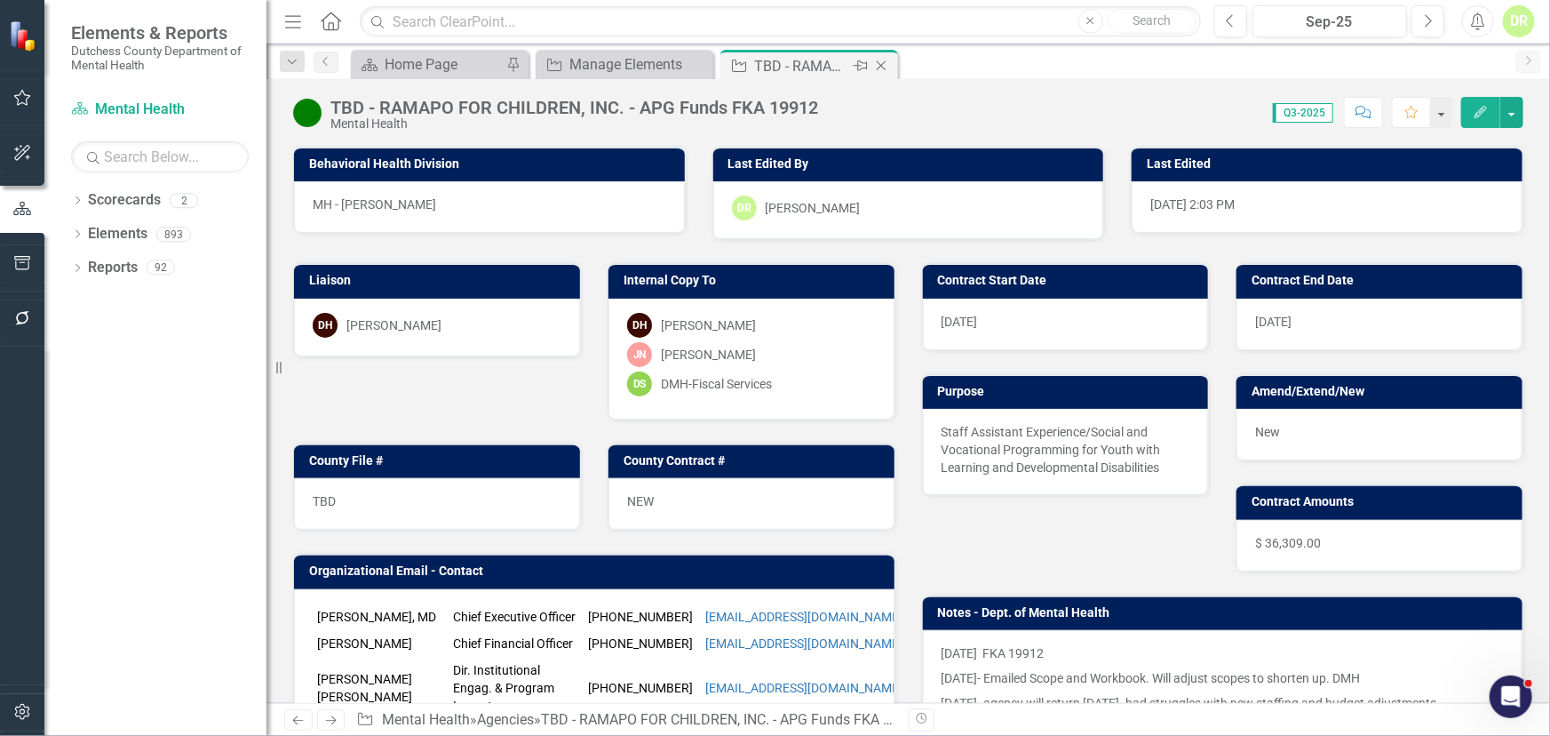
click at [882, 61] on icon "Close" at bounding box center [882, 66] width 18 height 14
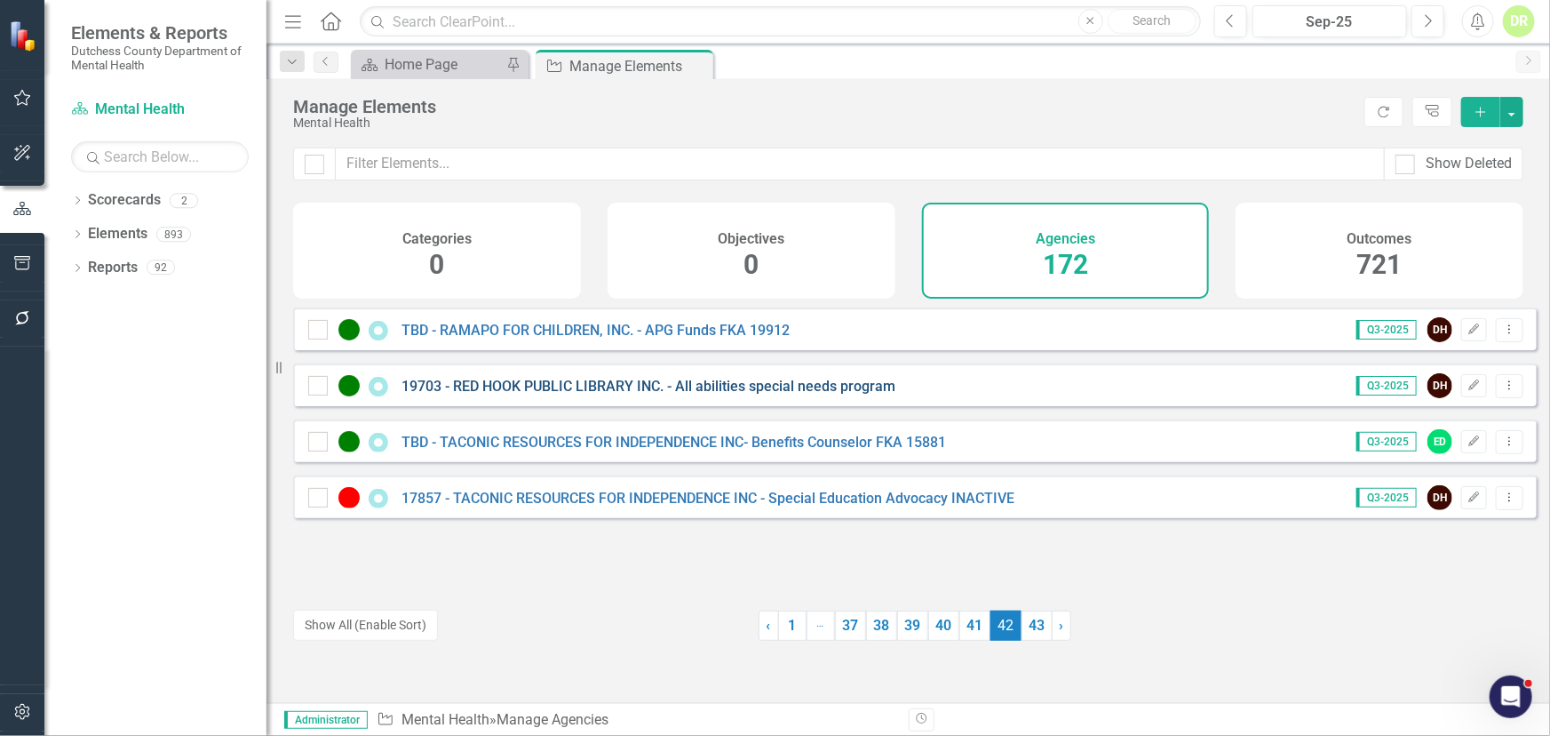
click at [556, 395] on link "19703 - RED HOOK PUBLIC LIBRARY INC. - All abilities special needs program" at bounding box center [649, 386] width 494 height 17
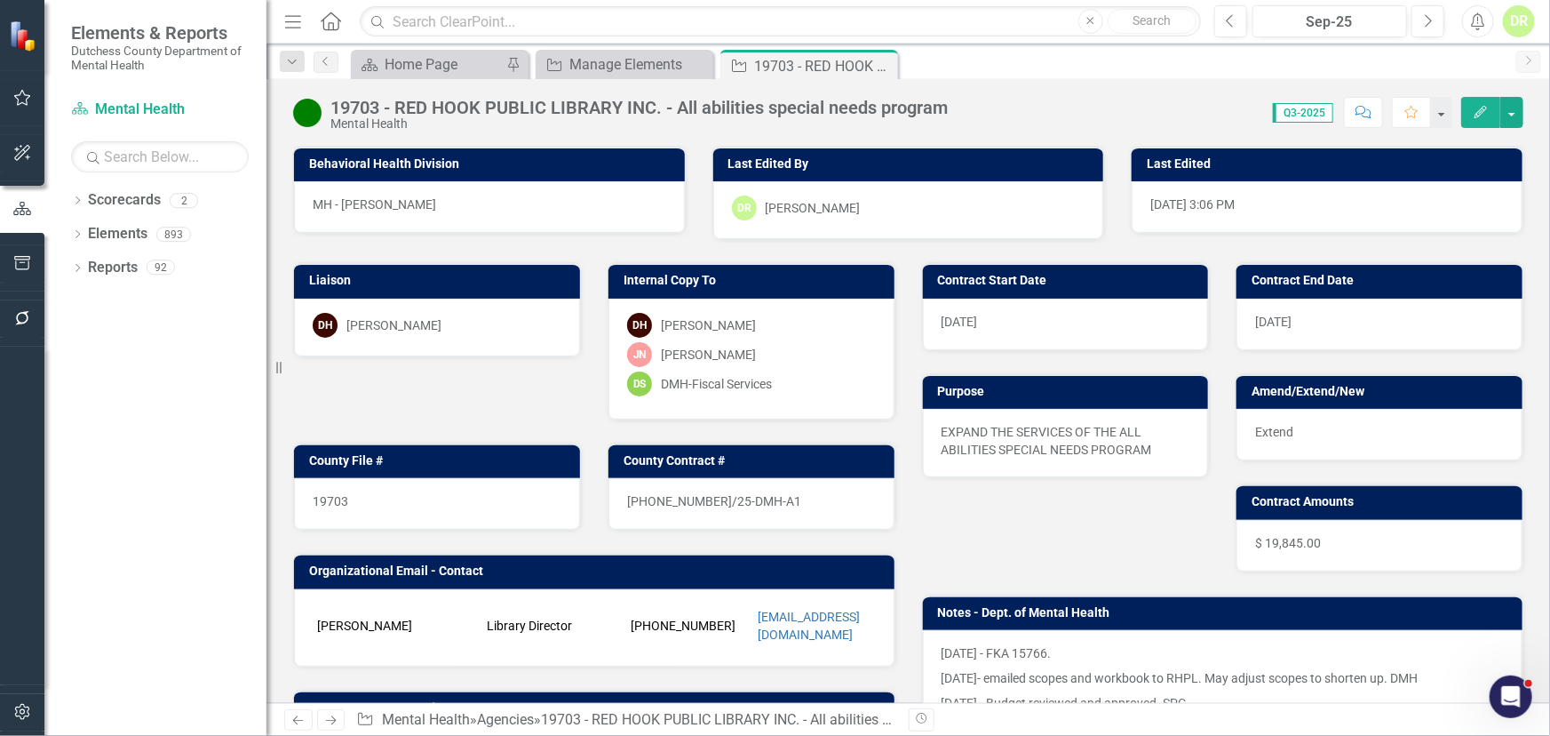
click at [1478, 108] on icon "Edit" at bounding box center [1481, 112] width 16 height 12
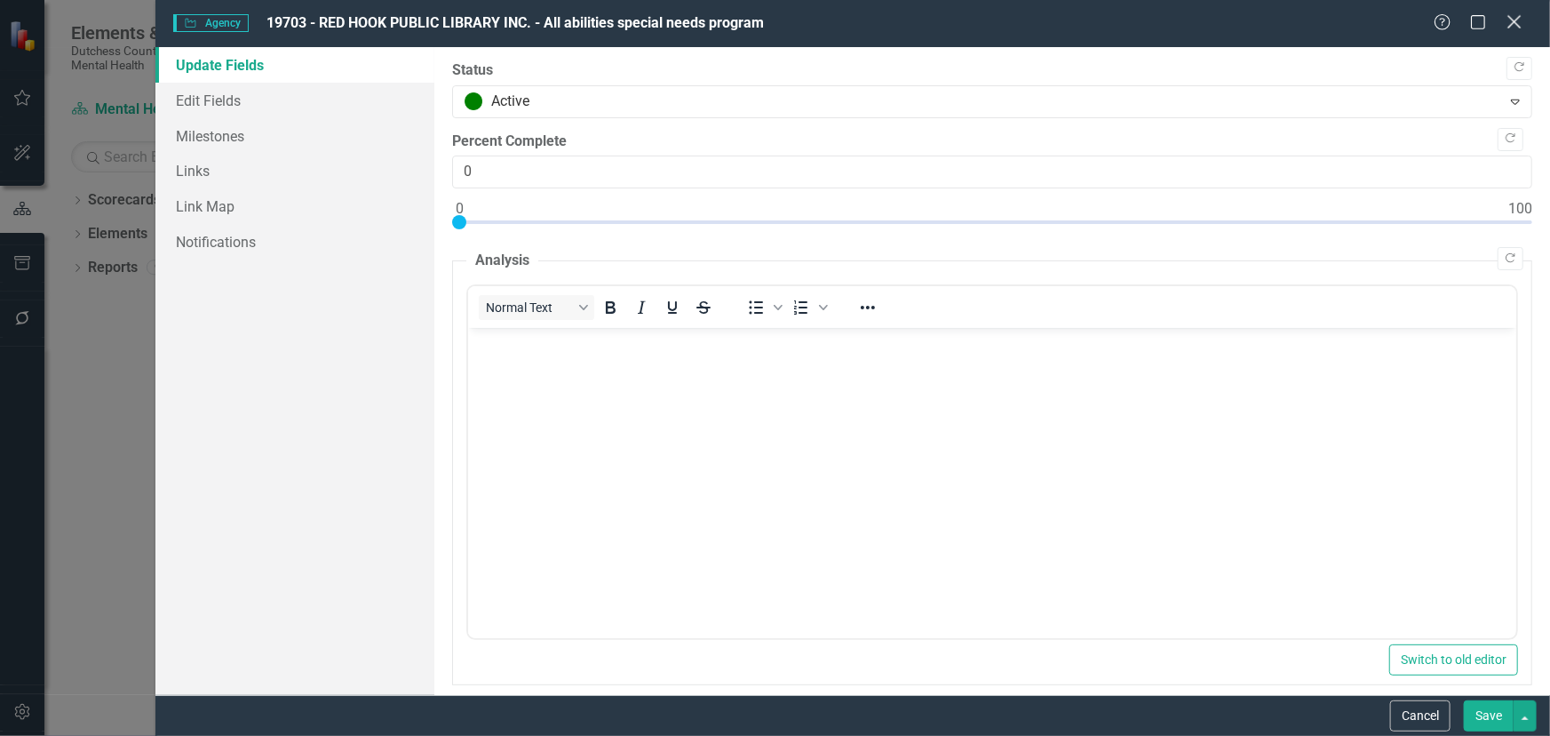
click at [1517, 20] on icon "Close" at bounding box center [1514, 21] width 22 height 17
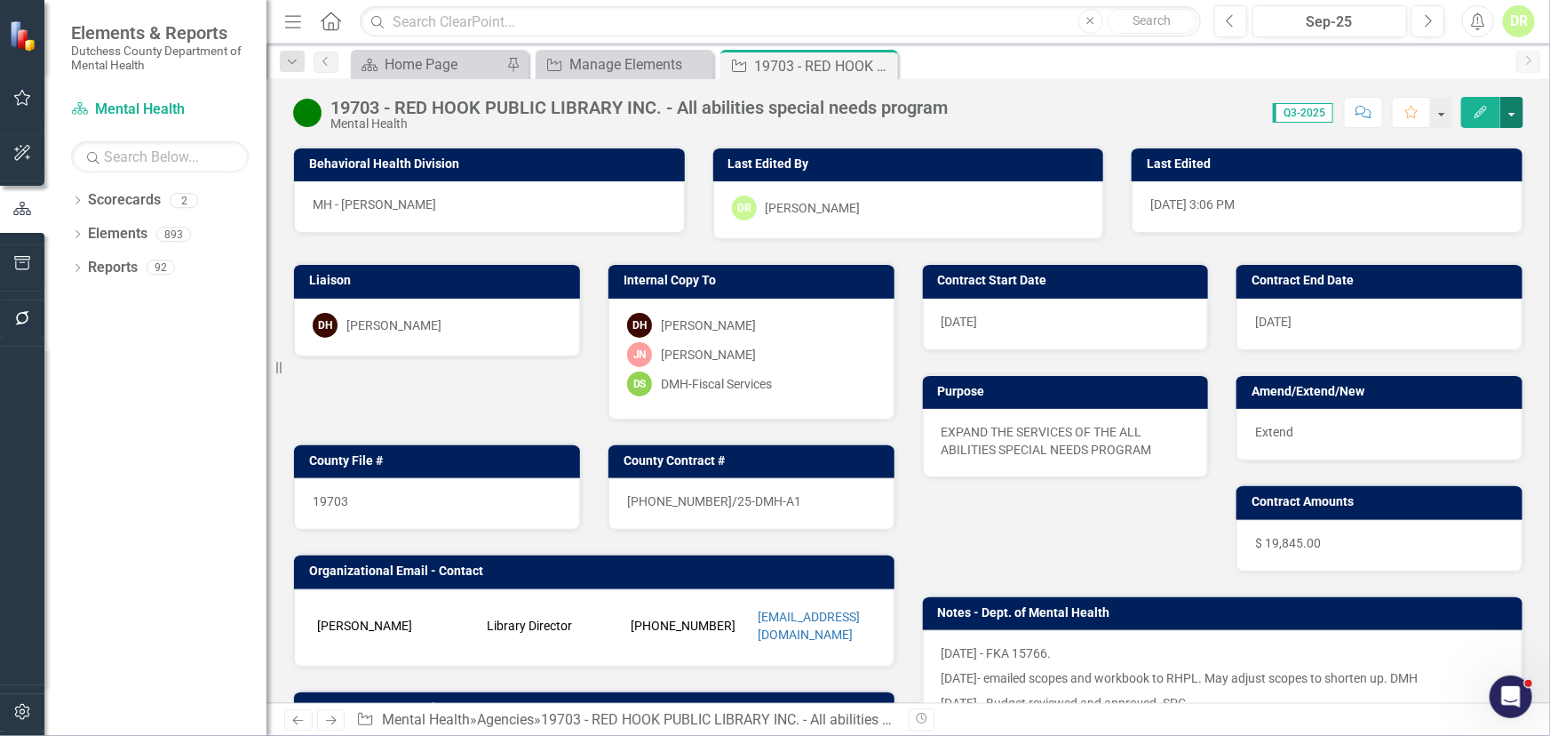
click at [1511, 114] on button "button" at bounding box center [1512, 112] width 23 height 31
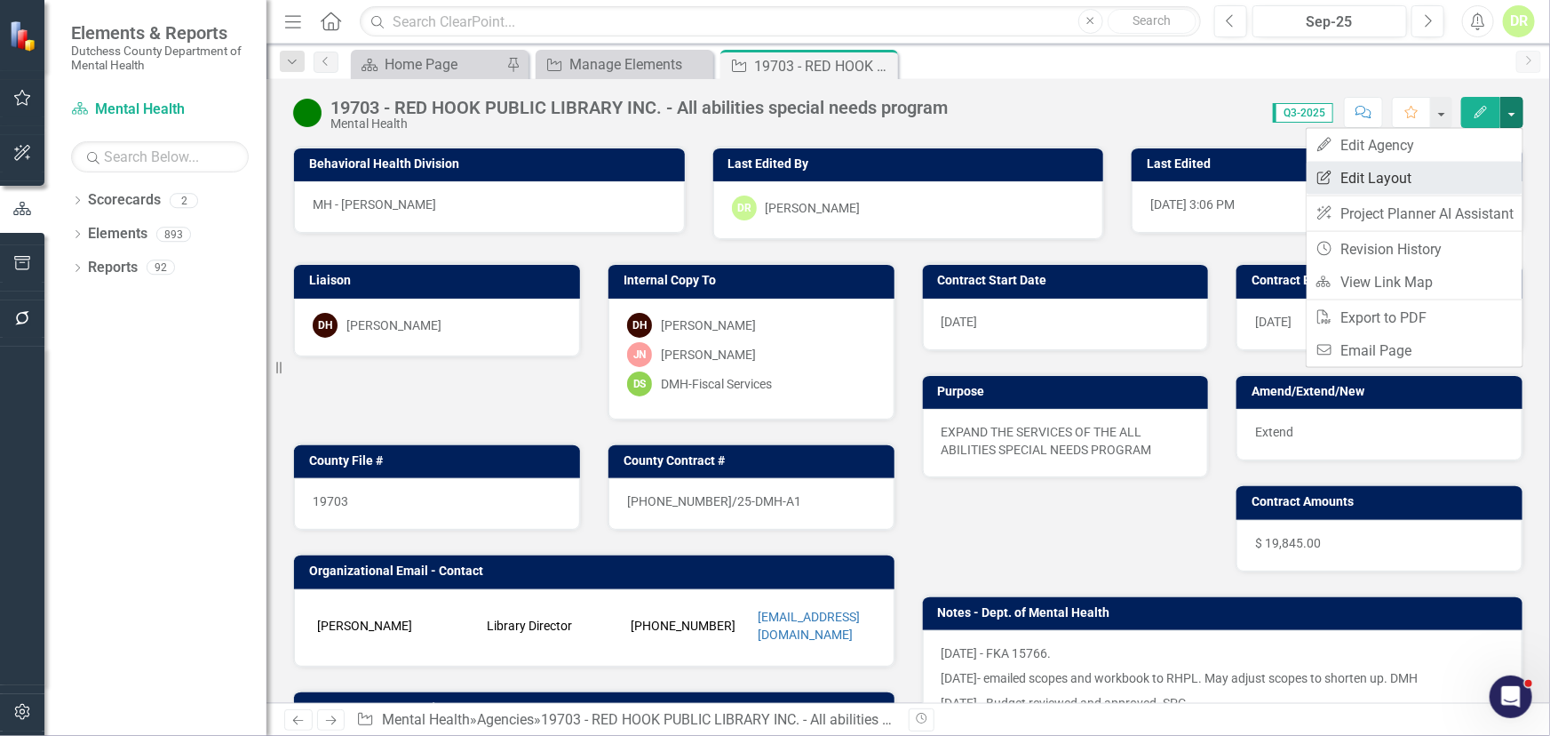
click at [1428, 170] on link "Edit Report Edit Layout" at bounding box center [1415, 178] width 216 height 33
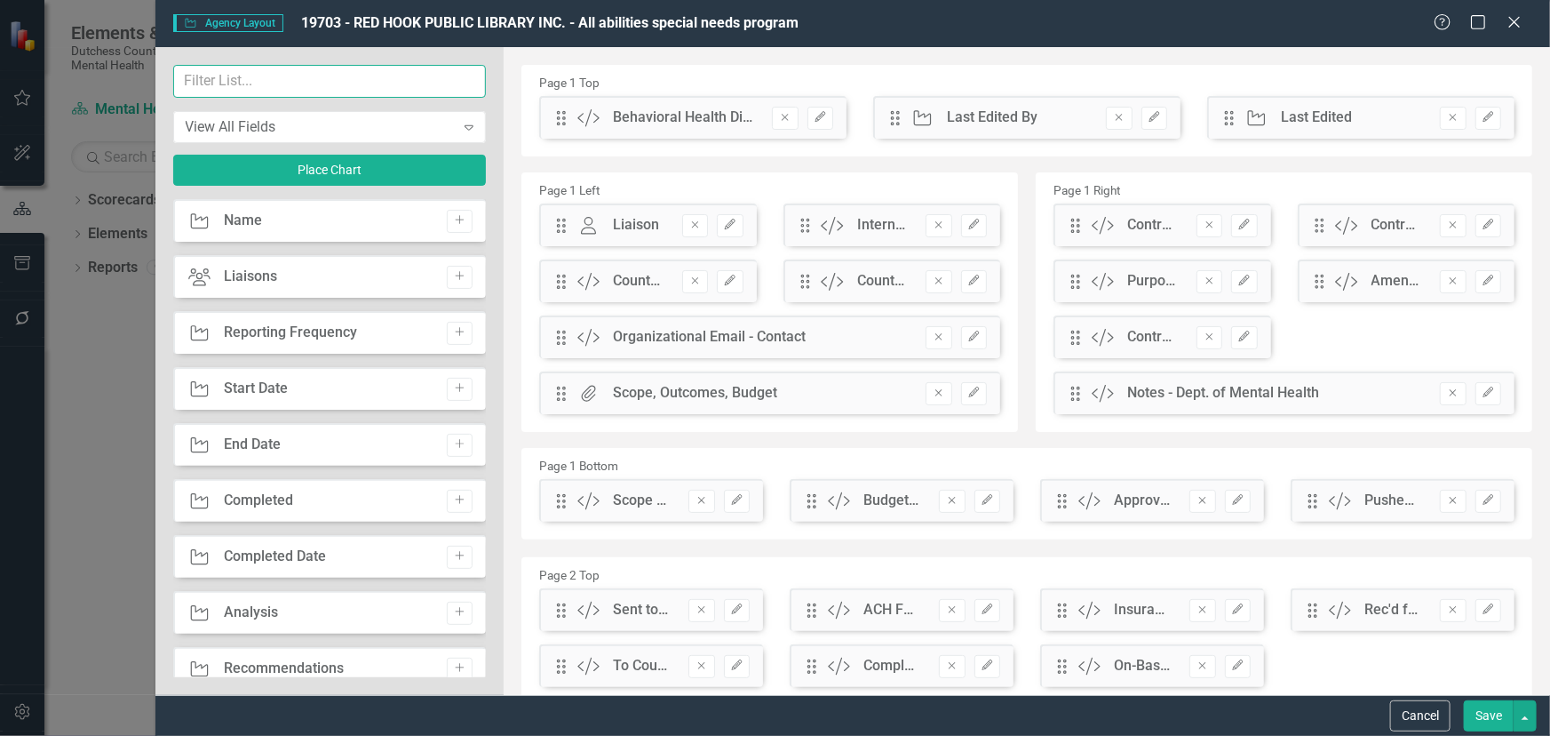
click at [211, 86] on input "text" at bounding box center [330, 81] width 314 height 33
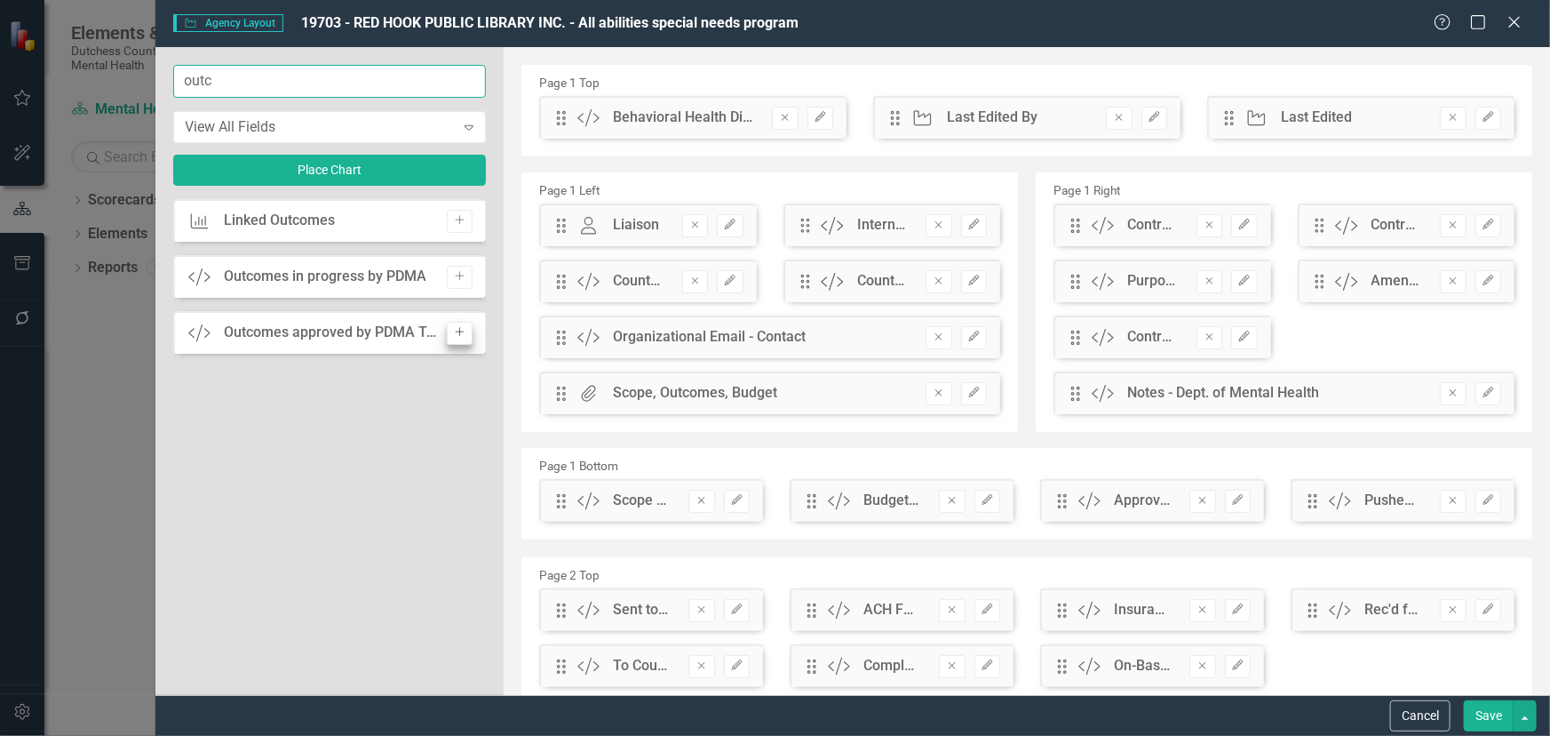
type input "outc"
click at [458, 333] on icon "Add" at bounding box center [459, 332] width 13 height 11
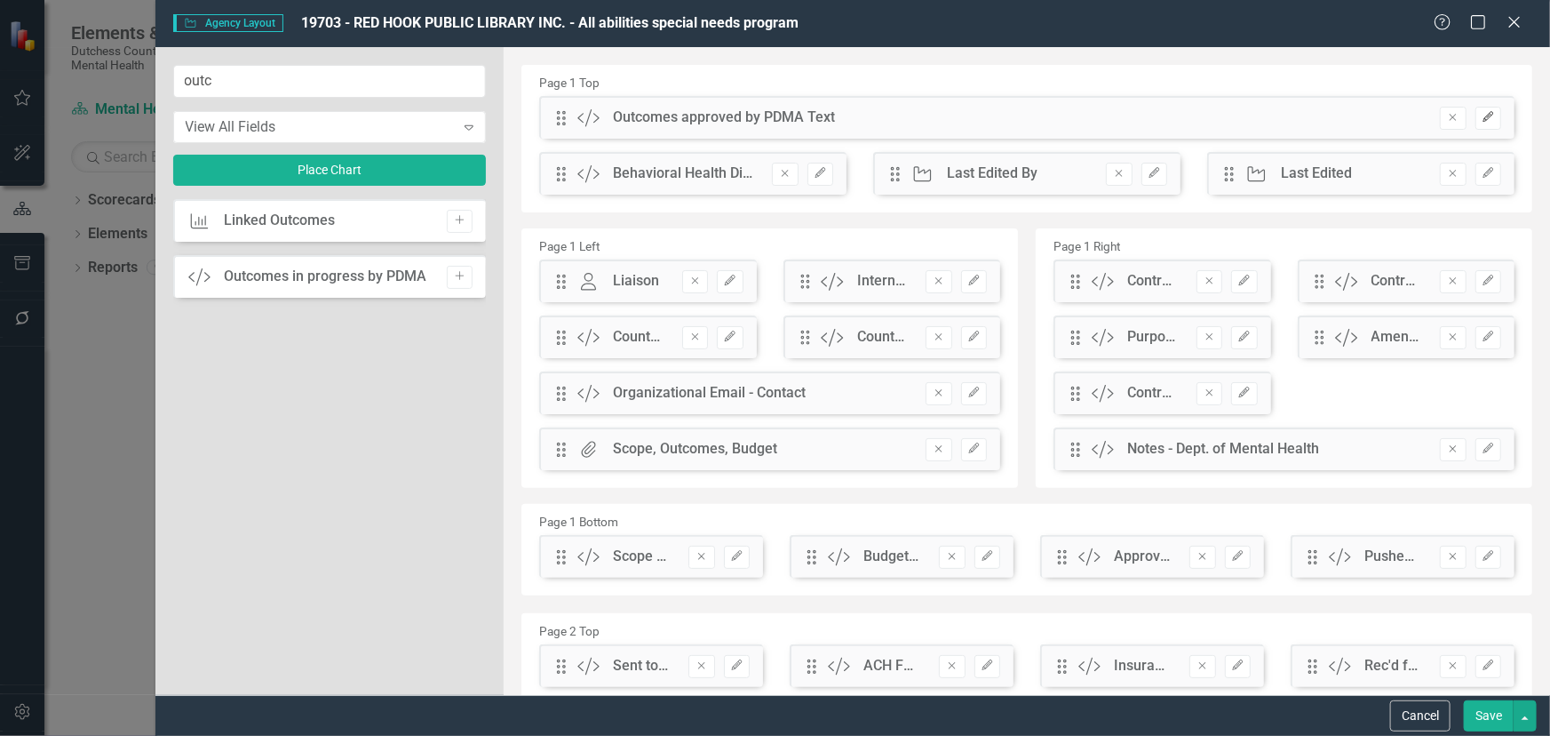
click at [1482, 113] on icon "Edit" at bounding box center [1488, 117] width 13 height 11
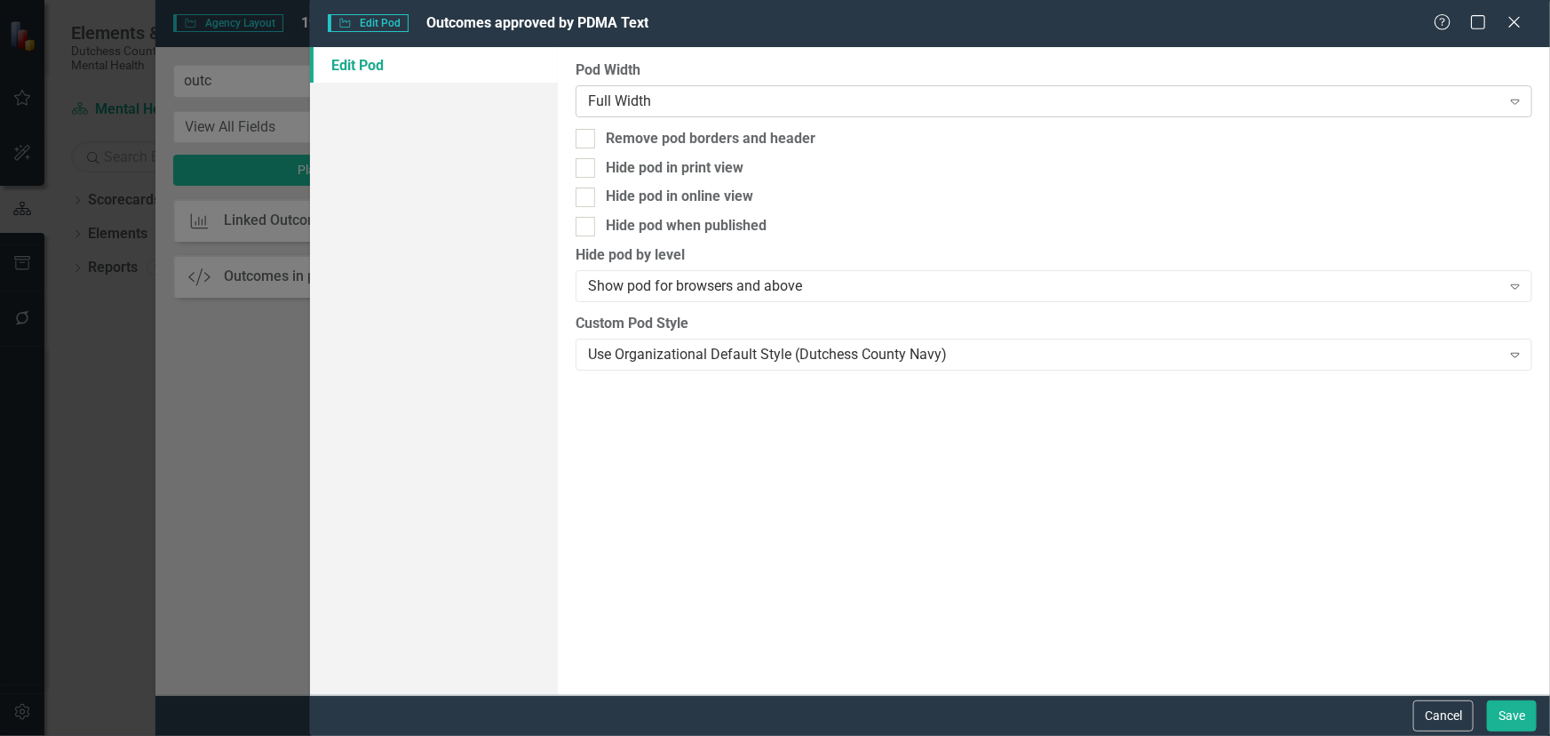
click at [658, 104] on div "Full Width" at bounding box center [1044, 101] width 913 height 20
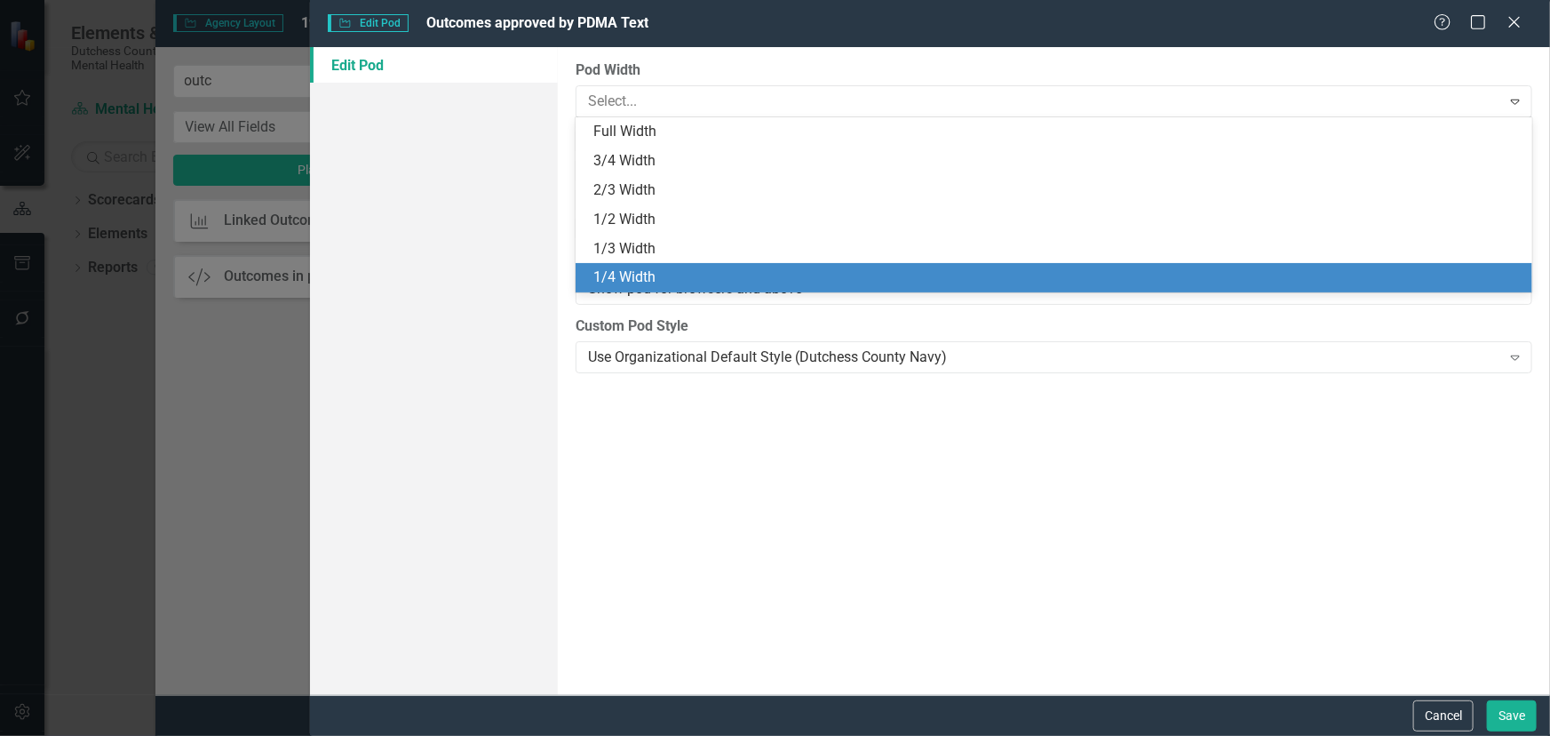
click at [665, 268] on div "1/4 Width" at bounding box center [1058, 277] width 929 height 20
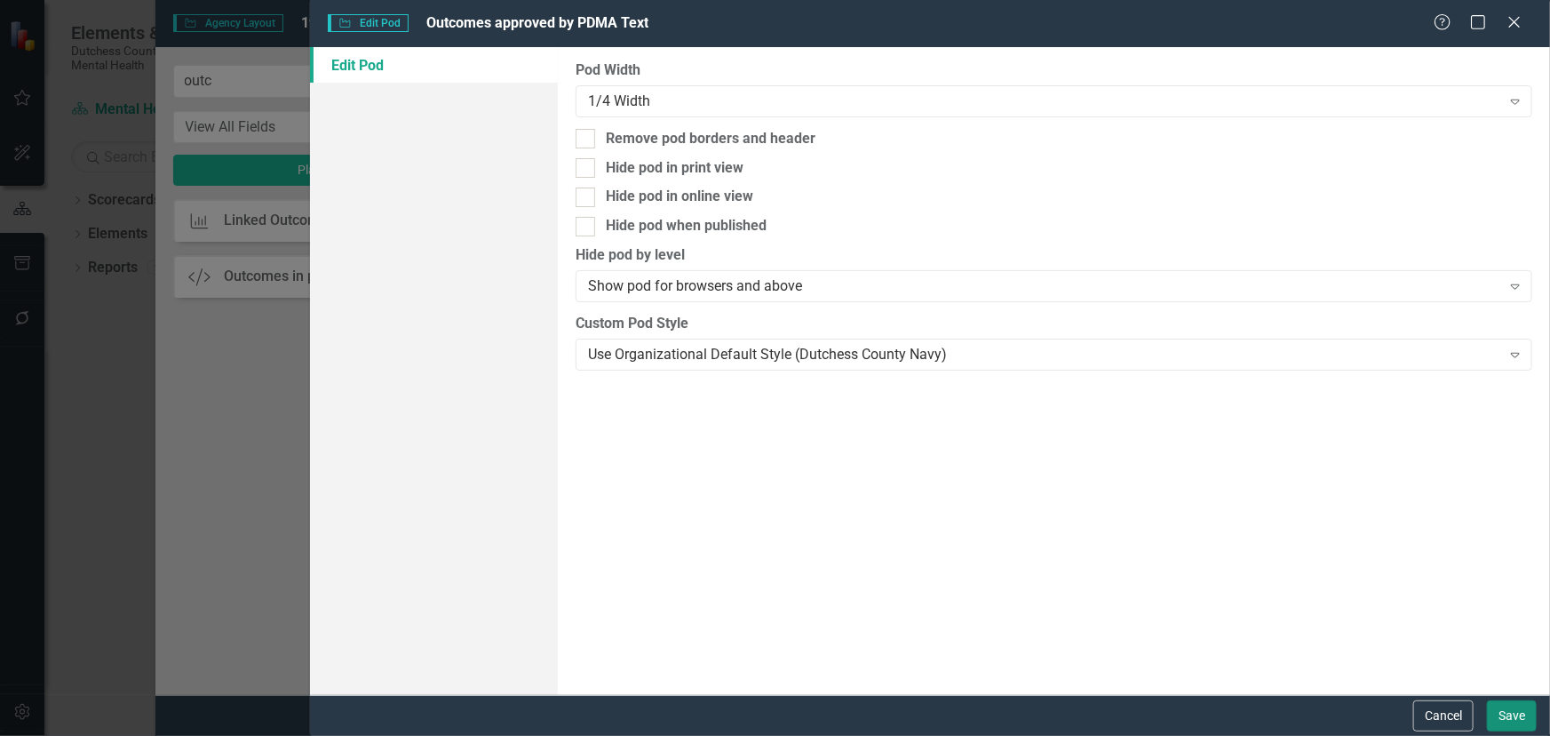
drag, startPoint x: 1526, startPoint y: 712, endPoint x: 1502, endPoint y: 693, distance: 29.7
click at [1526, 711] on button "Save" at bounding box center [1512, 715] width 50 height 31
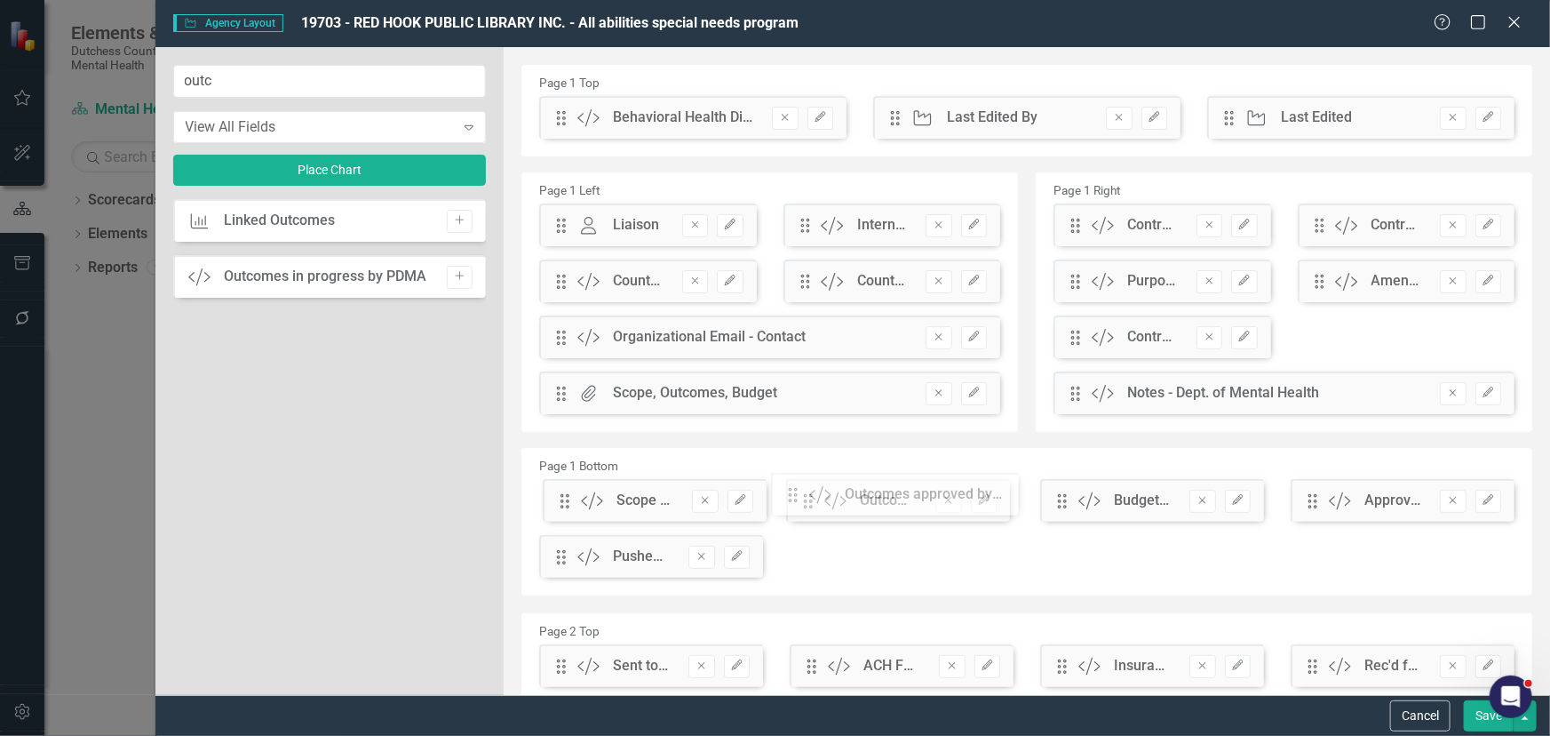
drag, startPoint x: 565, startPoint y: 124, endPoint x: 810, endPoint y: 501, distance: 449.5
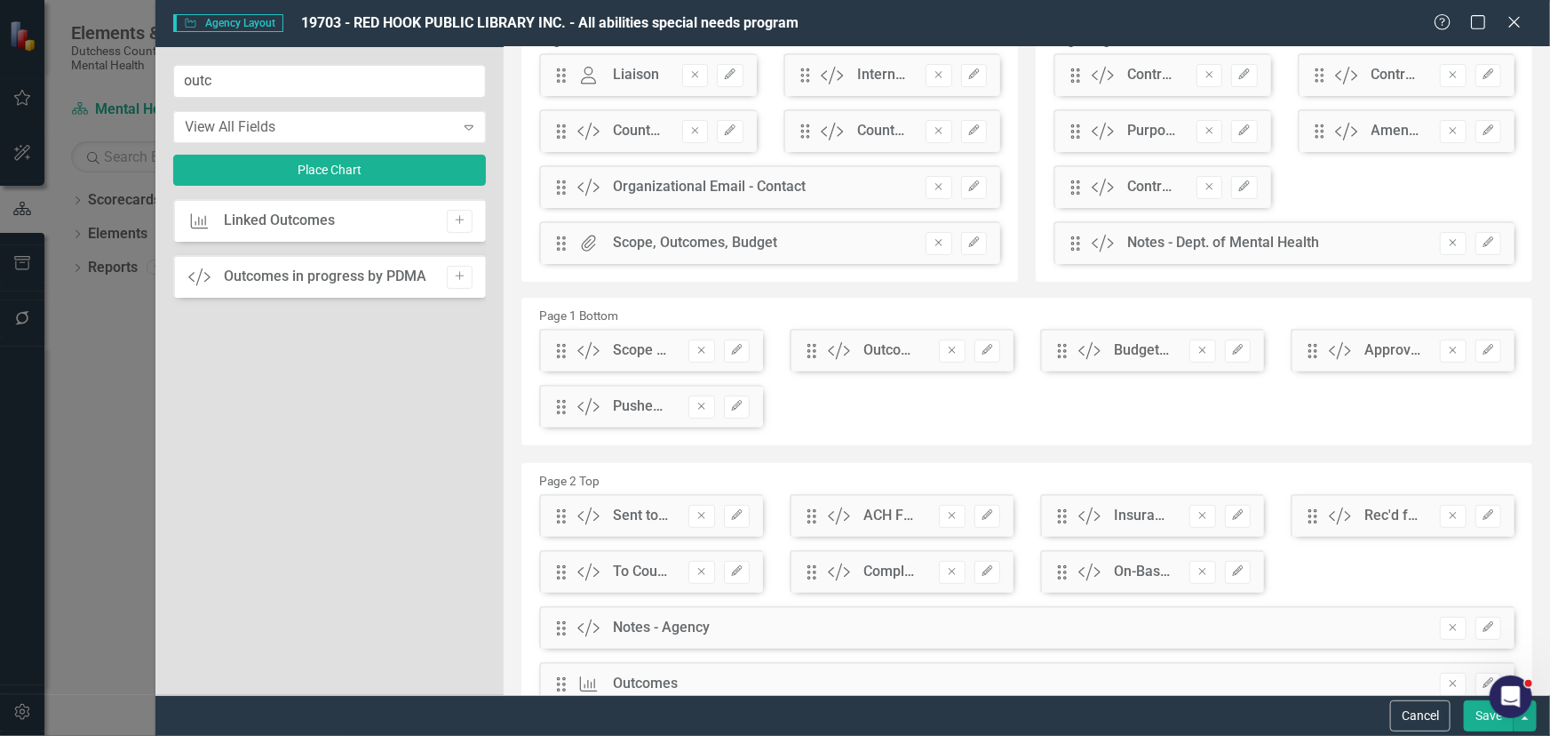
scroll to position [161, 0]
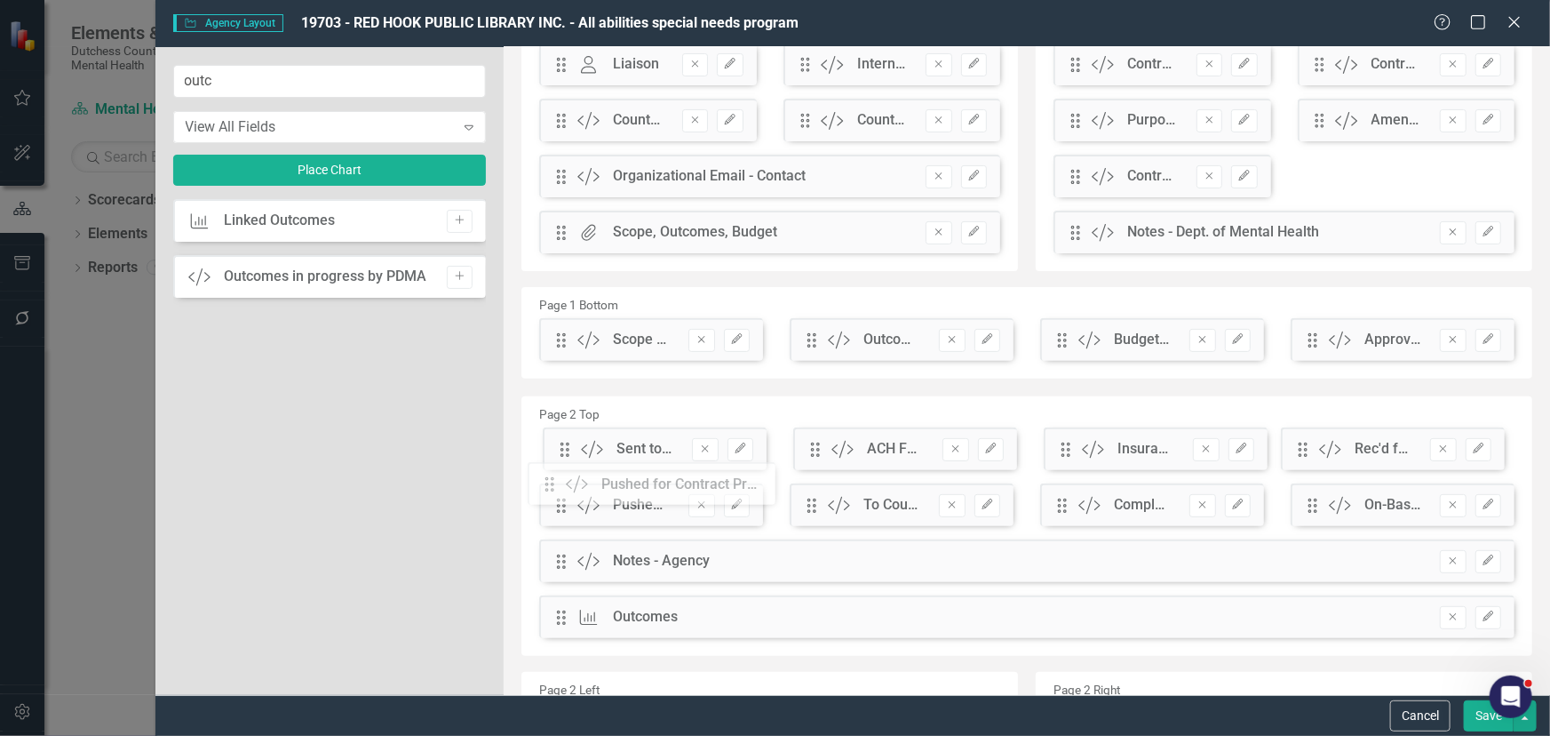
drag, startPoint x: 560, startPoint y: 398, endPoint x: 563, endPoint y: 478, distance: 80.0
drag, startPoint x: 569, startPoint y: 513, endPoint x: 564, endPoint y: 465, distance: 48.2
click at [564, 465] on div "The fields (or pods) that are available for you to include on the detail page a…" at bounding box center [1027, 401] width 1047 height 1030
click at [1475, 703] on button "Save" at bounding box center [1489, 715] width 50 height 31
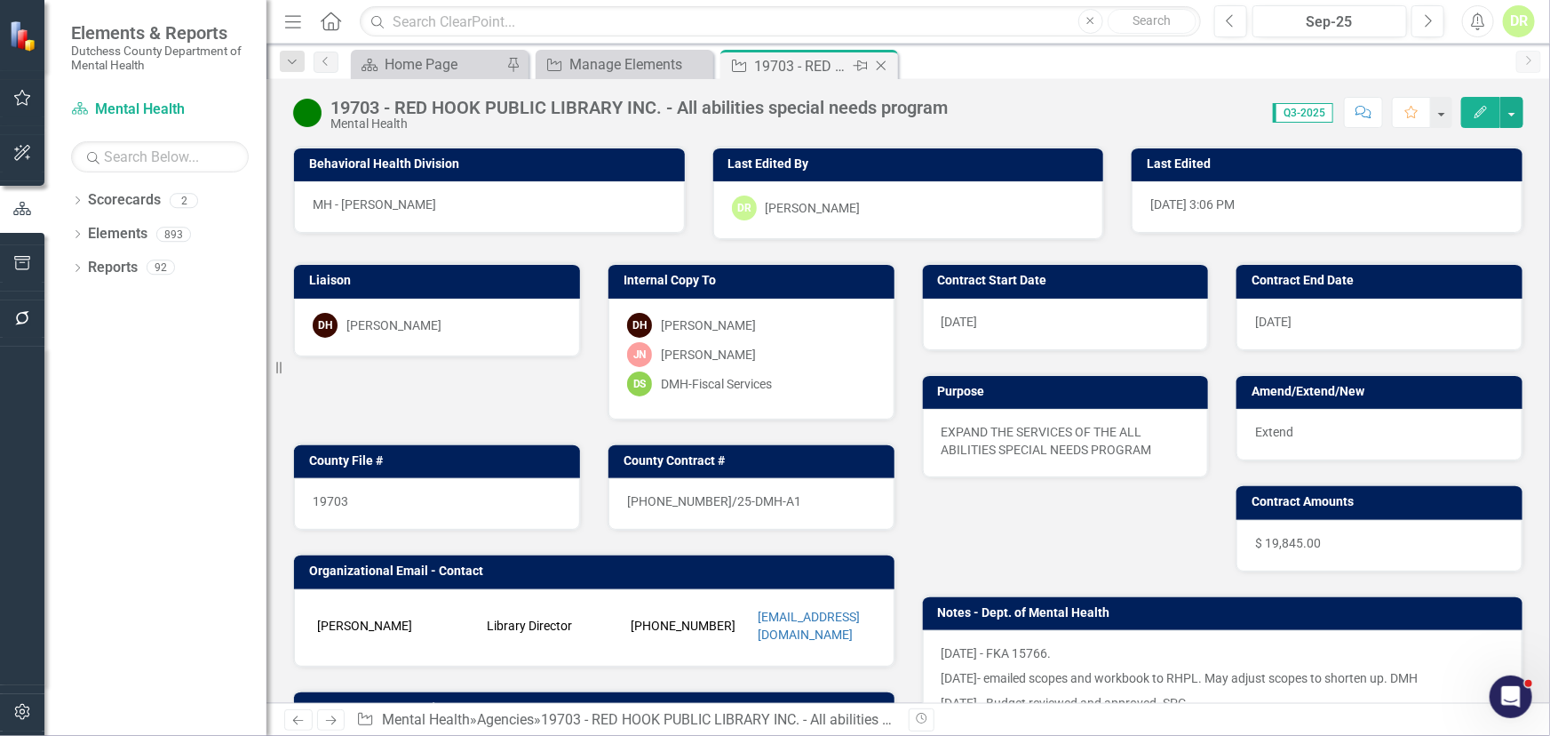
click at [881, 69] on icon "Close" at bounding box center [882, 66] width 18 height 14
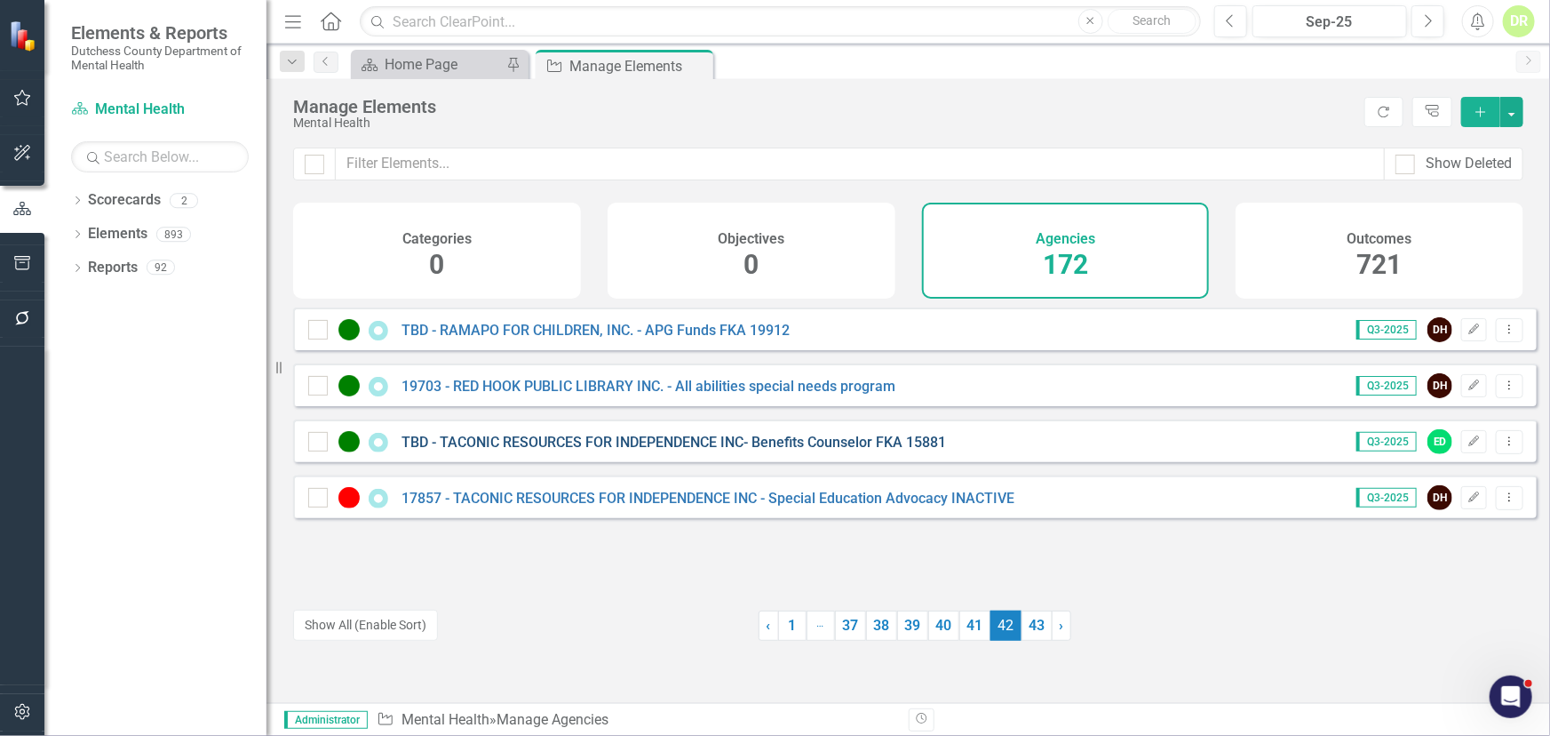
click at [578, 450] on link "TBD - TACONIC RESOURCES FOR INDEPENDENCE INC- Benefits Counselor FKA 15881" at bounding box center [674, 442] width 545 height 17
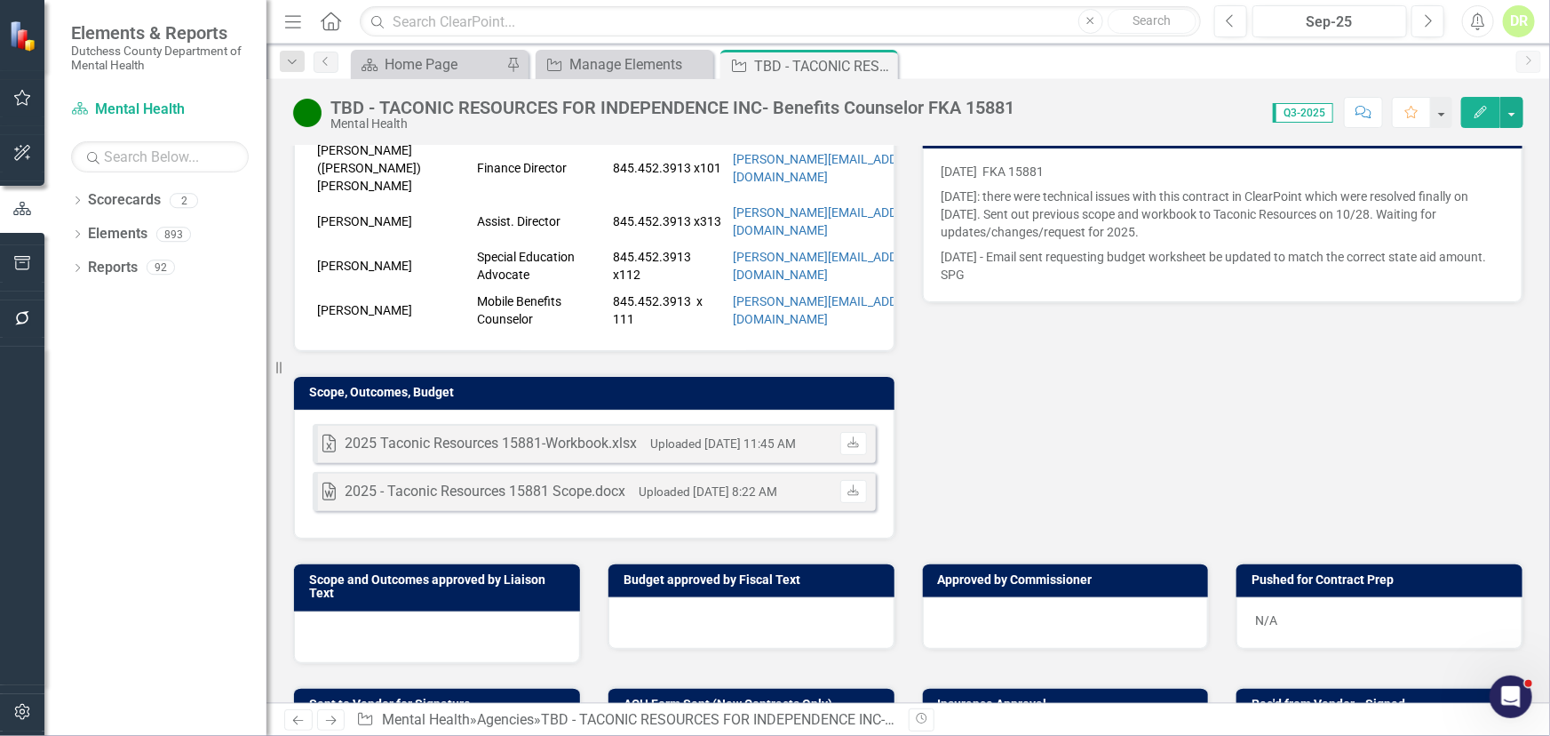
scroll to position [484, 0]
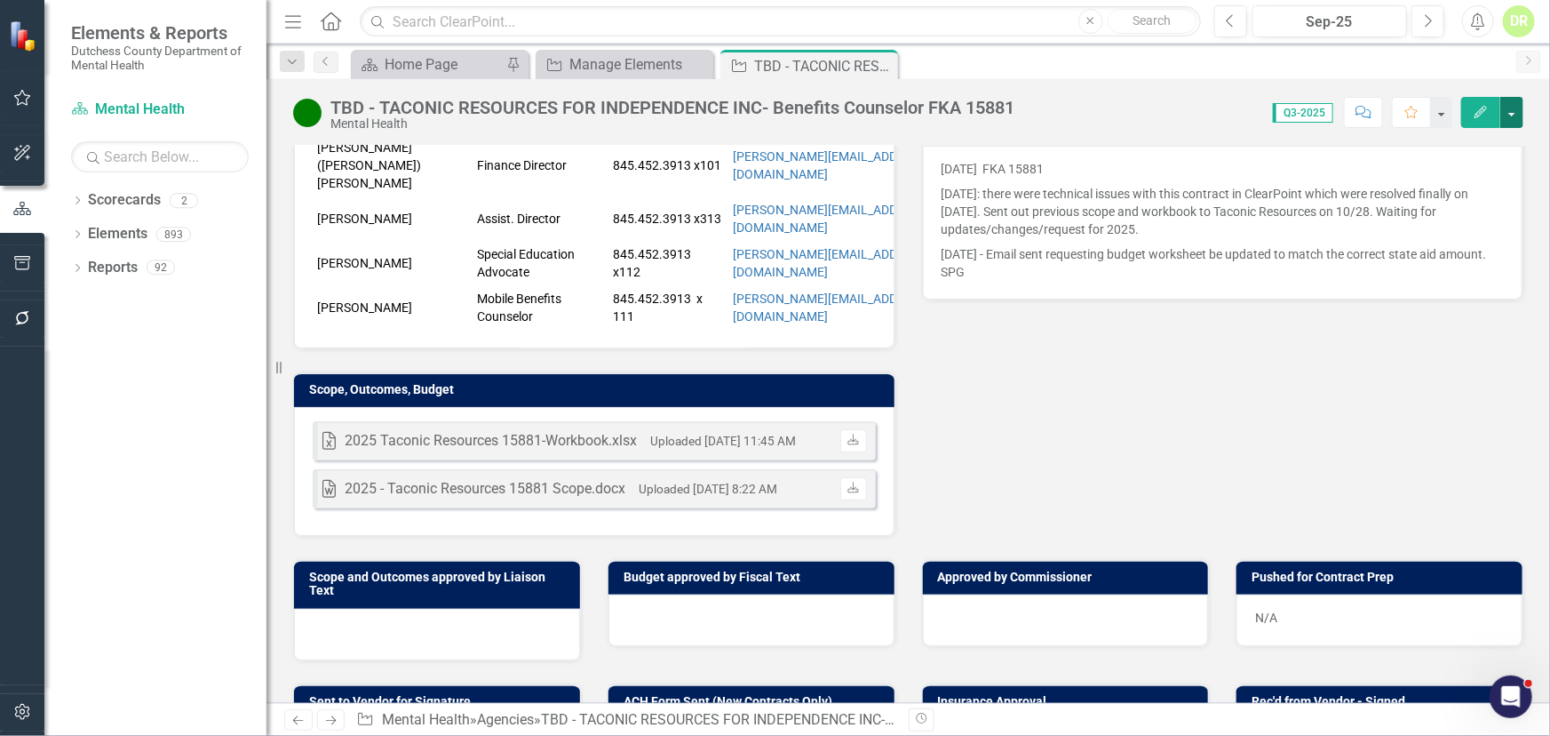
click at [1512, 108] on button "button" at bounding box center [1512, 112] width 23 height 31
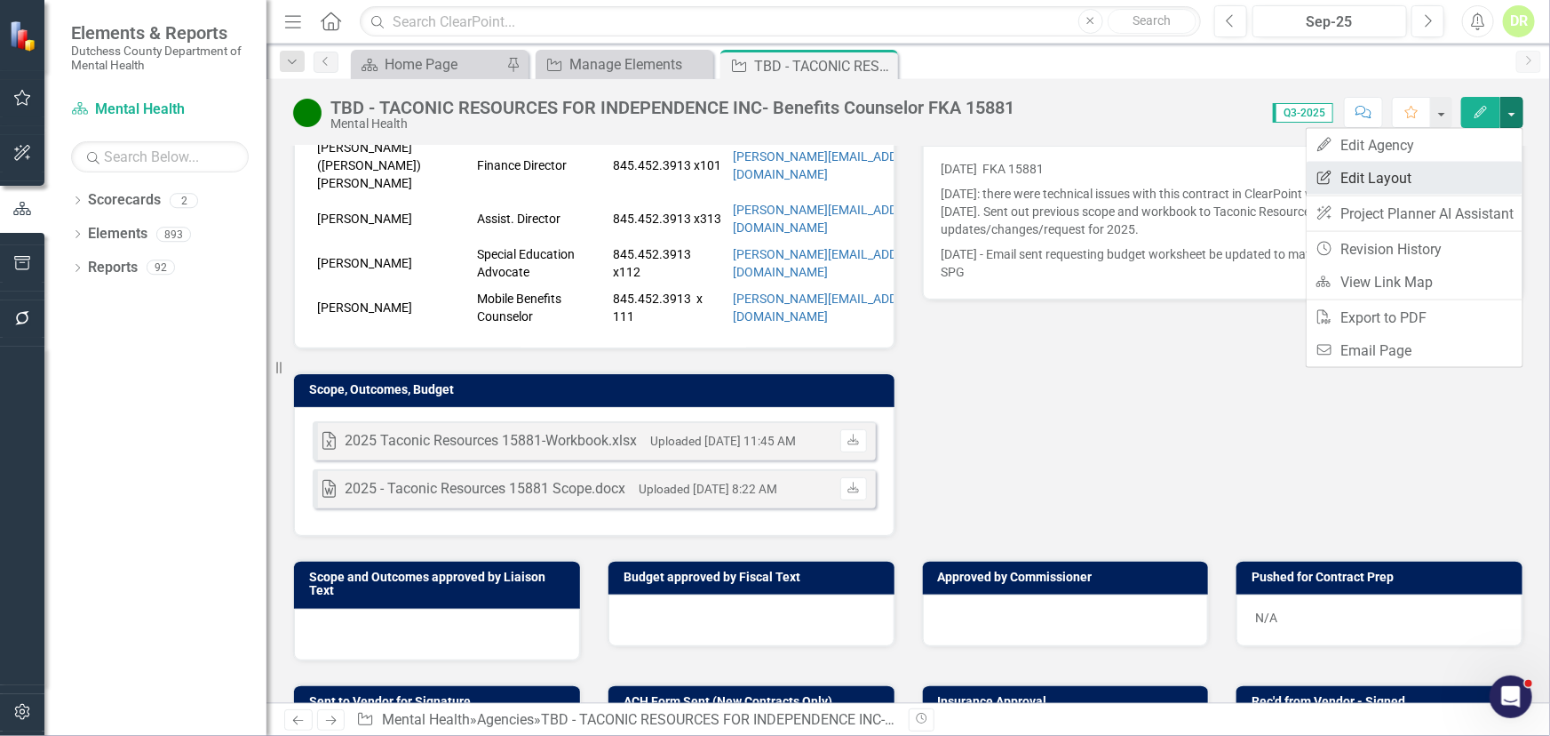
click at [1401, 178] on link "Edit Report Edit Layout" at bounding box center [1415, 178] width 216 height 33
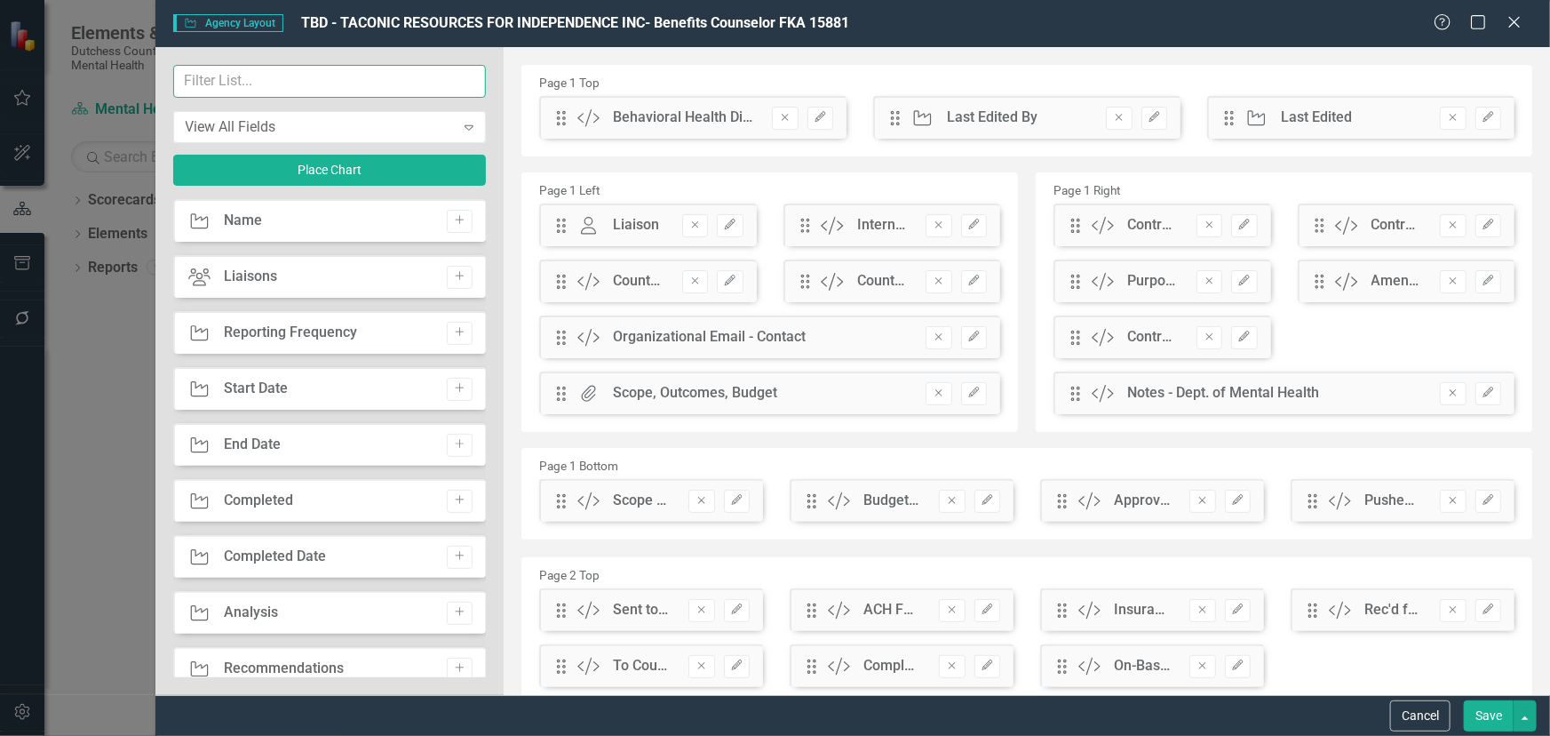
click at [229, 79] on input "text" at bounding box center [330, 81] width 314 height 33
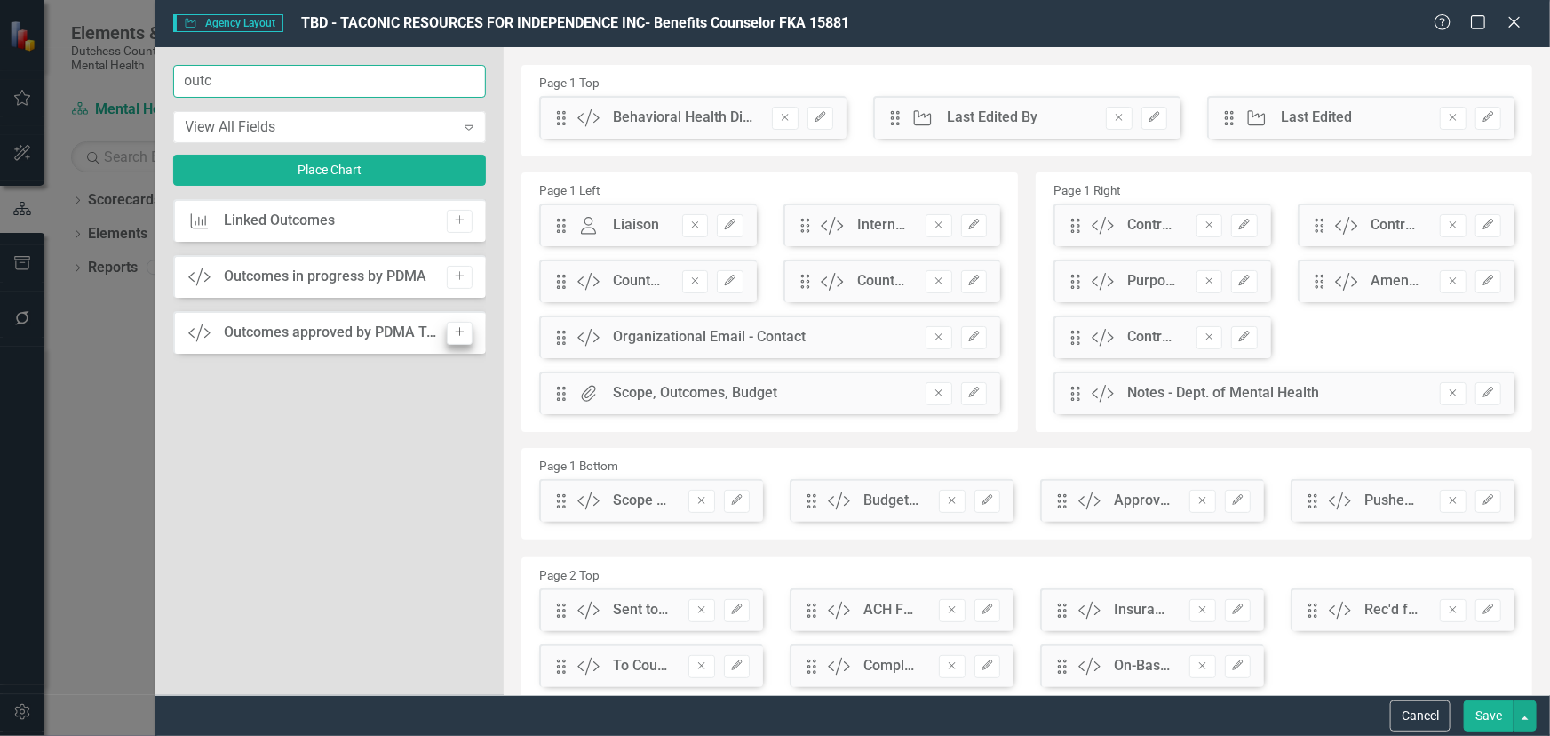
type input "outc"
click at [462, 332] on icon "Add" at bounding box center [459, 332] width 13 height 11
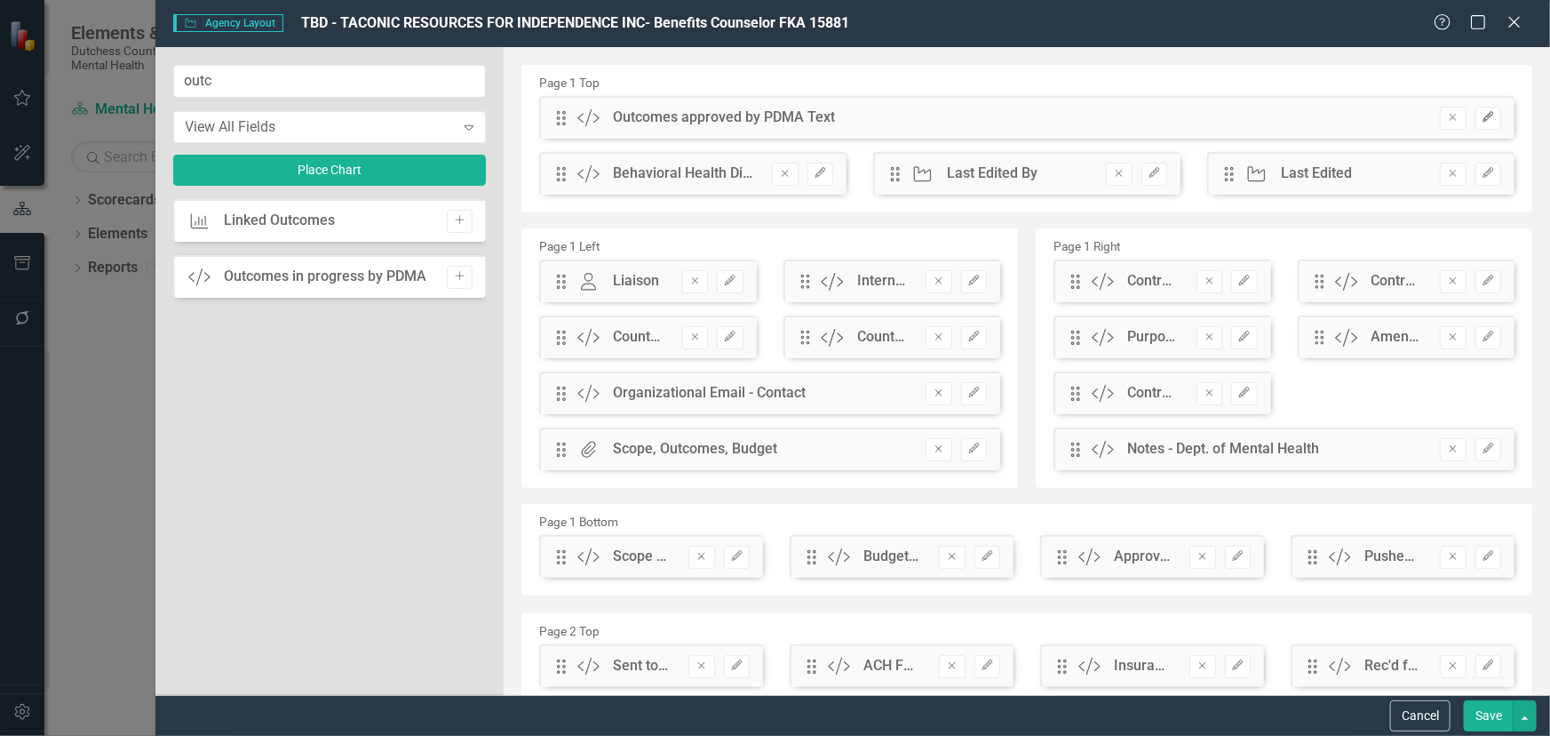
click at [1483, 116] on icon "button" at bounding box center [1488, 117] width 11 height 11
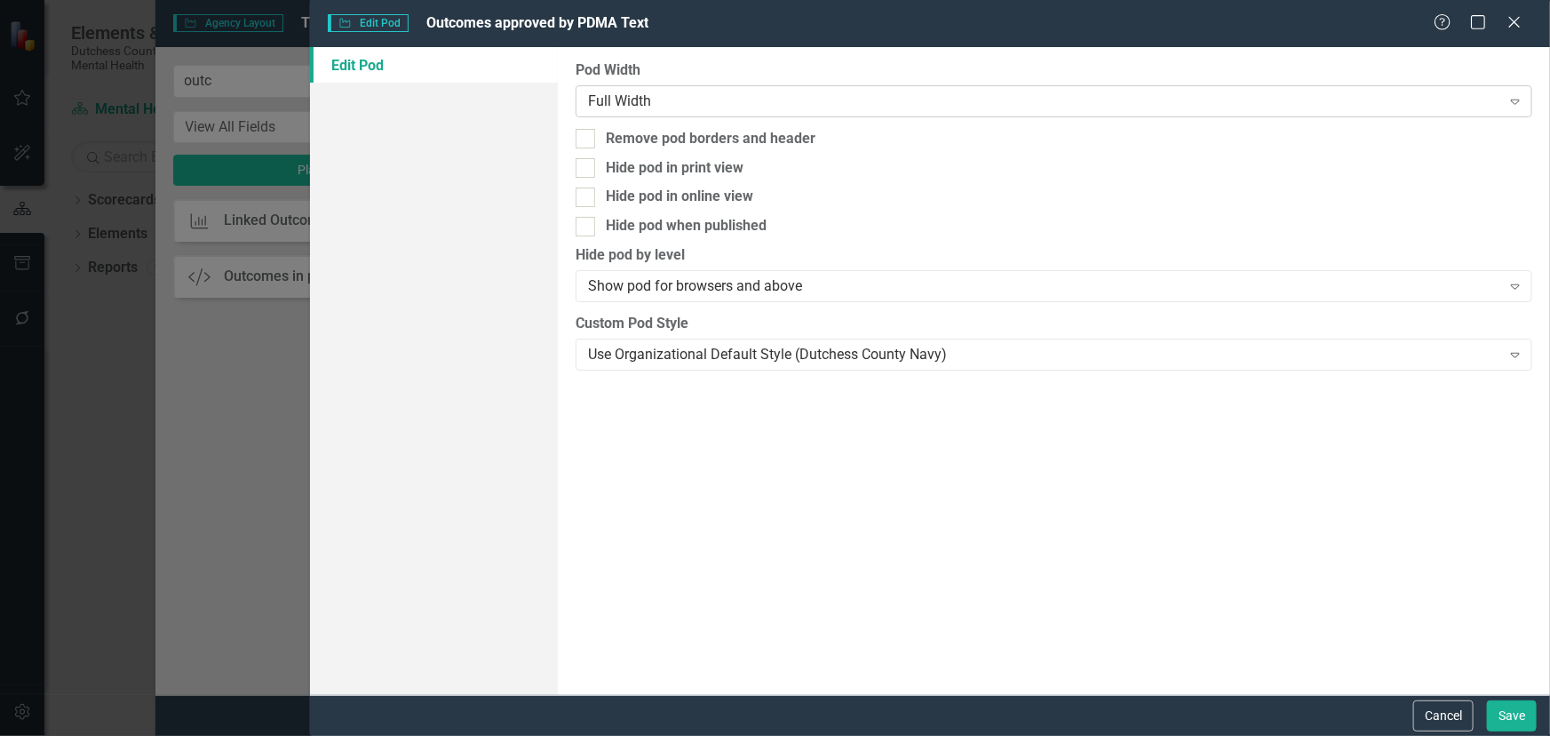
click at [740, 102] on div "Full Width" at bounding box center [1044, 101] width 913 height 20
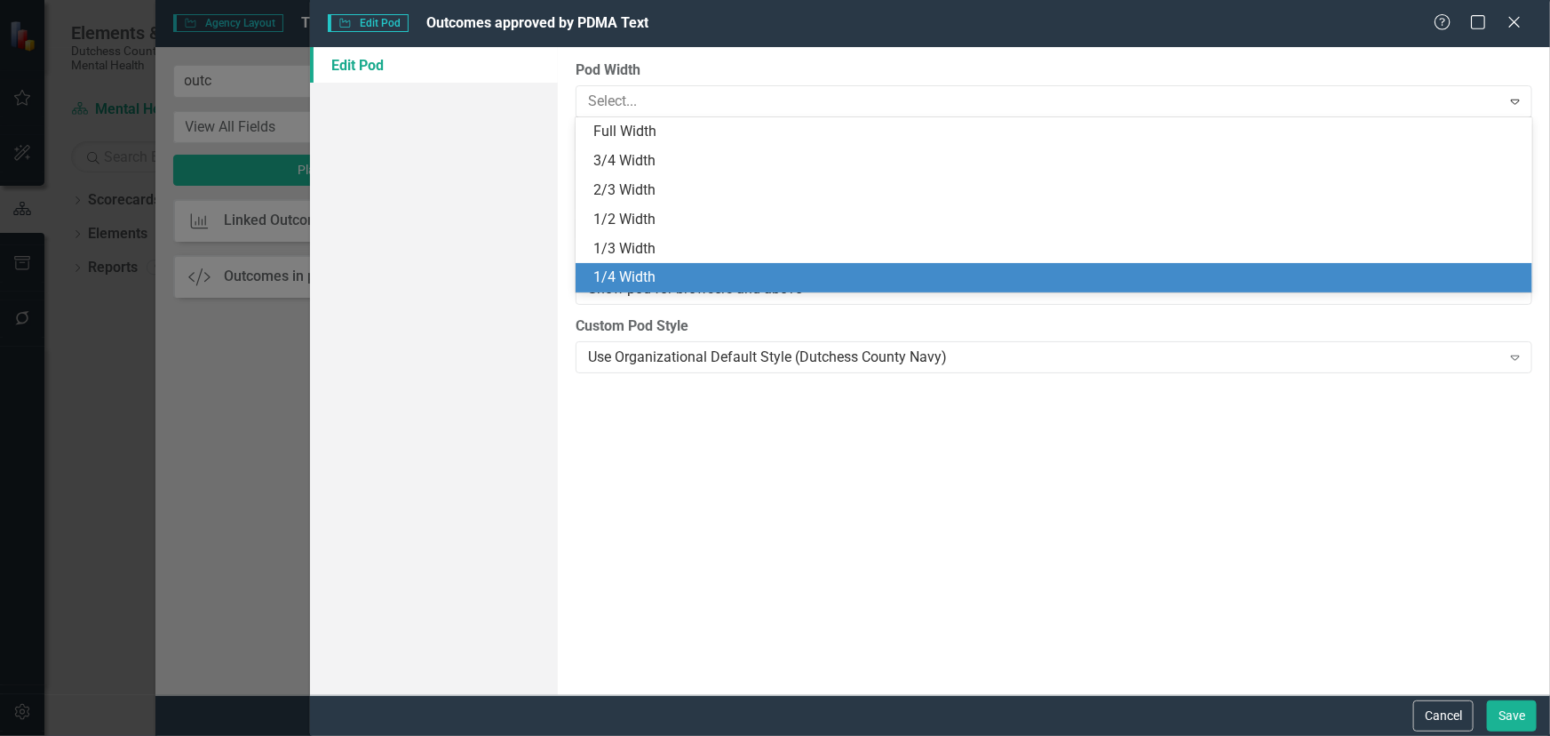
click at [660, 269] on div "1/4 Width" at bounding box center [1058, 277] width 929 height 20
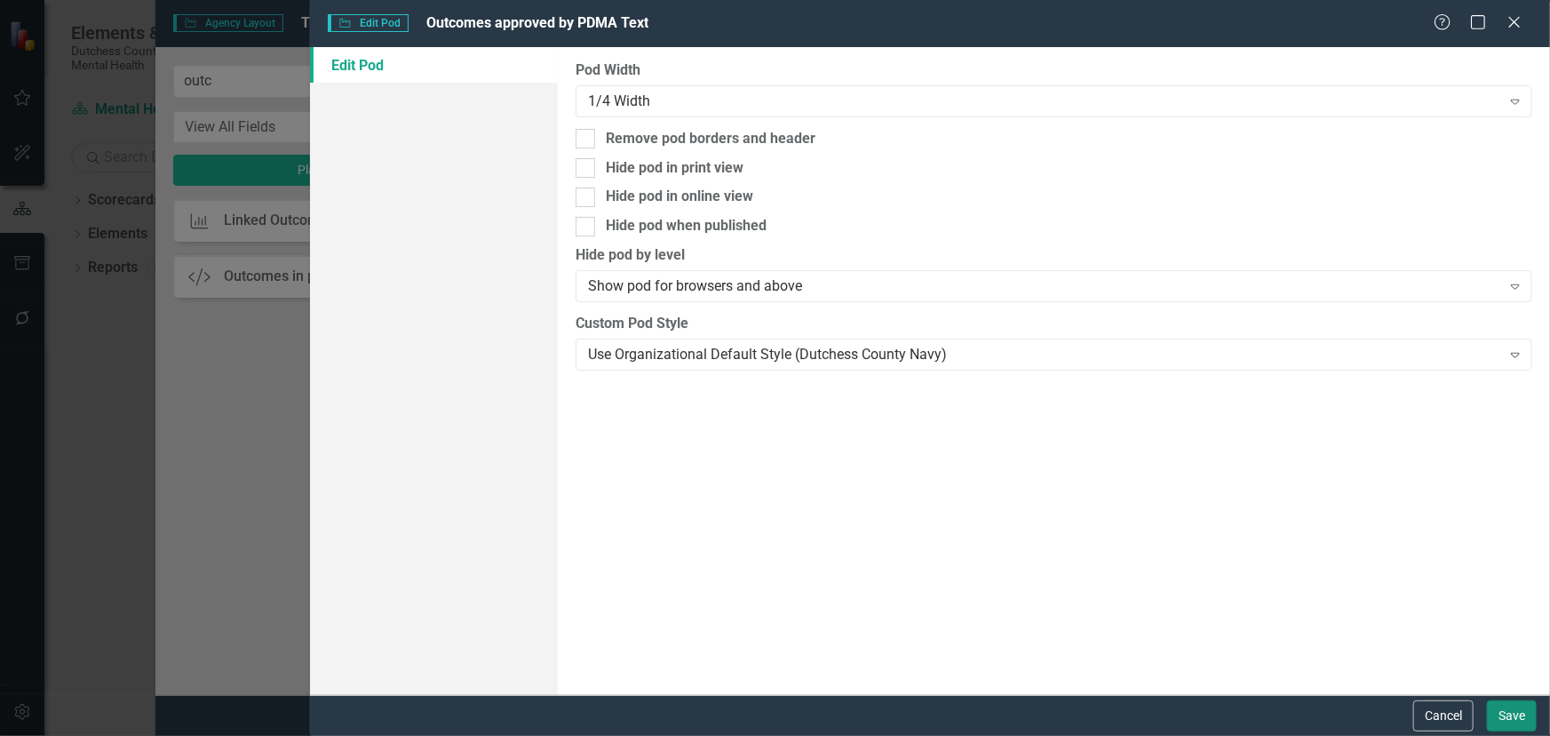
click at [1518, 711] on button "Save" at bounding box center [1512, 715] width 50 height 31
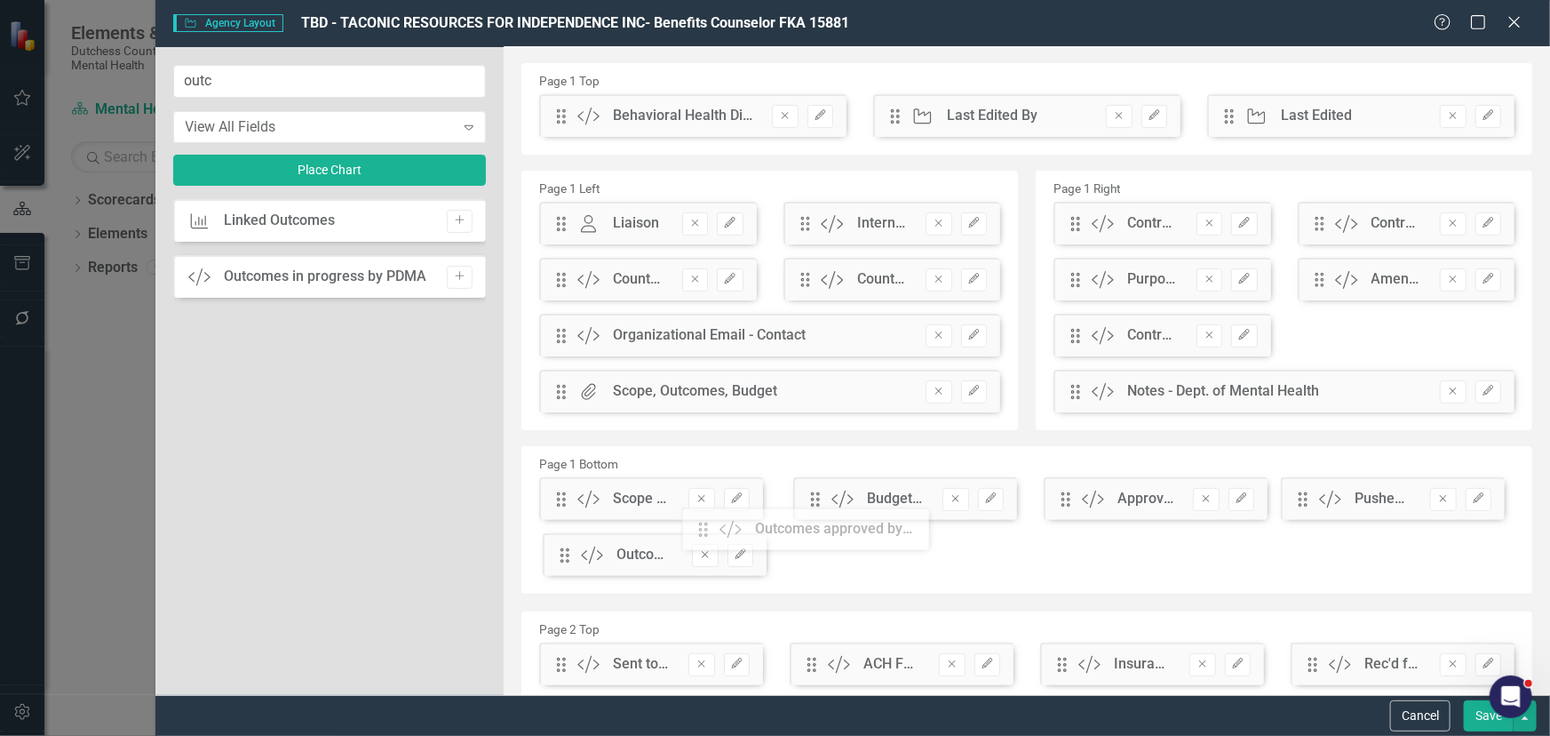
scroll to position [4, 0]
drag, startPoint x: 565, startPoint y: 125, endPoint x: 798, endPoint y: 494, distance: 436.1
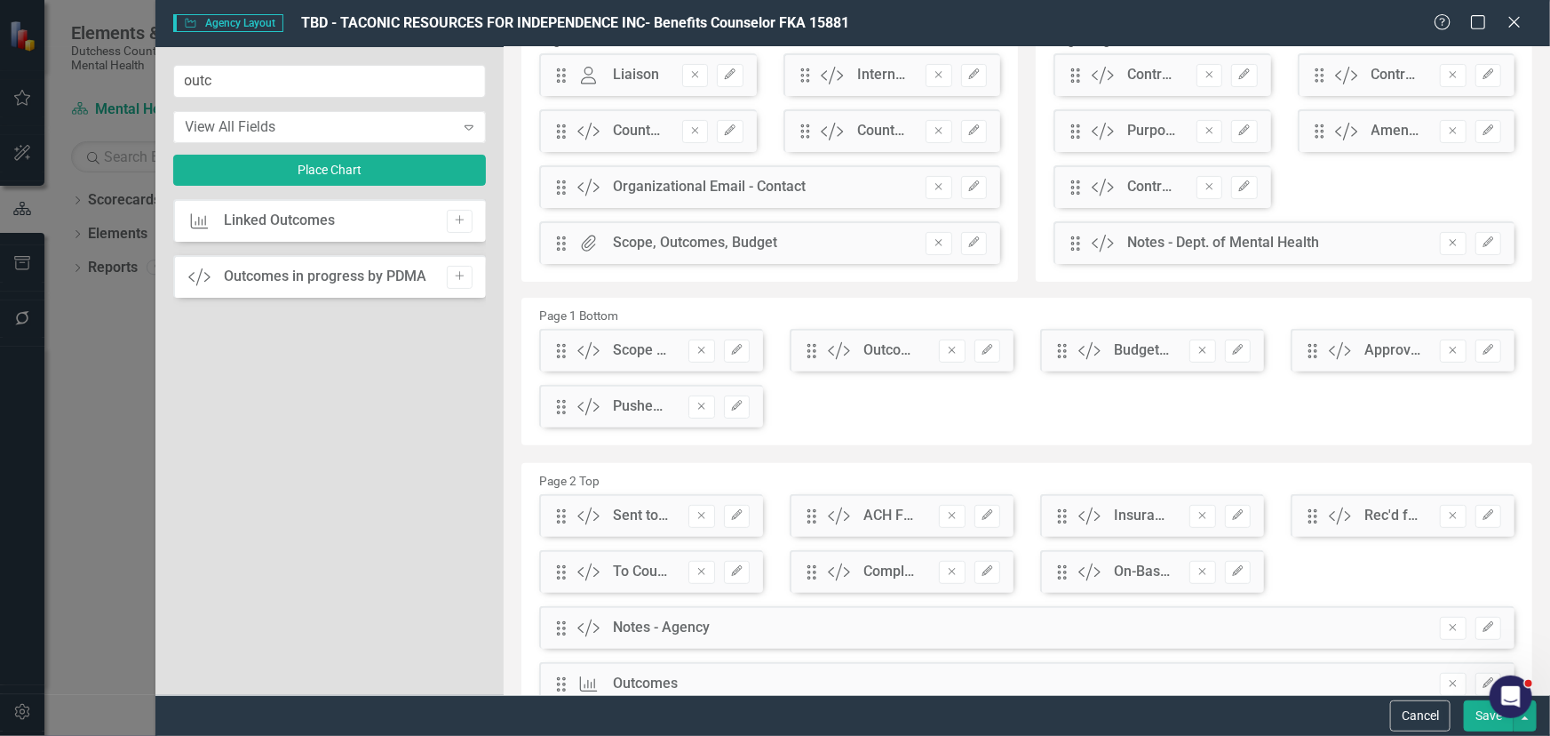
scroll to position [165, 0]
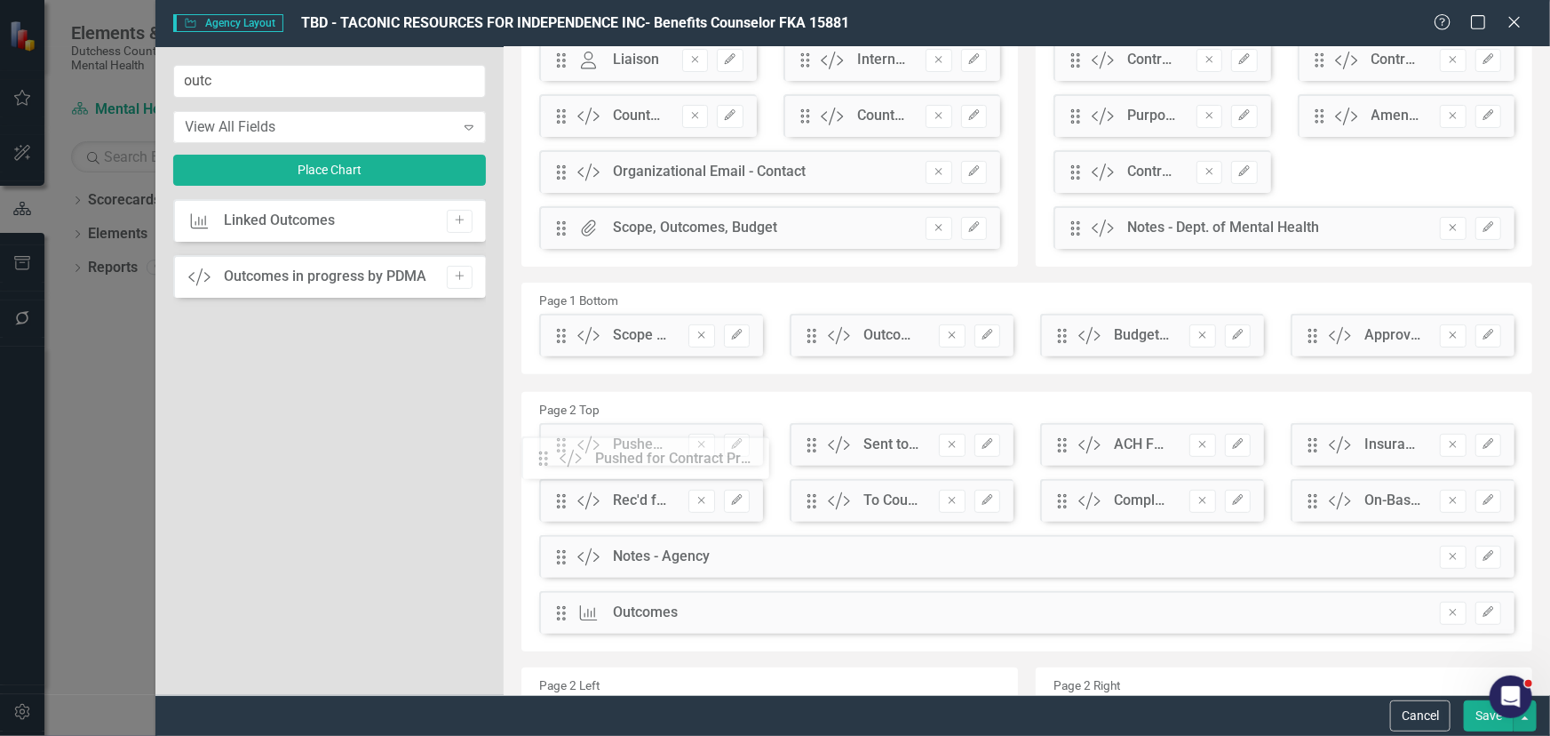
drag, startPoint x: 565, startPoint y: 395, endPoint x: 561, endPoint y: 463, distance: 67.7
drag, startPoint x: 1483, startPoint y: 718, endPoint x: 1393, endPoint y: 683, distance: 96.2
click at [1480, 711] on button "Save" at bounding box center [1489, 715] width 50 height 31
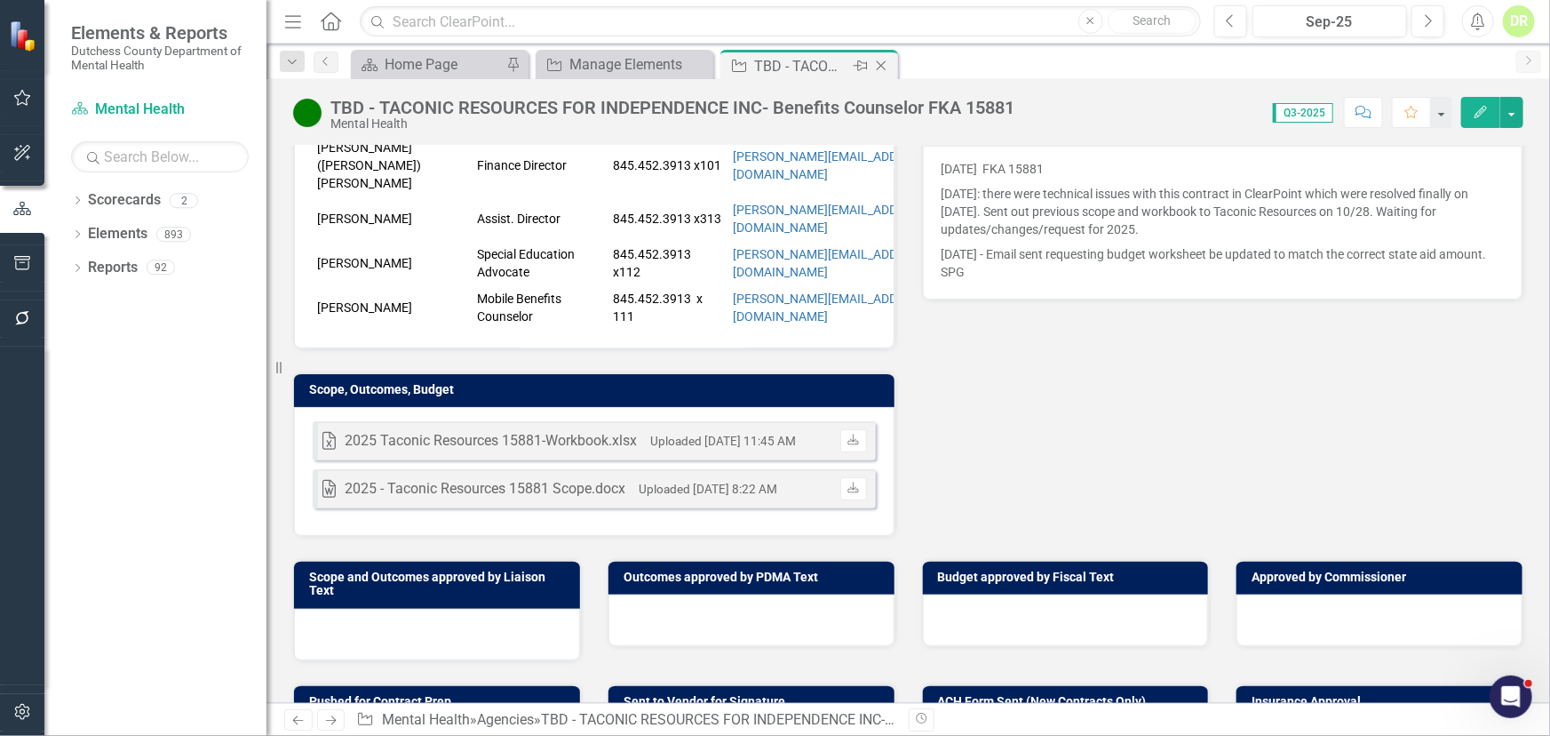
click at [881, 63] on icon "Close" at bounding box center [882, 66] width 18 height 14
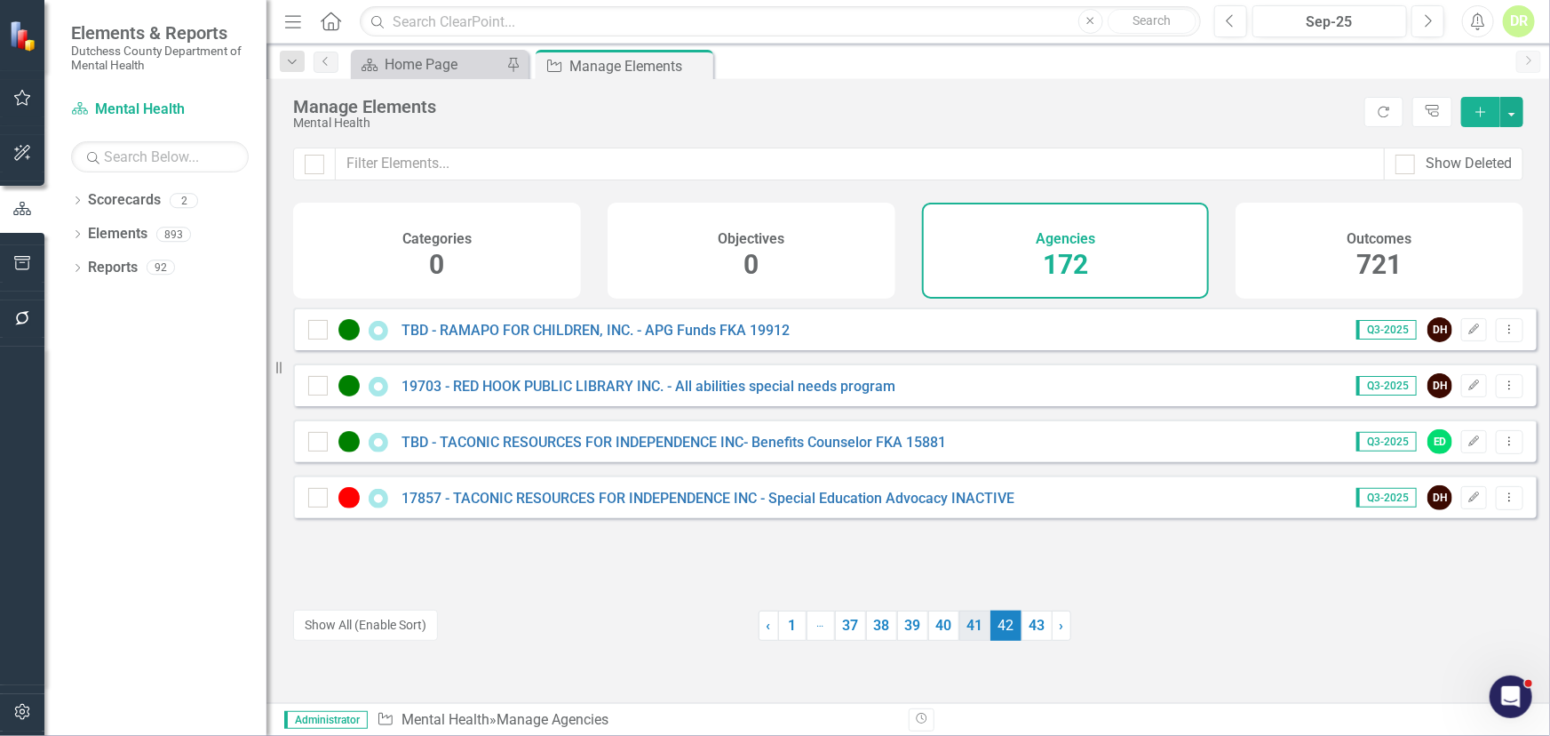
drag, startPoint x: 1030, startPoint y: 625, endPoint x: 980, endPoint y: 615, distance: 50.7
click at [1030, 625] on link "43" at bounding box center [1037, 625] width 31 height 30
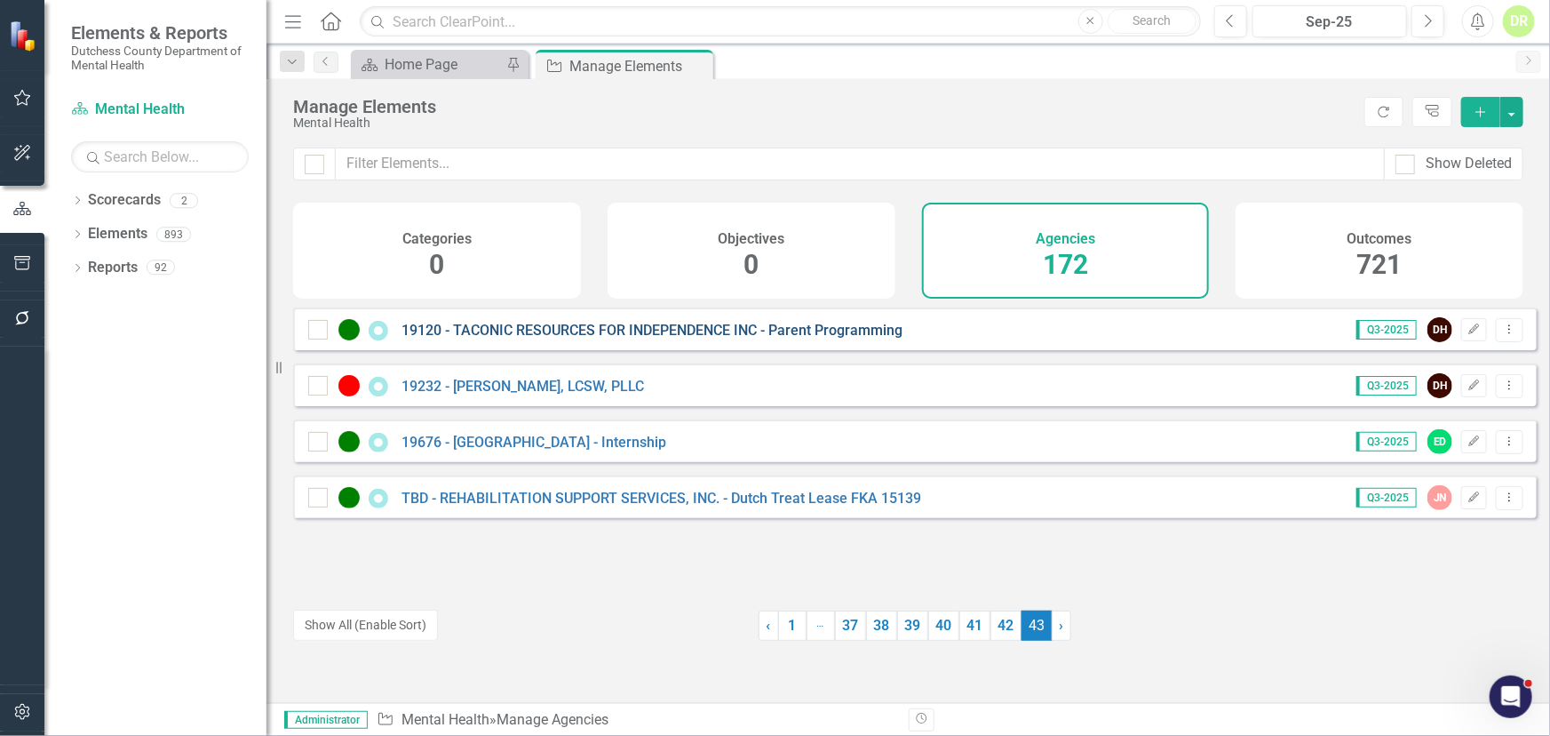
click at [727, 339] on link "19120 - TACONIC RESOURCES FOR INDEPENDENCE INC - Parent Programming" at bounding box center [652, 330] width 501 height 17
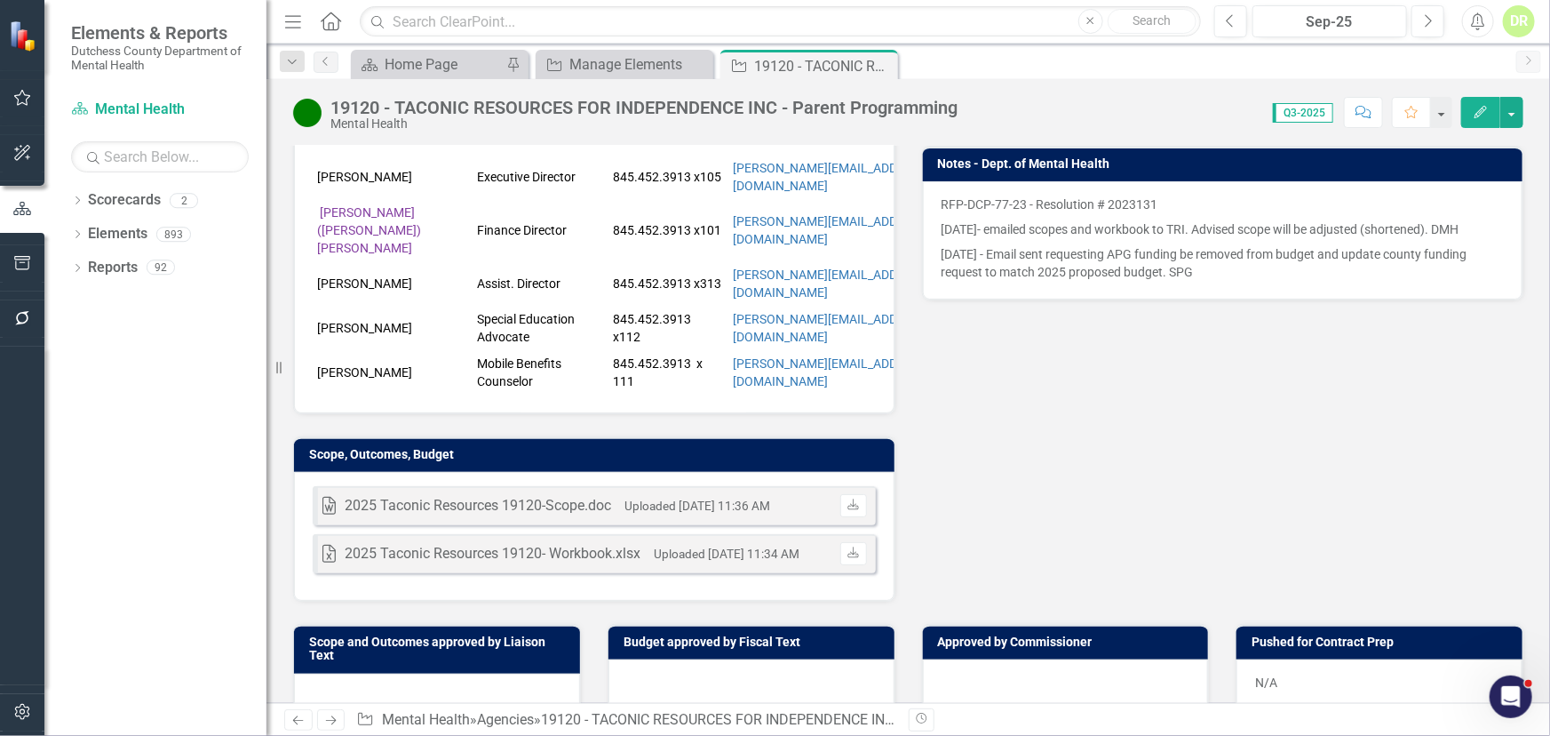
scroll to position [484, 0]
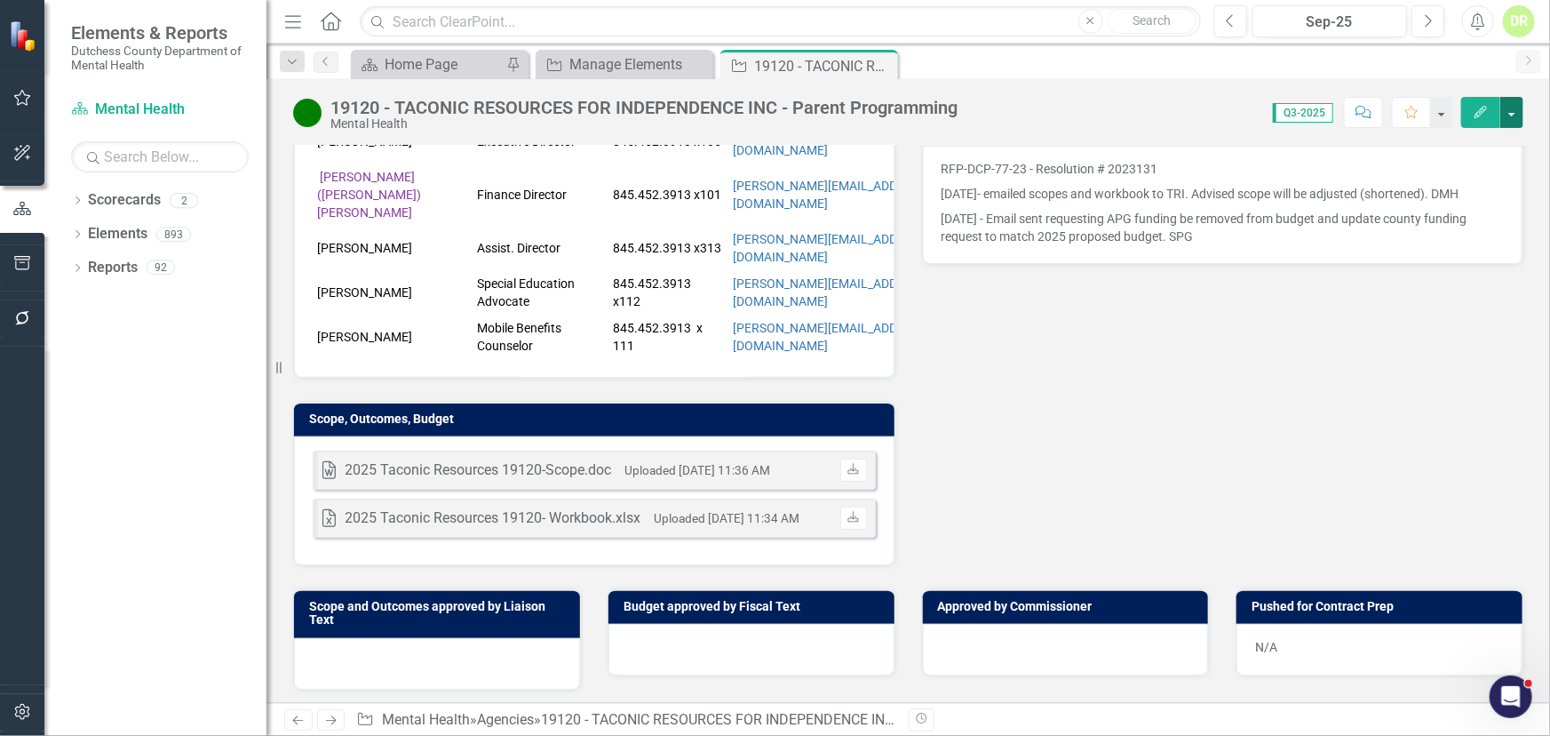
click at [1507, 111] on button "button" at bounding box center [1512, 112] width 23 height 31
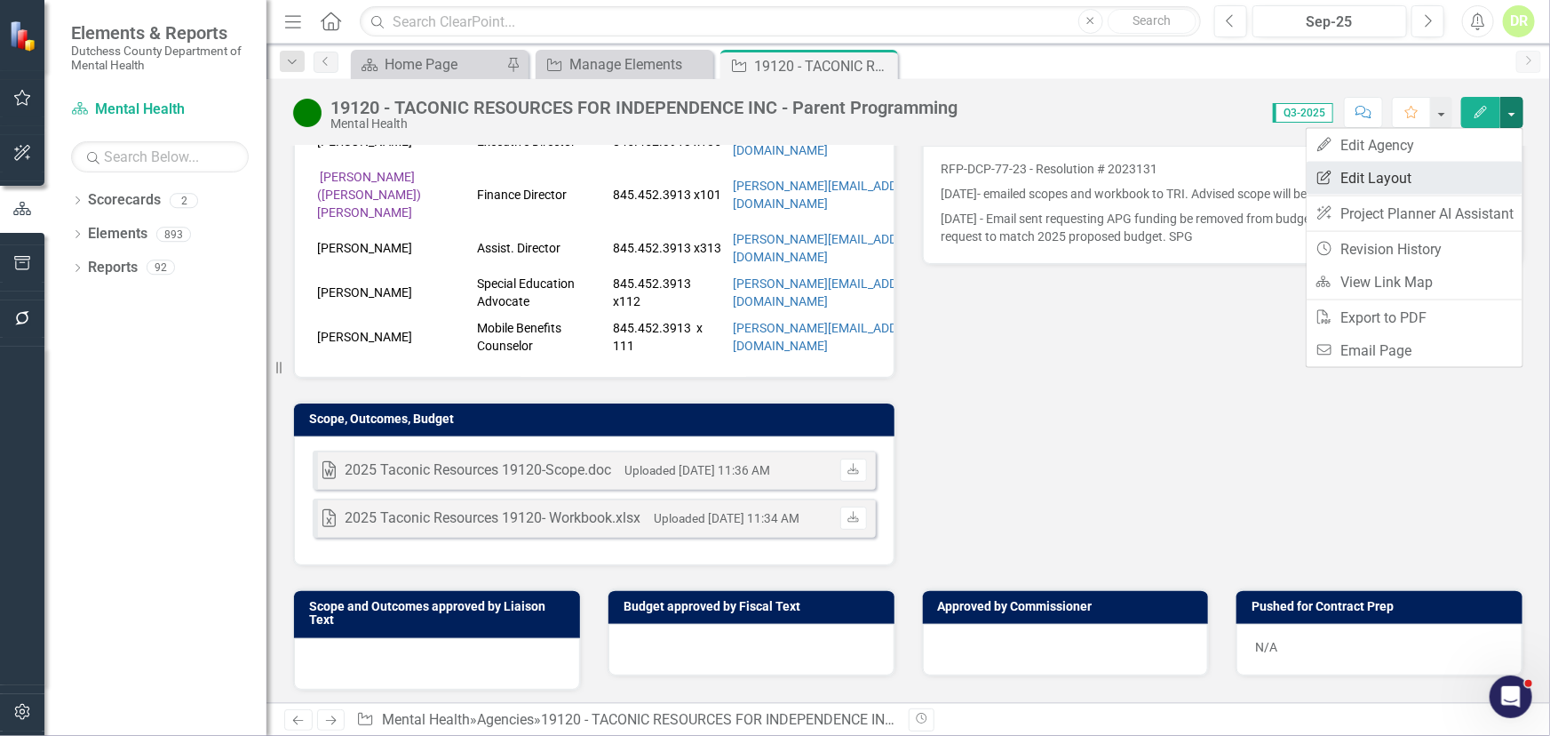
click at [1409, 169] on link "Edit Report Edit Layout" at bounding box center [1415, 178] width 216 height 33
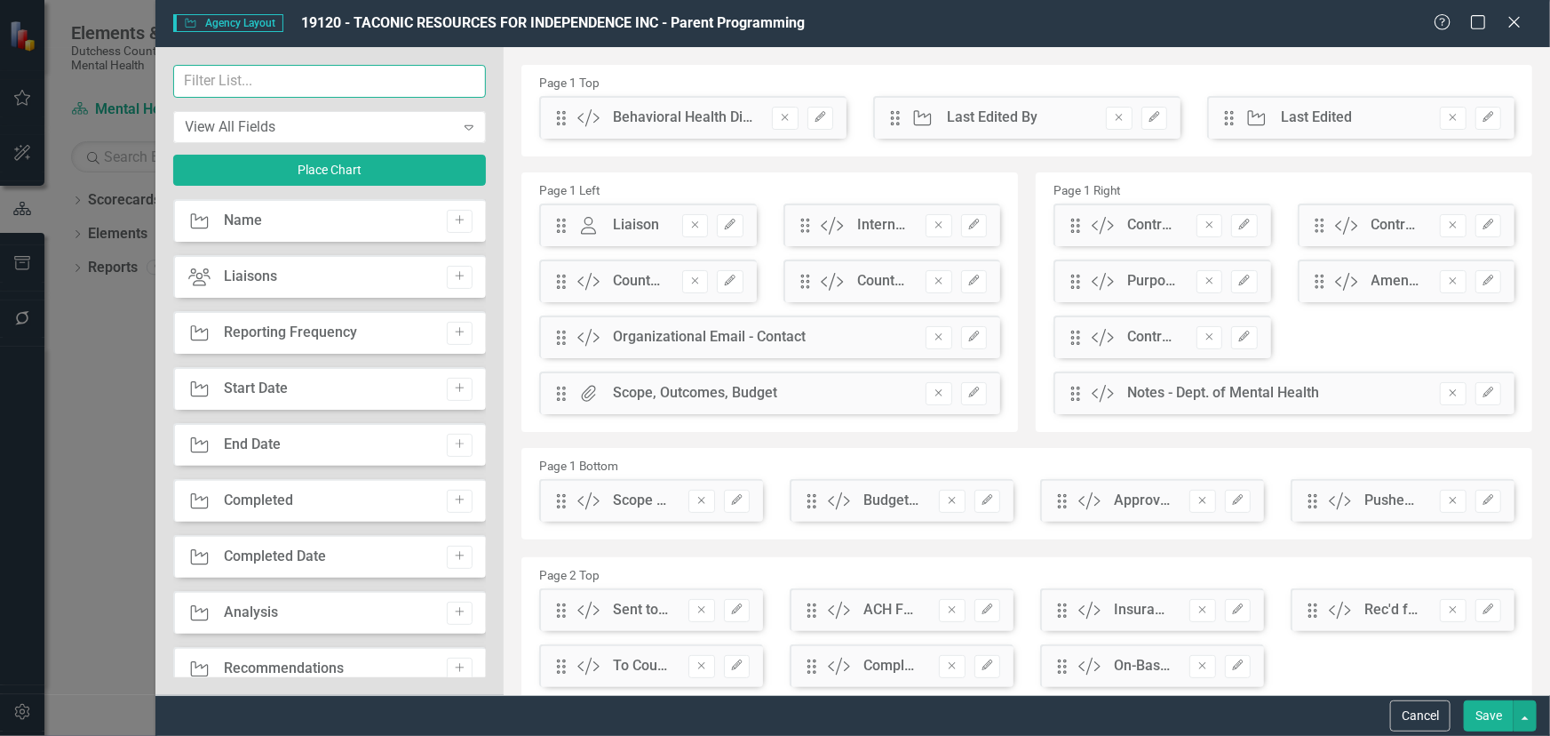
click at [254, 77] on input "text" at bounding box center [330, 81] width 314 height 33
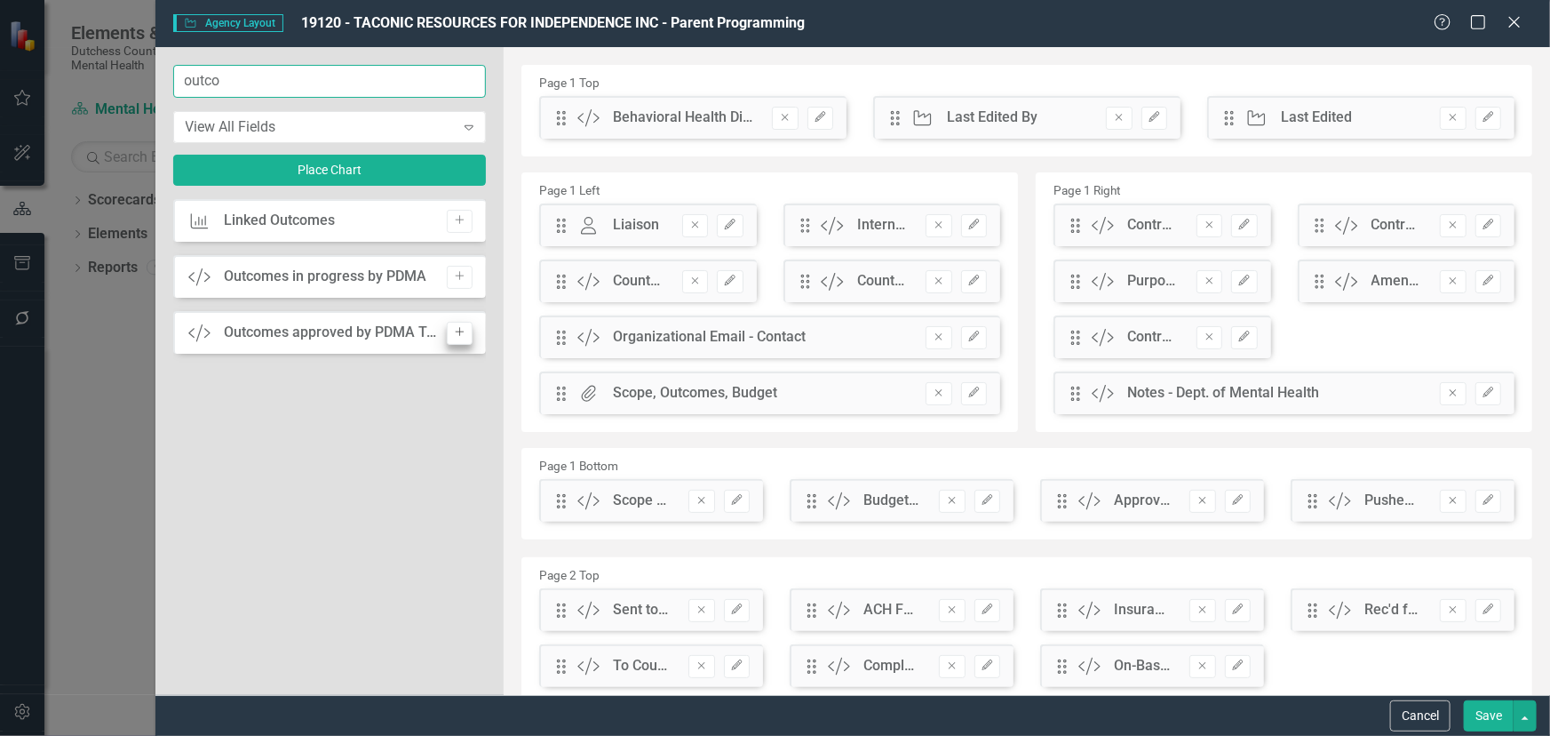
type input "outco"
drag, startPoint x: 459, startPoint y: 331, endPoint x: 476, endPoint y: 312, distance: 25.2
click at [459, 330] on icon "Add" at bounding box center [459, 332] width 13 height 11
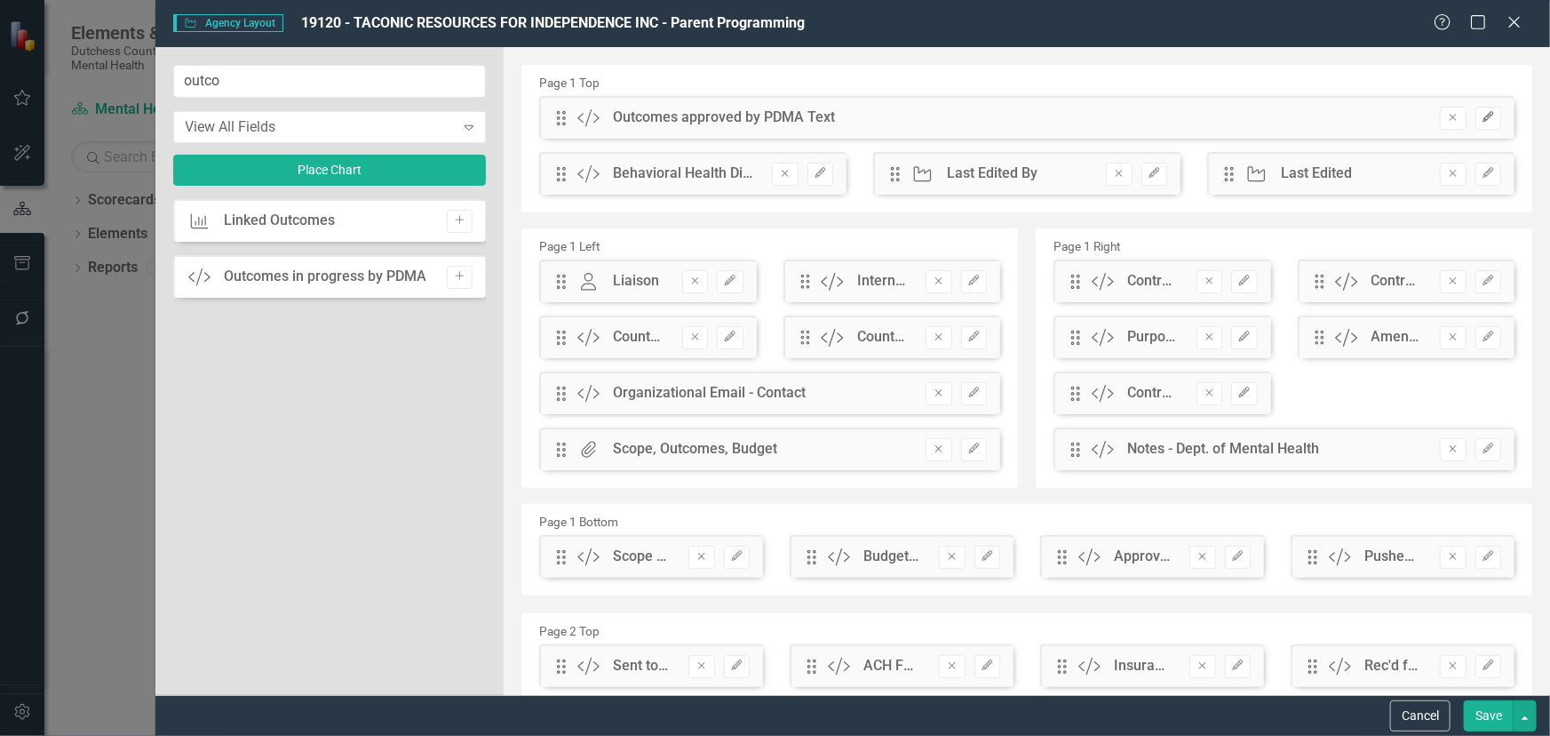
click at [1482, 112] on icon "Edit" at bounding box center [1488, 117] width 13 height 11
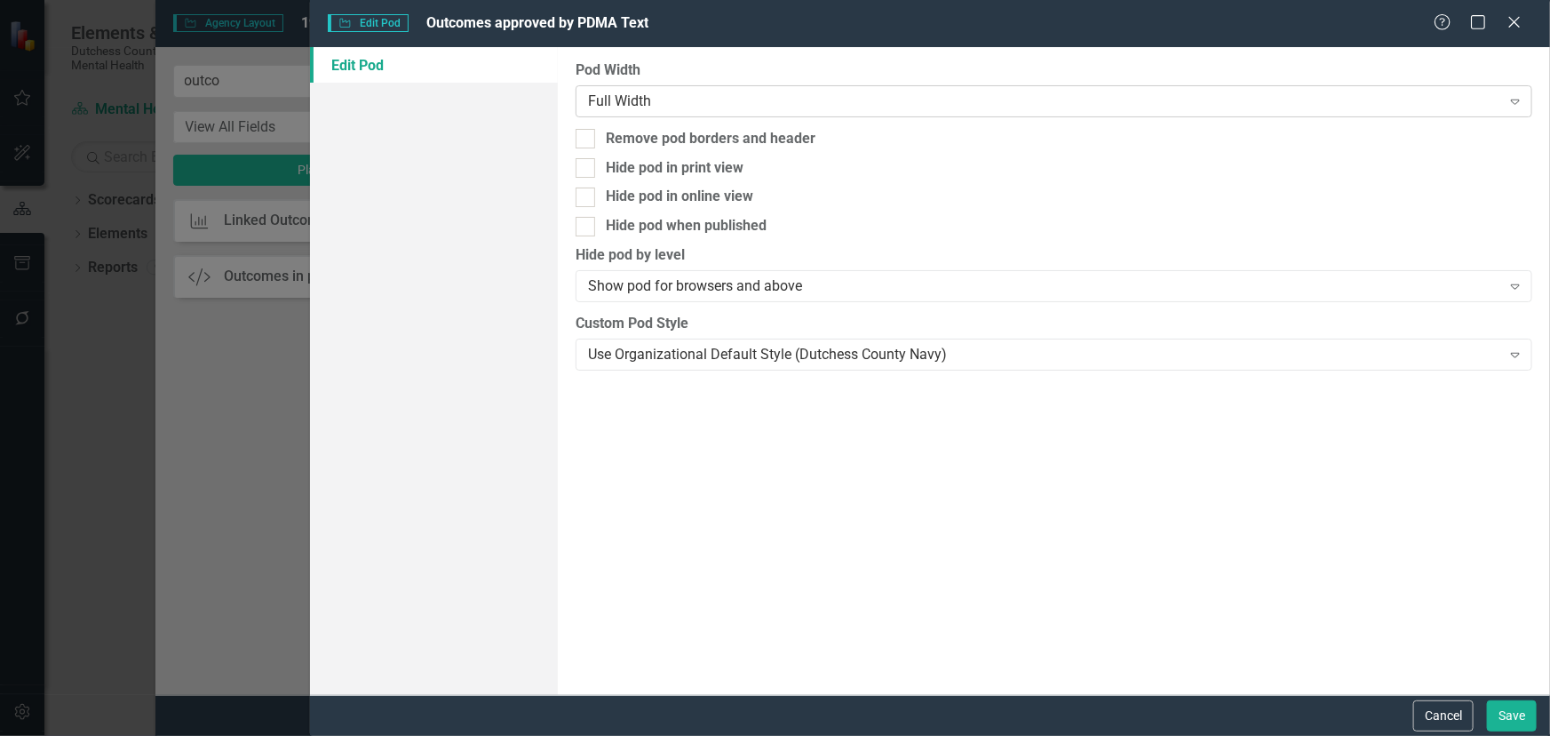
click at [669, 89] on div "Full Width Expand" at bounding box center [1054, 101] width 957 height 32
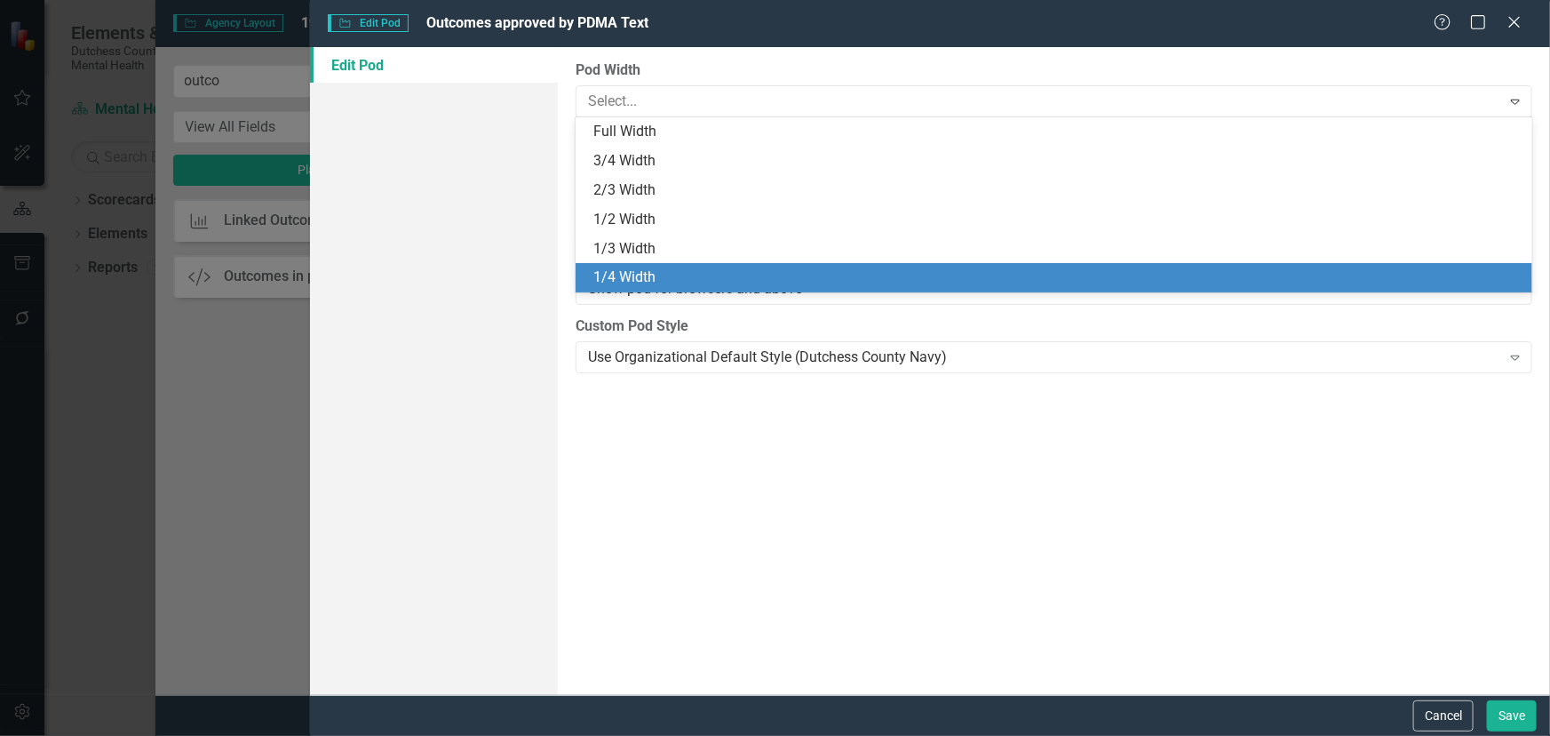
click at [656, 272] on div "1/4 Width" at bounding box center [1058, 277] width 929 height 20
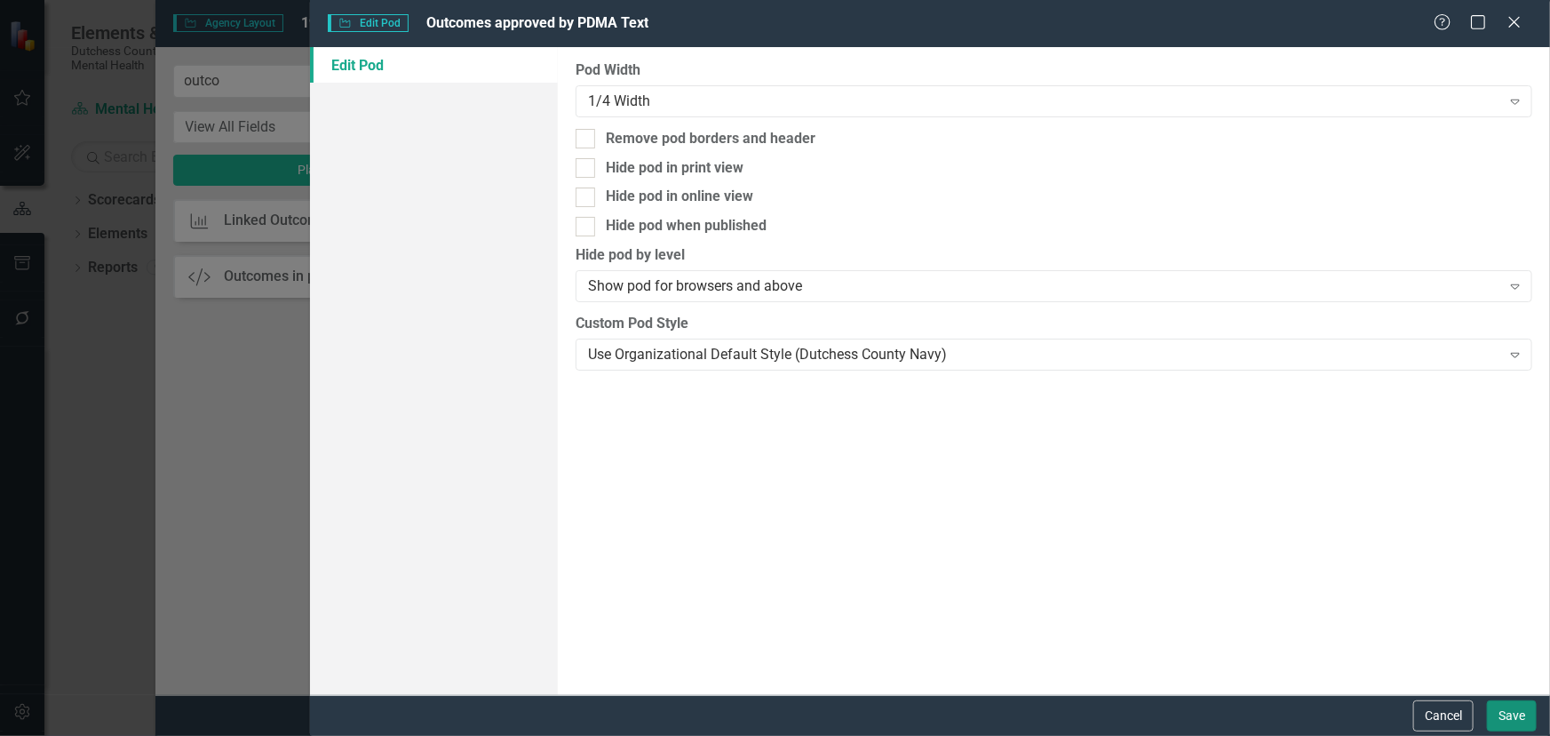
click at [1510, 719] on button "Save" at bounding box center [1512, 715] width 50 height 31
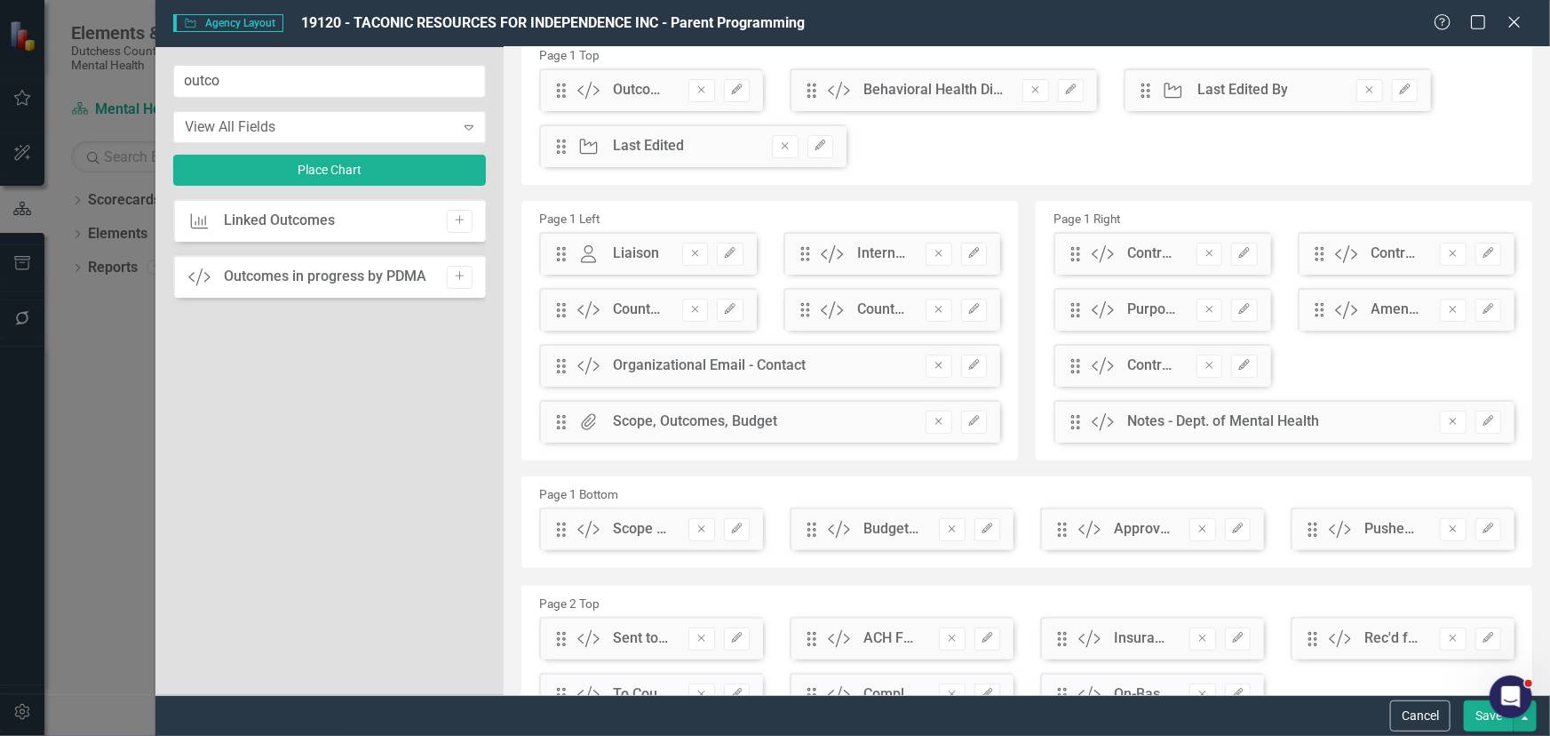
scroll to position [0, 0]
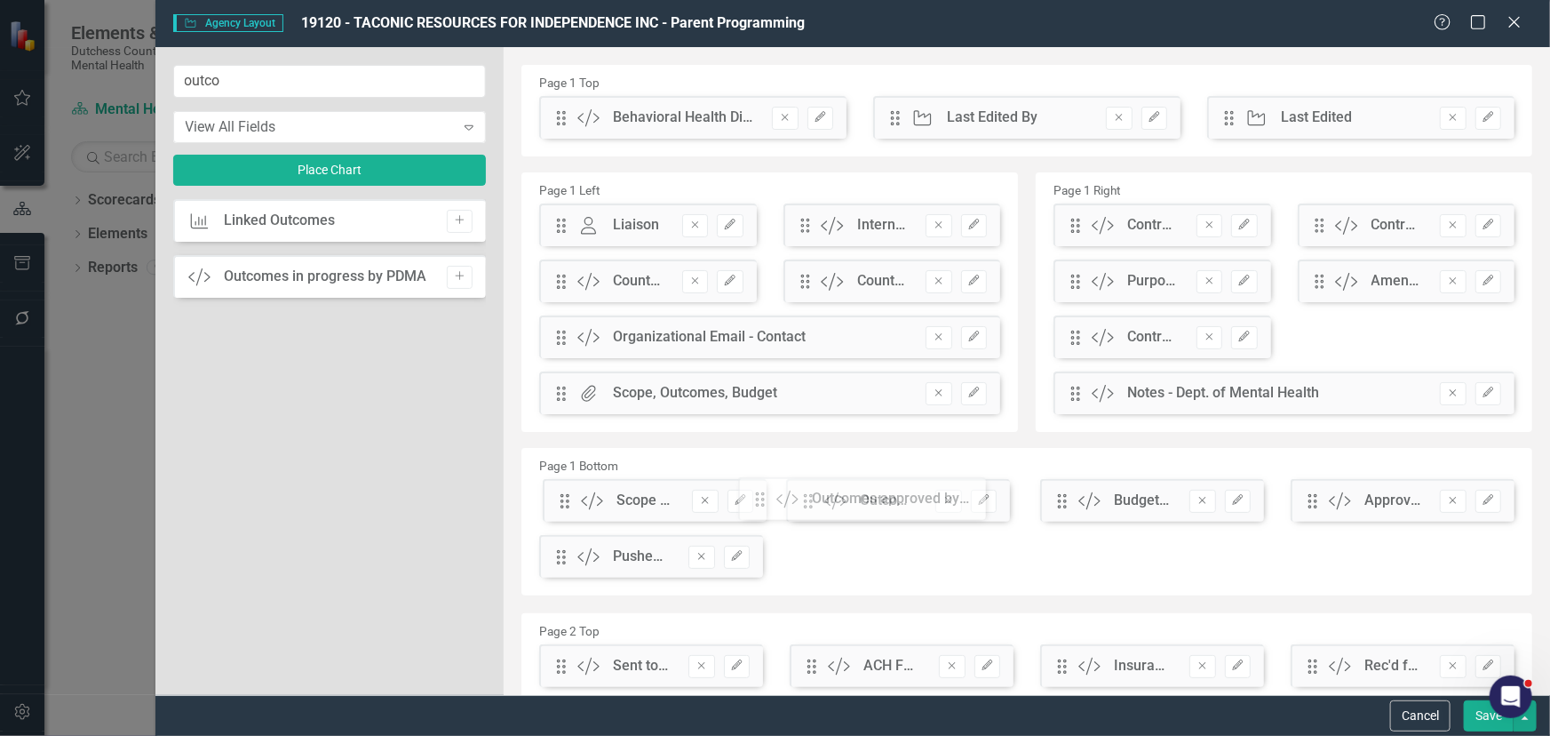
drag, startPoint x: 562, startPoint y: 122, endPoint x: 774, endPoint y: 503, distance: 436.3
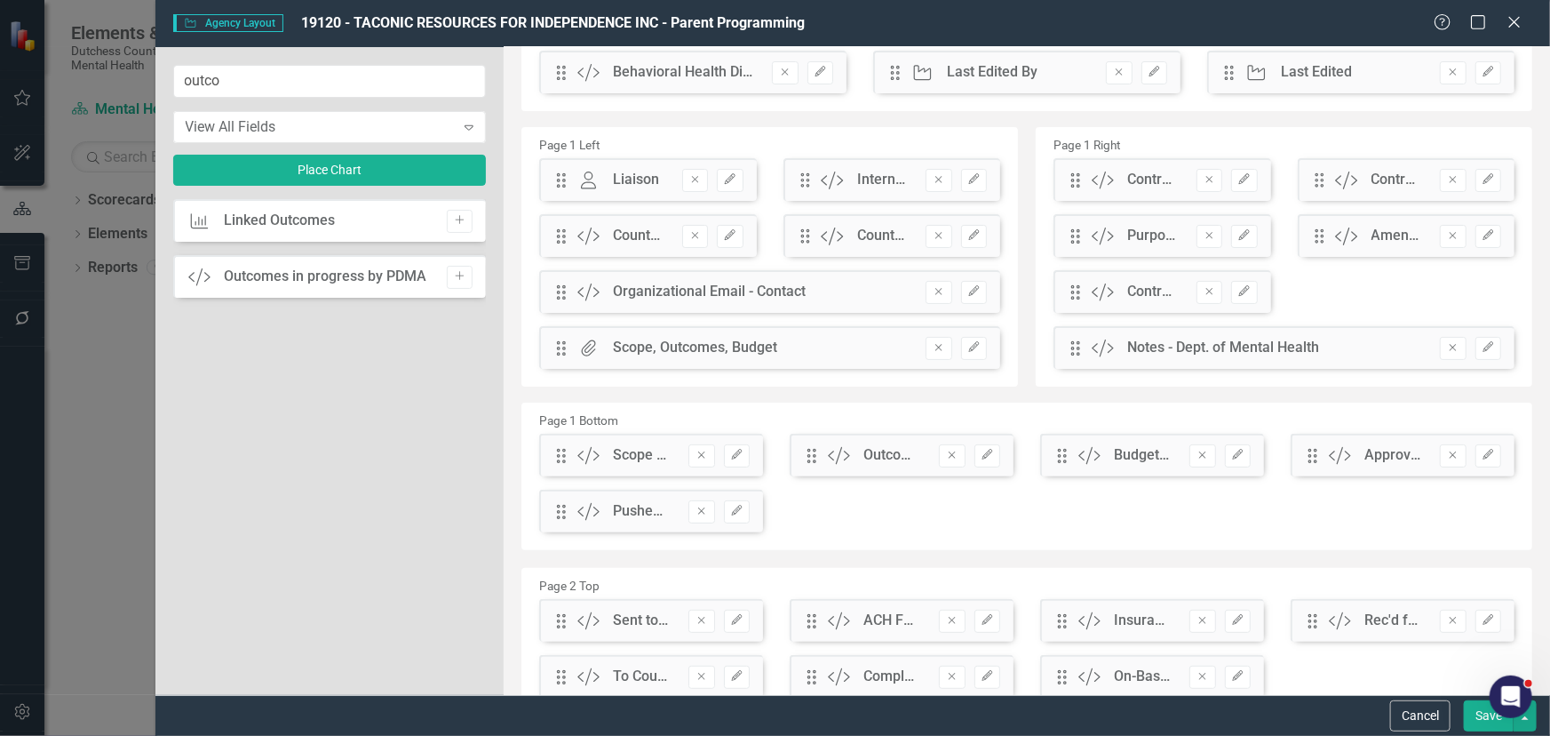
scroll to position [161, 0]
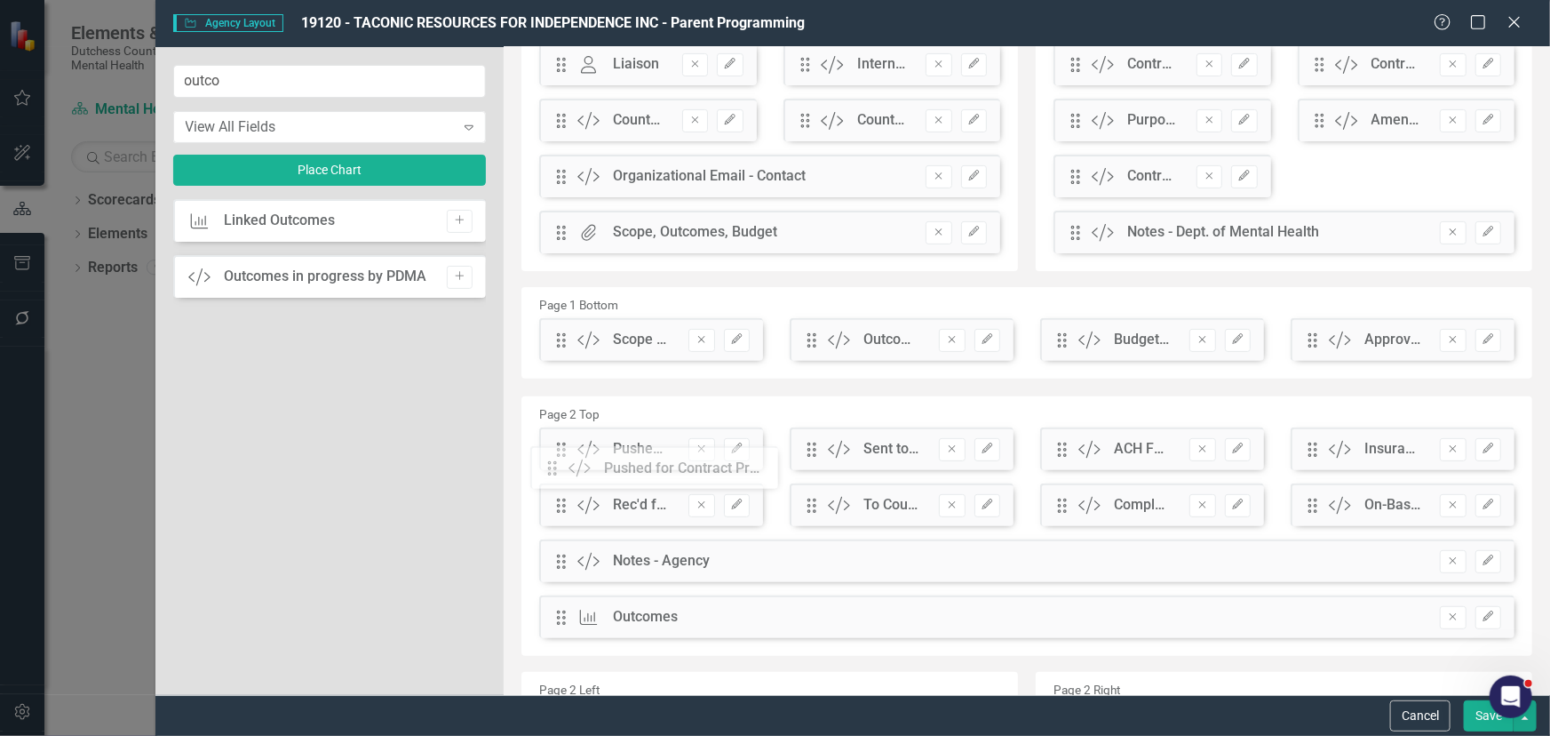
drag, startPoint x: 556, startPoint y: 402, endPoint x: 574, endPoint y: 463, distance: 63.8
drag, startPoint x: 1484, startPoint y: 713, endPoint x: 1430, endPoint y: 705, distance: 54.8
click at [1481, 713] on button "Save" at bounding box center [1489, 715] width 50 height 31
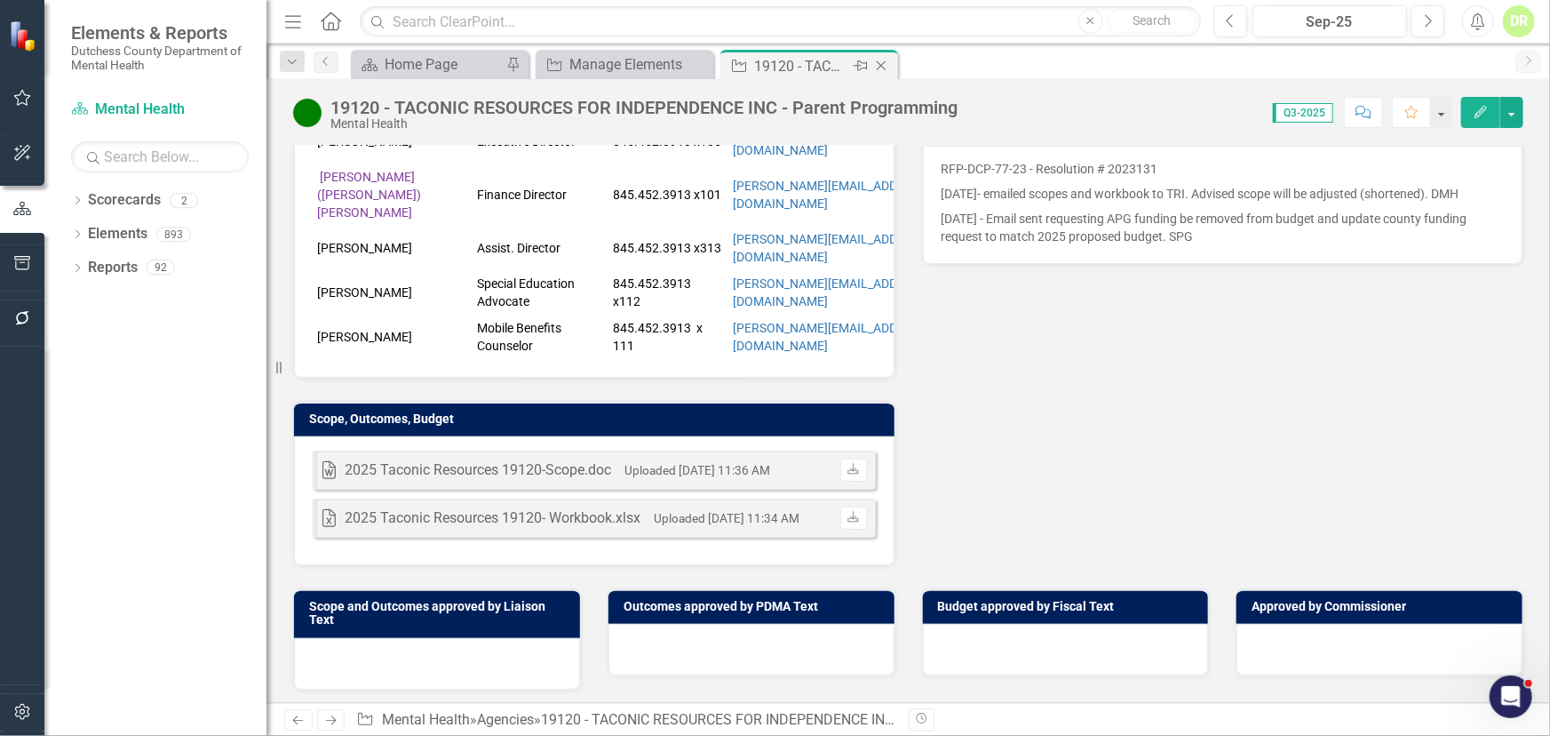
click at [882, 64] on icon "Close" at bounding box center [882, 66] width 18 height 14
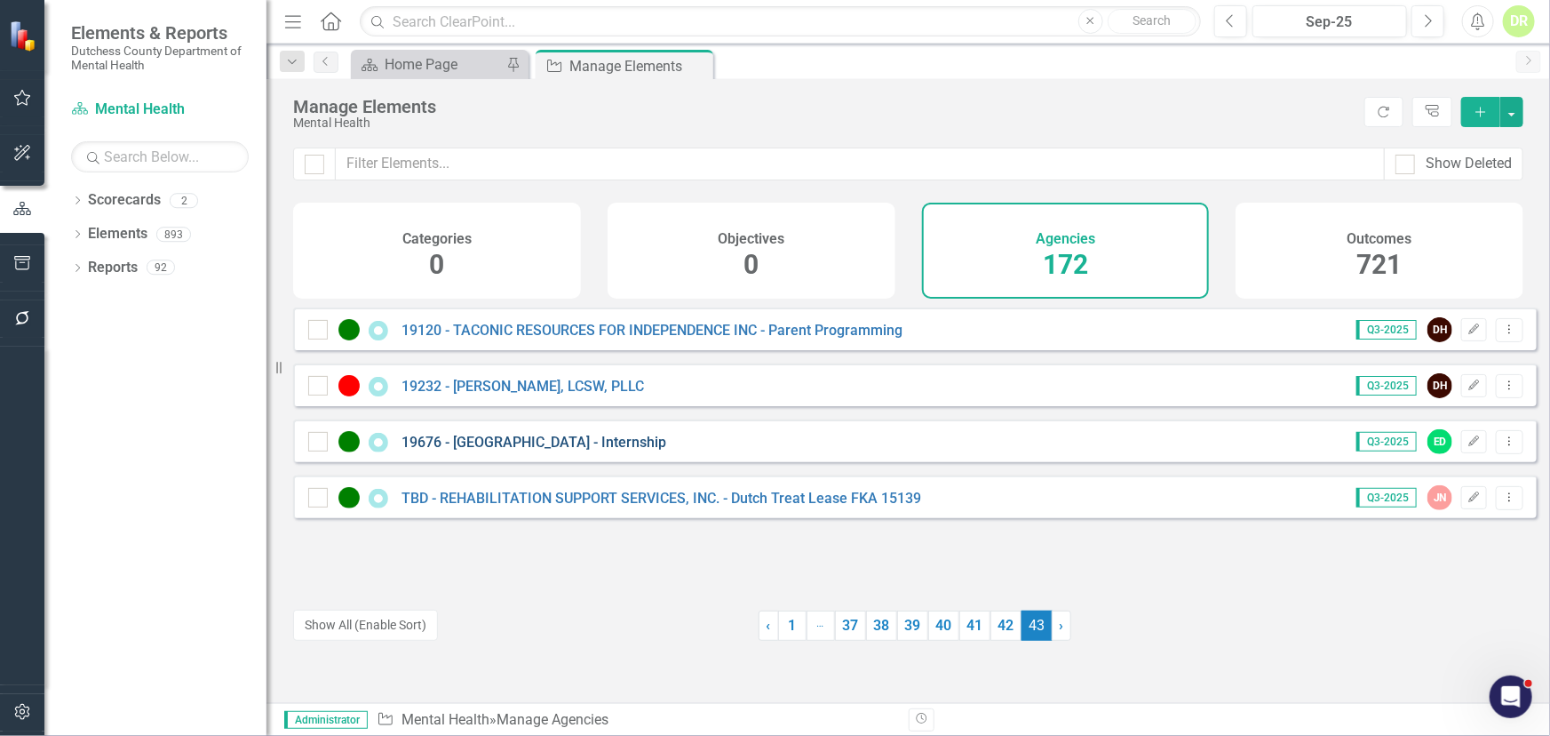
click at [512, 450] on link "19676 - [GEOGRAPHIC_DATA] - Internship" at bounding box center [534, 442] width 265 height 17
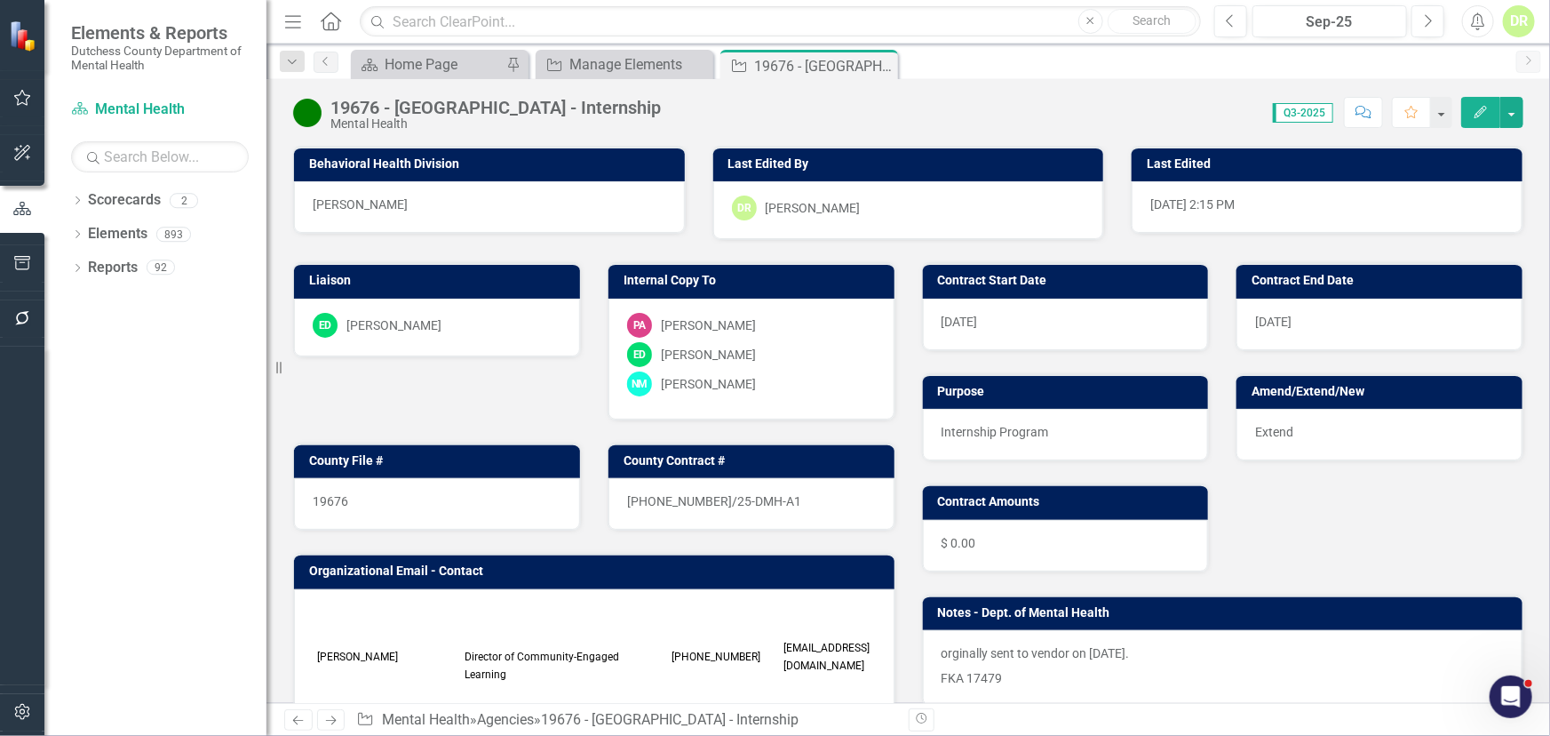
click at [1478, 113] on icon "button" at bounding box center [1481, 112] width 12 height 12
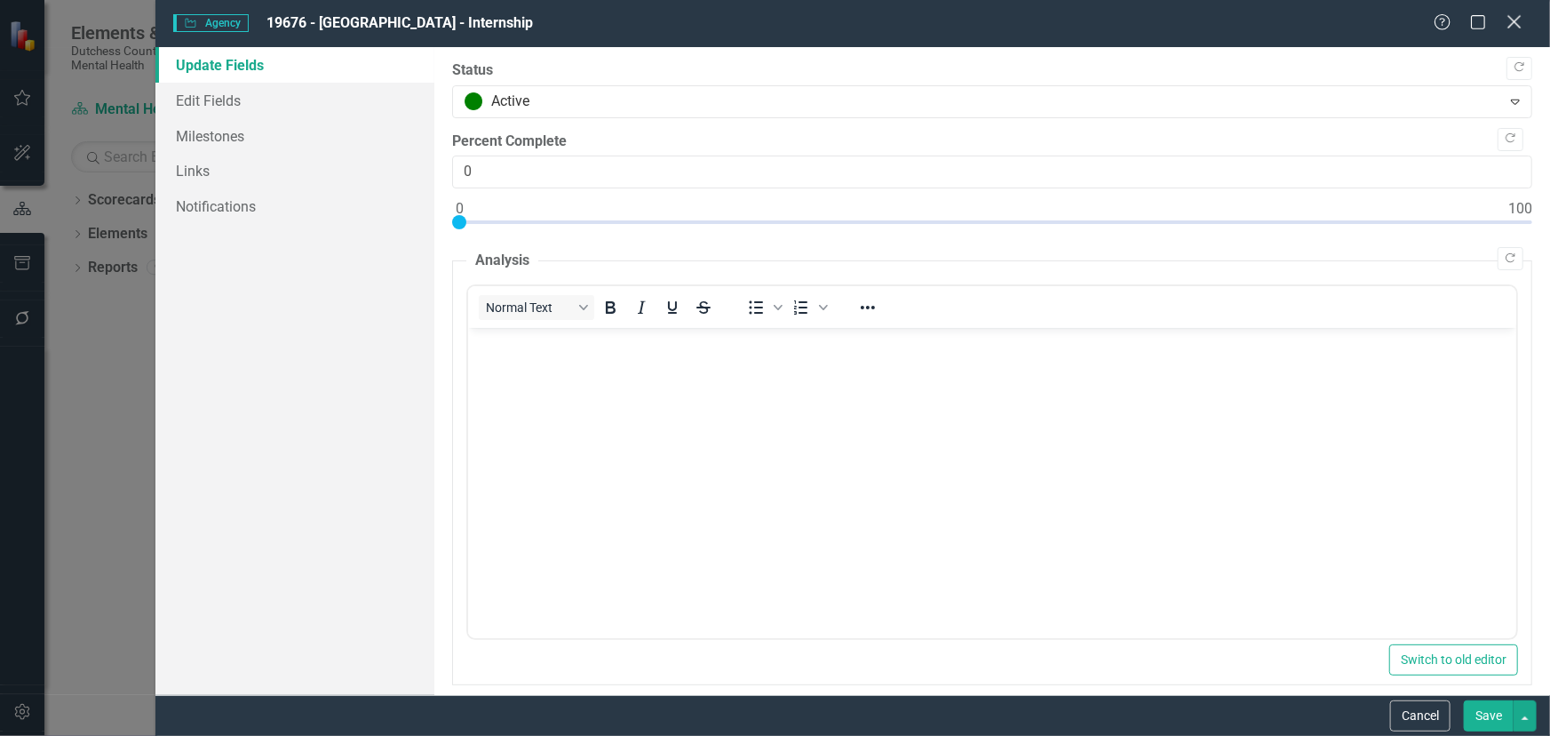
click at [1510, 16] on icon "Close" at bounding box center [1514, 21] width 22 height 17
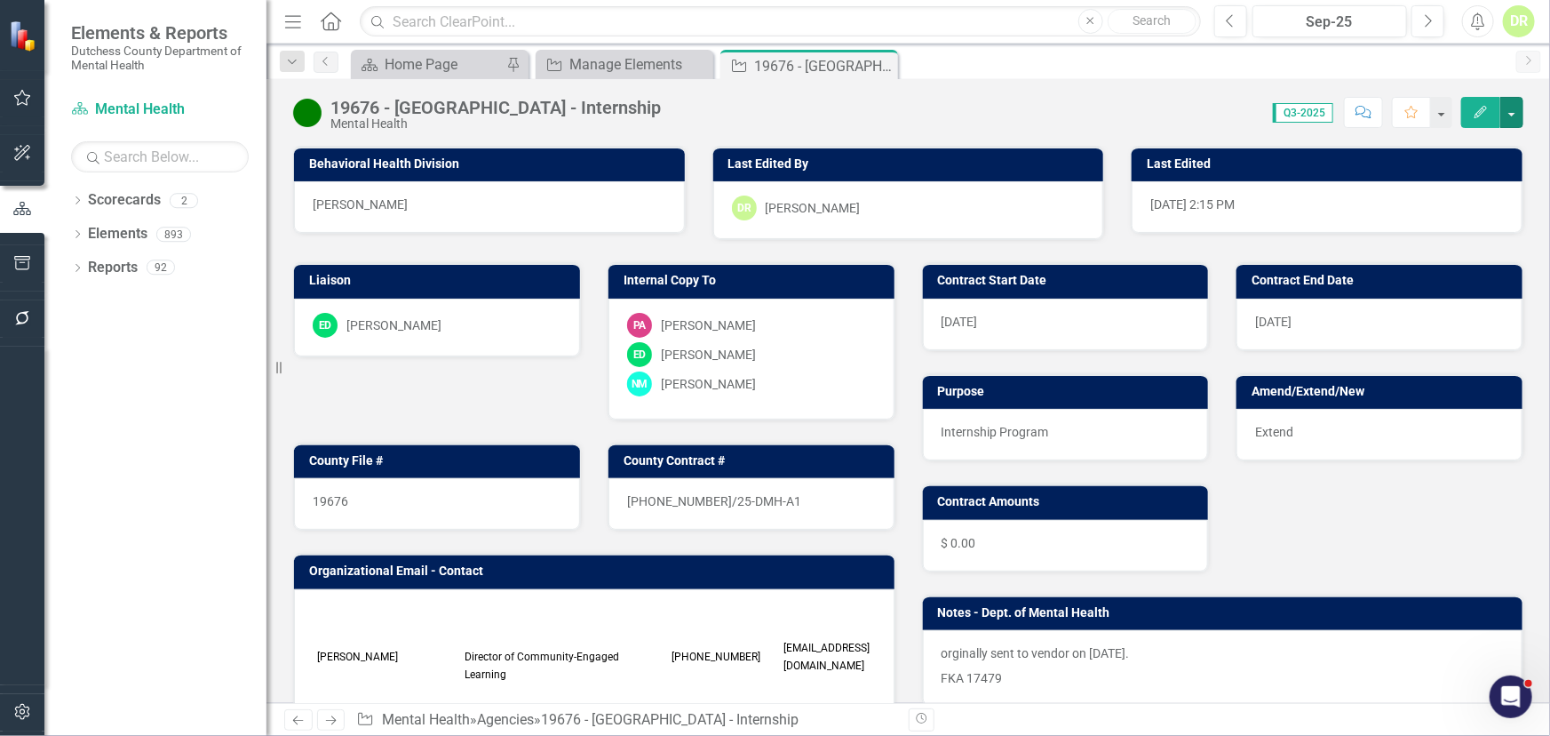
click at [1507, 116] on button "button" at bounding box center [1512, 112] width 23 height 31
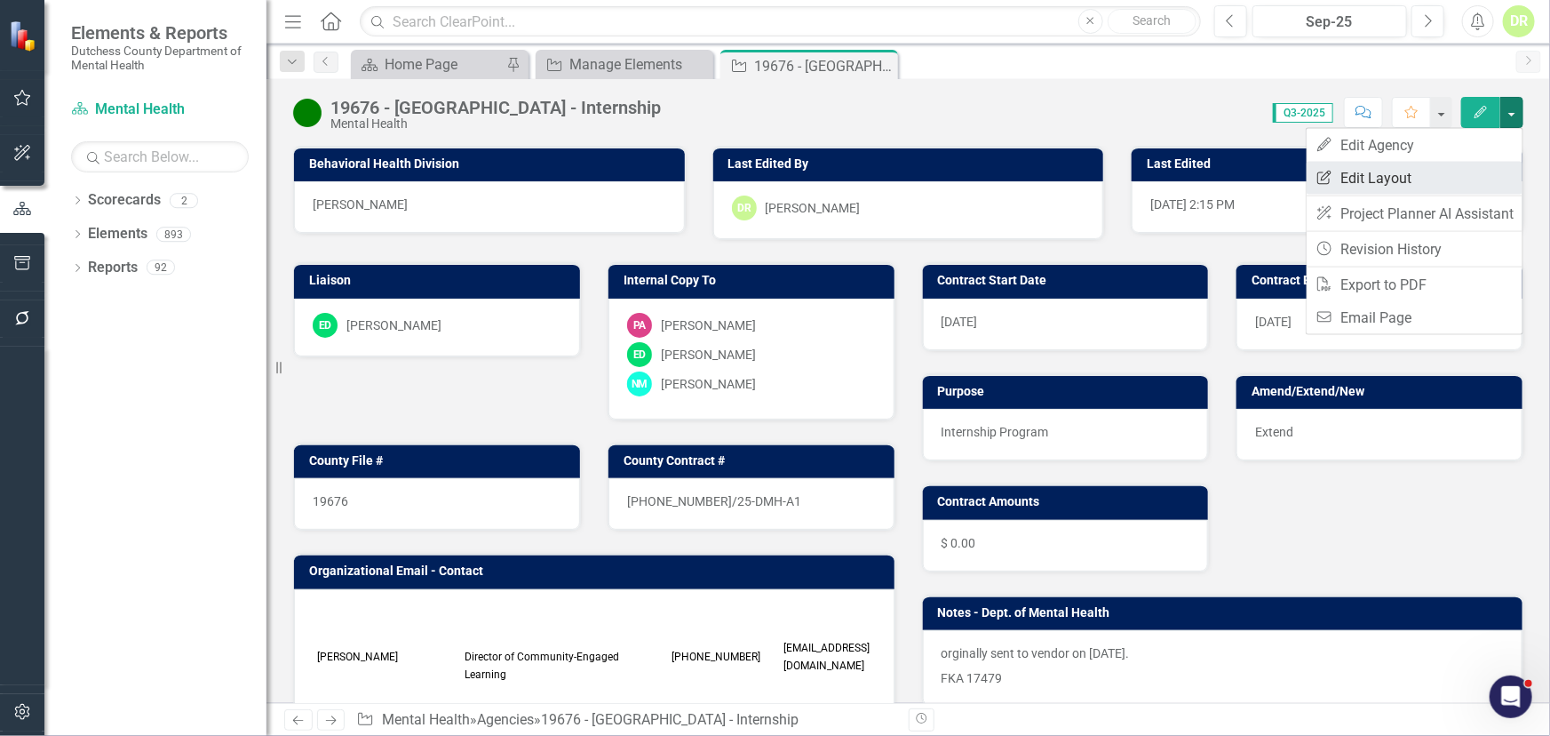
click at [1394, 177] on link "Edit Report Edit Layout" at bounding box center [1415, 178] width 216 height 33
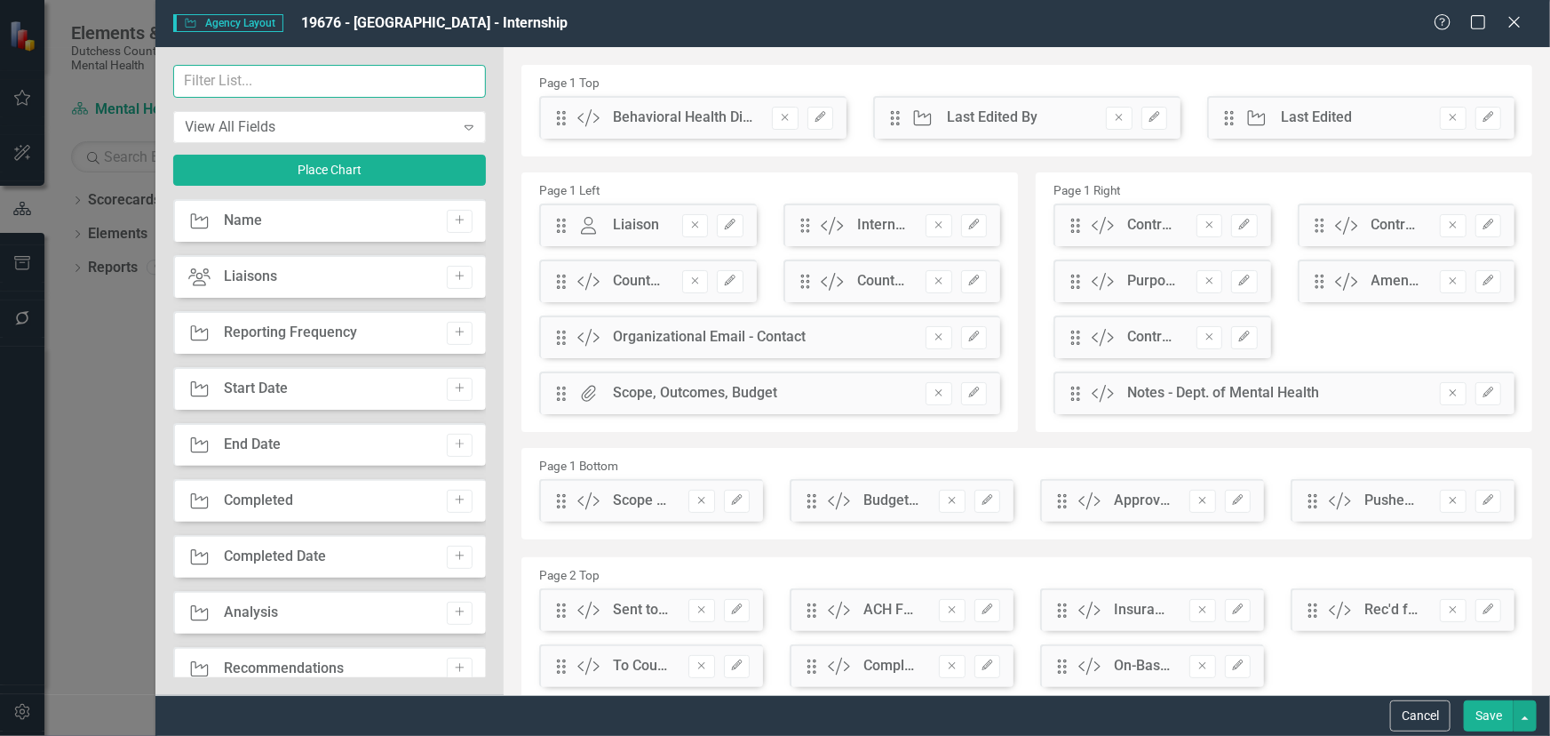
click at [307, 80] on input "text" at bounding box center [330, 81] width 314 height 33
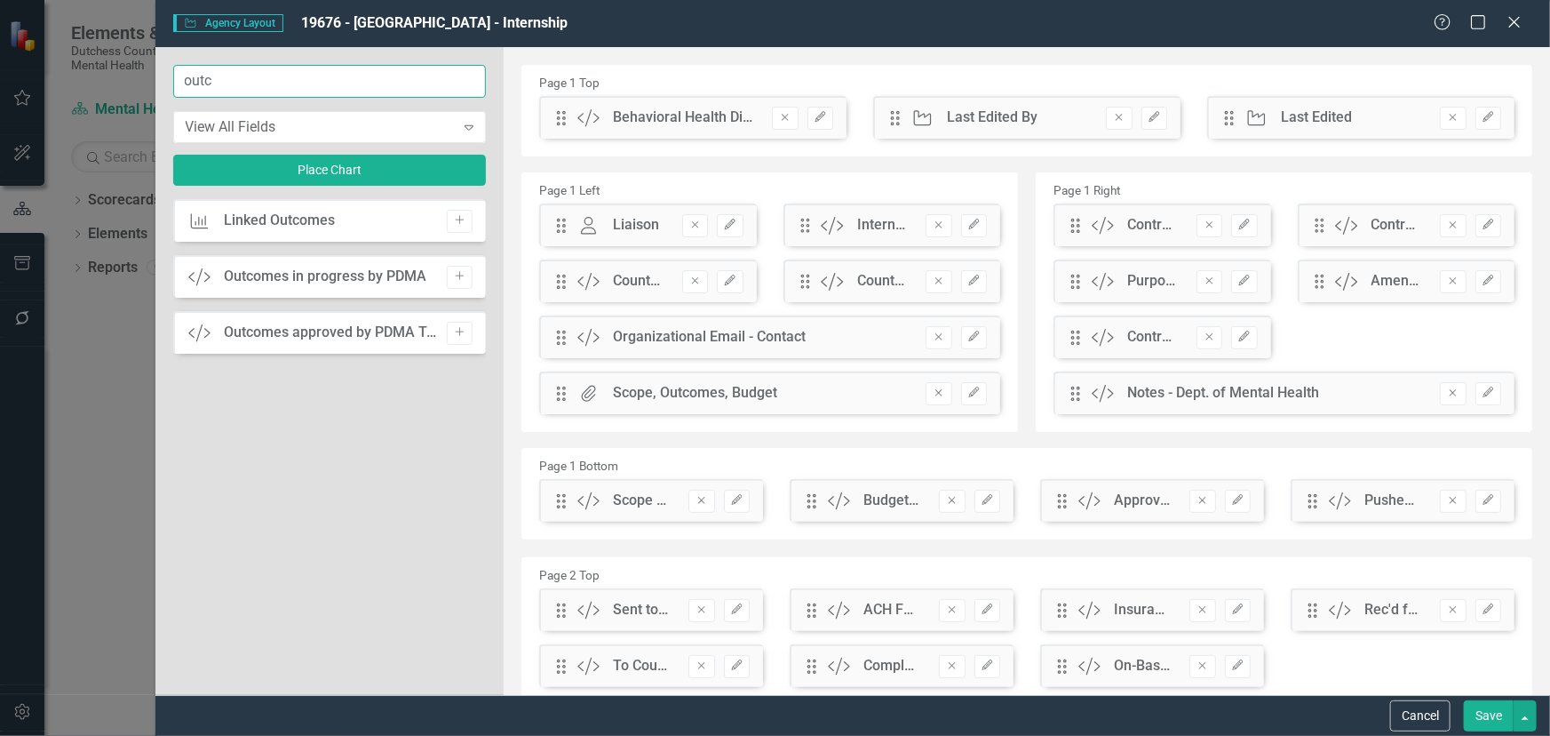
type input "outc"
click at [368, 337] on div "Outcomes approved by PDMA Text" at bounding box center [331, 333] width 214 height 20
drag, startPoint x: 465, startPoint y: 337, endPoint x: 588, endPoint y: 299, distance: 129.0
click at [466, 336] on icon "Add" at bounding box center [459, 332] width 13 height 11
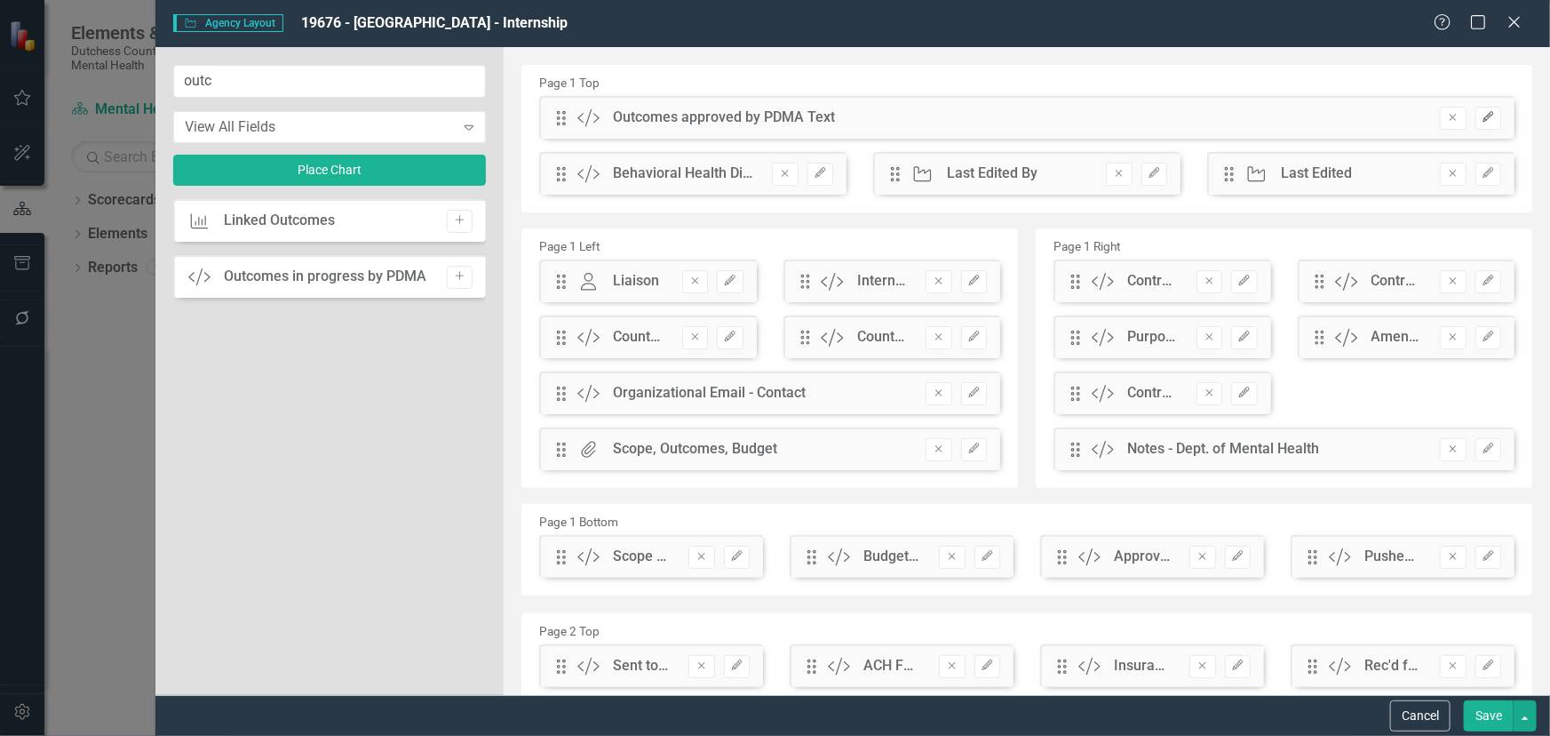
click at [1482, 116] on icon "Edit" at bounding box center [1488, 117] width 13 height 11
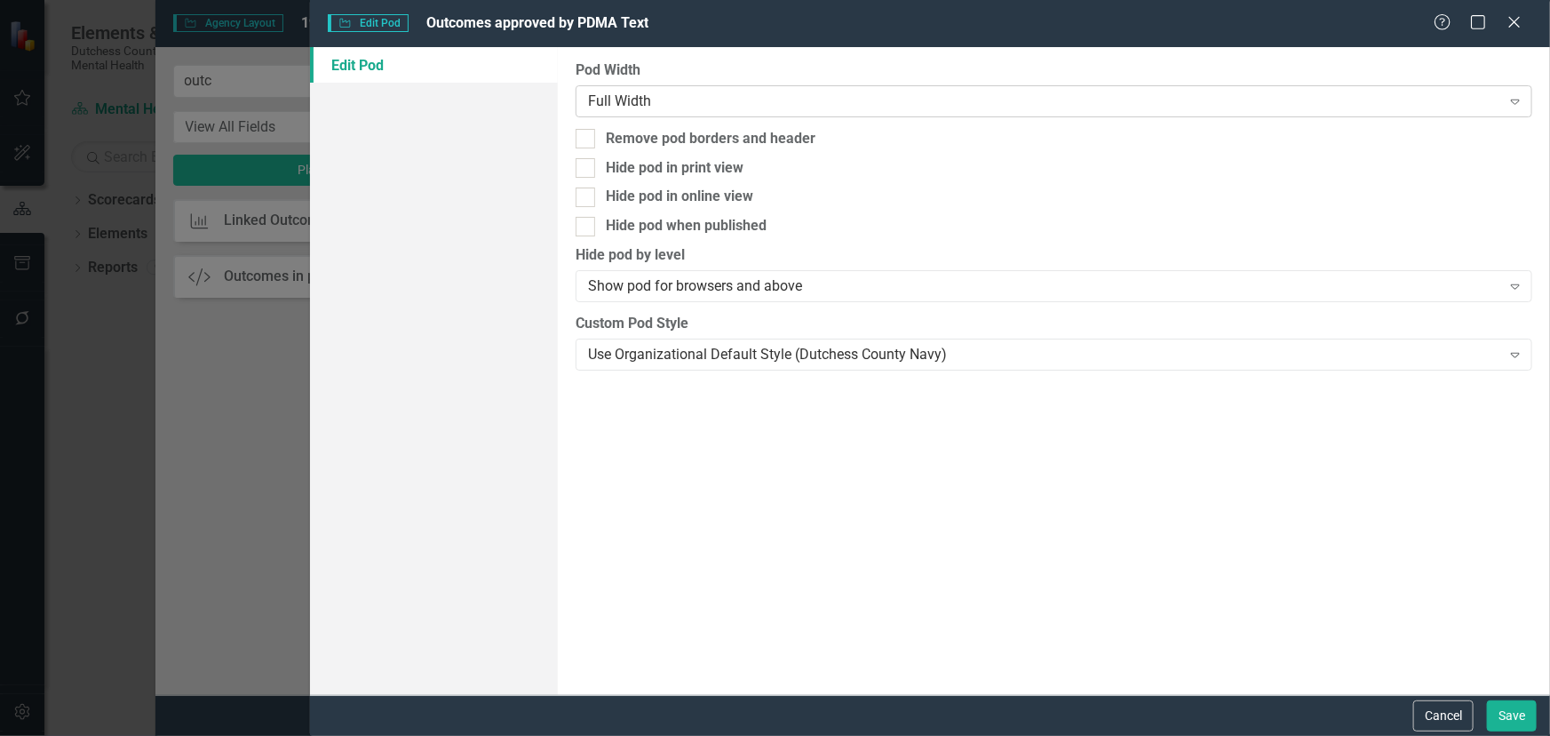
click at [610, 97] on div "Full Width" at bounding box center [1044, 101] width 913 height 20
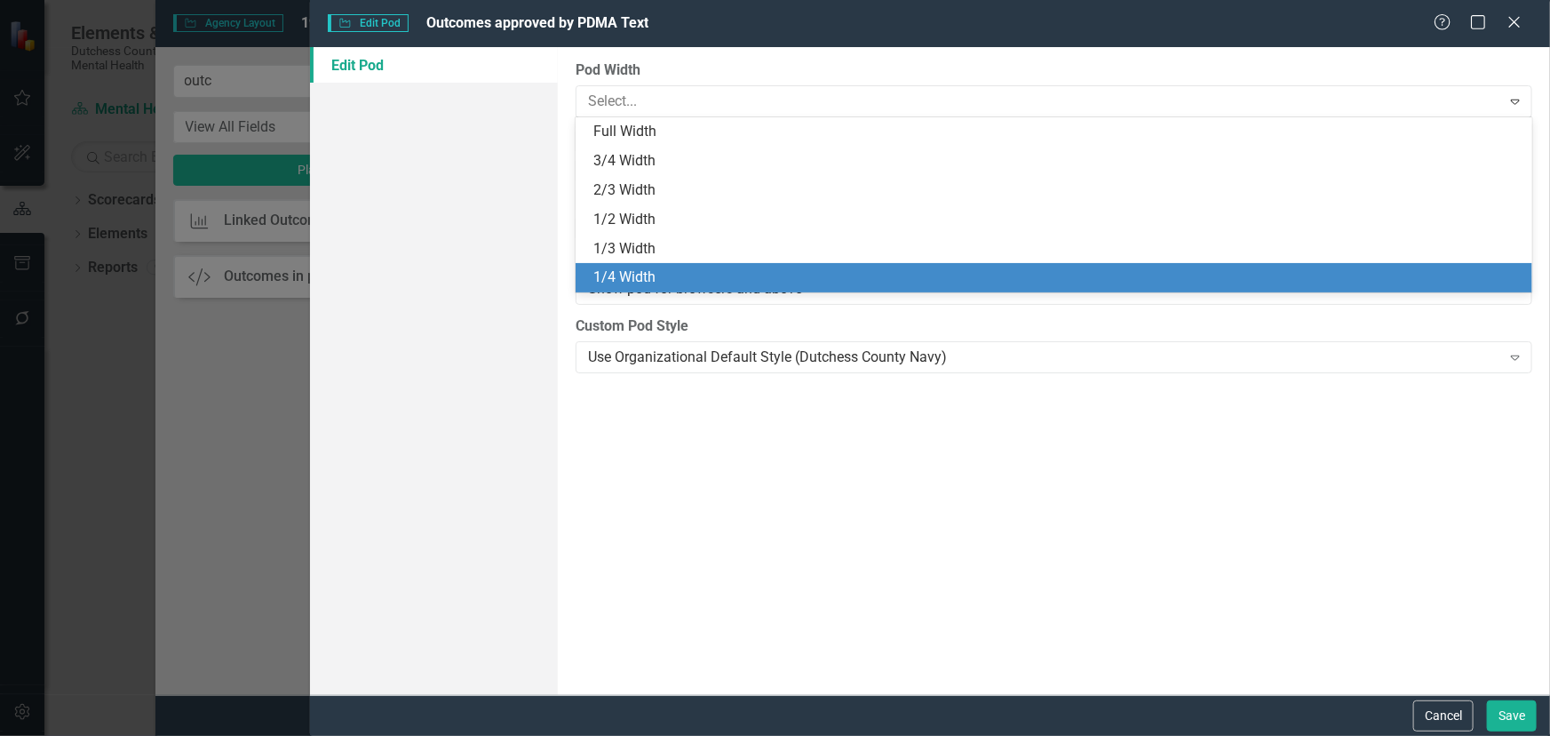
drag, startPoint x: 619, startPoint y: 278, endPoint x: 1248, endPoint y: 250, distance: 629.7
click at [620, 278] on div "1/4 Width" at bounding box center [1058, 277] width 929 height 20
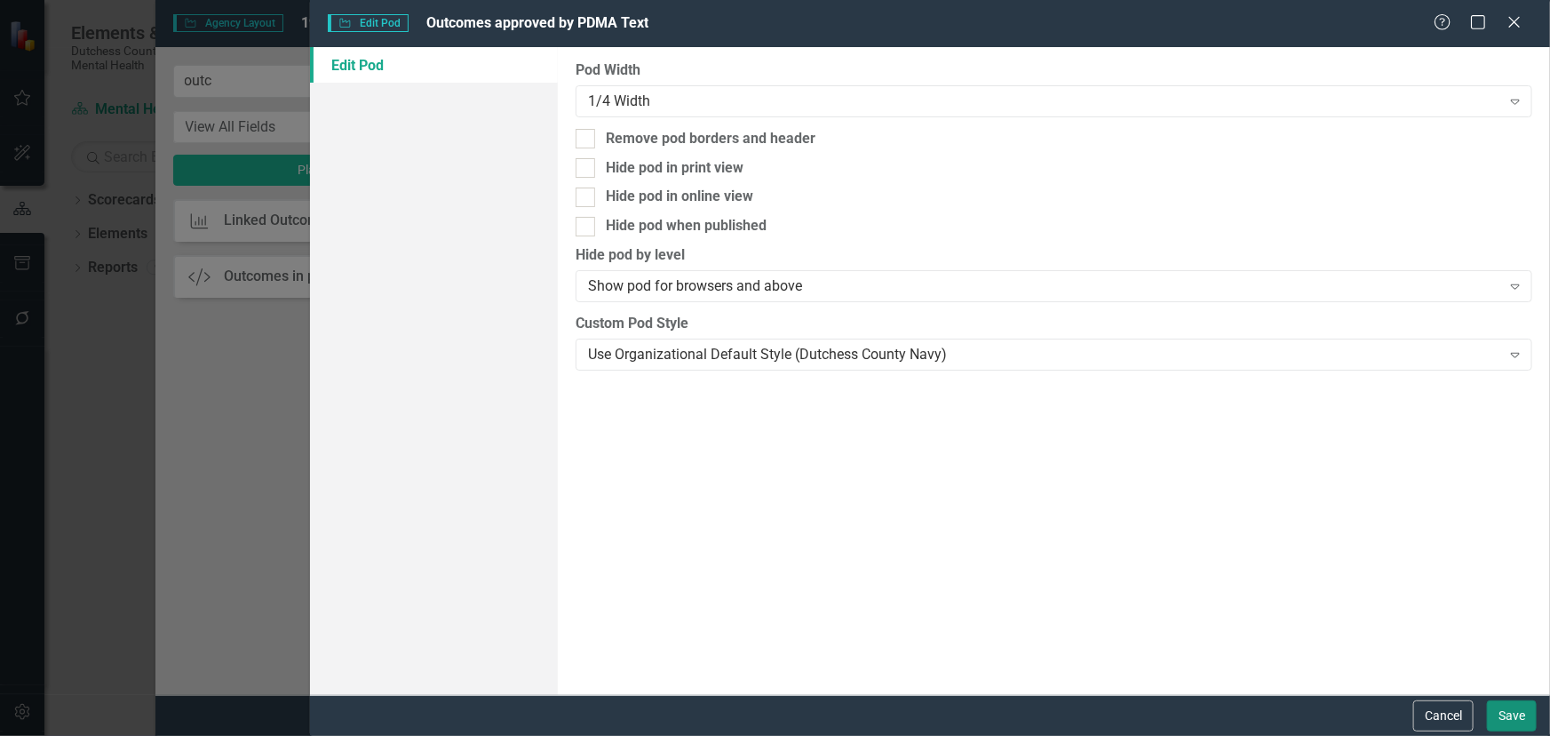
drag, startPoint x: 1510, startPoint y: 721, endPoint x: 1509, endPoint y: 701, distance: 20.5
click at [1510, 717] on button "Save" at bounding box center [1512, 715] width 50 height 31
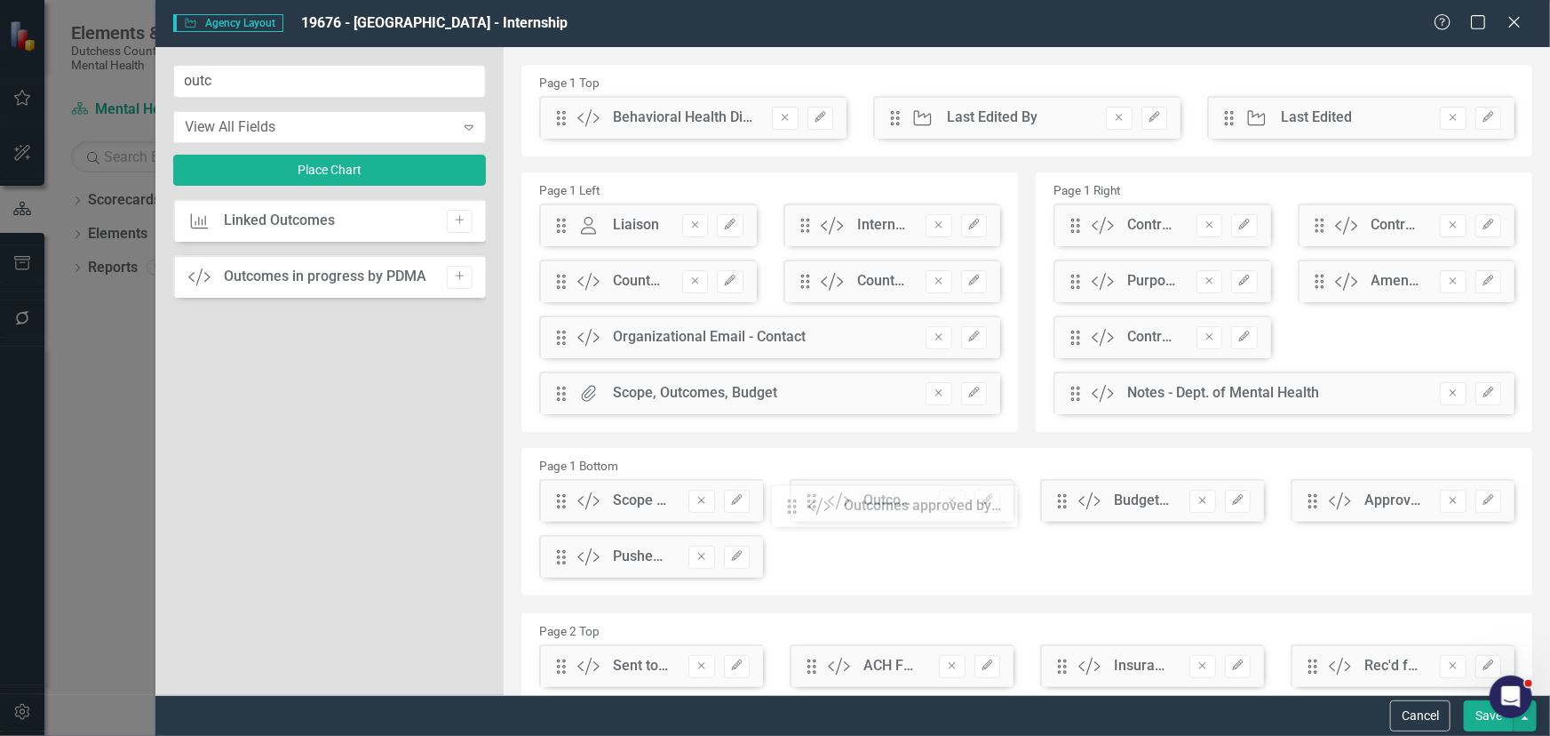
drag, startPoint x: 565, startPoint y: 124, endPoint x: 809, endPoint y: 512, distance: 458.8
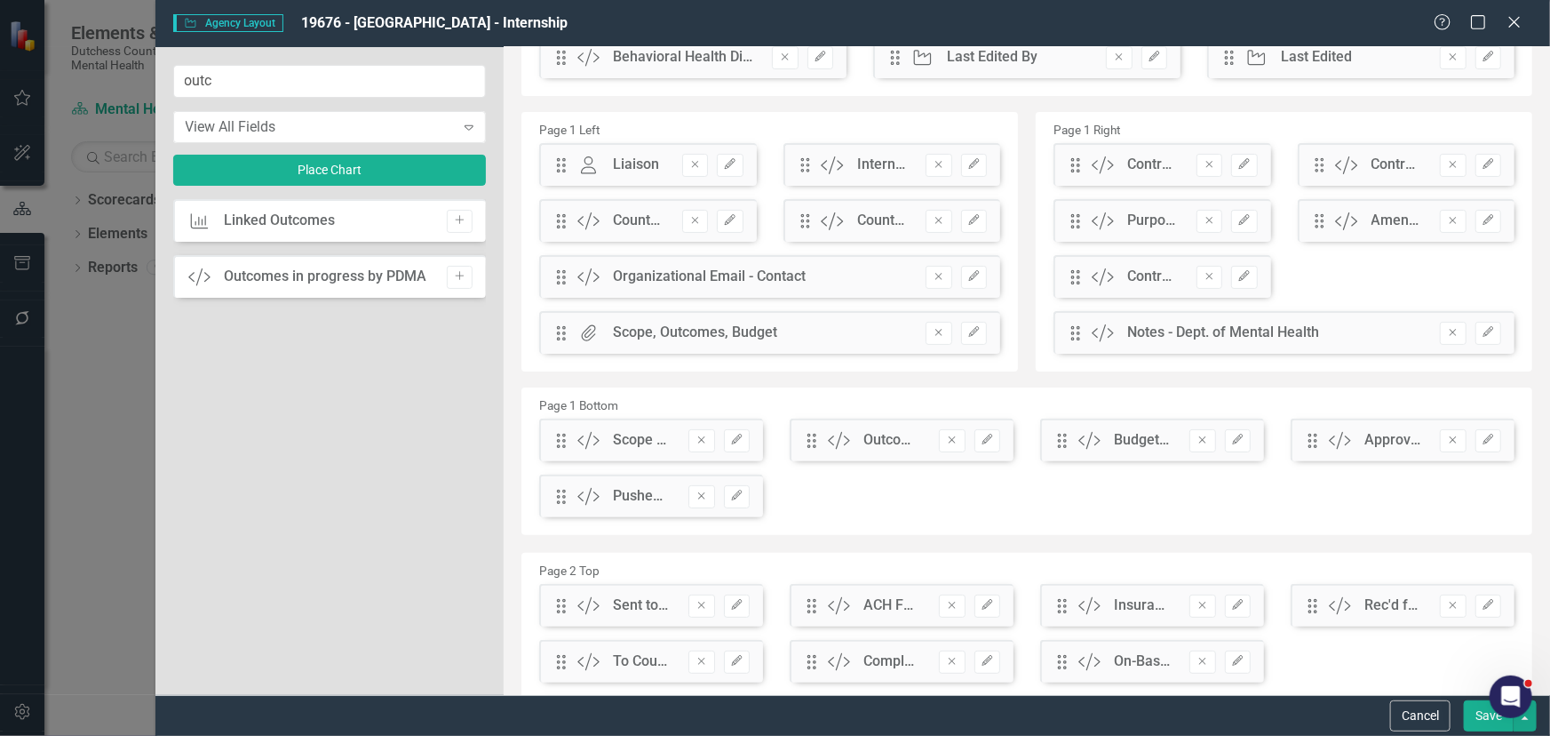
scroll to position [242, 0]
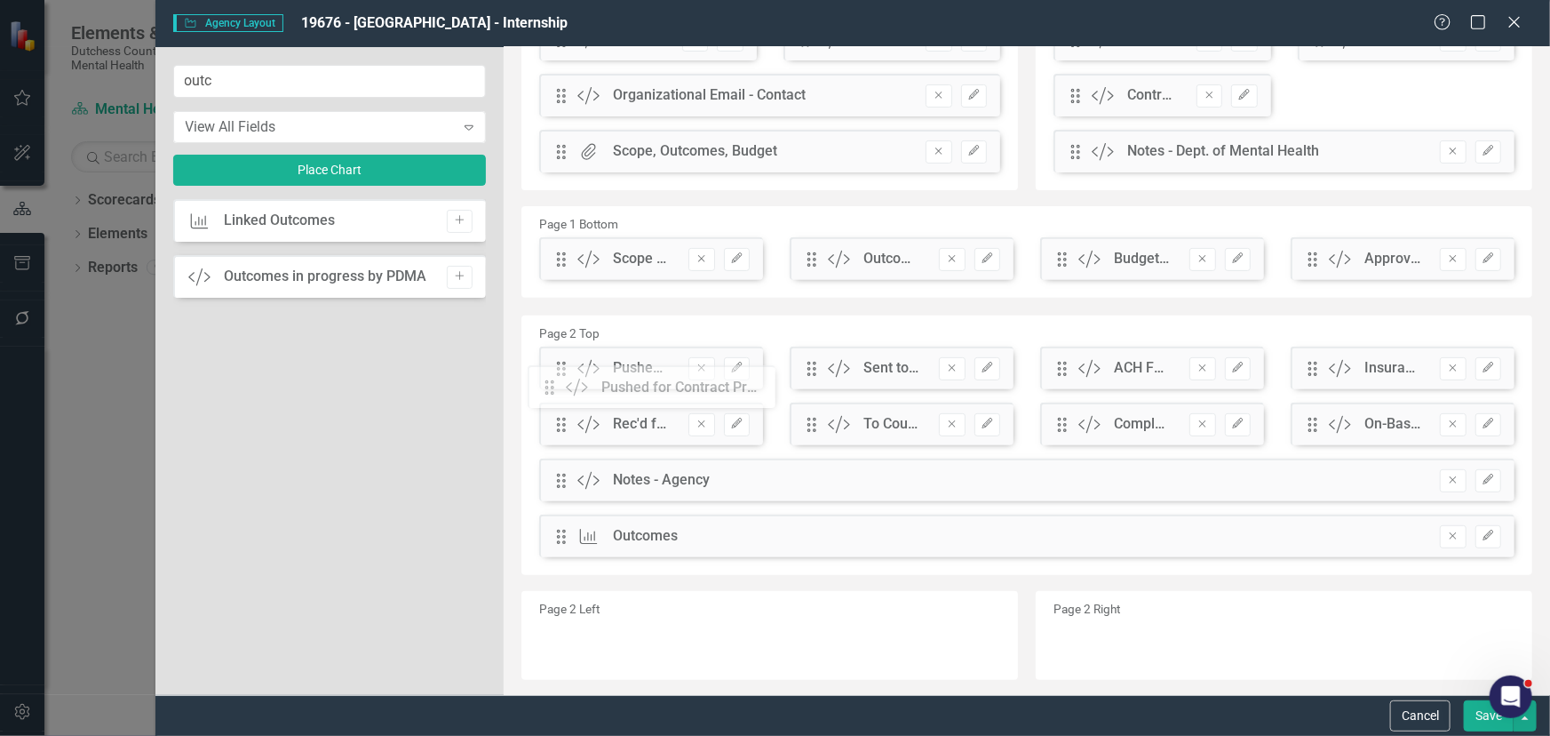
drag, startPoint x: 560, startPoint y: 318, endPoint x: 562, endPoint y: 391, distance: 72.9
click at [1479, 717] on button "Save" at bounding box center [1489, 715] width 50 height 31
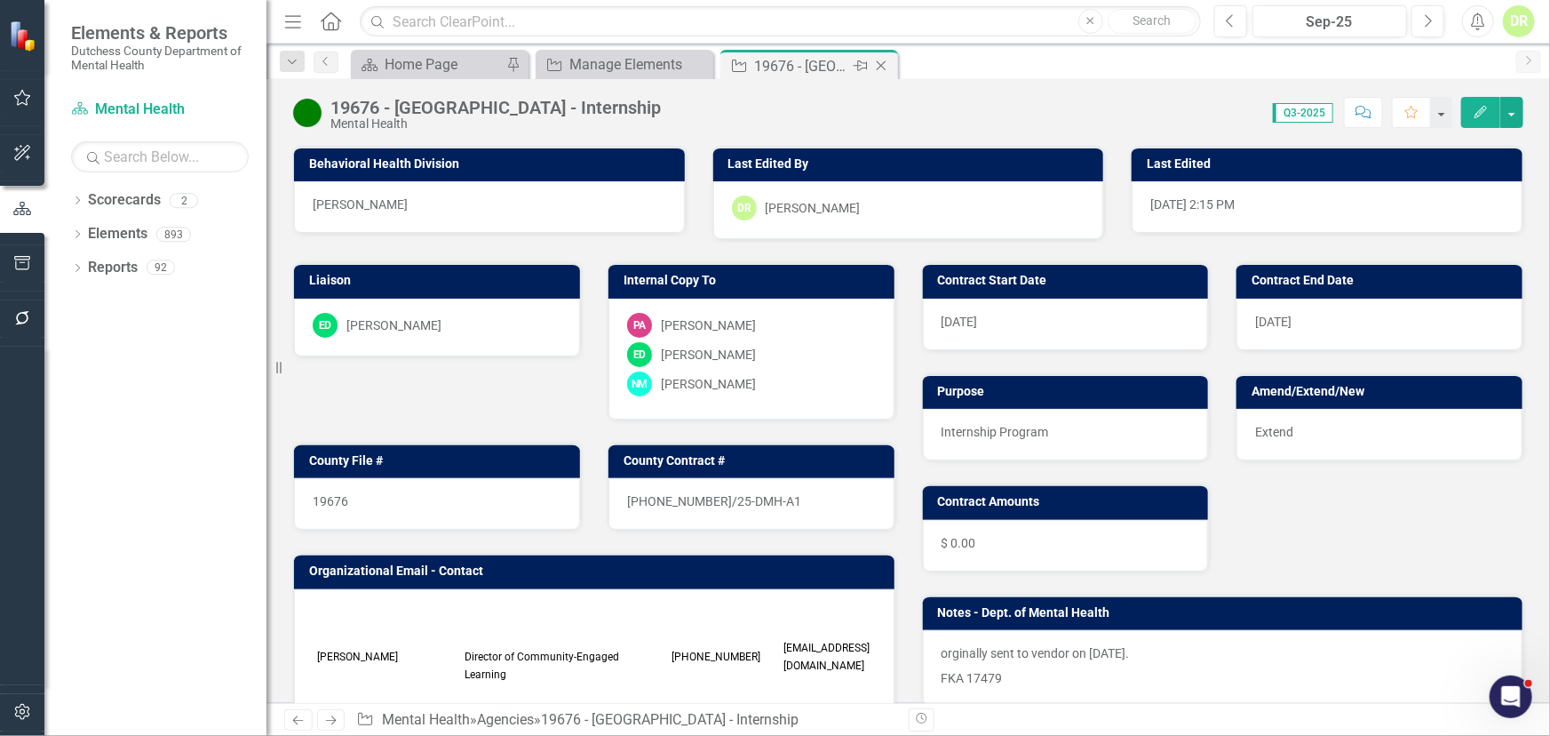
click at [888, 64] on icon "Close" at bounding box center [882, 66] width 18 height 14
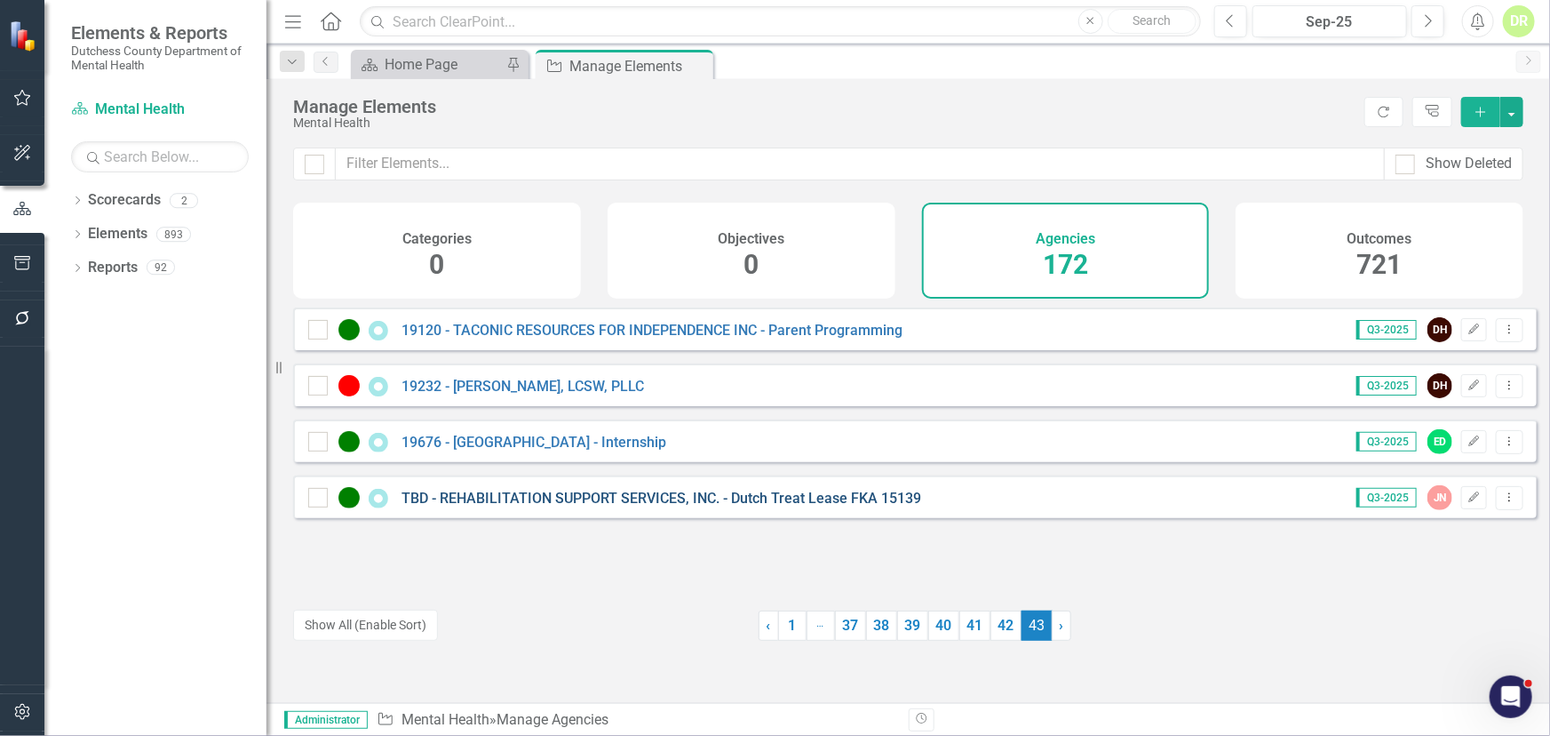
click at [585, 506] on link "TBD - REHABILITATION SUPPORT SERVICES, INC. - Dutch Treat Lease FKA 15139" at bounding box center [662, 498] width 520 height 17
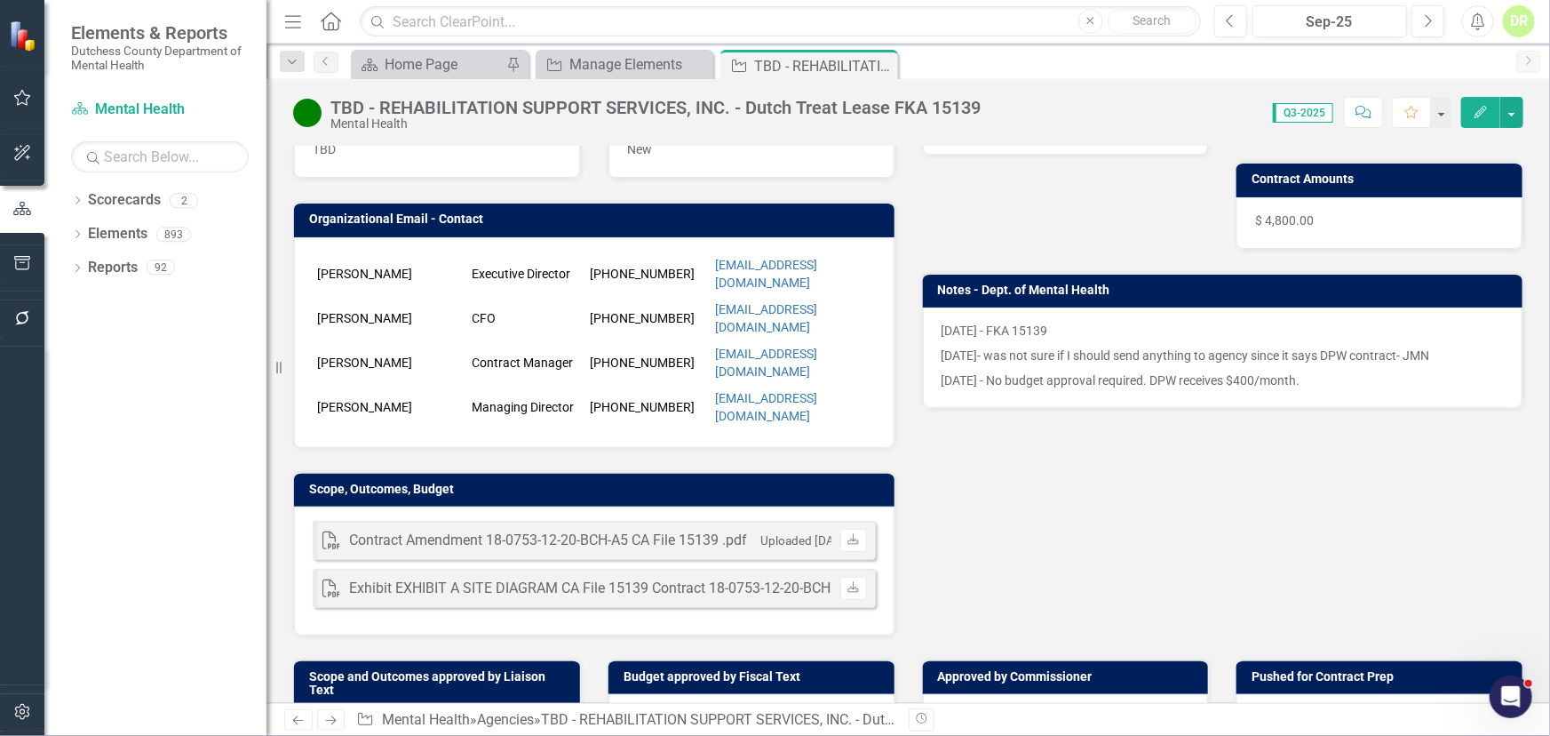
scroll to position [403, 0]
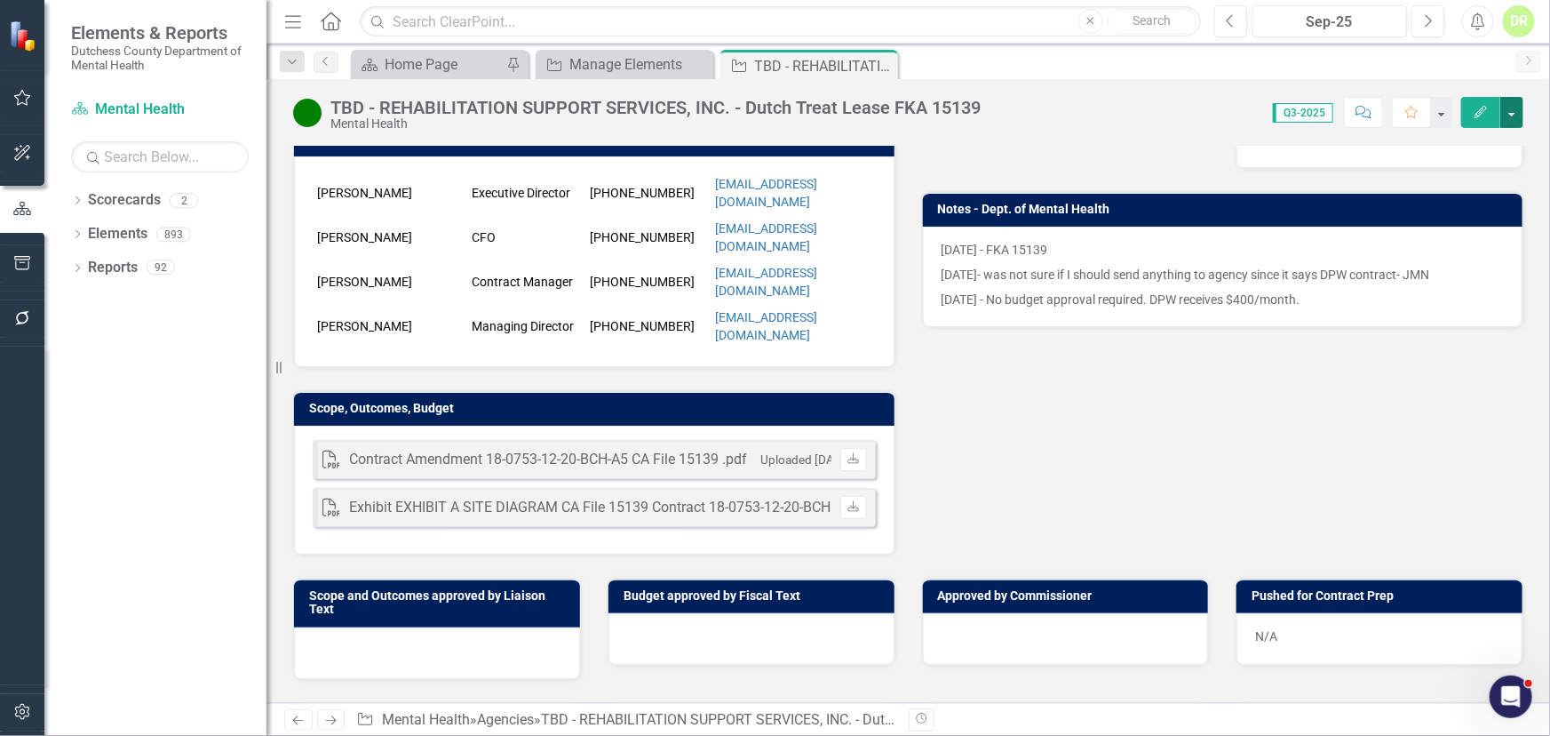
click at [1522, 114] on button "button" at bounding box center [1512, 112] width 23 height 31
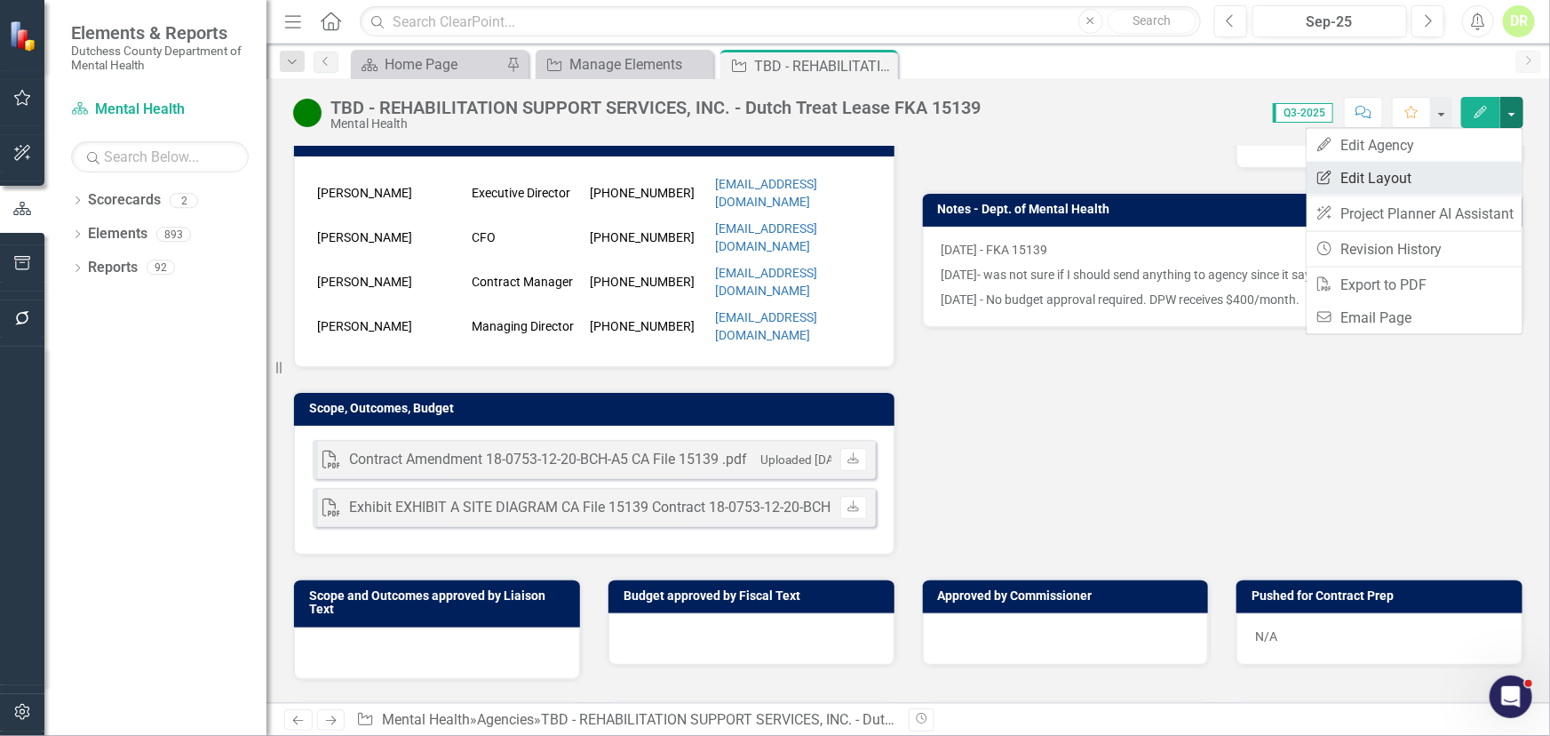
click at [1407, 171] on link "Edit Report Edit Layout" at bounding box center [1415, 178] width 216 height 33
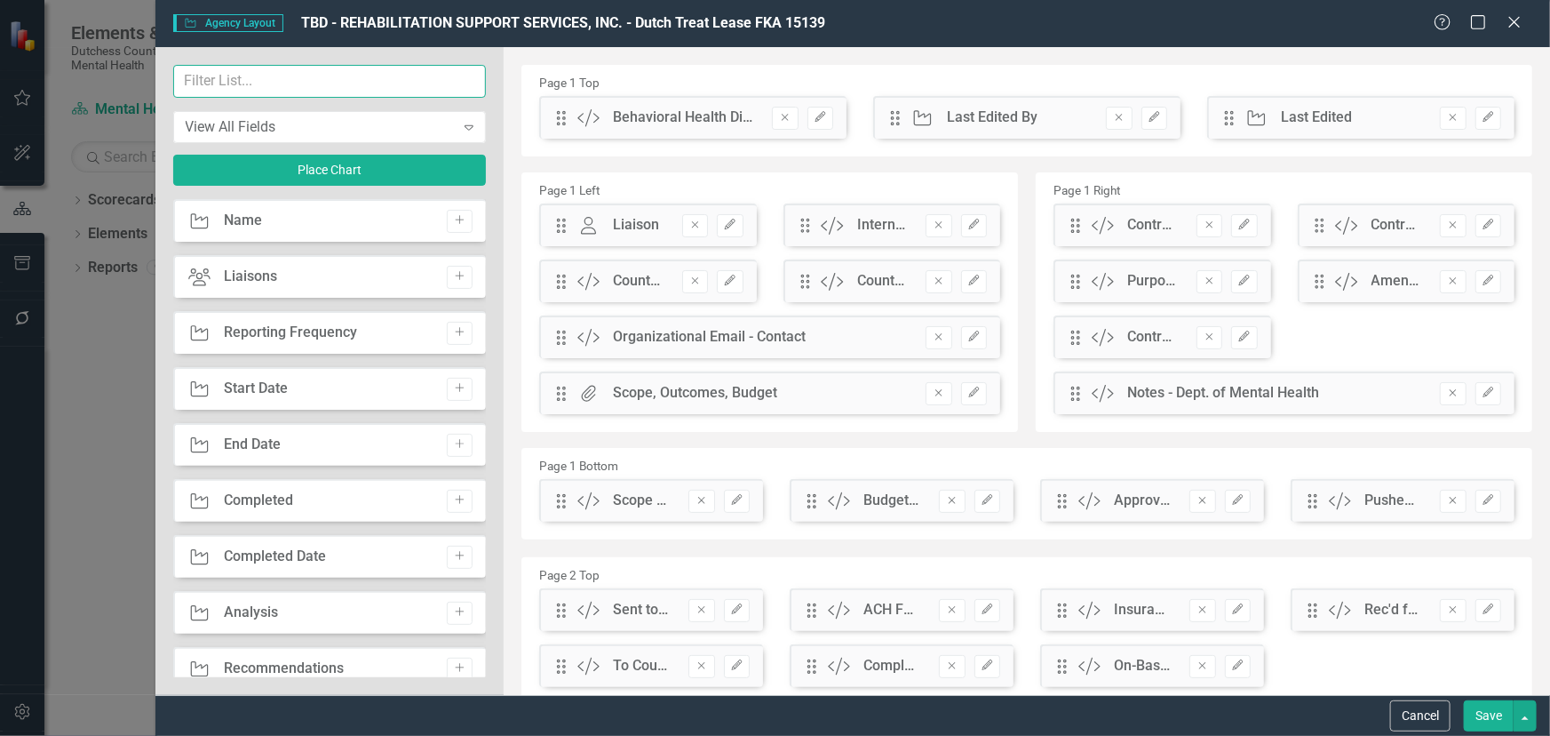
click at [243, 67] on input "text" at bounding box center [330, 81] width 314 height 33
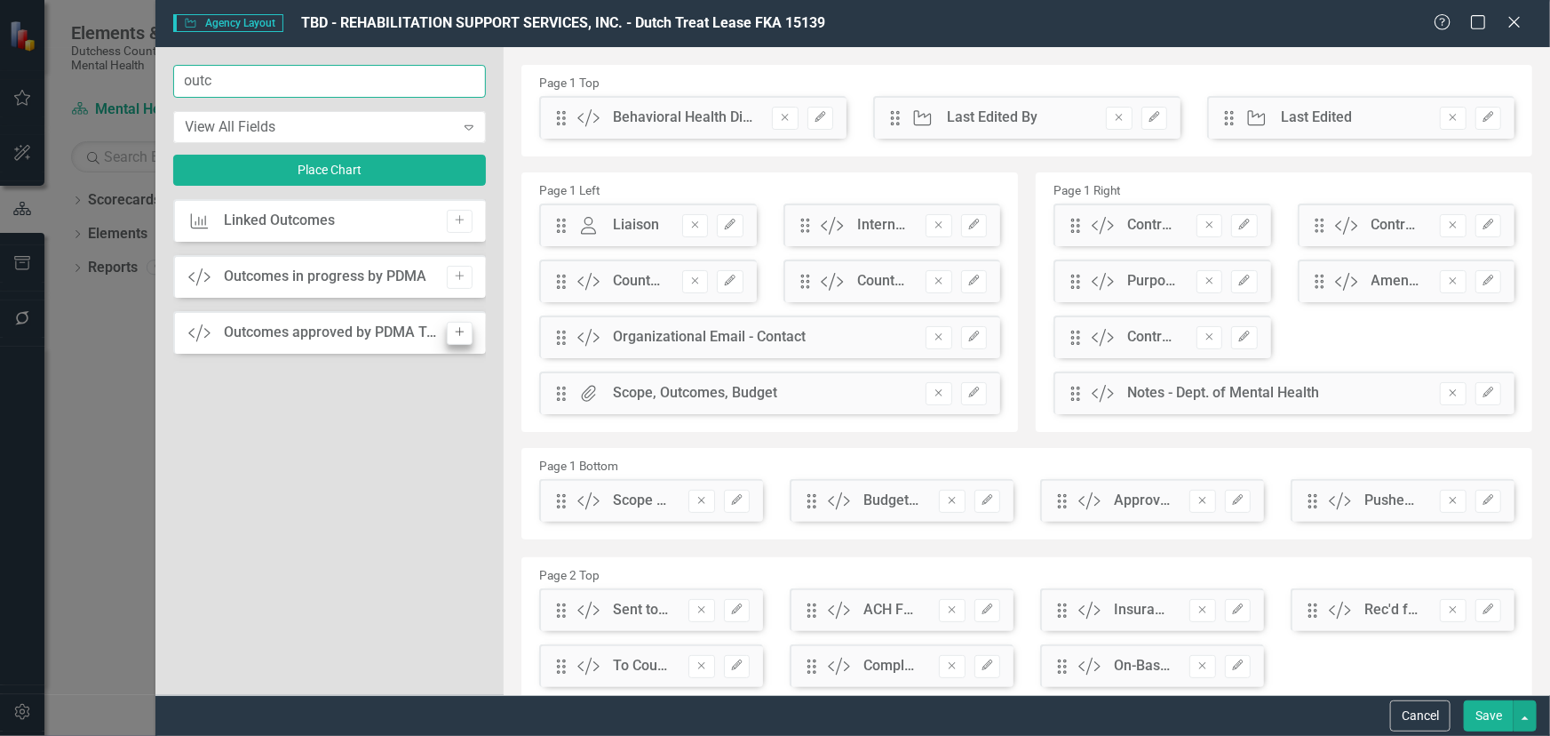
type input "outc"
drag, startPoint x: 464, startPoint y: 329, endPoint x: 1441, endPoint y: 198, distance: 986.1
click at [471, 329] on button "Add" at bounding box center [460, 333] width 26 height 23
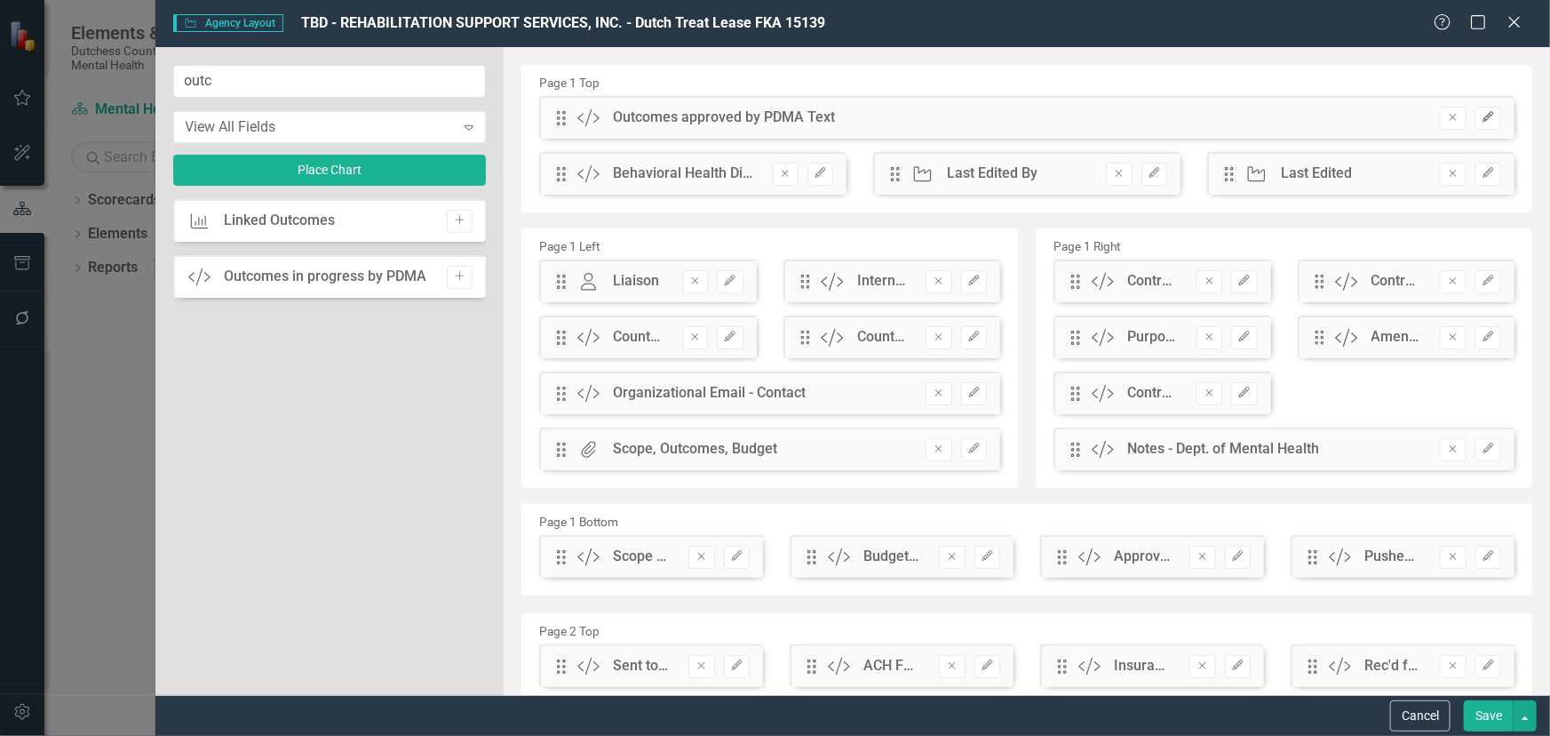
click at [1482, 115] on icon "Edit" at bounding box center [1488, 117] width 13 height 11
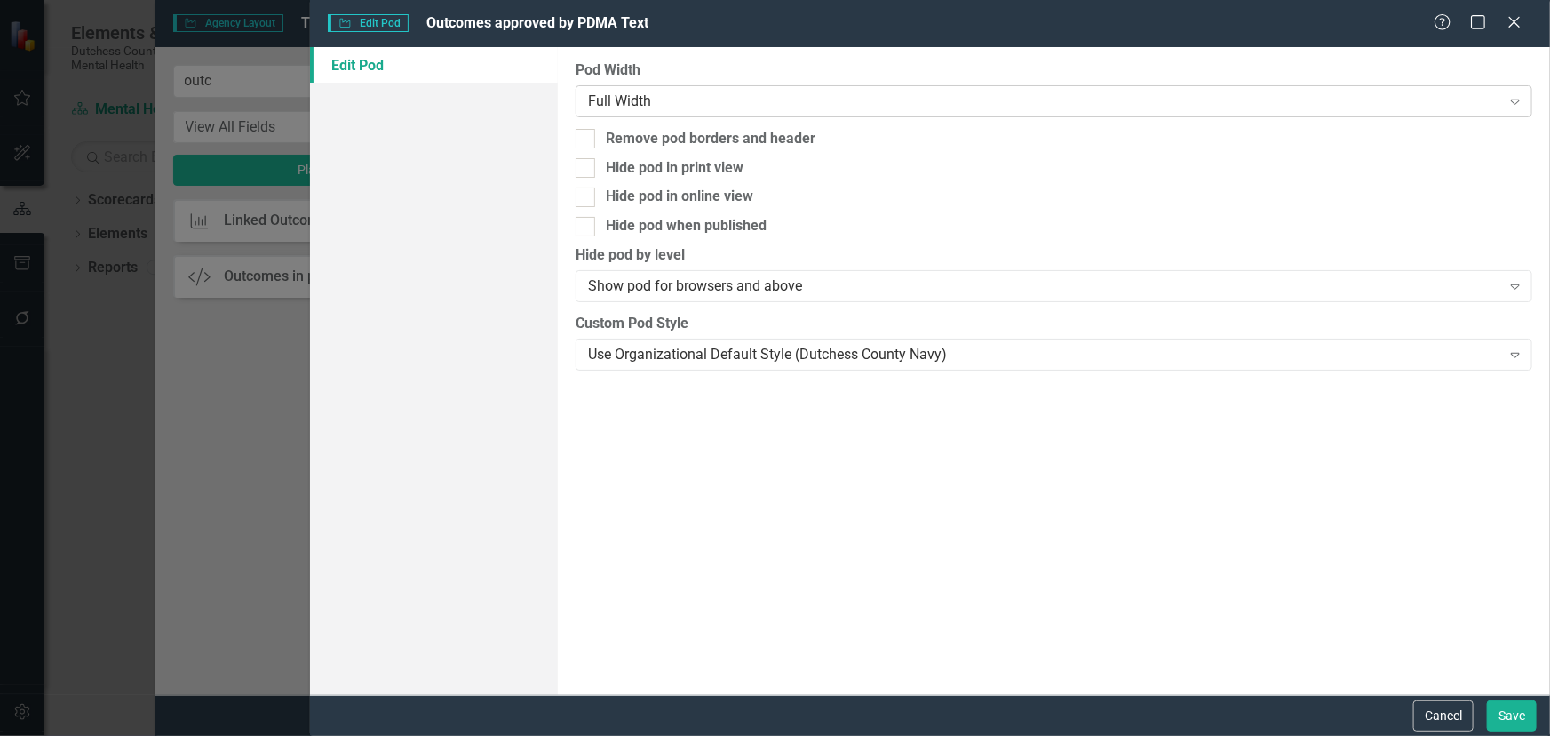
click at [954, 92] on div "Full Width" at bounding box center [1044, 101] width 913 height 20
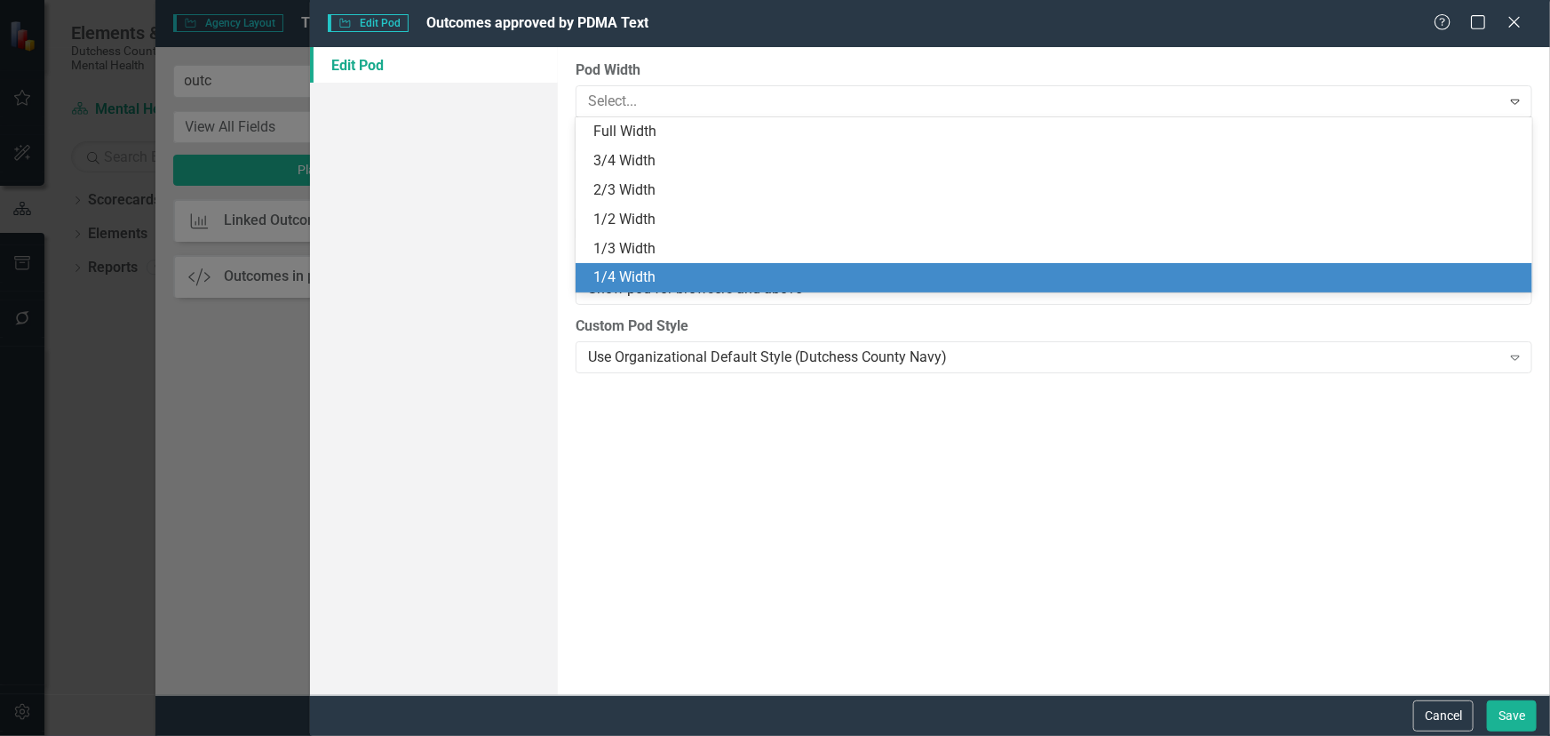
click at [822, 276] on div "1/4 Width" at bounding box center [1058, 277] width 929 height 20
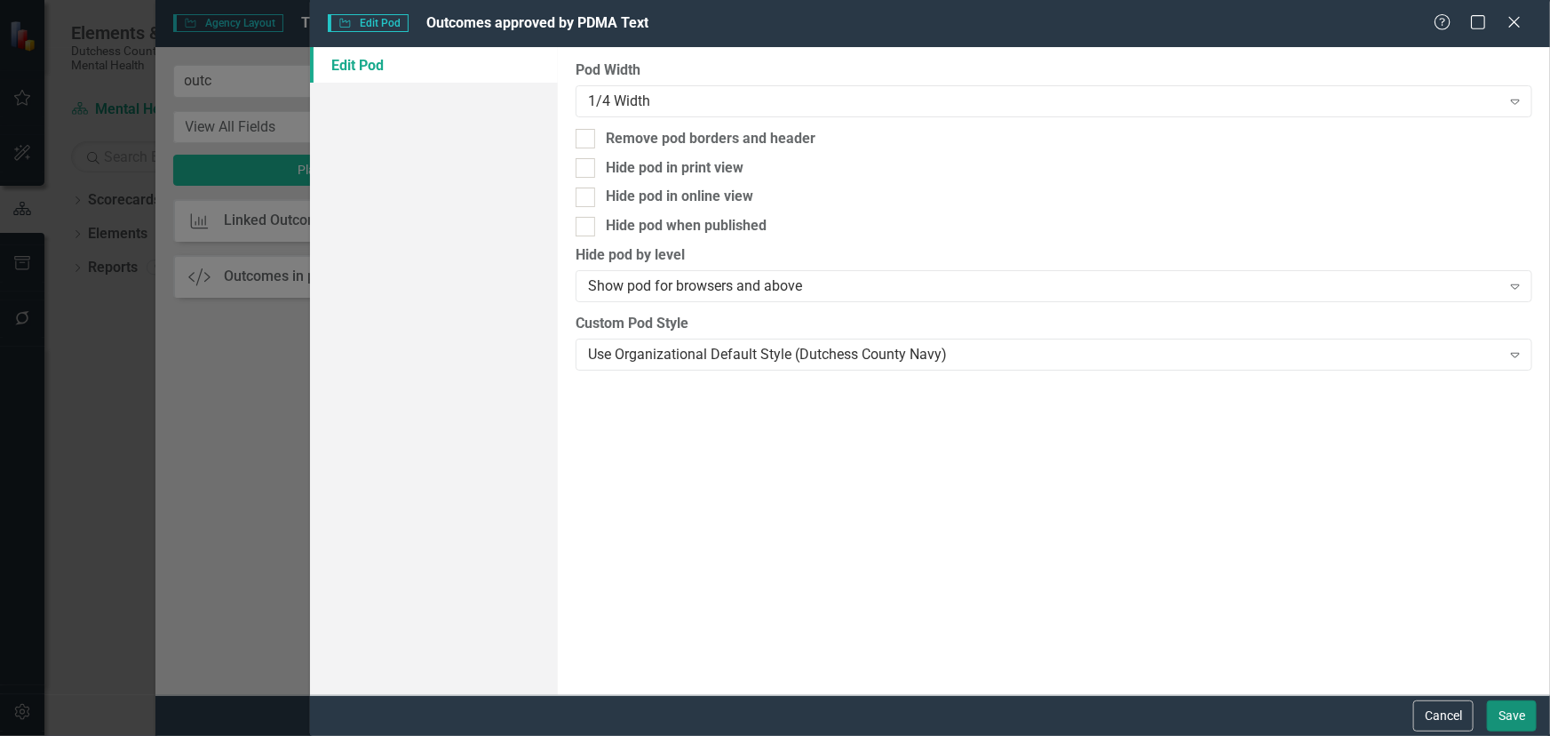
drag, startPoint x: 1510, startPoint y: 707, endPoint x: 1407, endPoint y: 667, distance: 110.6
click at [1508, 705] on button "Save" at bounding box center [1512, 715] width 50 height 31
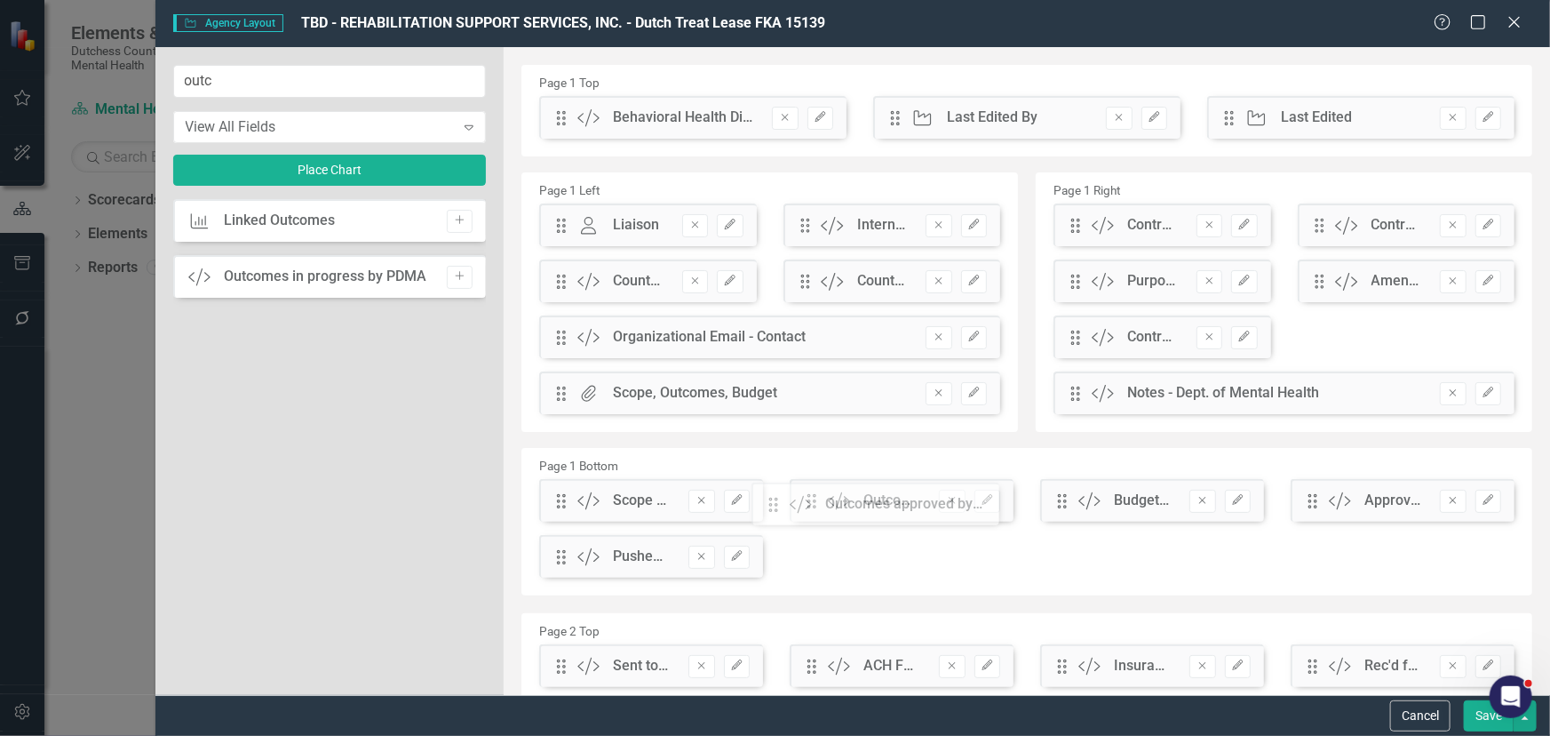
drag, startPoint x: 563, startPoint y: 120, endPoint x: 575, endPoint y: 490, distance: 369.8
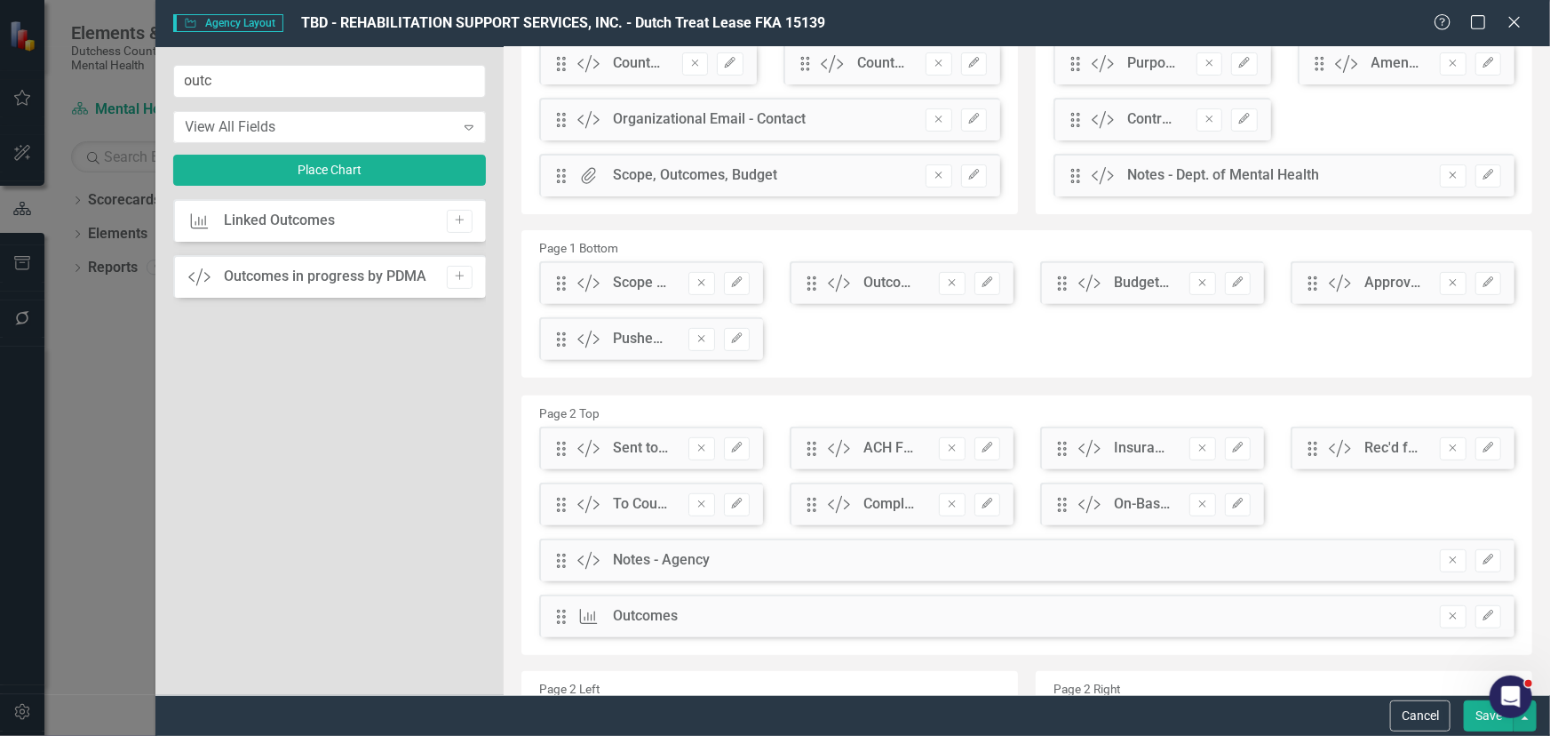
scroll to position [242, 0]
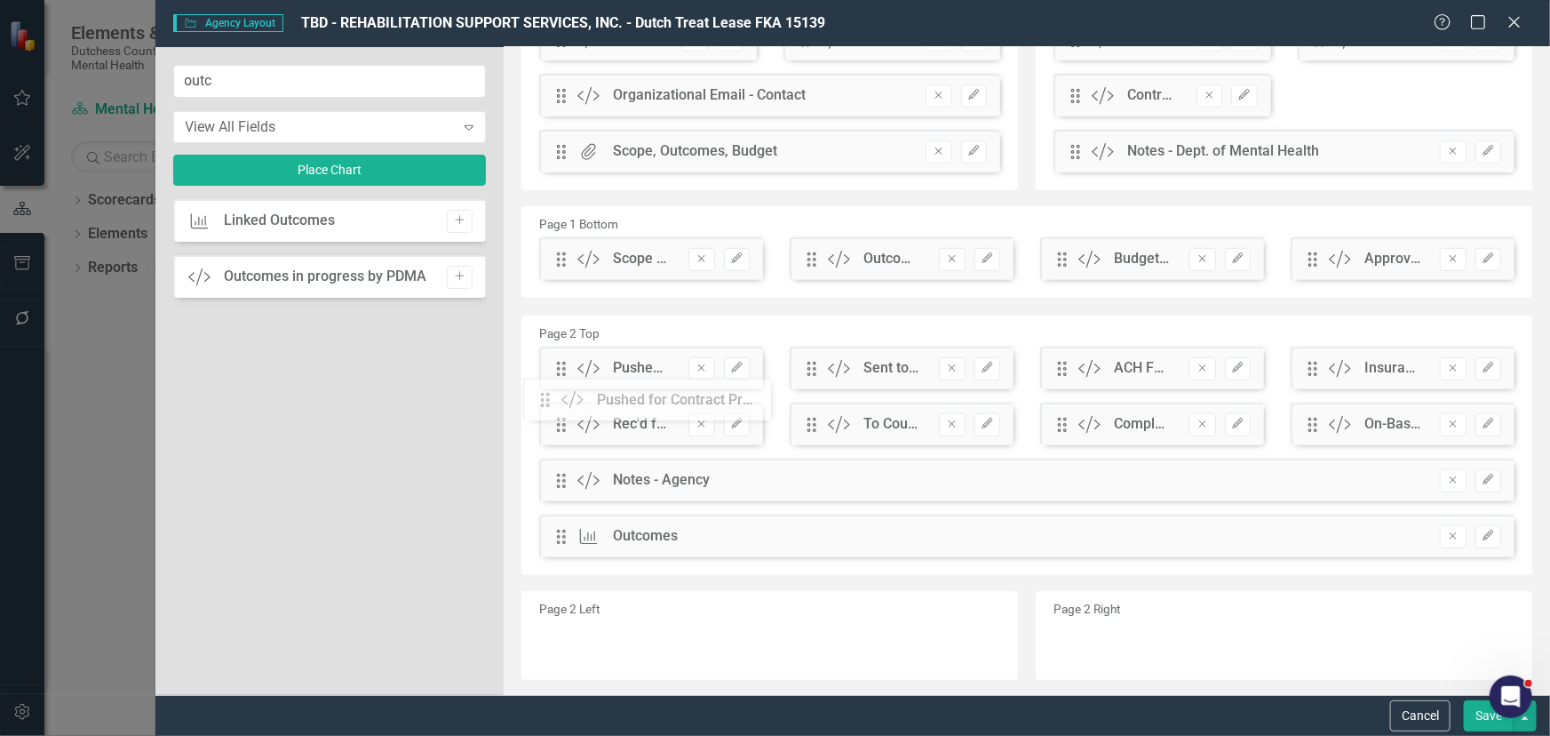
drag, startPoint x: 562, startPoint y: 311, endPoint x: 559, endPoint y: 396, distance: 85.3
drag, startPoint x: 1476, startPoint y: 716, endPoint x: 1418, endPoint y: 671, distance: 73.4
click at [1476, 714] on button "Save" at bounding box center [1489, 715] width 50 height 31
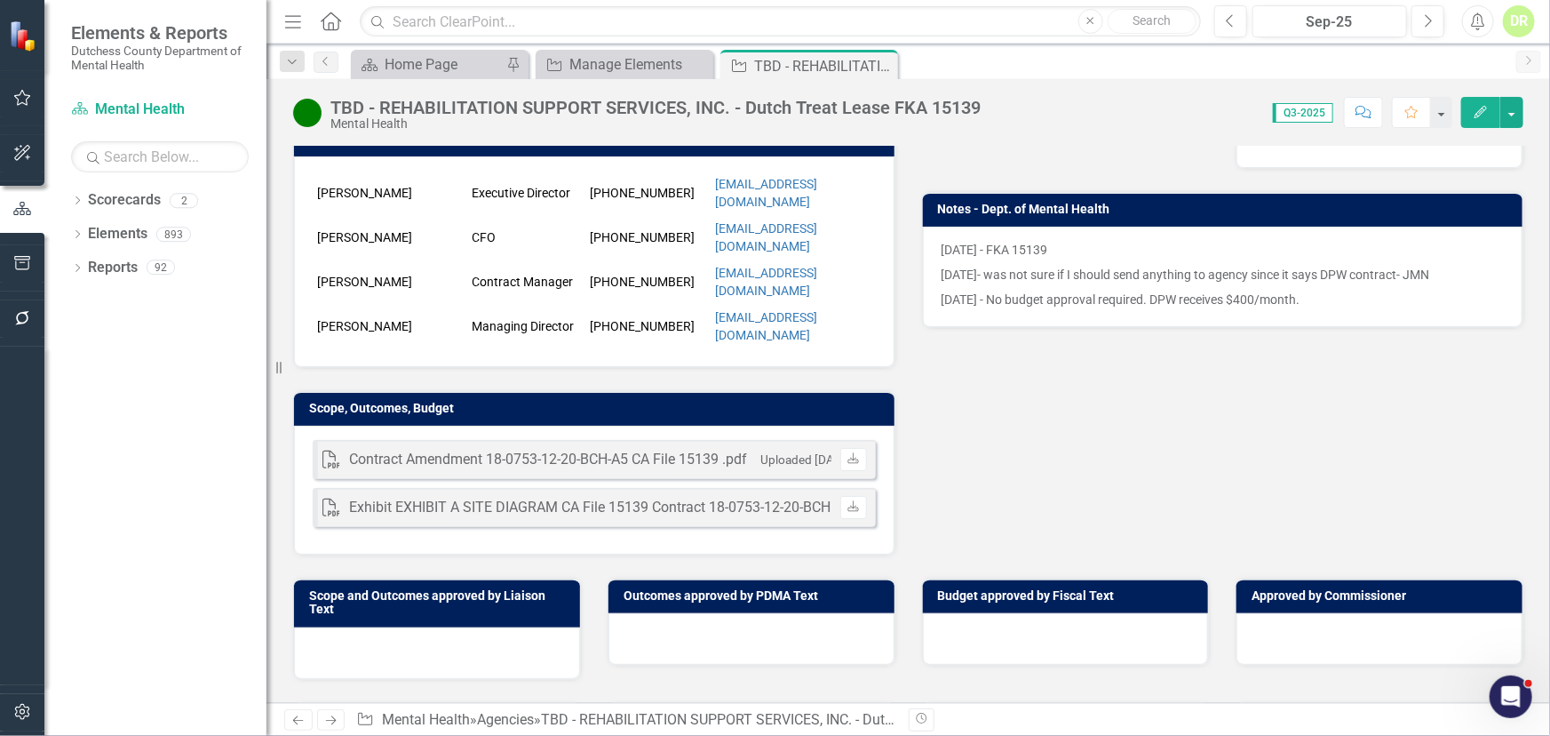
click at [0, 0] on icon "Close" at bounding box center [0, 0] width 0 height 0
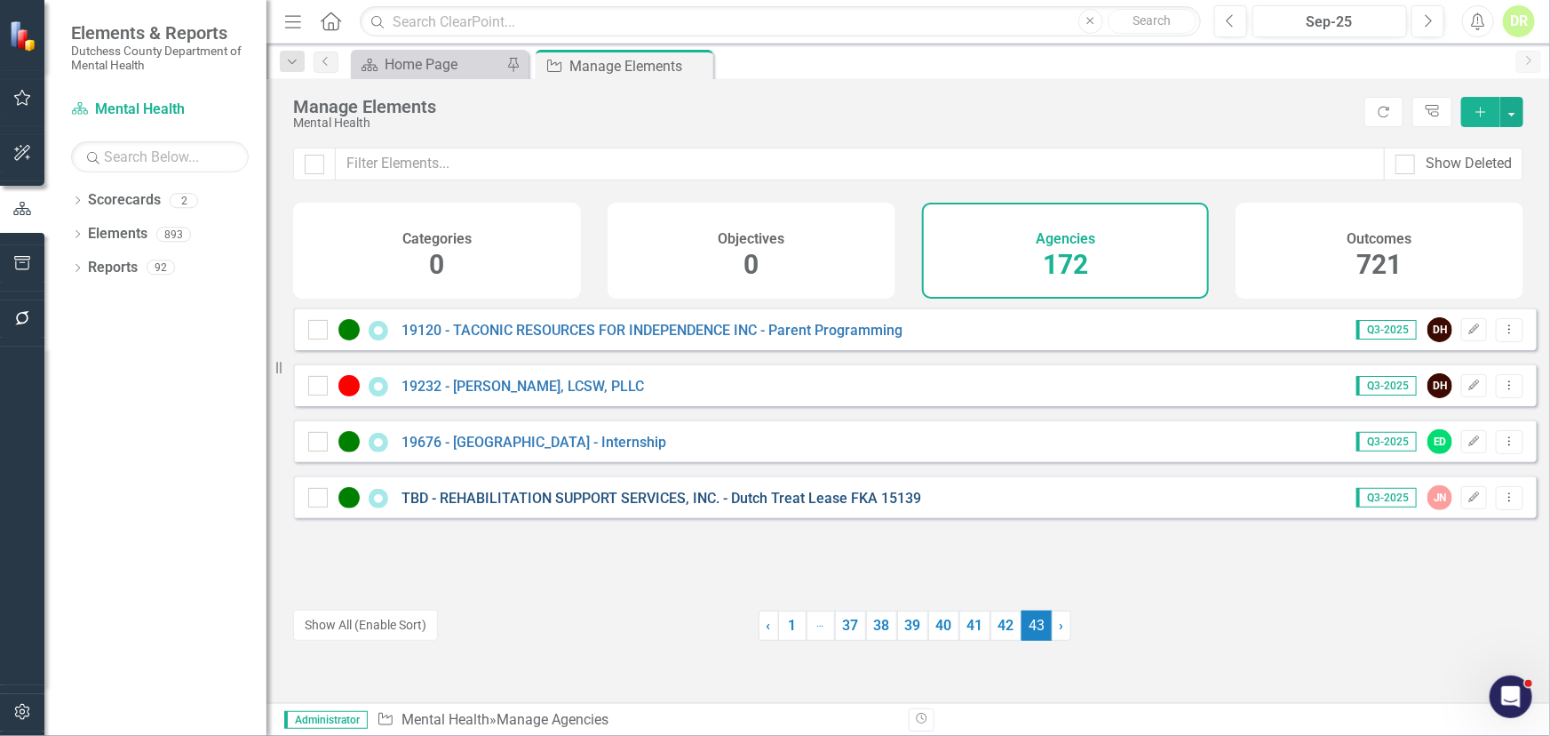
click at [667, 506] on link "TBD - REHABILITATION SUPPORT SERVICES, INC. - Dutch Treat Lease FKA 15139" at bounding box center [662, 498] width 520 height 17
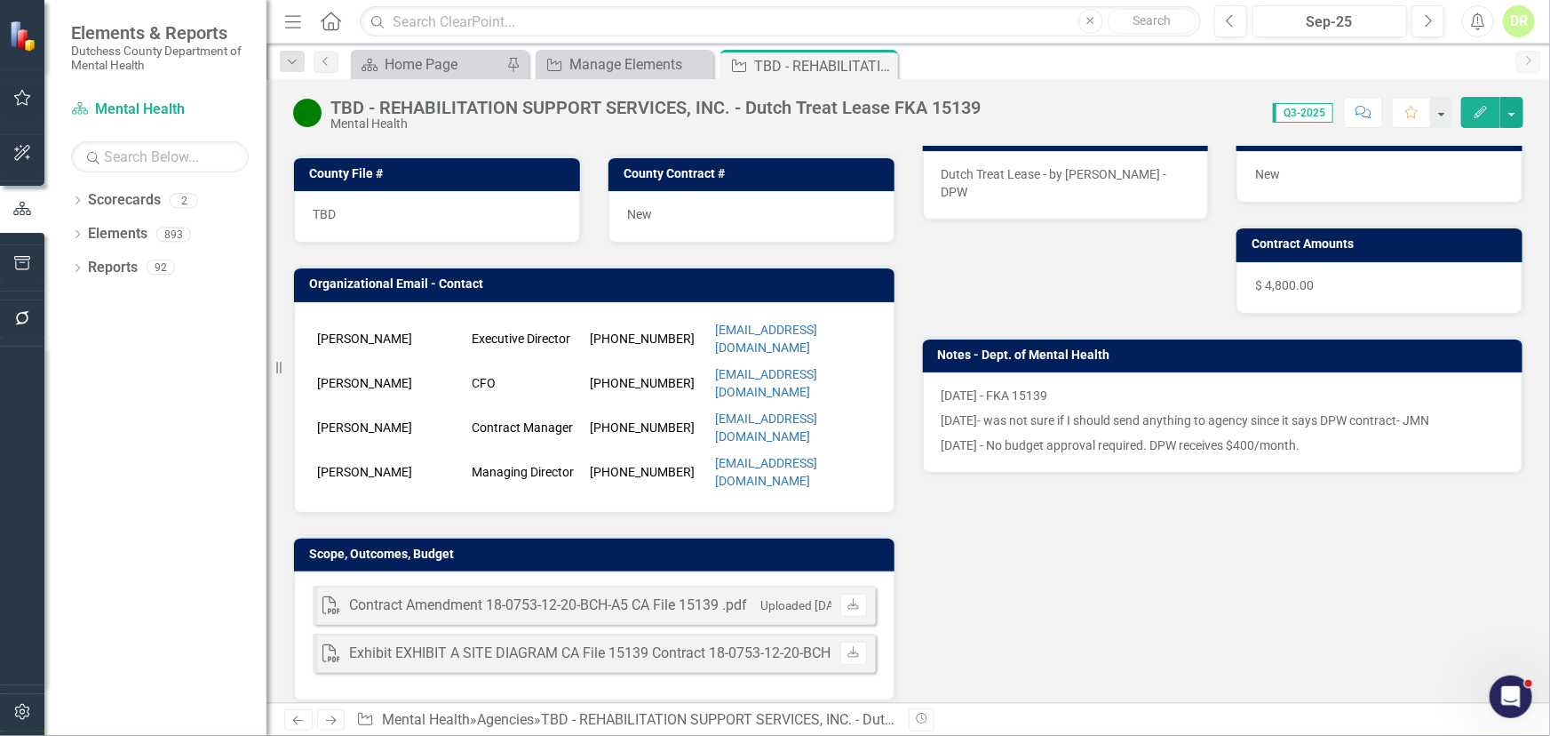
scroll to position [323, 0]
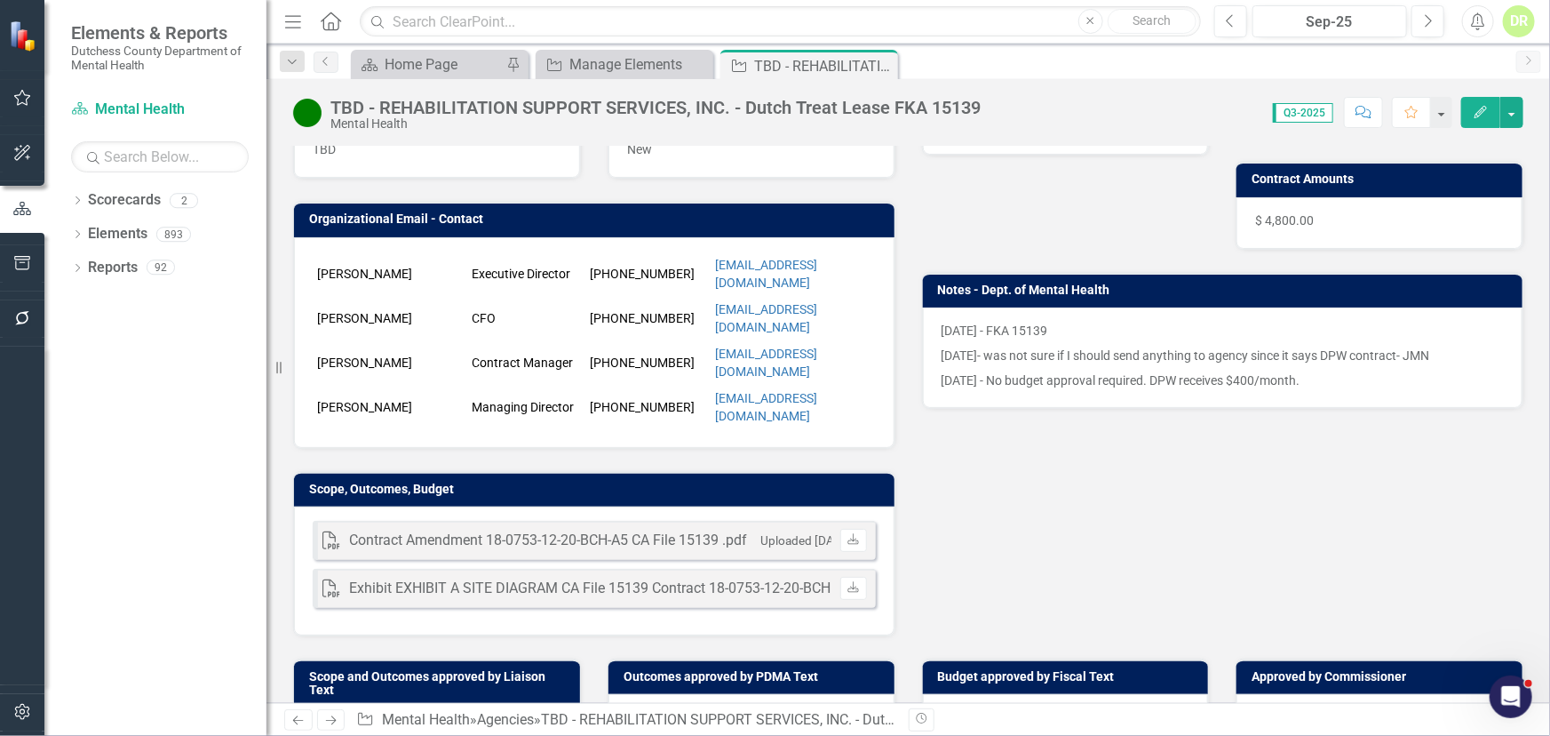
click at [675, 694] on div at bounding box center [752, 720] width 286 height 52
click at [674, 694] on div at bounding box center [752, 720] width 286 height 52
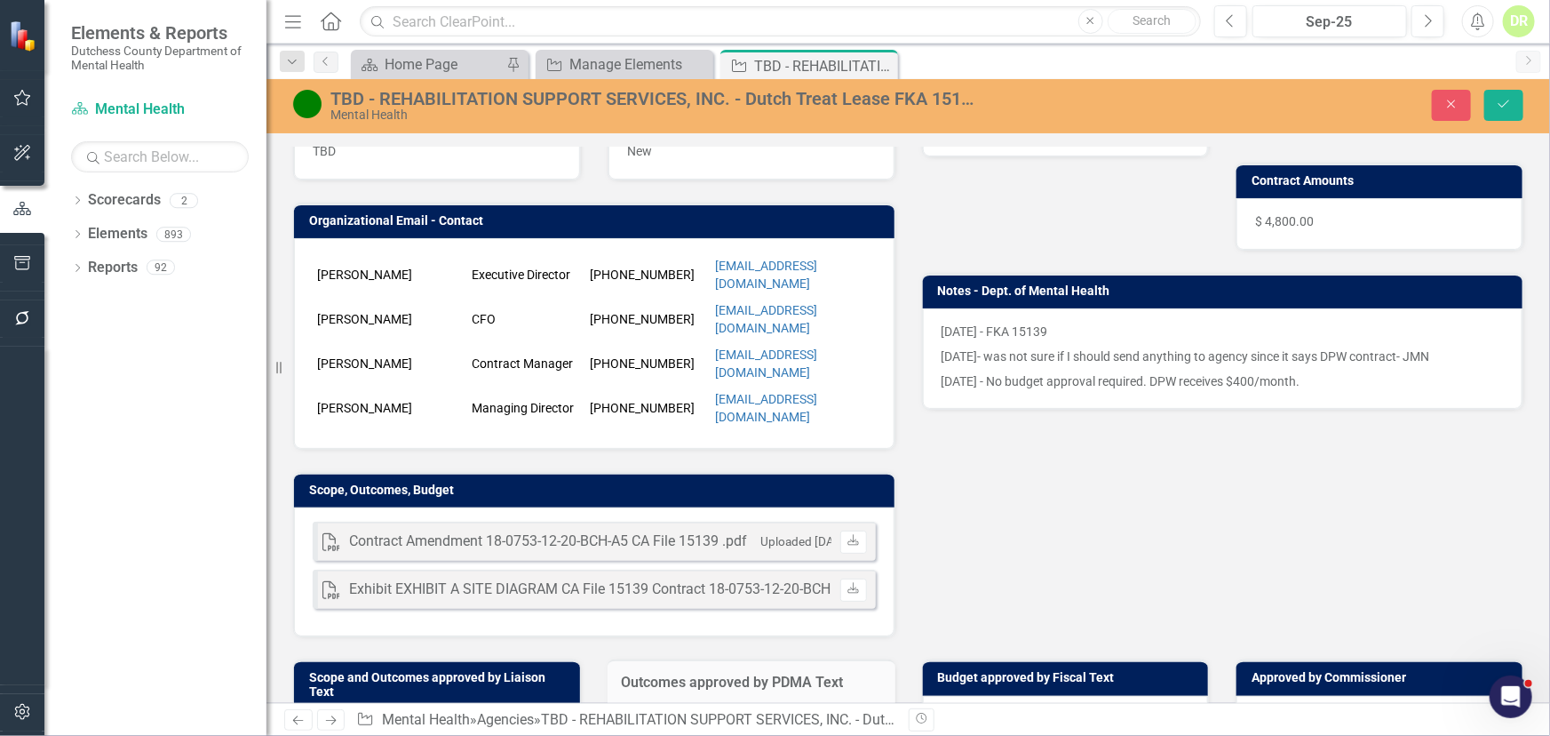
click at [673, 703] on div at bounding box center [752, 741] width 288 height 77
click at [666, 716] on input "text" at bounding box center [752, 732] width 252 height 33
type input "N/A"
click at [1498, 109] on icon "Save" at bounding box center [1504, 104] width 16 height 12
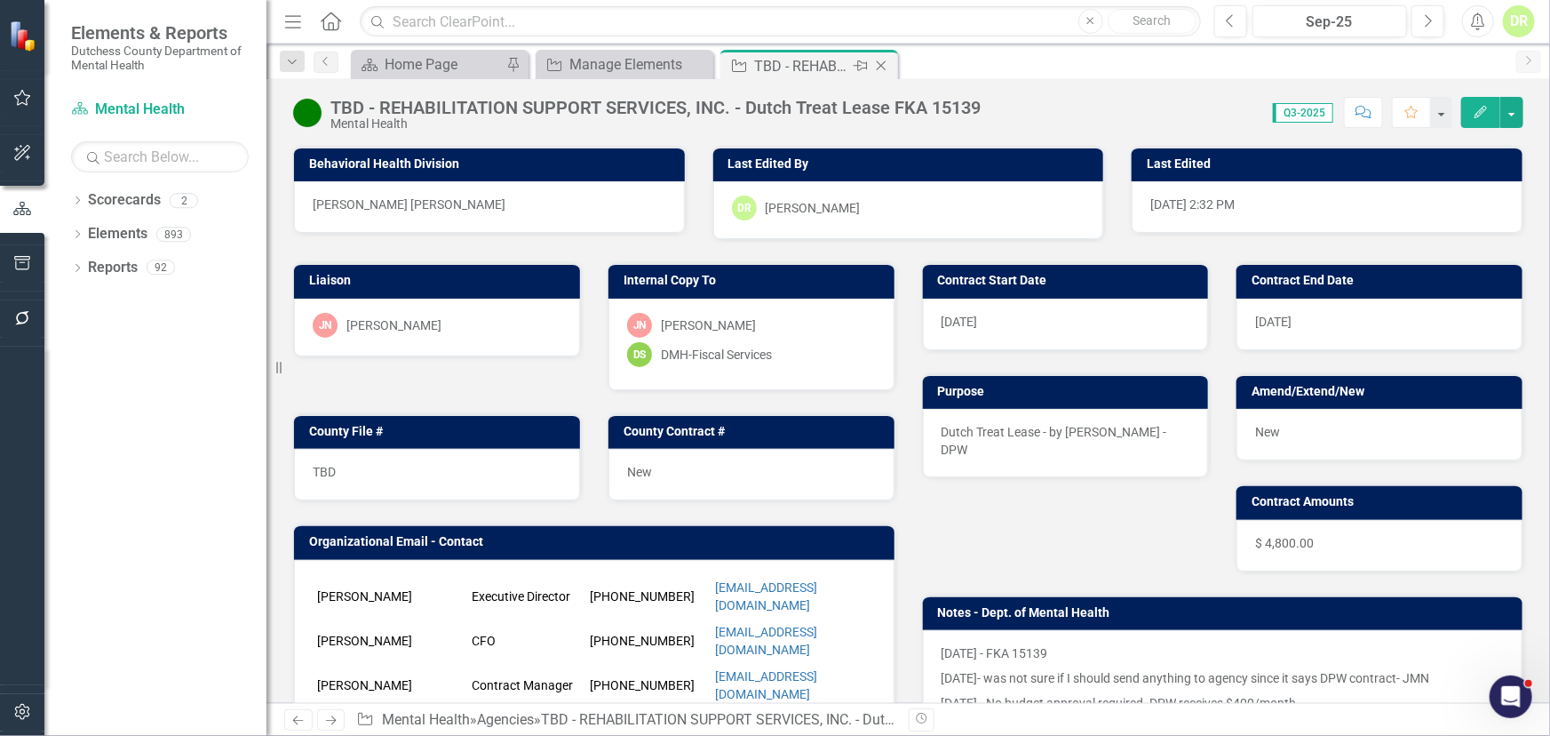
click at [887, 68] on icon "Close" at bounding box center [882, 66] width 18 height 14
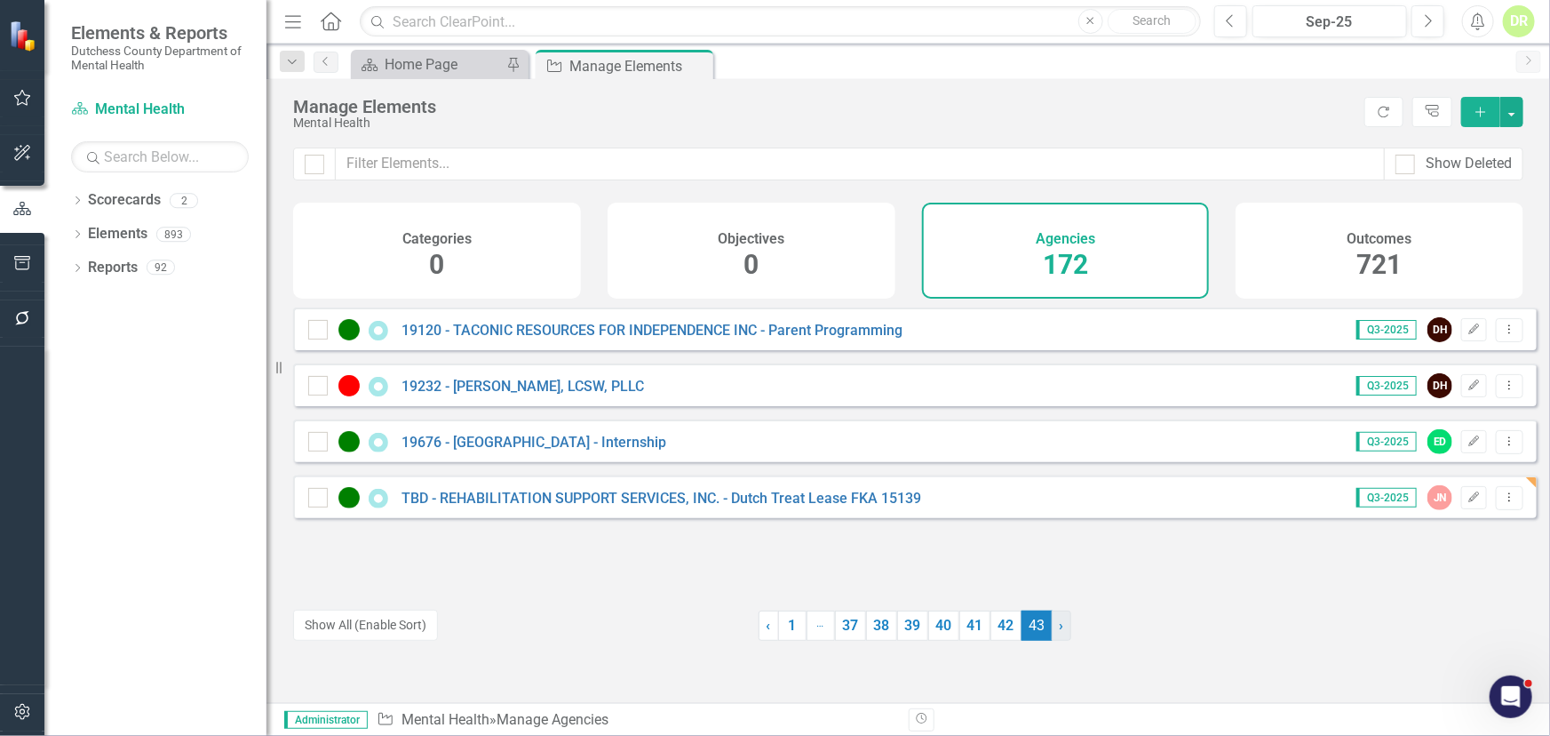
click at [1059, 631] on link "› Next" at bounding box center [1062, 625] width 20 height 30
click at [493, 506] on link "TBD - REHABILITATION SUPPORT SERVICES, INC. - Dutch Treat Lease FKA 15139" at bounding box center [662, 498] width 520 height 17
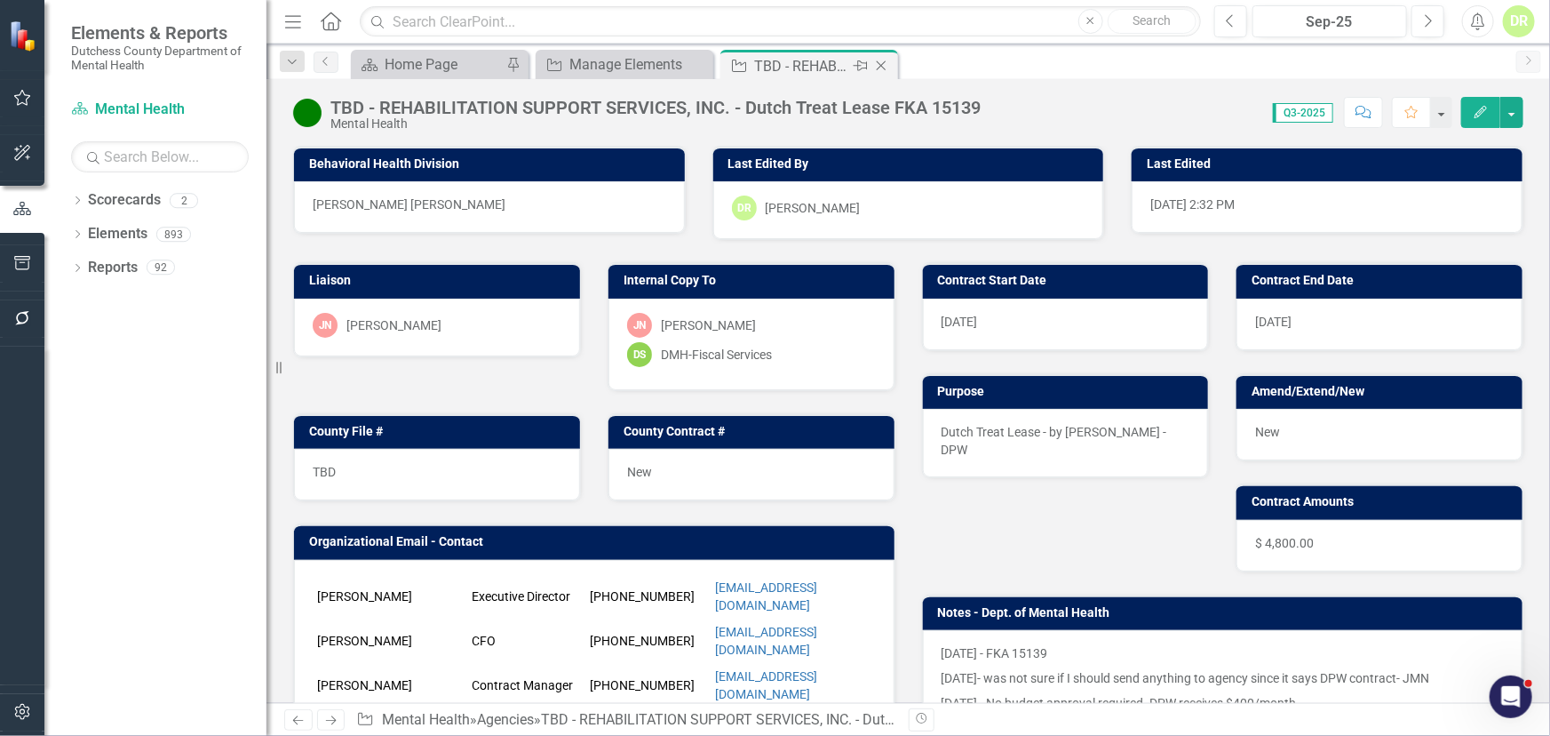
click at [887, 66] on icon "Close" at bounding box center [882, 66] width 18 height 14
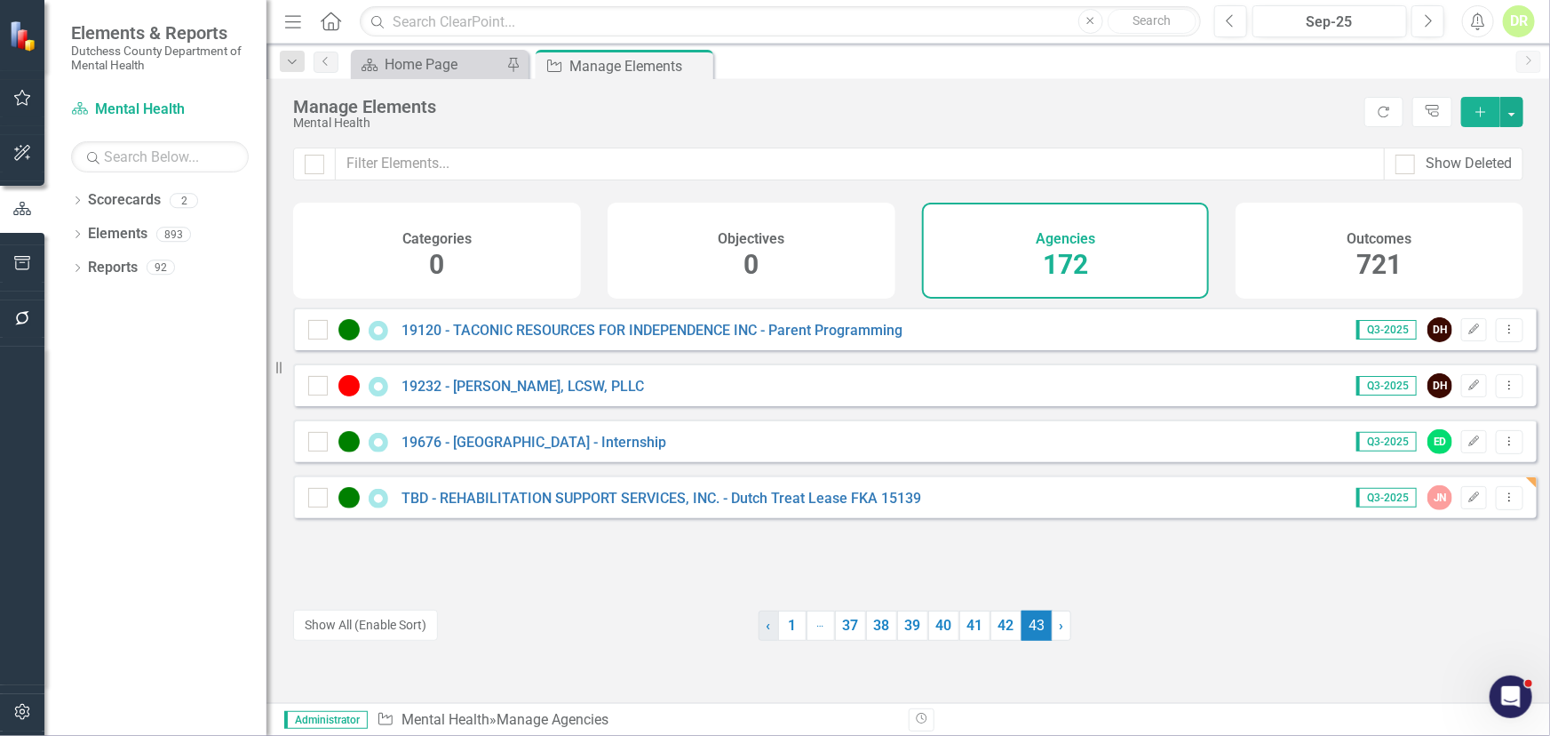
drag, startPoint x: 781, startPoint y: 625, endPoint x: 769, endPoint y: 615, distance: 15.1
click at [782, 623] on link "1" at bounding box center [792, 625] width 28 height 30
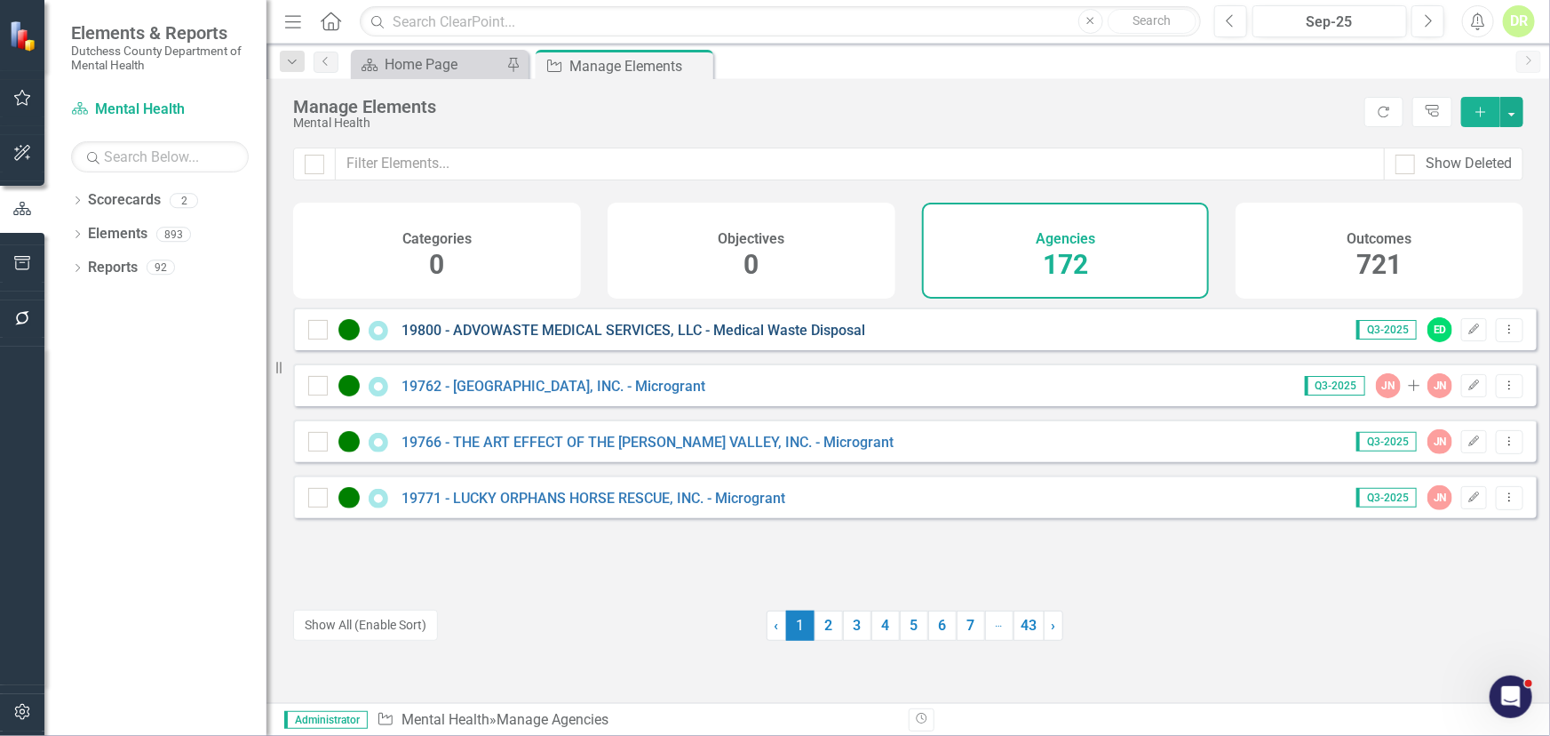
click at [514, 337] on link "19800 - ADVOWASTE MEDICAL SERVICES, LLC - Medical Waste Disposal" at bounding box center [634, 330] width 464 height 17
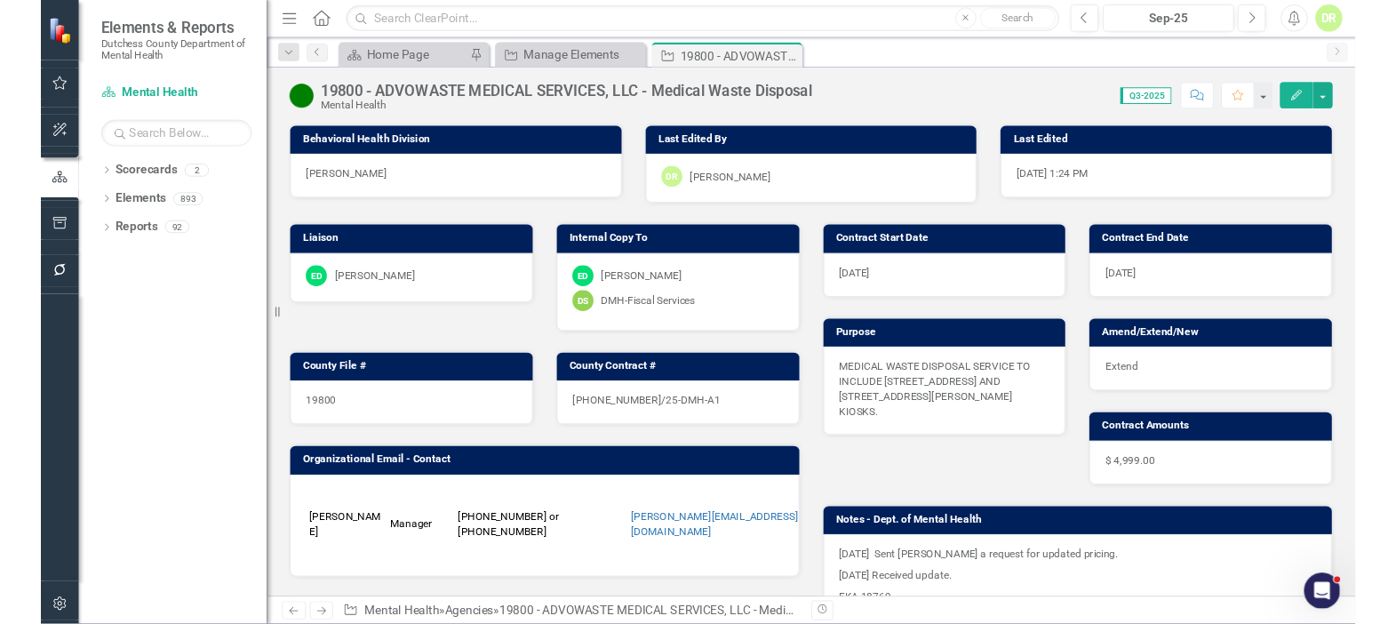
scroll to position [403, 0]
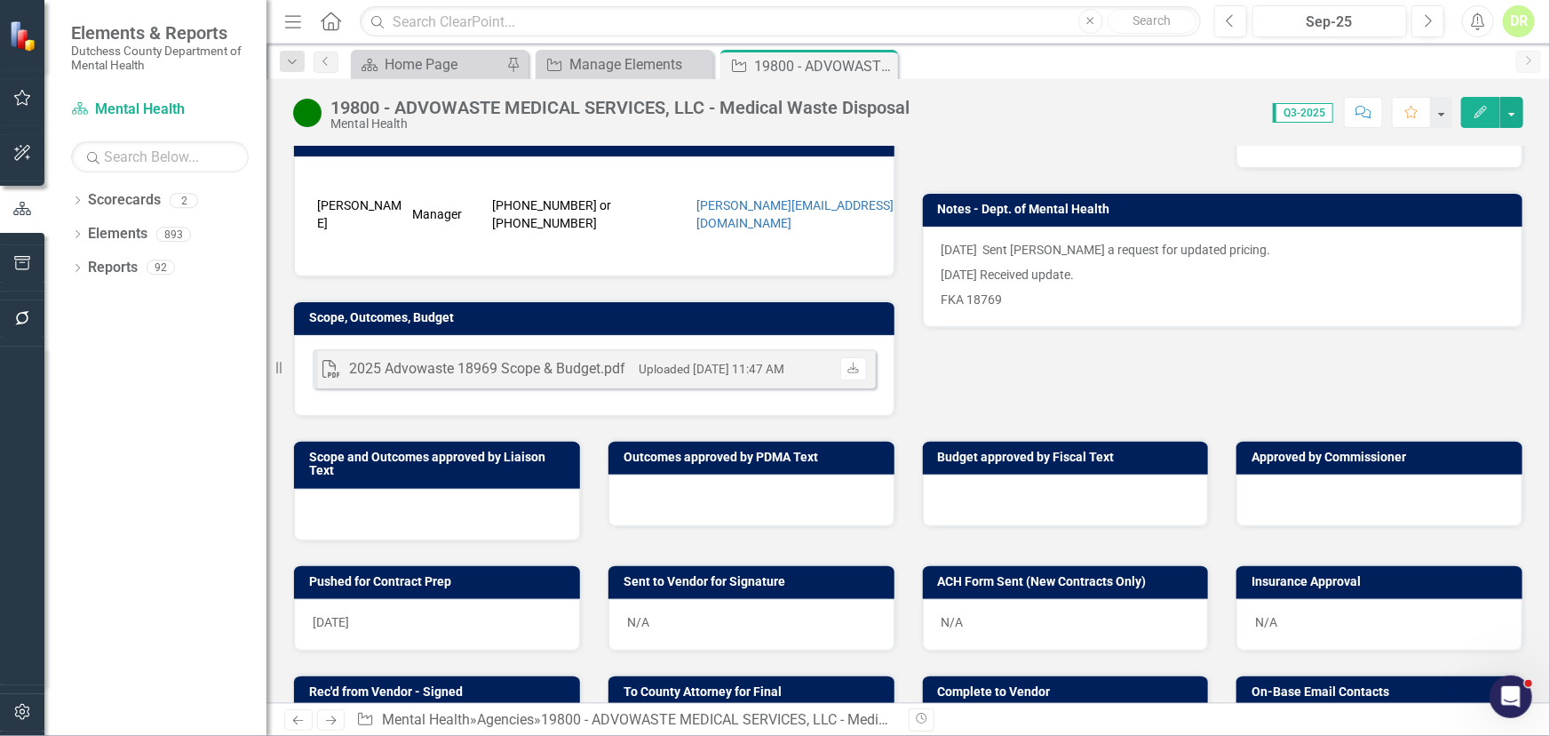
click at [684, 508] on div at bounding box center [752, 500] width 286 height 52
click at [684, 507] on div at bounding box center [752, 500] width 286 height 52
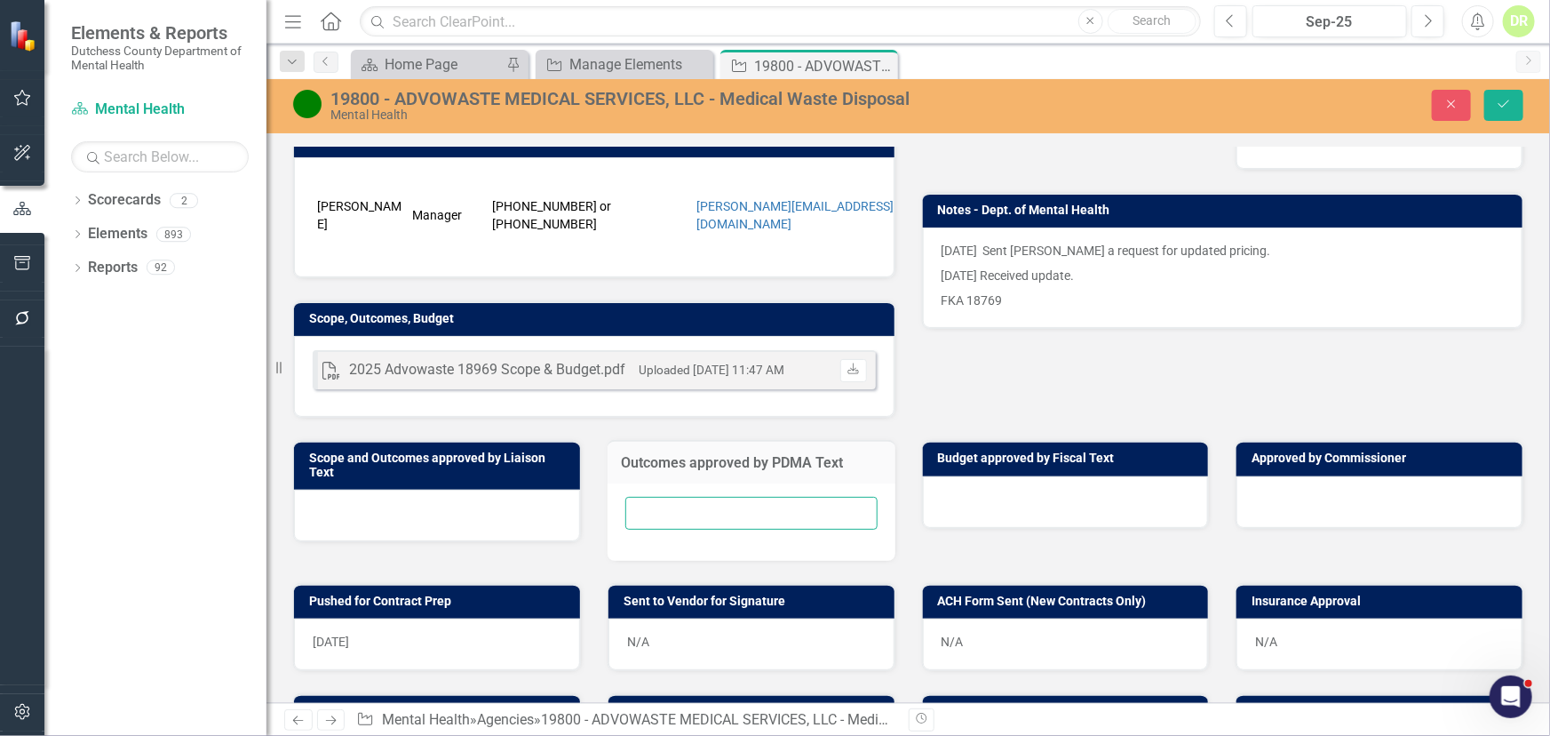
click at [675, 521] on input "text" at bounding box center [752, 513] width 252 height 33
type input "N/A"
click at [1508, 91] on button "Save" at bounding box center [1504, 105] width 39 height 31
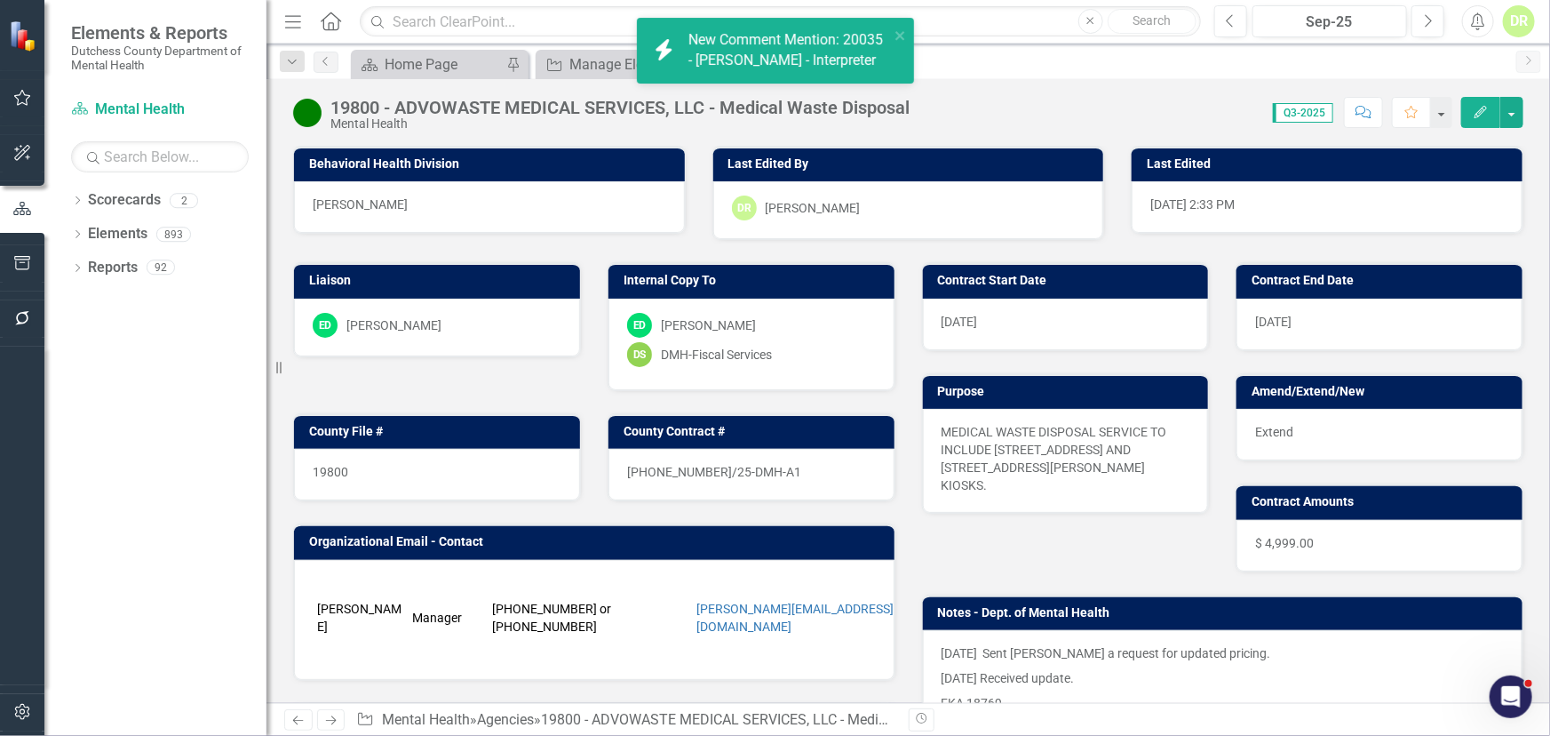
click at [884, 60] on div "icon.bolt New Comment Mention: 20035 - Veronica Martinez-Cruz - Interpreter" at bounding box center [776, 57] width 284 height 87
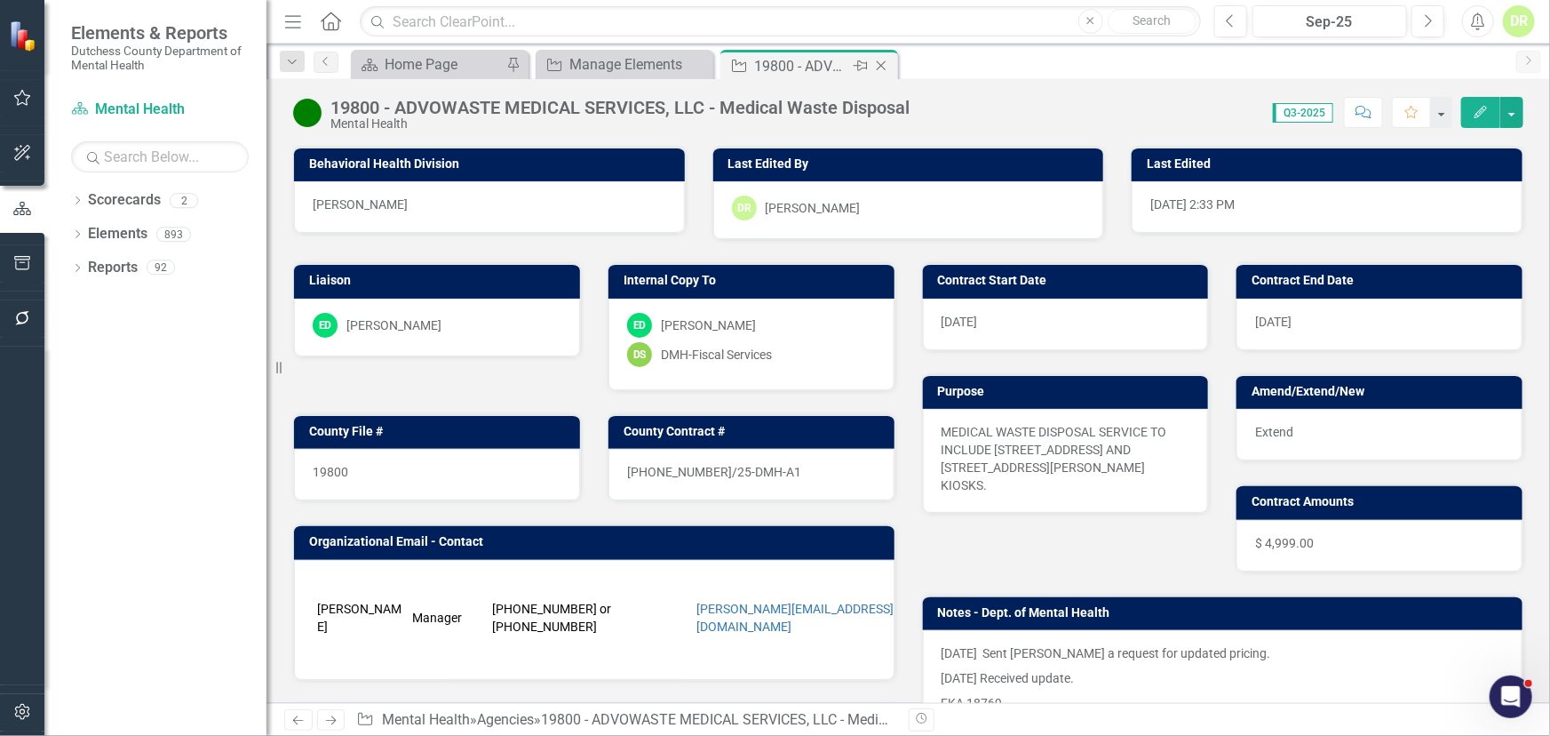
click at [883, 62] on icon "Close" at bounding box center [882, 66] width 18 height 14
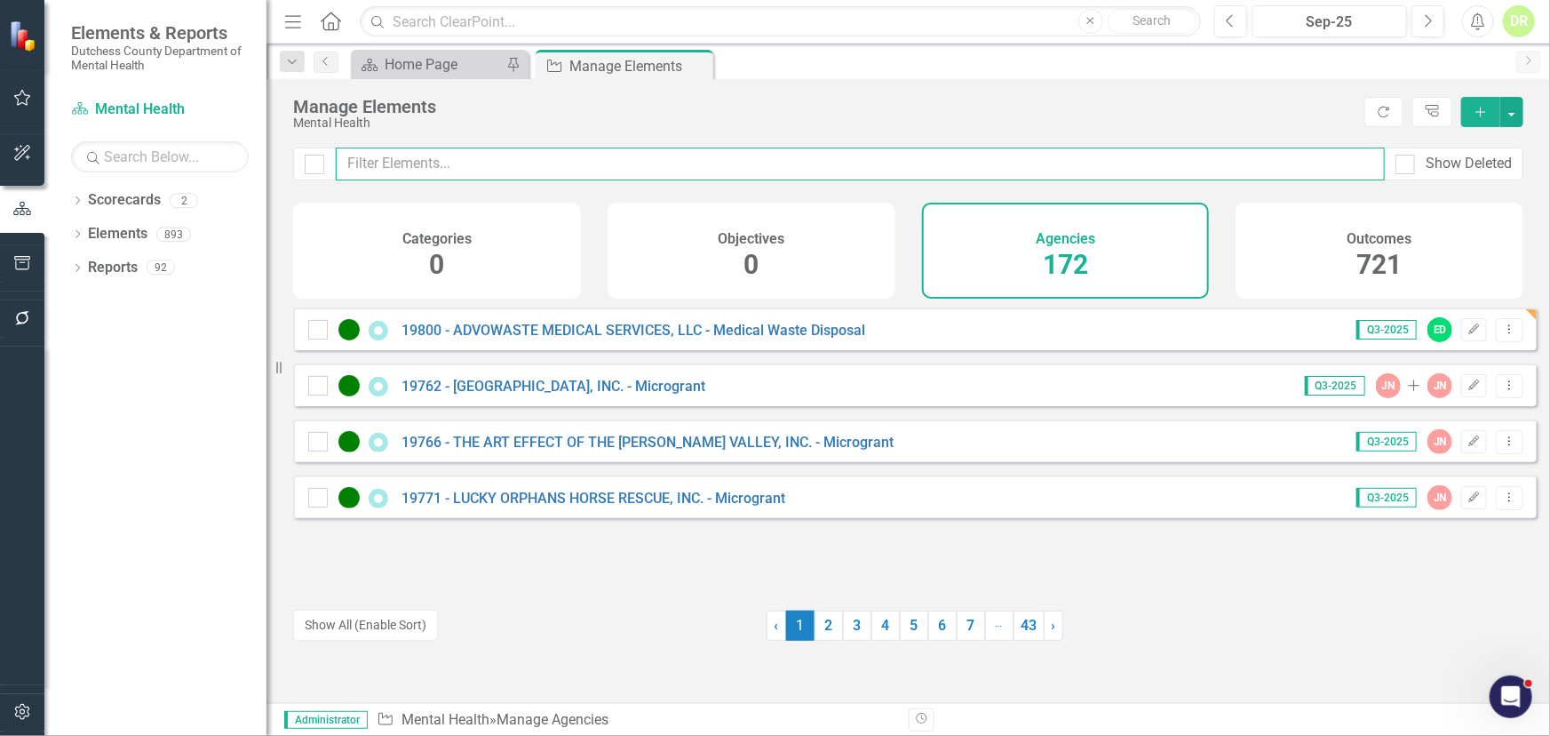
click at [399, 166] on input "text" at bounding box center [860, 163] width 1049 height 33
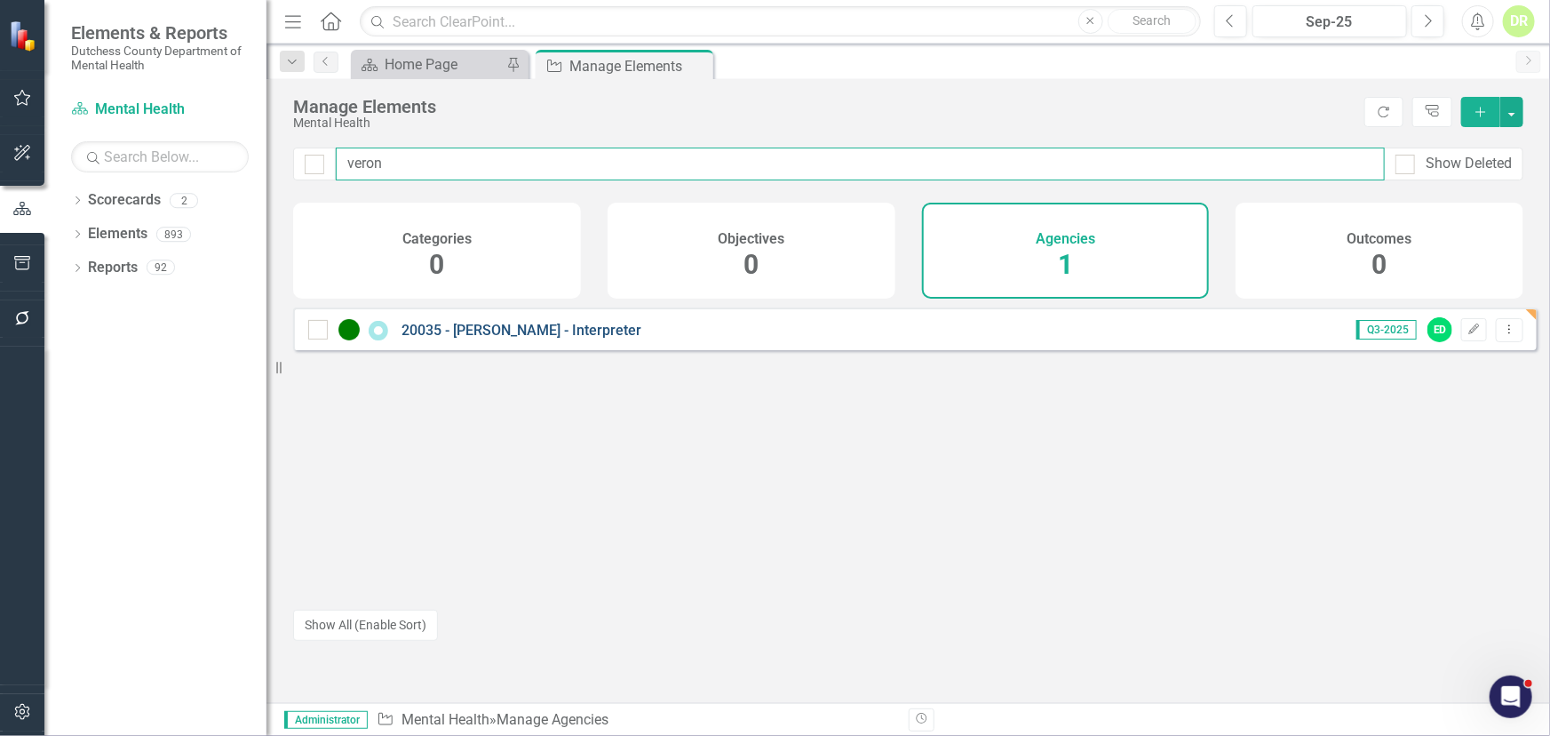
type input "veron"
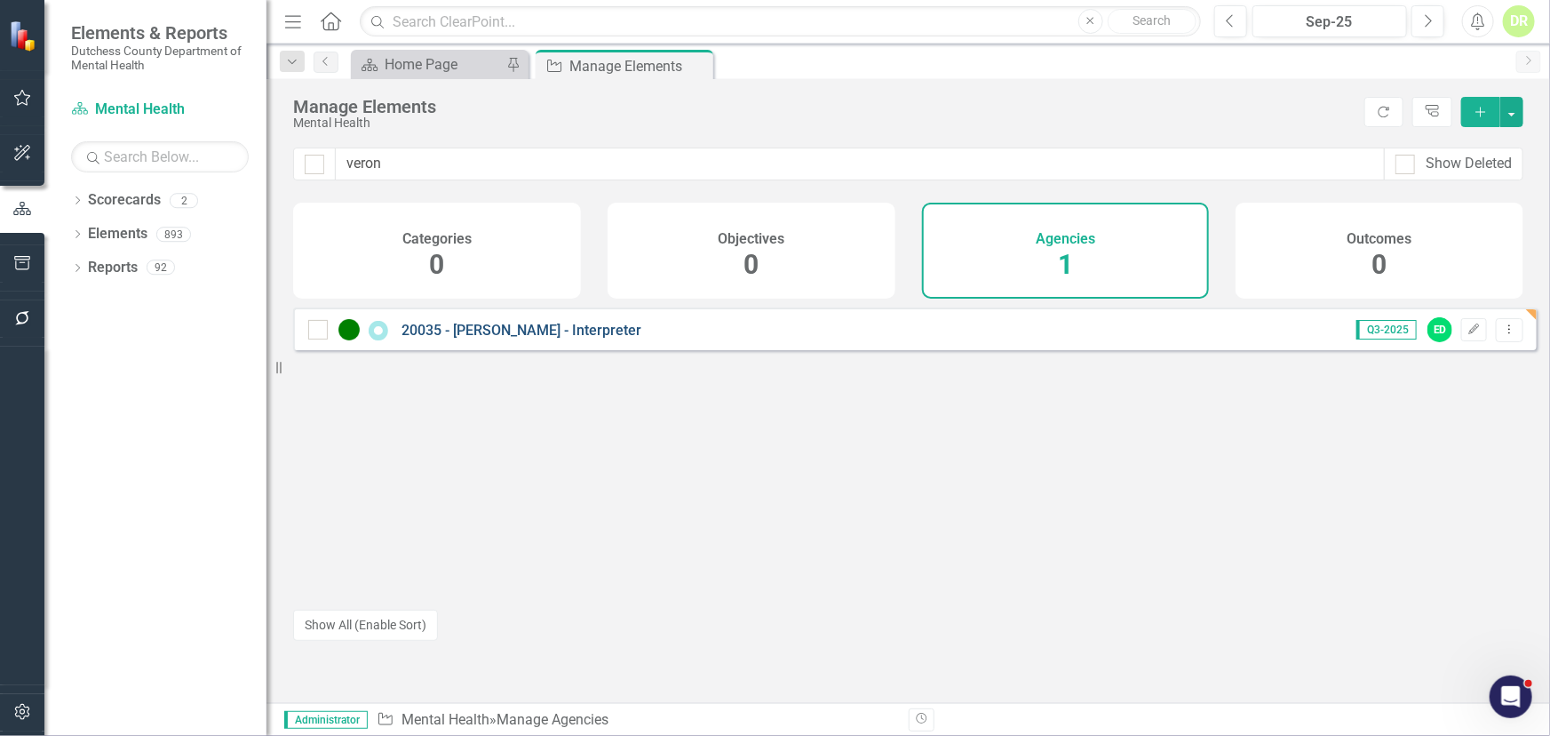
click at [502, 337] on link "20035 - [PERSON_NAME] - Interpreter" at bounding box center [522, 330] width 240 height 17
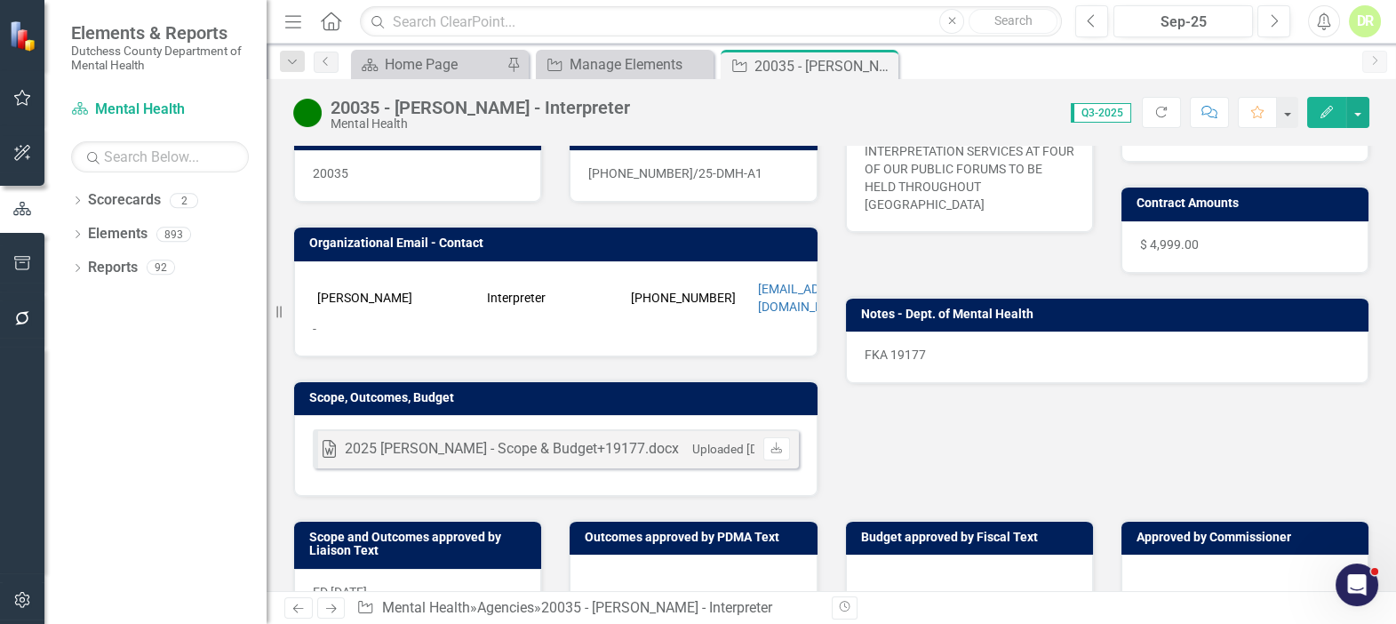
scroll to position [323, 0]
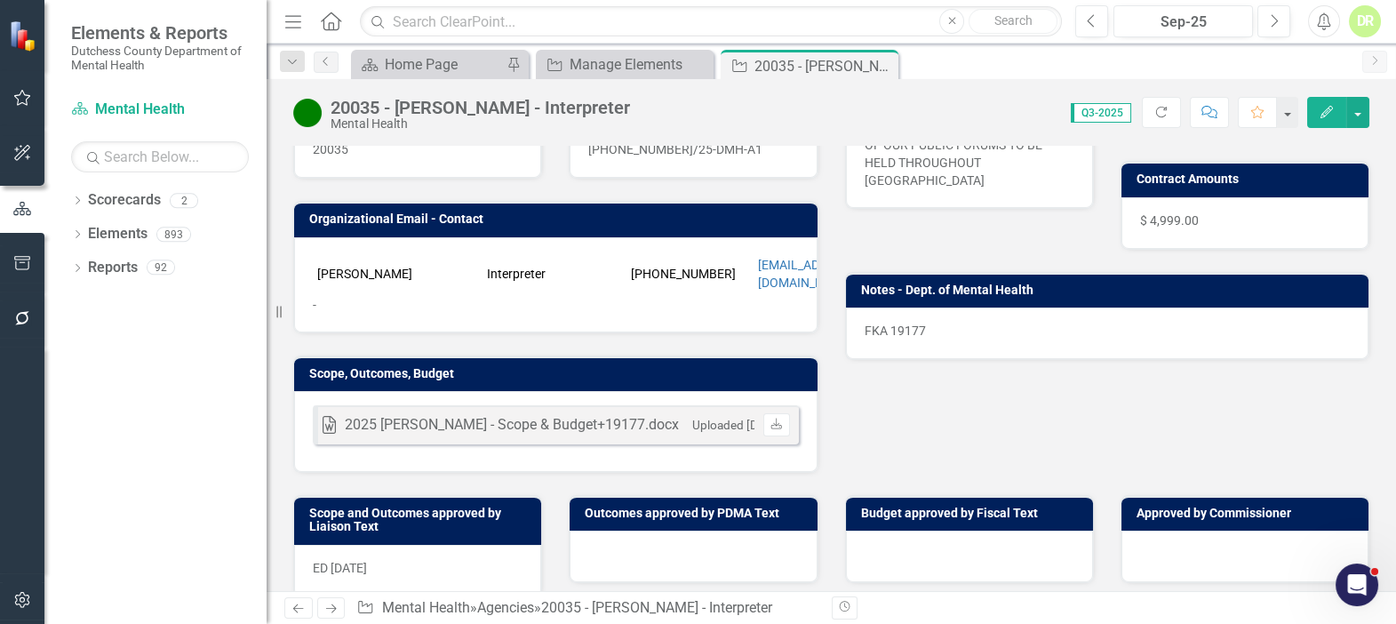
click at [753, 447] on div "Word 2025 Veronica Martinez-Cruz - Scope & Budget+19177.docx Uploaded Apr 8, 20…" at bounding box center [555, 431] width 523 height 81
click at [753, 444] on div "Word 2025 Veronica Martinez-Cruz - Scope & Budget+19177.docx Uploaded Apr 8, 20…" at bounding box center [555, 431] width 523 height 81
click at [753, 443] on div "Word 2025 Veronica Martinez-Cruz - Scope & Budget+19177.docx Uploaded Apr 8, 20…" at bounding box center [555, 431] width 523 height 81
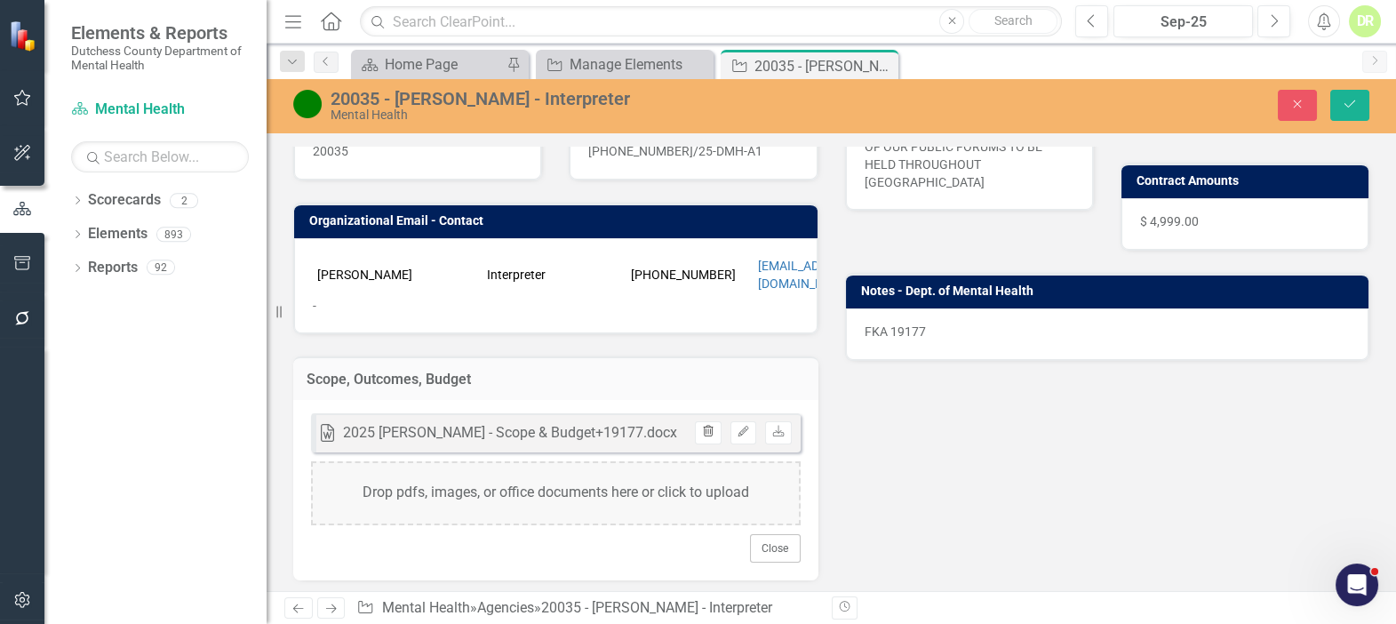
click at [705, 426] on icon "Trash" at bounding box center [707, 431] width 13 height 11
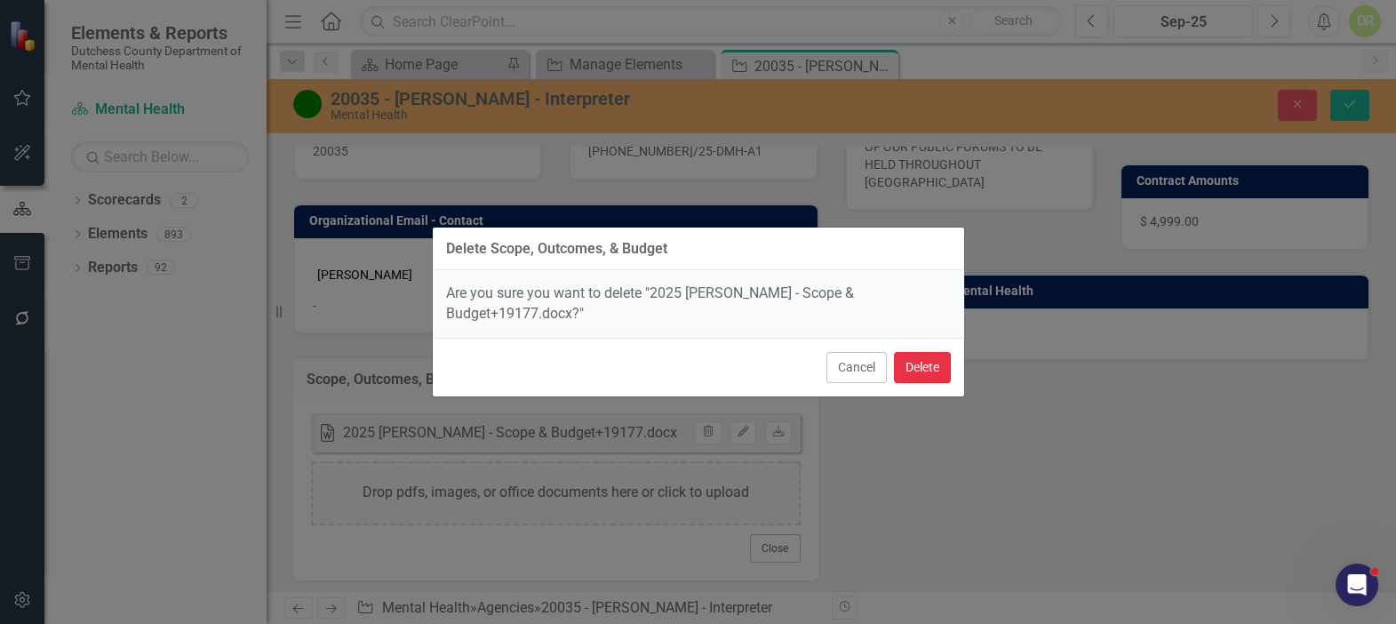
click at [931, 360] on button "Delete" at bounding box center [922, 367] width 57 height 31
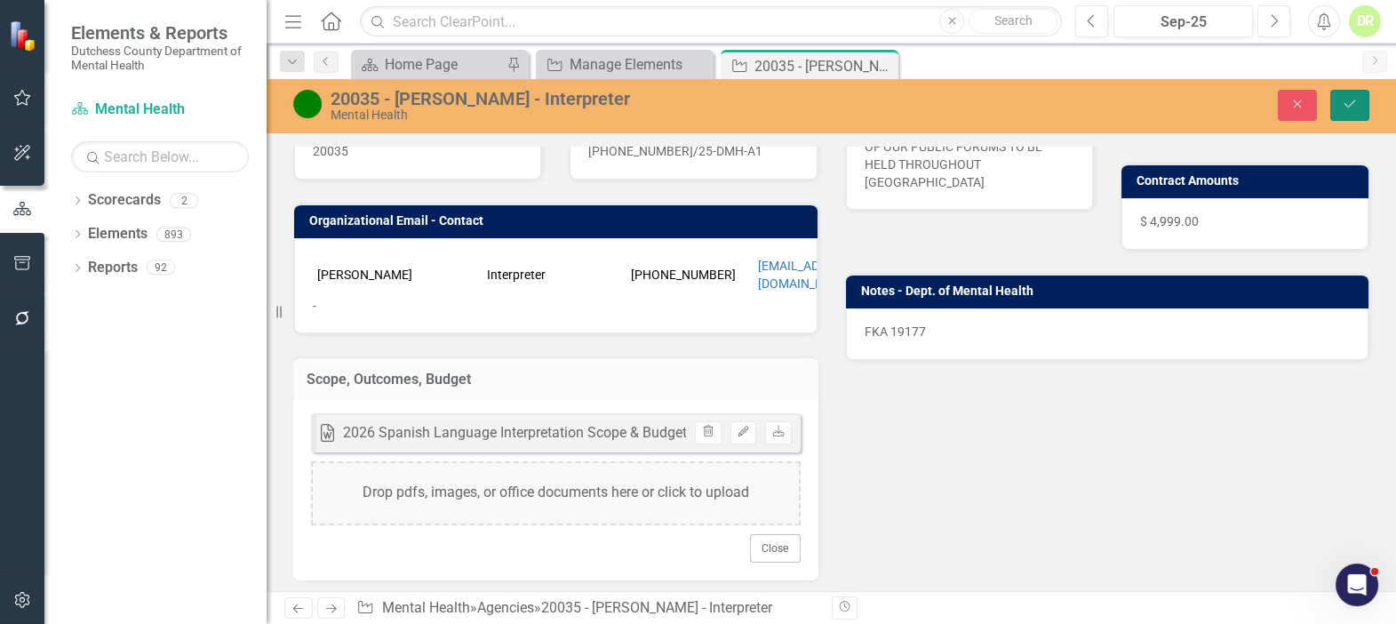
click at [1347, 102] on icon "Save" at bounding box center [1350, 104] width 16 height 12
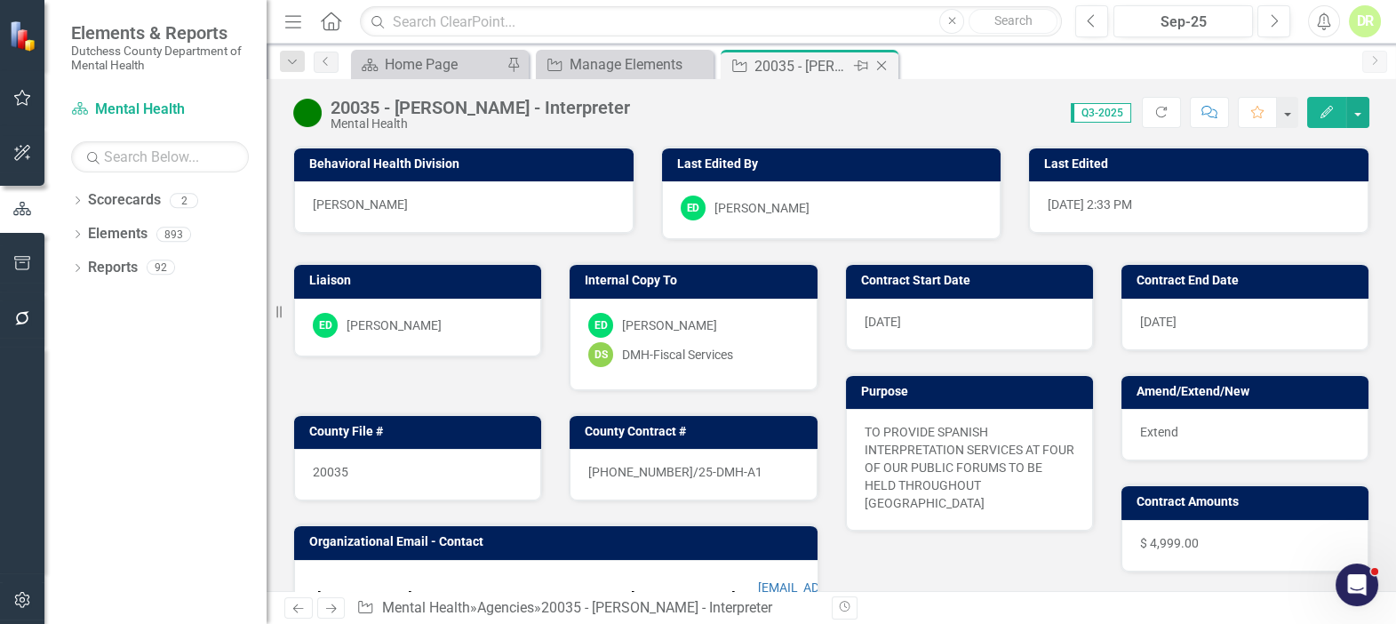
click at [882, 64] on icon "Close" at bounding box center [882, 66] width 18 height 14
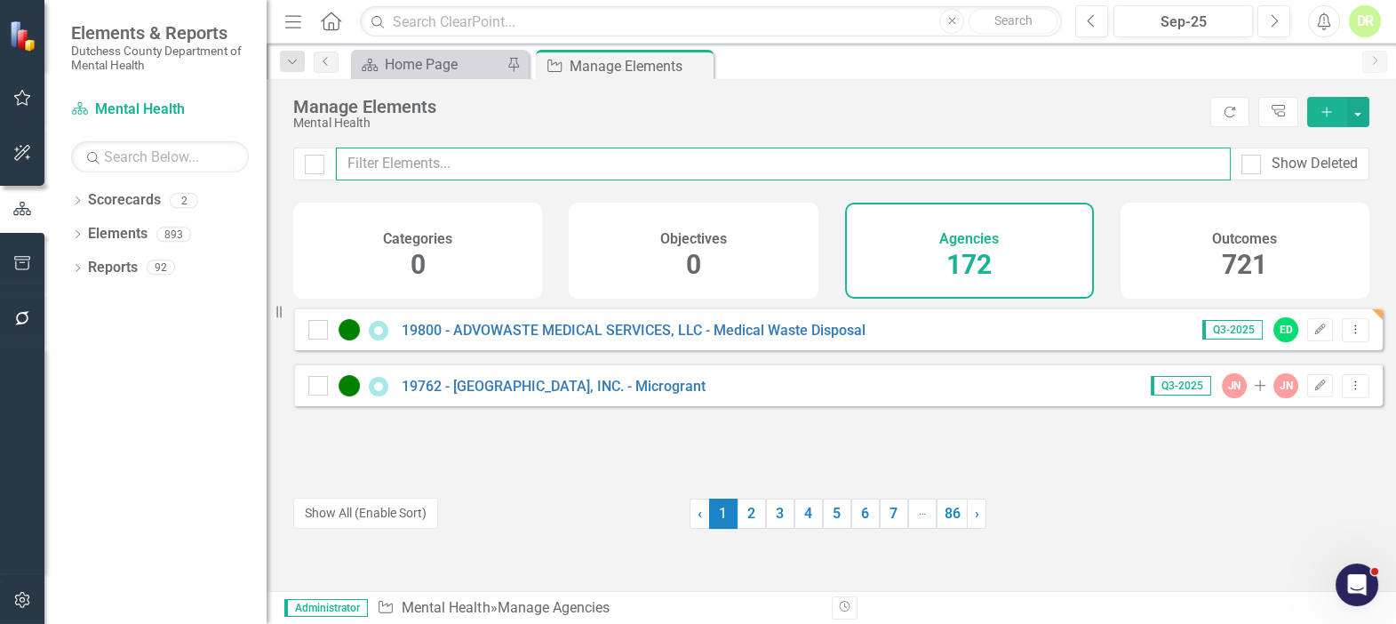
click at [535, 153] on input "text" at bounding box center [783, 163] width 895 height 33
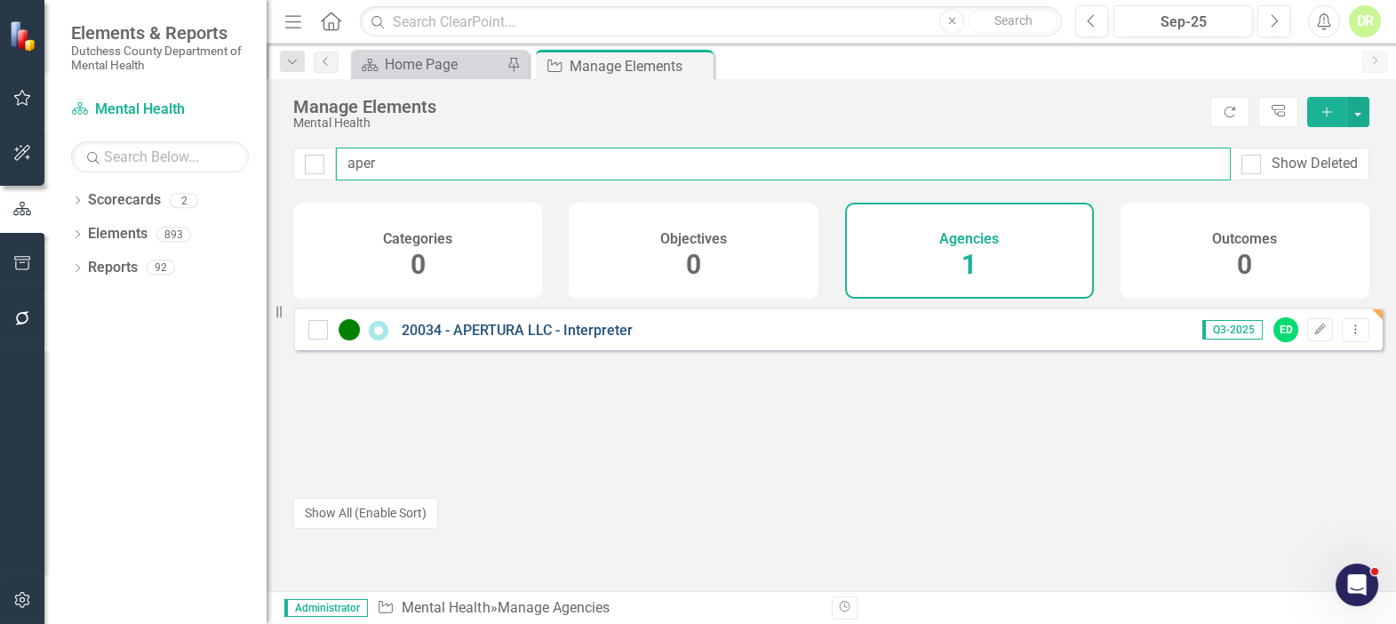
type input "aper"
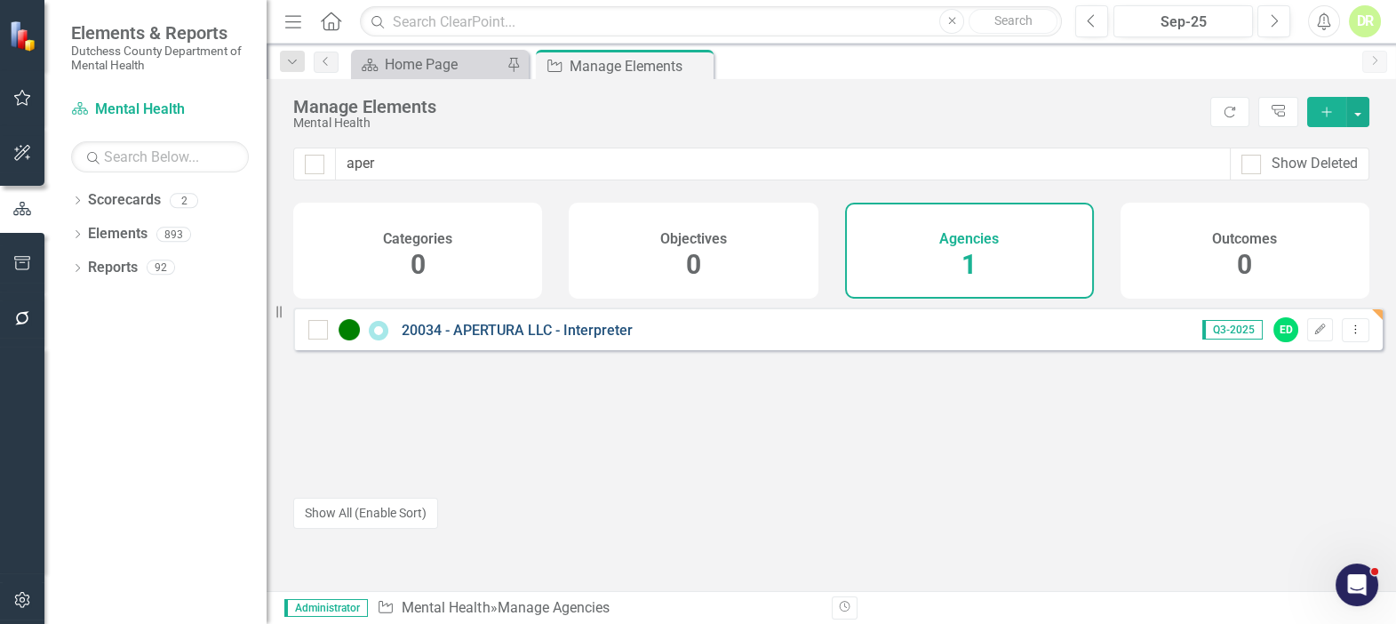
click at [504, 339] on link "20034 - APERTURA LLC - Interpreter" at bounding box center [517, 330] width 231 height 17
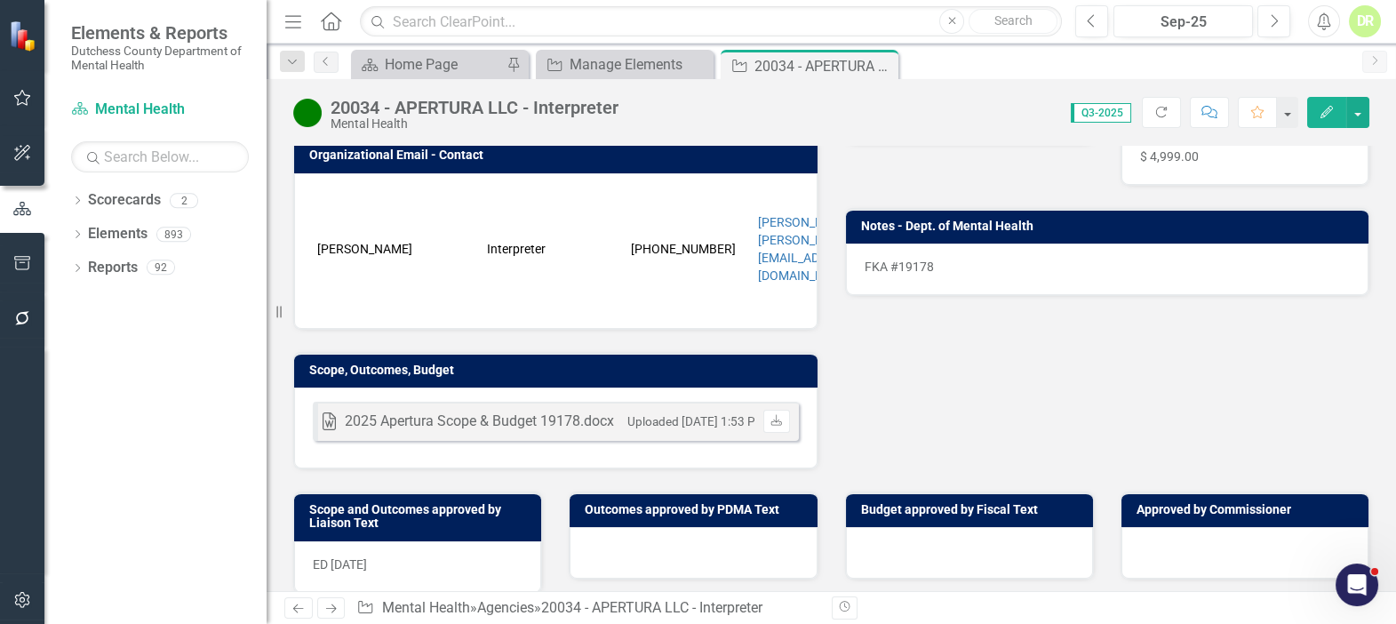
scroll to position [403, 0]
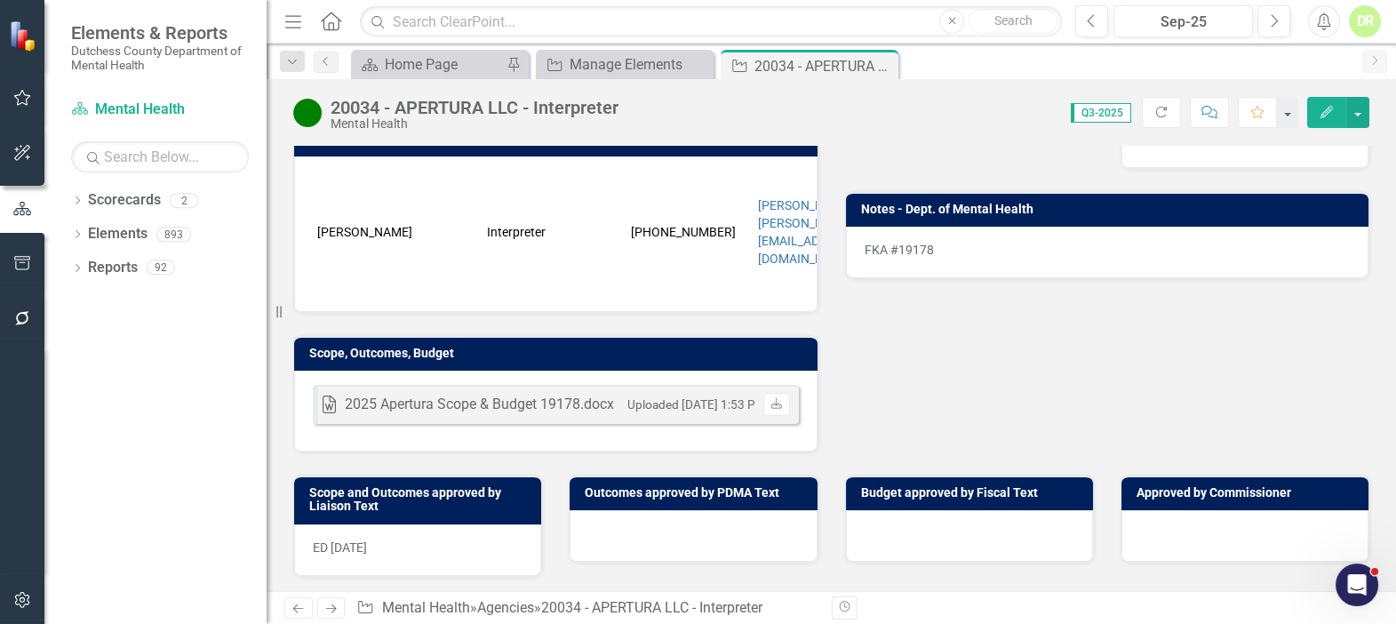
click at [622, 425] on div "Word 2025 Apertura Scope & Budget 19178.docx Uploaded Apr 8, 2025 1:53 PM Downl…" at bounding box center [555, 411] width 523 height 81
click at [622, 424] on div "Word 2025 Apertura Scope & Budget 19178.docx Uploaded Apr 8, 2025 1:53 PM Downl…" at bounding box center [555, 411] width 523 height 81
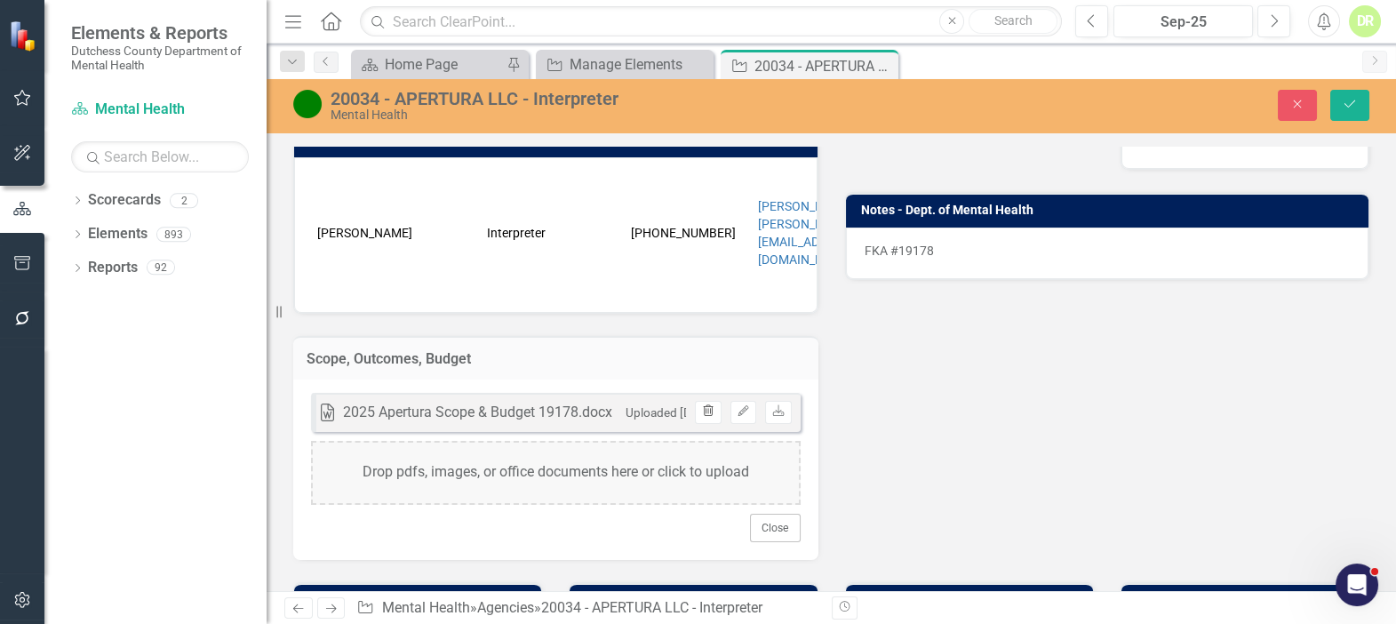
click at [704, 401] on button "Trash" at bounding box center [708, 412] width 26 height 23
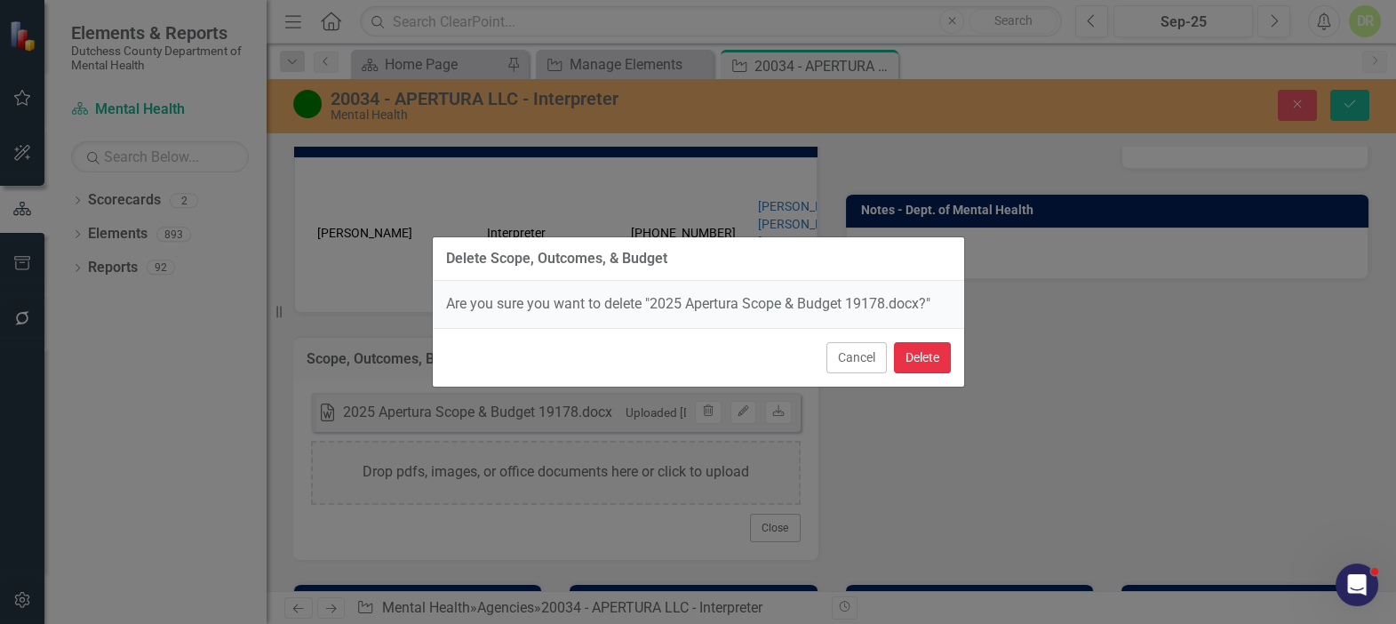
click at [914, 347] on button "Delete" at bounding box center [922, 357] width 57 height 31
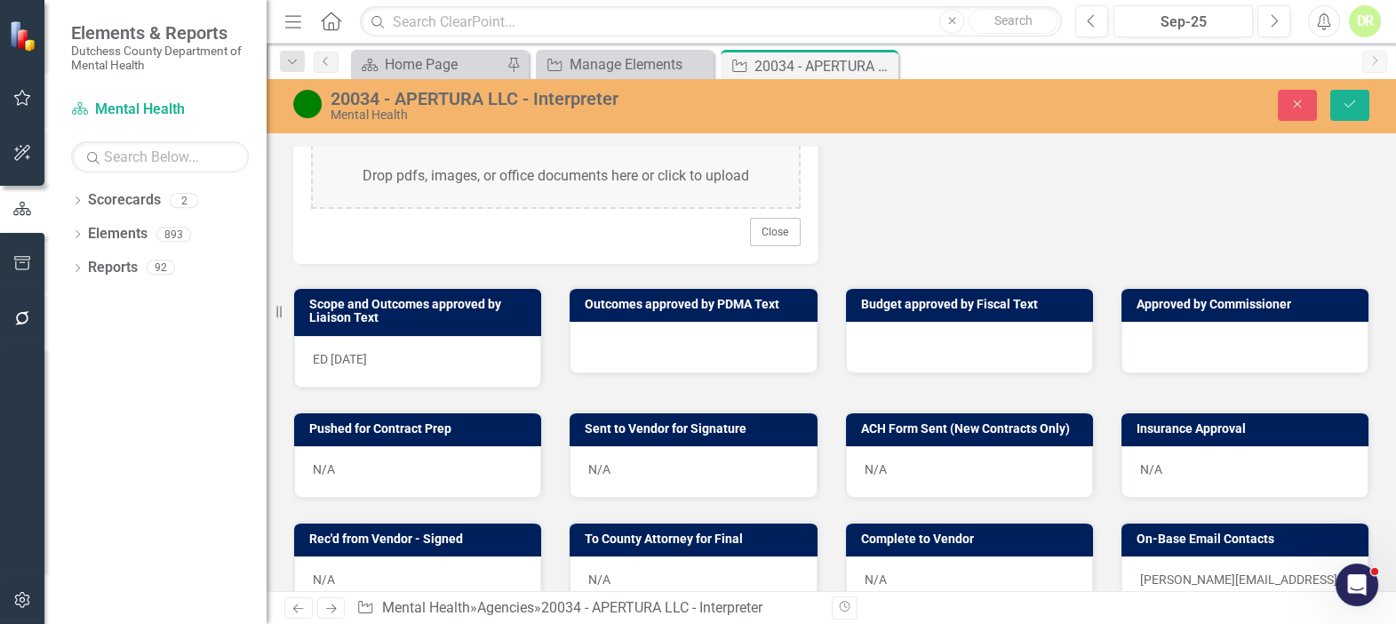
scroll to position [727, 0]
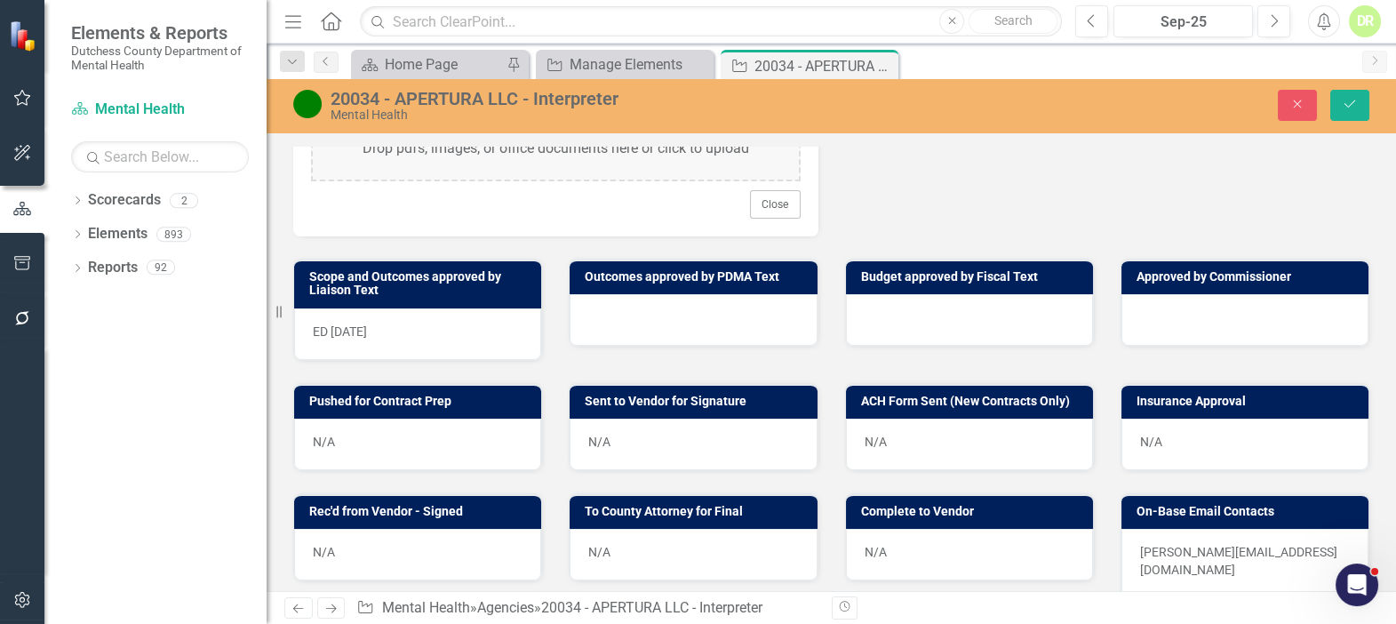
click at [602, 311] on div at bounding box center [693, 320] width 247 height 52
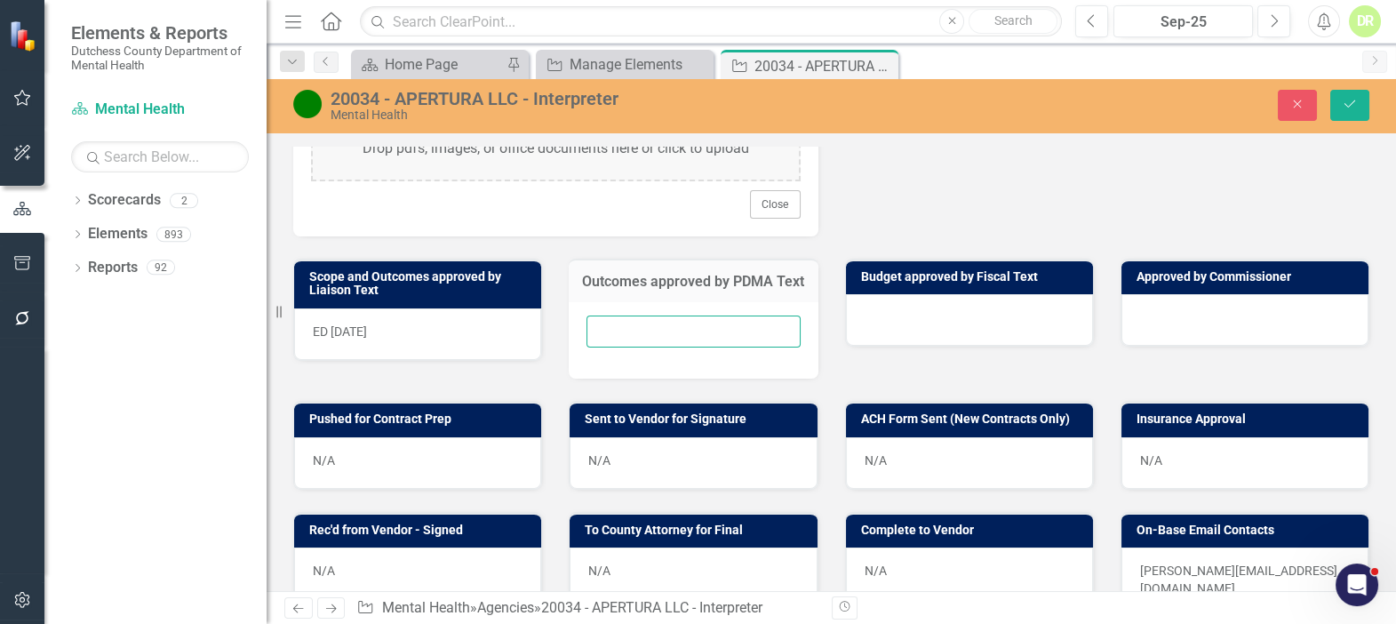
click at [595, 337] on input "text" at bounding box center [692, 331] width 213 height 33
type input "N/A"
click at [1346, 94] on button "Save" at bounding box center [1349, 105] width 39 height 31
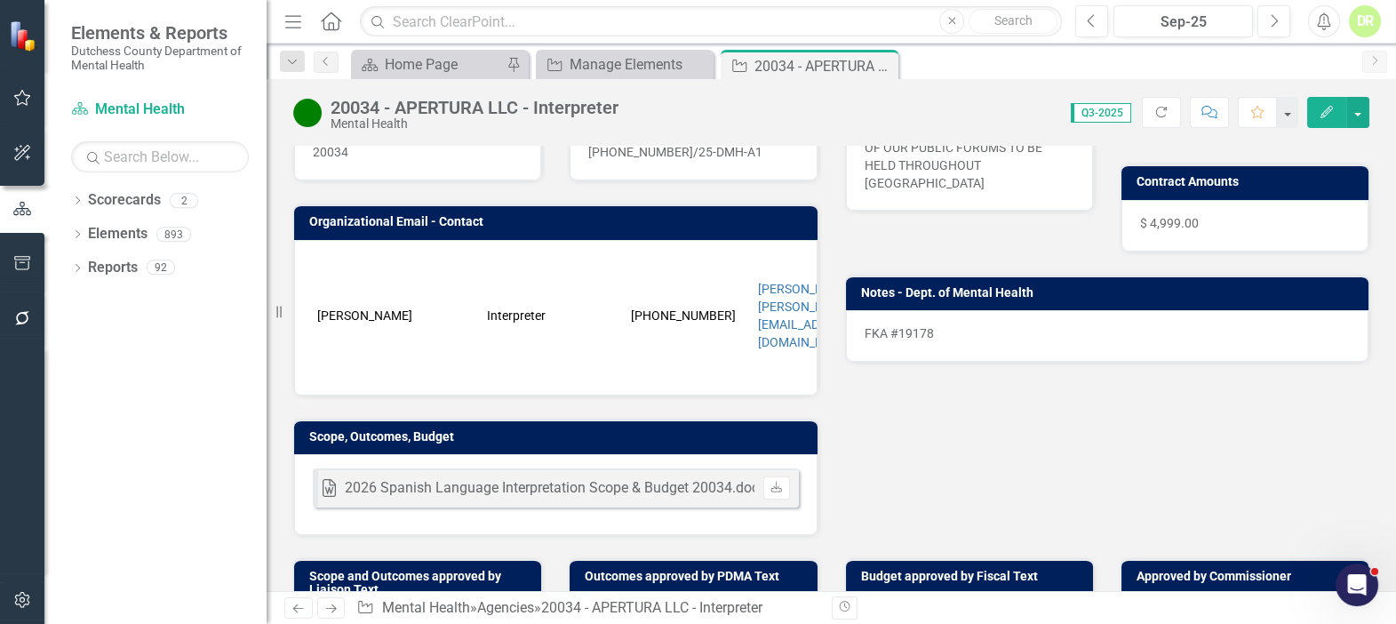
scroll to position [323, 0]
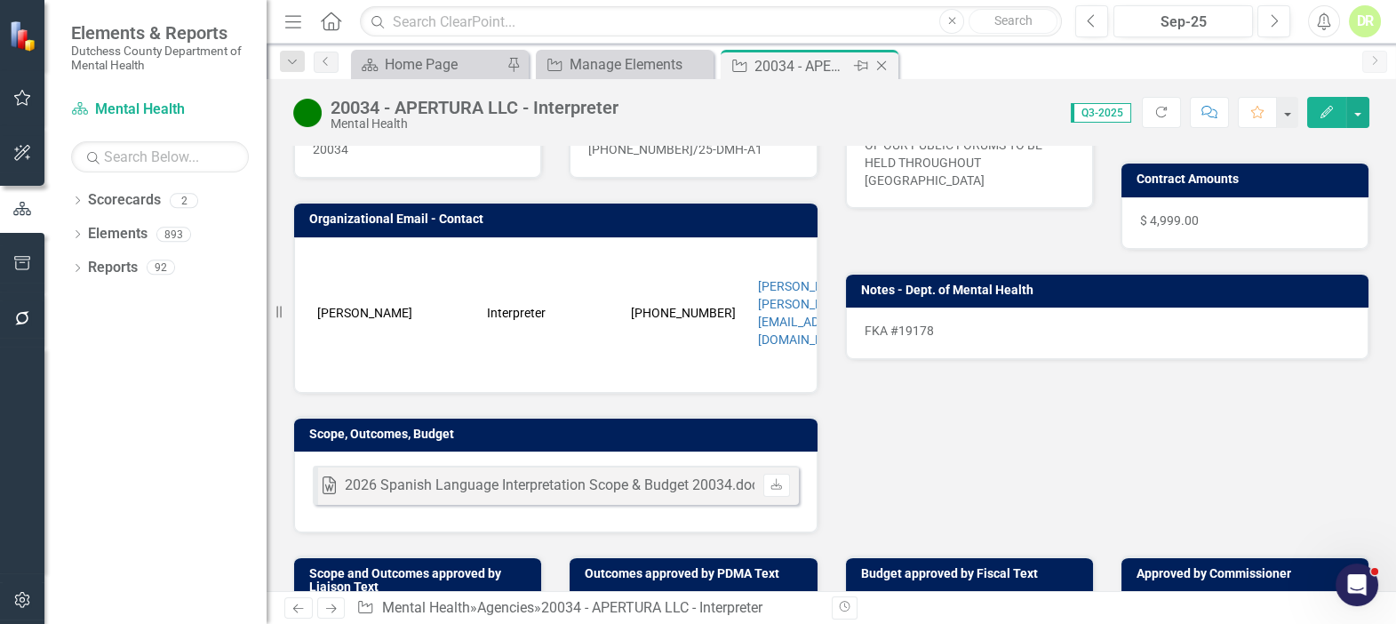
click at [883, 66] on icon "Close" at bounding box center [882, 66] width 18 height 14
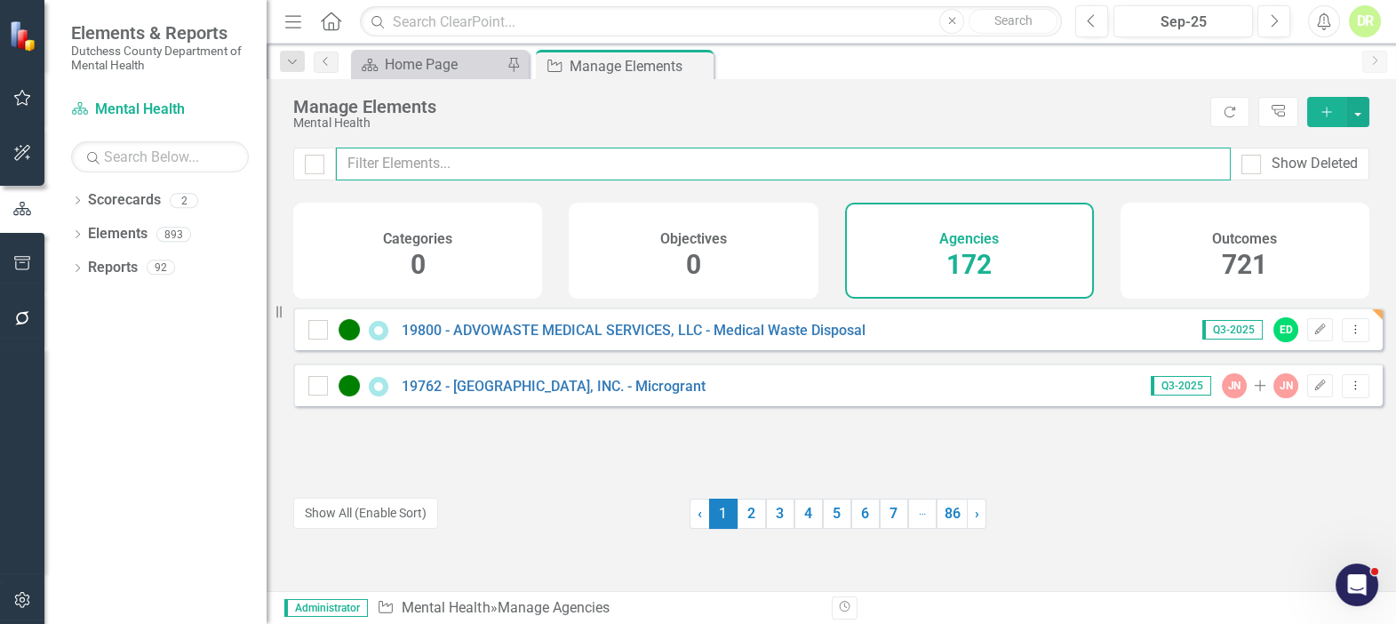
click at [474, 169] on input "text" at bounding box center [783, 163] width 895 height 33
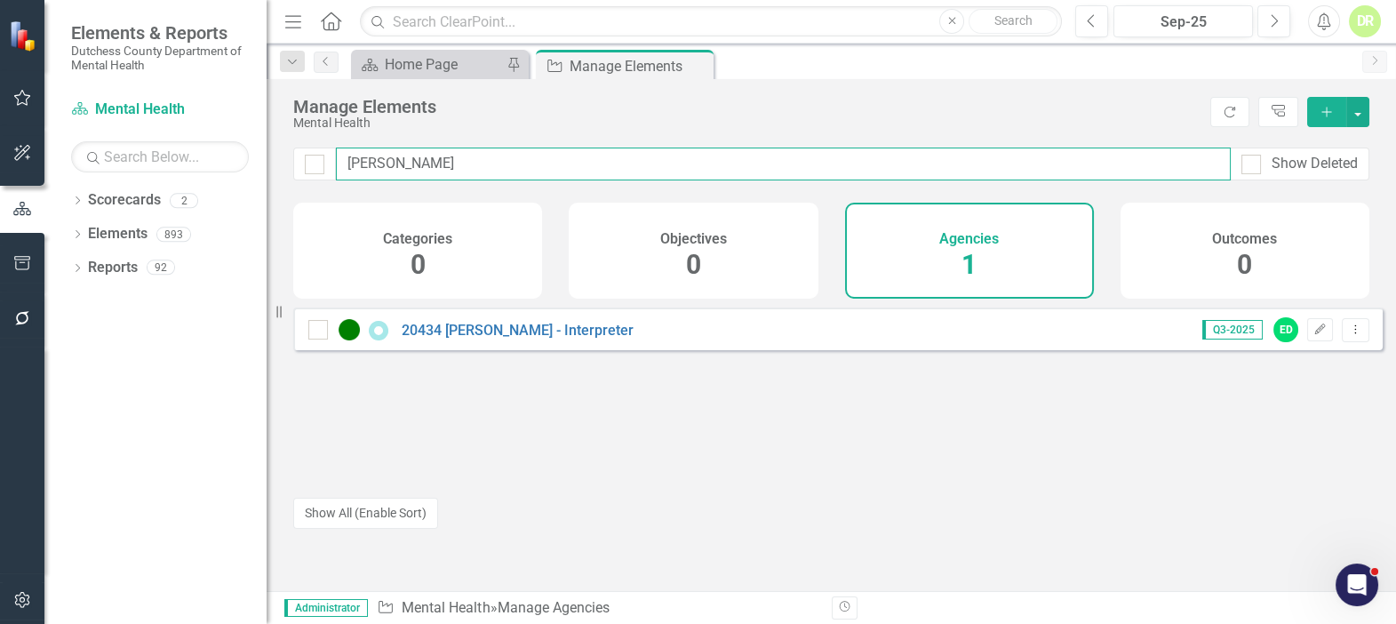
type input "laura"
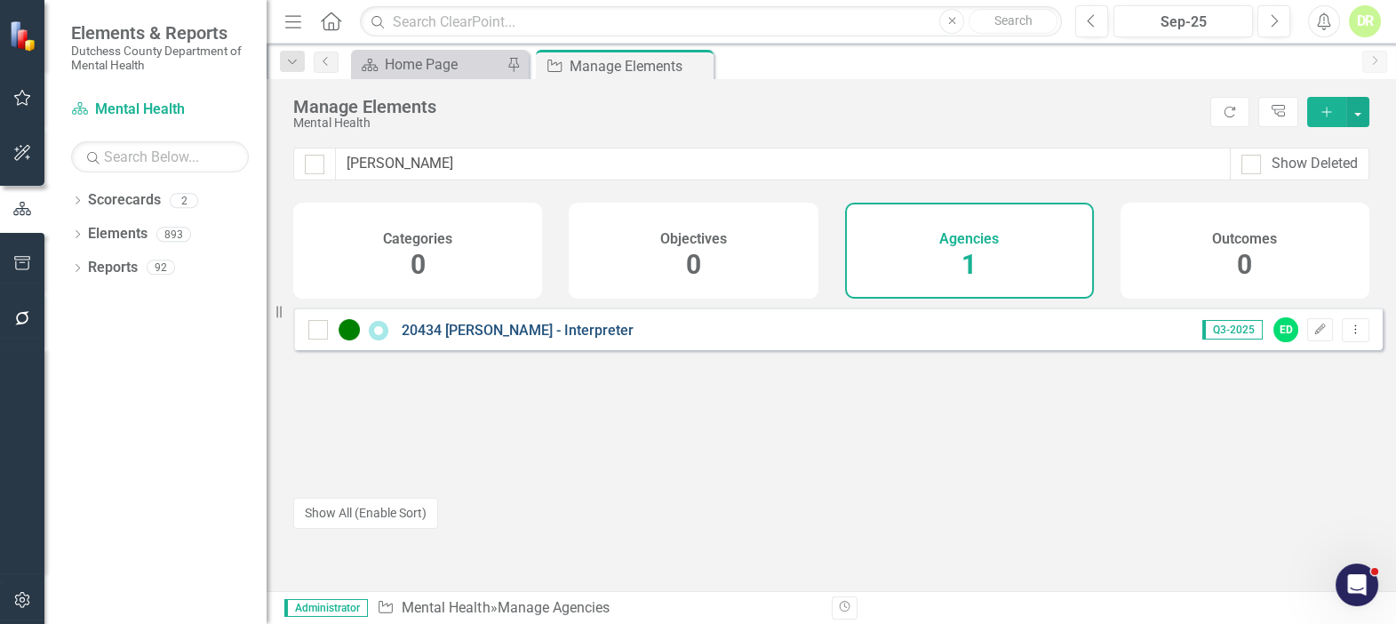
click at [558, 330] on div "20434 LAURA MONTOYA HEREDIA - Interpreter Q3-2025 ED Edit Dropdown Menu" at bounding box center [837, 328] width 1089 height 43
click at [557, 339] on link "20434 [PERSON_NAME] - Interpreter" at bounding box center [518, 330] width 232 height 17
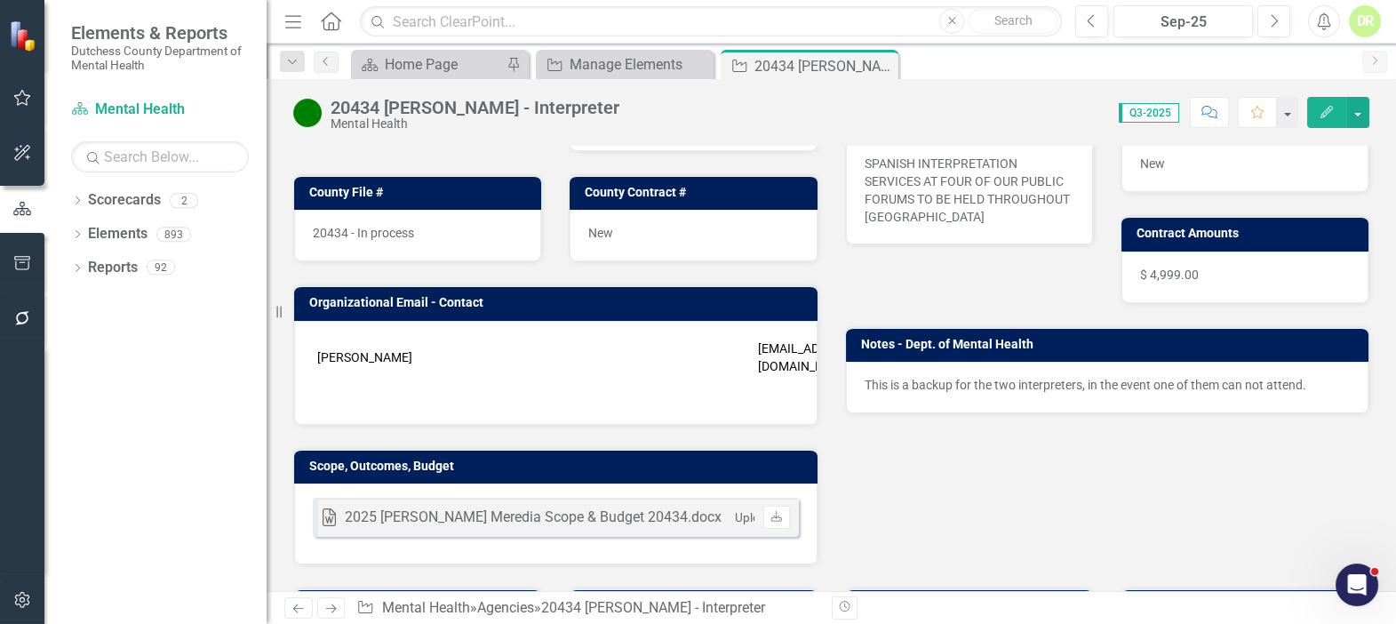
scroll to position [242, 0]
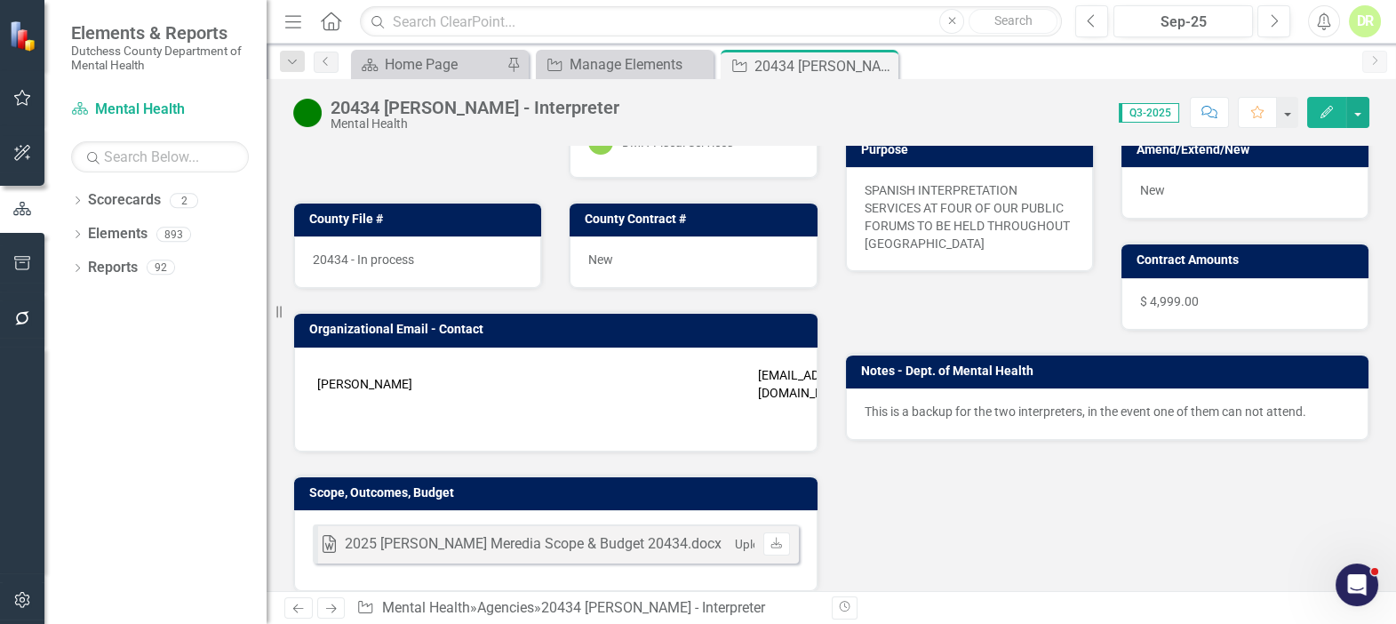
click at [870, 405] on p "This is a backup for the two interpreters, in the event one of them can not att…" at bounding box center [1108, 411] width 486 height 18
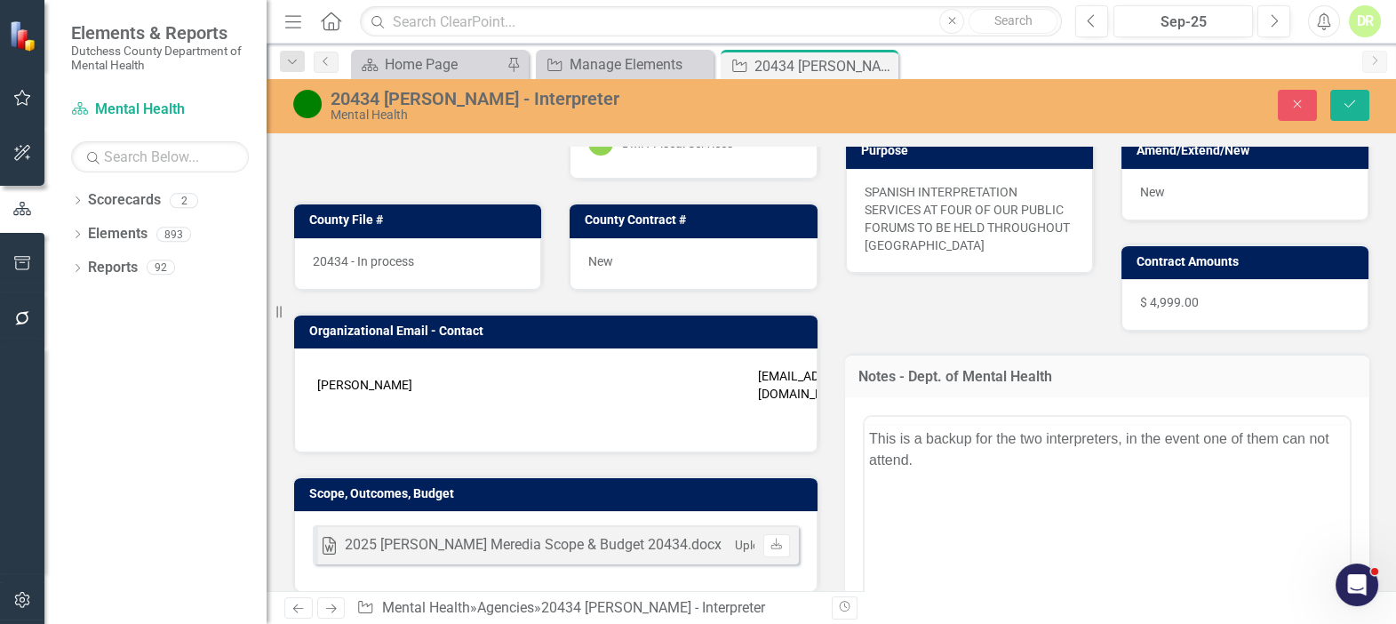
scroll to position [0, 0]
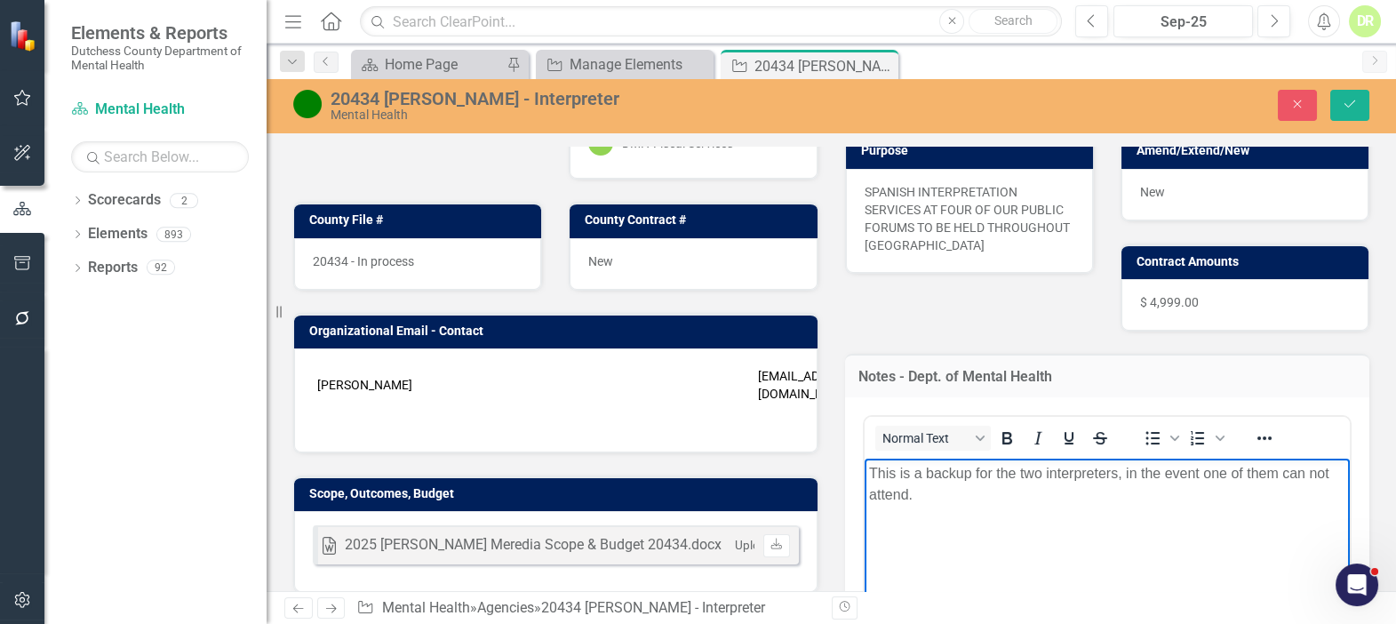
click at [991, 493] on p "This is a backup for the two interpreters, in the event one of them can not att…" at bounding box center [1106, 483] width 477 height 43
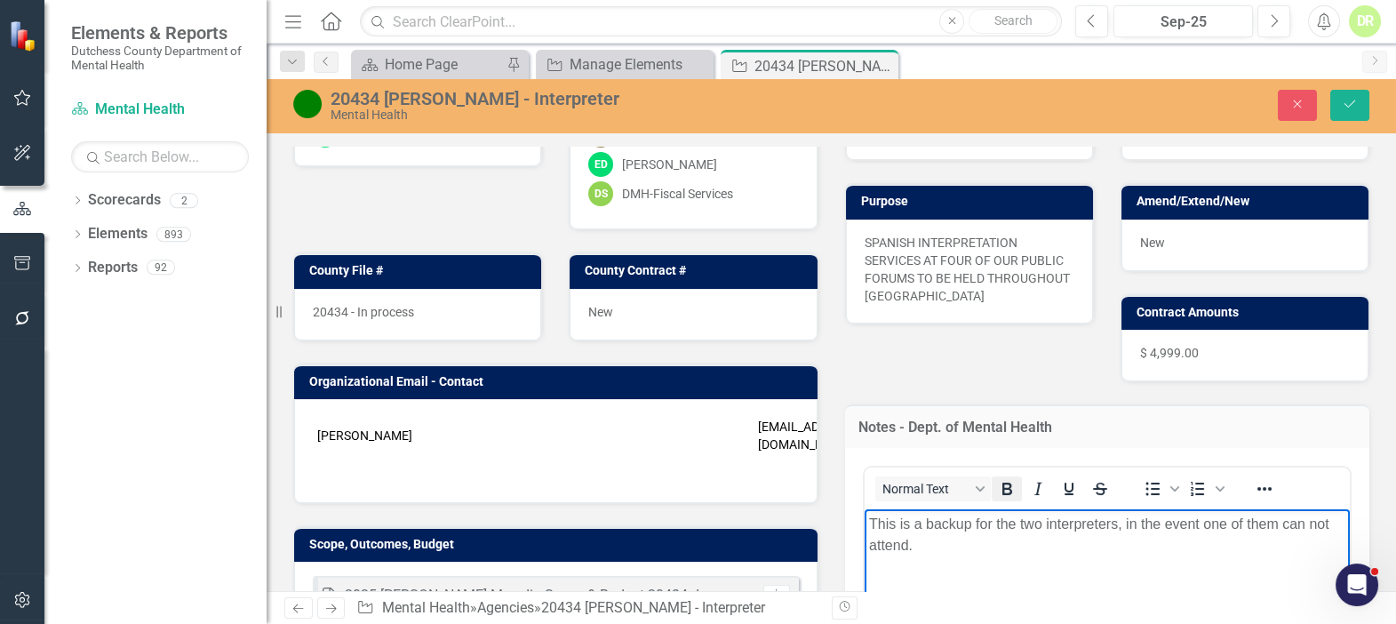
scroll to position [242, 0]
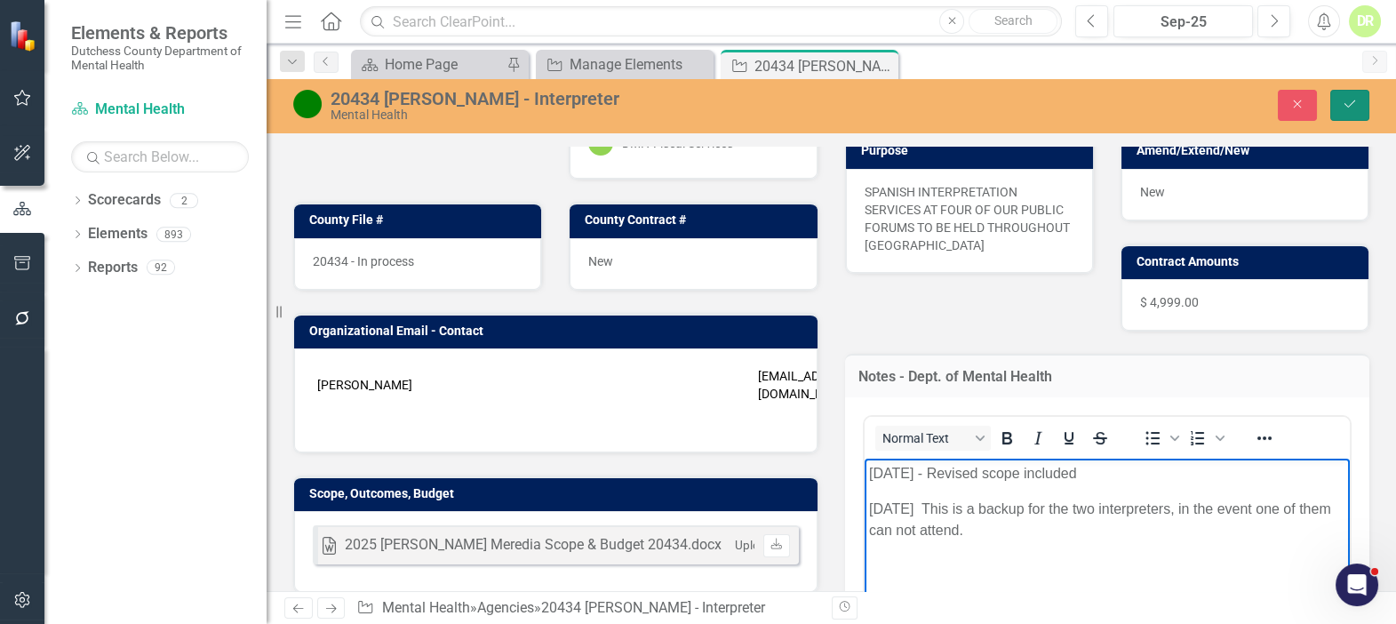
click at [1349, 100] on icon "Save" at bounding box center [1350, 104] width 16 height 12
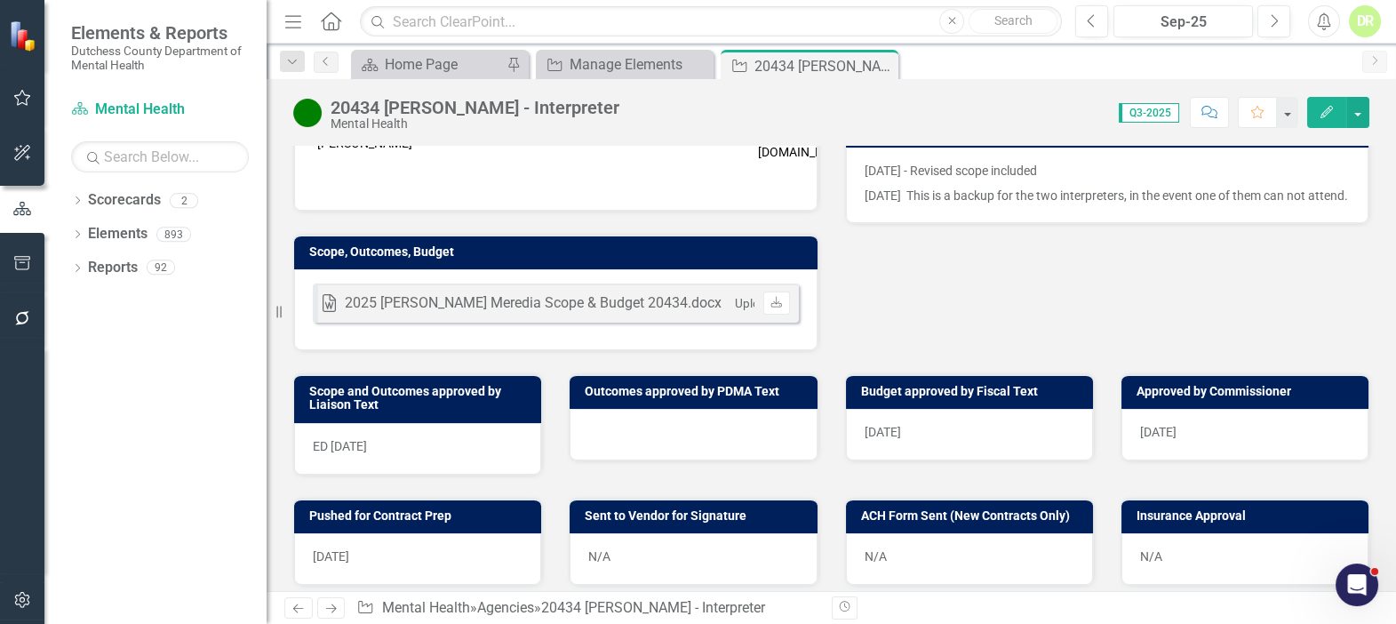
scroll to position [484, 0]
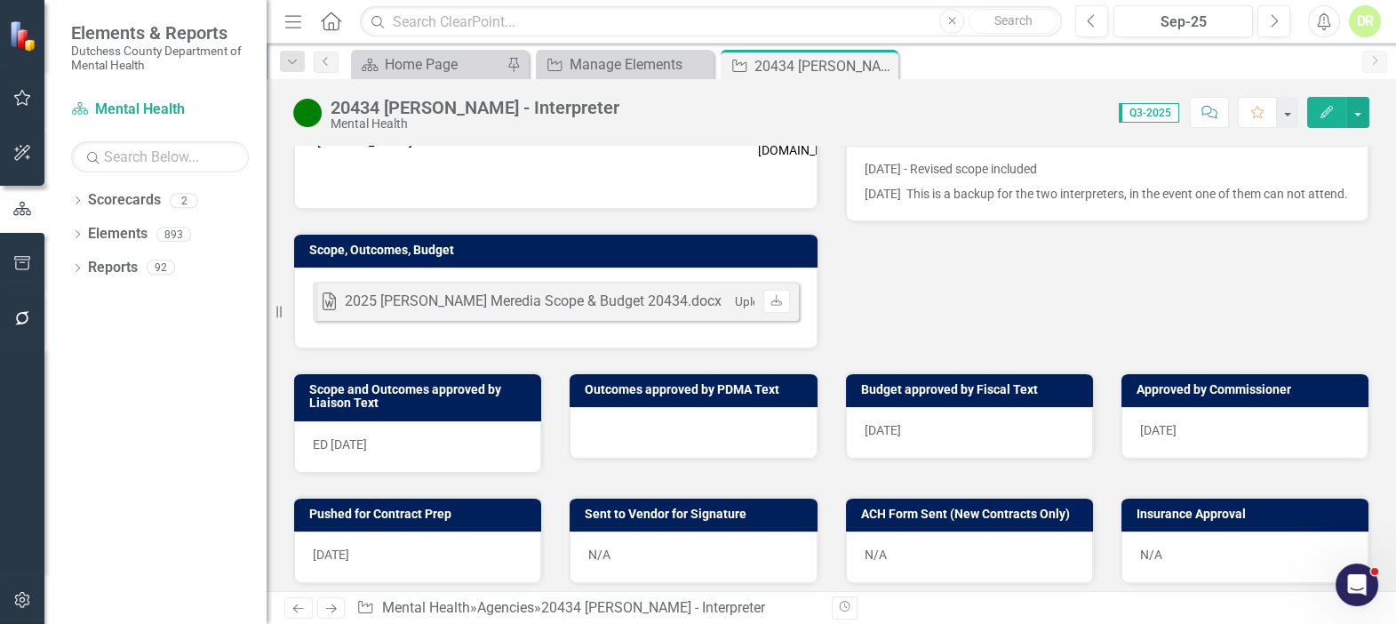
click at [625, 432] on div at bounding box center [693, 433] width 247 height 52
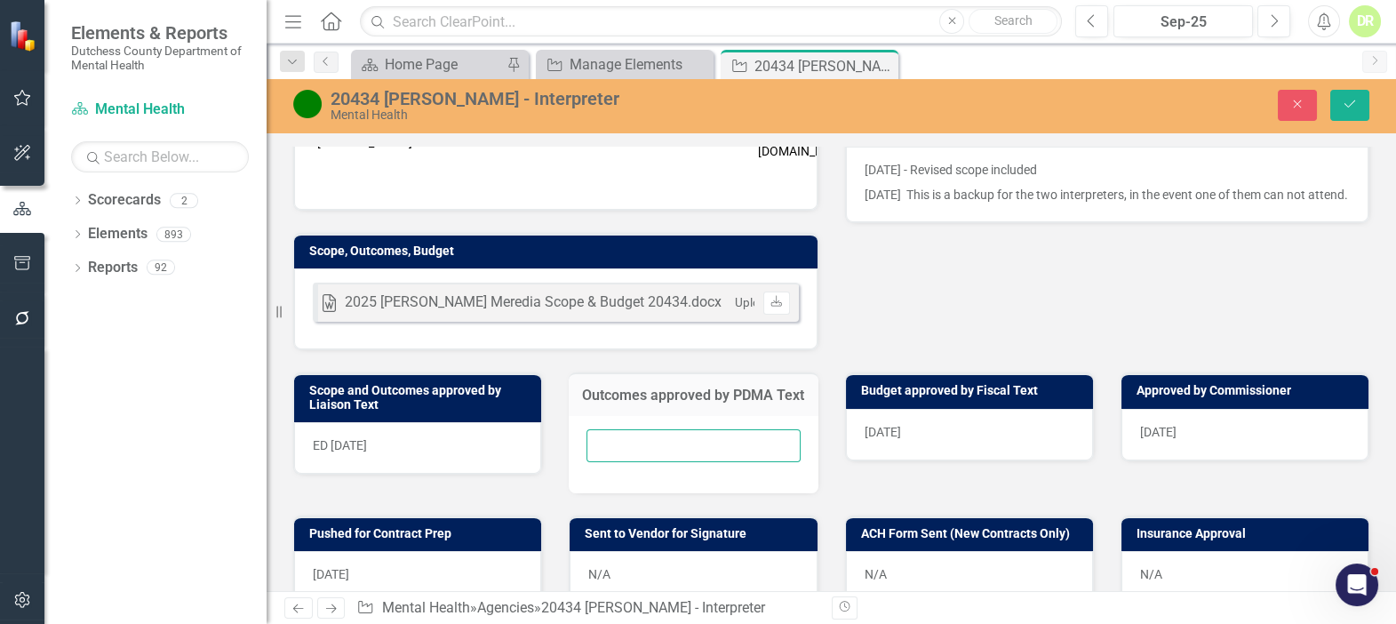
click at [604, 445] on input "text" at bounding box center [692, 445] width 213 height 33
type input "N/A"
click at [1349, 95] on button "Save" at bounding box center [1349, 105] width 39 height 31
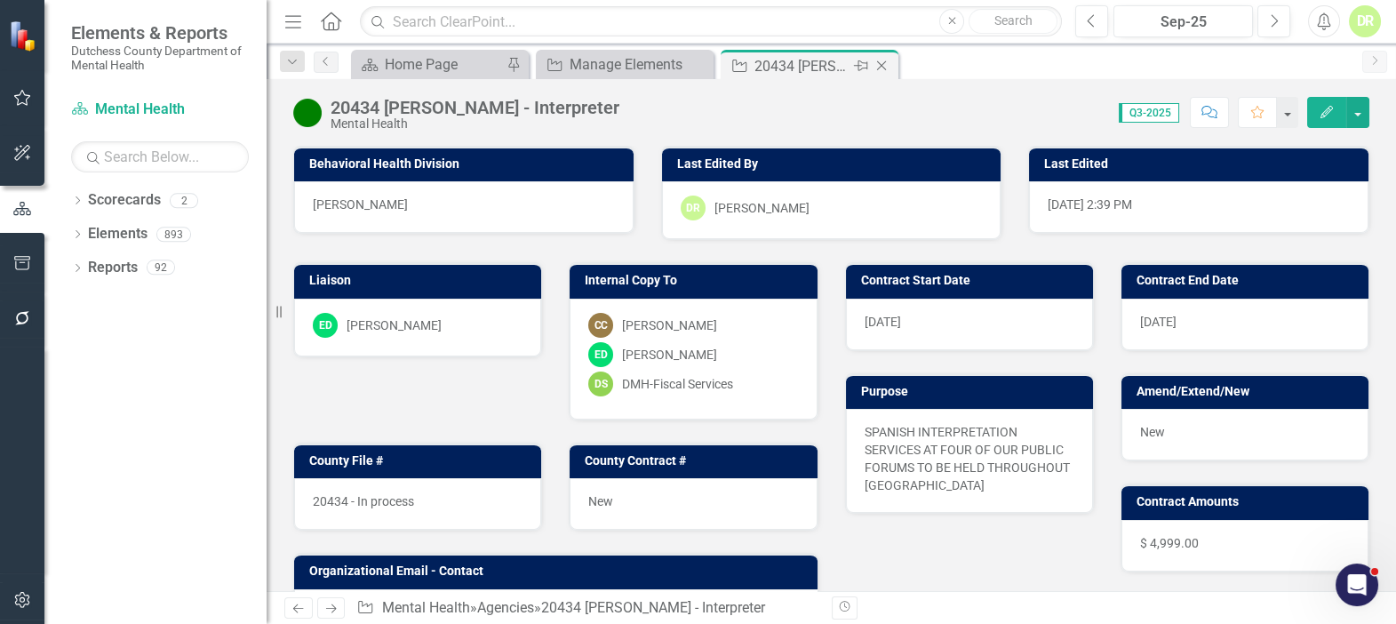
click at [880, 66] on icon at bounding box center [882, 66] width 10 height 10
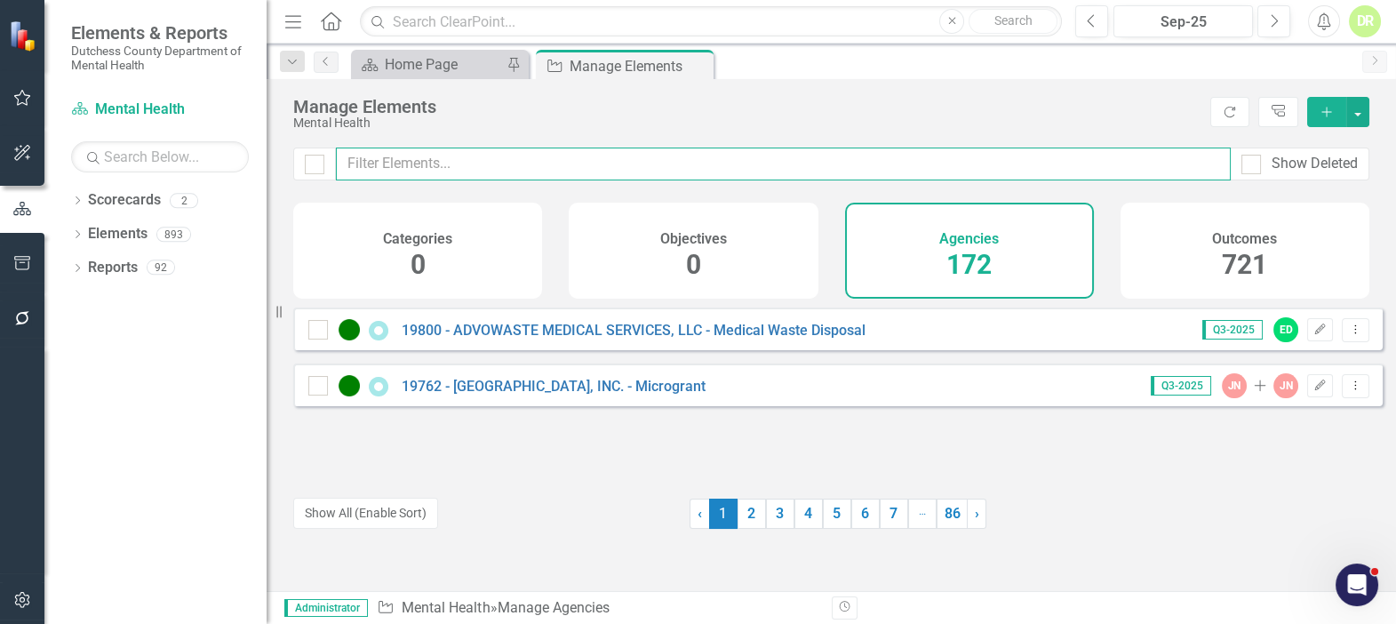
click at [397, 162] on input "text" at bounding box center [783, 163] width 895 height 33
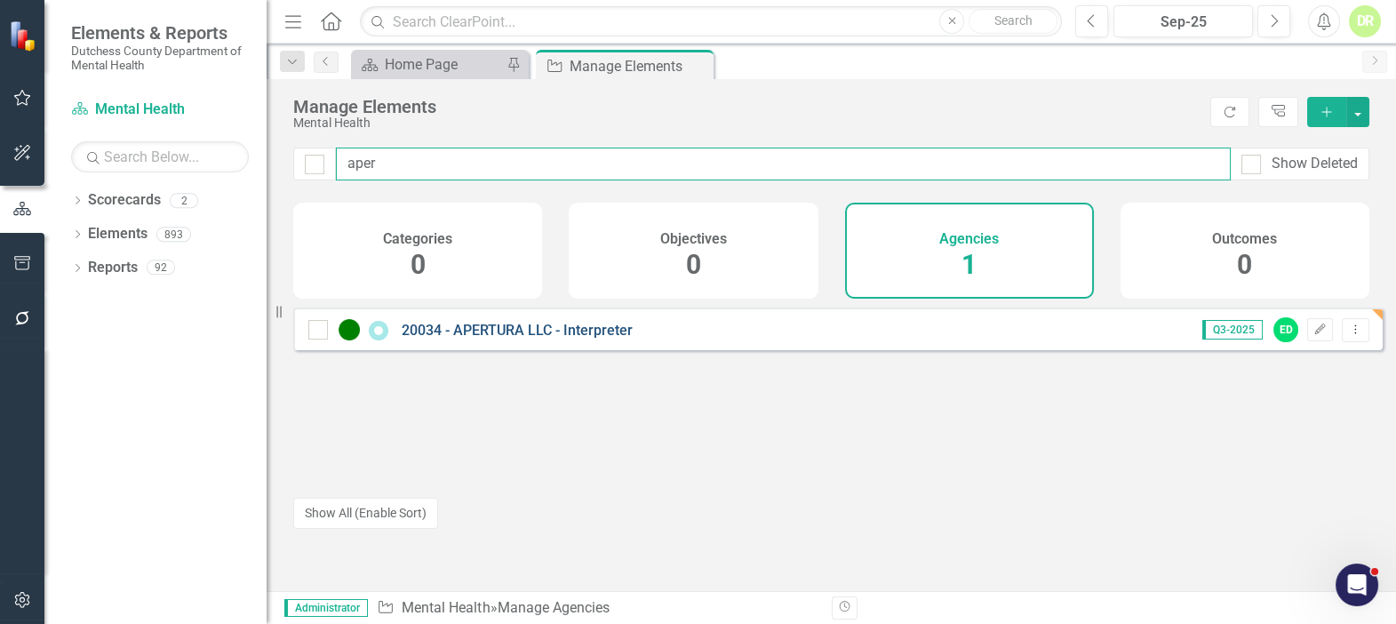
type input "aper"
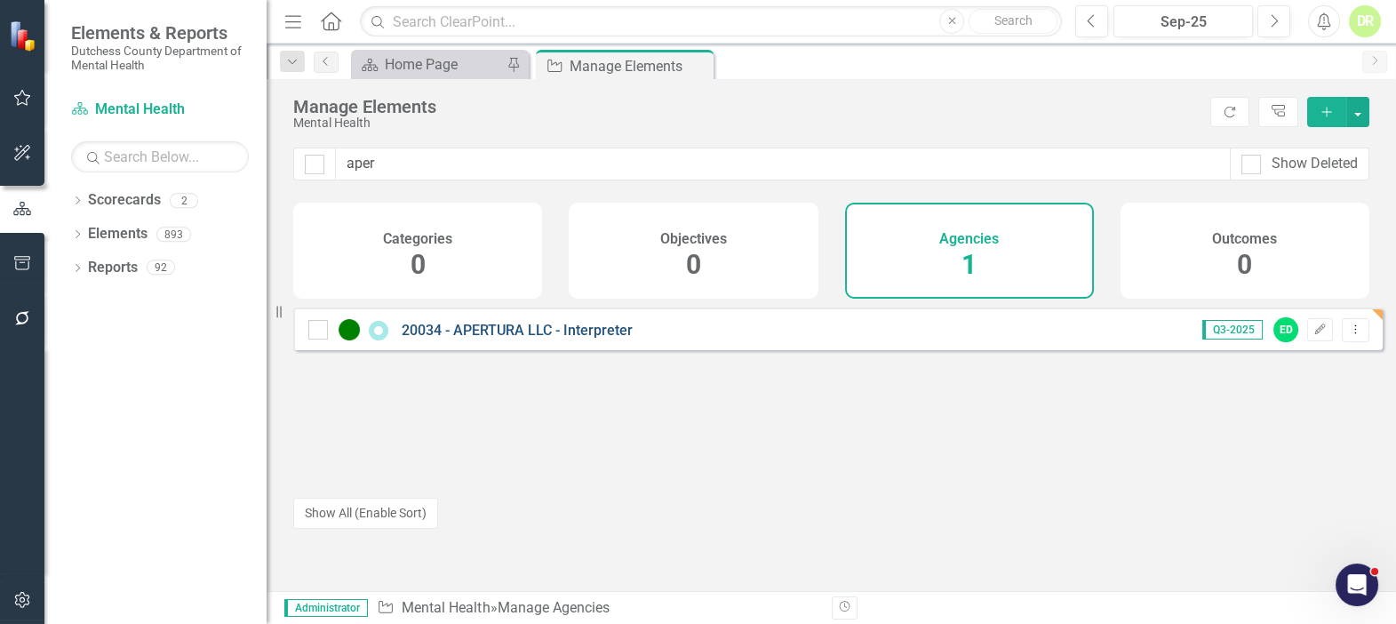
click at [482, 339] on link "20034 - APERTURA LLC - Interpreter" at bounding box center [517, 330] width 231 height 17
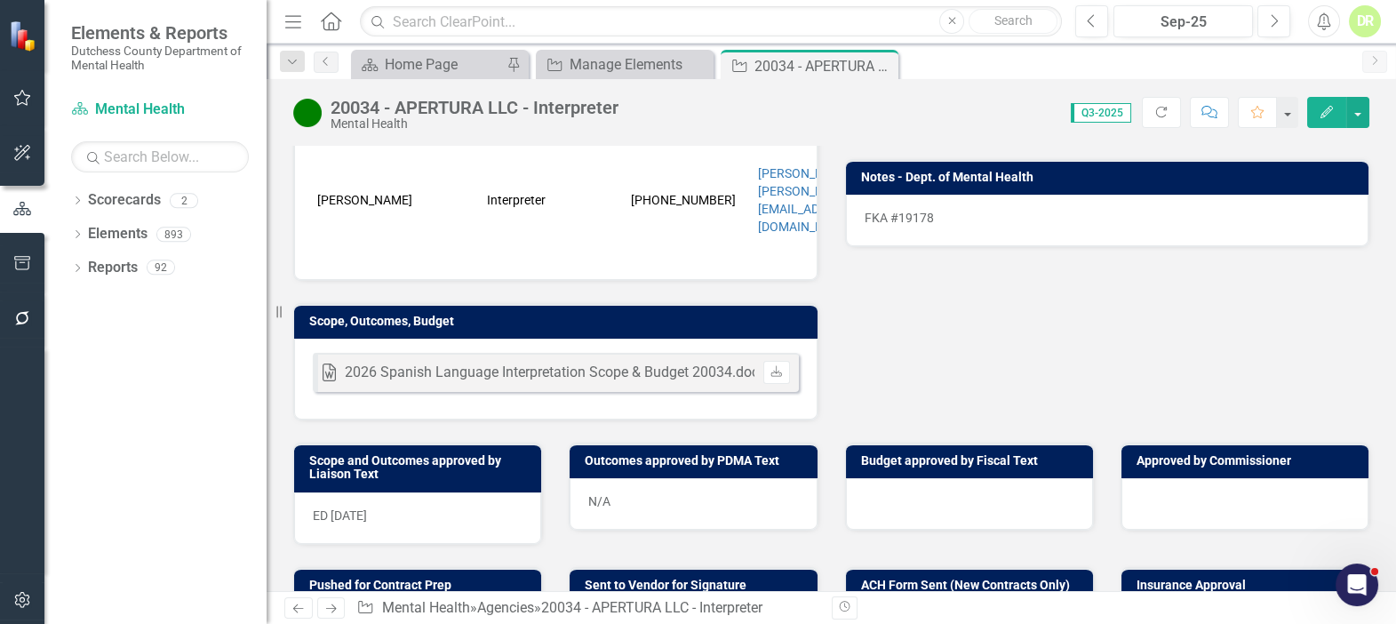
scroll to position [484, 0]
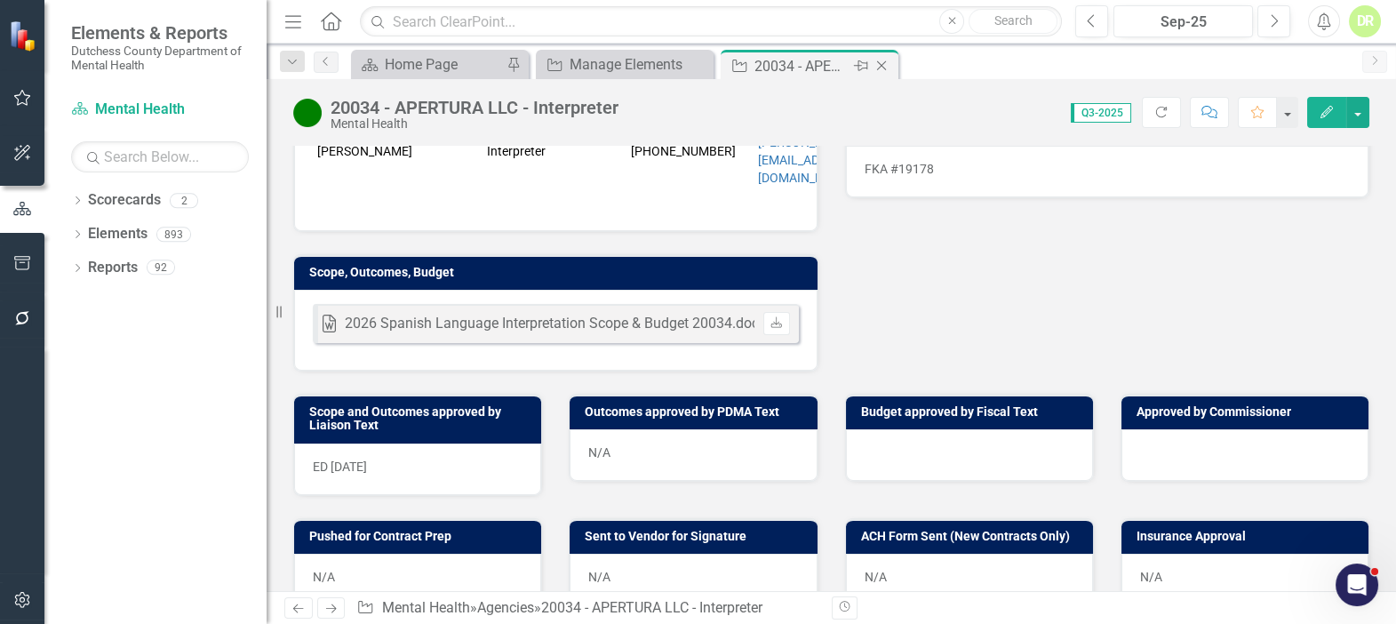
click at [883, 62] on icon "Close" at bounding box center [882, 66] width 18 height 14
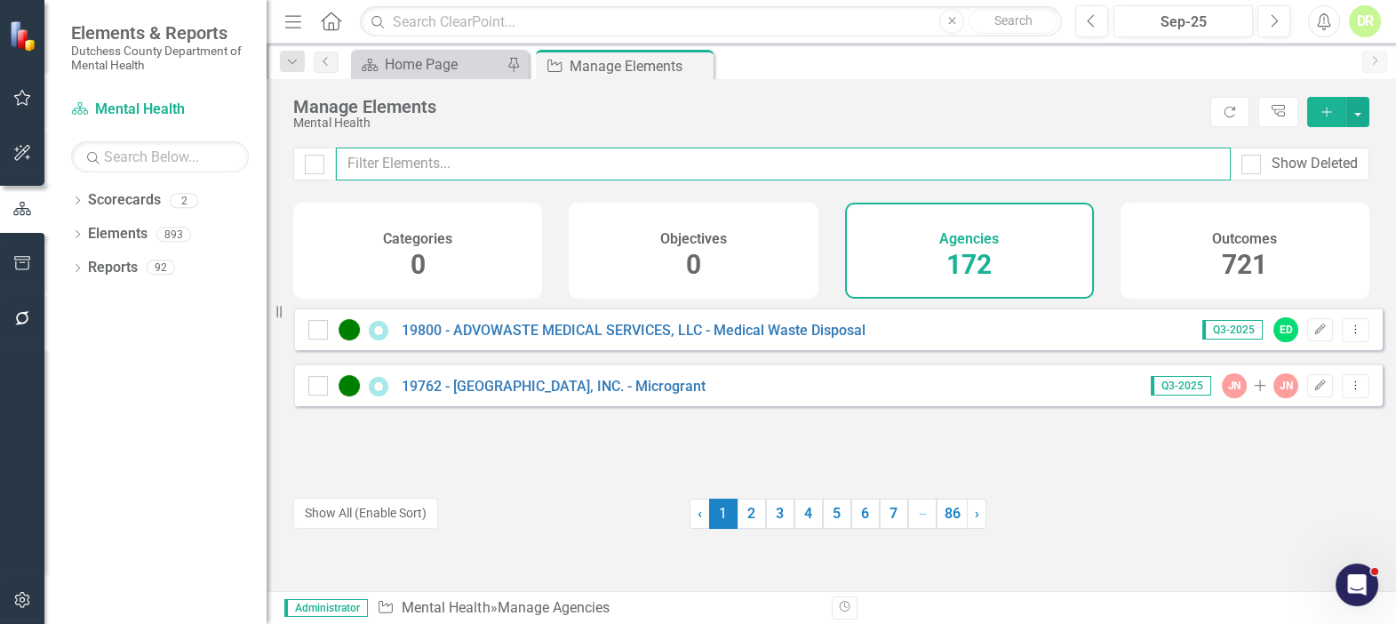
click at [367, 162] on input "text" at bounding box center [783, 163] width 895 height 33
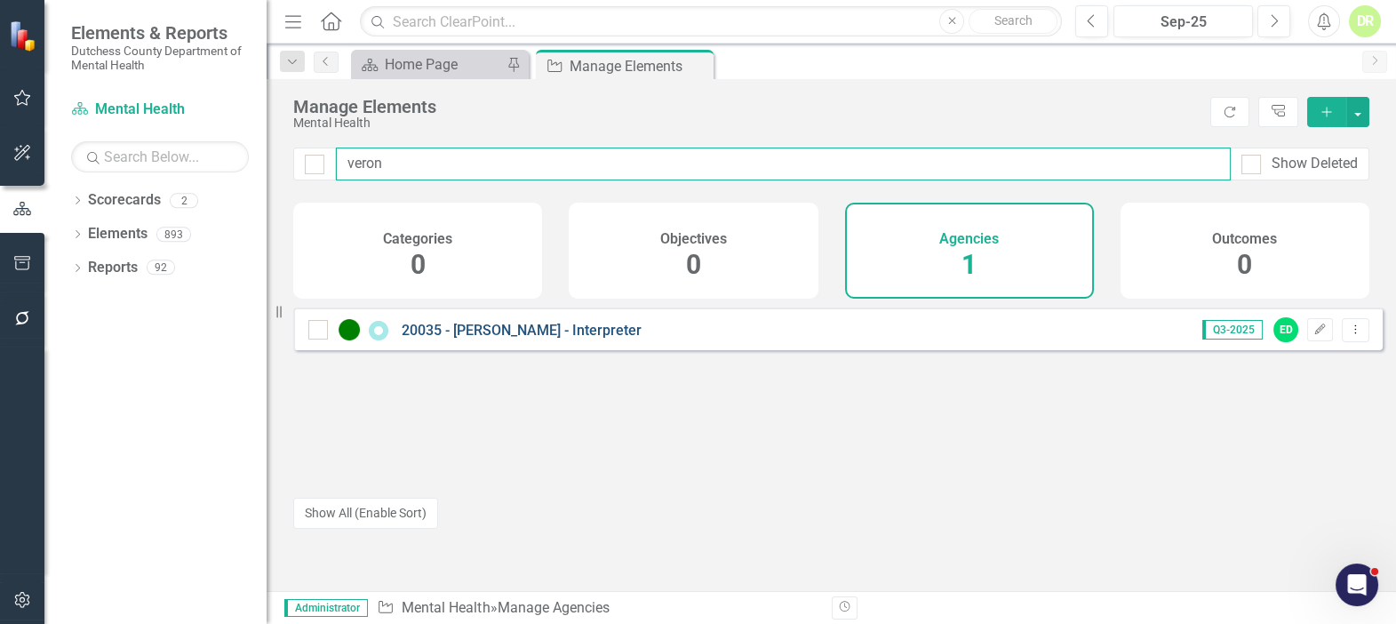
type input "veron"
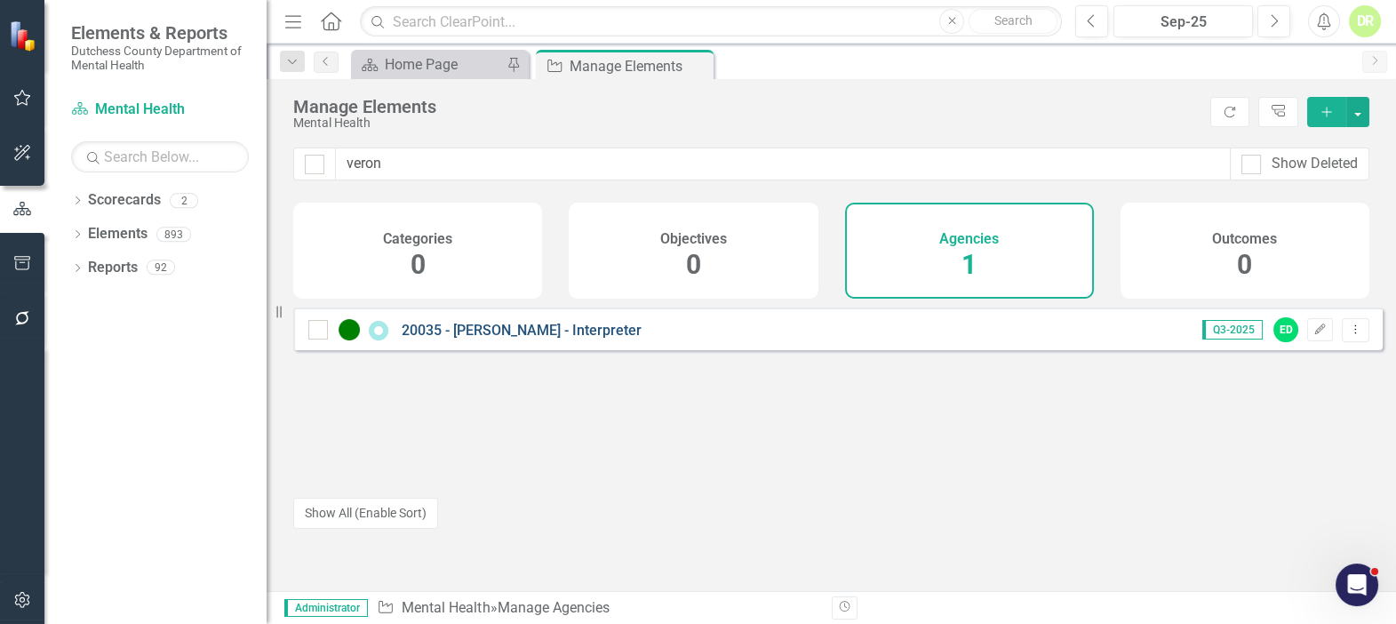
click at [530, 339] on link "20035 - [PERSON_NAME] - Interpreter" at bounding box center [522, 330] width 240 height 17
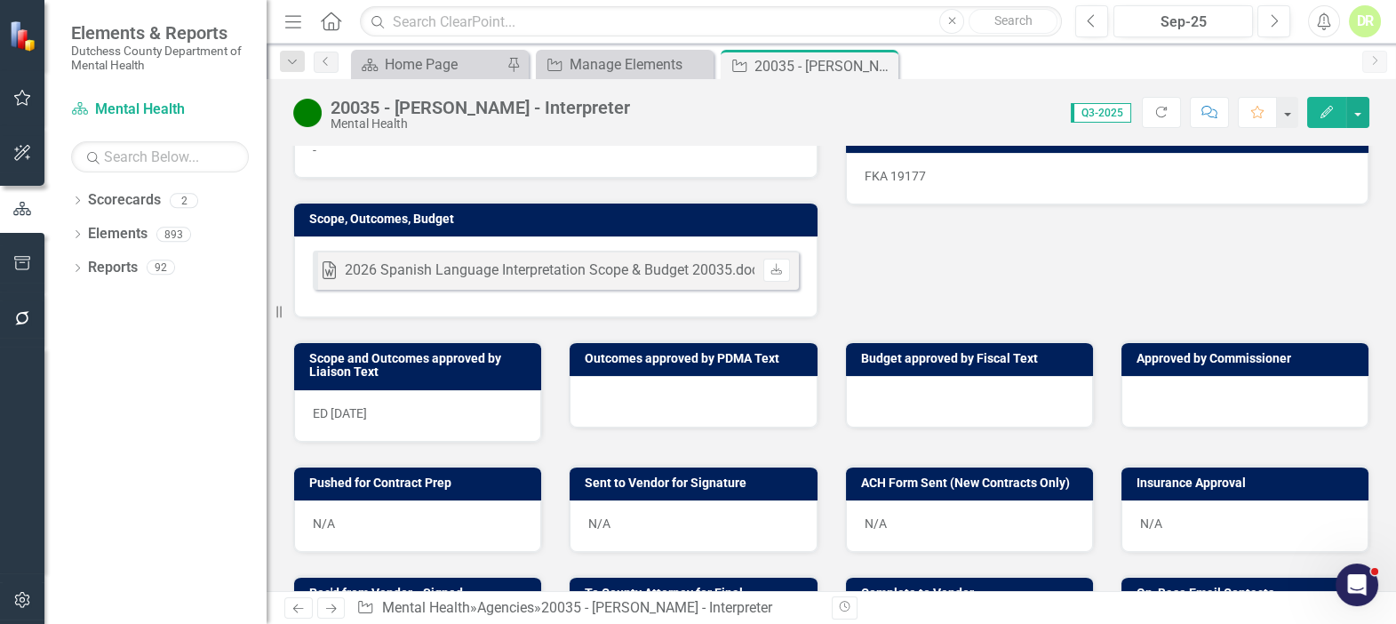
scroll to position [484, 0]
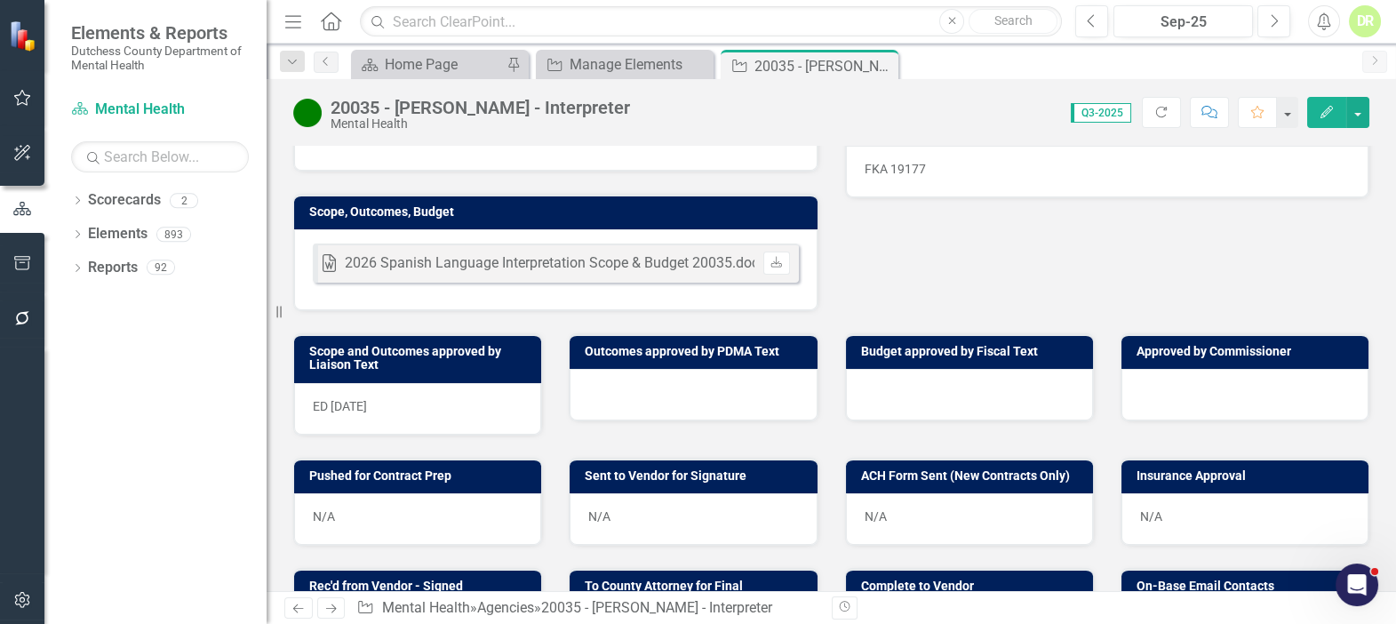
click at [621, 382] on div at bounding box center [693, 395] width 247 height 52
click at [620, 381] on div at bounding box center [693, 395] width 247 height 52
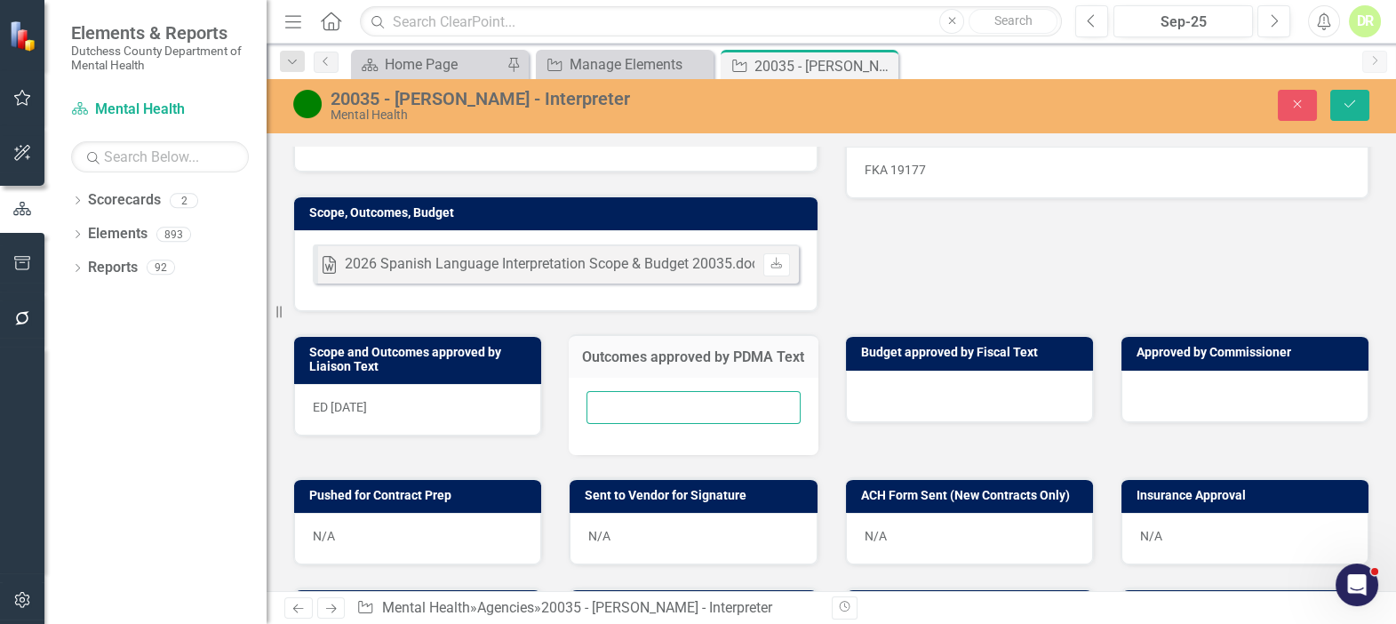
click at [605, 412] on input "text" at bounding box center [692, 407] width 213 height 33
type input "N/A"
click at [1353, 103] on icon "Save" at bounding box center [1350, 104] width 16 height 12
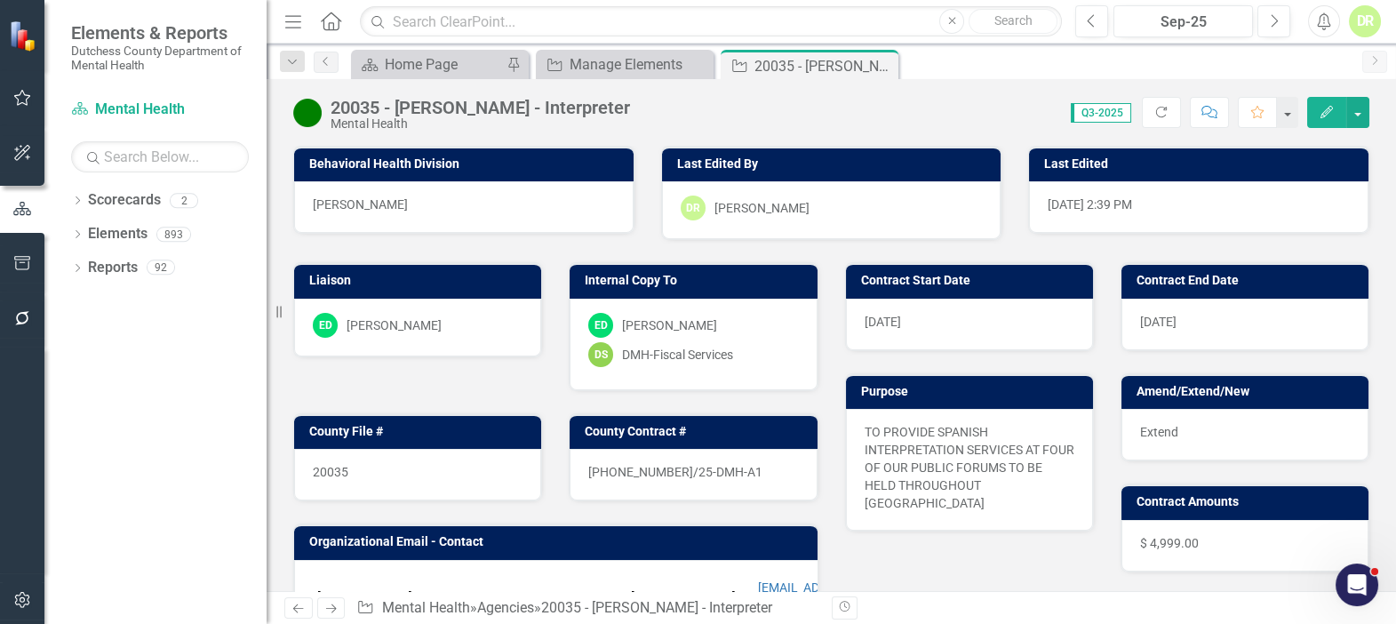
click at [1220, 106] on button "Comment" at bounding box center [1209, 112] width 39 height 31
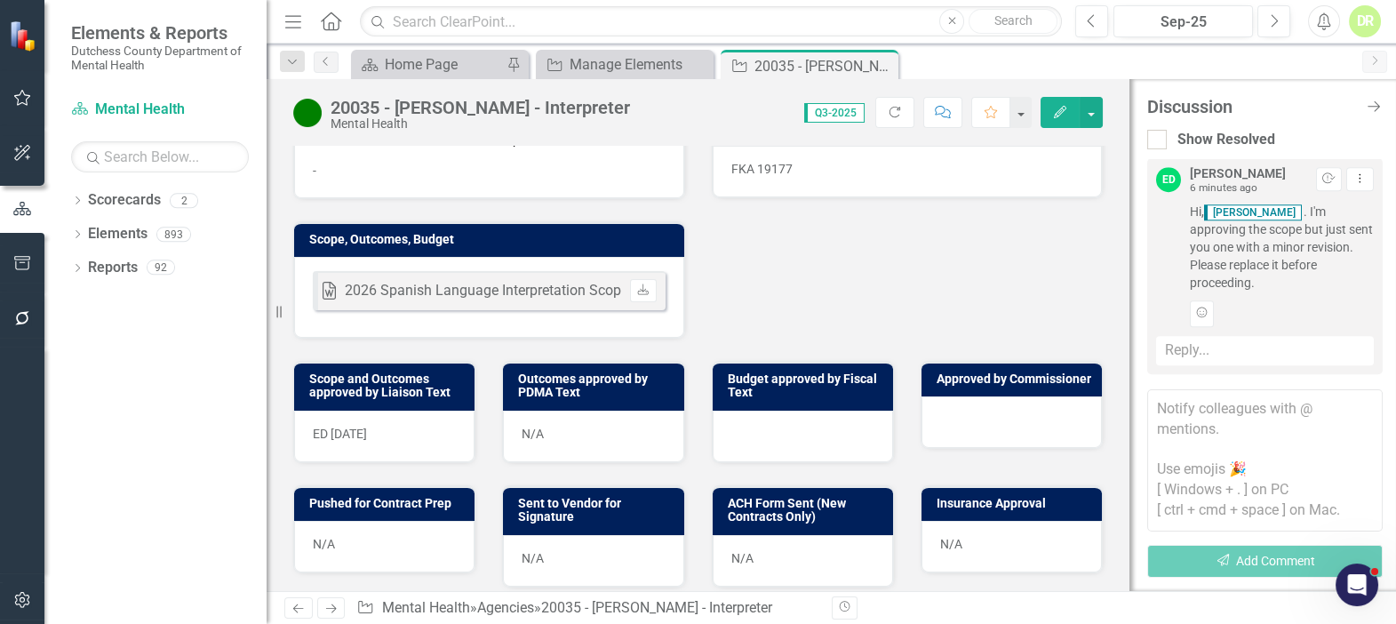
click at [1173, 406] on textarea at bounding box center [1264, 460] width 235 height 142
click at [1172, 353] on div "Reply..." at bounding box center [1265, 350] width 218 height 29
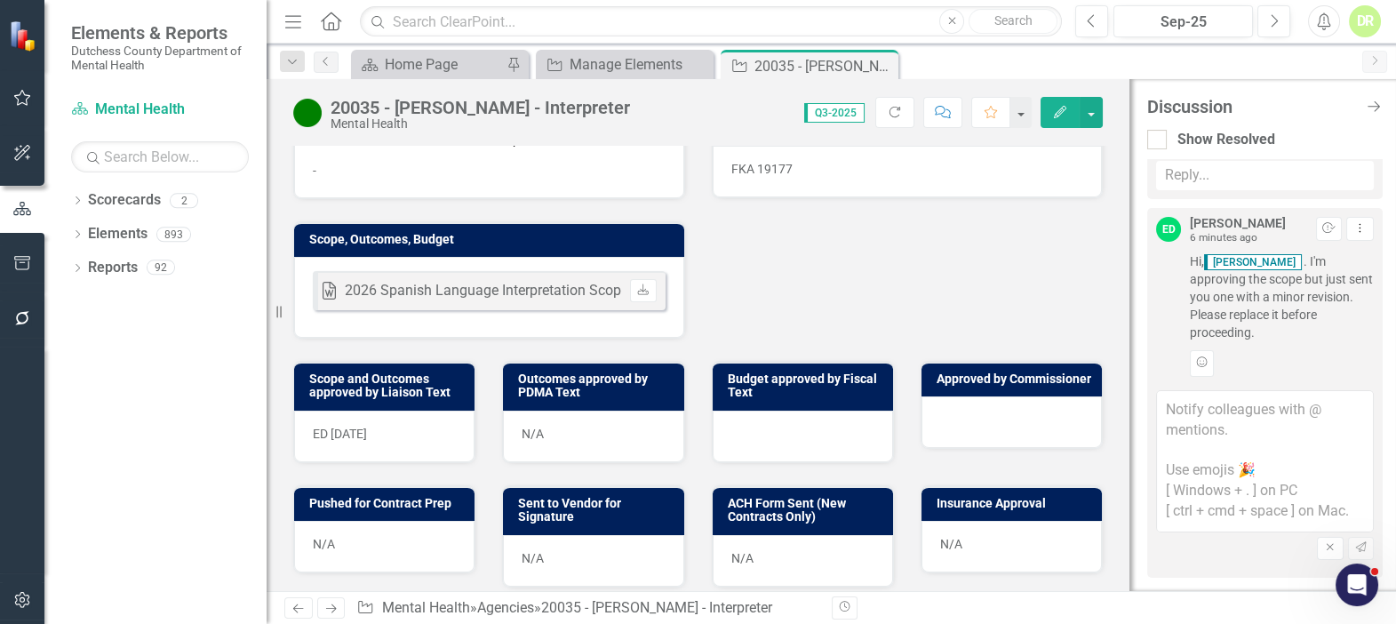
click at [1202, 410] on textarea at bounding box center [1265, 461] width 218 height 142
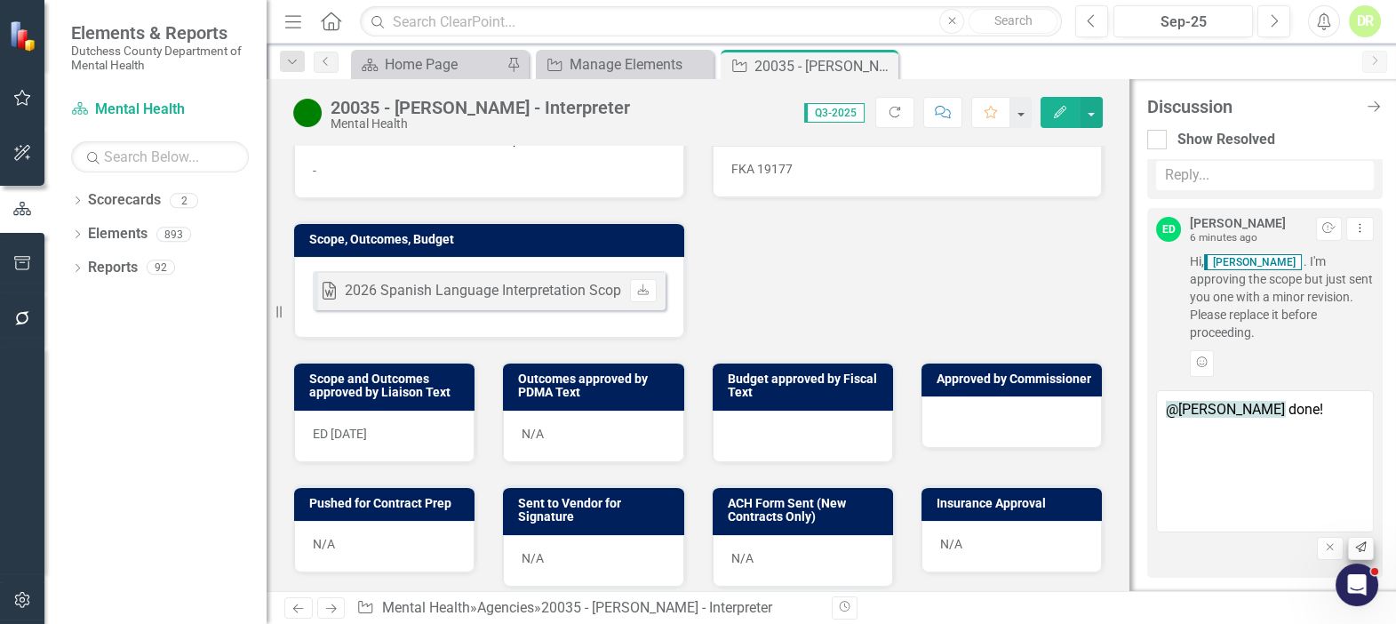
type textarea "@Eric D'Entrone done!"
click at [1348, 540] on button "Send" at bounding box center [1361, 548] width 26 height 23
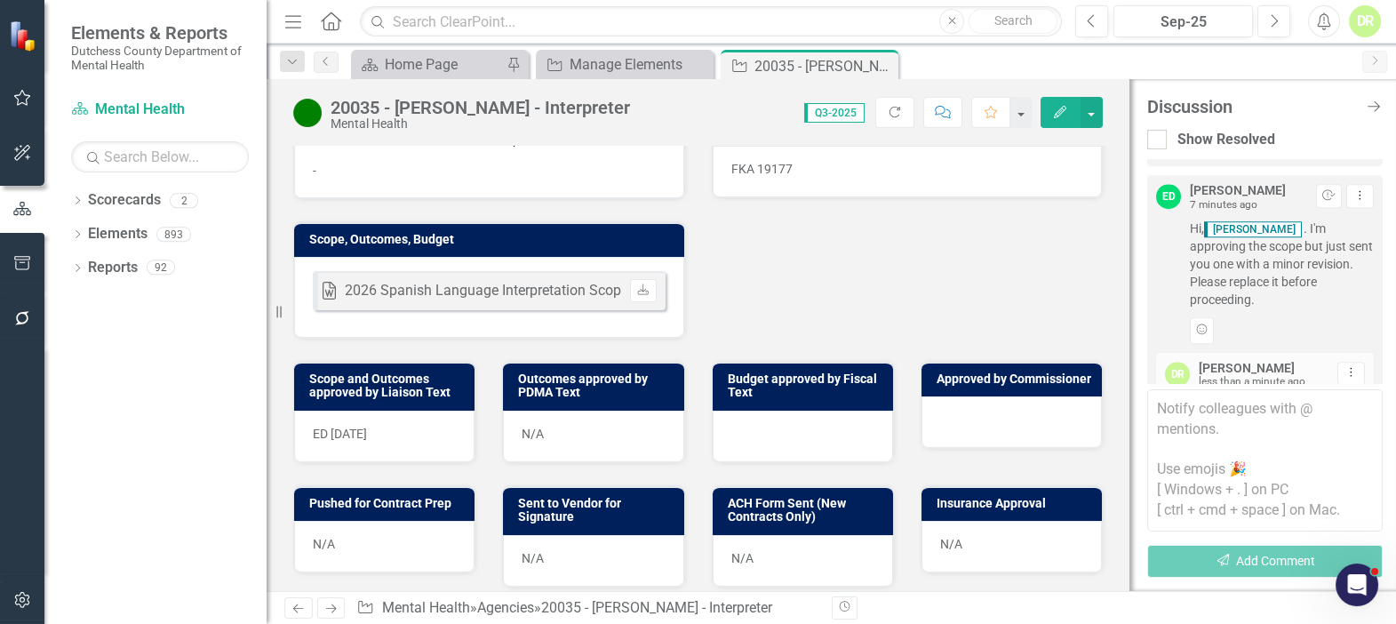
scroll to position [2608, 0]
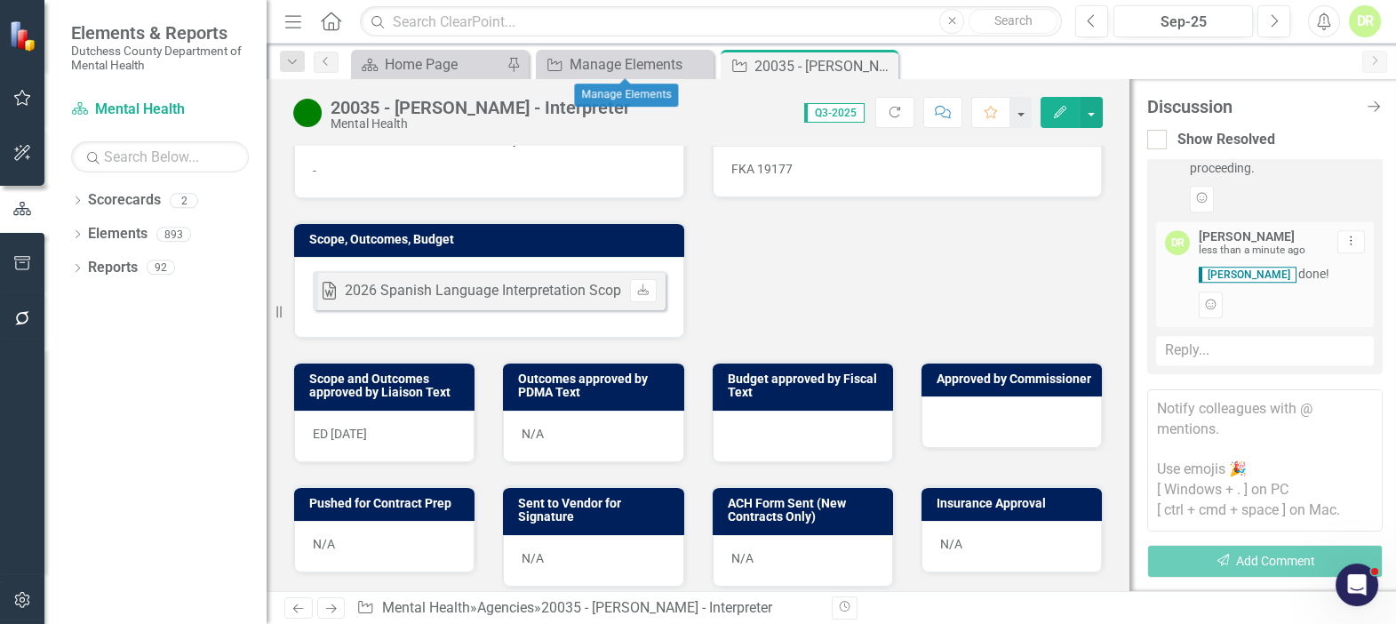
drag, startPoint x: 693, startPoint y: 60, endPoint x: 635, endPoint y: 128, distance: 89.5
click at [0, 0] on icon "Close" at bounding box center [0, 0] width 0 height 0
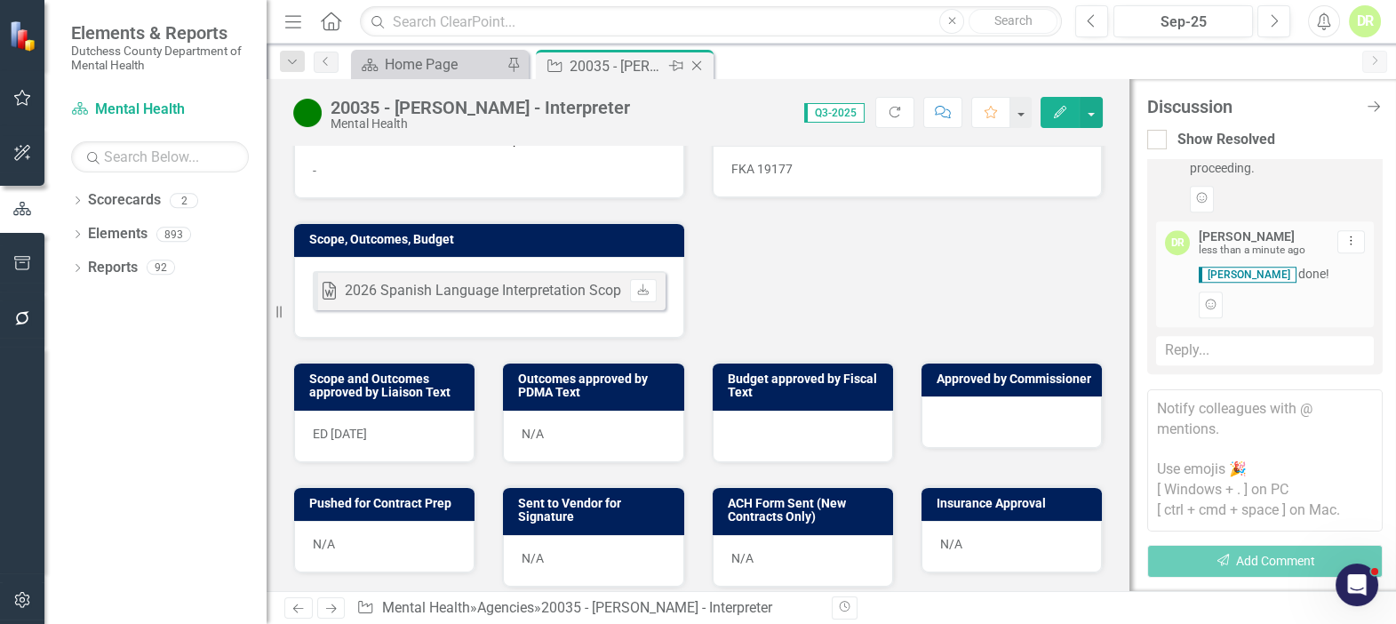
click at [700, 60] on icon "Close" at bounding box center [697, 66] width 18 height 14
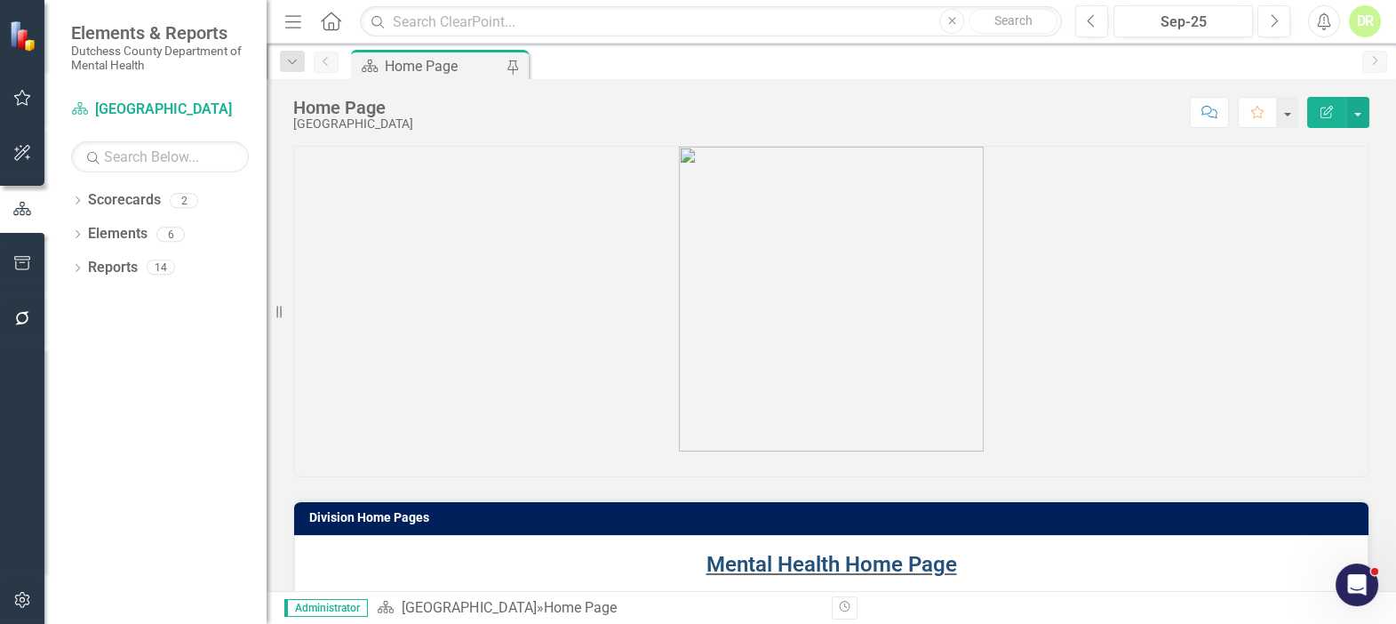
click at [721, 562] on link "Mental Health Home Page" at bounding box center [831, 564] width 251 height 25
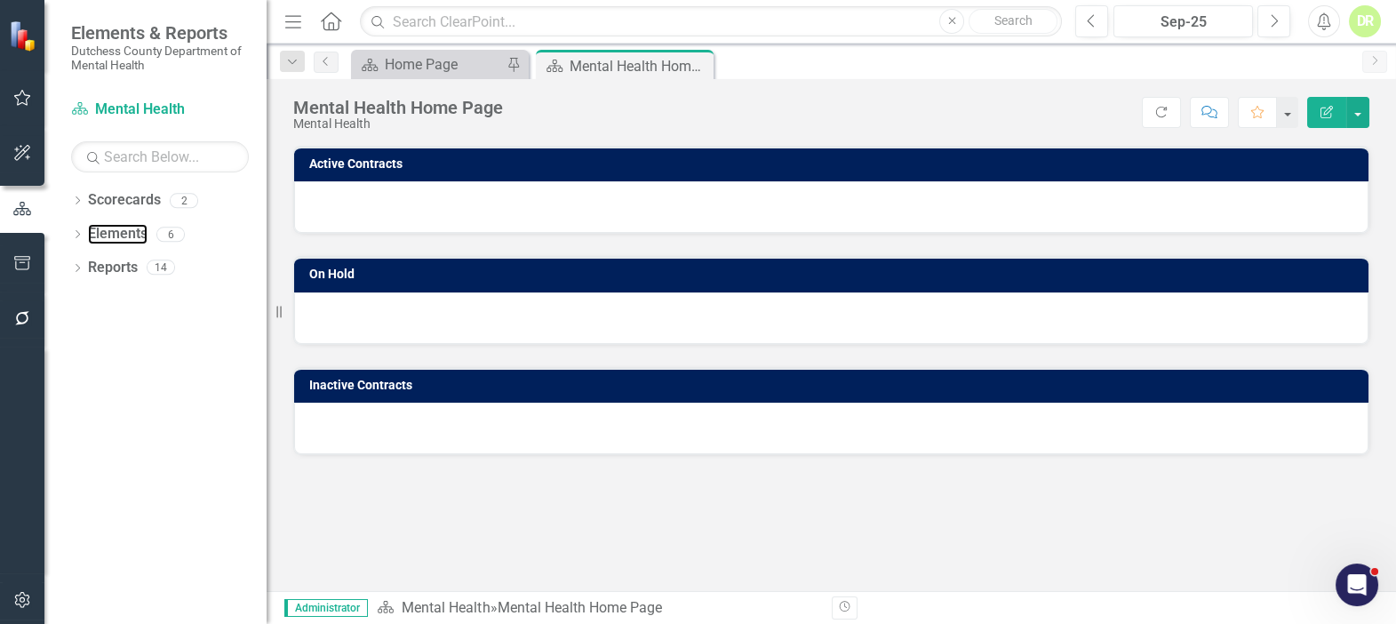
click at [133, 232] on link "Elements" at bounding box center [118, 234] width 60 height 20
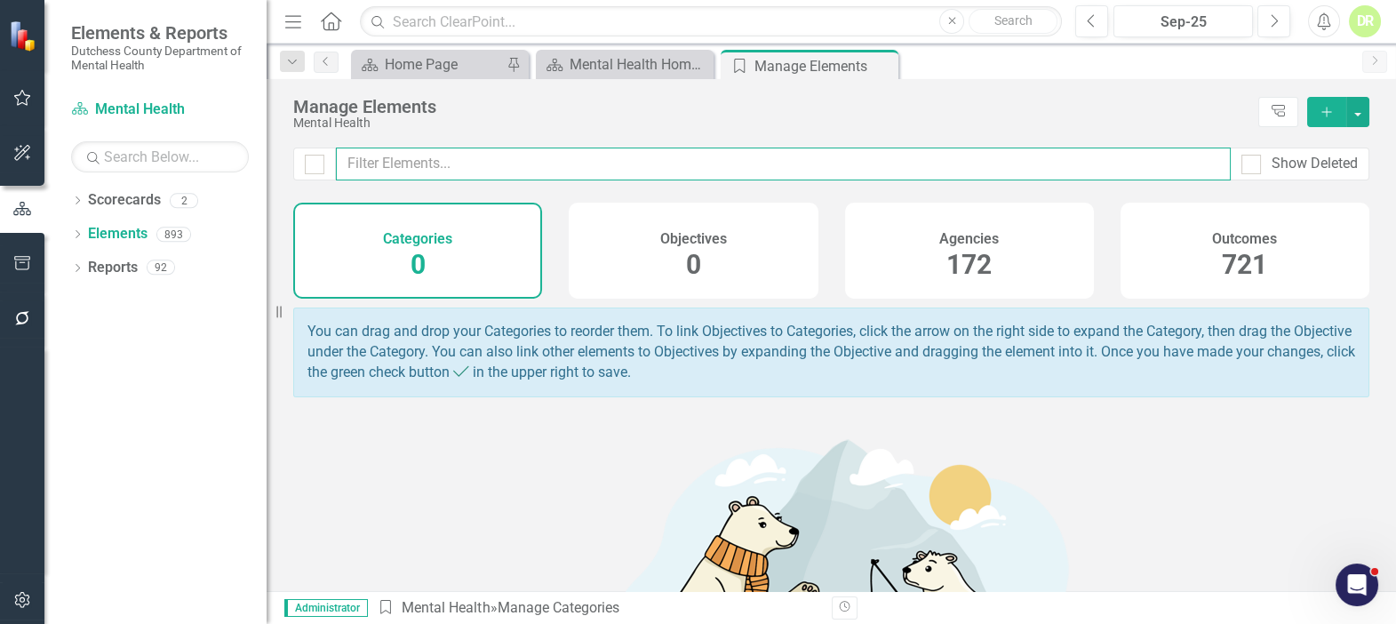
click at [458, 162] on input "text" at bounding box center [783, 163] width 895 height 33
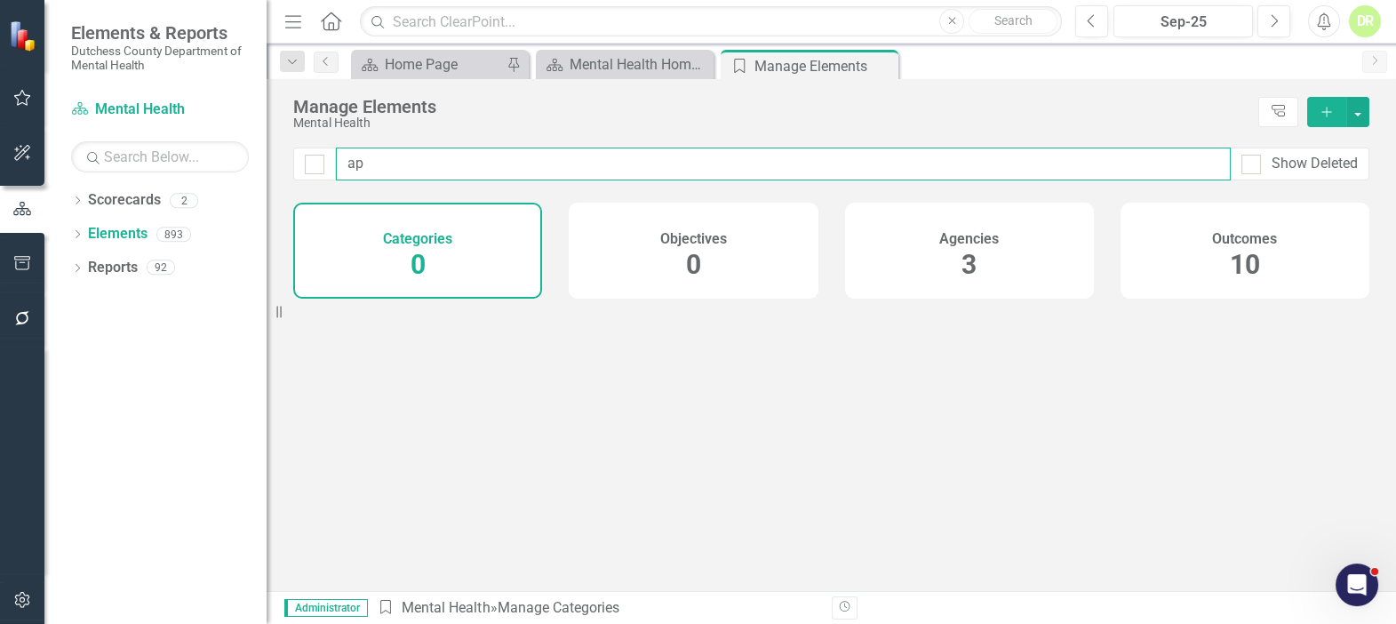
type input "a"
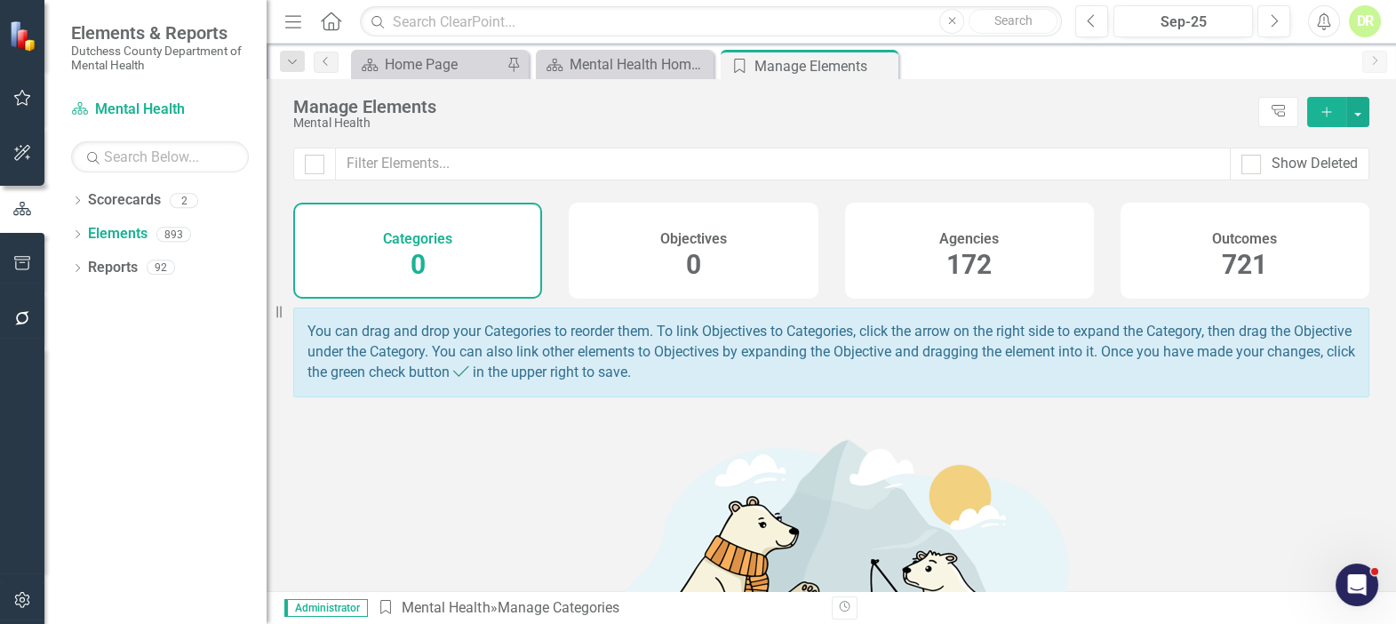
click at [960, 249] on span "172" at bounding box center [968, 264] width 45 height 31
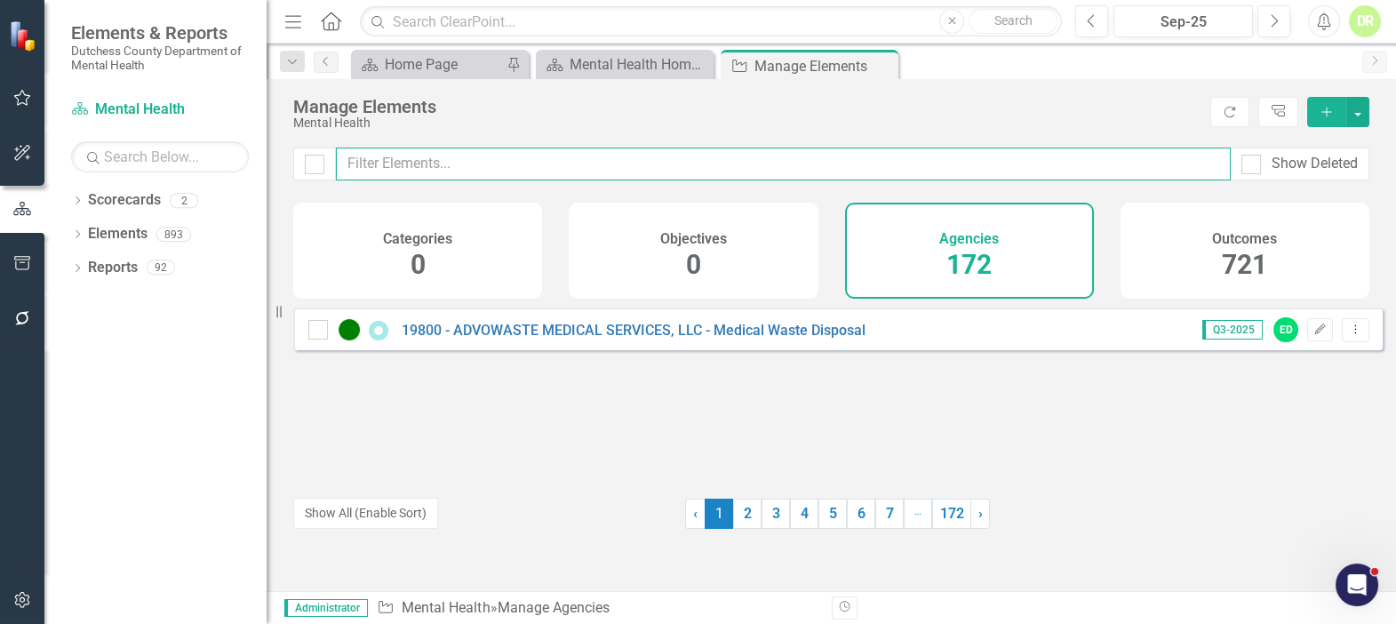
click at [452, 162] on input "text" at bounding box center [783, 163] width 895 height 33
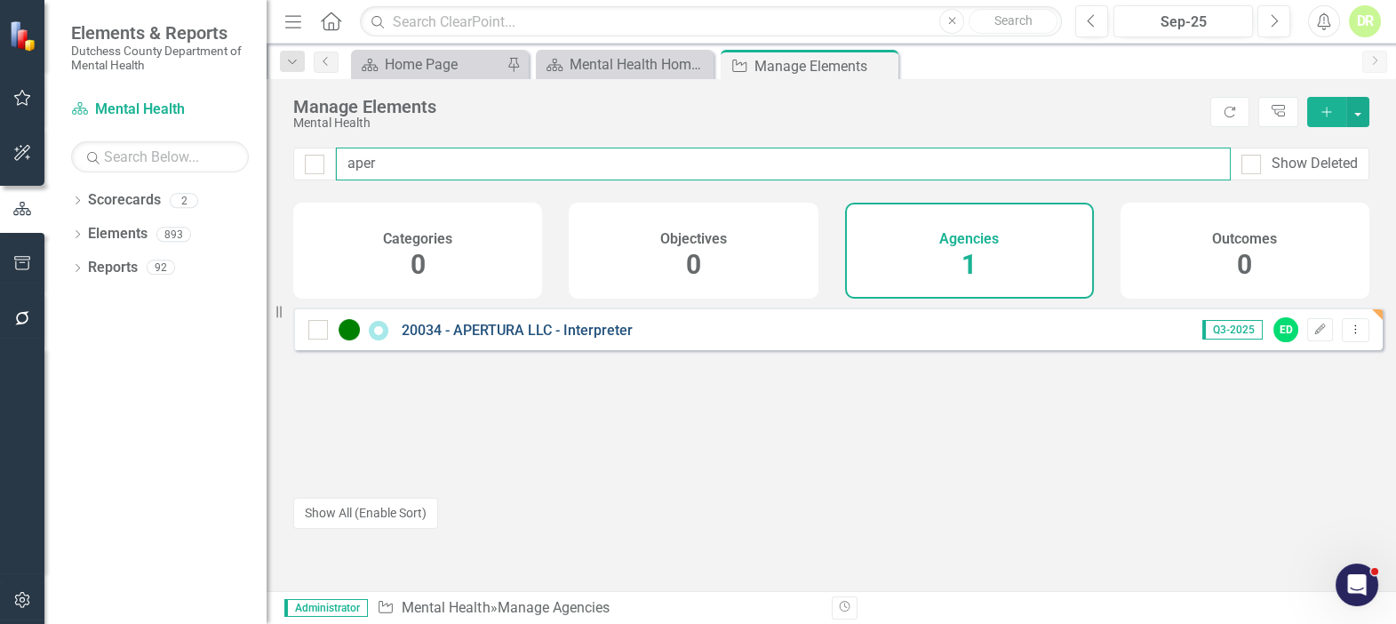
type input "aper"
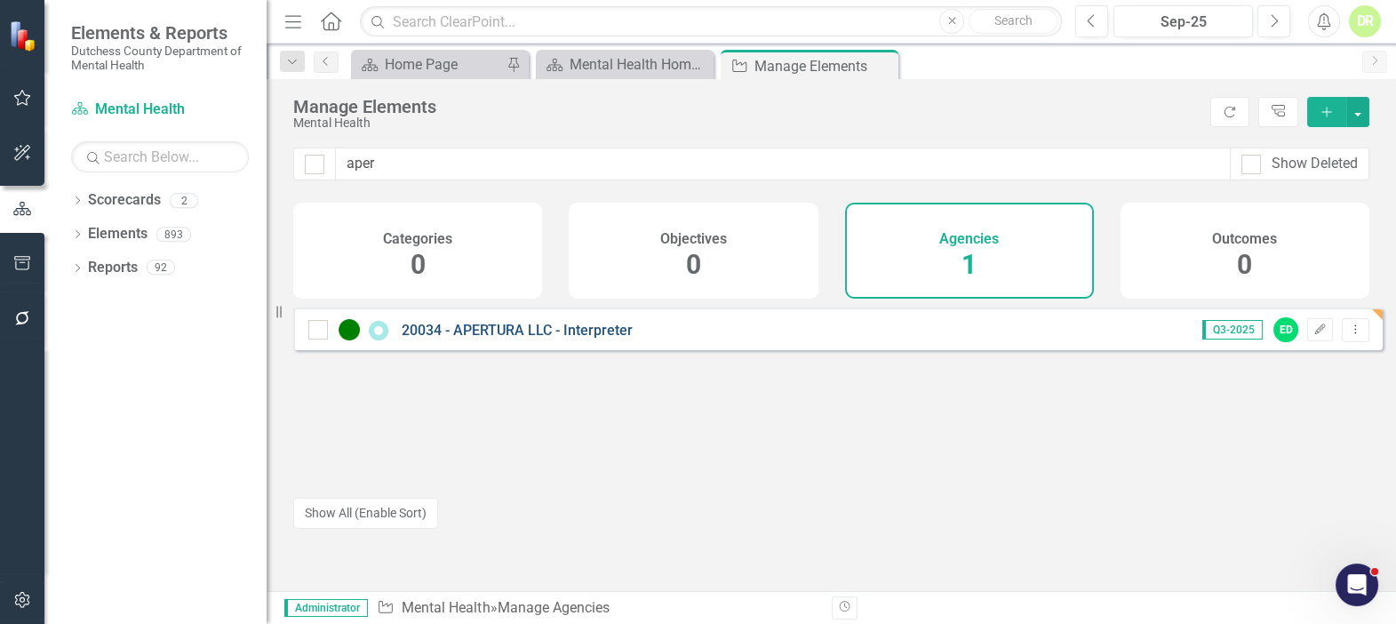
click at [513, 339] on link "20034 - APERTURA LLC - Interpreter" at bounding box center [517, 330] width 231 height 17
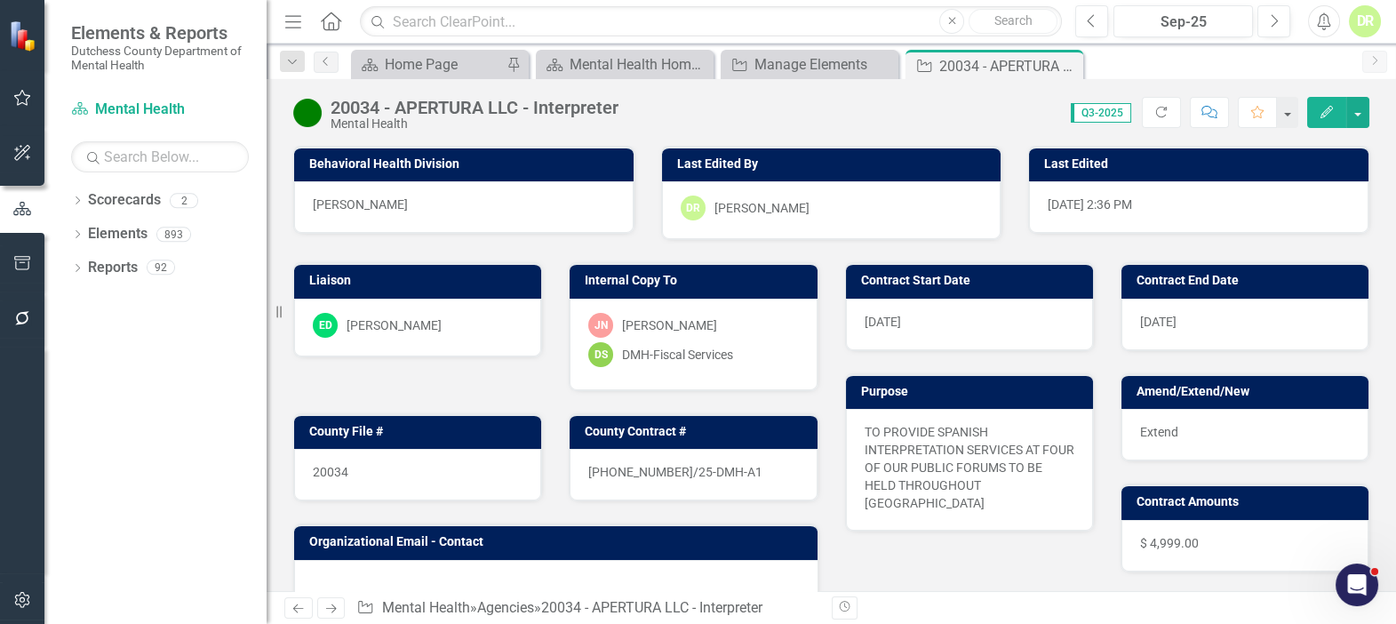
click at [1213, 111] on icon "Comment" at bounding box center [1209, 112] width 16 height 12
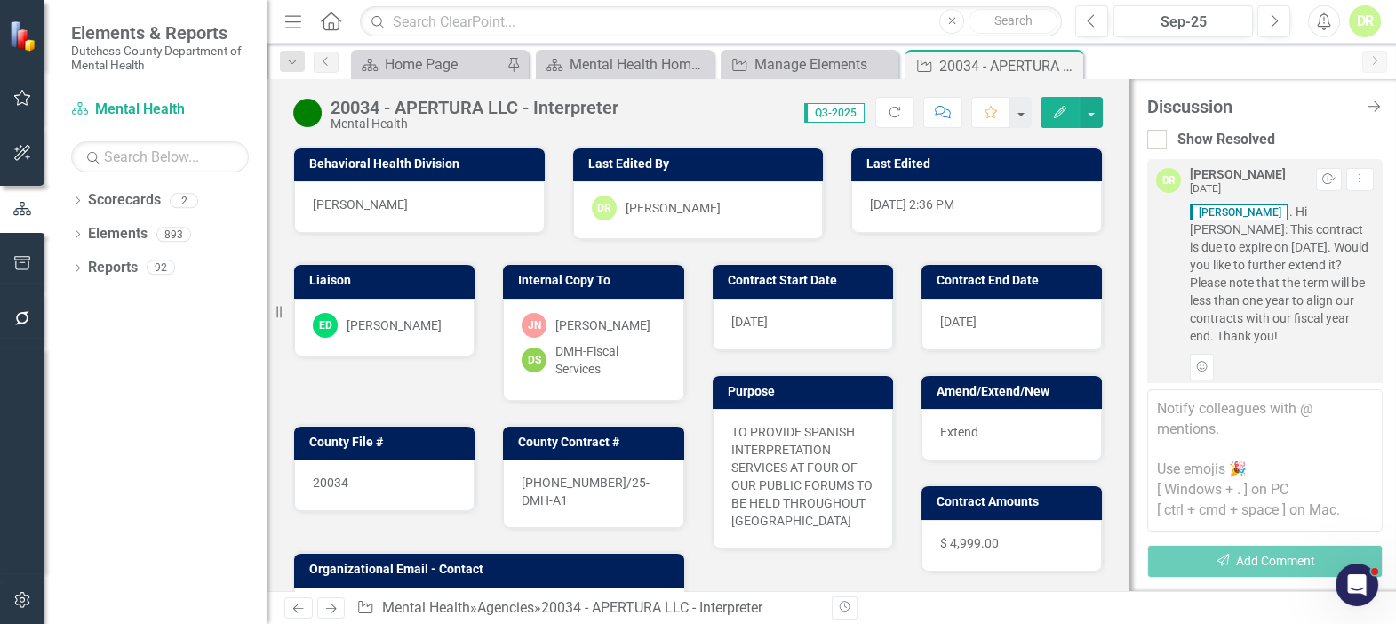
scroll to position [2084, 0]
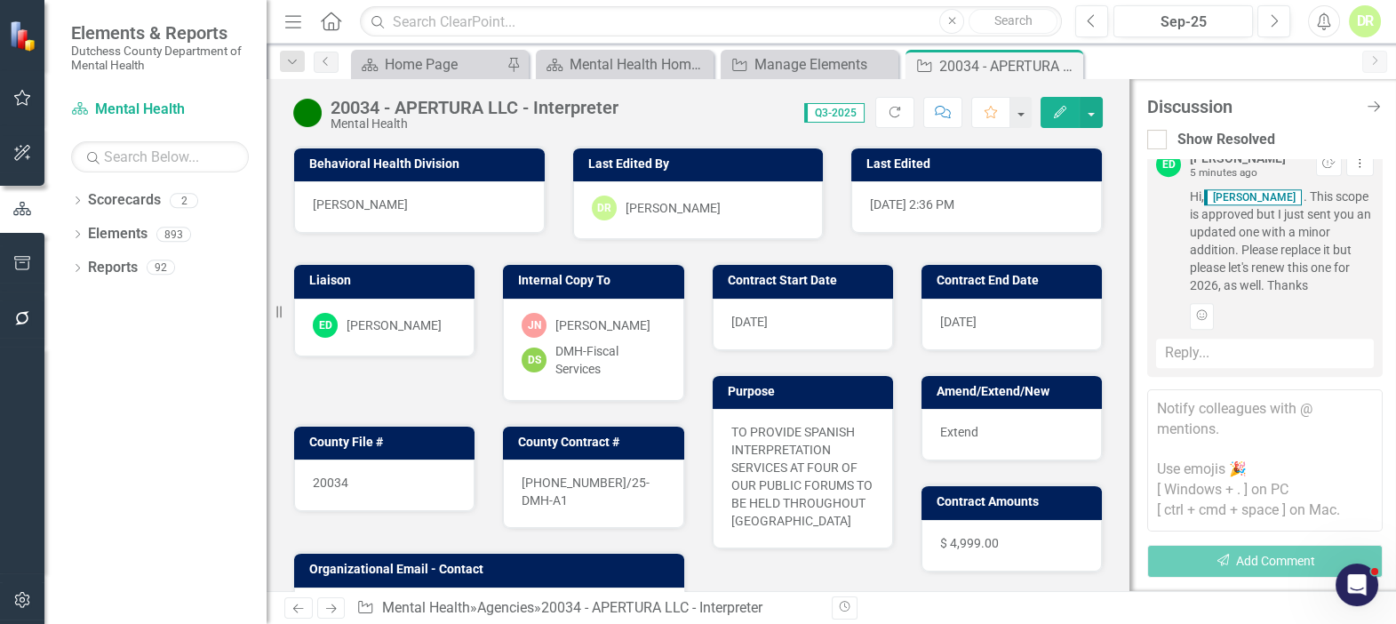
click at [1160, 407] on textarea at bounding box center [1264, 460] width 235 height 142
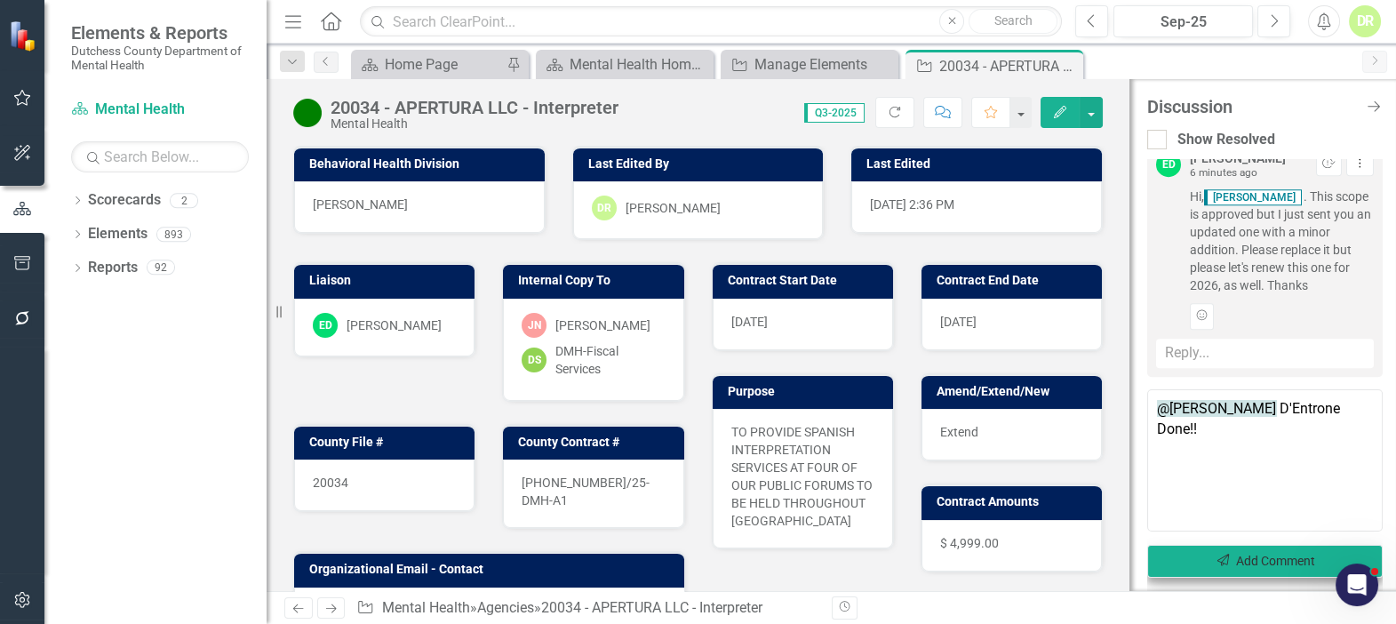
type textarea "@Eric D'Entrone Done!!"
click at [1266, 568] on button "Send Add Comment" at bounding box center [1264, 561] width 235 height 33
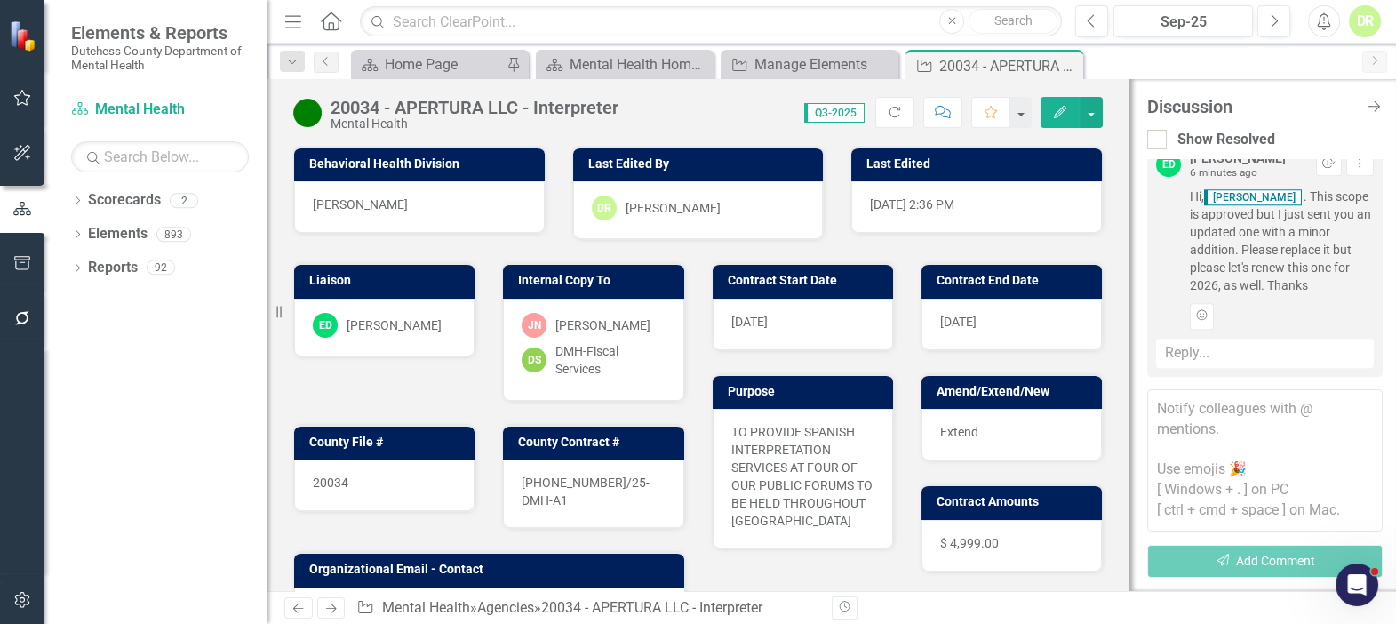
scroll to position [2238, 0]
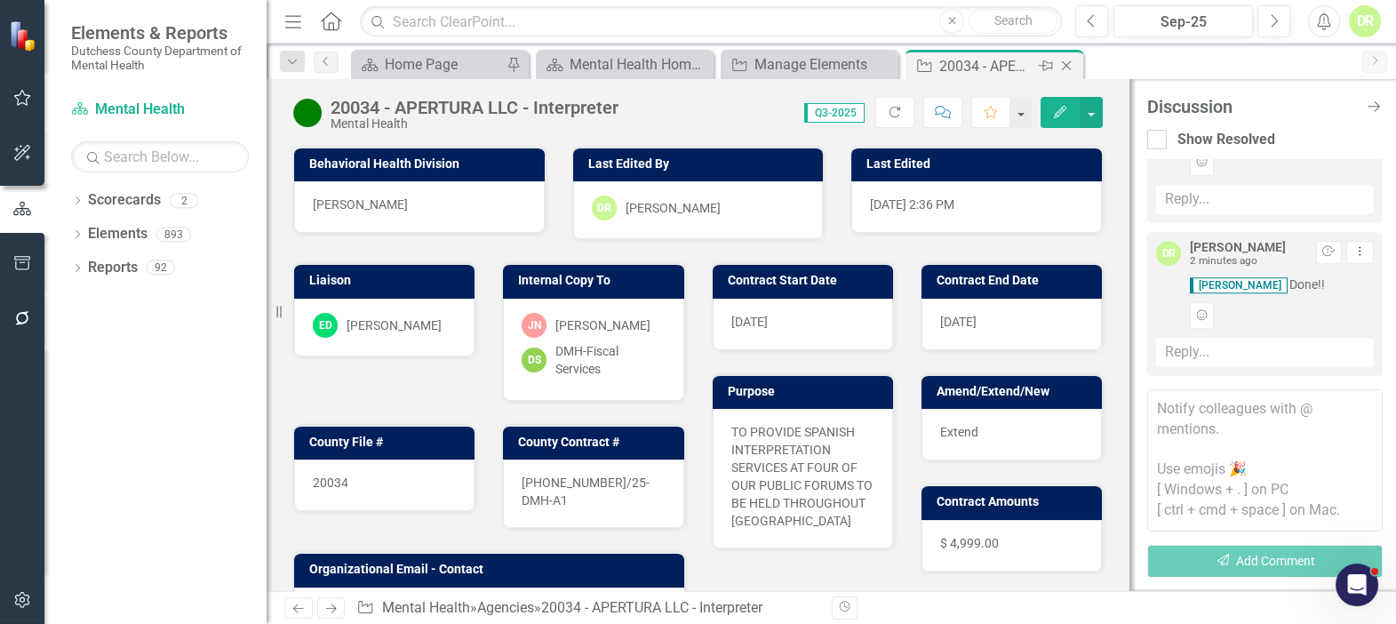
click at [1067, 62] on icon "Close" at bounding box center [1066, 66] width 18 height 14
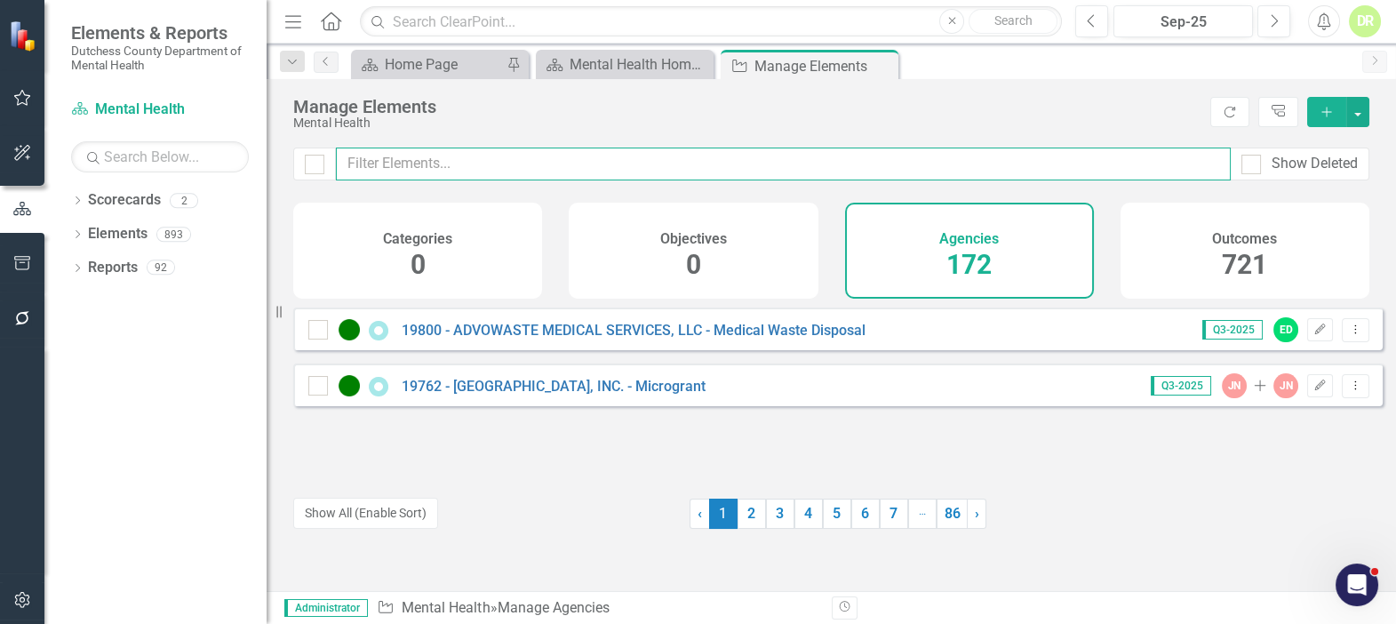
click at [458, 158] on input "text" at bounding box center [783, 163] width 895 height 33
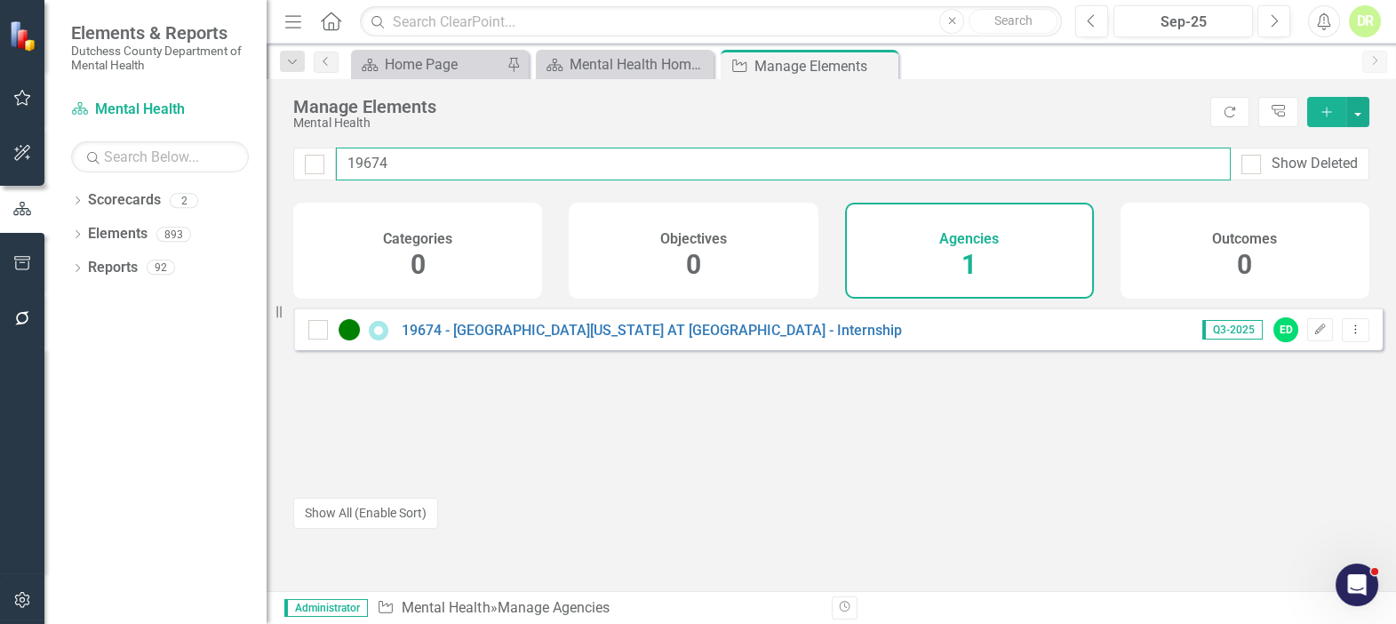
type input "19674"
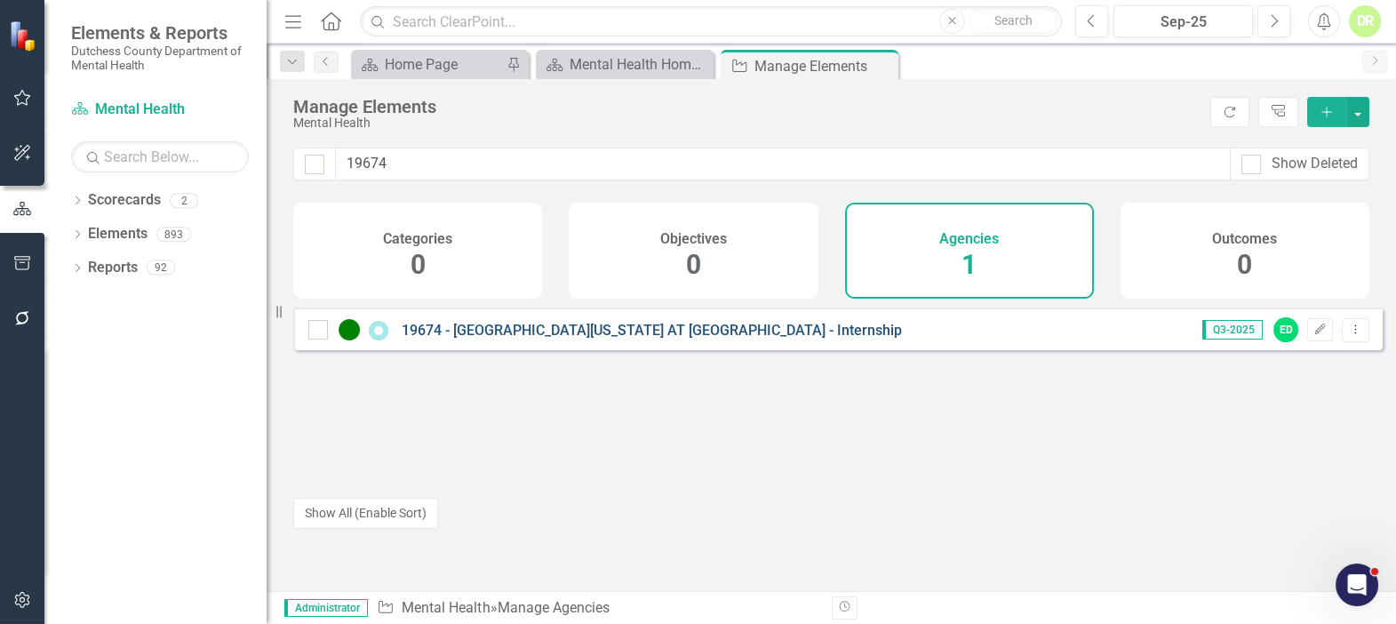
click at [577, 339] on link "19674 - [GEOGRAPHIC_DATA][US_STATE] AT [GEOGRAPHIC_DATA] - Internship" at bounding box center [652, 330] width 500 height 17
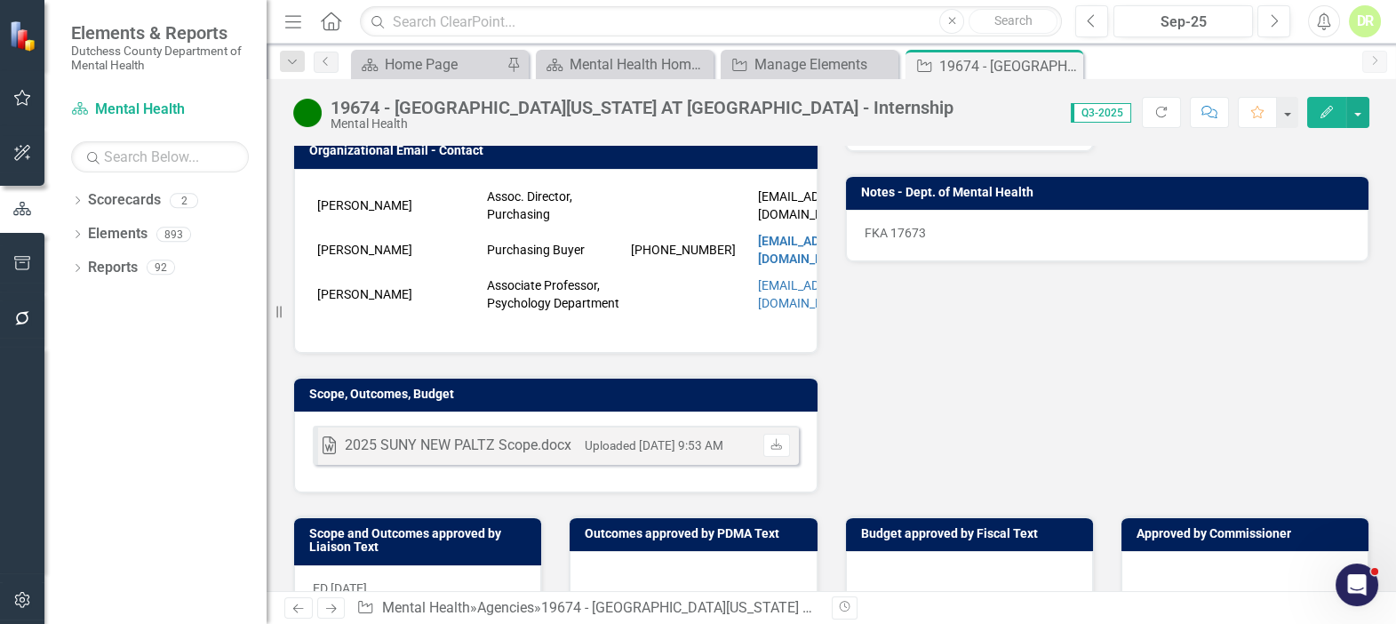
scroll to position [484, 0]
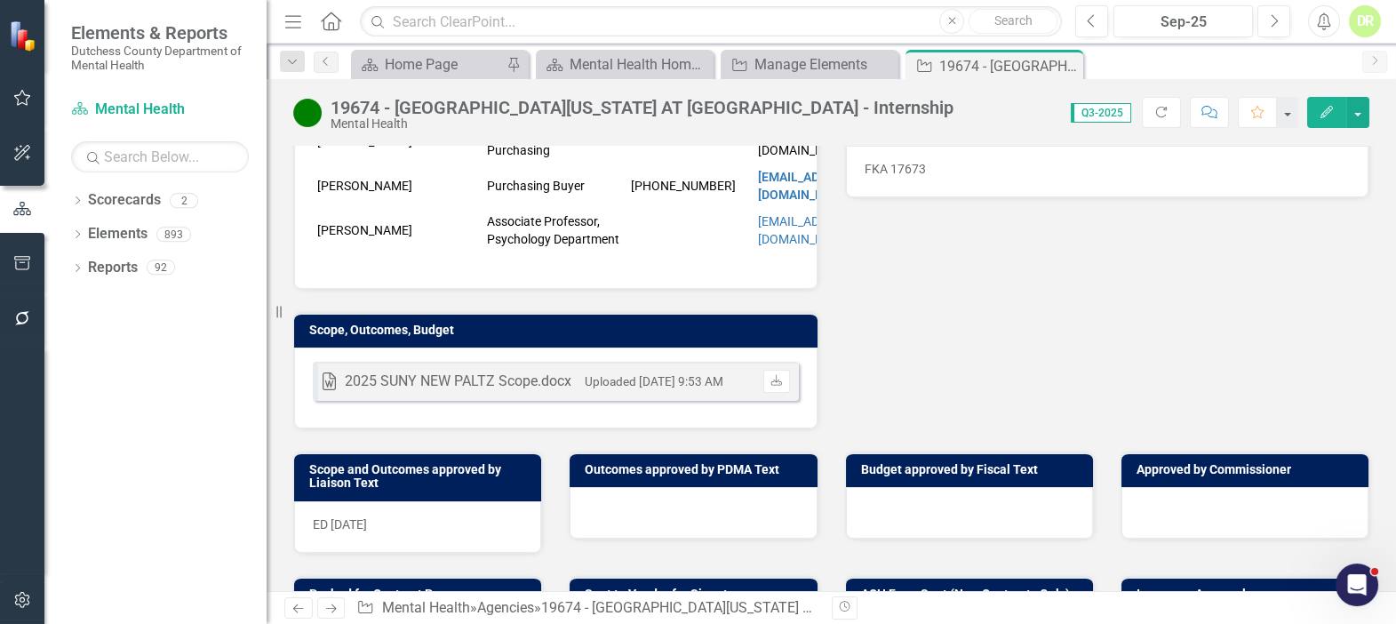
click at [706, 404] on div "Word 2025 SUNY NEW PALTZ Scope.docx Uploaded Nov 13, 2024 9:53 AM Download" at bounding box center [555, 387] width 523 height 81
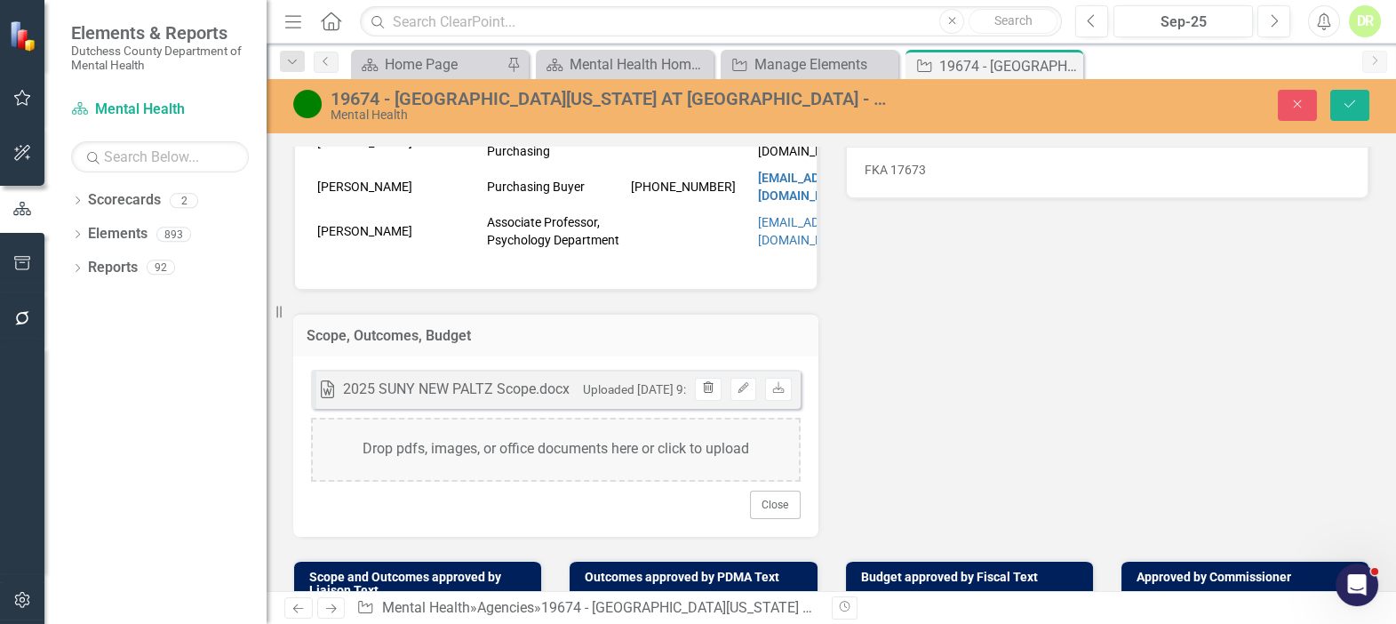
click at [701, 383] on icon "Trash" at bounding box center [707, 388] width 13 height 11
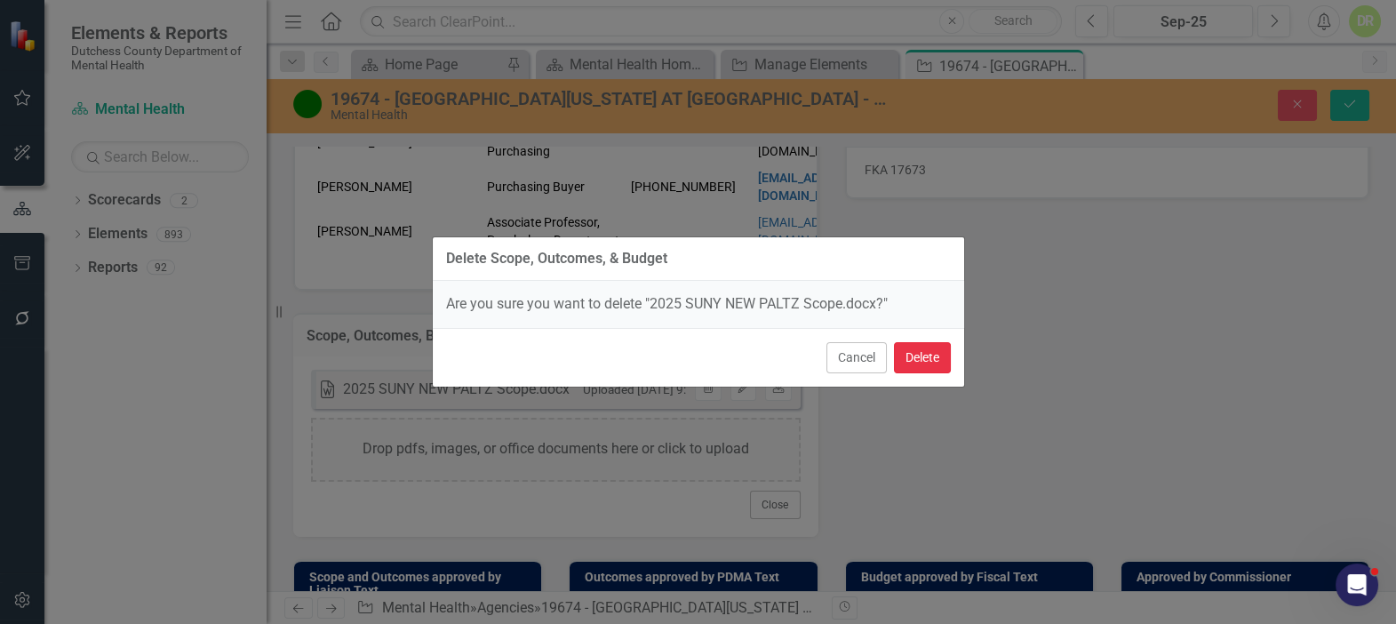
click at [917, 355] on button "Delete" at bounding box center [922, 357] width 57 height 31
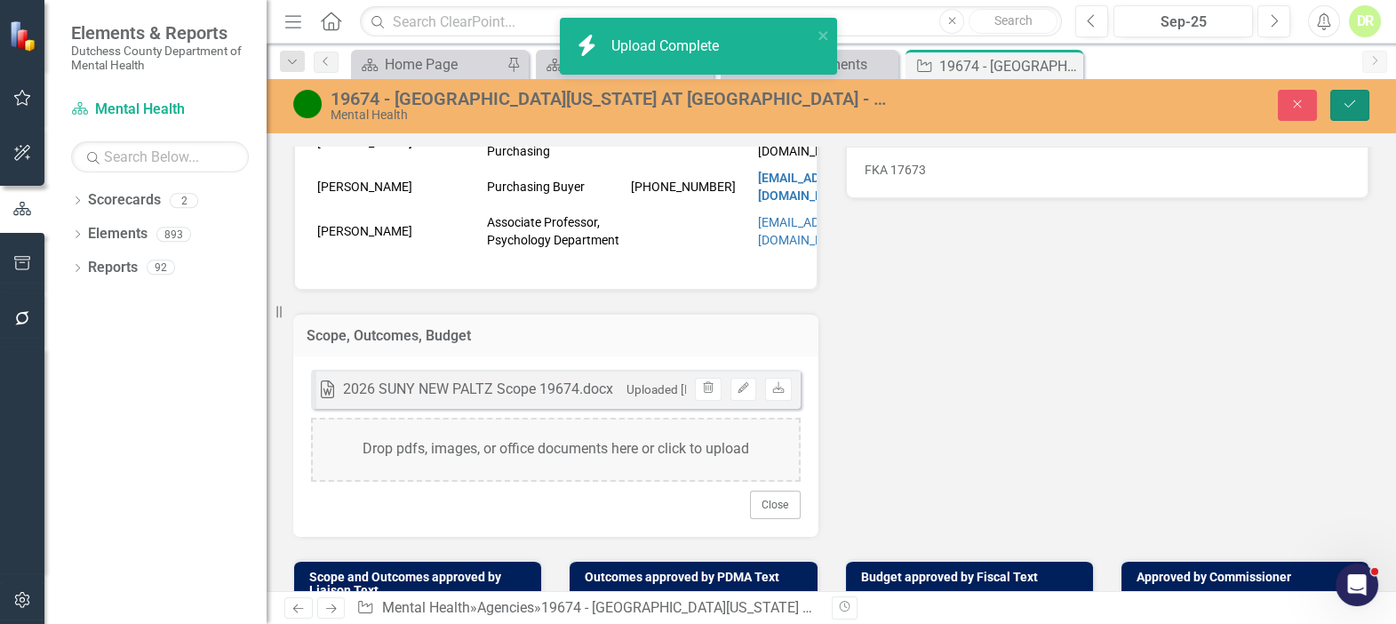
click at [1352, 100] on icon "Save" at bounding box center [1350, 104] width 16 height 12
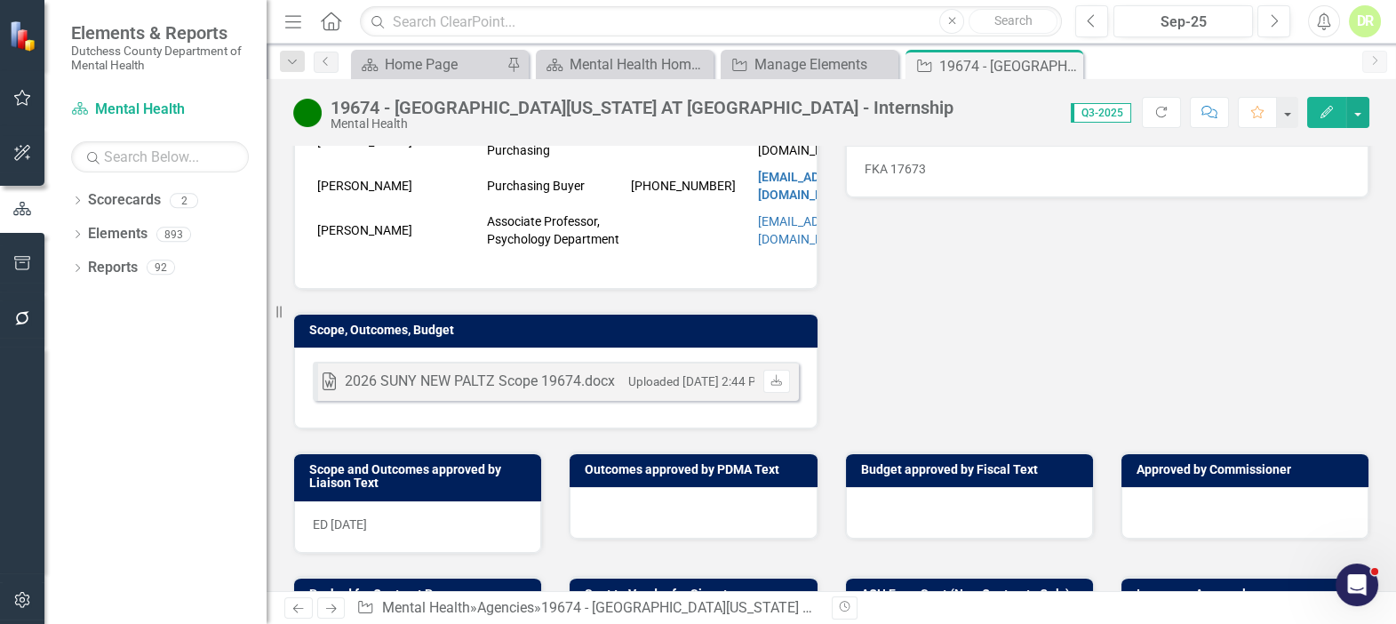
click at [601, 514] on div at bounding box center [693, 513] width 247 height 52
click at [601, 512] on div at bounding box center [693, 513] width 247 height 52
click at [607, 506] on div at bounding box center [693, 513] width 247 height 52
click at [606, 503] on div at bounding box center [693, 513] width 247 height 52
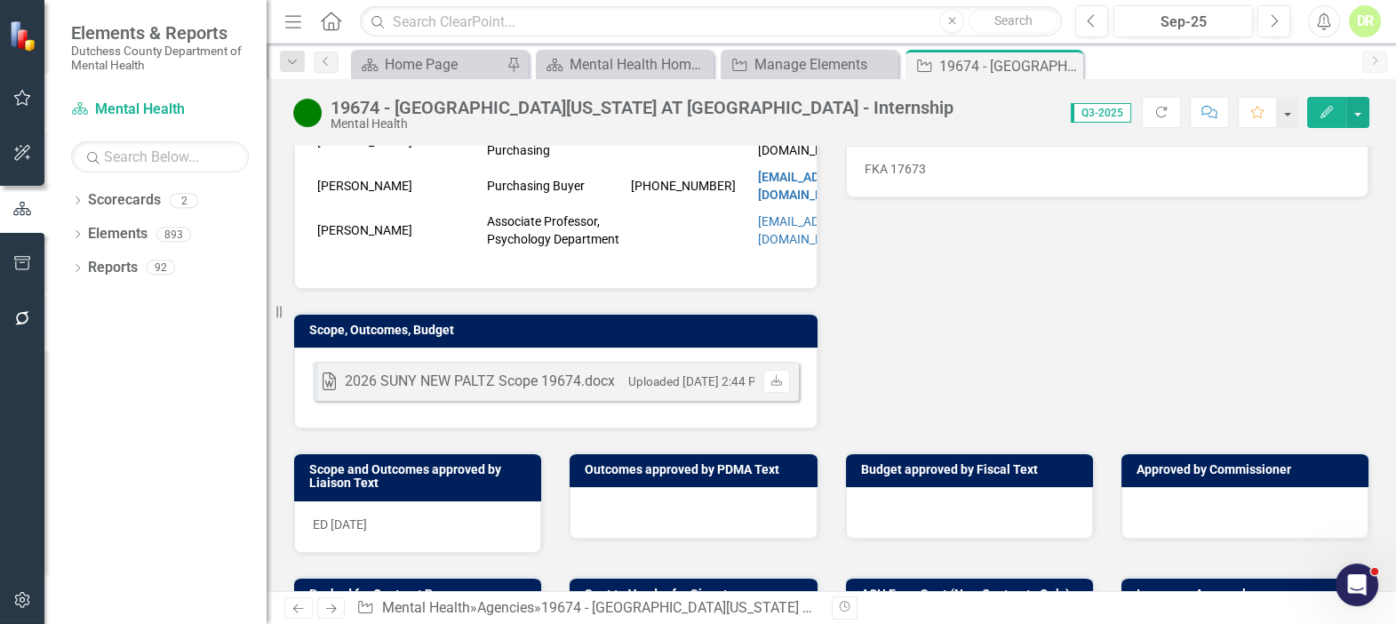
click at [606, 503] on div at bounding box center [693, 513] width 247 height 52
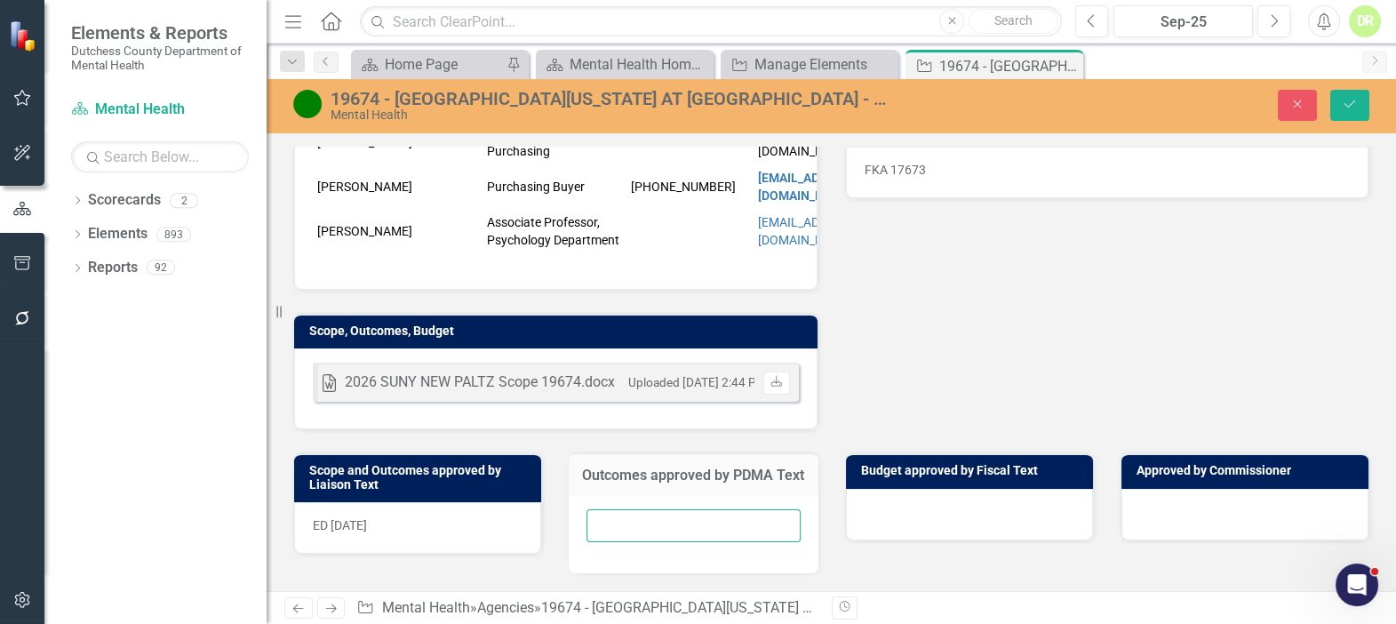
click at [597, 533] on input "text" at bounding box center [692, 525] width 213 height 33
type input "N/A"
click at [874, 496] on div at bounding box center [969, 515] width 247 height 52
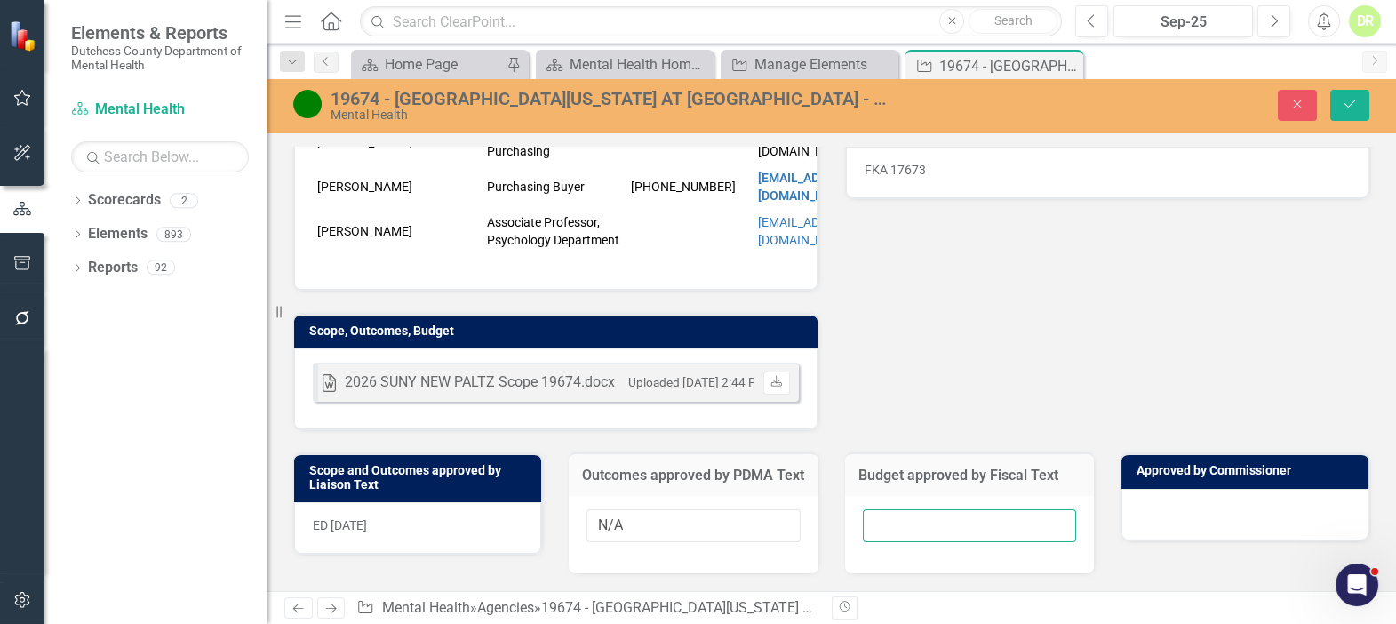
click at [869, 519] on input "text" at bounding box center [969, 525] width 213 height 33
type input "N/A"
click at [1351, 102] on icon "Save" at bounding box center [1350, 104] width 16 height 12
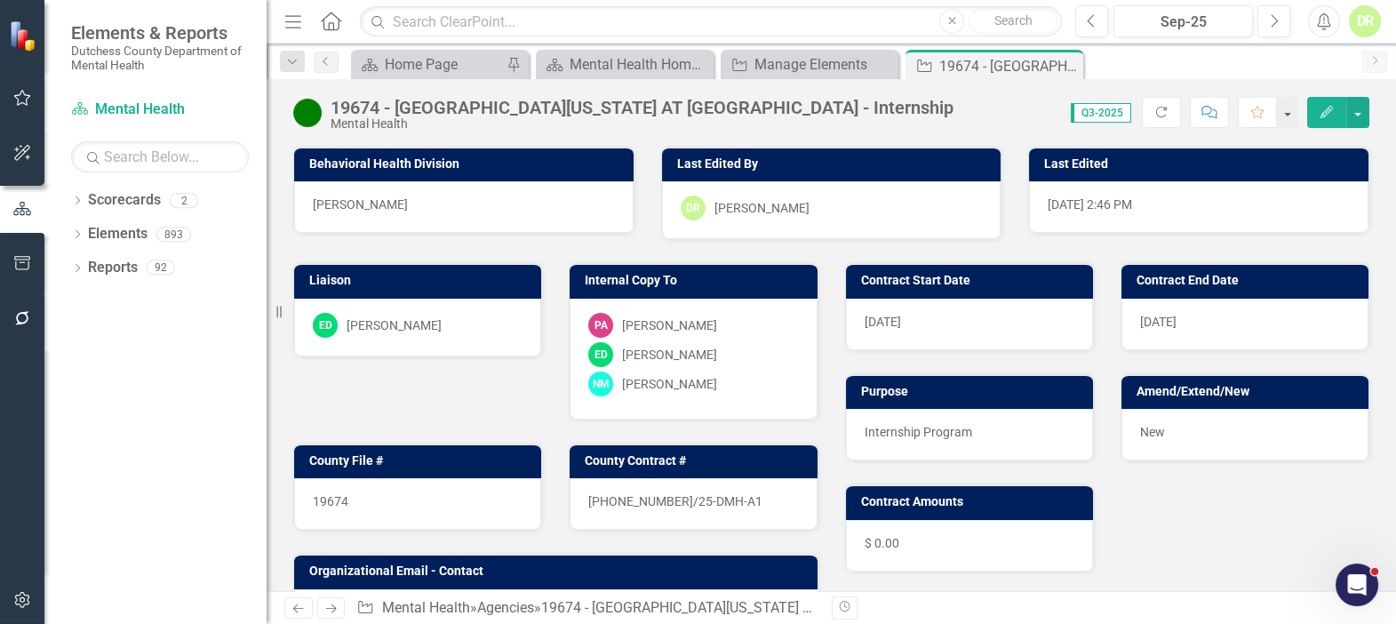
click at [1205, 106] on icon "Comment" at bounding box center [1209, 112] width 16 height 12
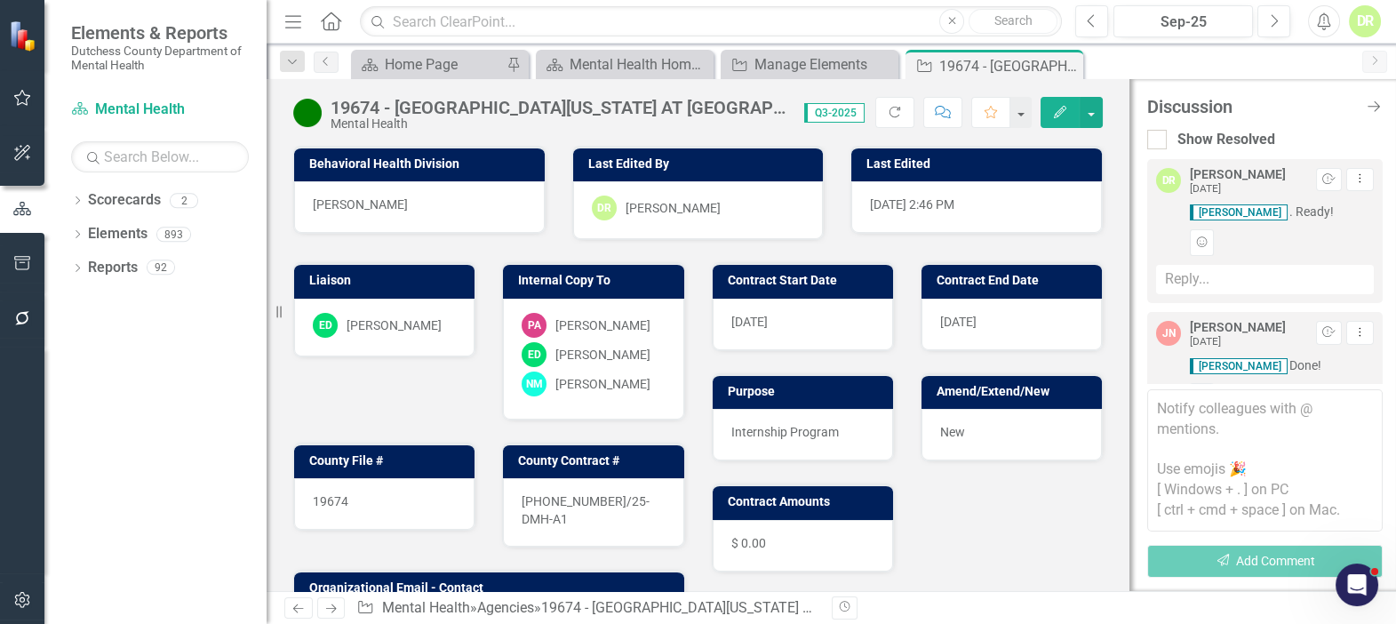
scroll to position [287, 0]
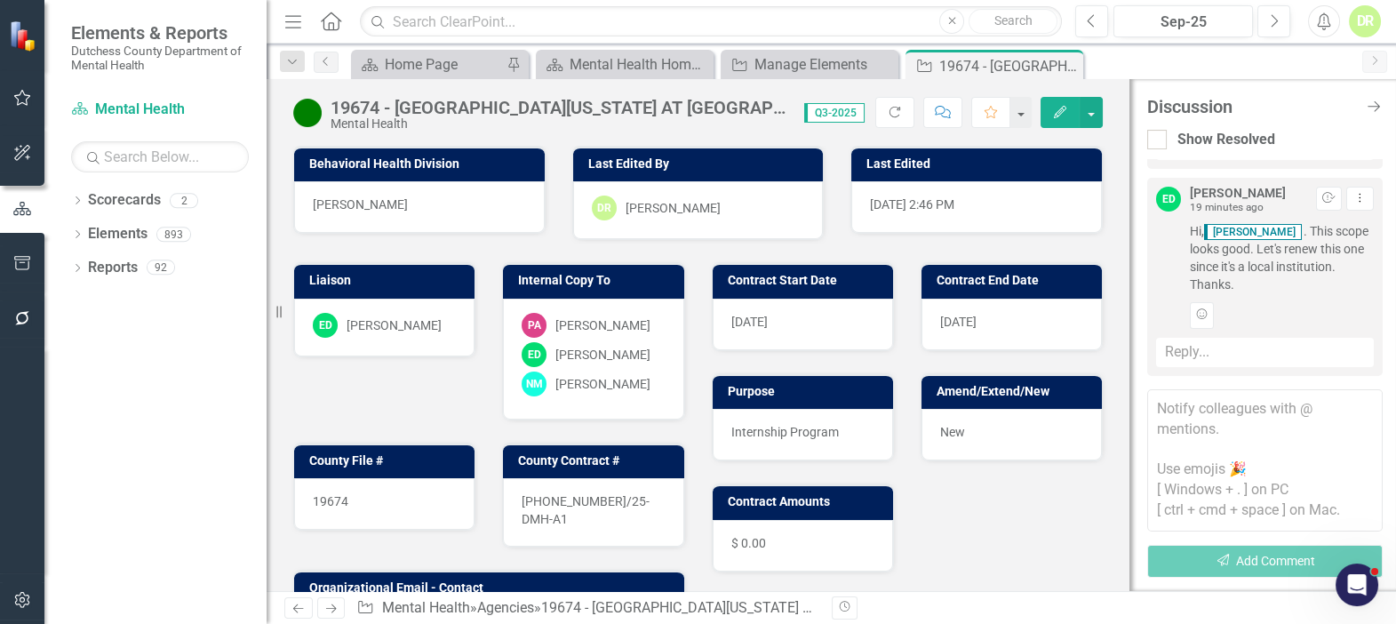
click at [1178, 404] on textarea at bounding box center [1264, 460] width 235 height 142
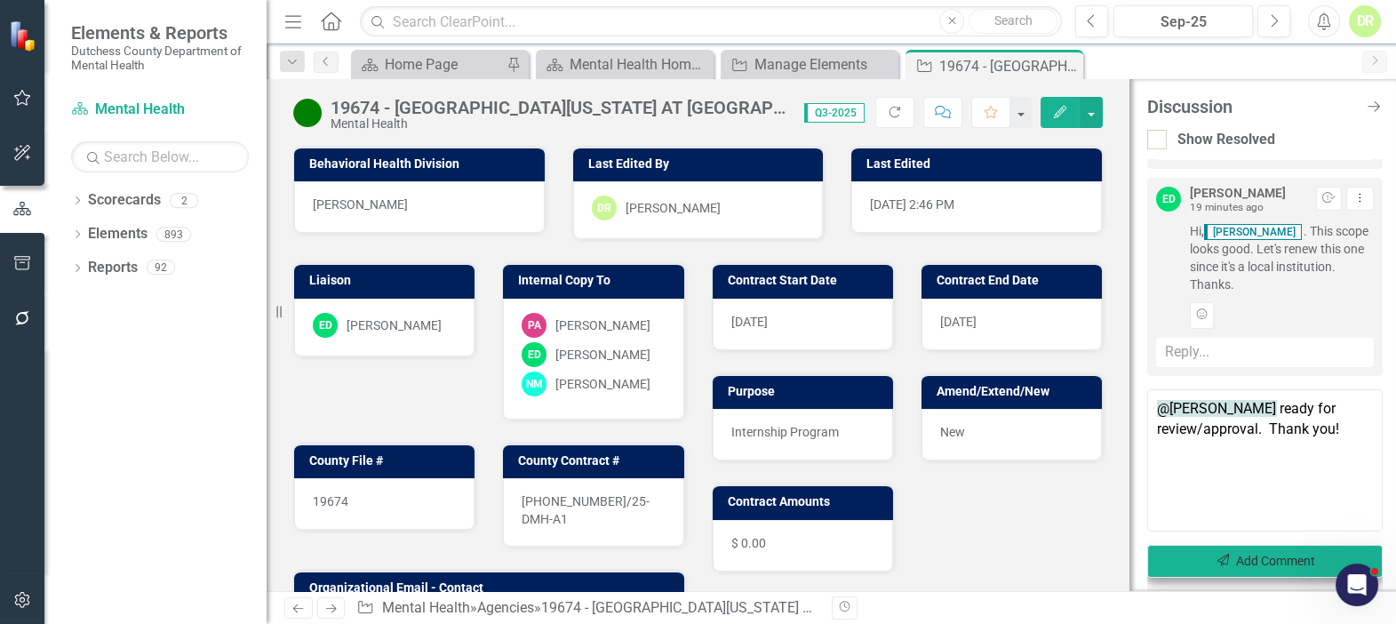
type textarea "@Jean-Marie Niebuhr ready for review/approval. Thank you!"
click at [1287, 566] on button "Send Add Comment" at bounding box center [1264, 561] width 235 height 33
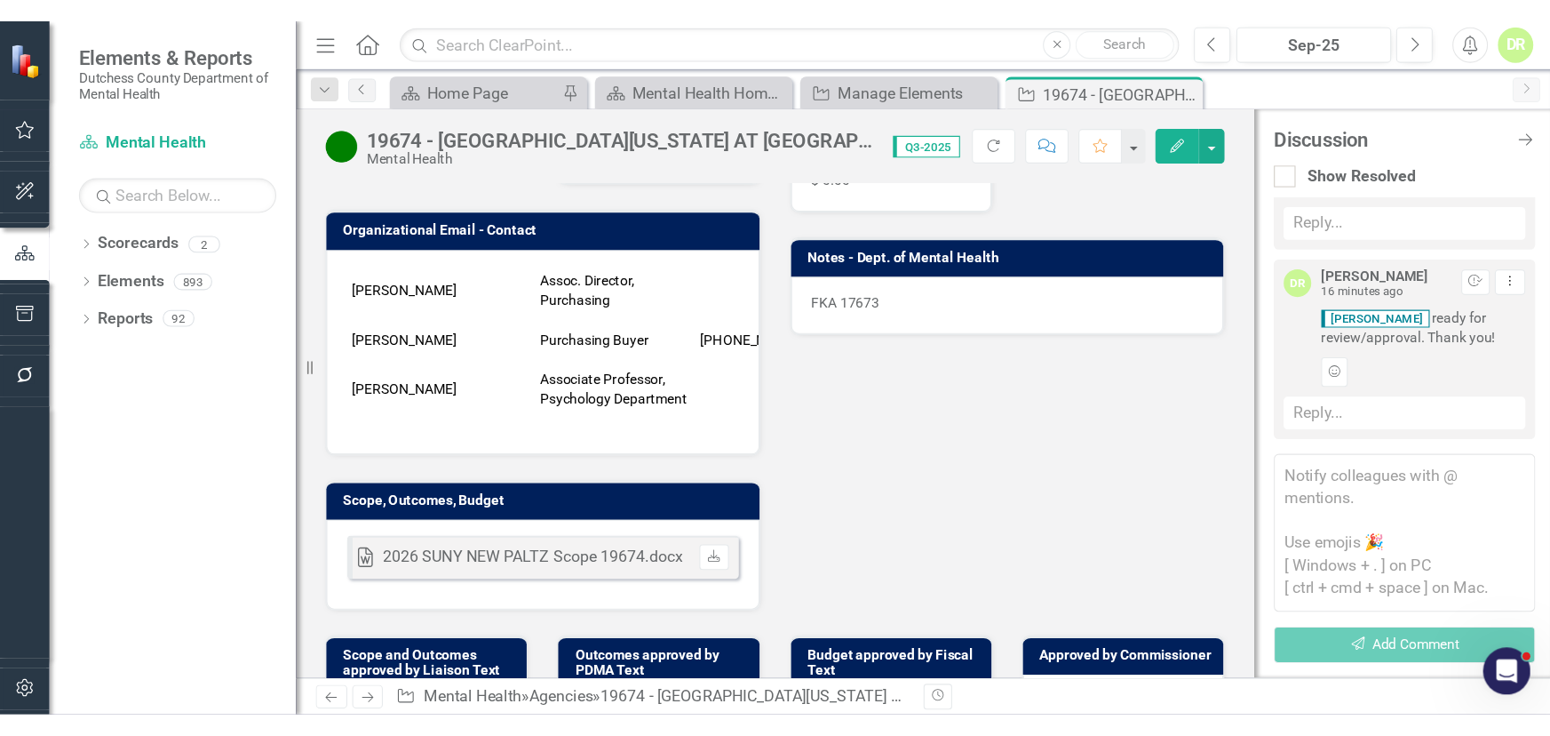
scroll to position [484, 0]
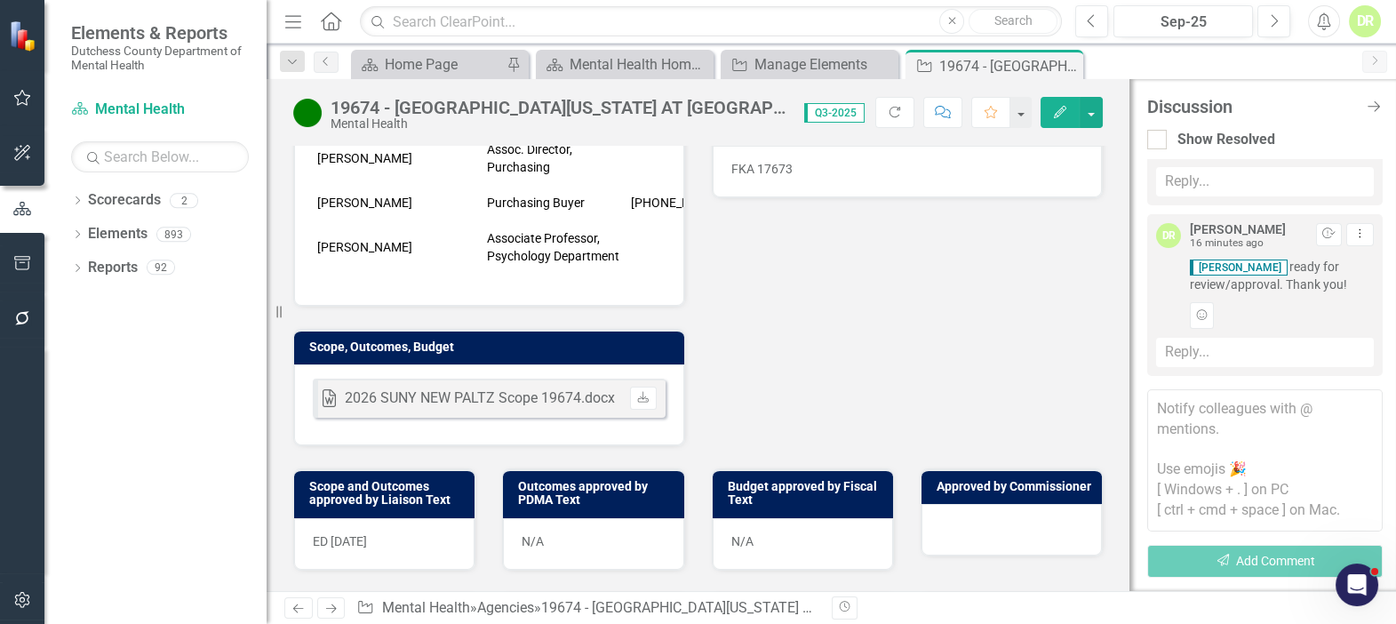
drag, startPoint x: 1374, startPoint y: 102, endPoint x: 1055, endPoint y: 124, distance: 319.8
click at [1369, 100] on icon "Close Discussion Bar" at bounding box center [1374, 107] width 18 height 14
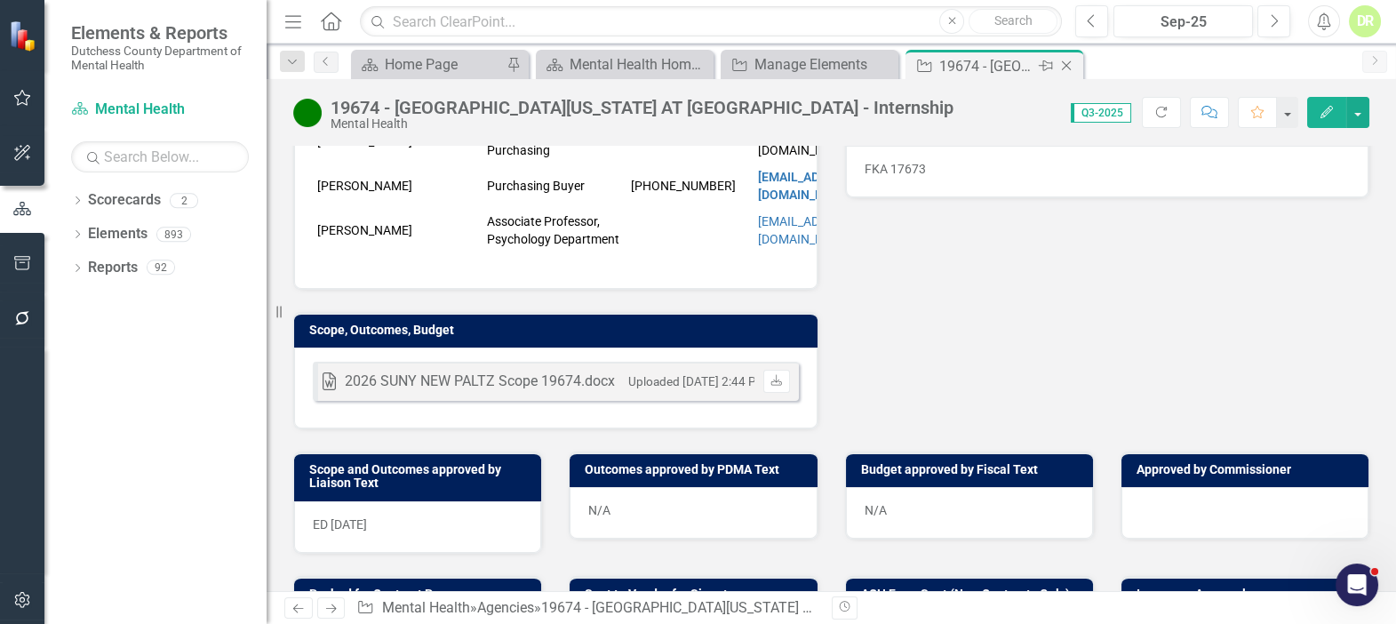
click at [1066, 62] on icon "Close" at bounding box center [1066, 66] width 18 height 14
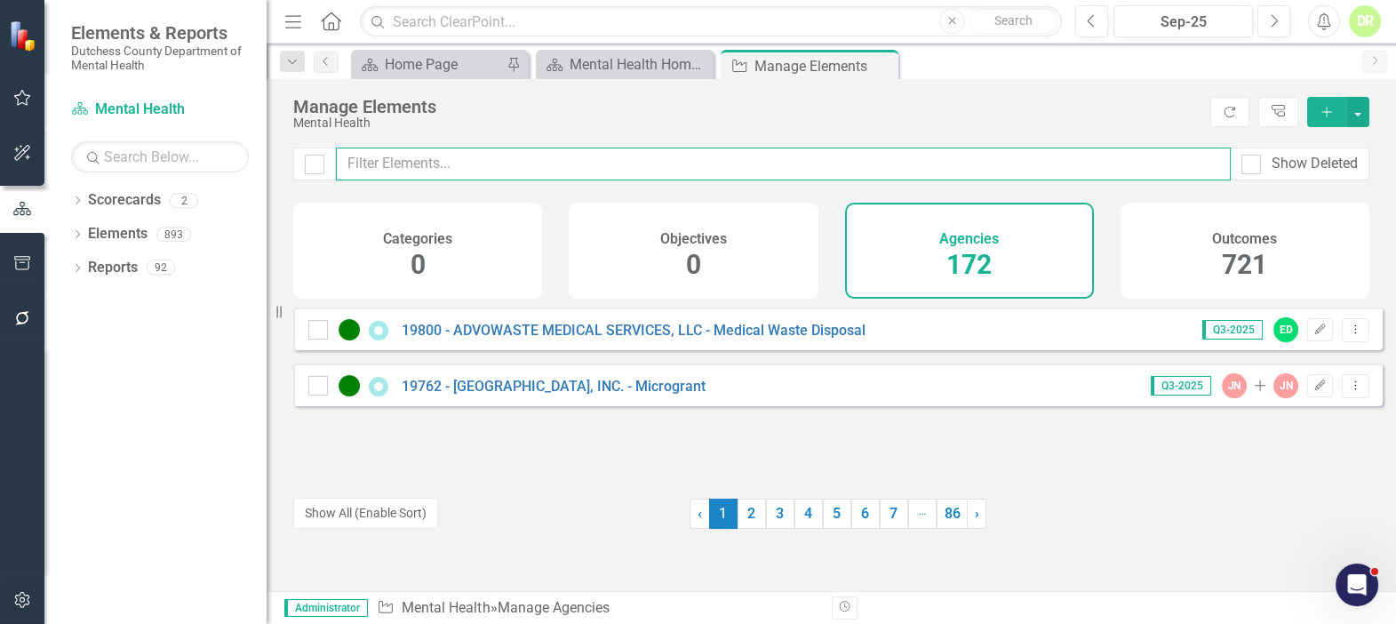
click at [371, 168] on input "text" at bounding box center [783, 163] width 895 height 33
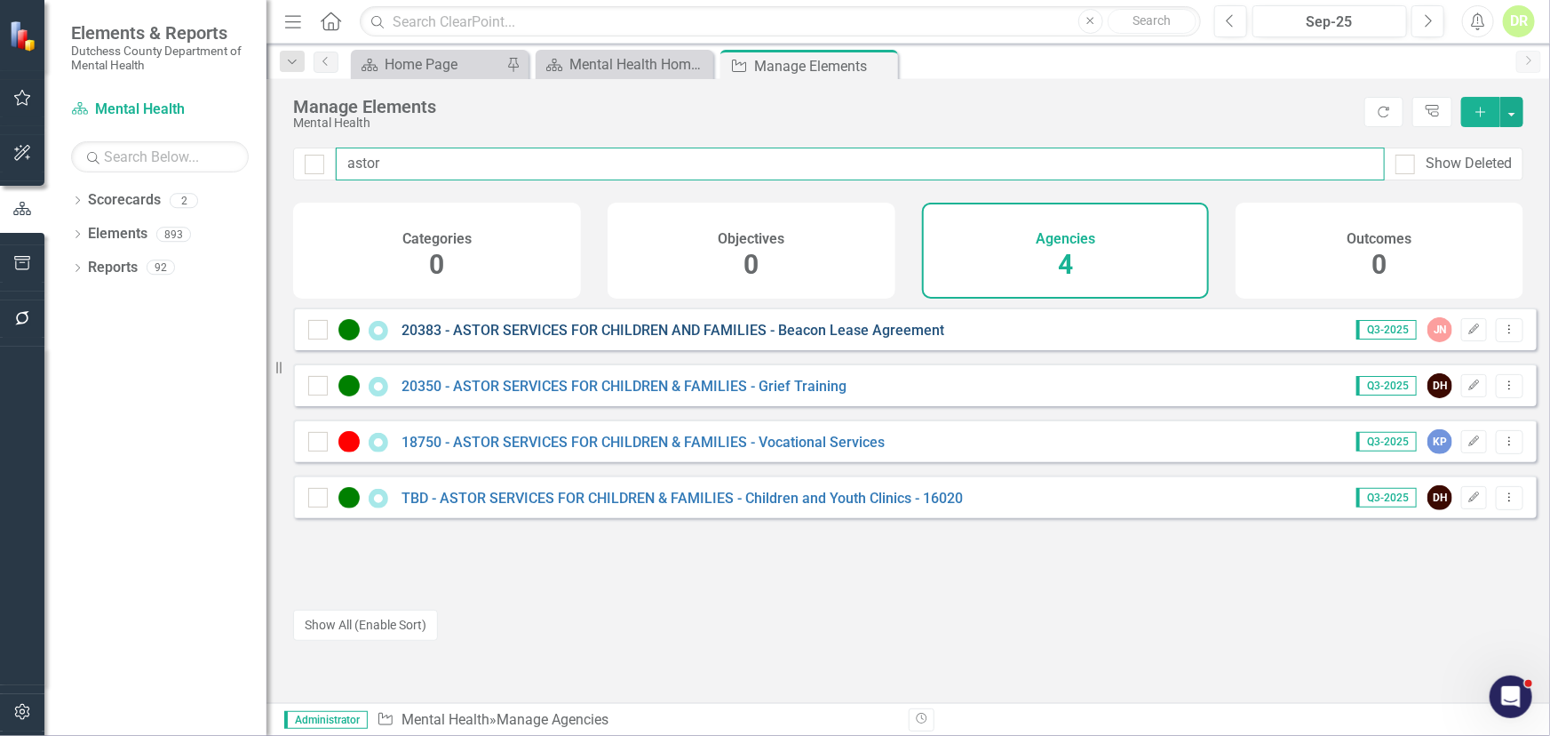
type input "astor"
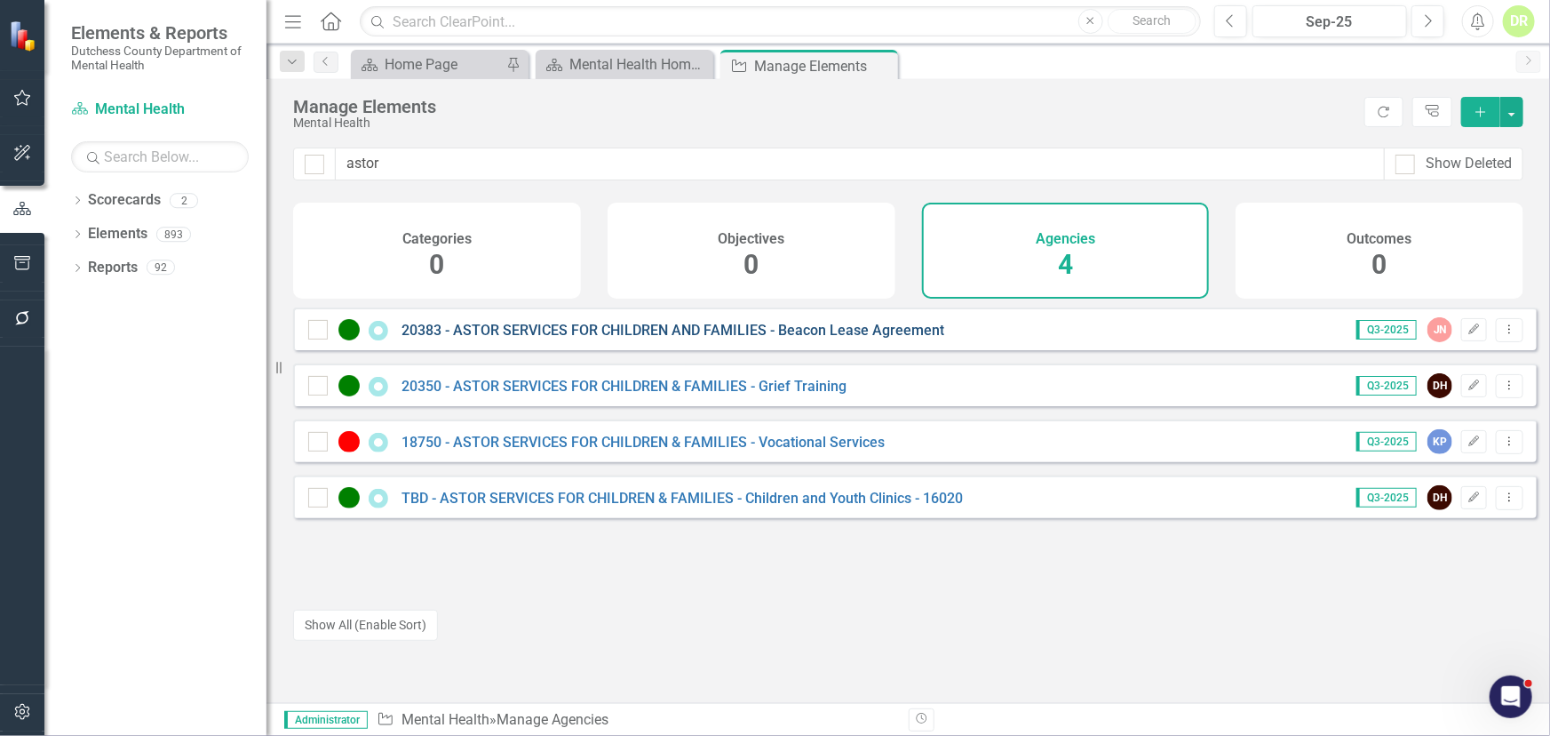
click at [565, 339] on link "20383 - ASTOR SERVICES FOR CHILDREN AND FAMILIES - Beacon Lease Agreement" at bounding box center [673, 330] width 543 height 17
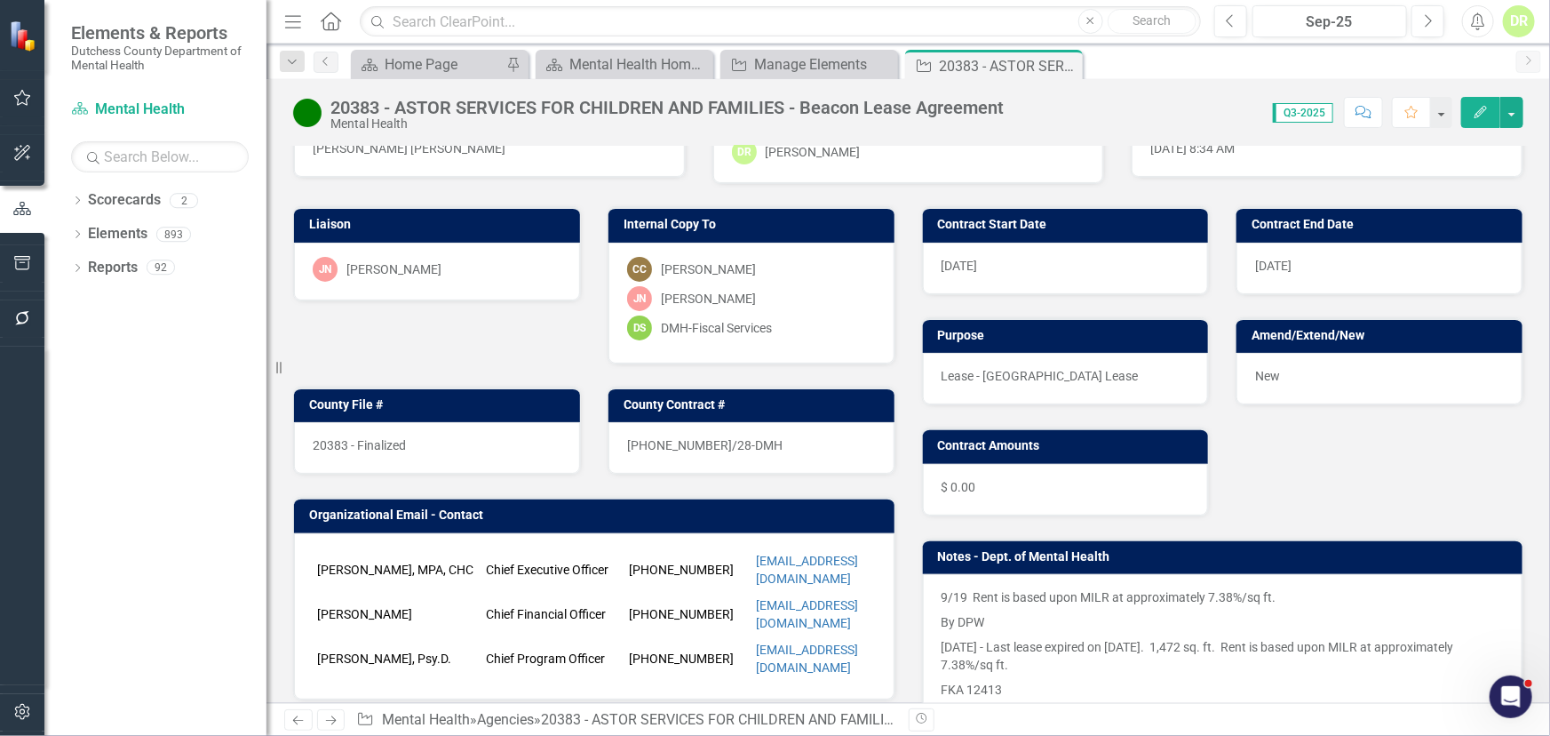
scroll to position [242, 0]
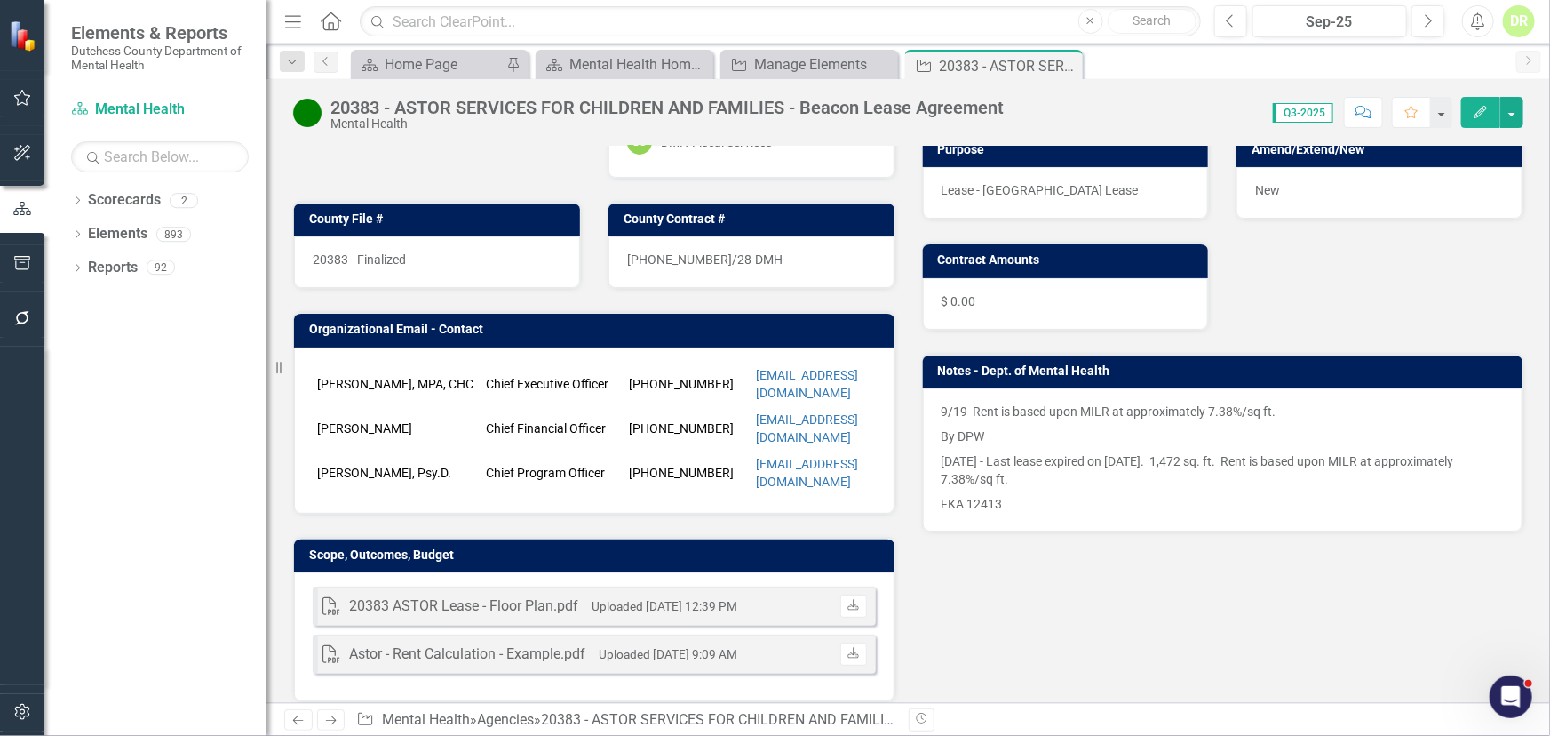
click at [337, 447] on div "Yvette Bairan, MPA, CHC Chief Executive Officer 845-871-1000 x1001 ybairan@asto…" at bounding box center [594, 430] width 601 height 166
click at [337, 445] on div "Yvette Bairan, MPA, CHC Chief Executive Officer 845-871-1000 x1001 ybairan@asto…" at bounding box center [594, 430] width 601 height 166
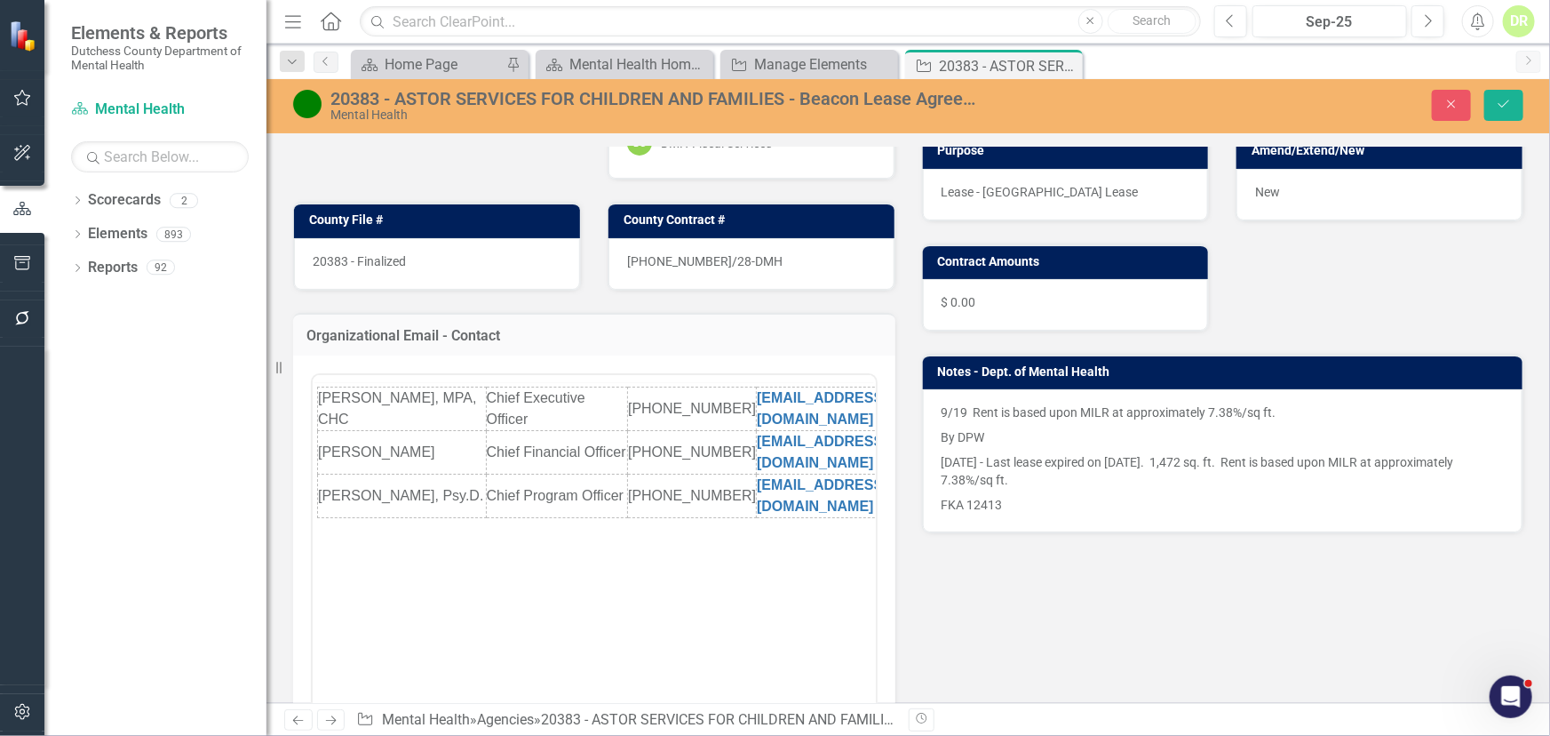
scroll to position [0, 0]
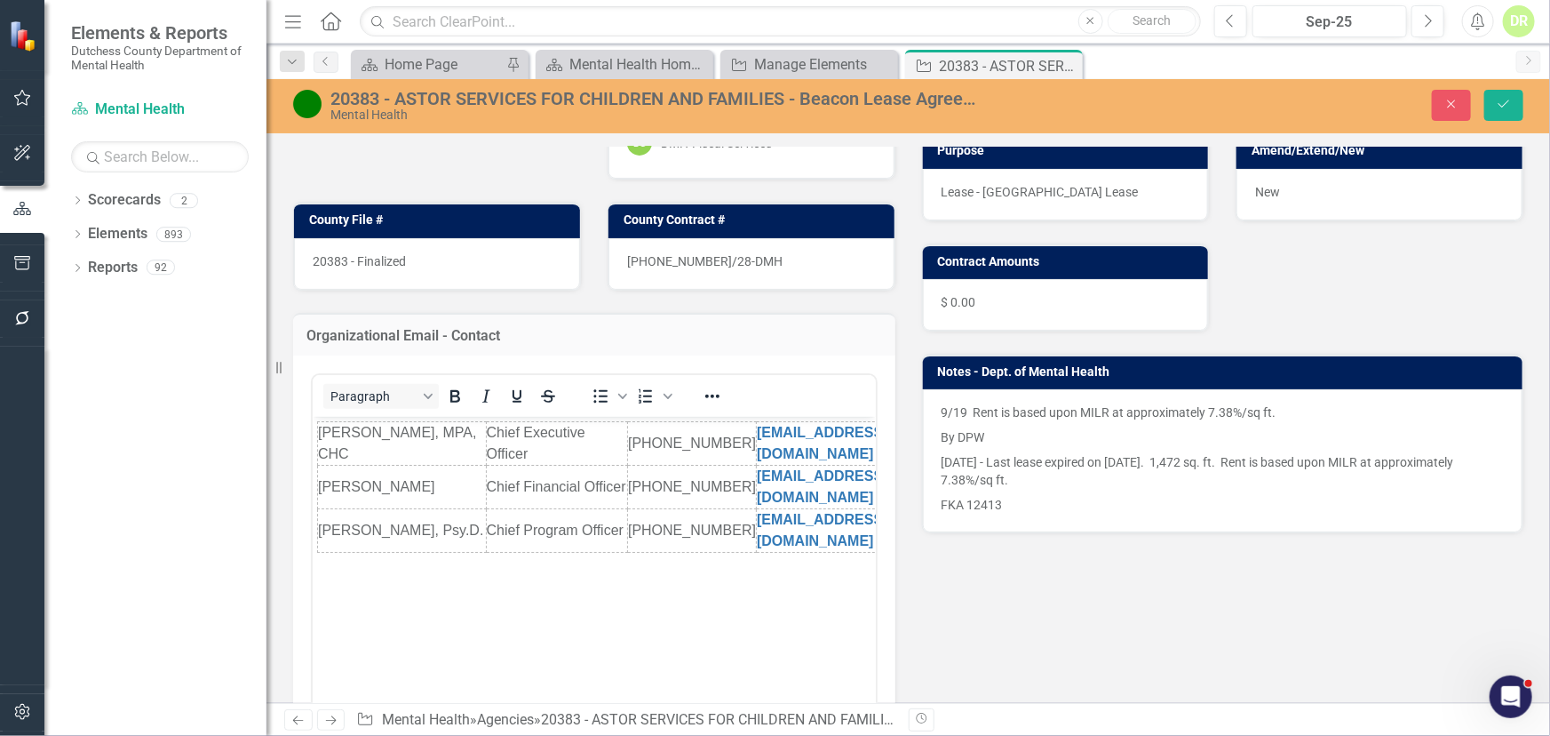
click at [311, 498] on div "Paragraph To open the popup, press Shift+Enter To open the popup, press Shift+E…" at bounding box center [594, 550] width 567 height 355
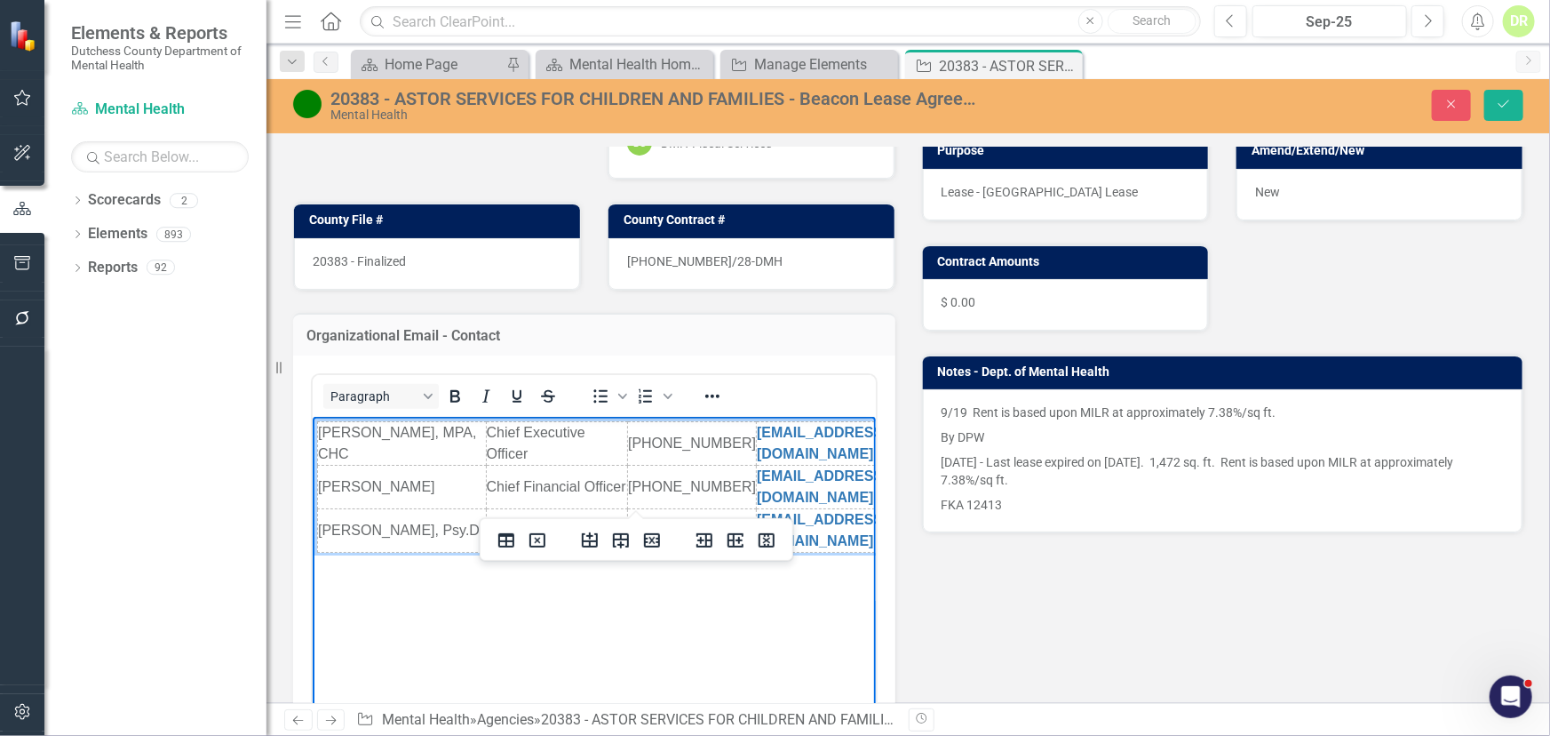
click at [323, 509] on td "Todd Karlin, Psy.D." at bounding box center [401, 531] width 169 height 44
click at [622, 543] on icon "Insert row after" at bounding box center [621, 540] width 16 height 15
click at [356, 553] on td "Rich Text Area. Press ALT-0 for help." at bounding box center [401, 564] width 169 height 22
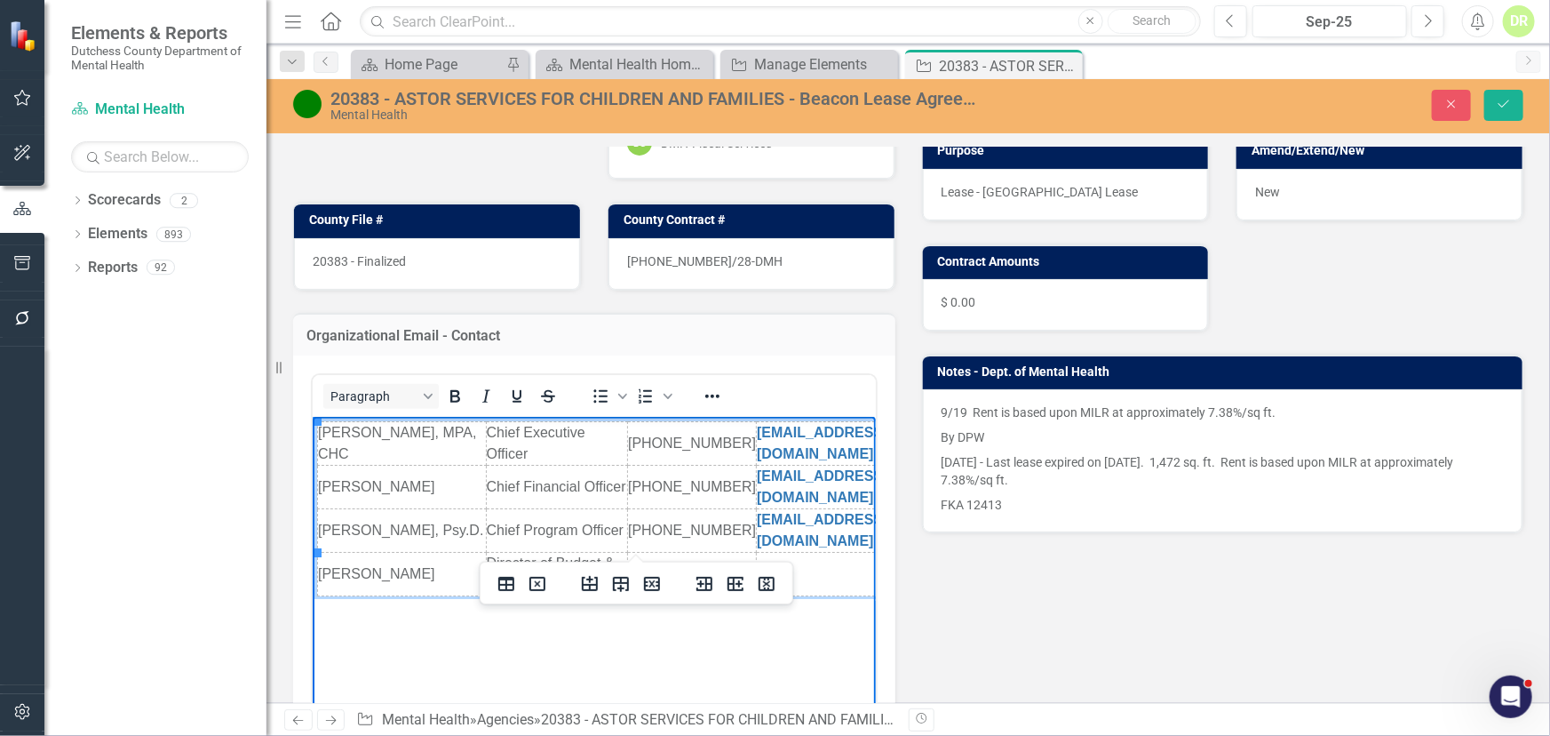
click at [762, 553] on td "Rich Text Area. Press ALT-0 for help." at bounding box center [855, 575] width 198 height 44
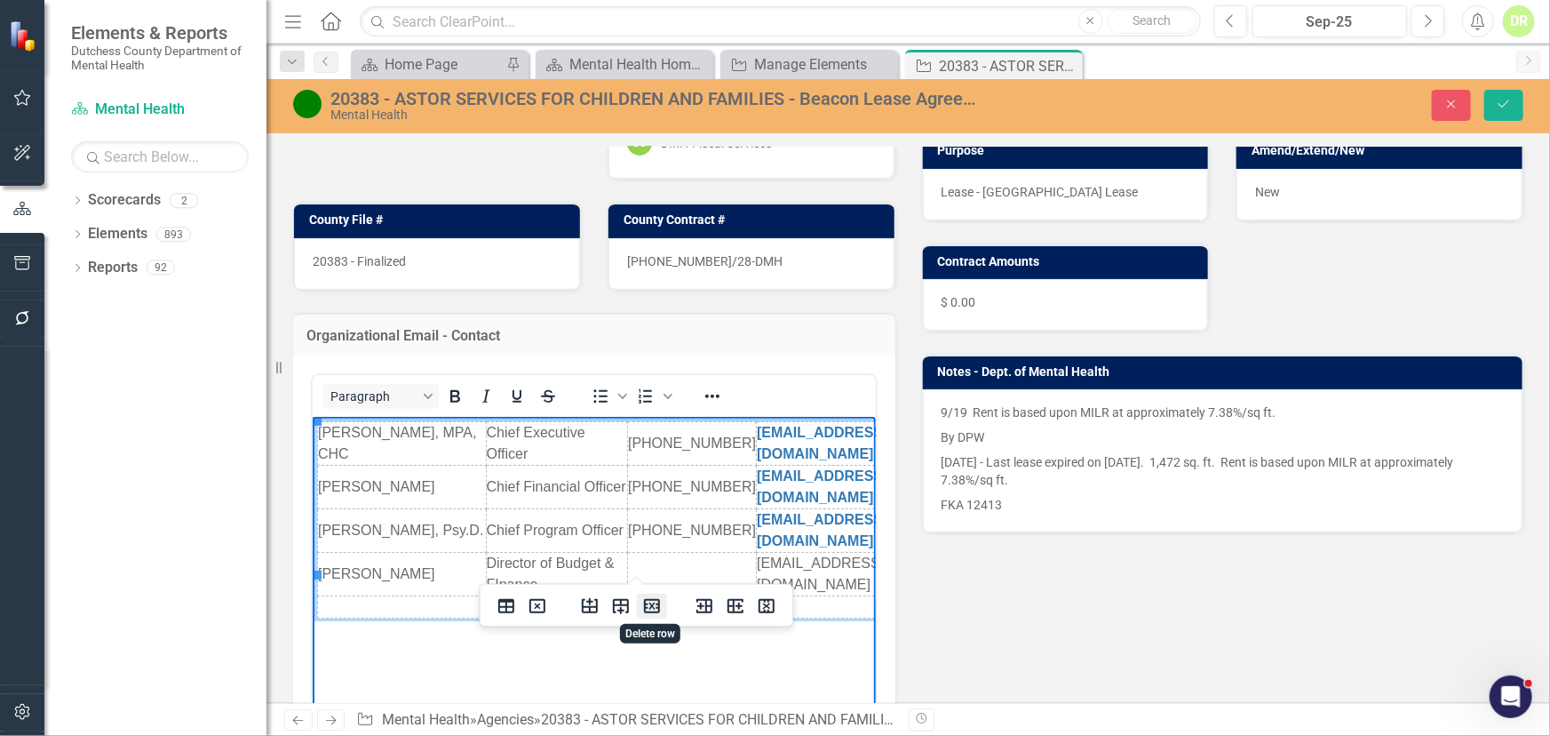
click at [649, 608] on icon "Delete row" at bounding box center [652, 605] width 21 height 21
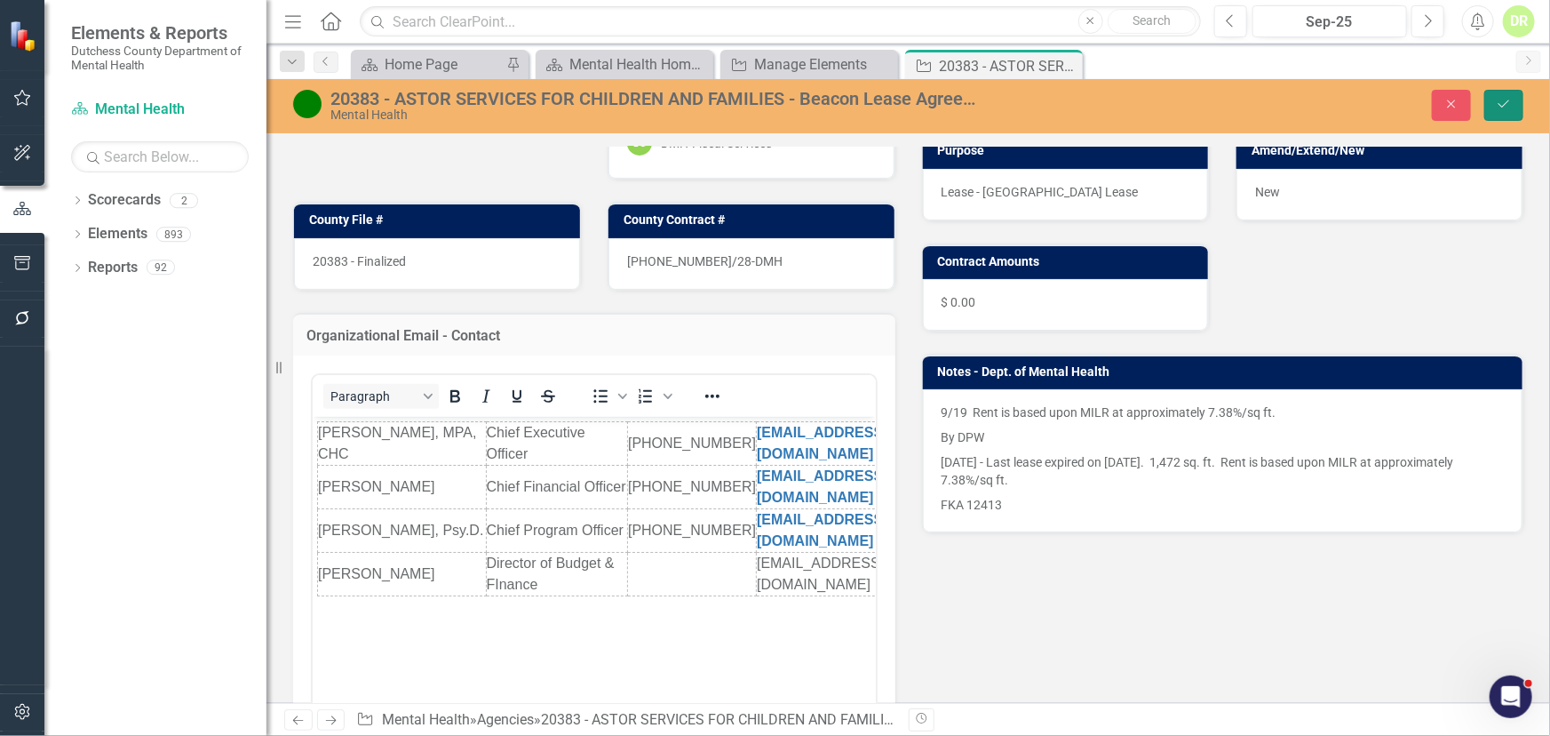
click at [1510, 94] on button "Save" at bounding box center [1504, 105] width 39 height 31
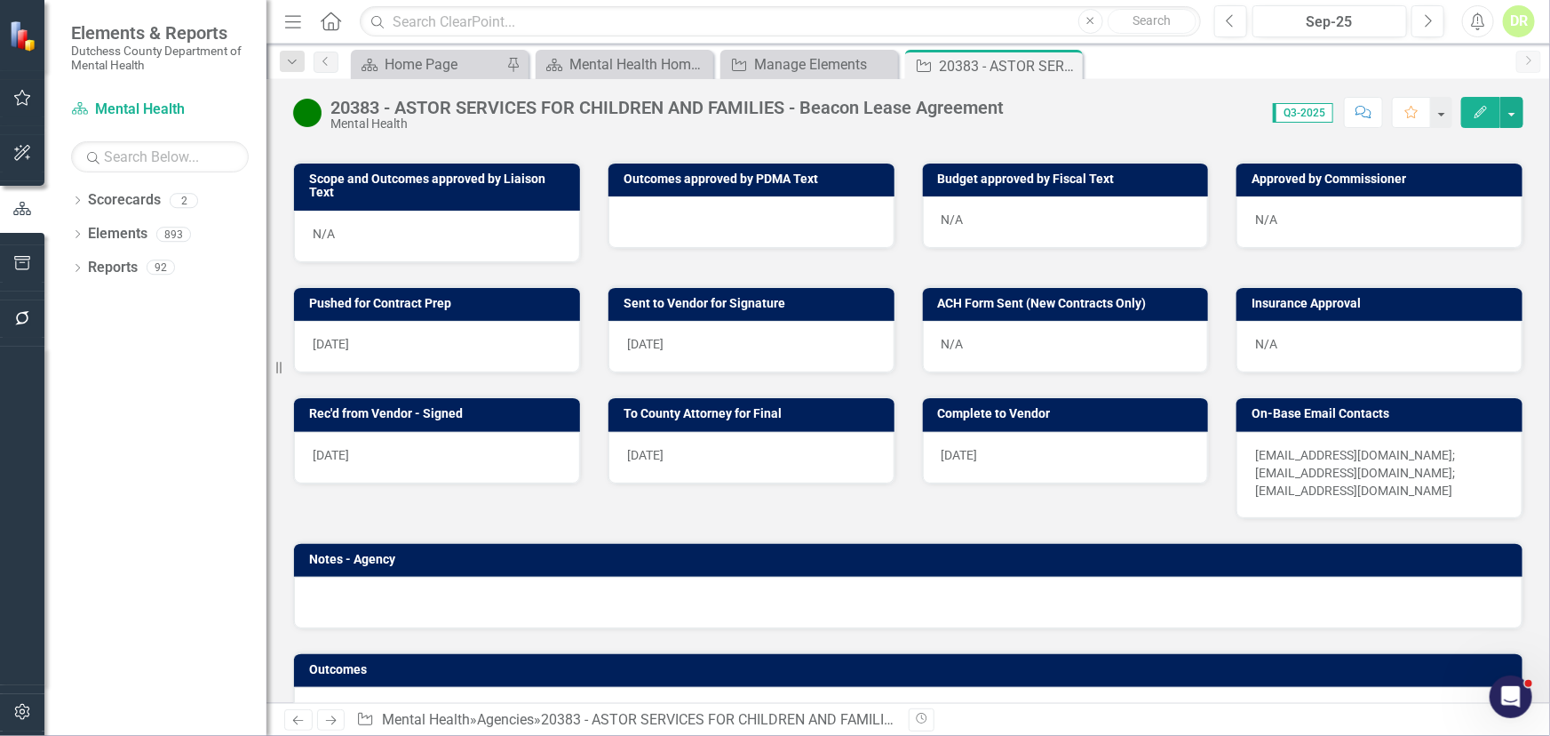
scroll to position [858, 0]
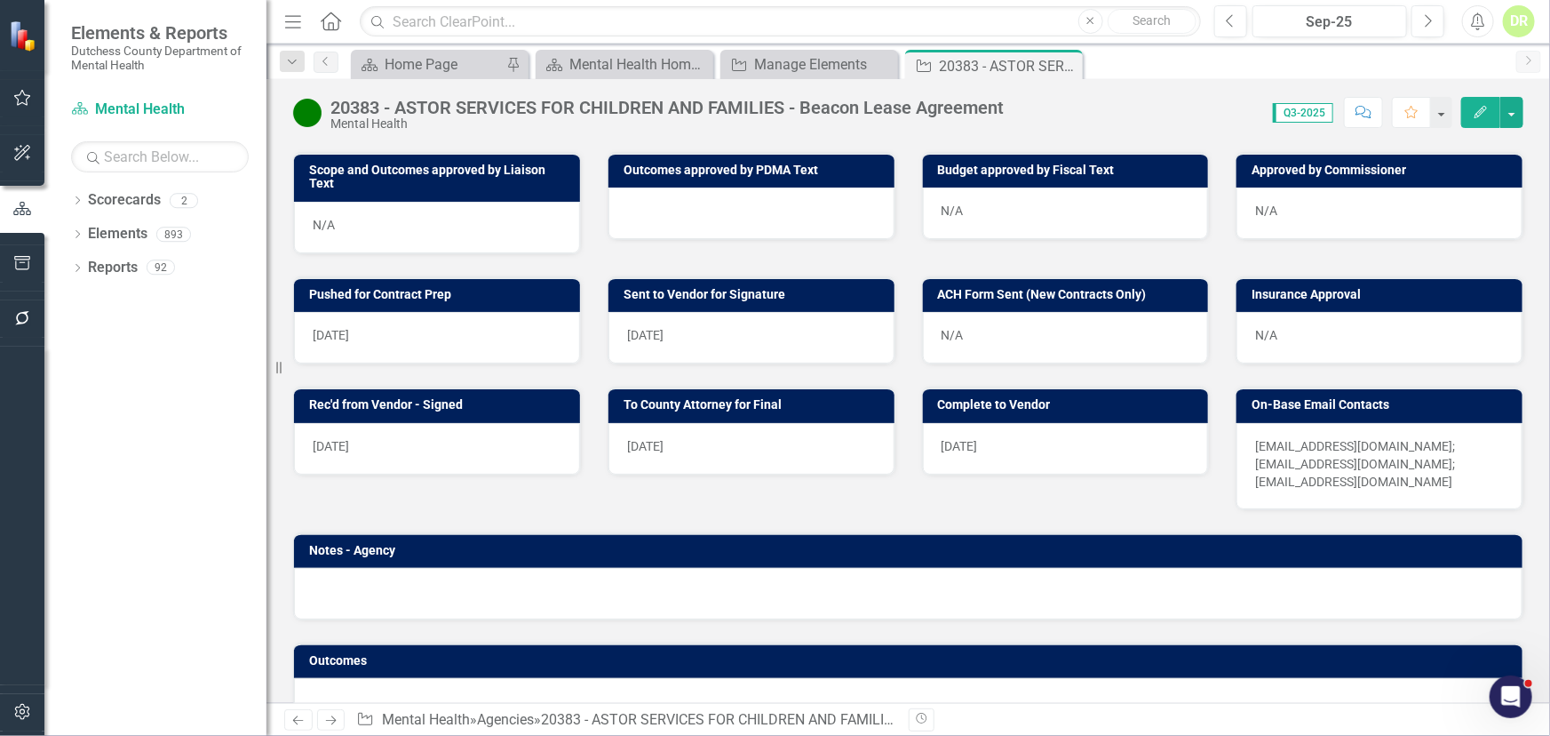
click at [1413, 437] on p "DFuoco@astorservices.org; nsantiago@astorservices.org; tkarlin@astorservices.org" at bounding box center [1379, 463] width 249 height 53
click at [1412, 441] on p "DFuoco@astorservices.org; nsantiago@astorservices.org; tkarlin@astorservices.org" at bounding box center [1379, 463] width 249 height 53
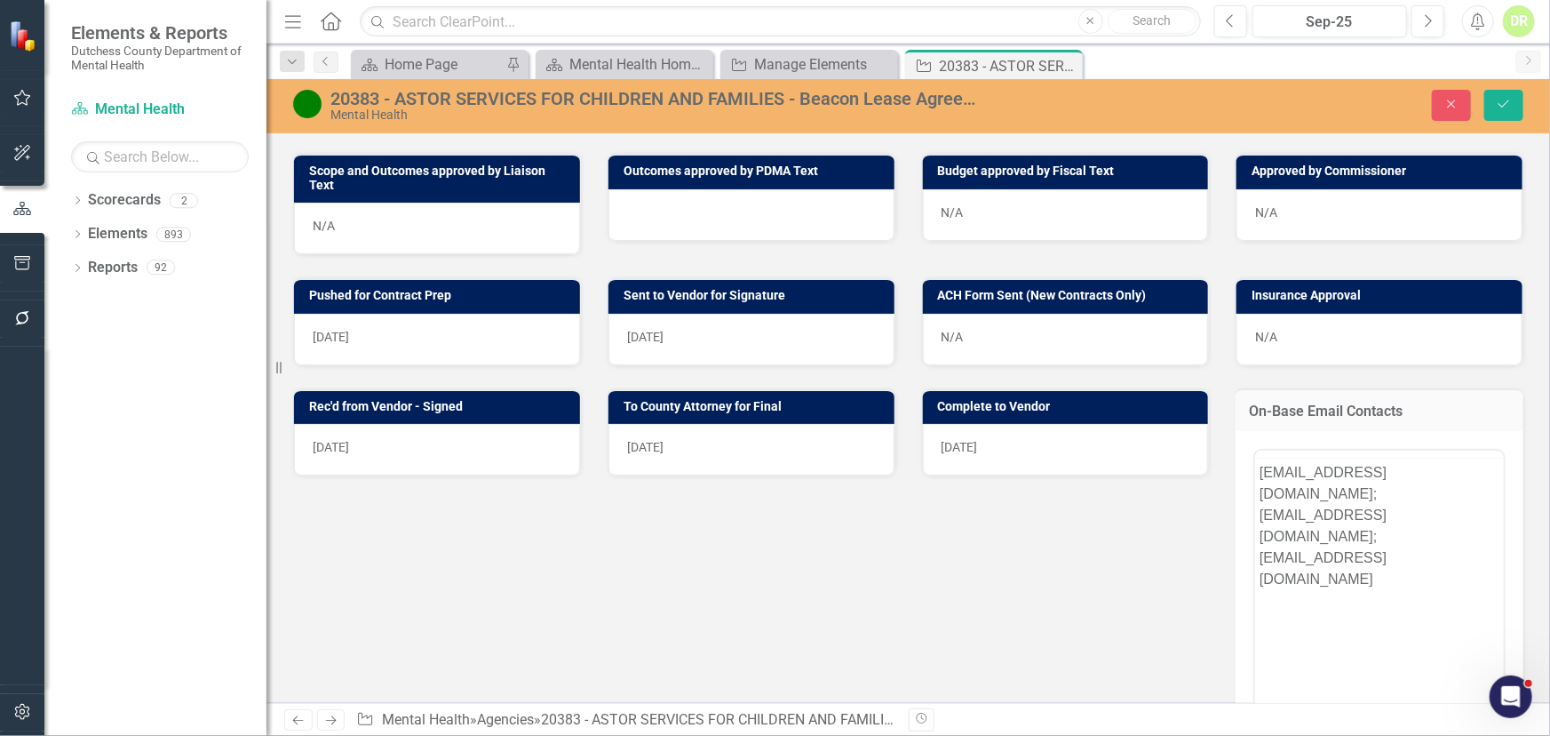
scroll to position [0, 0]
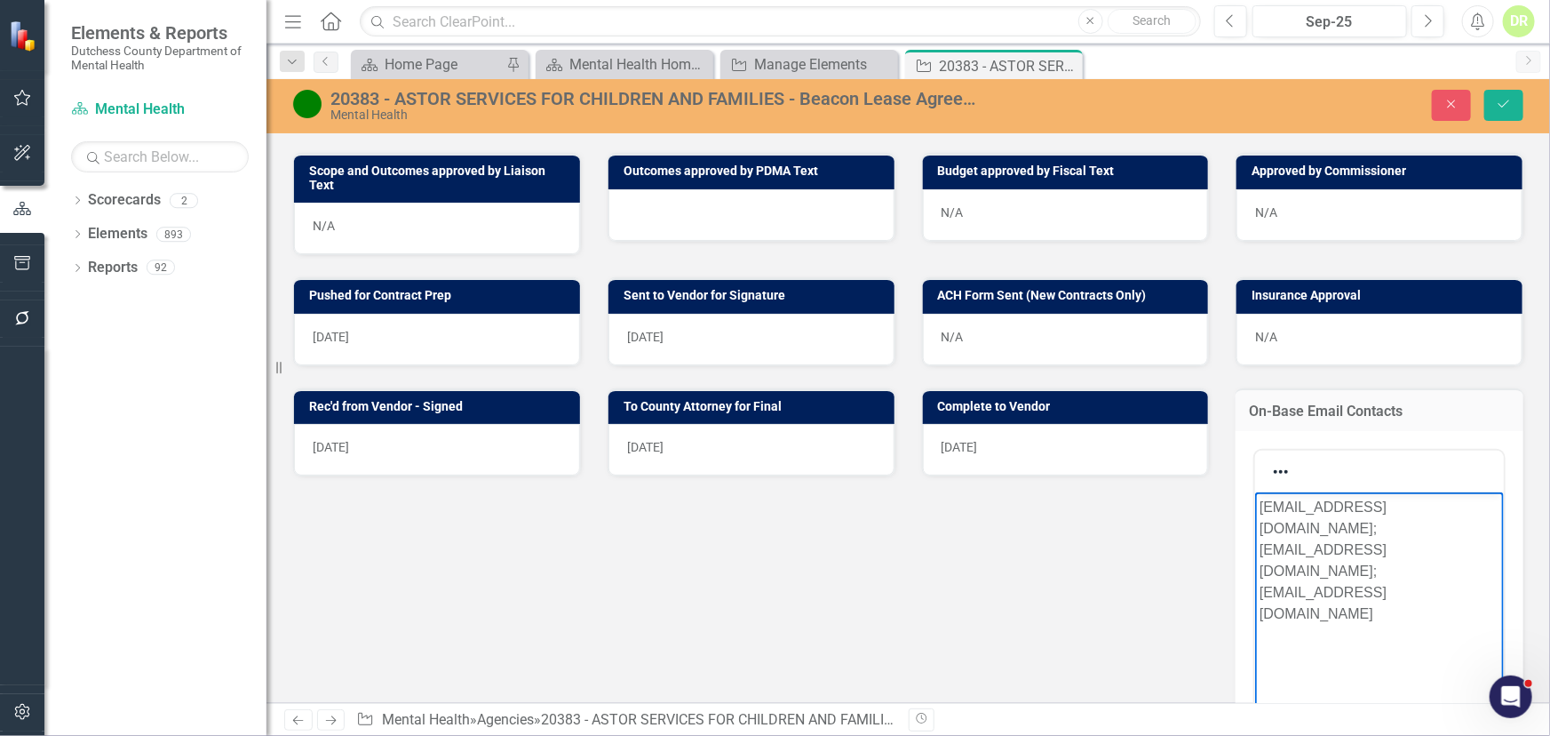
drag, startPoint x: 1440, startPoint y: 549, endPoint x: 1413, endPoint y: 541, distance: 28.7
click at [1439, 549] on p "DFuoco@astorservices.org; nsantiago@astorservices.org; tkarlin@astorservices.org" at bounding box center [1379, 560] width 240 height 128
click at [1507, 113] on button "Save" at bounding box center [1504, 105] width 39 height 31
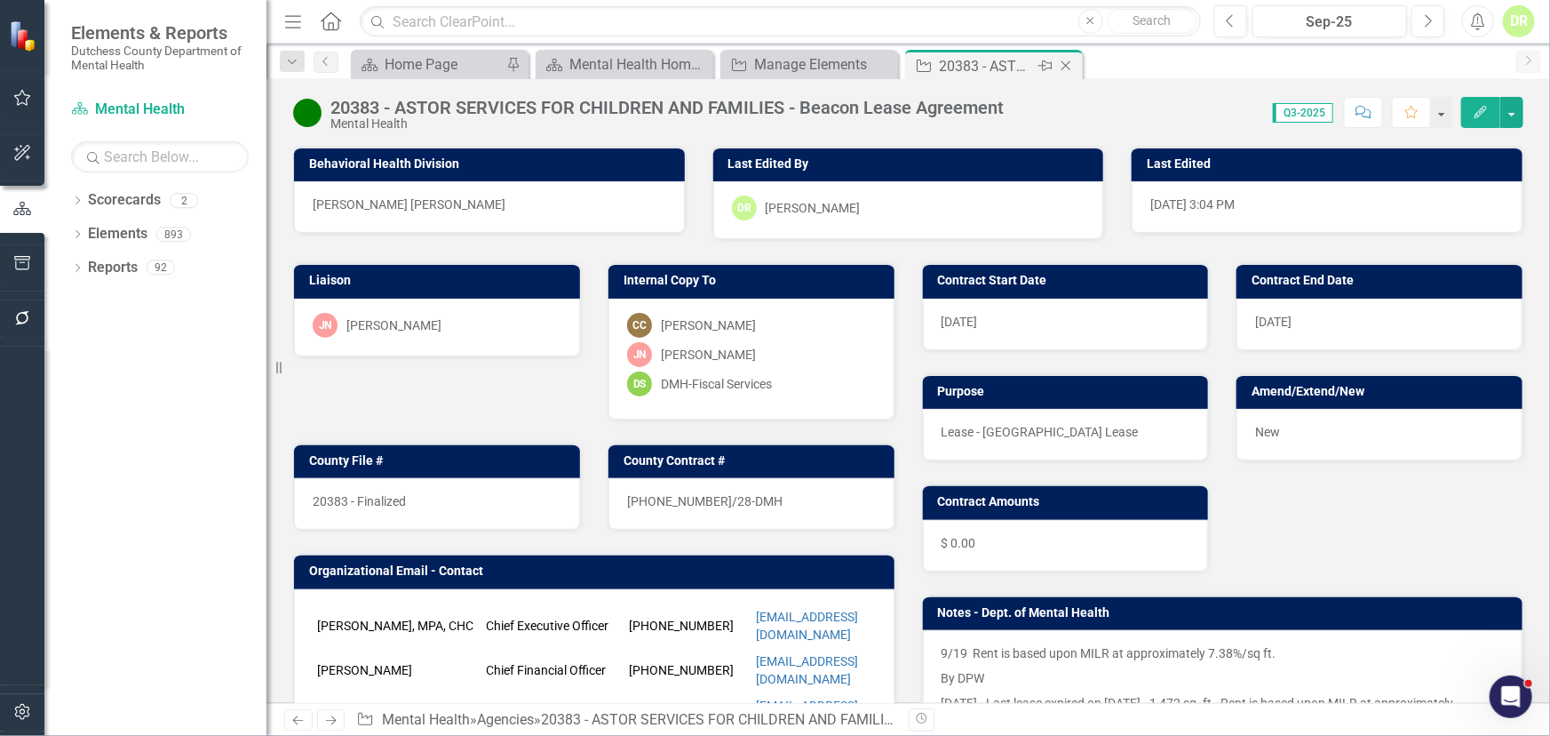
click at [1060, 64] on icon "Close" at bounding box center [1066, 66] width 18 height 14
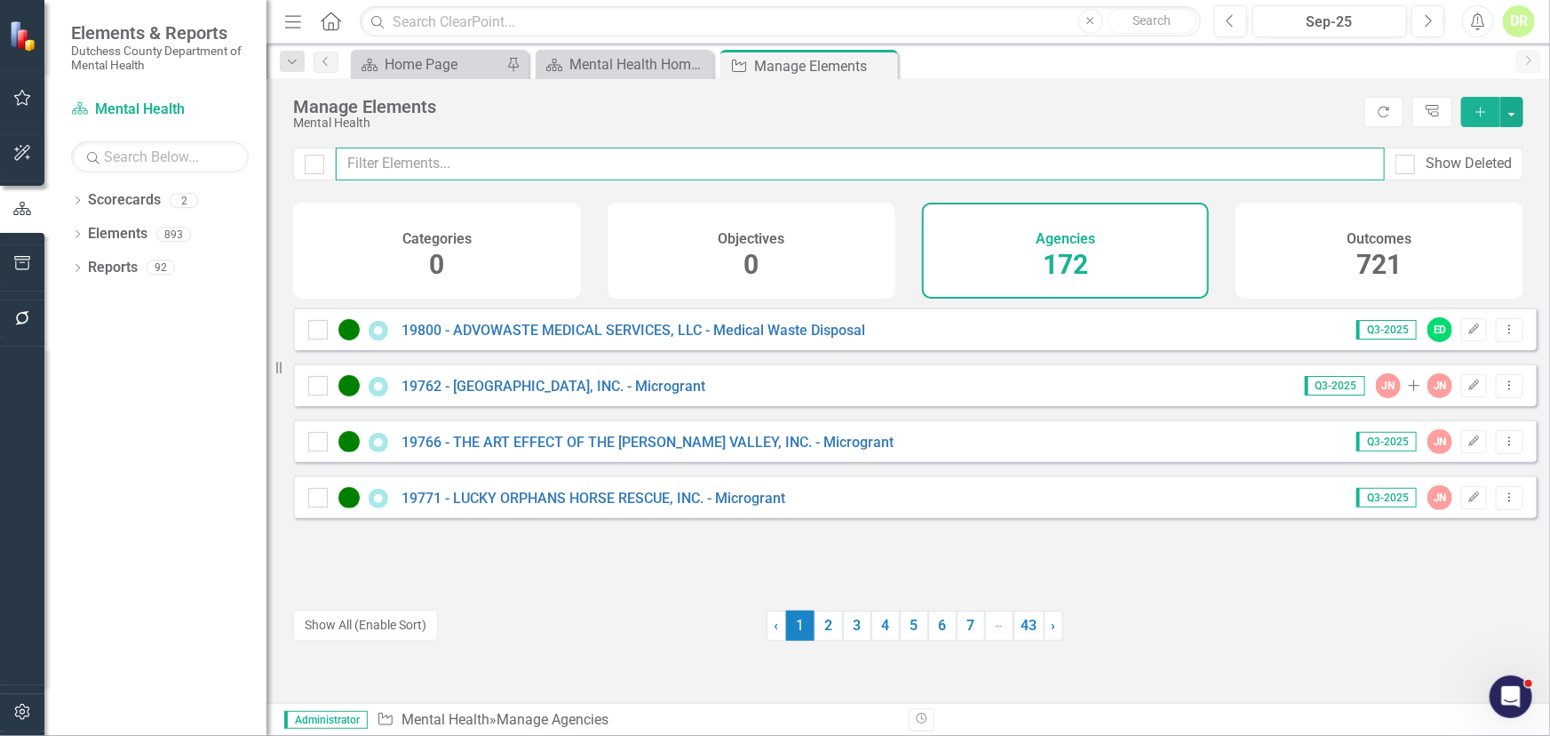
drag, startPoint x: 381, startPoint y: 149, endPoint x: 381, endPoint y: 162, distance: 12.4
click at [381, 162] on input "text" at bounding box center [860, 163] width 1049 height 33
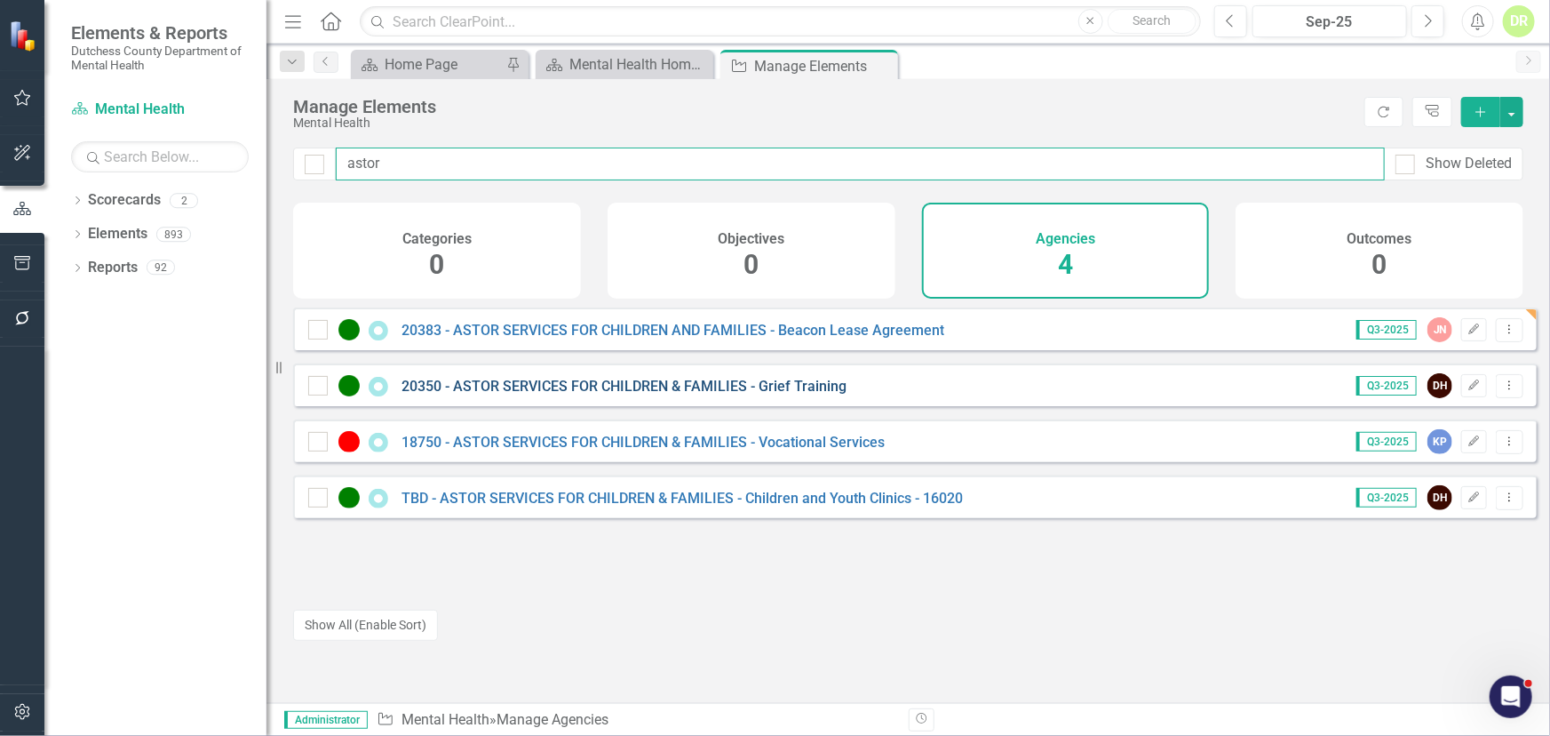
type input "astor"
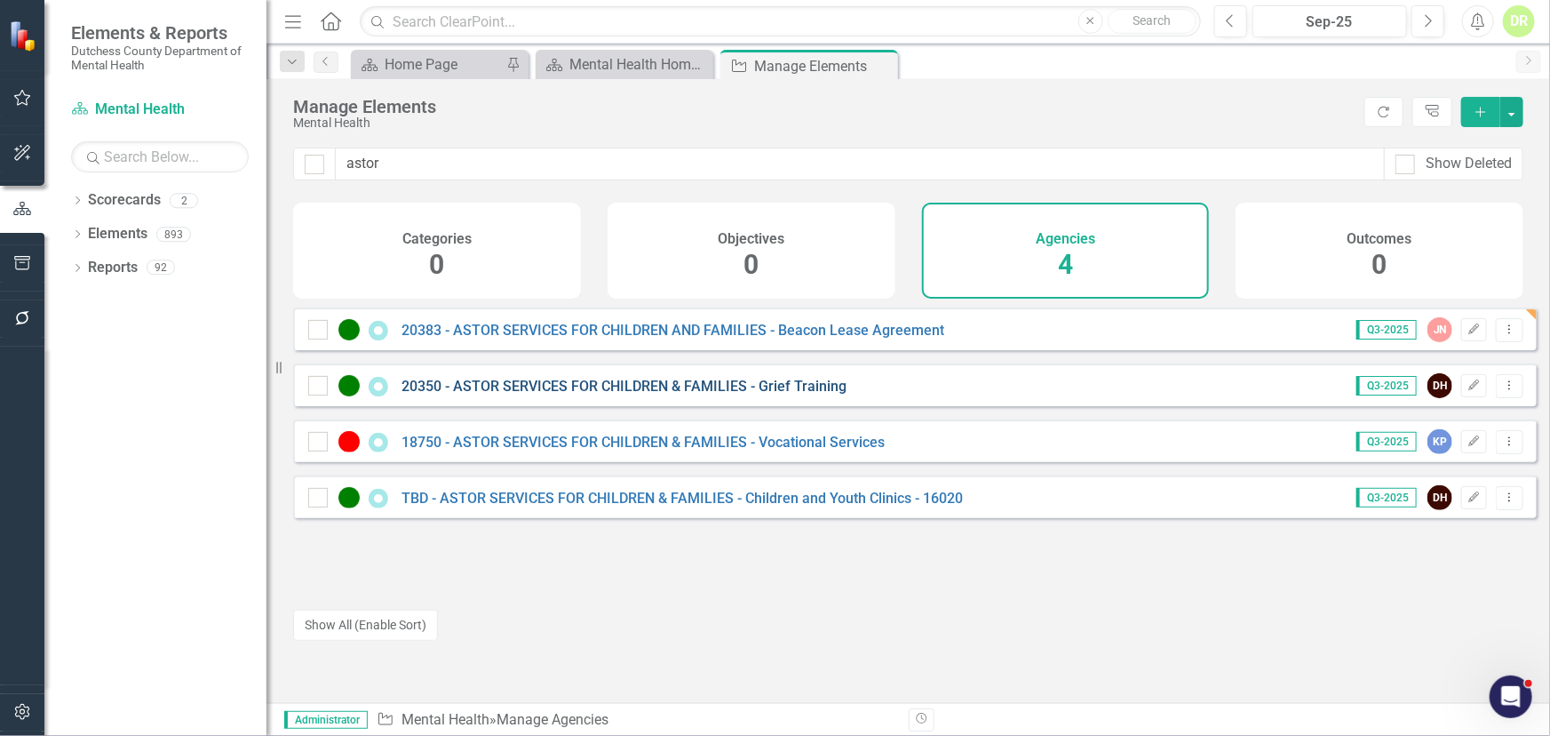
click at [492, 394] on link "20350 - ASTOR SERVICES FOR CHILDREN & FAMILIES - Grief Training" at bounding box center [624, 386] width 445 height 17
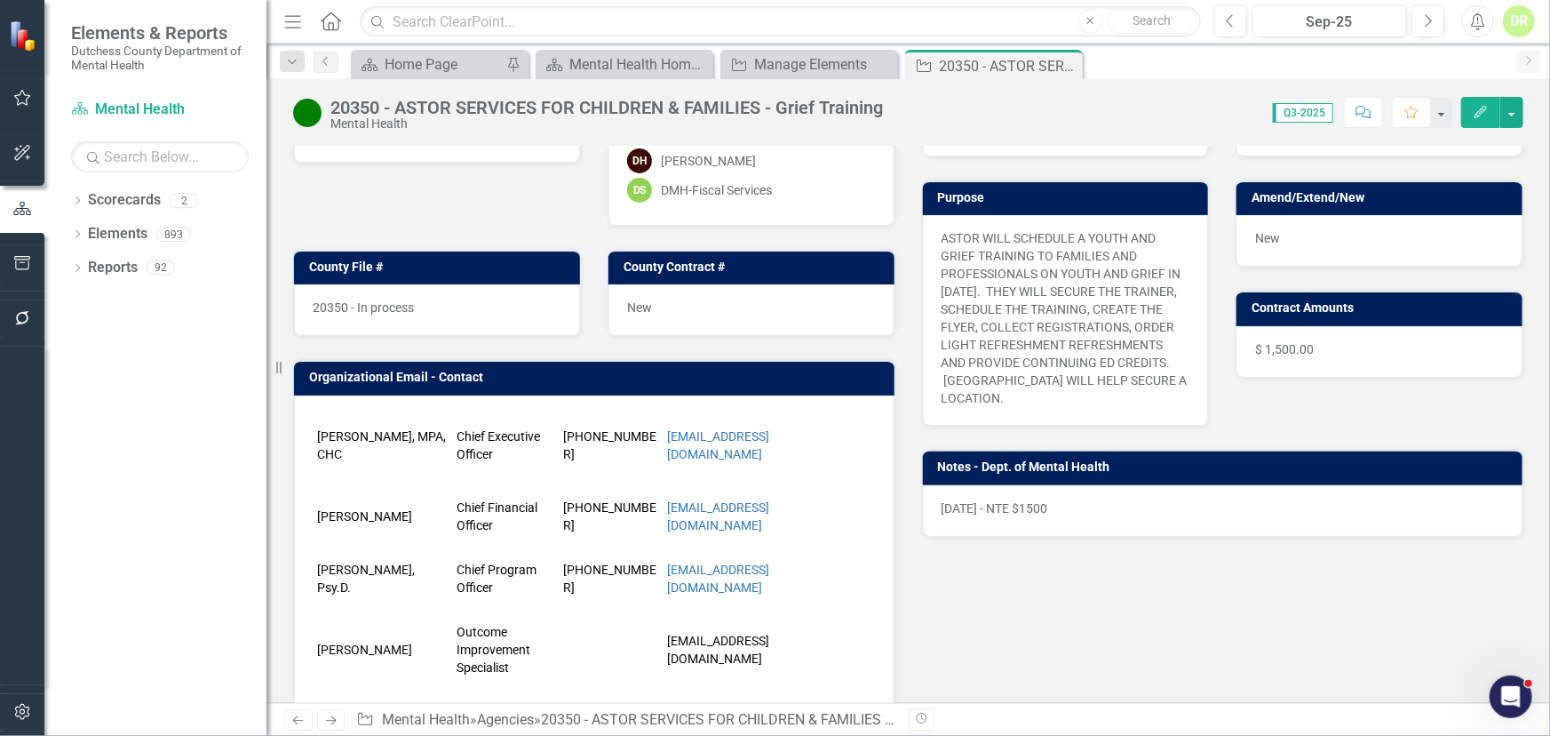
scroll to position [242, 0]
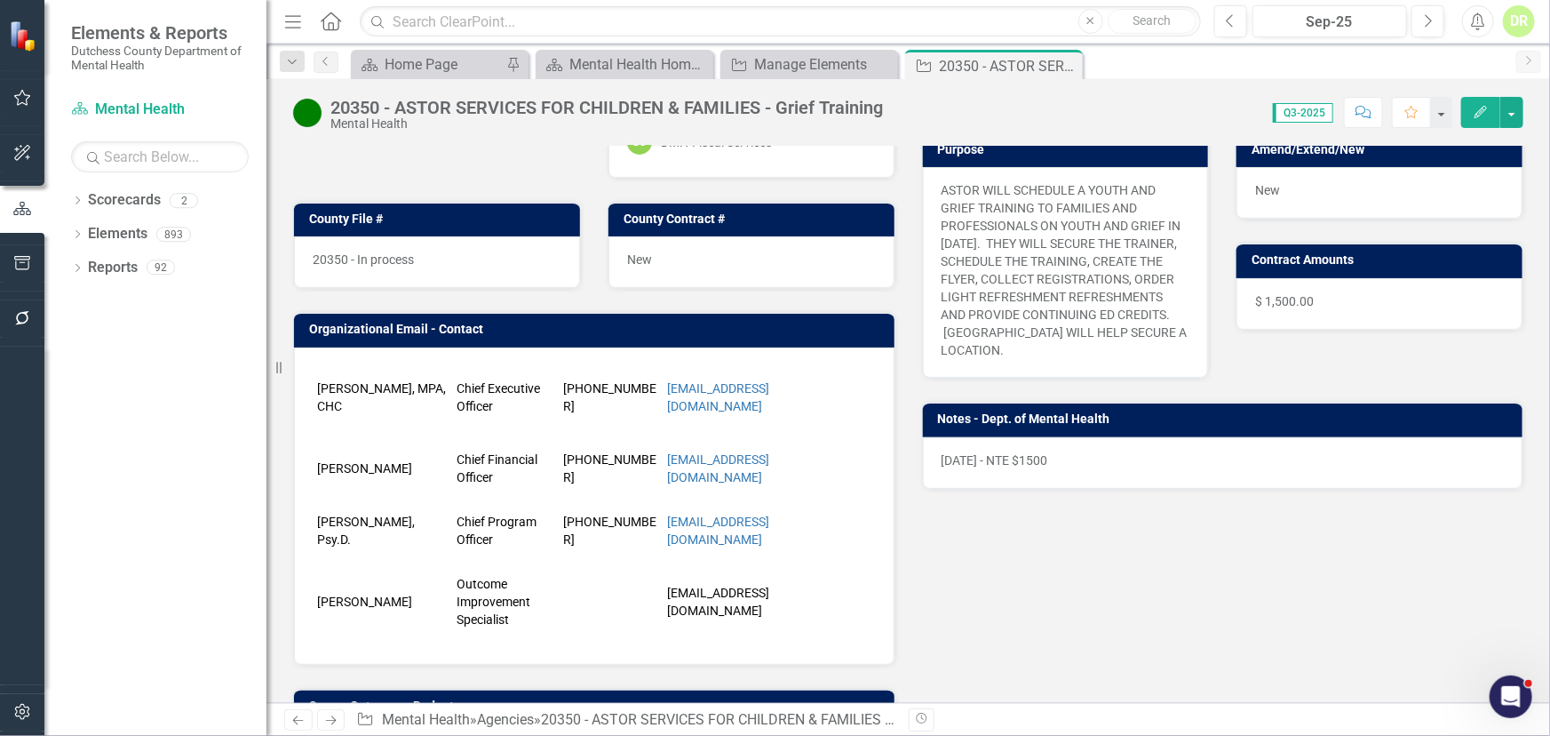
click at [325, 618] on td "Cristina Ritter" at bounding box center [382, 601] width 139 height 89
click at [603, 644] on div "Yvette Bairan, MPA, CHC Chief Executive Officer 845-871-1000 x1001 ybairan@asto…" at bounding box center [594, 505] width 601 height 317
click at [603, 640] on td at bounding box center [611, 601] width 104 height 89
click at [602, 638] on td at bounding box center [611, 601] width 104 height 89
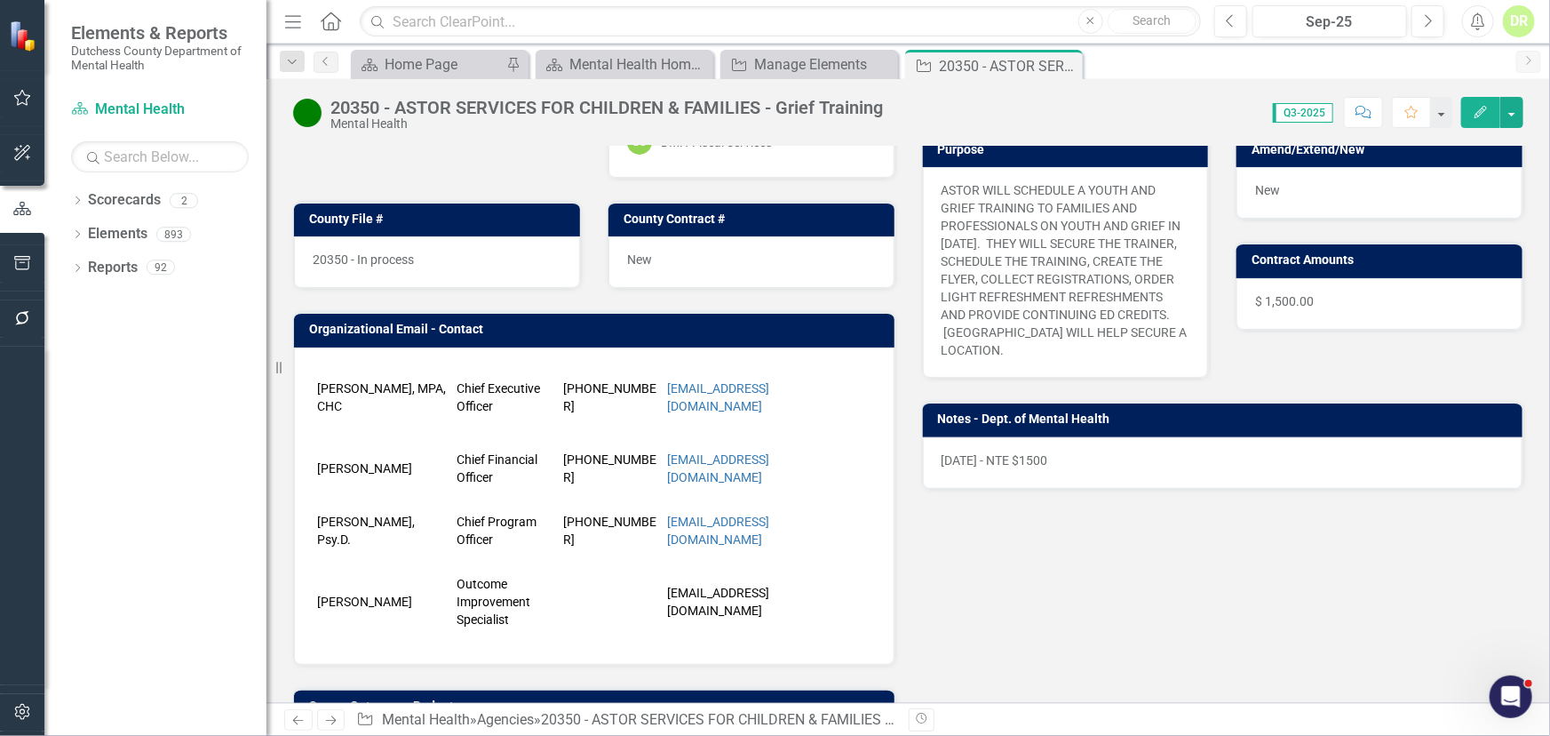
click at [602, 634] on td at bounding box center [611, 601] width 104 height 89
click at [602, 632] on td at bounding box center [611, 601] width 104 height 89
click at [679, 627] on td "critter@astorservices.org" at bounding box center [761, 601] width 196 height 89
click at [678, 626] on td "critter@astorservices.org" at bounding box center [761, 601] width 196 height 89
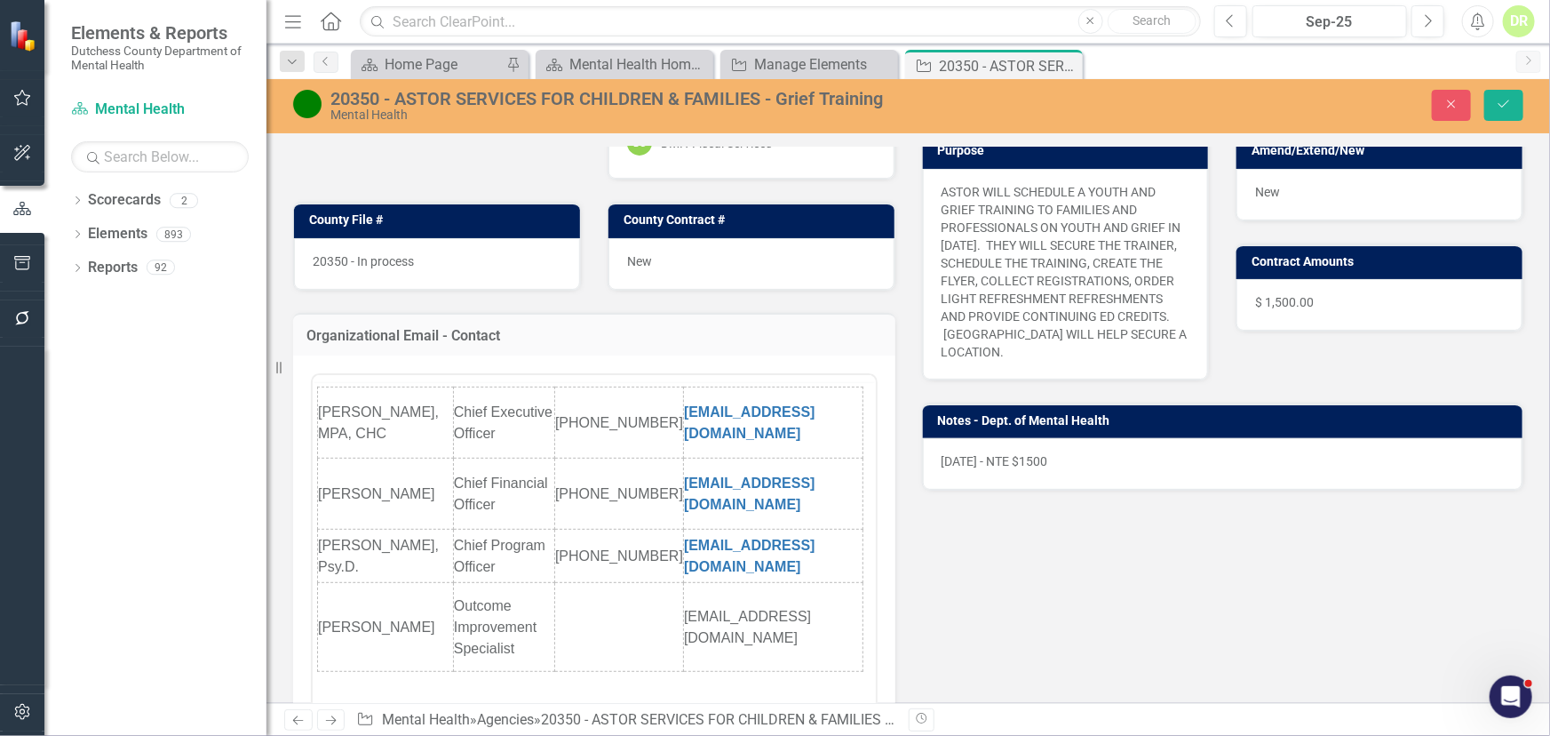
scroll to position [0, 0]
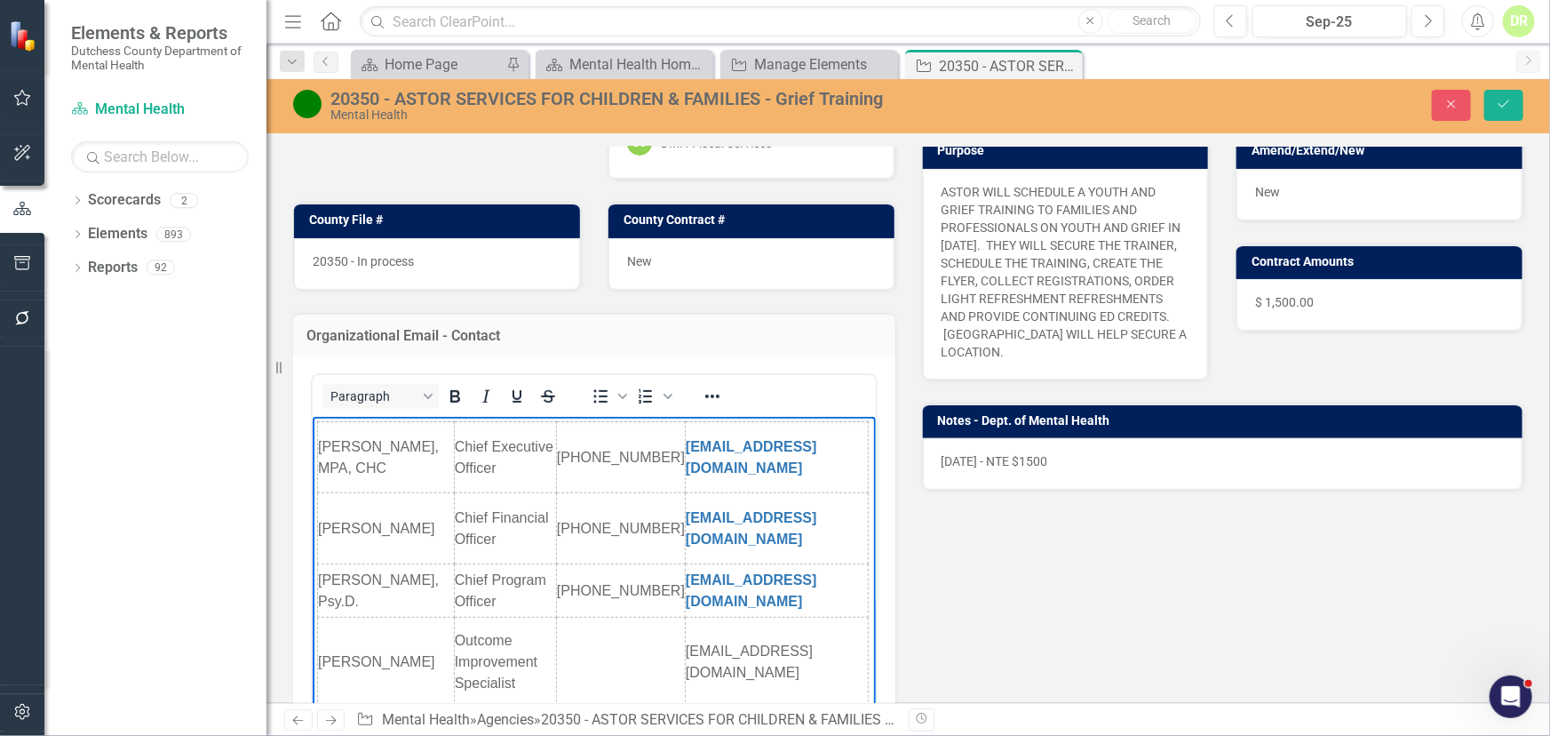
drag, startPoint x: 858, startPoint y: 496, endPoint x: 1191, endPoint y: 910, distance: 530.9
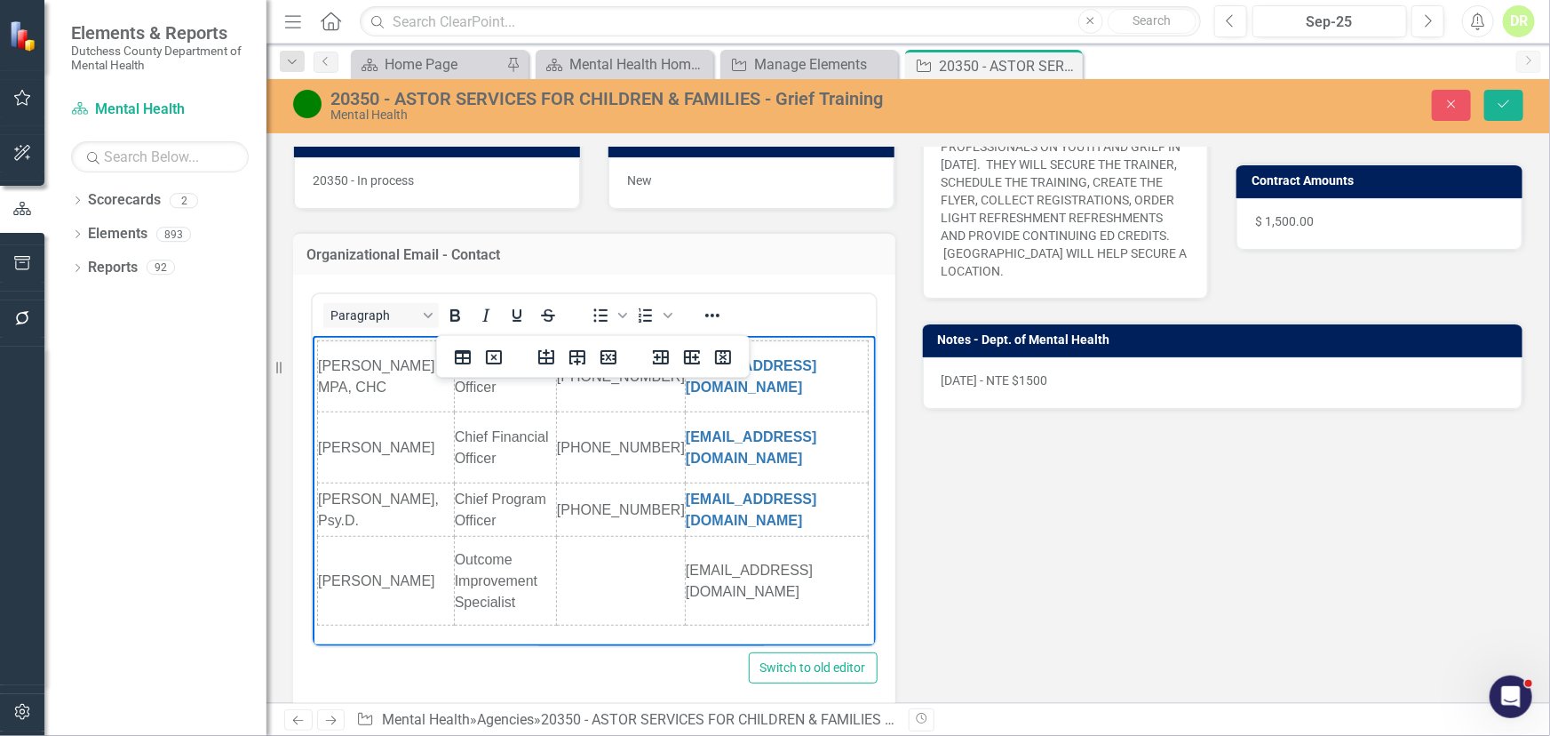
click at [331, 594] on td "Cristina Ritter" at bounding box center [385, 581] width 137 height 89
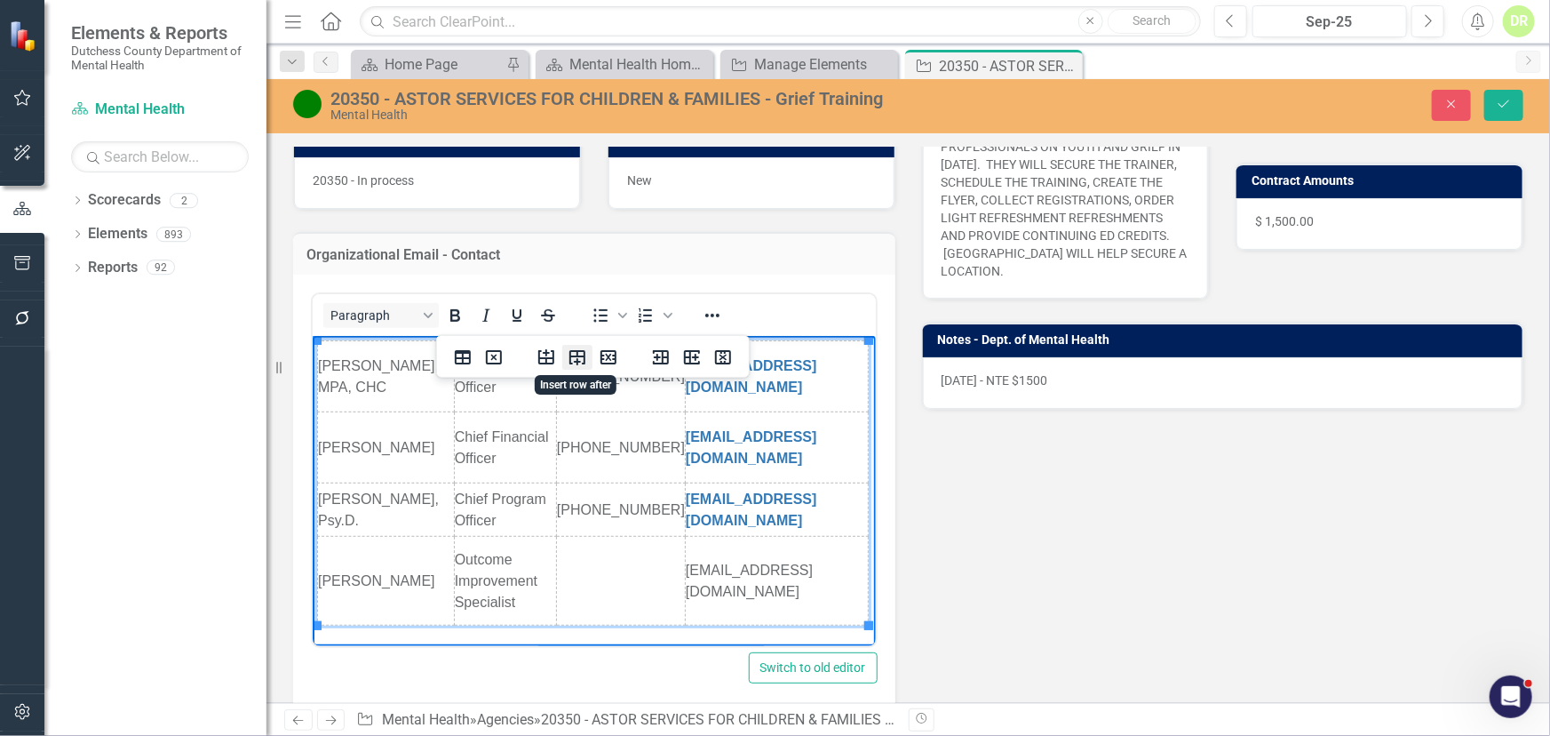
click at [577, 353] on icon "Insert row after" at bounding box center [578, 357] width 16 height 15
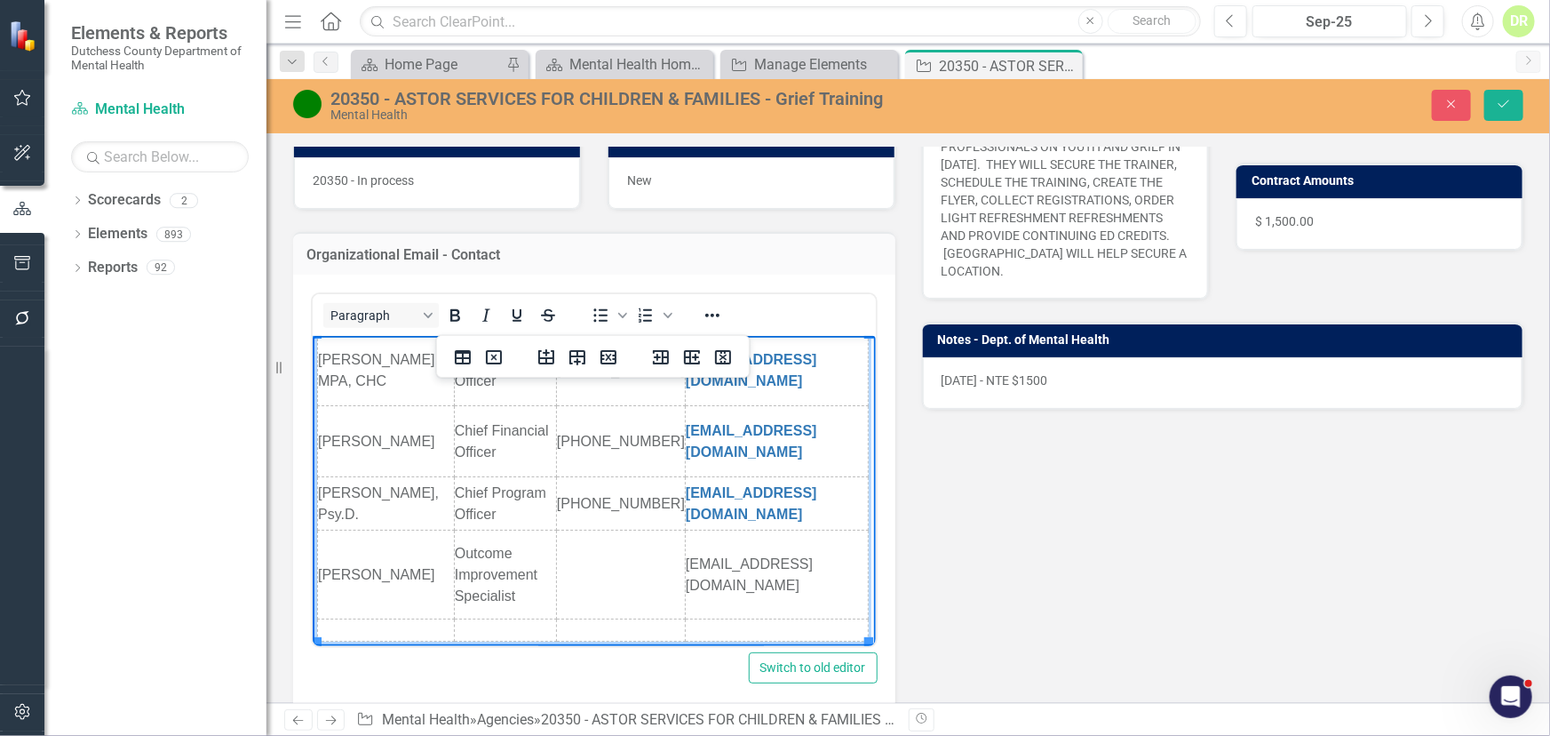
scroll to position [18, 0]
click at [710, 619] on td "Rich Text Area. Press ALT-0 for help." at bounding box center [775, 630] width 183 height 22
paste body "Rich Text Area. Press ALT-0 for help."
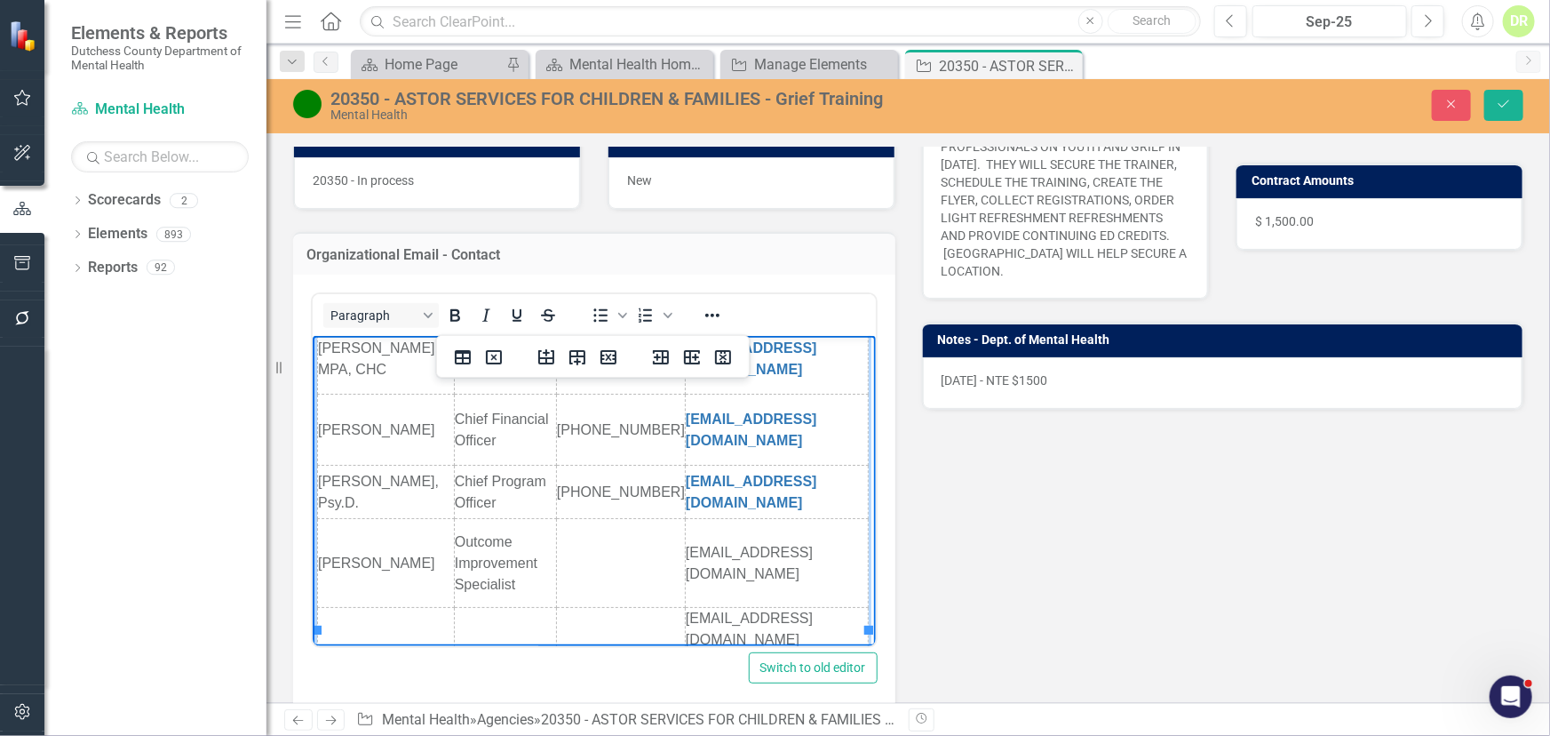
click at [472, 621] on td "Rich Text Area. Press ALT-0 for help." at bounding box center [504, 630] width 102 height 44
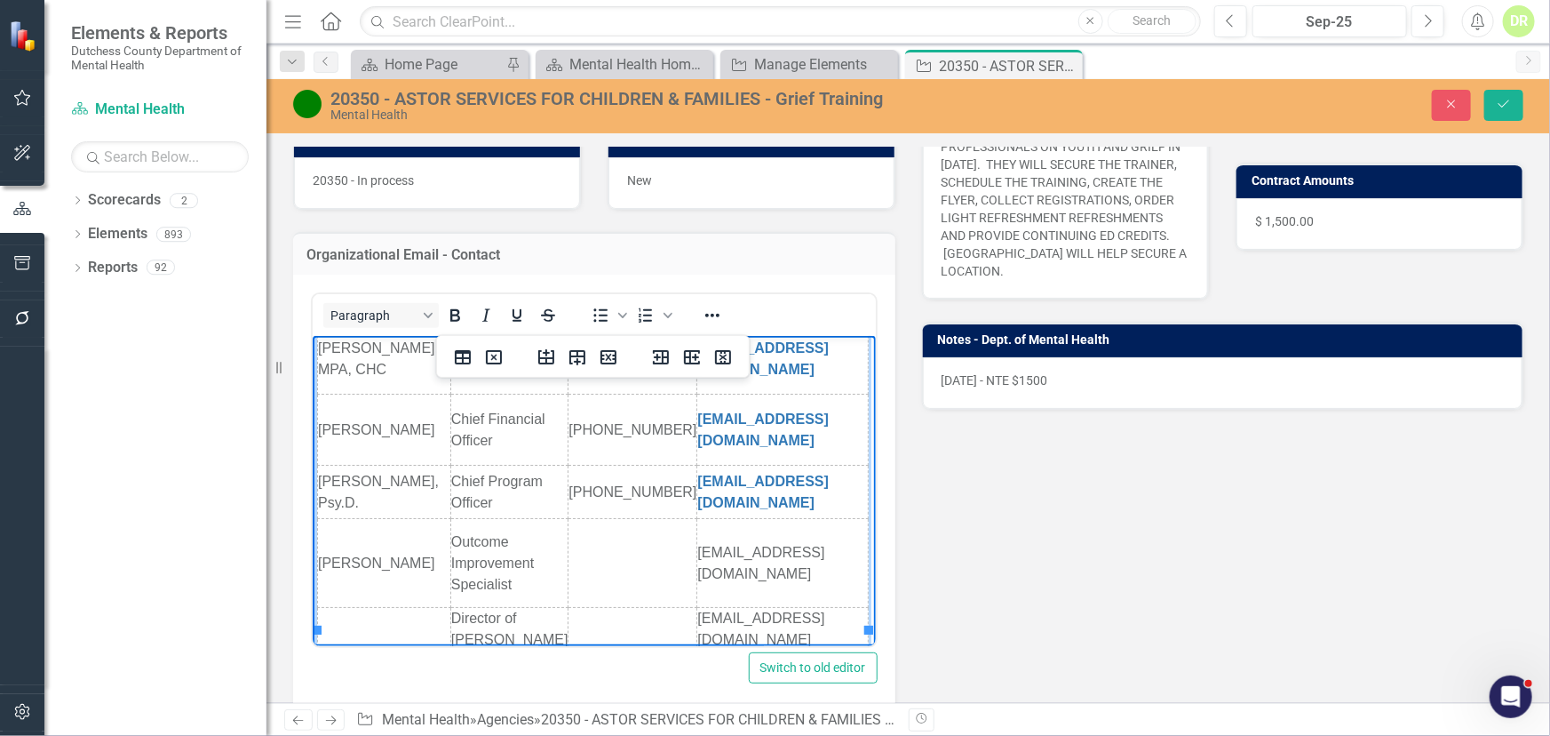
scroll to position [31, 0]
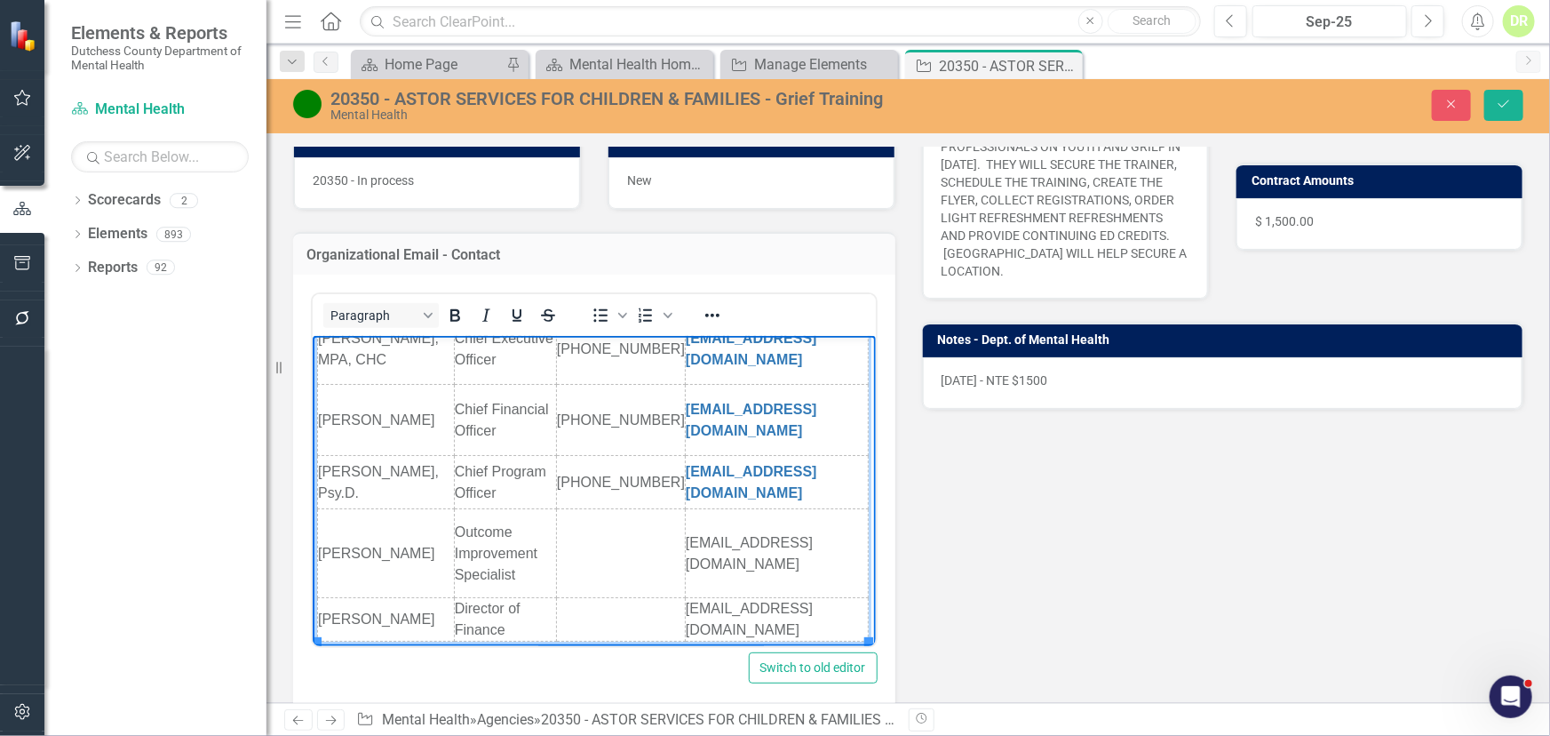
click at [363, 617] on td "Nick" at bounding box center [385, 620] width 137 height 44
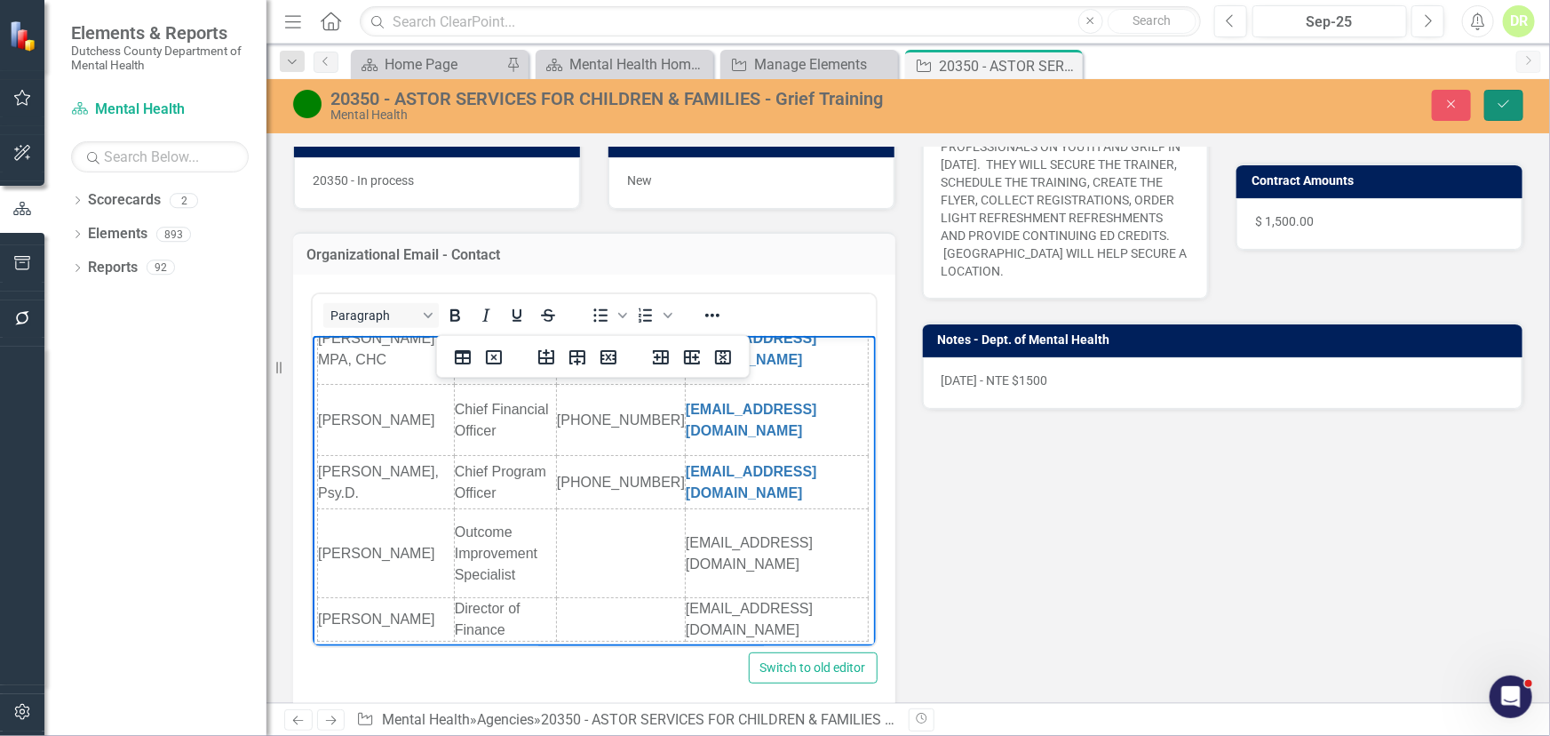
click at [1505, 94] on button "Save" at bounding box center [1504, 105] width 39 height 31
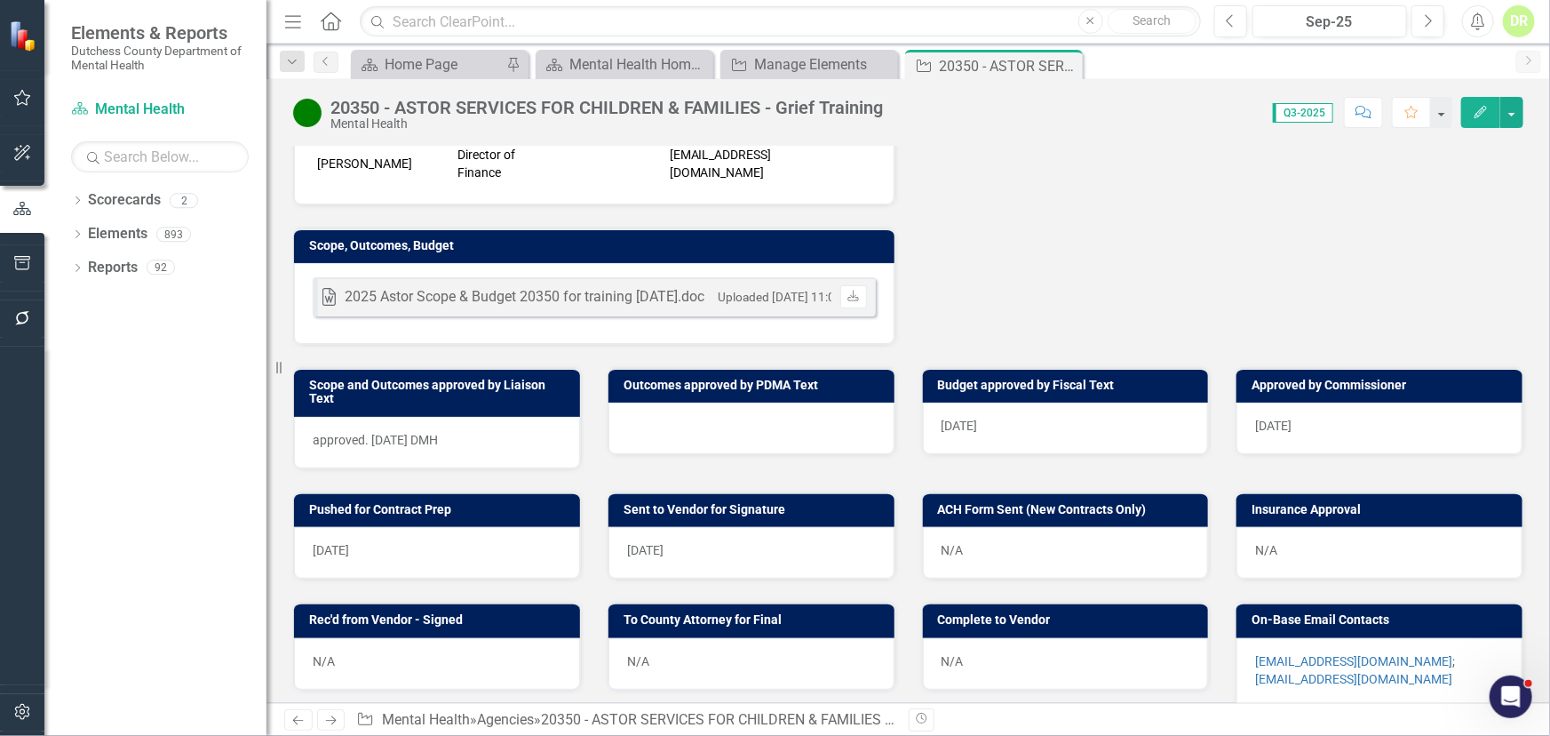
scroll to position [889, 0]
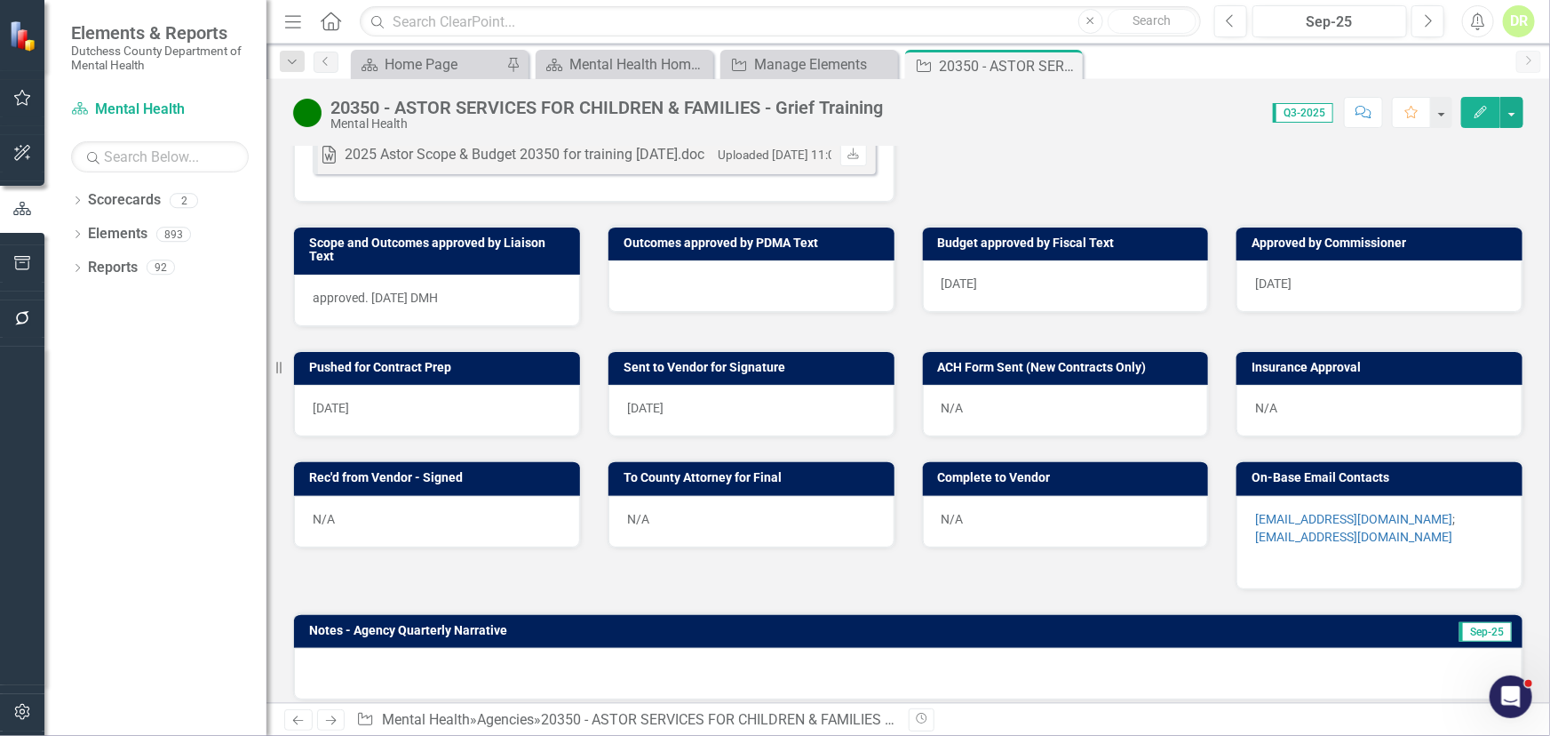
click at [1273, 549] on p at bounding box center [1379, 559] width 249 height 21
click at [1272, 549] on p at bounding box center [1379, 559] width 249 height 21
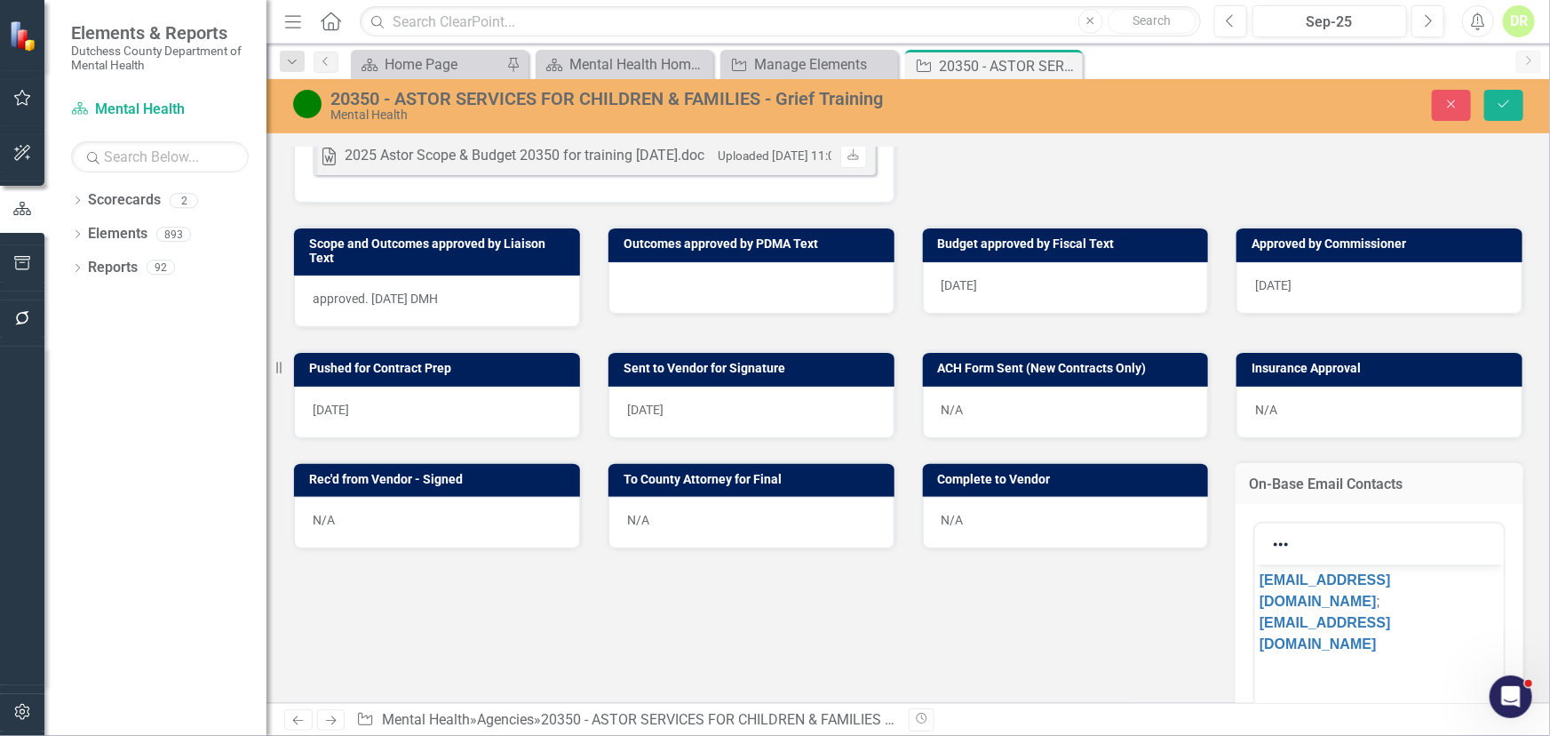
scroll to position [0, 0]
click at [1311, 624] on p "nsantiago@astorservices.org ; CANDREWS@ASTORSERVICES.ORG﻿" at bounding box center [1379, 611] width 240 height 85
click at [1515, 92] on button "Save" at bounding box center [1504, 105] width 39 height 31
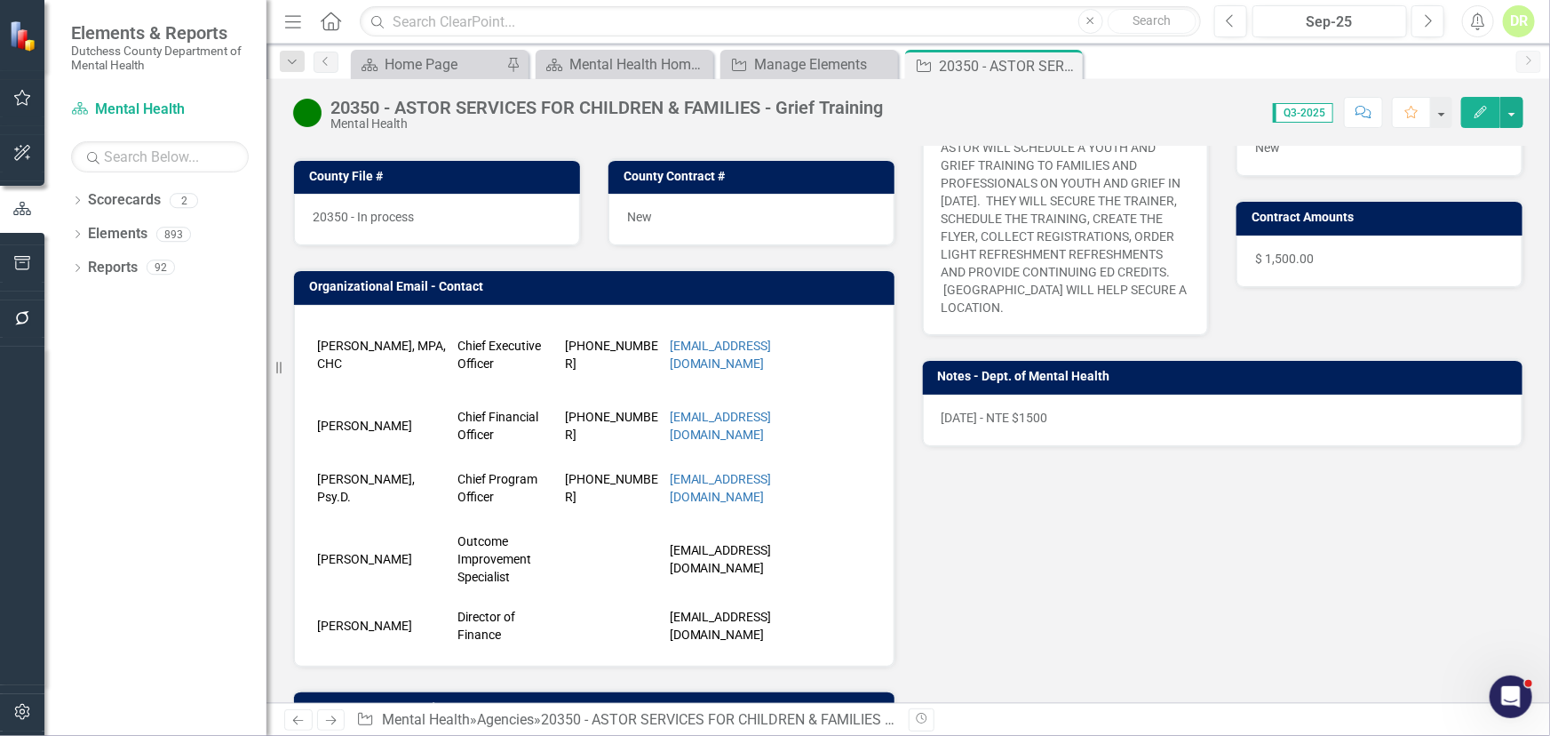
scroll to position [323, 0]
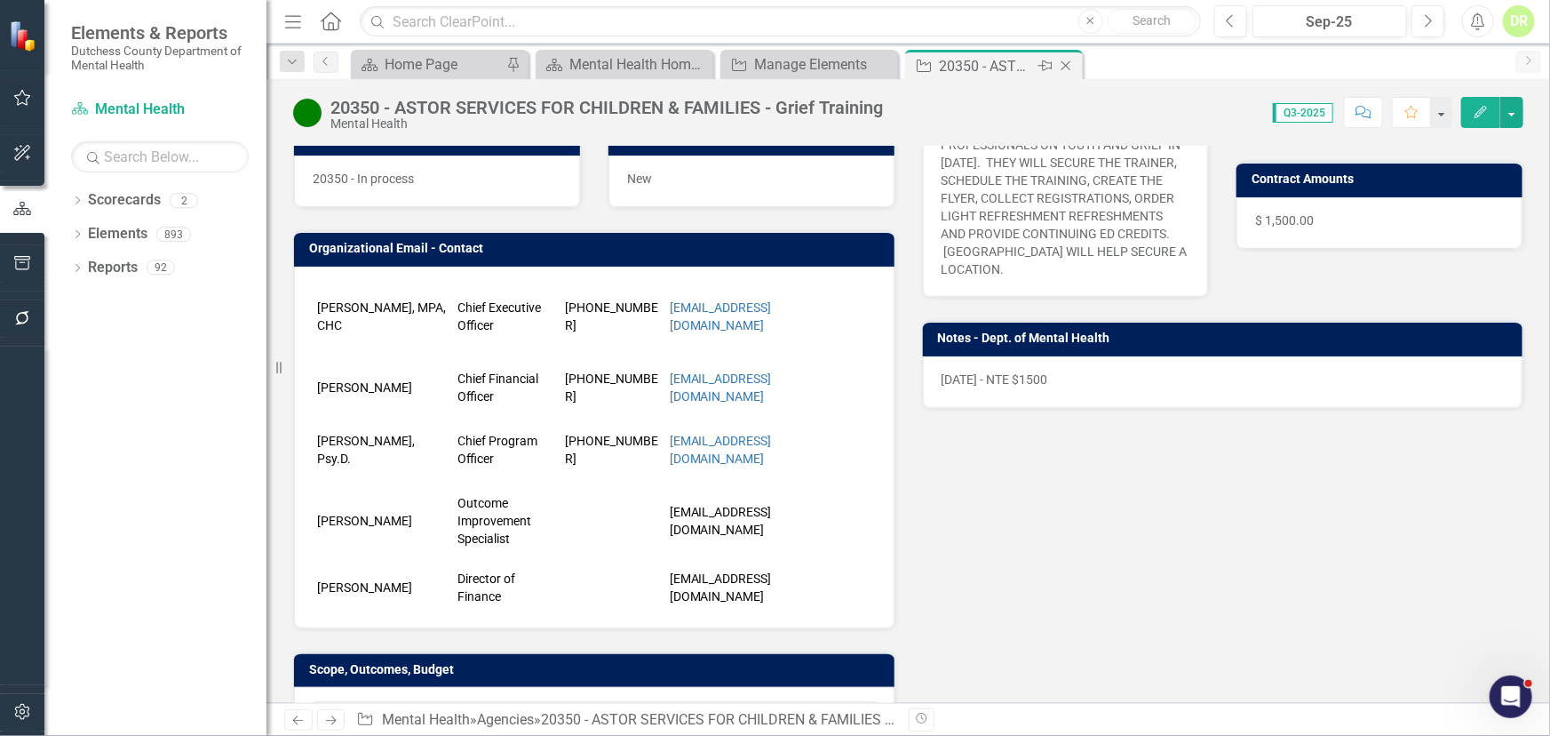
click at [1071, 65] on icon "Close" at bounding box center [1066, 66] width 18 height 14
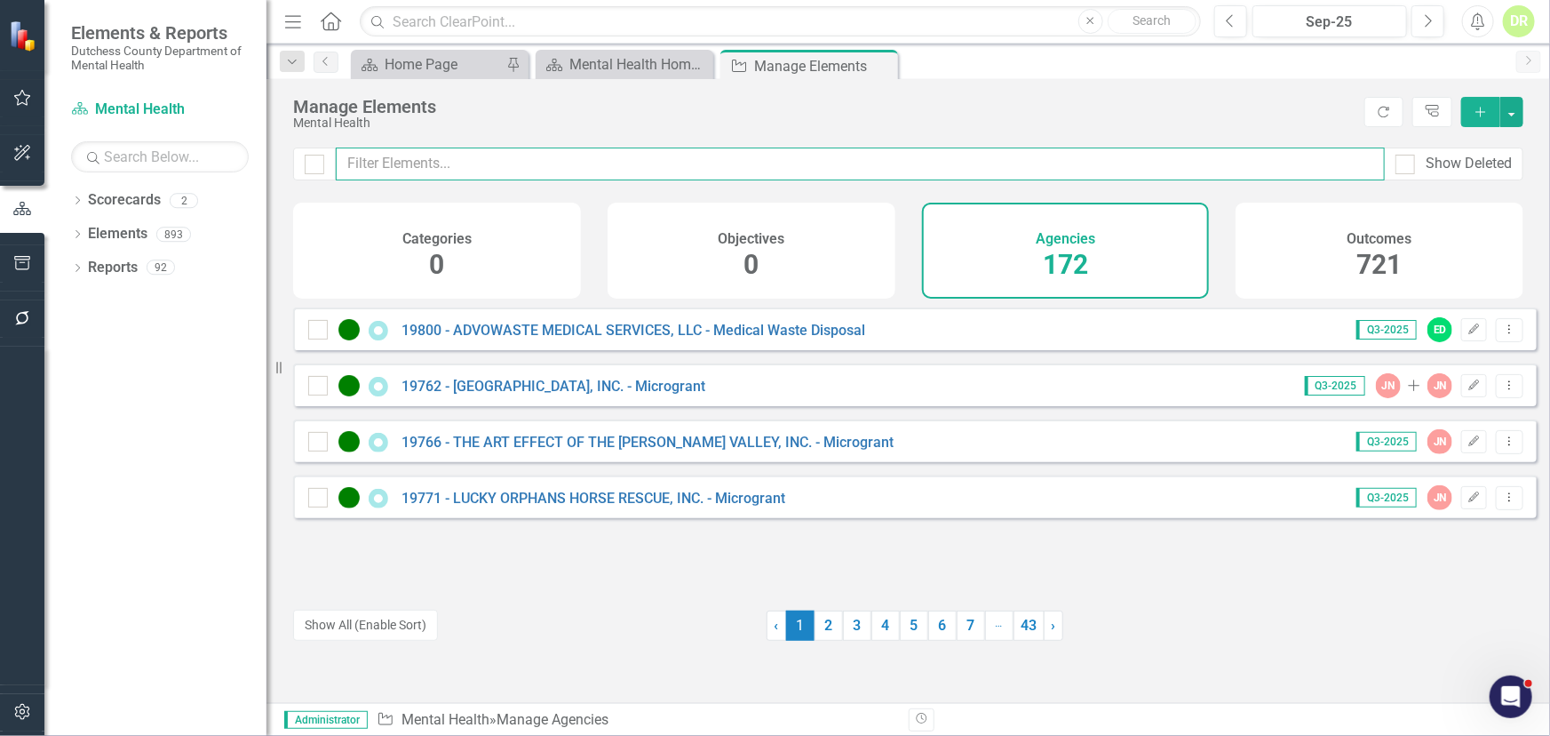
click at [428, 170] on input "text" at bounding box center [860, 163] width 1049 height 33
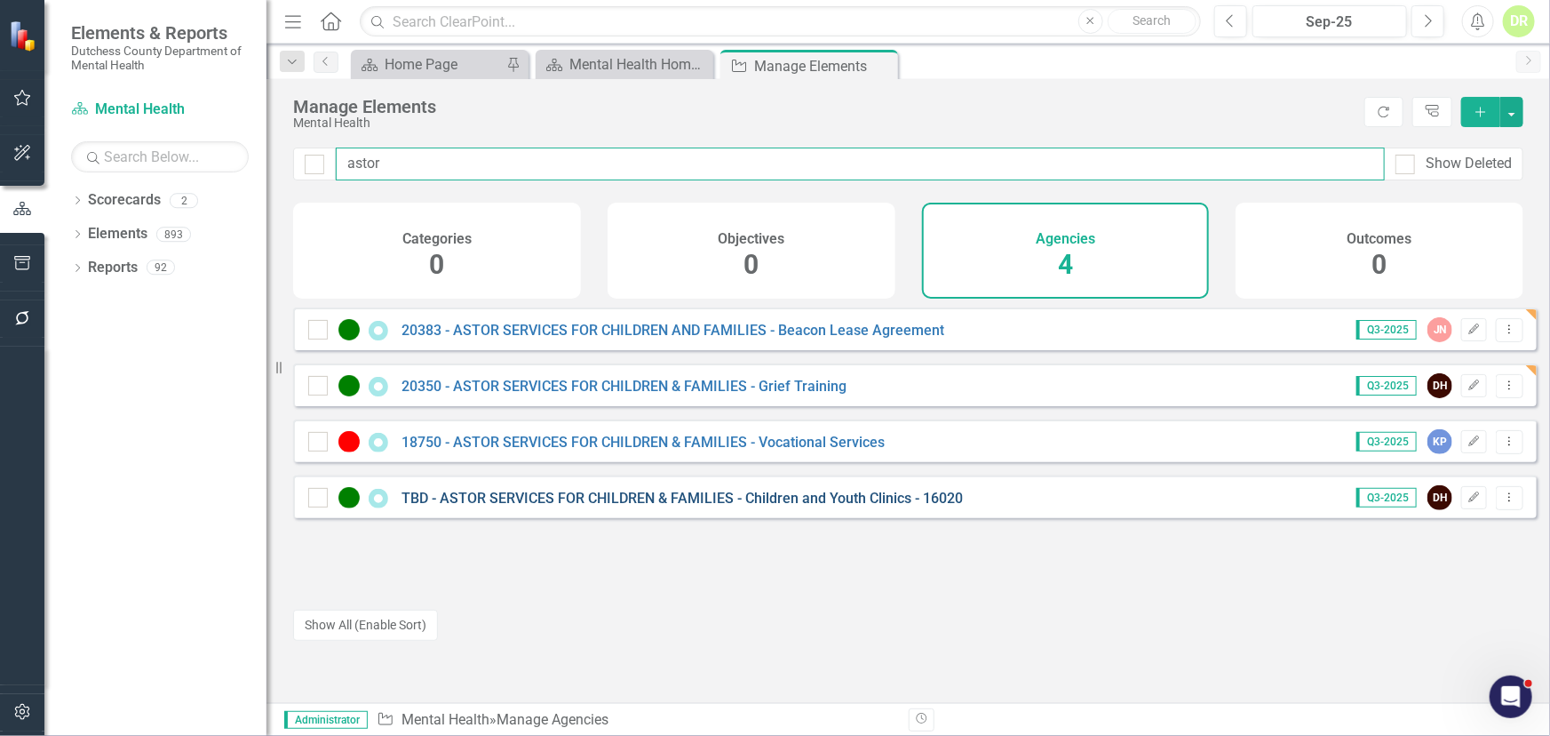
type input "astor"
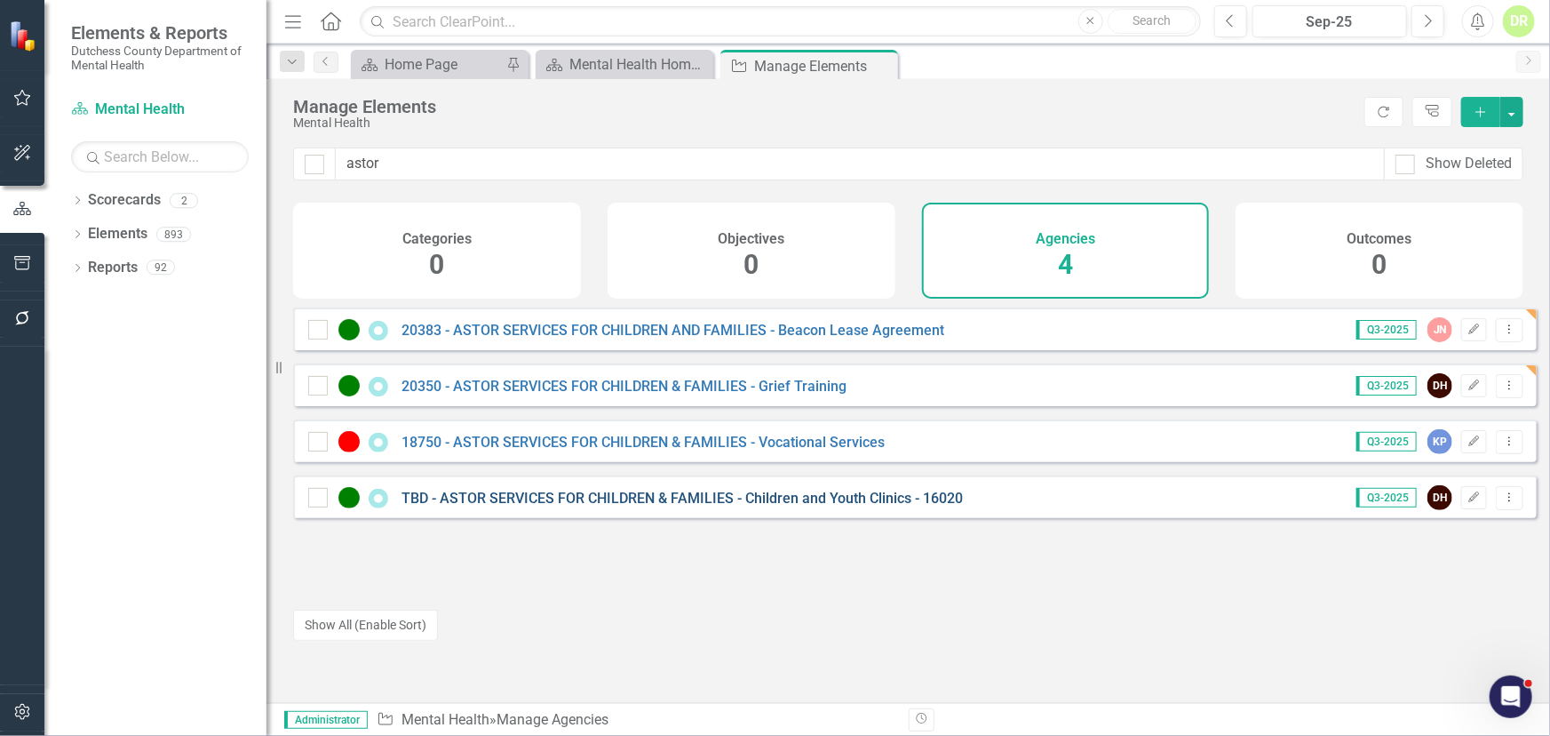
click at [522, 506] on link "TBD - ASTOR SERVICES FOR CHILDREN & FAMILIES - Children and Youth Clinics - 160…" at bounding box center [683, 498] width 562 height 17
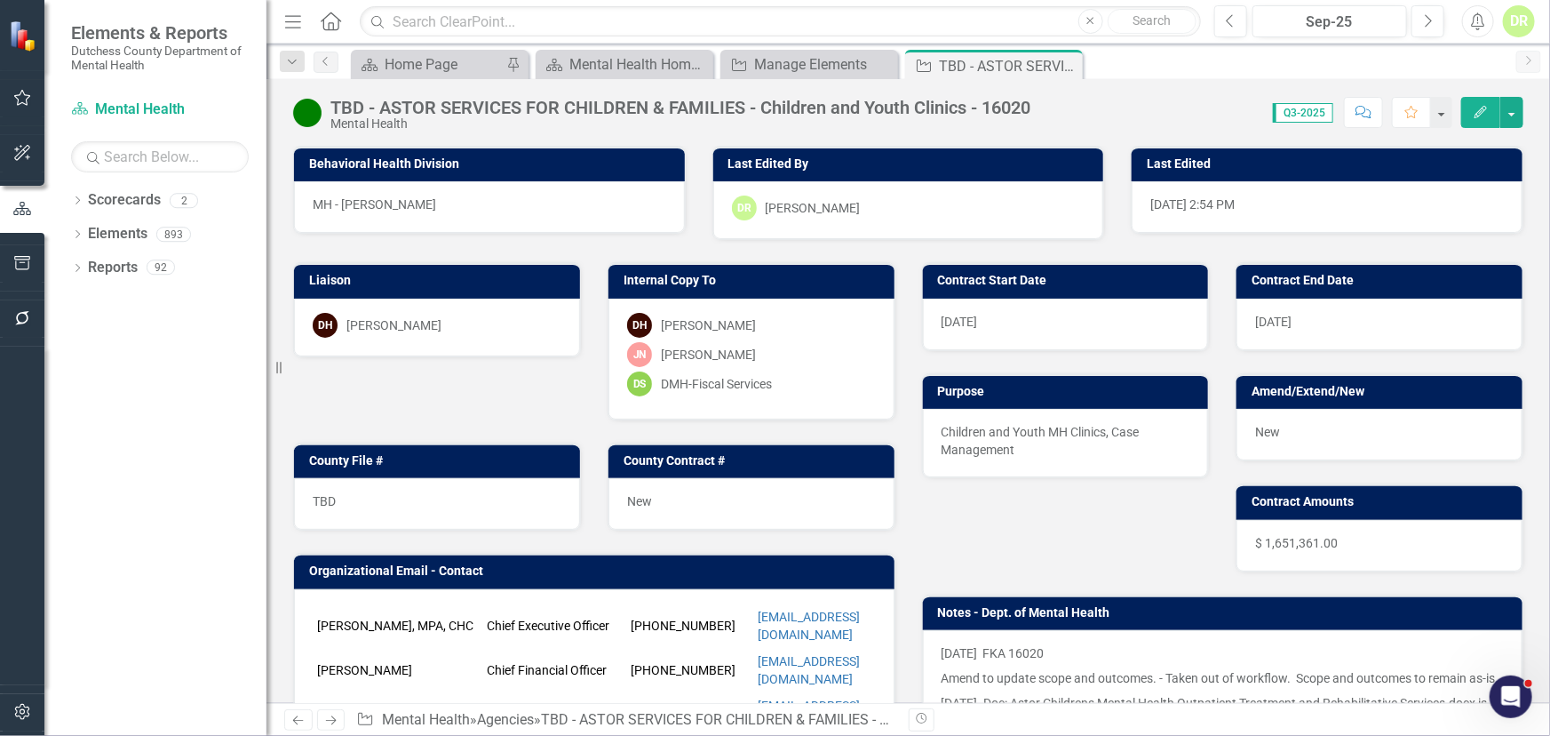
scroll to position [484, 0]
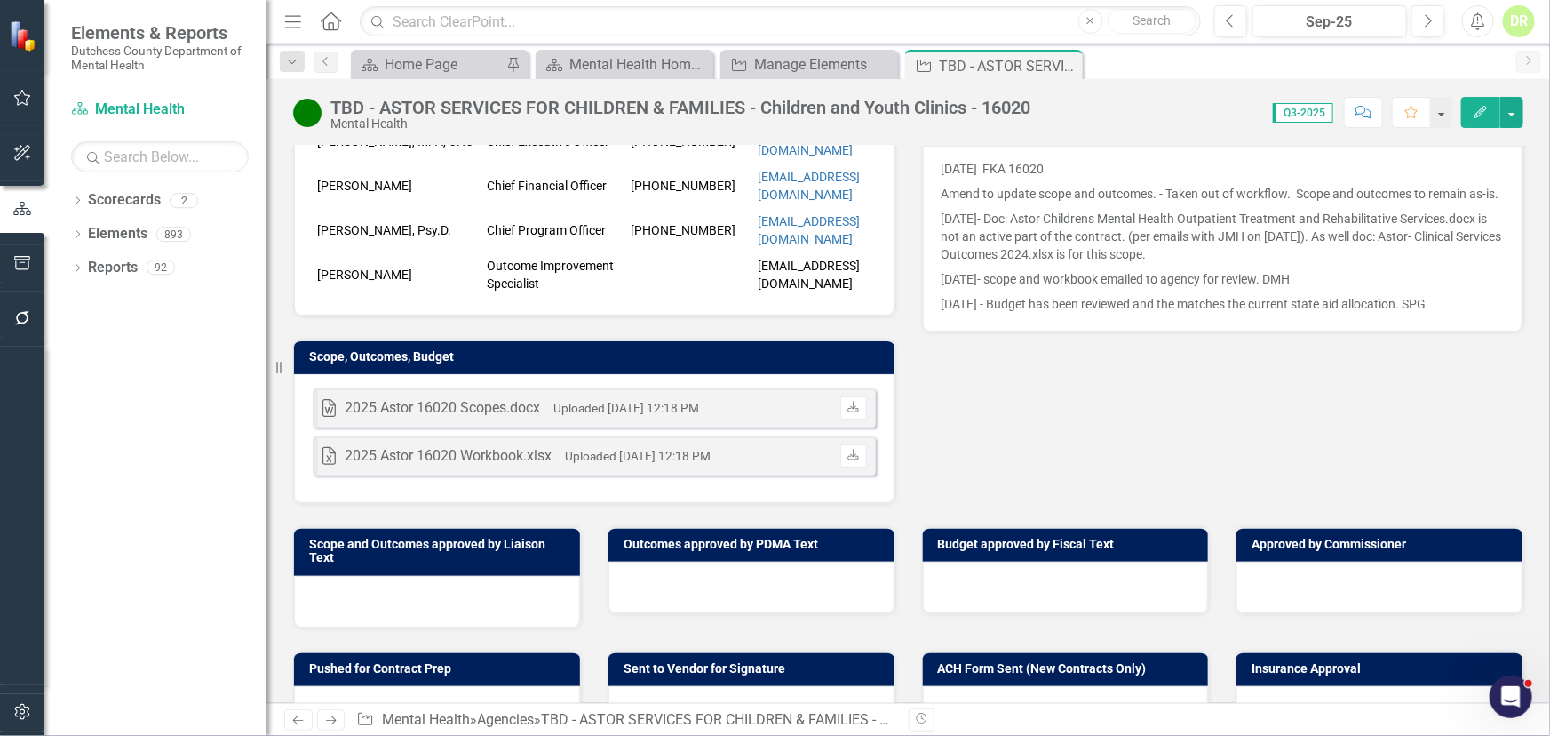
click at [538, 249] on div "Yvette Bairan, MPA, CHC Chief Executive Officer 845-871-1000 x1001 ybairan@asto…" at bounding box center [594, 210] width 601 height 211
click at [544, 249] on div "Yvette Bairan, MPA, CHC Chief Executive Officer 845-871-1000 x1001 ybairan@asto…" at bounding box center [594, 210] width 601 height 211
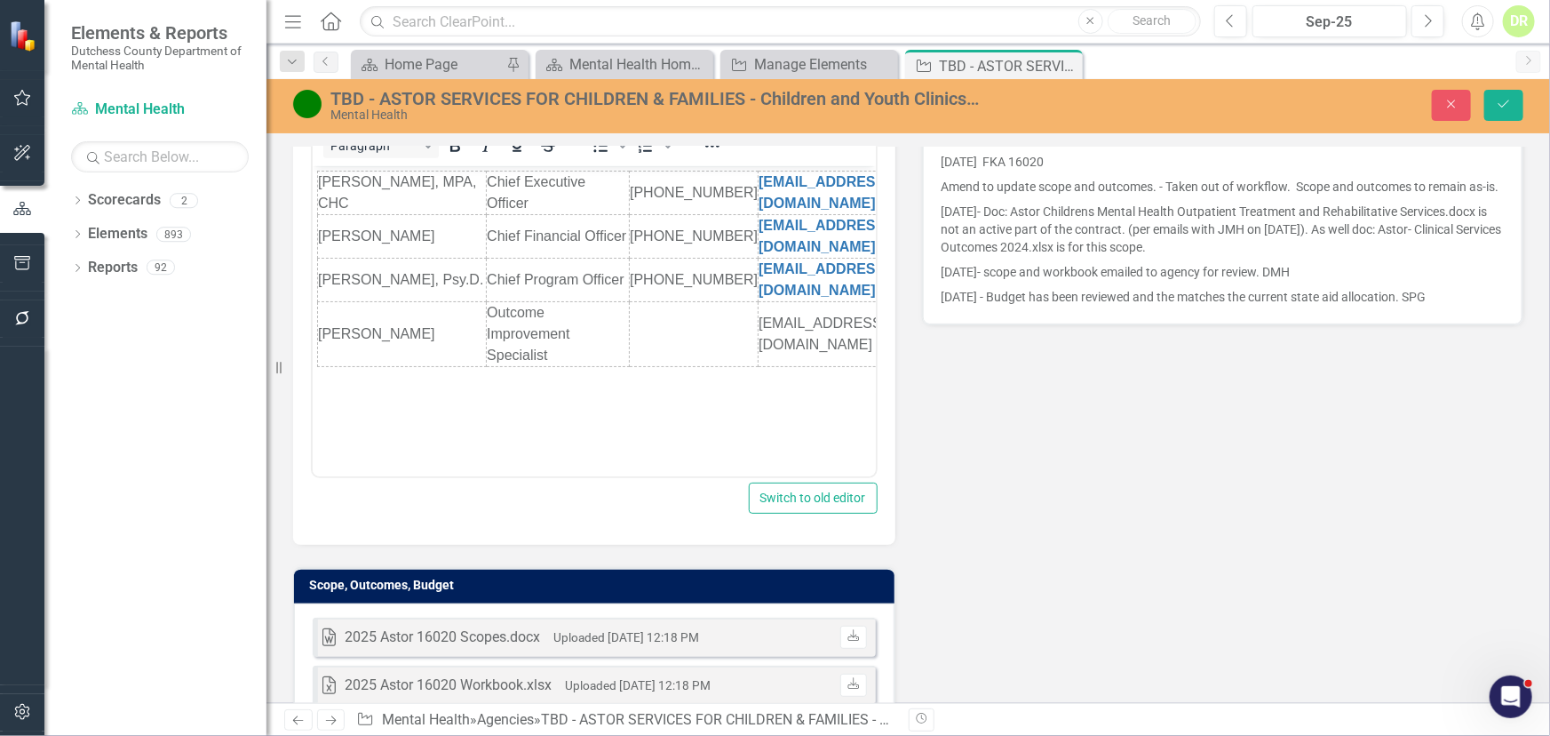
scroll to position [0, 0]
click at [305, 293] on div "Paragraph To open the popup, press Shift+Enter To open the popup, press Shift+E…" at bounding box center [594, 325] width 602 height 440
click at [314, 295] on body "Yvette Bairan, MPA, CHC Chief Executive Officer 845-871-1000 x1001 ybairan@asto…" at bounding box center [593, 299] width 563 height 267
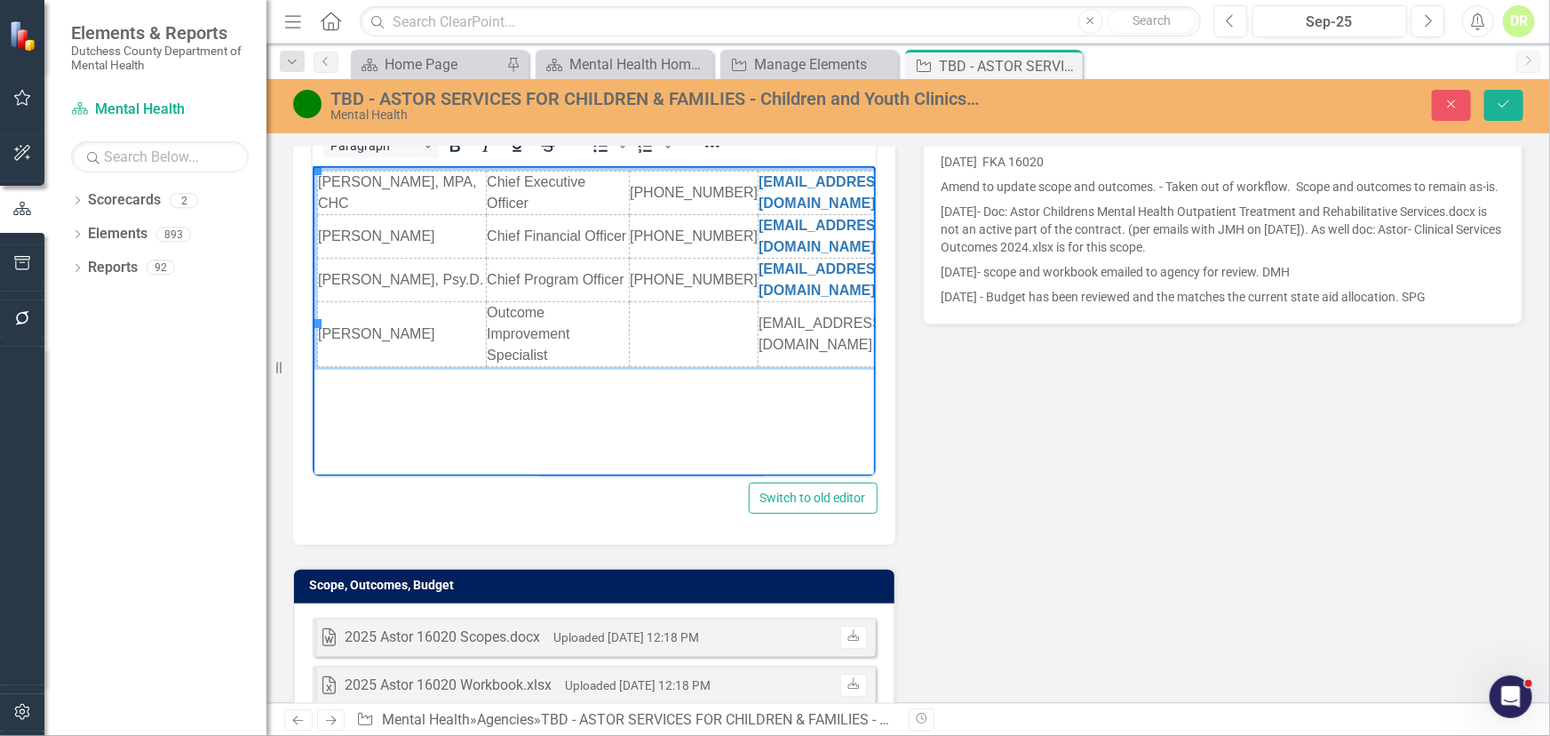
click at [436, 302] on td "Cristina Ritter" at bounding box center [401, 334] width 169 height 65
click at [632, 352] on button "Insert row after" at bounding box center [621, 354] width 30 height 25
click at [770, 367] on td "Rich Text Area. Press ALT-0 for help." at bounding box center [856, 378] width 196 height 22
paste body "Rich Text Area. Press ALT-0 for help."
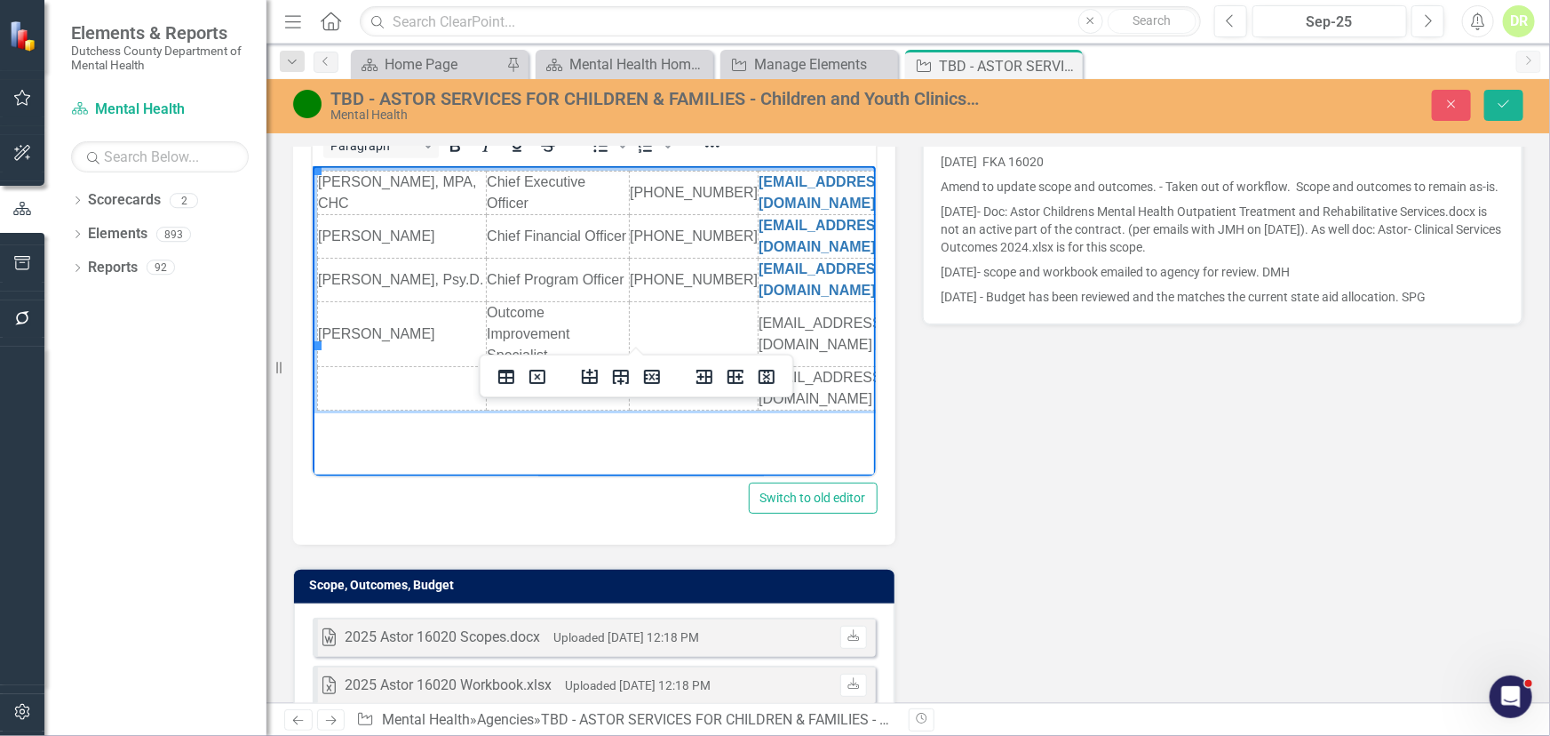
click at [516, 367] on td "Rich Text Area. Press ALT-0 for help." at bounding box center [557, 389] width 143 height 44
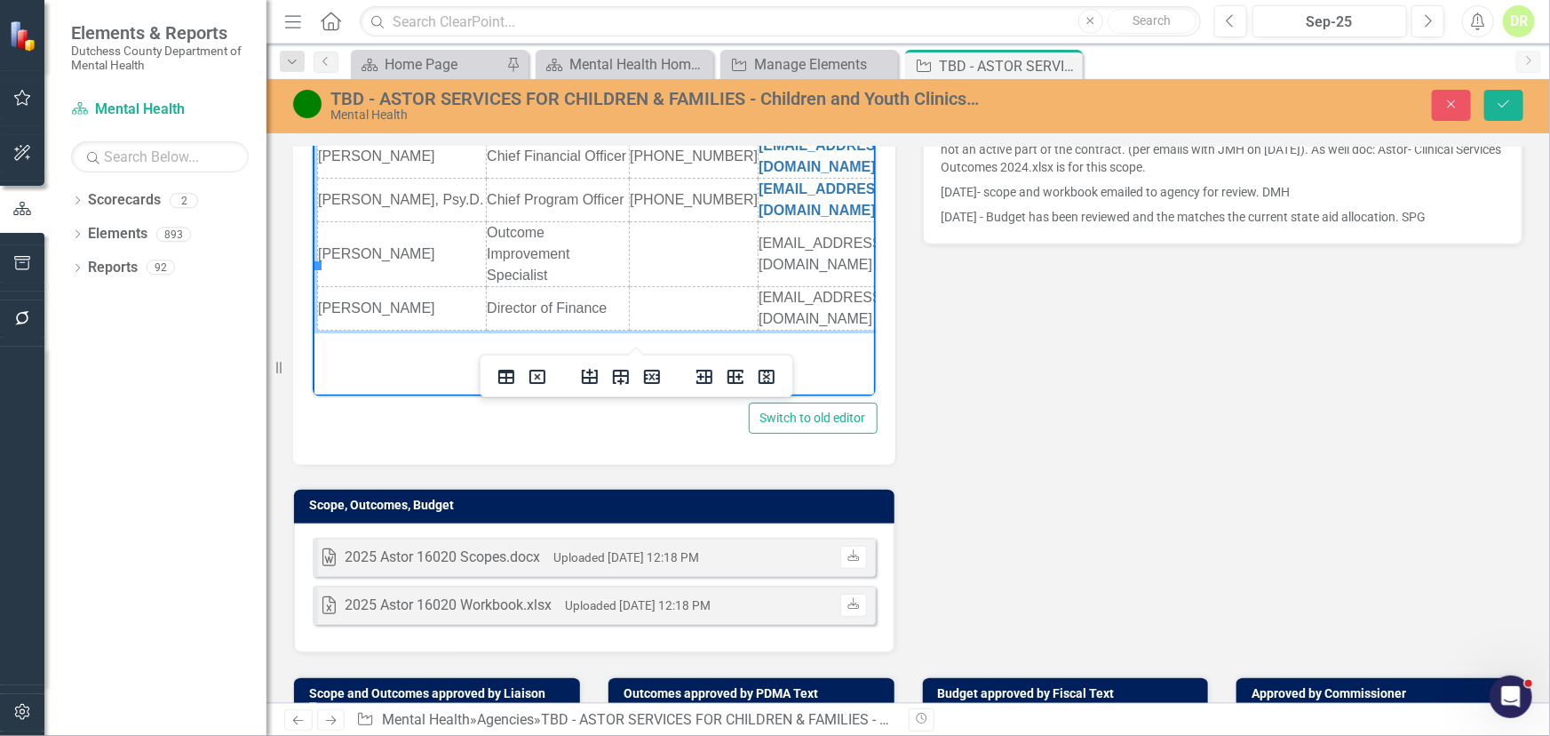
scroll to position [1138, 0]
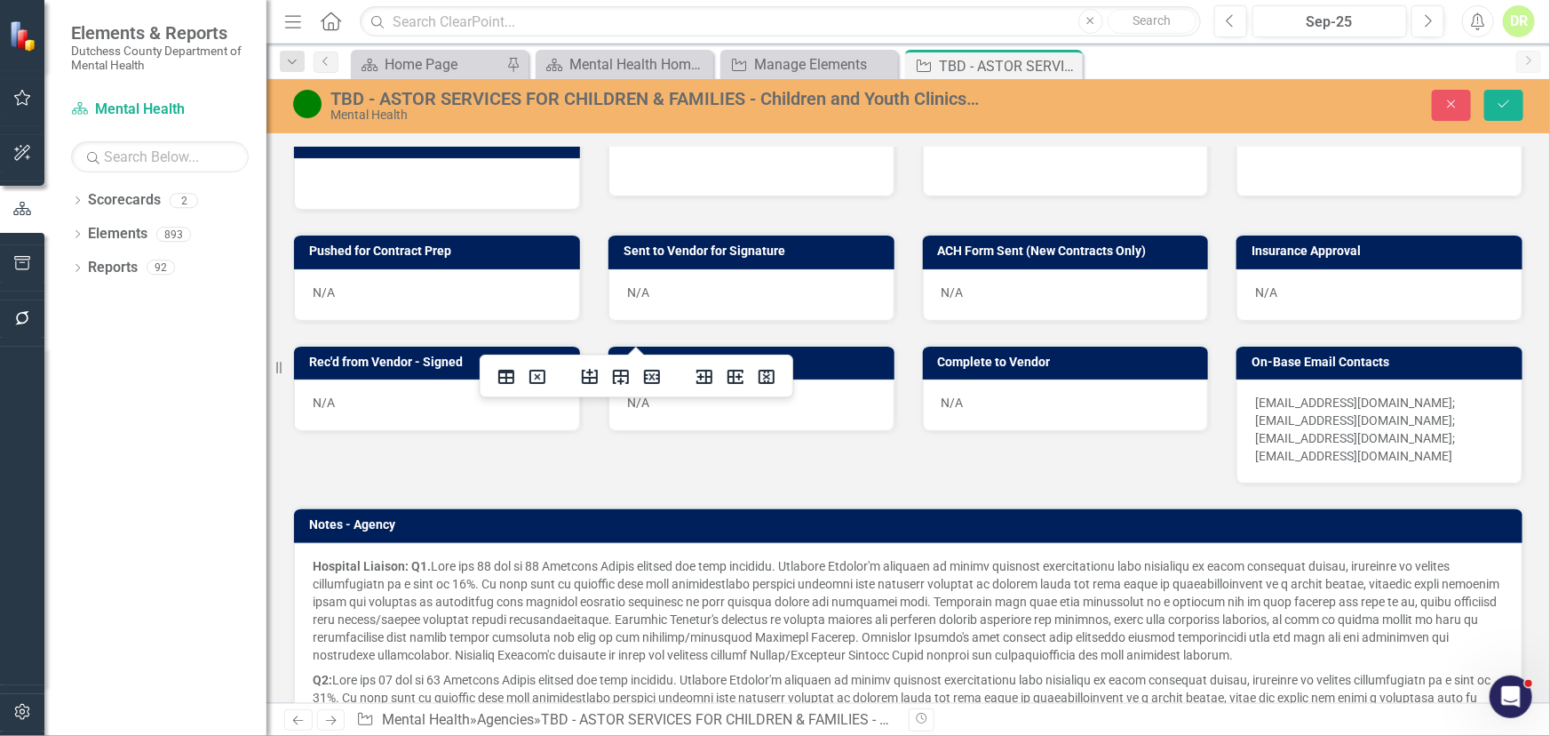
click at [1429, 455] on p "DFUOCO@ASTORSERVICES.ORG; NSANTIAGO@ASTORSERVICES.ORG; TKARLIN@ASTORSERVICES.OR…" at bounding box center [1379, 429] width 249 height 71
click at [1425, 450] on p "DFUOCO@ASTORSERVICES.ORG; NSANTIAGO@ASTORSERVICES.ORG; TKARLIN@ASTORSERVICES.OR…" at bounding box center [1379, 429] width 249 height 71
click at [1424, 450] on p "DFUOCO@ASTORSERVICES.ORG; NSANTIAGO@ASTORSERVICES.ORG; TKARLIN@ASTORSERVICES.OR…" at bounding box center [1379, 429] width 249 height 71
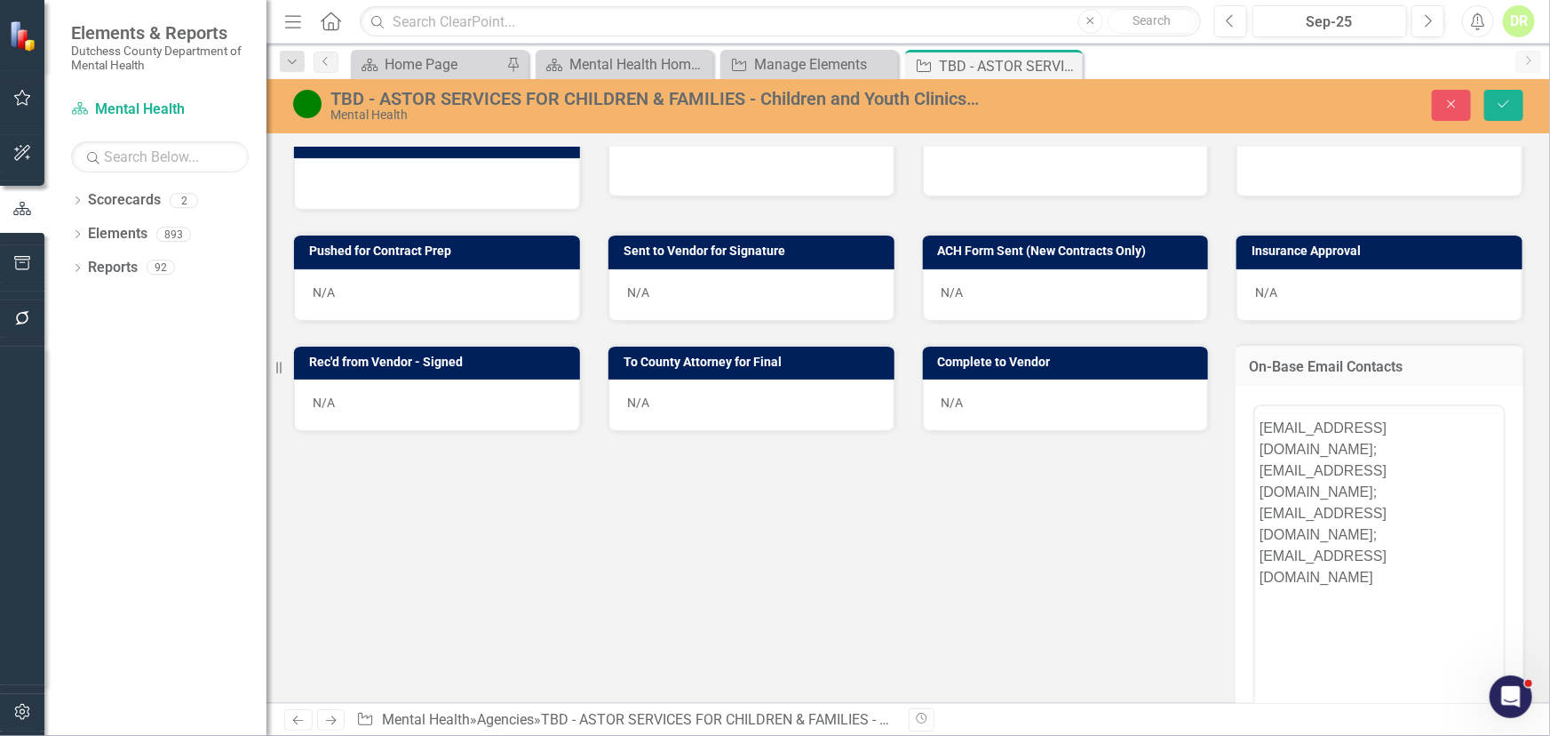
scroll to position [0, 0]
drag, startPoint x: 1486, startPoint y: 546, endPoint x: 1418, endPoint y: 555, distance: 69.1
click at [1481, 547] on p "DFUOCO@ASTORSERVICES.ORG; NSANTIAGO@ASTORSERVICES.ORG; TKARLIN@ASTORSERVICES.OR…" at bounding box center [1379, 537] width 240 height 171
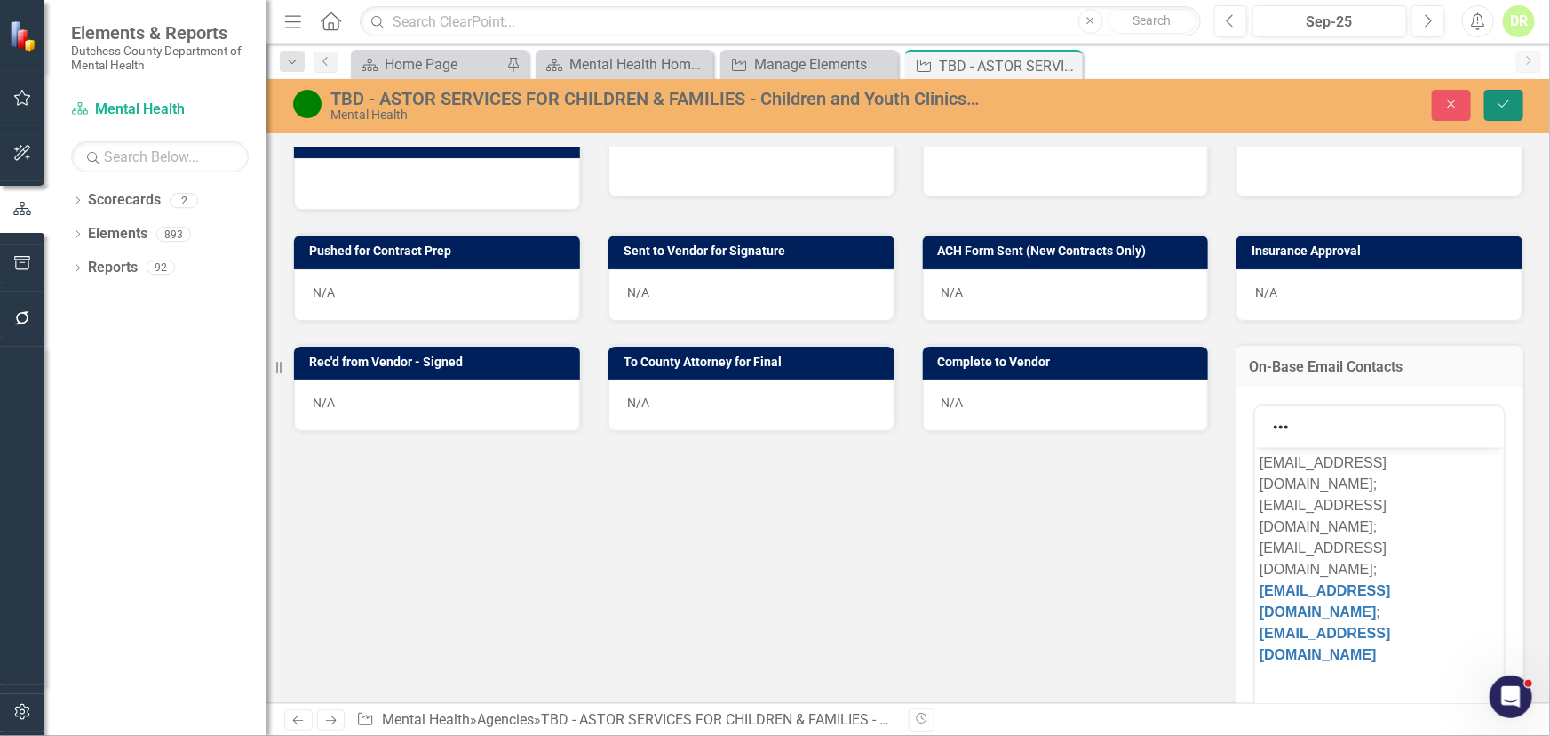
click at [1516, 103] on button "Save" at bounding box center [1504, 105] width 39 height 31
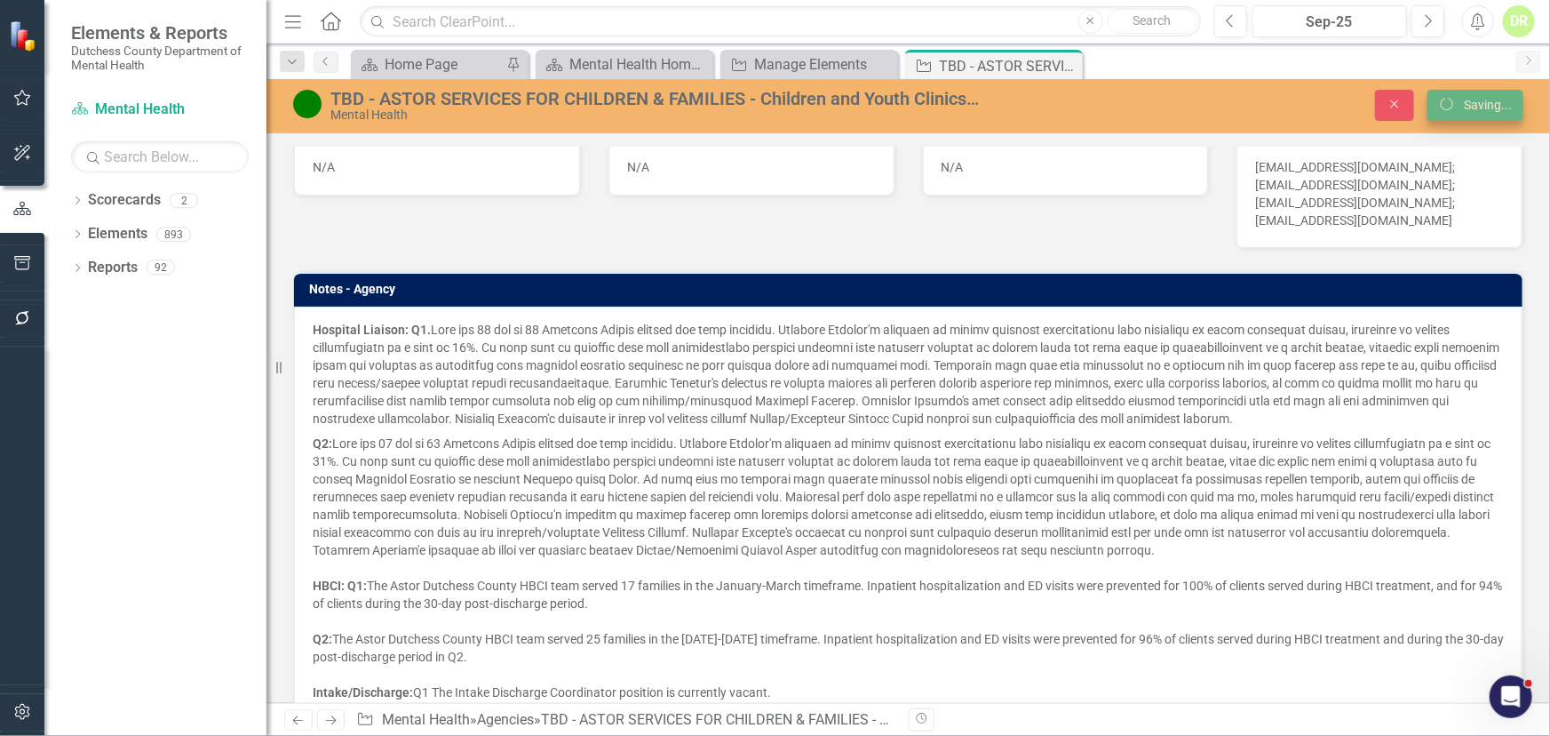
scroll to position [862, 0]
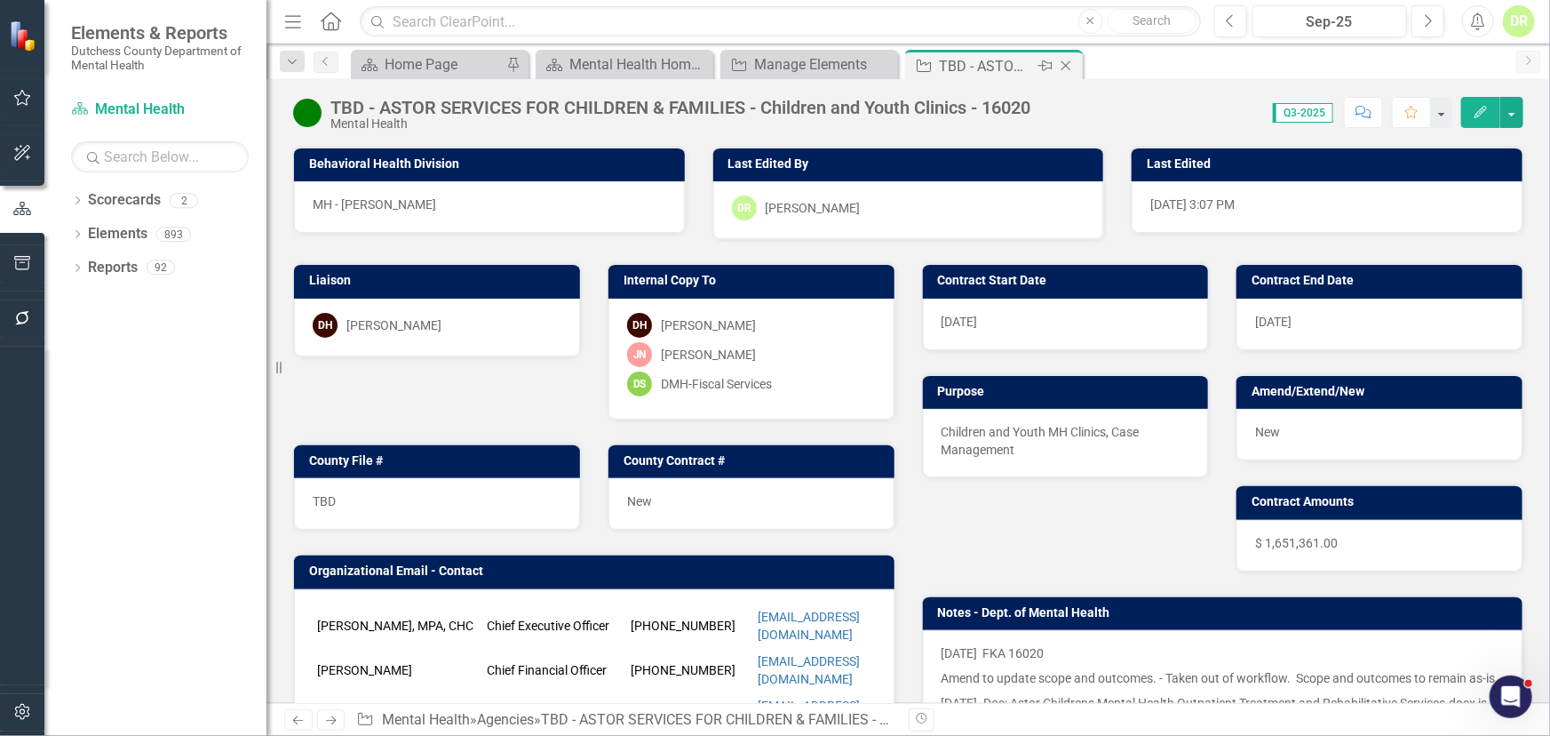
click at [1071, 68] on icon "Close" at bounding box center [1066, 66] width 18 height 14
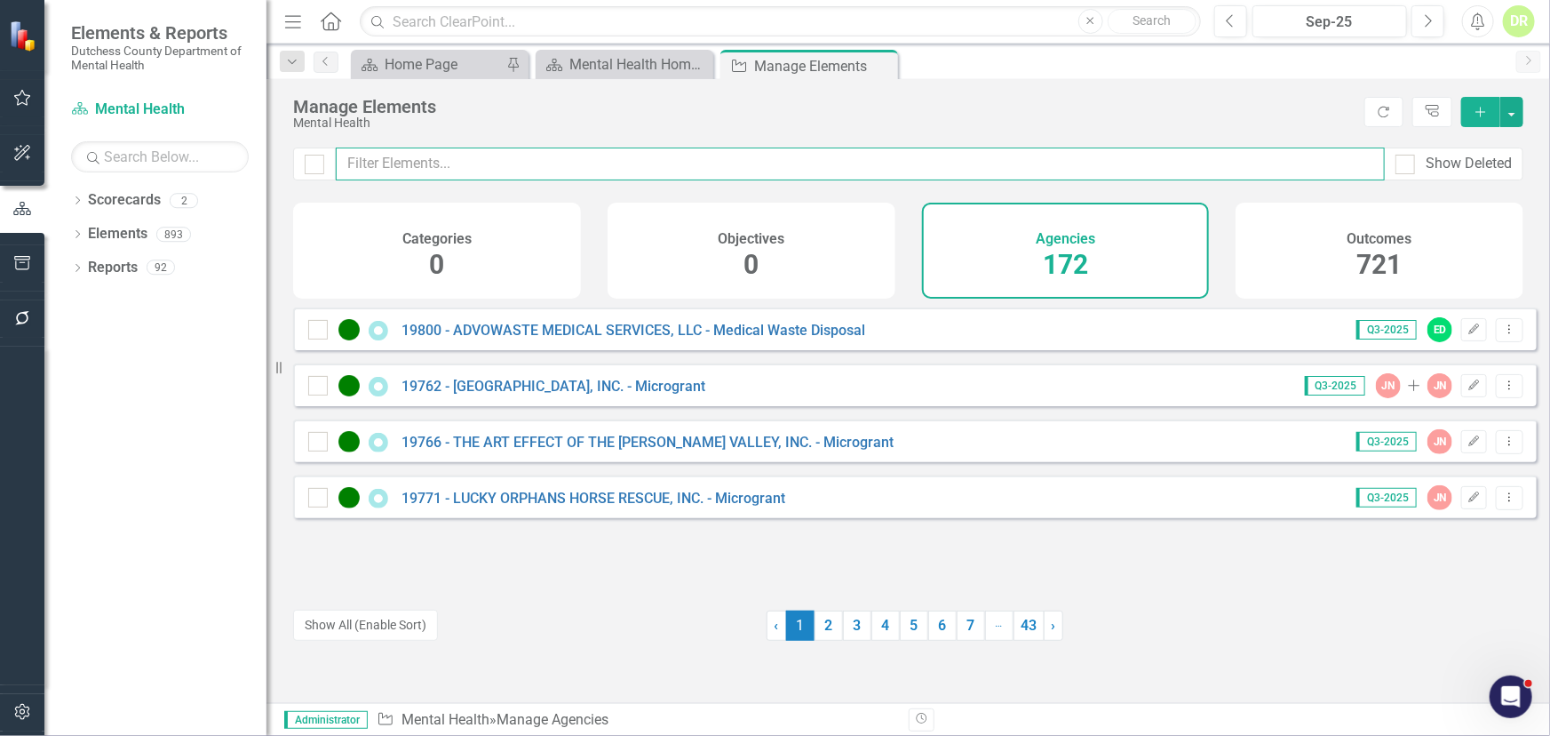
click at [494, 163] on input "text" at bounding box center [860, 163] width 1049 height 33
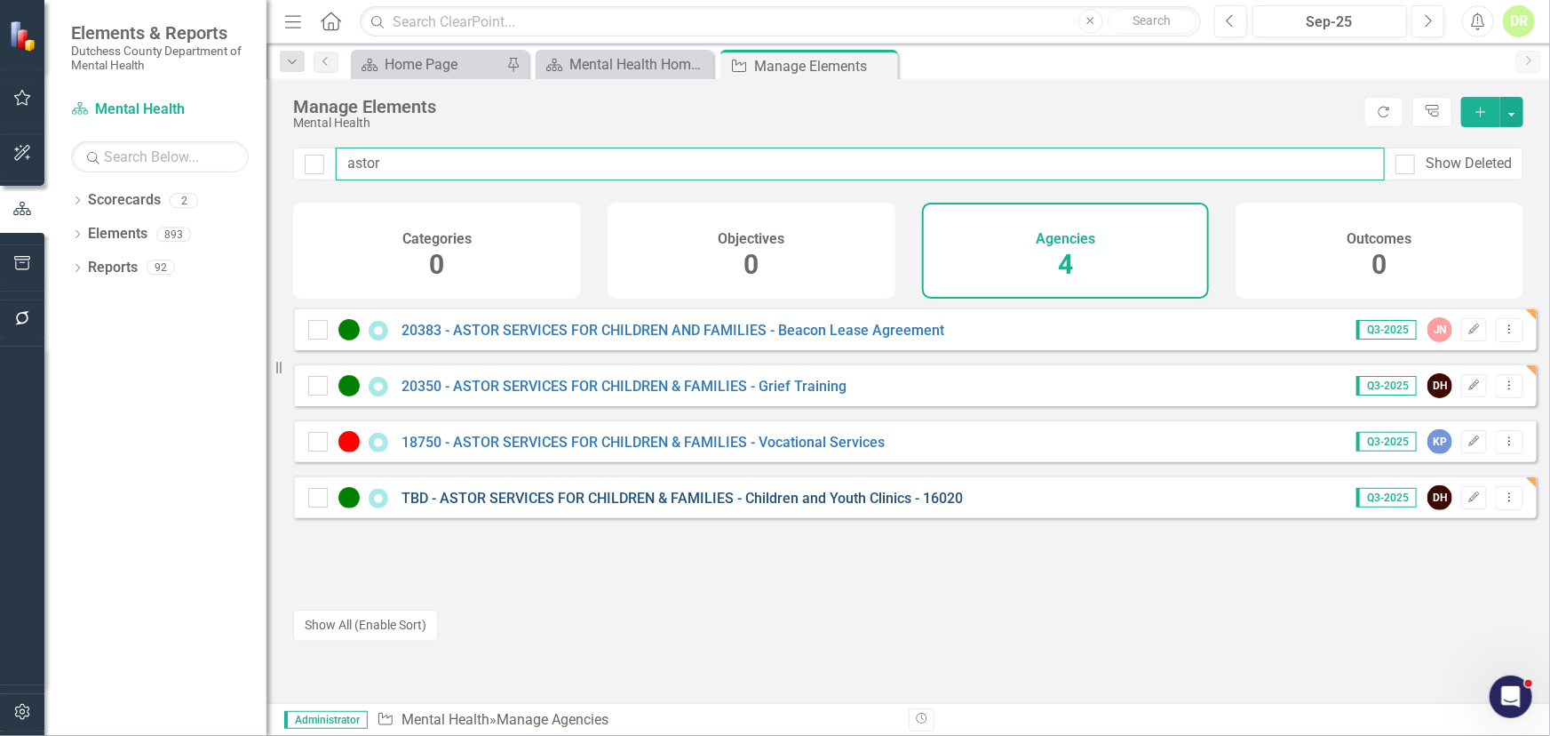
type input "astor"
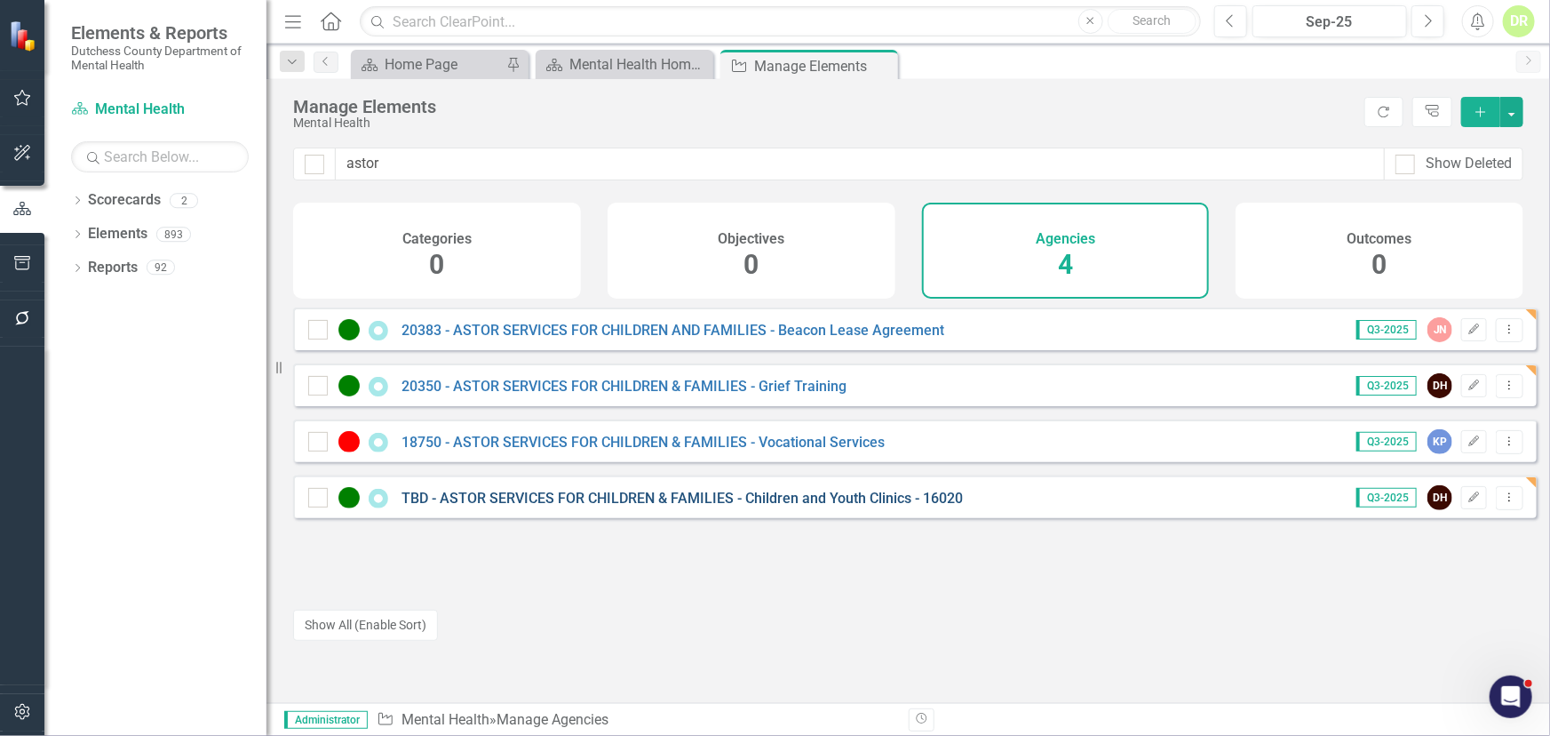
click at [772, 506] on link "TBD - ASTOR SERVICES FOR CHILDREN & FAMILIES - Children and Youth Clinics - 160…" at bounding box center [683, 498] width 562 height 17
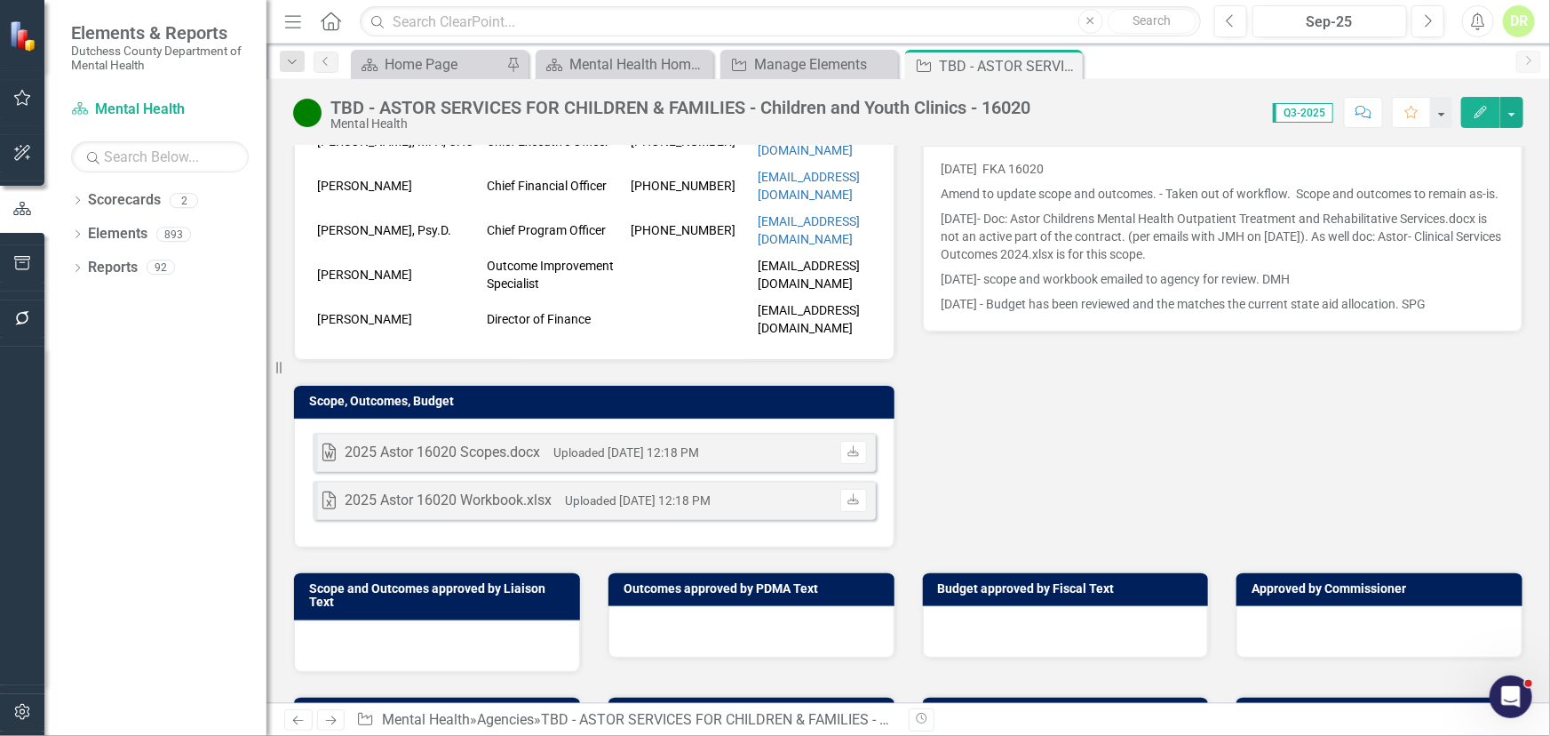
scroll to position [80, 0]
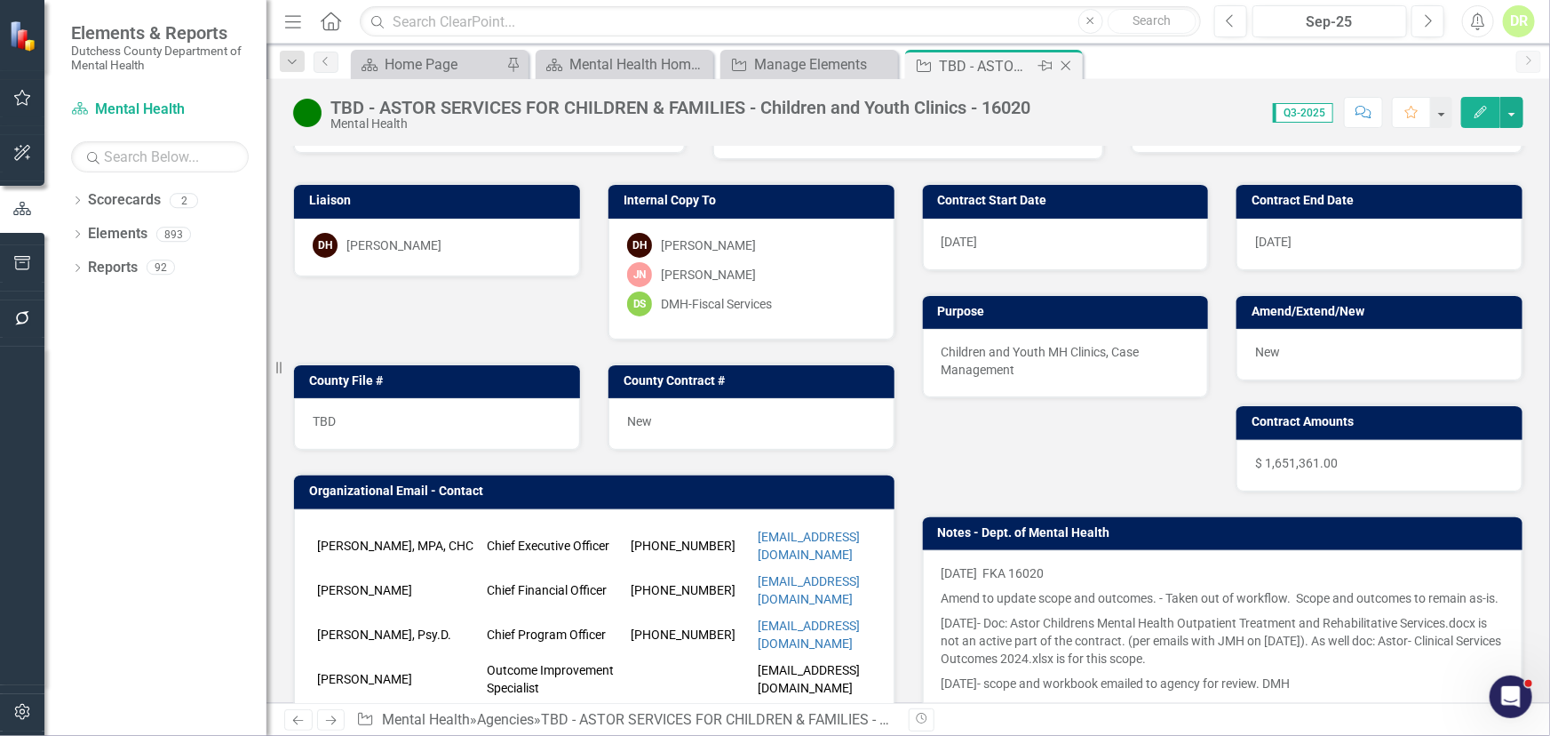
click at [1069, 61] on icon "Close" at bounding box center [1066, 66] width 18 height 14
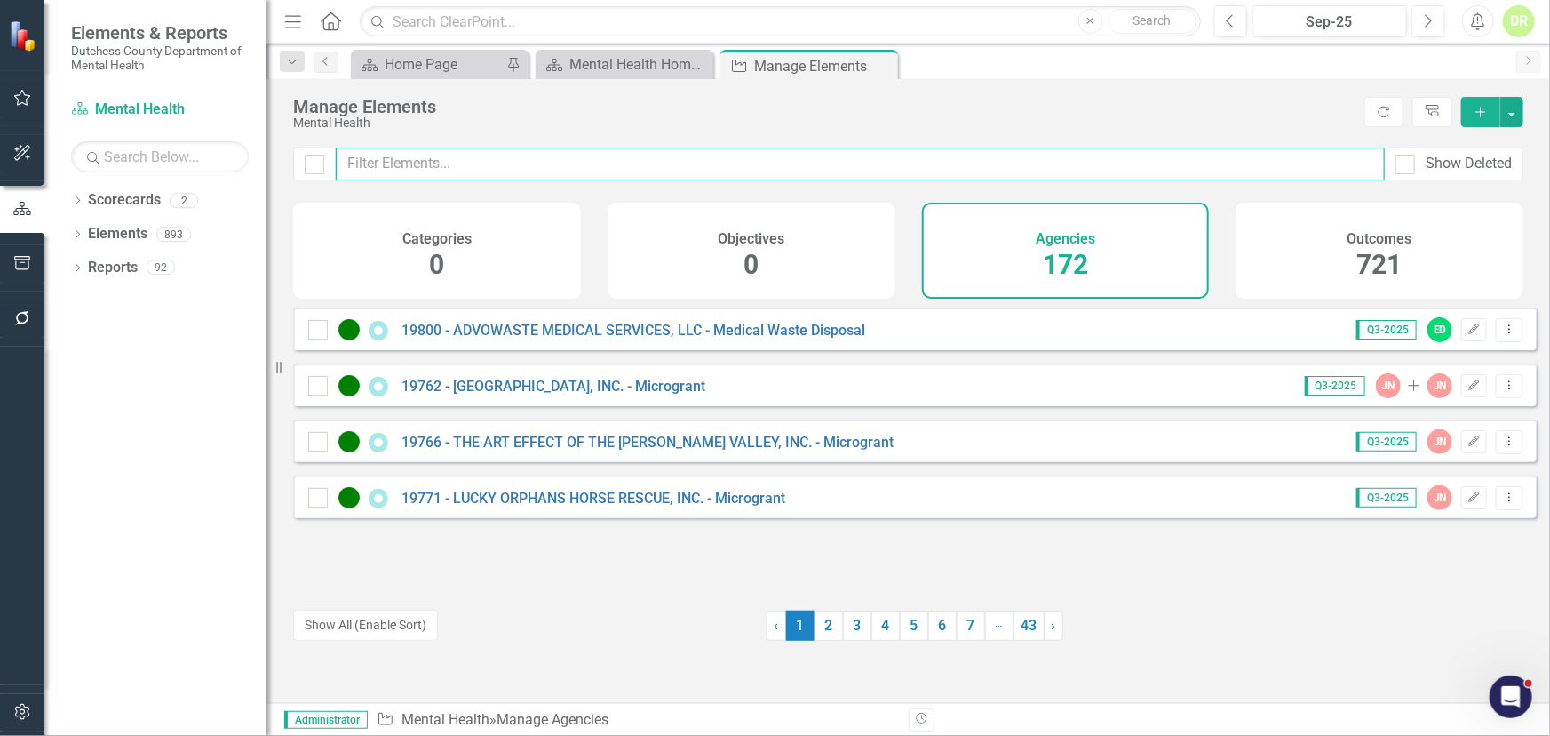
click at [755, 164] on input "text" at bounding box center [860, 163] width 1049 height 33
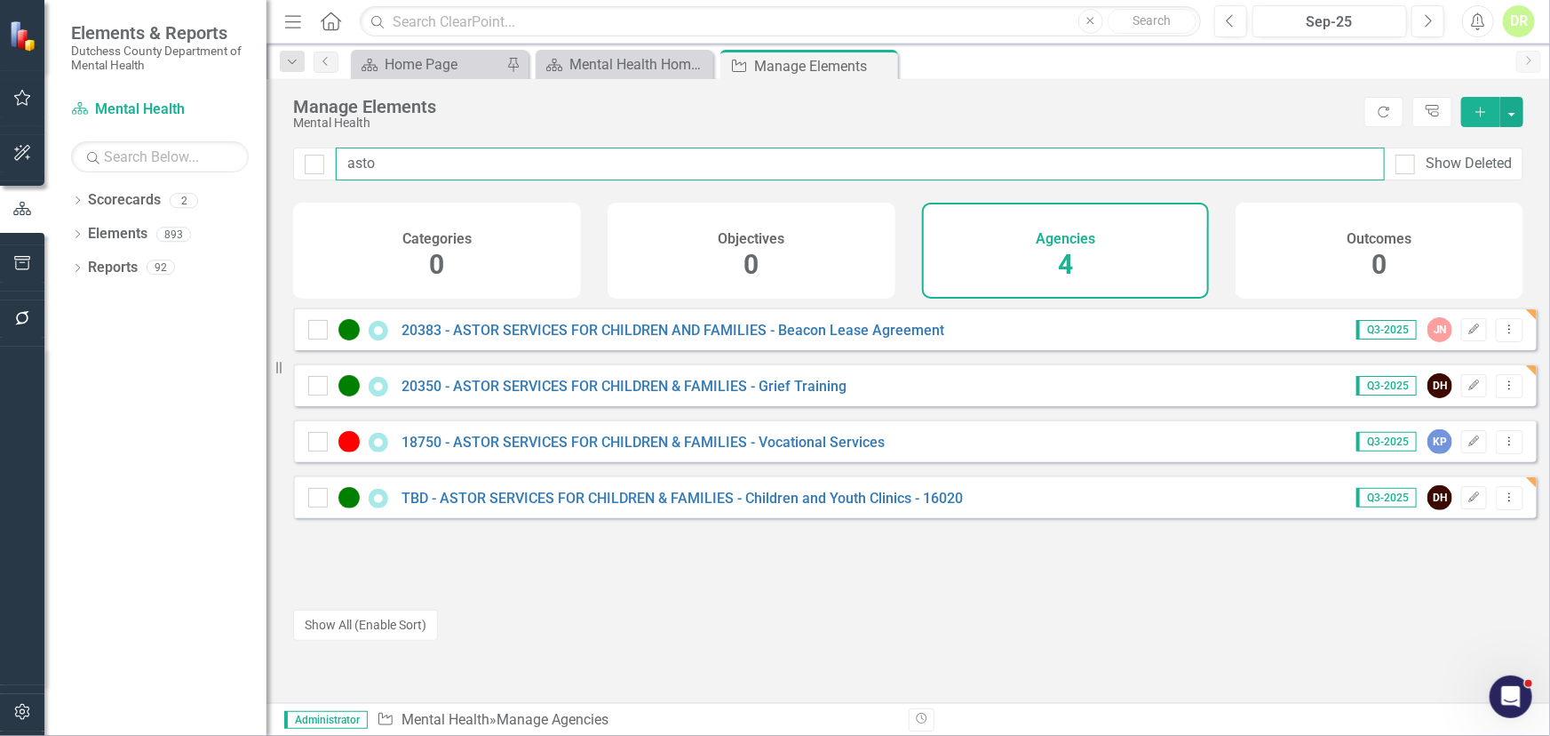
type input "astor"
drag, startPoint x: 426, startPoint y: 169, endPoint x: 266, endPoint y: 158, distance: 160.3
click at [263, 158] on div "Elements & Reports Dutchess County Department of Mental Health Scorecard Mental…" at bounding box center [775, 368] width 1550 height 736
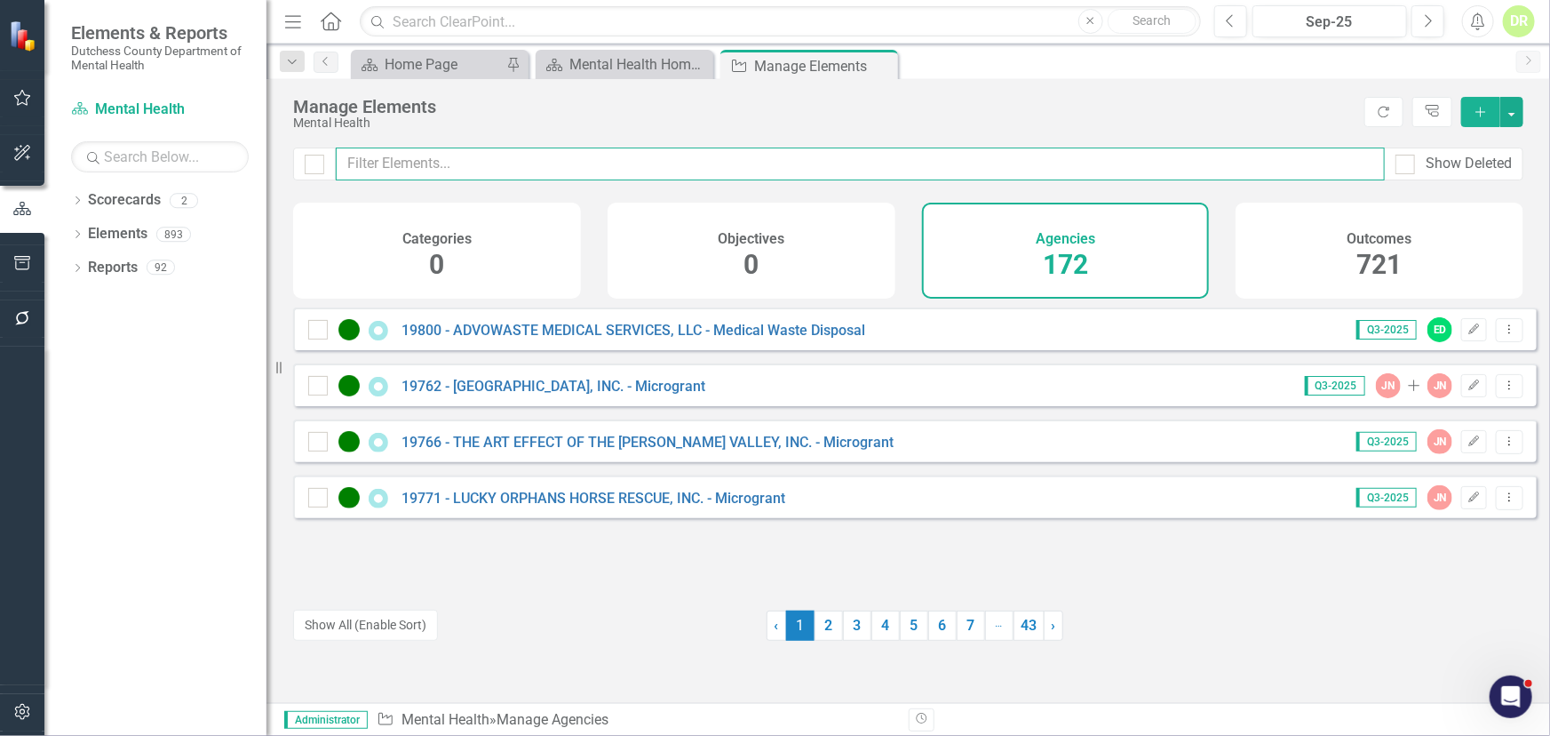
click at [458, 155] on input "text" at bounding box center [860, 163] width 1049 height 33
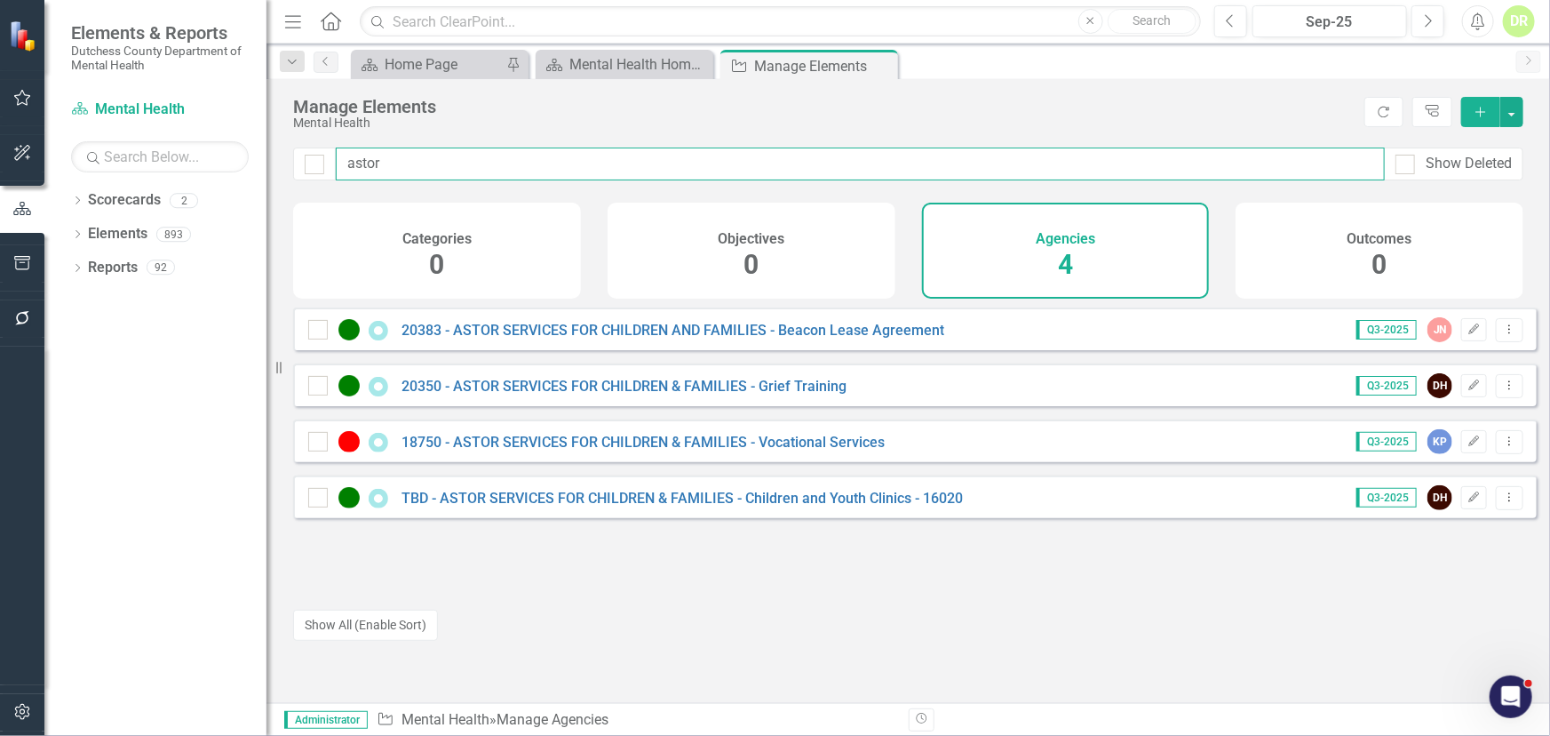
drag, startPoint x: 514, startPoint y: 161, endPoint x: 248, endPoint y: 169, distance: 265.8
click at [248, 169] on div "Elements & Reports Dutchess County Department of Mental Health Scorecard Mental…" at bounding box center [775, 368] width 1550 height 736
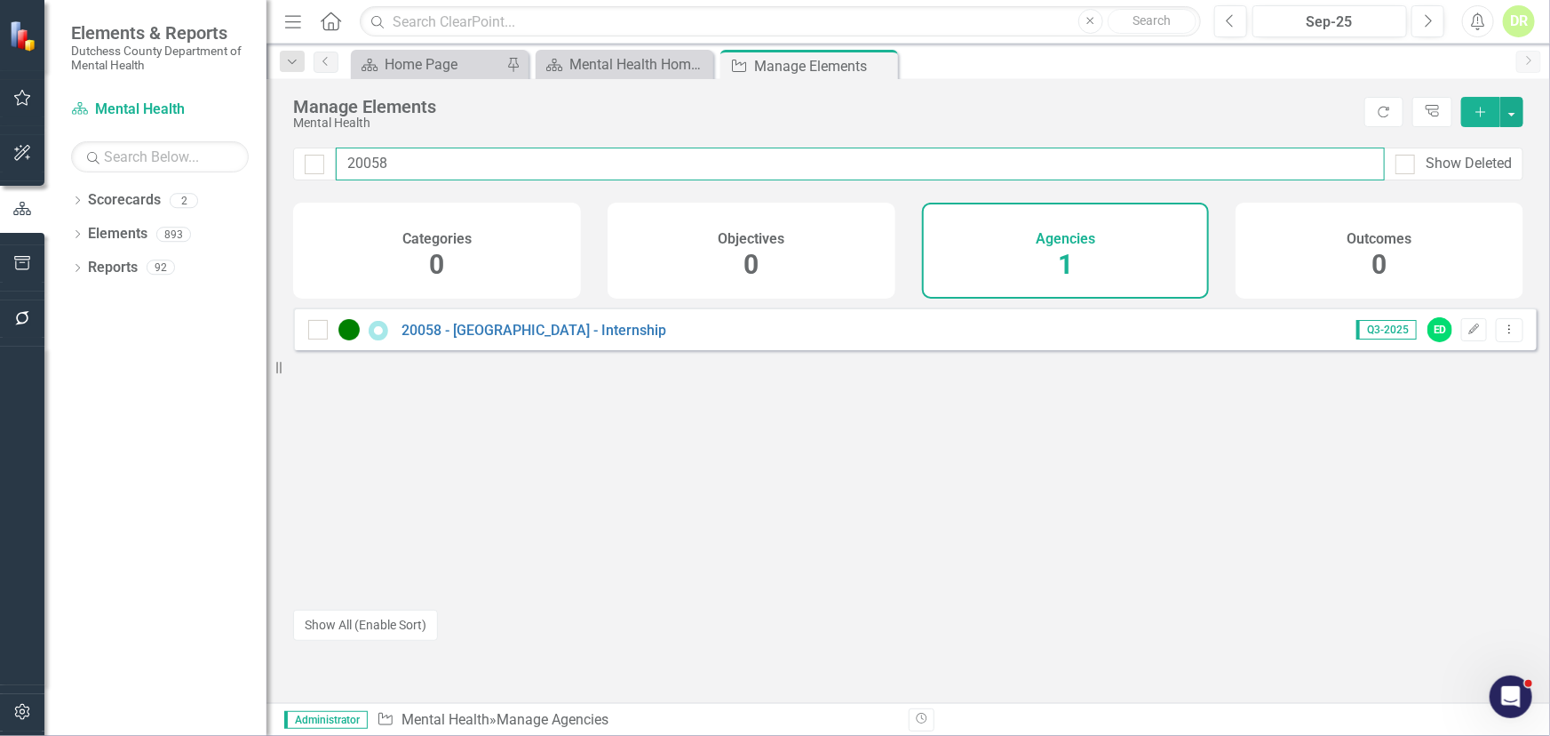
type input "20058"
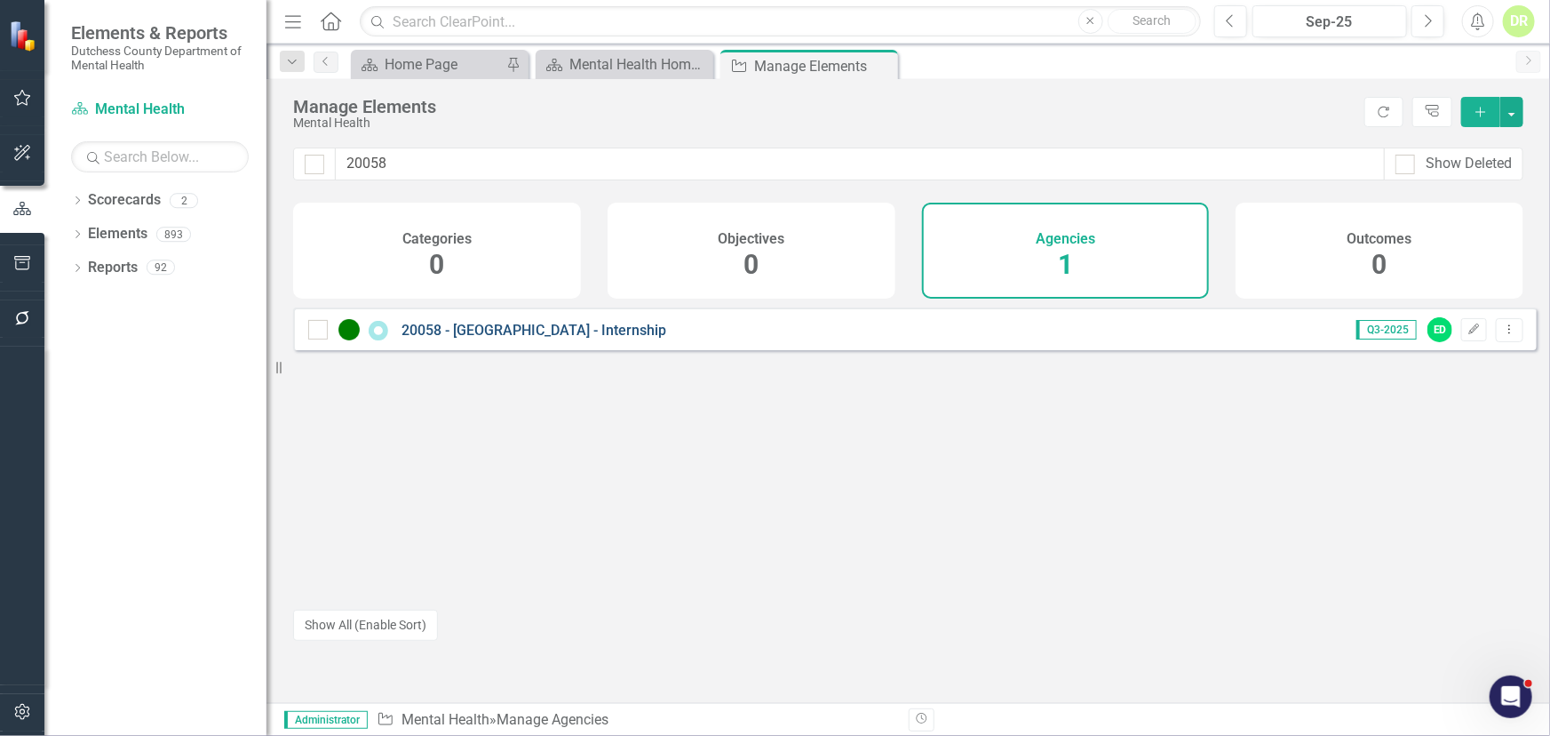
click at [481, 337] on link "20058 - [GEOGRAPHIC_DATA] - Internship" at bounding box center [534, 330] width 265 height 17
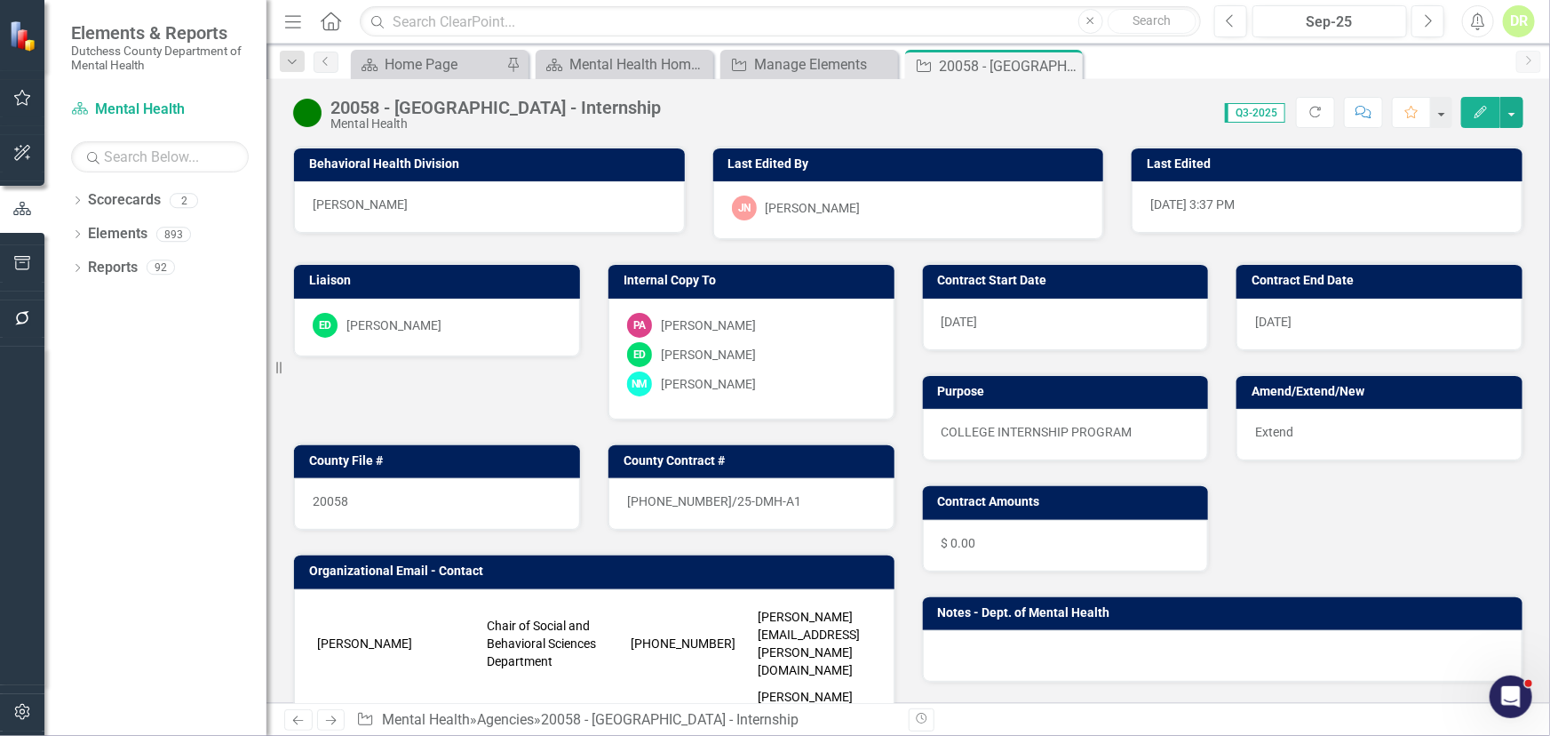
scroll to position [565, 0]
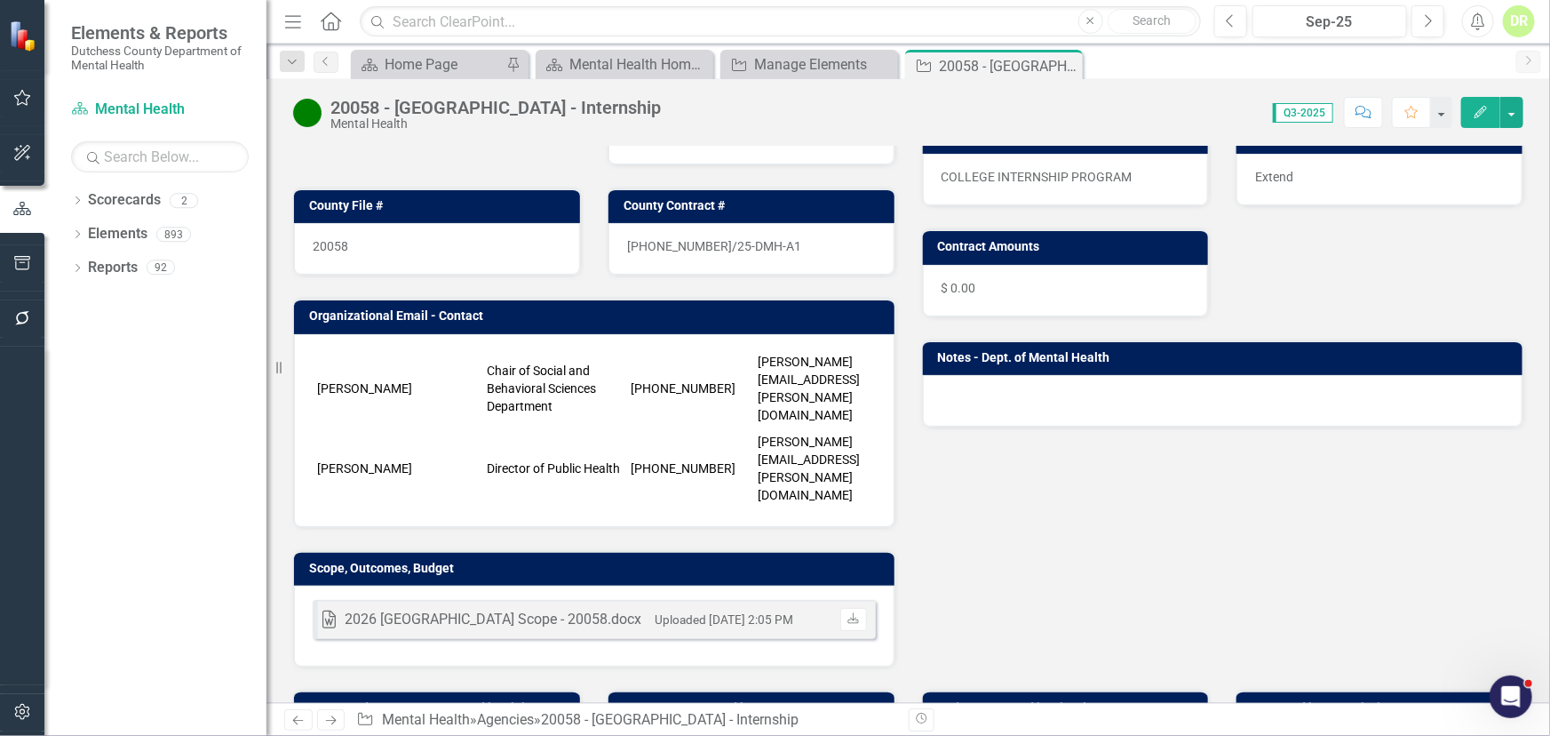
scroll to position [323, 0]
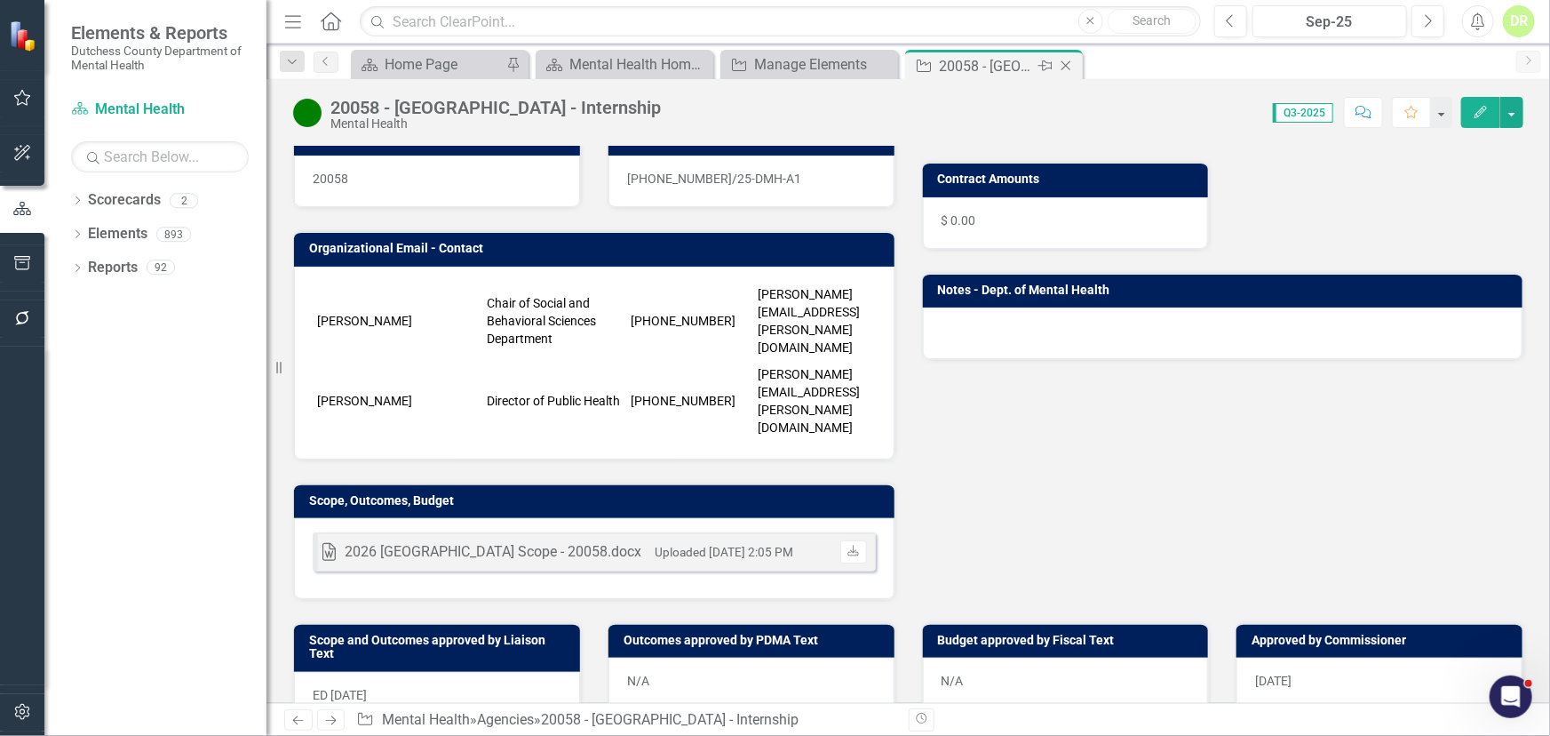
click at [1067, 60] on icon "Close" at bounding box center [1066, 66] width 18 height 14
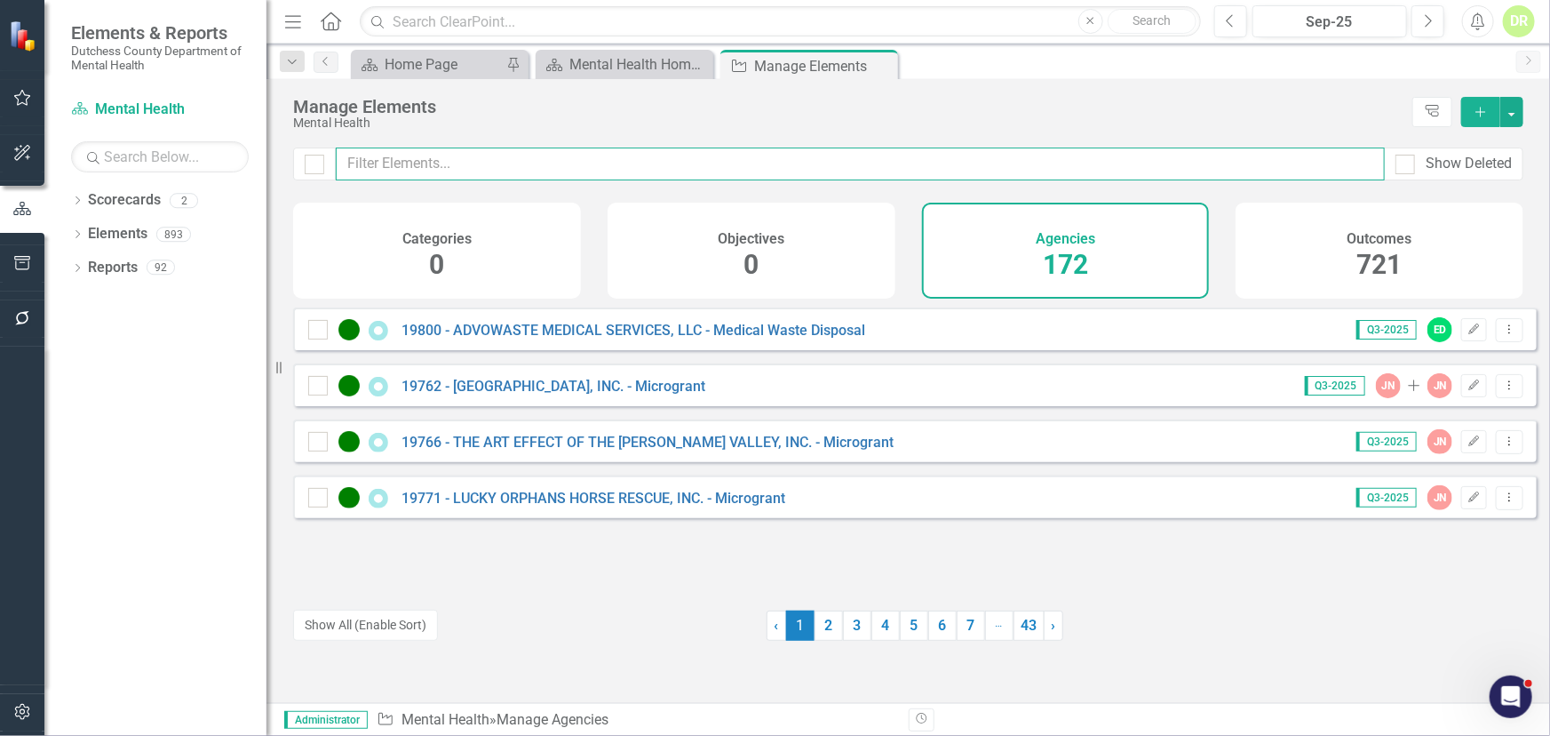
click at [589, 165] on input "text" at bounding box center [860, 163] width 1049 height 33
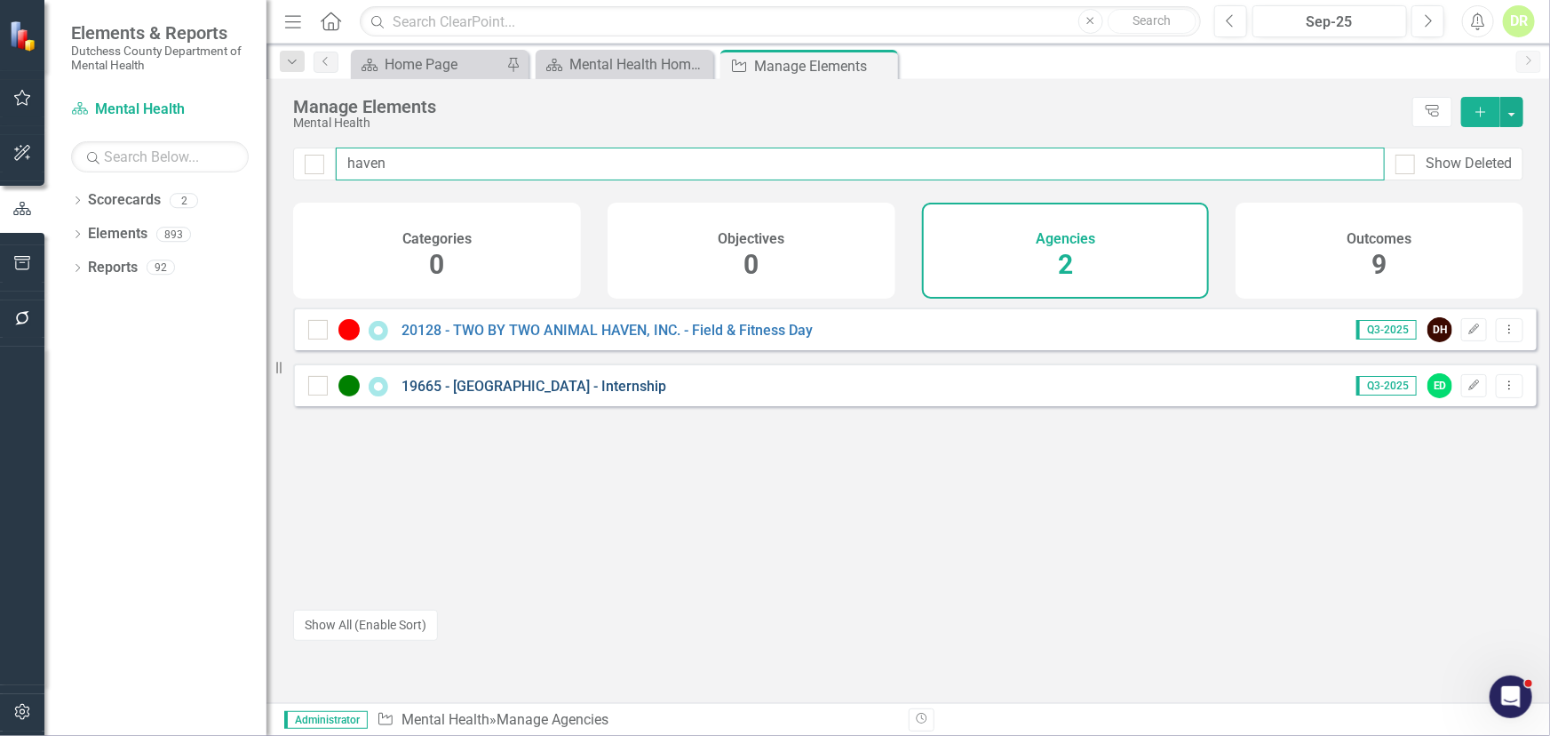
type input "haven"
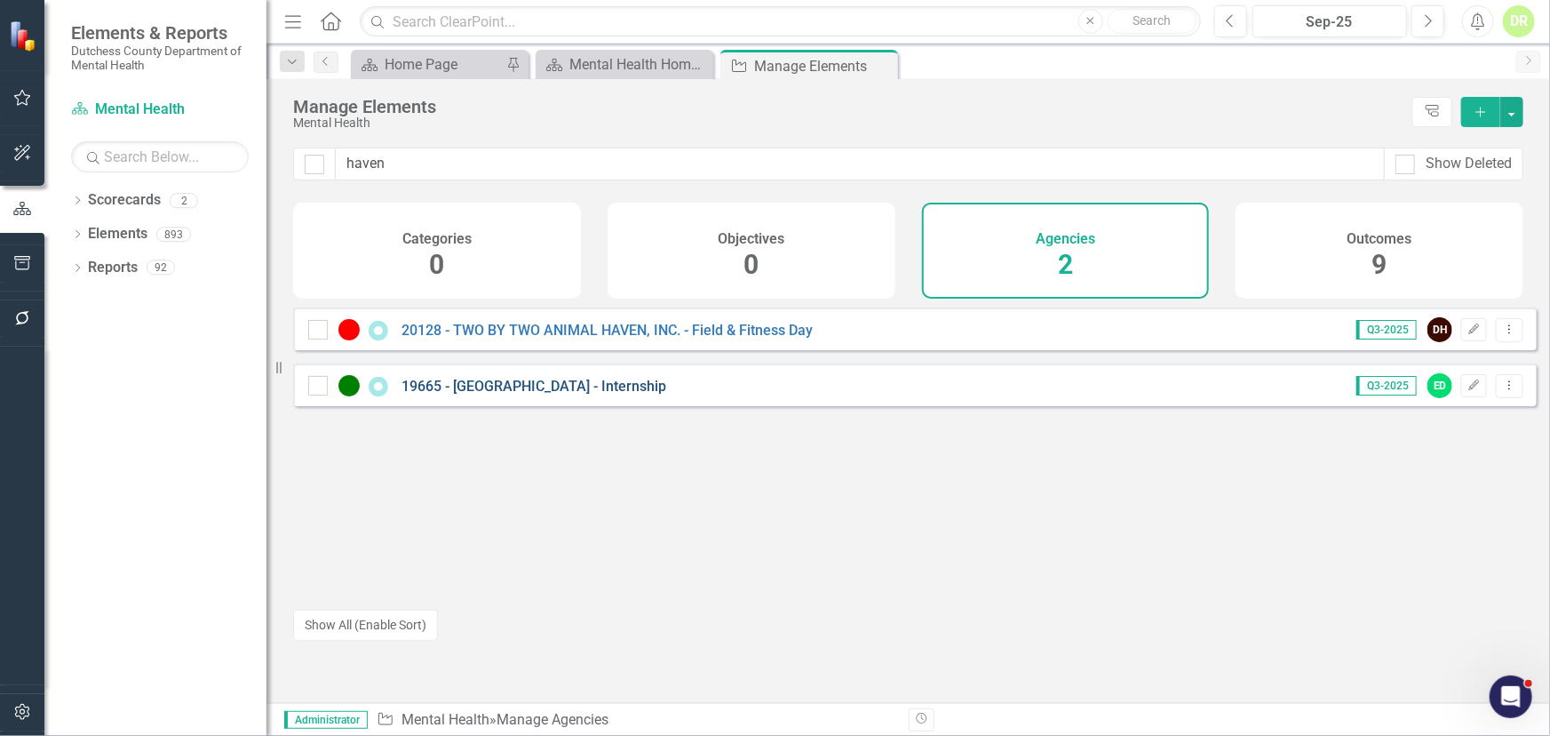
click at [580, 395] on link "19665 - [GEOGRAPHIC_DATA] - Internship" at bounding box center [534, 386] width 265 height 17
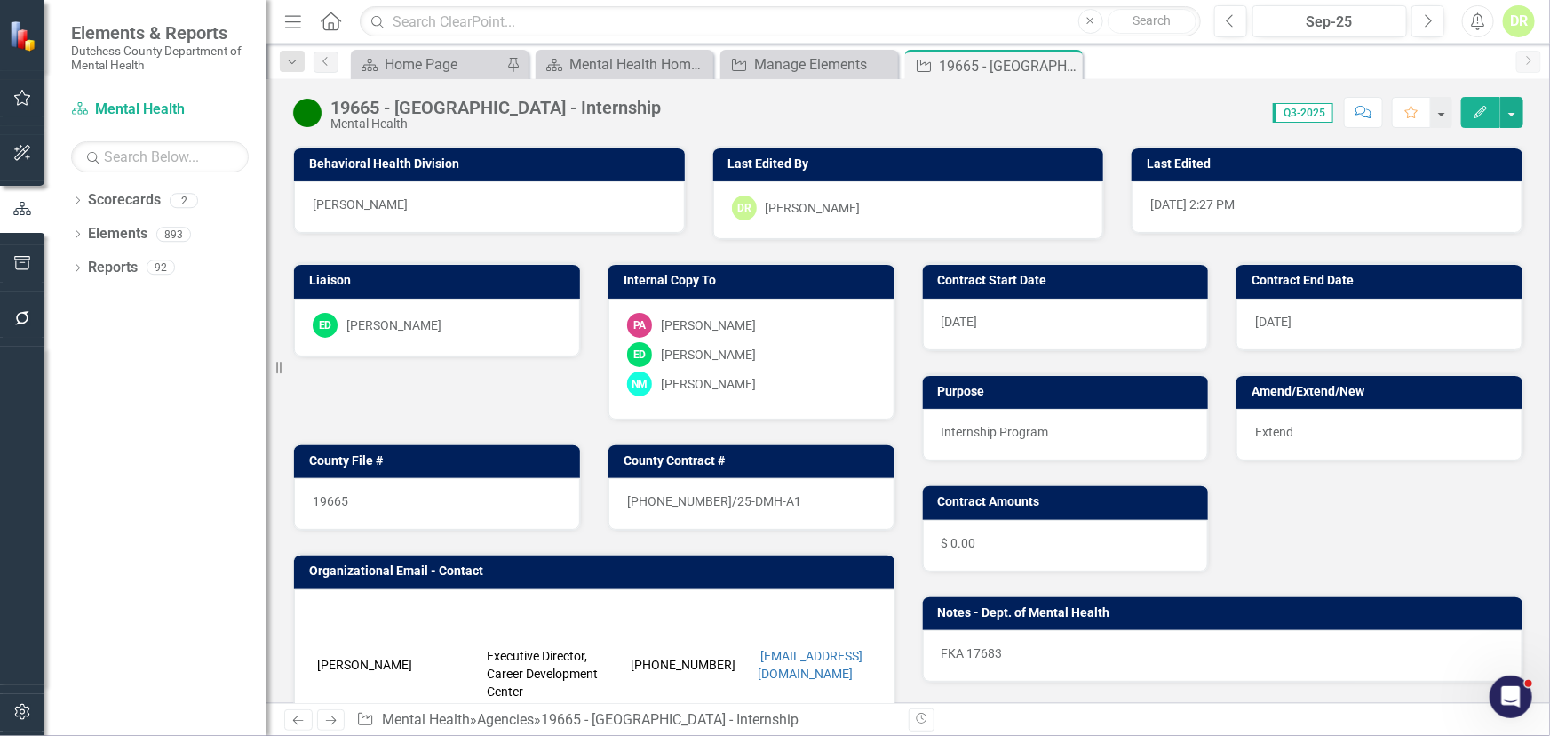
click at [1367, 108] on icon "Comment" at bounding box center [1364, 112] width 16 height 12
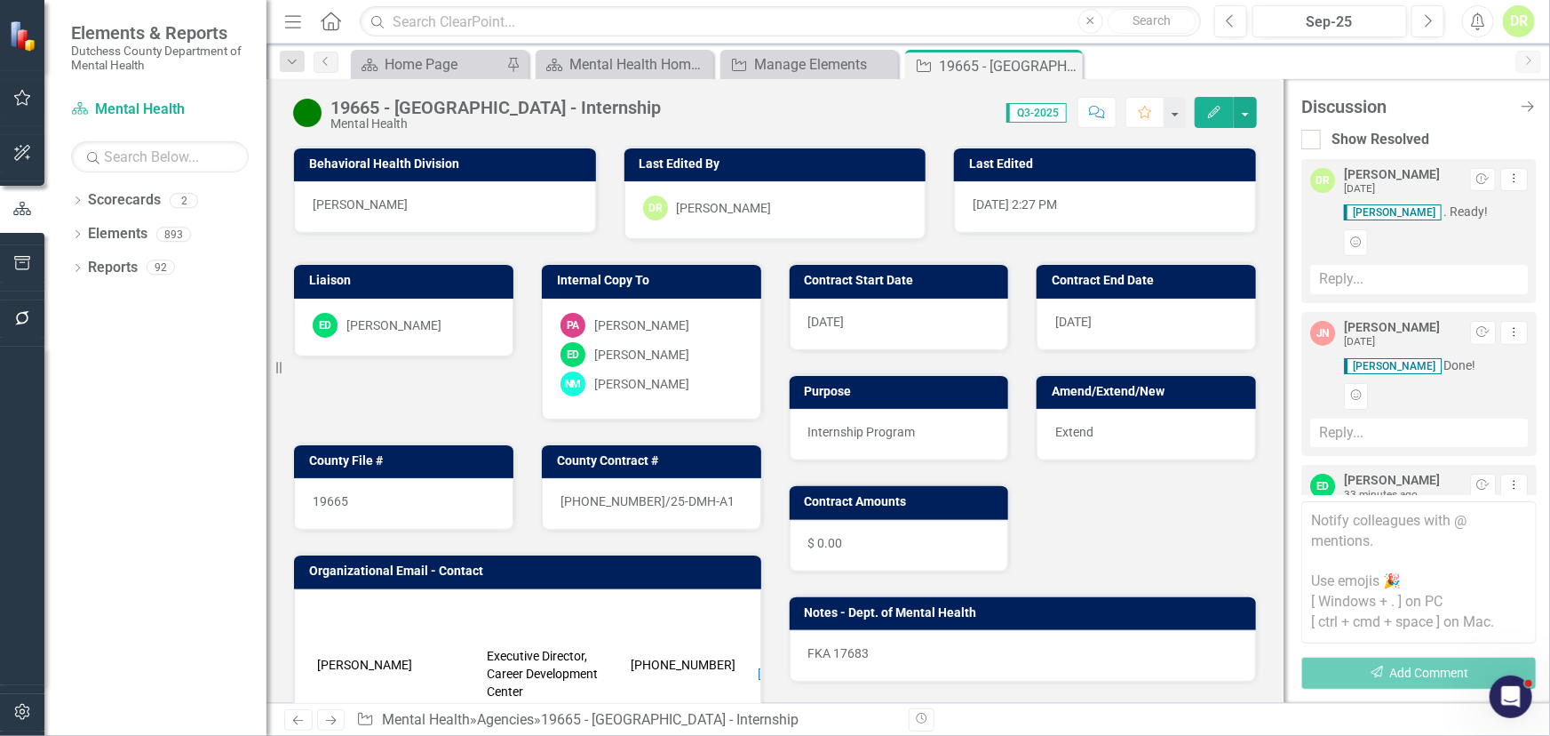
scroll to position [193, 0]
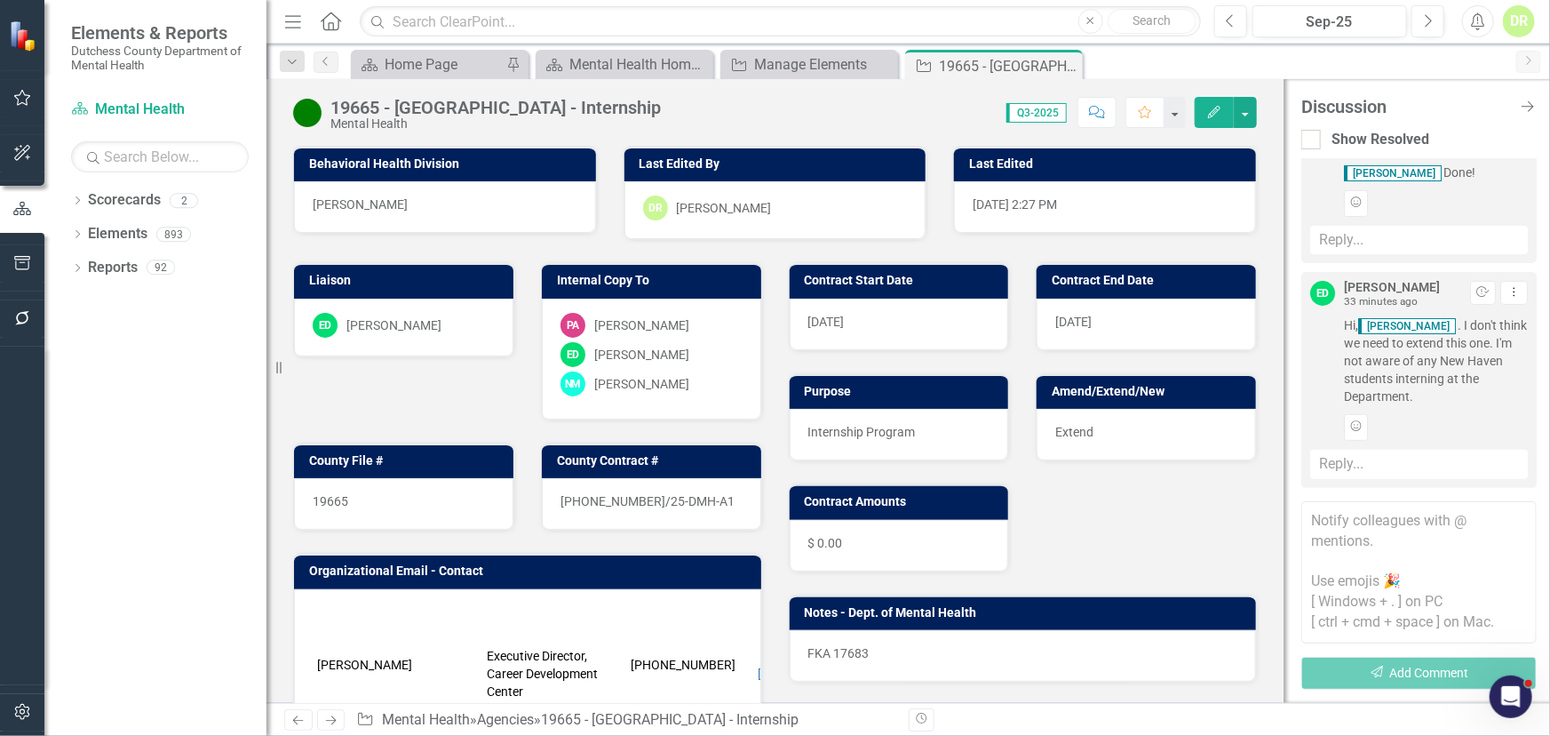
click at [1310, 516] on textarea at bounding box center [1419, 572] width 235 height 142
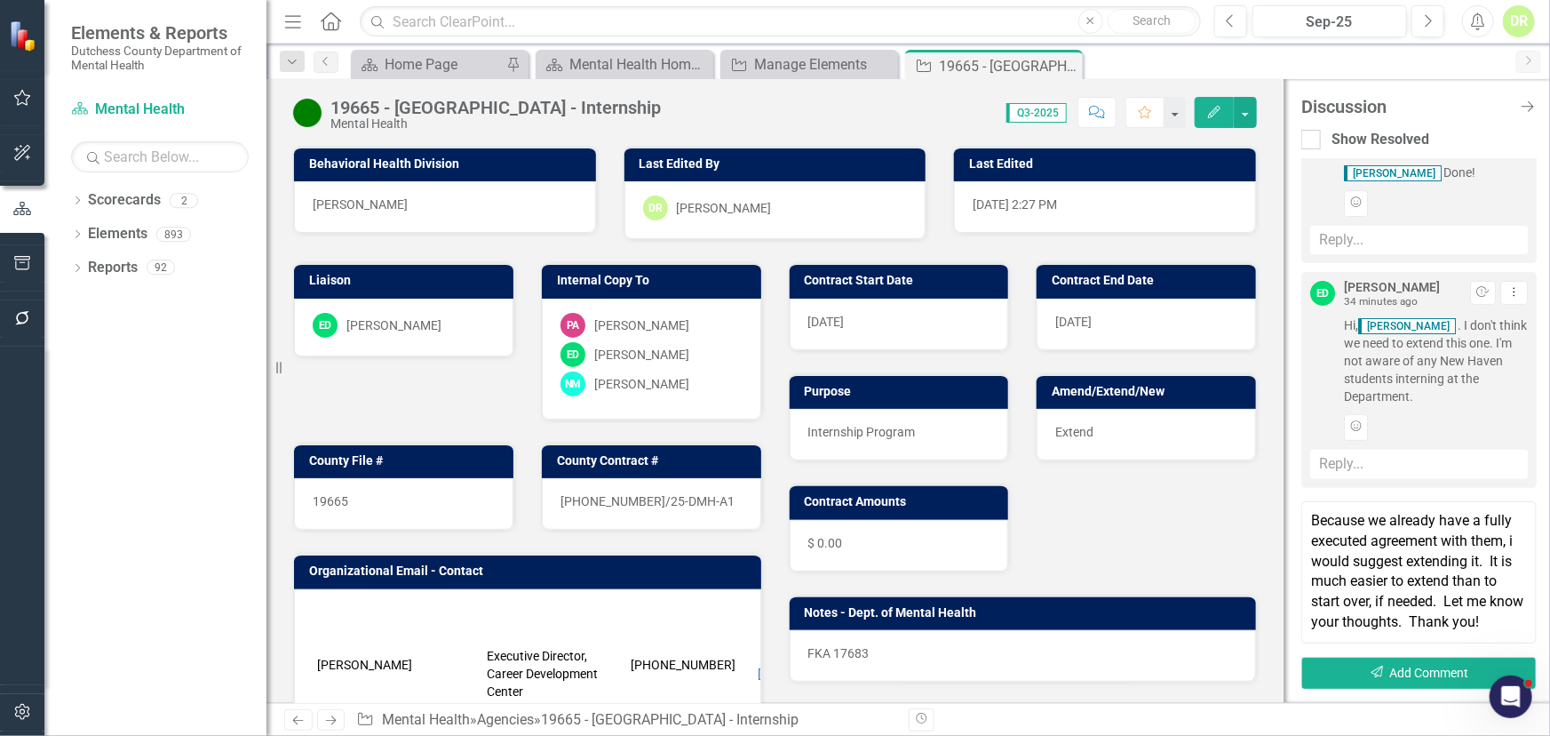
scroll to position [9, 0]
type textarea "Because we already have a fully executed agreement with them, i would suggest e…"
click at [1447, 666] on button "Send Add Comment" at bounding box center [1419, 673] width 235 height 33
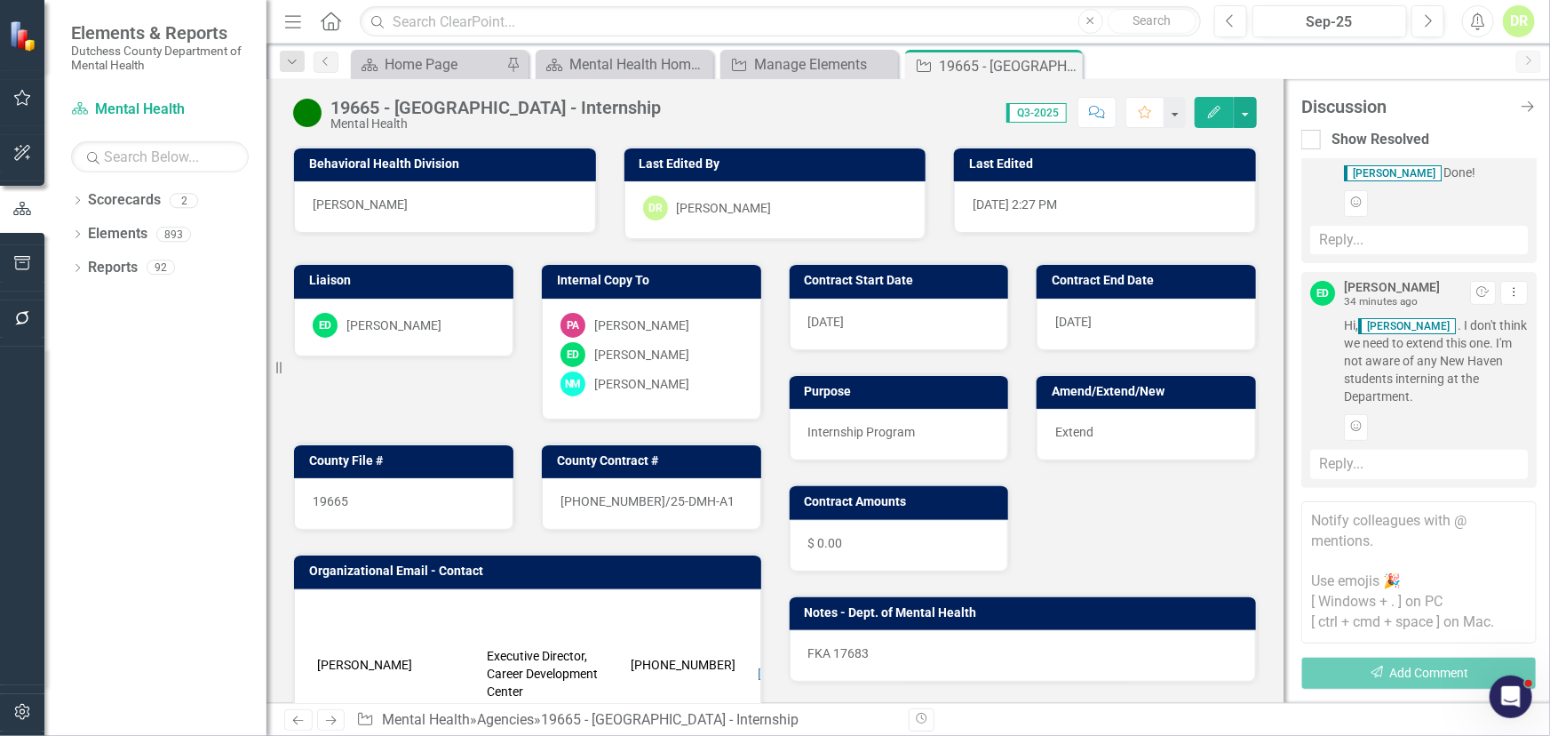
scroll to position [452, 0]
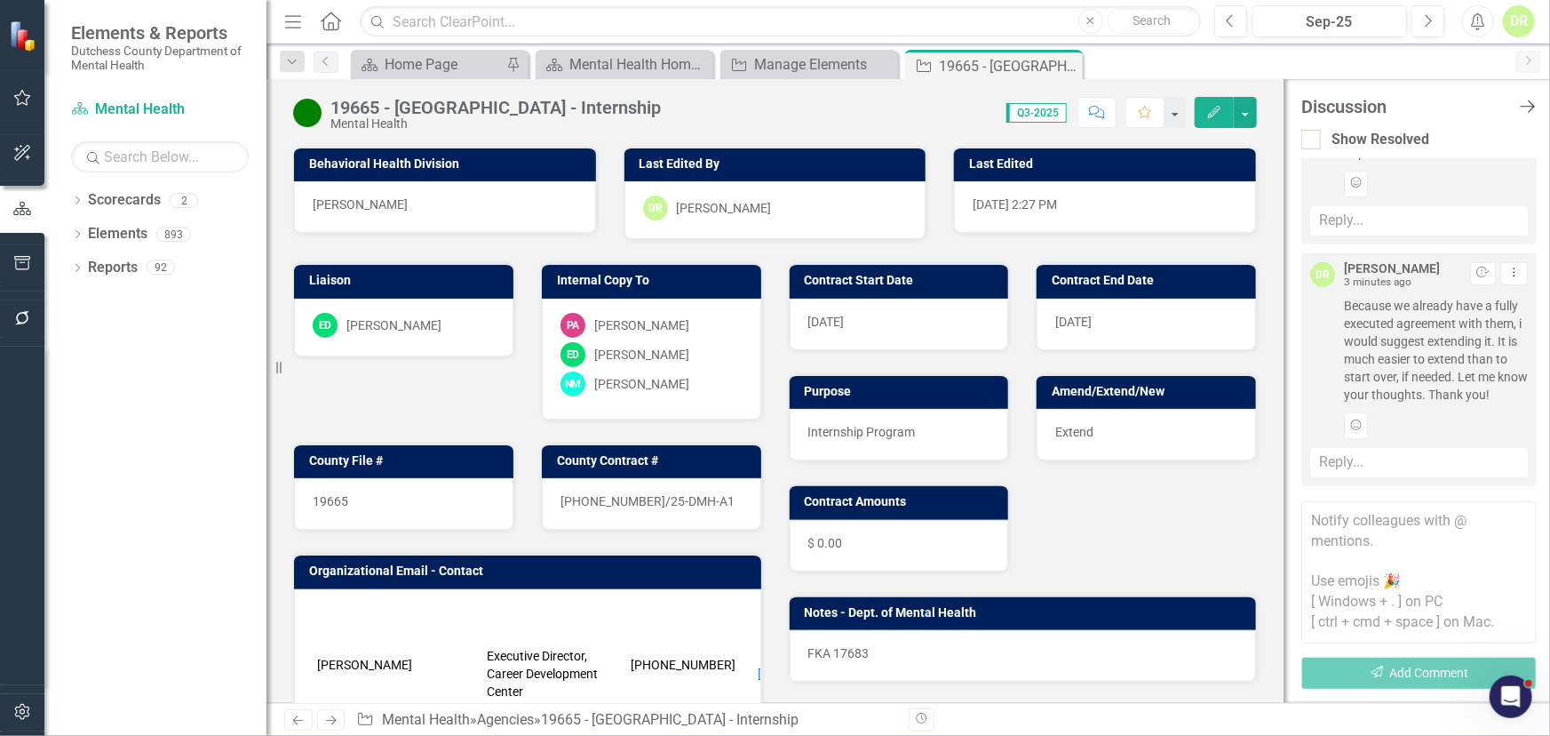
click at [1533, 98] on icon "Close Discussion Bar" at bounding box center [1528, 106] width 22 height 17
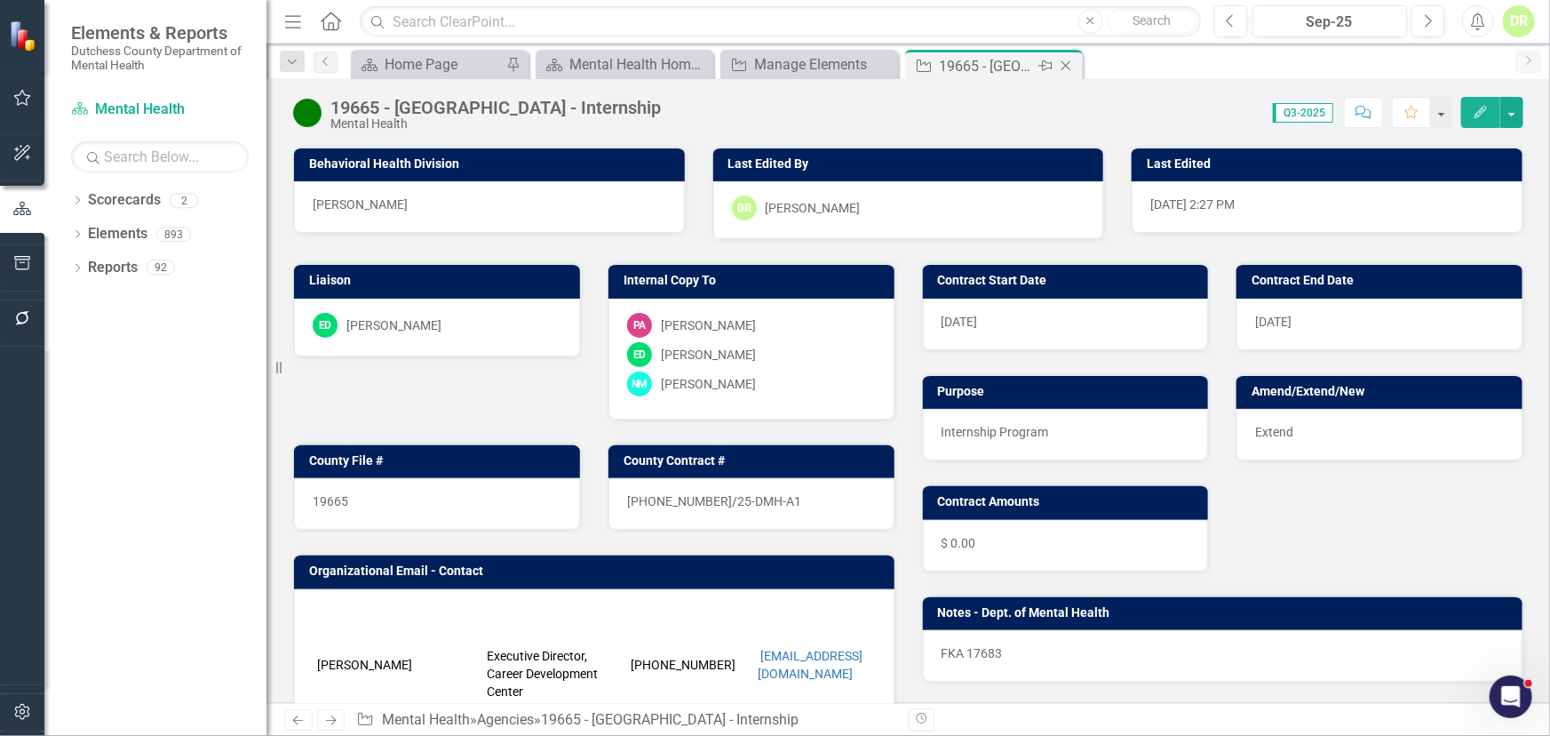
click at [1065, 60] on icon "Close" at bounding box center [1066, 66] width 18 height 14
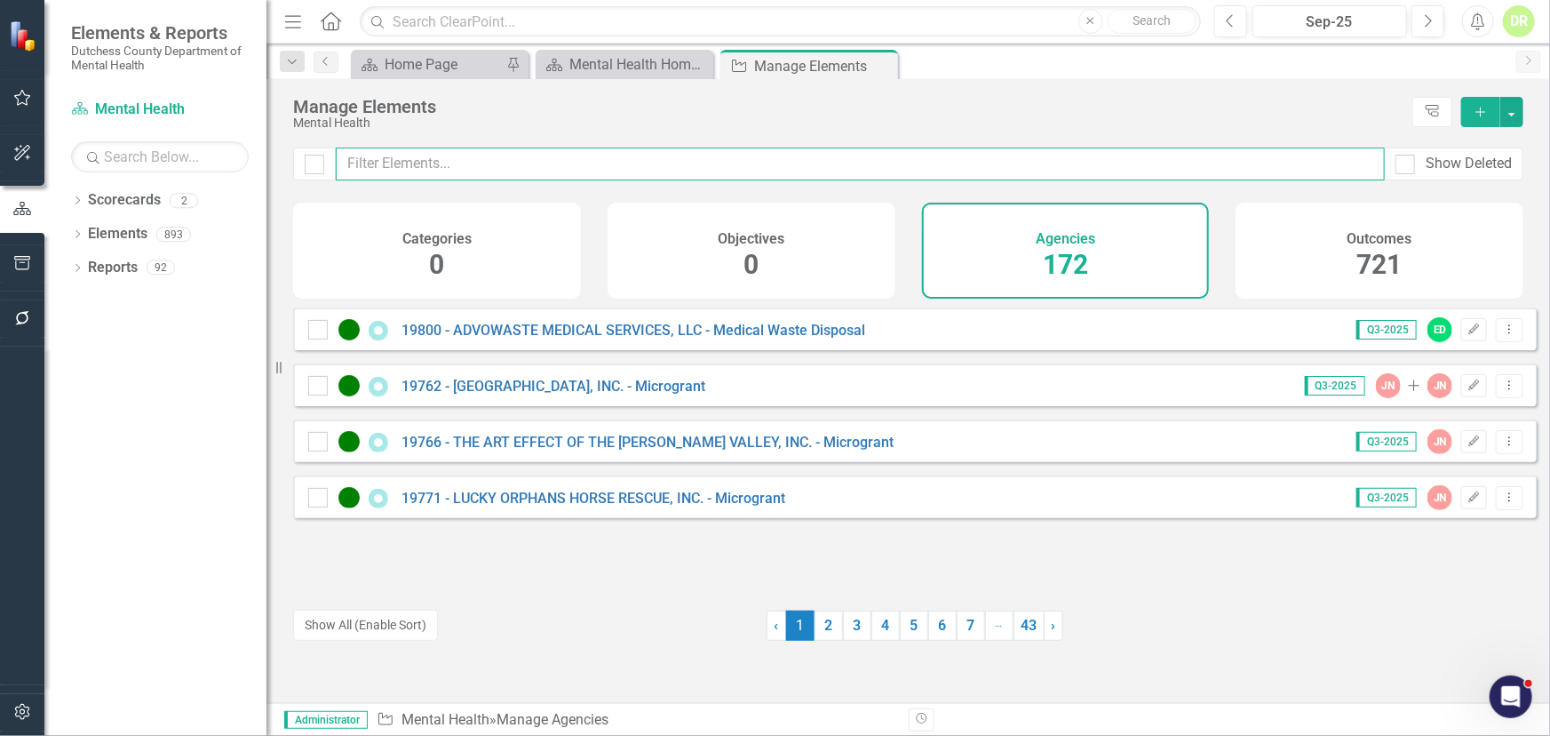
click at [416, 155] on input "text" at bounding box center [860, 163] width 1049 height 33
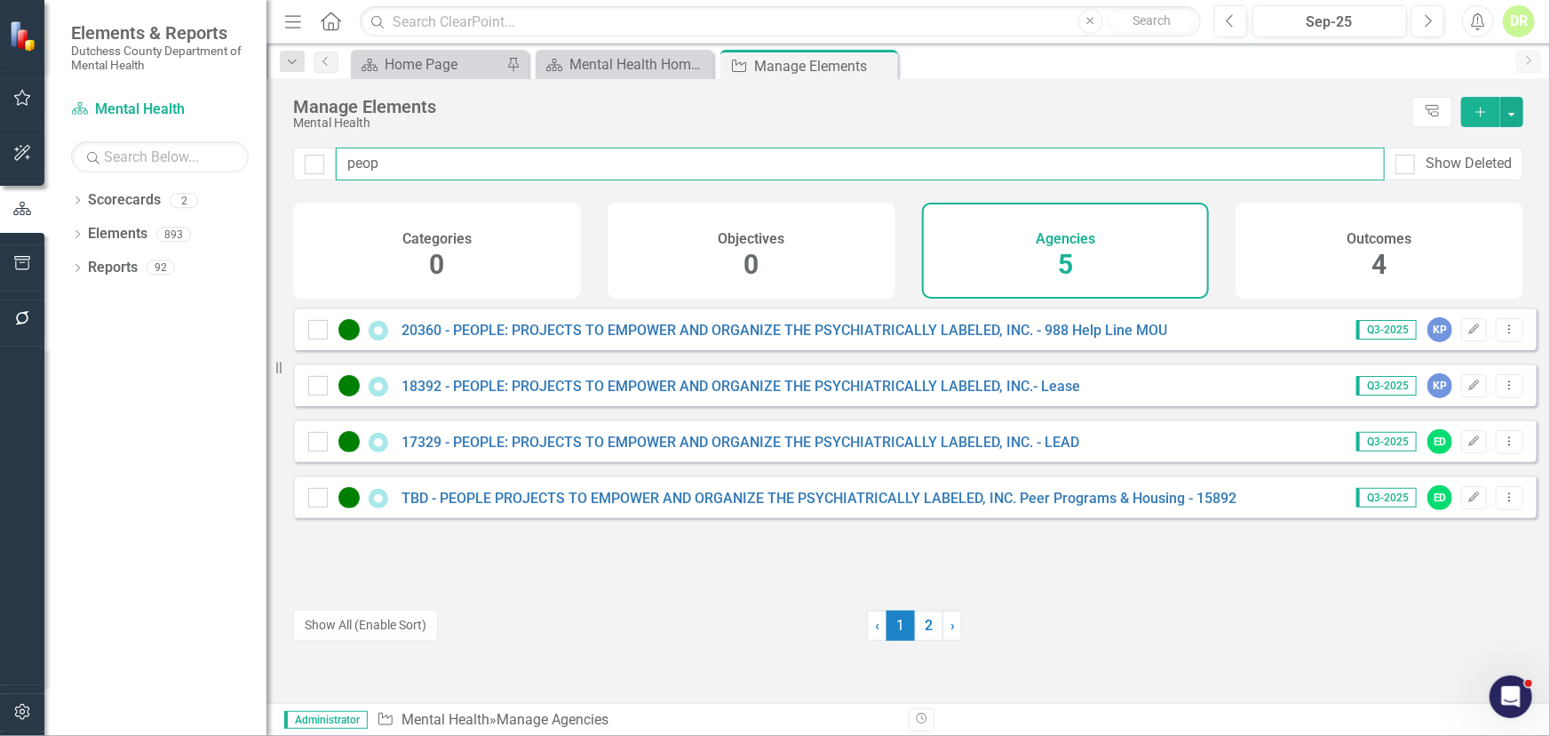
type input "peop"
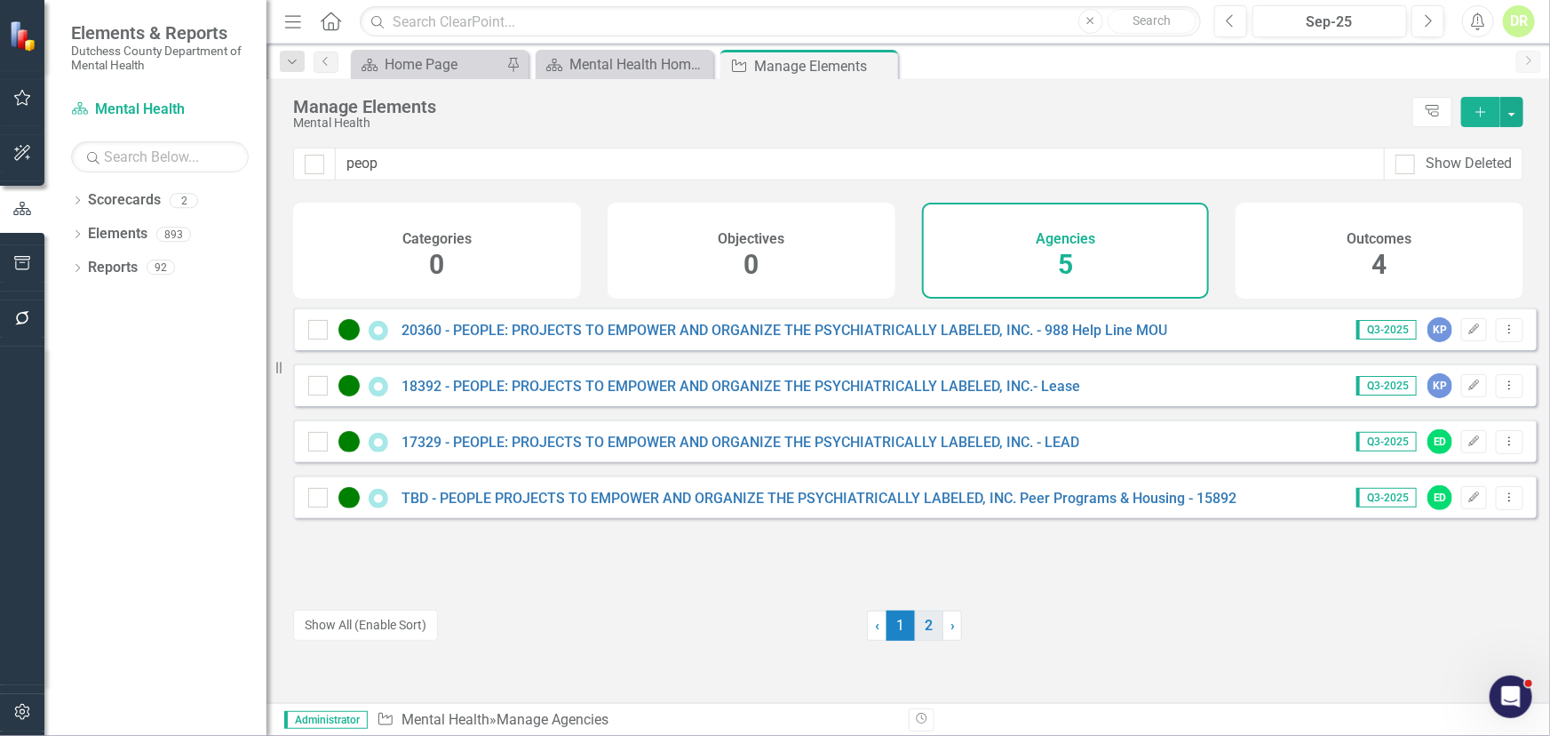
click at [922, 631] on link "2" at bounding box center [929, 625] width 28 height 30
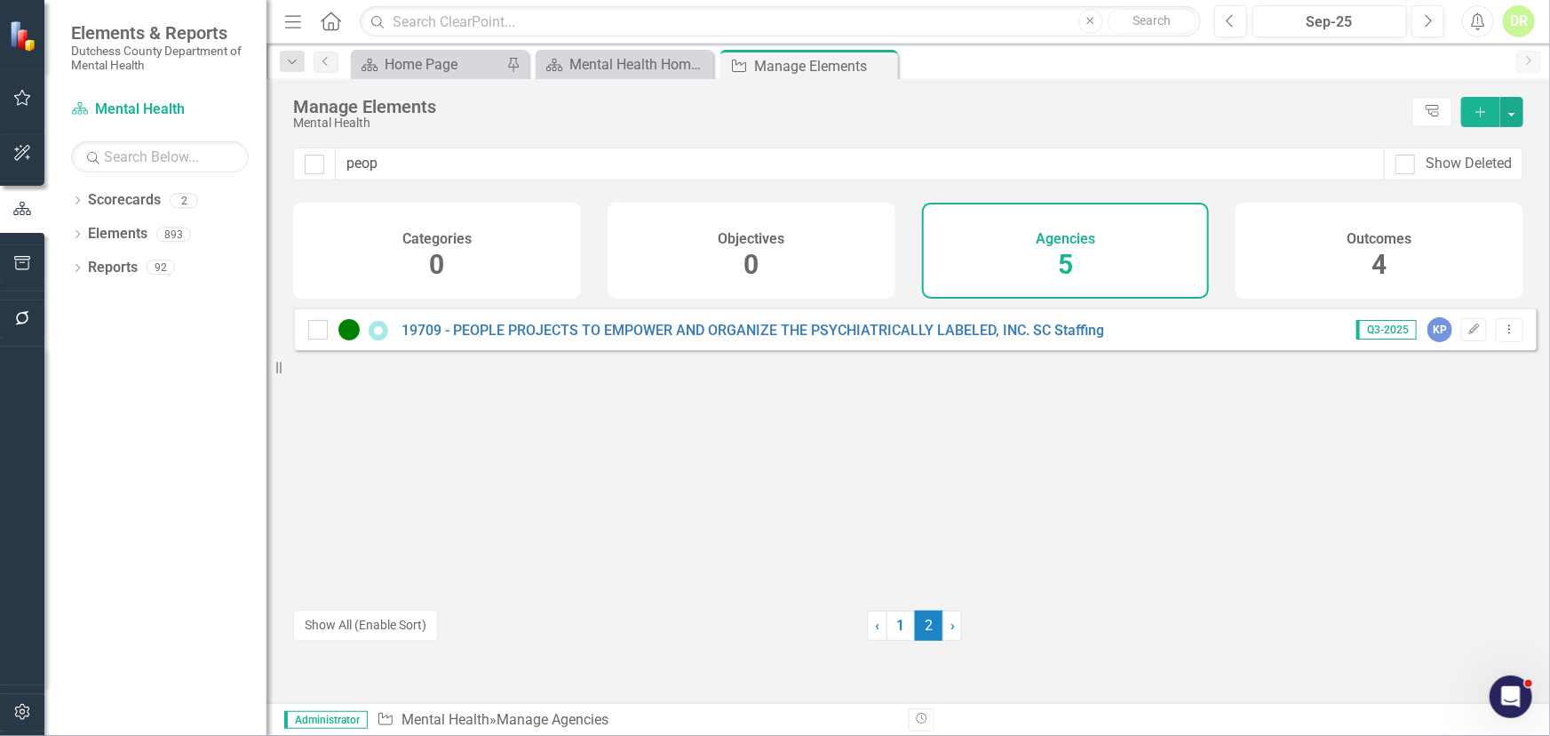
click at [1522, 18] on div "DR" at bounding box center [1519, 21] width 32 height 32
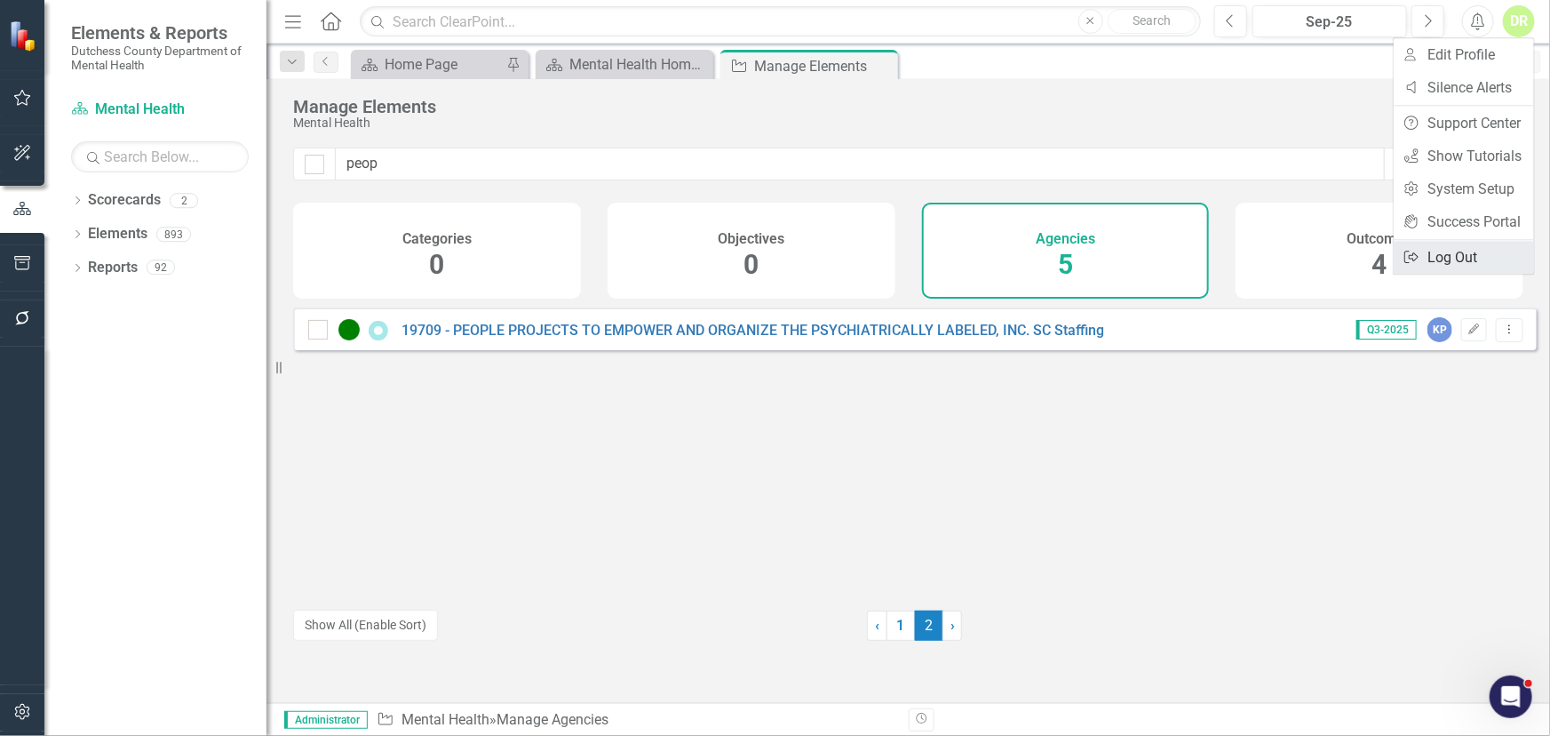
click at [1462, 246] on link "Logout Log Out" at bounding box center [1464, 257] width 140 height 33
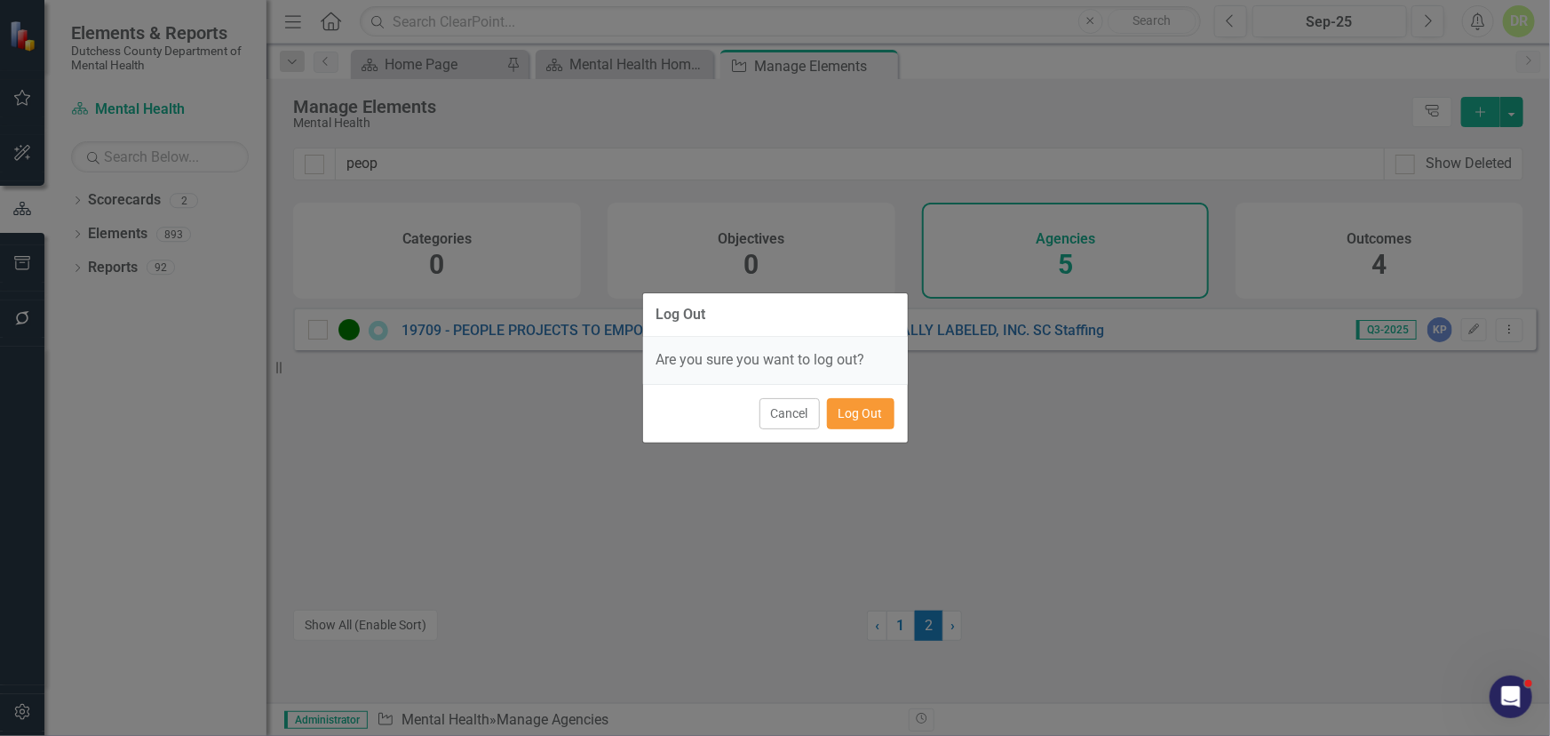
click at [865, 415] on button "Log Out" at bounding box center [861, 413] width 68 height 31
